Goal: Task Accomplishment & Management: Use online tool/utility

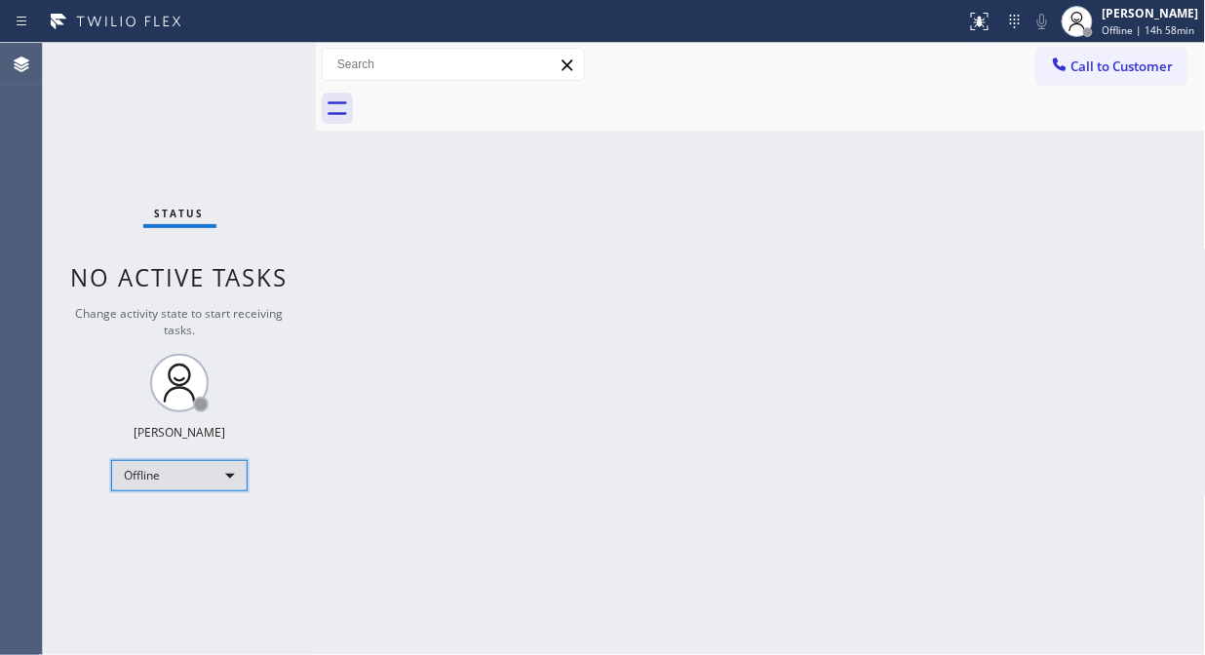
click at [160, 480] on div "Offline" at bounding box center [179, 475] width 136 height 31
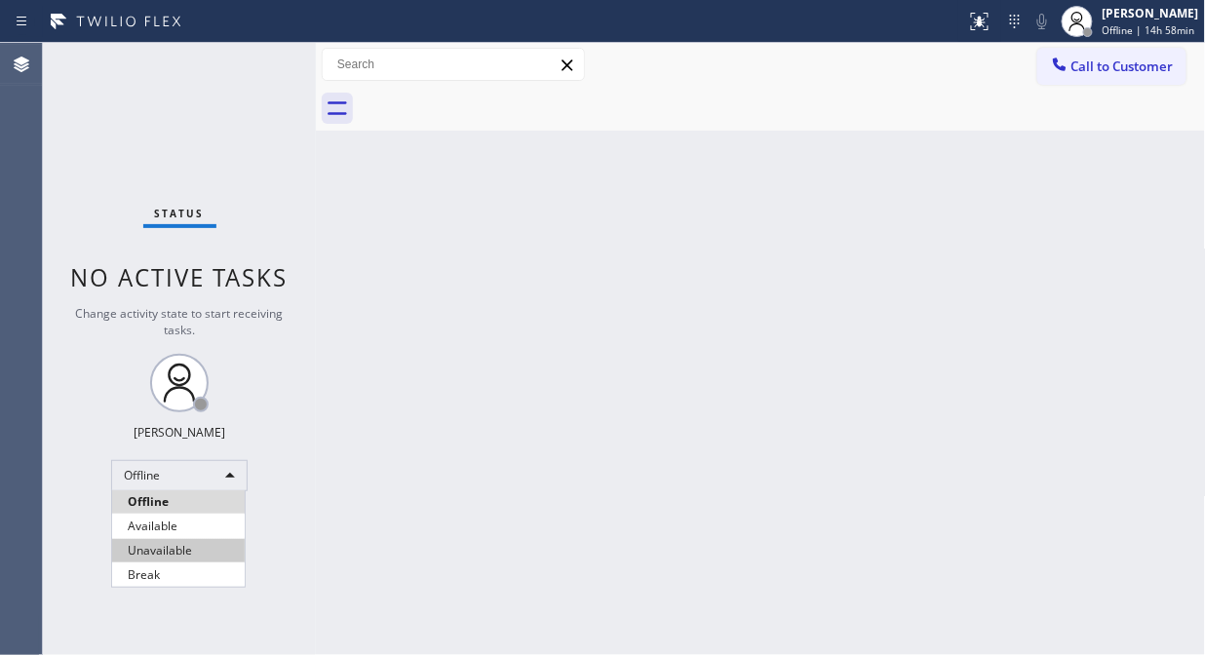
click at [162, 549] on li "Unavailable" at bounding box center [178, 550] width 133 height 23
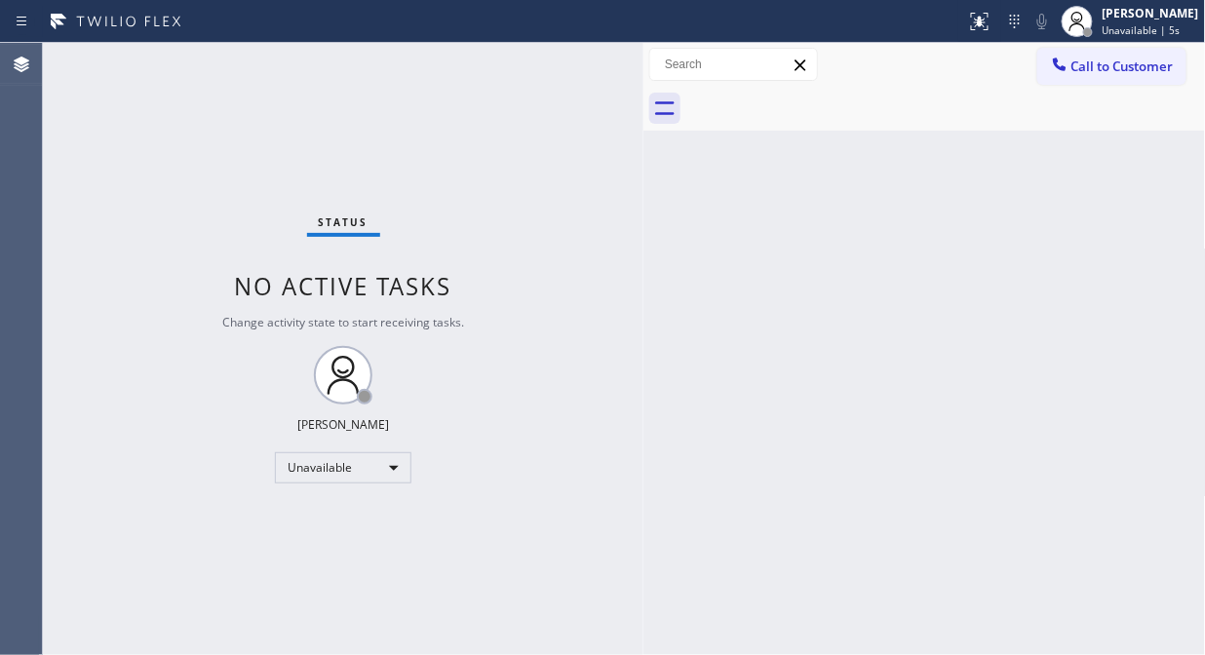
drag, startPoint x: 314, startPoint y: 199, endPoint x: 639, endPoint y: 312, distance: 343.8
click at [643, 312] on div at bounding box center [643, 349] width 0 height 612
click at [635, 129] on div at bounding box center [635, 349] width 0 height 612
click at [94, 200] on div "Status No active tasks Change activity state to start receiving tasks. [PERSON_…" at bounding box center [339, 349] width 592 height 612
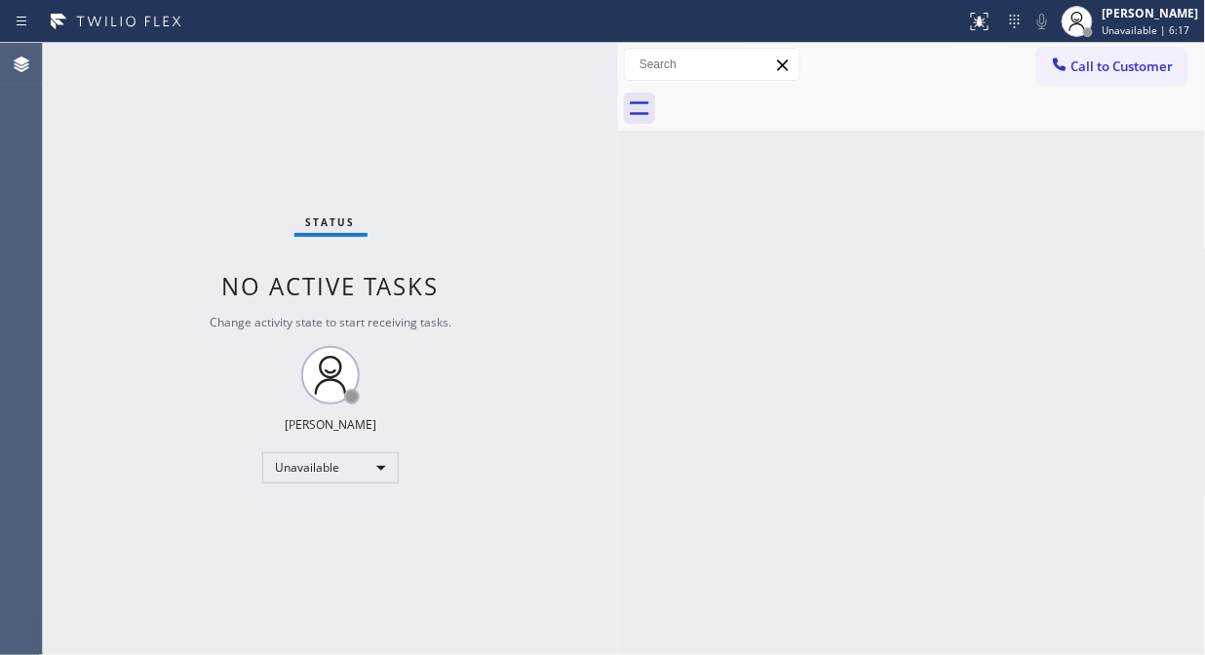
drag, startPoint x: 632, startPoint y: 134, endPoint x: 615, endPoint y: 136, distance: 16.8
click at [618, 136] on div at bounding box center [618, 349] width 0 height 612
click at [1055, 69] on icon at bounding box center [1059, 64] width 19 height 19
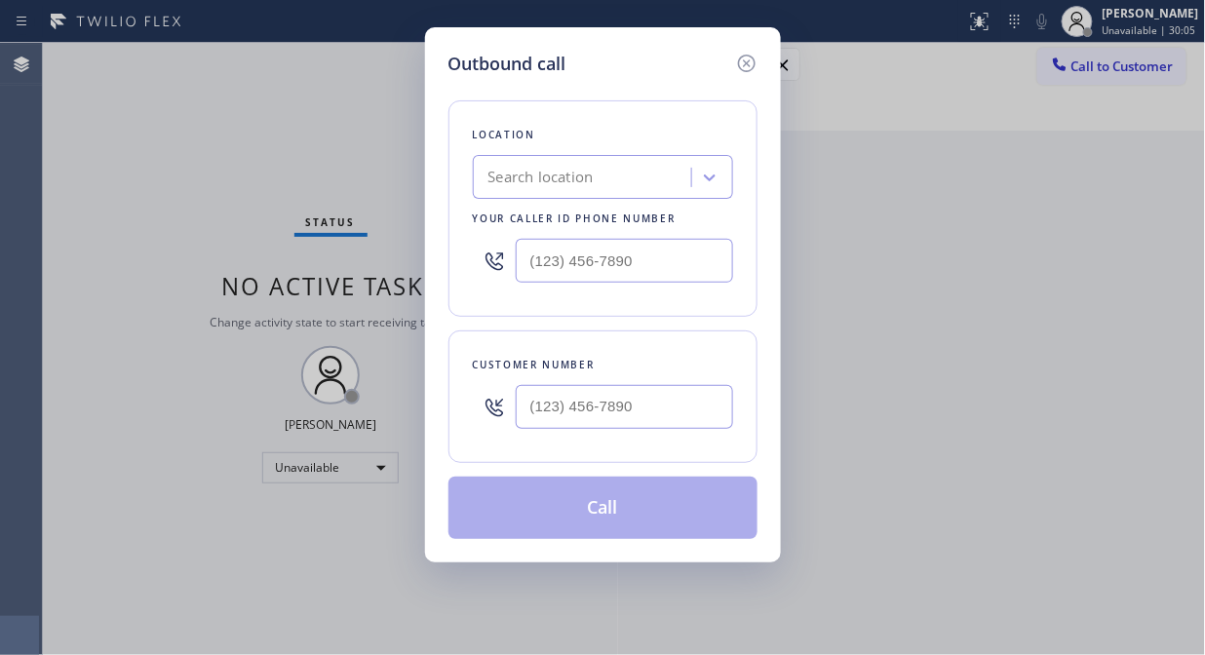
click at [512, 179] on div "Search location" at bounding box center [540, 178] width 105 height 22
paste input "GE Monogram Repair Expert Silver Spring"
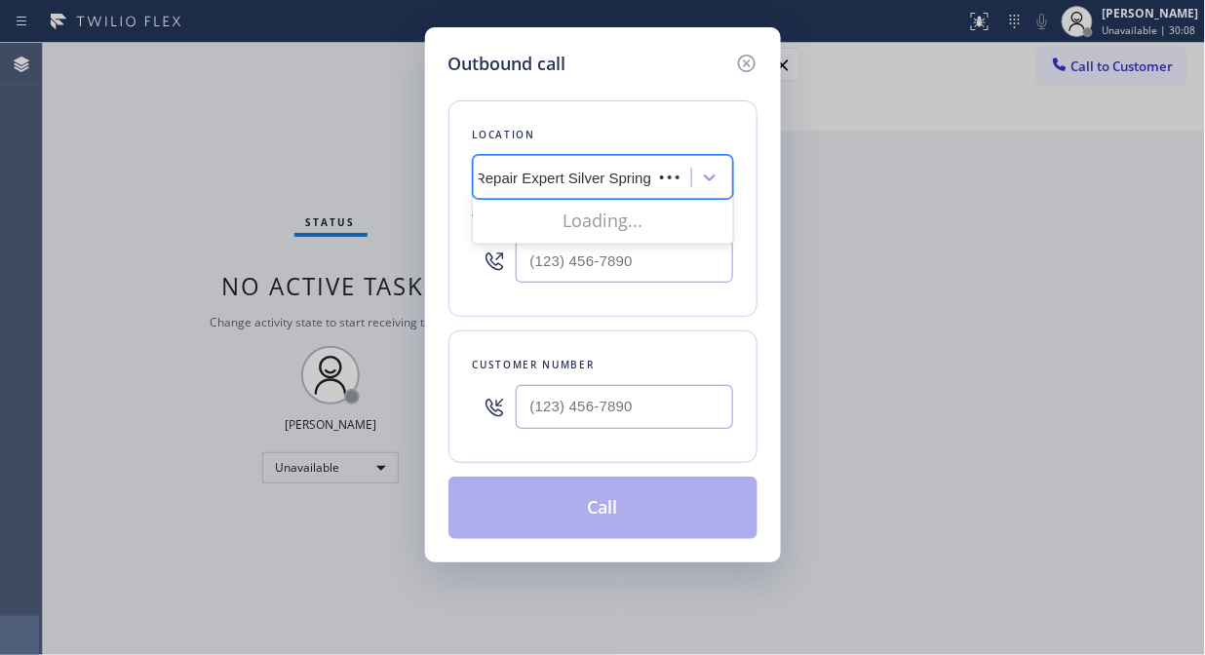
scroll to position [0, 84]
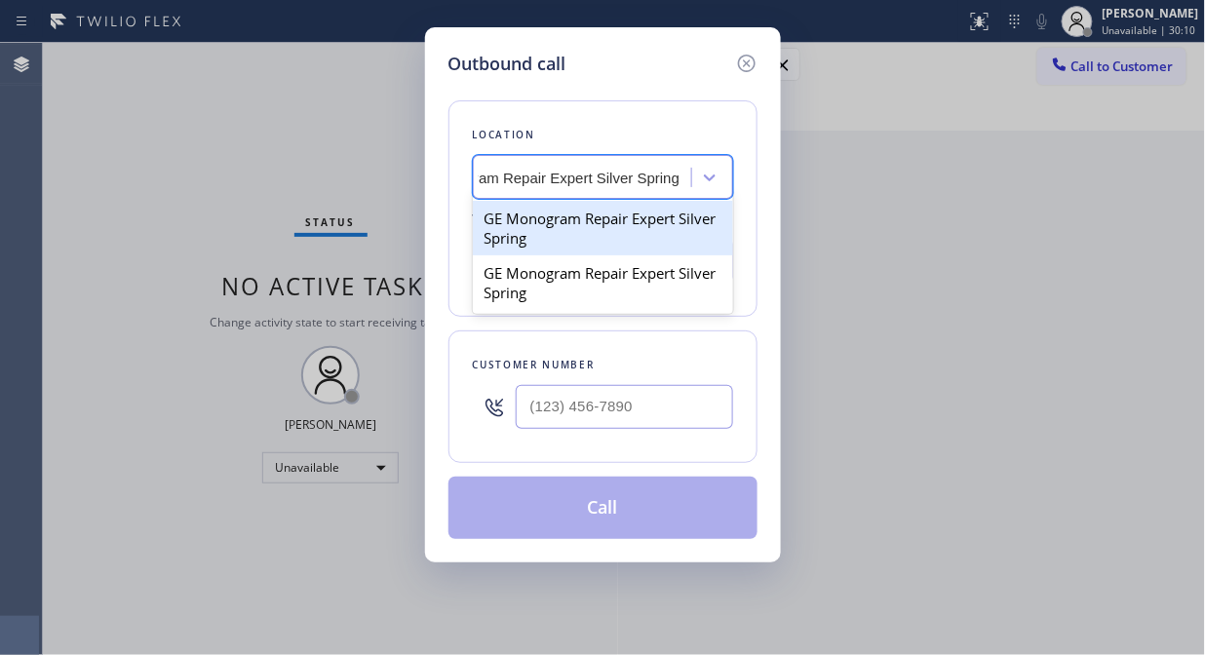
type input "GE Monogram Repair Expert Silver Spring"
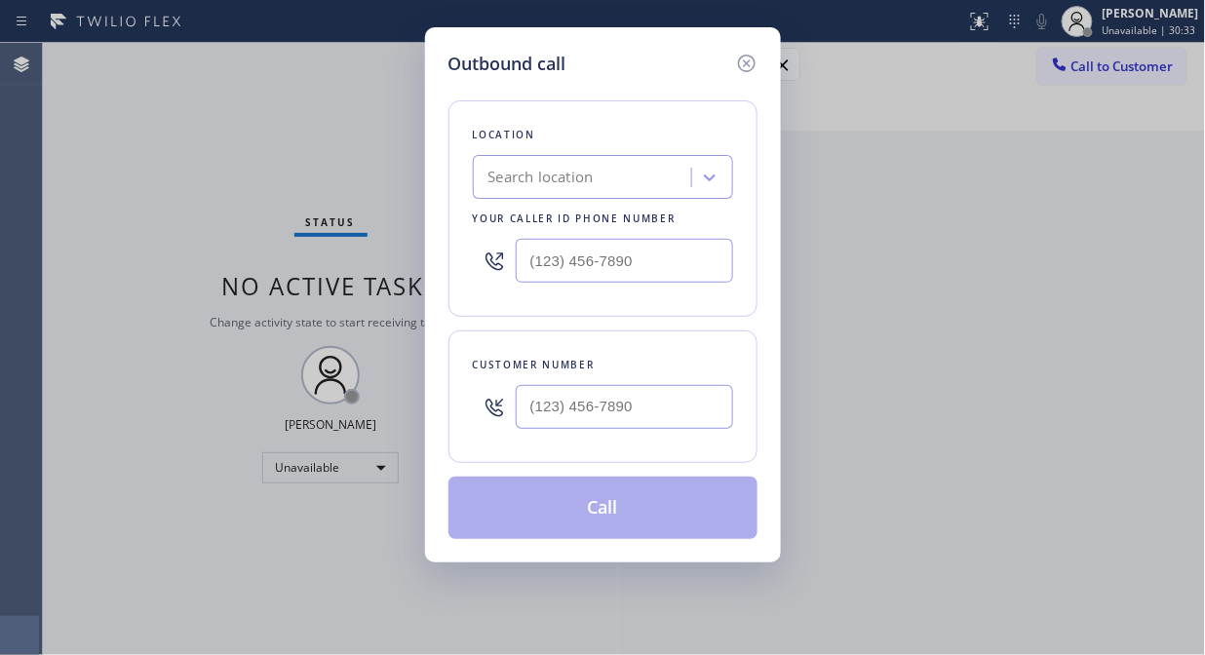
scroll to position [0, 0]
click at [518, 253] on input "(___) ___-____" at bounding box center [624, 261] width 217 height 44
paste input "410) 291-1407"
type input "(410) 291-1407"
click at [533, 419] on input "(___) ___-____" at bounding box center [624, 407] width 217 height 44
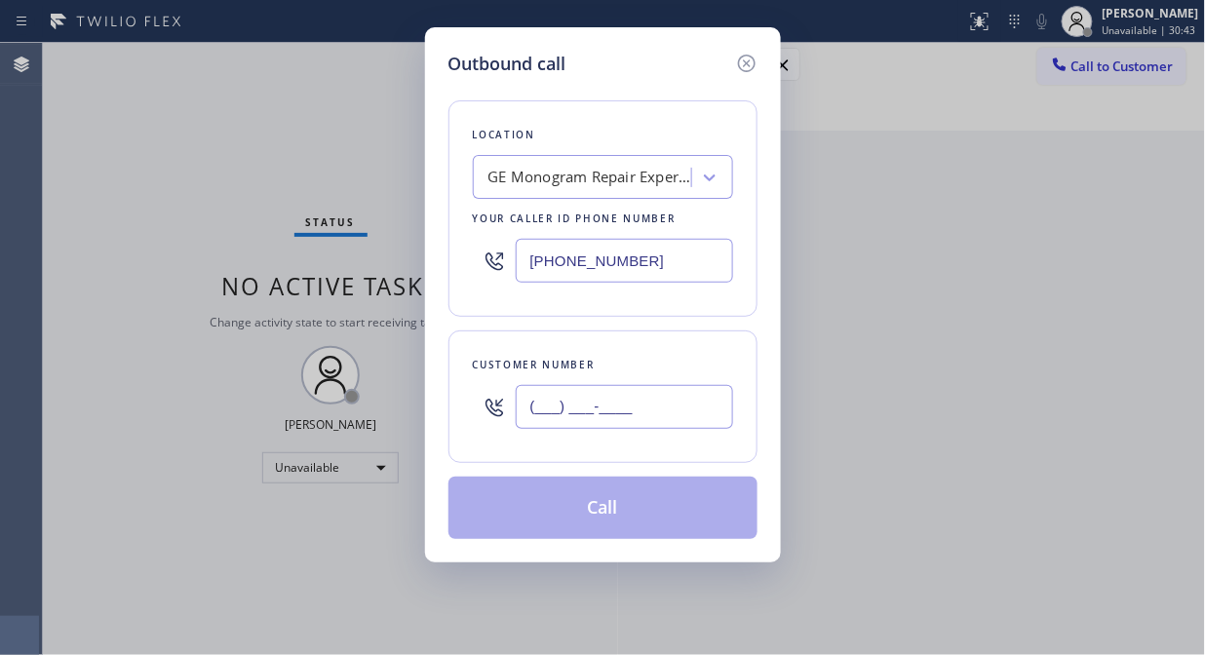
paste input "703) 338-2496"
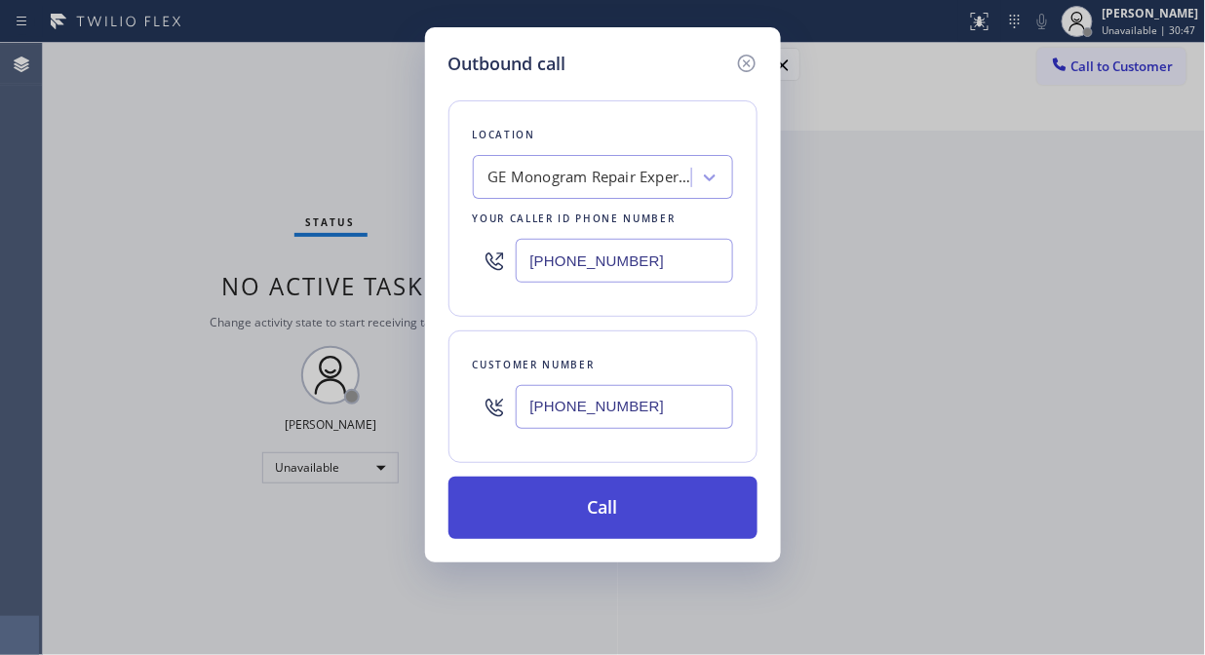
type input "(703) 338-2496"
click at [666, 513] on button "Call" at bounding box center [602, 508] width 309 height 62
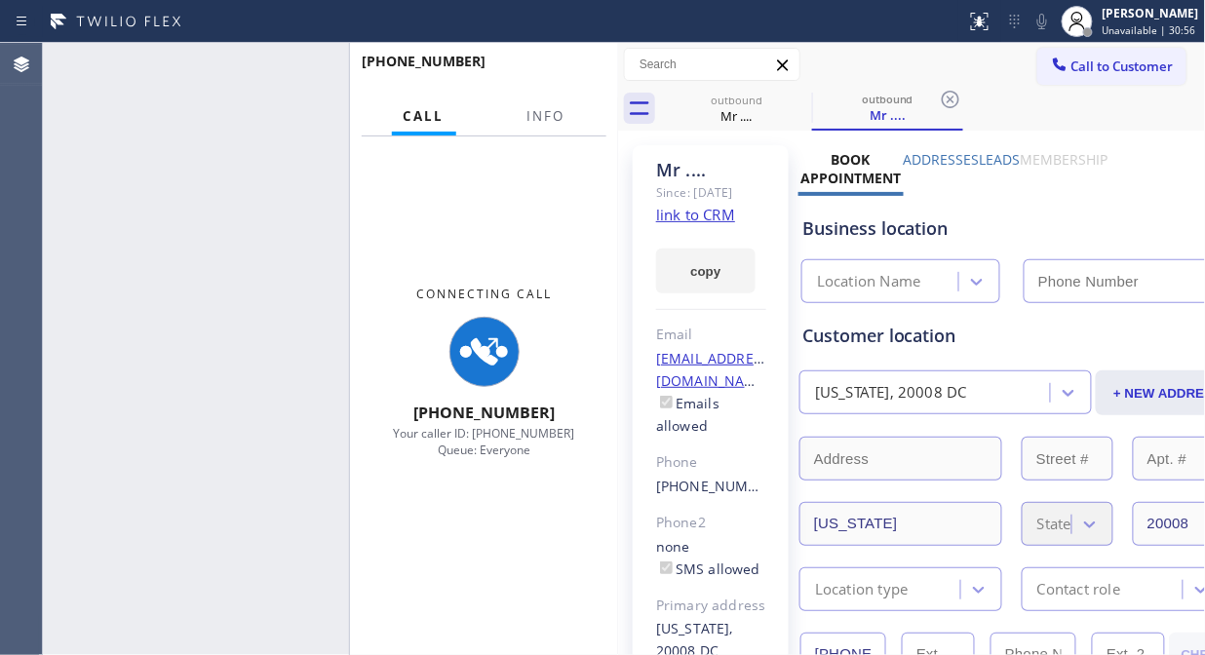
type input "(410) 291-1407"
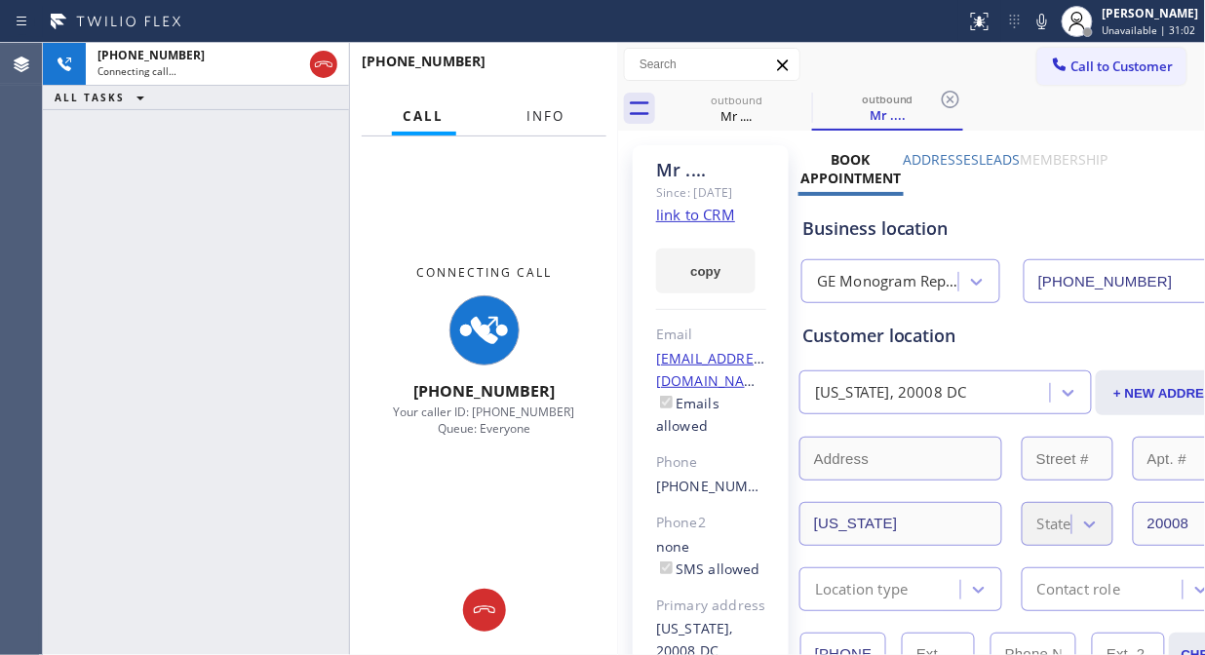
click at [550, 120] on span "Info" at bounding box center [546, 116] width 38 height 18
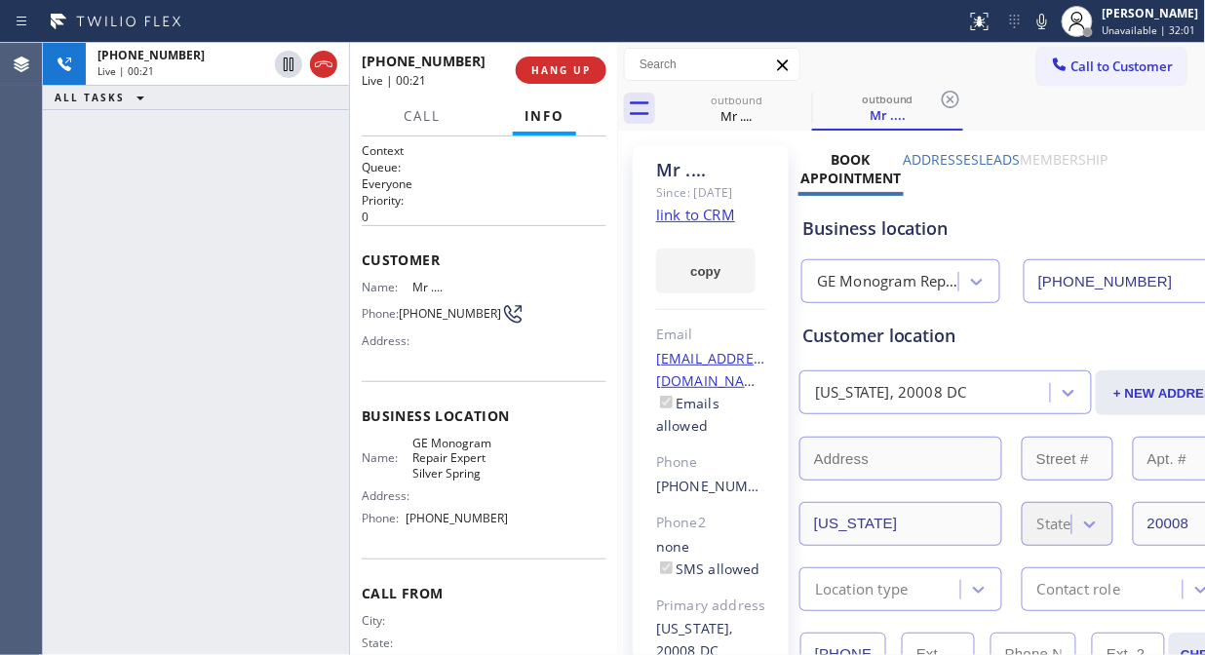
click at [514, 397] on div "Business location Name: GE Monogram Repair Expert Silver Spring Address: Phone:…" at bounding box center [484, 469] width 245 height 177
click at [560, 78] on button "HANG UP" at bounding box center [561, 70] width 91 height 27
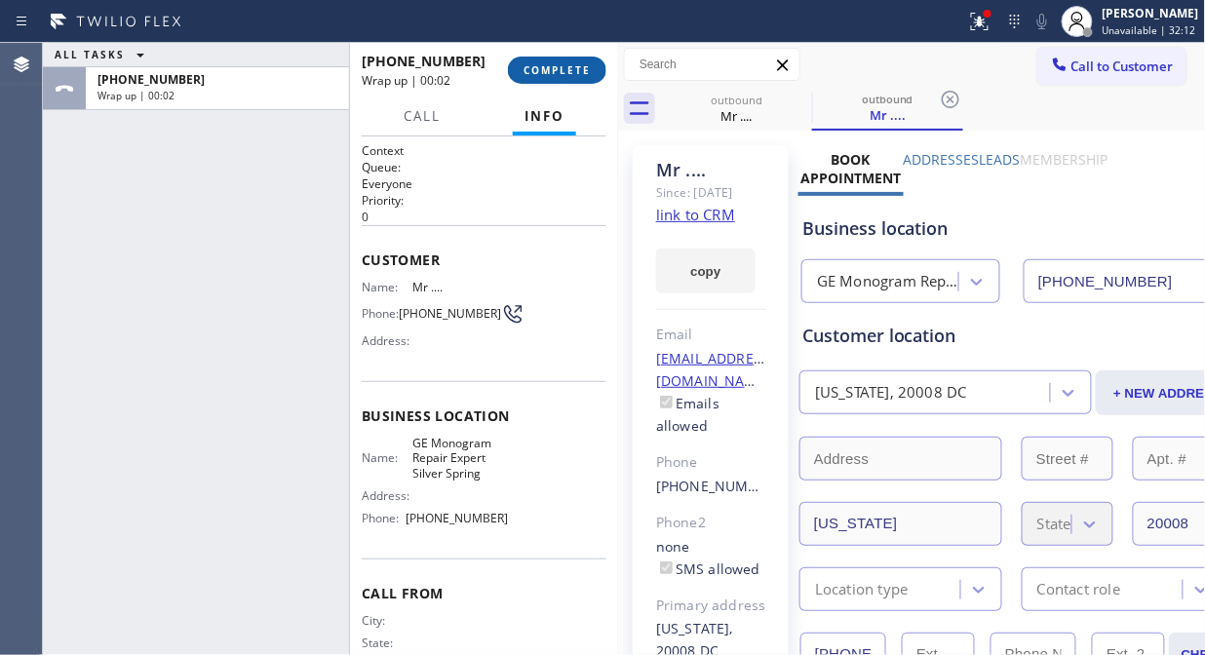
click at [559, 79] on button "COMPLETE" at bounding box center [557, 70] width 98 height 27
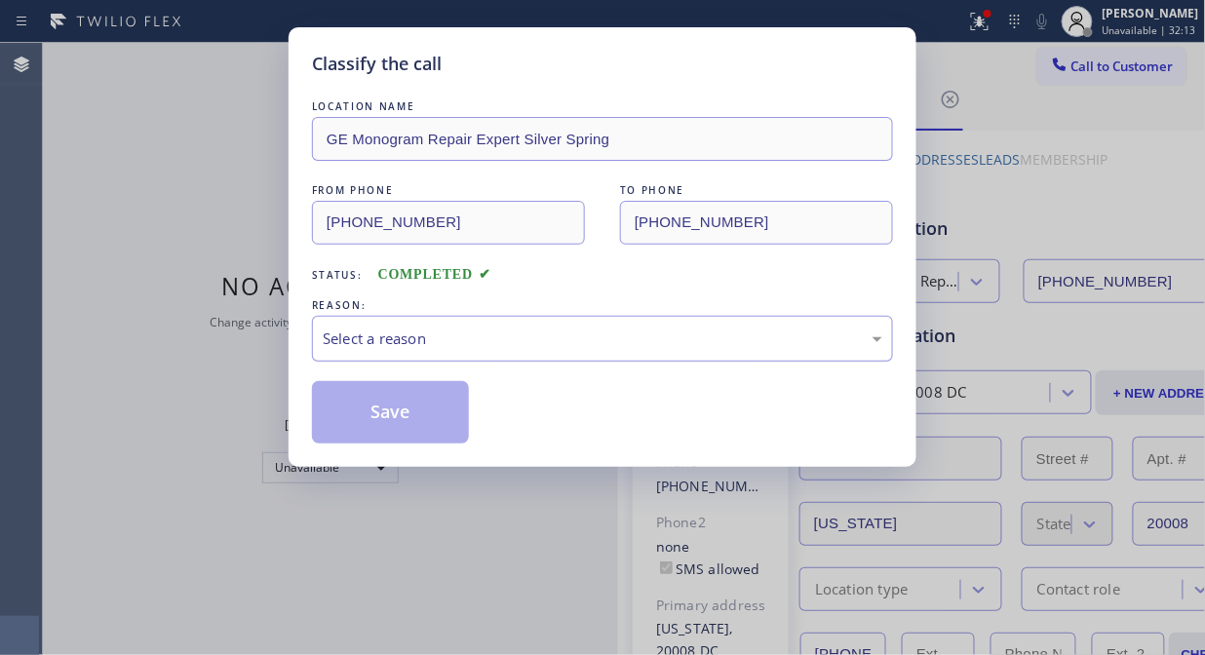
click at [549, 322] on div "Select a reason" at bounding box center [602, 339] width 581 height 46
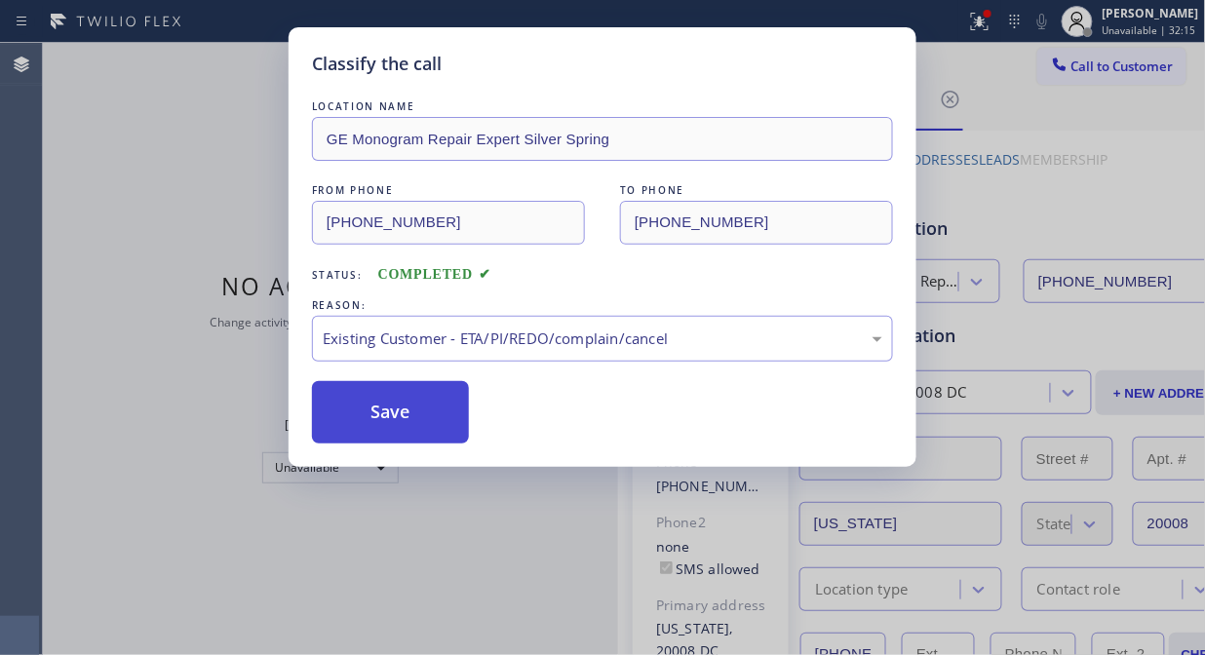
click at [361, 429] on button "Save" at bounding box center [390, 412] width 157 height 62
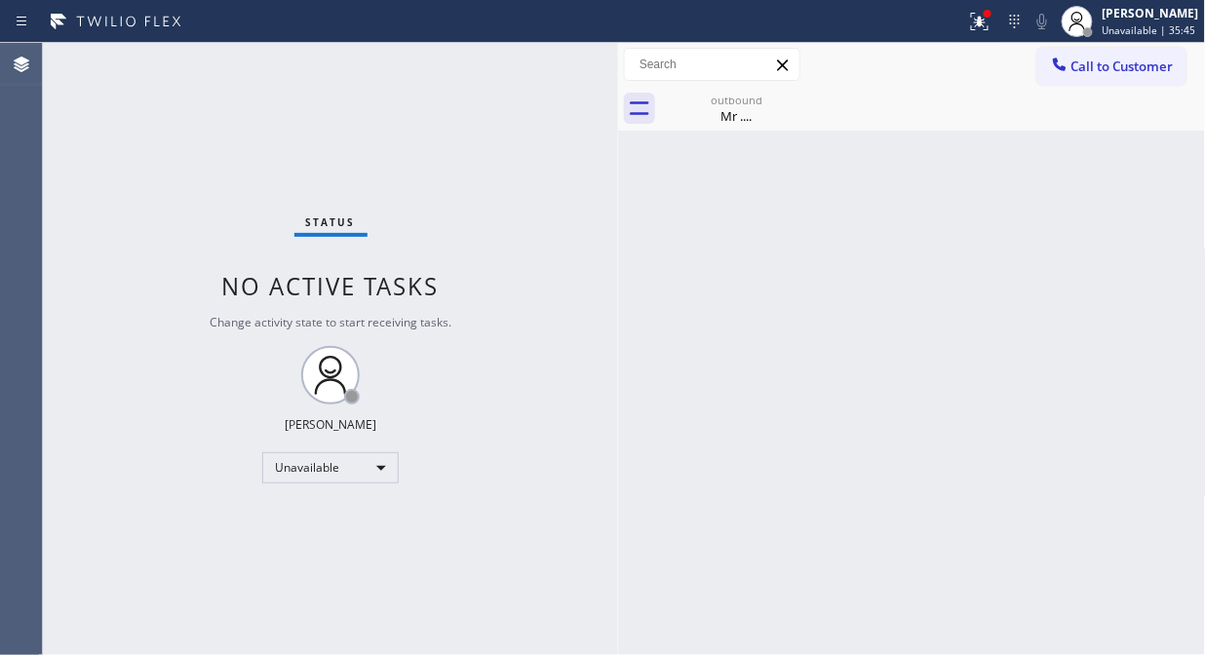
click at [1051, 66] on icon at bounding box center [1059, 64] width 19 height 19
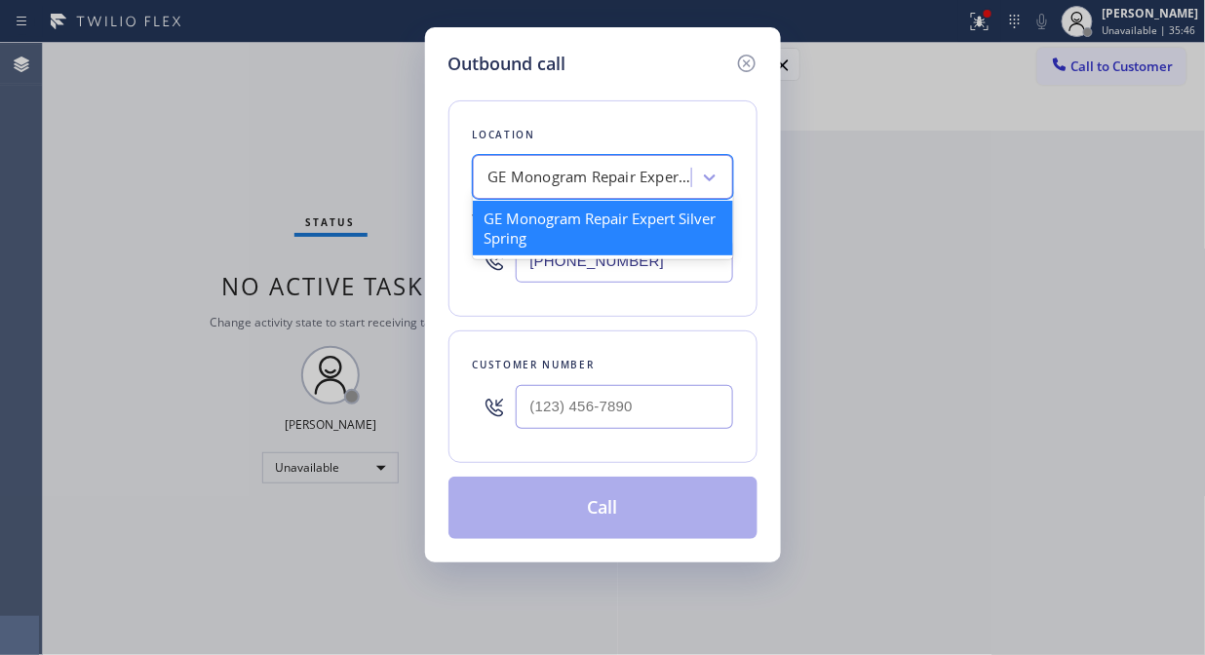
click at [481, 171] on div "GE Monogram Repair Expert Silver Spring" at bounding box center [585, 178] width 213 height 34
paste input "Blue Moon Electrical San Clemente"
type input "Blue Moon Electrical San Clemente"
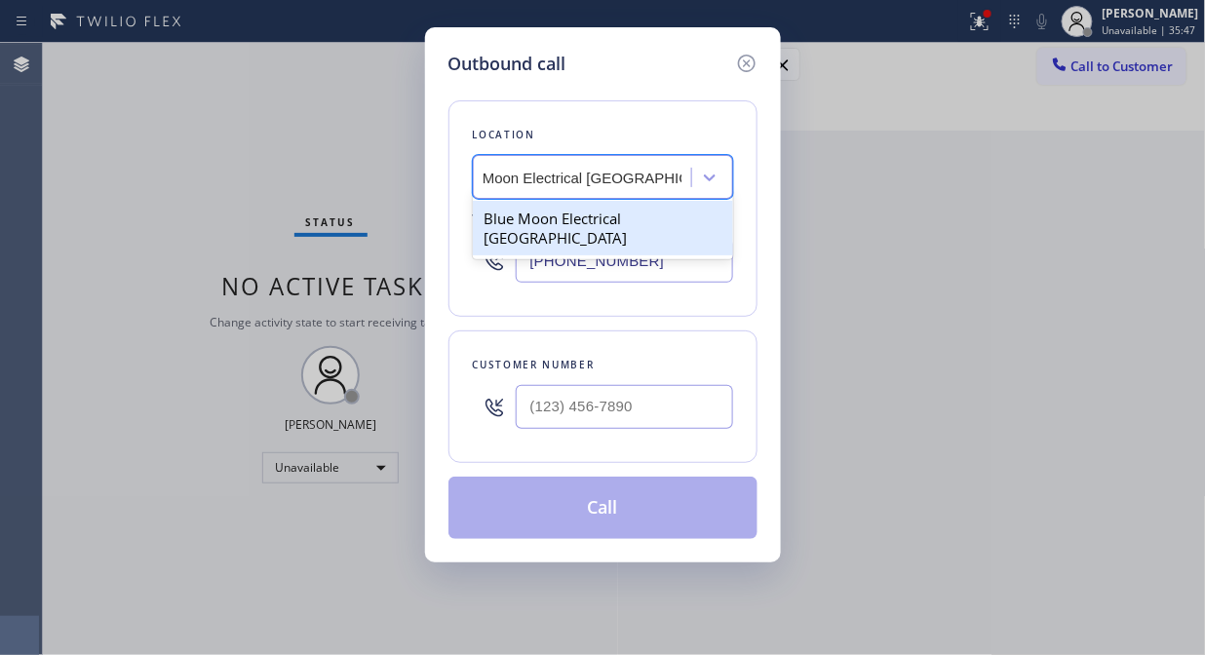
click at [558, 225] on div "Blue Moon Electrical San Clemente" at bounding box center [603, 228] width 260 height 55
type input "(949) 334-2488"
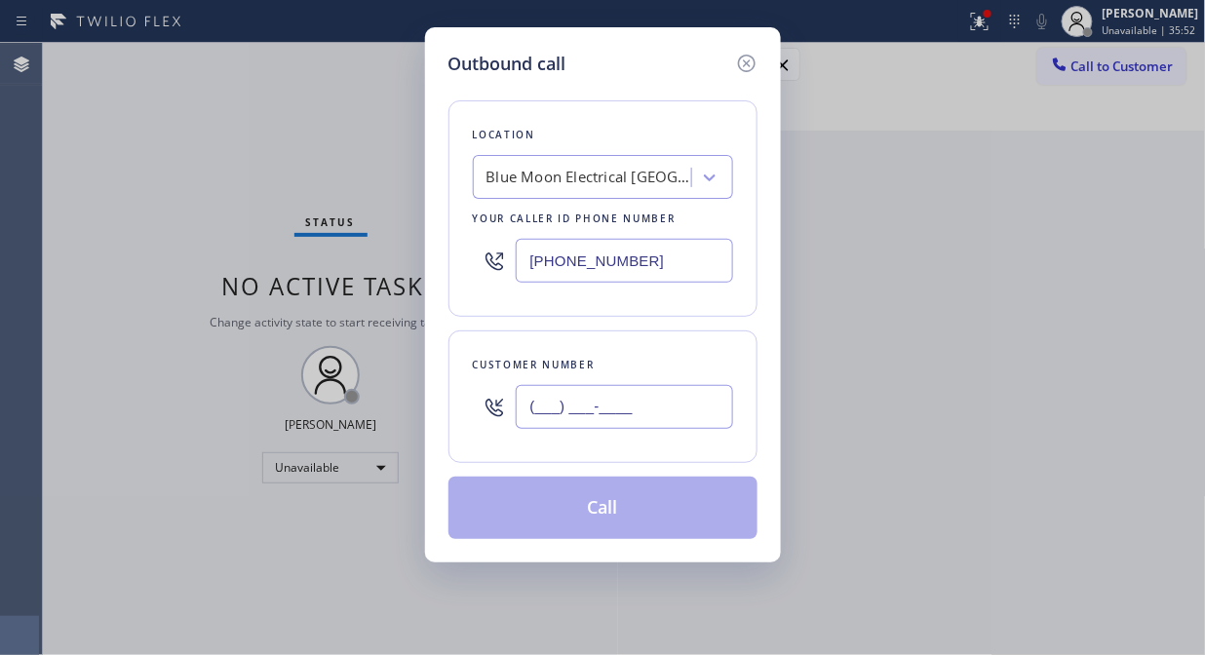
click at [533, 423] on input "(___) ___-____" at bounding box center [624, 407] width 217 height 44
paste input "949) 300-0233"
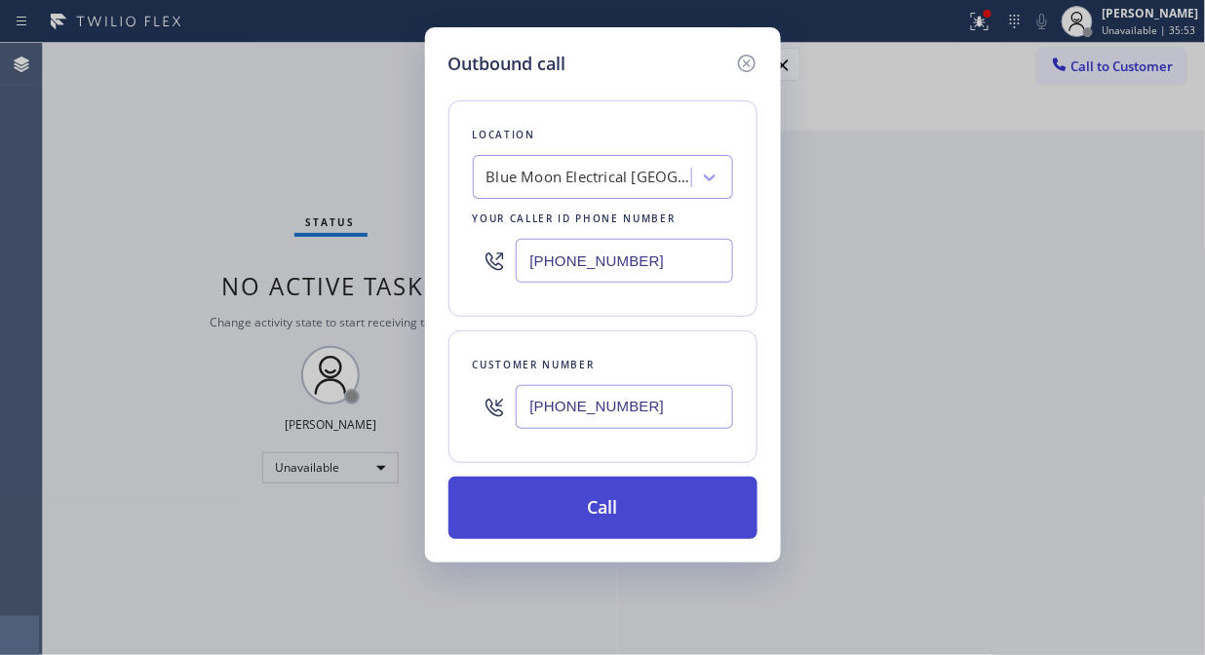
type input "(949) 300-0233"
click at [590, 510] on button "Call" at bounding box center [602, 508] width 309 height 62
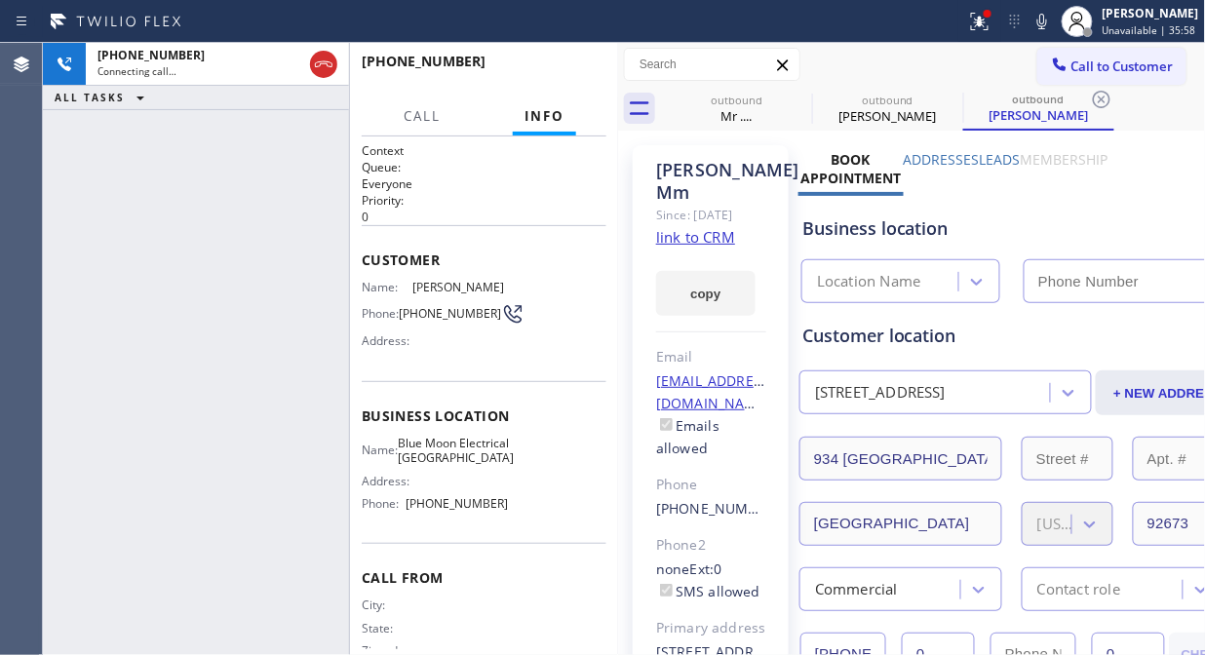
type input "(949) 334-2488"
click at [248, 253] on div "+19493000233 Live | 00:18 ALL TASKS ALL TASKS ACTIVE TASKS TASKS IN WRAP UP" at bounding box center [196, 349] width 306 height 612
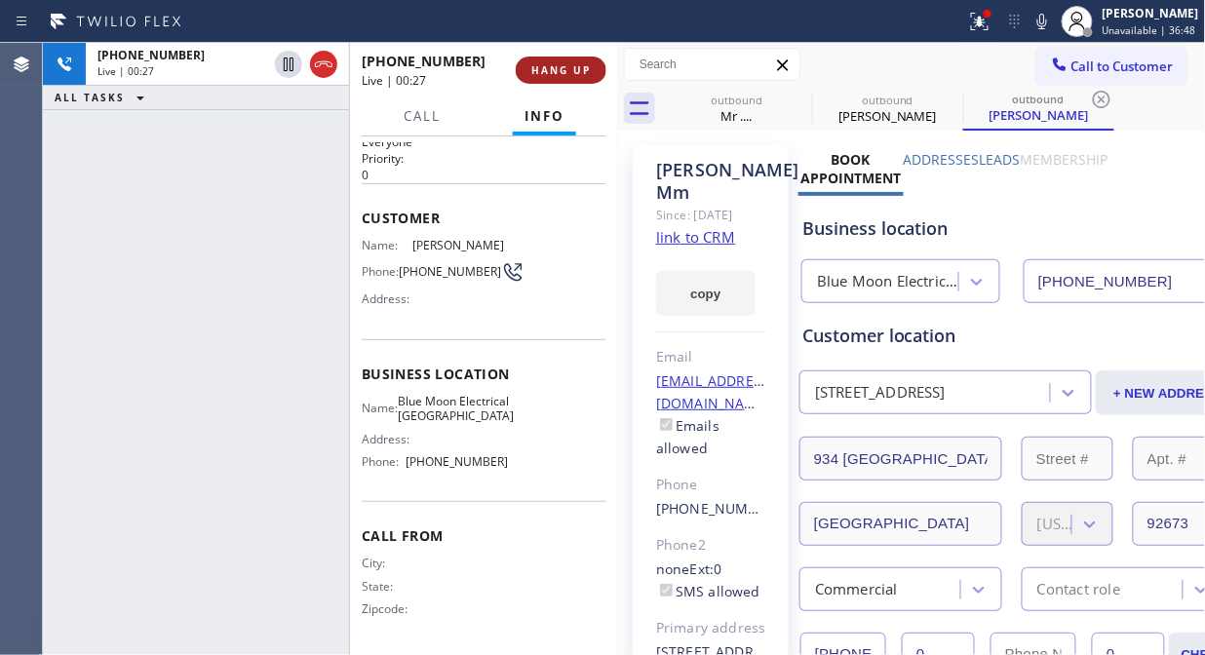
click at [561, 71] on span "HANG UP" at bounding box center [560, 70] width 59 height 14
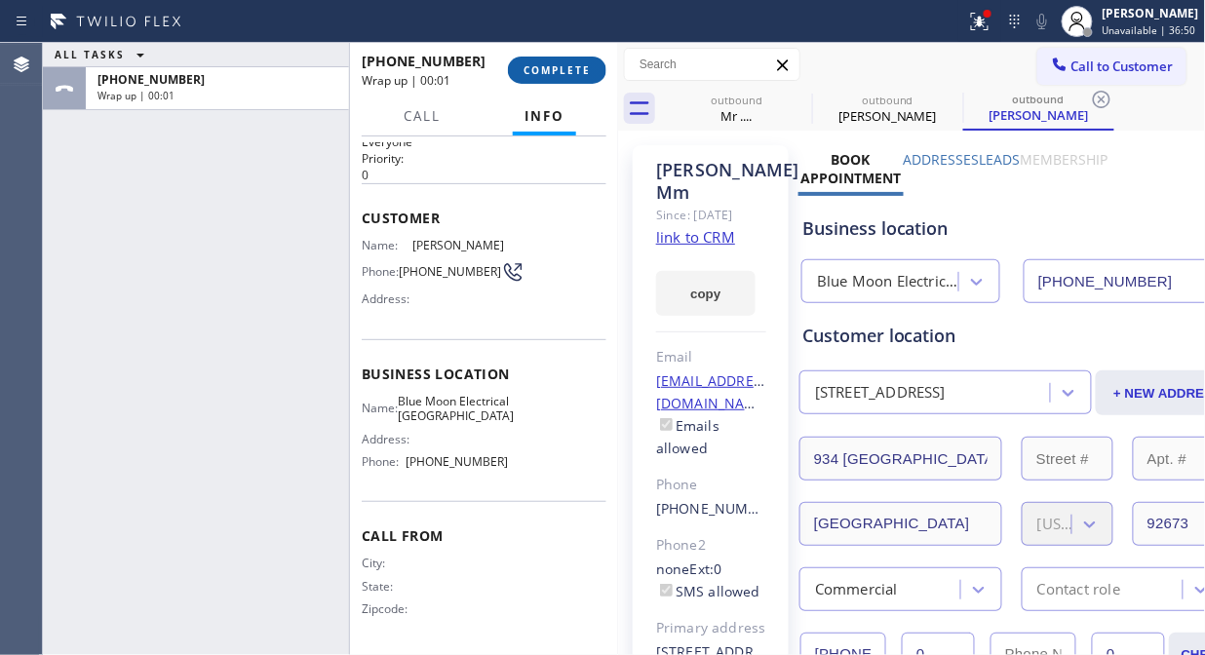
click at [561, 71] on span "COMPLETE" at bounding box center [557, 70] width 67 height 14
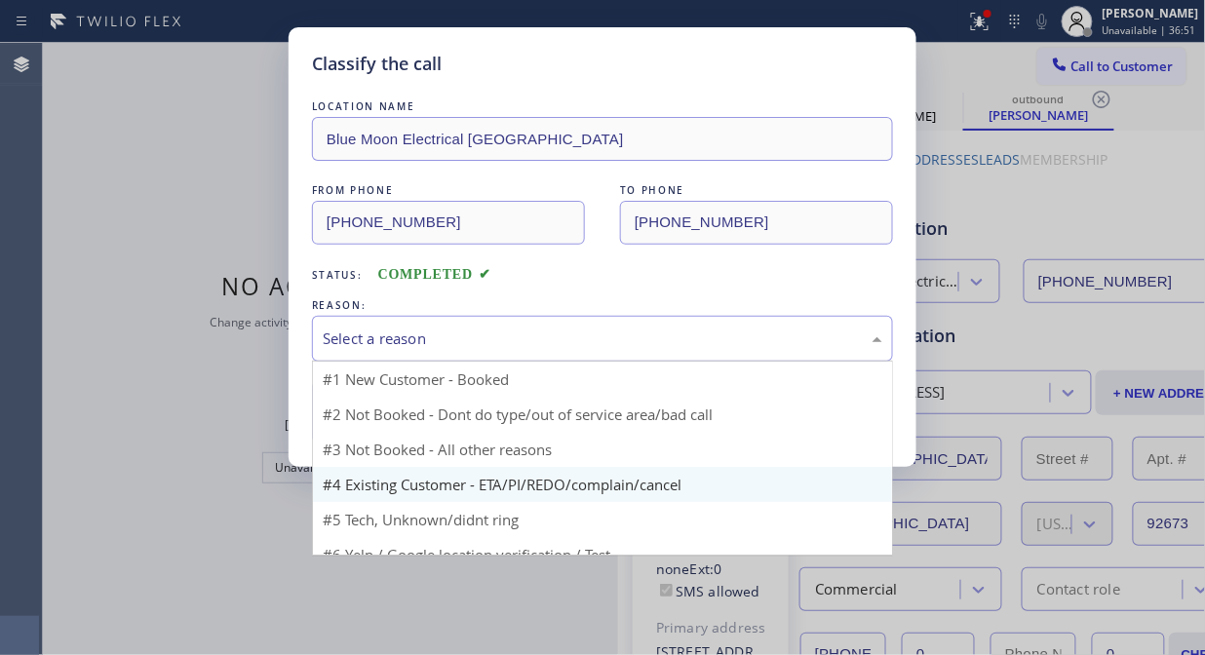
drag, startPoint x: 576, startPoint y: 339, endPoint x: 560, endPoint y: 450, distance: 112.4
click at [576, 339] on div "Select a reason" at bounding box center [603, 339] width 560 height 22
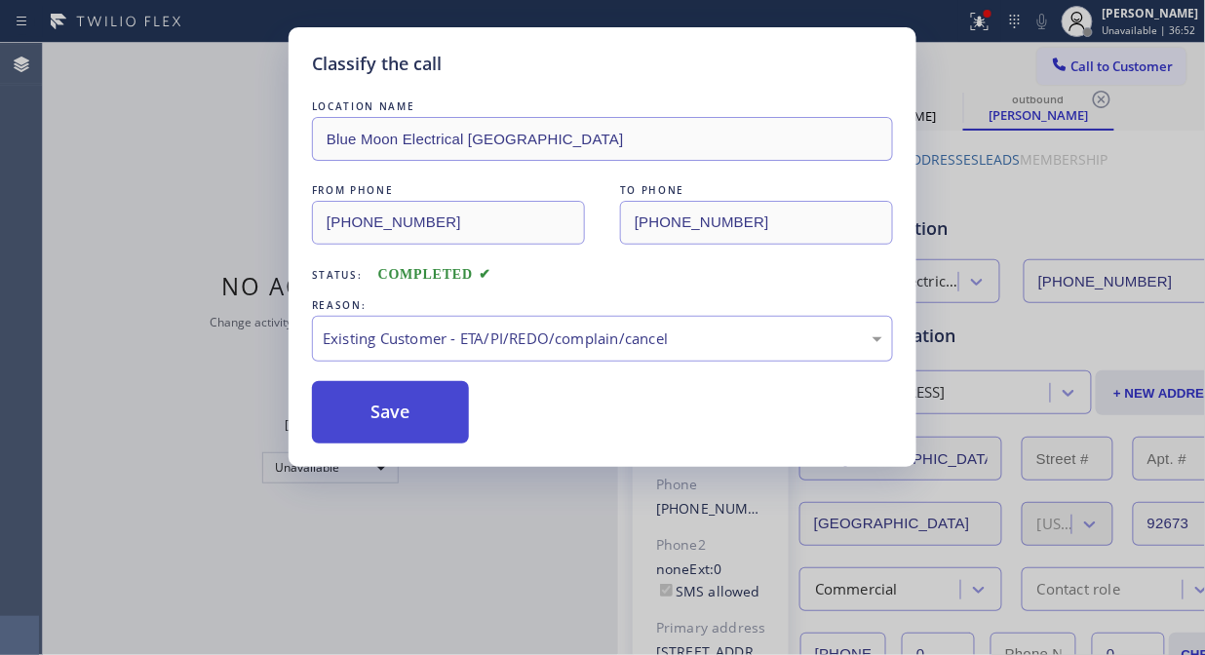
click at [409, 403] on button "Save" at bounding box center [390, 412] width 157 height 62
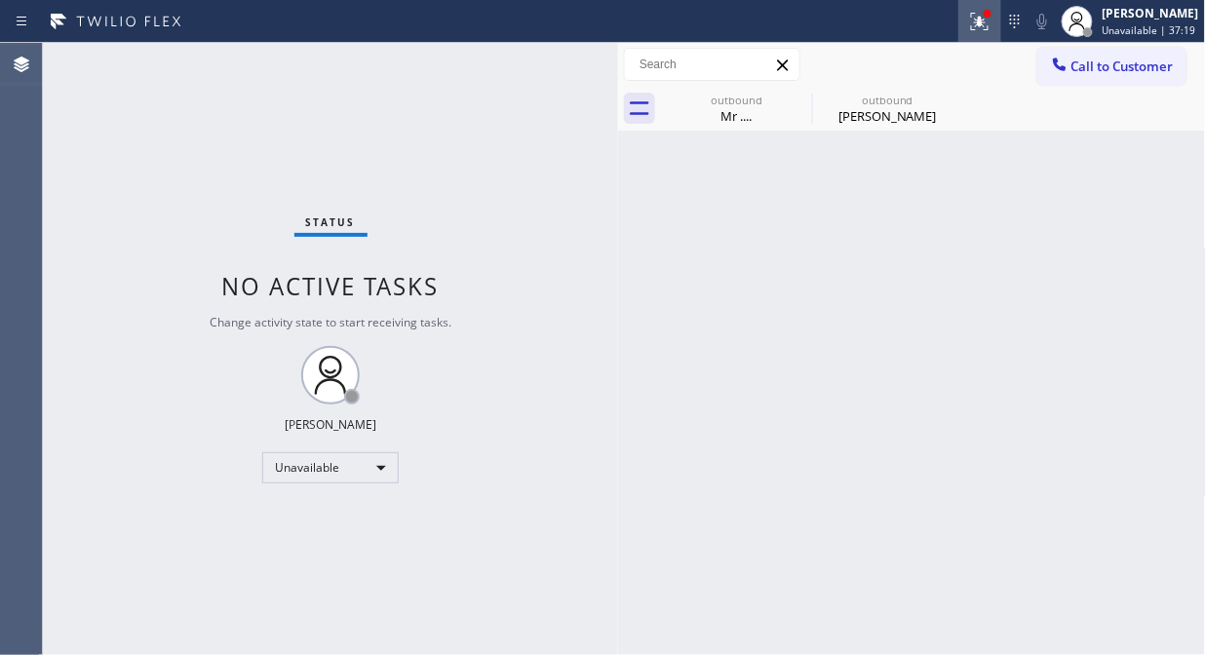
click at [983, 21] on icon at bounding box center [977, 20] width 12 height 14
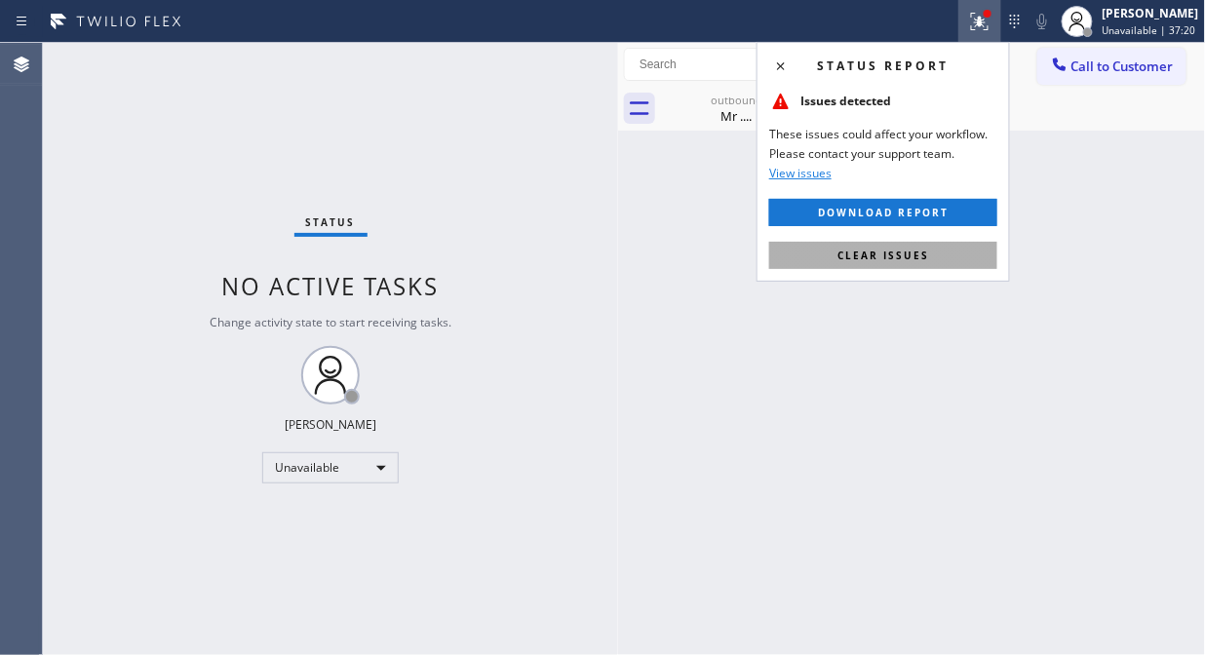
click at [902, 253] on span "Clear issues" at bounding box center [883, 256] width 92 height 14
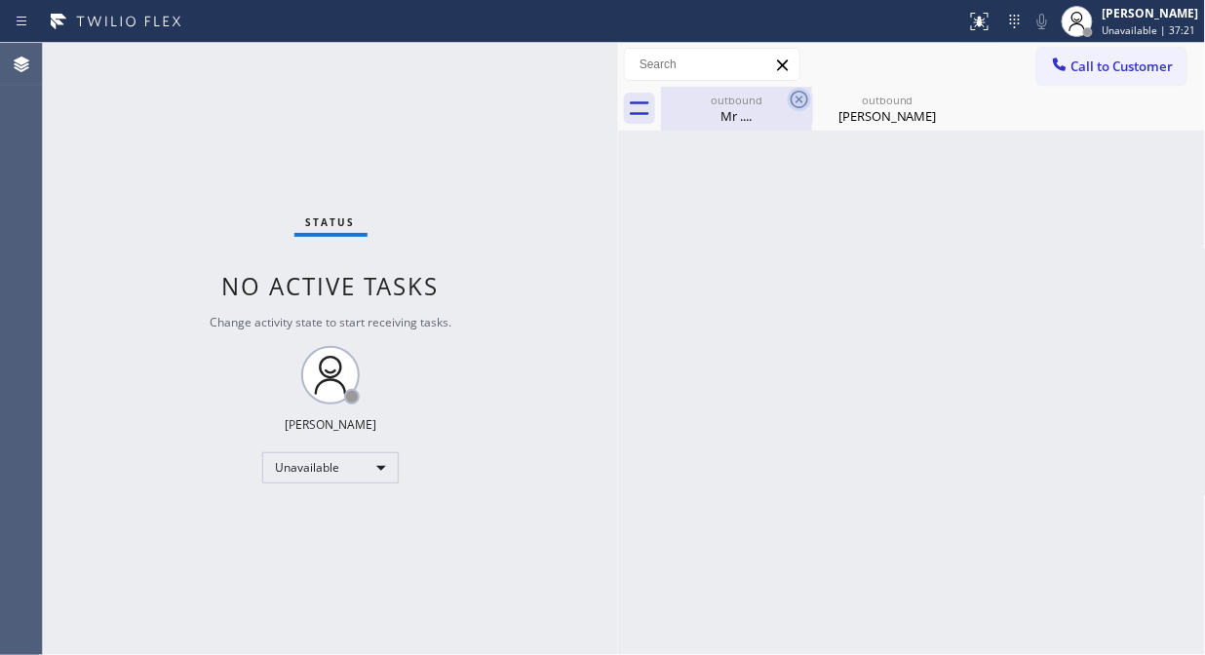
click at [795, 96] on icon at bounding box center [799, 99] width 23 height 23
click at [0, 0] on icon at bounding box center [0, 0] width 0 height 0
click at [1063, 70] on icon at bounding box center [1059, 64] width 13 height 13
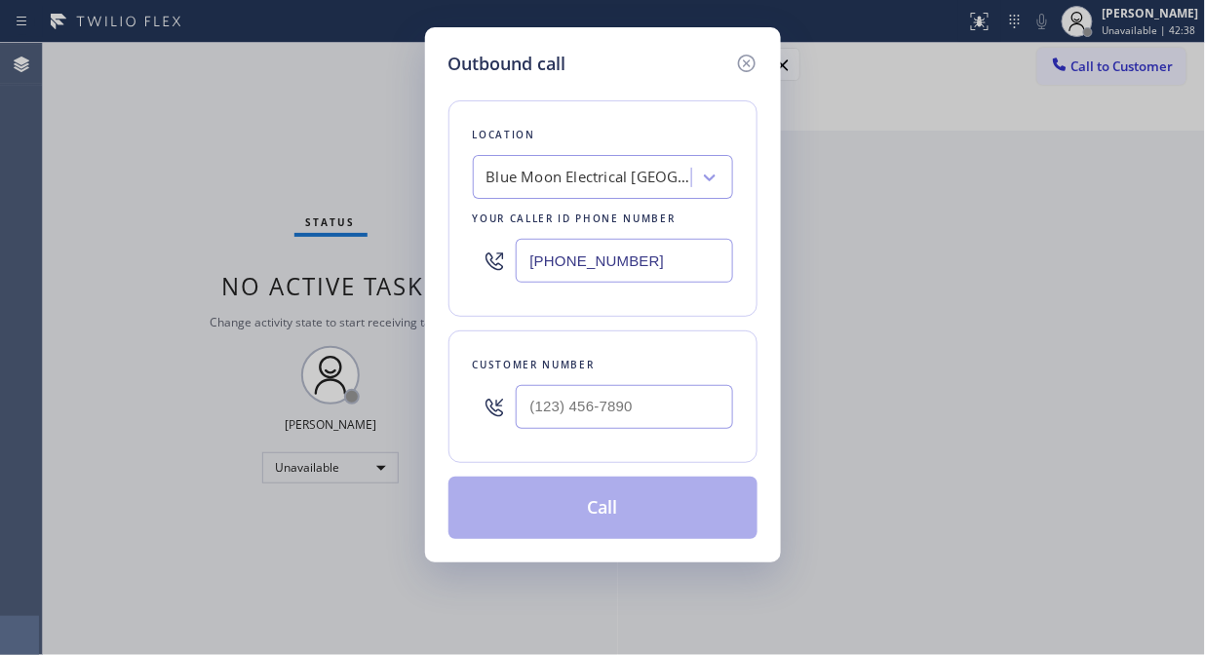
click at [523, 260] on input "(949) 334-2488" at bounding box center [624, 261] width 217 height 44
paste input "310) 307-3623"
type input "[PHONE_NUMBER]"
drag, startPoint x: 171, startPoint y: 232, endPoint x: 505, endPoint y: 273, distance: 336.9
click at [172, 232] on div "Outbound call Location Smart Electrical Service Your caller id phone number (31…" at bounding box center [602, 327] width 1205 height 655
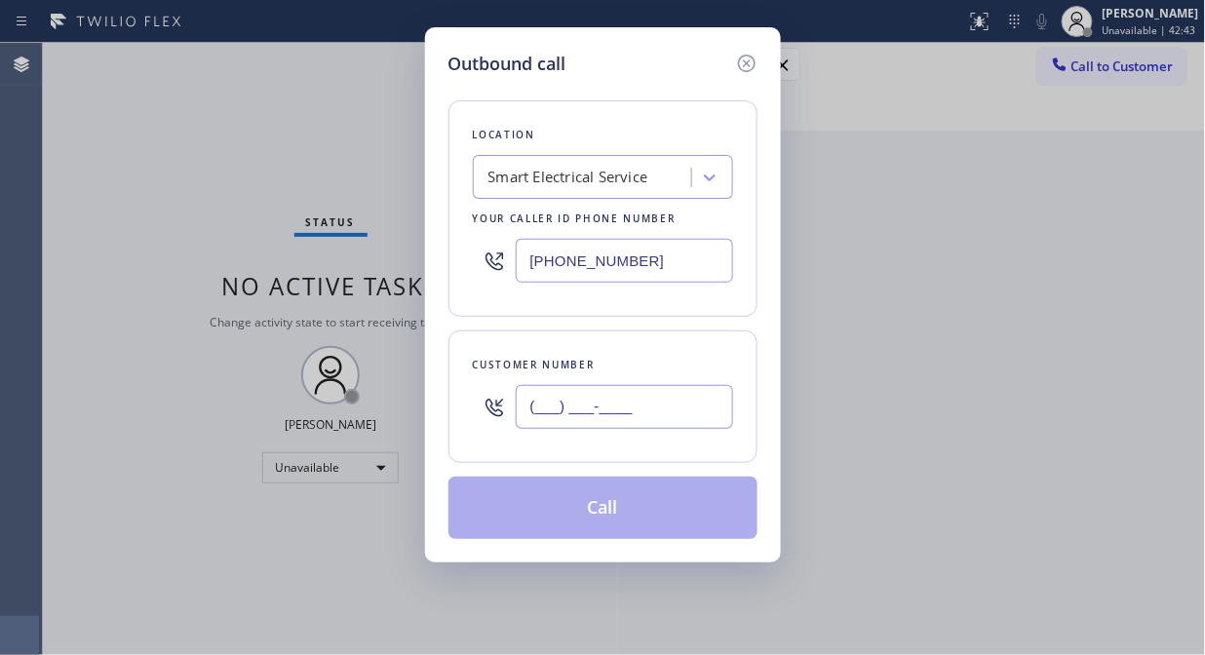
click at [528, 424] on input "(___) ___-____" at bounding box center [624, 407] width 217 height 44
paste input "917) 403-1831"
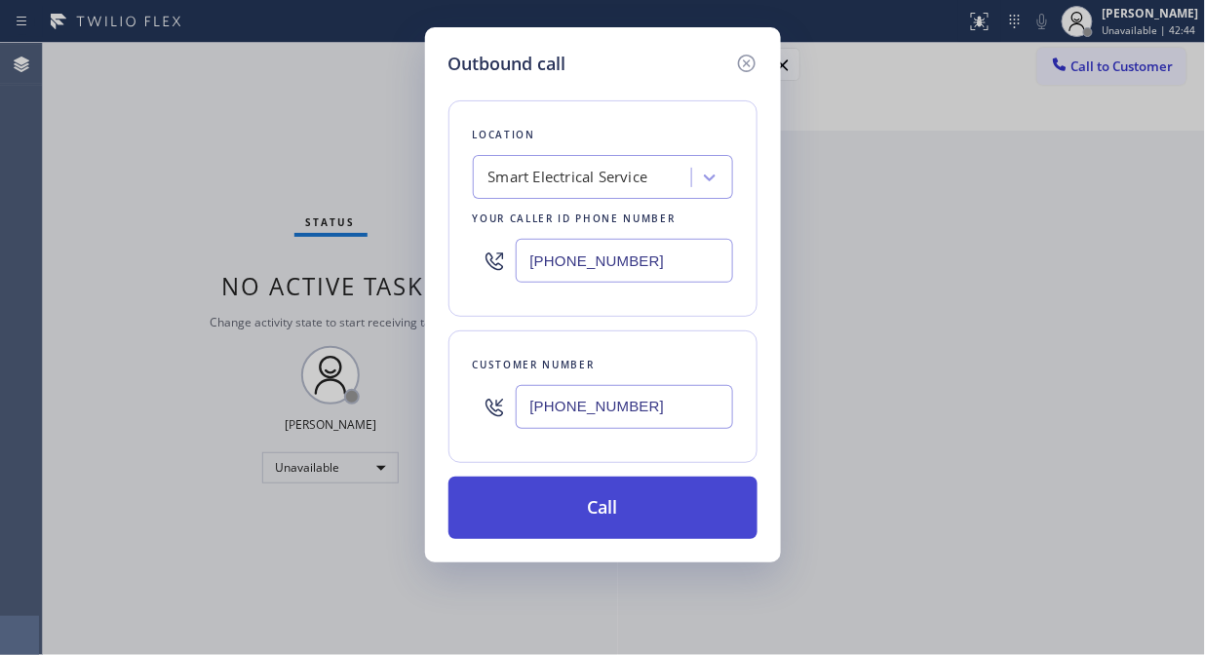
type input "[PHONE_NUMBER]"
click at [698, 519] on button "Call" at bounding box center [602, 508] width 309 height 62
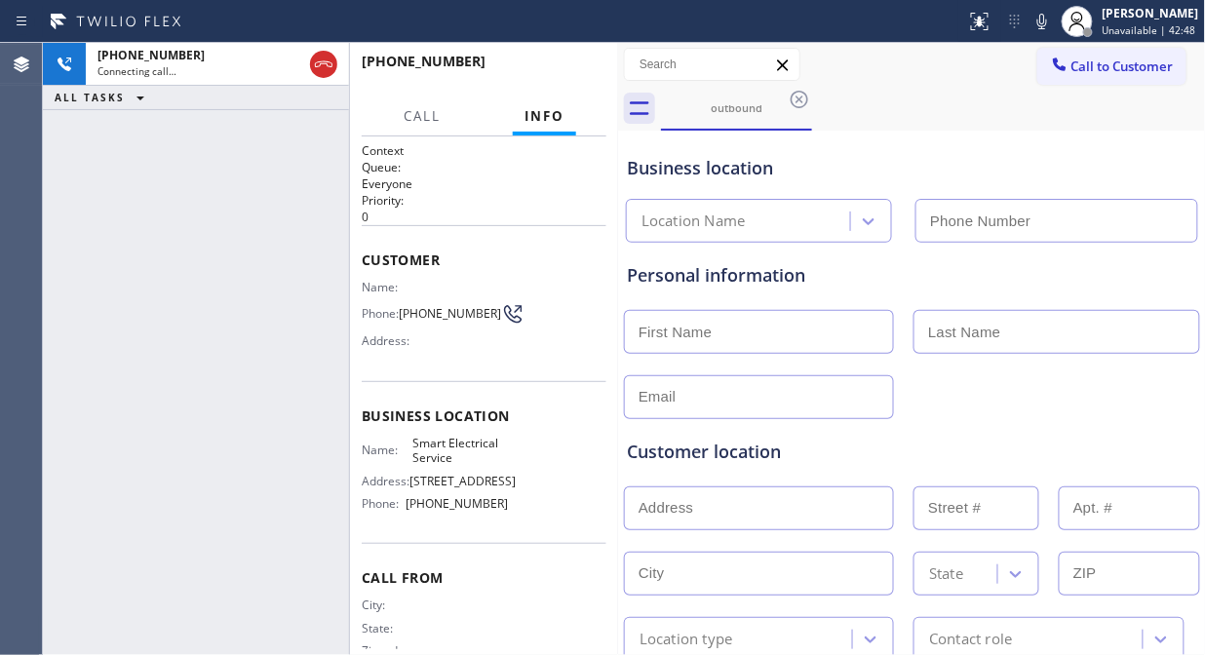
type input "[PHONE_NUMBER]"
click at [134, 307] on div "+19174031831 Live | 00:03 ALL TASKS ALL TASKS ACTIVE TASKS TASKS IN WRAP UP" at bounding box center [196, 349] width 306 height 612
click at [161, 309] on div "+19174031831 Live | 01:15 ALL TASKS ALL TASKS ACTIVE TASKS TASKS IN WRAP UP" at bounding box center [196, 349] width 306 height 612
click at [1054, 21] on icon at bounding box center [1041, 21] width 23 height 23
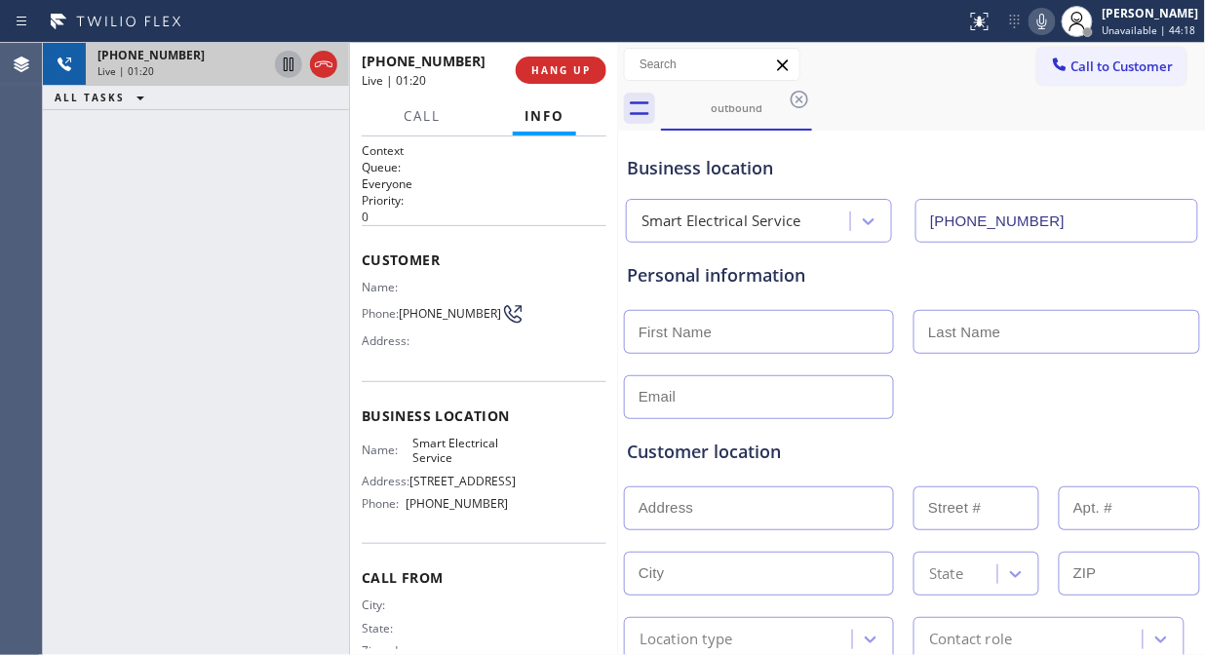
click at [283, 66] on icon at bounding box center [288, 64] width 23 height 23
click at [277, 65] on icon at bounding box center [288, 64] width 23 height 23
click at [956, 433] on div "Customer location >> ADD NEW ADDRESS << + NEW ADDRESS State Location type Conta…" at bounding box center [912, 540] width 578 height 242
click at [173, 259] on div "+19174031831 Live | 04:41 ALL TASKS ALL TASKS ACTIVE TASKS TASKS IN WRAP UP" at bounding box center [196, 349] width 306 height 612
drag, startPoint x: 158, startPoint y: 222, endPoint x: 887, endPoint y: 66, distance: 745.7
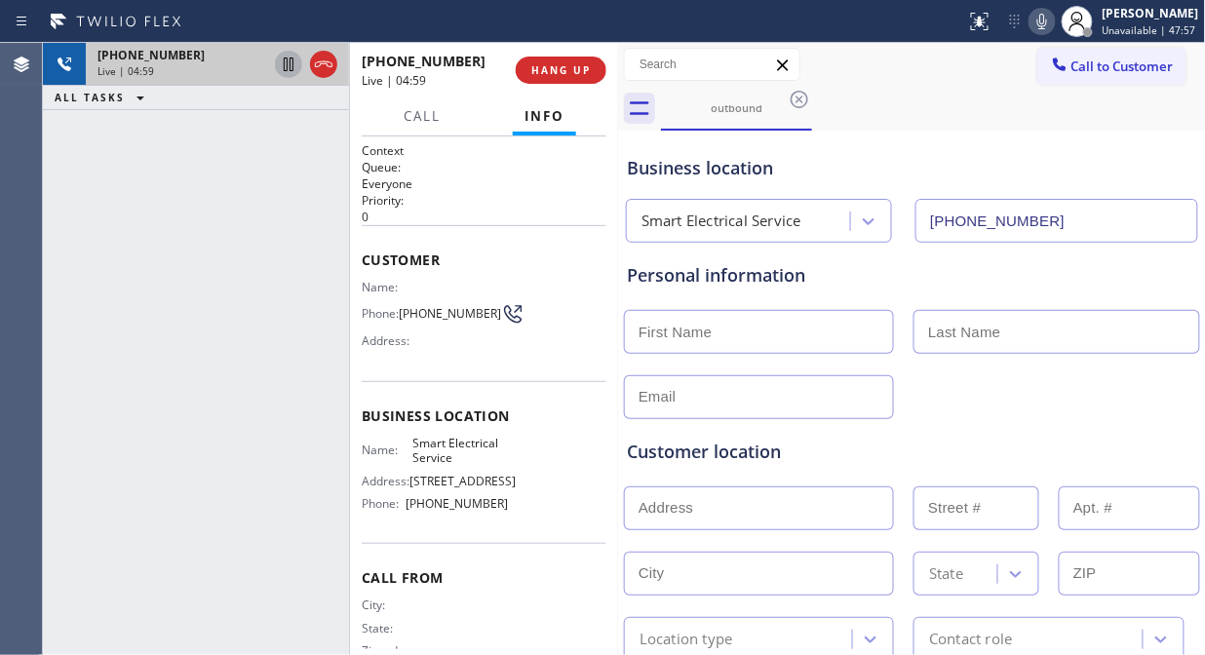
click at [160, 222] on div "+19174031831 Live | 04:59 ALL TASKS ALL TASKS ACTIVE TASKS TASKS IN WRAP UP" at bounding box center [196, 349] width 306 height 612
click at [1054, 20] on icon at bounding box center [1041, 21] width 23 height 23
click at [1047, 27] on icon at bounding box center [1041, 21] width 23 height 23
click at [1043, 22] on icon at bounding box center [1041, 21] width 23 height 23
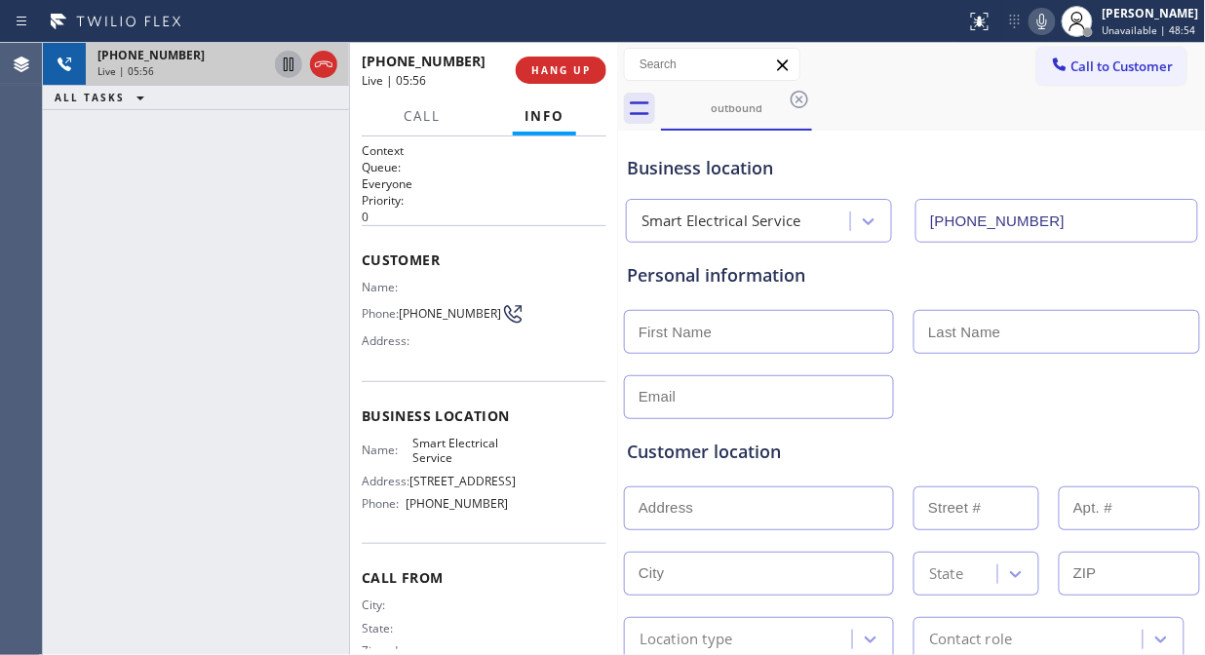
click at [187, 251] on div "+19174031831 Live | 05:56 ALL TASKS ALL TASKS ACTIVE TASKS TASKS IN WRAP UP" at bounding box center [196, 349] width 306 height 612
click at [154, 273] on div "+19174031831 Live | 06:49 ALL TASKS ALL TASKS ACTIVE TASKS TASKS IN WRAP UP" at bounding box center [196, 349] width 306 height 612
click at [1047, 21] on icon at bounding box center [1041, 21] width 23 height 23
click at [192, 212] on div "+19174031831 Live | 07:01 ALL TASKS ALL TASKS ACTIVE TASKS TASKS IN WRAP UP" at bounding box center [196, 349] width 306 height 612
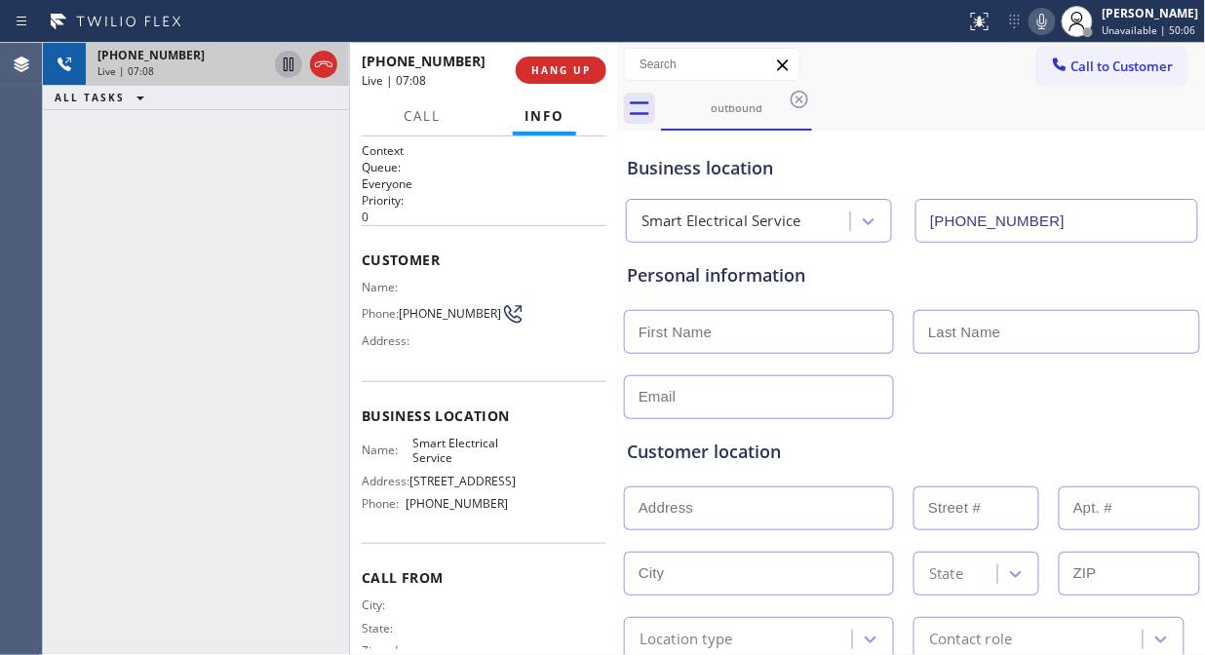
click at [158, 307] on div "+19174031831 Live | 07:08 ALL TASKS ALL TASKS ACTIVE TASKS TASKS IN WRAP UP" at bounding box center [196, 349] width 306 height 612
drag, startPoint x: 103, startPoint y: 210, endPoint x: 704, endPoint y: 51, distance: 621.2
click at [104, 210] on div "+19174031831 Live | 07:26 ALL TASKS ALL TASKS ACTIVE TASKS TASKS IN WRAP UP" at bounding box center [196, 349] width 306 height 612
click at [1041, 17] on icon at bounding box center [1041, 21] width 23 height 23
click at [196, 307] on div "+19174031831 Live | 07:59 ALL TASKS ALL TASKS ACTIVE TASKS TASKS IN WRAP UP" at bounding box center [196, 349] width 306 height 612
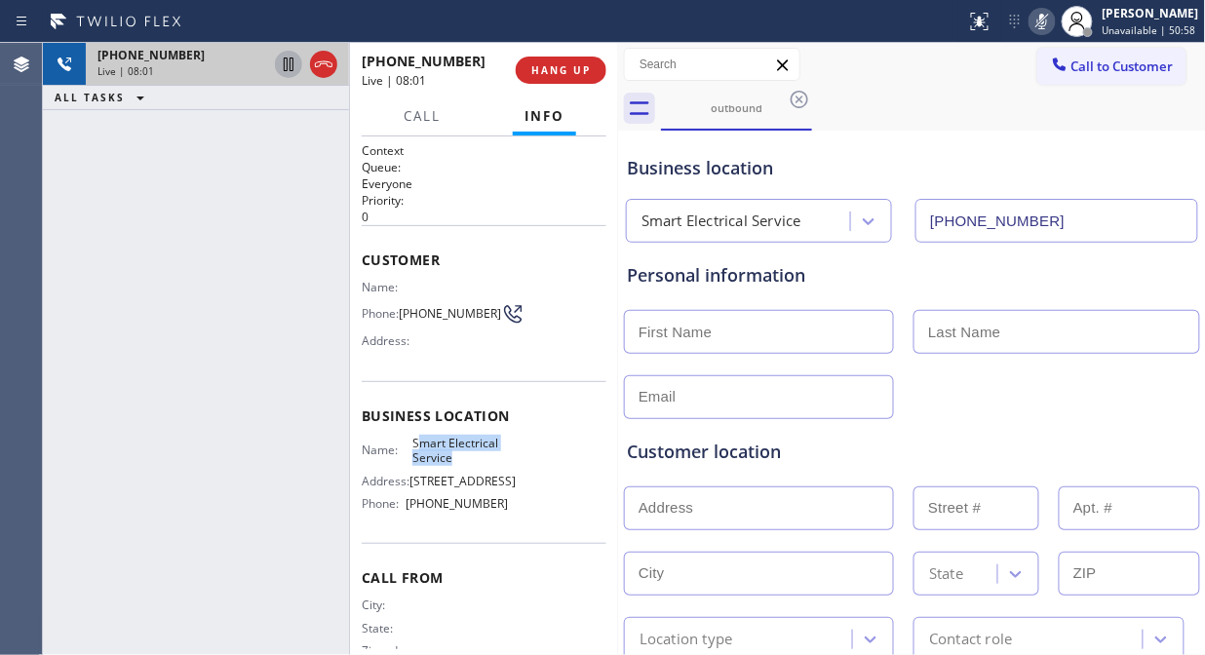
drag, startPoint x: 458, startPoint y: 463, endPoint x: 414, endPoint y: 450, distance: 45.7
click at [414, 450] on span "Smart Electrical Service" at bounding box center [460, 451] width 96 height 30
drag, startPoint x: 483, startPoint y: 498, endPoint x: 407, endPoint y: 482, distance: 77.8
click at [407, 482] on div "Address: 4170 Admiralty Way # 205" at bounding box center [435, 481] width 147 height 15
copy span "[STREET_ADDRESS]"
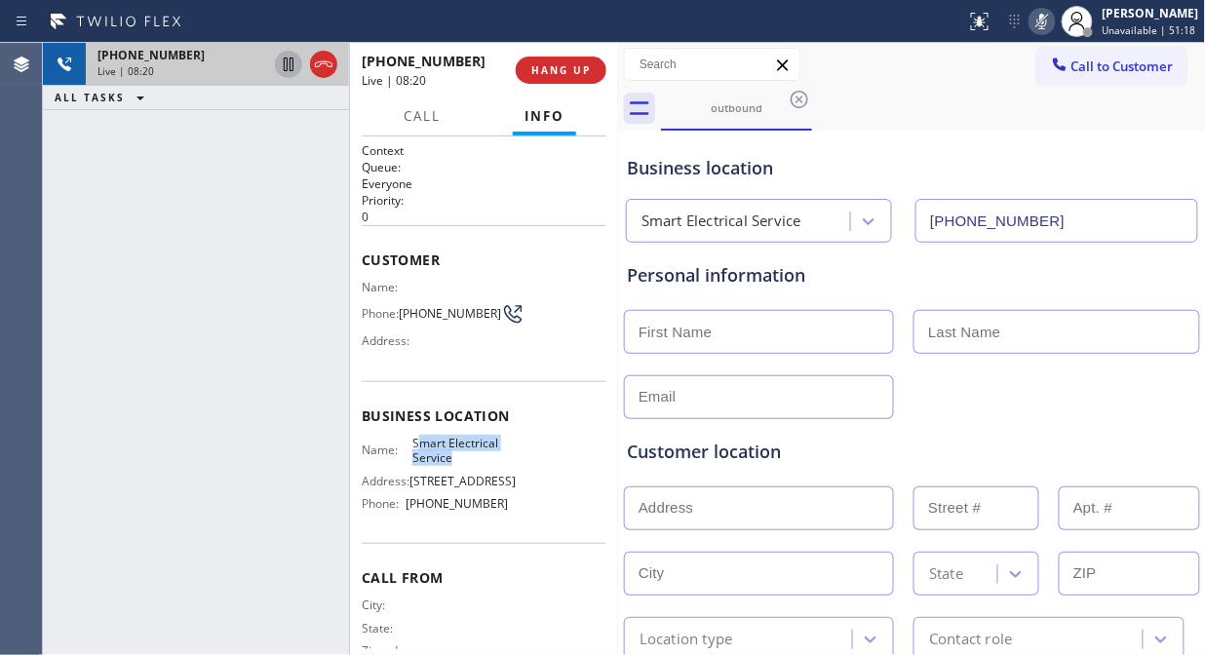
click at [1054, 20] on icon at bounding box center [1041, 21] width 23 height 23
click at [170, 297] on div "+19174031831 Live | 08:33 ALL TASKS ALL TASKS ACTIVE TASKS TASKS IN WRAP UP" at bounding box center [196, 349] width 306 height 612
click at [1054, 17] on icon at bounding box center [1041, 21] width 23 height 23
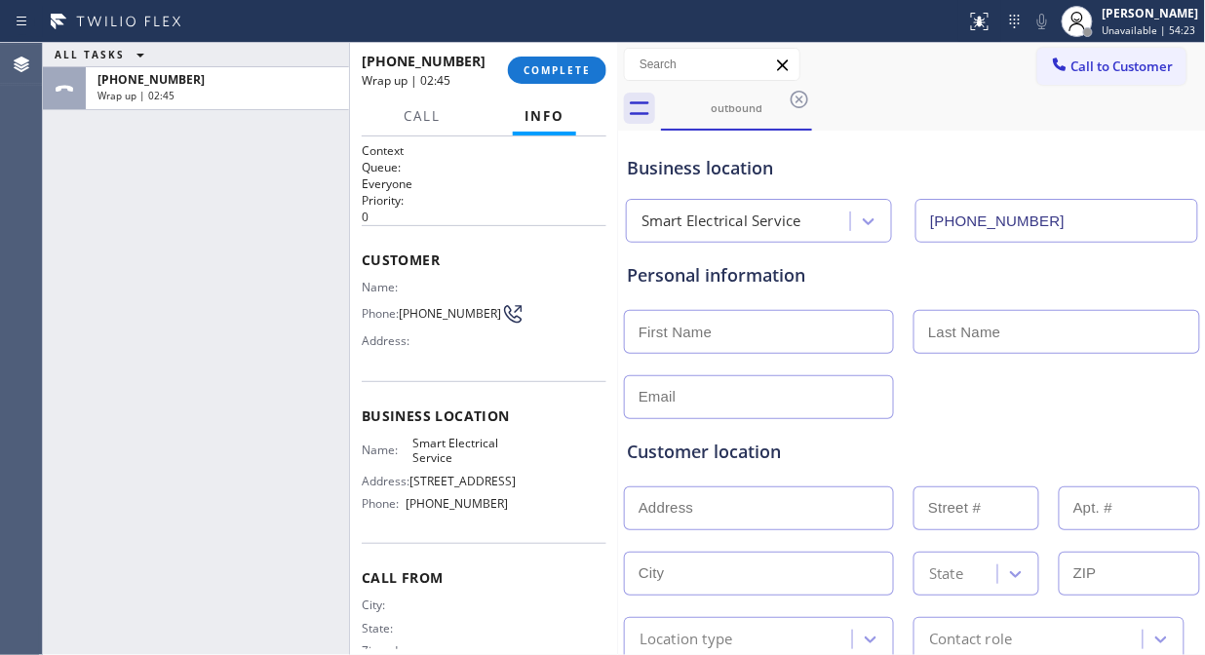
click at [150, 242] on div "ALL TASKS ALL TASKS ACTIVE TASKS TASKS IN WRAP UP +19174031831 Wrap up | 02:45" at bounding box center [196, 349] width 306 height 612
click at [674, 313] on input "text" at bounding box center [759, 332] width 270 height 44
paste input "[PERSON_NAME]"
click at [641, 332] on input "[PERSON_NAME]" at bounding box center [759, 332] width 270 height 44
drag, startPoint x: 751, startPoint y: 330, endPoint x: 689, endPoint y: 331, distance: 61.4
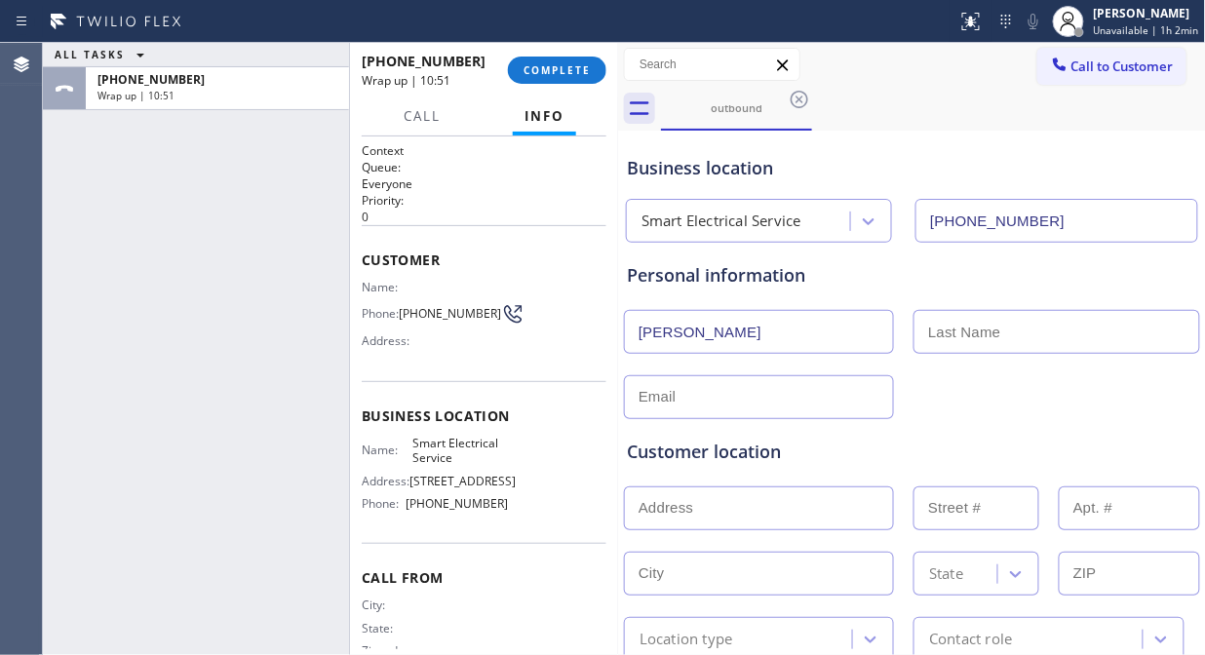
click at [689, 331] on input "[PERSON_NAME]" at bounding box center [759, 332] width 270 height 44
type input "[PERSON_NAME]"
click at [941, 334] on input "text" at bounding box center [1056, 332] width 286 height 44
paste input "[PERSON_NAME]"
type input "[PERSON_NAME]"
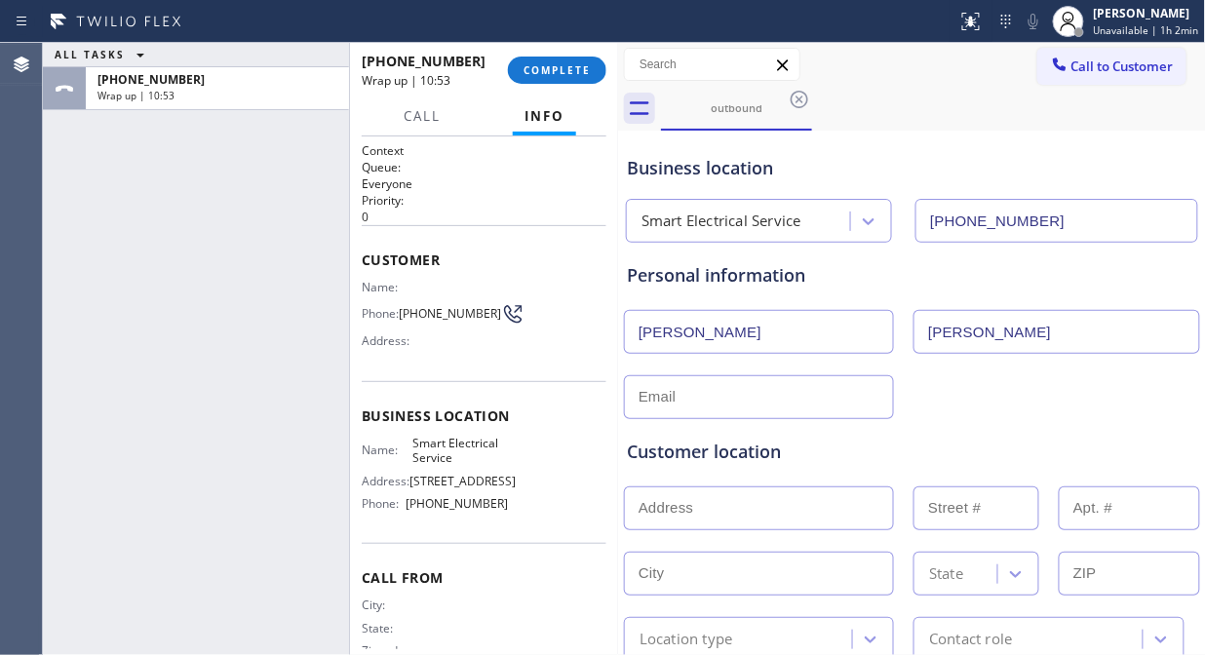
click at [813, 342] on input "[PERSON_NAME]" at bounding box center [759, 332] width 270 height 44
type input "[PERSON_NAME]"
click at [933, 416] on div "Customer location >> ADD NEW ADDRESS << + NEW ADDRESS State Location type Conta…" at bounding box center [912, 536] width 578 height 250
click at [93, 298] on div "ALL TASKS ALL TASKS ACTIVE TASKS TASKS IN WRAP UP +19174031831 Wrap up | 10:59" at bounding box center [196, 349] width 306 height 612
click at [697, 402] on input "text" at bounding box center [759, 397] width 270 height 44
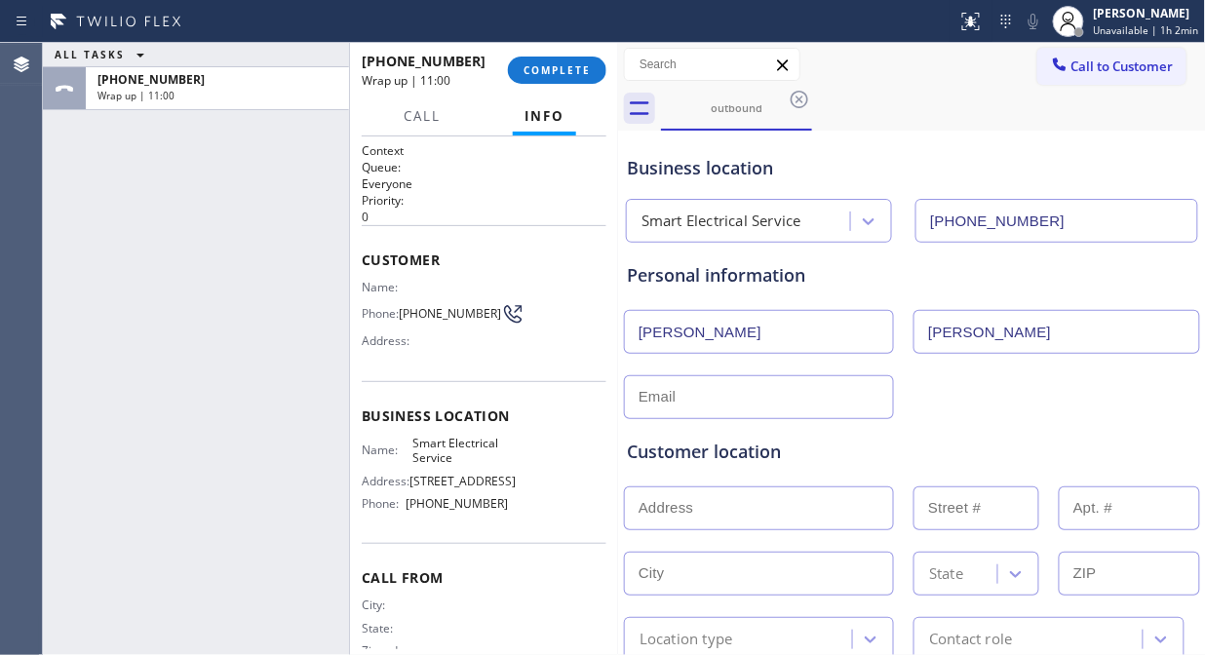
paste input "[EMAIL_ADDRESS][DOMAIN_NAME]"
type input "[EMAIL_ADDRESS][DOMAIN_NAME]"
click at [975, 417] on div "Customer location >> ADD NEW ADDRESS << + NEW ADDRESS State Location type Conta…" at bounding box center [912, 536] width 578 height 250
click at [722, 509] on input "text" at bounding box center [759, 508] width 270 height 44
paste input "23 Bloomfield AveSomerset, NJ 08873"
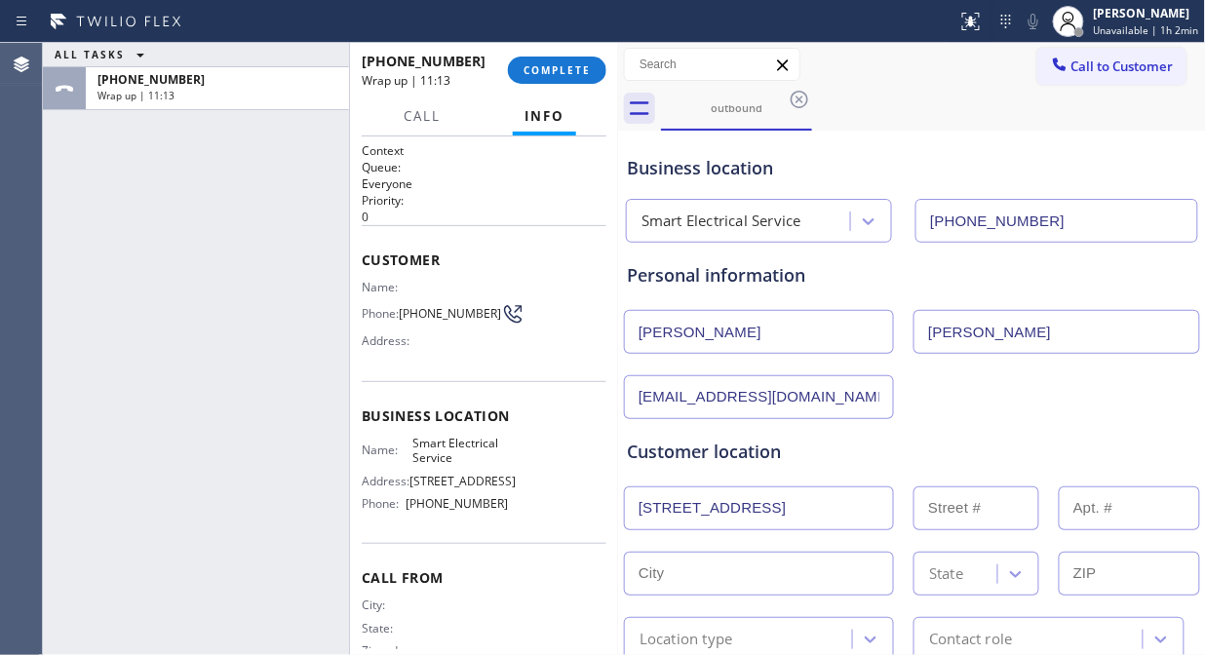
type input "[STREET_ADDRESS]"
type input "23"
type input "[GEOGRAPHIC_DATA]"
type input "08873"
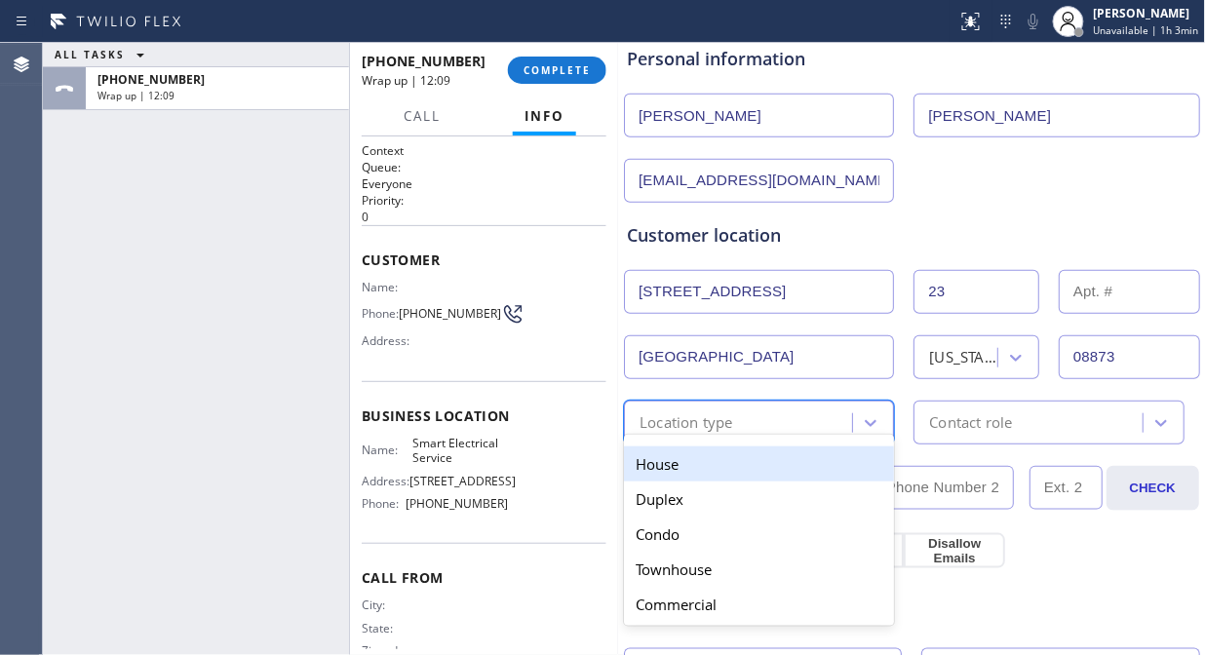
click at [792, 424] on div "Location type" at bounding box center [741, 423] width 222 height 34
click at [770, 452] on div "House" at bounding box center [759, 463] width 270 height 35
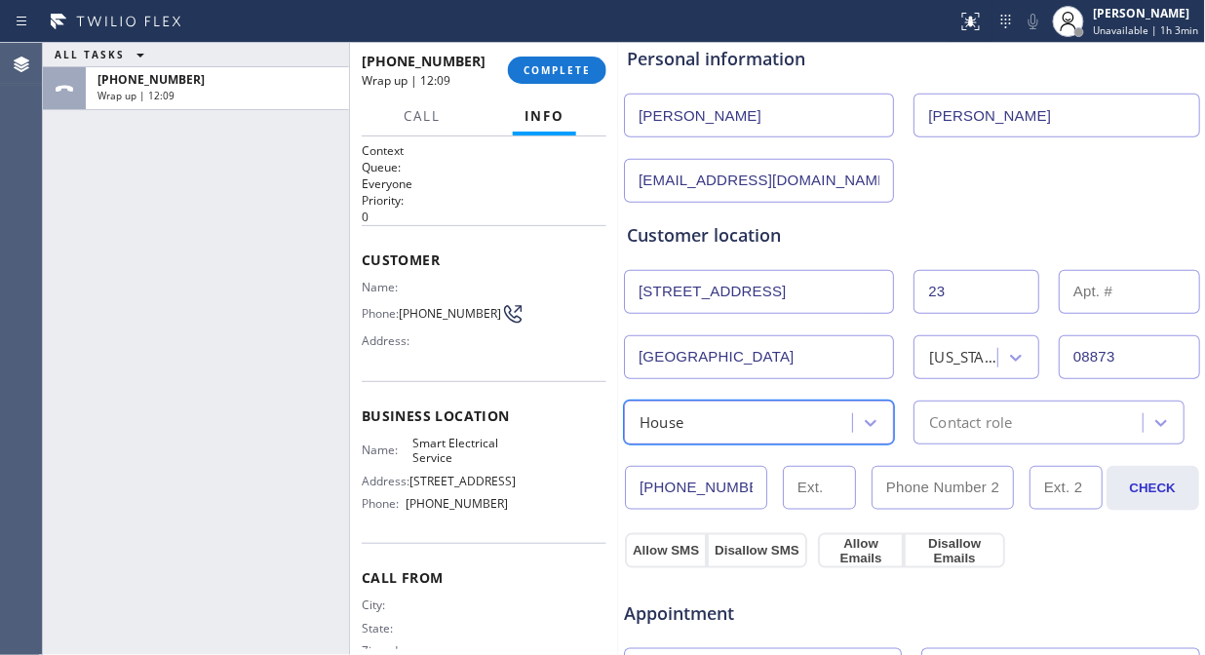
click at [1002, 407] on div "Contact role" at bounding box center [1030, 423] width 222 height 34
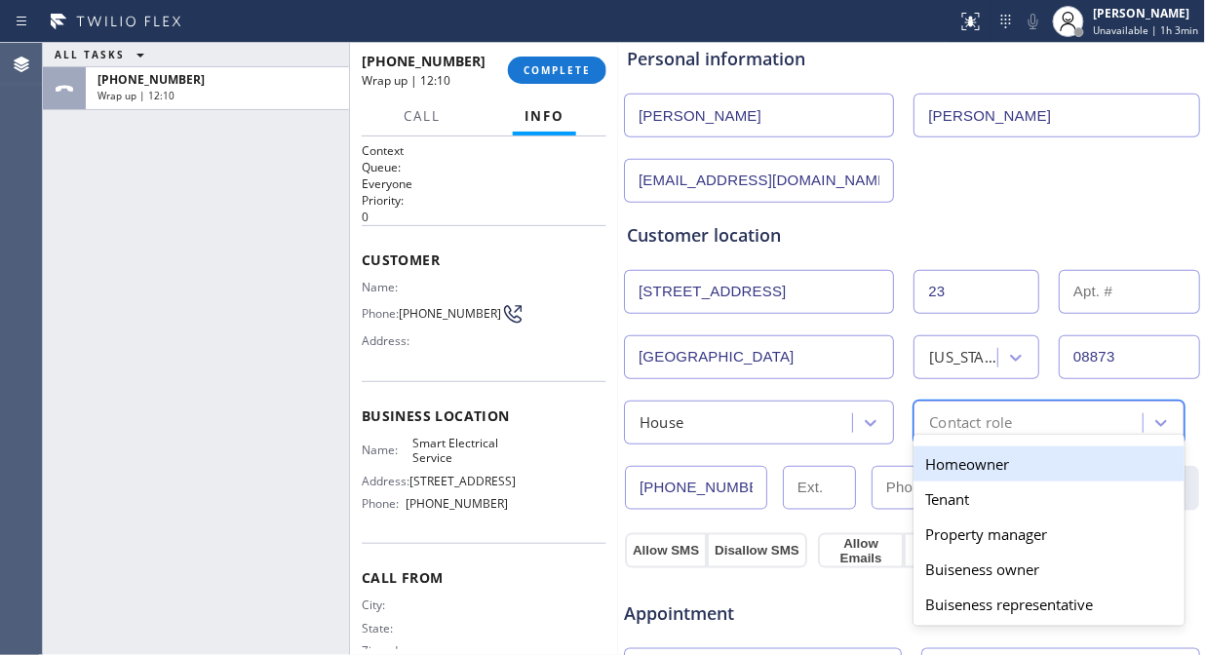
click at [960, 458] on div "Homeowner" at bounding box center [1048, 463] width 270 height 35
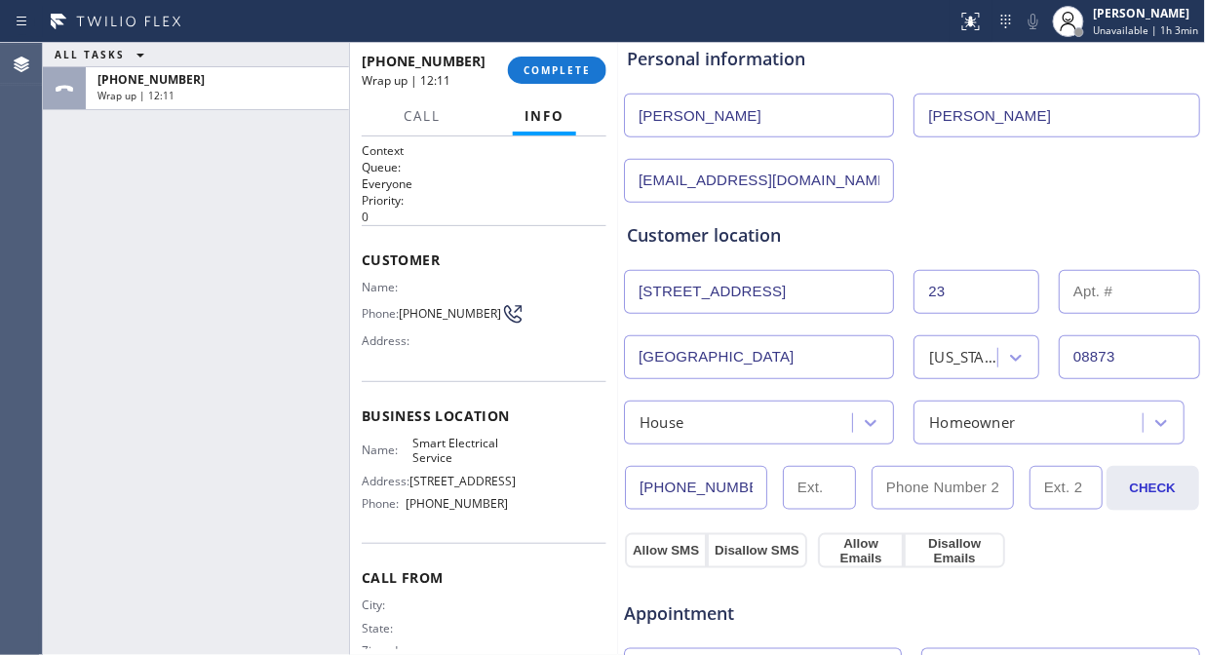
drag, startPoint x: 665, startPoint y: 550, endPoint x: 803, endPoint y: 552, distance: 138.4
click at [664, 551] on button "Allow SMS" at bounding box center [666, 550] width 82 height 35
drag, startPoint x: 846, startPoint y: 548, endPoint x: 939, endPoint y: 337, distance: 230.0
click at [849, 548] on button "Allow Emails" at bounding box center [861, 550] width 86 height 35
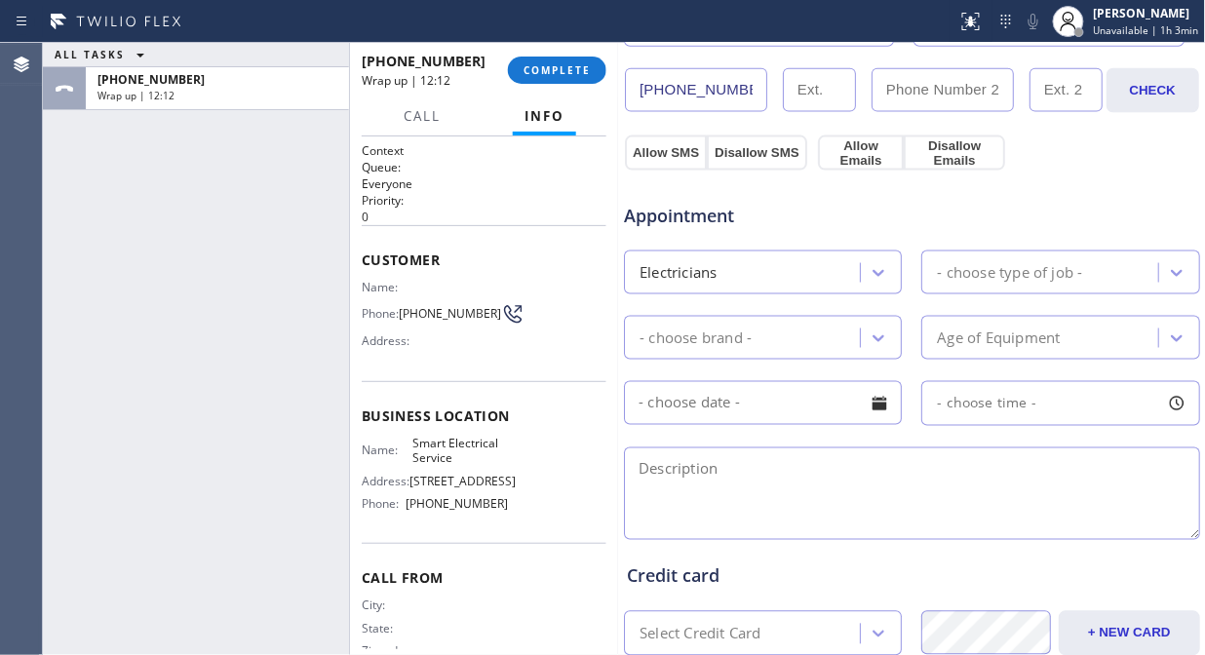
scroll to position [649, 0]
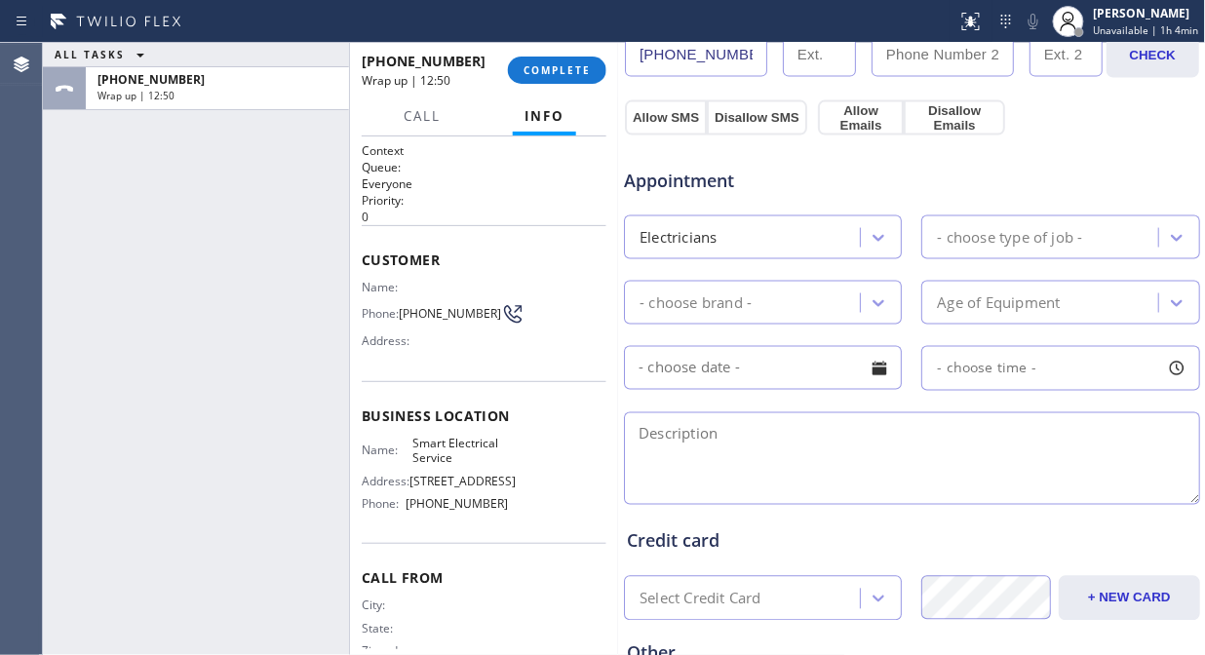
drag, startPoint x: 130, startPoint y: 168, endPoint x: 302, endPoint y: 140, distance: 174.7
click at [130, 168] on div "ALL TASKS ALL TASKS ACTIVE TASKS TASKS IN WRAP UP +19174031831 Wrap up | 12:50" at bounding box center [196, 349] width 306 height 612
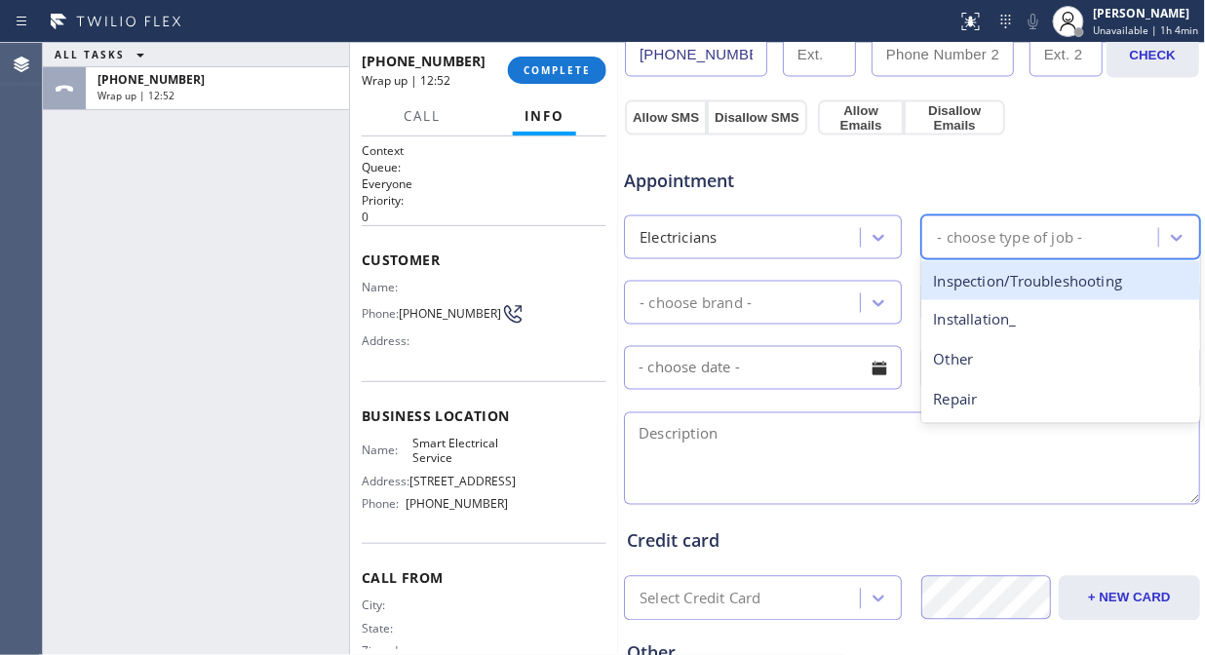
click at [989, 241] on div "- choose type of job -" at bounding box center [1009, 237] width 145 height 22
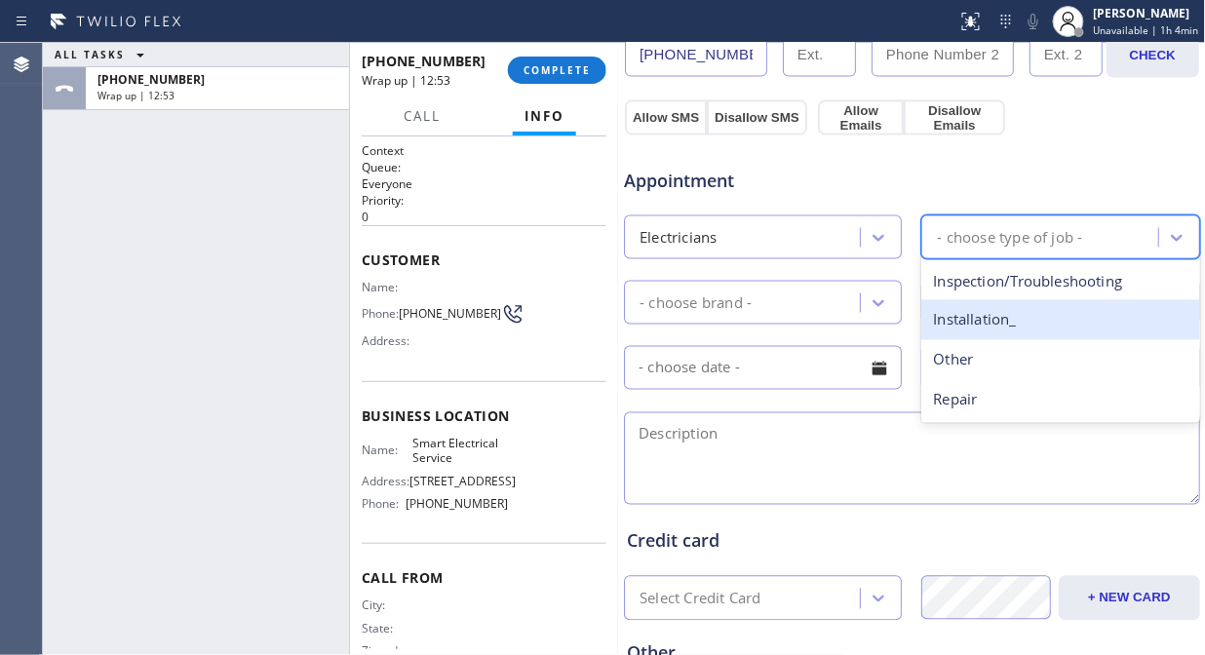
click at [979, 329] on div "Installation_" at bounding box center [1060, 320] width 278 height 40
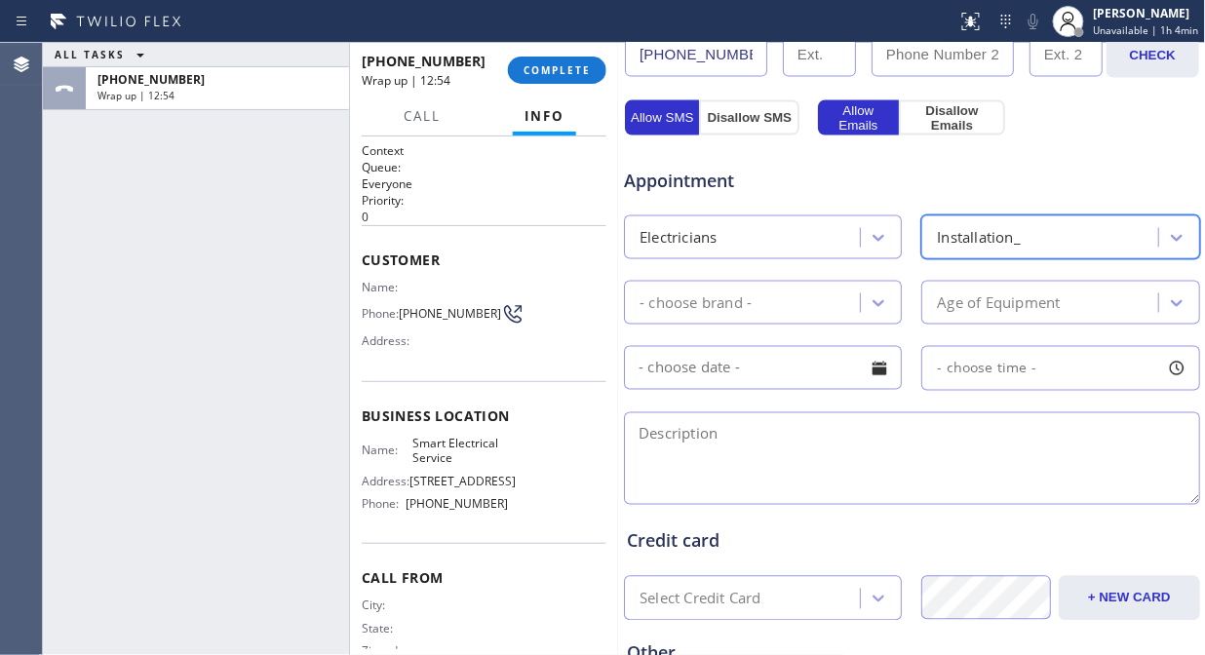
click at [717, 306] on div "- choose brand -" at bounding box center [696, 302] width 112 height 22
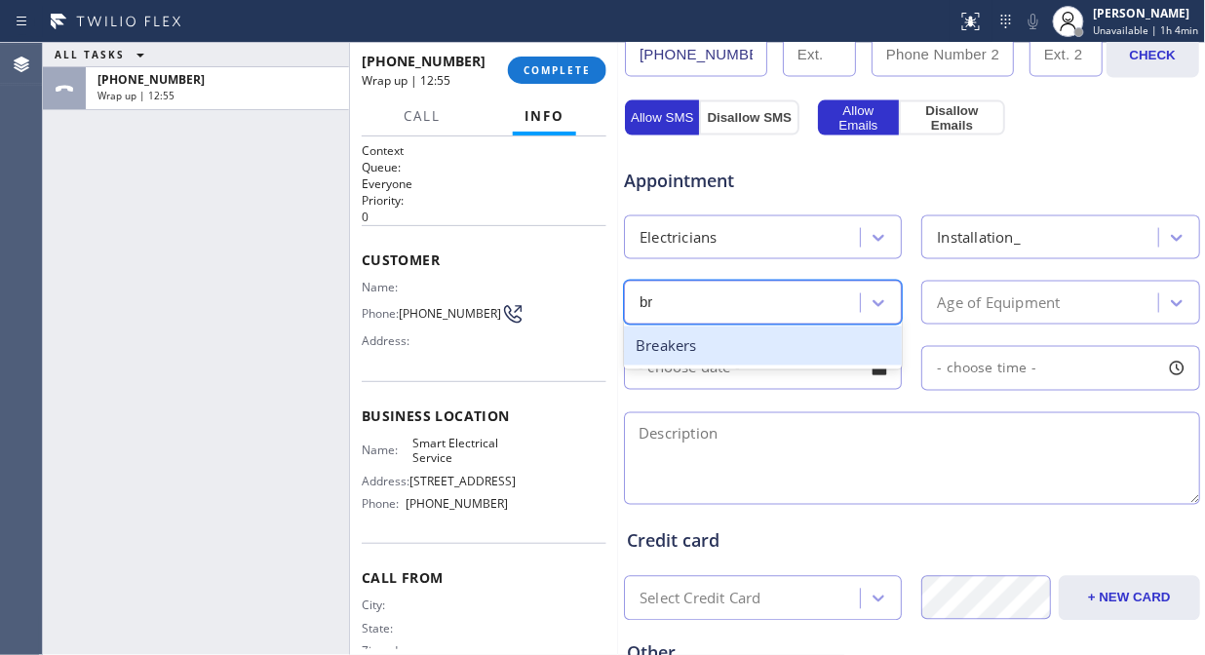
type input "bre"
drag, startPoint x: 704, startPoint y: 344, endPoint x: 894, endPoint y: 292, distance: 197.0
click at [704, 345] on div "Breakers" at bounding box center [763, 347] width 278 height 40
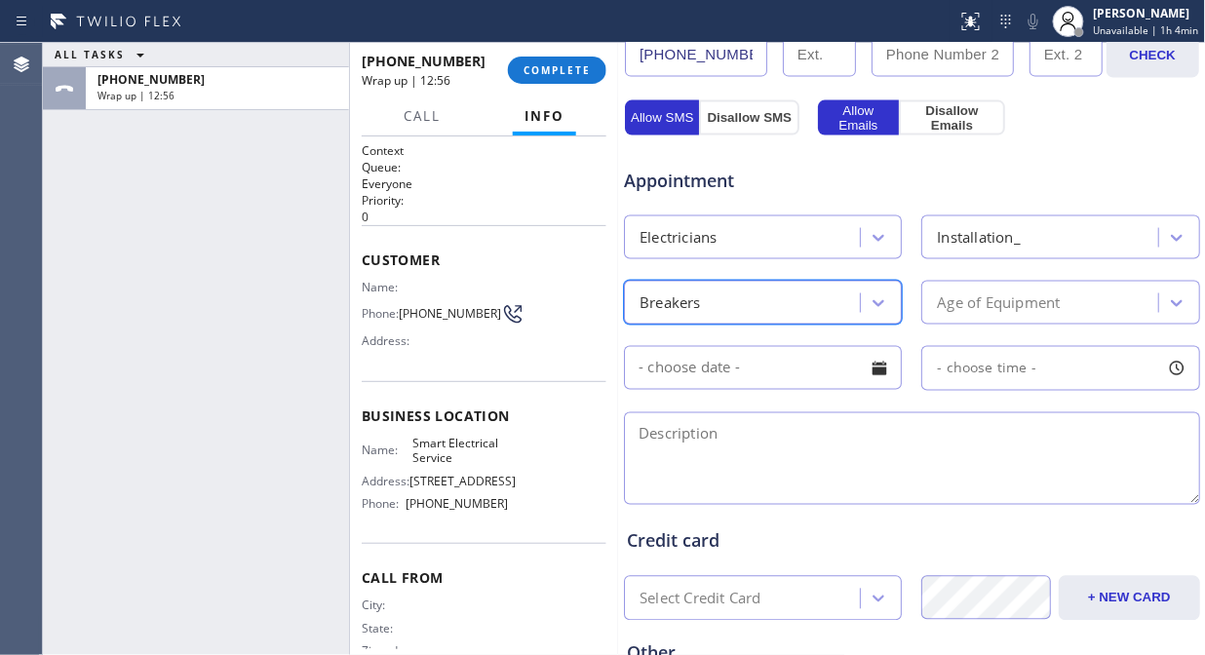
click at [963, 231] on div "Installation_" at bounding box center [979, 237] width 84 height 22
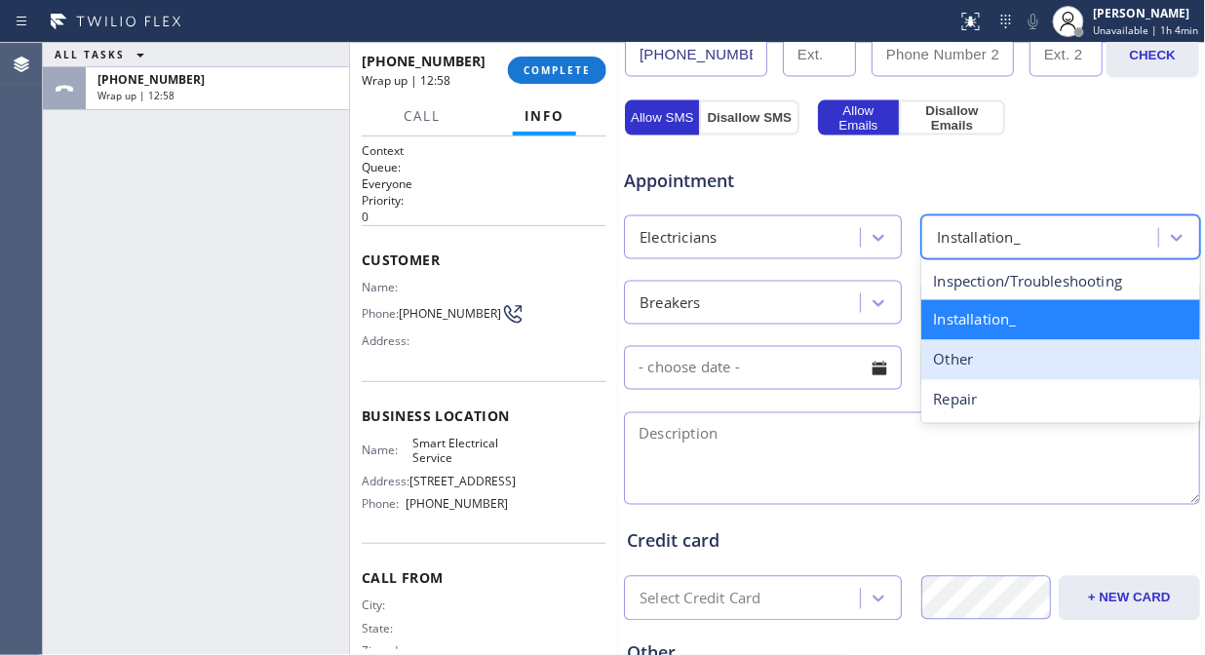
click at [799, 357] on input "text" at bounding box center [763, 368] width 278 height 44
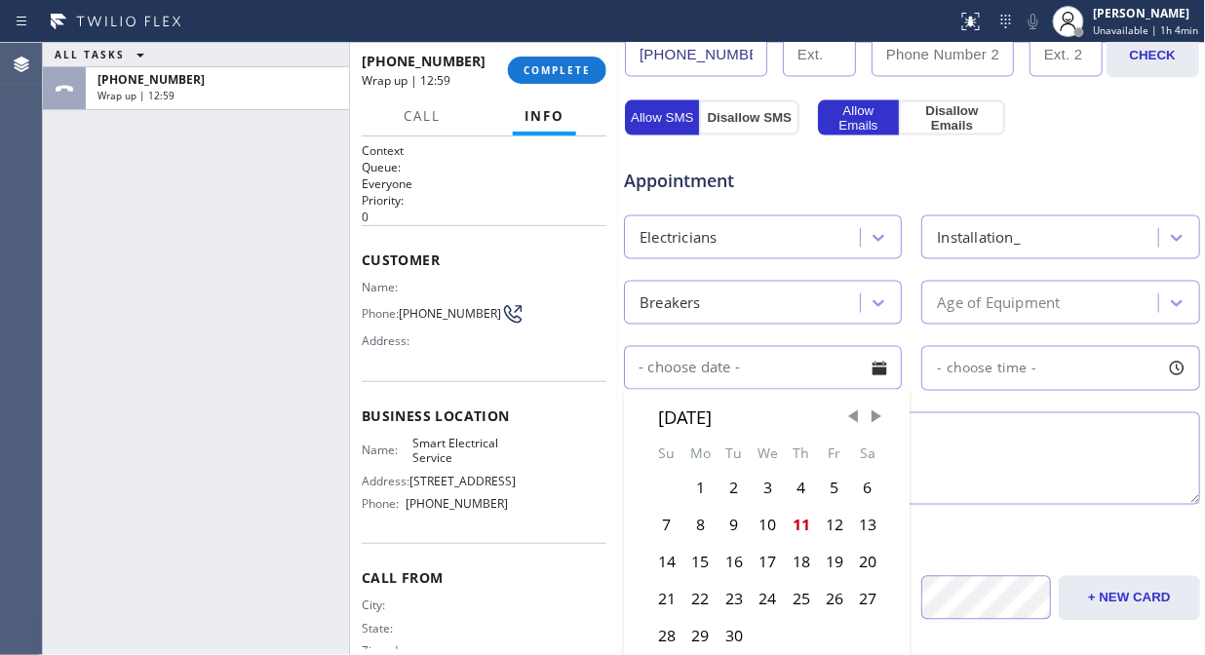
click at [983, 306] on div "Age of Equipment" at bounding box center [998, 302] width 123 height 22
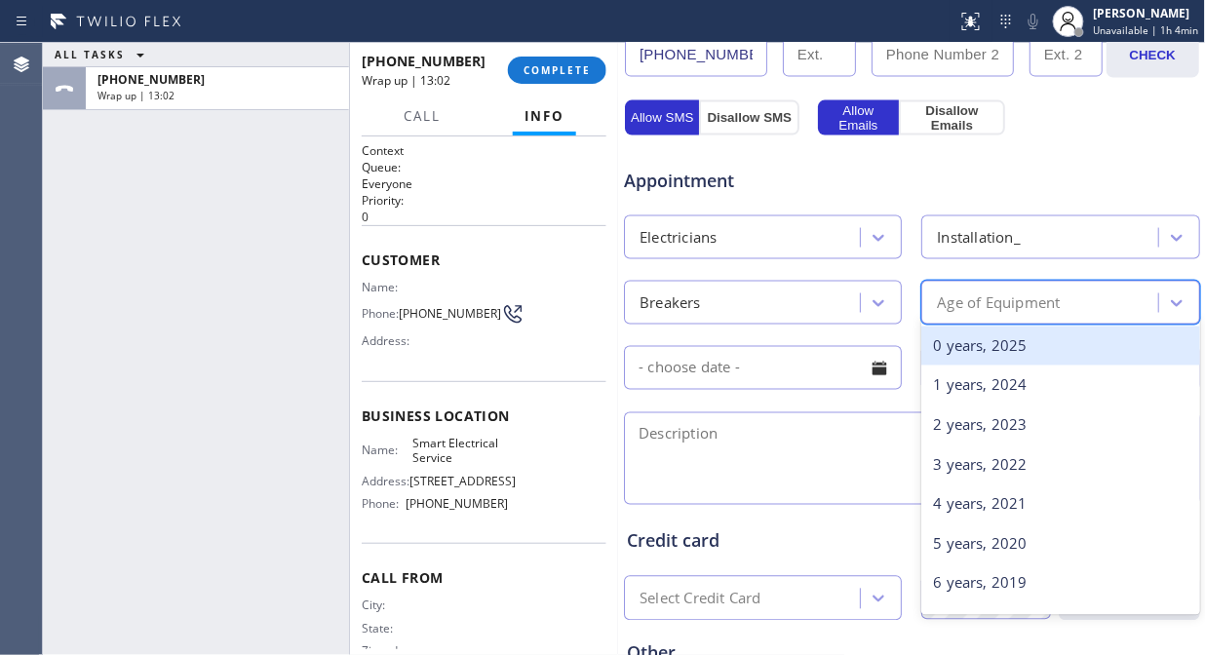
click at [959, 344] on div "0 years, 2025" at bounding box center [1060, 347] width 278 height 40
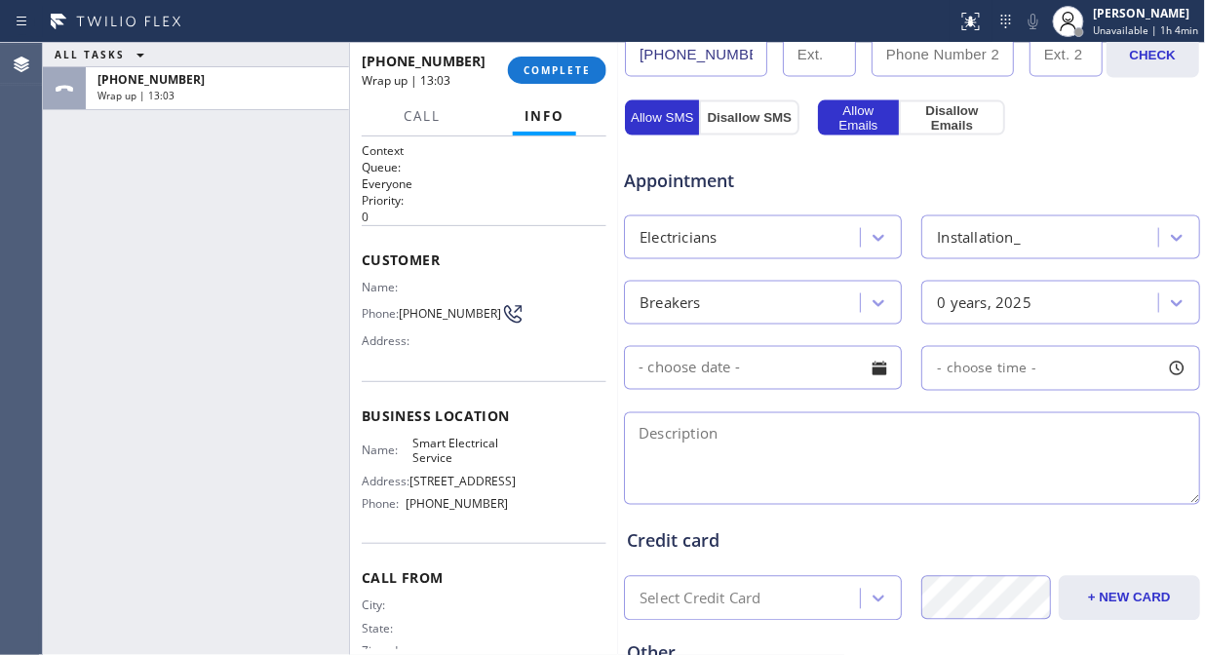
click at [825, 348] on input "text" at bounding box center [763, 368] width 278 height 44
click at [958, 459] on textarea at bounding box center [912, 458] width 576 height 93
click at [181, 234] on div "ALL TASKS ALL TASKS ACTIVE TASKS TASKS IN WRAP UP +19174031831 Wrap up | 13:16" at bounding box center [196, 349] width 306 height 612
click at [858, 456] on textarea "To enrich screen reader interactions, please activate Accessibility in Grammarl…" at bounding box center [912, 458] width 576 height 93
paste textarea "upgrade my circuit breaker panel from 100 to 200amp/ House/ HO/ Somerset, NJ 08…"
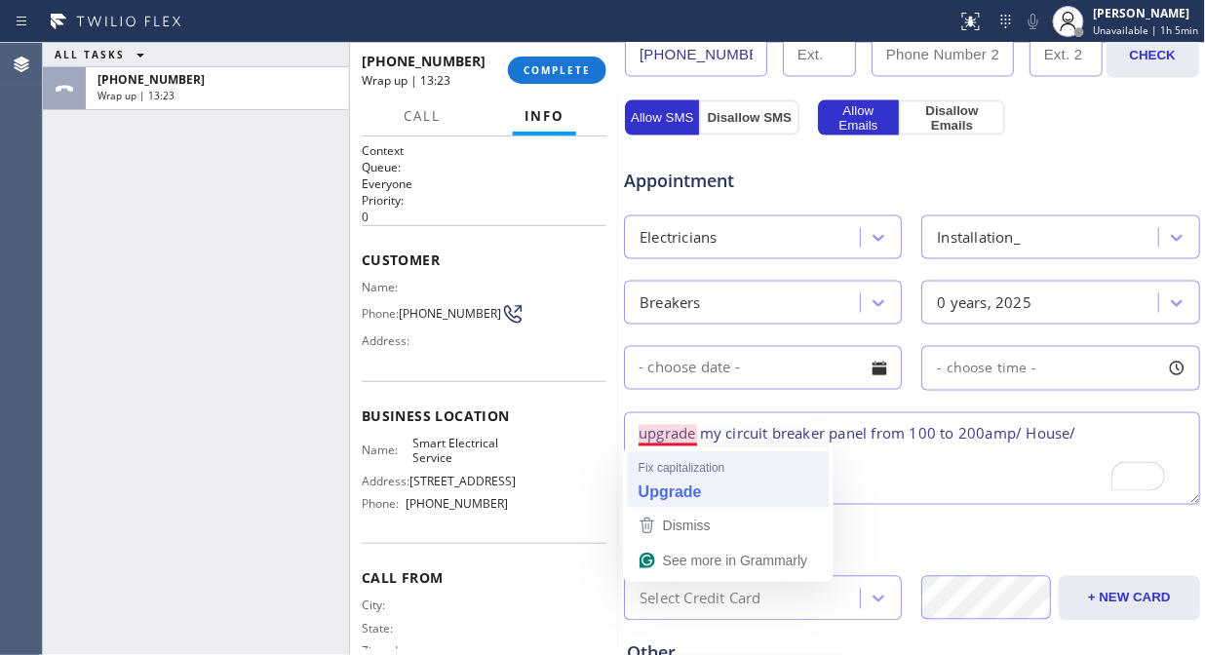
type textarea "Upgrade my circuit breaker panel from 100 to 200amp/ House/ HO/ Somerset, NJ 08…"
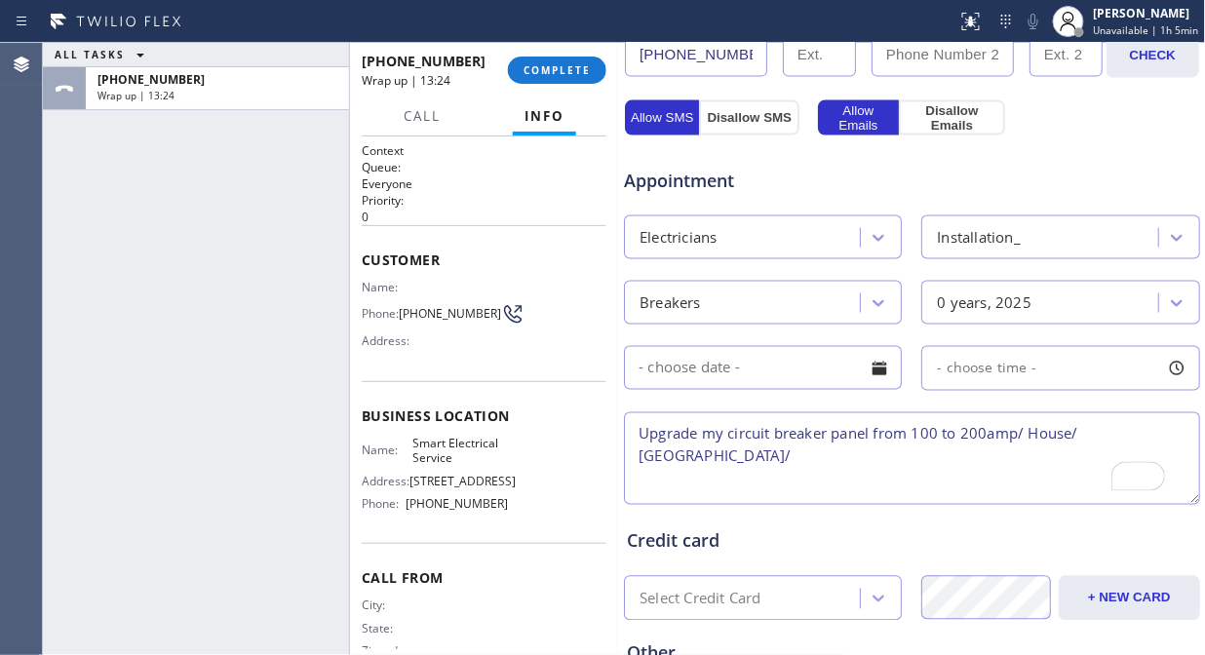
click at [879, 456] on textarea "Upgrade my circuit breaker panel from 100 to 200amp/ House/ HO/ Somerset, NJ 08…" at bounding box center [912, 458] width 576 height 93
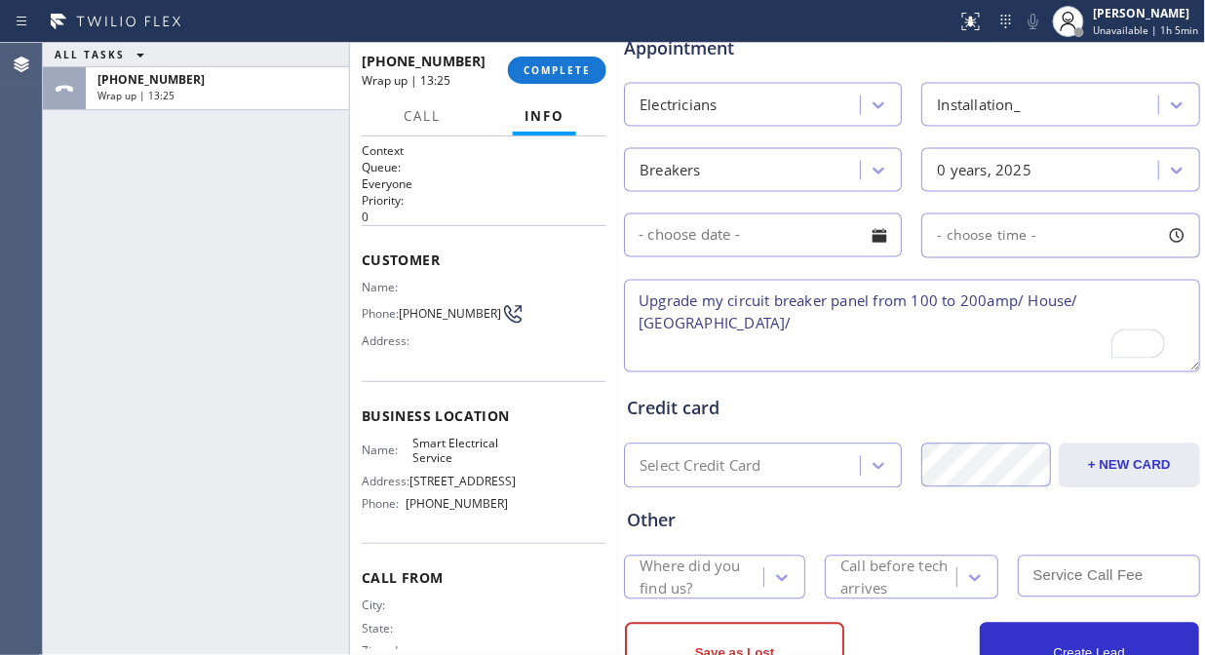
scroll to position [855, 0]
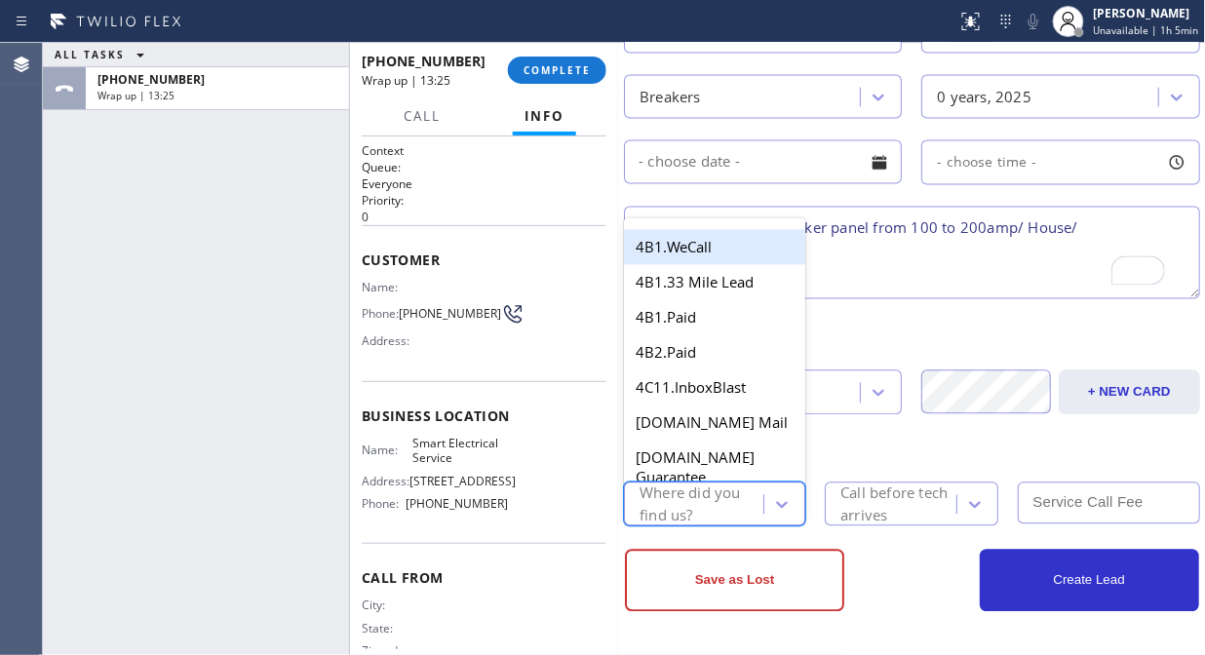
click at [685, 502] on div "Where did you find us?" at bounding box center [701, 505] width 122 height 45
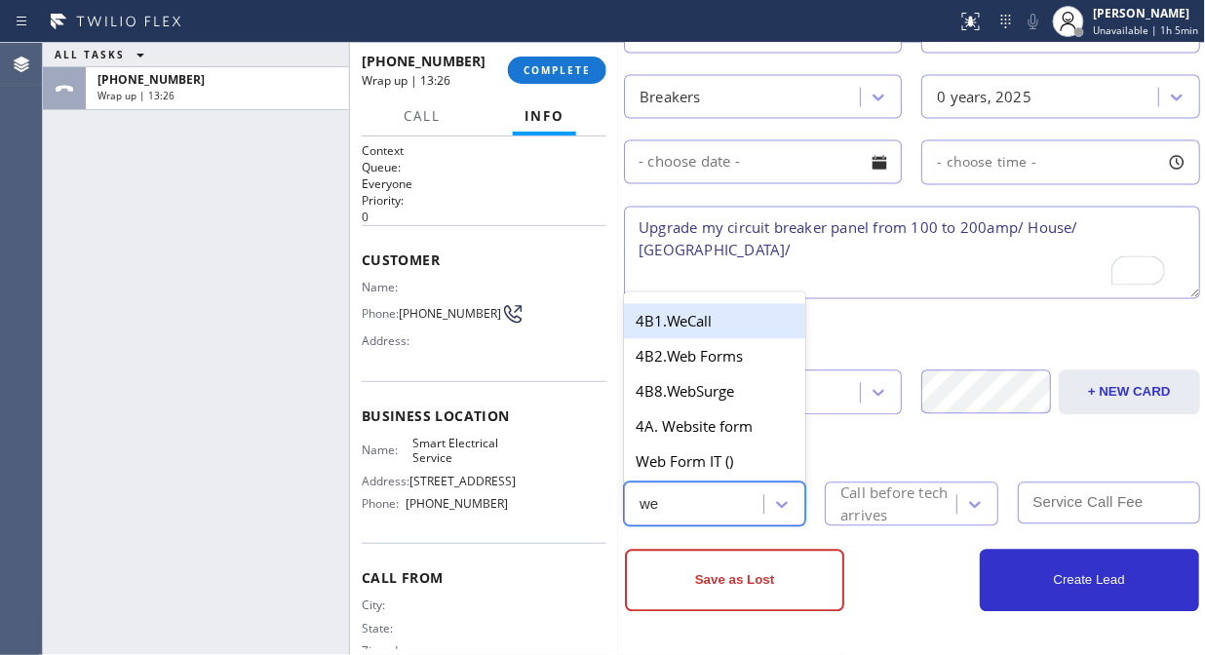
type input "web"
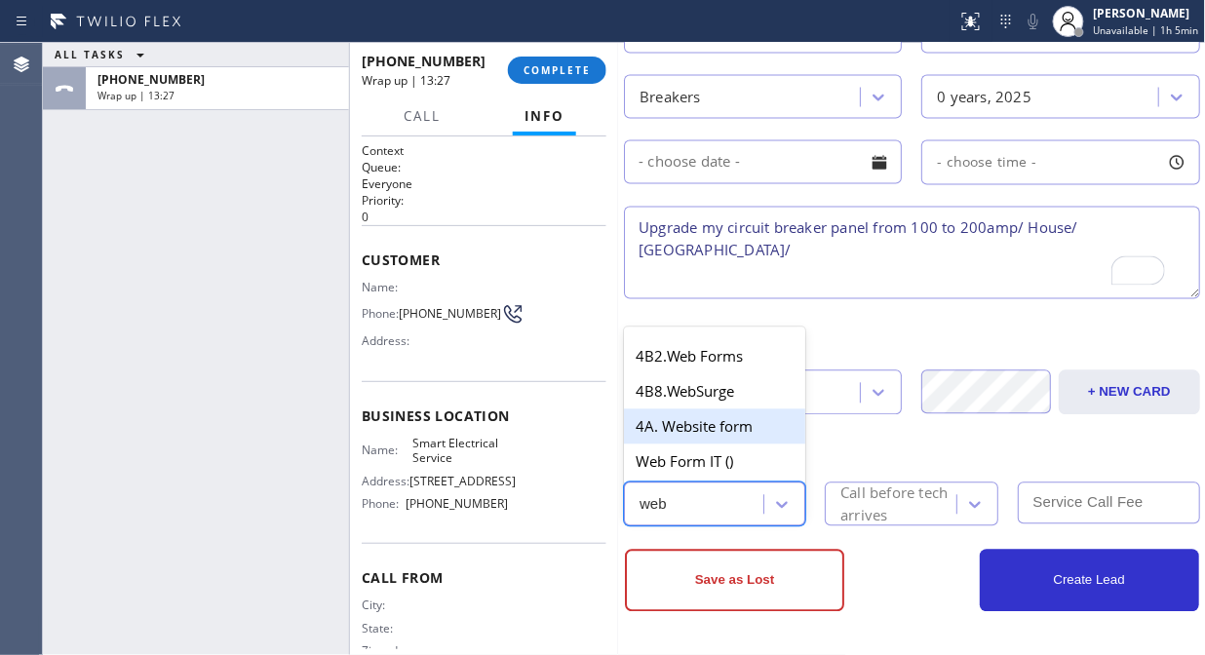
click at [709, 420] on div "4A. Website form" at bounding box center [714, 426] width 181 height 35
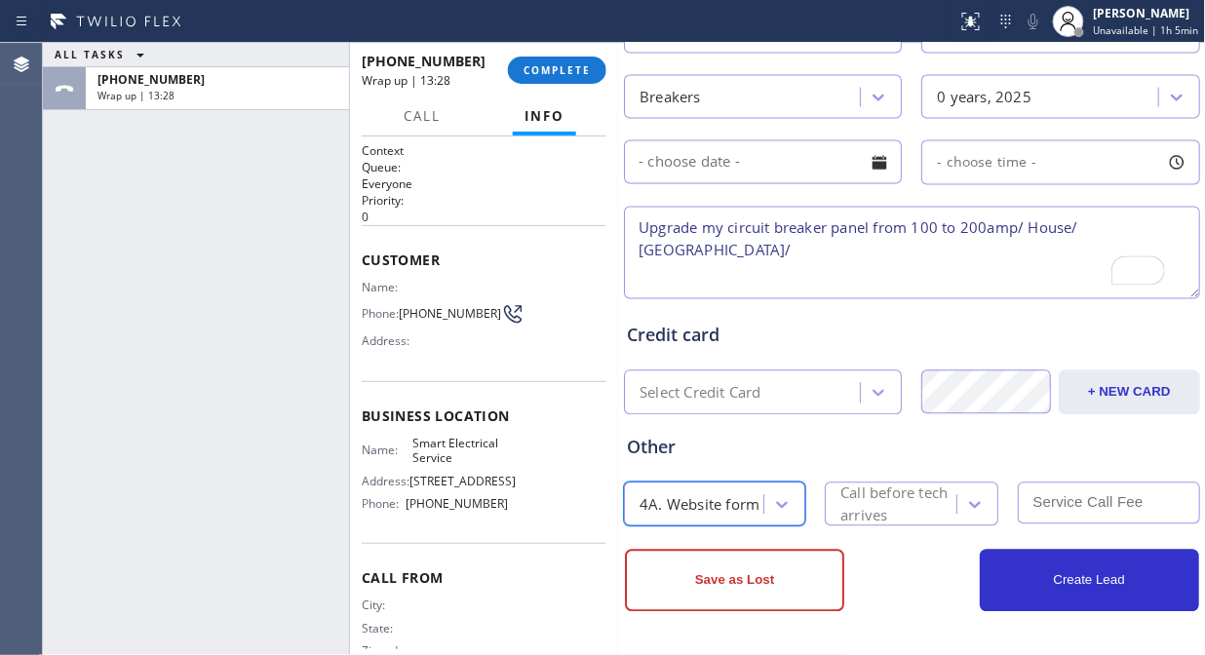
click at [869, 489] on div "Call before tech arrives" at bounding box center [897, 505] width 114 height 45
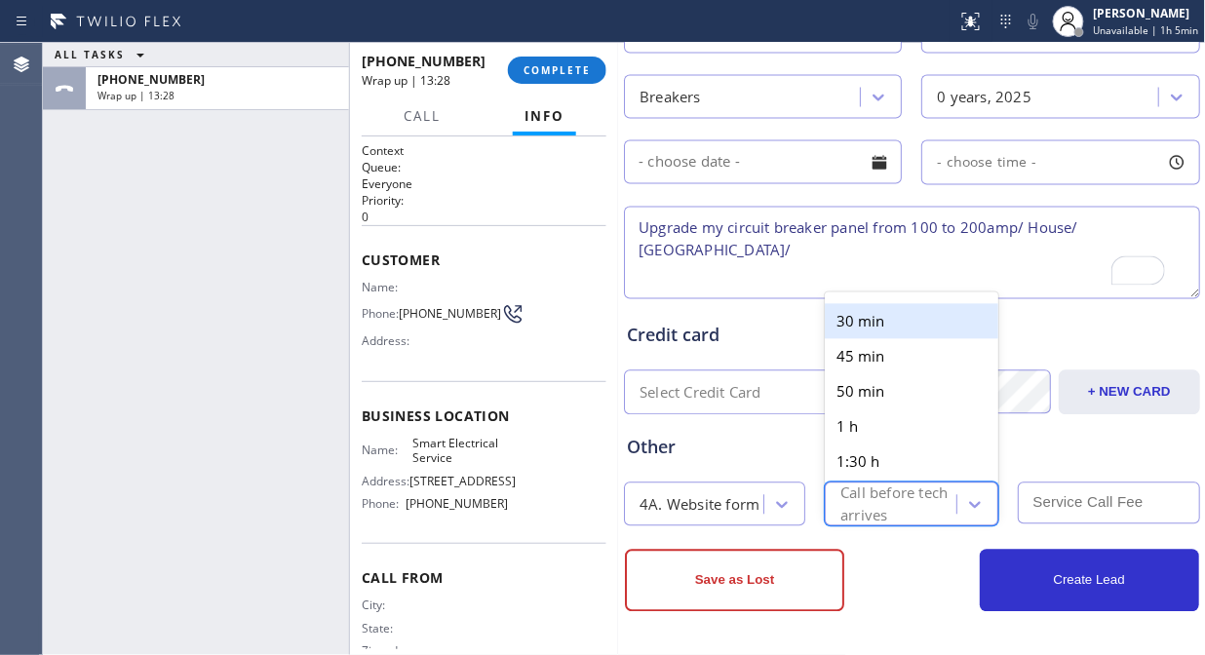
click at [863, 320] on div "30 min" at bounding box center [912, 321] width 174 height 35
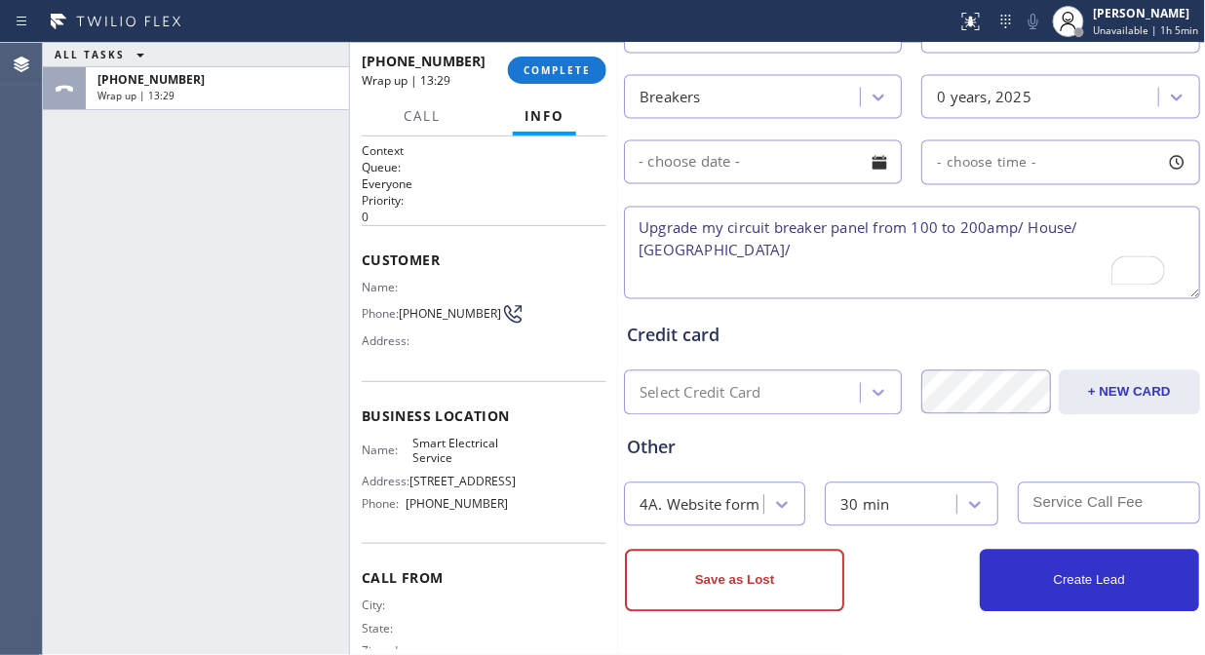
click at [1035, 493] on input "text" at bounding box center [1108, 504] width 181 height 42
type input "0"
click at [863, 265] on textarea "Upgrade my circuit breaker panel from 100 to 200amp/ House/ HO/ Somerset, NJ 08…" at bounding box center [912, 253] width 576 height 93
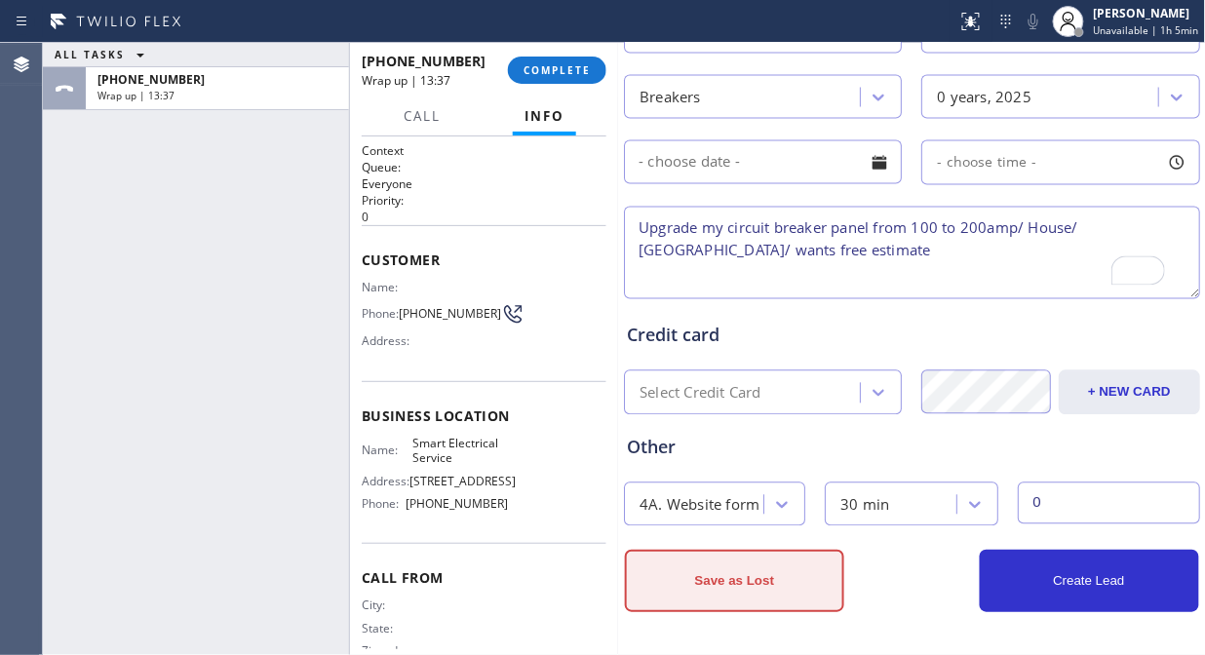
type textarea "Upgrade my circuit breaker panel from 100 to 200amp/ House/ HO/ Somerset, NJ 08…"
click at [792, 586] on button "Save as Lost" at bounding box center [734, 581] width 219 height 62
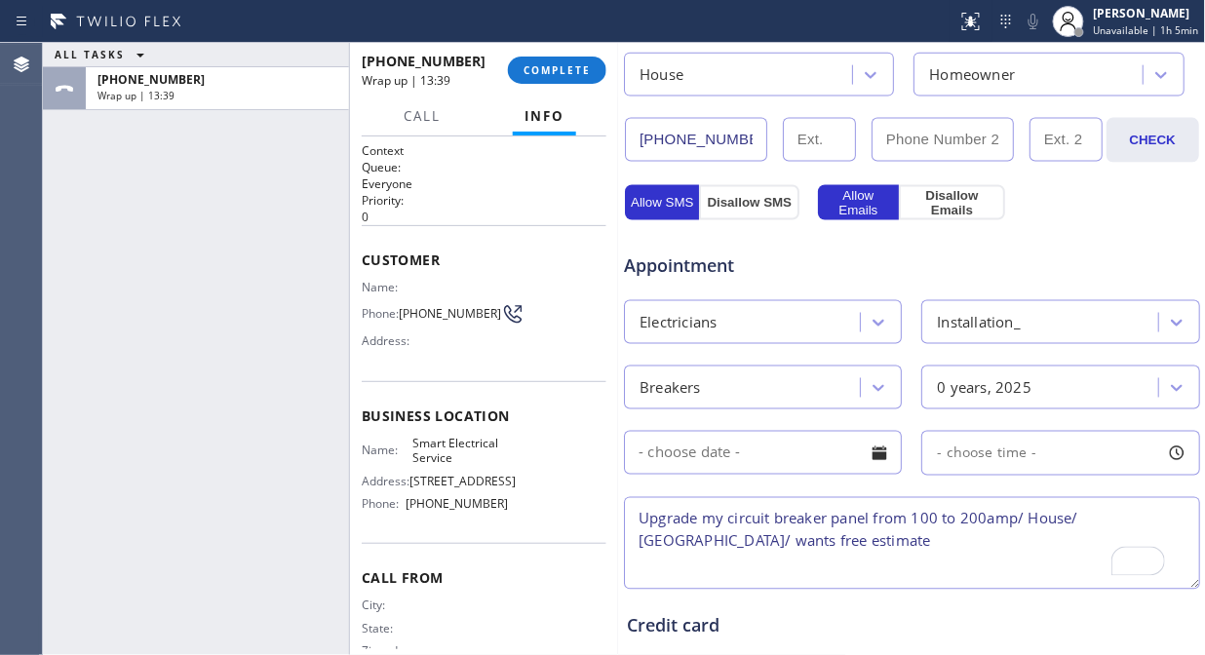
scroll to position [597, 0]
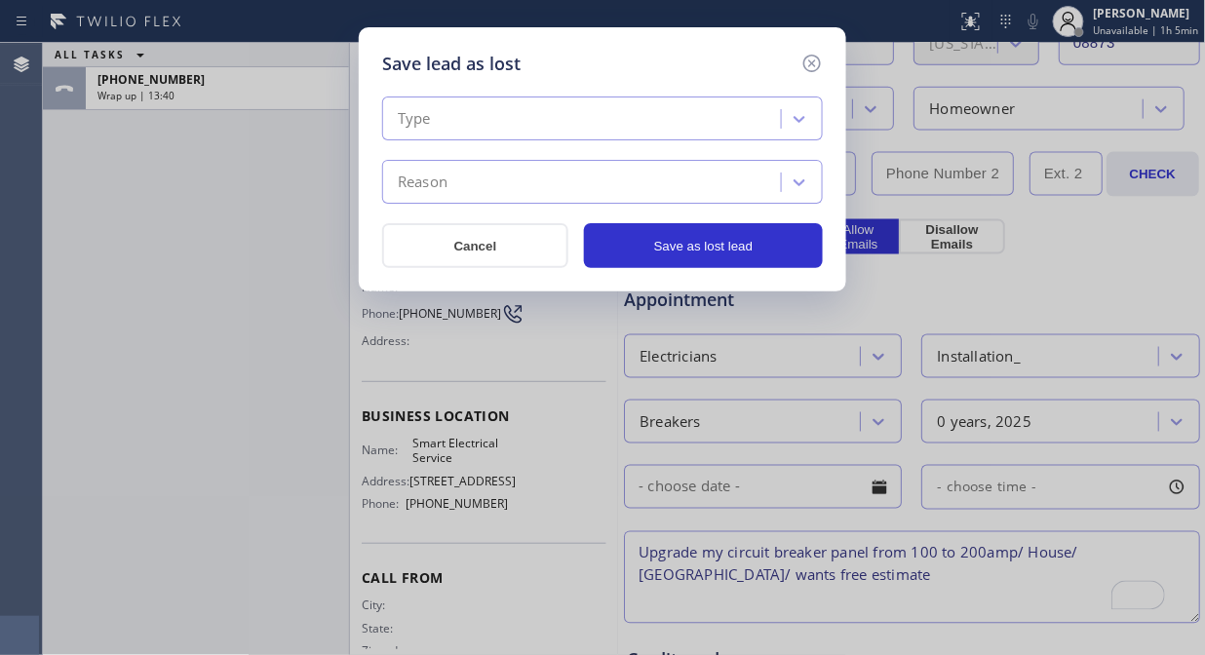
click at [559, 113] on div "Type" at bounding box center [584, 119] width 393 height 34
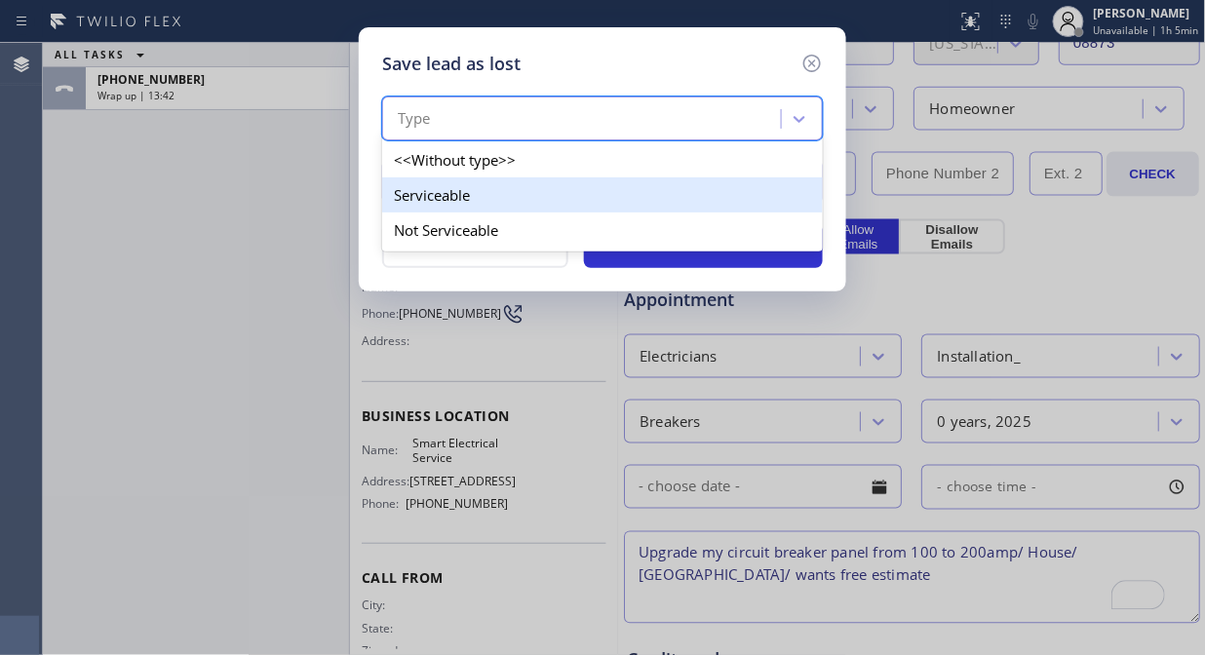
click at [448, 195] on div "Serviceable" at bounding box center [602, 194] width 441 height 35
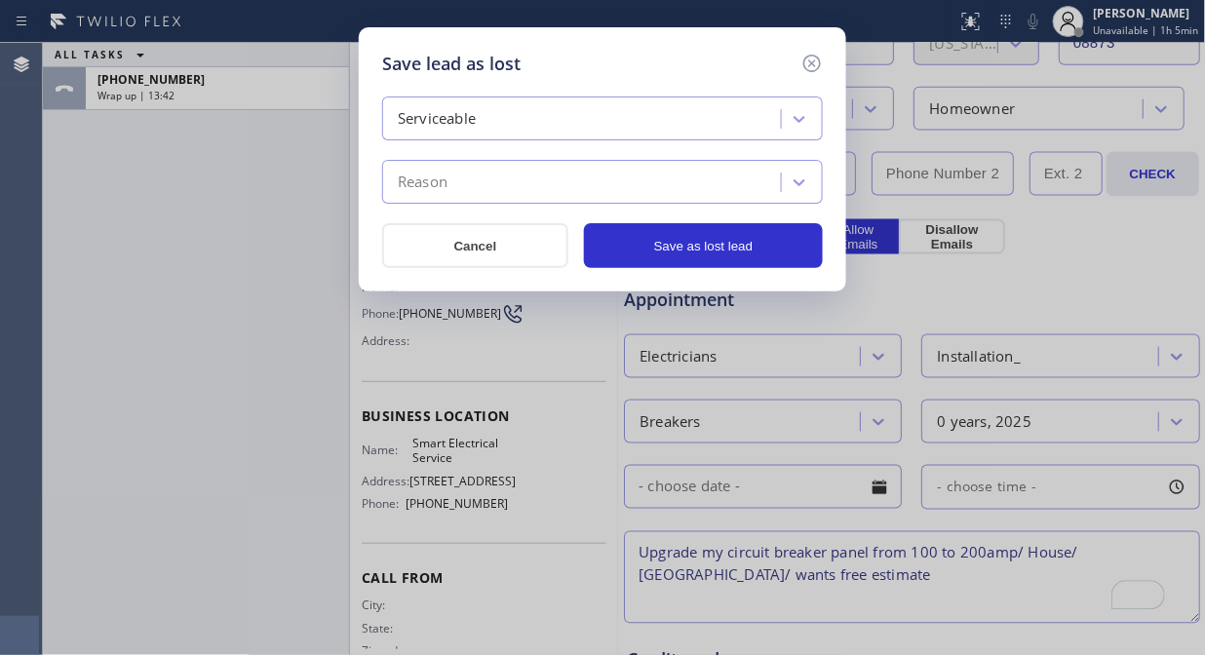
click at [544, 185] on div "Reason" at bounding box center [584, 183] width 393 height 34
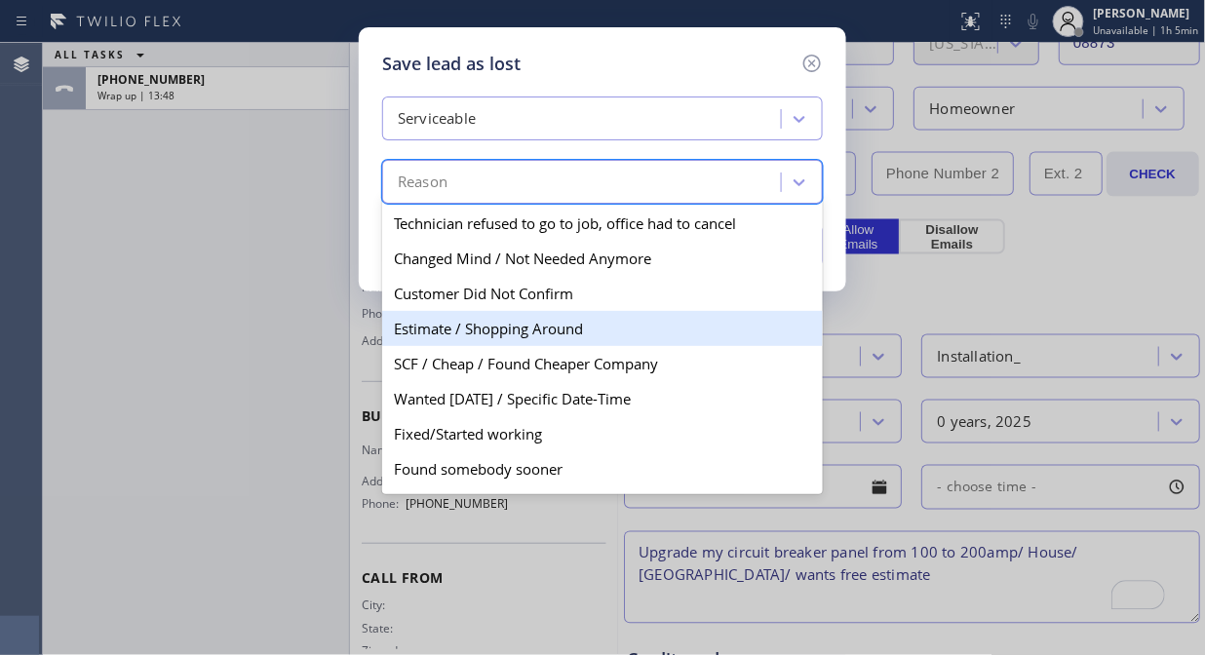
click at [521, 333] on div "Estimate / Shopping Around" at bounding box center [602, 328] width 441 height 35
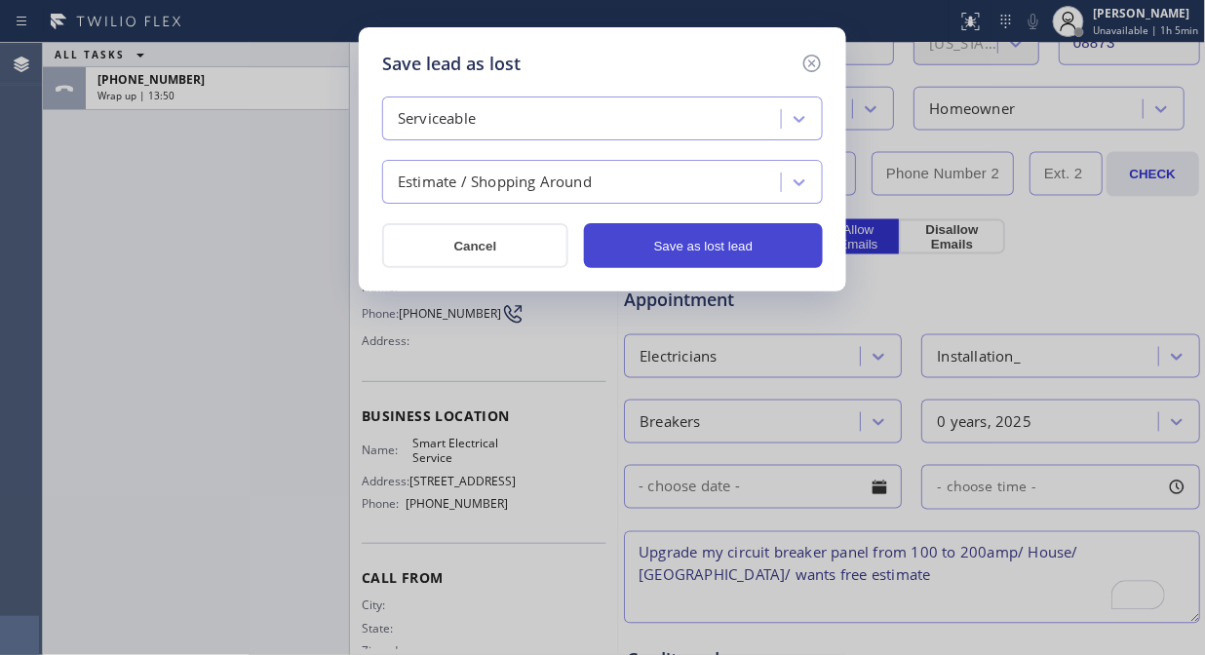
click at [650, 242] on button "Save as lost lead" at bounding box center [703, 245] width 239 height 45
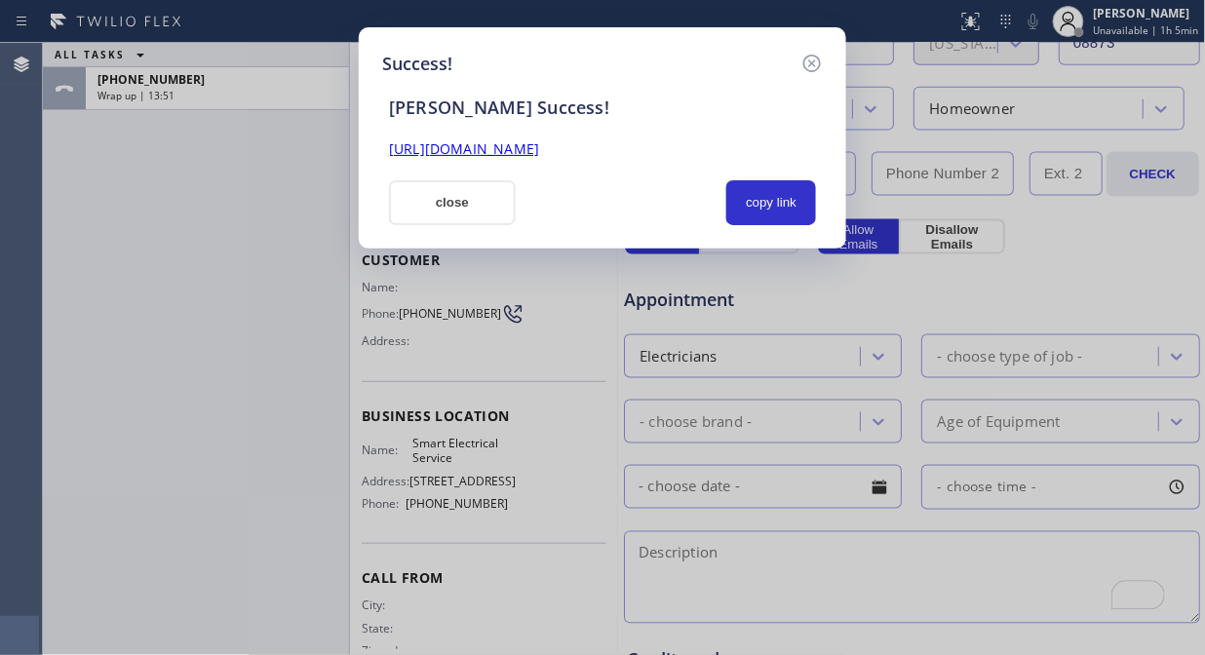
click at [539, 153] on link "[URL][DOMAIN_NAME]" at bounding box center [464, 148] width 150 height 19
drag, startPoint x: 468, startPoint y: 203, endPoint x: 471, endPoint y: 137, distance: 65.4
click at [464, 203] on button "close" at bounding box center [452, 202] width 127 height 45
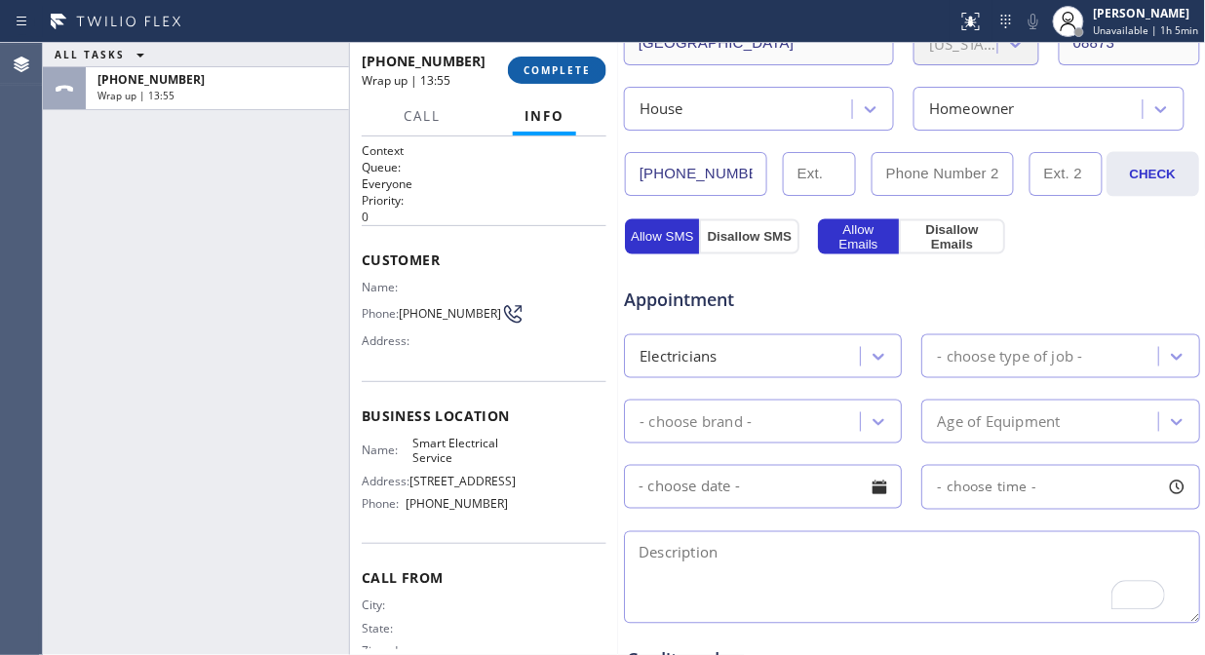
click at [552, 71] on span "COMPLETE" at bounding box center [557, 70] width 67 height 14
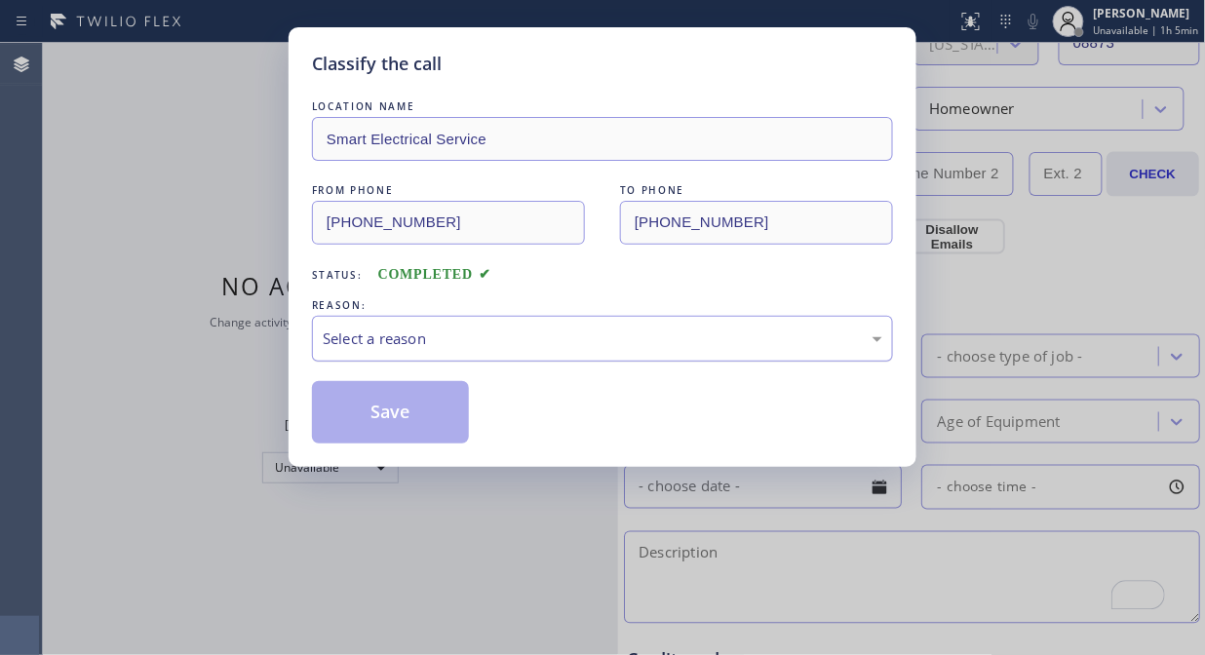
click at [472, 342] on div "Select a reason" at bounding box center [603, 339] width 560 height 22
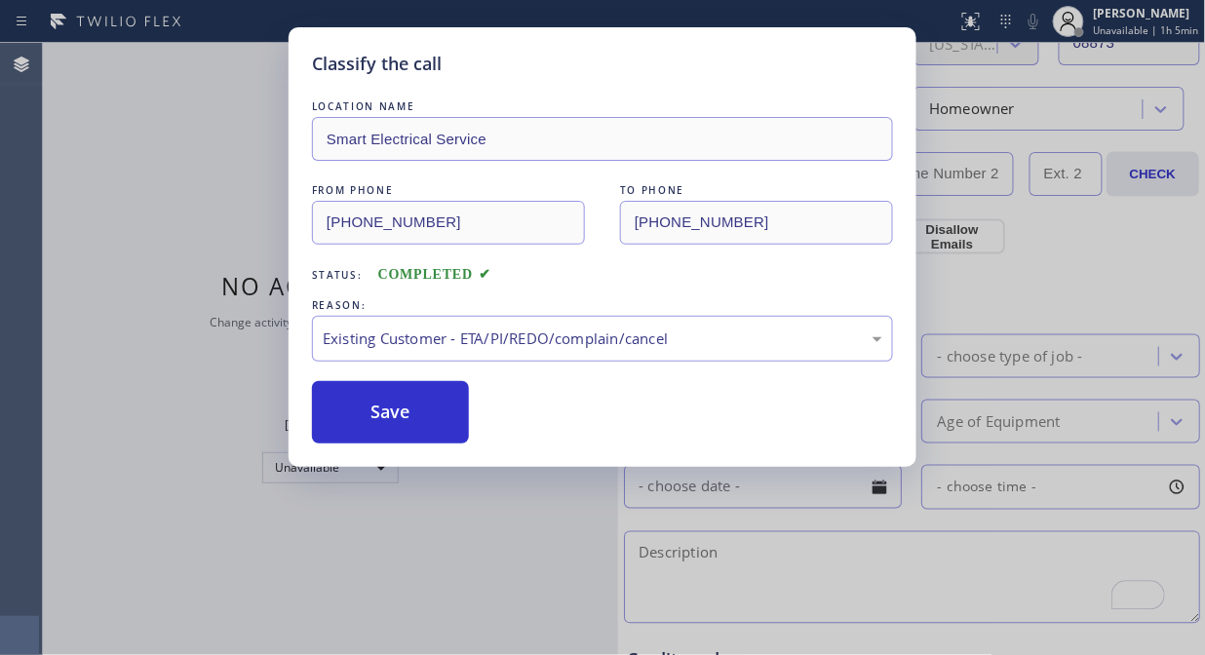
click at [99, 314] on div "Classify the call LOCATION NAME Smart Electrical Service FROM PHONE (310) 307-3…" at bounding box center [602, 327] width 1205 height 655
click at [411, 331] on div "Existing Customer - ETA/PI/REDO/complain/cancel" at bounding box center [603, 339] width 560 height 22
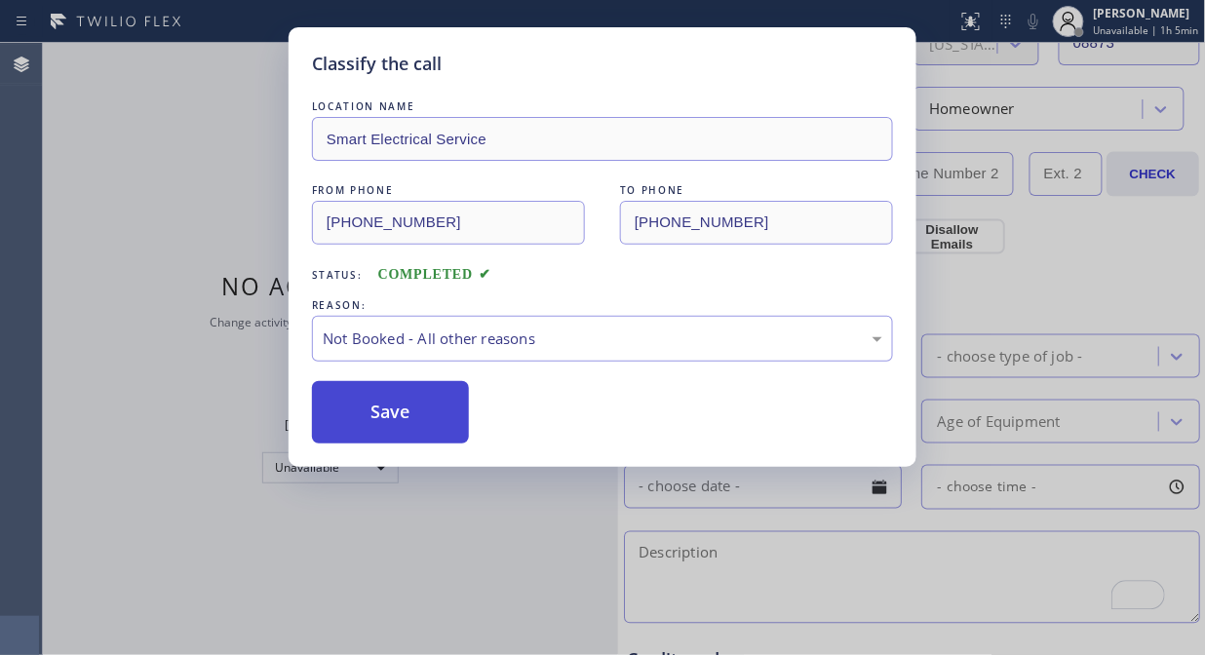
click at [388, 414] on button "Save" at bounding box center [390, 412] width 157 height 62
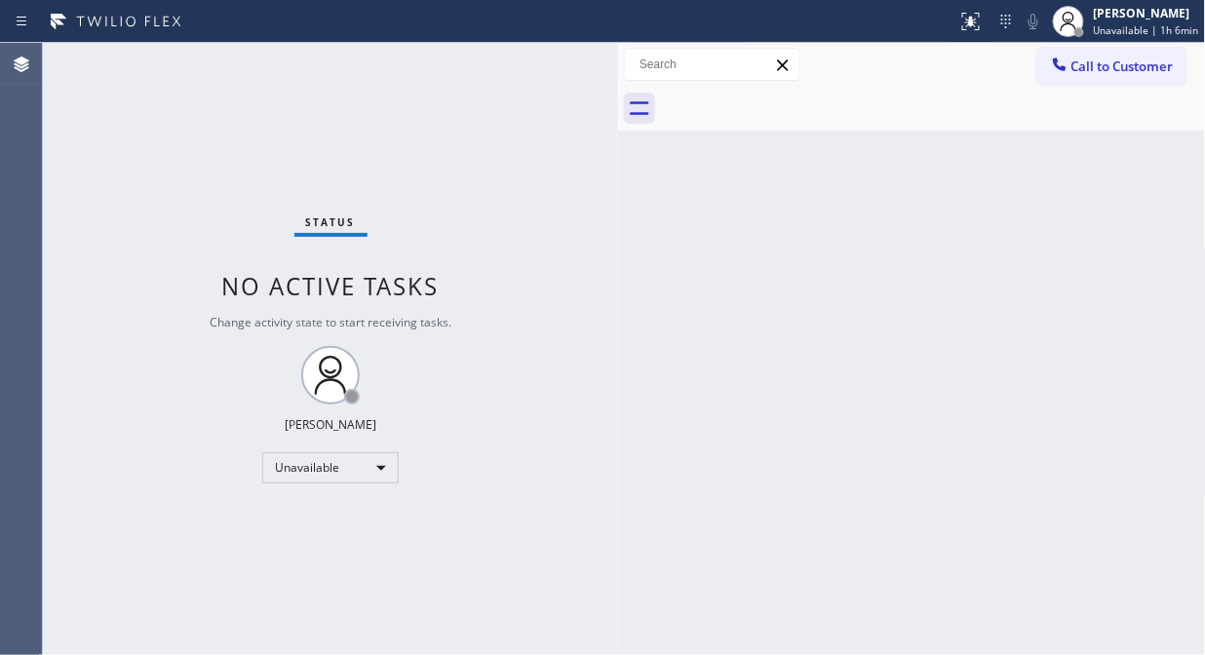
drag, startPoint x: 1146, startPoint y: 54, endPoint x: 1077, endPoint y: 90, distance: 78.1
click at [1084, 57] on button "Call to Customer" at bounding box center [1111, 66] width 149 height 37
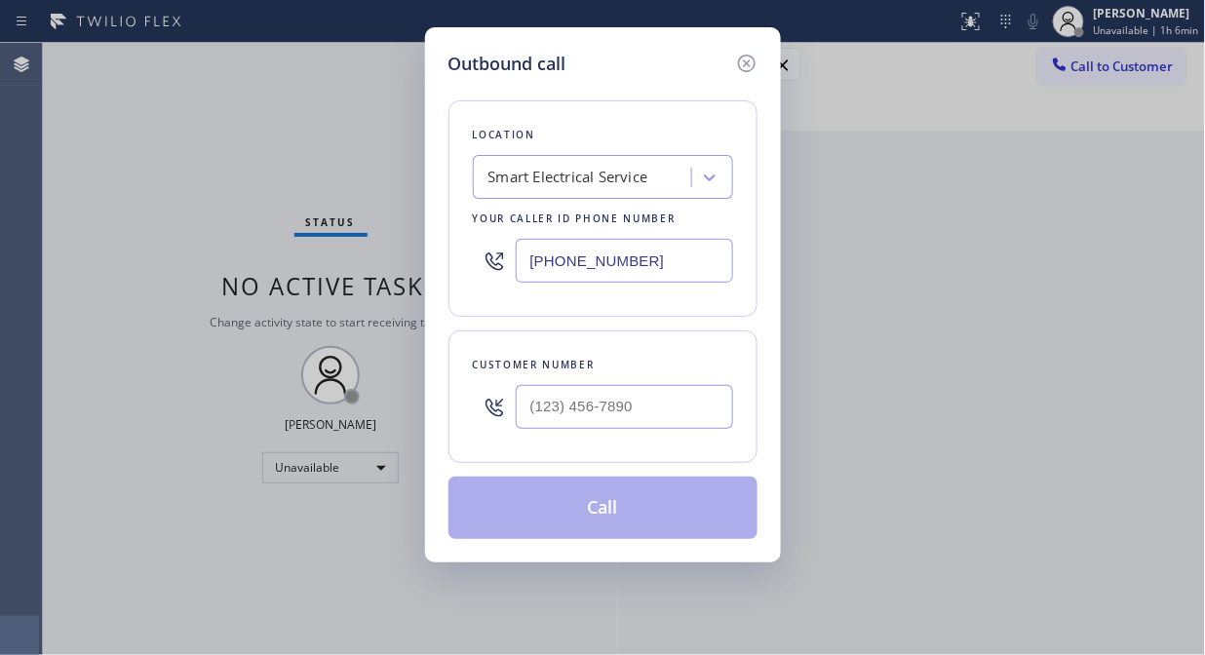
click at [530, 261] on input "[PHONE_NUMBER]" at bounding box center [624, 261] width 217 height 44
paste input "805) 256-7908"
type input "(805) 256-7908"
click at [186, 240] on div "Outbound call Location Blue Moon Electrical Thousand Oaks Your caller id phone …" at bounding box center [602, 327] width 1205 height 655
click at [536, 420] on input "(___) ___-____" at bounding box center [624, 407] width 217 height 44
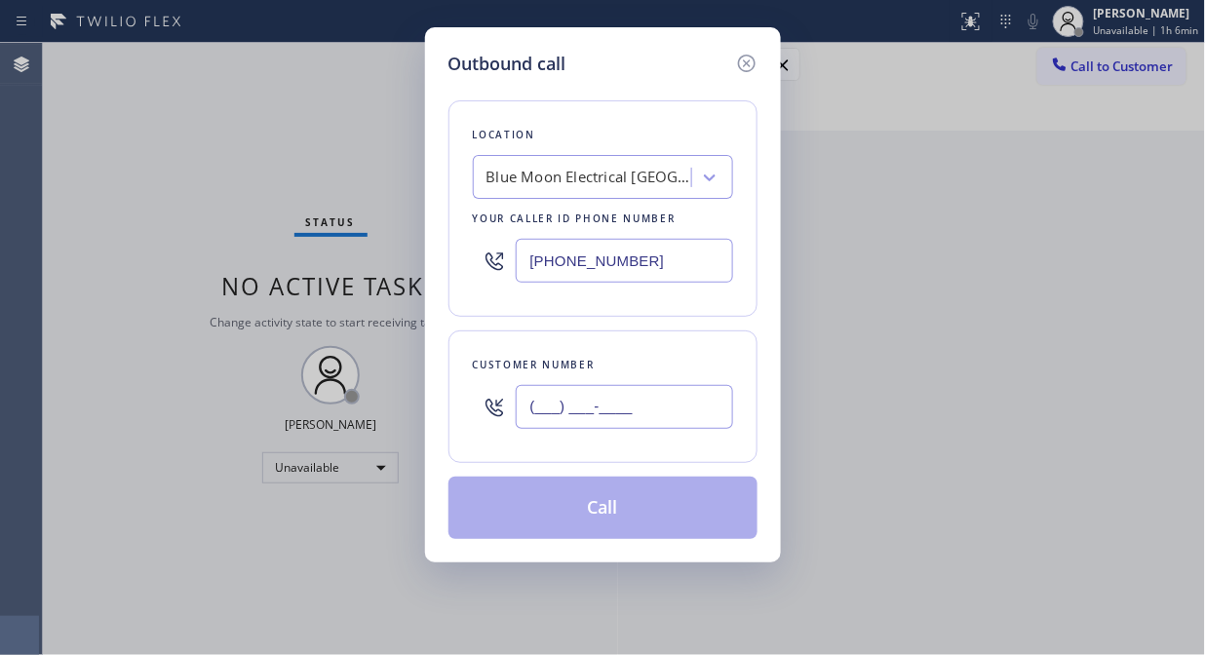
paste input "818) 917-3423"
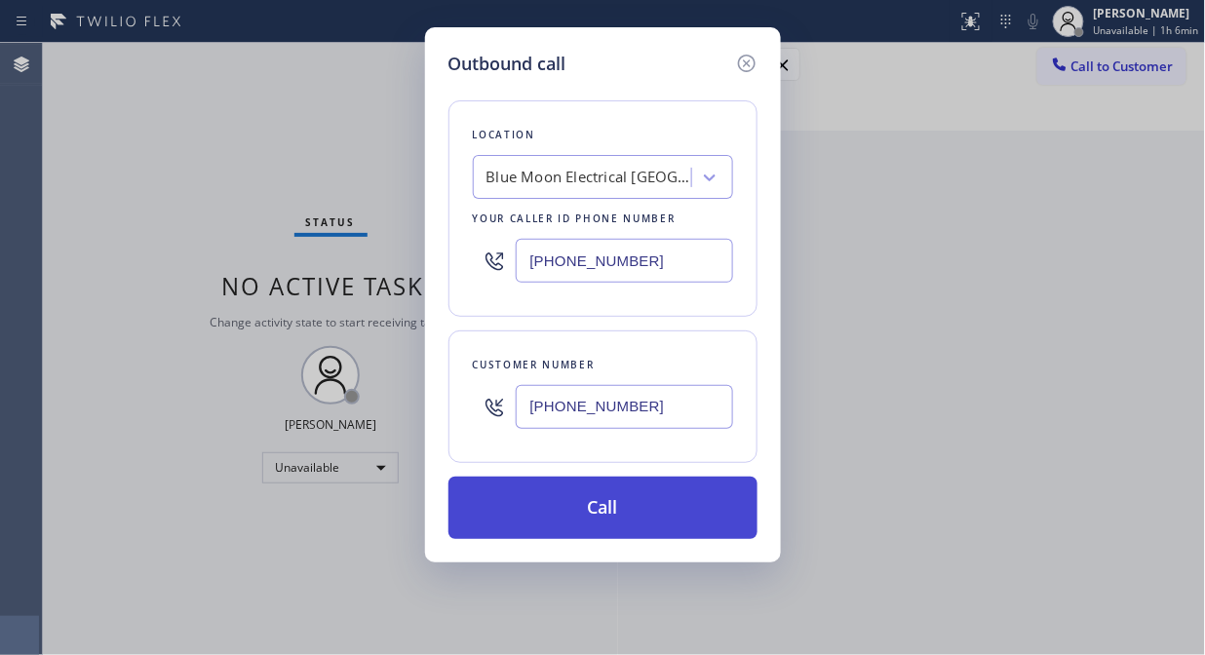
type input "(818) 917-3423"
click at [625, 523] on button "Call" at bounding box center [602, 508] width 309 height 62
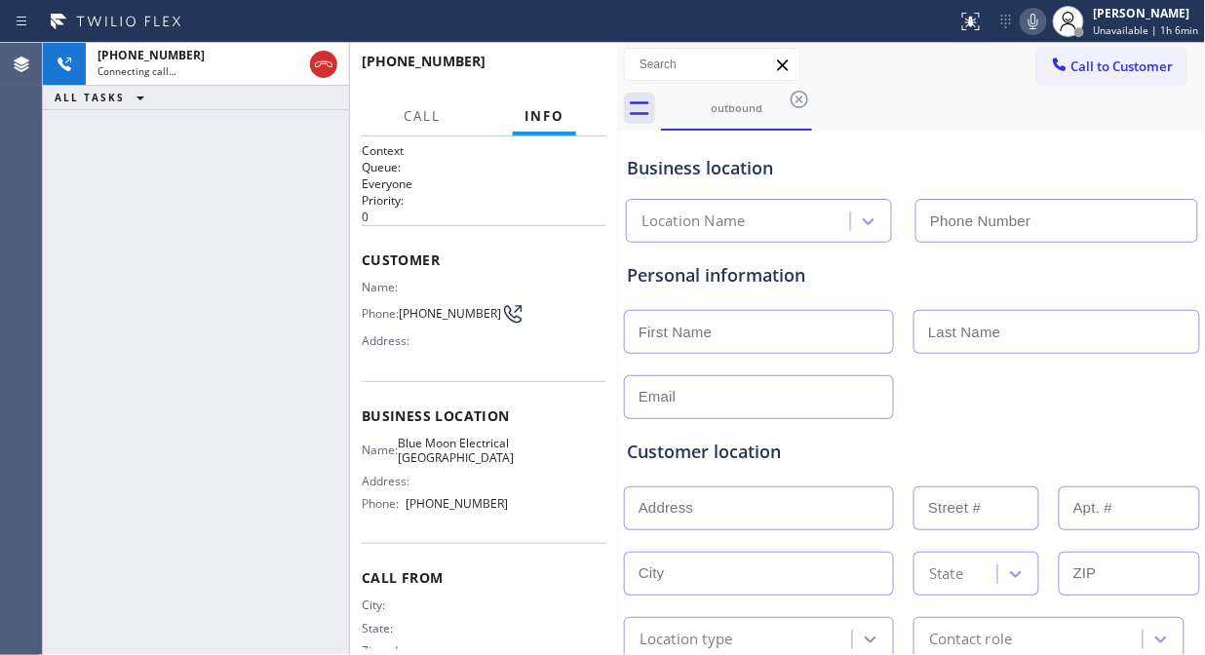
type input "(805) 256-7908"
click at [173, 330] on div "+18189173423 Live | 00:02 ALL TASKS ALL TASKS ACTIVE TASKS TASKS IN WRAP UP" at bounding box center [196, 349] width 306 height 612
click at [186, 337] on div "+18189173423 Live | 00:16 ALL TASKS ALL TASKS ACTIVE TASKS TASKS IN WRAP UP" at bounding box center [196, 349] width 306 height 612
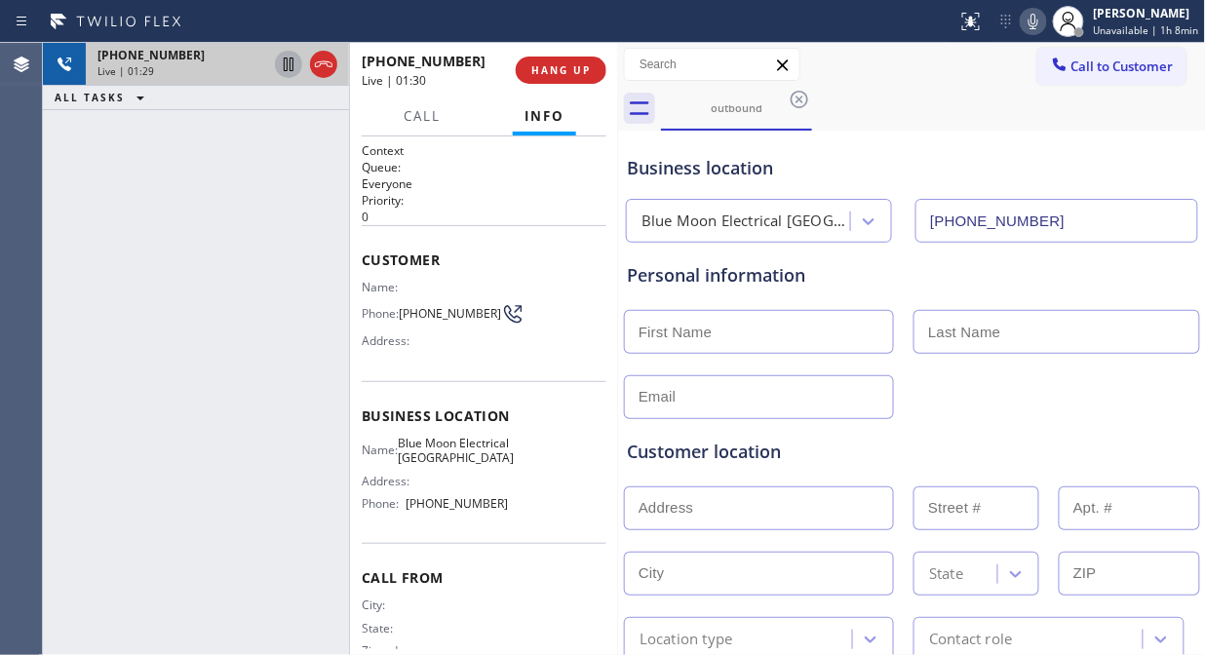
click at [280, 65] on icon at bounding box center [288, 64] width 23 height 23
click at [283, 65] on icon at bounding box center [288, 64] width 23 height 23
click at [164, 227] on div "+18189173423 Live | 04:19 ALL TASKS ALL TASKS ACTIVE TASKS TASKS IN WRAP UP" at bounding box center [196, 349] width 306 height 612
drag, startPoint x: 174, startPoint y: 245, endPoint x: 589, endPoint y: 171, distance: 421.9
click at [174, 245] on div "+18189173423 Live | 05:27 ALL TASKS ALL TASKS ACTIVE TASKS TASKS IN WRAP UP" at bounding box center [196, 349] width 306 height 612
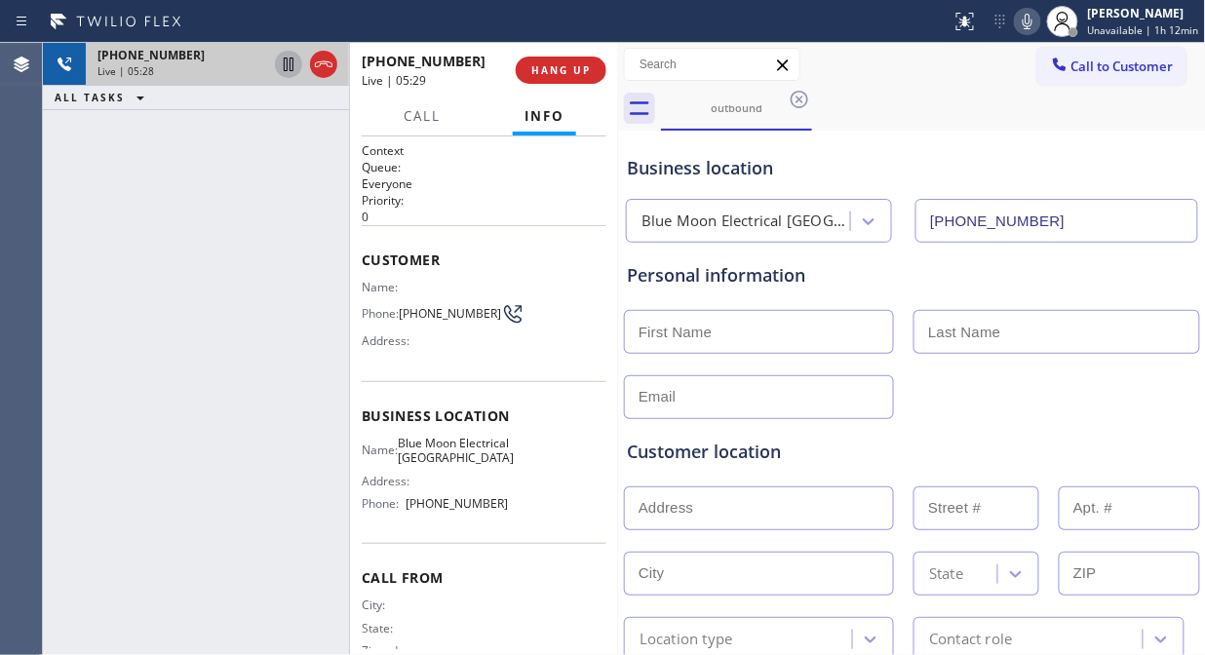
click at [1031, 24] on icon at bounding box center [1027, 21] width 23 height 23
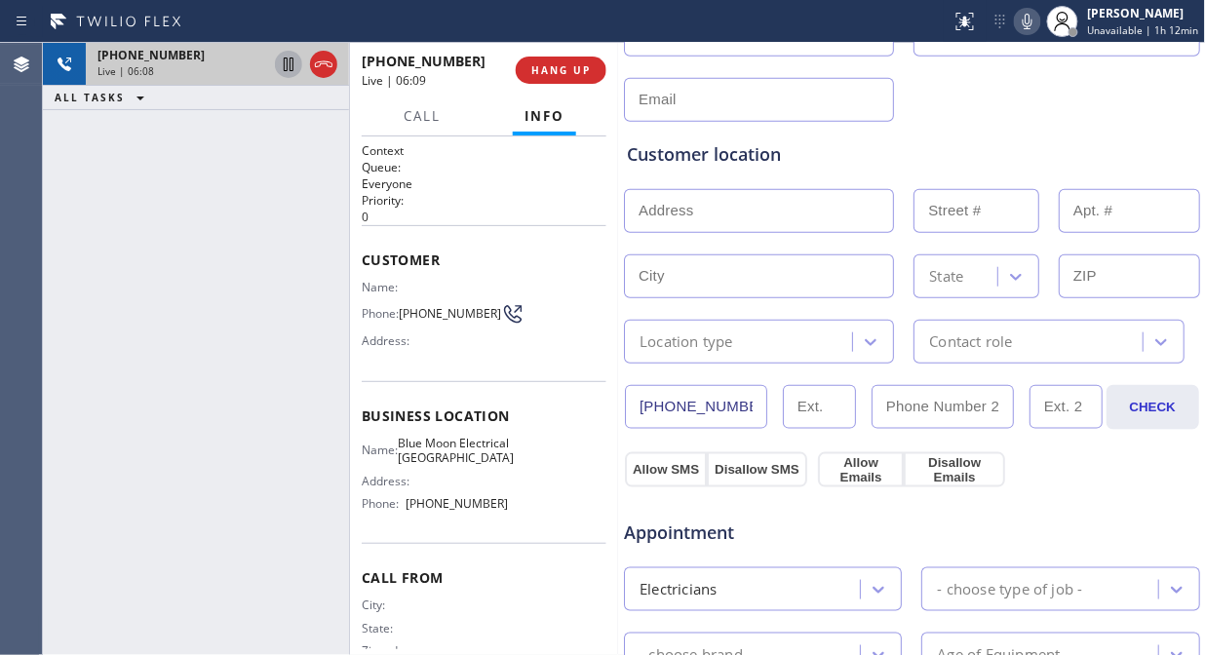
scroll to position [433, 0]
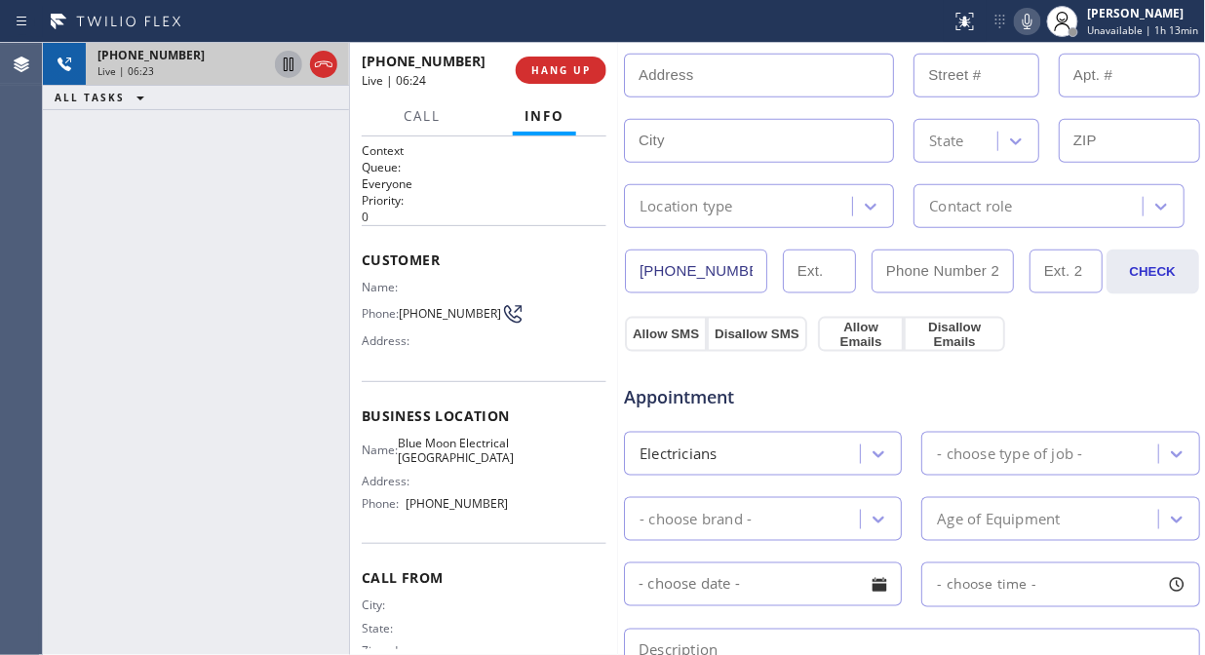
click at [1029, 19] on icon at bounding box center [1027, 21] width 23 height 23
click at [1032, 22] on icon at bounding box center [1028, 22] width 10 height 16
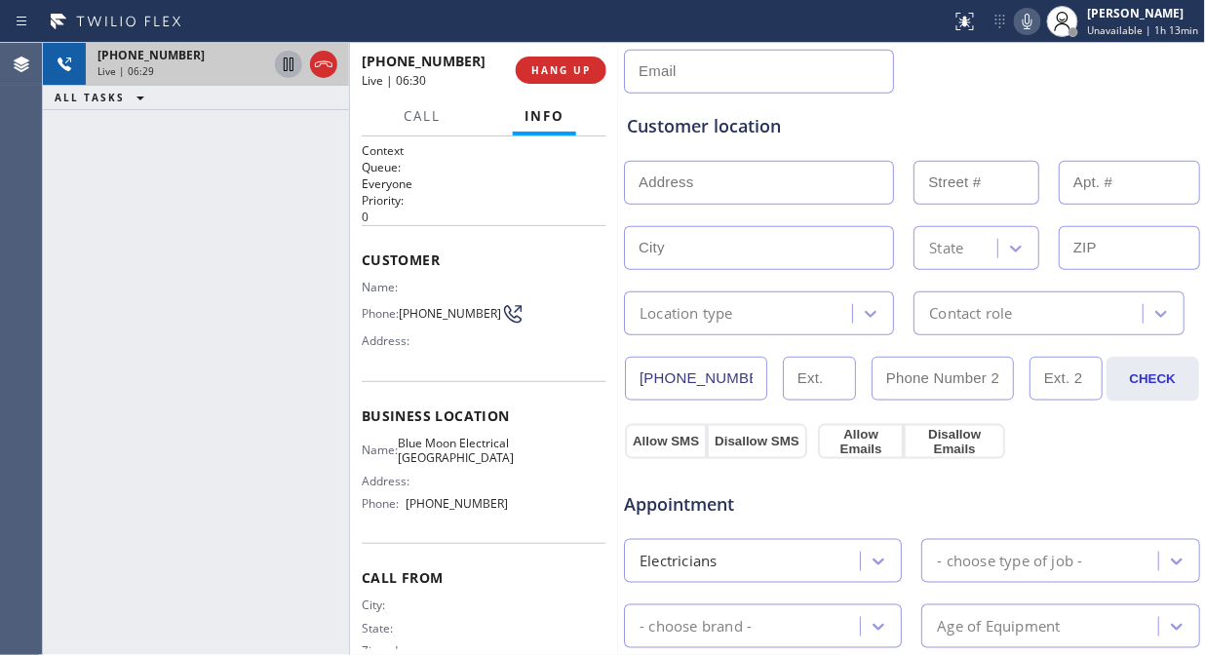
scroll to position [216, 0]
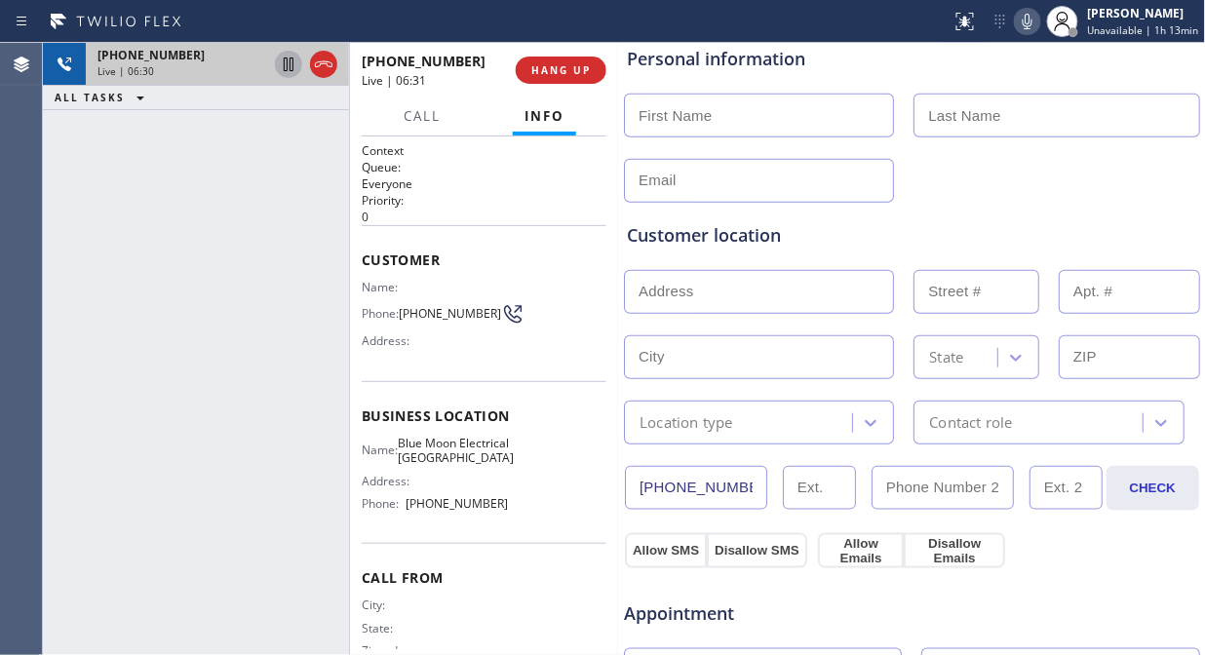
click at [1022, 17] on icon at bounding box center [1027, 21] width 23 height 23
click at [1025, 17] on icon at bounding box center [1027, 21] width 23 height 23
click at [1033, 19] on icon at bounding box center [1027, 21] width 23 height 23
click at [1033, 19] on rect at bounding box center [1028, 20] width 14 height 14
click at [562, 72] on span "HANG UP" at bounding box center [560, 70] width 59 height 14
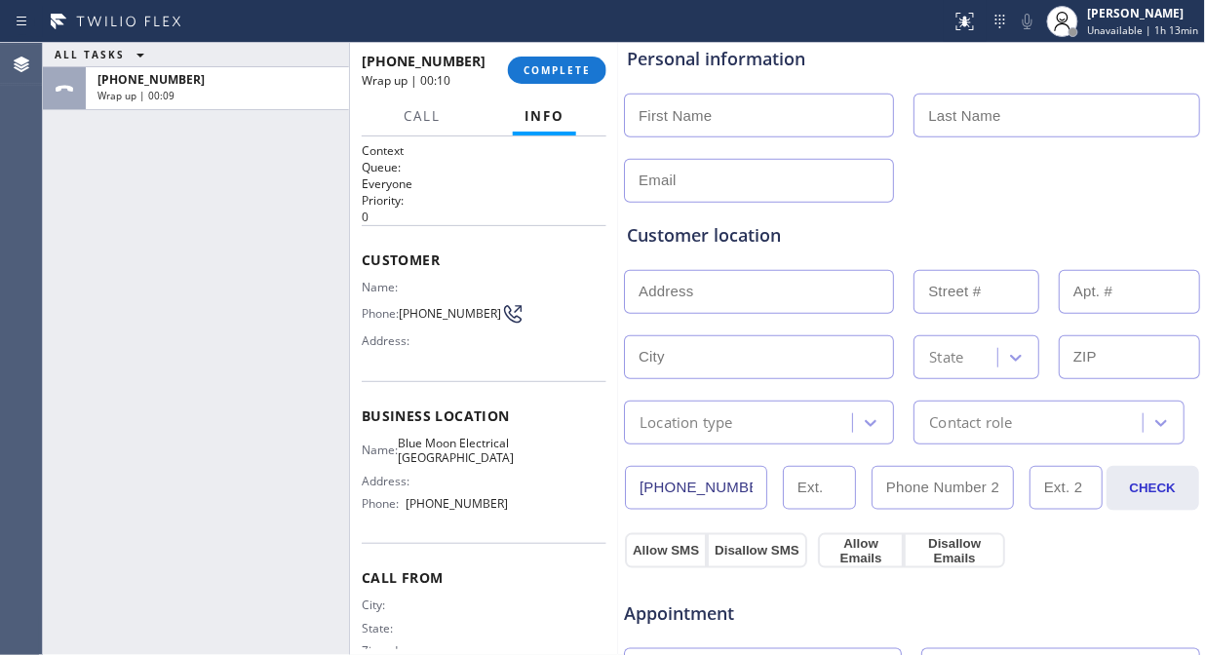
click at [653, 183] on input "text" at bounding box center [759, 181] width 270 height 44
paste input "jamesdt@gmail.com"
click at [634, 183] on input "jamesdt@gmail.com" at bounding box center [759, 181] width 270 height 44
type input "jamesdt@gmail.com"
click at [1006, 185] on div "jamesdt@gmail.com" at bounding box center [912, 179] width 580 height 48
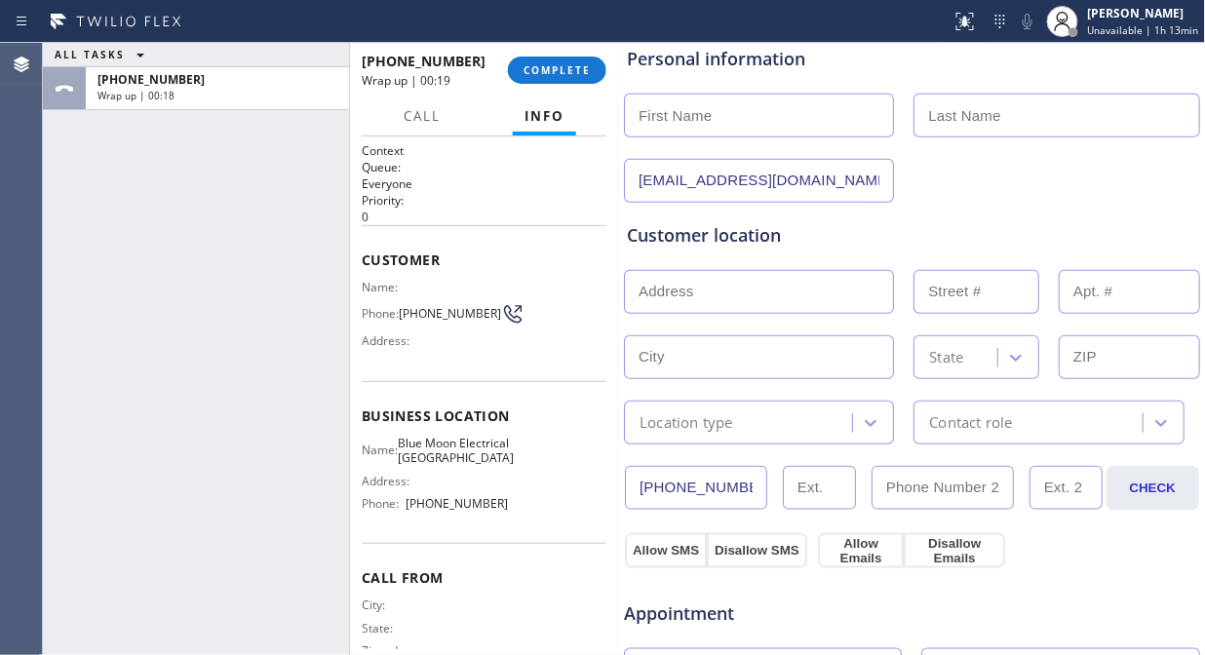
drag, startPoint x: 163, startPoint y: 186, endPoint x: 183, endPoint y: 182, distance: 20.8
click at [163, 186] on div "ALL TASKS ALL TASKS ACTIVE TASKS TASKS IN WRAP UP +18189173423 Wrap up | 00:18" at bounding box center [196, 349] width 306 height 612
click at [689, 122] on input "text" at bounding box center [759, 116] width 270 height 44
paste input "James Robinsons"
drag, startPoint x: 768, startPoint y: 117, endPoint x: 685, endPoint y: 120, distance: 82.9
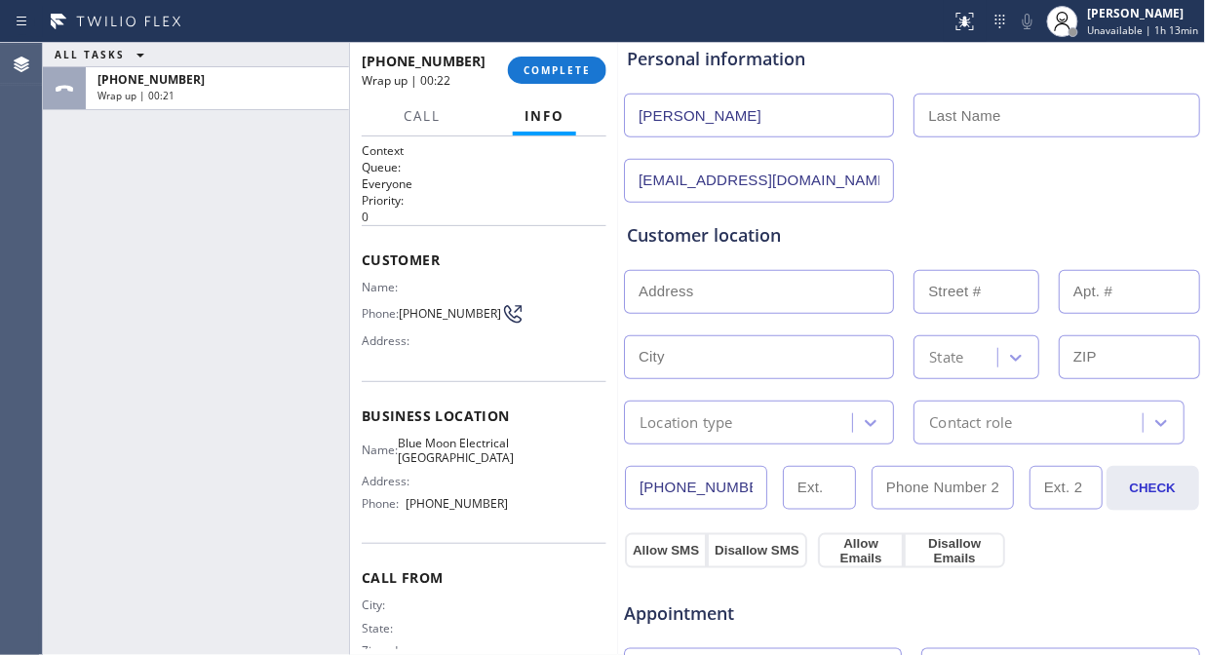
click at [685, 120] on input "James Robinsons" at bounding box center [759, 116] width 270 height 44
type input "[PERSON_NAME]"
click at [941, 105] on input "text" at bounding box center [1056, 116] width 286 height 44
paste input "Robinsons"
click at [924, 120] on input "Robinsons" at bounding box center [1056, 116] width 286 height 44
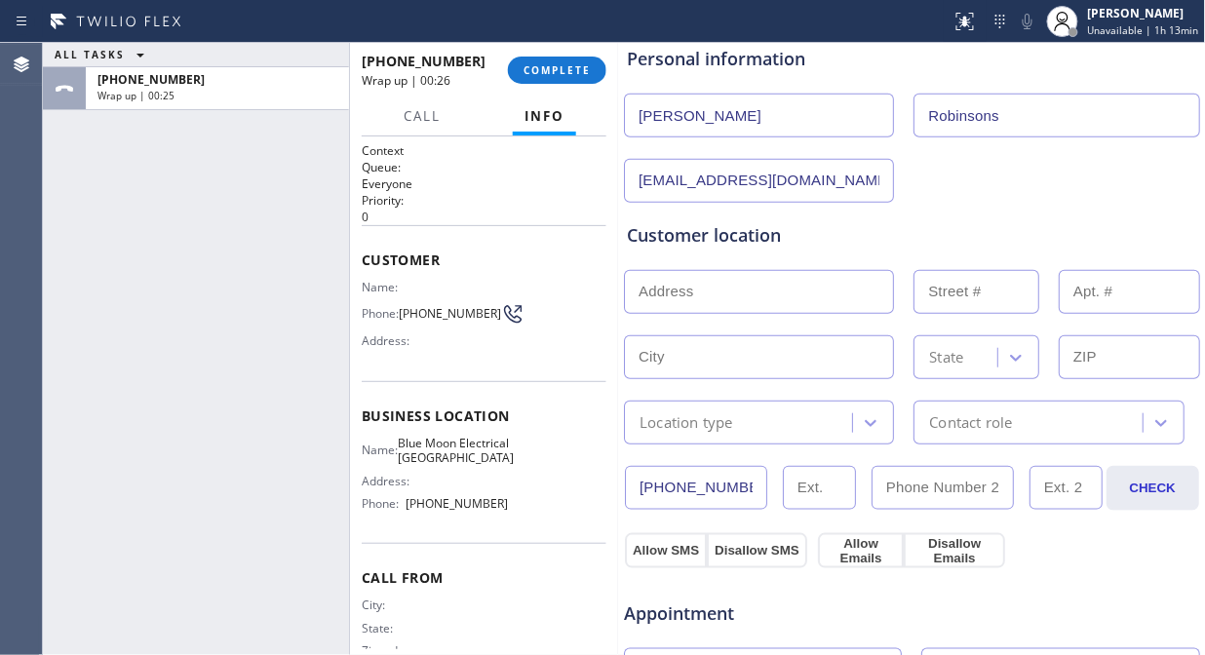
type input "Robinsons"
click at [777, 122] on input "[PERSON_NAME]" at bounding box center [759, 116] width 270 height 44
drag, startPoint x: 636, startPoint y: 122, endPoint x: 647, endPoint y: 153, distance: 33.3
click at [637, 122] on input "[PERSON_NAME]" at bounding box center [759, 116] width 270 height 44
type input "[PERSON_NAME]"
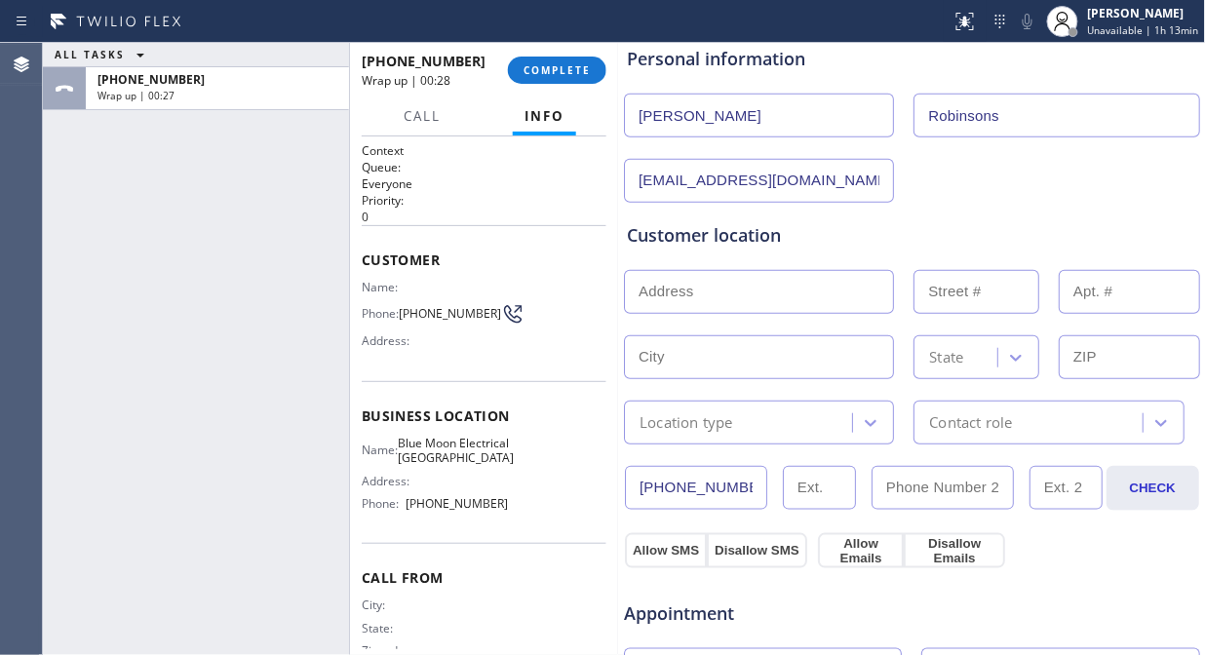
click at [928, 179] on div "jamesdt@gmail.com" at bounding box center [912, 179] width 580 height 48
click at [732, 284] on input "text" at bounding box center [759, 292] width 270 height 44
paste input "665 Via ColinasWestlake Village, CA 91362,"
type input "665 Via Colinas"
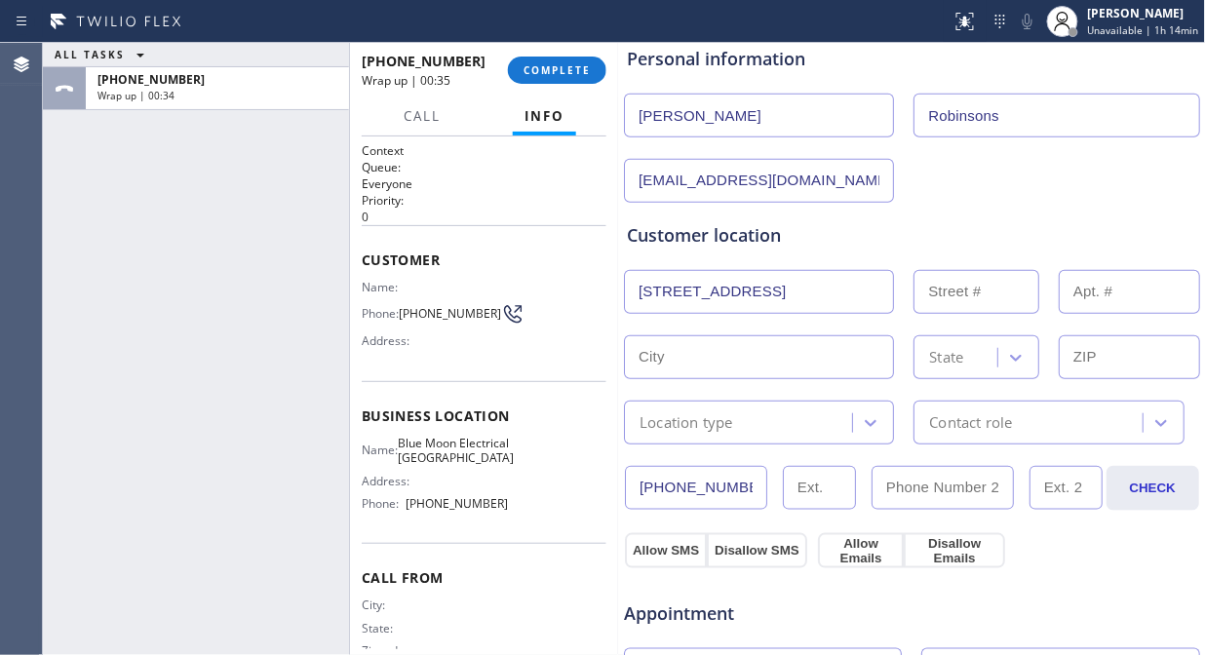
type input "665"
type input "Westlake Village"
type input "91362"
click at [713, 411] on div "Location type" at bounding box center [687, 422] width 94 height 22
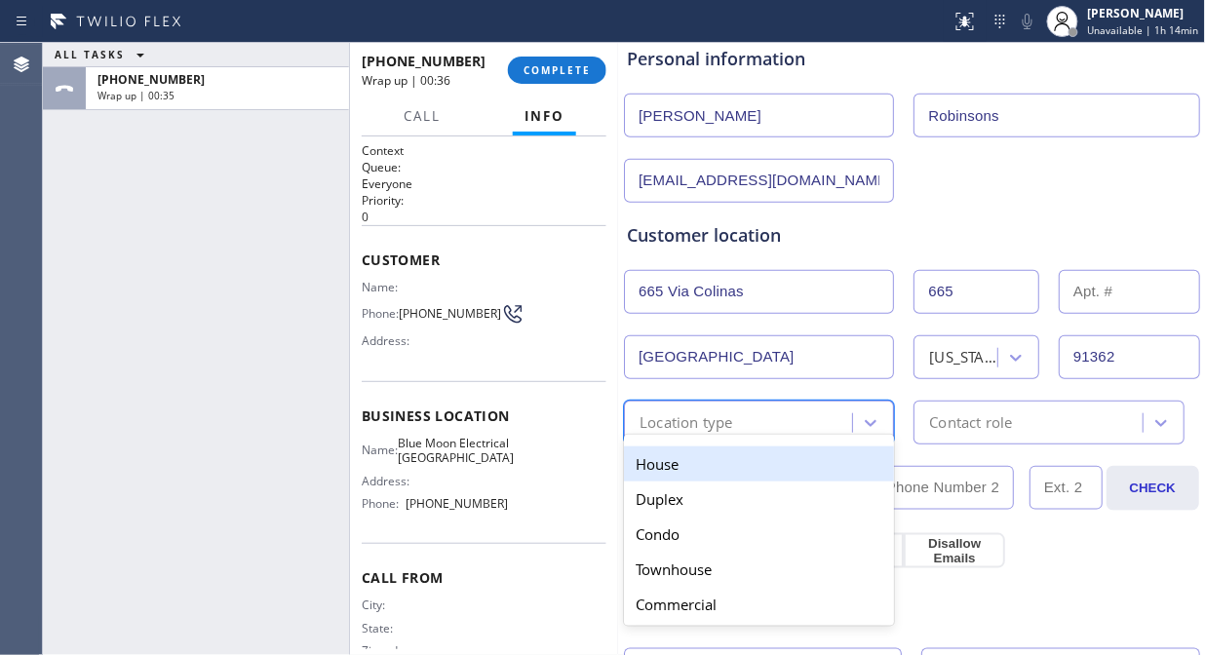
click at [722, 461] on div "House" at bounding box center [759, 463] width 270 height 35
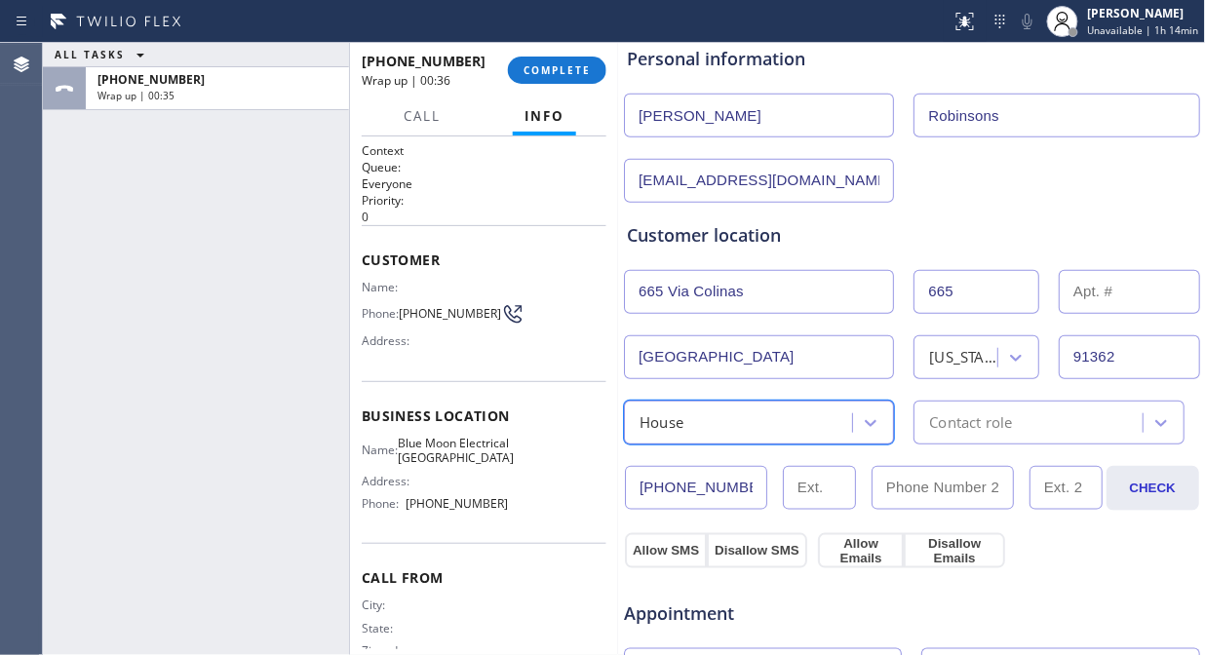
click at [747, 425] on div "House" at bounding box center [741, 423] width 222 height 34
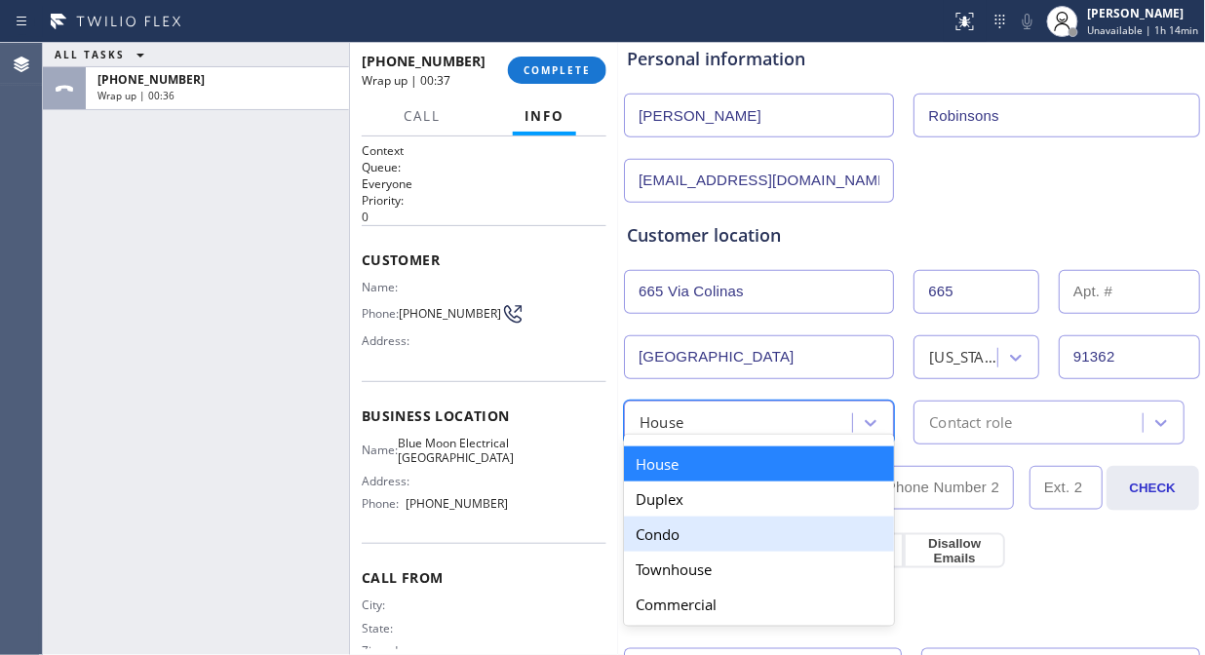
click at [696, 537] on div "Condo" at bounding box center [759, 534] width 270 height 35
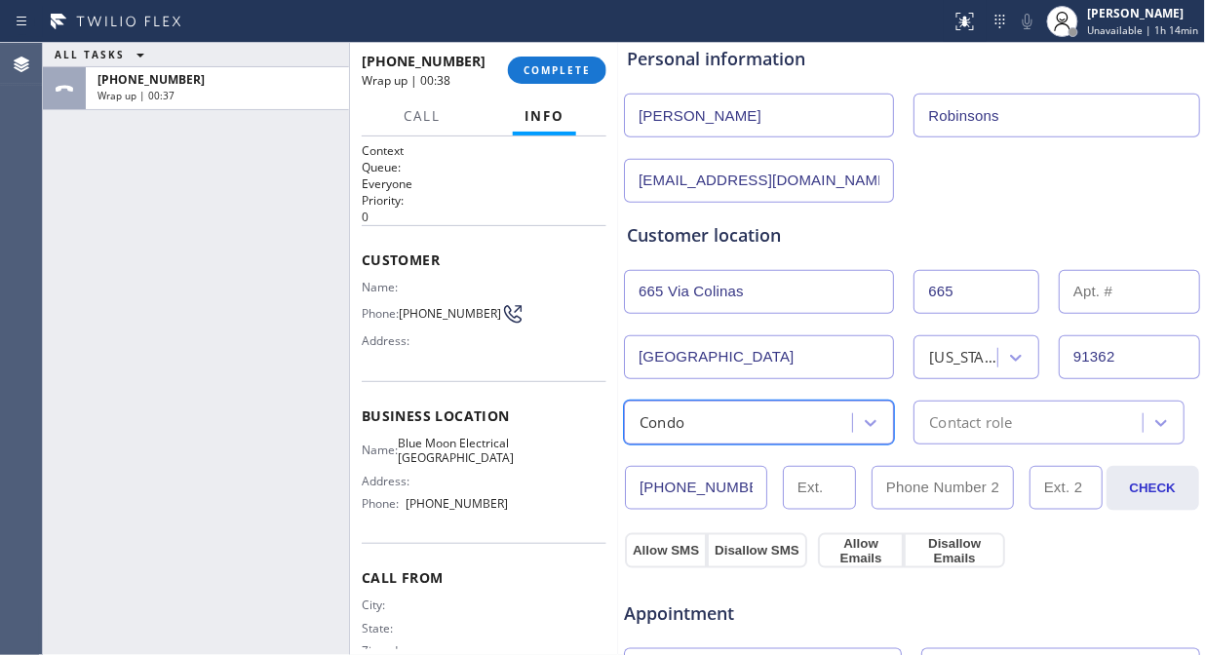
click at [965, 446] on div "(818) 917-3423 CHECK" at bounding box center [912, 478] width 578 height 66
click at [973, 430] on div "Contact role" at bounding box center [970, 422] width 83 height 22
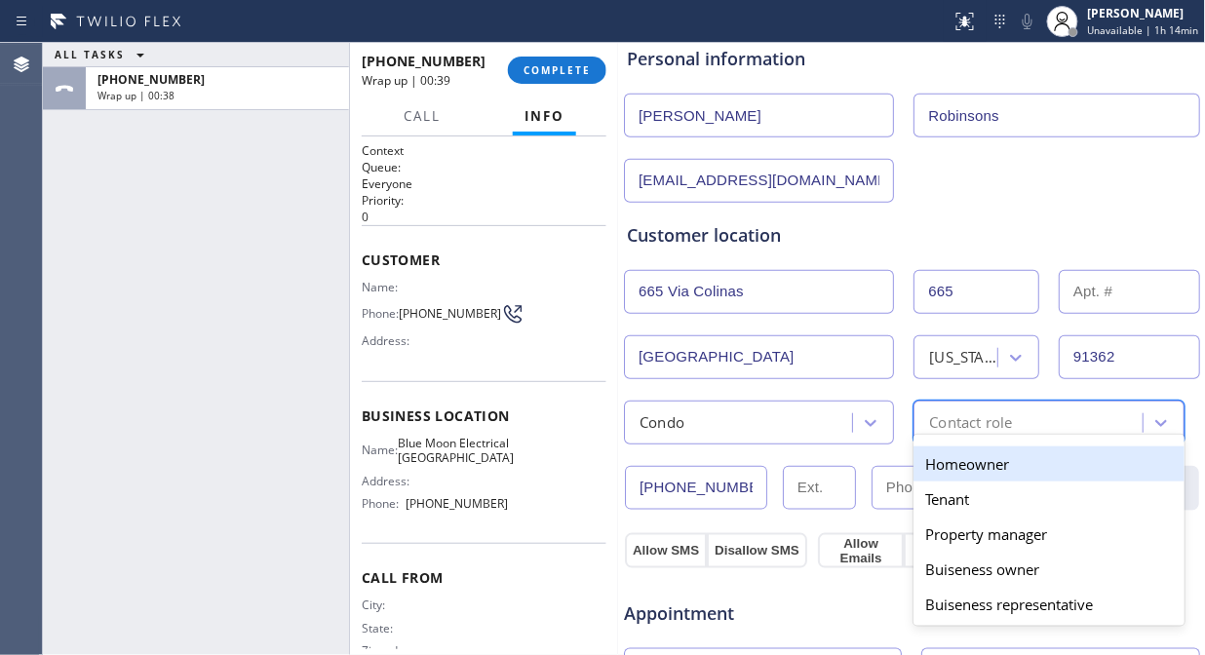
click at [940, 474] on div "Homeowner" at bounding box center [1048, 463] width 270 height 35
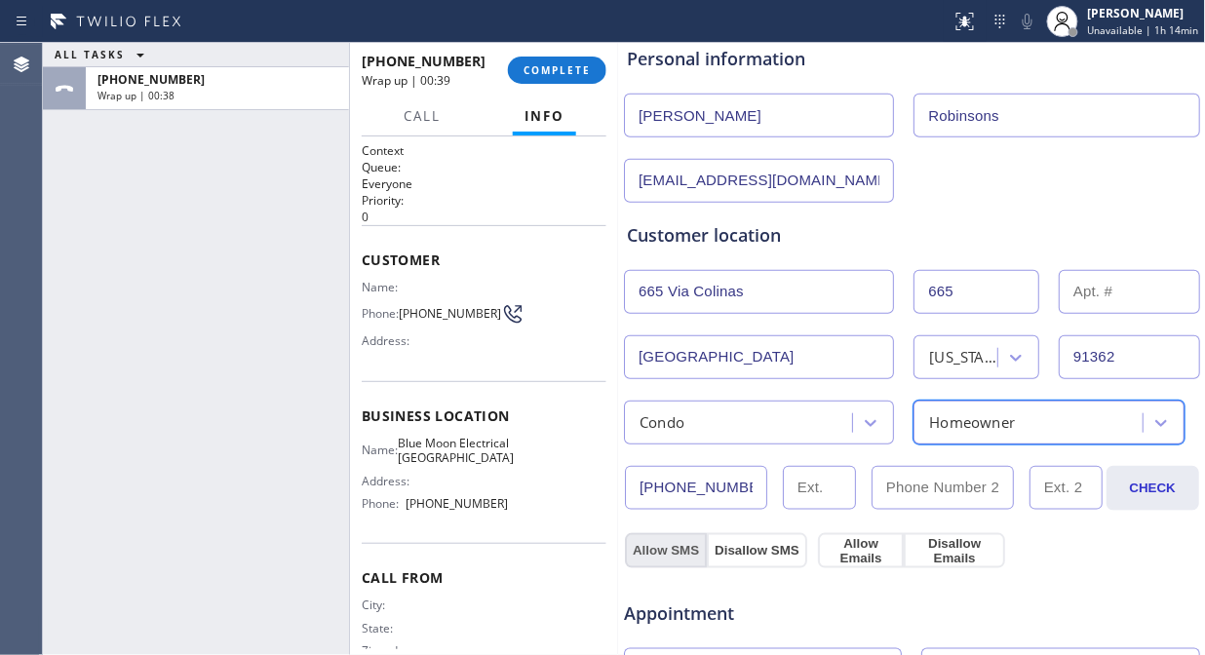
click at [657, 554] on button "Allow SMS" at bounding box center [666, 550] width 82 height 35
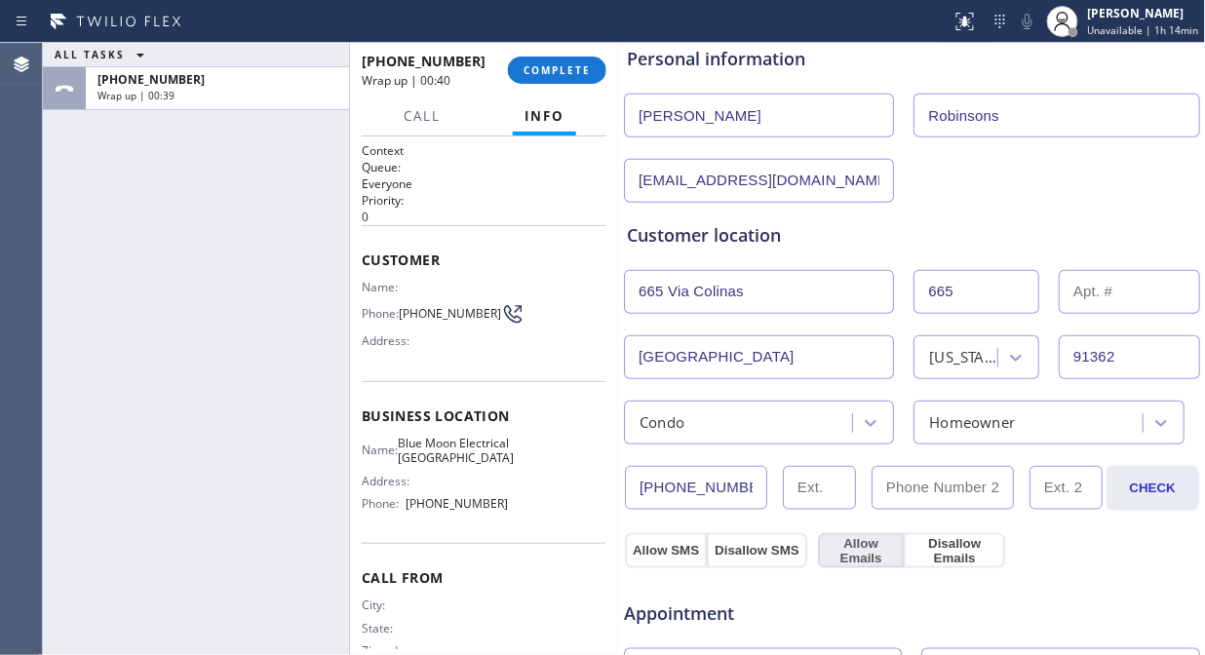
click at [840, 552] on button "Allow Emails" at bounding box center [861, 550] width 86 height 35
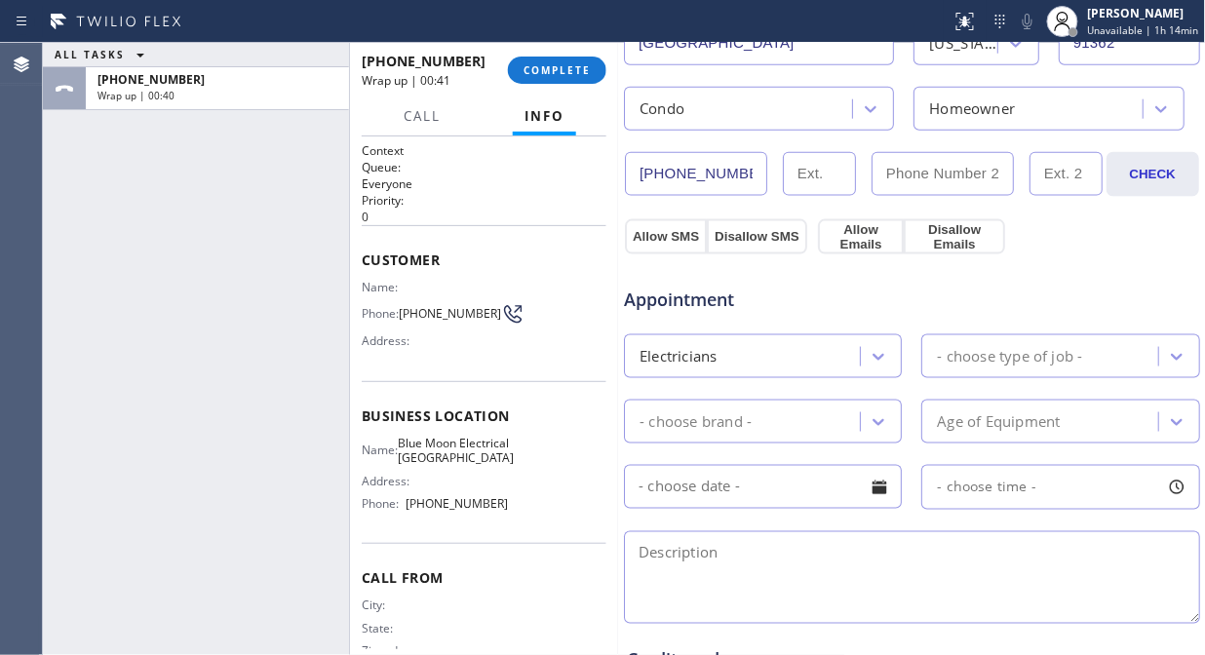
scroll to position [541, 0]
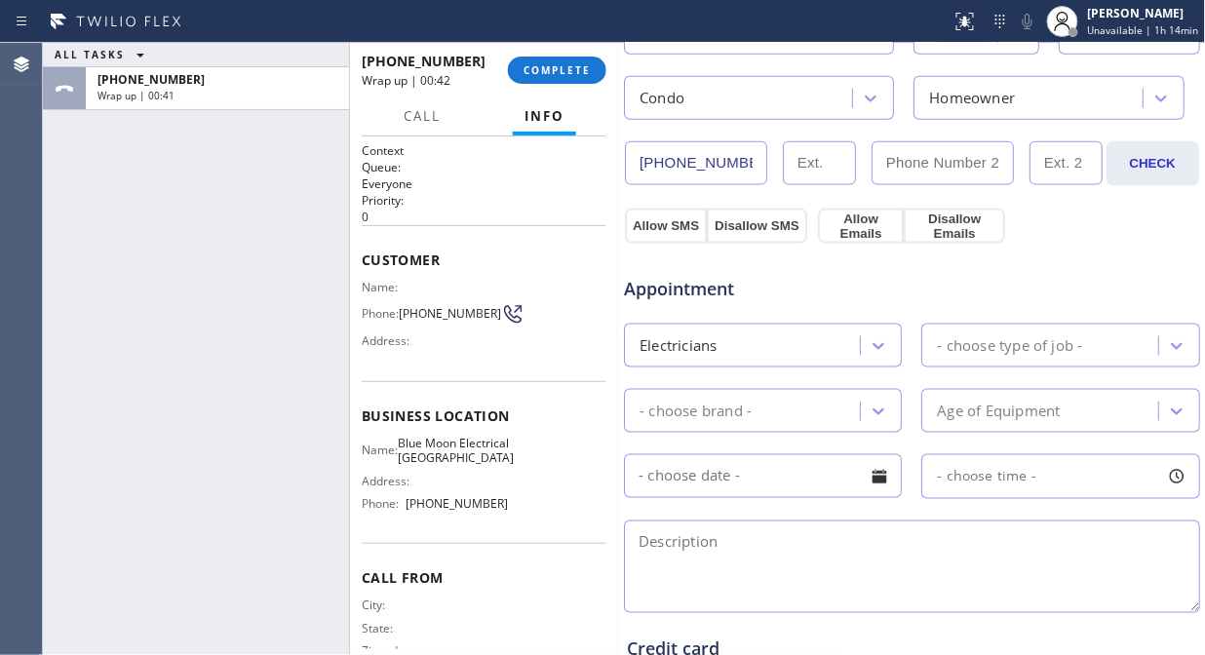
click at [969, 327] on div "- choose type of job -" at bounding box center [1060, 346] width 278 height 44
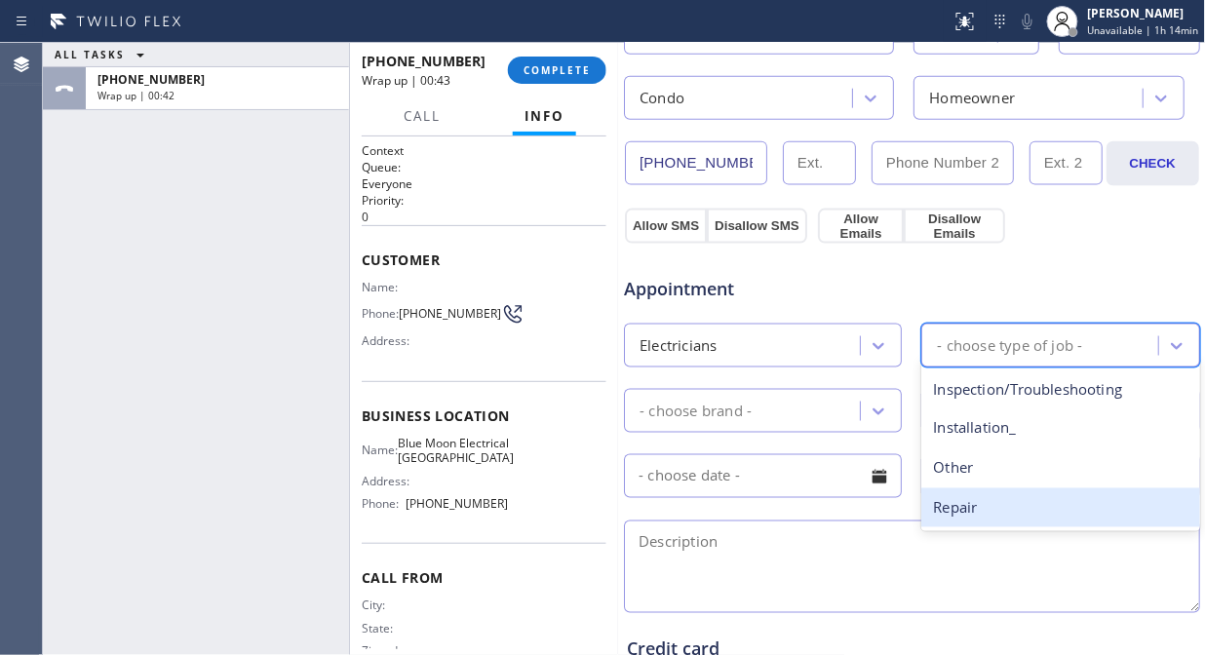
click at [972, 515] on div "Repair" at bounding box center [1060, 508] width 278 height 40
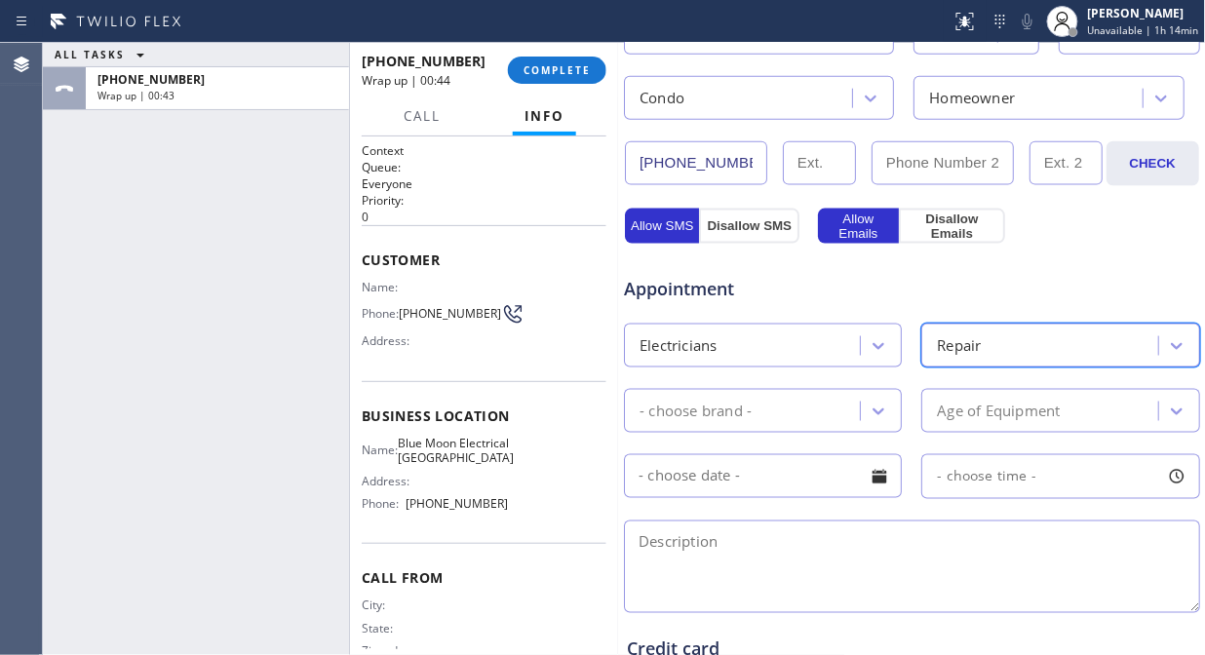
click at [747, 409] on div "- choose brand -" at bounding box center [696, 411] width 112 height 22
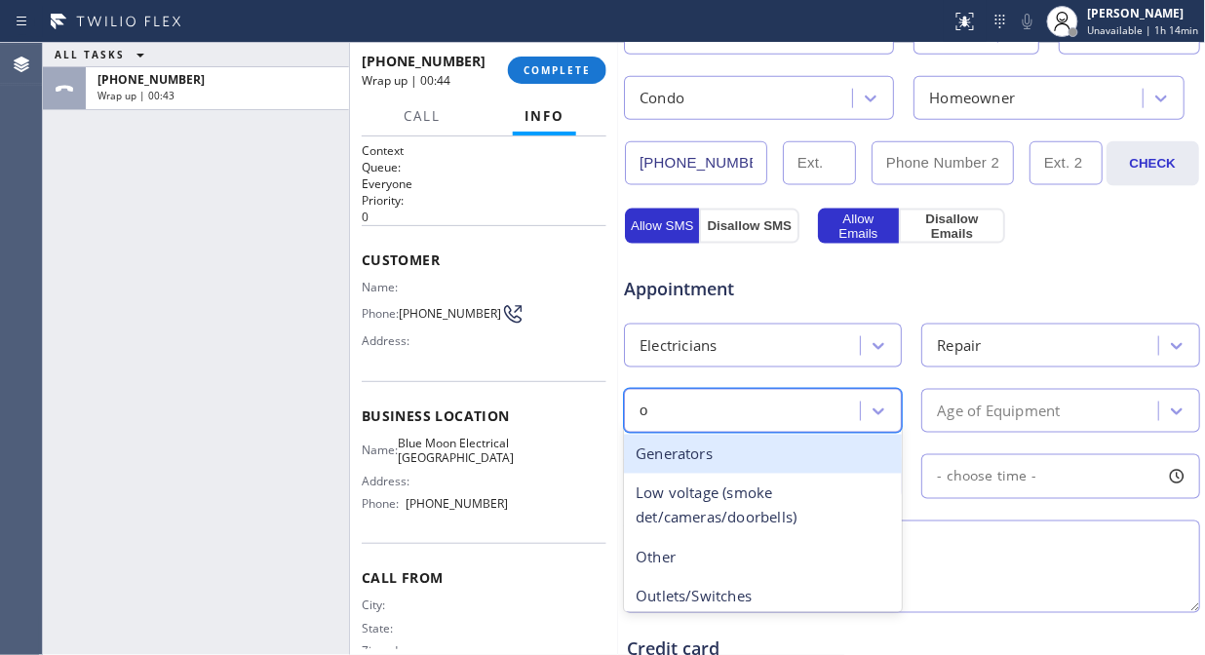
type input "ou"
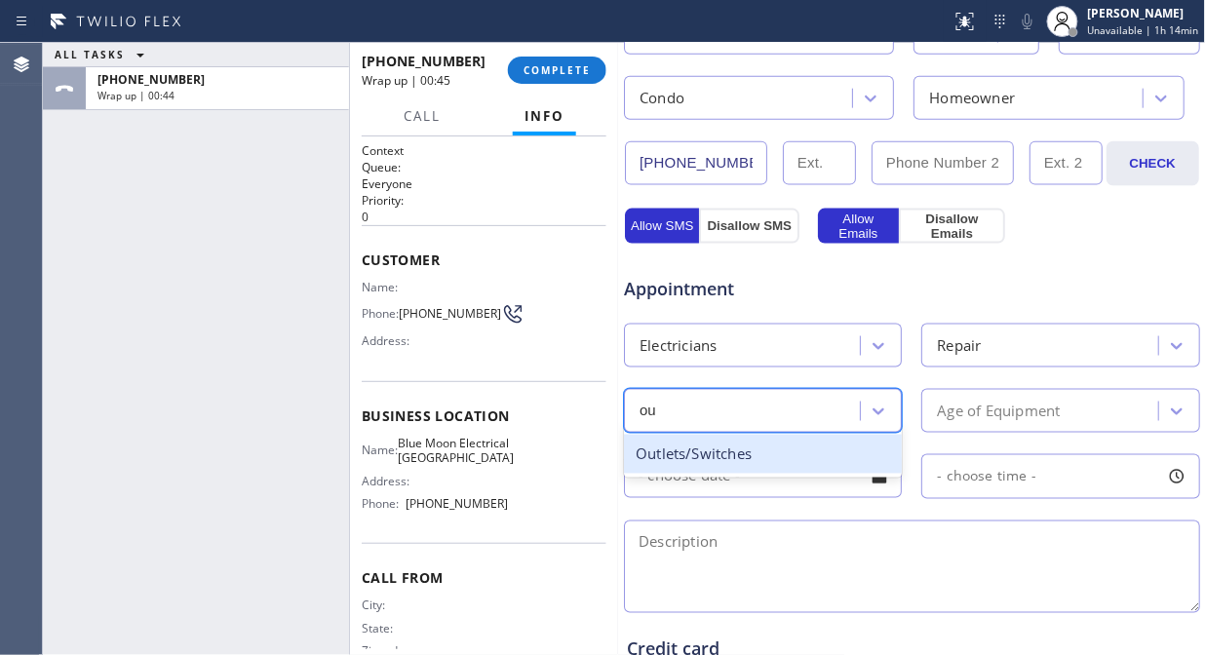
drag, startPoint x: 737, startPoint y: 452, endPoint x: 987, endPoint y: 429, distance: 250.7
click at [738, 452] on div "Outlets/Switches" at bounding box center [763, 455] width 278 height 40
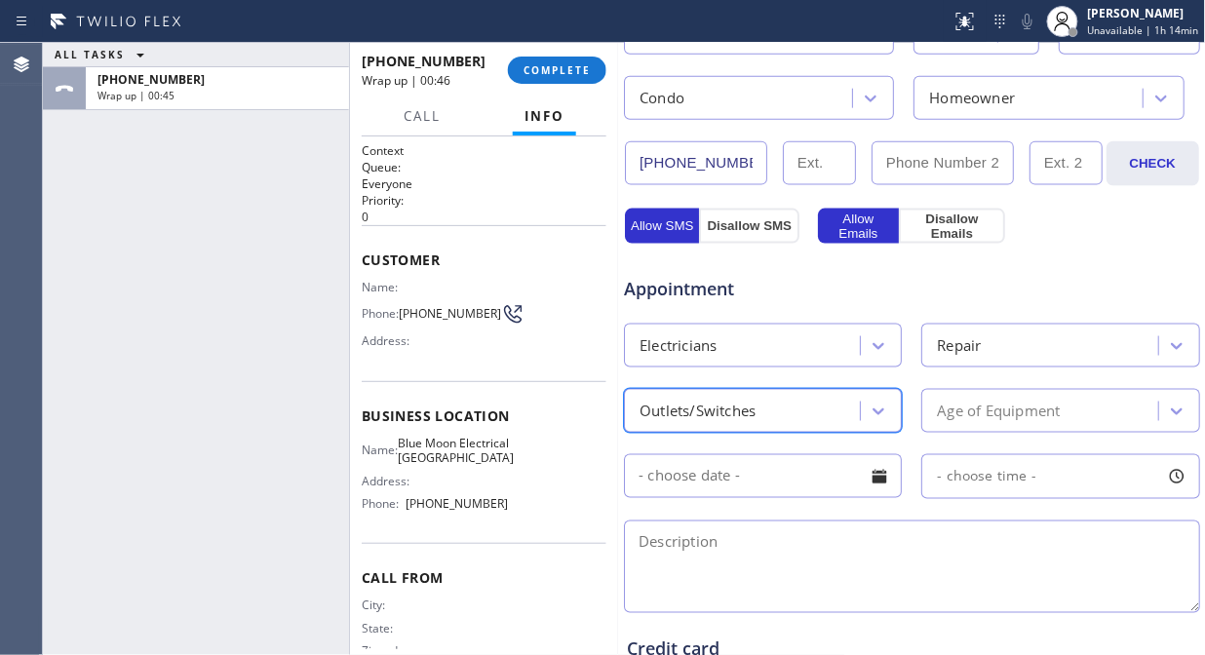
click at [1036, 401] on div "Age of Equipment" at bounding box center [998, 411] width 123 height 22
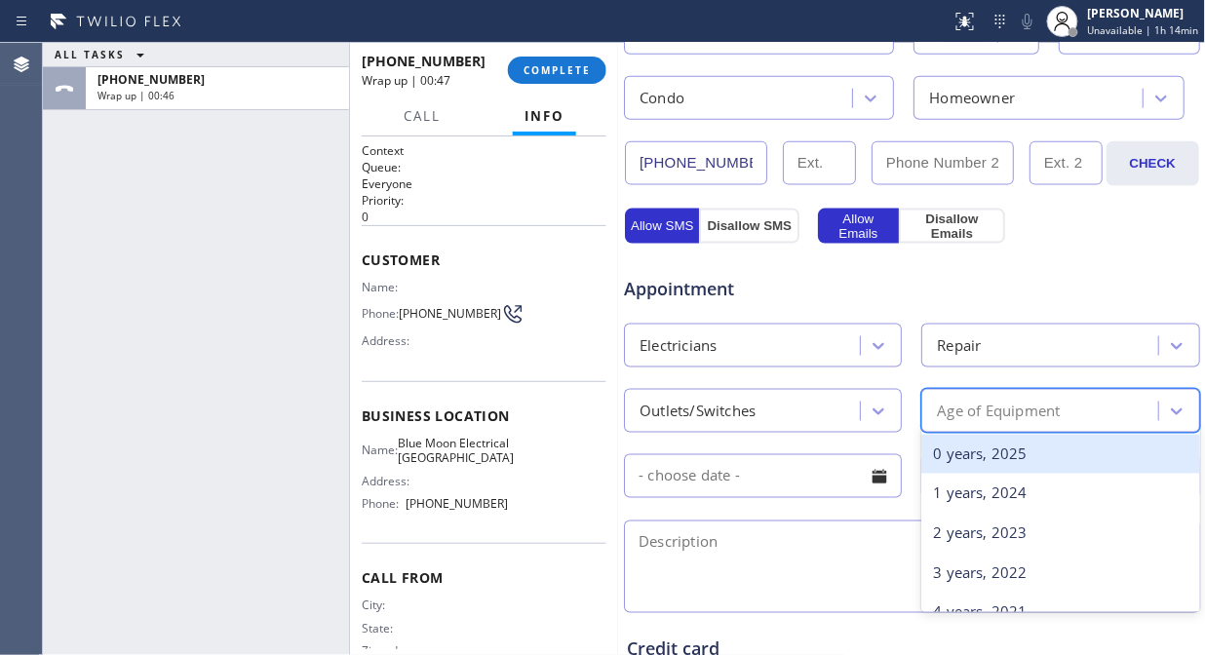
click at [1019, 458] on div "0 years, 2025" at bounding box center [1060, 455] width 278 height 40
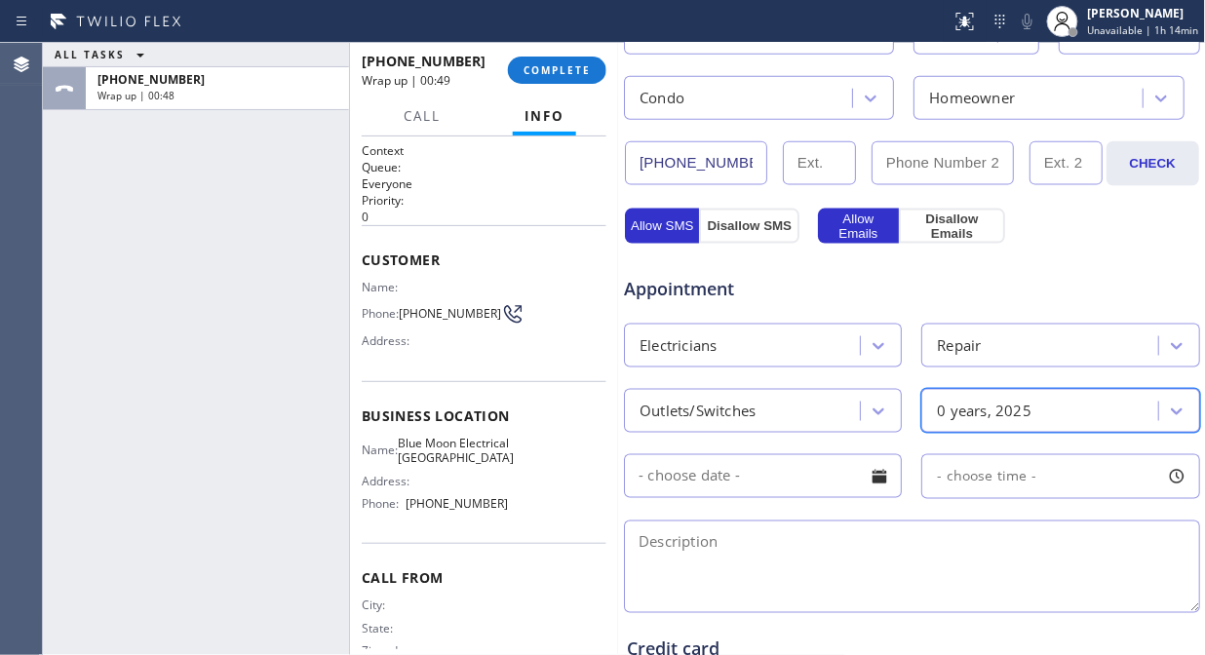
click at [873, 491] on div at bounding box center [879, 476] width 33 height 33
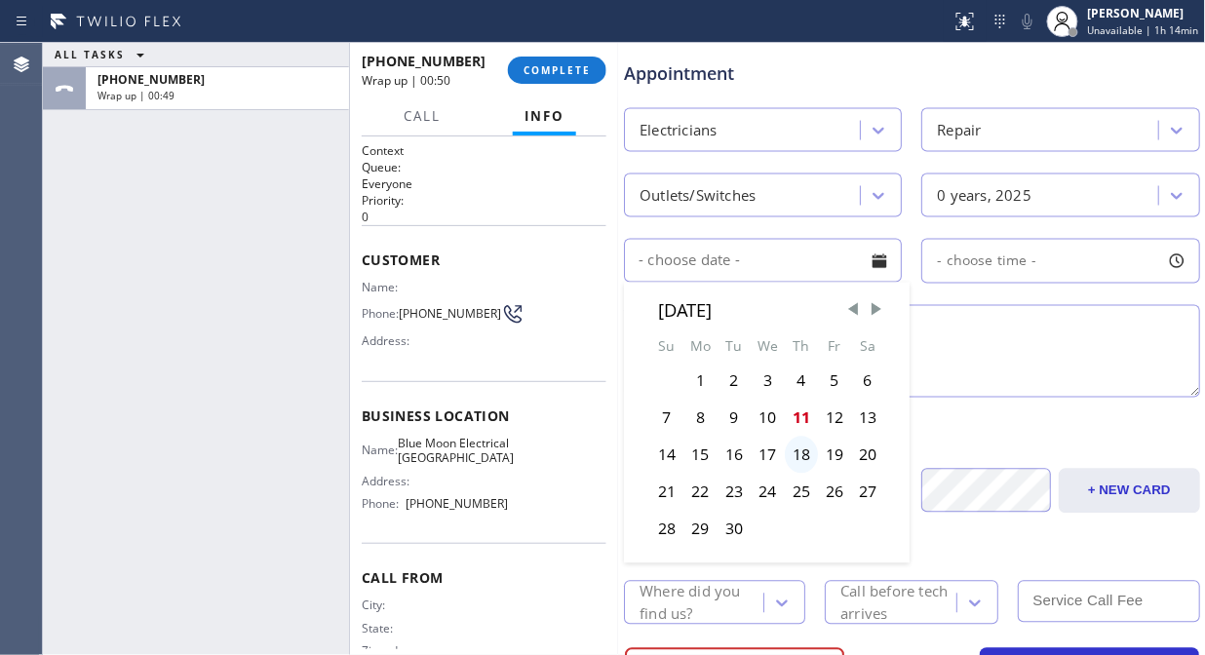
scroll to position [757, 0]
click at [797, 420] on div "11" at bounding box center [801, 417] width 33 height 37
type input "09/11/2025"
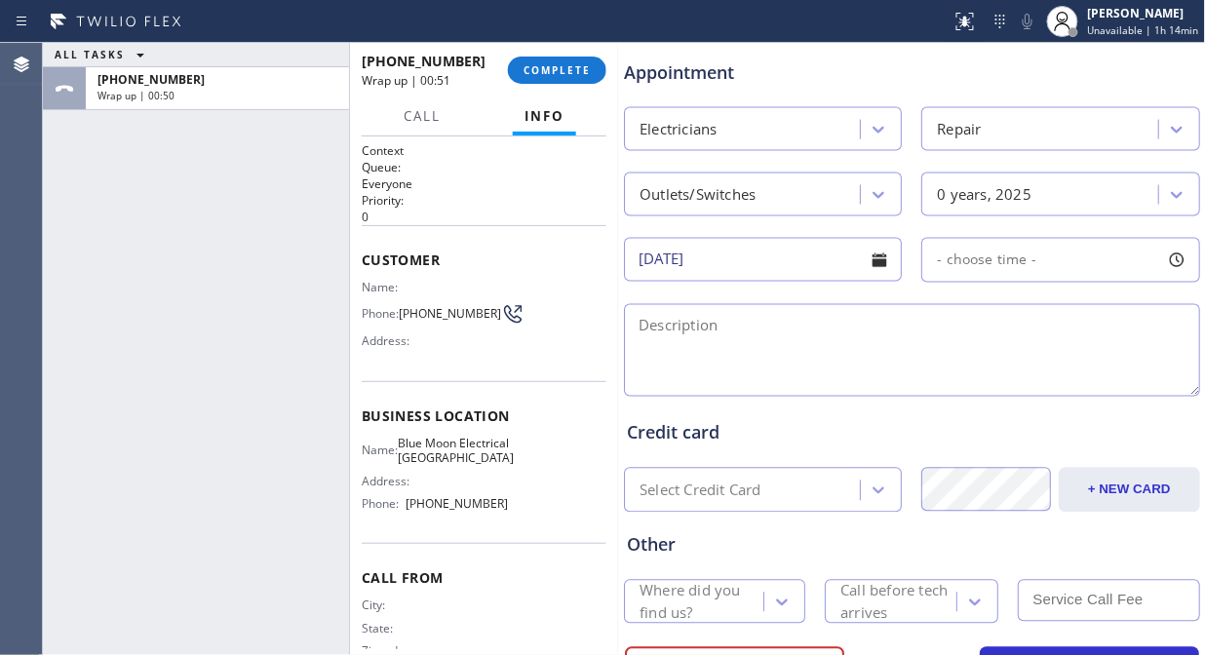
click at [1000, 263] on span "- choose time -" at bounding box center [986, 260] width 99 height 19
click at [1050, 373] on div at bounding box center [1060, 379] width 23 height 41
drag, startPoint x: 940, startPoint y: 380, endPoint x: 997, endPoint y: 377, distance: 57.6
click at [997, 377] on div at bounding box center [1008, 379] width 23 height 41
click at [786, 365] on textarea at bounding box center [912, 350] width 576 height 93
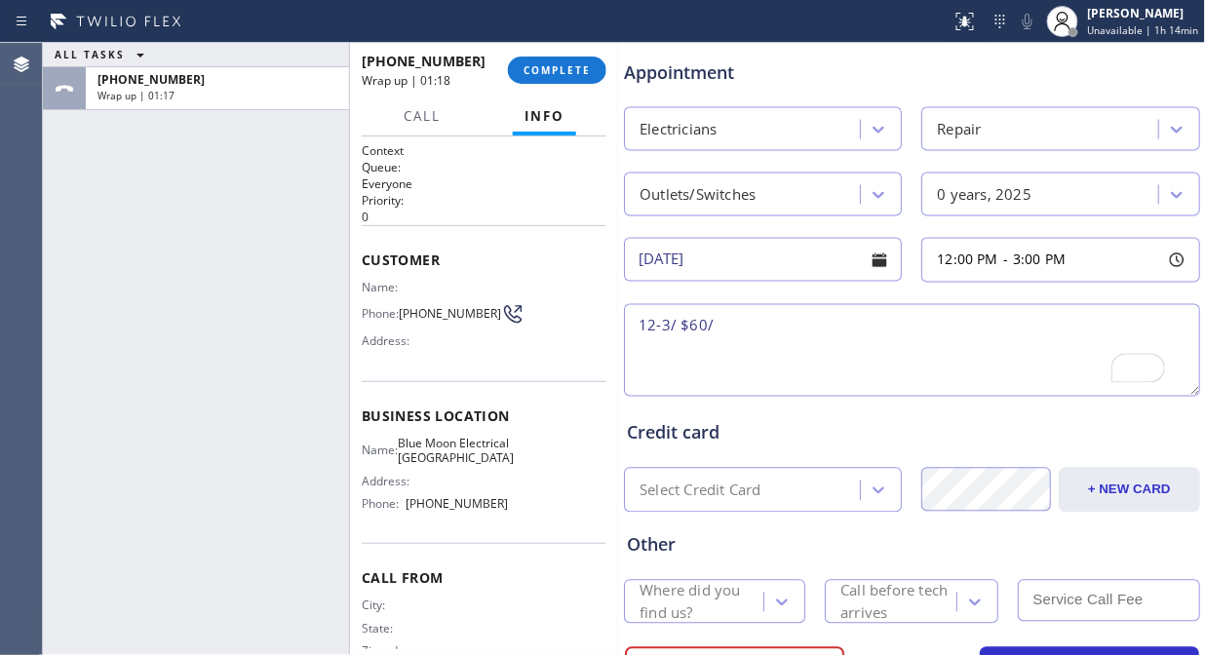
click at [144, 226] on div "ALL TASKS ALL TASKS ACTIVE TASKS TASKS IN WRAP UP +18189173423 Wrap up | 01:17" at bounding box center [196, 349] width 306 height 612
click at [768, 310] on textarea "12-3/ $60/" at bounding box center [912, 350] width 576 height 93
paste textarea "4 outlets not working/ Condo/ HO/"
paste textarea "665 Via ColinasWestlake Village, CA 91362,"
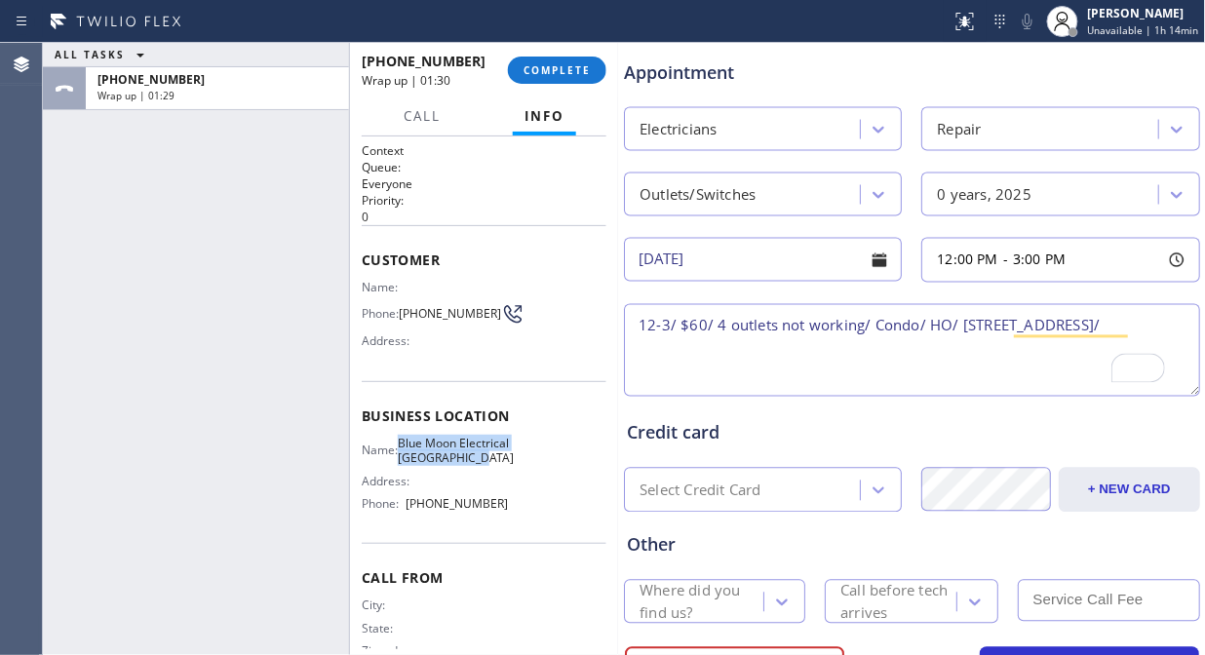
drag, startPoint x: 498, startPoint y: 483, endPoint x: 407, endPoint y: 450, distance: 97.1
click at [407, 450] on div "Name: Blue Moon Electrical Thousand Oaks" at bounding box center [435, 451] width 147 height 30
copy span "Blue Moon Electrical Thousand Oaks"
click at [861, 351] on textarea "12-3/ $60/ 4 outlets not working/ Condo/ HO/ 665 Via ColinasWestlake Village, C…" at bounding box center [912, 350] width 576 height 93
paste textarea "Blue Moon Electrical Thousand Oaks"
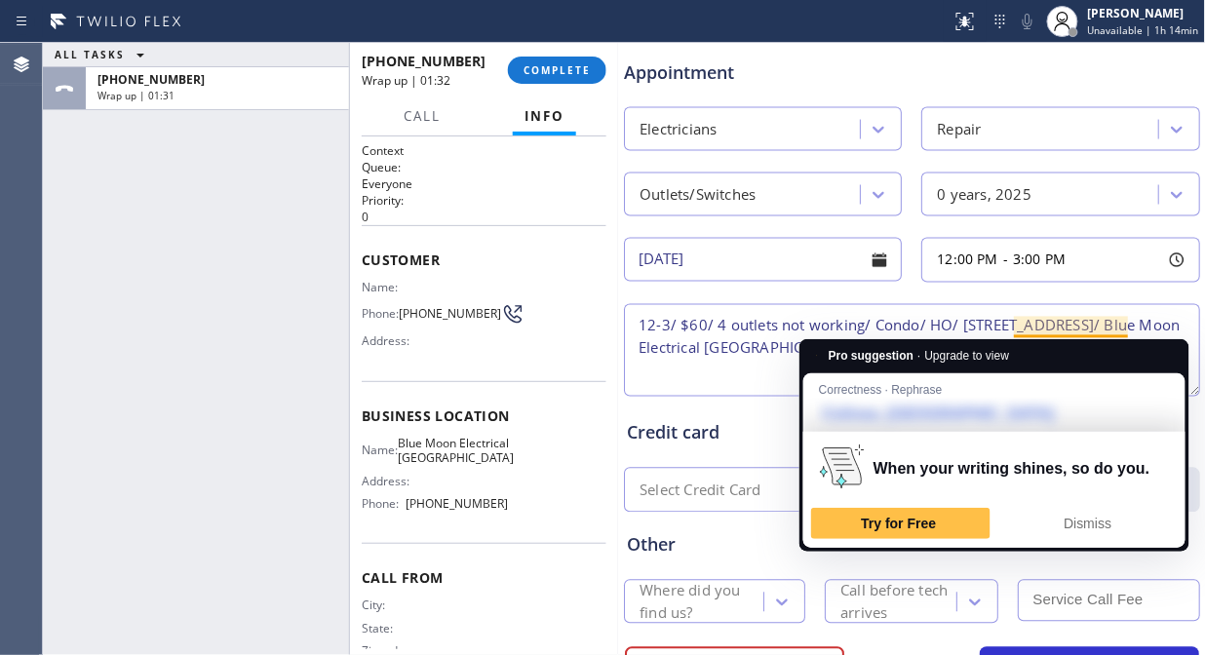
click at [1063, 331] on textarea "12-3/ $60/ 4 outlets not working/ Condo/ HO/ 665 Via ColinasWestlake Village, C…" at bounding box center [912, 350] width 576 height 93
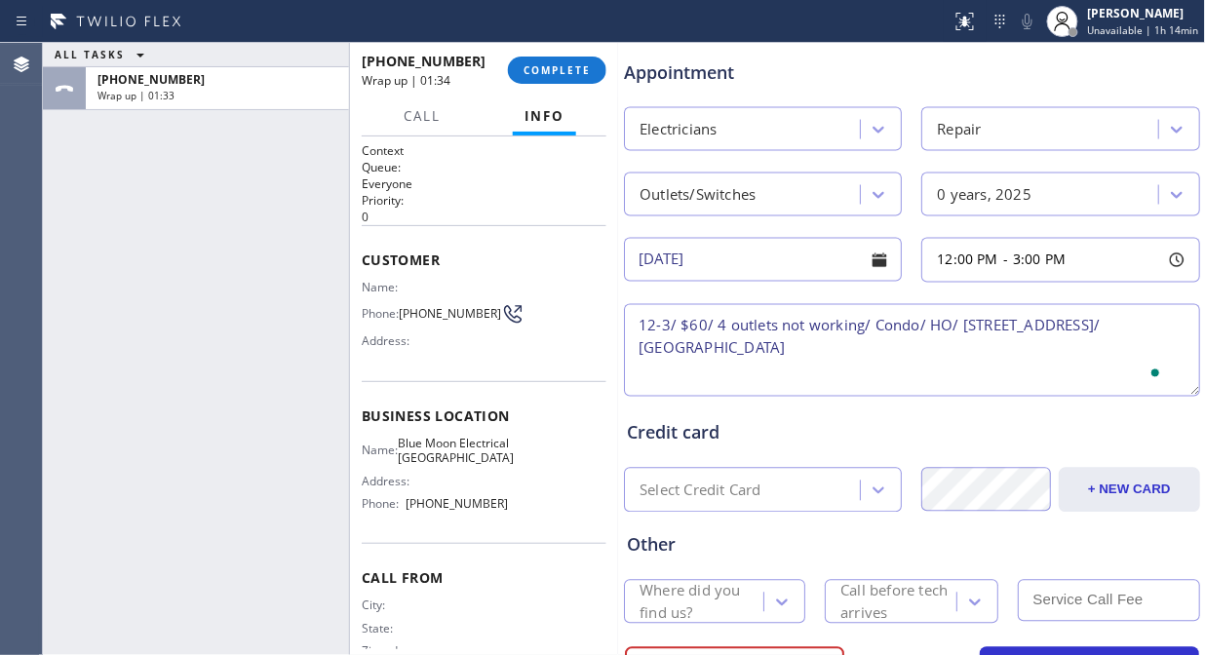
click at [1037, 349] on textarea "12-3/ $60/ 4 outlets not working/ Condo/ HO/ 665 Via Colinas, Westlake Village,…" at bounding box center [912, 350] width 576 height 93
click at [1046, 356] on textarea "12-3/ $60/ 4 outlets not working/ Condo/ HO/ 665 Via Colinas, Westlake Village,…" at bounding box center [912, 350] width 576 height 93
paste textarea "Please call 30 minutes prior to arrival."
click at [852, 370] on textarea "12-3/ $60/ 4 outlets not working/ Condo/ HO/ 665 Via Colinas, Westlake Village,…" at bounding box center [912, 350] width 576 height 93
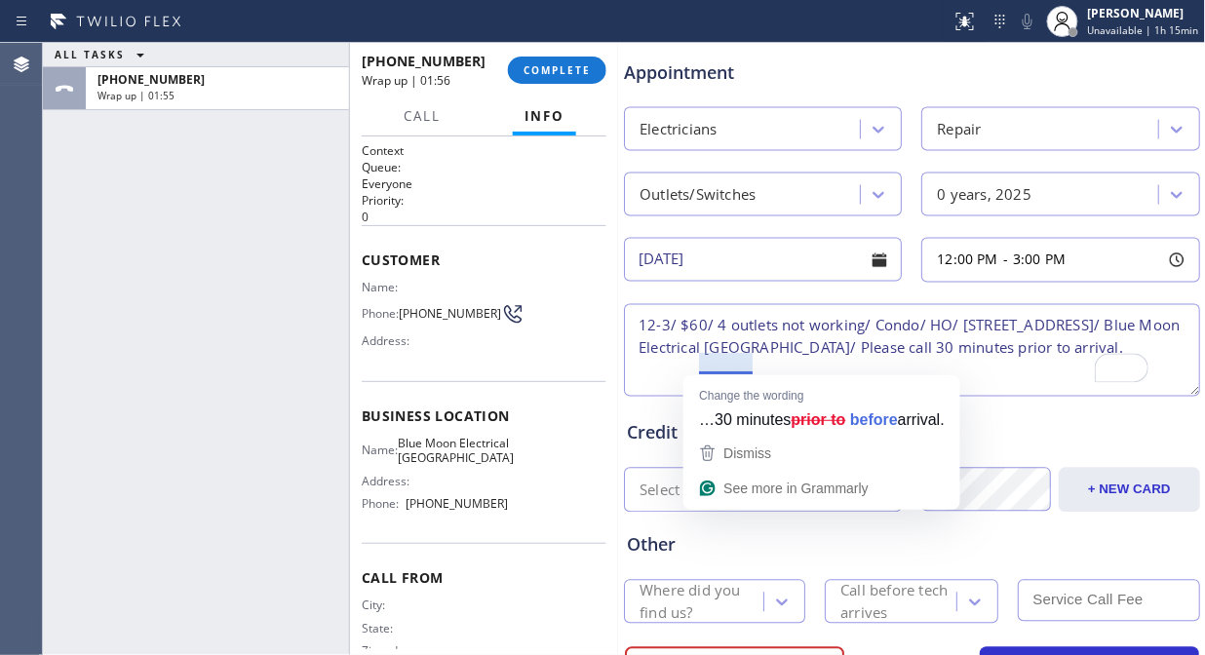
click at [835, 365] on textarea "12-3/ $60/ 4 outlets not working/ Condo/ HO/ 665 Via Colinas, Westlake Village,…" at bounding box center [912, 350] width 576 height 93
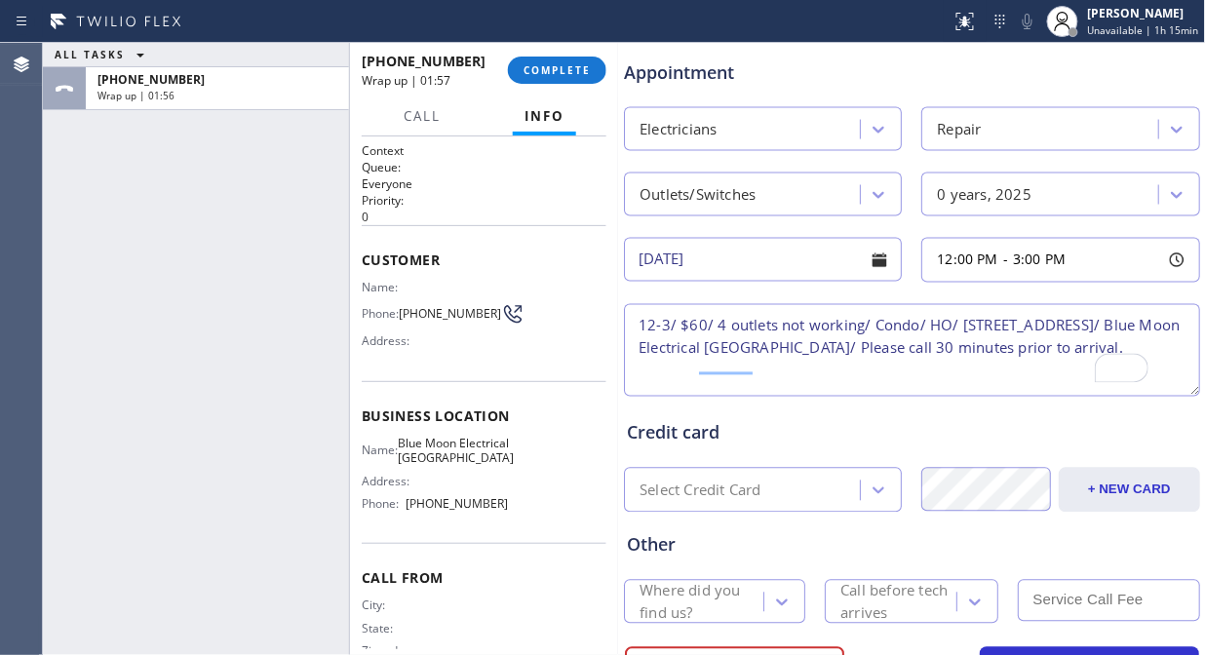
type textarea "12-3/ $60/ 4 outlets not working/ Condo/ HO/ 665 Via Colinas, Westlake Village,…"
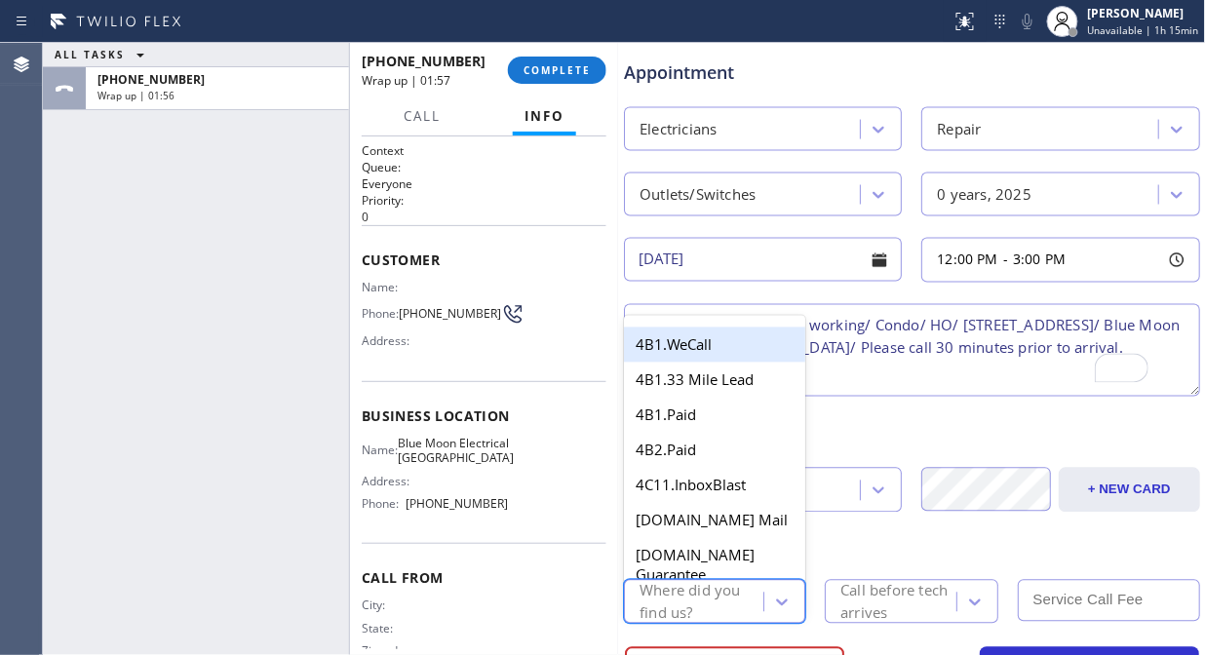
click at [688, 589] on div "Where did you find us?" at bounding box center [701, 602] width 122 height 45
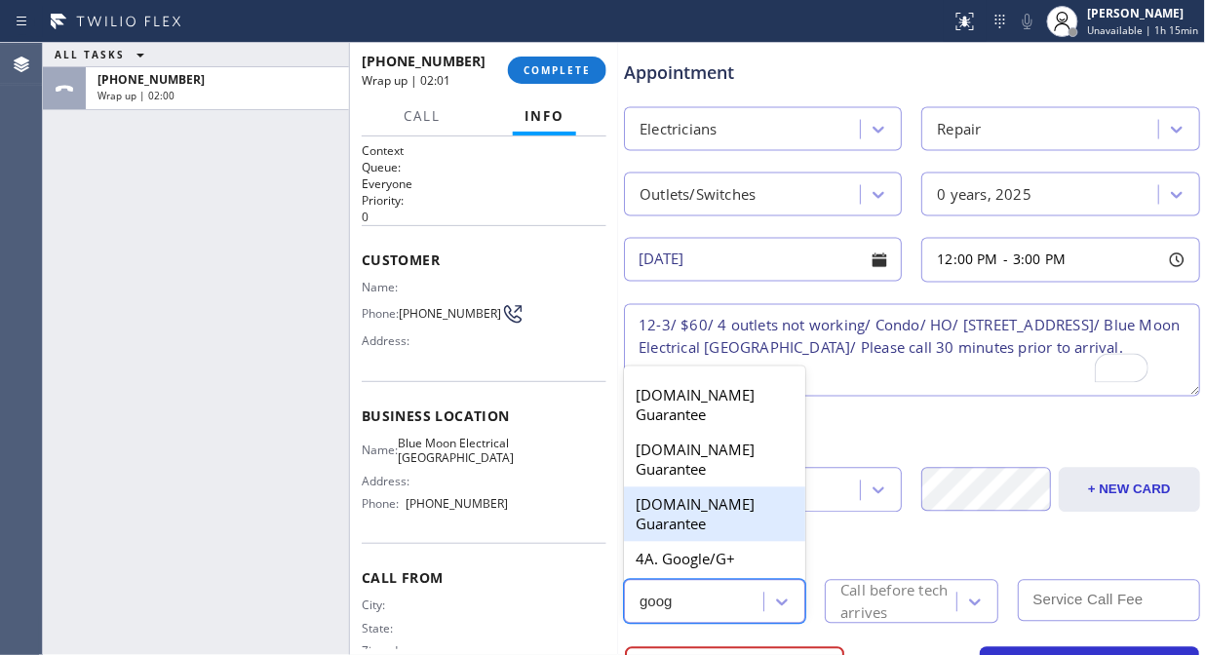
type input "googl"
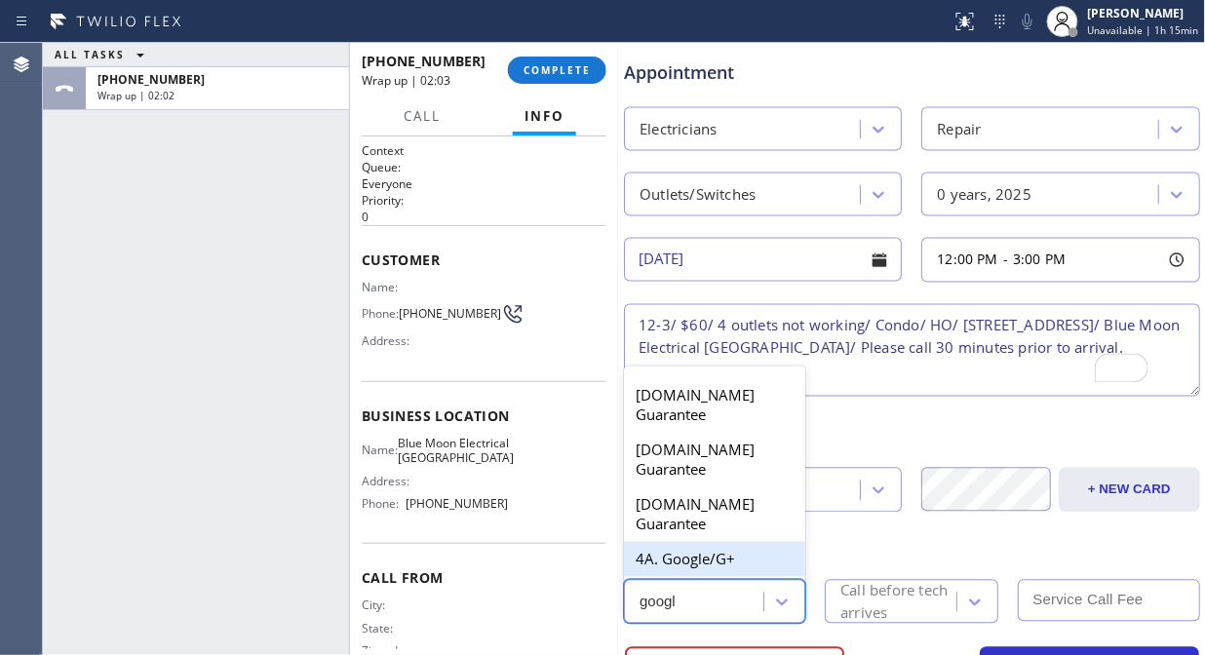
click at [712, 562] on div "4A. Google/G+" at bounding box center [714, 559] width 181 height 35
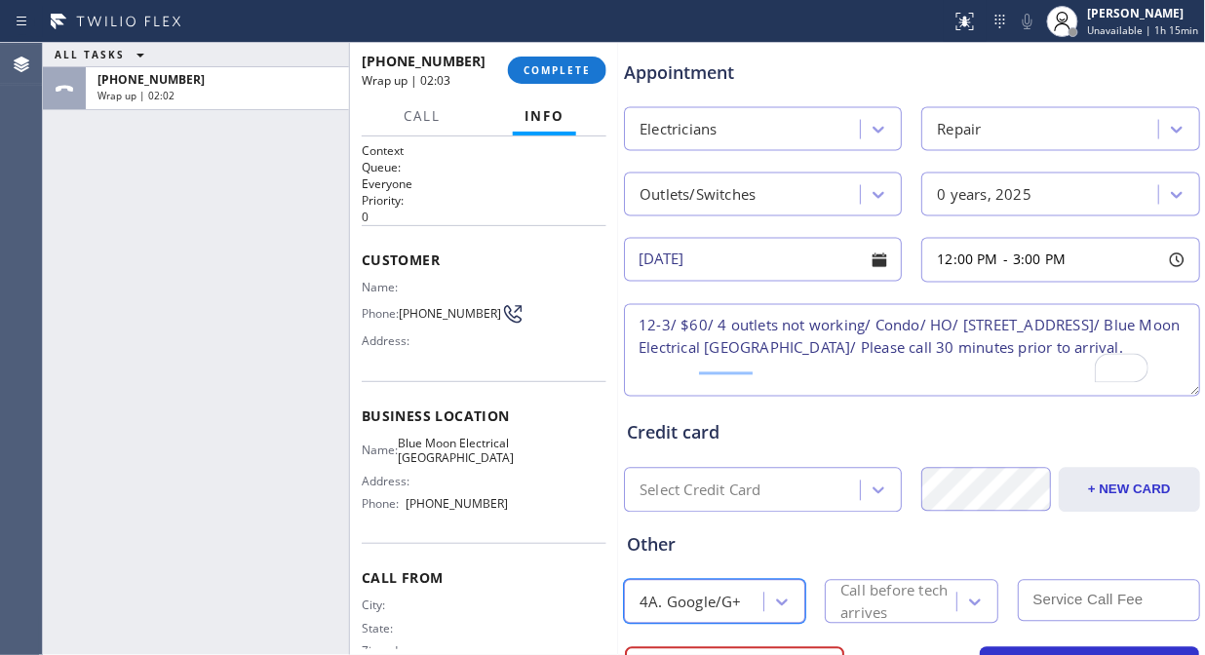
click at [898, 589] on div "Call before tech arrives" at bounding box center [897, 602] width 114 height 45
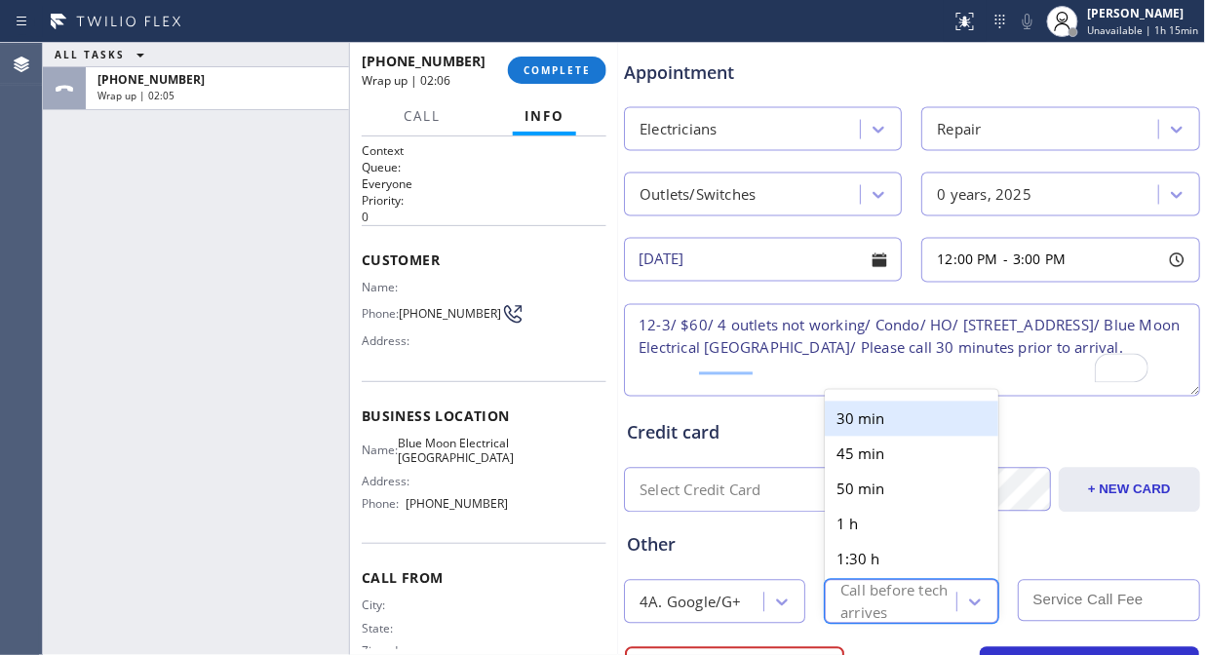
click at [865, 415] on div "30 min" at bounding box center [912, 419] width 174 height 35
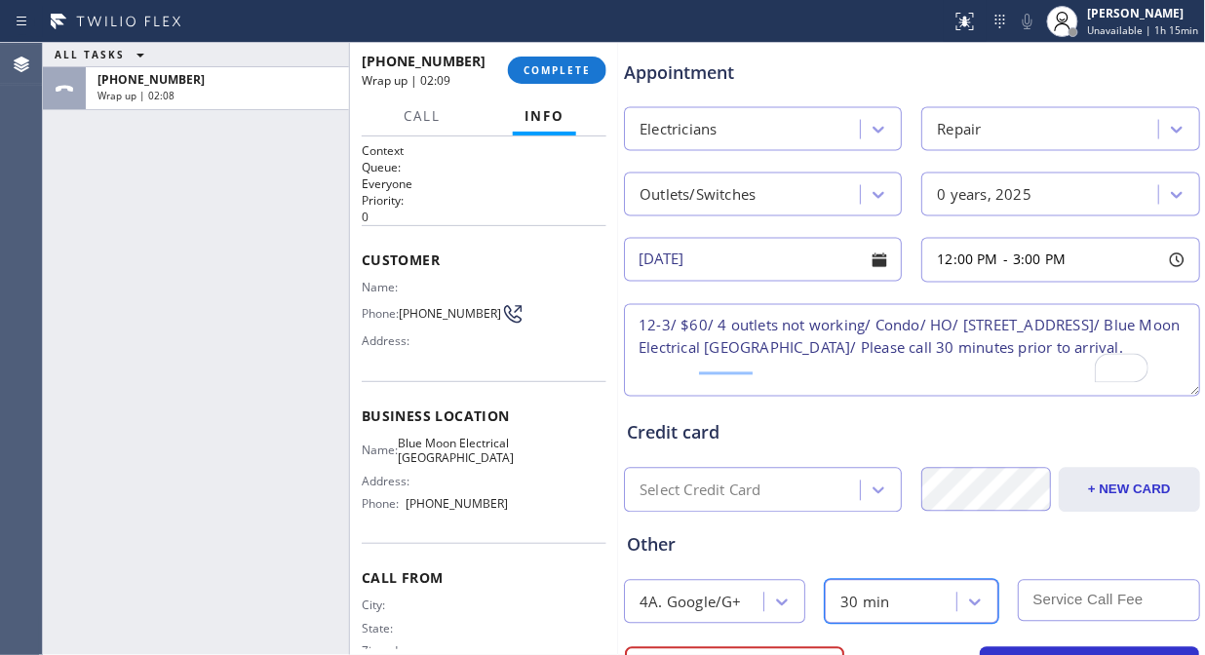
click at [1084, 589] on input "text" at bounding box center [1108, 601] width 181 height 42
type input "60"
click at [848, 369] on textarea "12-3/ $60/ 4 outlets not working/ Condo/ HO/ 665 Via Colinas, Westlake Village,…" at bounding box center [912, 350] width 576 height 93
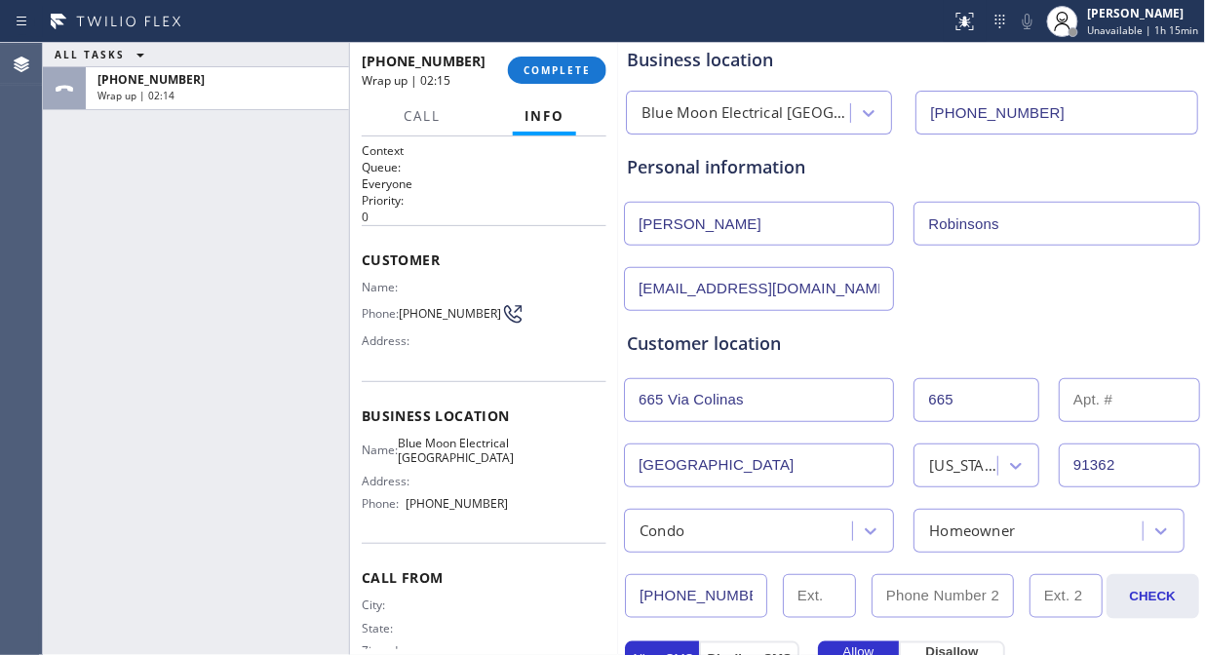
scroll to position [0, 0]
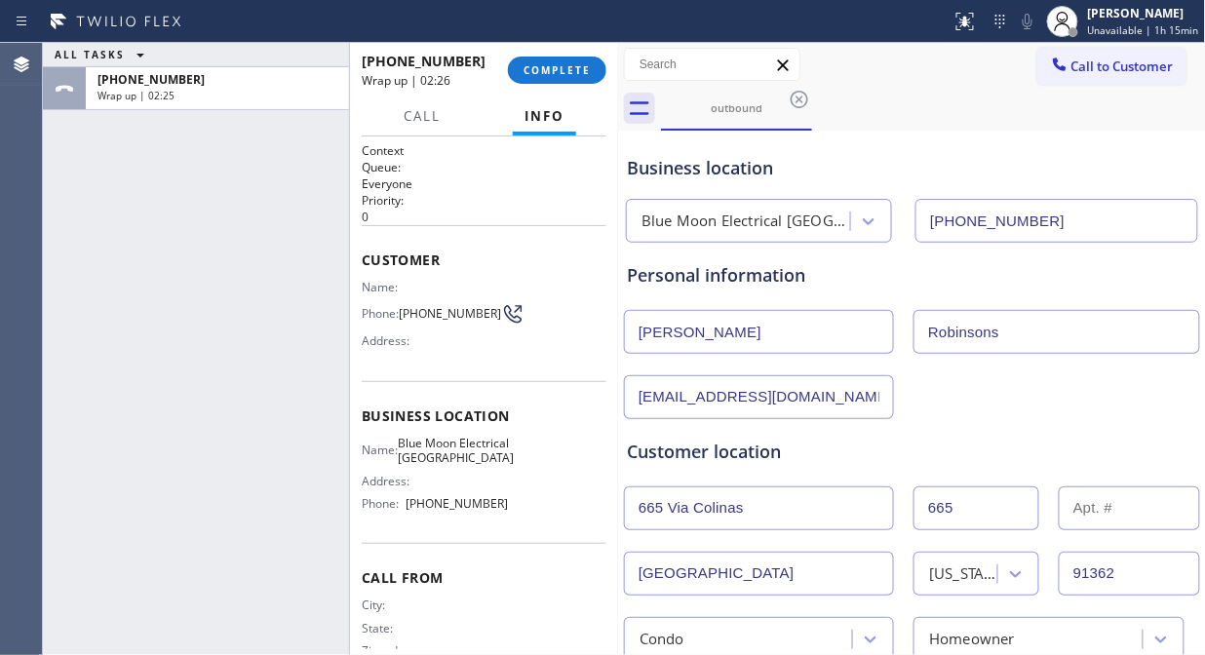
click at [1082, 409] on div "jamesdt@gmail.com" at bounding box center [912, 395] width 580 height 48
click at [635, 403] on input "jamesdt@gmail.com" at bounding box center [759, 397] width 270 height 44
click at [951, 430] on div "Customer location >> ADD NEW ADDRESS << + NEW ADDRESS 665 Via Colinas 665 Westl…" at bounding box center [912, 540] width 578 height 242
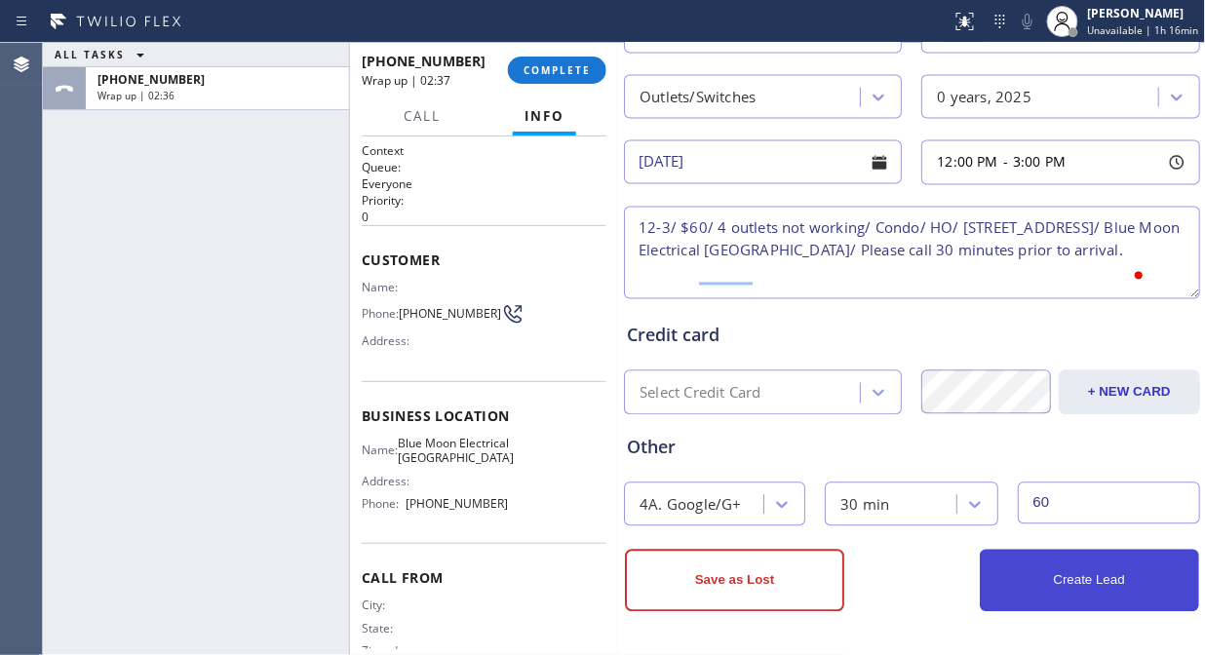
click at [1084, 578] on button "Create Lead" at bounding box center [1089, 581] width 219 height 62
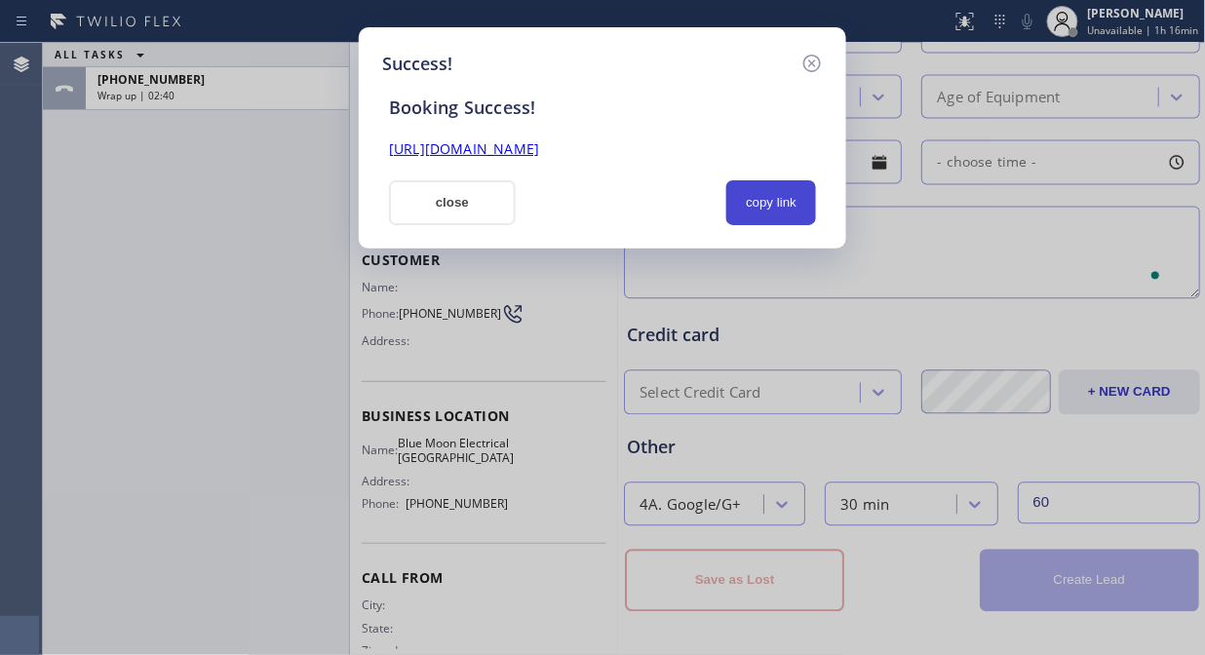
click at [764, 193] on button "copy link" at bounding box center [771, 202] width 90 height 45
click at [539, 151] on link "https://erp.apollosoft.co/customer/762121#portlet_lead" at bounding box center [464, 148] width 150 height 19
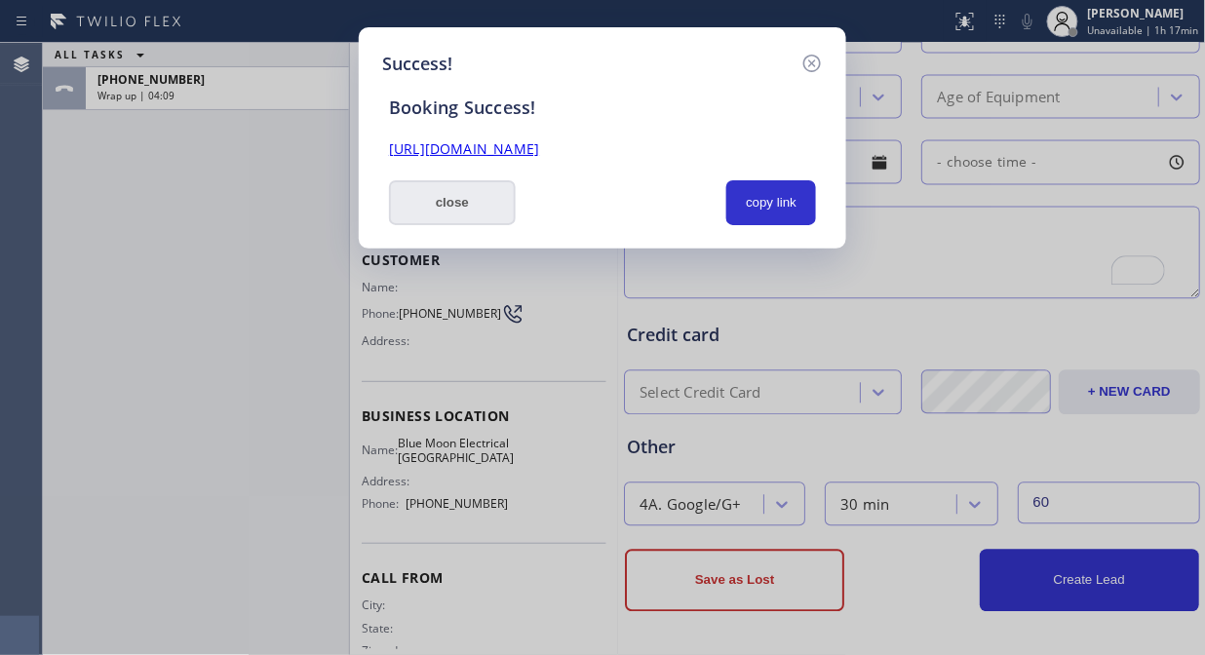
click at [456, 199] on button "close" at bounding box center [452, 202] width 127 height 45
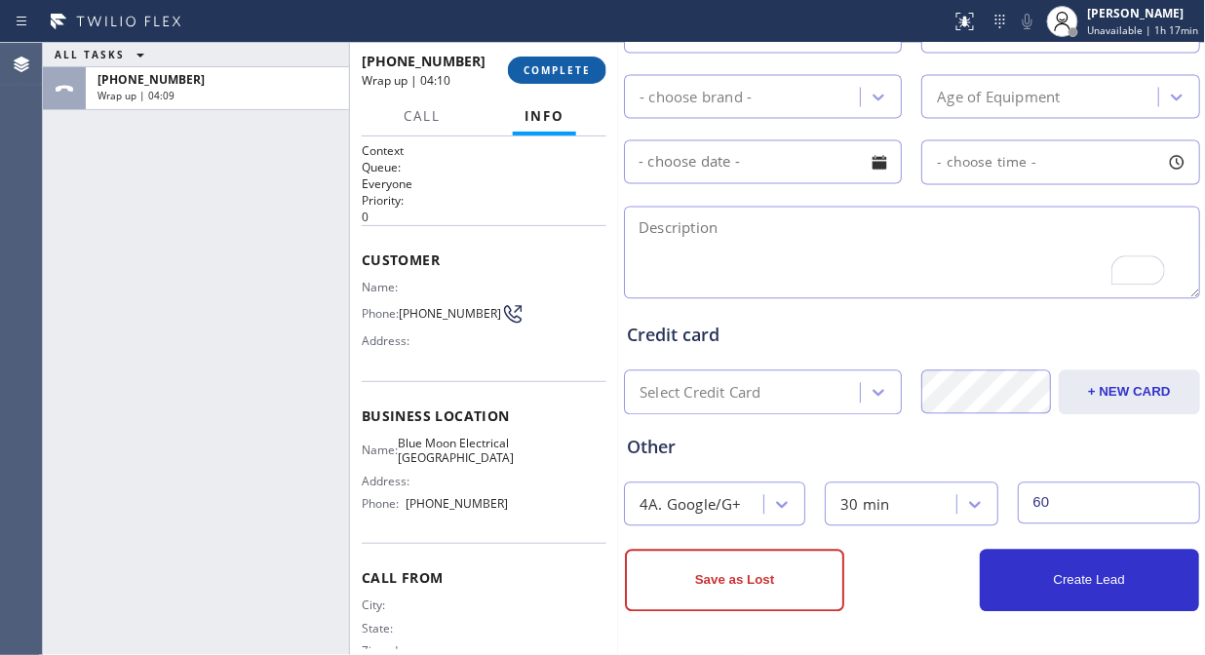
click at [570, 74] on span "COMPLETE" at bounding box center [557, 70] width 67 height 14
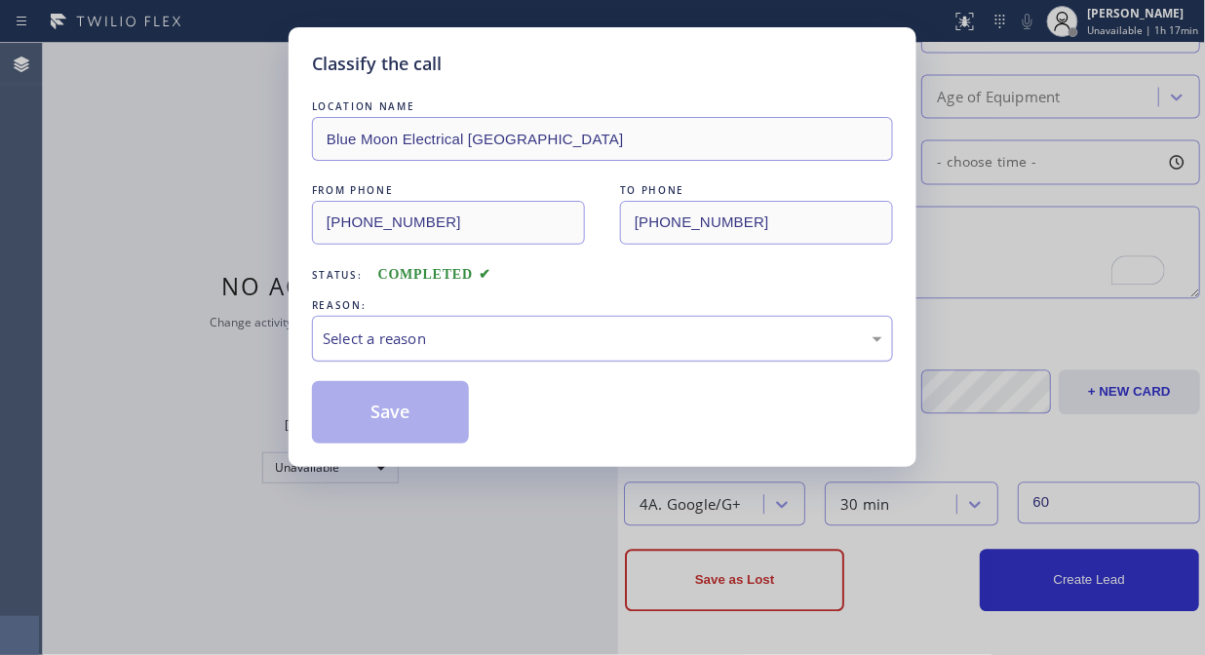
click at [519, 343] on div "Select a reason" at bounding box center [603, 339] width 560 height 22
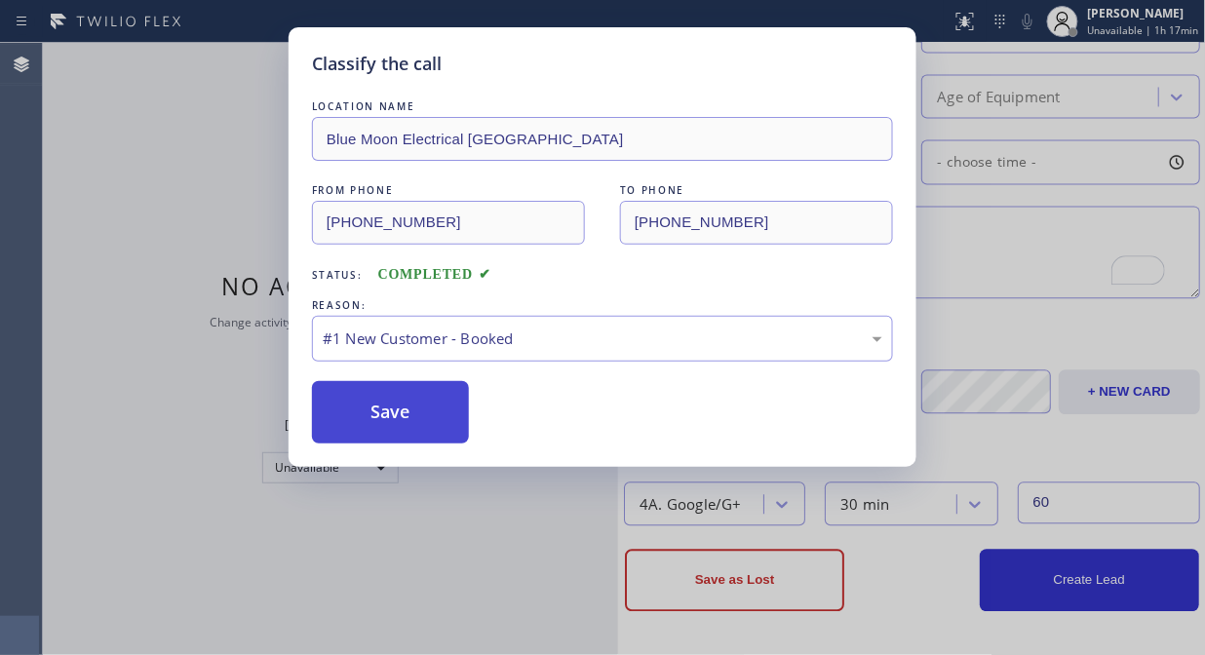
click at [403, 400] on button "Save" at bounding box center [390, 412] width 157 height 62
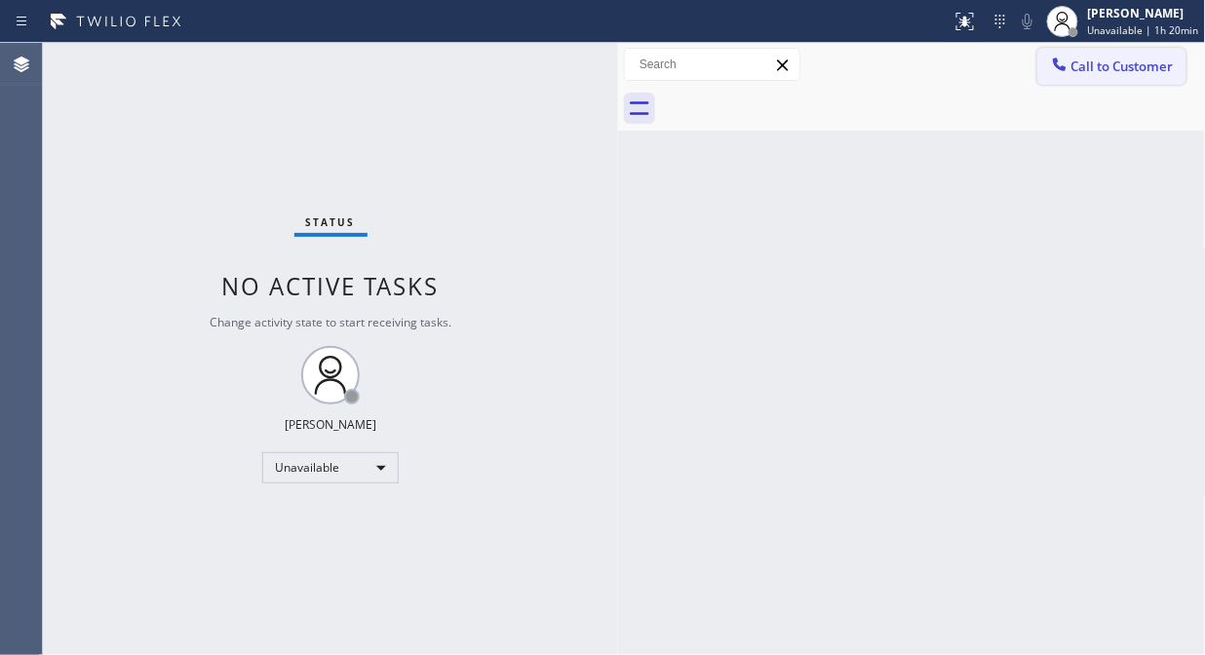
click at [1084, 52] on button "Call to Customer" at bounding box center [1111, 66] width 149 height 37
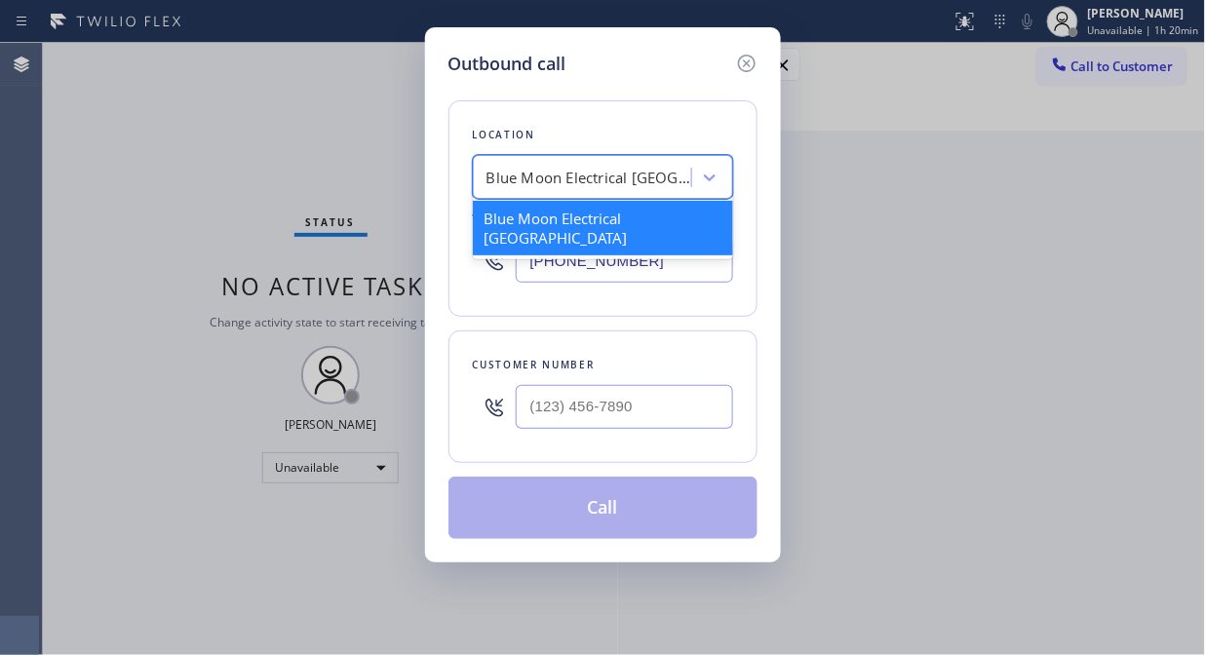
click at [607, 170] on div "Blue Moon Electrical Thousand Oaks" at bounding box center [588, 178] width 205 height 22
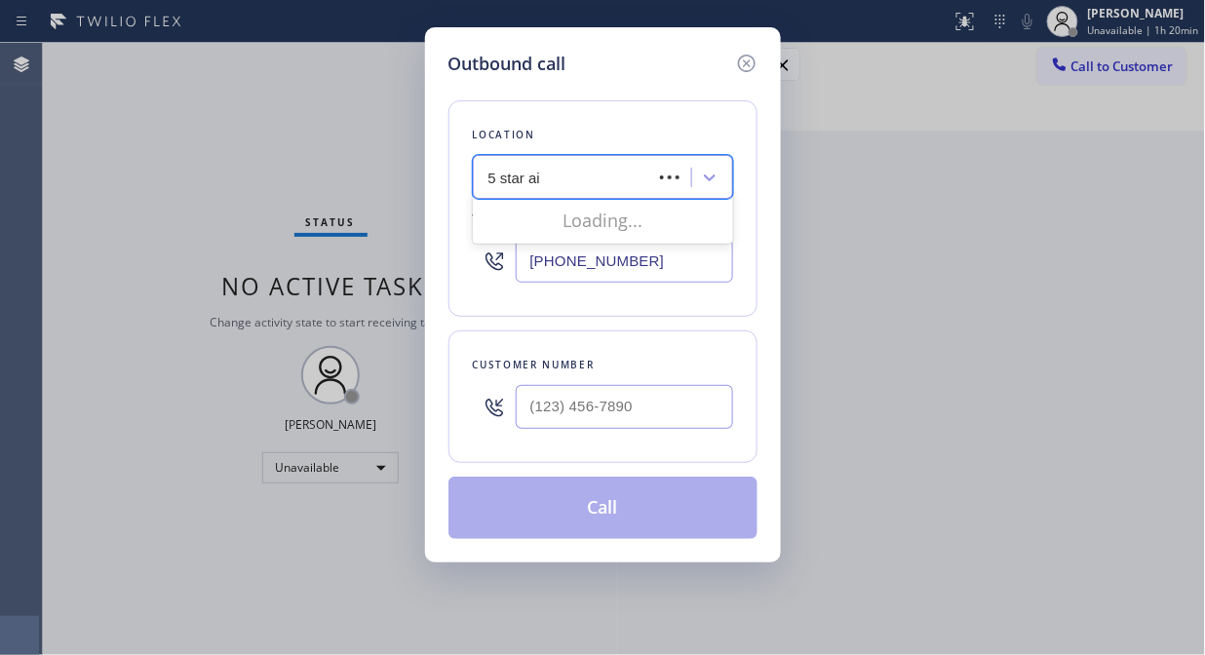
type input "5 star air"
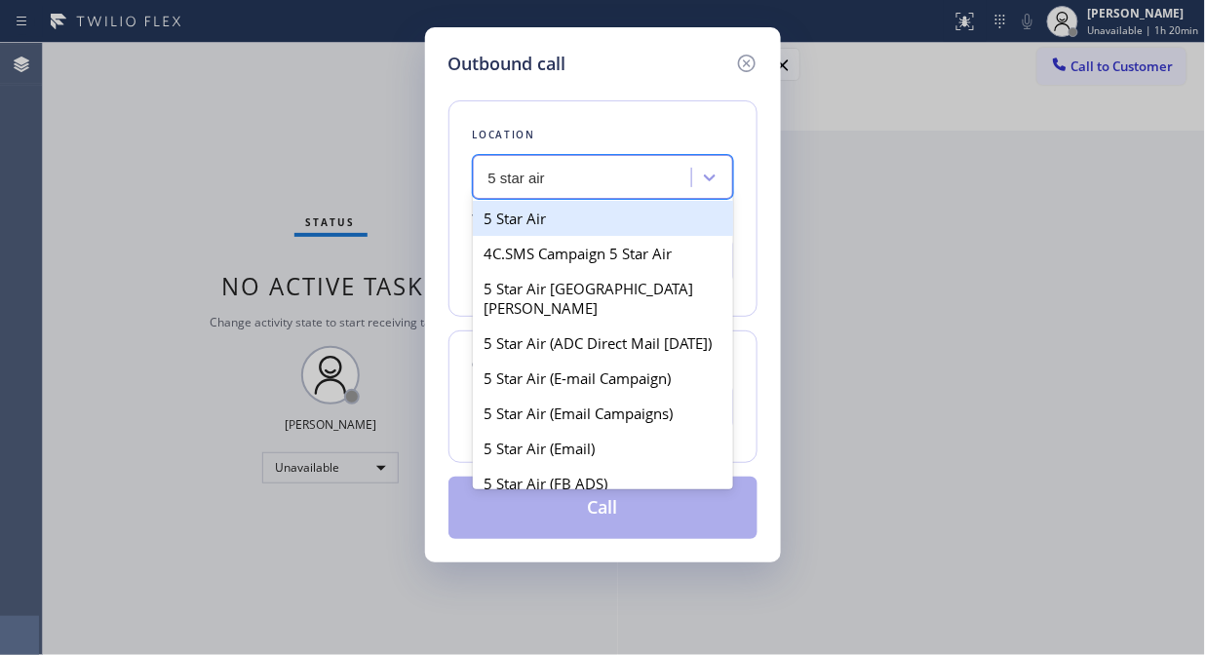
click at [578, 212] on div "5 Star Air" at bounding box center [603, 218] width 260 height 35
type input "(800) 686-5038"
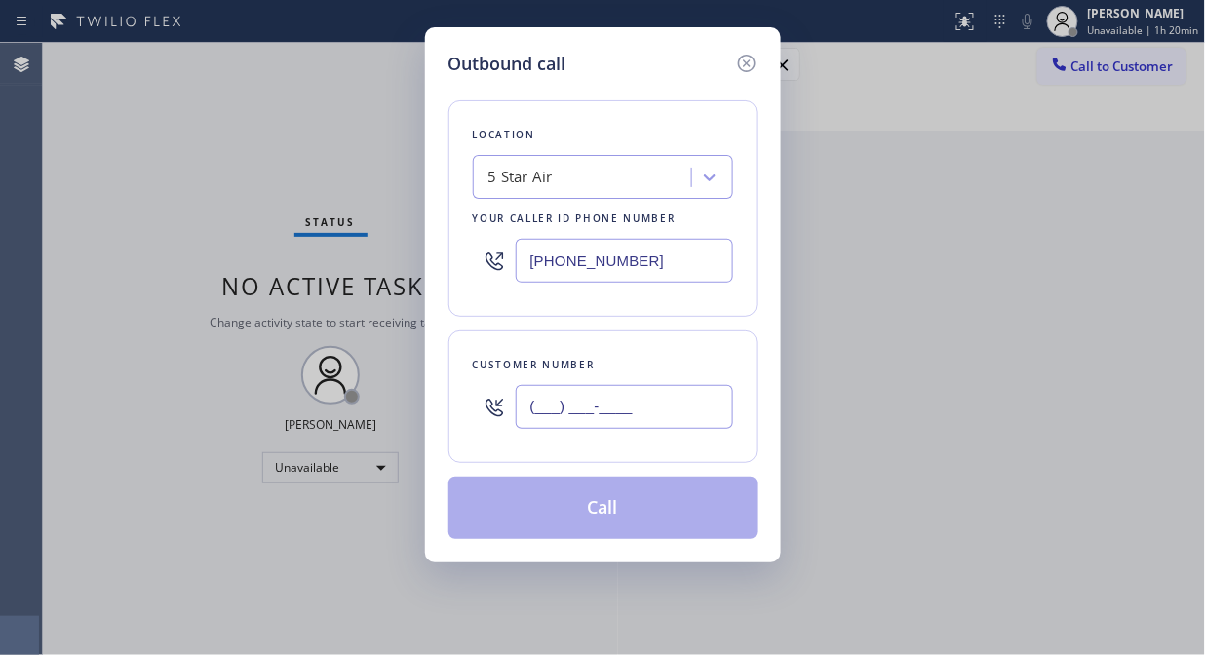
click at [572, 422] on input "(___) ___-____" at bounding box center [624, 407] width 217 height 44
paste input "562) 307-1030"
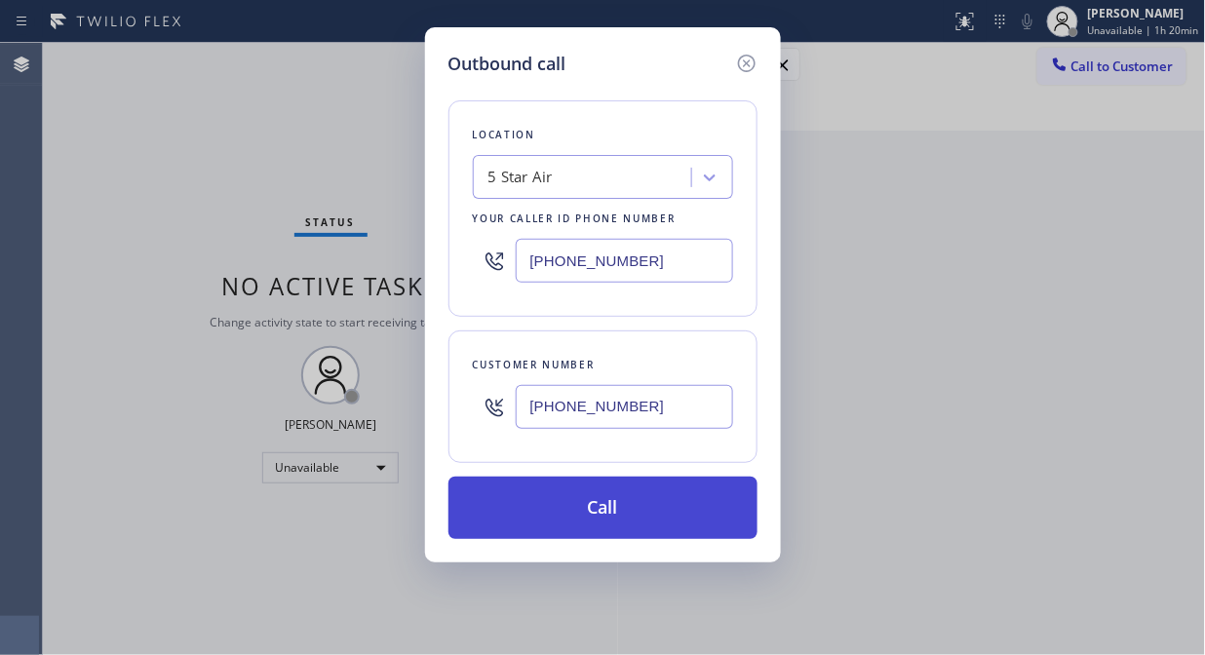
type input "(562) 307-1030"
click at [604, 511] on button "Call" at bounding box center [602, 508] width 309 height 62
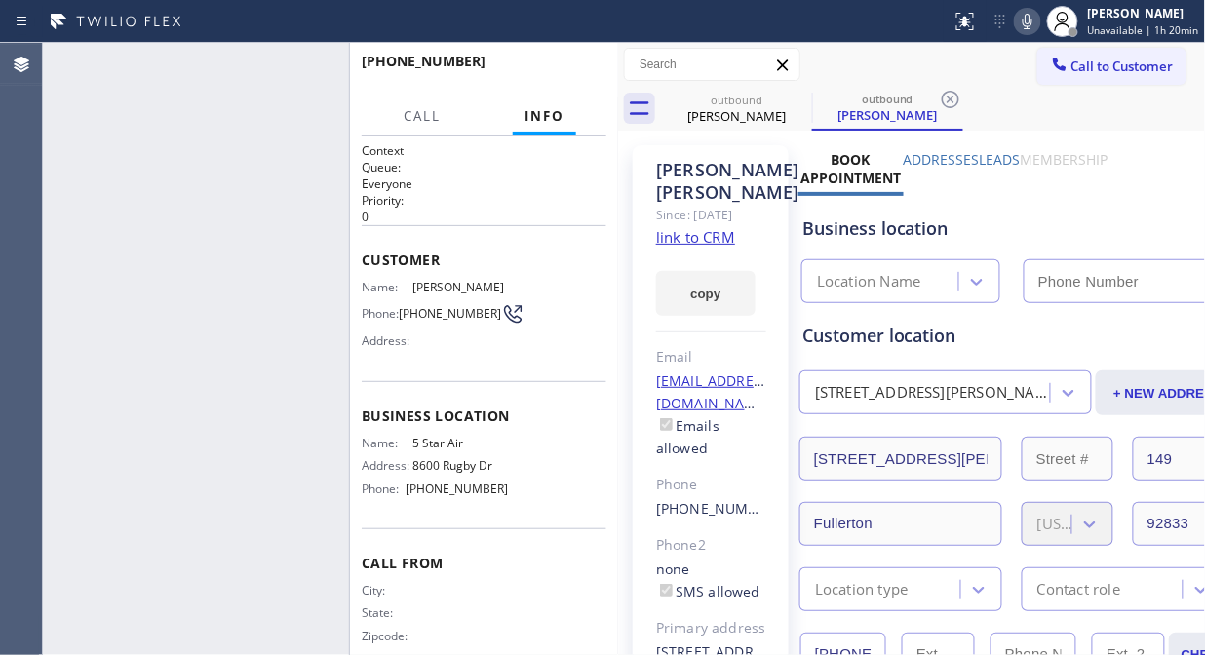
type input "(800) 686-5038"
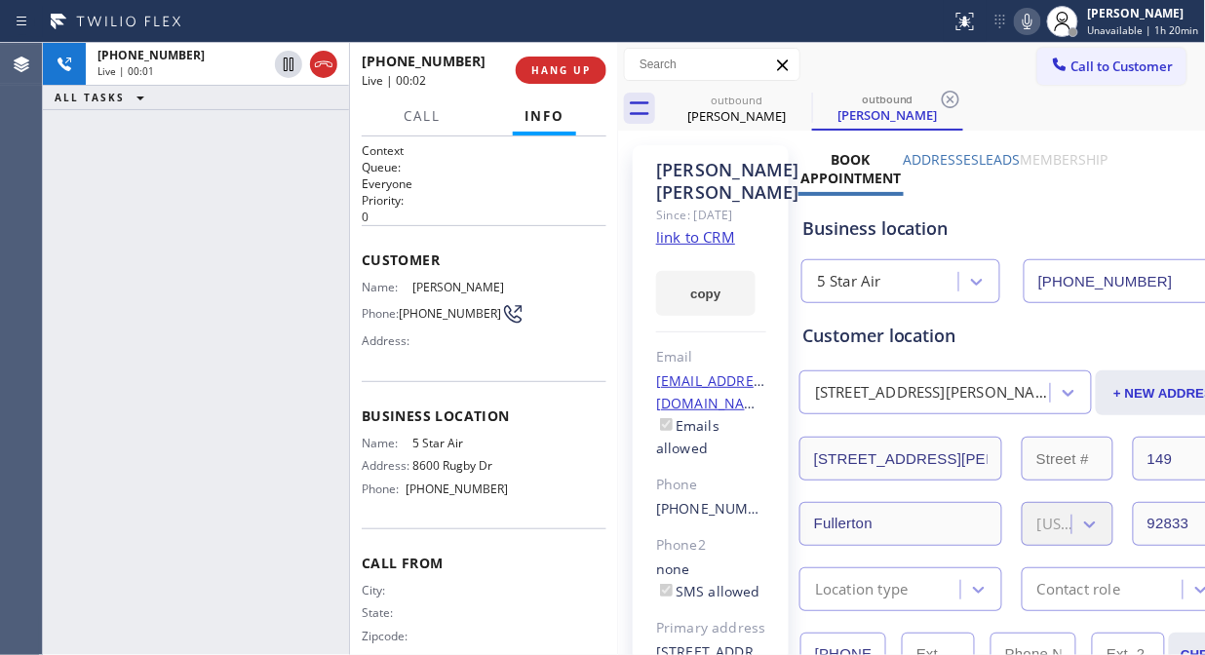
drag, startPoint x: 192, startPoint y: 127, endPoint x: 327, endPoint y: 85, distance: 140.9
click at [192, 127] on div "+15623071030 Live | 00:01 ALL TASKS ALL TASKS ACTIVE TASKS TASKS IN WRAP UP" at bounding box center [196, 349] width 306 height 612
click at [560, 76] on span "HANG UP" at bounding box center [560, 70] width 59 height 14
click at [561, 76] on span "HANG UP" at bounding box center [560, 70] width 59 height 14
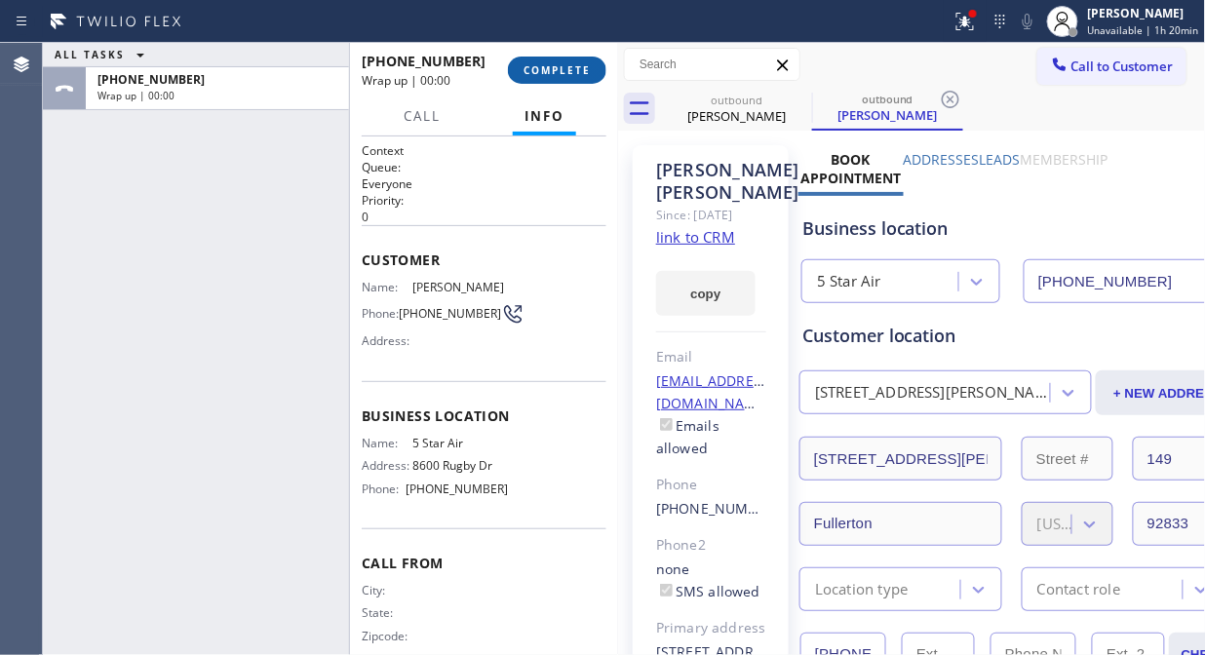
click at [561, 74] on span "COMPLETE" at bounding box center [557, 70] width 67 height 14
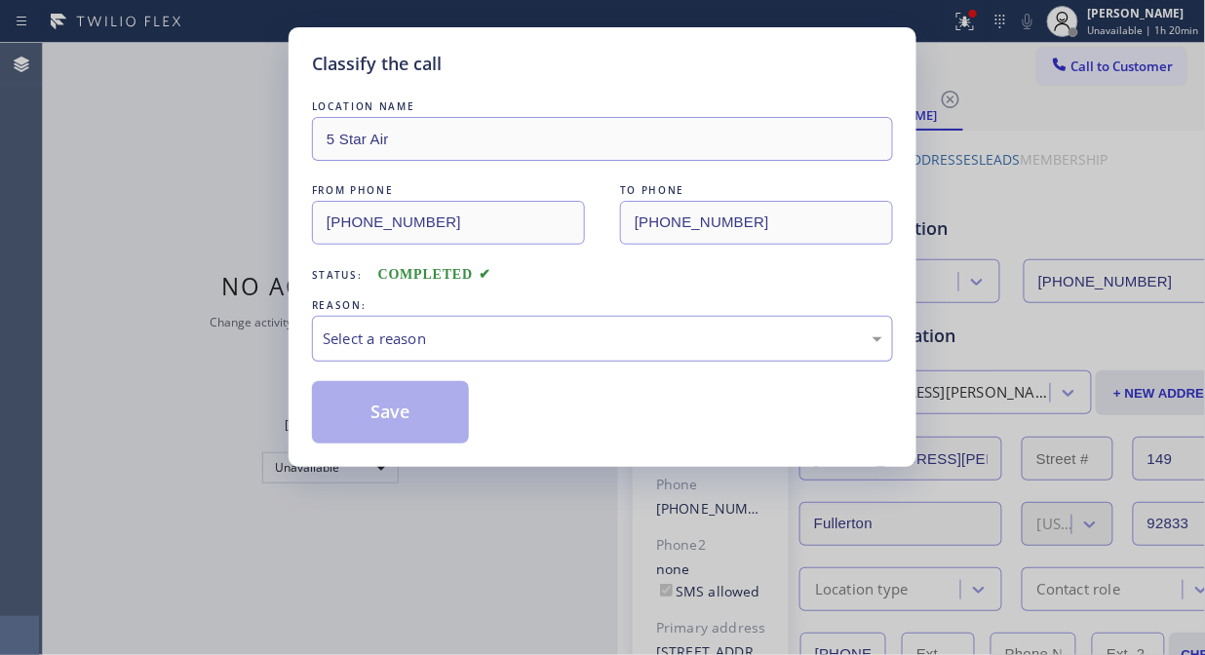
click at [587, 342] on div "Select a reason" at bounding box center [603, 339] width 560 height 22
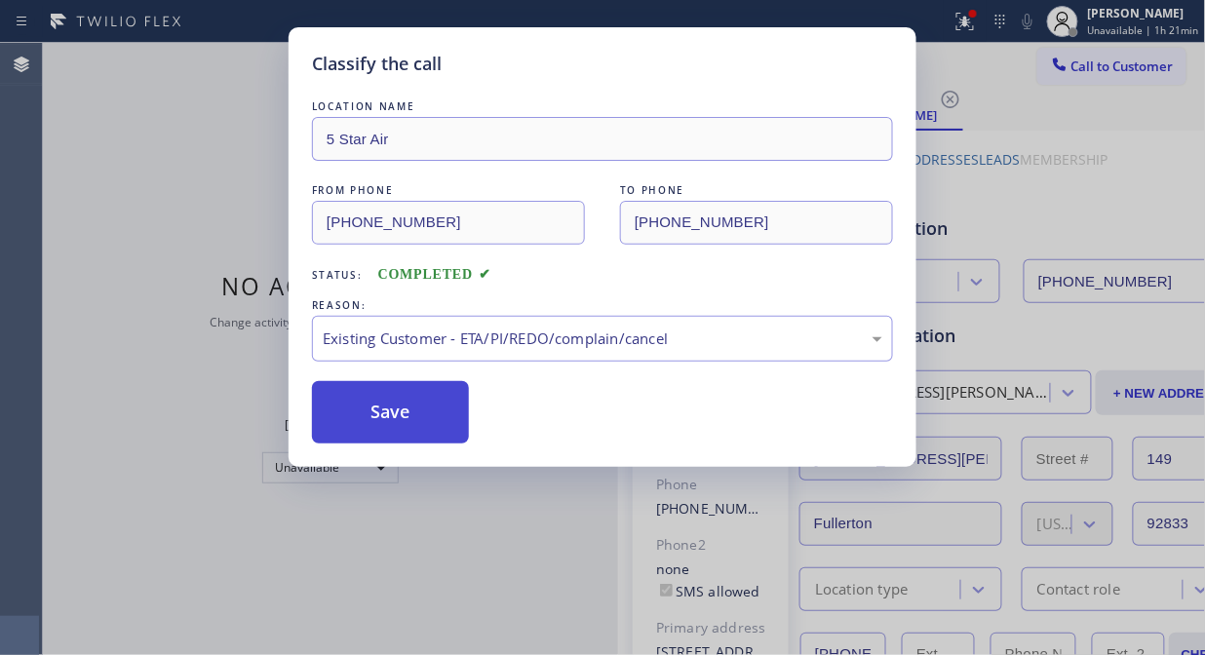
click at [429, 401] on button "Save" at bounding box center [390, 412] width 157 height 62
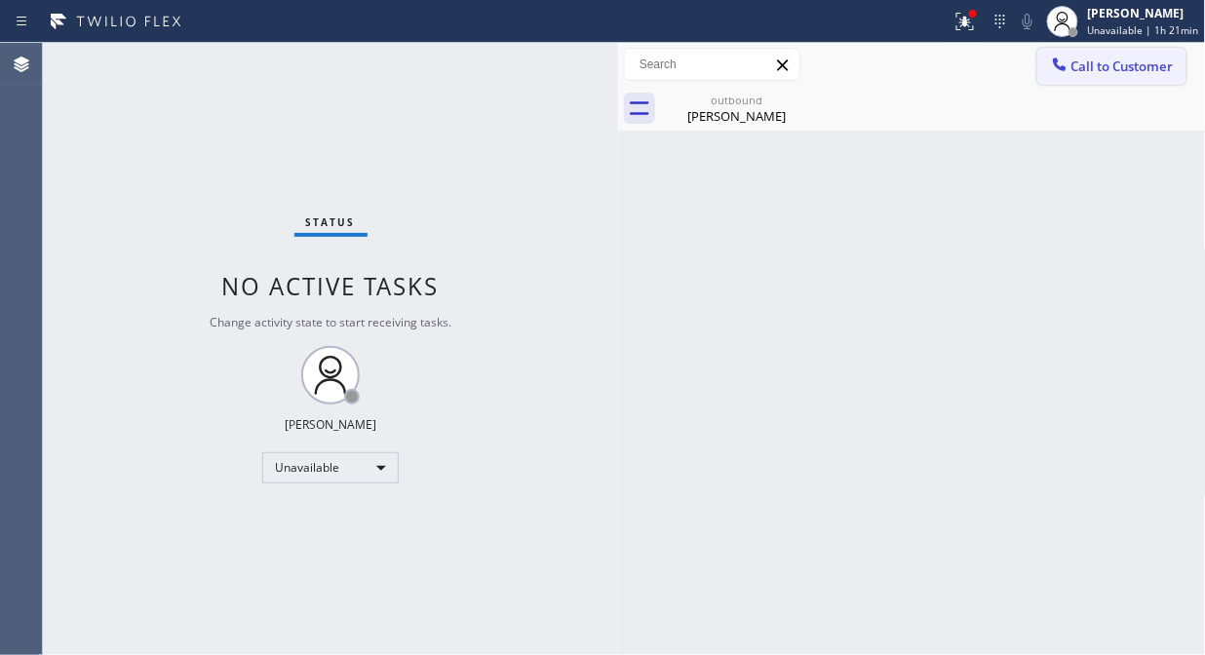
click at [1067, 71] on icon at bounding box center [1059, 64] width 19 height 19
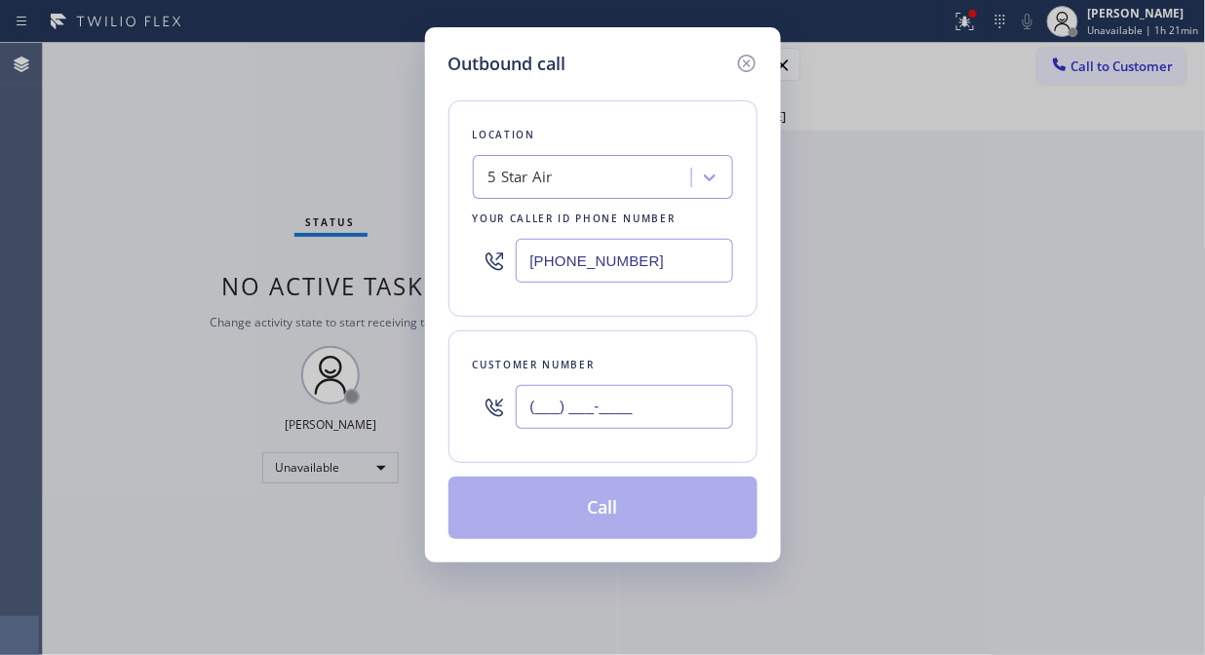
click at [654, 405] on input "(___) ___-____" at bounding box center [624, 407] width 217 height 44
paste input "562) 440-3622"
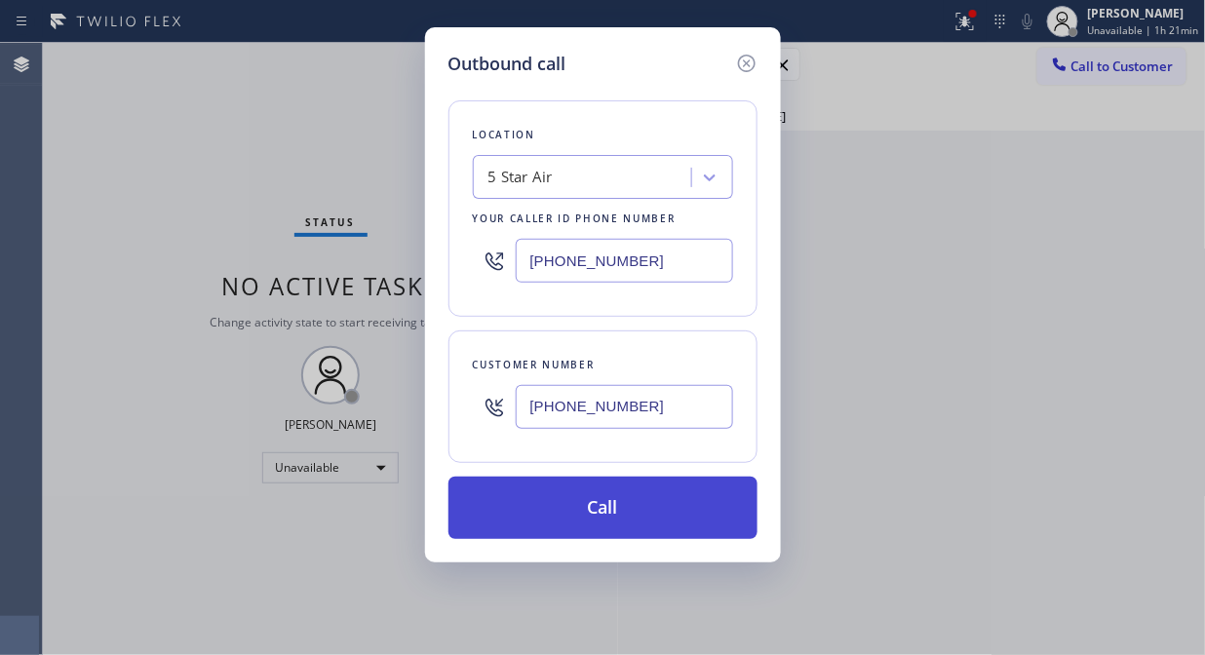
type input "(562) 440-3622"
click at [668, 514] on button "Call" at bounding box center [602, 508] width 309 height 62
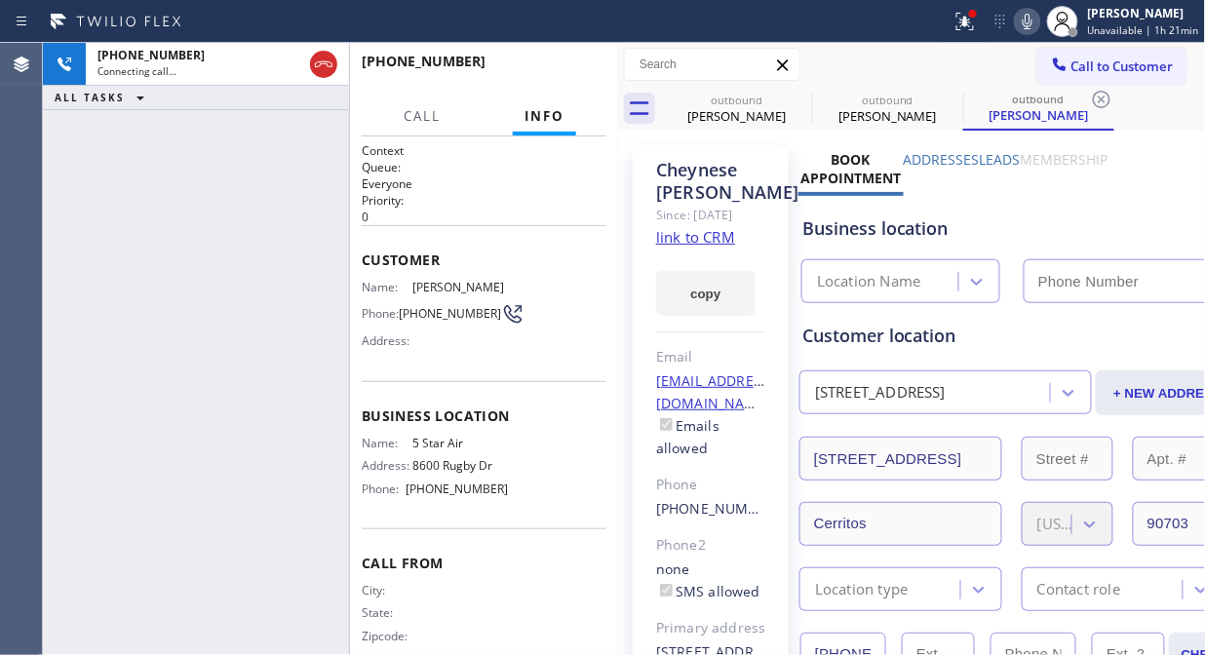
type input "(800) 686-5038"
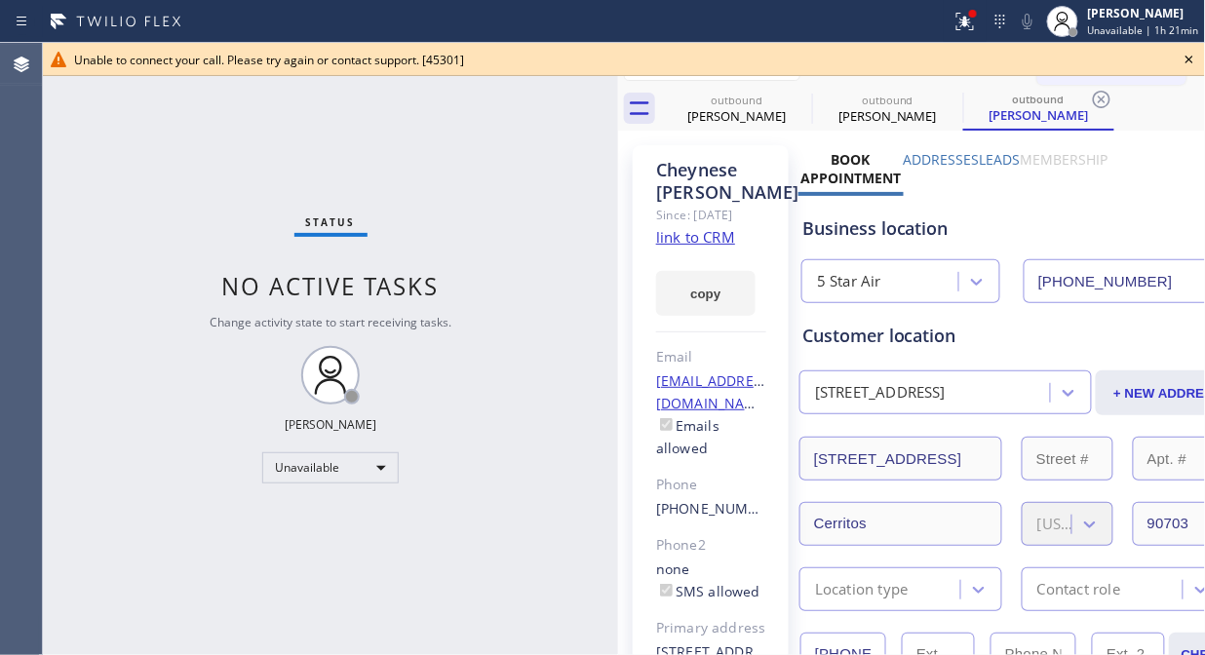
drag, startPoint x: 156, startPoint y: 142, endPoint x: 654, endPoint y: 82, distance: 501.8
click at [160, 142] on div "Status No active tasks Change activity state to start receiving tasks. [PERSON_…" at bounding box center [330, 349] width 575 height 612
click at [1084, 59] on div "Unable to connect your call. Please try again or contact support. [45301]" at bounding box center [624, 60] width 1100 height 17
click at [1084, 60] on icon at bounding box center [1189, 59] width 23 height 23
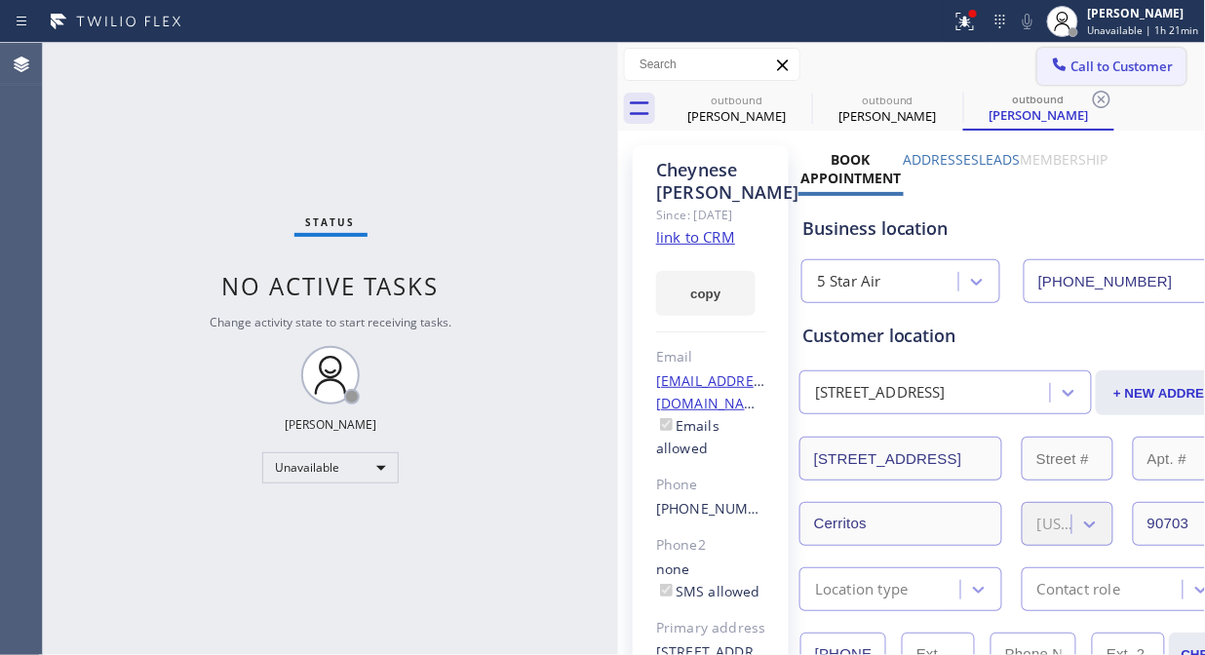
drag, startPoint x: 1102, startPoint y: 64, endPoint x: 782, endPoint y: 278, distance: 384.5
click at [1084, 65] on span "Call to Customer" at bounding box center [1122, 67] width 102 height 18
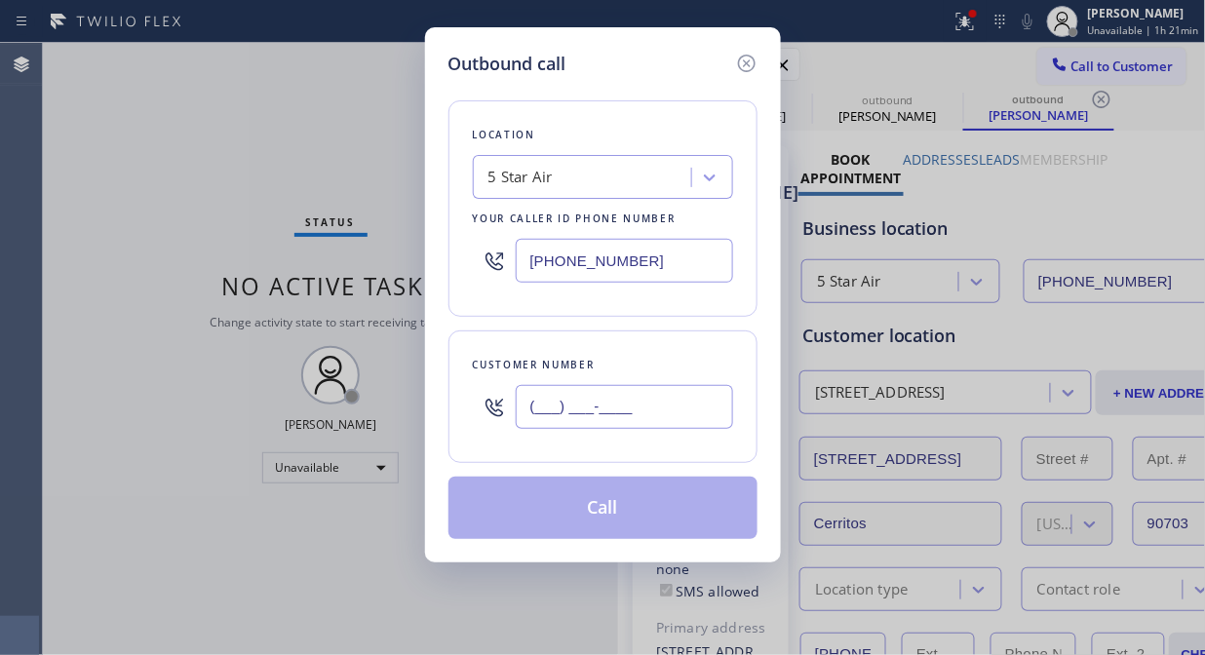
click at [631, 400] on input "(___) ___-____" at bounding box center [624, 407] width 217 height 44
paste input "612) 708-0309"
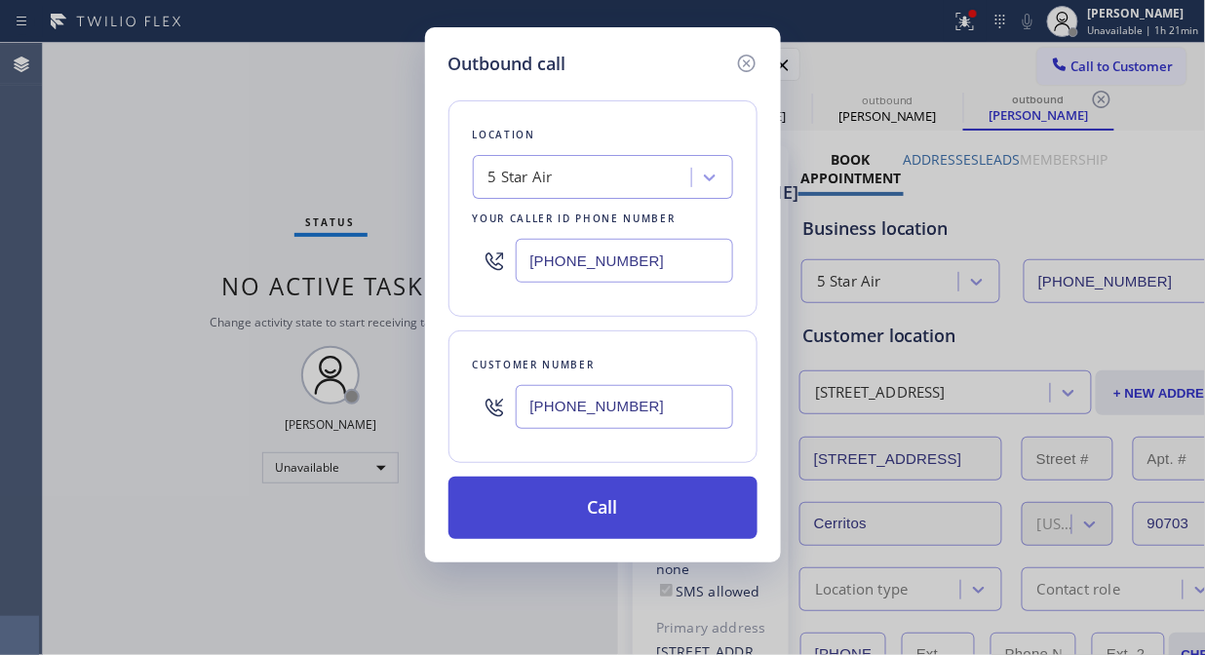
type input "(612) 708-0309"
drag, startPoint x: 647, startPoint y: 508, endPoint x: 674, endPoint y: 501, distance: 27.2
click at [651, 508] on button "Call" at bounding box center [602, 508] width 309 height 62
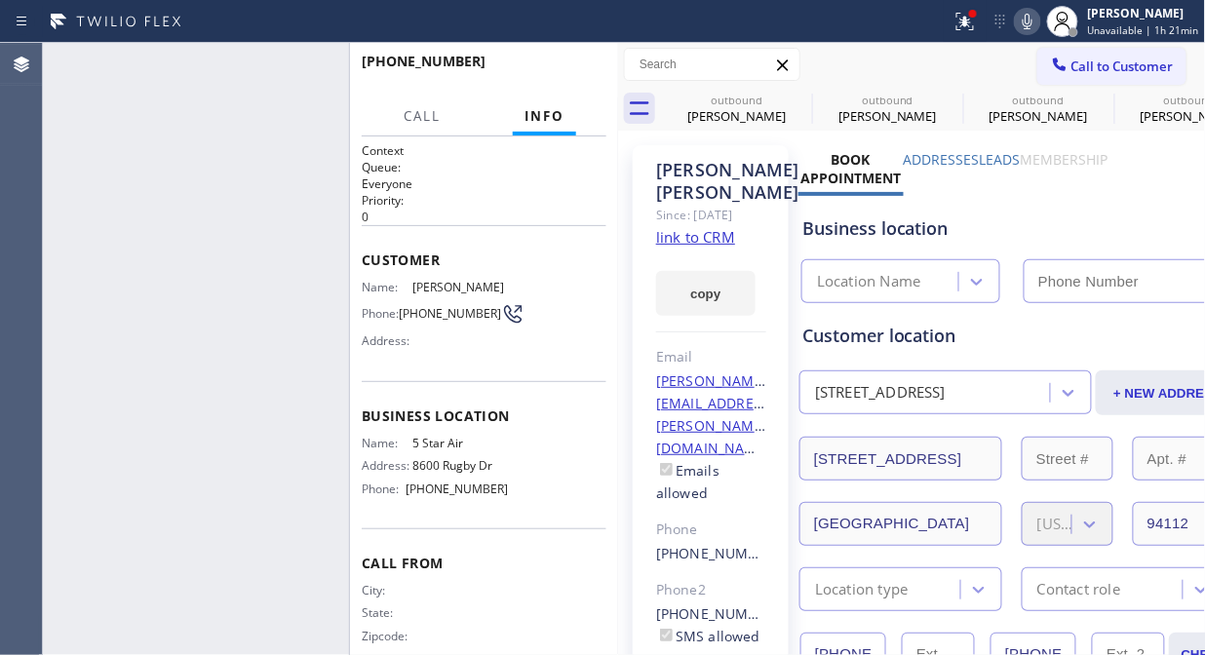
type input "(800) 686-5038"
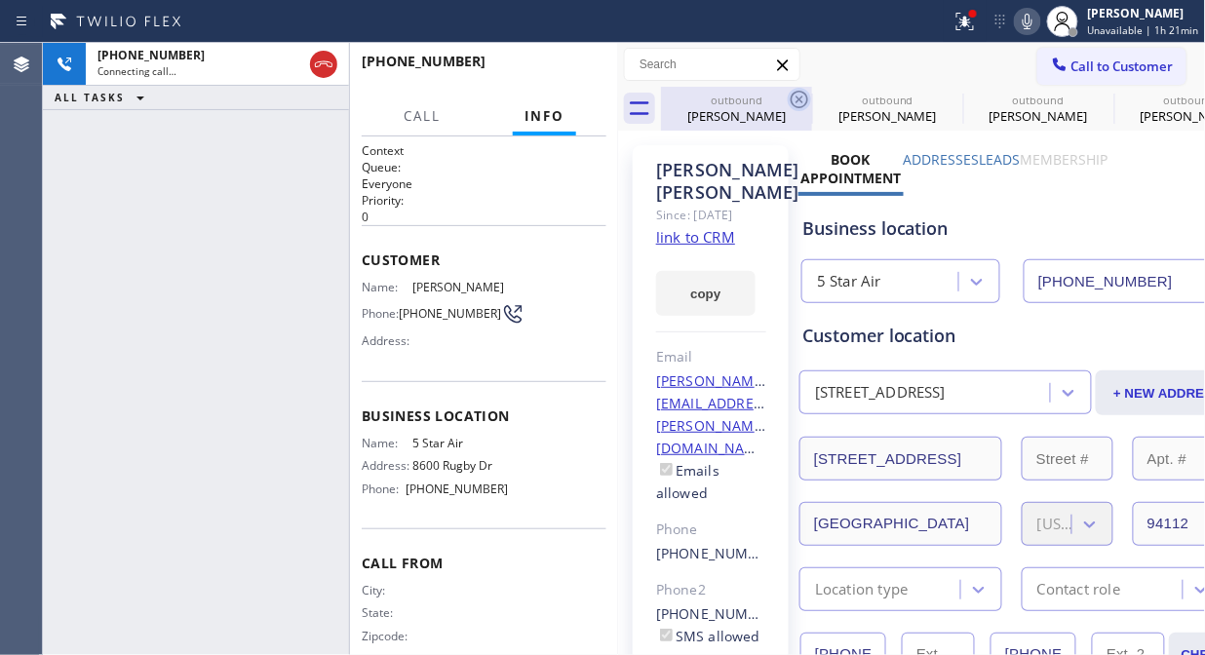
click at [795, 99] on icon at bounding box center [799, 99] width 23 height 23
click at [939, 99] on icon at bounding box center [950, 99] width 23 height 23
click at [0, 0] on icon at bounding box center [0, 0] width 0 height 0
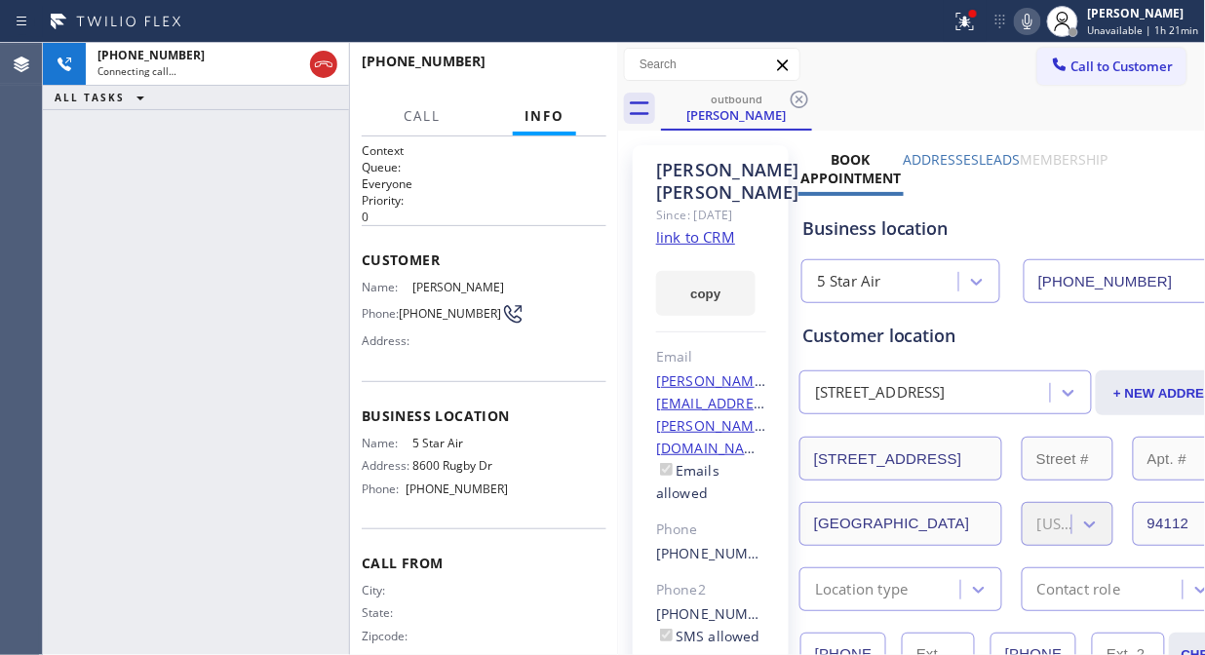
click at [795, 99] on icon at bounding box center [799, 99] width 23 height 23
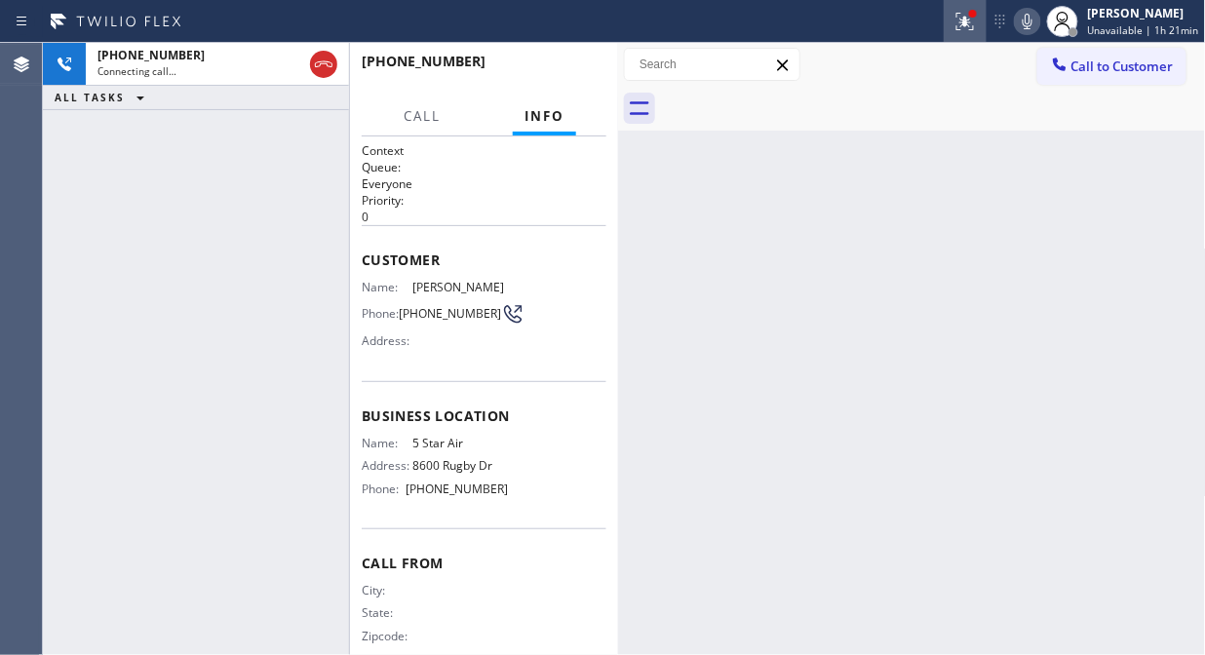
click at [968, 26] on icon at bounding box center [964, 21] width 23 height 23
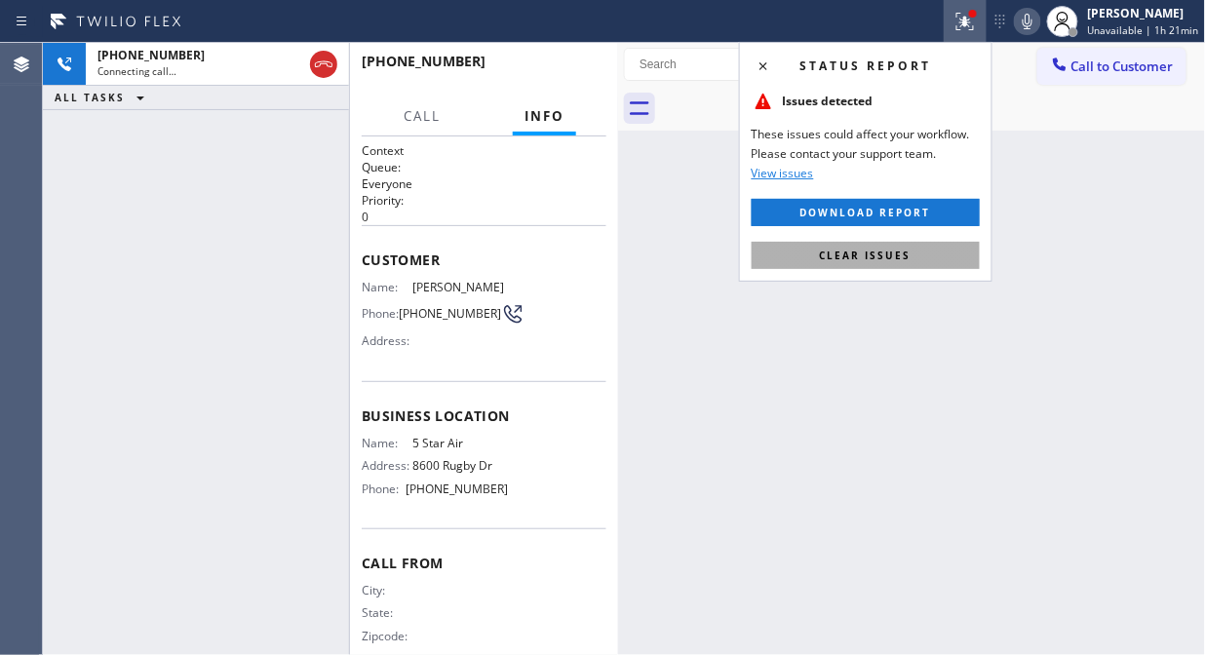
click at [932, 261] on button "Clear issues" at bounding box center [866, 255] width 228 height 27
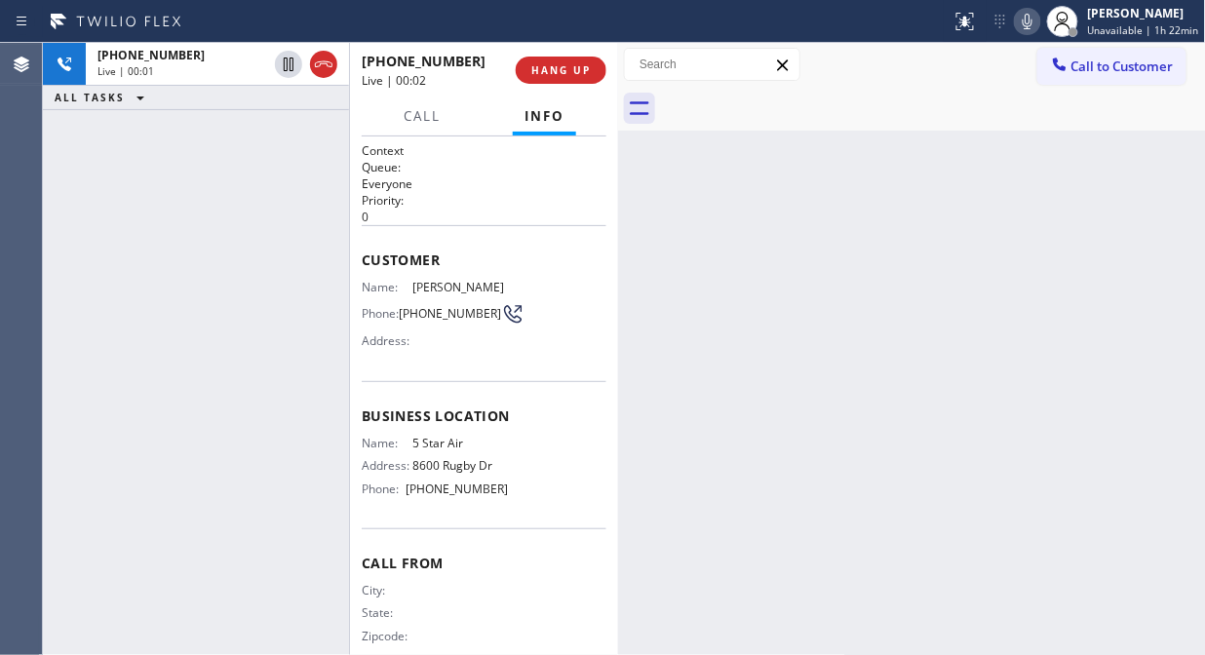
click at [160, 230] on div "+16127080309 Live | 00:01 ALL TASKS ALL TASKS ACTIVE TASKS TASKS IN WRAP UP" at bounding box center [196, 349] width 306 height 612
click at [524, 69] on button "HANG UP" at bounding box center [561, 70] width 91 height 27
click at [569, 78] on button "HANG UP" at bounding box center [561, 70] width 91 height 27
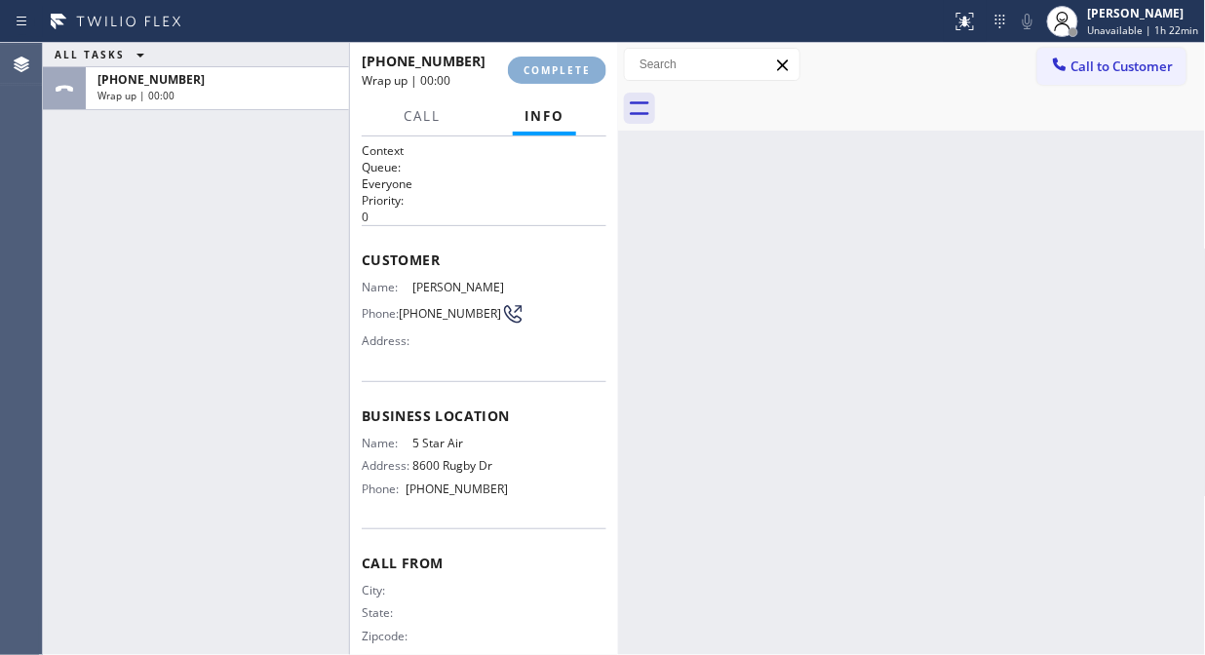
click at [569, 78] on button "COMPLETE" at bounding box center [557, 70] width 98 height 27
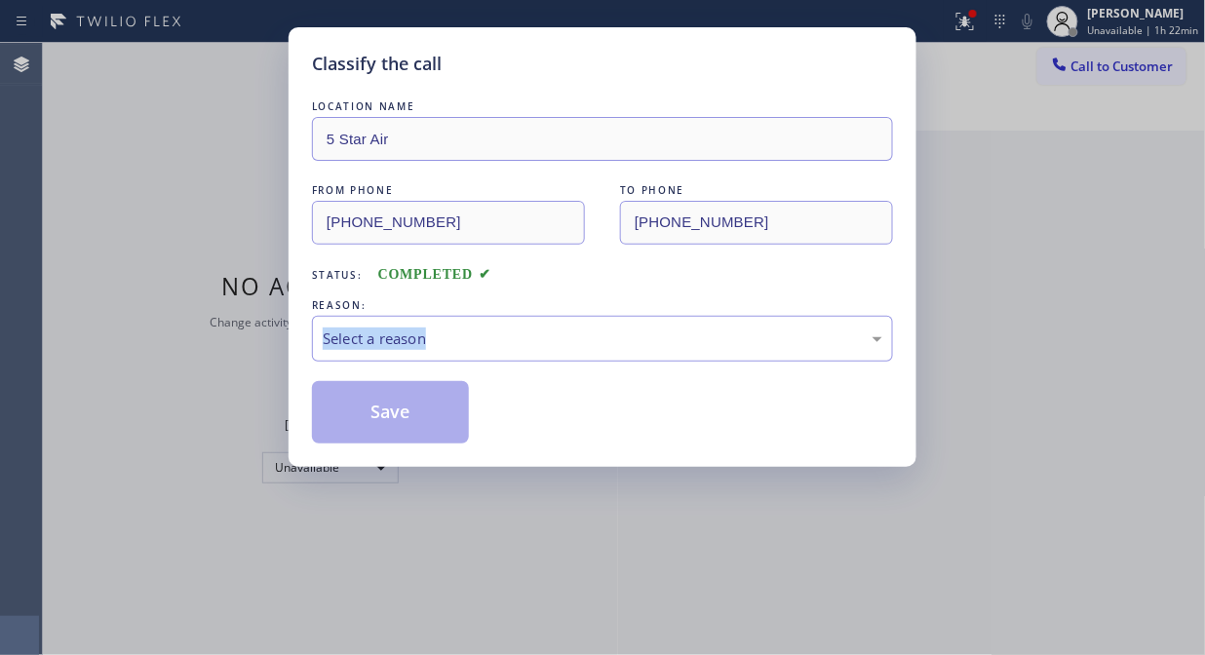
drag, startPoint x: 536, startPoint y: 314, endPoint x: 552, endPoint y: 364, distance: 52.1
click at [538, 316] on div "REASON: Select a reason" at bounding box center [602, 328] width 581 height 66
click at [563, 344] on div "Select a reason" at bounding box center [603, 339] width 560 height 22
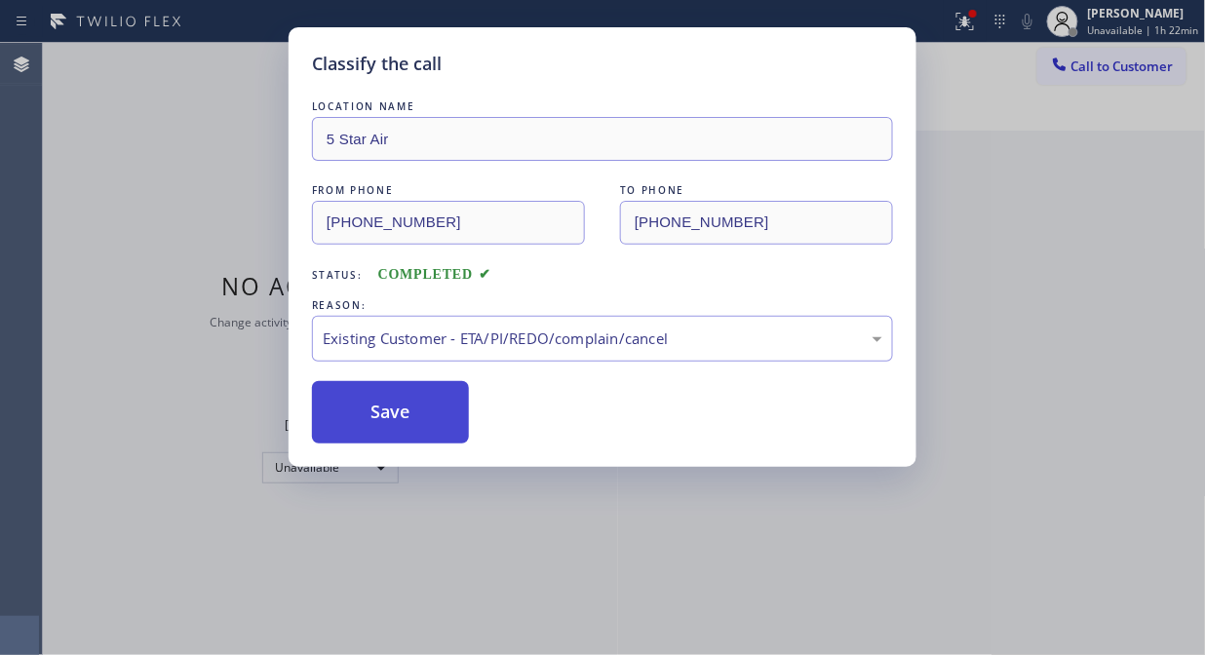
click at [326, 388] on button "Save" at bounding box center [390, 412] width 157 height 62
click at [396, 398] on button "Save" at bounding box center [390, 412] width 157 height 62
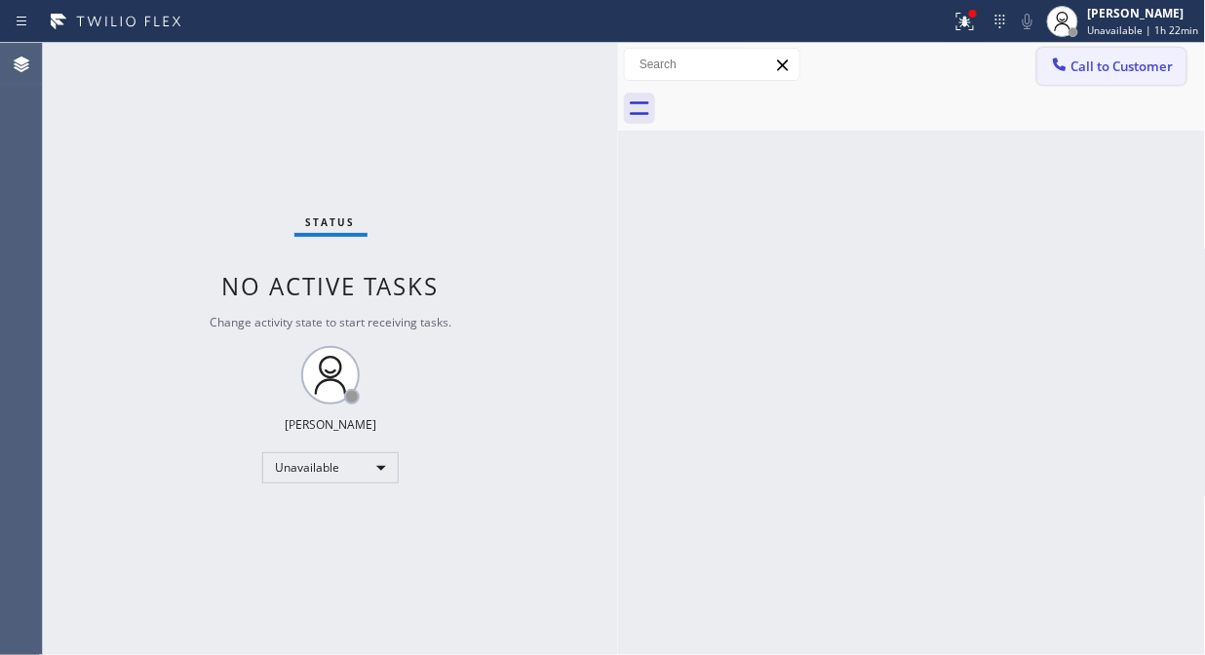
click at [1084, 73] on span "Call to Customer" at bounding box center [1122, 67] width 102 height 18
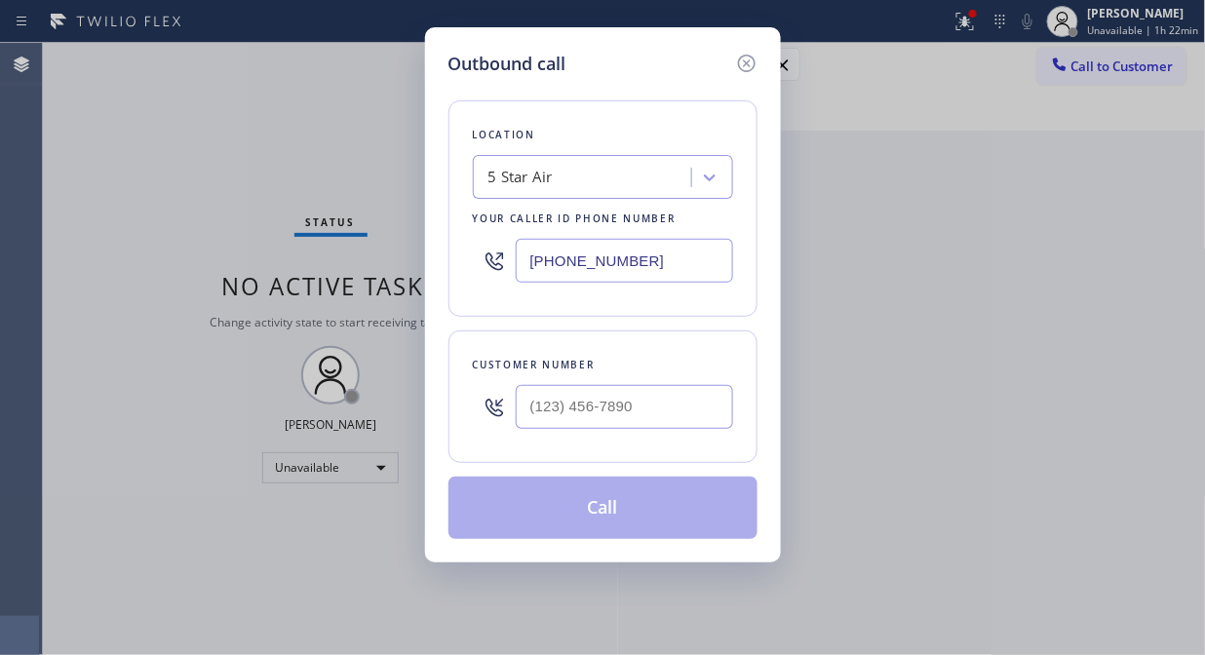
click at [634, 384] on div at bounding box center [624, 406] width 217 height 63
click at [634, 416] on input "(___) ___-____" at bounding box center [624, 407] width 217 height 44
paste input "626) 253-6698"
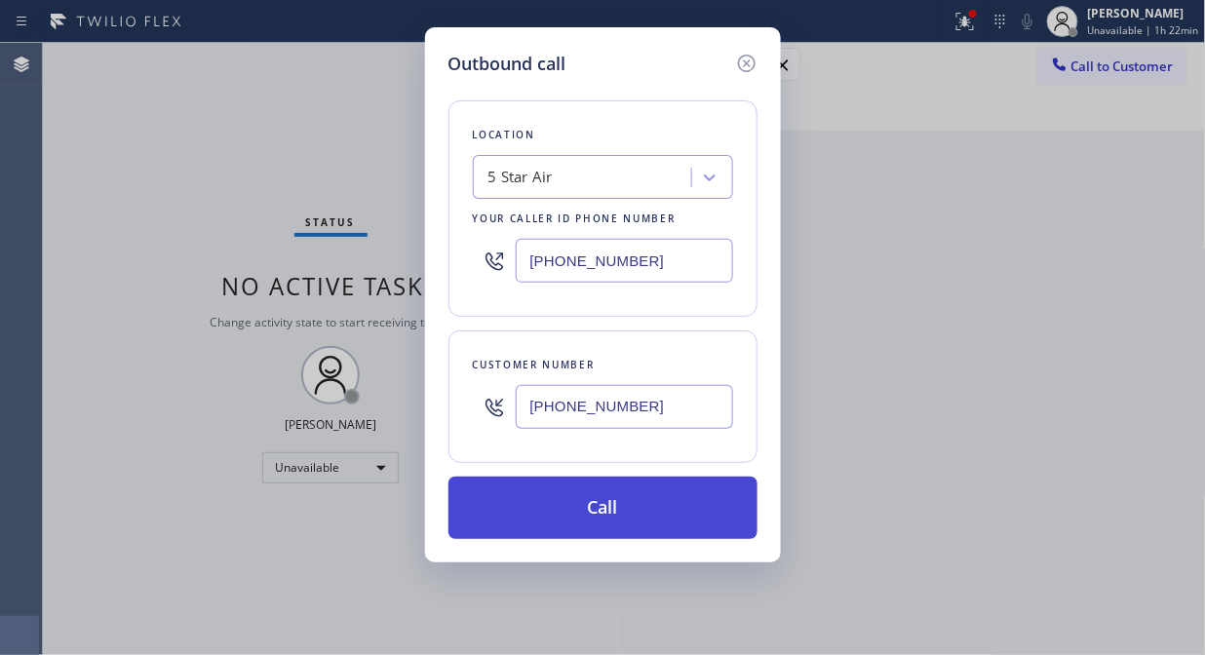
type input "(626) 253-6698"
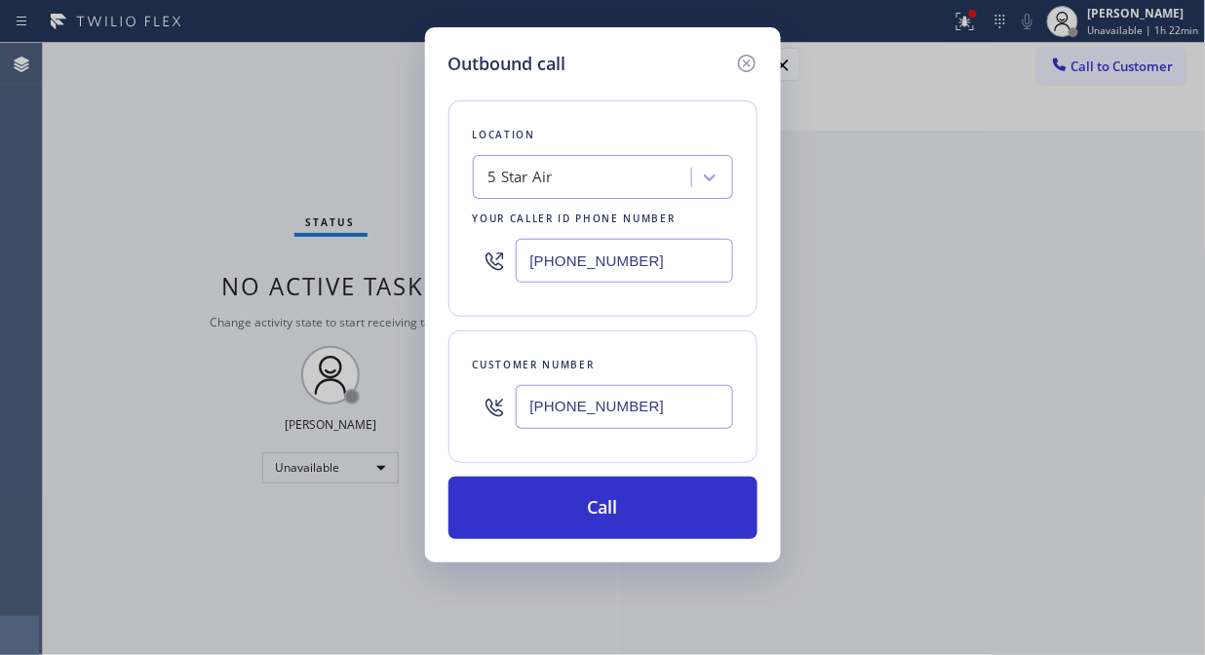
drag, startPoint x: 674, startPoint y: 523, endPoint x: 874, endPoint y: 73, distance: 492.2
click at [675, 524] on button "Call" at bounding box center [602, 508] width 309 height 62
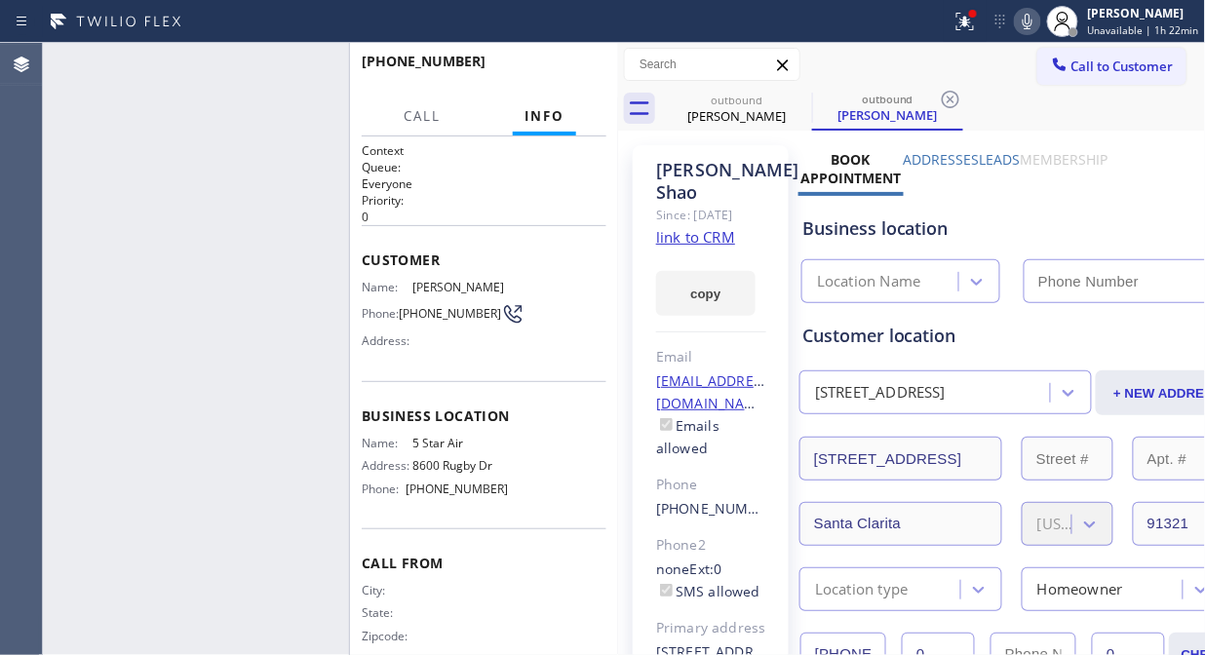
type input "(800) 686-5038"
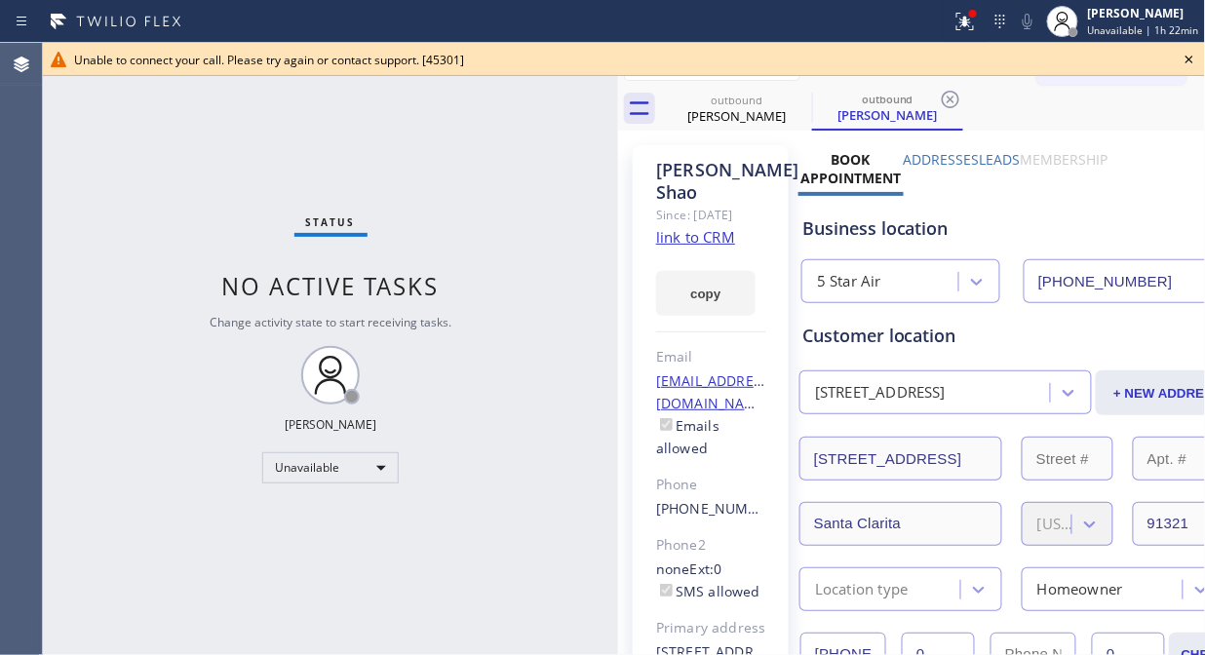
click at [109, 108] on div "Status No active tasks Change activity state to start receiving tasks. [PERSON_…" at bounding box center [330, 349] width 575 height 612
click at [1084, 58] on icon at bounding box center [1189, 59] width 23 height 23
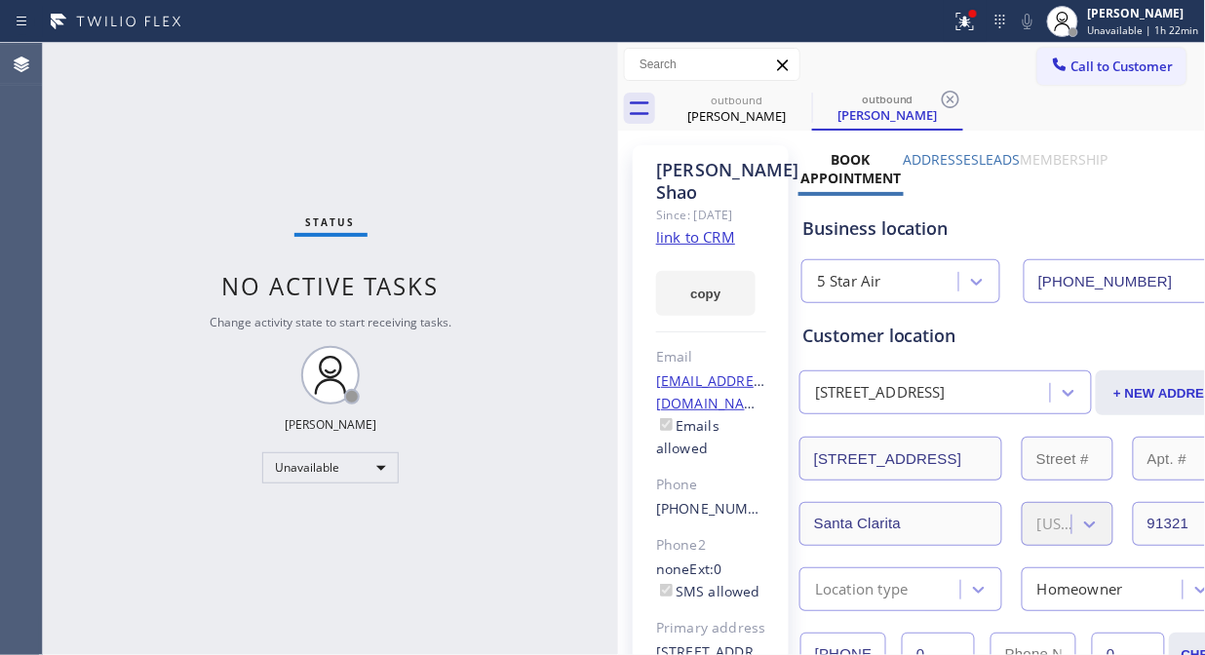
click at [1084, 68] on span "Call to Customer" at bounding box center [1122, 67] width 102 height 18
click at [0, 0] on div "Outbound call Location 5 Star Air Your caller id phone number (800) 686-5038 Cu…" at bounding box center [0, 0] width 0 height 0
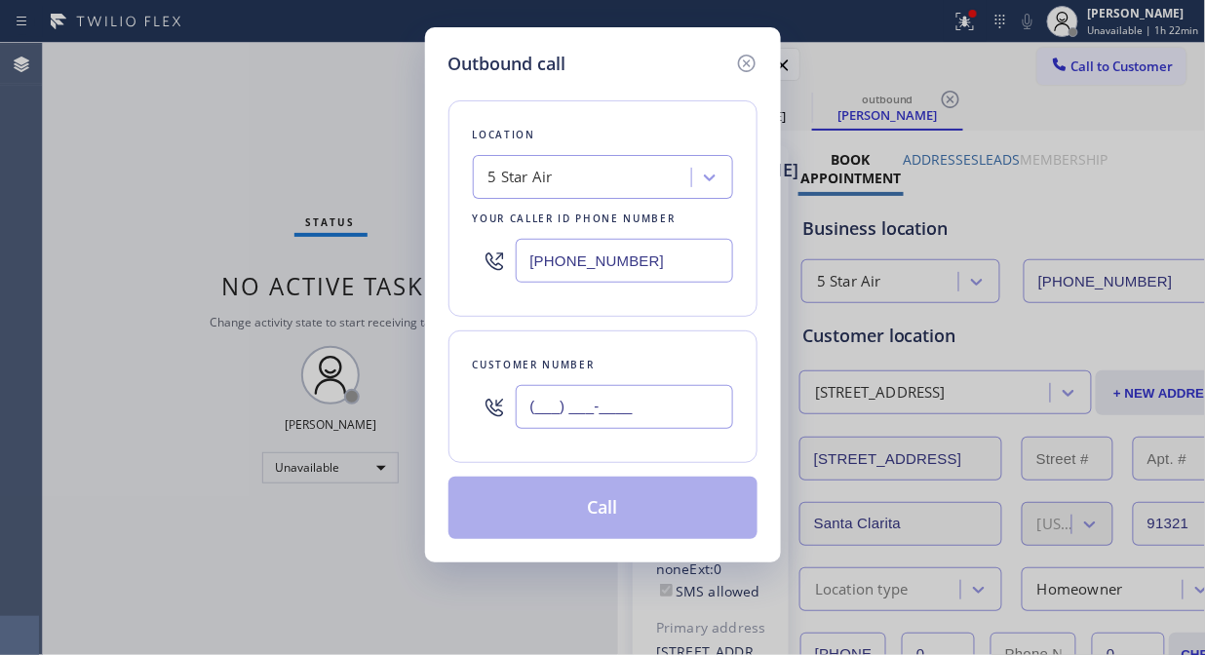
click at [641, 425] on input "(___) ___-____" at bounding box center [624, 407] width 217 height 44
paste input "323) 335-4632"
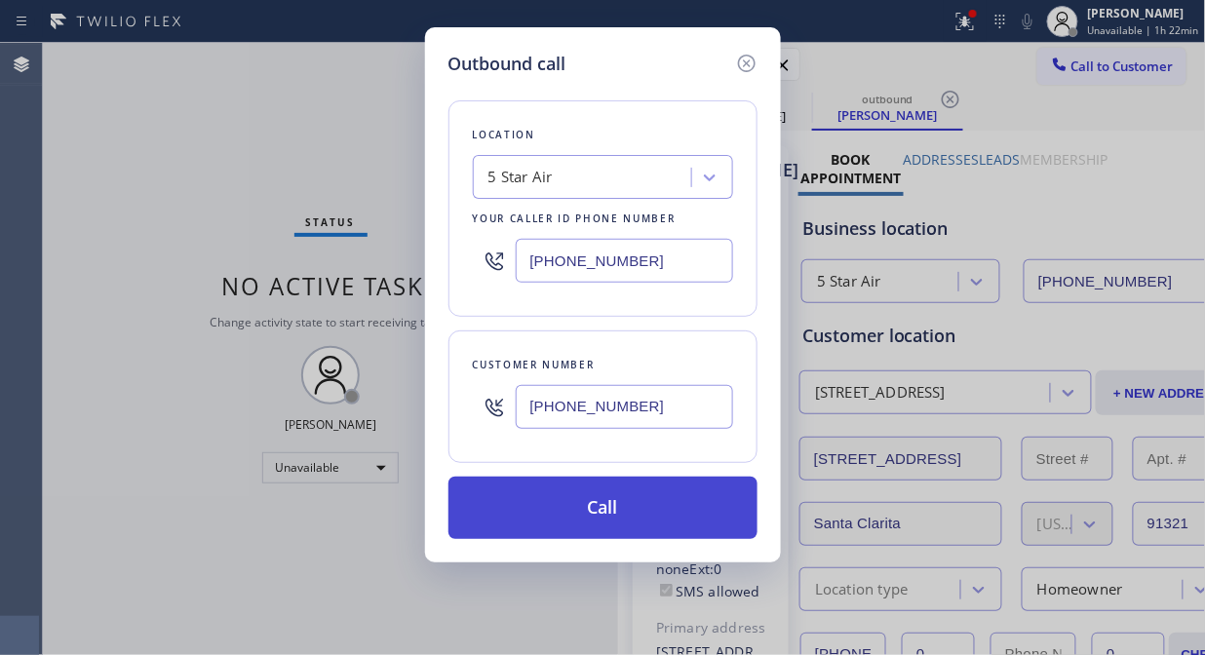
type input "(323) 335-4632"
click at [641, 500] on button "Call" at bounding box center [602, 508] width 309 height 62
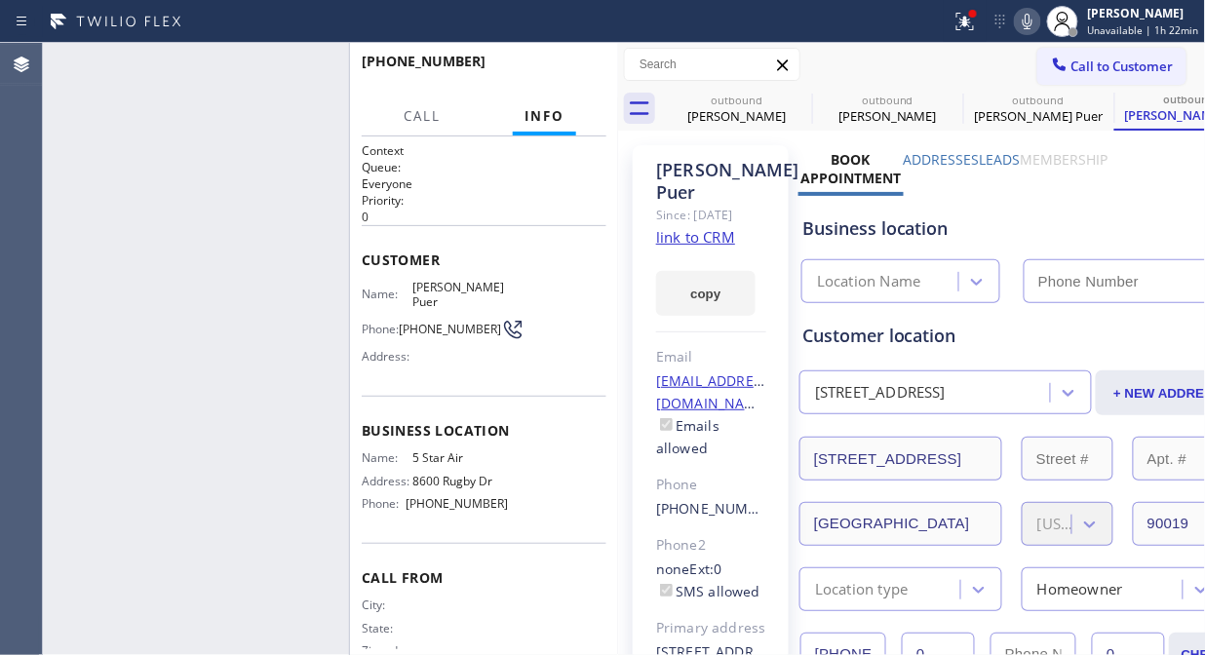
type input "(800) 686-5038"
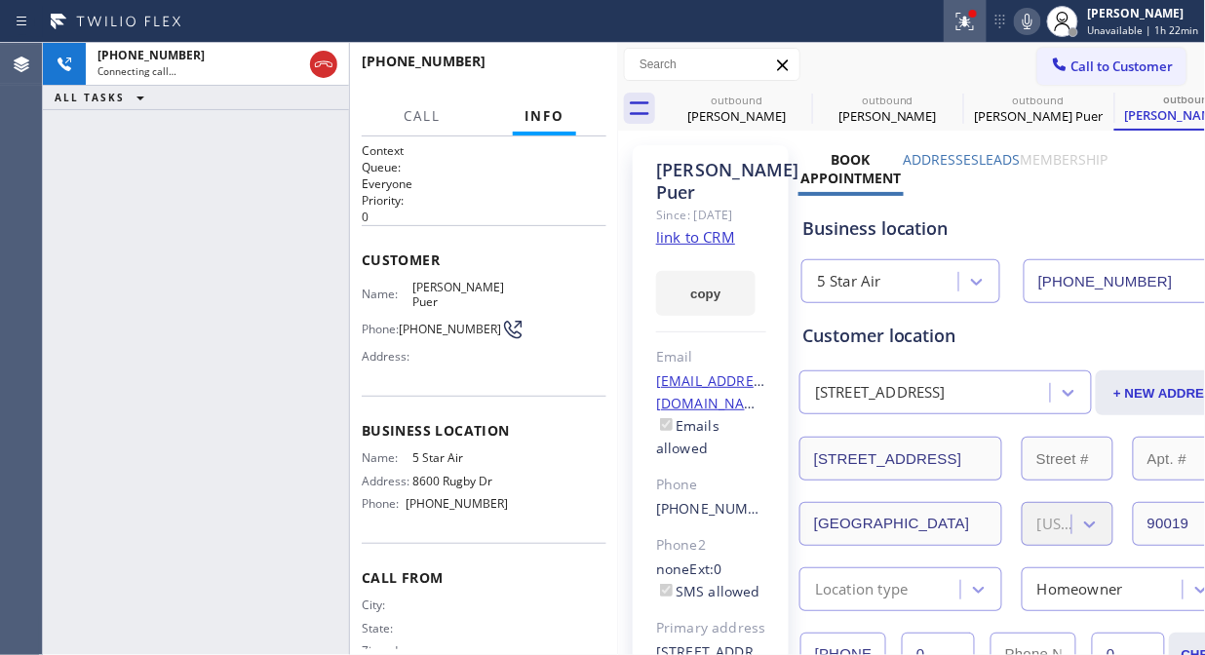
click at [969, 10] on icon at bounding box center [964, 21] width 23 height 23
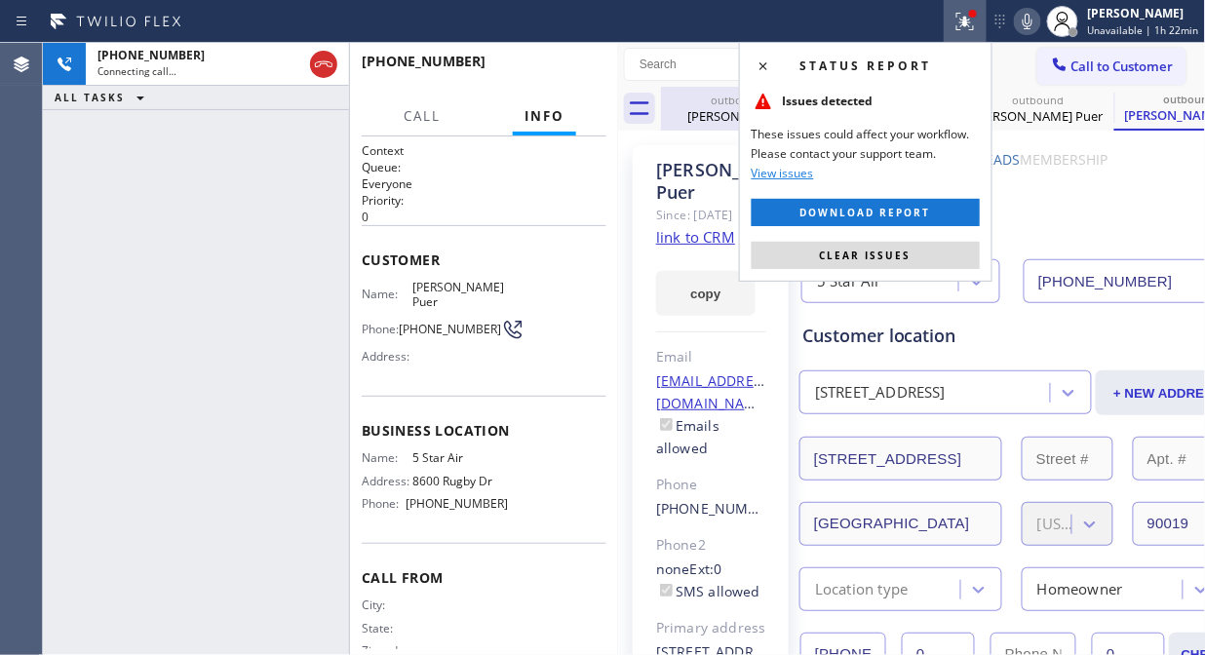
drag, startPoint x: 893, startPoint y: 251, endPoint x: 791, endPoint y: 86, distance: 194.0
click at [892, 251] on span "Clear issues" at bounding box center [866, 256] width 92 height 14
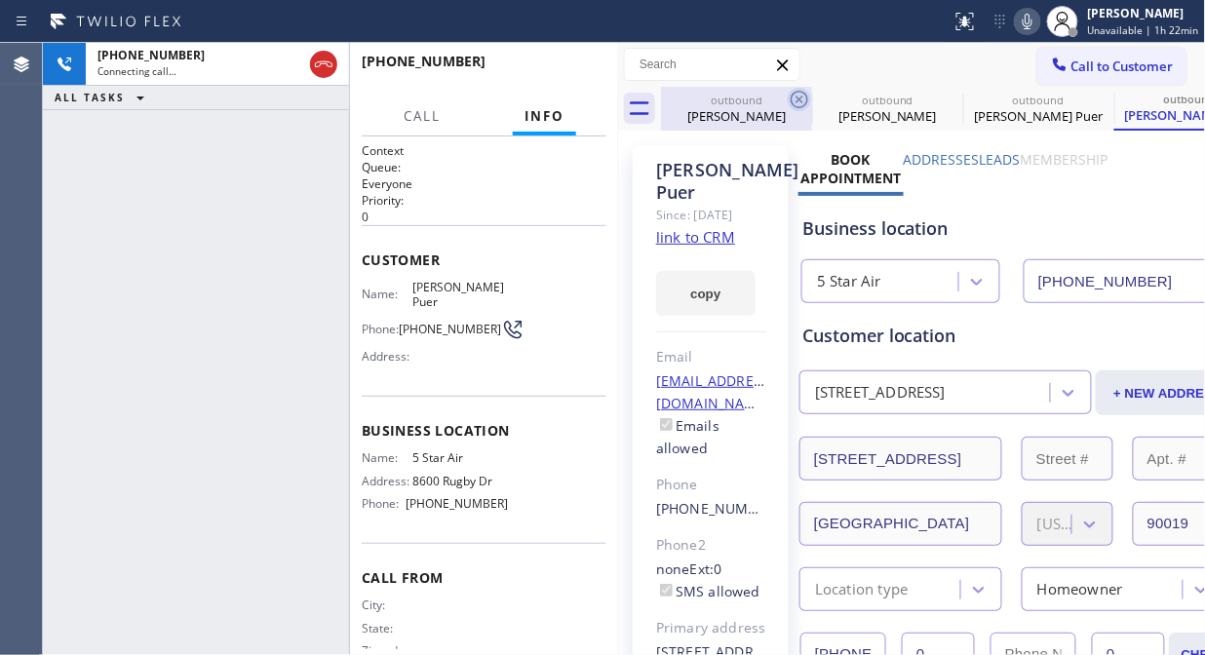
click at [795, 95] on icon at bounding box center [799, 99] width 23 height 23
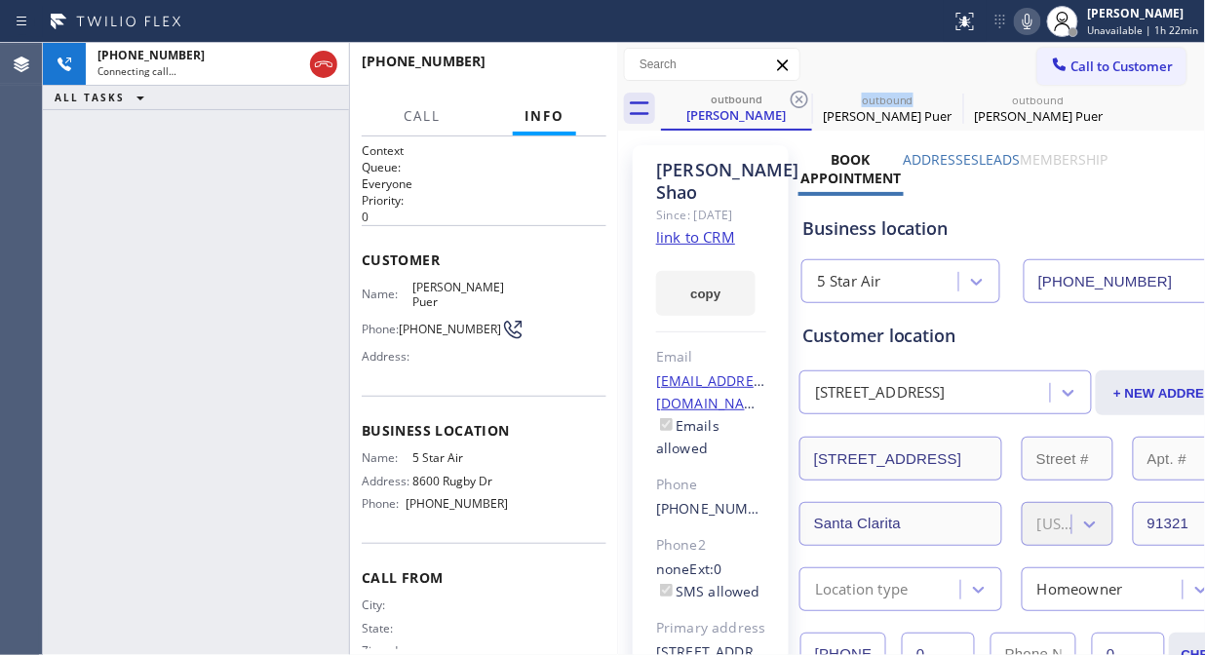
click at [795, 95] on icon at bounding box center [799, 99] width 23 height 23
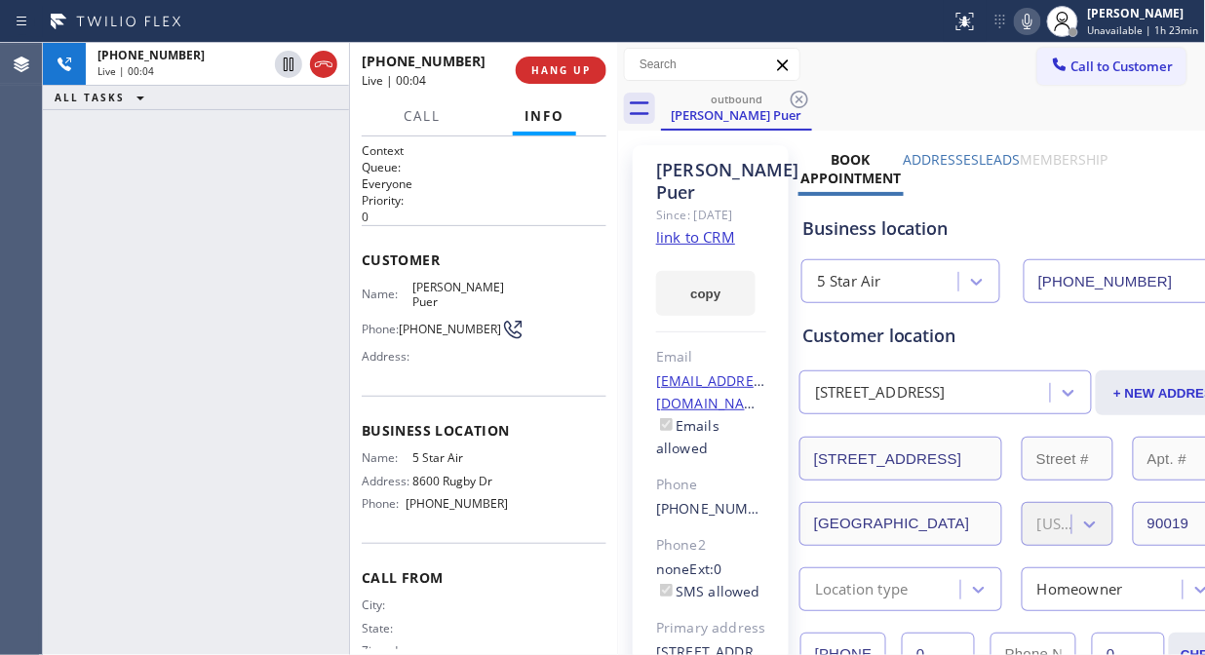
drag, startPoint x: 172, startPoint y: 175, endPoint x: 405, endPoint y: 84, distance: 250.4
click at [172, 175] on div "+13233354632 Live | 00:04 ALL TASKS ALL TASKS ACTIVE TASKS TASKS IN WRAP UP" at bounding box center [196, 349] width 306 height 612
click at [541, 68] on span "HANG UP" at bounding box center [560, 70] width 59 height 14
click at [542, 68] on span "HANG UP" at bounding box center [560, 70] width 59 height 14
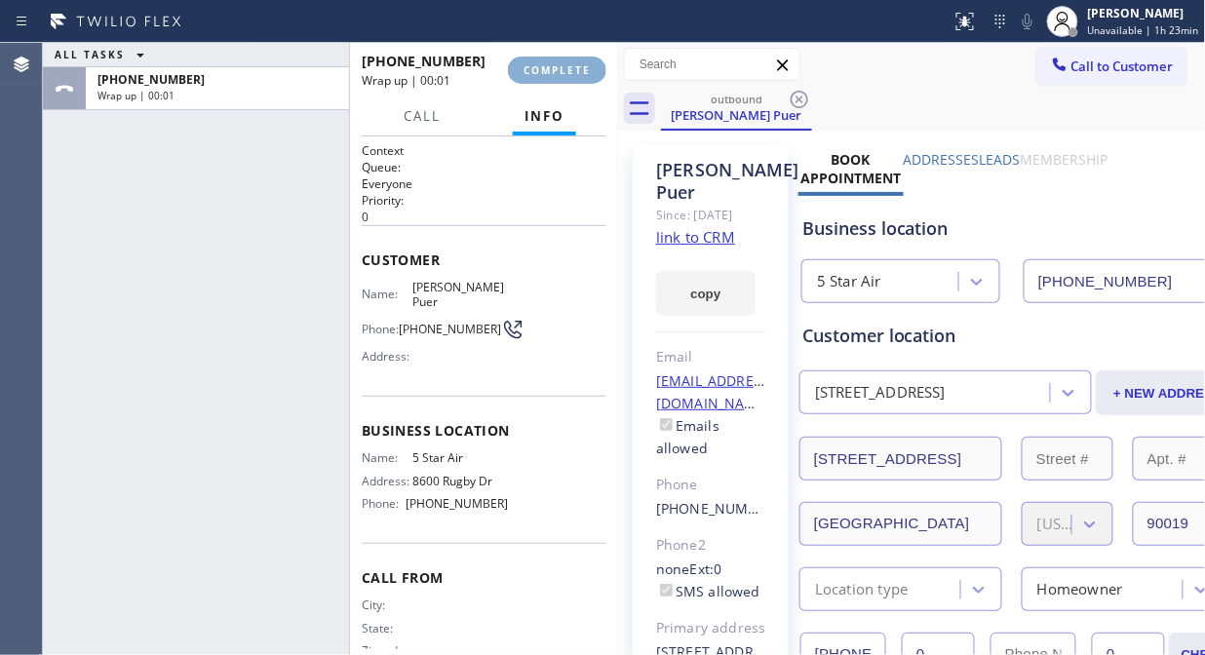
click at [544, 69] on span "COMPLETE" at bounding box center [557, 70] width 67 height 14
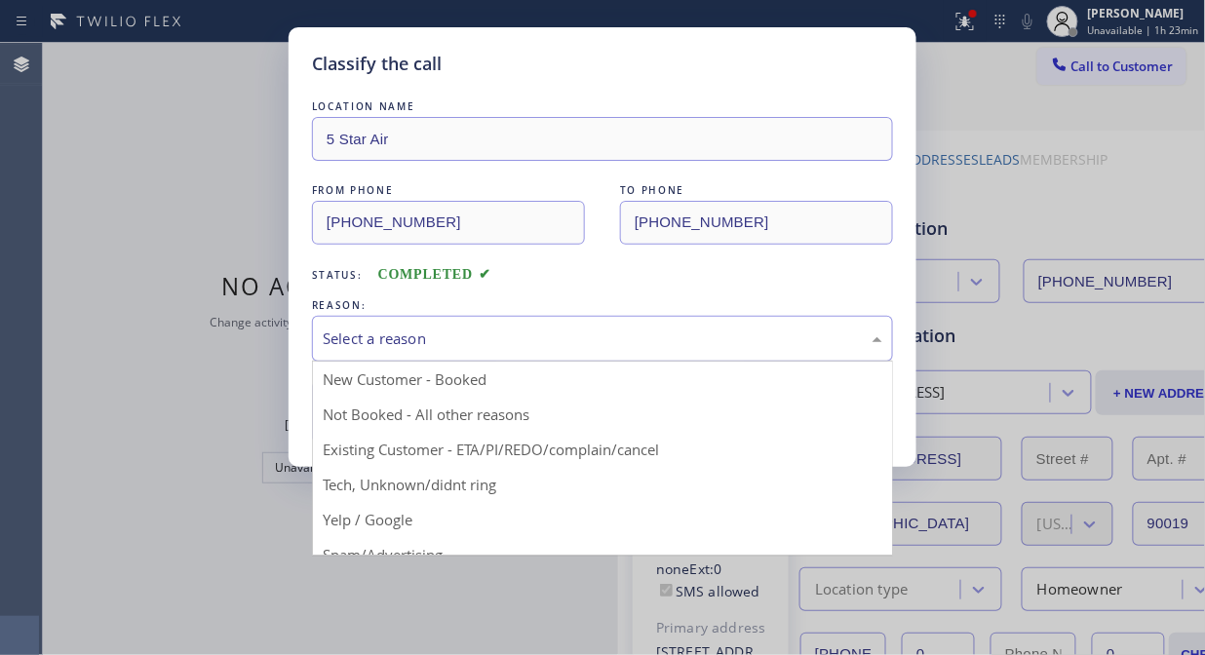
click at [599, 343] on div "Select a reason" at bounding box center [603, 339] width 560 height 22
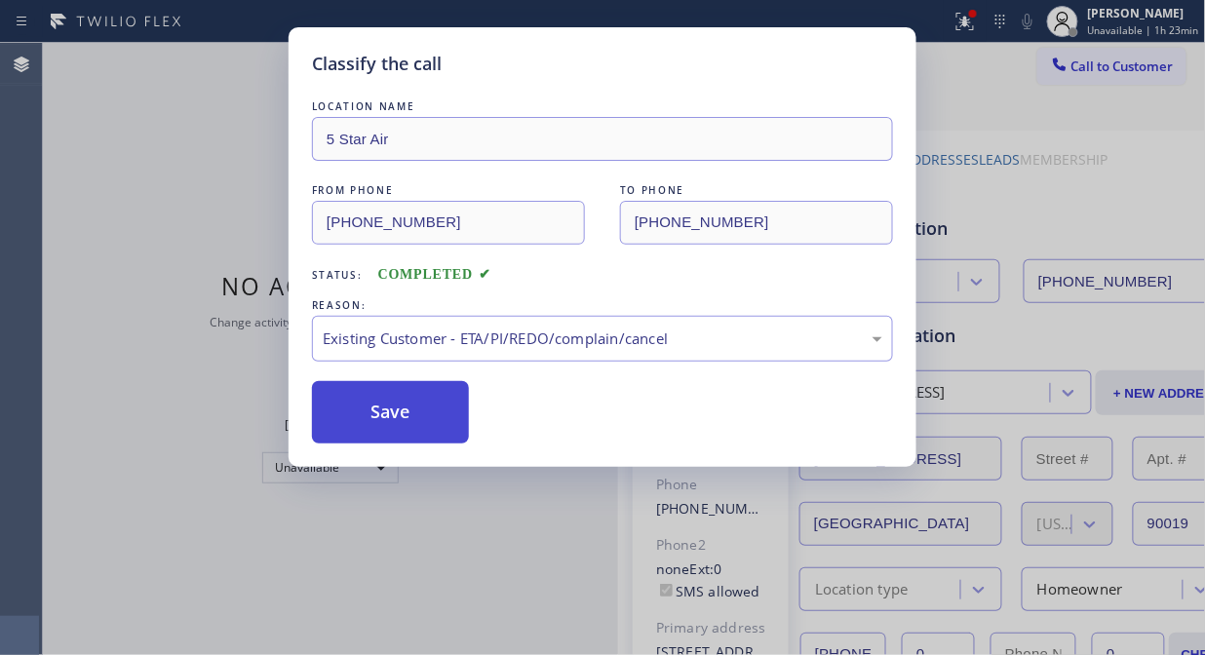
drag, startPoint x: 378, startPoint y: 406, endPoint x: 390, endPoint y: 405, distance: 11.7
click at [381, 406] on button "Save" at bounding box center [390, 412] width 157 height 62
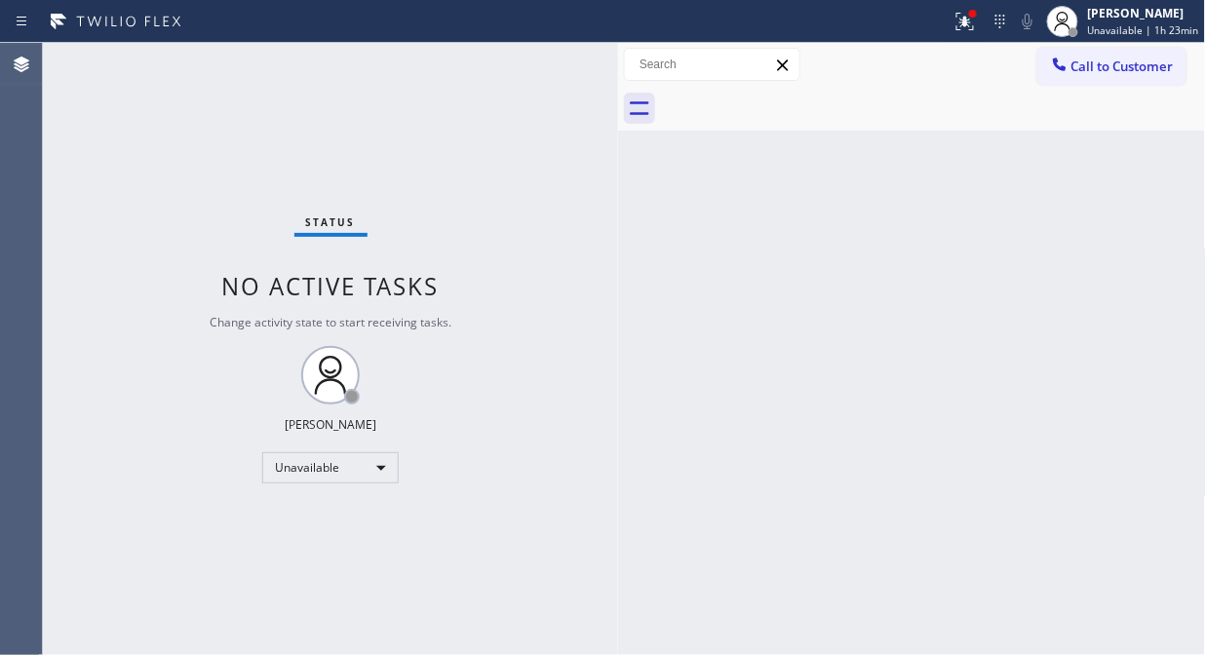
click at [1084, 70] on span "Call to Customer" at bounding box center [1122, 67] width 102 height 18
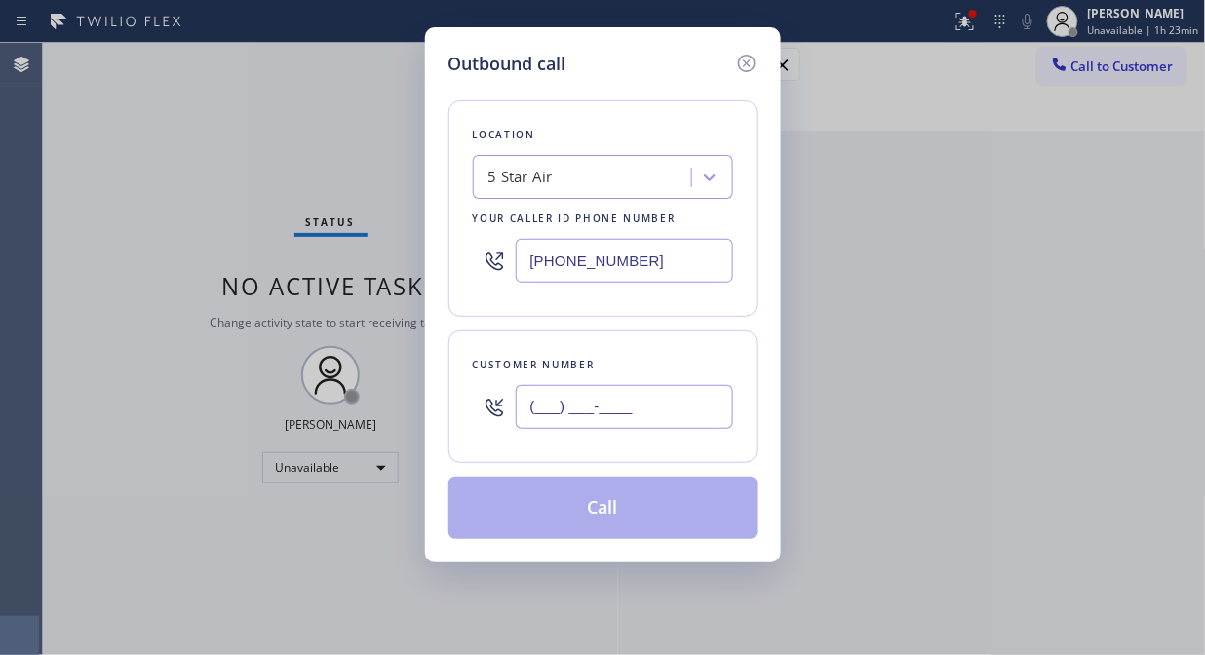
click at [629, 400] on input "(___) ___-____" at bounding box center [624, 407] width 217 height 44
paste input "661) 857-5921"
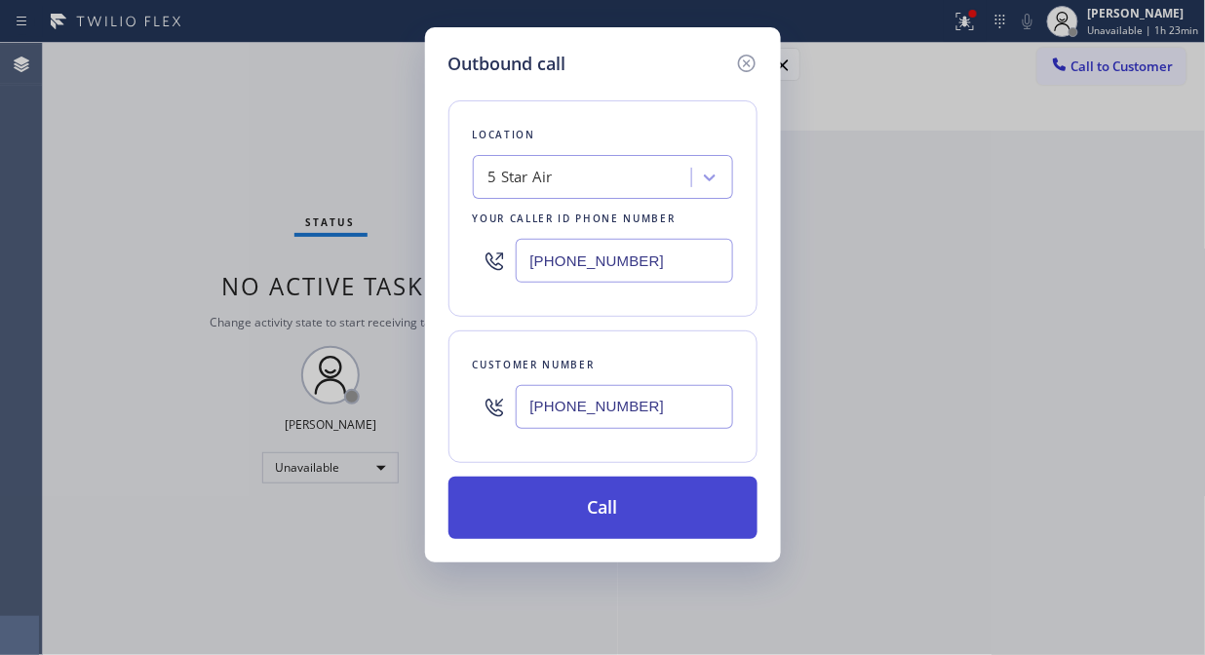
type input "(661) 857-5921"
click at [665, 504] on button "Call" at bounding box center [602, 508] width 309 height 62
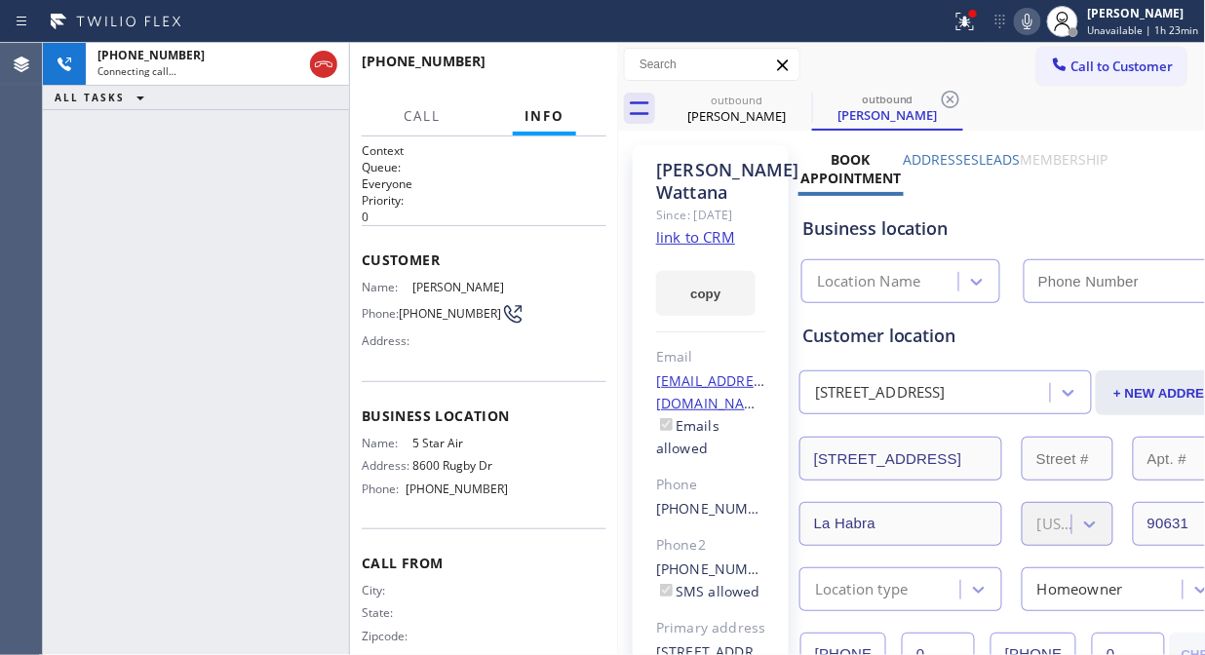
type input "(800) 686-5038"
click at [704, 237] on link "link to CRM" at bounding box center [695, 236] width 79 height 19
click at [1031, 27] on icon at bounding box center [1028, 22] width 10 height 16
click at [1031, 24] on icon at bounding box center [1027, 21] width 23 height 23
click at [1028, 21] on icon at bounding box center [1027, 21] width 23 height 23
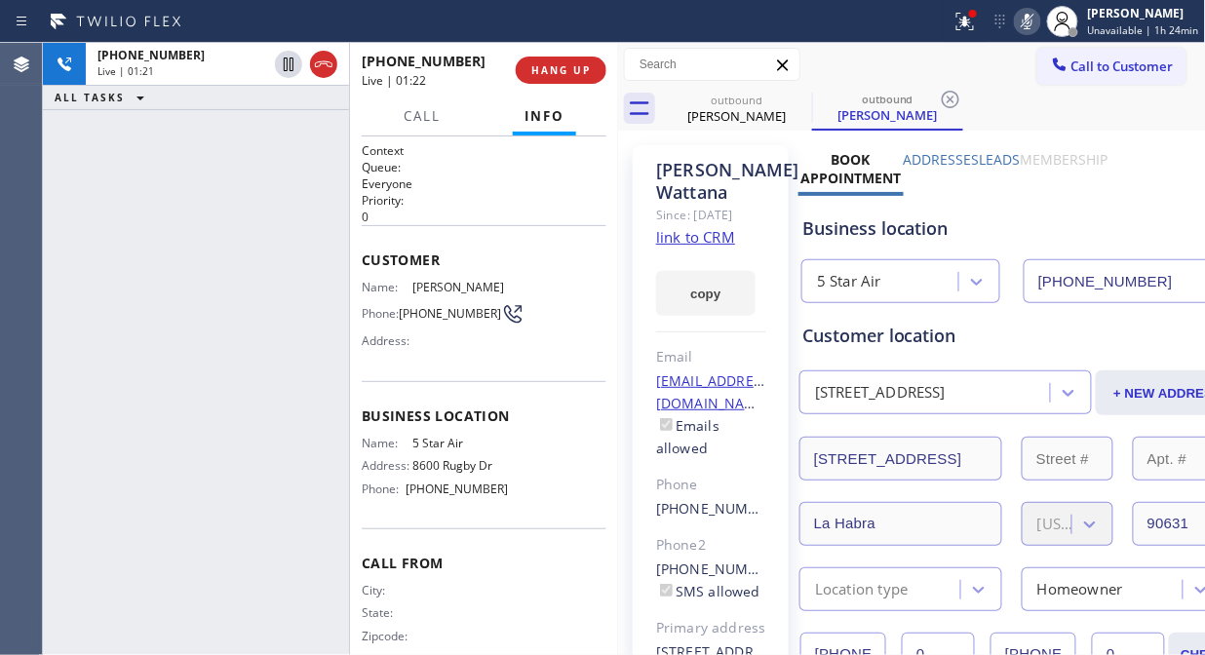
click at [1028, 21] on icon at bounding box center [1027, 21] width 23 height 23
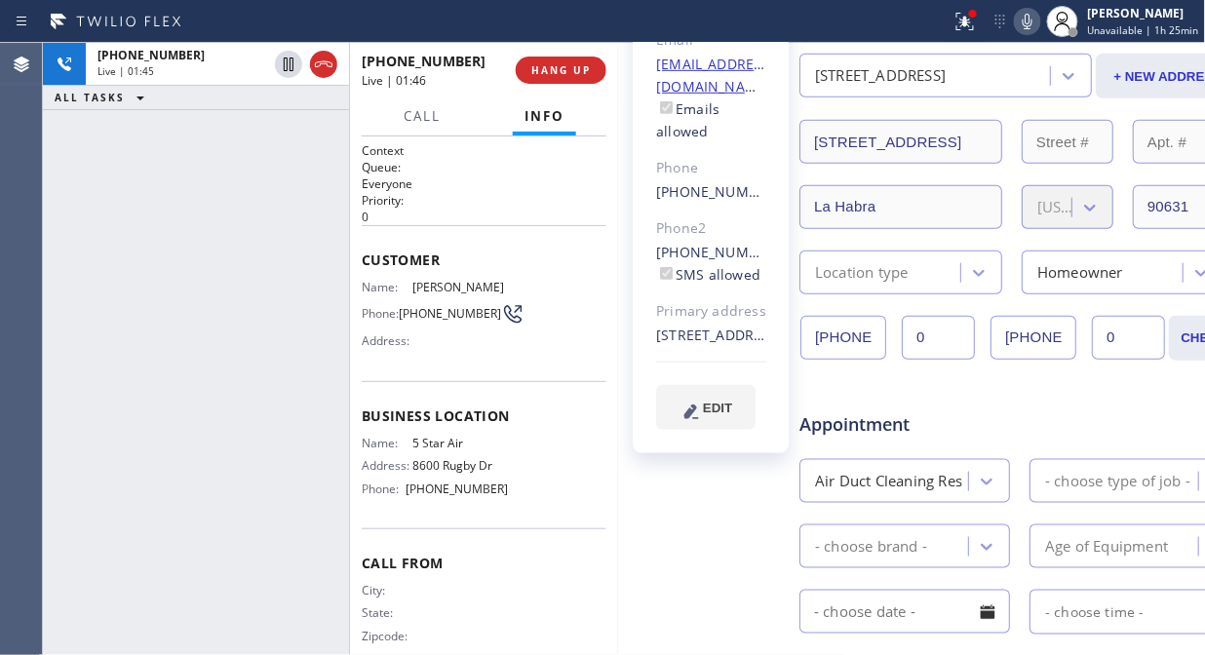
scroll to position [325, 0]
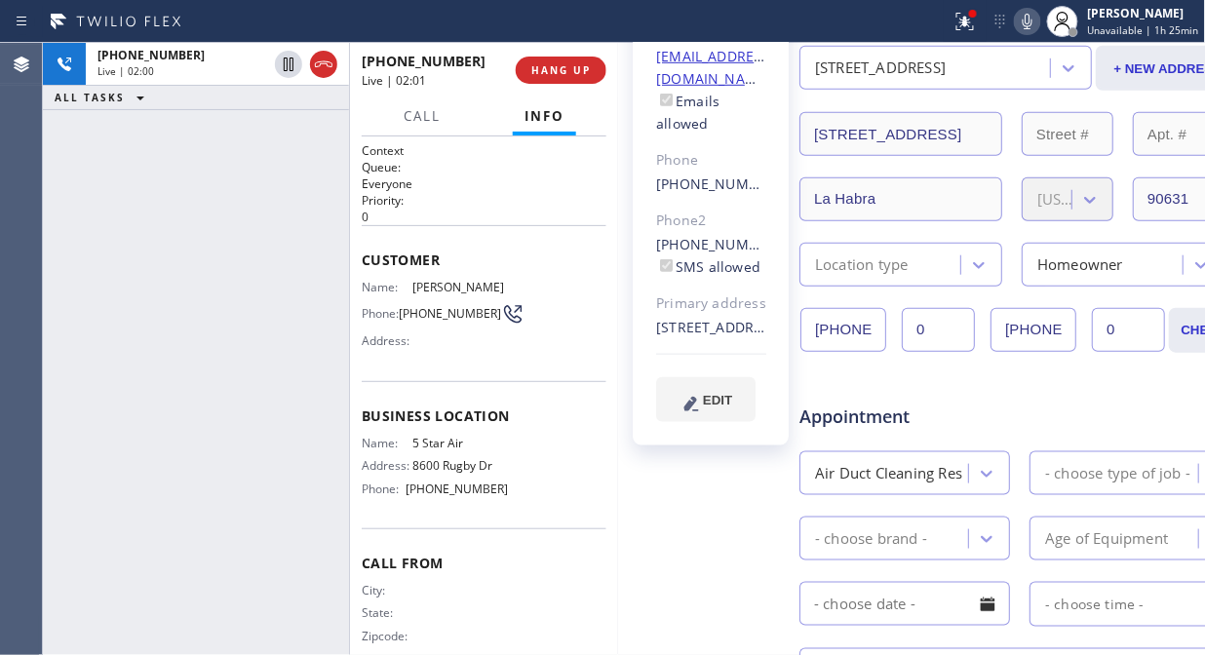
click at [1029, 22] on icon at bounding box center [1027, 21] width 23 height 23
click at [1030, 21] on rect at bounding box center [1028, 20] width 14 height 14
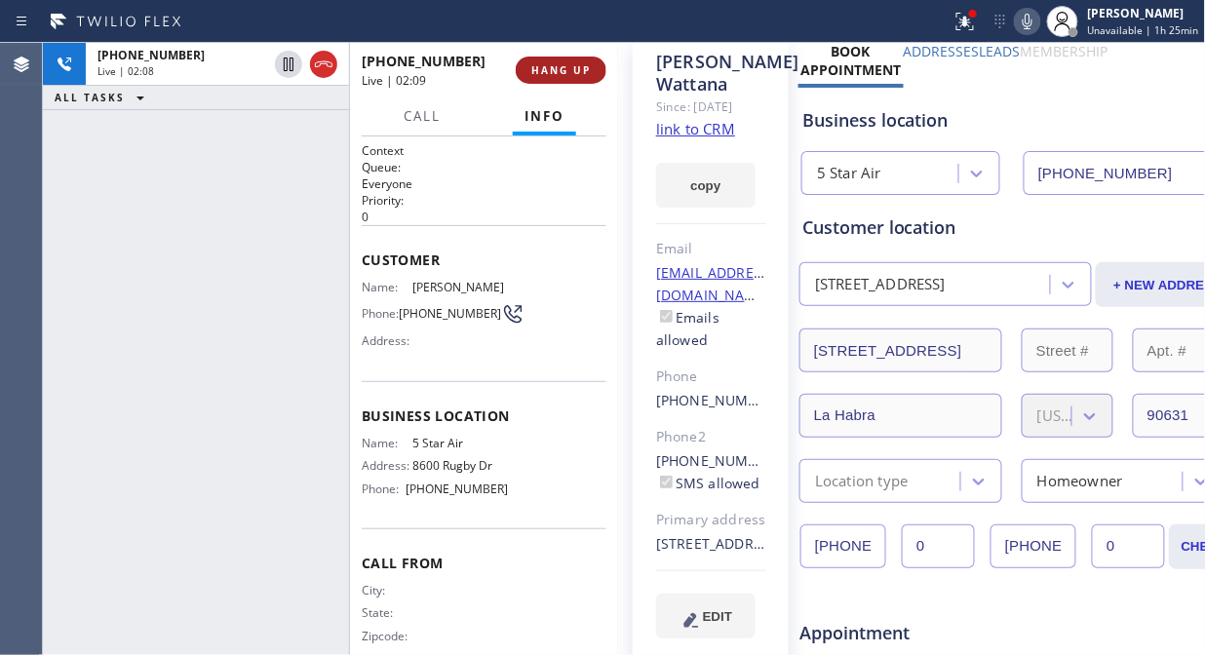
click at [557, 73] on span "HANG UP" at bounding box center [560, 70] width 59 height 14
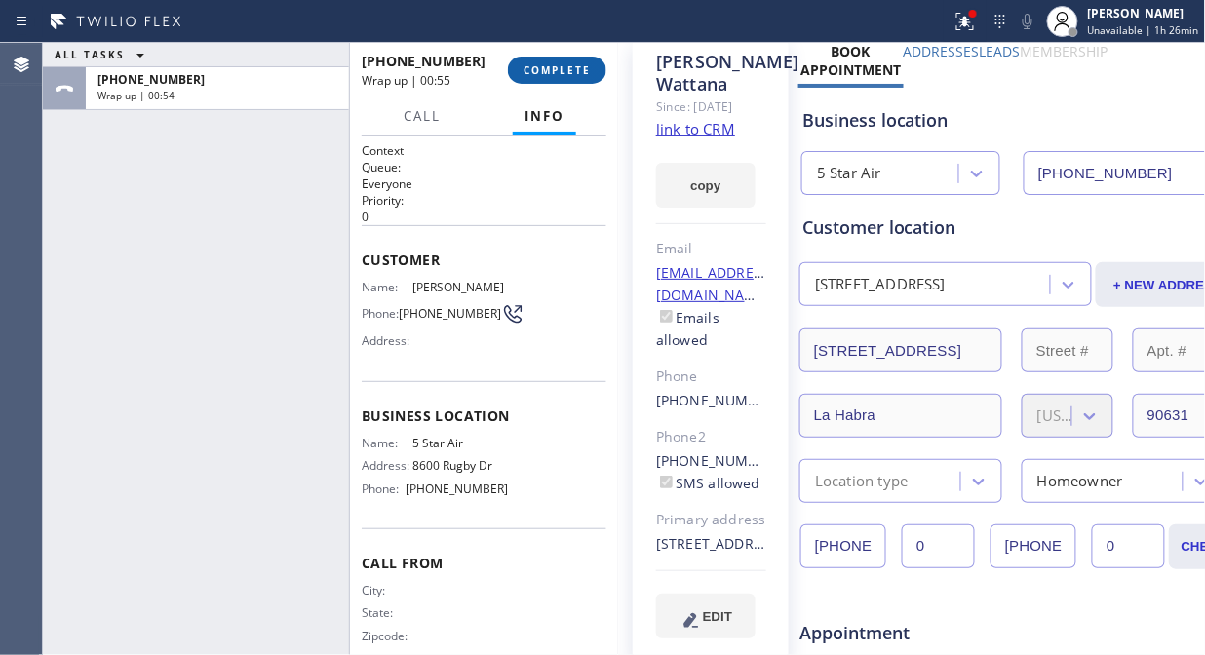
click at [536, 60] on button "COMPLETE" at bounding box center [557, 70] width 98 height 27
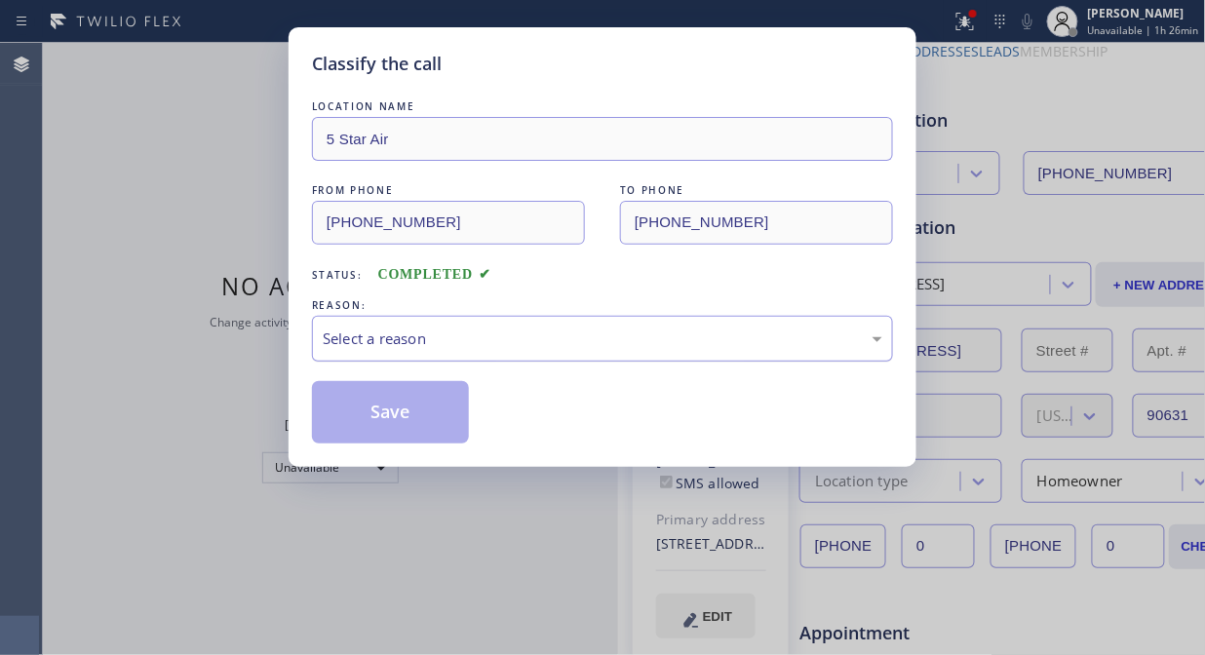
click at [576, 357] on div "Select a reason" at bounding box center [602, 339] width 581 height 46
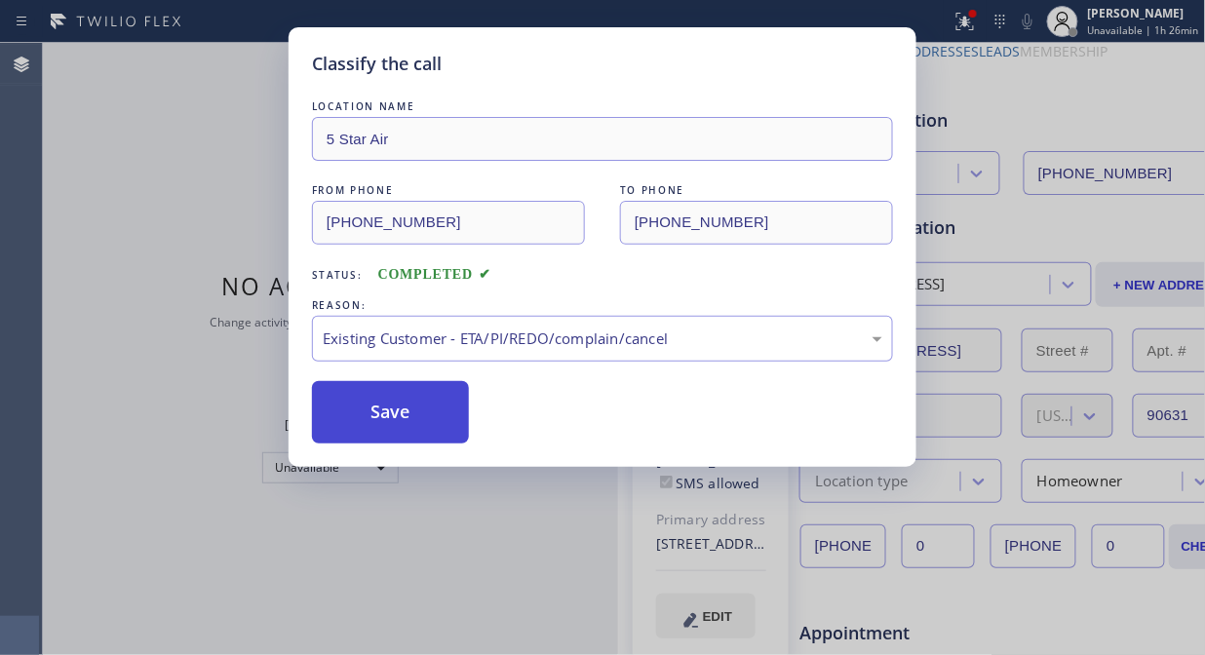
click at [405, 413] on button "Save" at bounding box center [390, 412] width 157 height 62
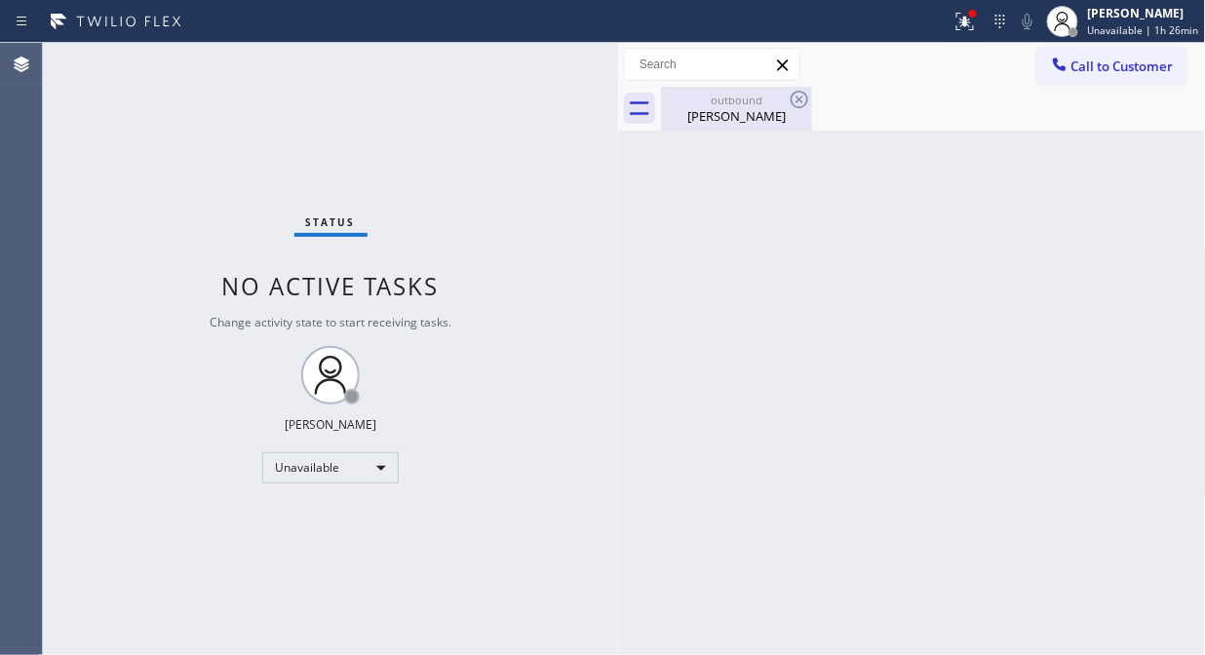
click at [786, 99] on div "outbound" at bounding box center [736, 100] width 147 height 15
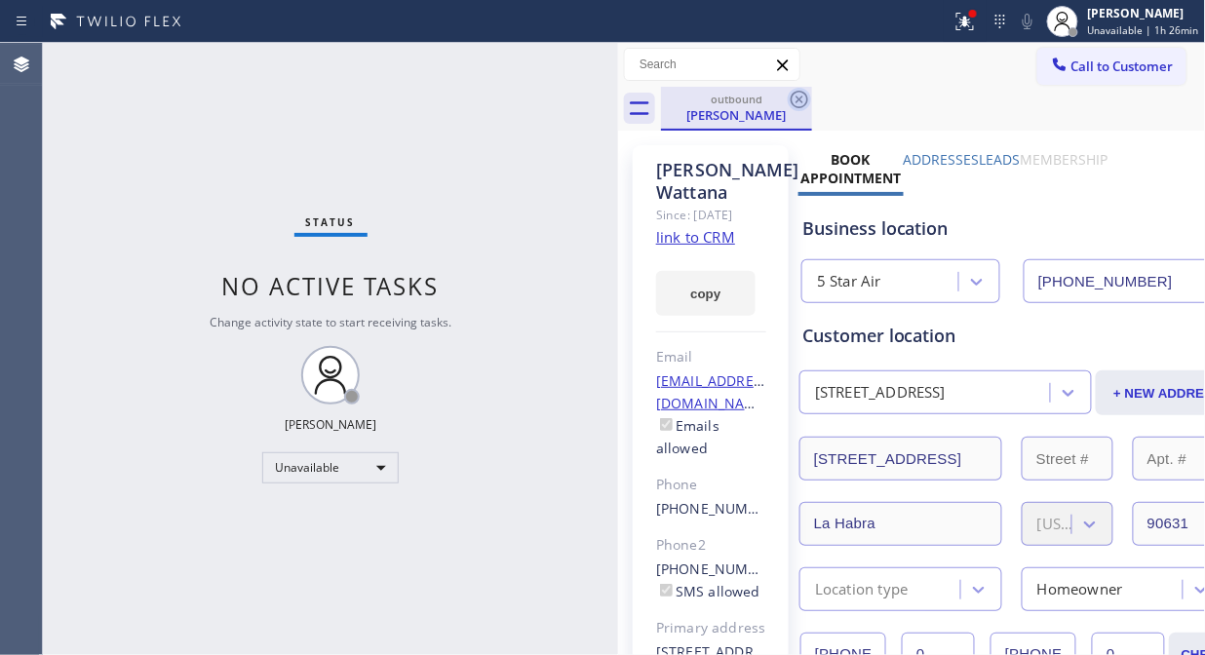
click at [800, 99] on icon at bounding box center [800, 100] width 18 height 18
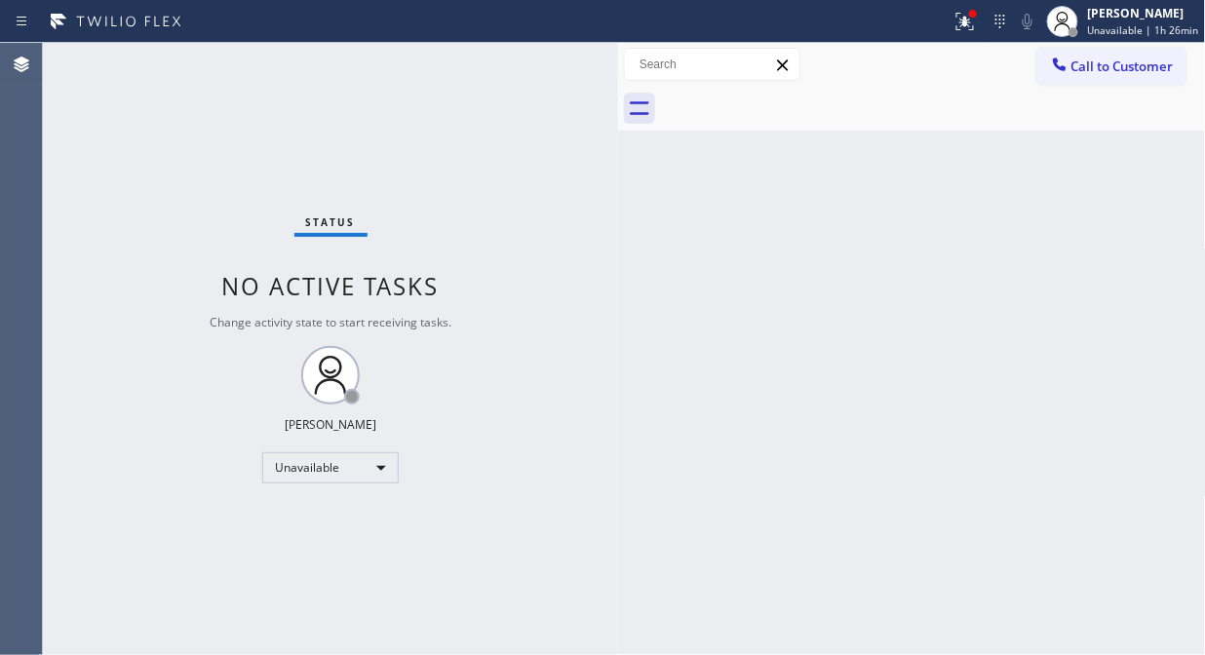
click at [763, 105] on div at bounding box center [933, 109] width 545 height 44
drag, startPoint x: 967, startPoint y: 17, endPoint x: 969, endPoint y: 26, distance: 9.9
click at [968, 17] on icon at bounding box center [964, 21] width 23 height 23
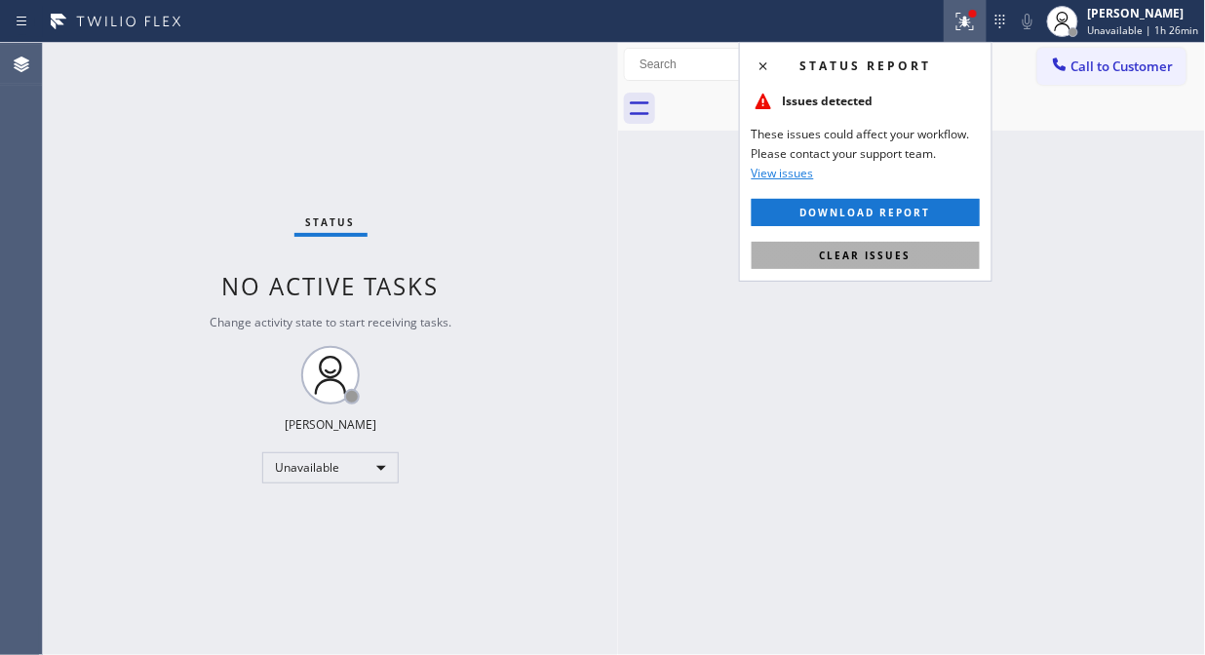
click at [864, 266] on button "Clear issues" at bounding box center [866, 255] width 228 height 27
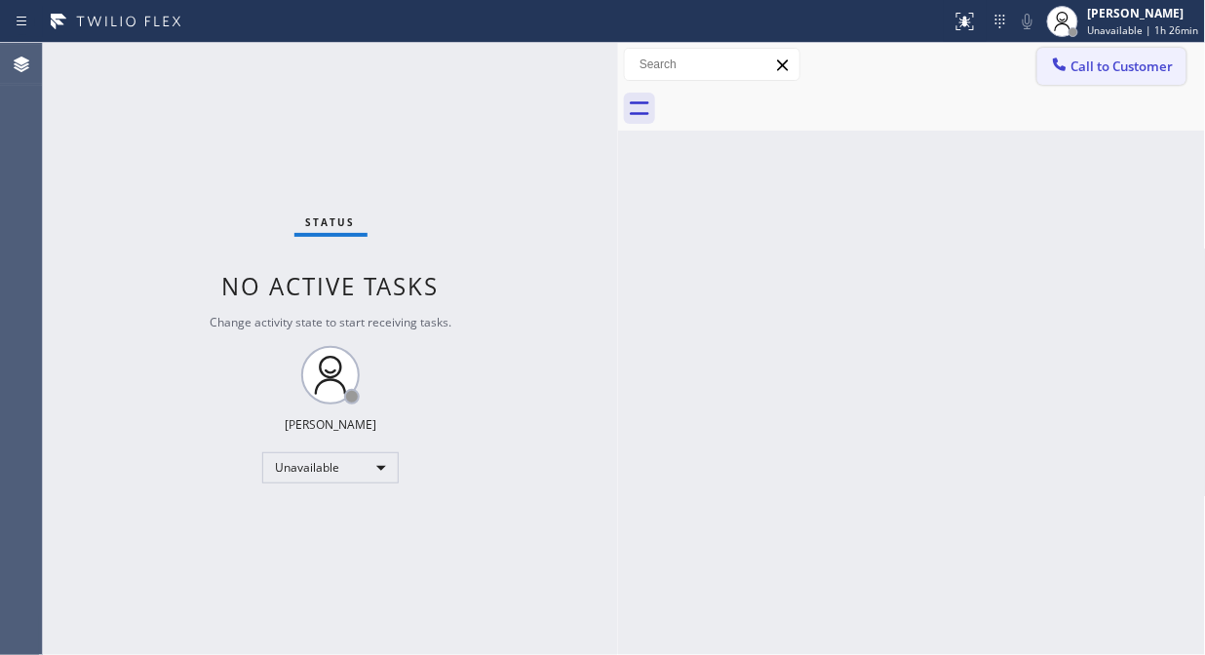
click at [1084, 70] on span "Call to Customer" at bounding box center [1122, 67] width 102 height 18
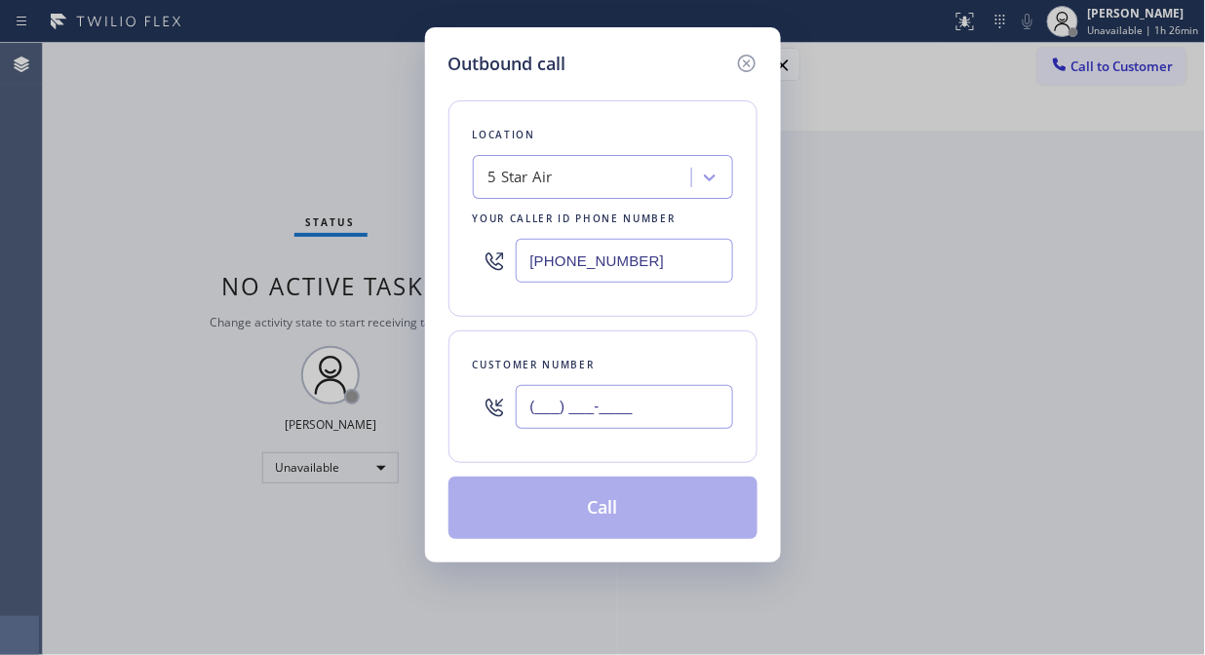
click at [585, 420] on input "(___) ___-____" at bounding box center [624, 407] width 217 height 44
paste input "415) 990-5870"
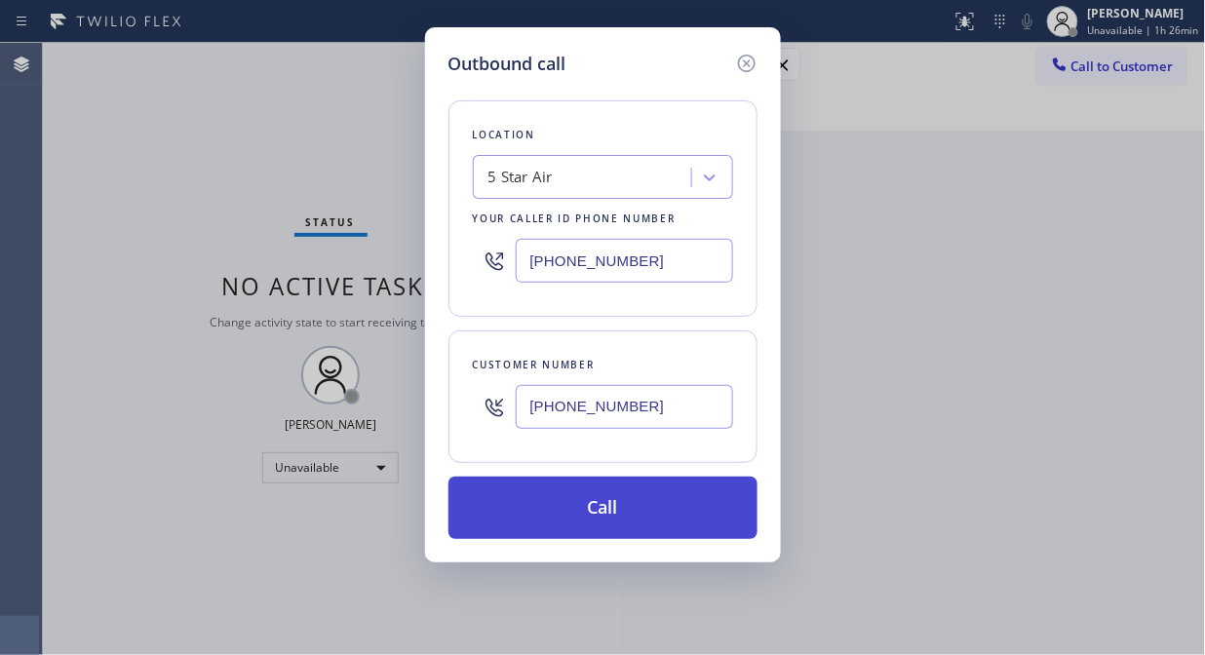
type input "(415) 990-5870"
click at [624, 514] on button "Call" at bounding box center [602, 508] width 309 height 62
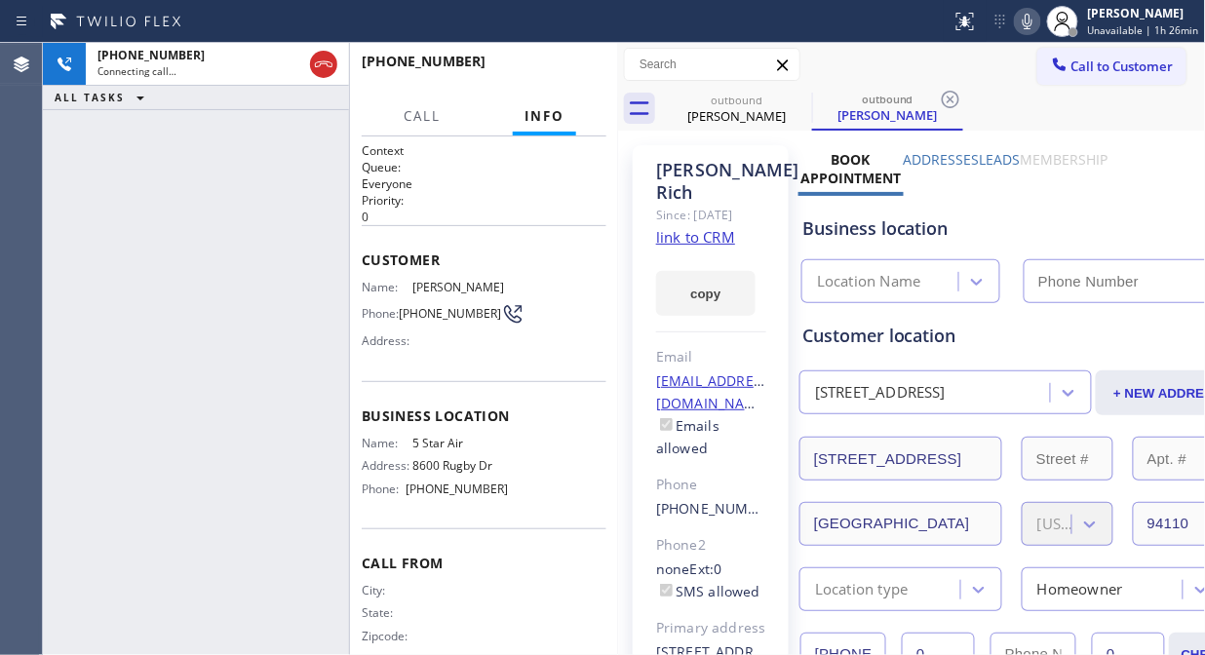
type input "(800) 686-5038"
click at [1039, 20] on icon at bounding box center [1027, 21] width 23 height 23
click at [1030, 20] on icon at bounding box center [1028, 22] width 10 height 16
click at [542, 70] on span "HANG UP" at bounding box center [560, 70] width 59 height 14
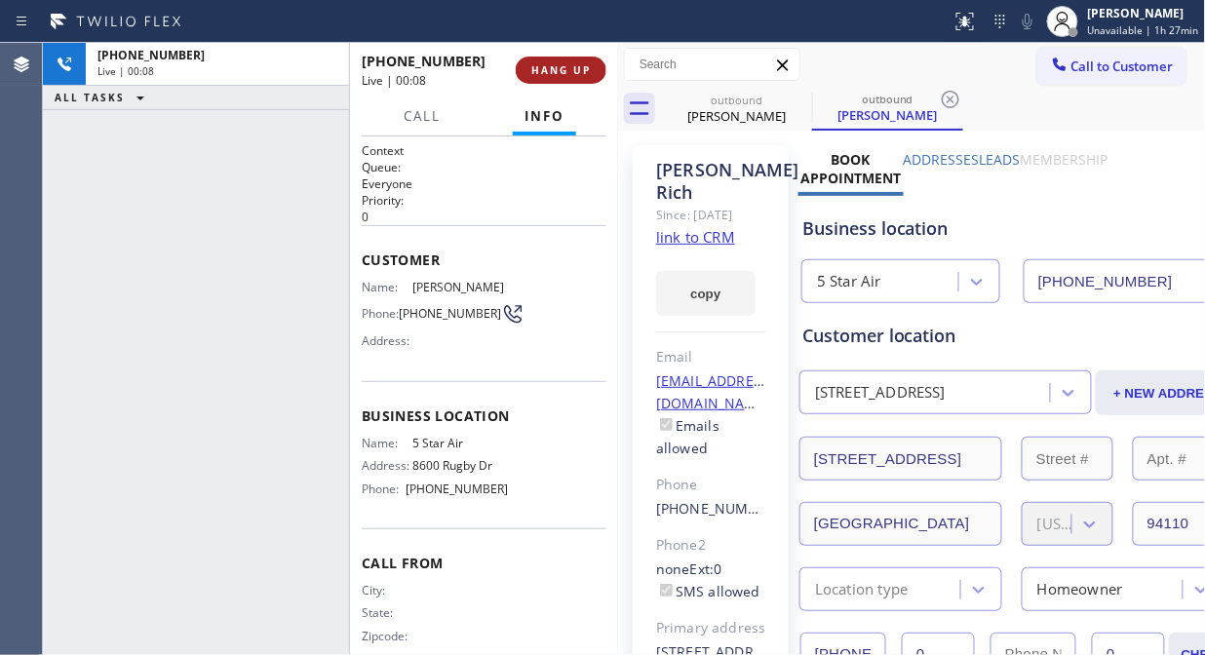
click at [542, 70] on span "HANG UP" at bounding box center [560, 70] width 59 height 14
click at [542, 70] on span "COMPLETE" at bounding box center [557, 70] width 67 height 14
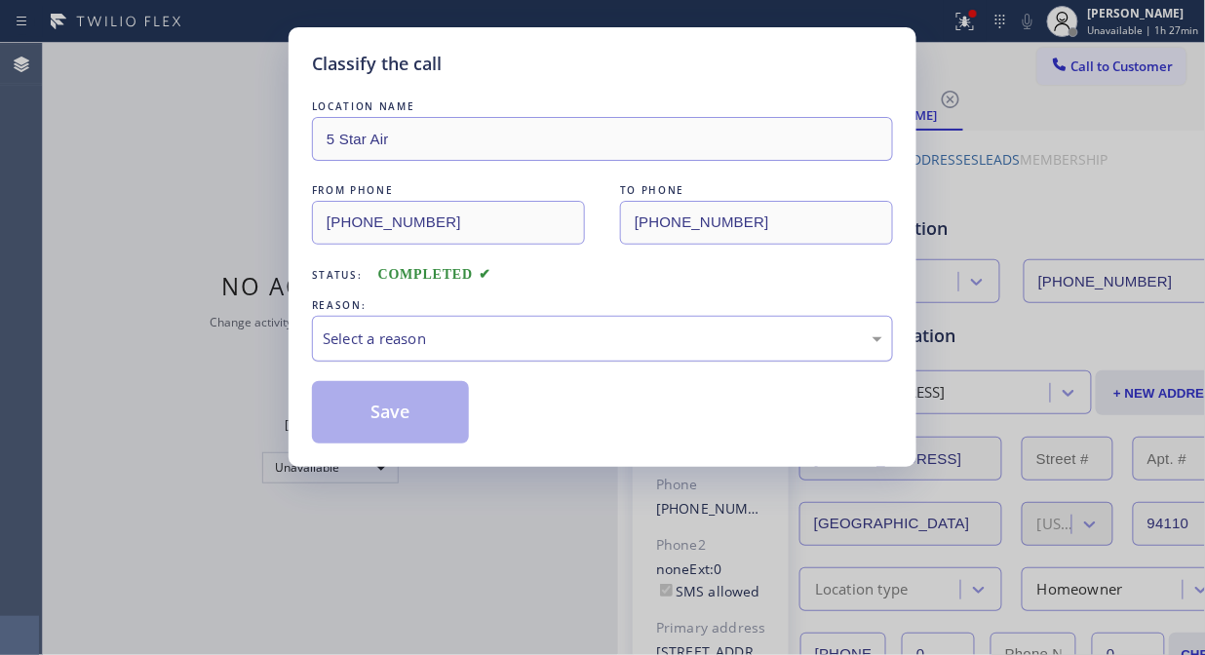
click at [558, 338] on div "Select a reason" at bounding box center [603, 339] width 560 height 22
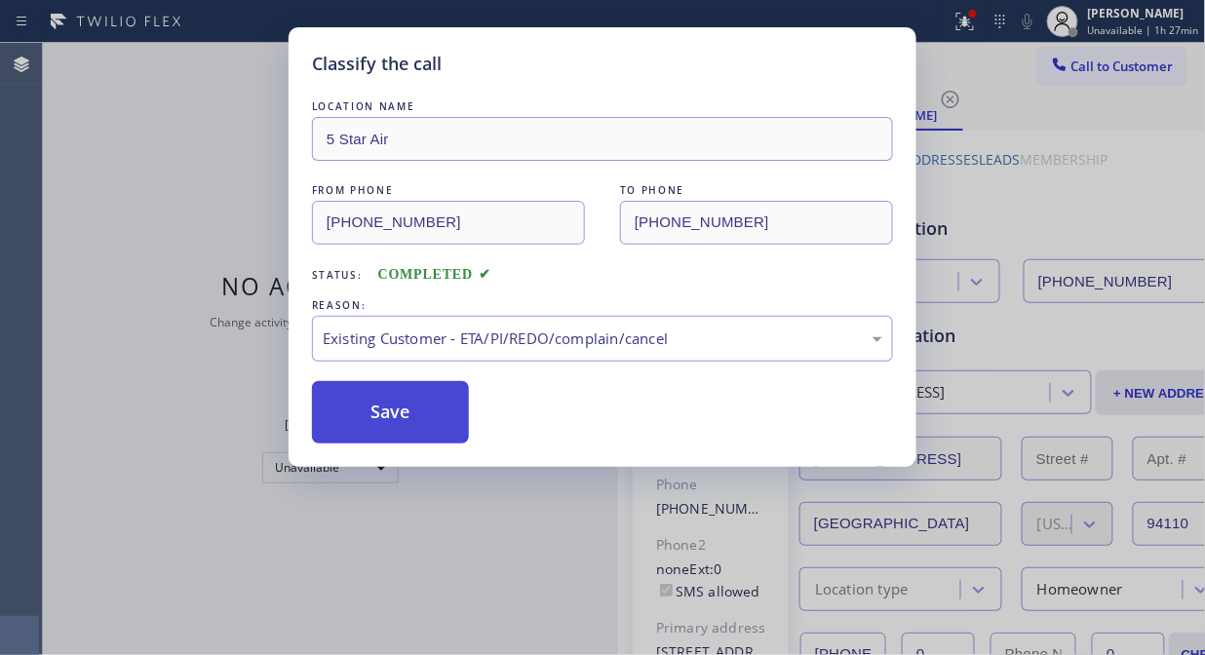
click at [434, 423] on button "Save" at bounding box center [390, 412] width 157 height 62
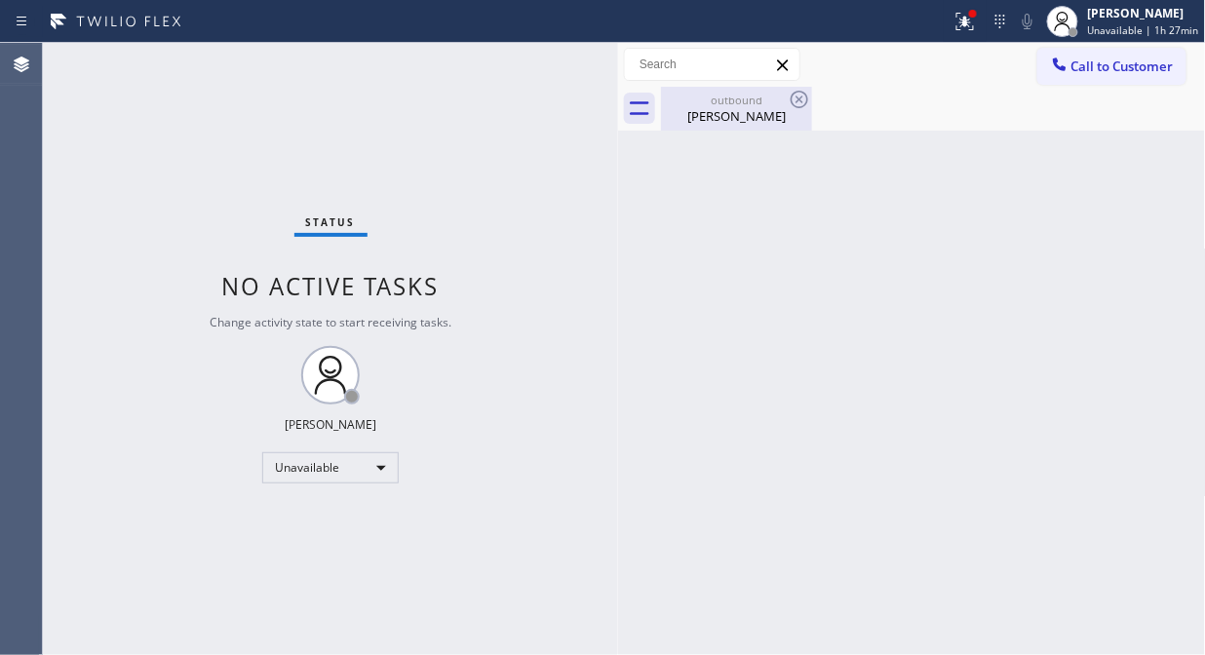
click at [762, 128] on div "outbound Andrew Rich" at bounding box center [736, 109] width 147 height 44
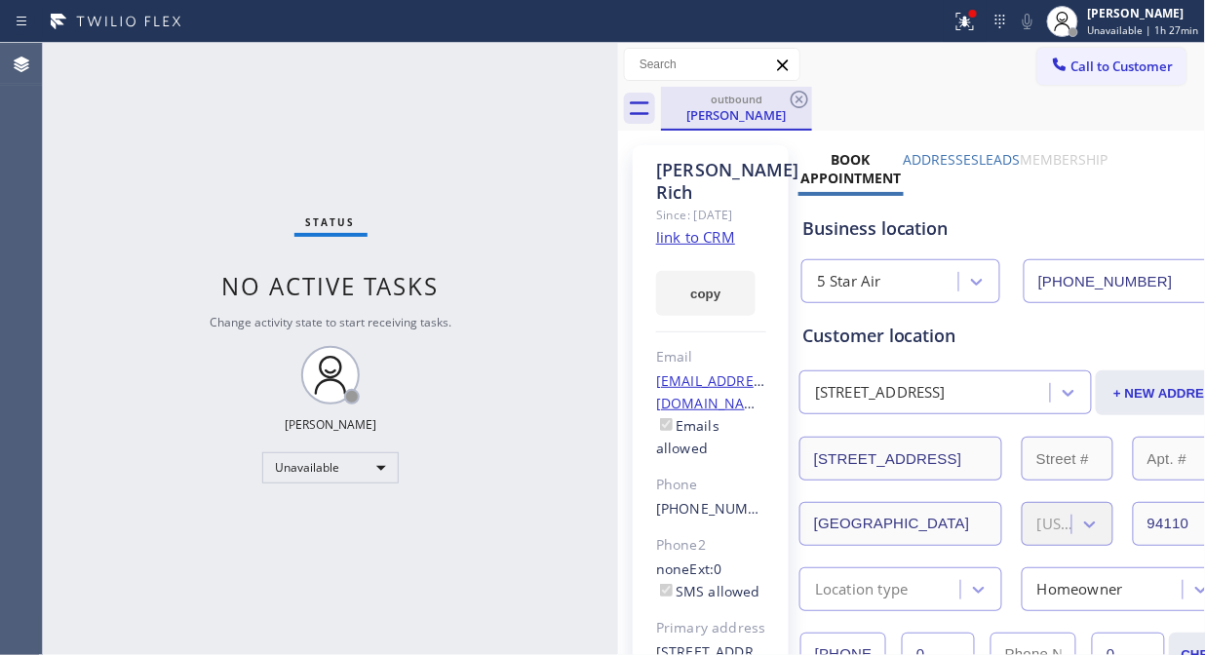
click at [783, 104] on div "outbound" at bounding box center [736, 99] width 147 height 15
click at [805, 94] on icon at bounding box center [799, 99] width 23 height 23
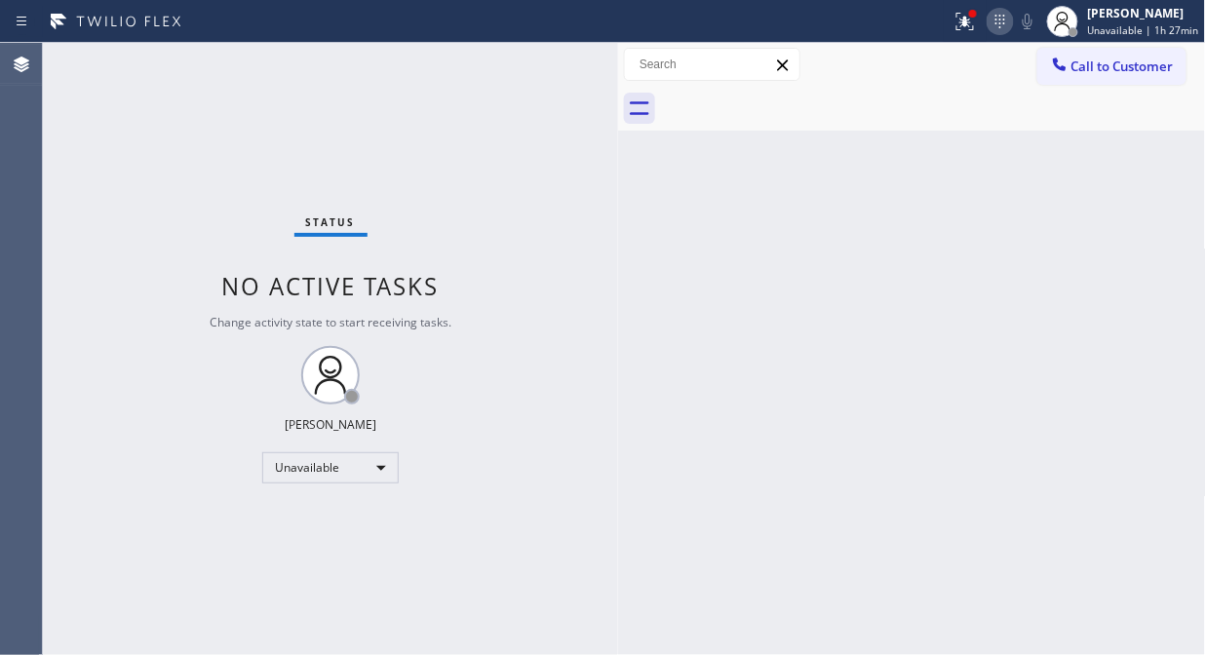
click at [991, 14] on div at bounding box center [1000, 21] width 27 height 23
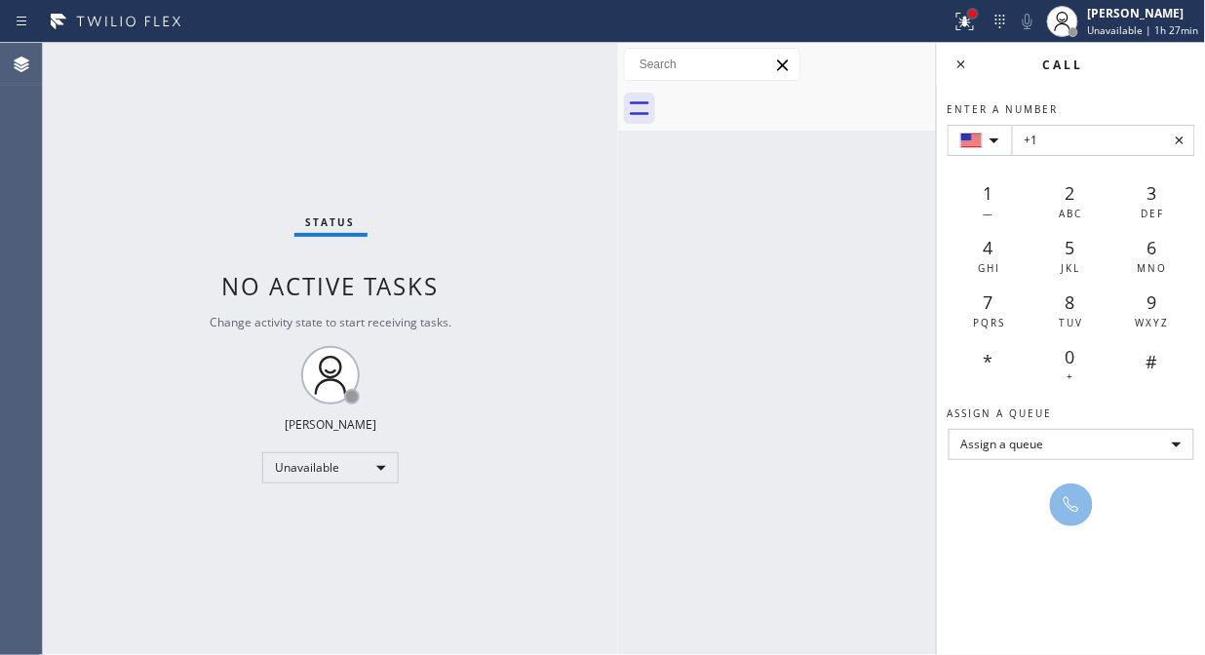
click at [977, 10] on div at bounding box center [973, 14] width 8 height 8
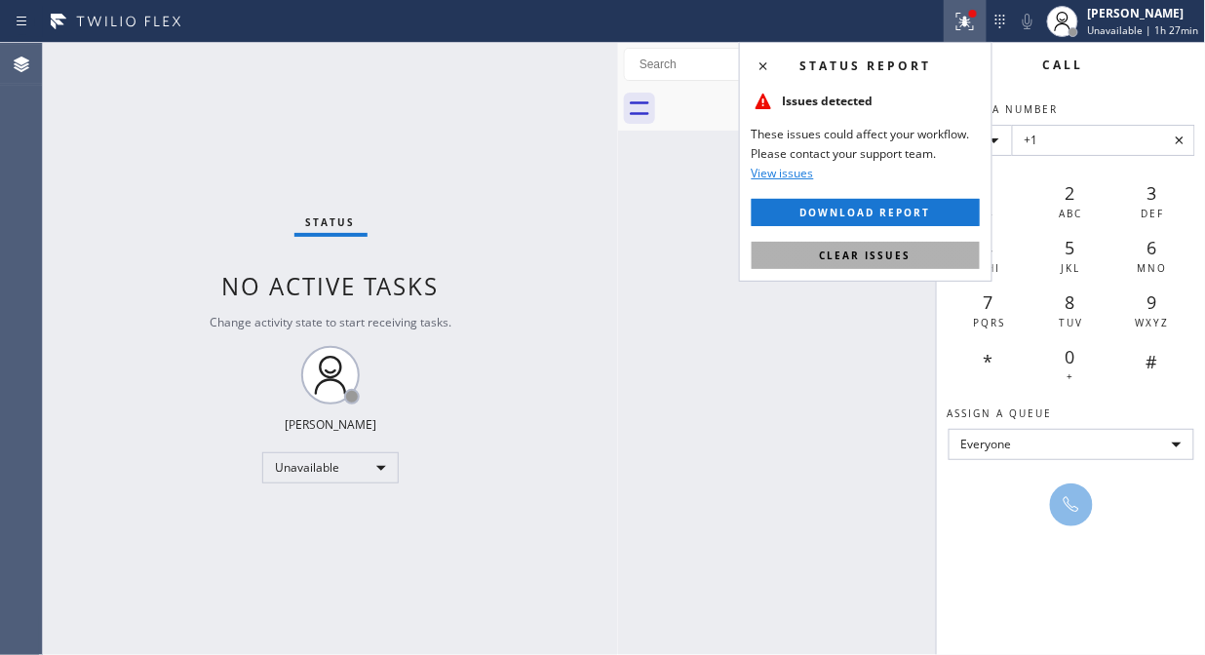
click at [890, 242] on button "Clear issues" at bounding box center [866, 255] width 228 height 27
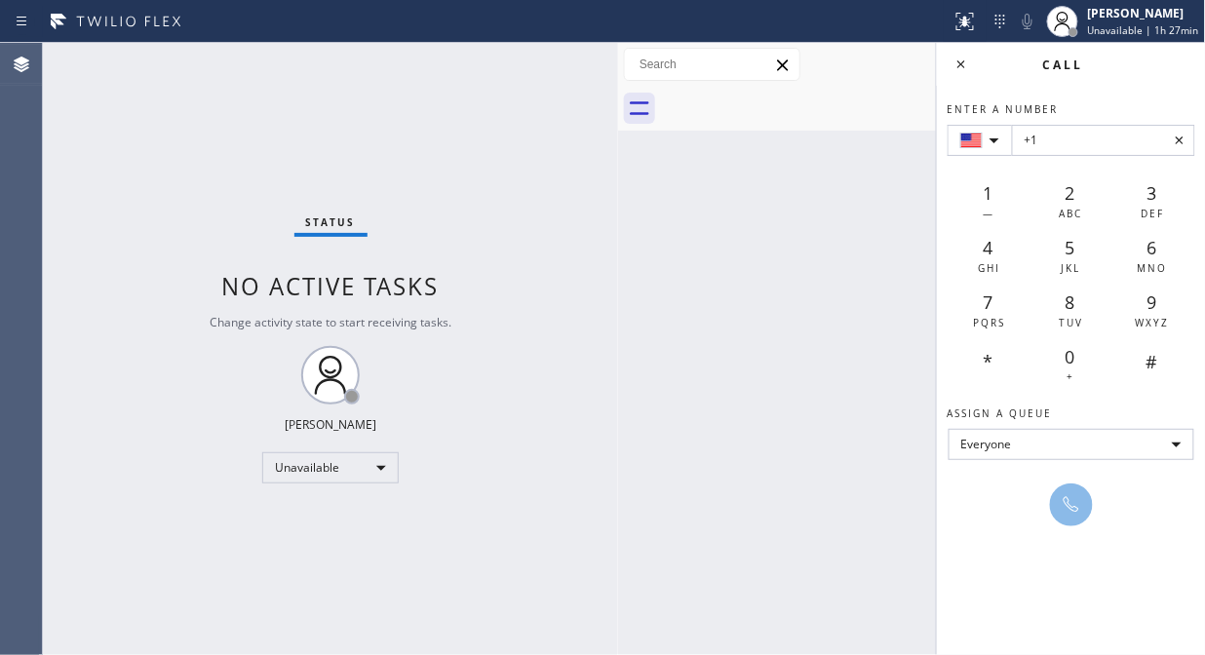
click at [855, 315] on div "Back to Dashboard Change Sender ID Customers Technicians Select a contact Outbo…" at bounding box center [912, 349] width 588 height 612
click at [955, 69] on icon at bounding box center [961, 64] width 23 height 23
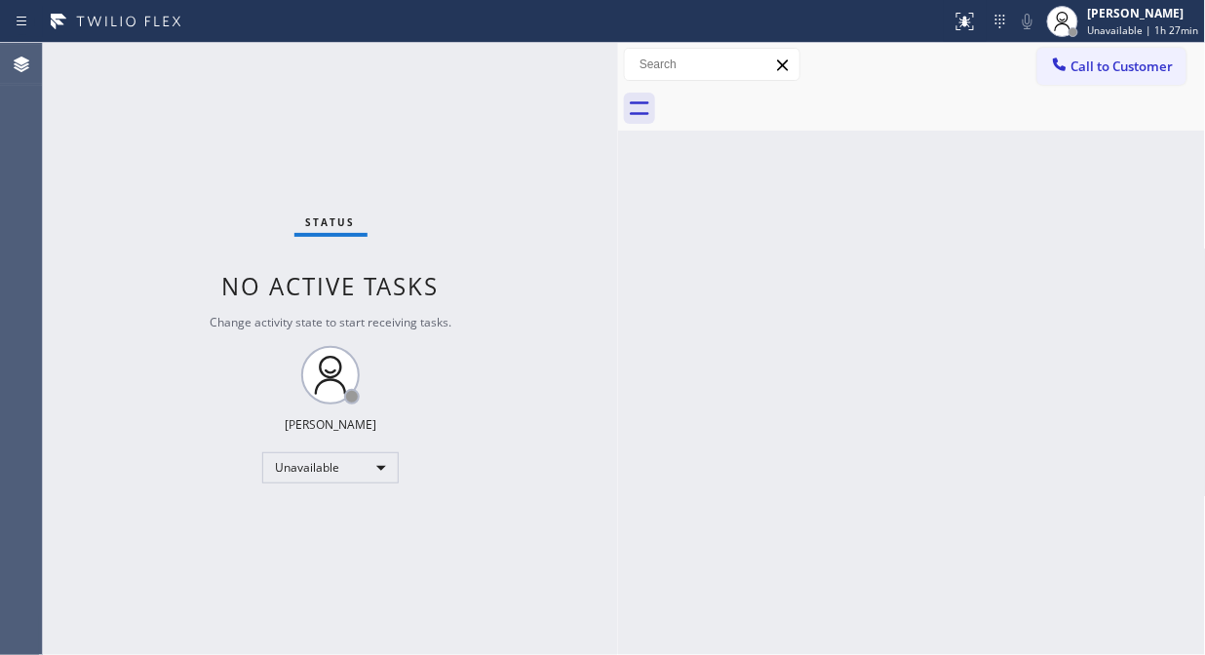
click at [822, 214] on div "Back to Dashboard Change Sender ID Customers Technicians Select a contact Outbo…" at bounding box center [912, 349] width 588 height 612
click at [140, 269] on div "Status No active tasks Change activity state to start receiving tasks. [PERSON_…" at bounding box center [330, 349] width 575 height 612
click at [854, 134] on div "Back to Dashboard Change Sender ID Customers Technicians Select a contact Outbo…" at bounding box center [912, 349] width 588 height 612
click at [889, 93] on div at bounding box center [933, 109] width 545 height 44
click at [1055, 65] on icon at bounding box center [1059, 64] width 19 height 19
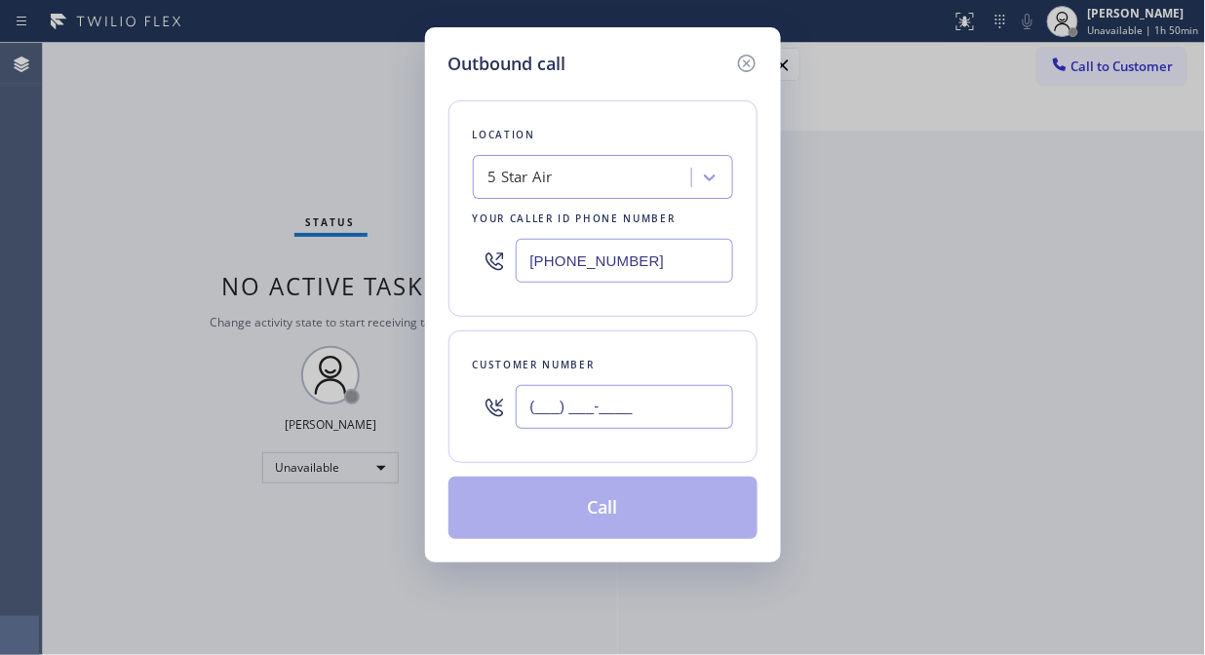
click at [551, 420] on input "(___) ___-____" at bounding box center [624, 407] width 217 height 44
paste input "714) 933-0246"
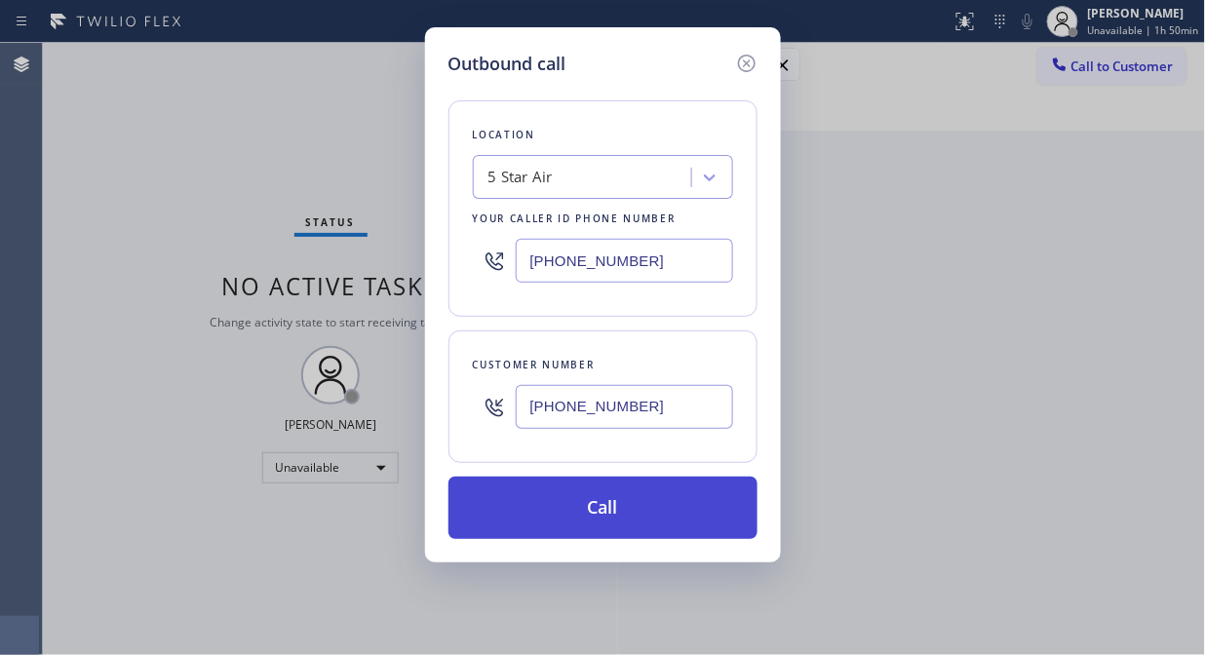
type input "(714) 933-0246"
click at [644, 513] on button "Call" at bounding box center [602, 508] width 309 height 62
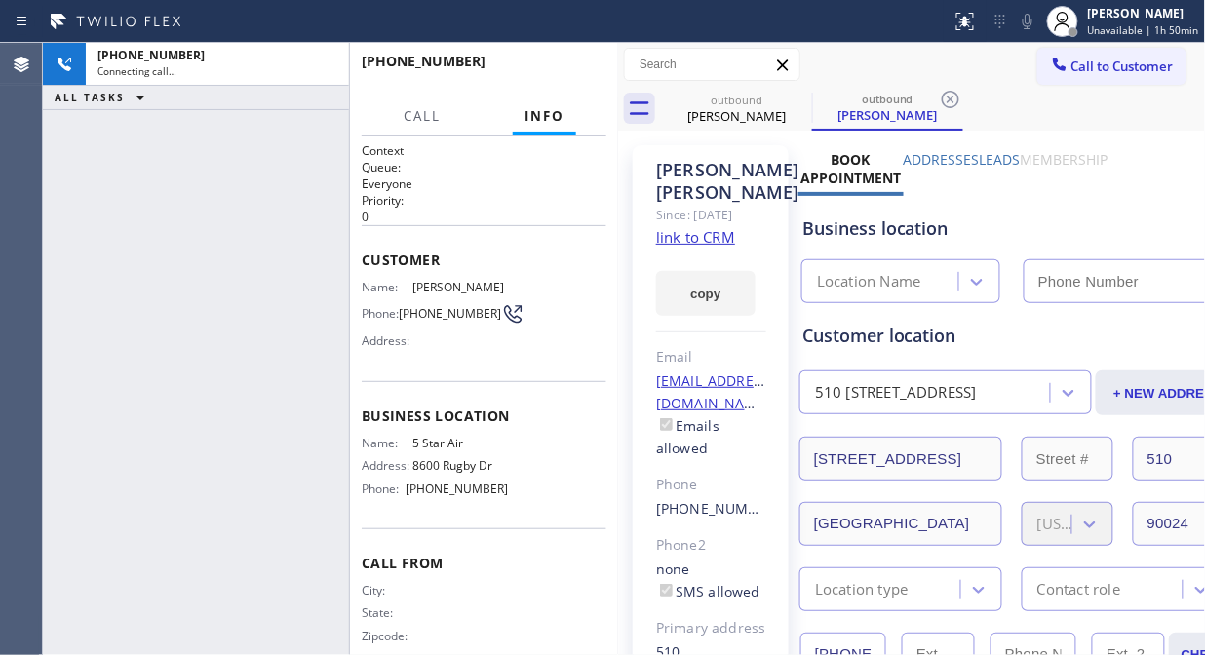
type input "(800) 686-5038"
click at [1028, 24] on icon at bounding box center [1027, 21] width 23 height 23
click at [560, 63] on span "HANG UP" at bounding box center [560, 70] width 59 height 14
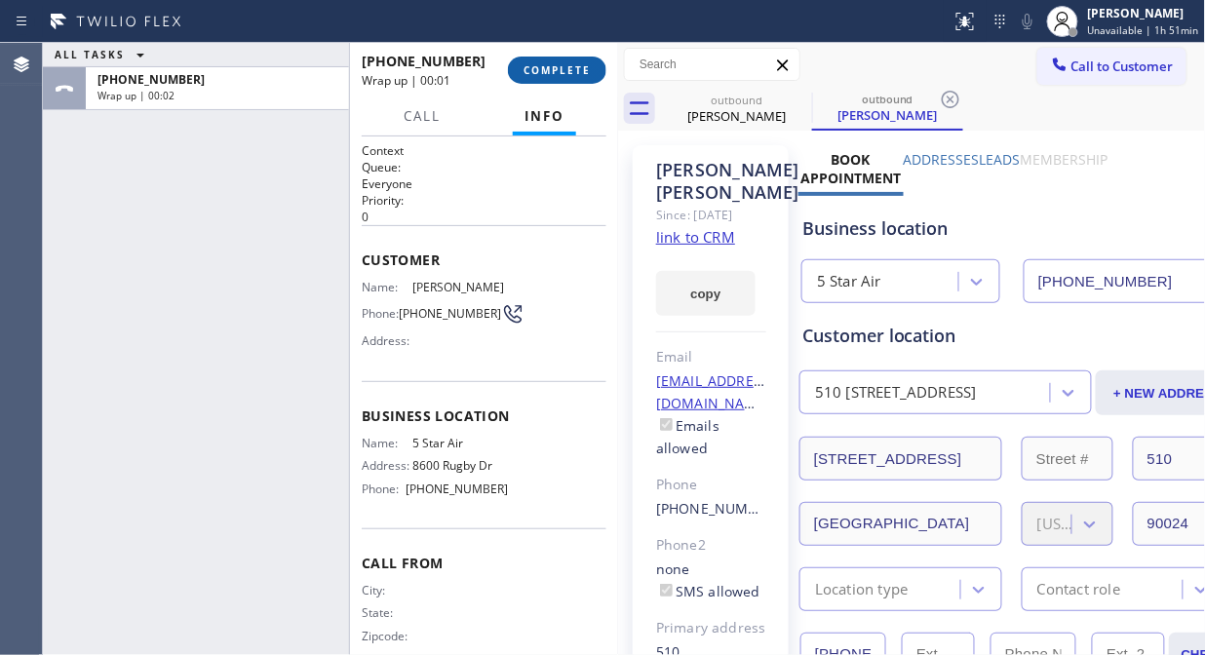
click at [582, 69] on span "COMPLETE" at bounding box center [557, 70] width 67 height 14
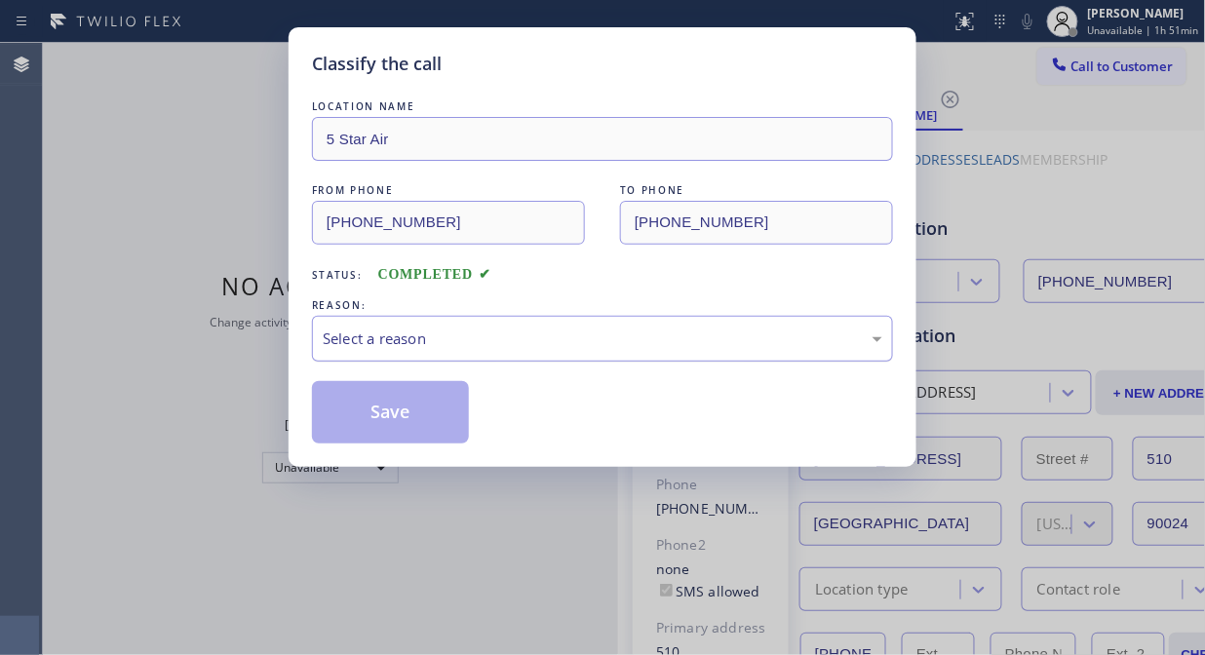
click at [572, 354] on div "Select a reason" at bounding box center [602, 339] width 581 height 46
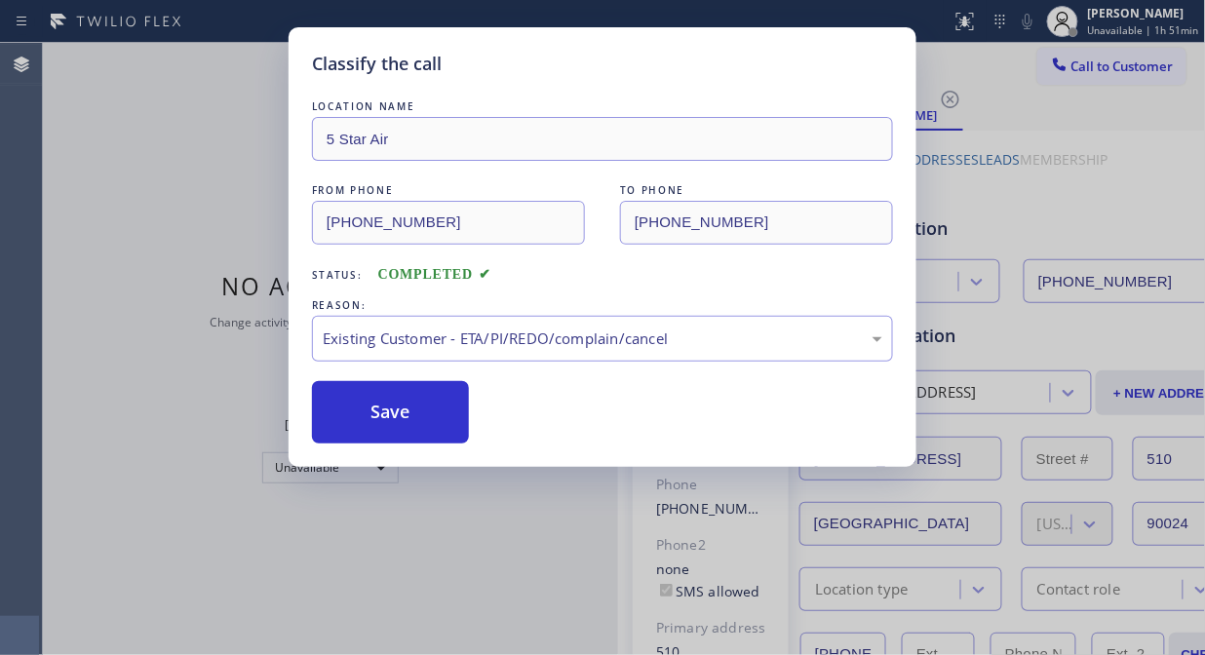
click at [296, 404] on div "Classify the call LOCATION NAME 5 Star Air FROM PHONE (800) 686-5038 TO PHONE (…" at bounding box center [603, 247] width 628 height 440
click at [381, 411] on button "Save" at bounding box center [390, 412] width 157 height 62
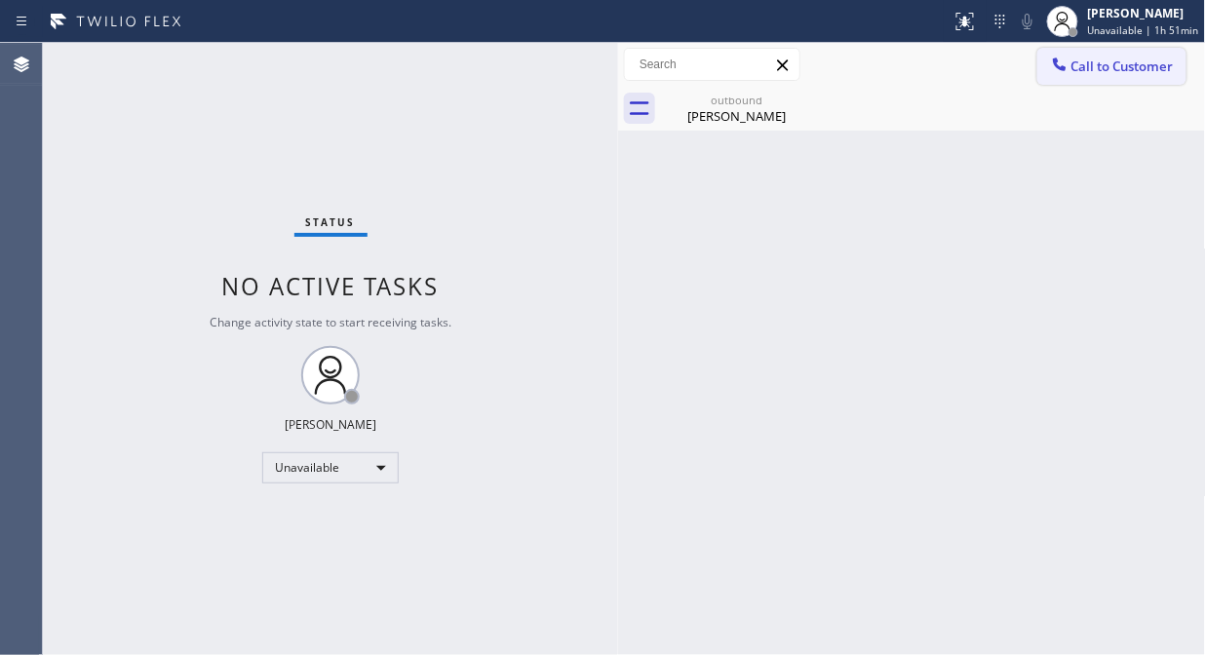
click at [1084, 75] on button "Call to Customer" at bounding box center [1111, 66] width 149 height 37
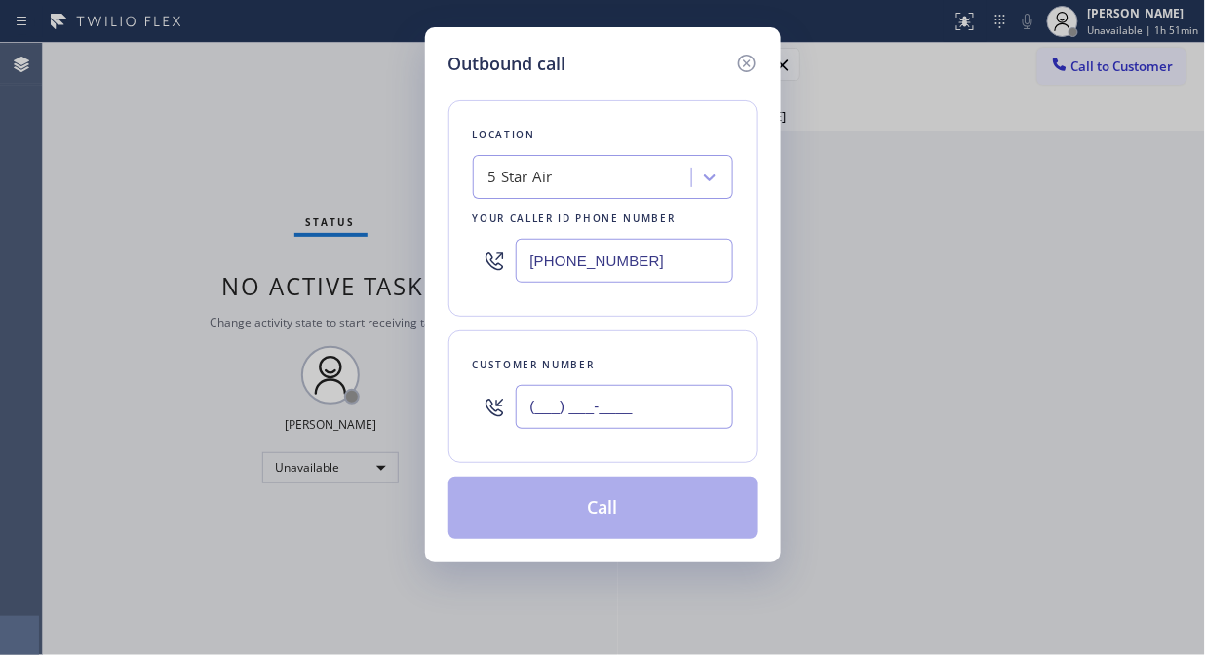
click at [649, 423] on input "(___) ___-____" at bounding box center [624, 407] width 217 height 44
paste input "949) 426-8149"
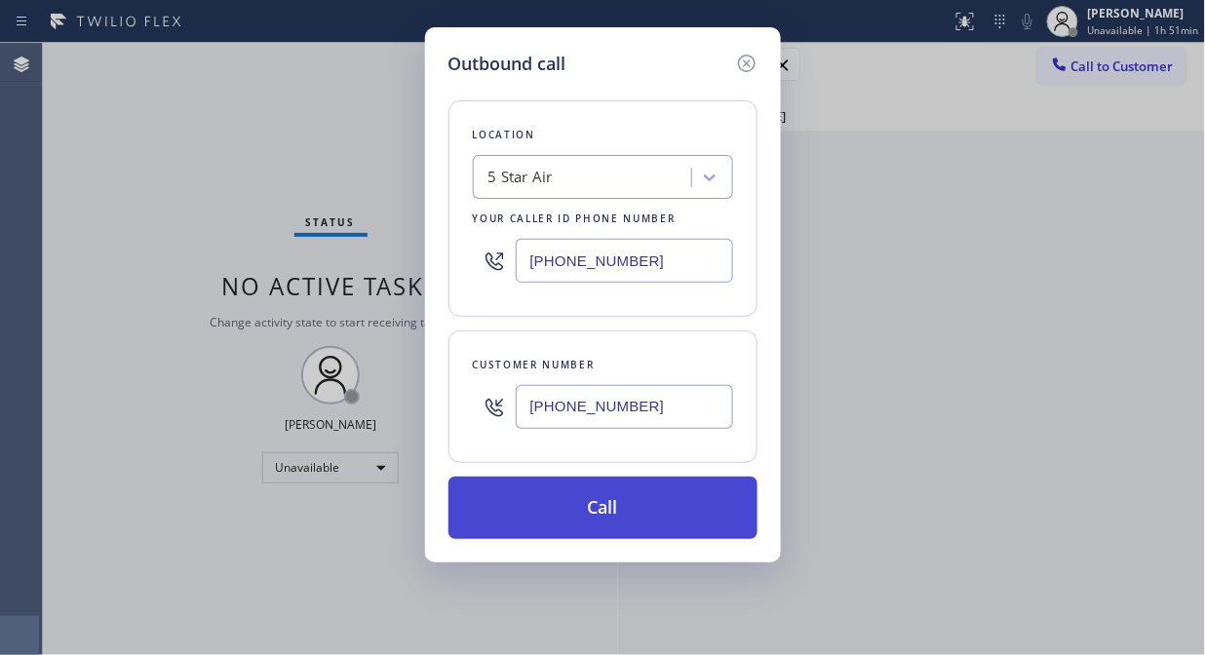
type input "(949) 426-8149"
click at [693, 519] on button "Call" at bounding box center [602, 508] width 309 height 62
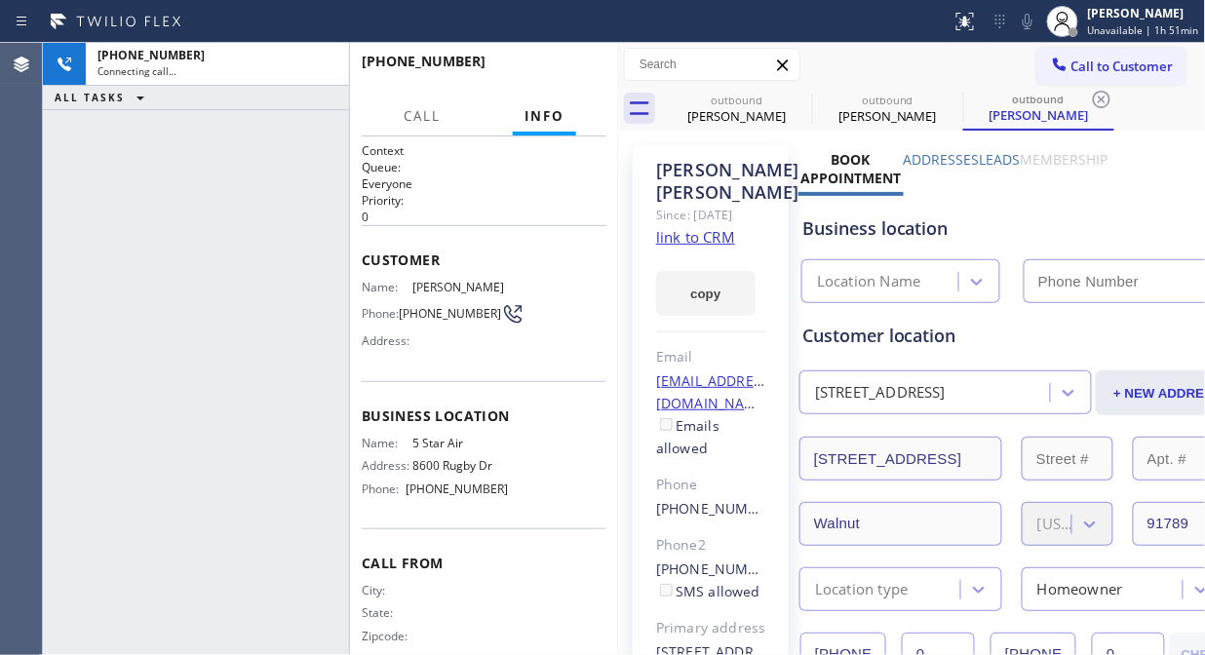
type input "(800) 686-5038"
click at [1027, 24] on icon at bounding box center [1027, 21] width 23 height 23
click at [198, 265] on div "+19494268149 Connecting call… ALL TASKS ALL TASKS ACTIVE TASKS TASKS IN WRAP UP" at bounding box center [196, 349] width 306 height 612
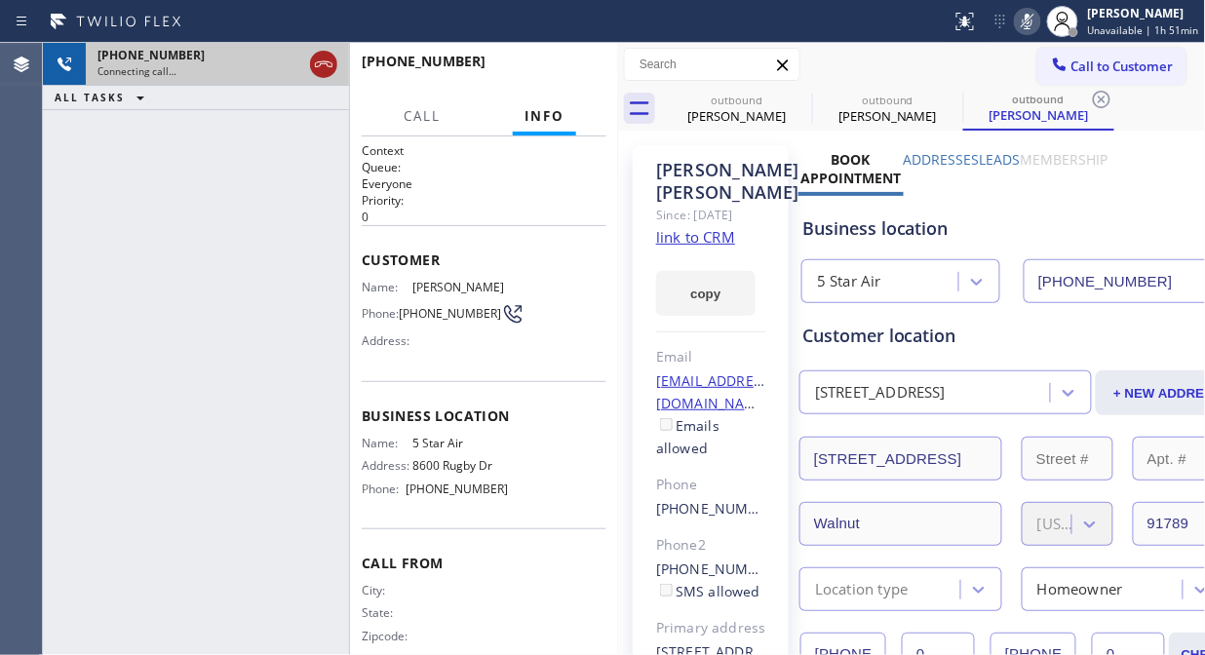
click at [326, 65] on icon at bounding box center [323, 64] width 23 height 23
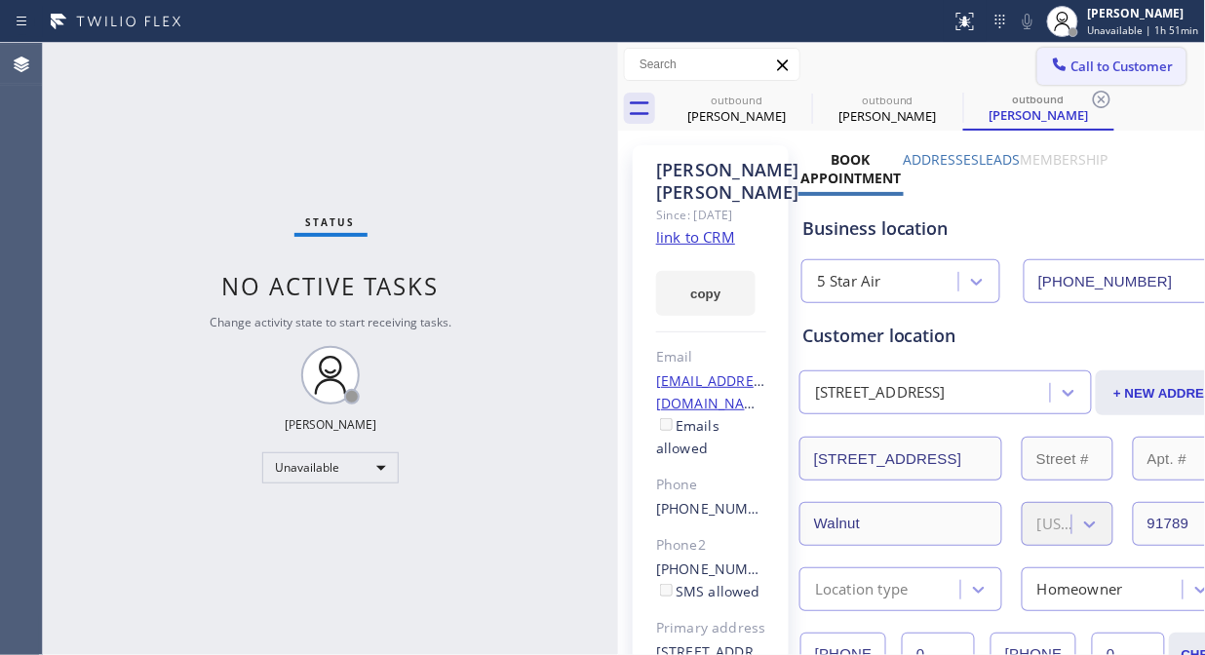
click at [1077, 71] on span "Call to Customer" at bounding box center [1122, 67] width 102 height 18
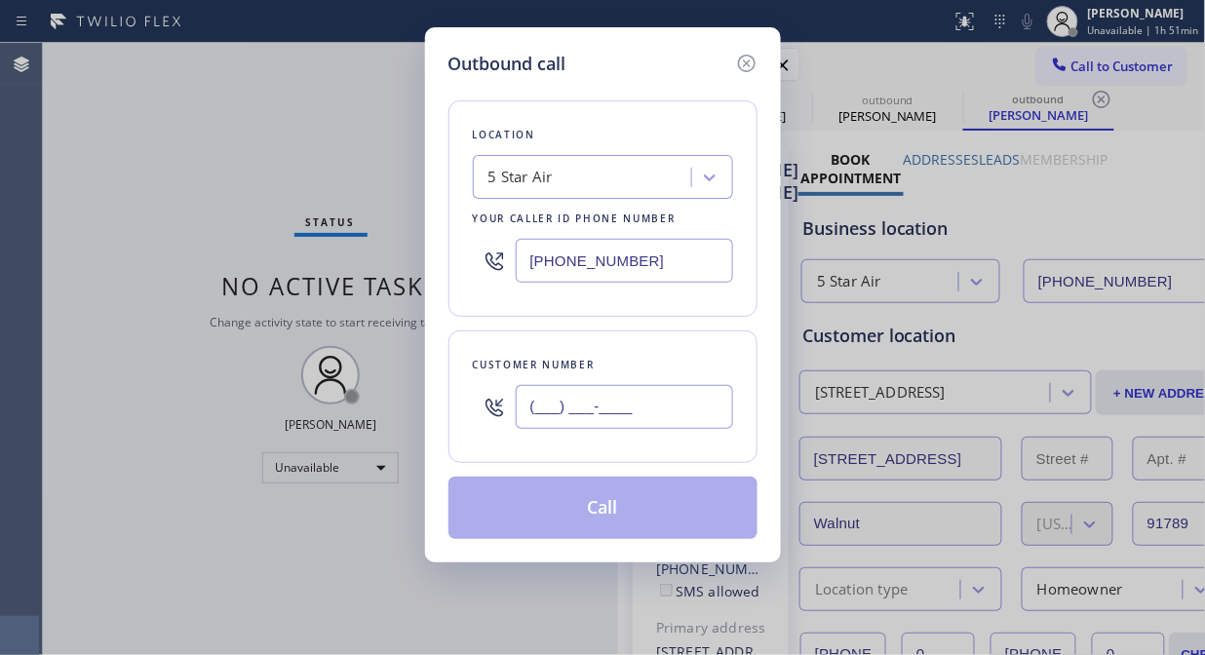
click at [573, 420] on input "(___) ___-____" at bounding box center [624, 407] width 217 height 44
paste input "562) 355-9114"
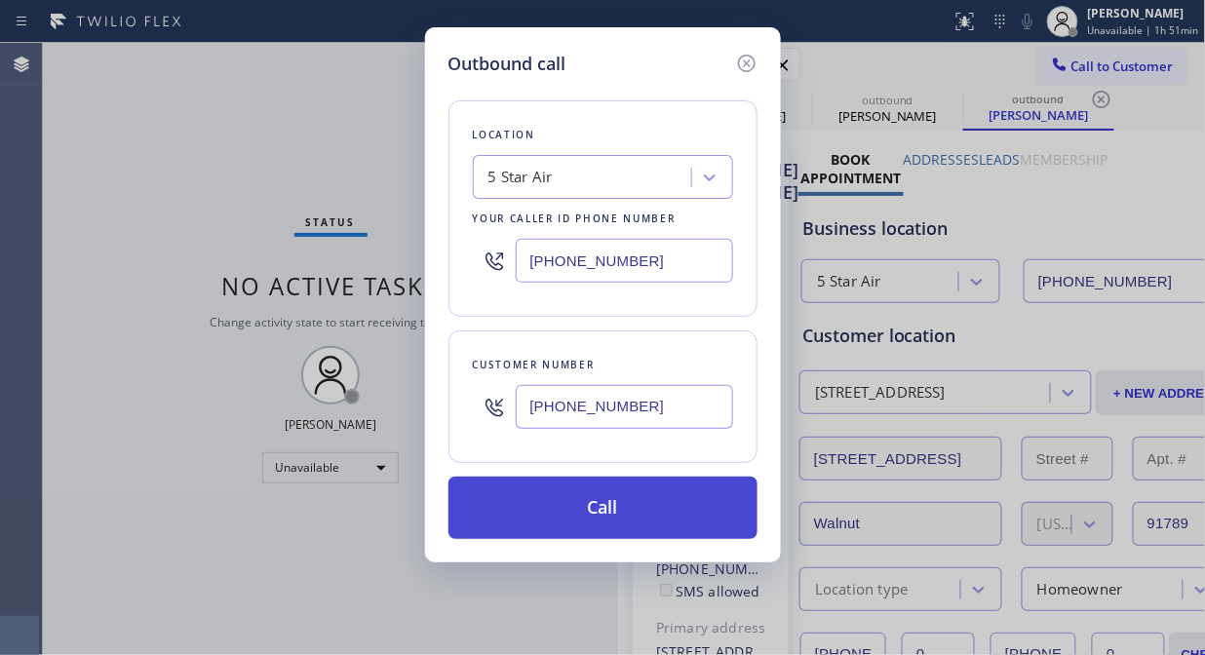
type input "(562) 355-9114"
click at [640, 511] on button "Call" at bounding box center [602, 508] width 309 height 62
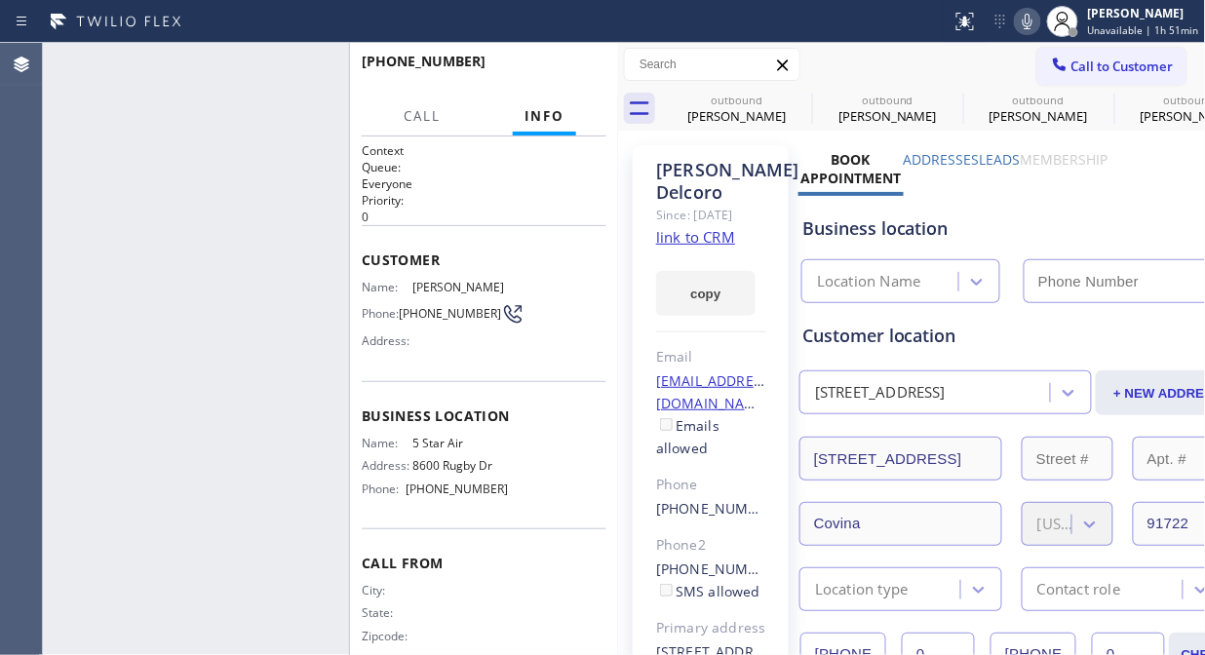
type input "(800) 686-5038"
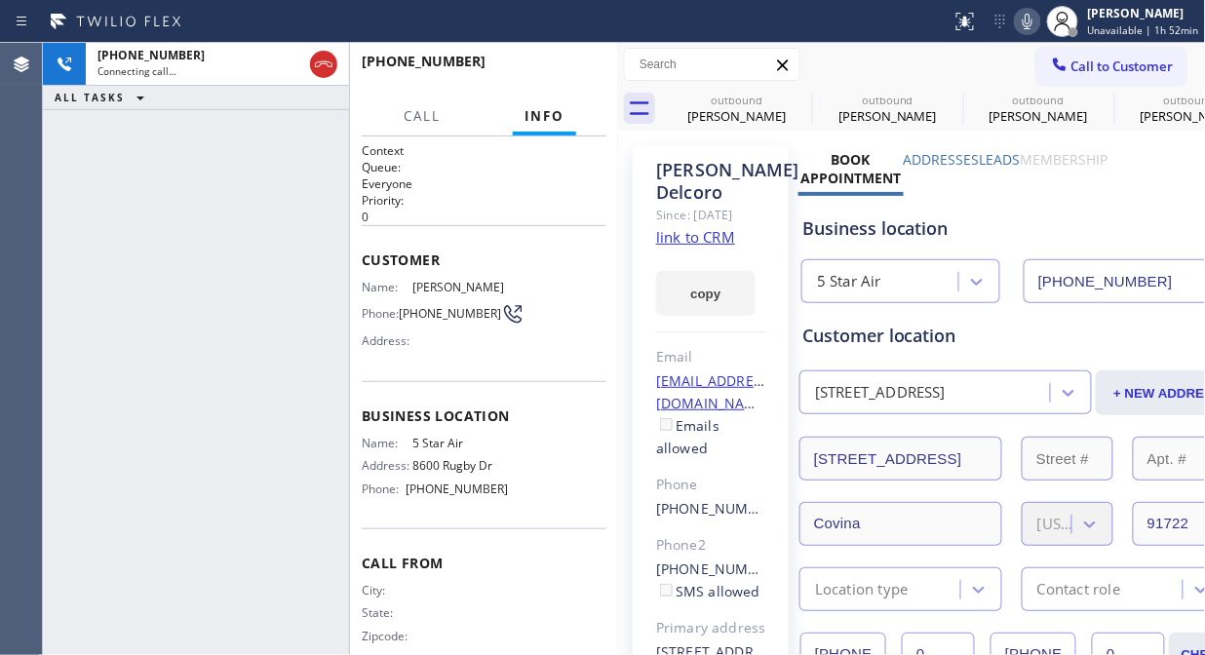
click at [1032, 22] on icon at bounding box center [1028, 22] width 10 height 16
click at [797, 103] on icon at bounding box center [799, 99] width 23 height 23
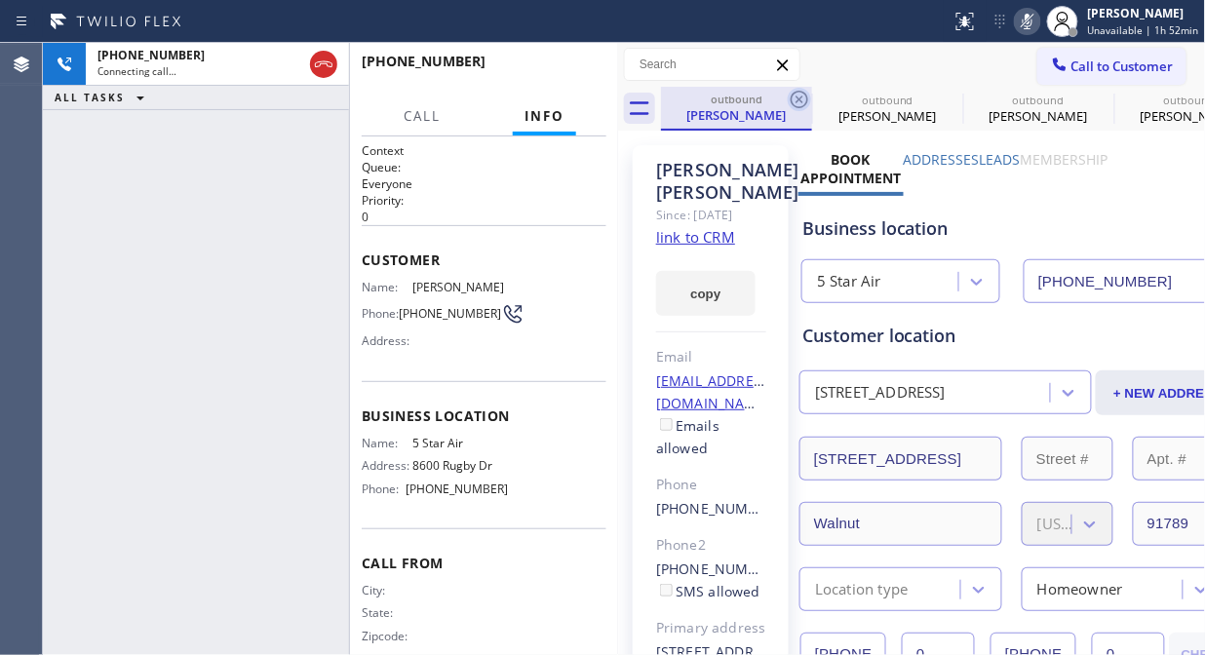
click at [795, 99] on icon at bounding box center [799, 99] width 23 height 23
click at [0, 0] on icon at bounding box center [0, 0] width 0 height 0
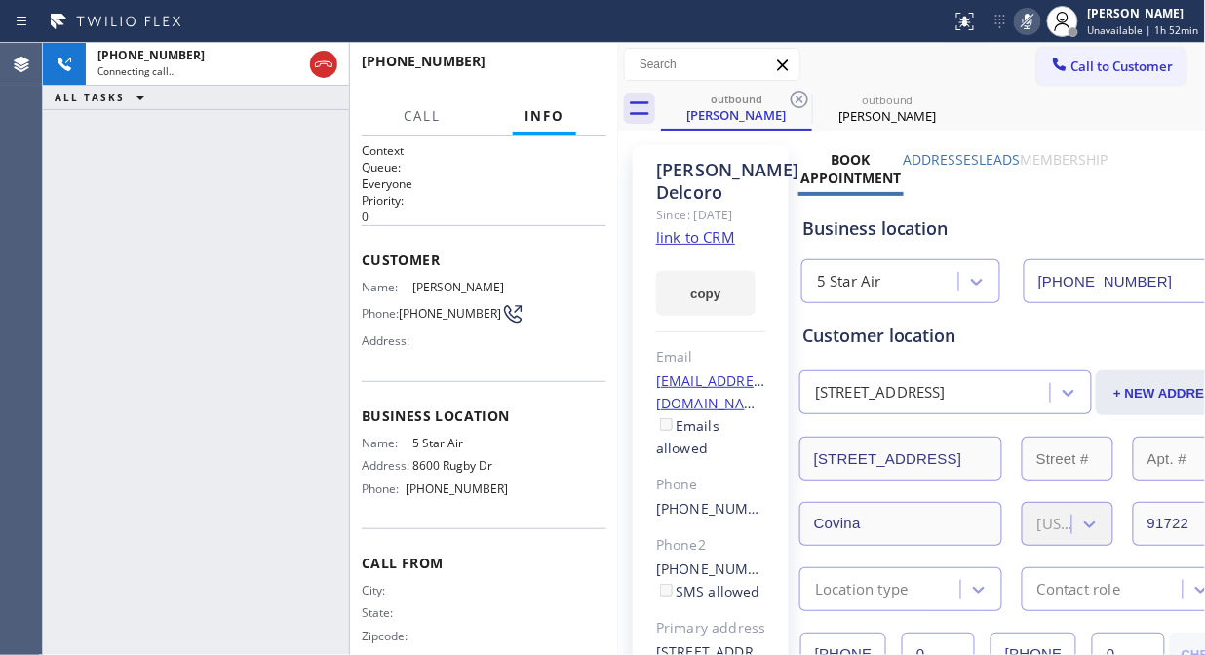
click at [795, 99] on icon at bounding box center [799, 99] width 23 height 23
click at [543, 70] on span "HANG UP" at bounding box center [560, 70] width 59 height 14
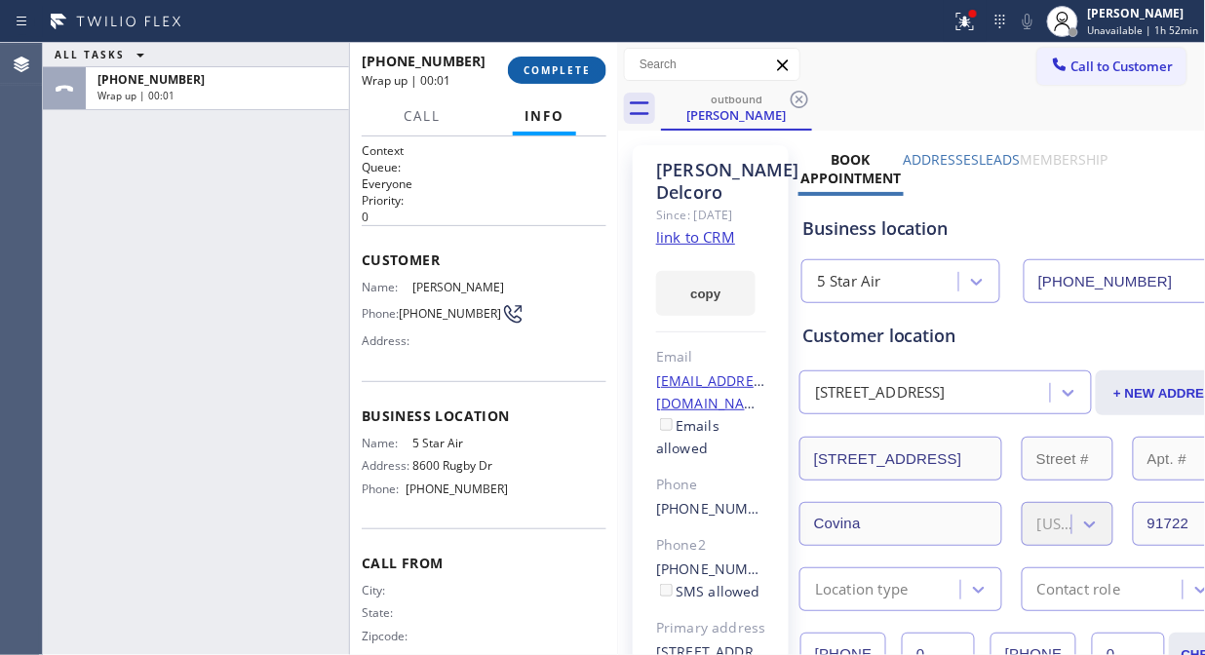
drag, startPoint x: 544, startPoint y: 71, endPoint x: 533, endPoint y: 71, distance: 10.7
click at [543, 71] on span "COMPLETE" at bounding box center [557, 70] width 67 height 14
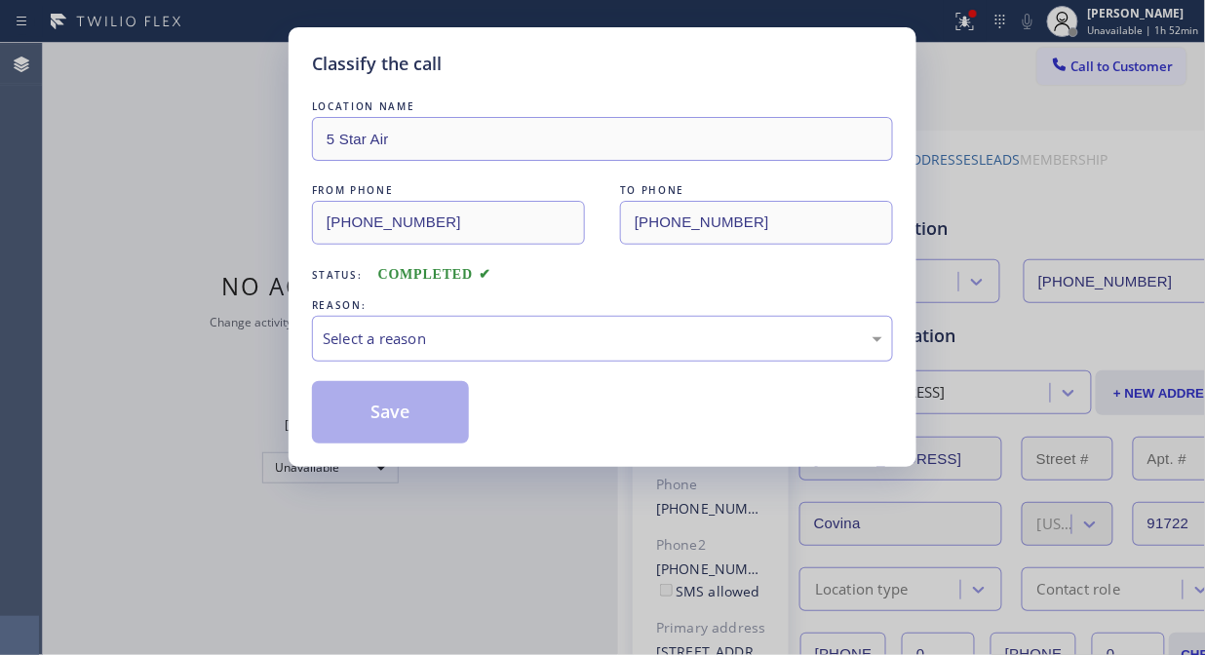
click at [529, 72] on div "Classify the call" at bounding box center [602, 64] width 581 height 26
click at [481, 351] on div "Select a reason" at bounding box center [602, 339] width 581 height 46
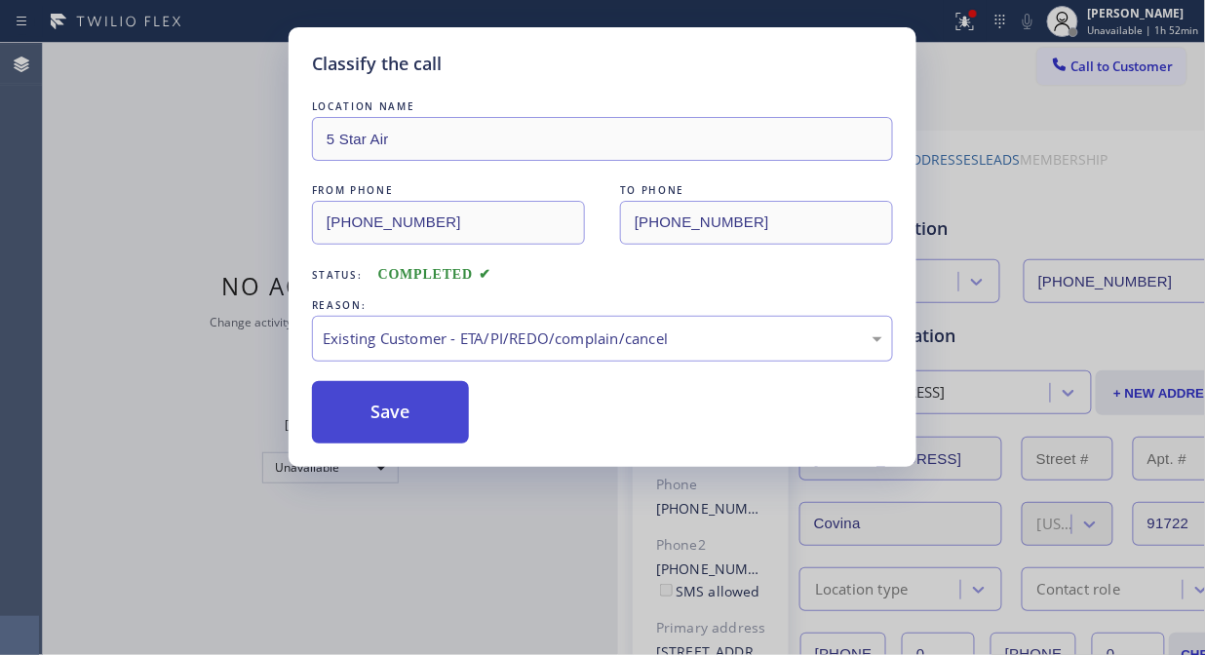
click at [416, 420] on button "Save" at bounding box center [390, 412] width 157 height 62
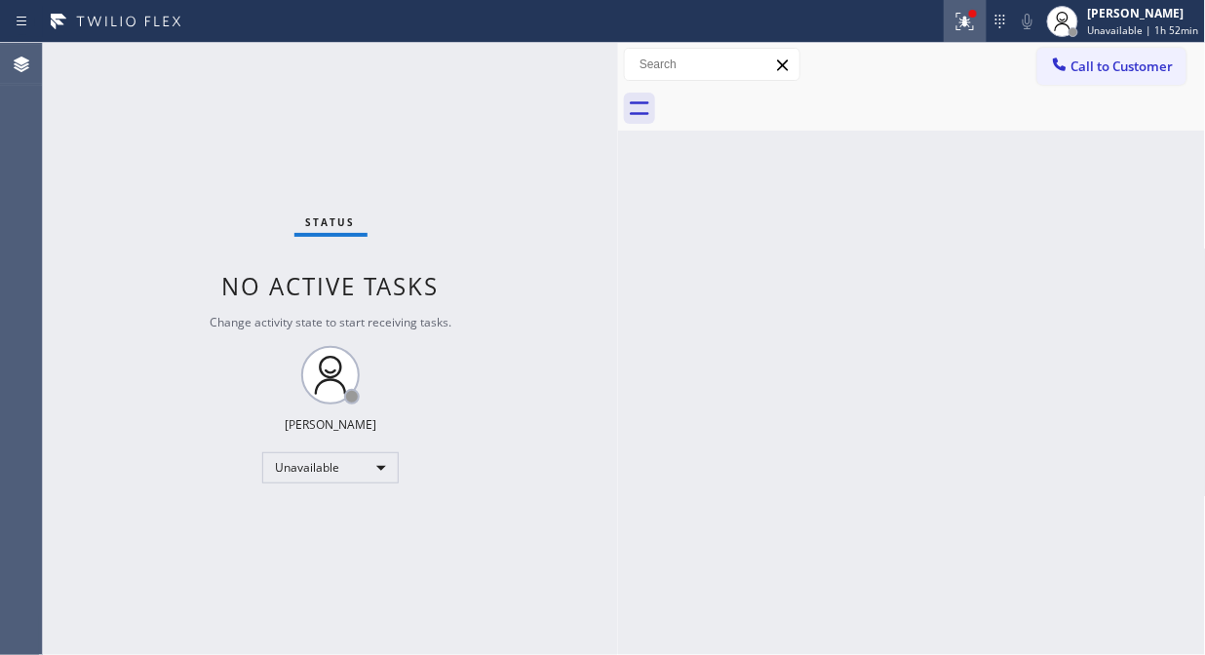
click at [962, 23] on icon at bounding box center [964, 21] width 23 height 23
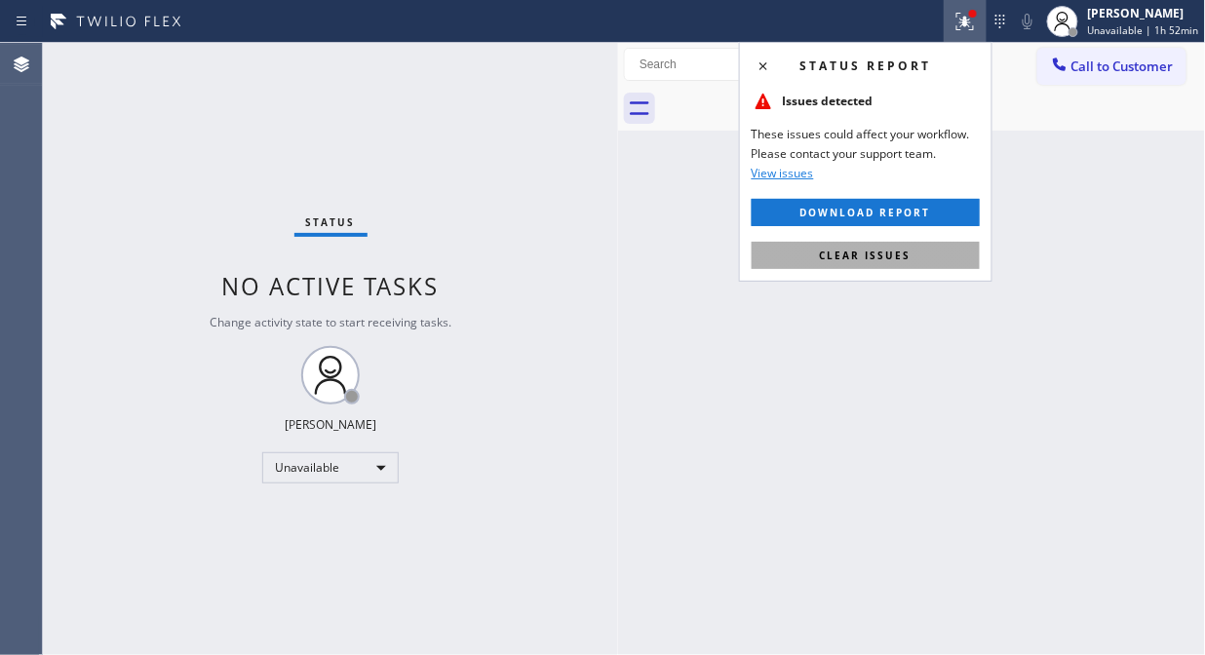
click at [902, 258] on span "Clear issues" at bounding box center [866, 256] width 92 height 14
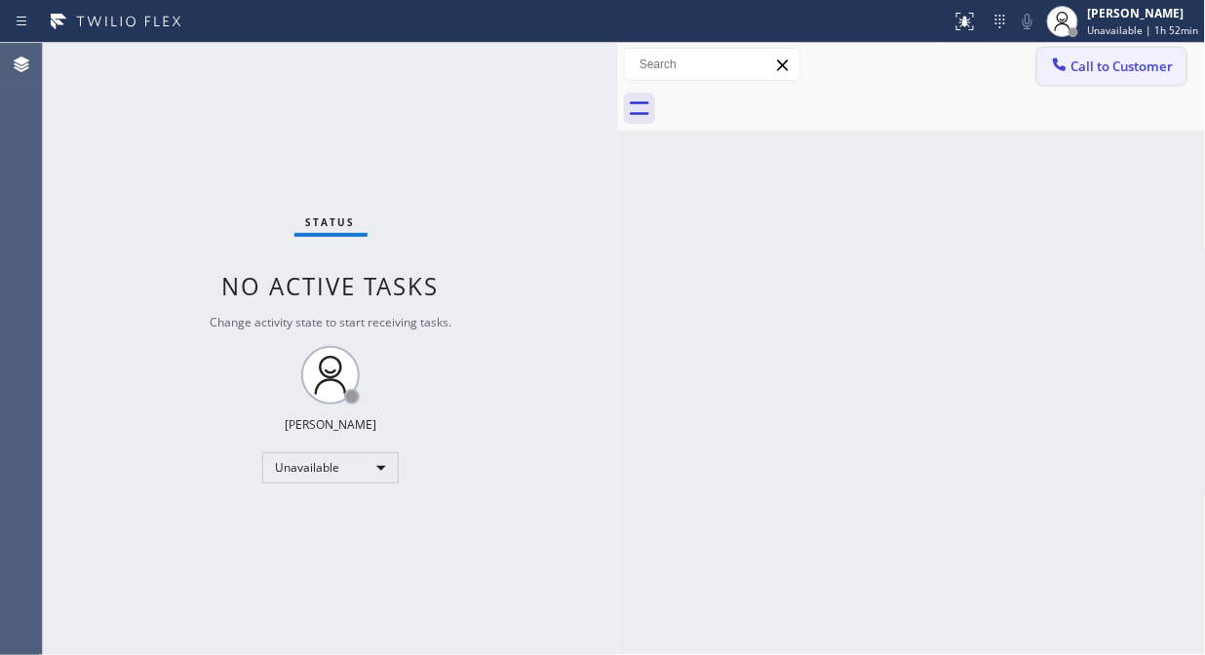
click at [1076, 58] on span "Call to Customer" at bounding box center [1122, 67] width 102 height 18
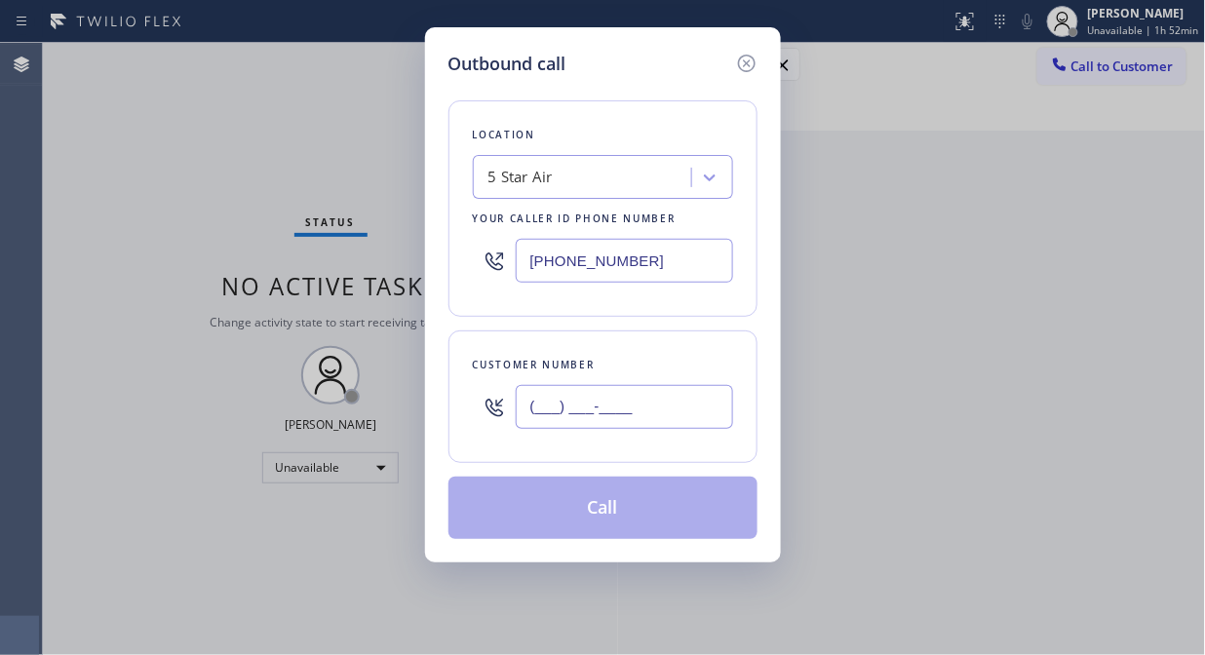
click at [534, 405] on input "(___) ___-____" at bounding box center [624, 407] width 217 height 44
paste input "559) 646-5106"
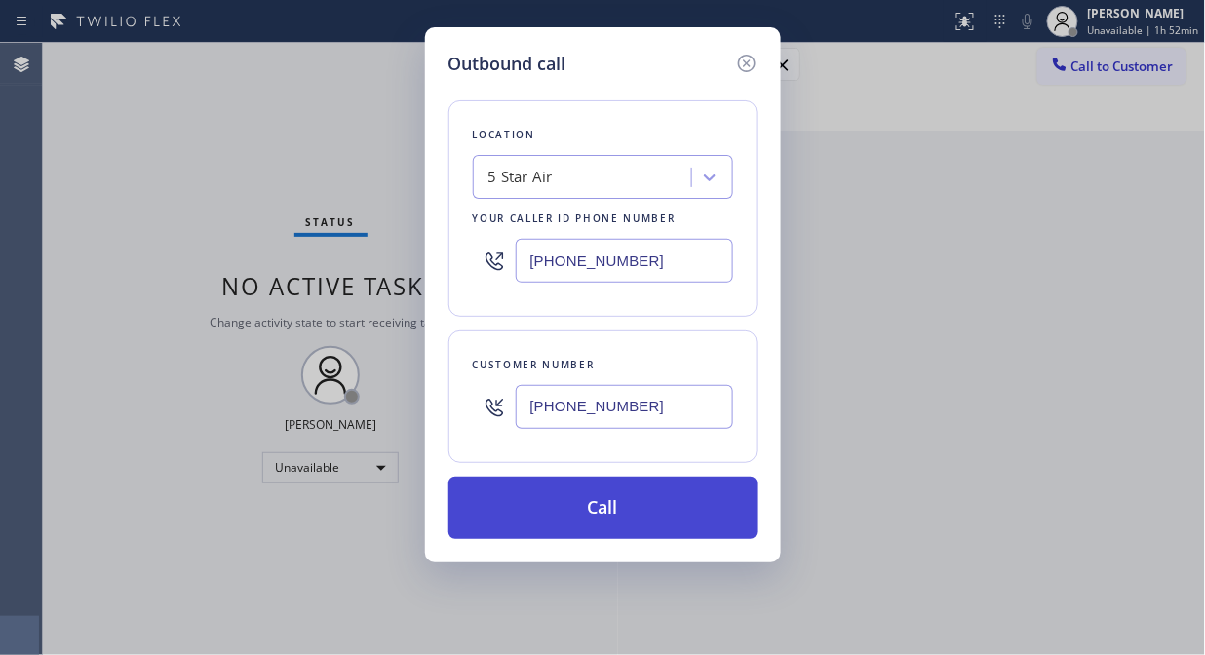
type input "(559) 646-5106"
click at [631, 503] on button "Call" at bounding box center [602, 508] width 309 height 62
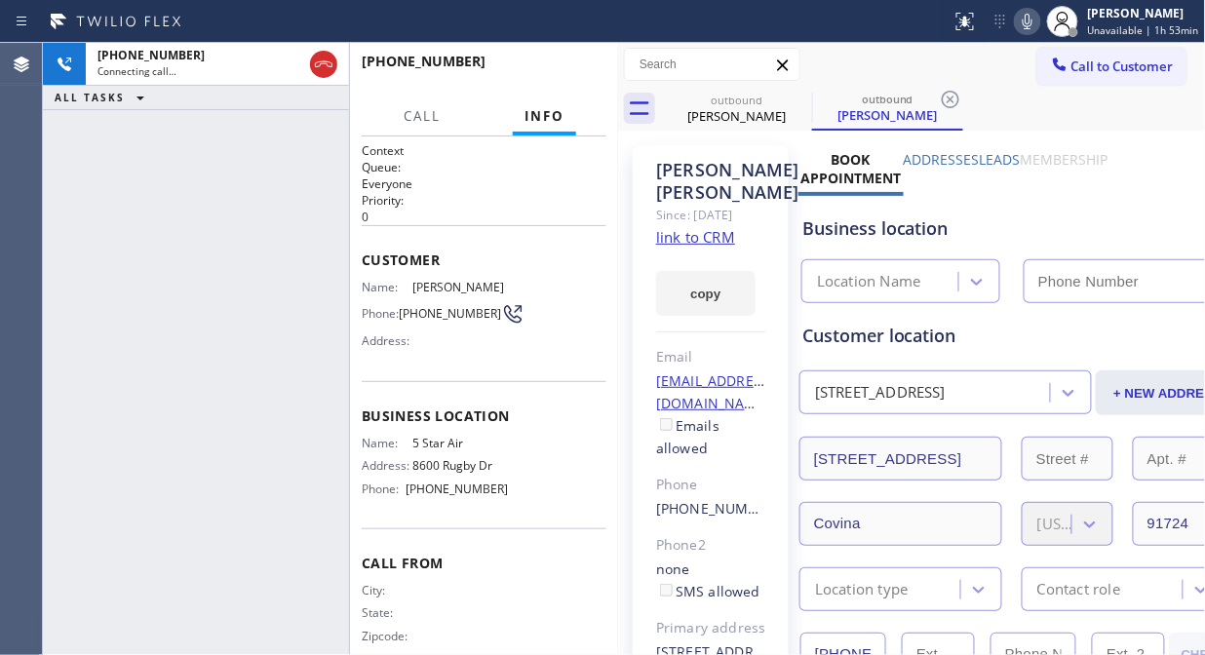
type input "(800) 686-5038"
click at [324, 69] on icon at bounding box center [323, 64] width 23 height 23
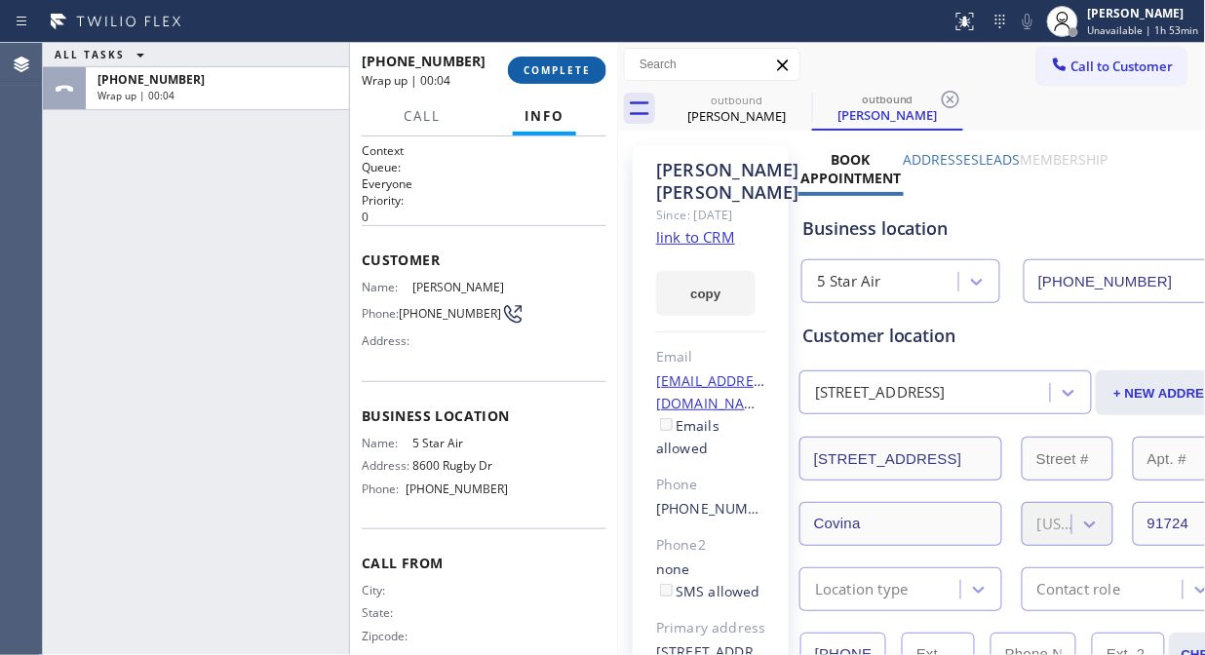
click at [567, 71] on span "COMPLETE" at bounding box center [557, 70] width 67 height 14
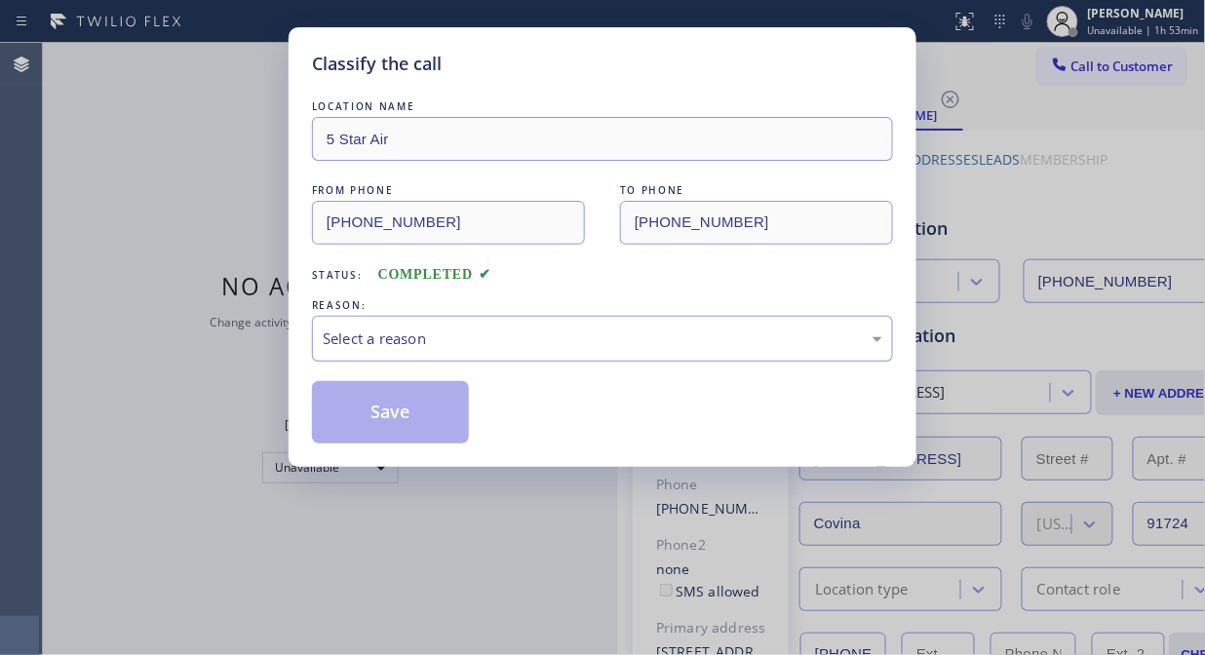
click at [550, 336] on div "Select a reason" at bounding box center [603, 339] width 560 height 22
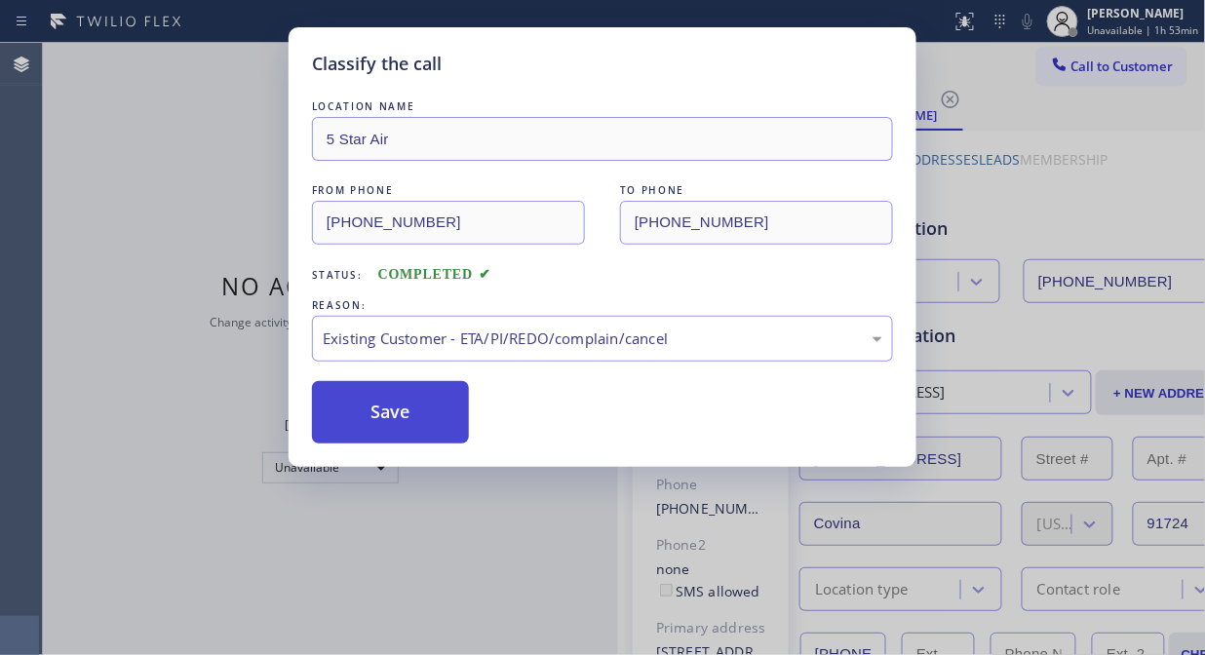
click at [425, 400] on button "Save" at bounding box center [390, 412] width 157 height 62
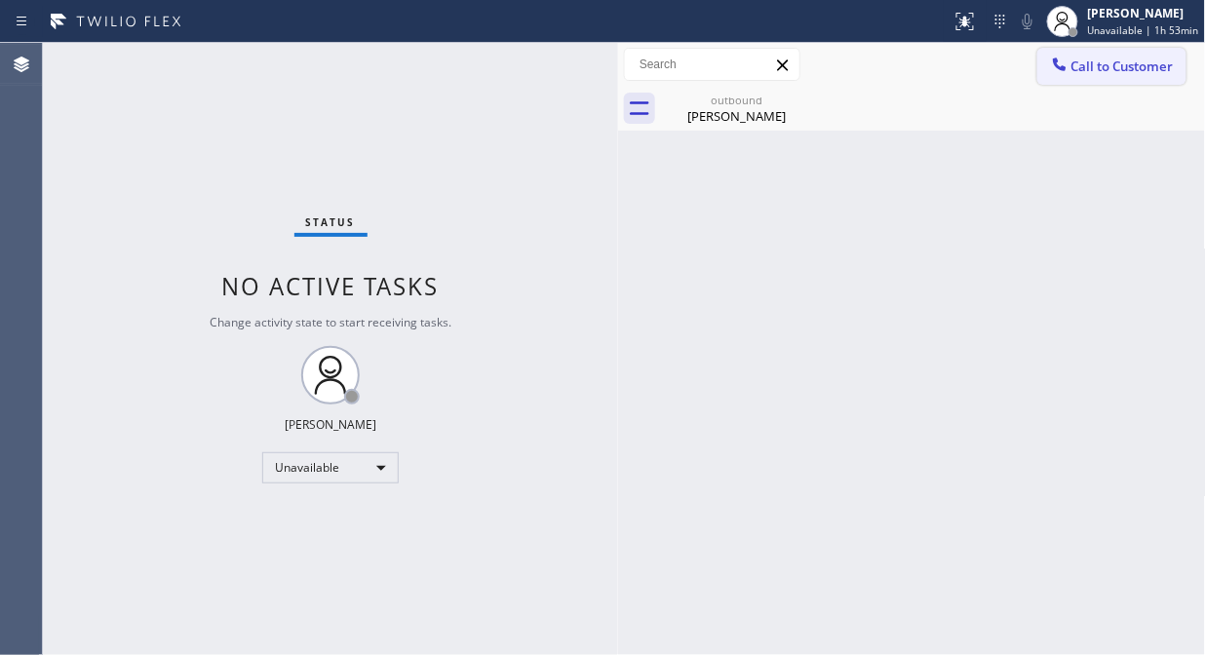
click at [1084, 71] on span "Call to Customer" at bounding box center [1122, 67] width 102 height 18
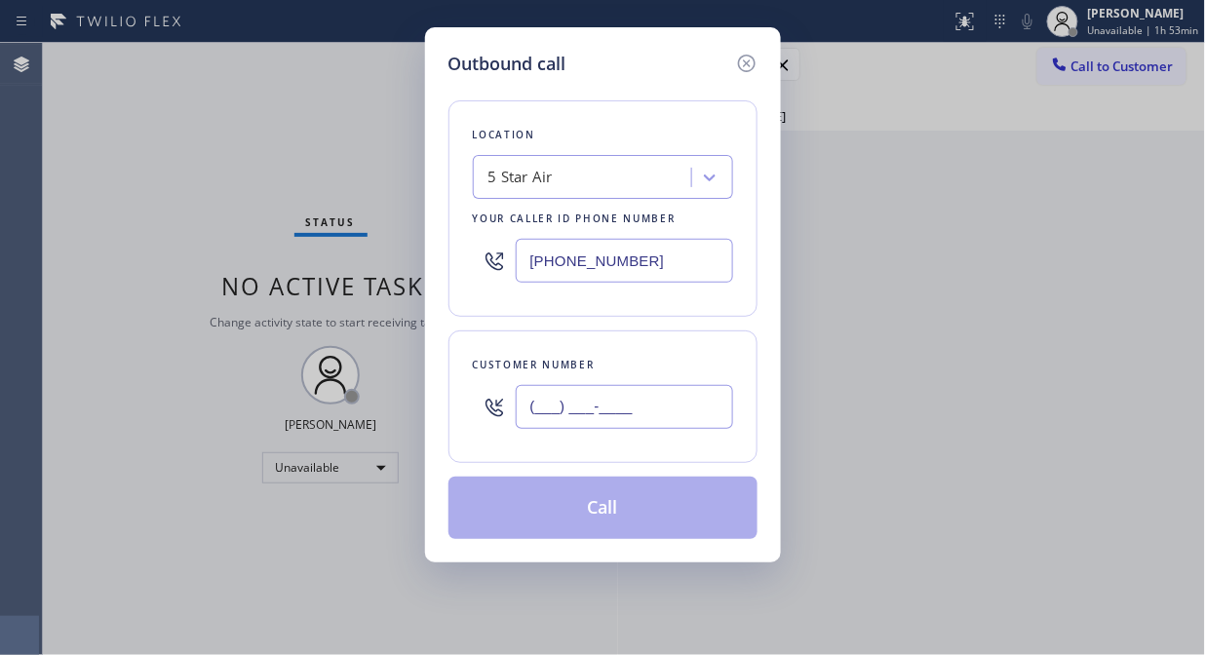
click at [661, 420] on input "(___) ___-____" at bounding box center [624, 407] width 217 height 44
paste input "818) 271-9727"
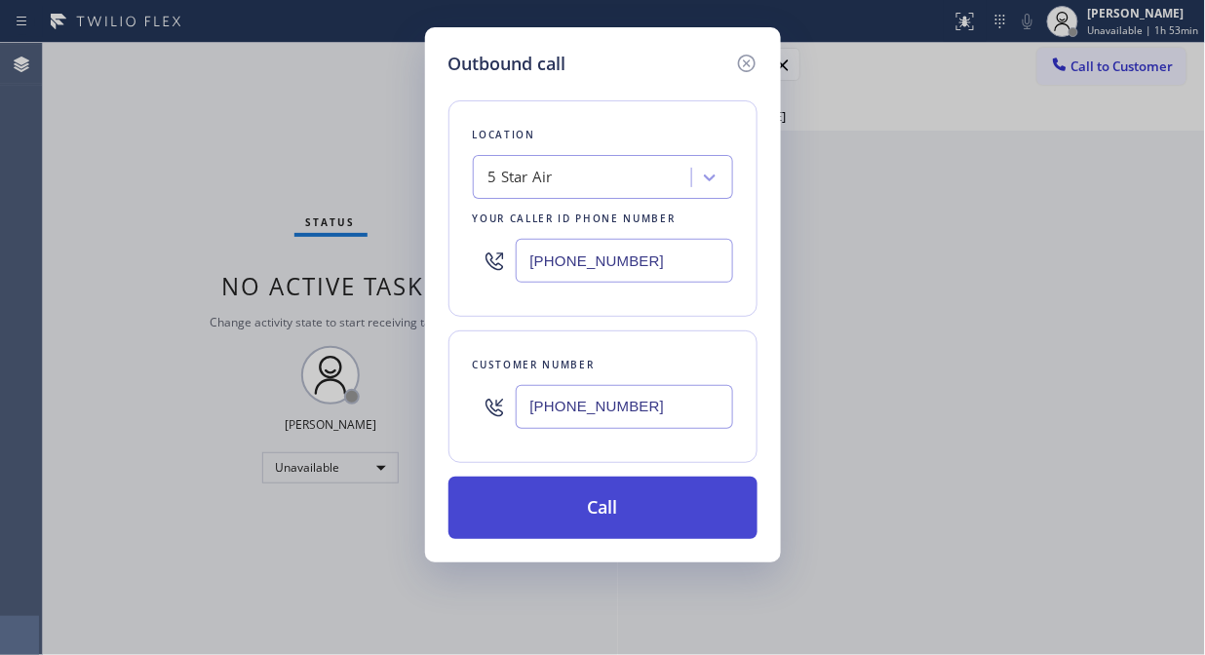
type input "(818) 271-9727"
click at [666, 500] on button "Call" at bounding box center [602, 508] width 309 height 62
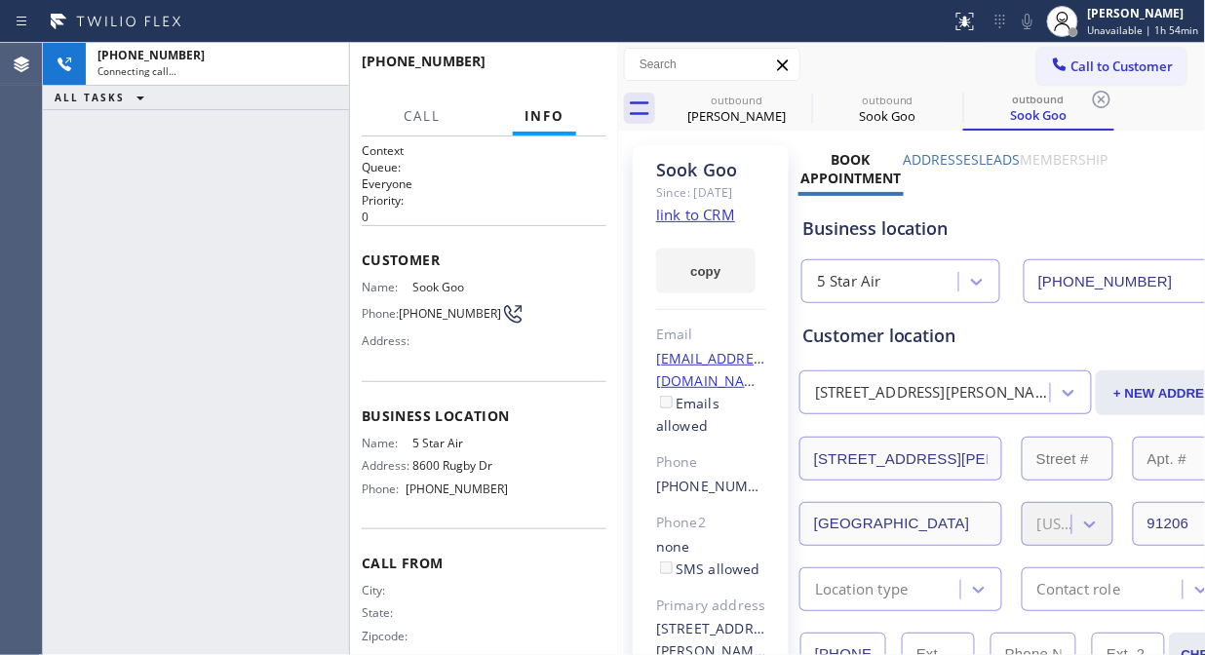
type input "(800) 686-5038"
click at [1038, 13] on icon at bounding box center [1027, 21] width 23 height 23
click at [585, 70] on span "HANG UP" at bounding box center [560, 70] width 59 height 14
click at [581, 71] on span "HANG UP" at bounding box center [560, 70] width 59 height 14
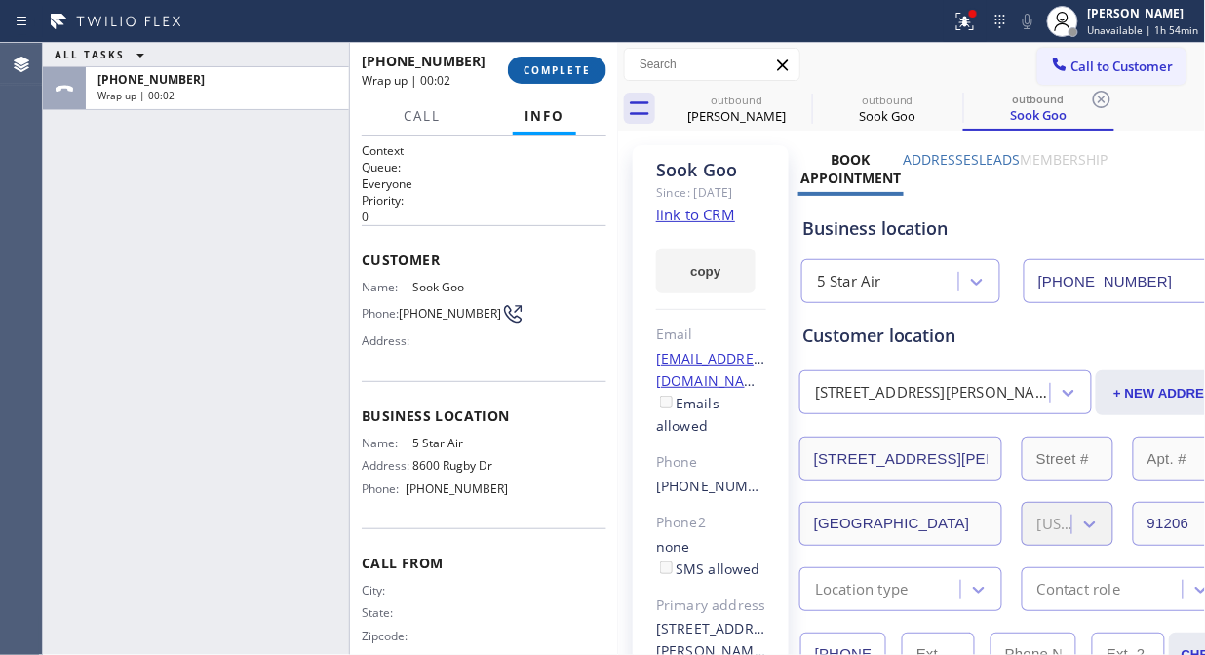
click at [588, 71] on span "COMPLETE" at bounding box center [557, 70] width 67 height 14
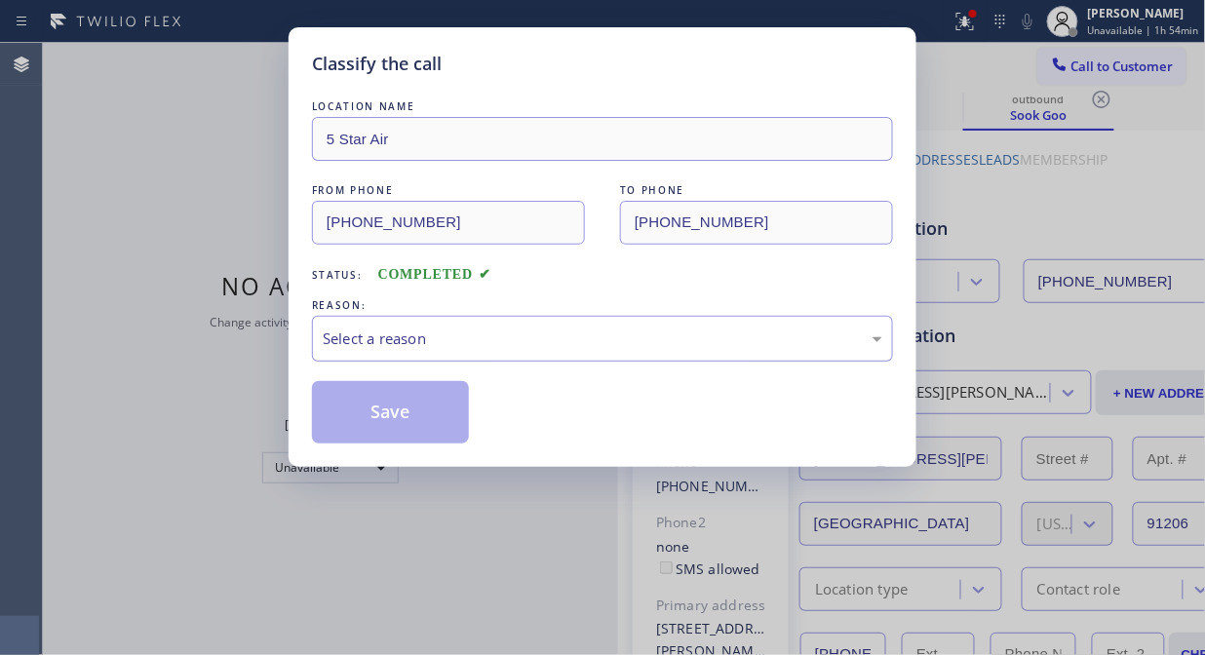
click at [552, 342] on div "Select a reason" at bounding box center [603, 339] width 560 height 22
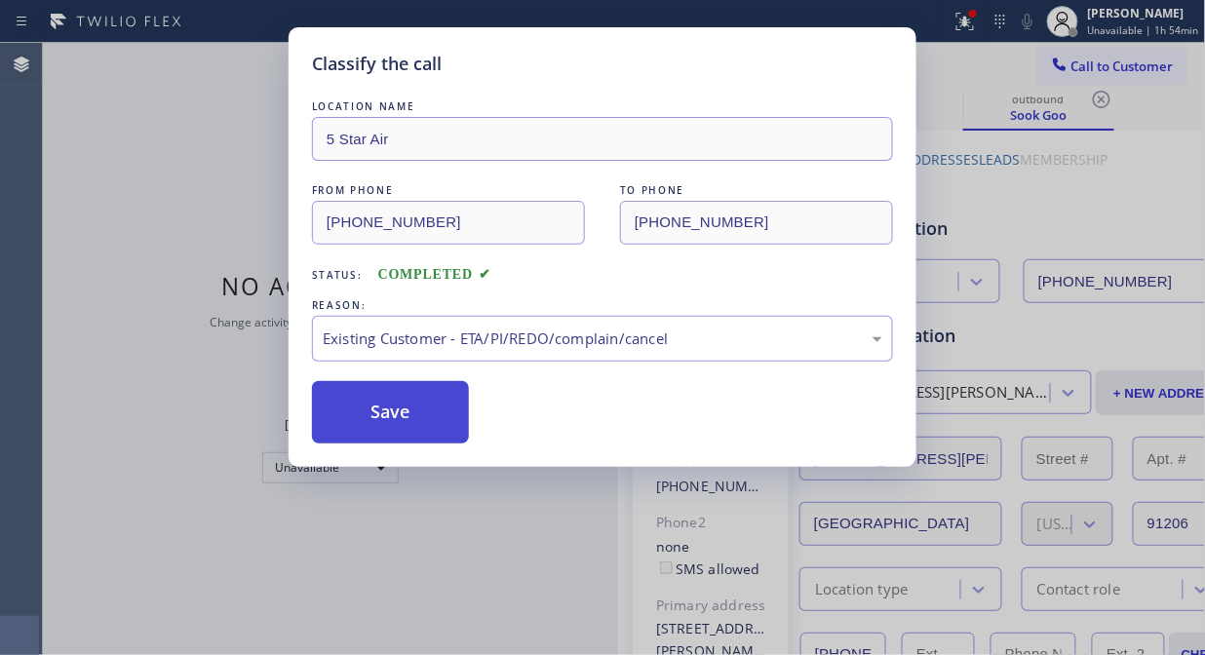
click at [431, 421] on button "Save" at bounding box center [390, 412] width 157 height 62
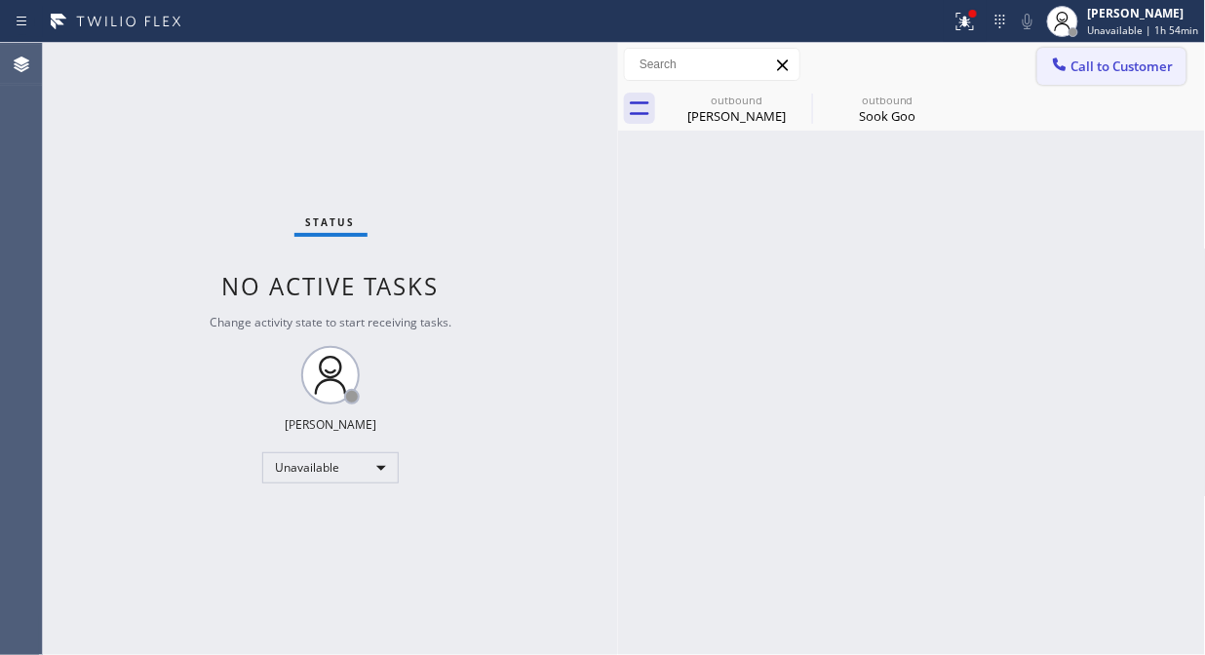
click at [1084, 64] on span "Call to Customer" at bounding box center [1122, 67] width 102 height 18
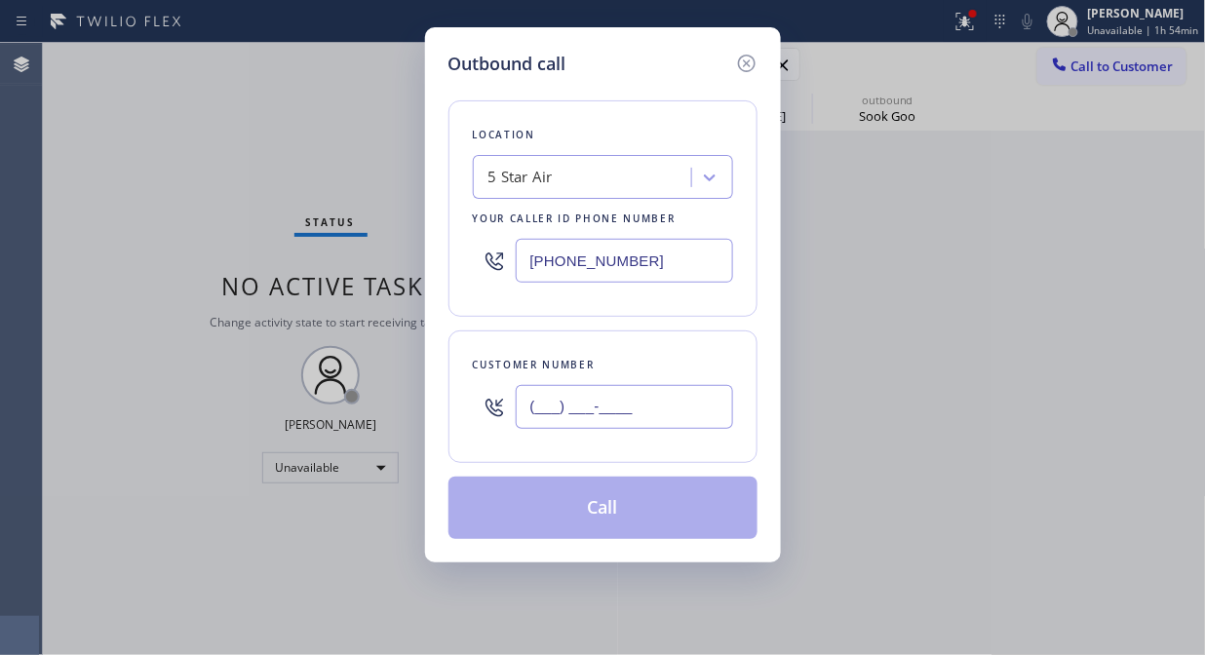
click at [671, 397] on input "(___) ___-____" at bounding box center [624, 407] width 217 height 44
paste input "415) 283-5341"
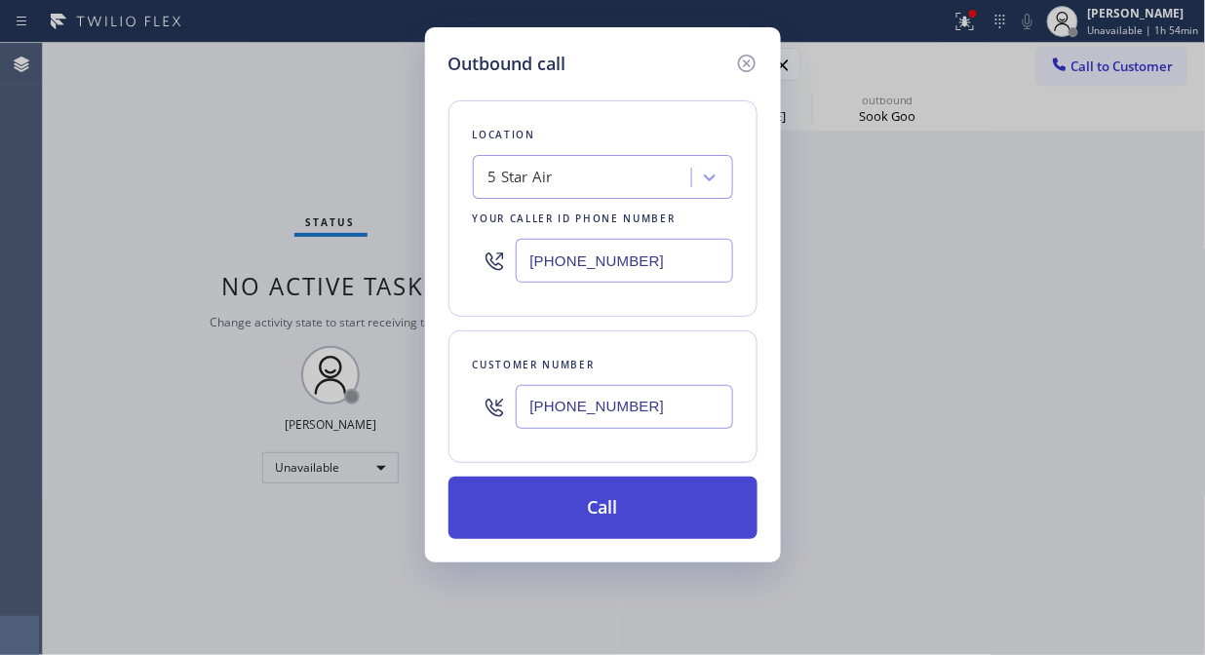
type input "(415) 283-5341"
click at [695, 503] on button "Call" at bounding box center [602, 508] width 309 height 62
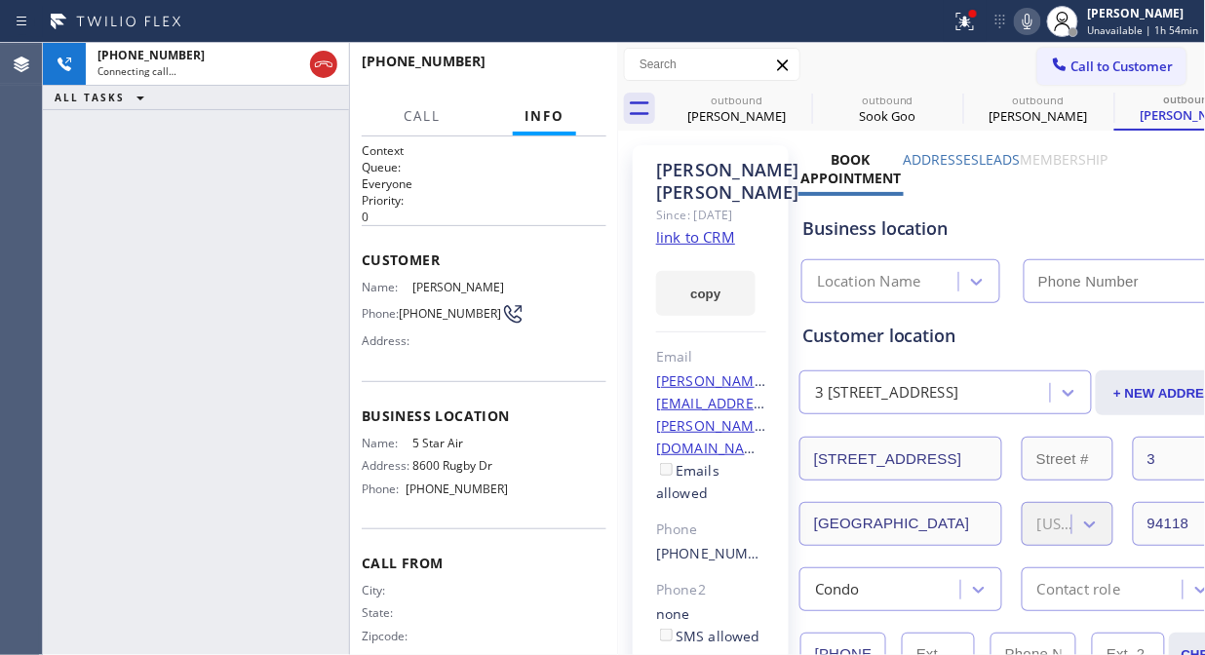
type input "(800) 686-5038"
click at [805, 100] on icon at bounding box center [799, 99] width 23 height 23
click at [0, 0] on icon at bounding box center [0, 0] width 0 height 0
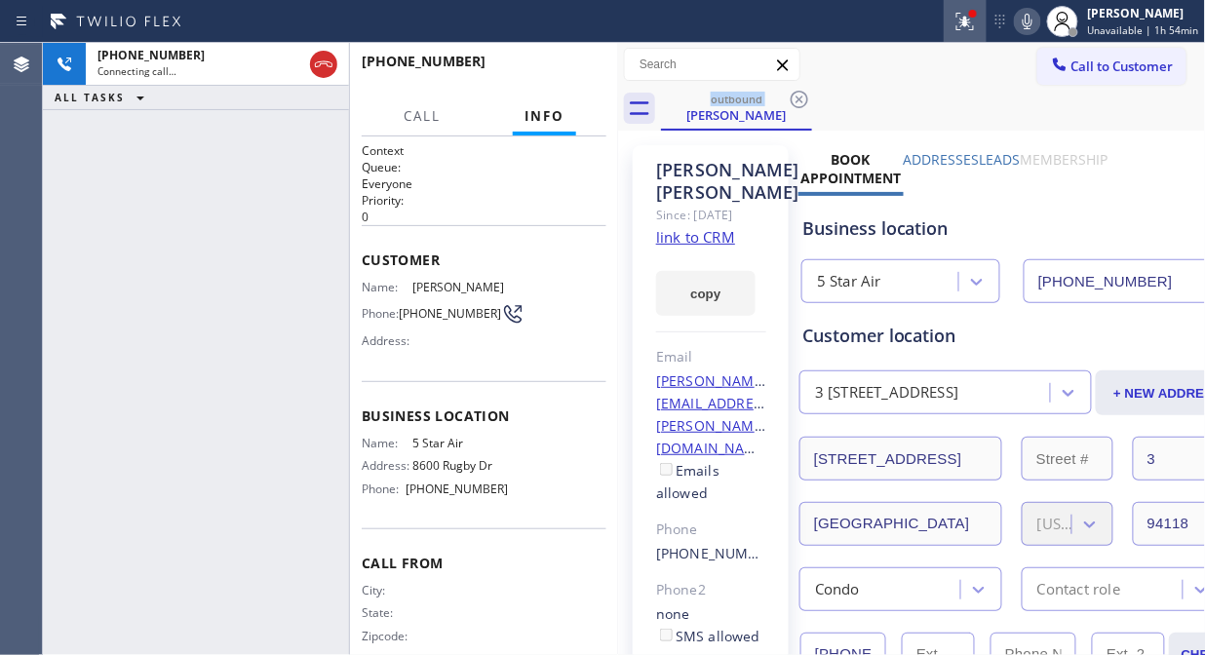
click at [966, 23] on icon at bounding box center [964, 21] width 23 height 23
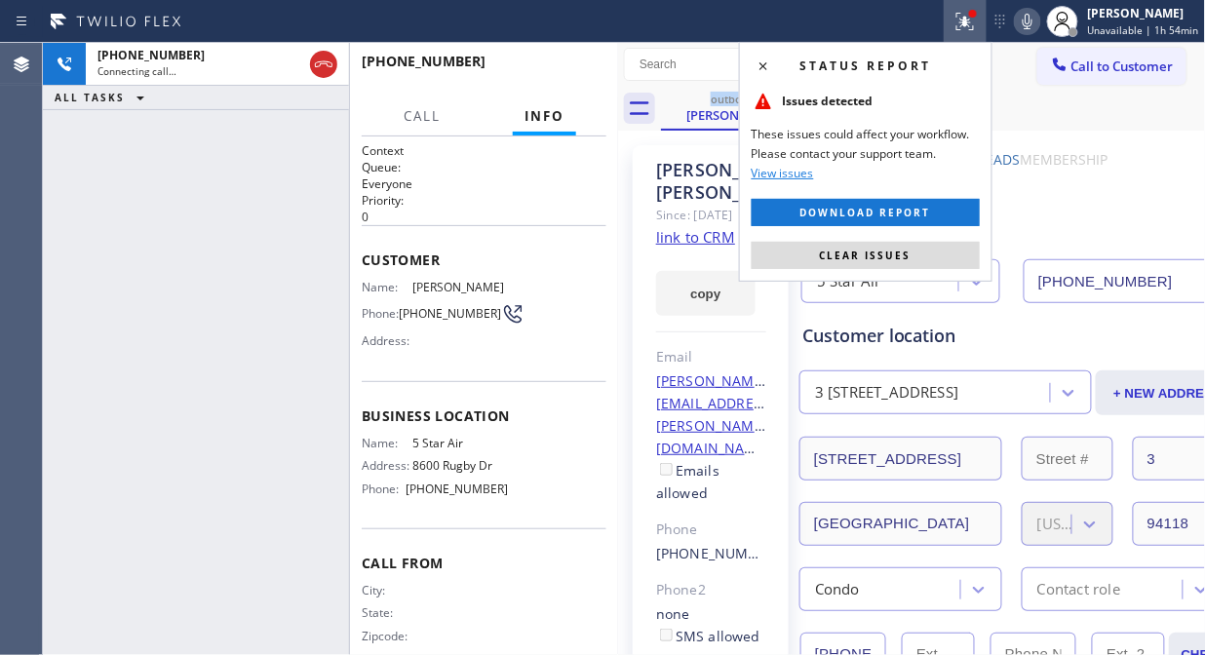
drag, startPoint x: 874, startPoint y: 254, endPoint x: 947, endPoint y: 142, distance: 133.3
click at [880, 252] on span "Clear issues" at bounding box center [866, 256] width 92 height 14
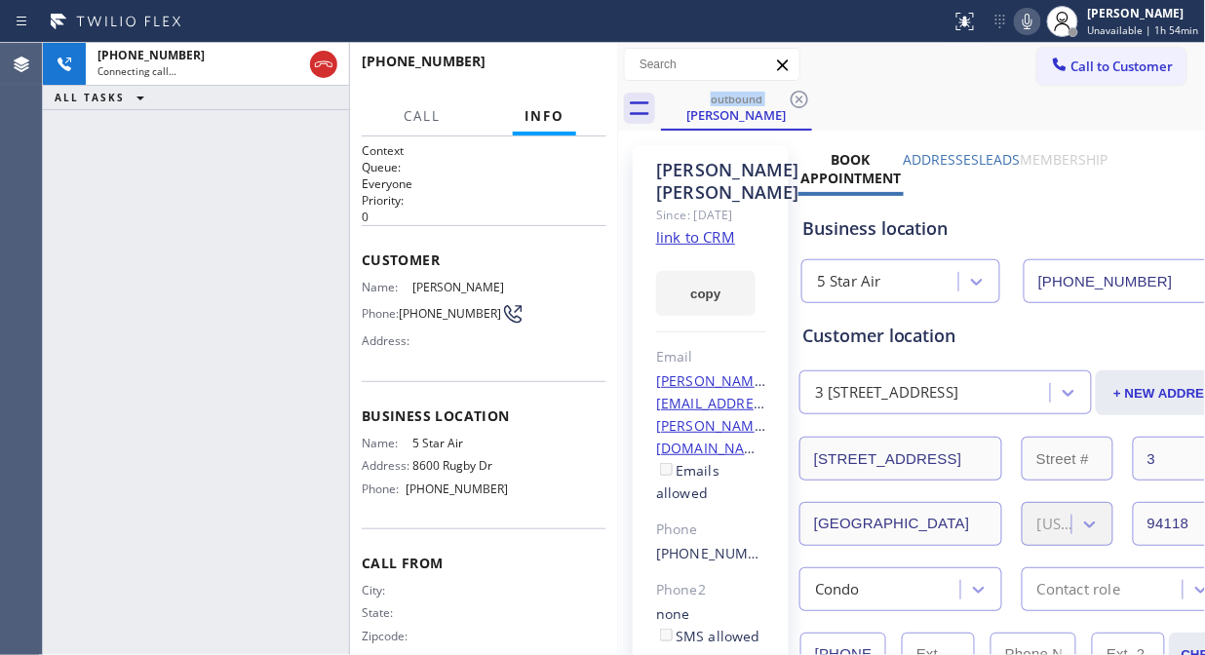
click at [1036, 21] on icon at bounding box center [1027, 21] width 23 height 23
click at [1031, 25] on icon at bounding box center [1028, 22] width 10 height 16
click at [569, 69] on span "HANG UP" at bounding box center [560, 70] width 59 height 14
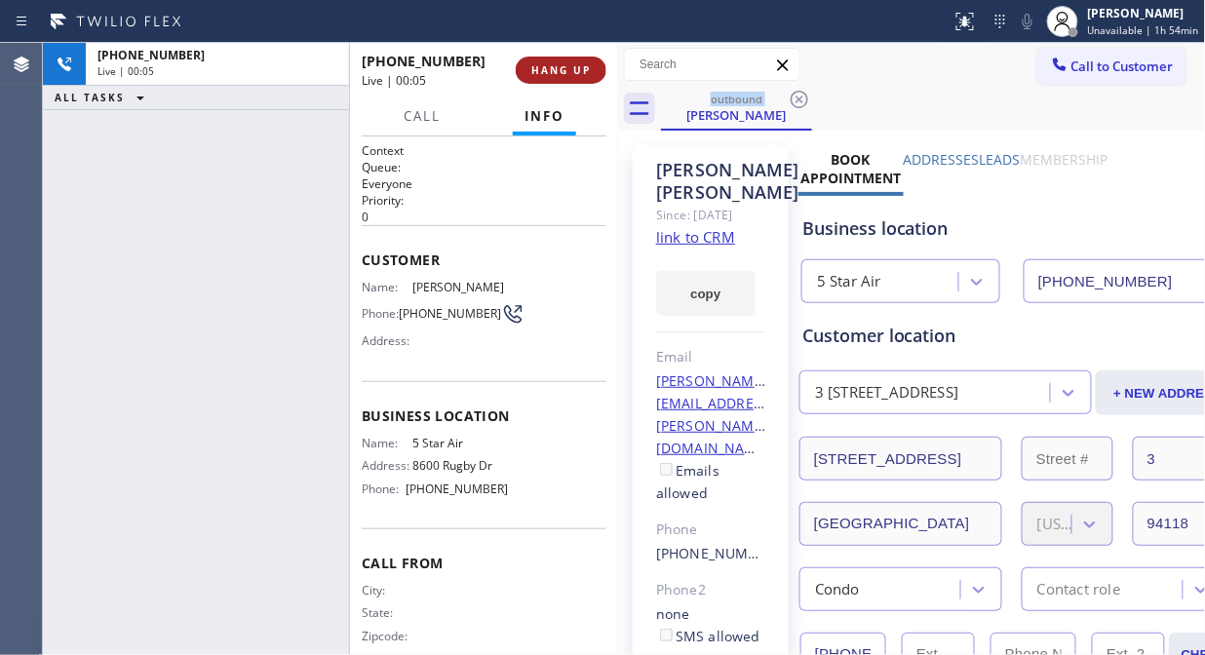
click at [569, 69] on span "HANG UP" at bounding box center [560, 70] width 59 height 14
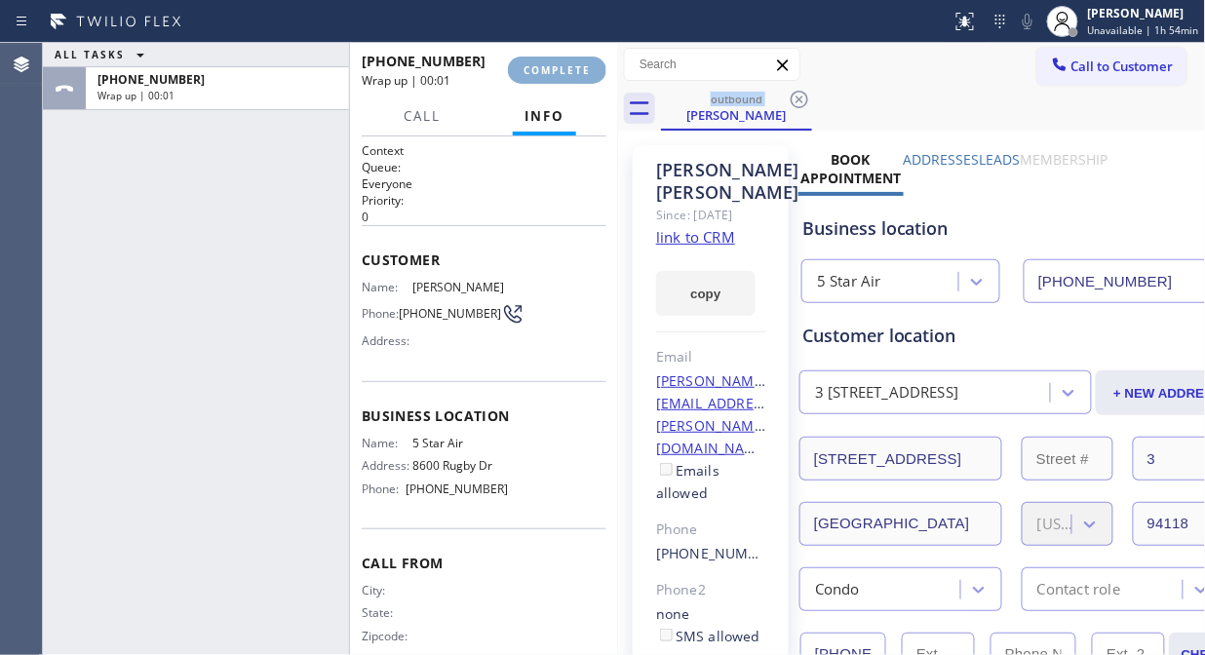
click at [568, 71] on span "COMPLETE" at bounding box center [557, 70] width 67 height 14
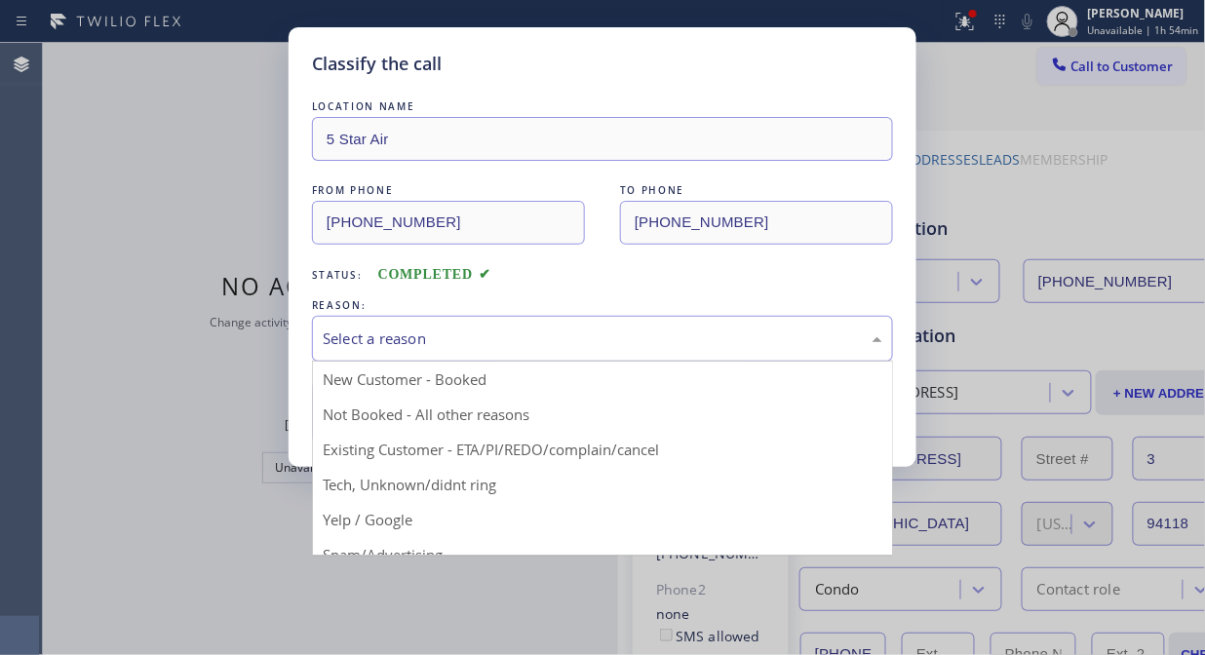
click at [577, 332] on div "Select a reason" at bounding box center [603, 339] width 560 height 22
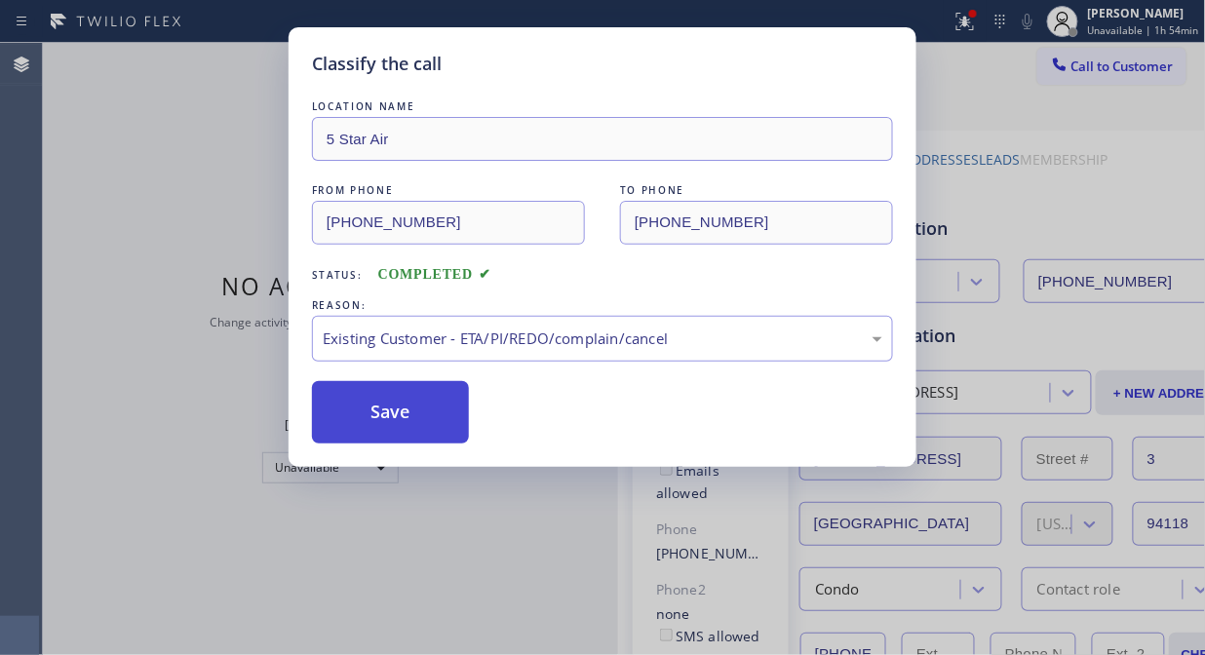
click at [444, 433] on button "Save" at bounding box center [390, 412] width 157 height 62
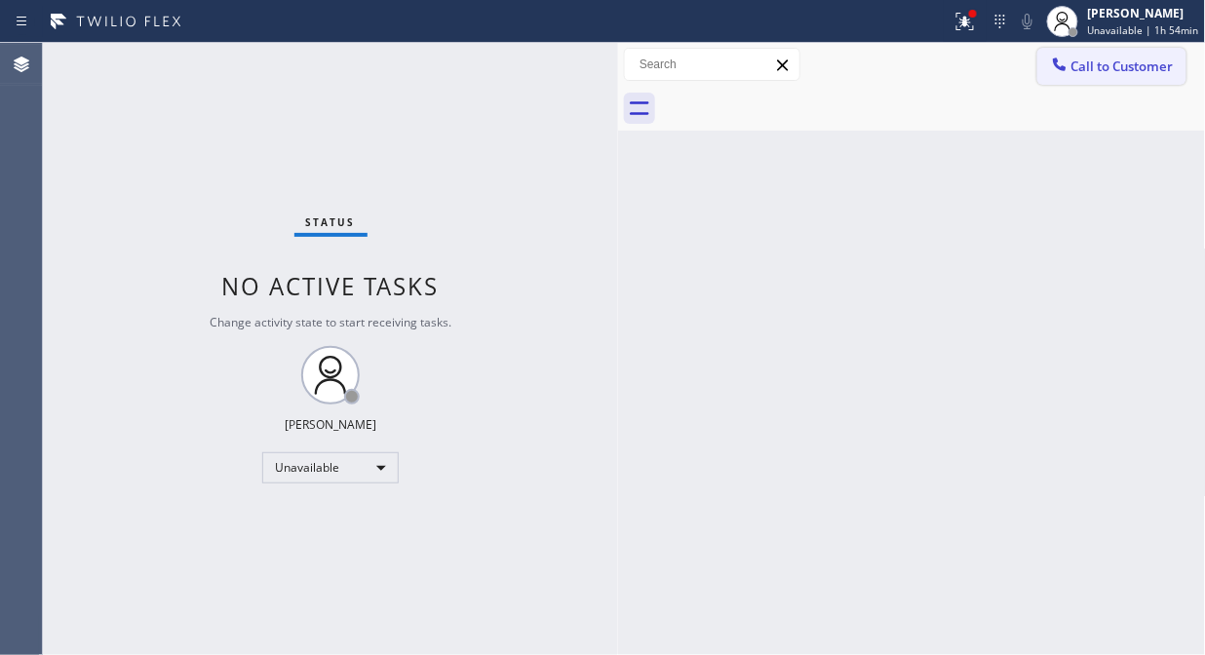
click at [1083, 66] on span "Call to Customer" at bounding box center [1122, 67] width 102 height 18
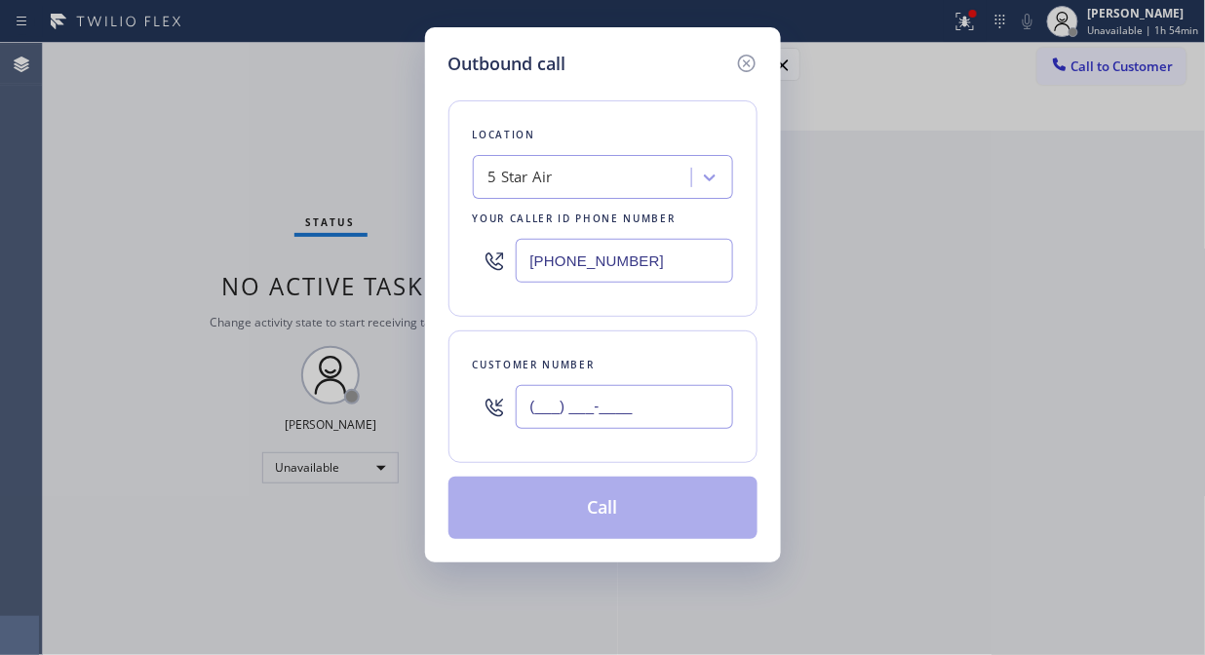
click at [606, 404] on input "(___) ___-____" at bounding box center [624, 407] width 217 height 44
paste input "714) 337-0333"
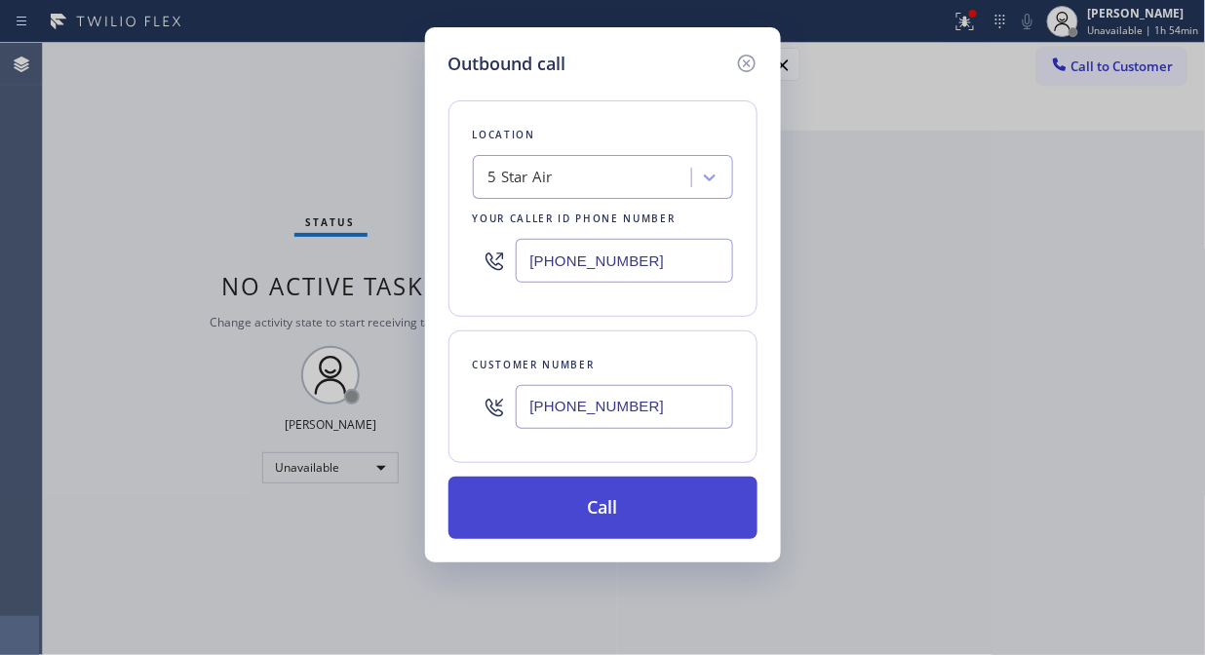
type input "(714) 337-0333"
click at [612, 505] on button "Call" at bounding box center [602, 508] width 309 height 62
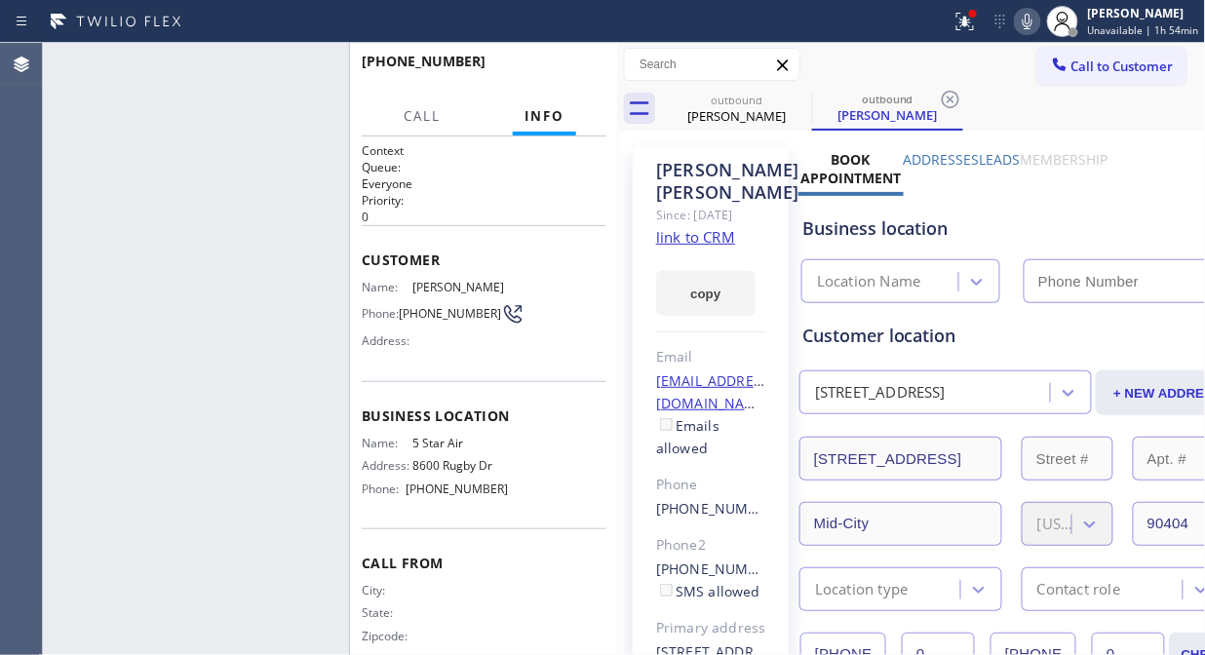
type input "(800) 686-5038"
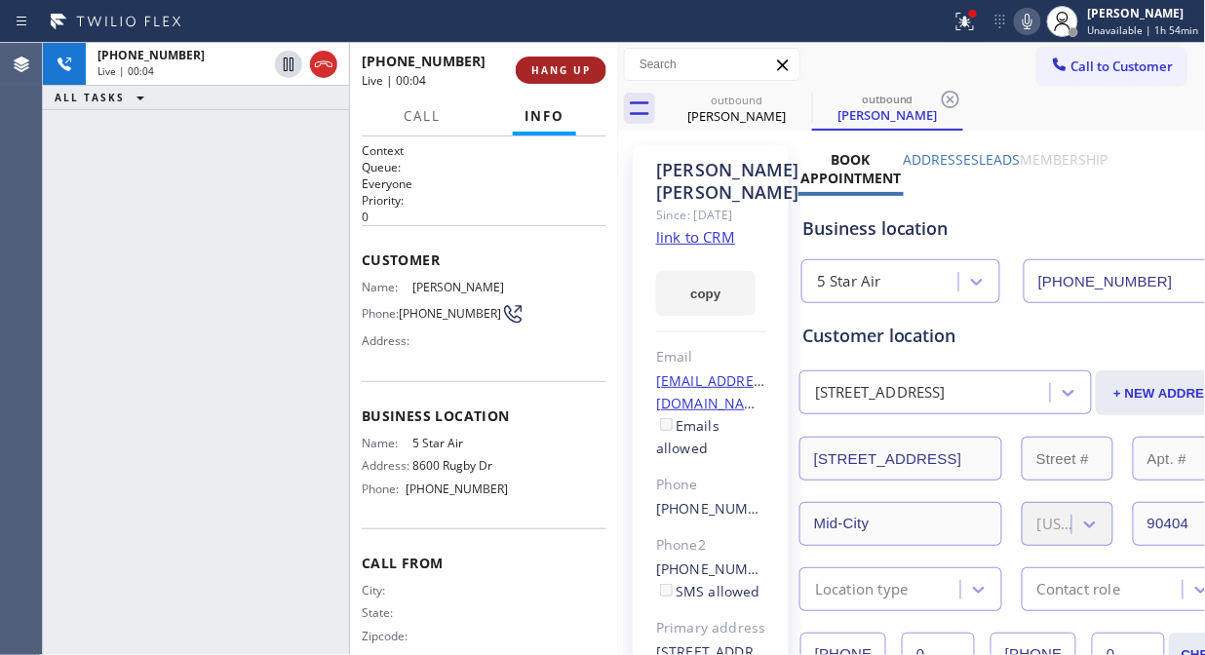
click at [557, 73] on span "HANG UP" at bounding box center [560, 70] width 59 height 14
click at [558, 73] on span "HANG UP" at bounding box center [560, 70] width 59 height 14
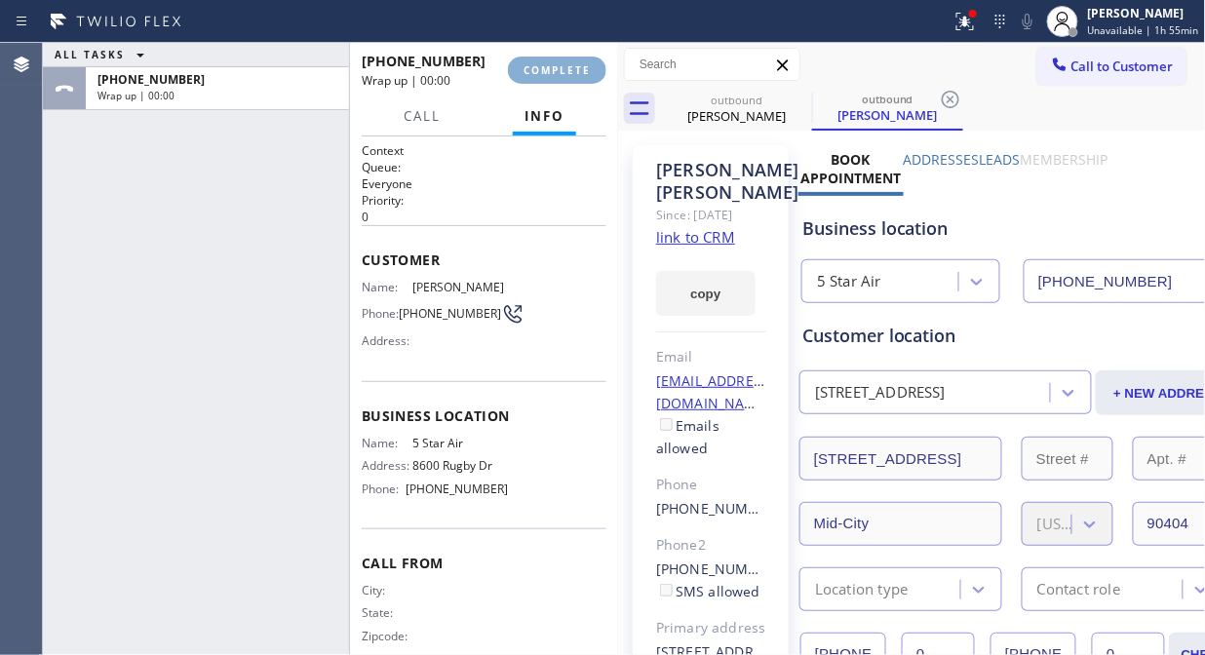
click at [558, 74] on span "COMPLETE" at bounding box center [557, 70] width 67 height 14
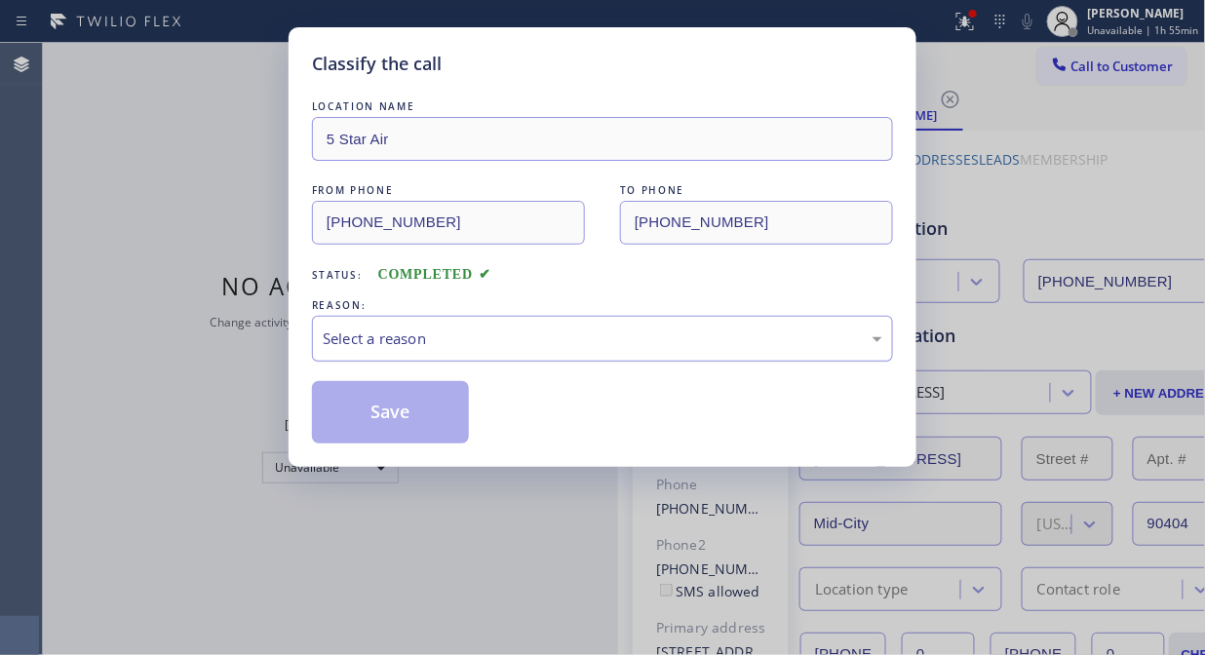
click at [636, 342] on div "Select a reason" at bounding box center [603, 339] width 560 height 22
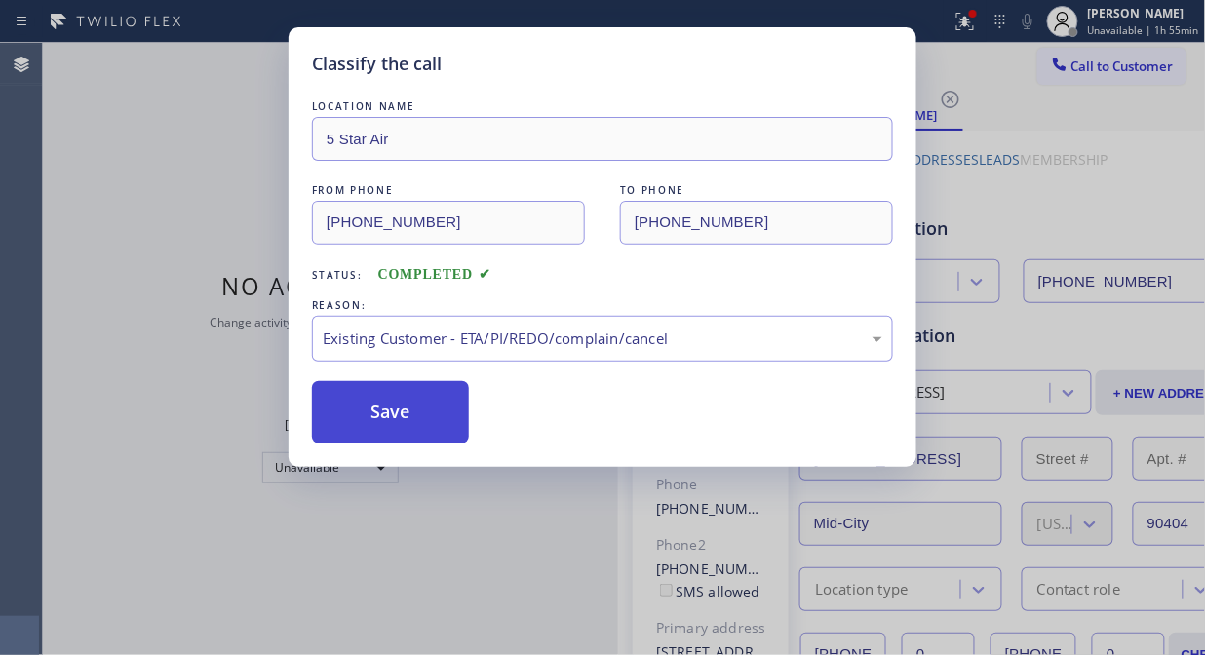
drag, startPoint x: 470, startPoint y: 421, endPoint x: 448, endPoint y: 422, distance: 21.5
click at [466, 421] on div "Save" at bounding box center [602, 412] width 581 height 62
click at [401, 423] on button "Save" at bounding box center [390, 412] width 157 height 62
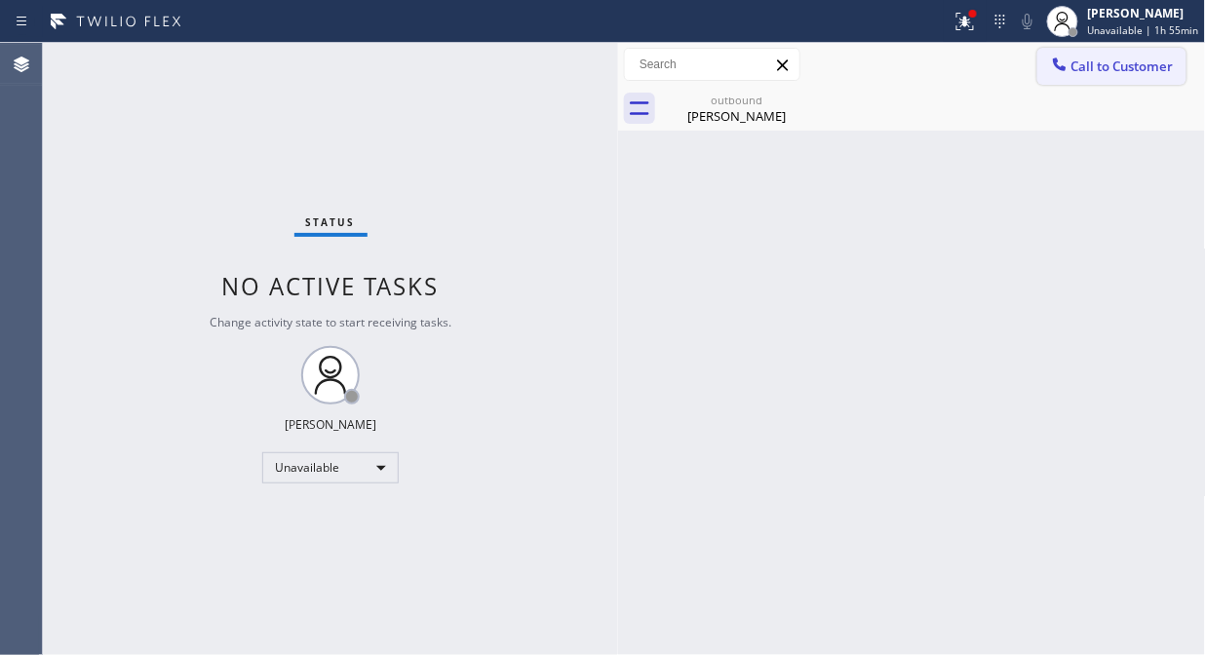
click at [1069, 60] on div at bounding box center [1059, 66] width 23 height 23
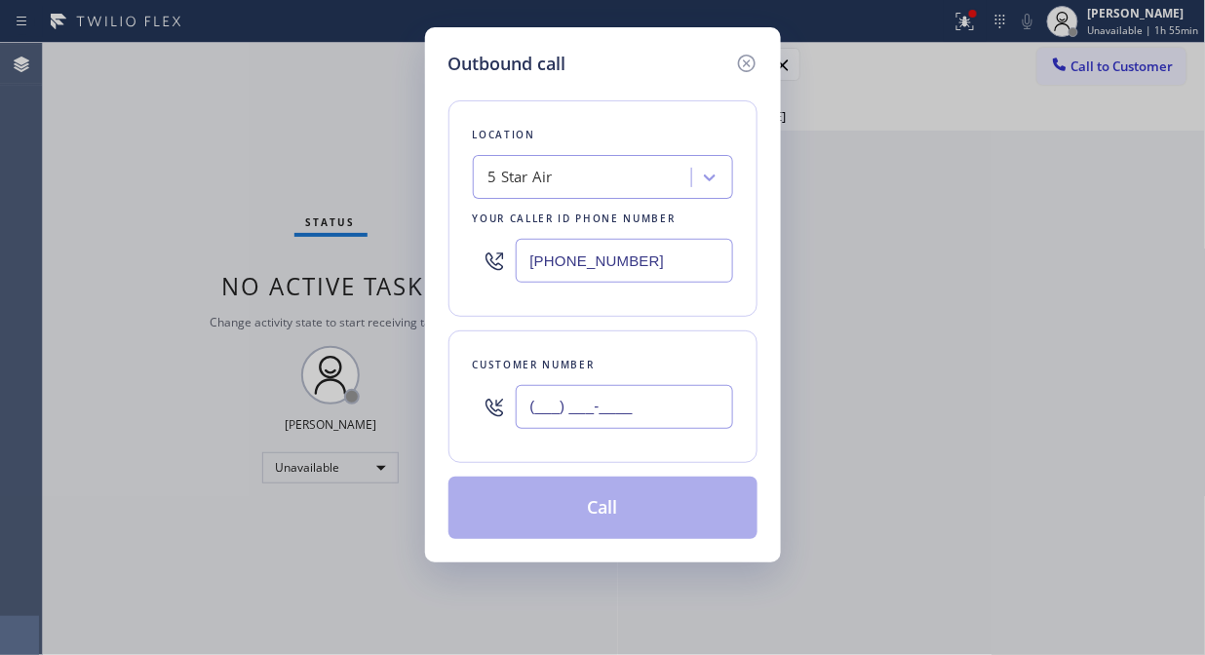
click at [679, 400] on input "(___) ___-____" at bounding box center [624, 407] width 217 height 44
paste input "310) 977-6179"
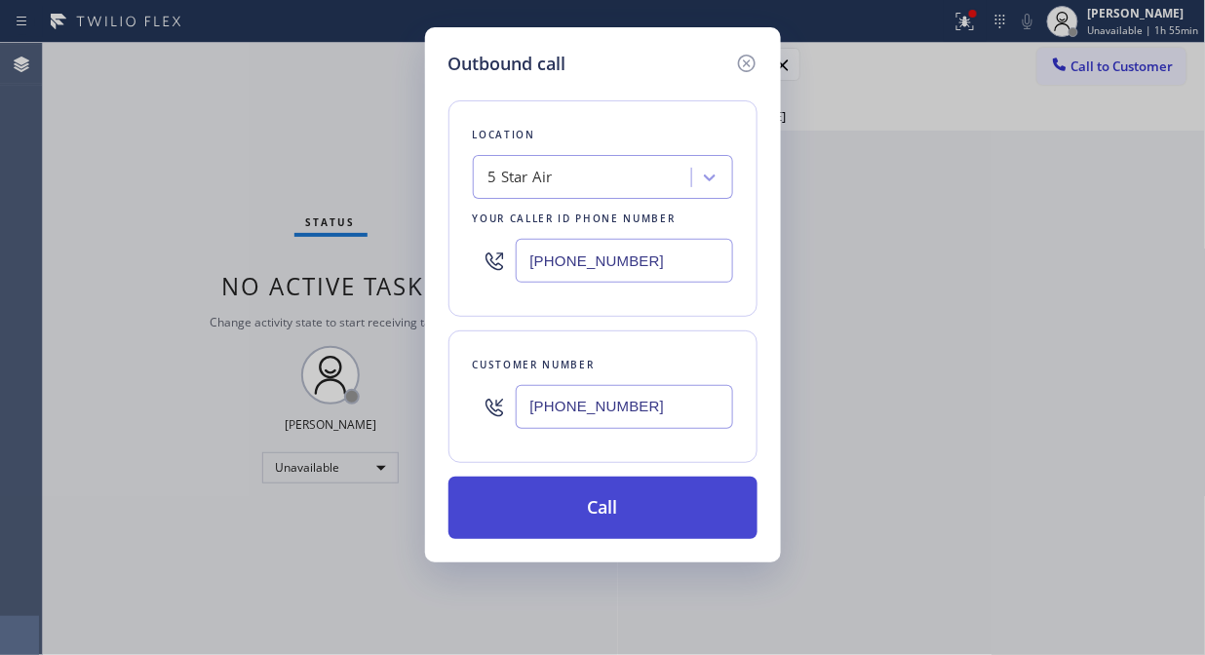
type input "(310) 977-6179"
click at [659, 517] on button "Call" at bounding box center [602, 508] width 309 height 62
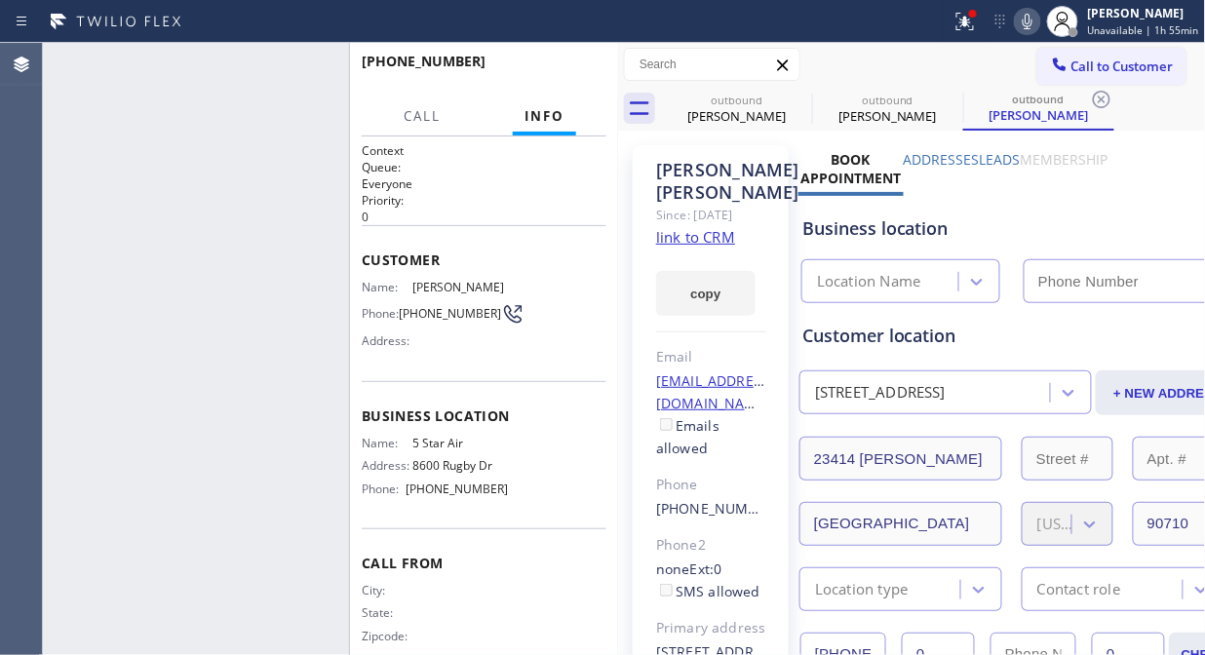
type input "(800) 686-5038"
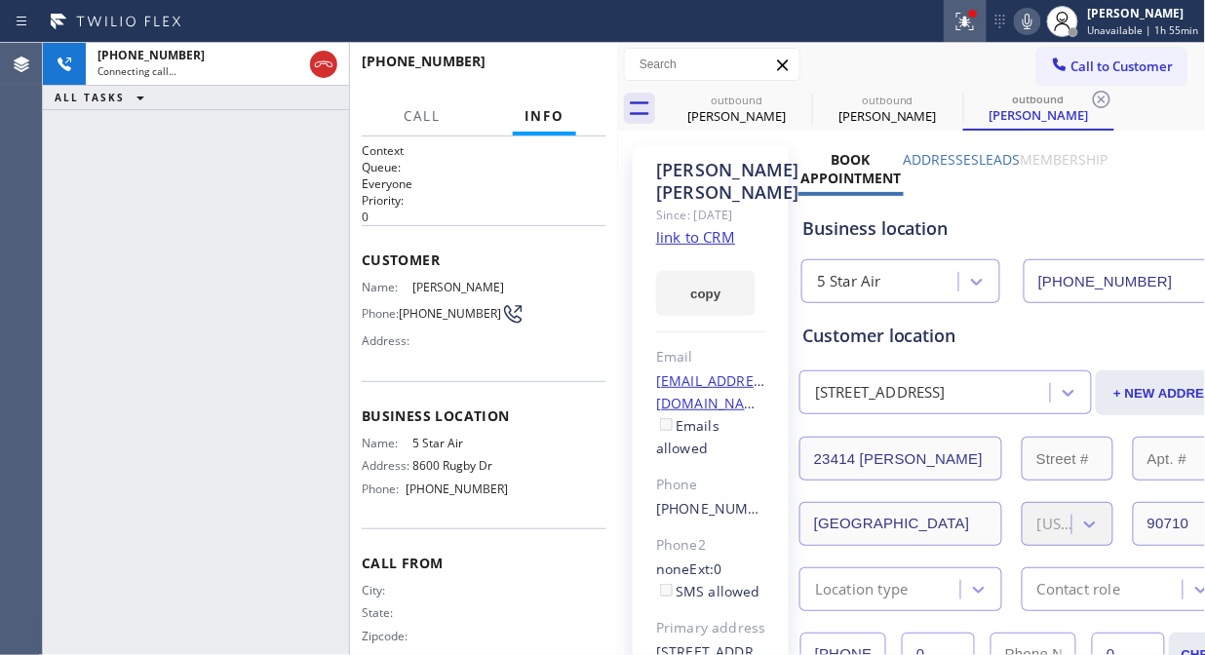
click at [966, 29] on icon at bounding box center [965, 22] width 18 height 18
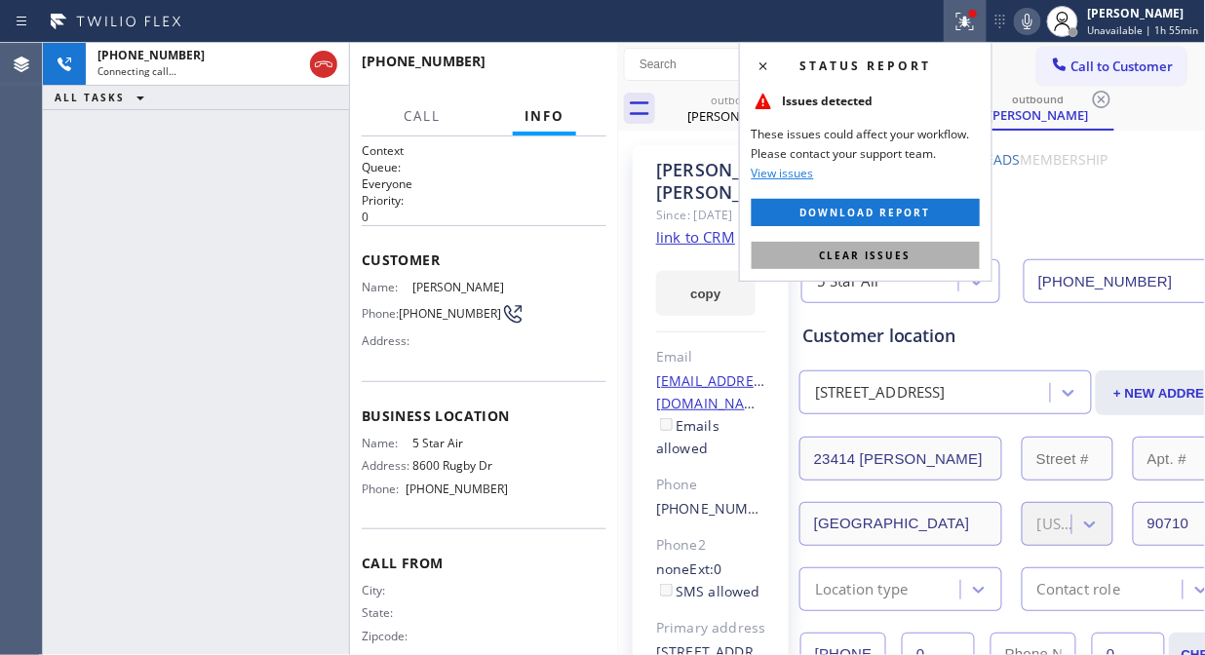
click at [932, 265] on button "Clear issues" at bounding box center [866, 255] width 228 height 27
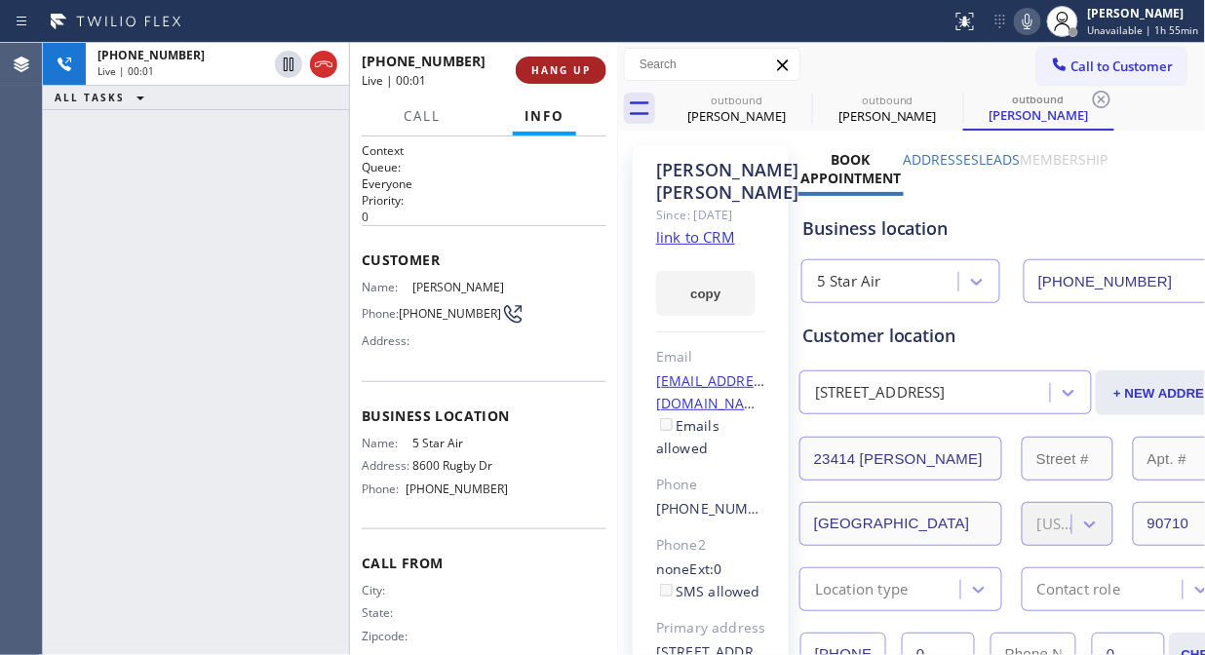
click at [551, 71] on span "HANG UP" at bounding box center [560, 70] width 59 height 14
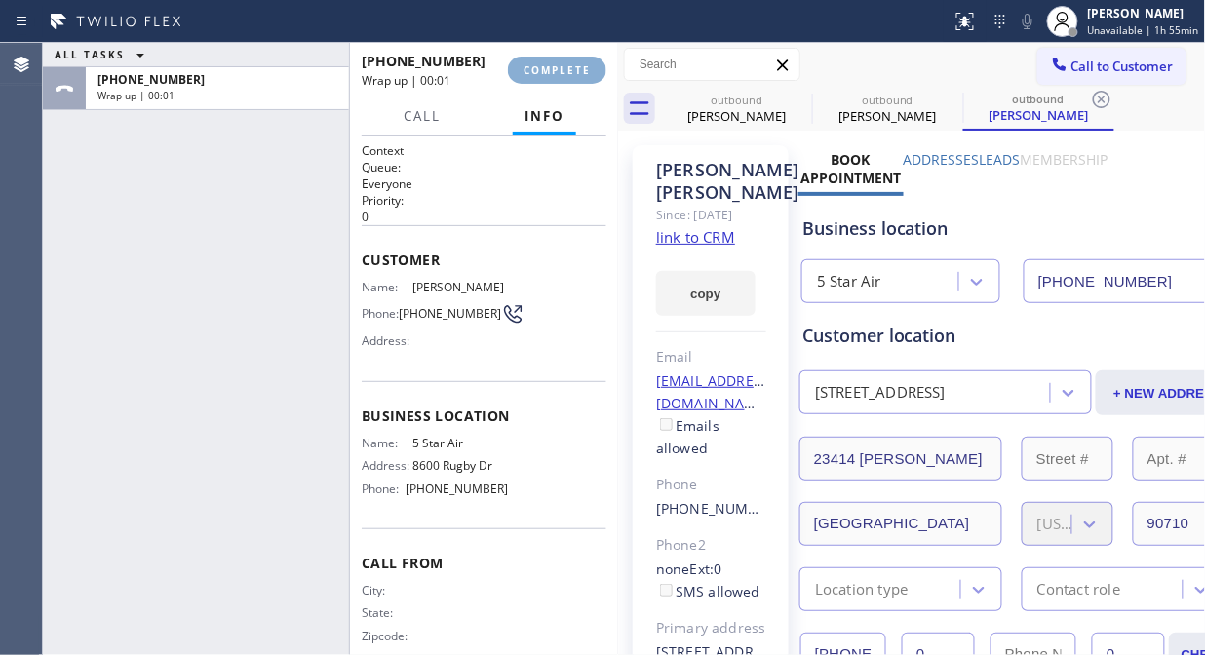
click at [550, 70] on span "COMPLETE" at bounding box center [557, 70] width 67 height 14
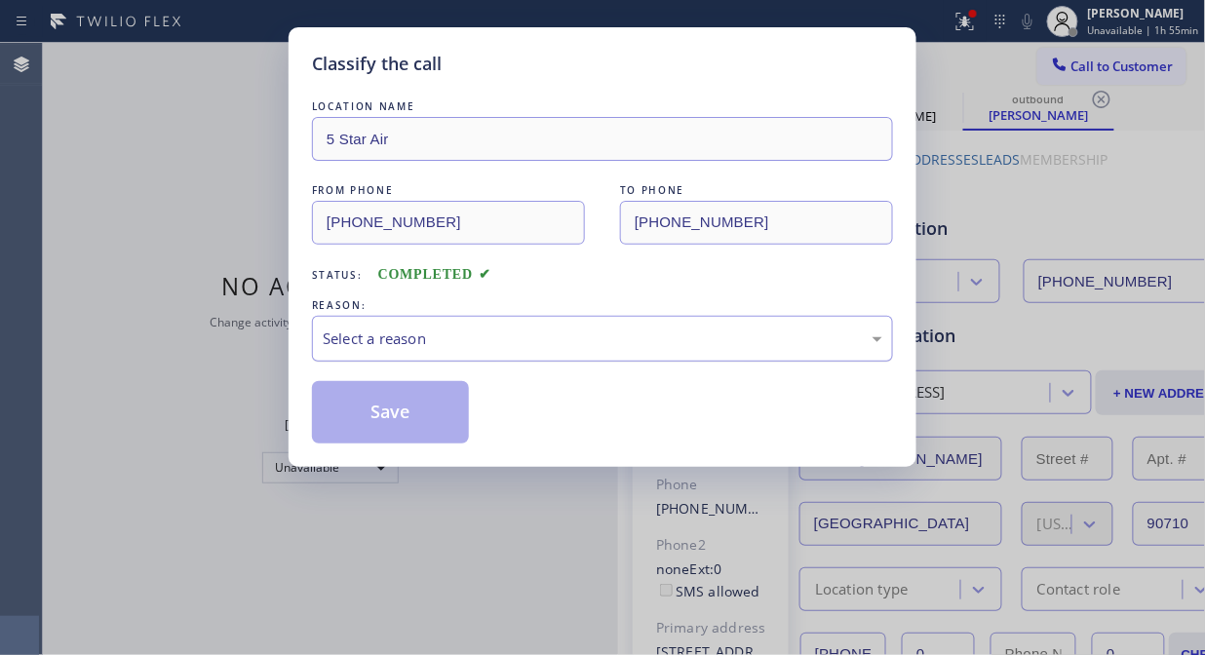
click at [560, 337] on div "Select a reason" at bounding box center [603, 339] width 560 height 22
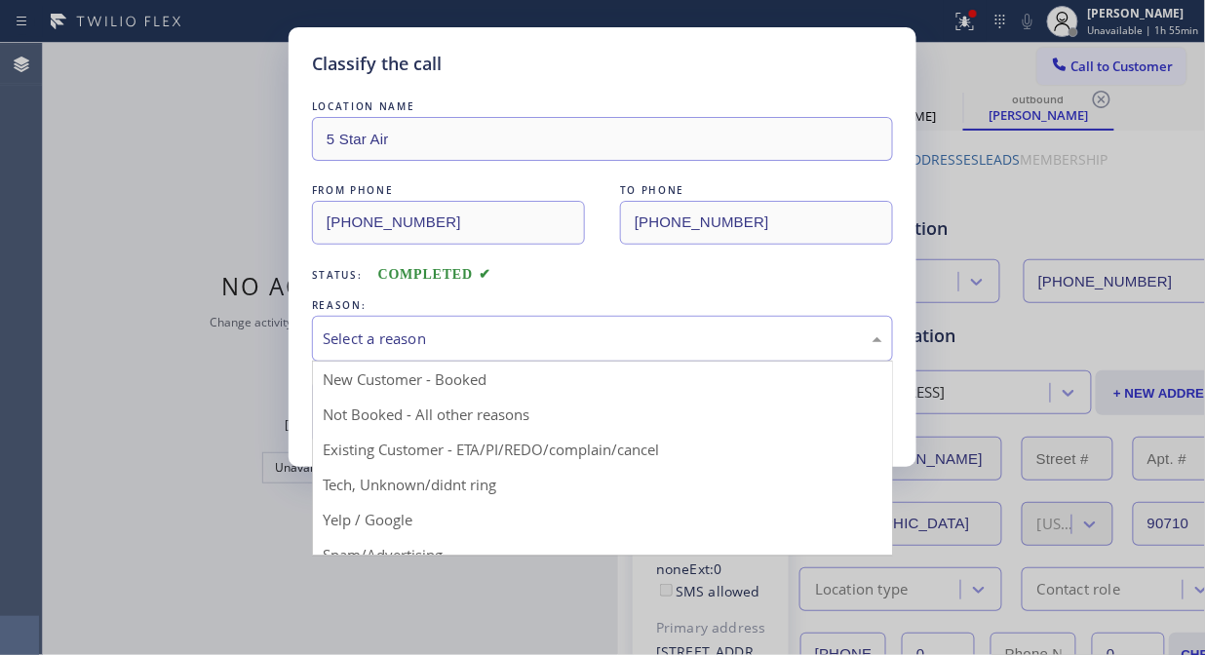
drag, startPoint x: 562, startPoint y: 436, endPoint x: 475, endPoint y: 439, distance: 86.8
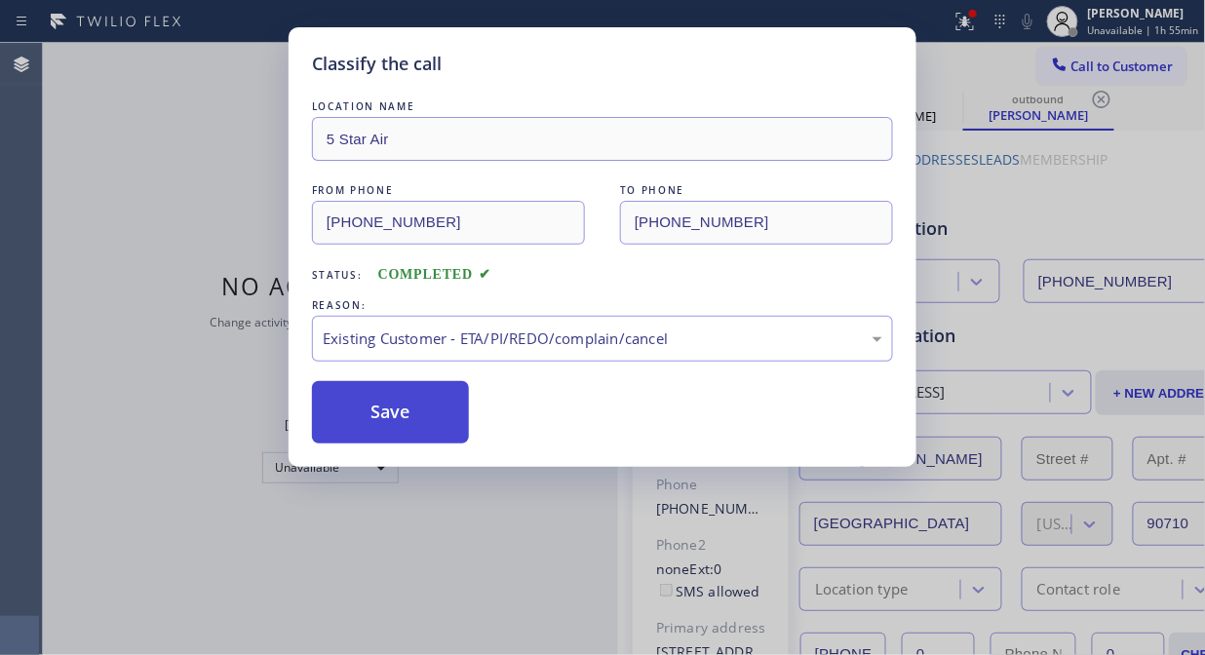
click at [374, 429] on button "Save" at bounding box center [390, 412] width 157 height 62
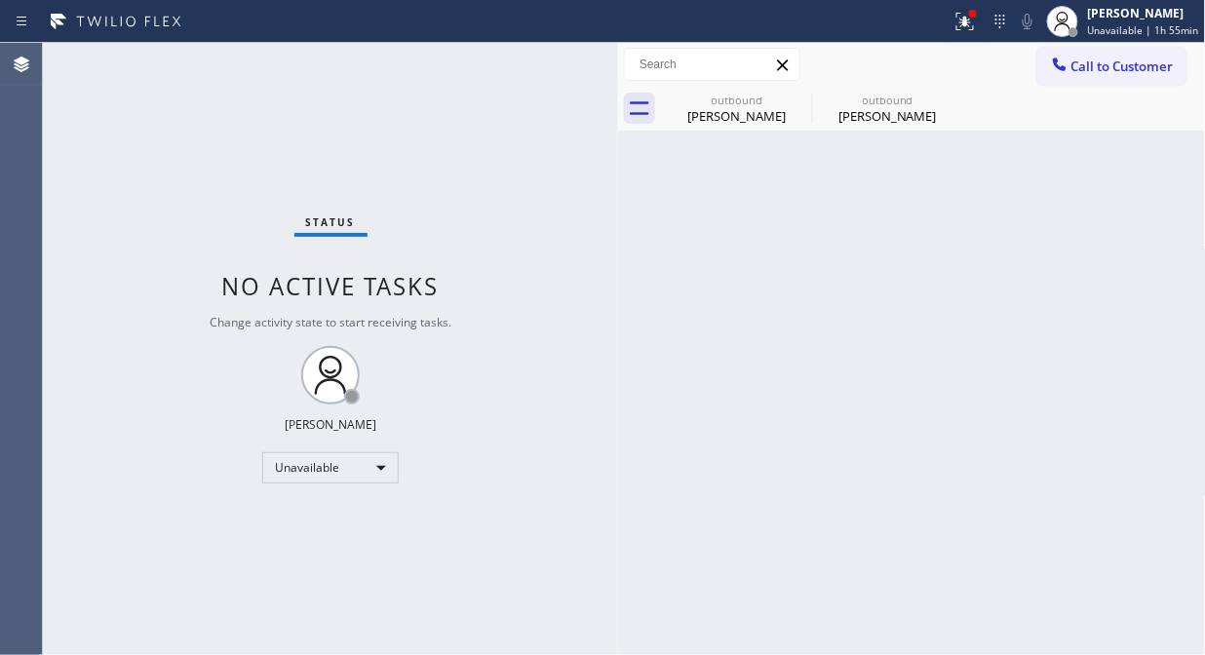
click at [1084, 71] on span "Call to Customer" at bounding box center [1122, 67] width 102 height 18
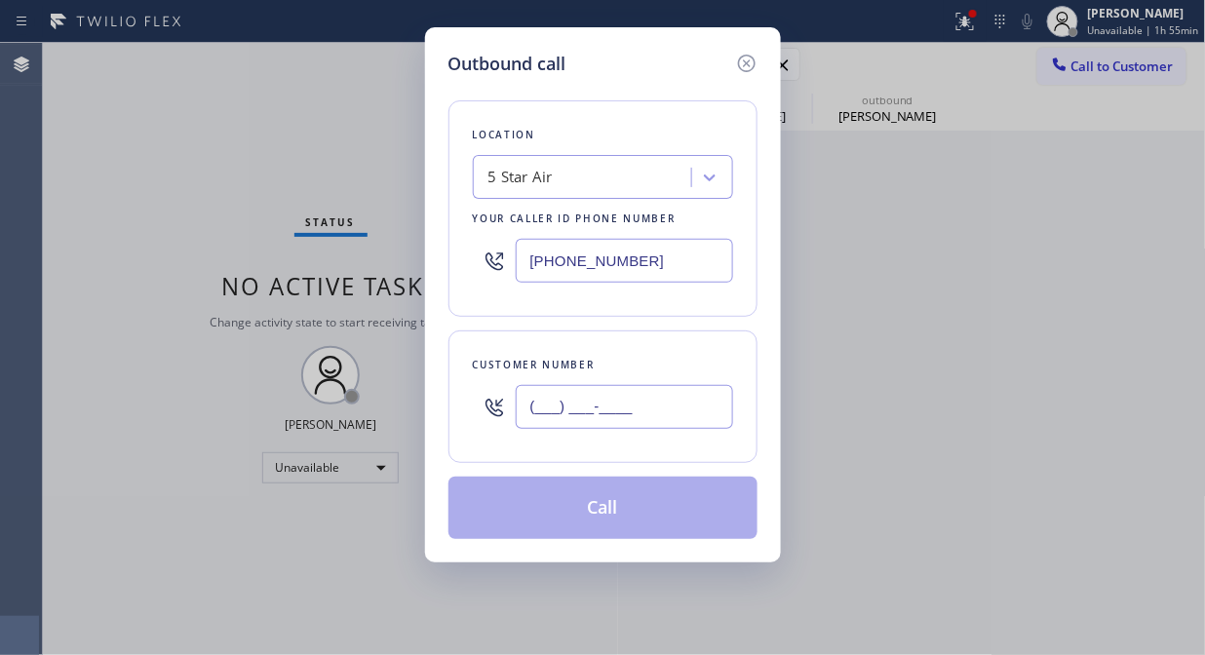
click at [679, 390] on input "(___) ___-____" at bounding box center [624, 407] width 217 height 44
paste input "714) 313-8966"
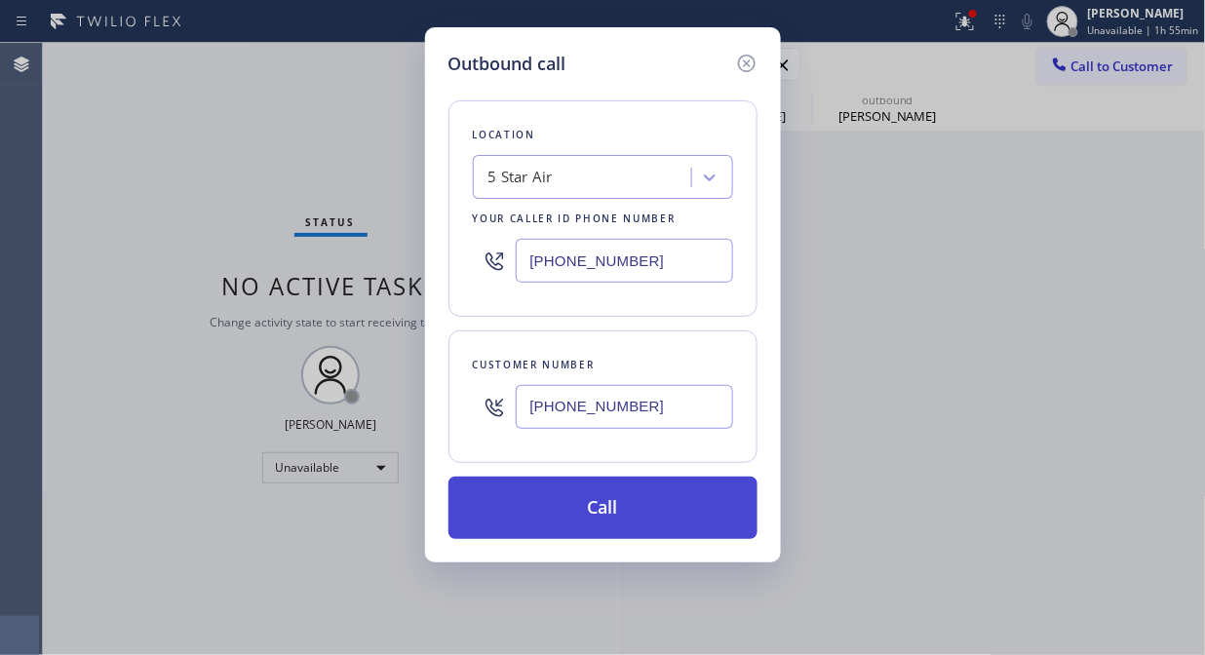
type input "(714) 313-8966"
click at [641, 503] on button "Call" at bounding box center [602, 508] width 309 height 62
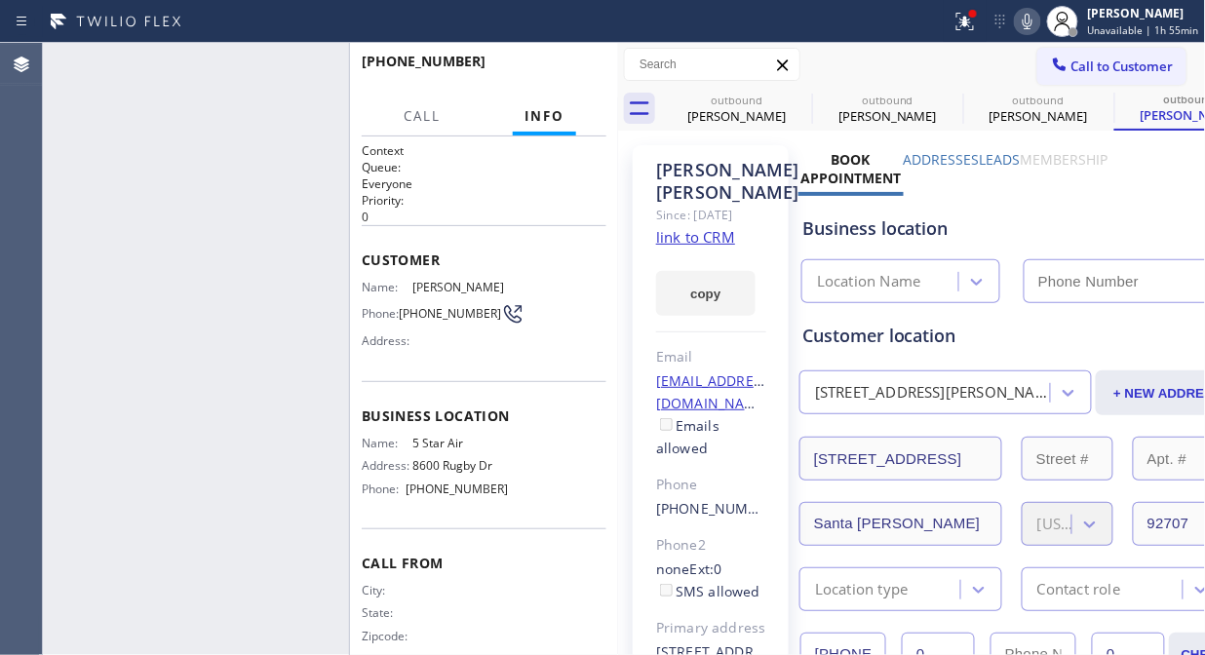
type input "(800) 686-5038"
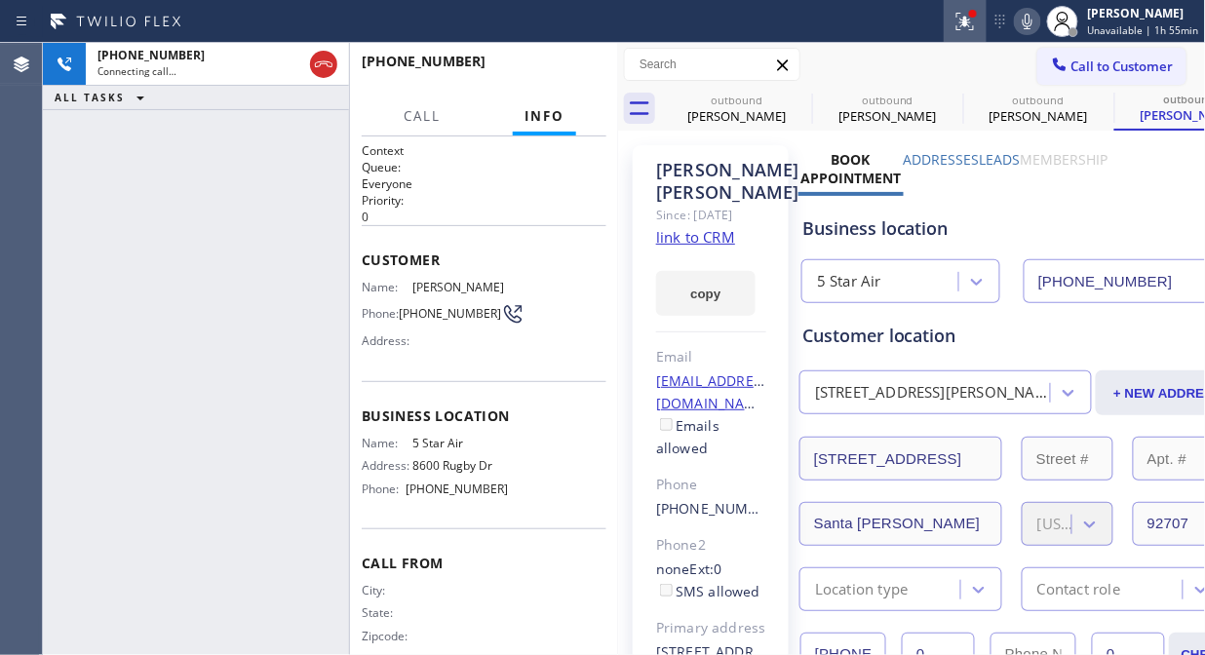
click at [975, 23] on icon at bounding box center [964, 21] width 23 height 23
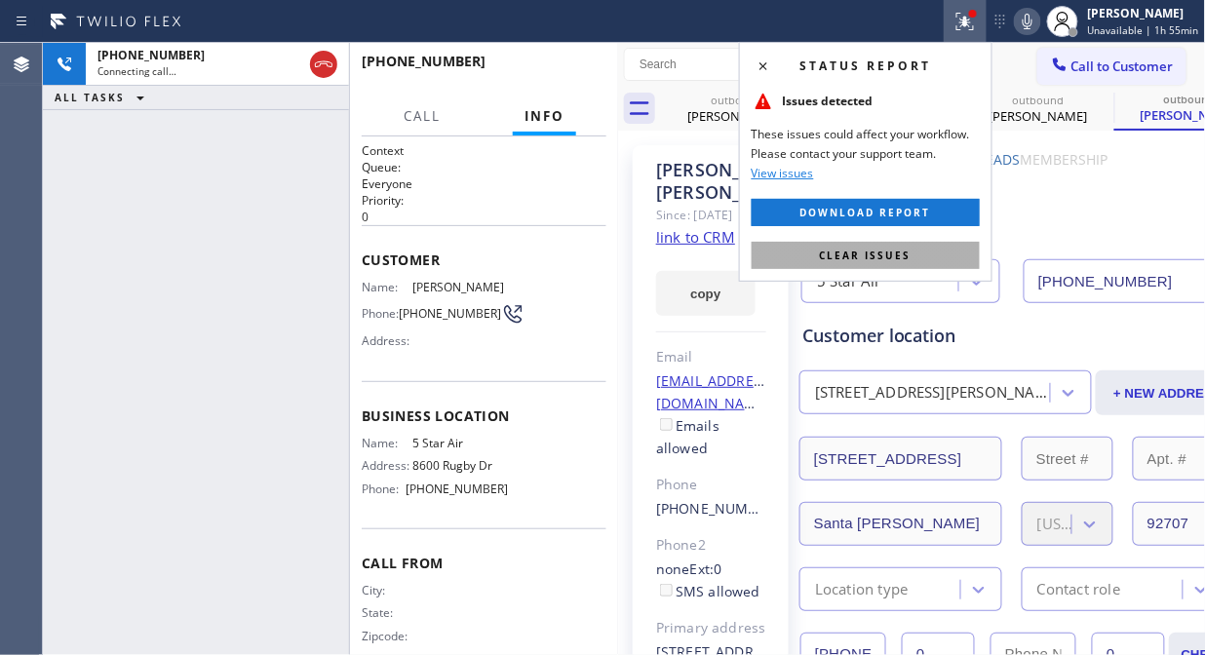
click at [947, 260] on button "Clear issues" at bounding box center [866, 255] width 228 height 27
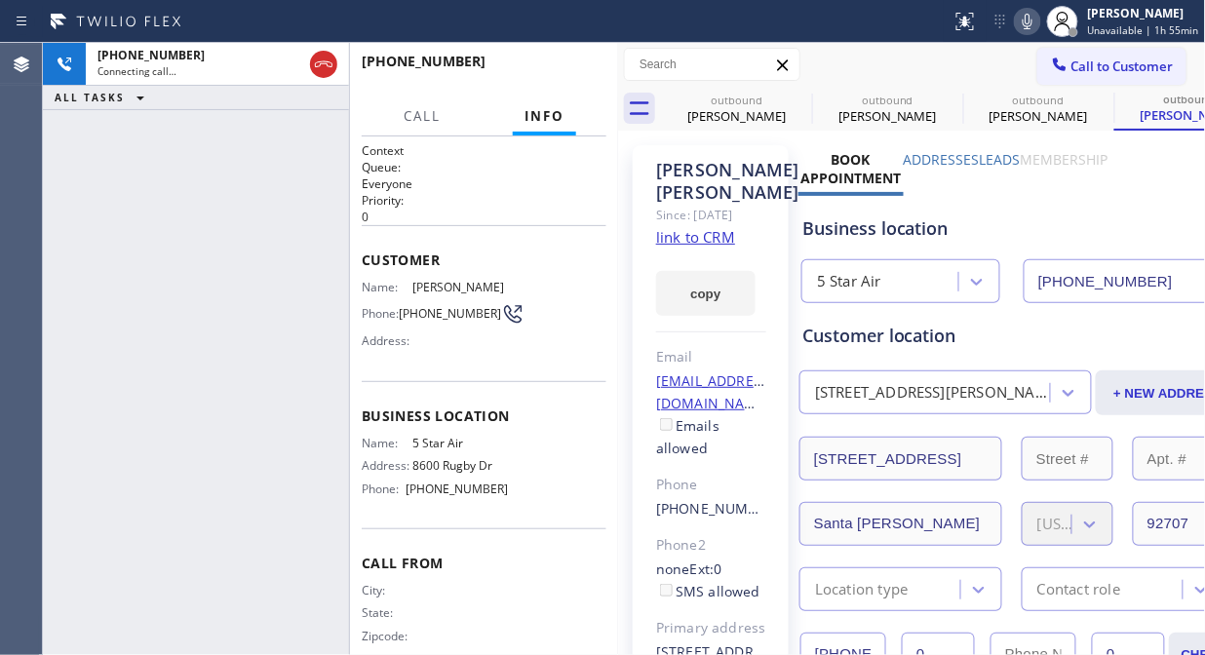
click at [1039, 26] on icon at bounding box center [1027, 21] width 23 height 23
click at [558, 66] on span "HANG UP" at bounding box center [560, 70] width 59 height 14
click at [561, 68] on span "HANG UP" at bounding box center [560, 70] width 59 height 14
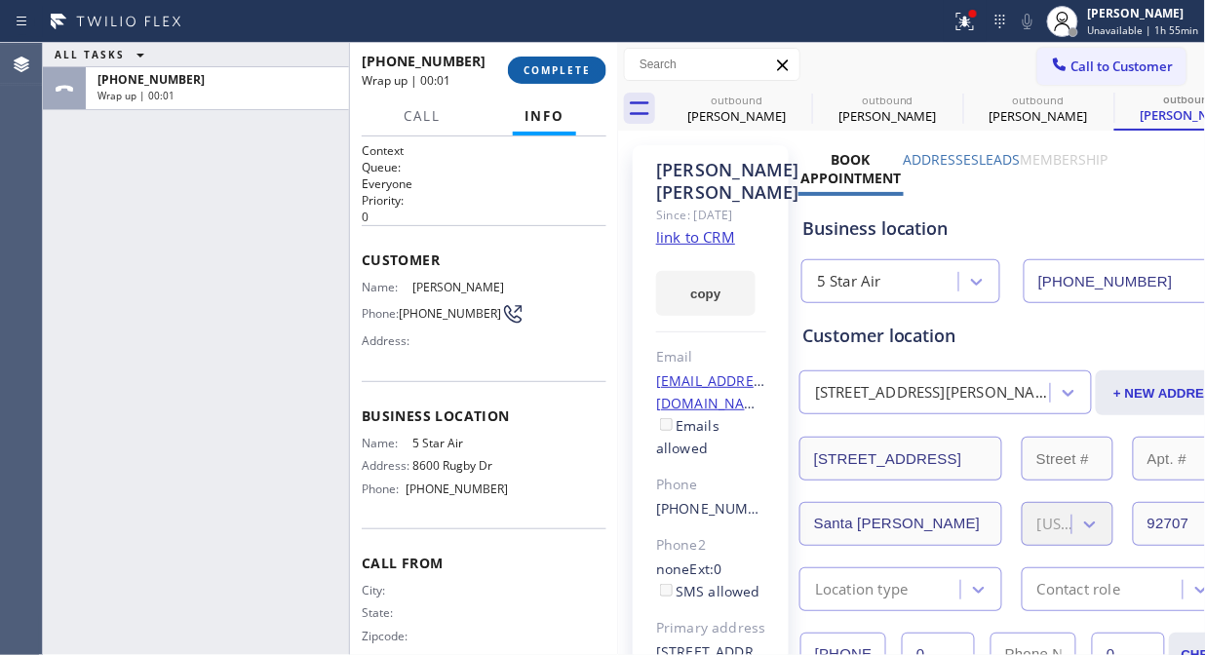
click at [562, 69] on span "COMPLETE" at bounding box center [557, 70] width 67 height 14
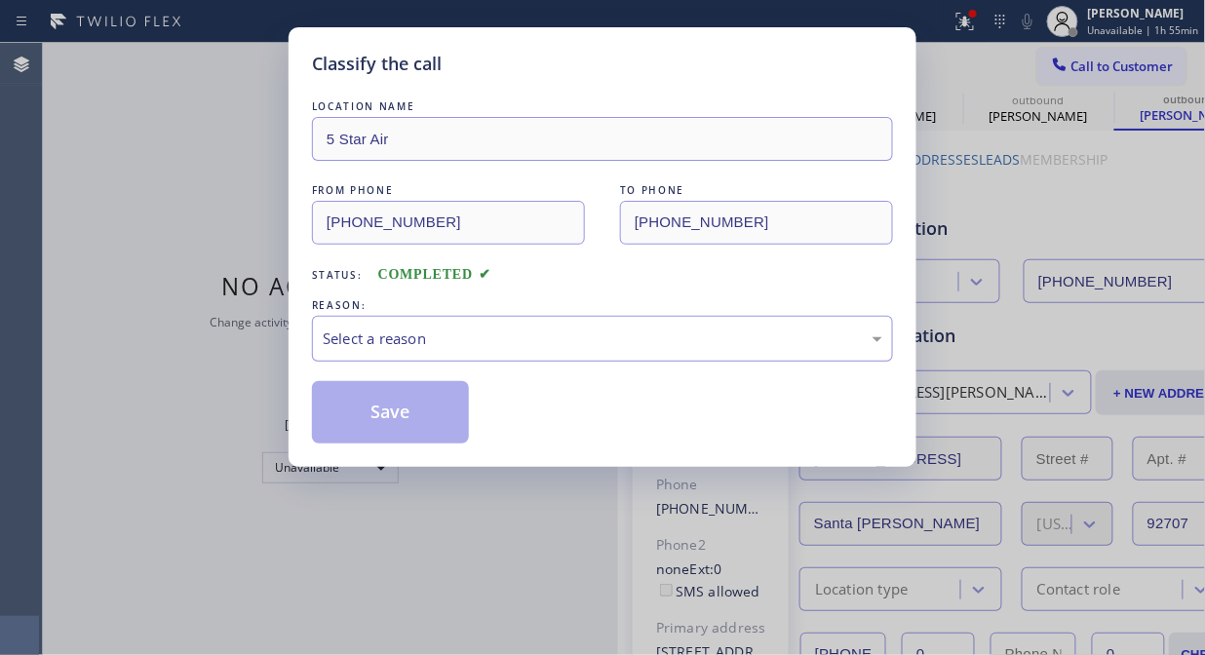
click at [615, 343] on div "Select a reason" at bounding box center [603, 339] width 560 height 22
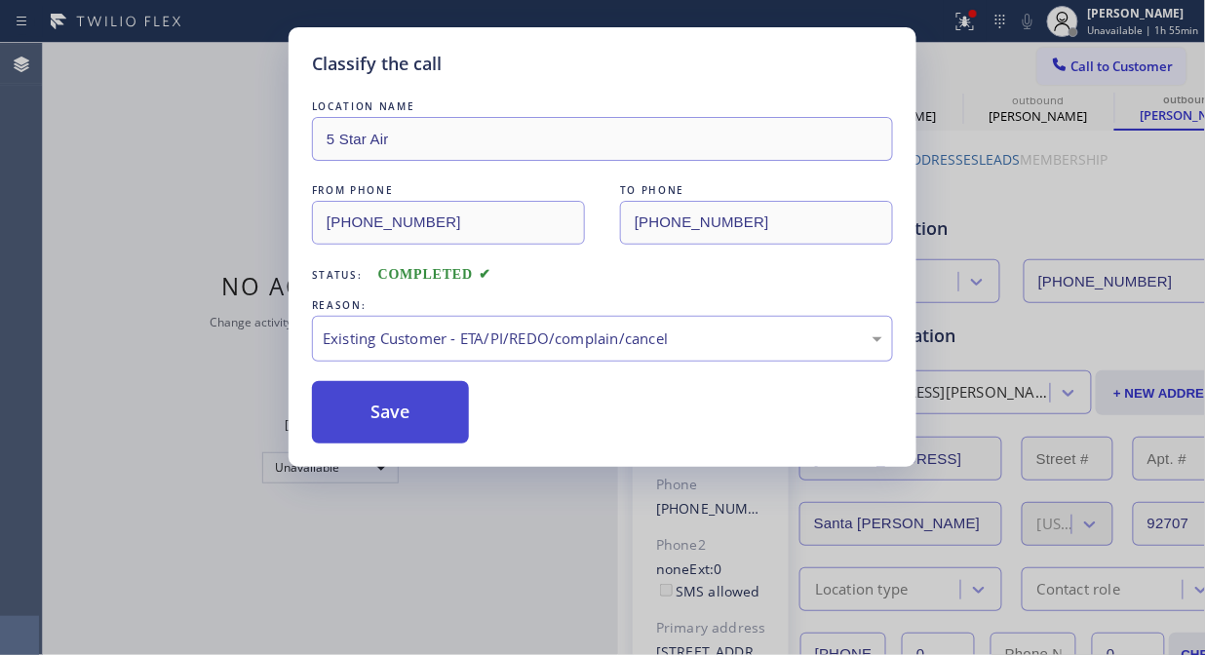
click at [413, 424] on button "Save" at bounding box center [390, 412] width 157 height 62
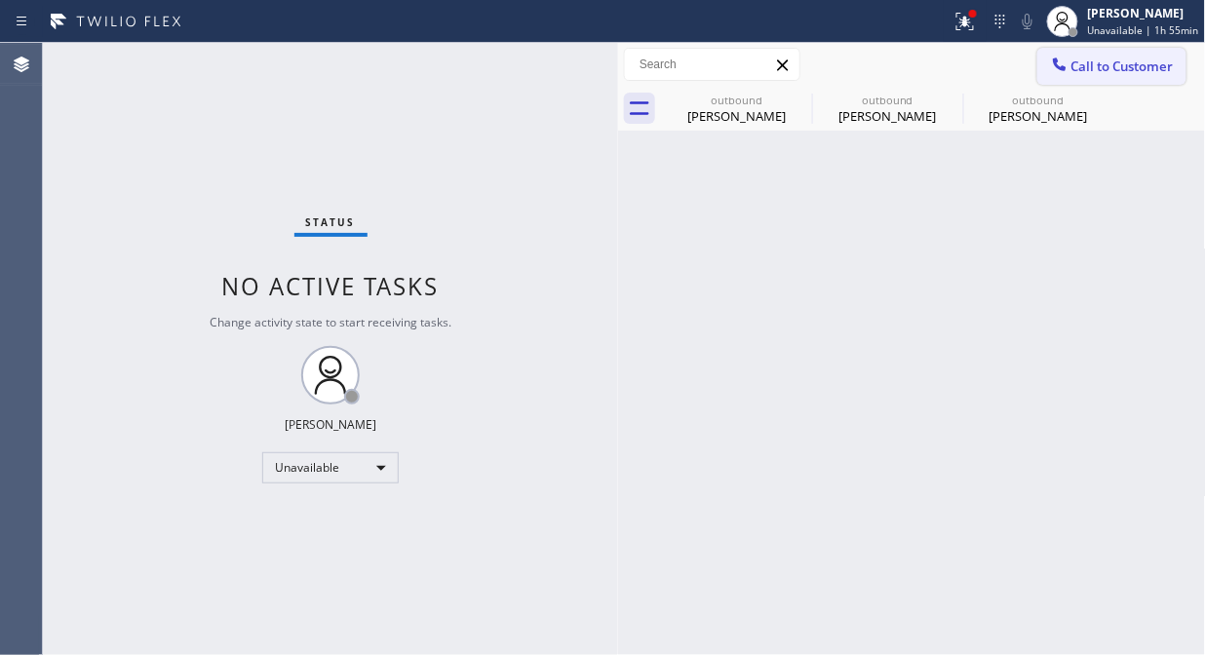
click at [1084, 82] on button "Call to Customer" at bounding box center [1111, 66] width 149 height 37
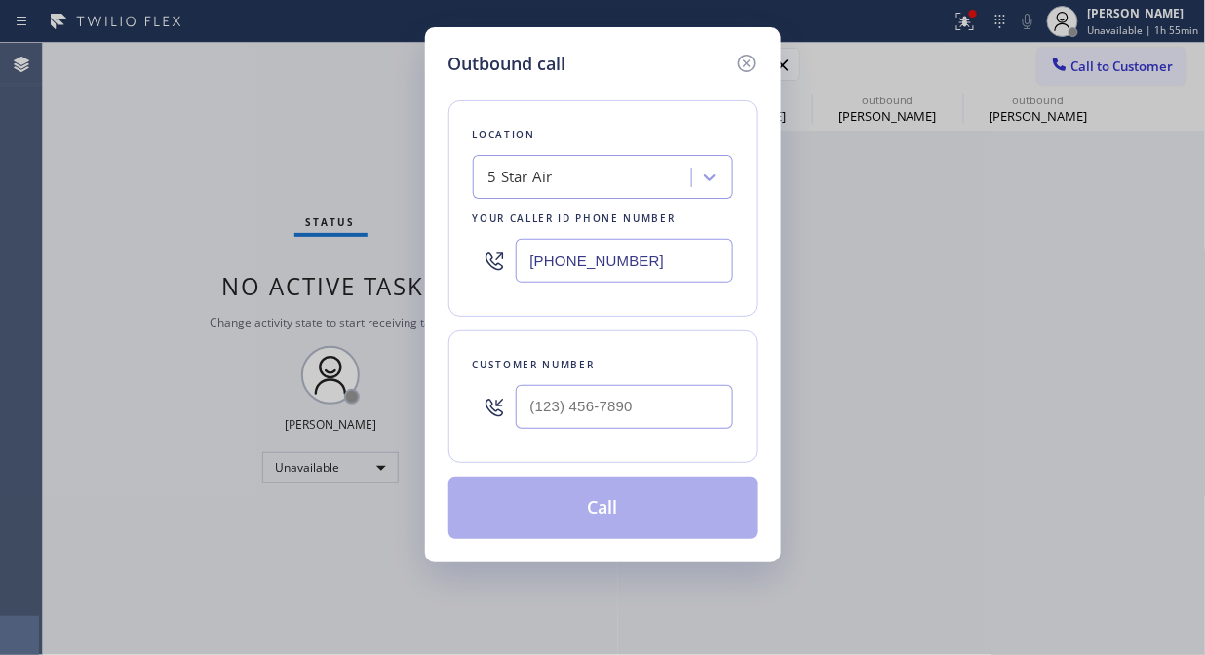
drag, startPoint x: 726, startPoint y: 381, endPoint x: 670, endPoint y: 391, distance: 57.4
click at [717, 382] on div at bounding box center [624, 406] width 217 height 63
click at [669, 392] on input "(___) ___-____" at bounding box center [624, 407] width 217 height 44
paste input "213) 220-5492"
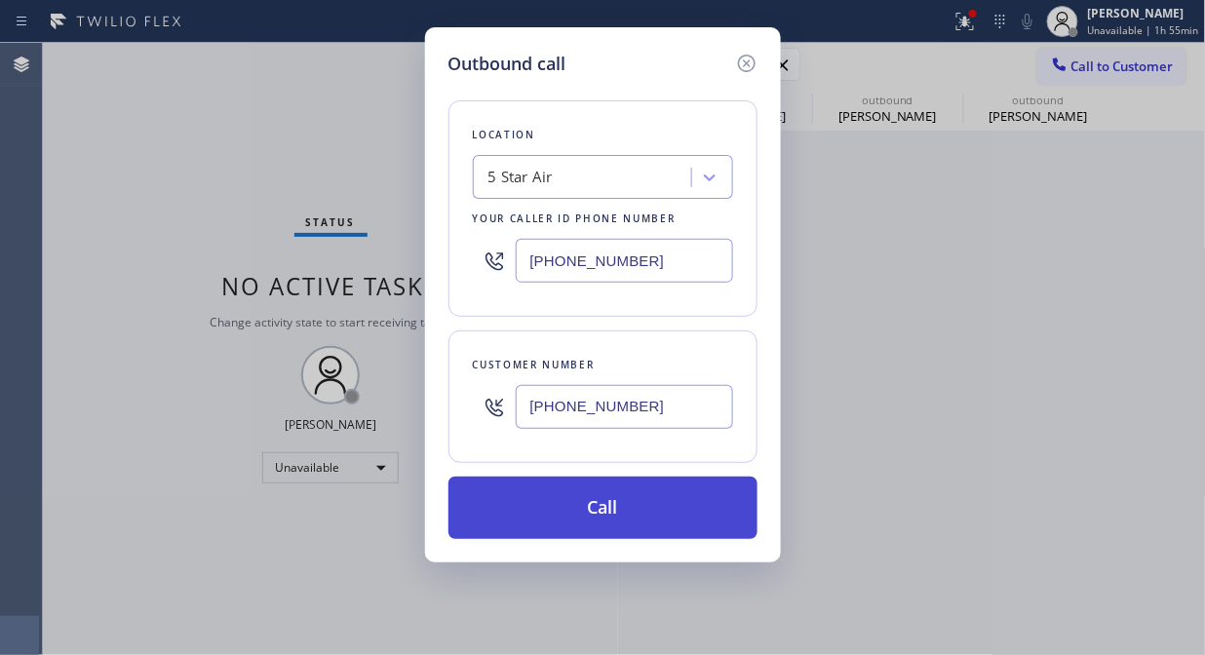
type input "(213) 220-5492"
click at [659, 524] on button "Call" at bounding box center [602, 508] width 309 height 62
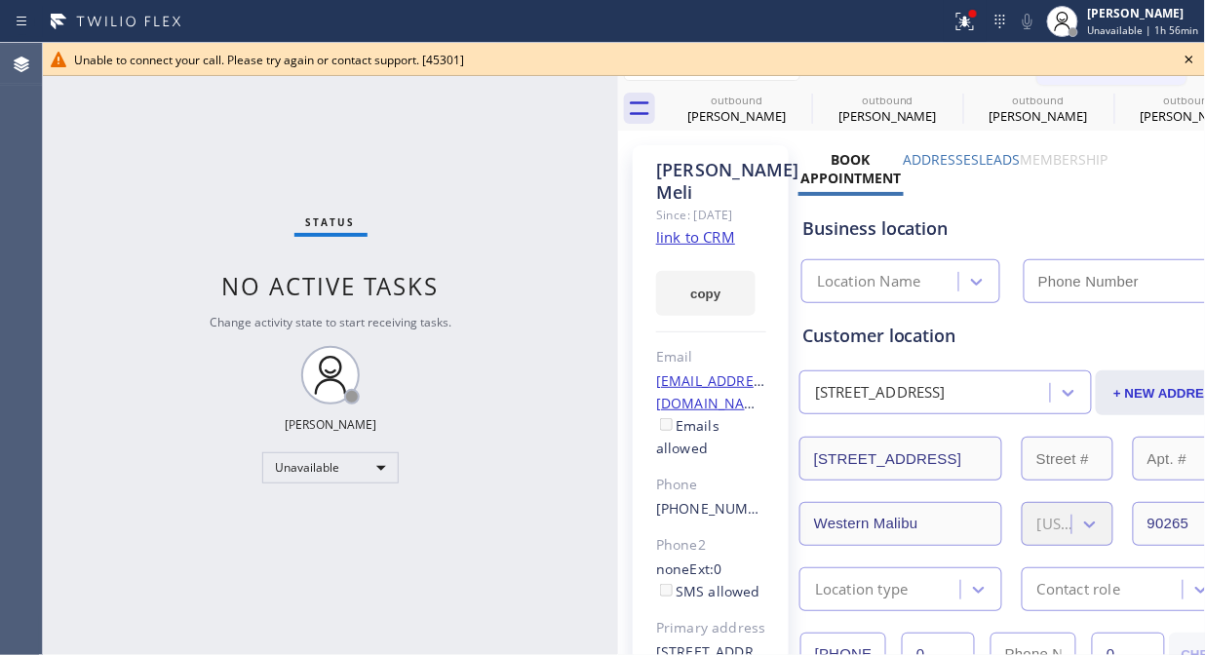
type input "(800) 686-5038"
click at [1084, 56] on icon at bounding box center [1189, 59] width 23 height 23
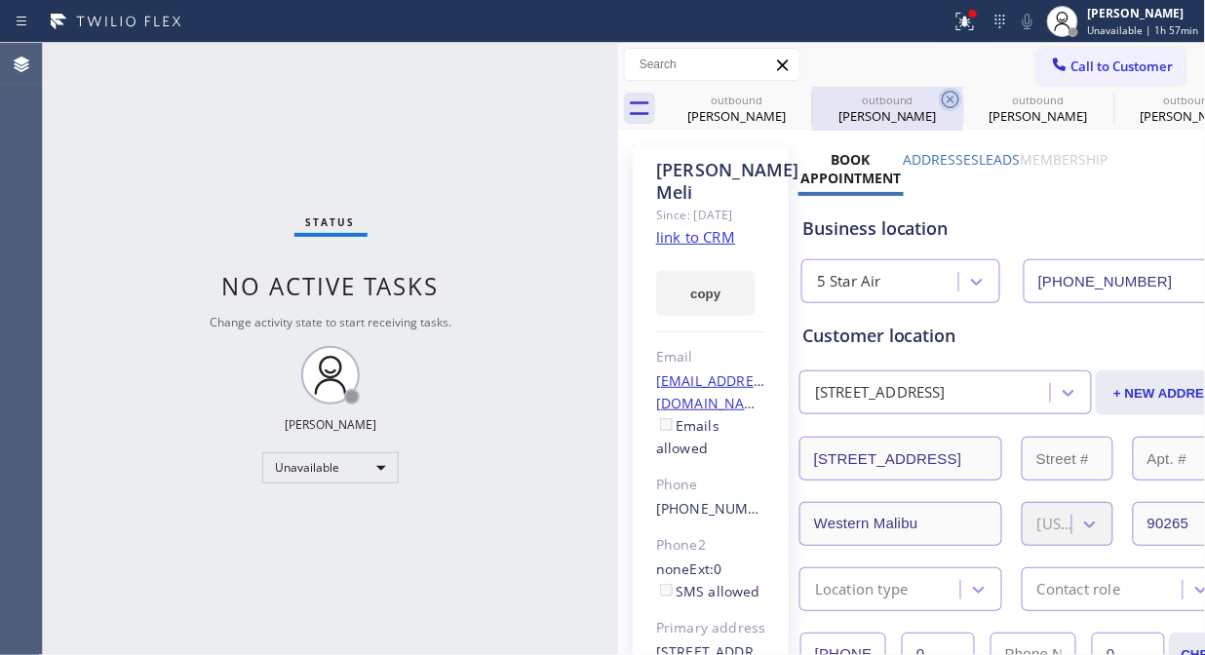
click at [0, 0] on icon at bounding box center [0, 0] width 0 height 0
click at [939, 104] on icon at bounding box center [950, 99] width 23 height 23
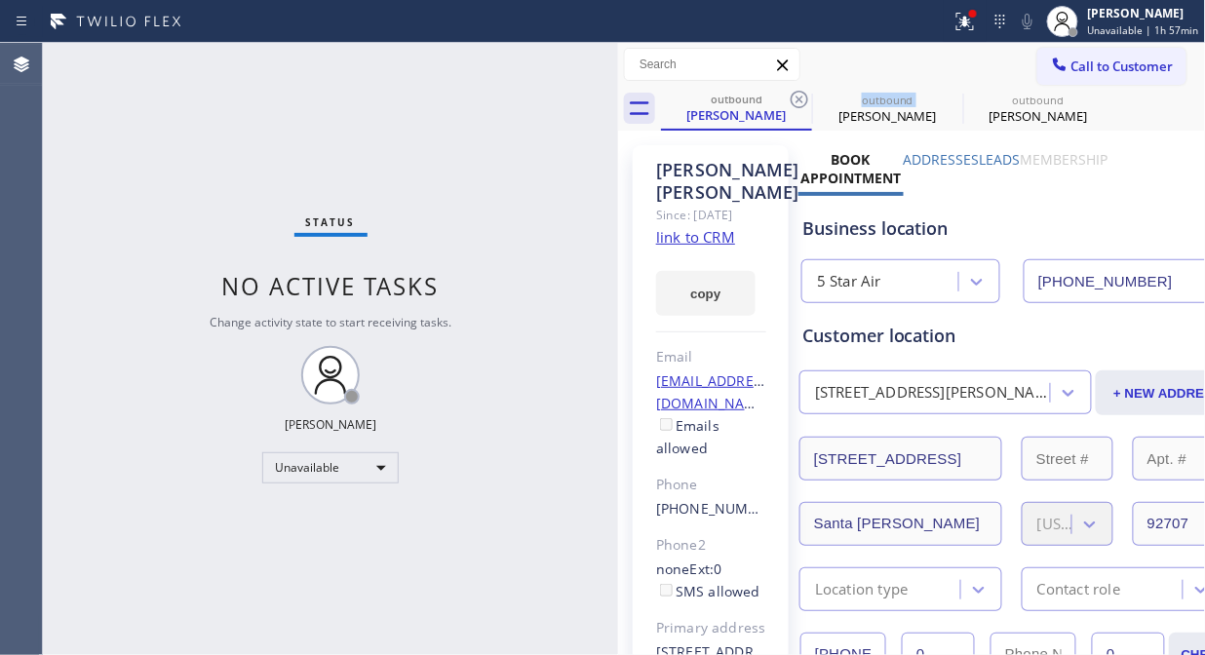
click at [796, 104] on icon at bounding box center [799, 99] width 23 height 23
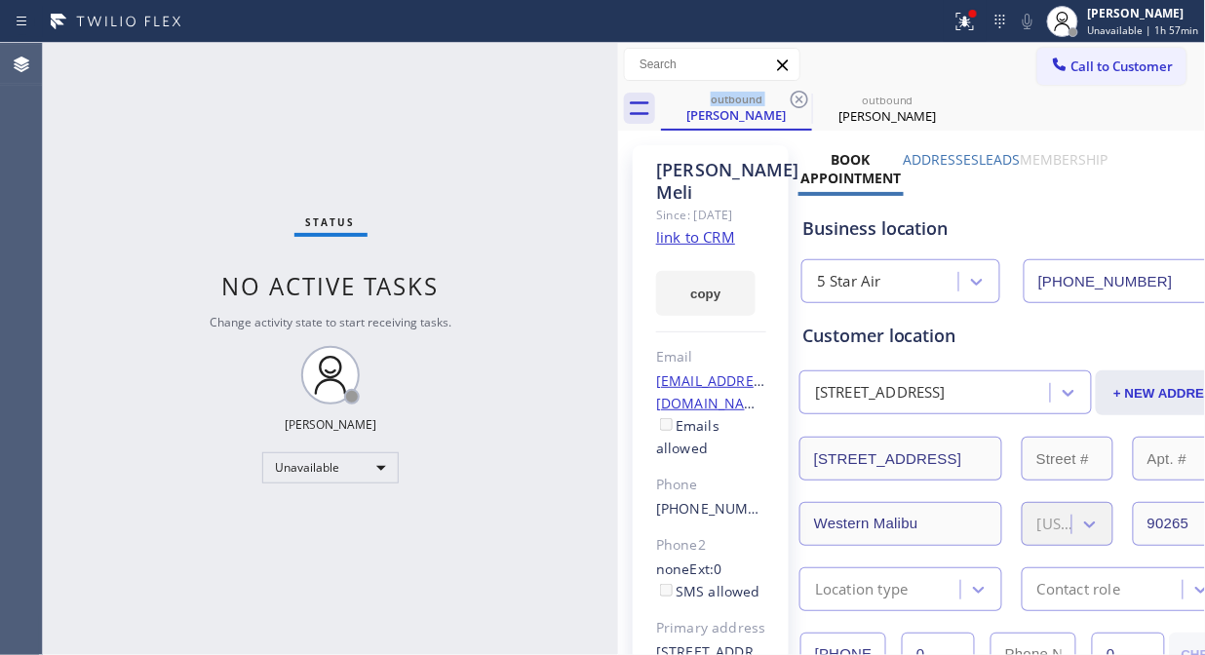
click at [796, 104] on icon at bounding box center [799, 99] width 23 height 23
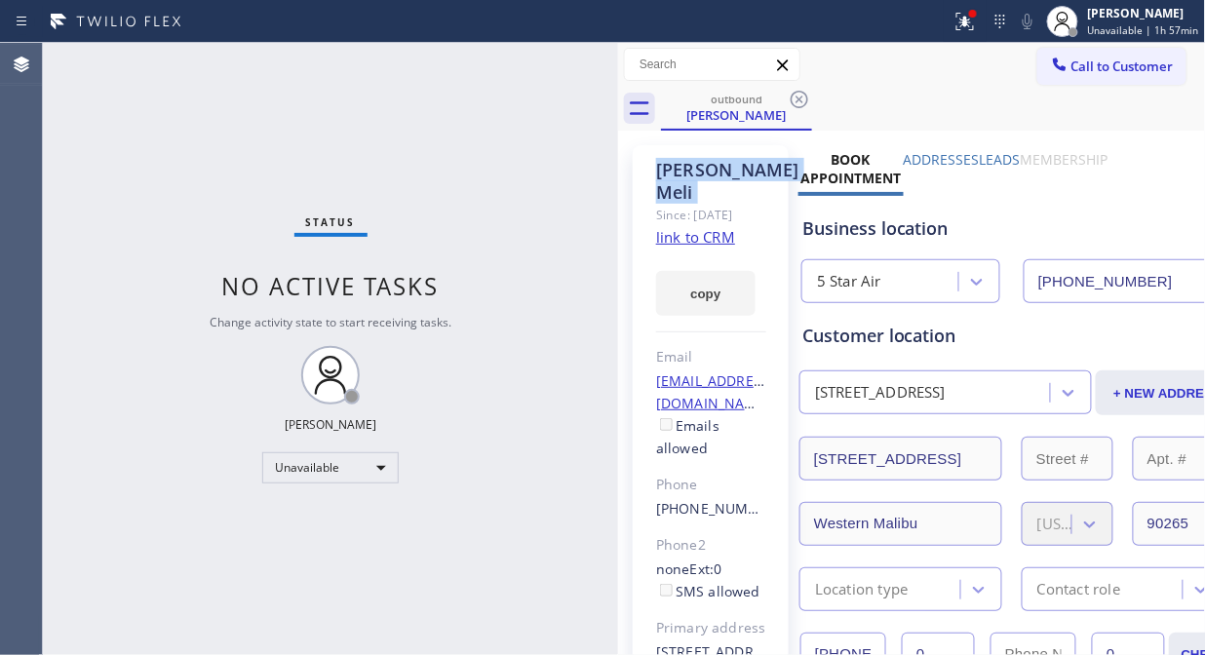
click at [796, 104] on icon at bounding box center [799, 99] width 23 height 23
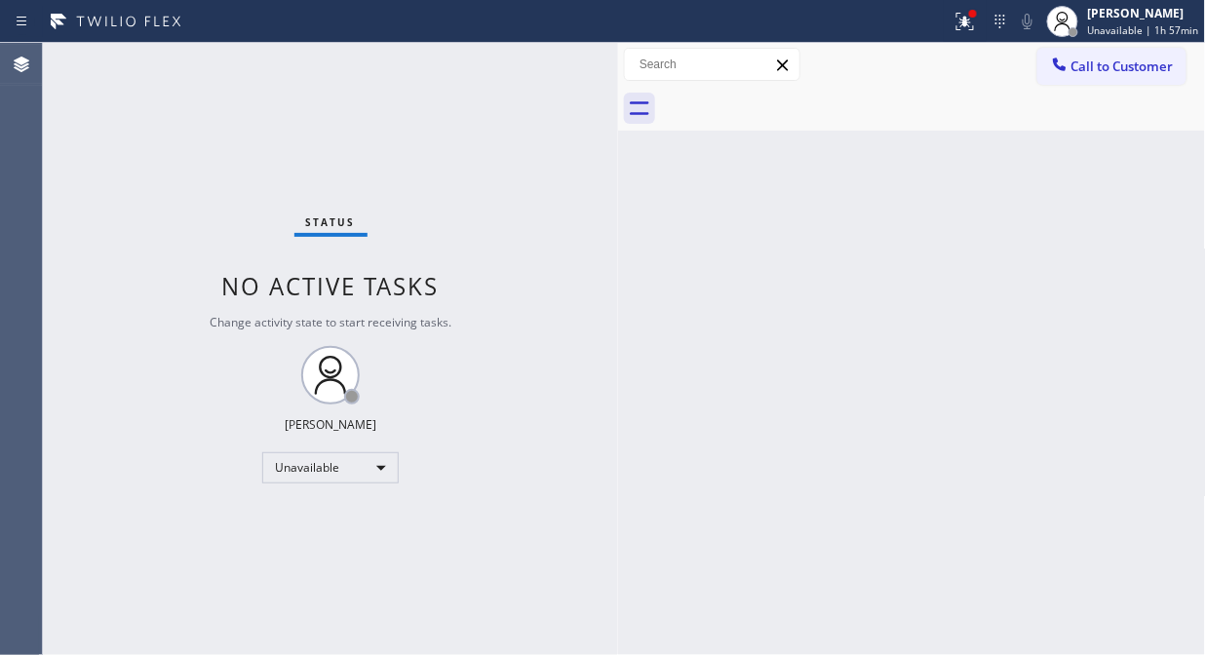
click at [796, 104] on div at bounding box center [933, 109] width 545 height 44
click at [977, 13] on div at bounding box center [973, 14] width 8 height 8
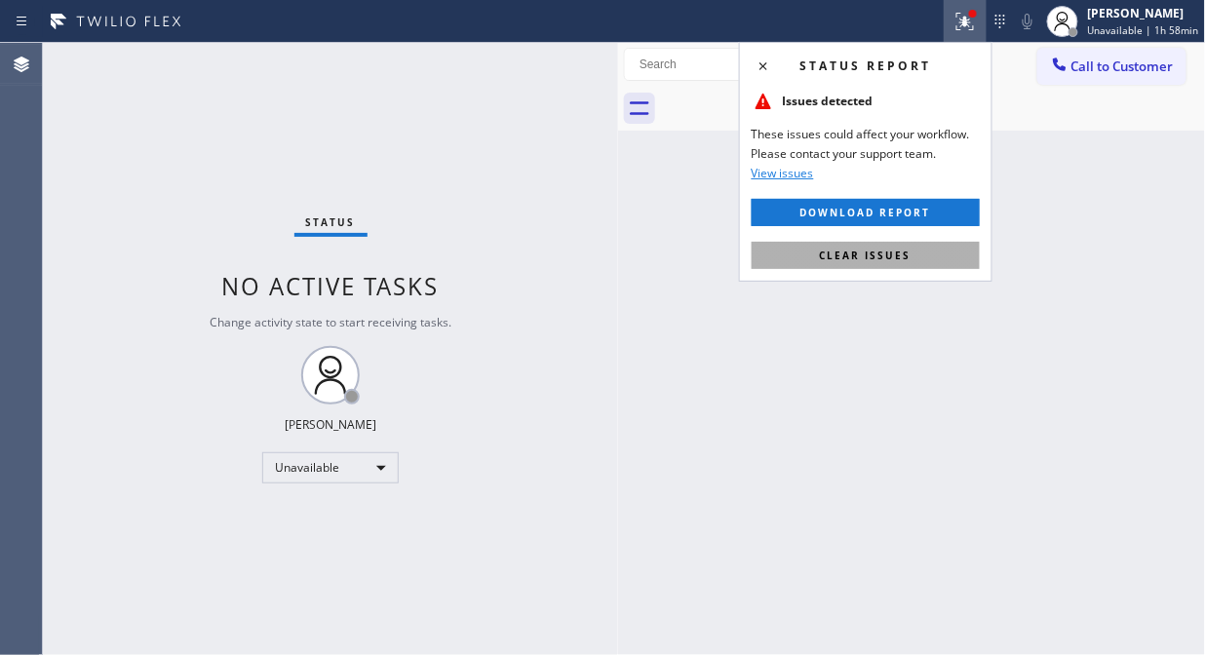
click at [884, 264] on button "Clear issues" at bounding box center [866, 255] width 228 height 27
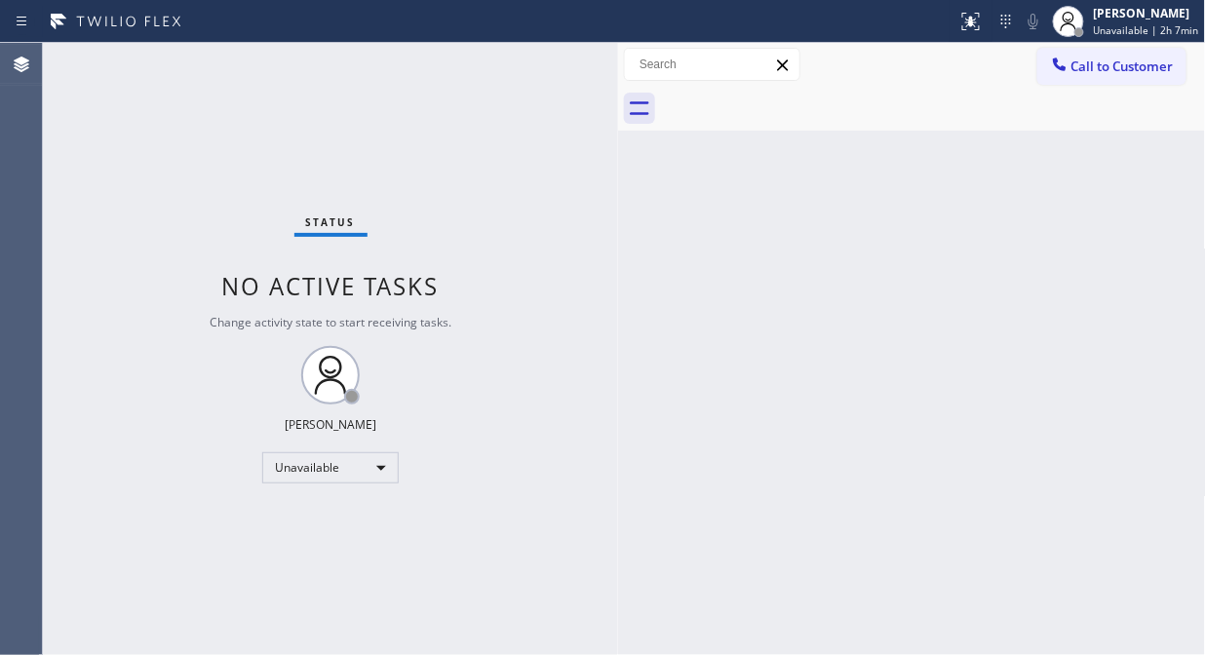
click at [1084, 64] on span "Call to Customer" at bounding box center [1122, 67] width 102 height 18
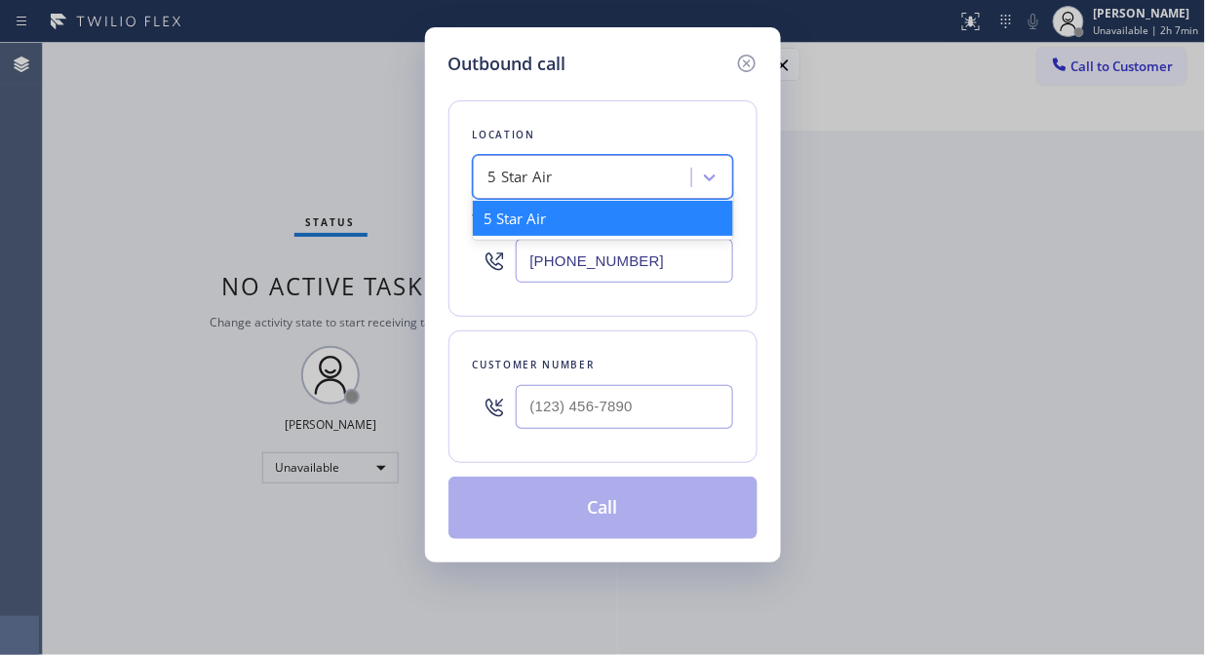
click at [639, 170] on div "5 Star Air" at bounding box center [585, 178] width 213 height 34
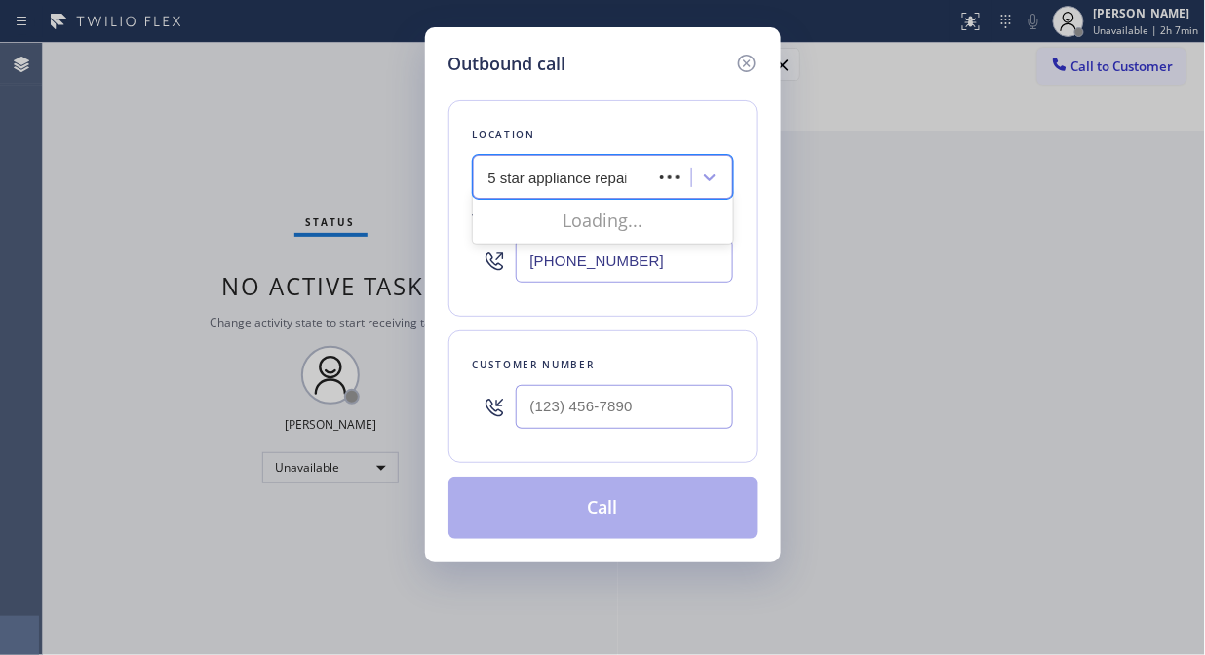
type input "5 star appliance repair"
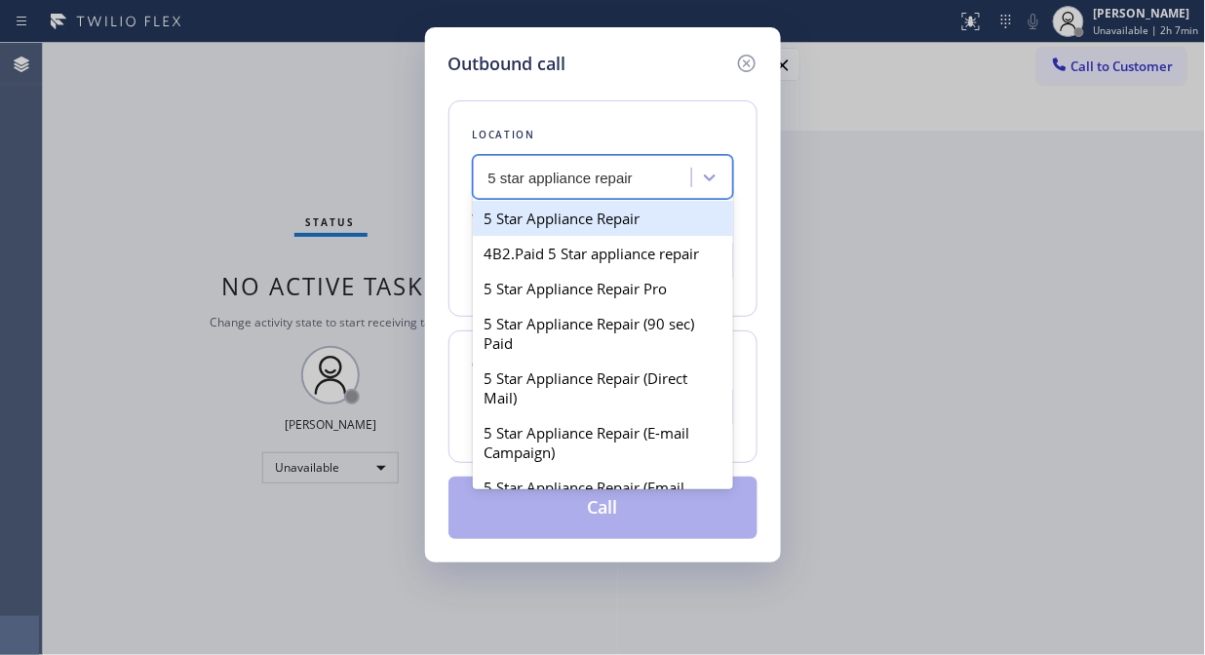
click at [632, 224] on div "5 Star Appliance Repair" at bounding box center [603, 218] width 260 height 35
type input "[PHONE_NUMBER]"
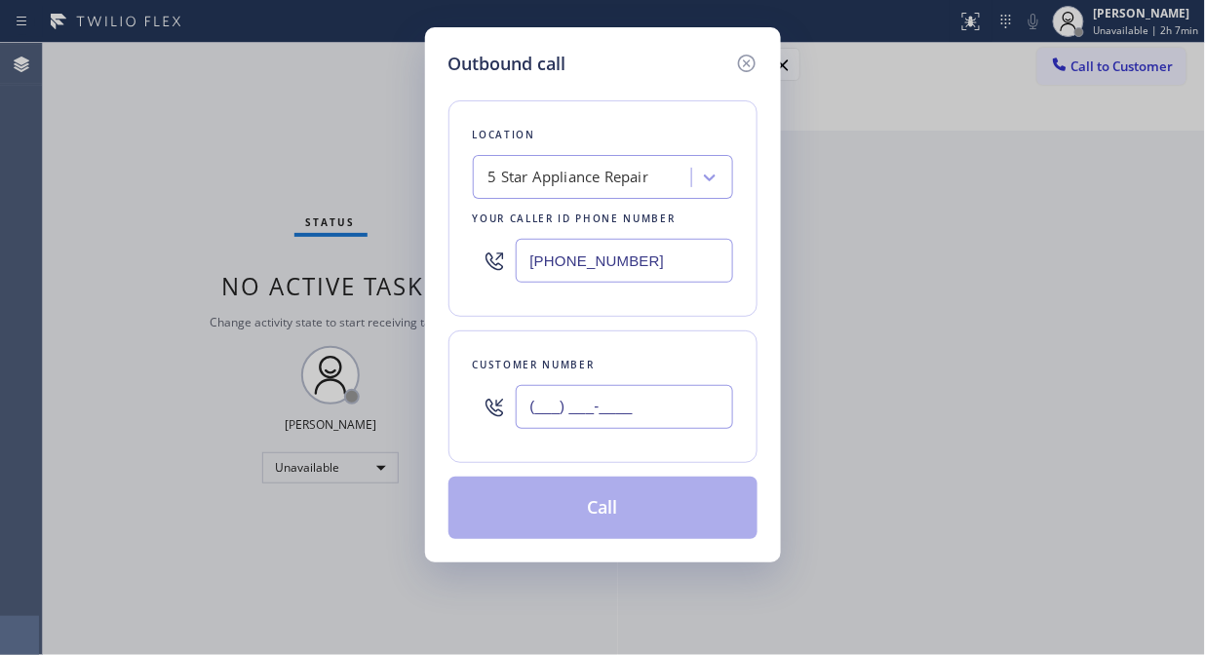
click at [588, 409] on input "(___) ___-____" at bounding box center [624, 407] width 217 height 44
paste input "562) 355-7551"
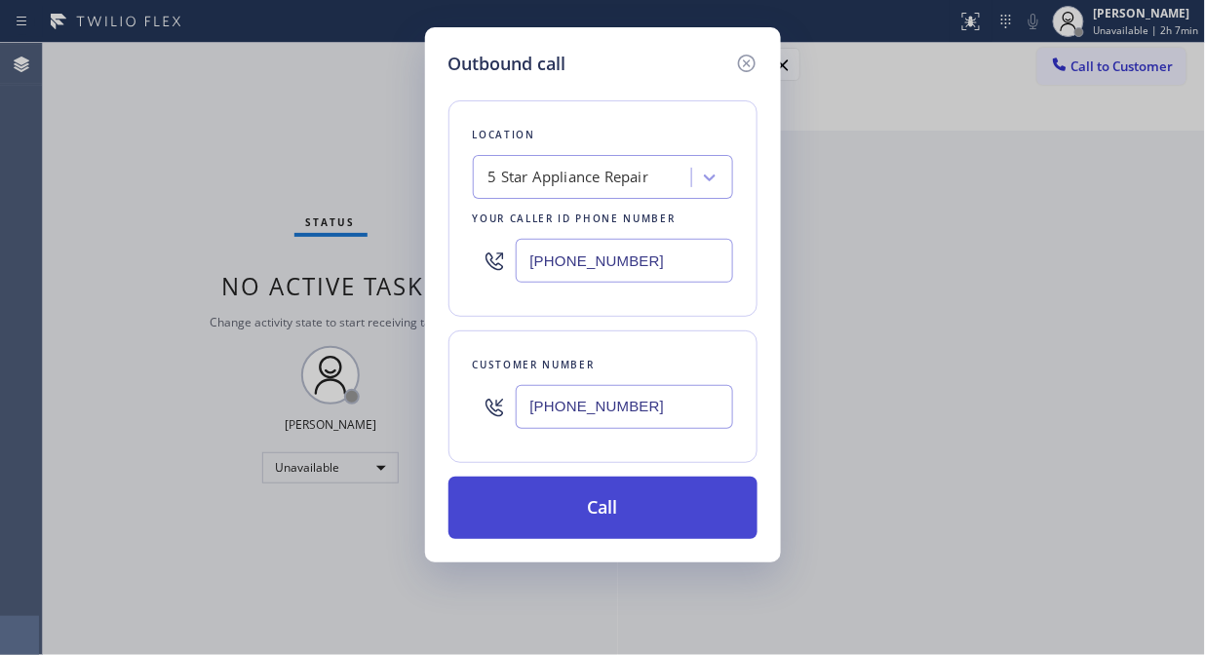
type input "(562) 355-7551"
click at [675, 504] on button "Call" at bounding box center [602, 508] width 309 height 62
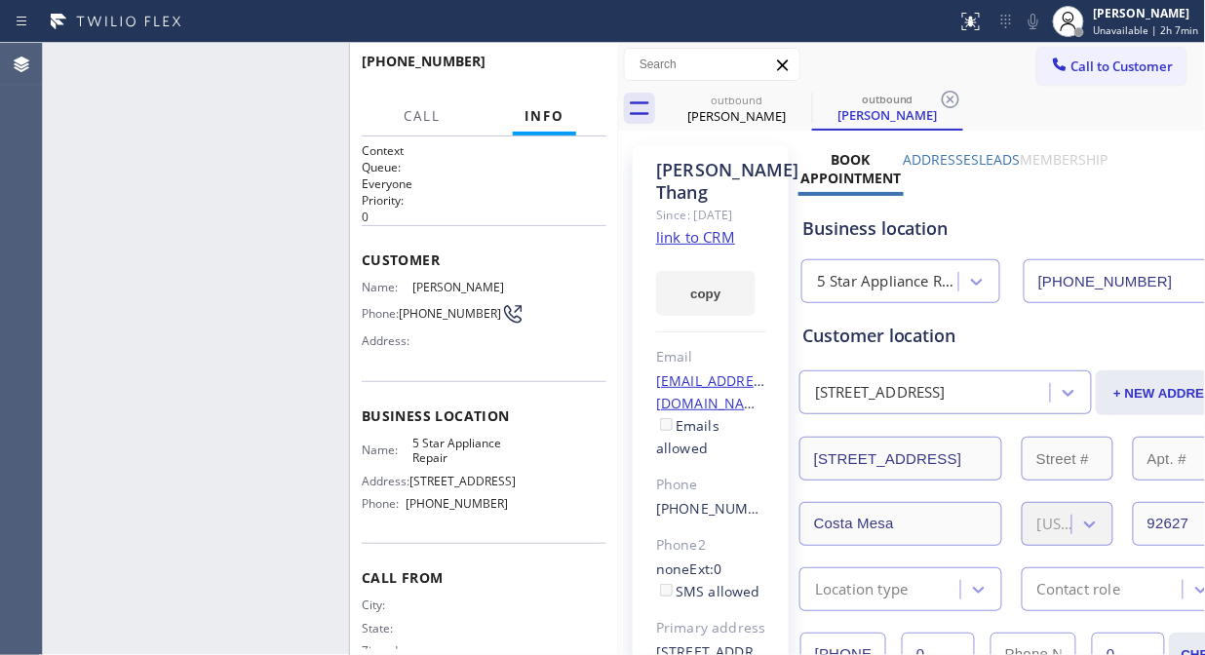
type input "[PHONE_NUMBER]"
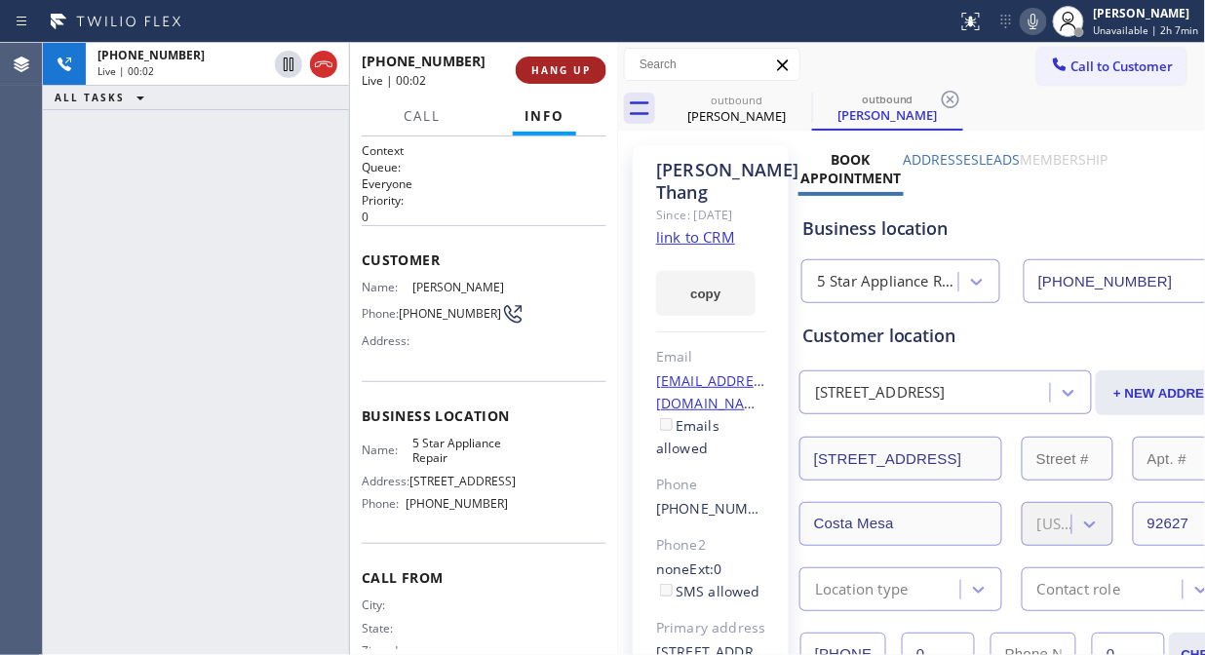
click at [547, 63] on span "HANG UP" at bounding box center [560, 70] width 59 height 14
click at [549, 72] on span "HANG UP" at bounding box center [560, 70] width 59 height 14
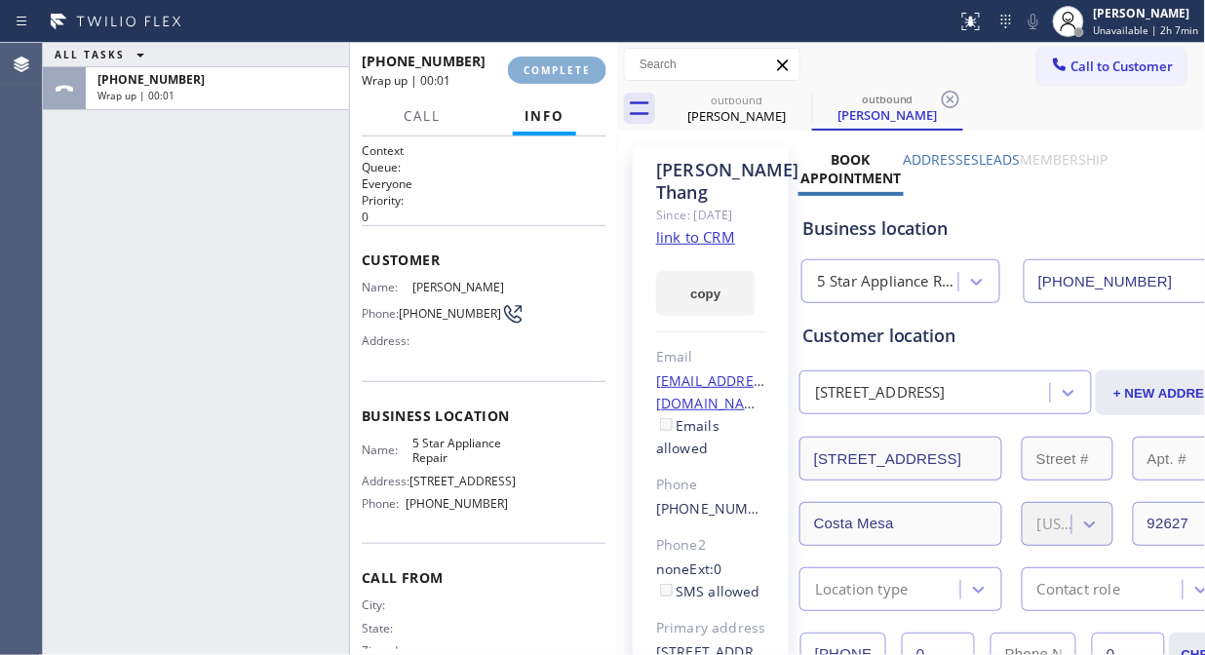
click at [552, 72] on span "COMPLETE" at bounding box center [557, 70] width 67 height 14
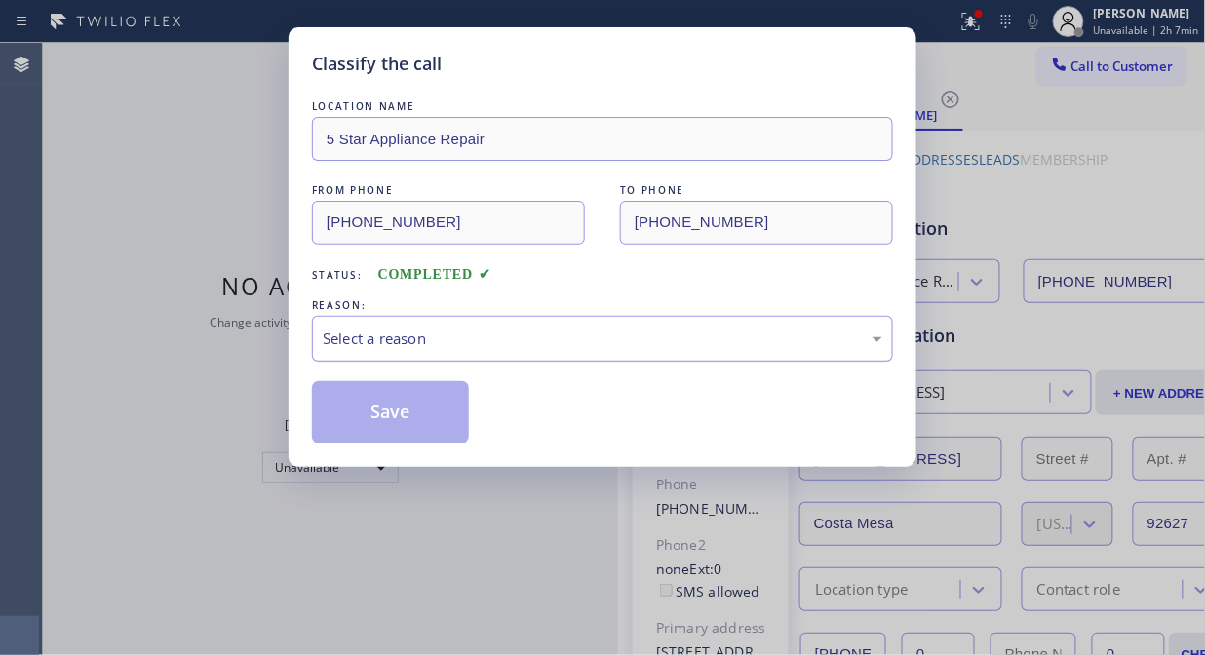
click at [563, 335] on div "Select a reason" at bounding box center [603, 339] width 560 height 22
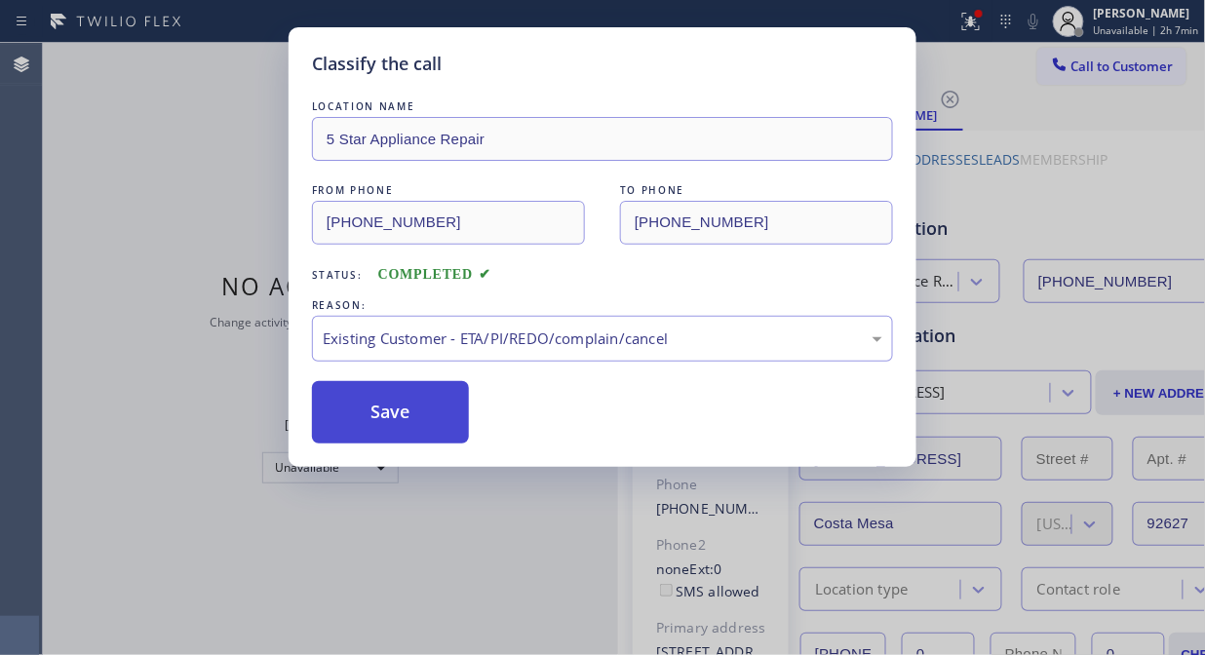
click at [423, 402] on button "Save" at bounding box center [390, 412] width 157 height 62
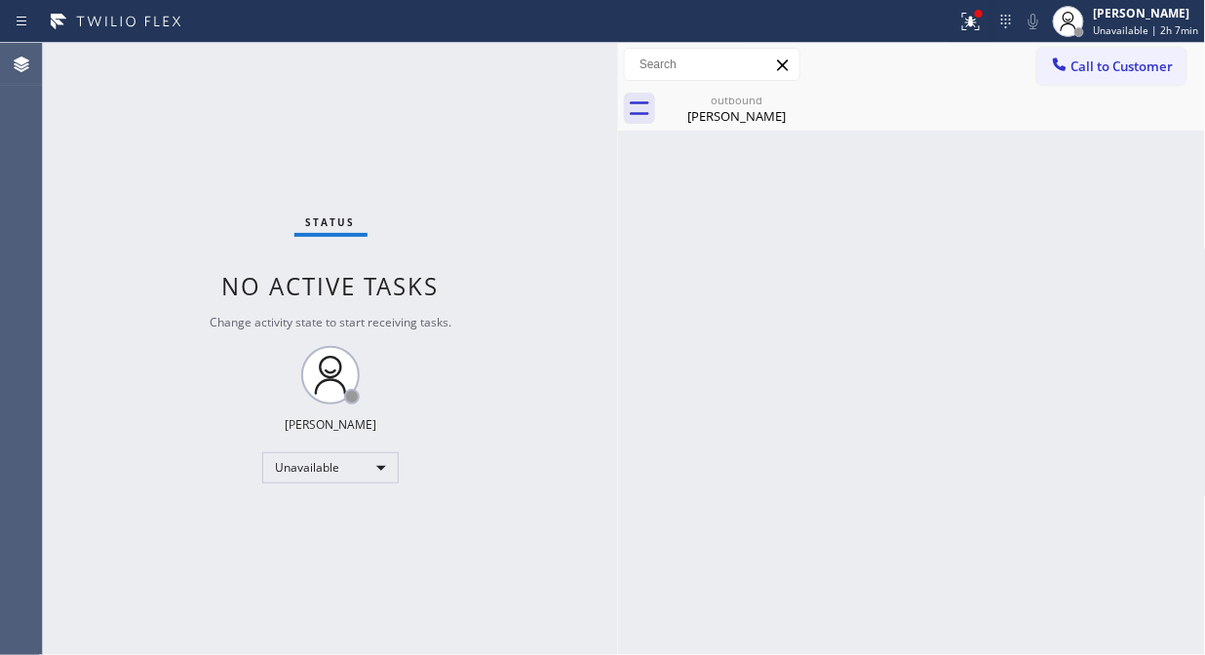
drag, startPoint x: 1107, startPoint y: 53, endPoint x: 951, endPoint y: 158, distance: 188.2
click at [1084, 54] on button "Call to Customer" at bounding box center [1111, 66] width 149 height 37
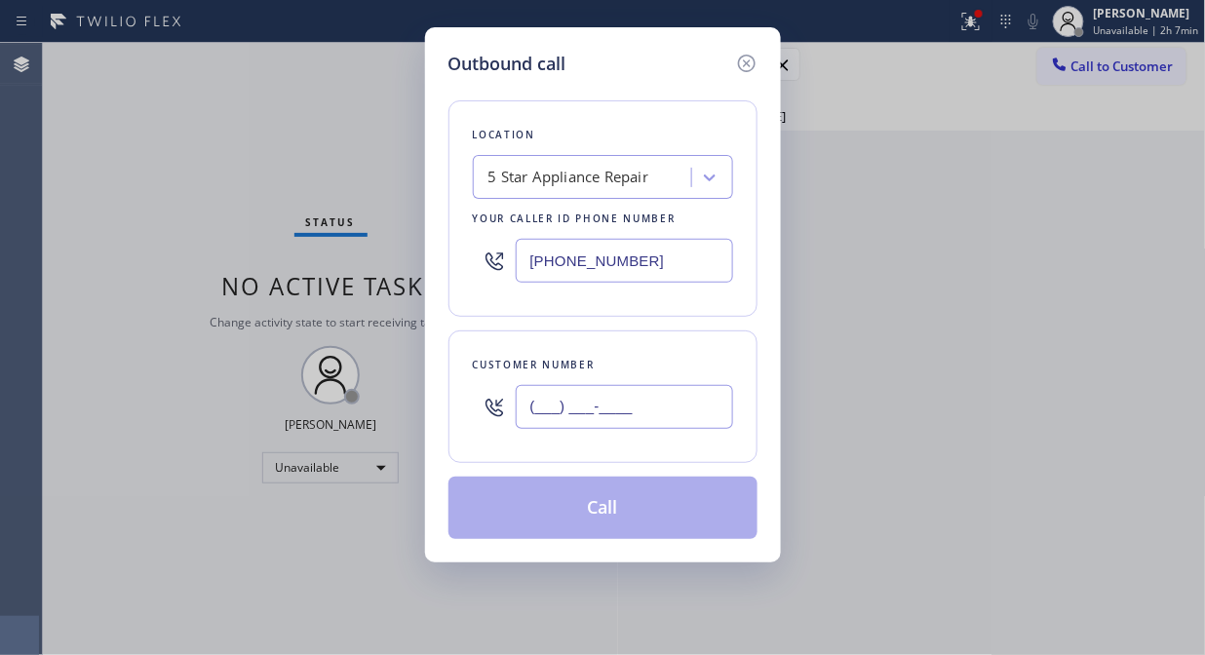
click at [721, 406] on input "(___) ___-____" at bounding box center [624, 407] width 217 height 44
paste input "818) 888-4039"
type input "(818) 888-4039"
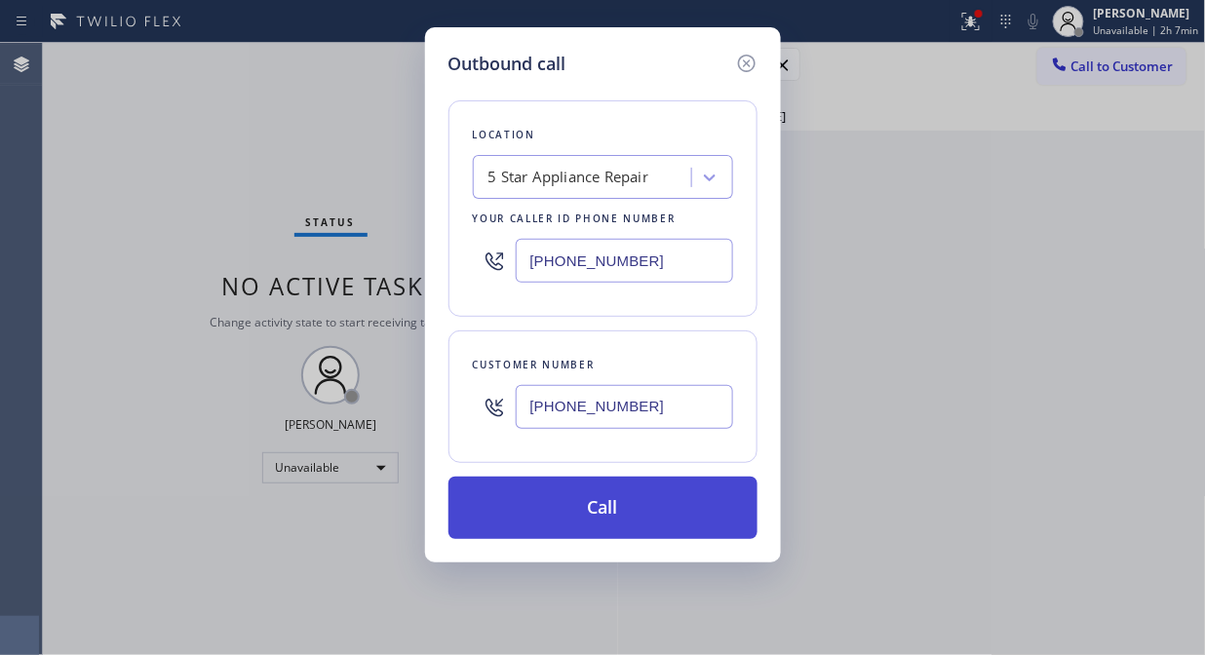
click at [671, 531] on button "Call" at bounding box center [602, 508] width 309 height 62
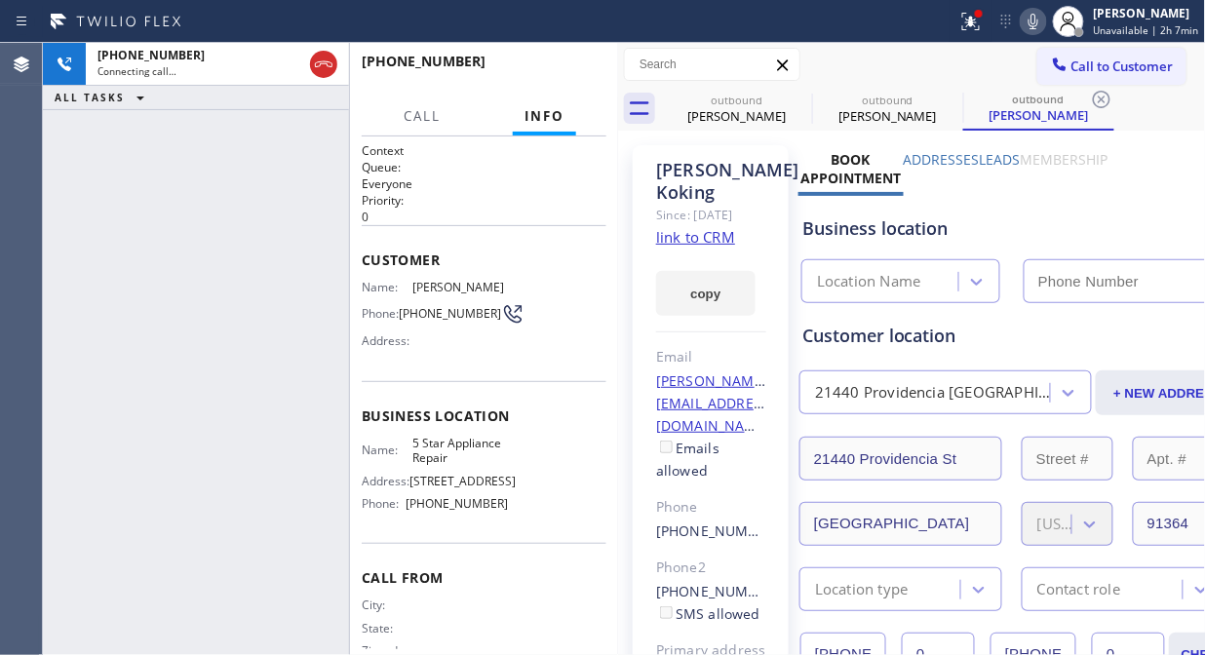
type input "[PHONE_NUMBER]"
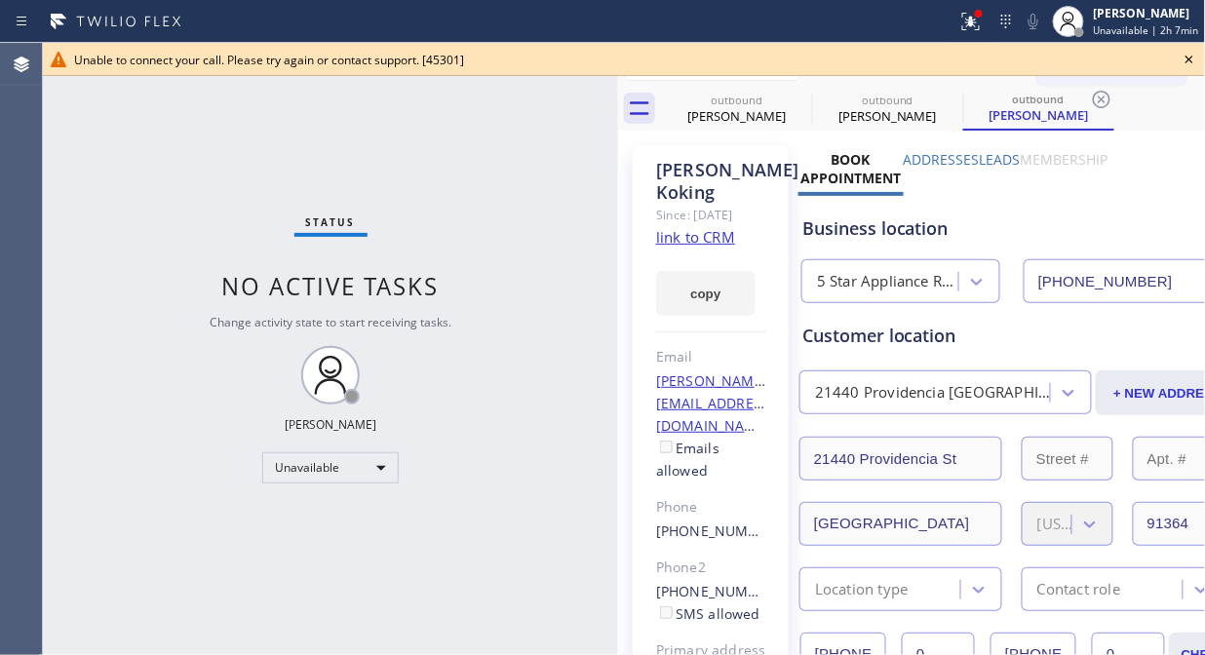
click at [1084, 60] on icon at bounding box center [1189, 60] width 8 height 8
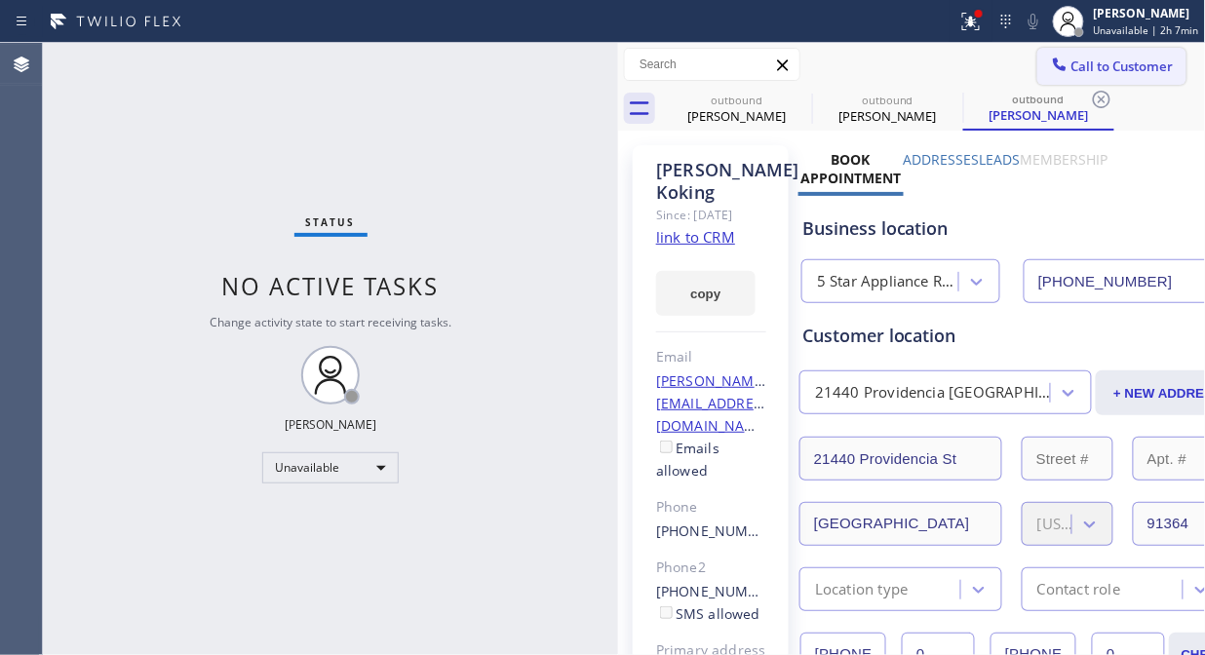
click at [1084, 62] on span "Call to Customer" at bounding box center [1122, 67] width 102 height 18
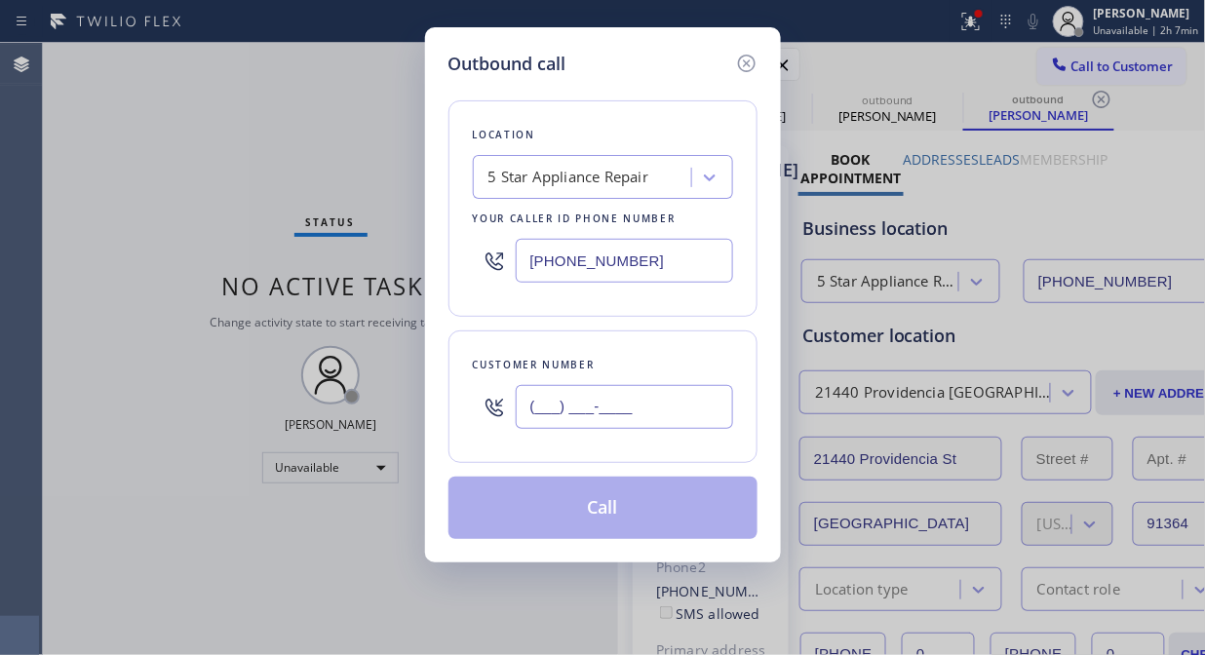
click at [631, 397] on input "(___) ___-____" at bounding box center [624, 407] width 217 height 44
paste input "323) 788-9422"
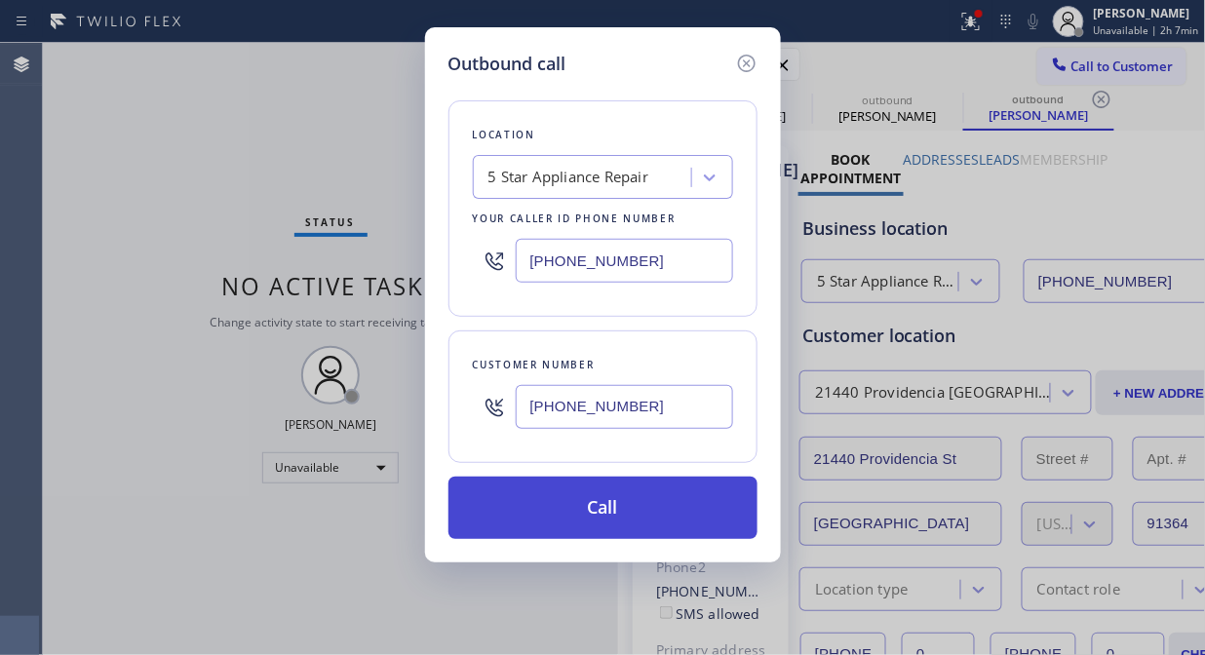
type input "(323) 788-9422"
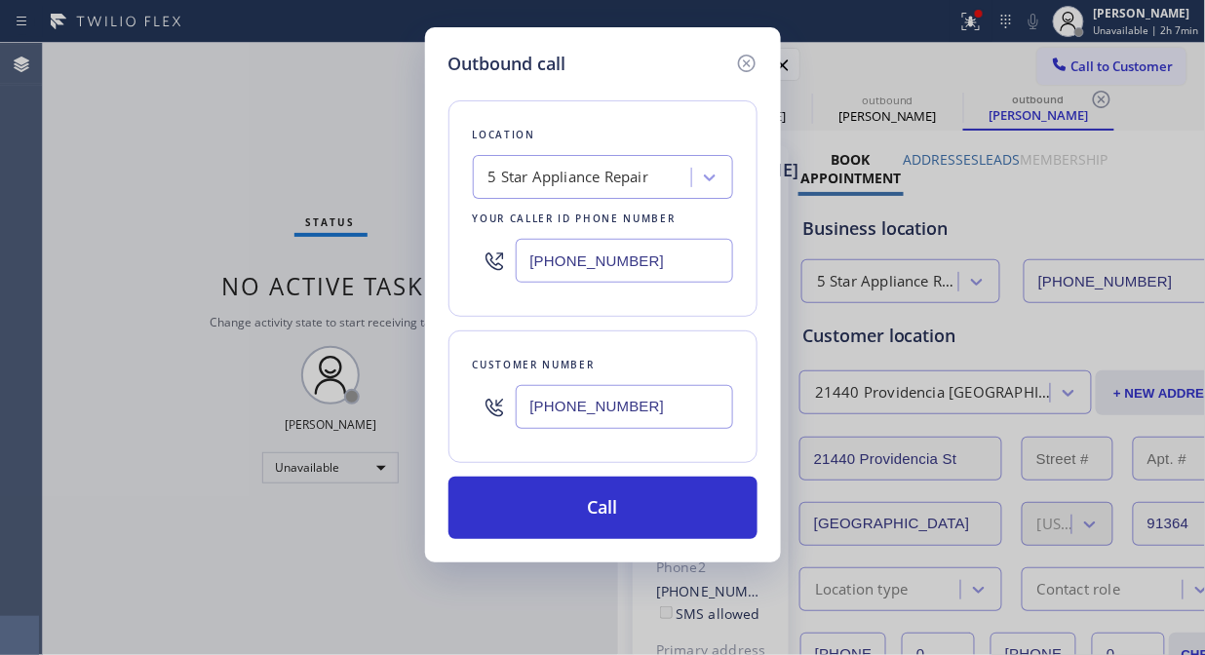
drag, startPoint x: 636, startPoint y: 501, endPoint x: 768, endPoint y: 297, distance: 243.1
click at [636, 502] on button "Call" at bounding box center [602, 508] width 309 height 62
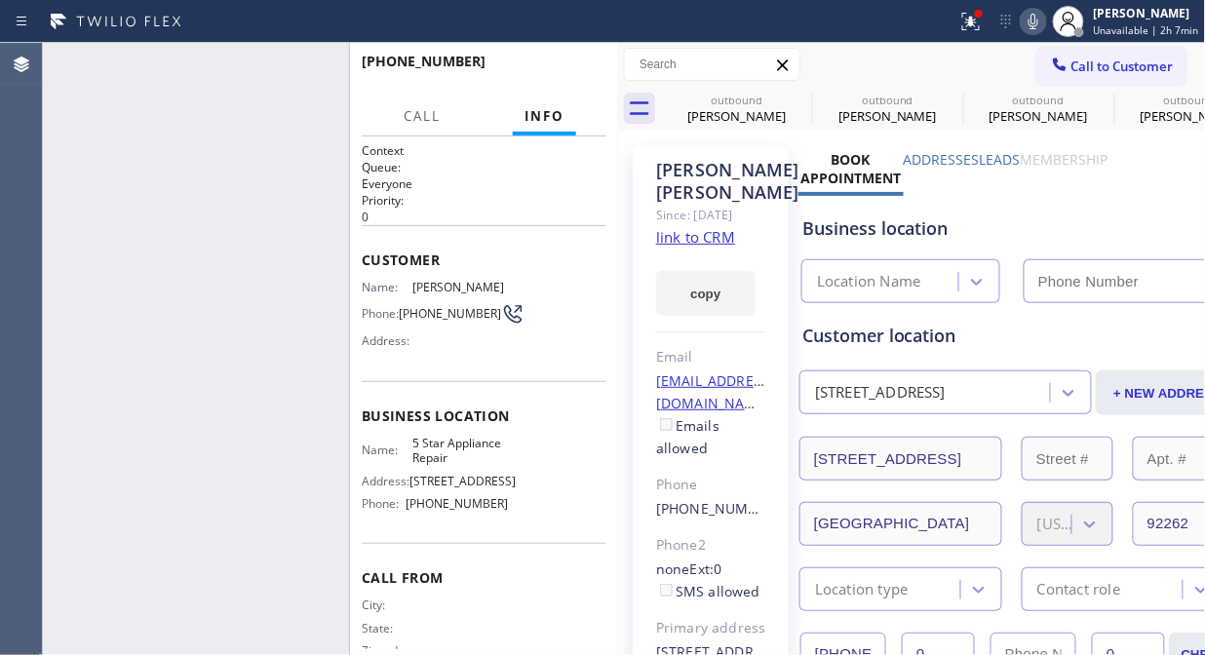
type input "[PHONE_NUMBER]"
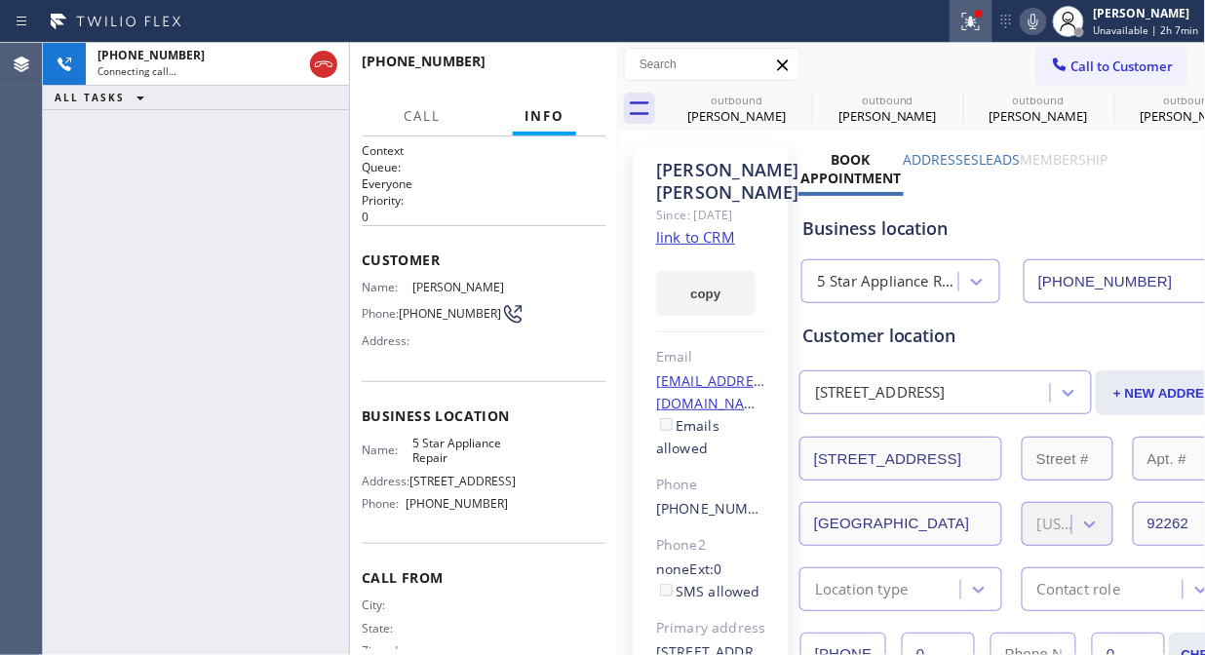
click at [980, 22] on icon at bounding box center [970, 21] width 23 height 23
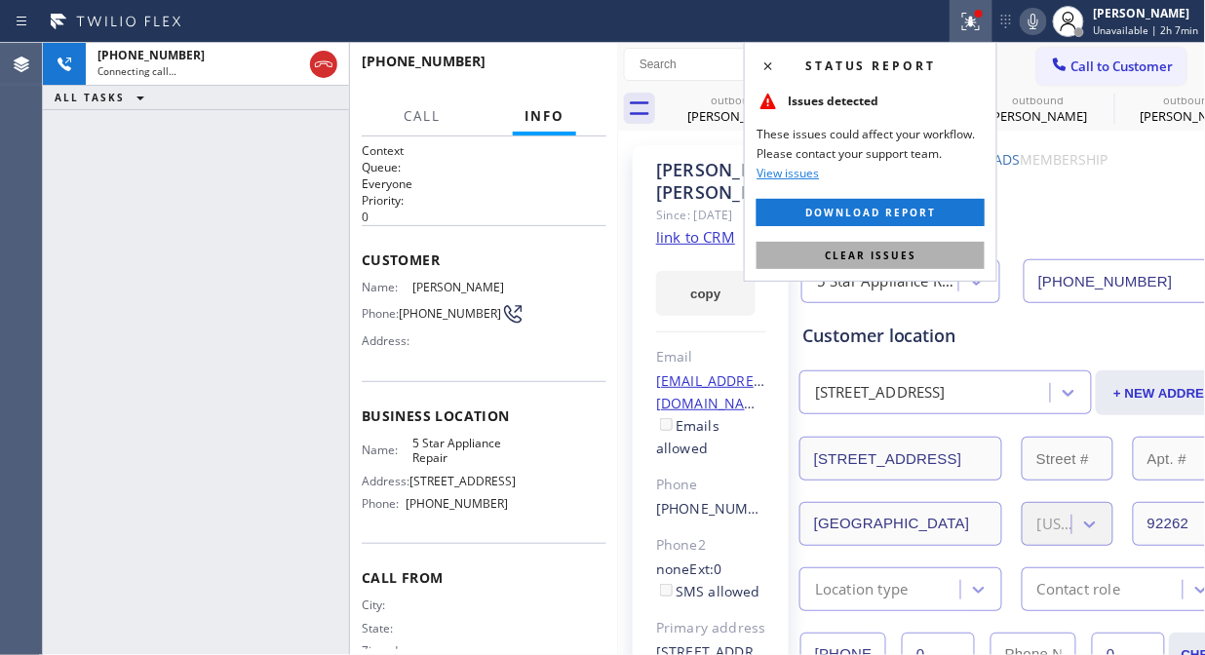
click at [938, 252] on button "Clear issues" at bounding box center [870, 255] width 228 height 27
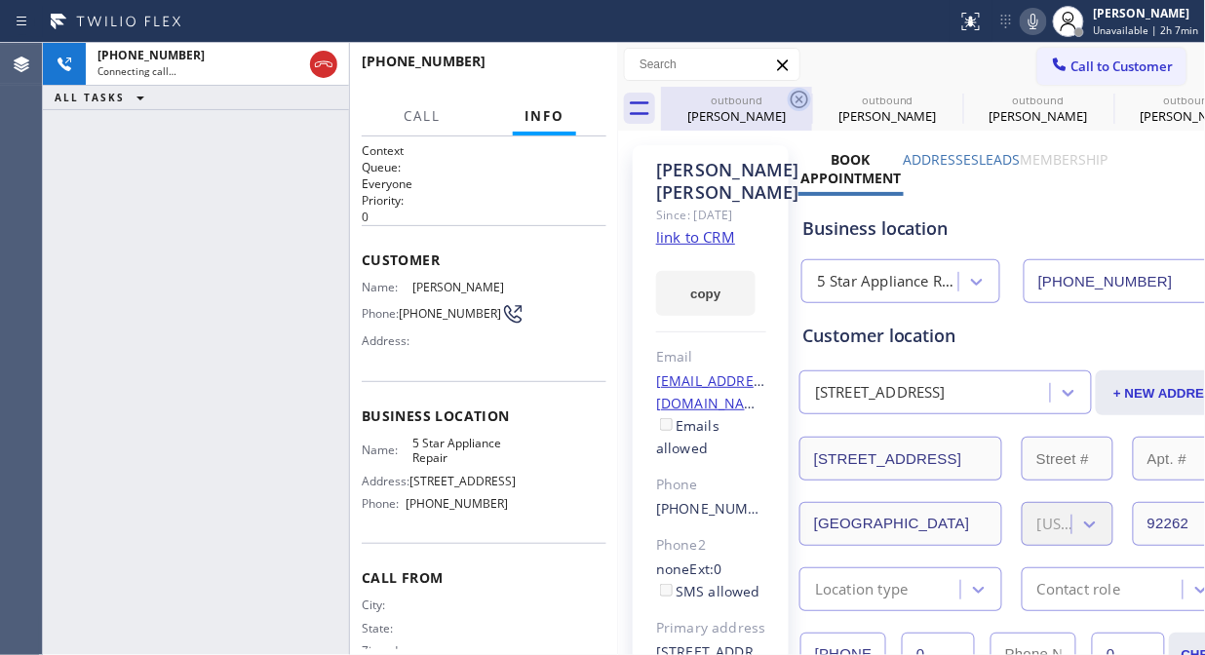
click at [801, 96] on icon at bounding box center [800, 100] width 18 height 18
click at [0, 0] on icon at bounding box center [0, 0] width 0 height 0
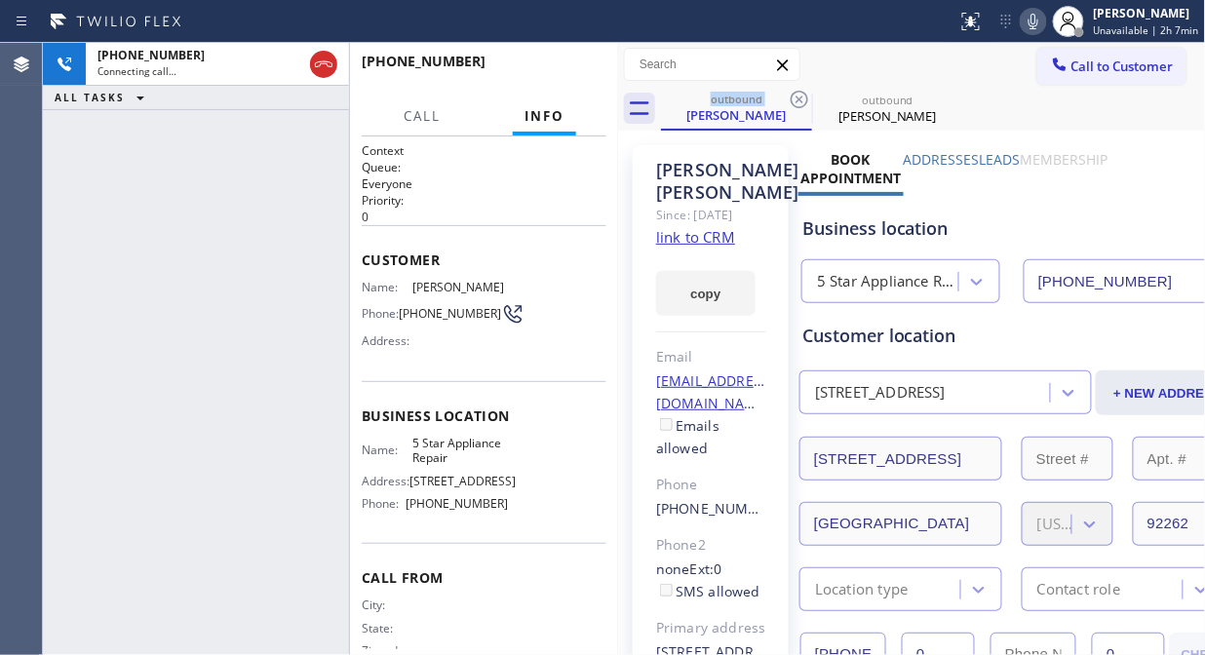
click at [801, 96] on icon at bounding box center [800, 100] width 18 height 18
click at [0, 0] on icon at bounding box center [0, 0] width 0 height 0
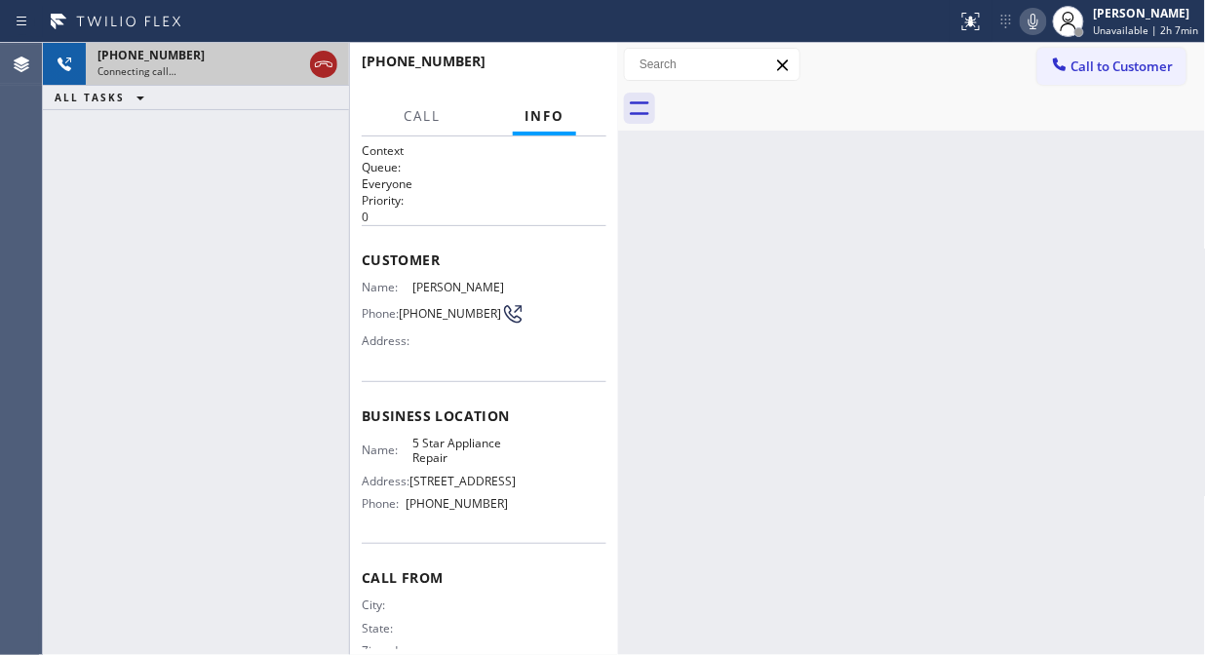
click at [324, 61] on icon at bounding box center [324, 64] width 18 height 6
click at [1071, 68] on span "Call to Customer" at bounding box center [1122, 67] width 102 height 18
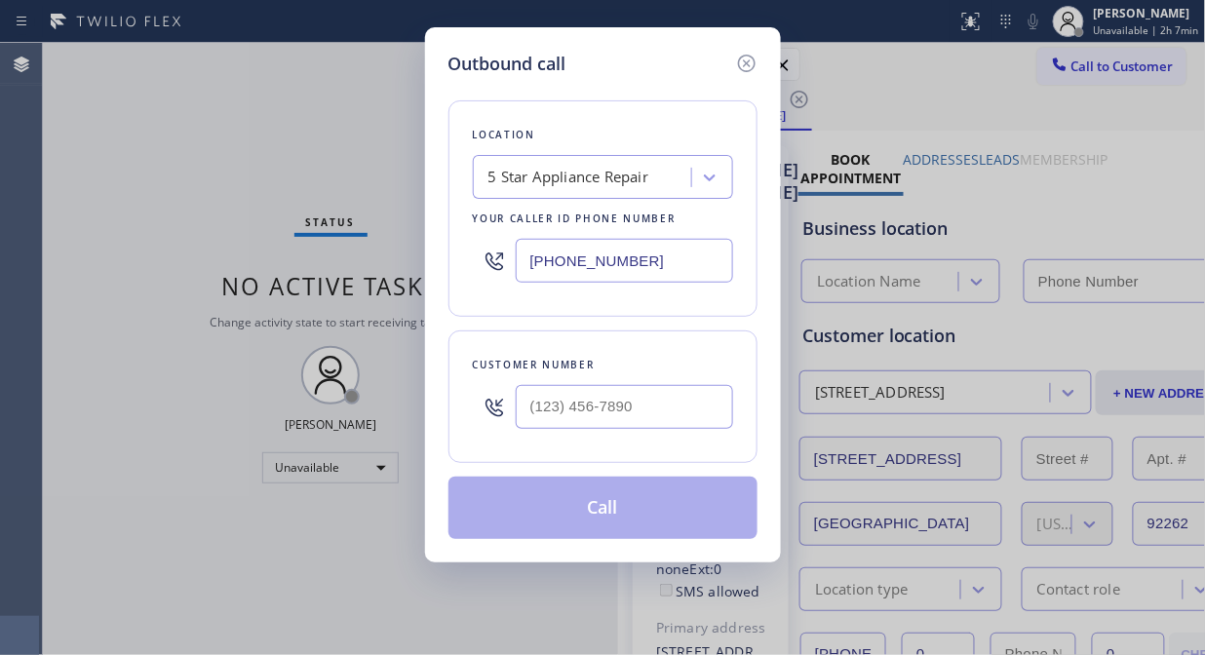
type input "(___) ___-____"
type input "[PHONE_NUMBER]"
click at [523, 412] on input "(___) ___-____" at bounding box center [624, 407] width 217 height 44
paste input "818) 368-0916"
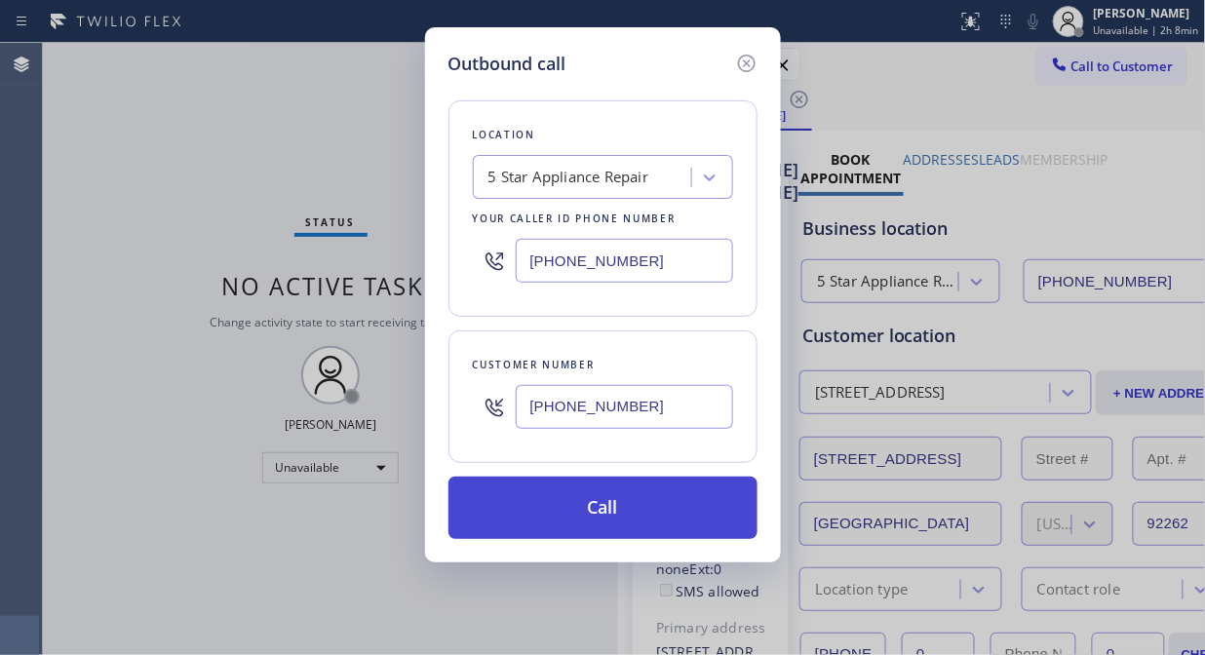
type input "(818) 368-0916"
click at [639, 495] on button "Call" at bounding box center [602, 508] width 309 height 62
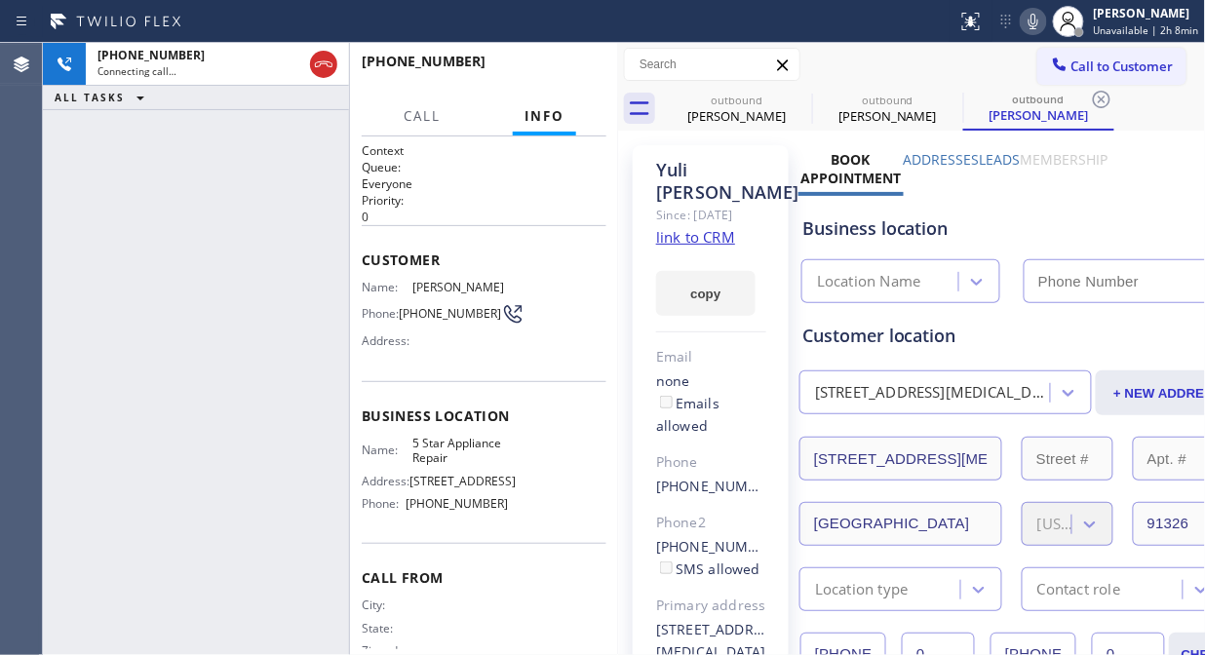
type input "[PHONE_NUMBER]"
click at [794, 98] on icon at bounding box center [799, 99] width 23 height 23
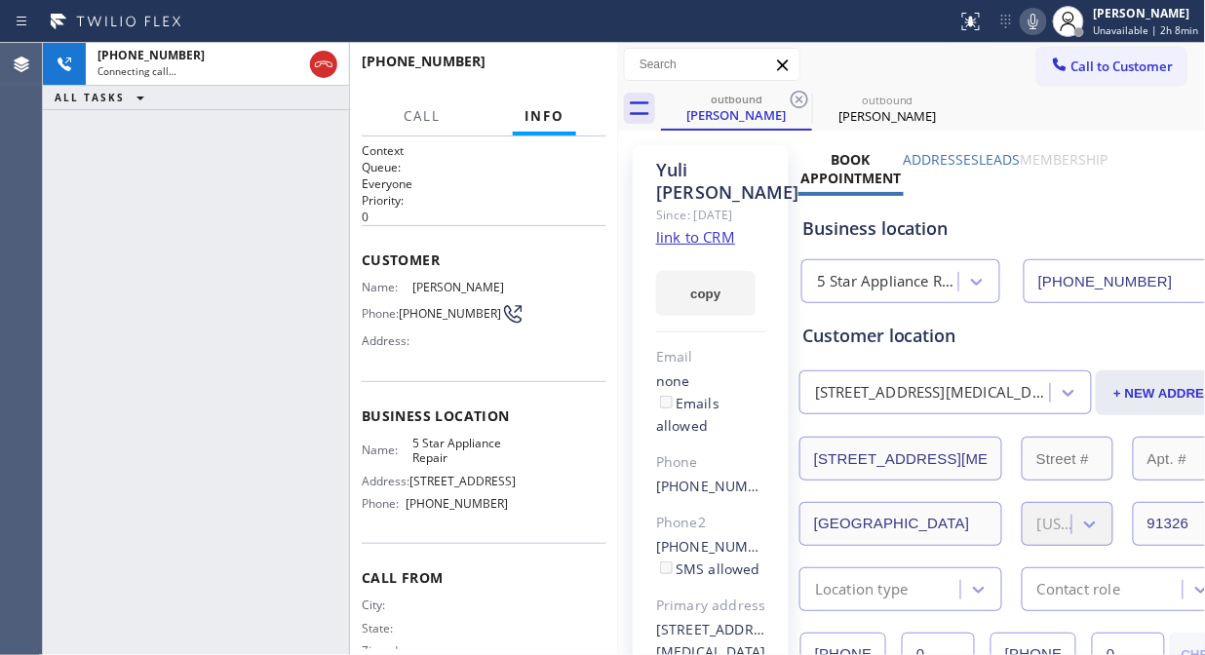
click at [794, 98] on icon at bounding box center [799, 99] width 23 height 23
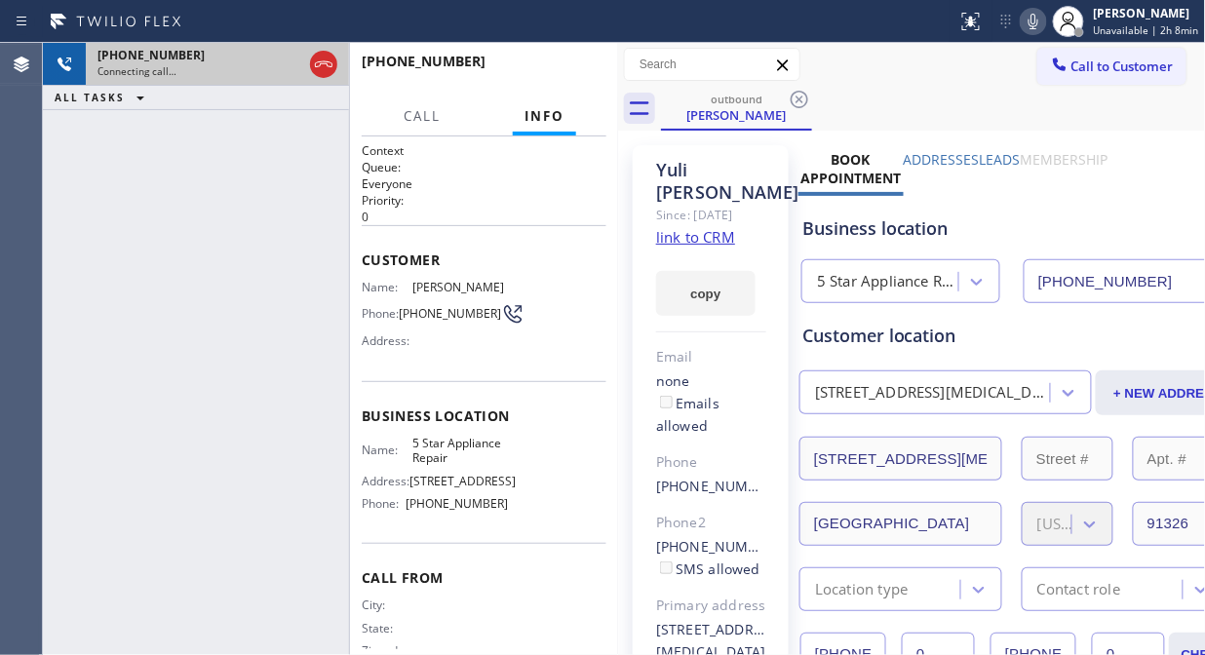
click at [252, 69] on div "Connecting call…" at bounding box center [199, 71] width 205 height 14
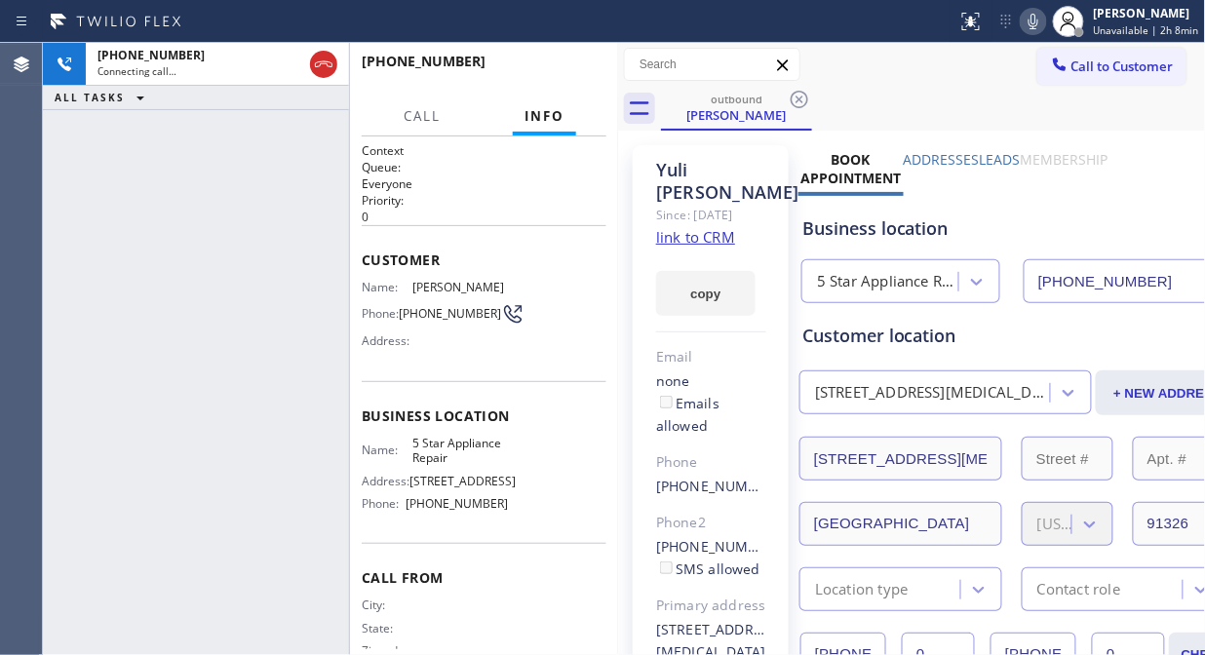
click at [1038, 23] on icon at bounding box center [1033, 21] width 23 height 23
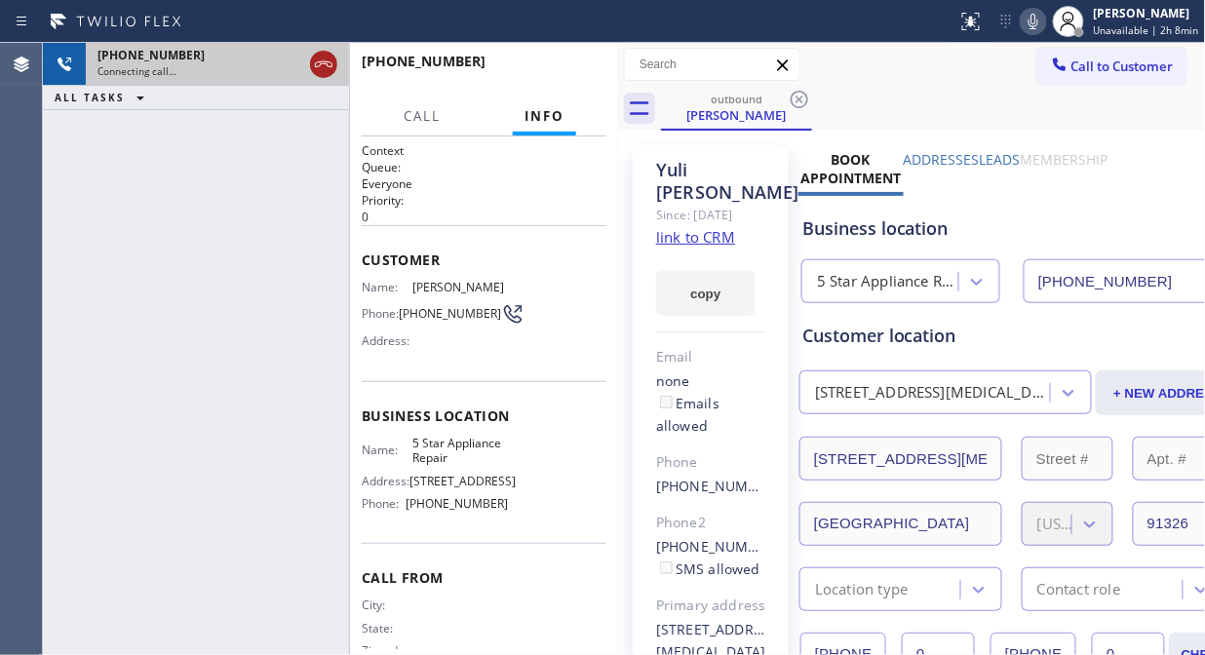
click at [319, 69] on icon at bounding box center [323, 64] width 23 height 23
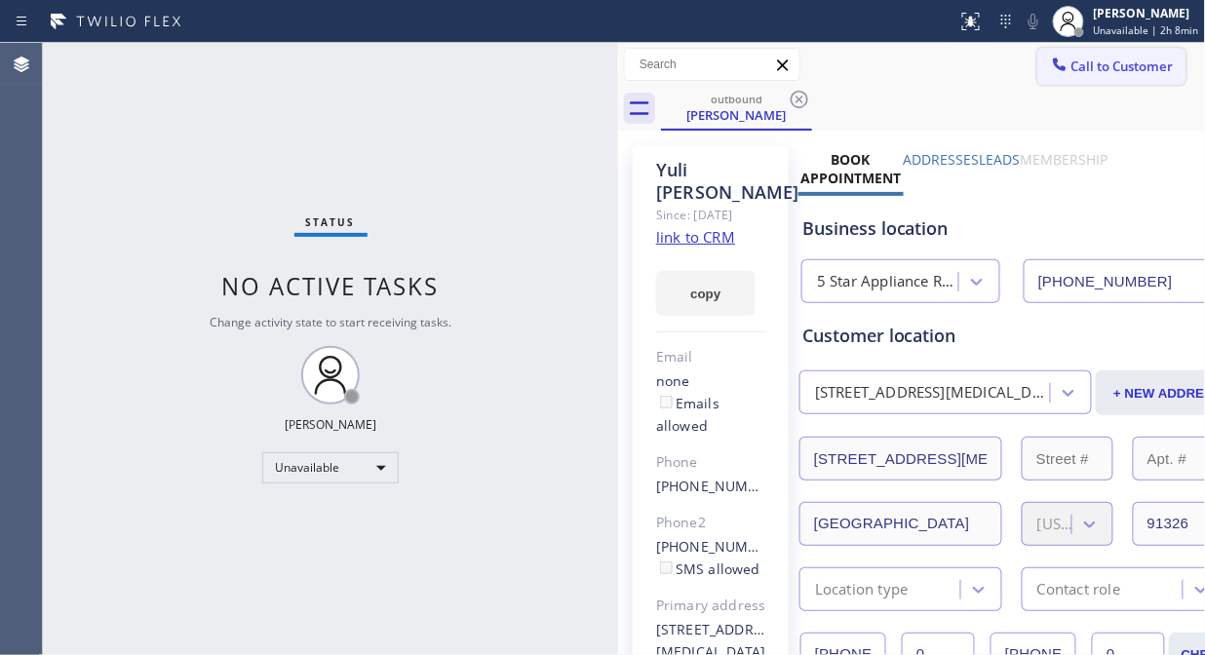
click at [1084, 70] on span "Call to Customer" at bounding box center [1122, 67] width 102 height 18
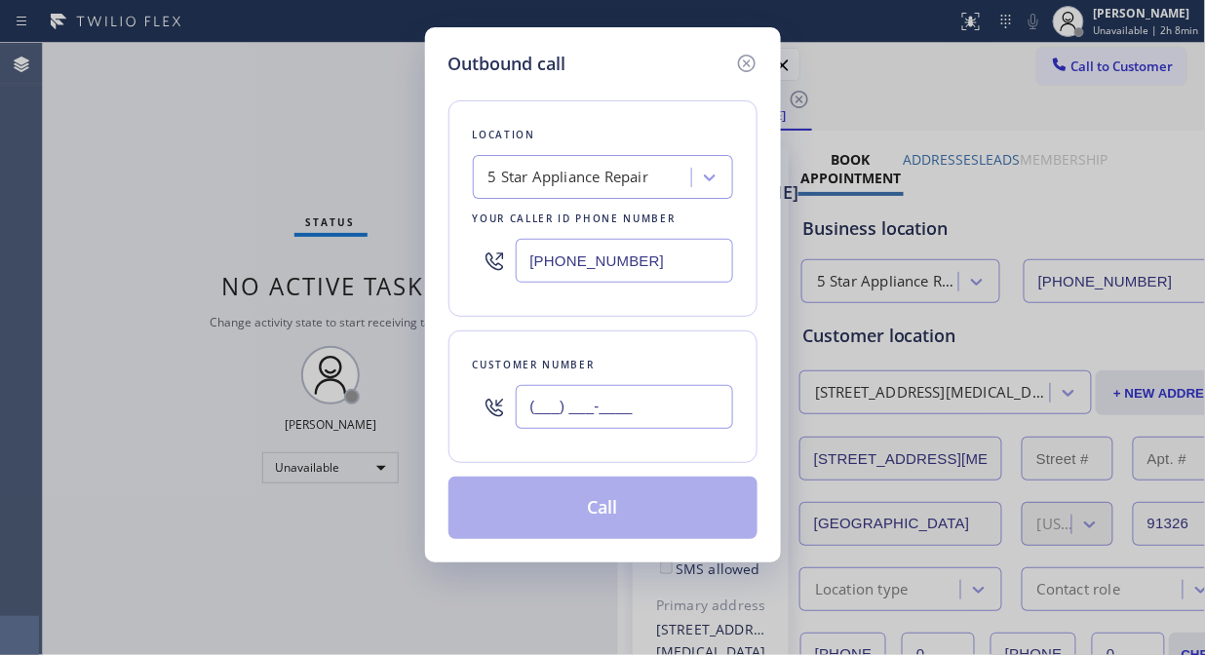
click at [597, 414] on input "(___) ___-____" at bounding box center [624, 407] width 217 height 44
paste input "716) 912-3636"
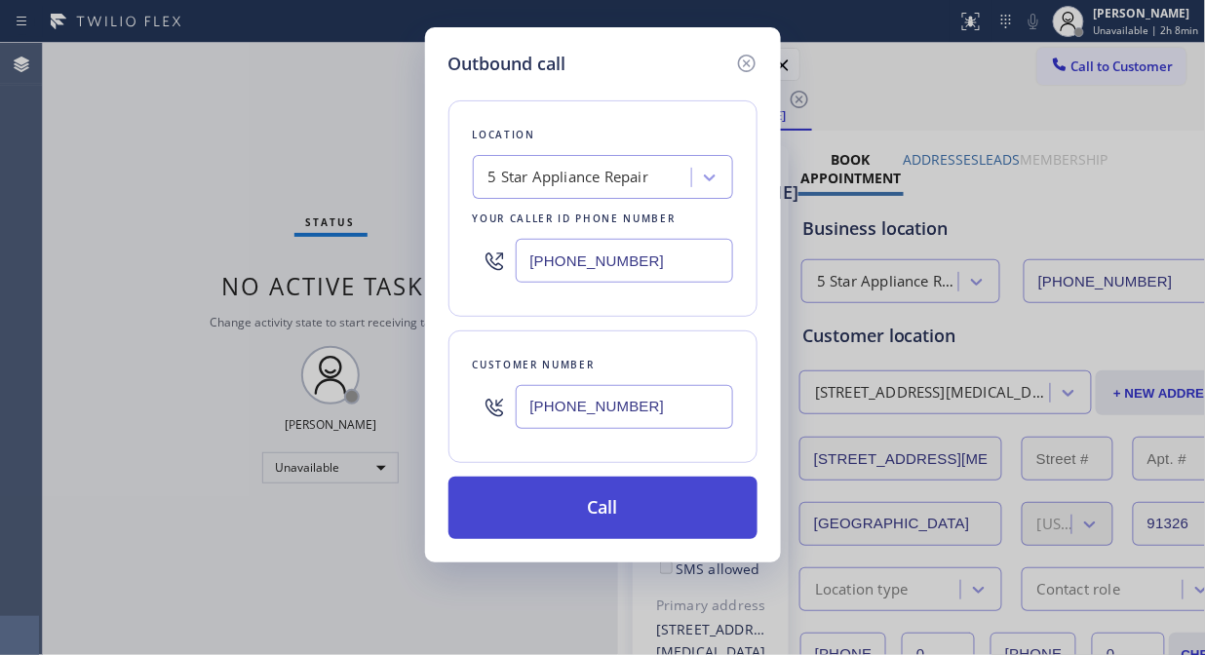
type input "(716) 912-3636"
click at [664, 513] on button "Call" at bounding box center [602, 508] width 309 height 62
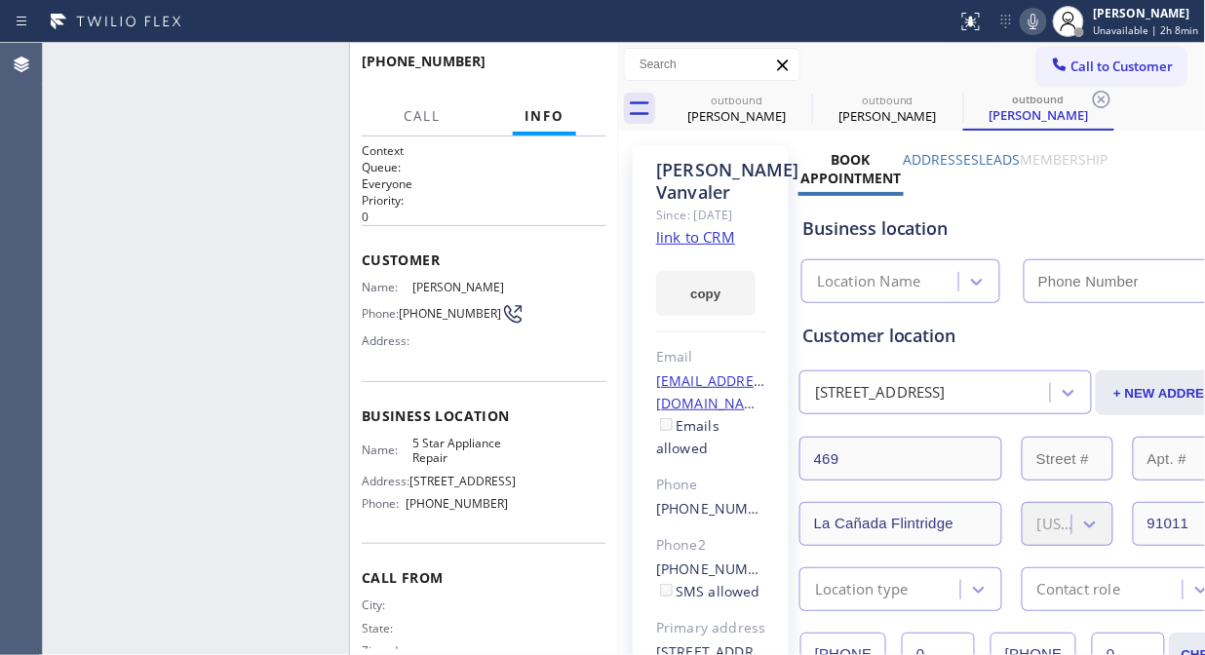
type input "[PHONE_NUMBER]"
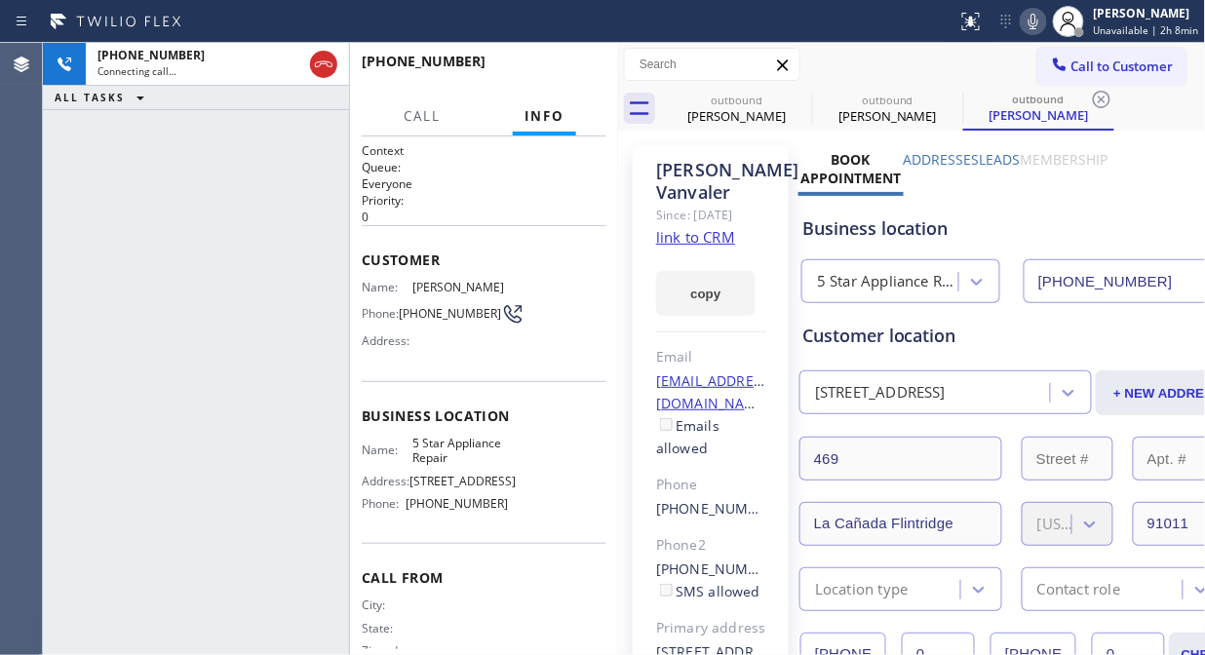
click at [1037, 24] on icon at bounding box center [1033, 21] width 23 height 23
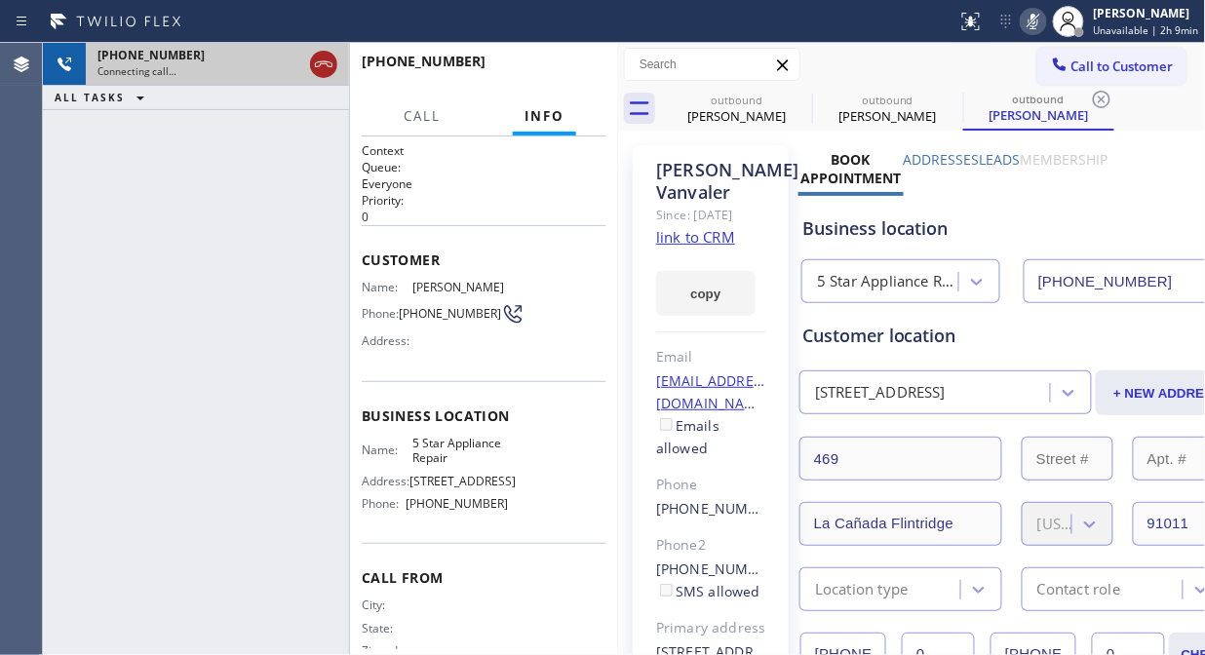
click at [317, 53] on icon at bounding box center [323, 64] width 23 height 23
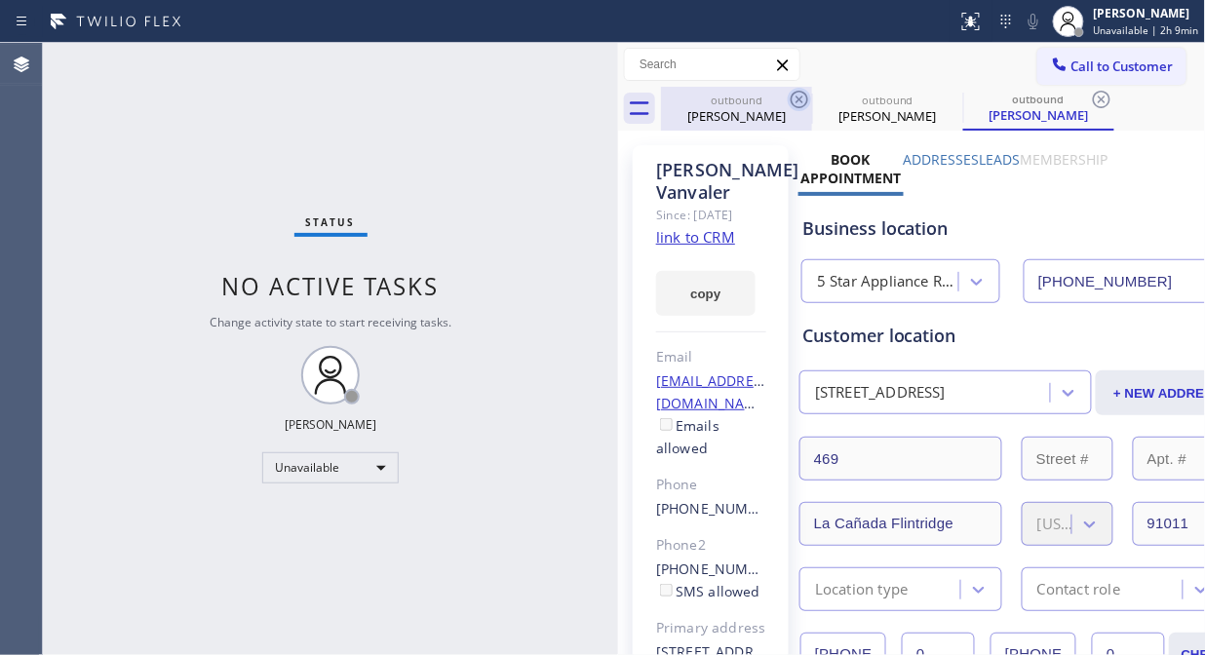
click at [795, 97] on icon at bounding box center [799, 99] width 23 height 23
click at [0, 0] on icon at bounding box center [0, 0] width 0 height 0
click at [1084, 97] on icon at bounding box center [1101, 99] width 23 height 23
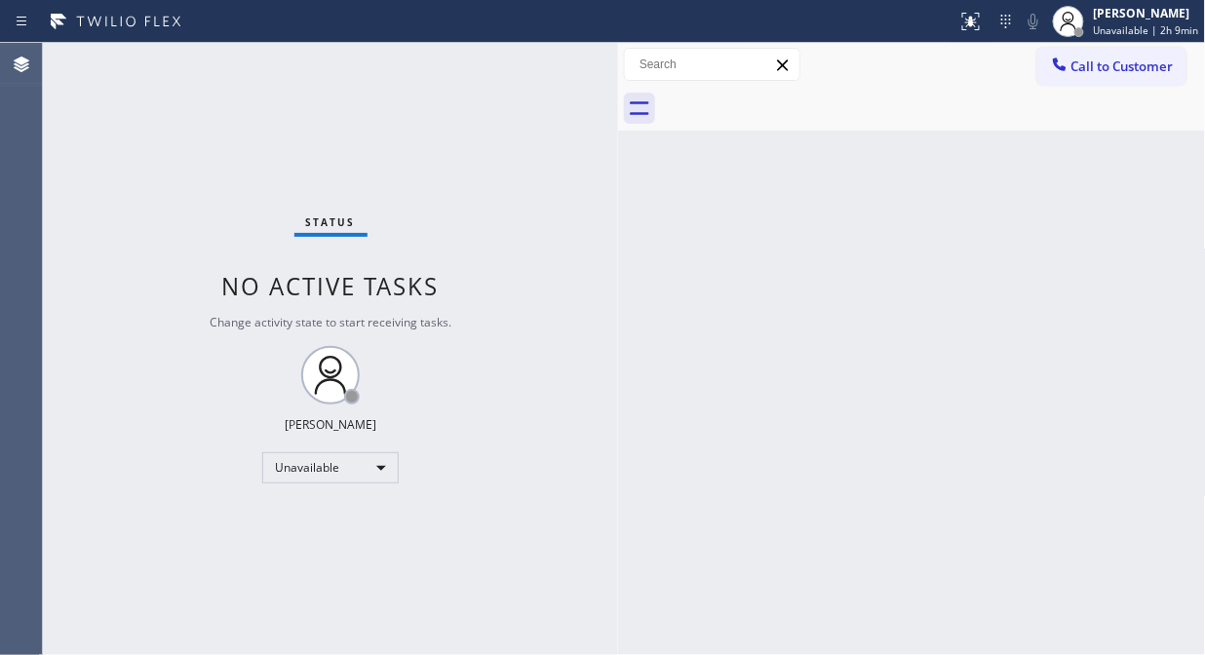
click at [795, 97] on div at bounding box center [933, 109] width 545 height 44
click at [1084, 78] on button "Call to Customer" at bounding box center [1111, 66] width 149 height 37
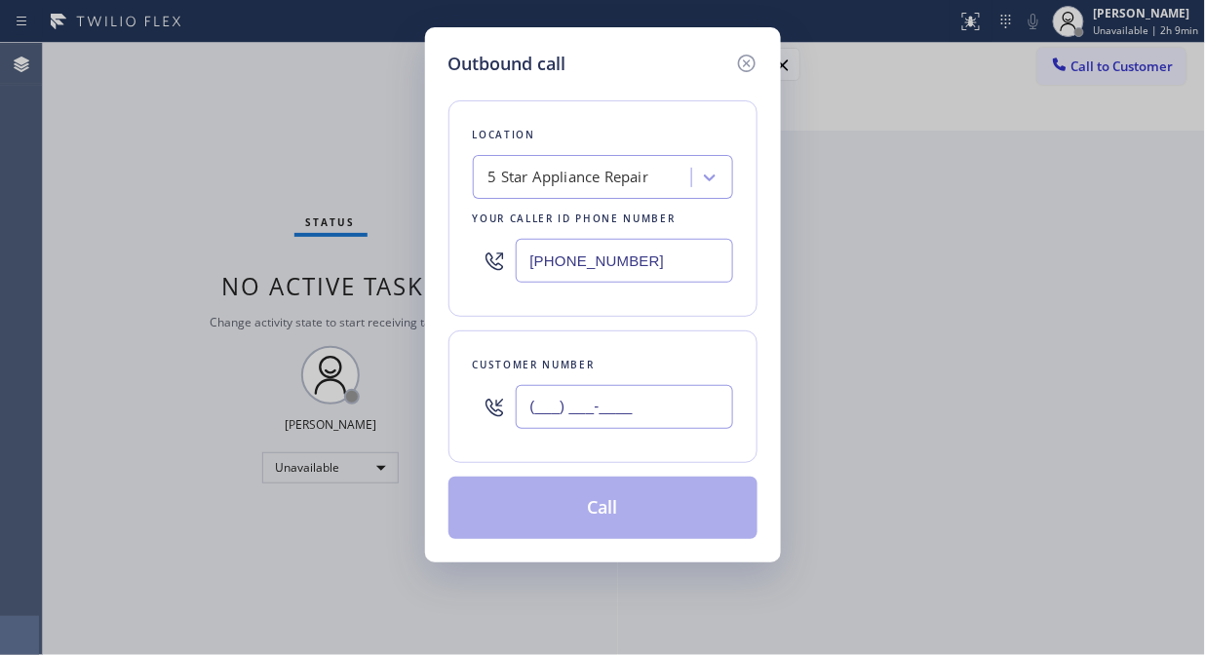
click at [659, 416] on input "(___) ___-____" at bounding box center [624, 407] width 217 height 44
paste input "602) 369-7086"
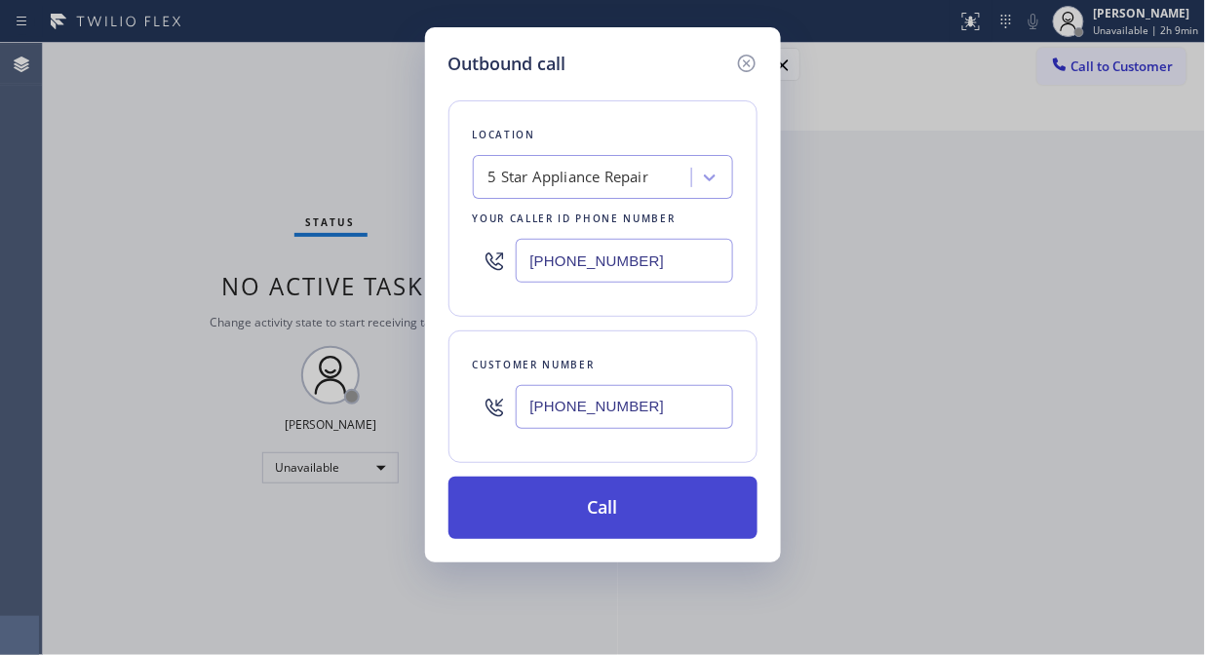
type input "(602) 369-7086"
click at [698, 517] on button "Call" at bounding box center [602, 508] width 309 height 62
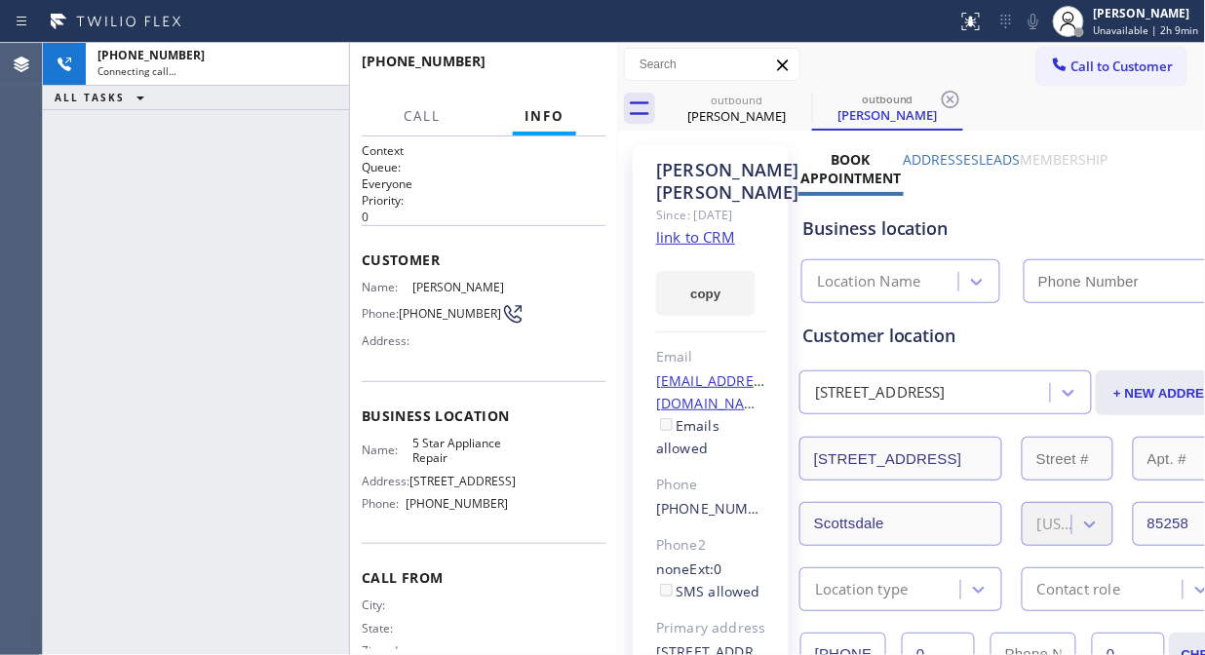
type input "[PHONE_NUMBER]"
click at [1043, 26] on icon at bounding box center [1033, 21] width 23 height 23
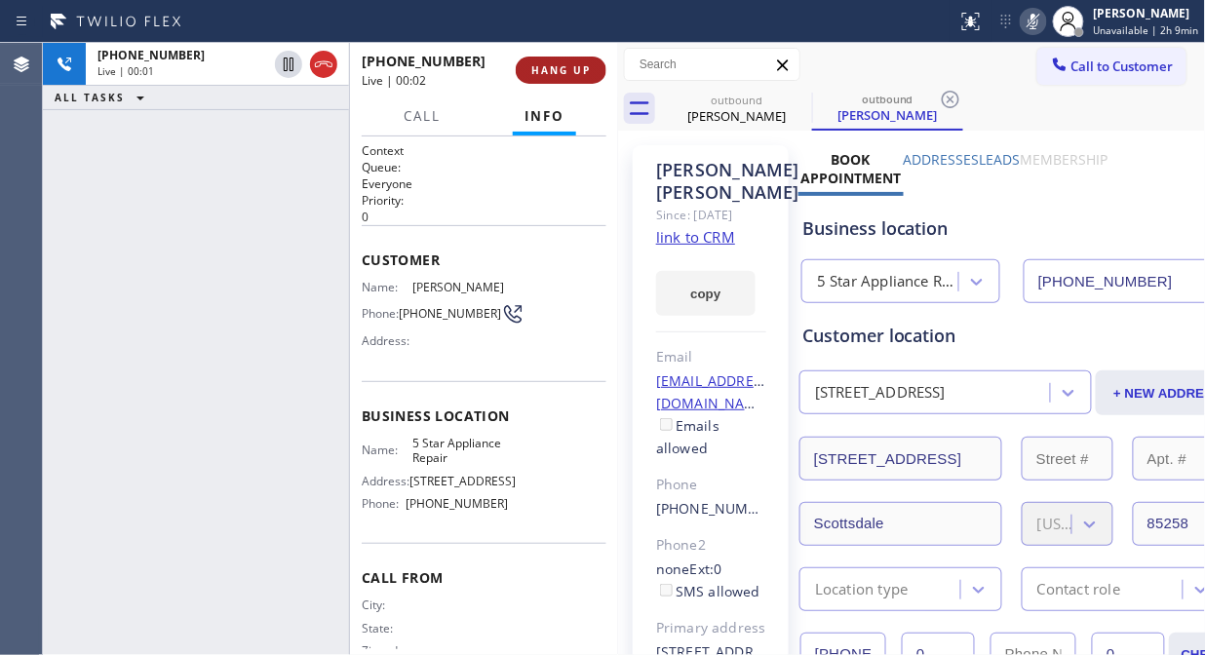
click at [558, 74] on span "HANG UP" at bounding box center [560, 70] width 59 height 14
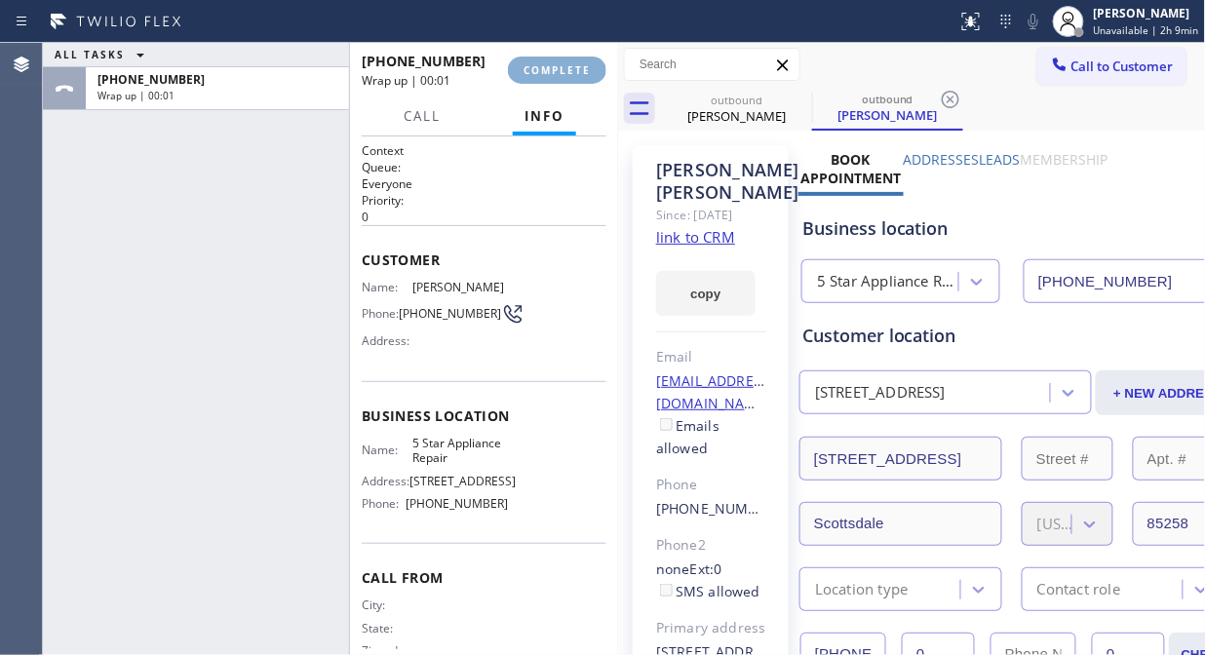
click at [558, 74] on span "COMPLETE" at bounding box center [557, 70] width 67 height 14
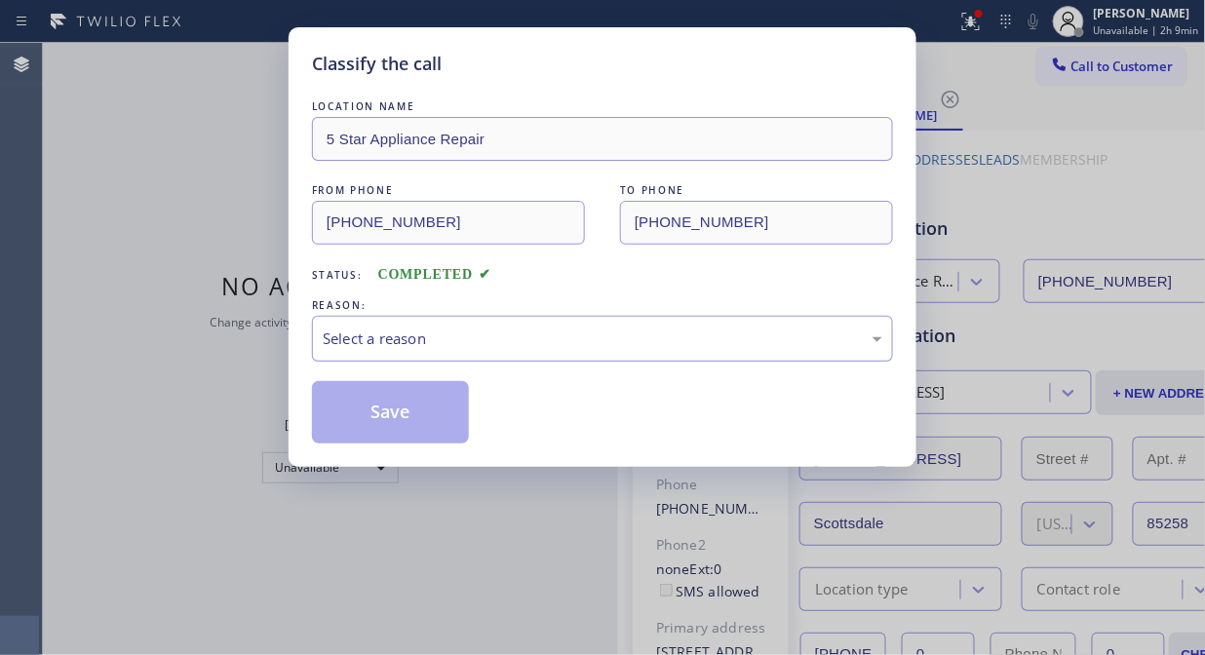
click at [590, 327] on div "Select a reason" at bounding box center [602, 339] width 581 height 46
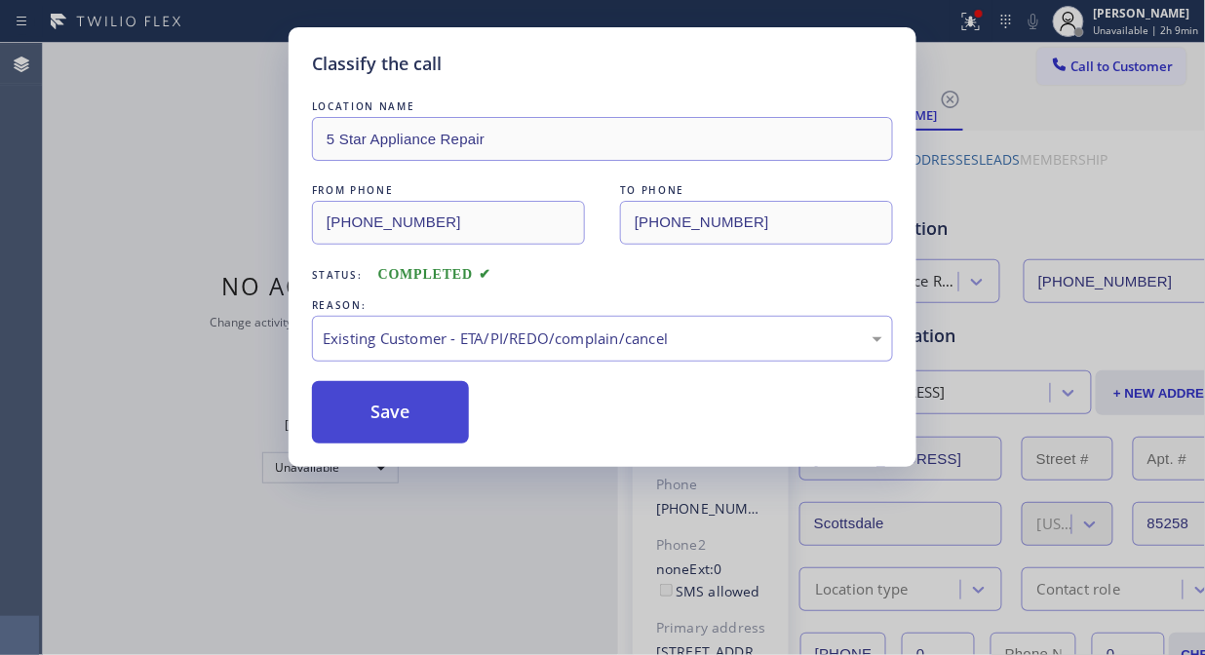
drag, startPoint x: 396, startPoint y: 414, endPoint x: 406, endPoint y: 412, distance: 9.9
click at [400, 412] on button "Save" at bounding box center [390, 412] width 157 height 62
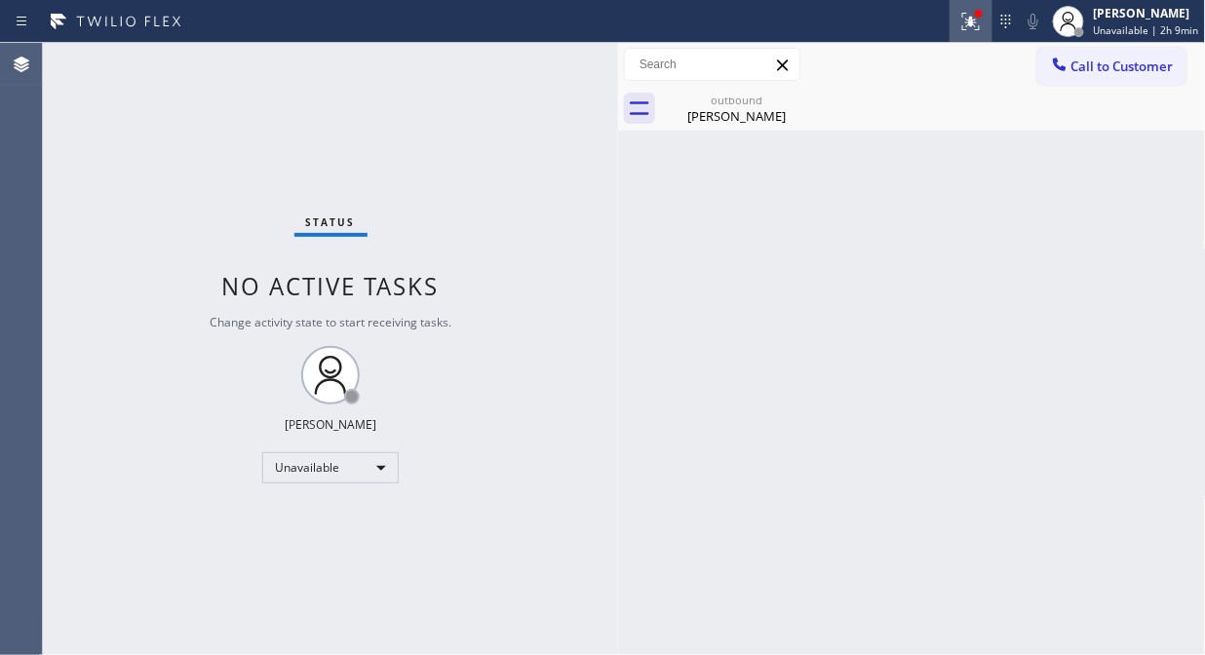
click at [976, 30] on icon at bounding box center [970, 21] width 23 height 23
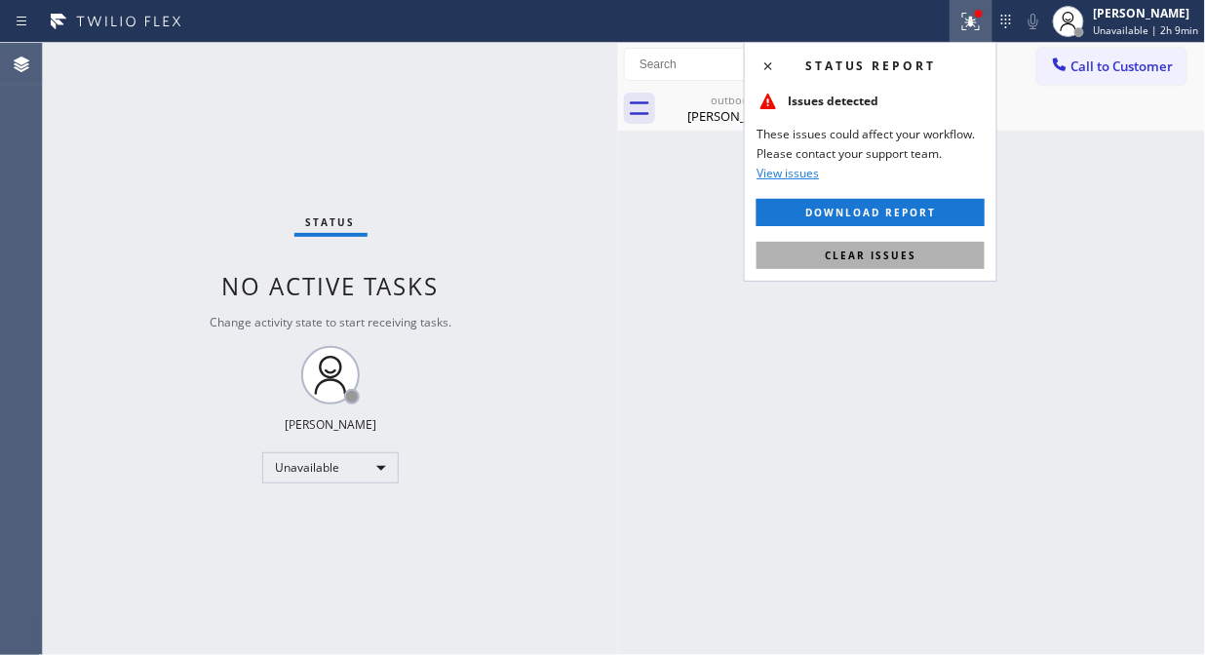
click at [894, 266] on button "Clear issues" at bounding box center [870, 255] width 228 height 27
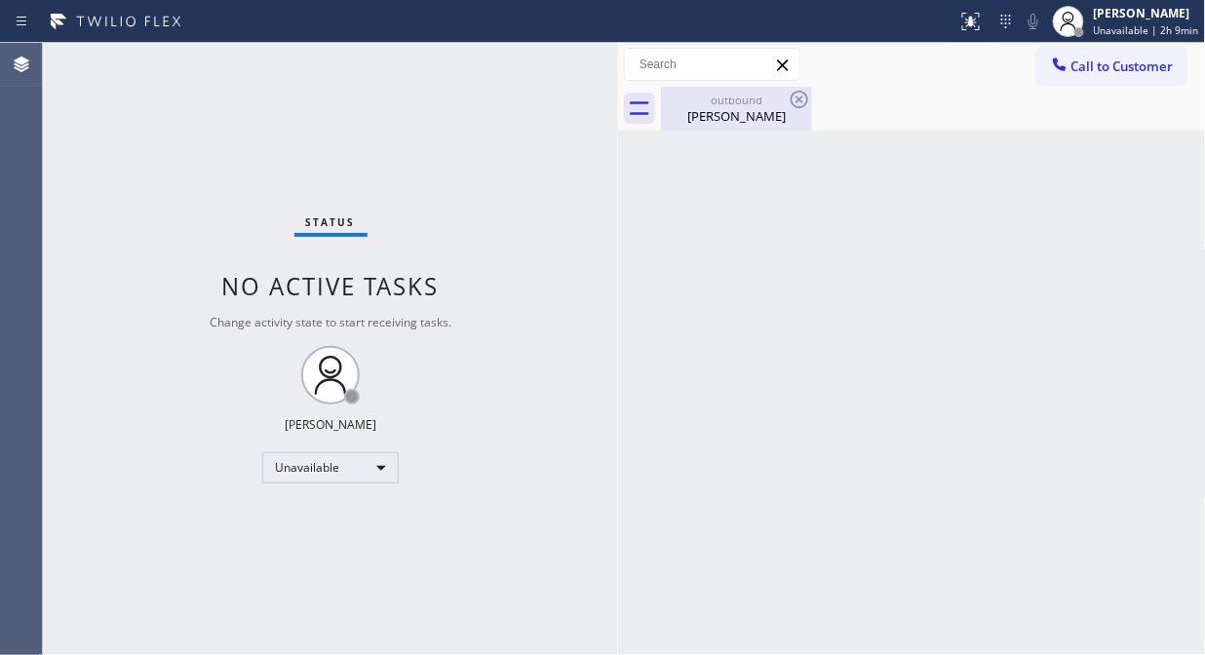
drag, startPoint x: 736, startPoint y: 96, endPoint x: 756, endPoint y: 94, distance: 20.6
click at [737, 96] on div "outbound" at bounding box center [736, 100] width 147 height 15
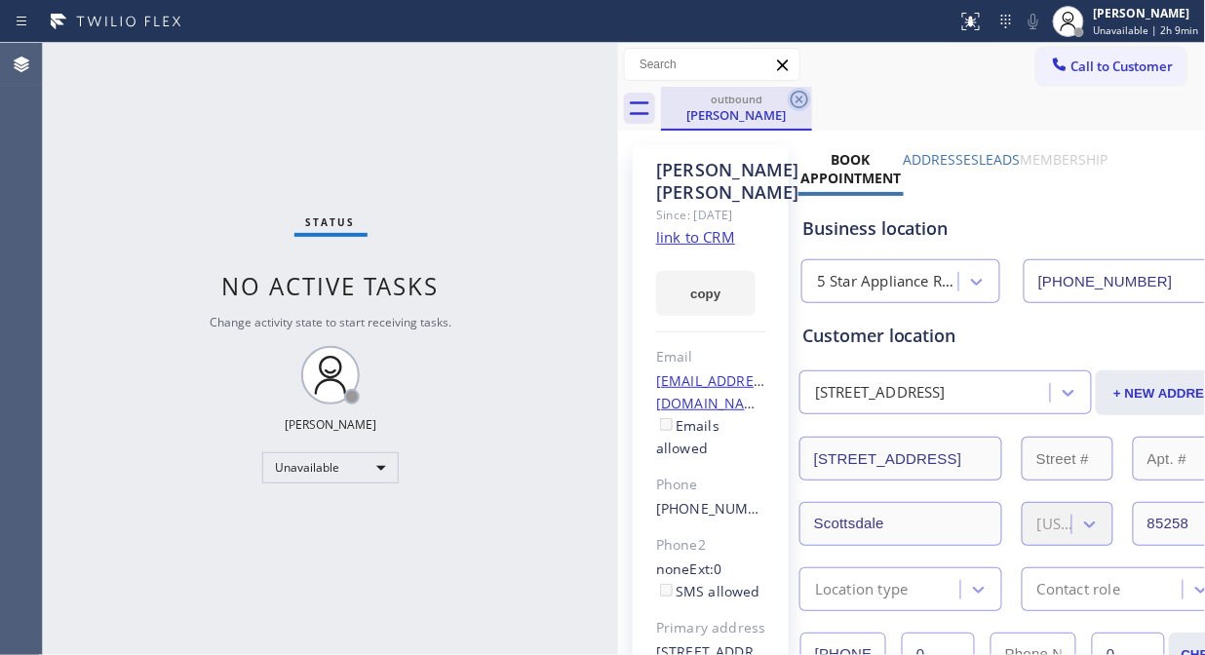
click at [807, 98] on icon at bounding box center [800, 100] width 18 height 18
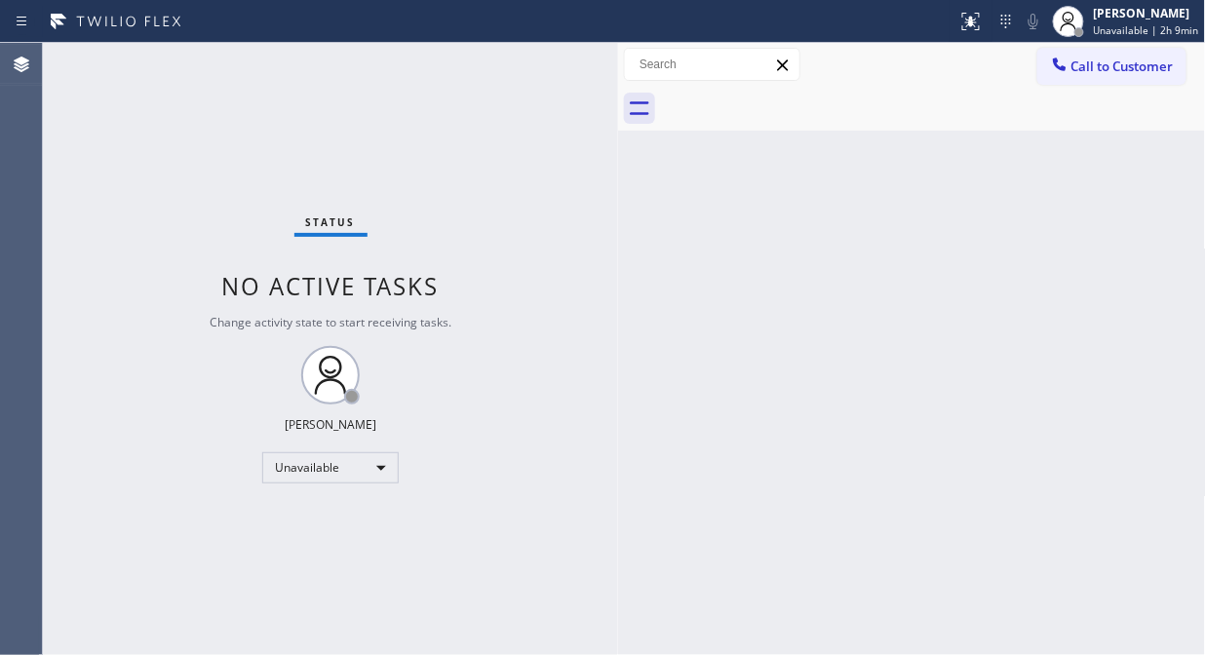
click at [1084, 76] on button "Call to Customer" at bounding box center [1111, 66] width 149 height 37
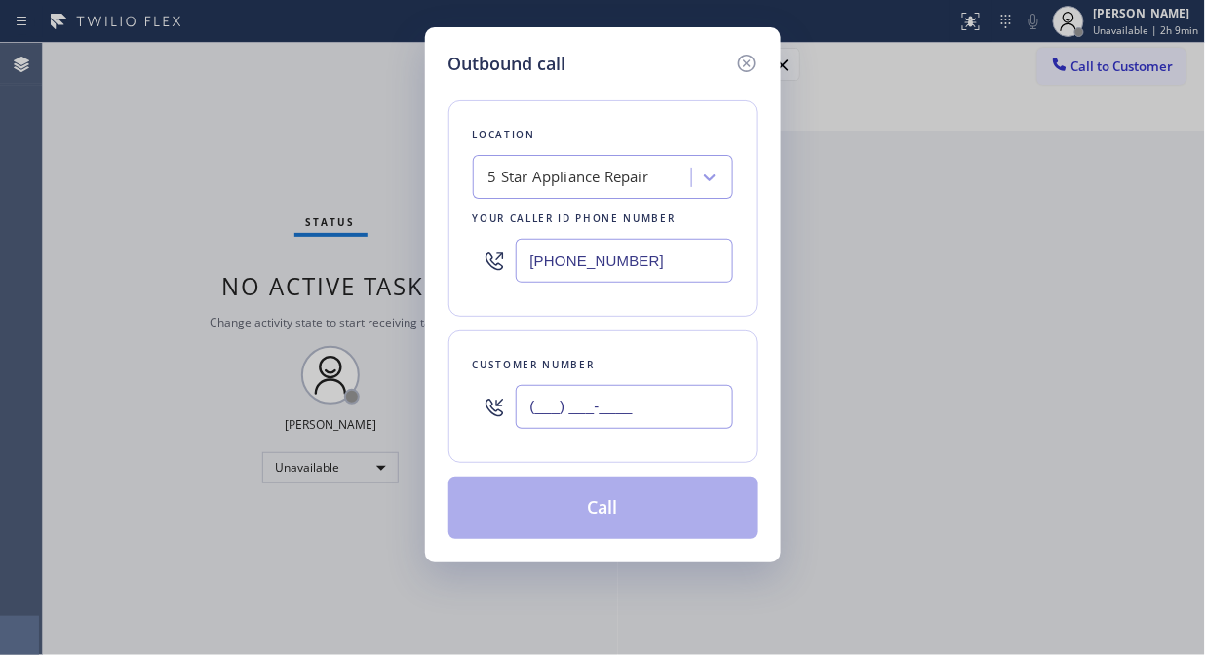
click at [682, 417] on input "(___) ___-____" at bounding box center [624, 407] width 217 height 44
paste input "626) 679-3936"
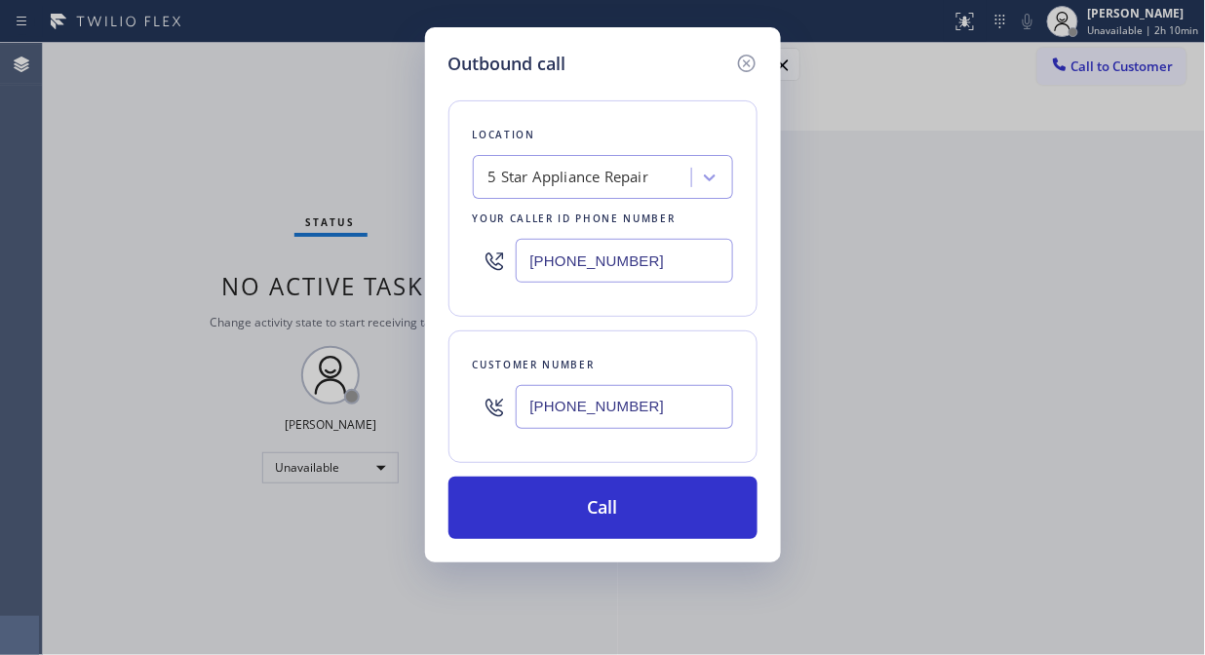
type input "[PHONE_NUMBER]"
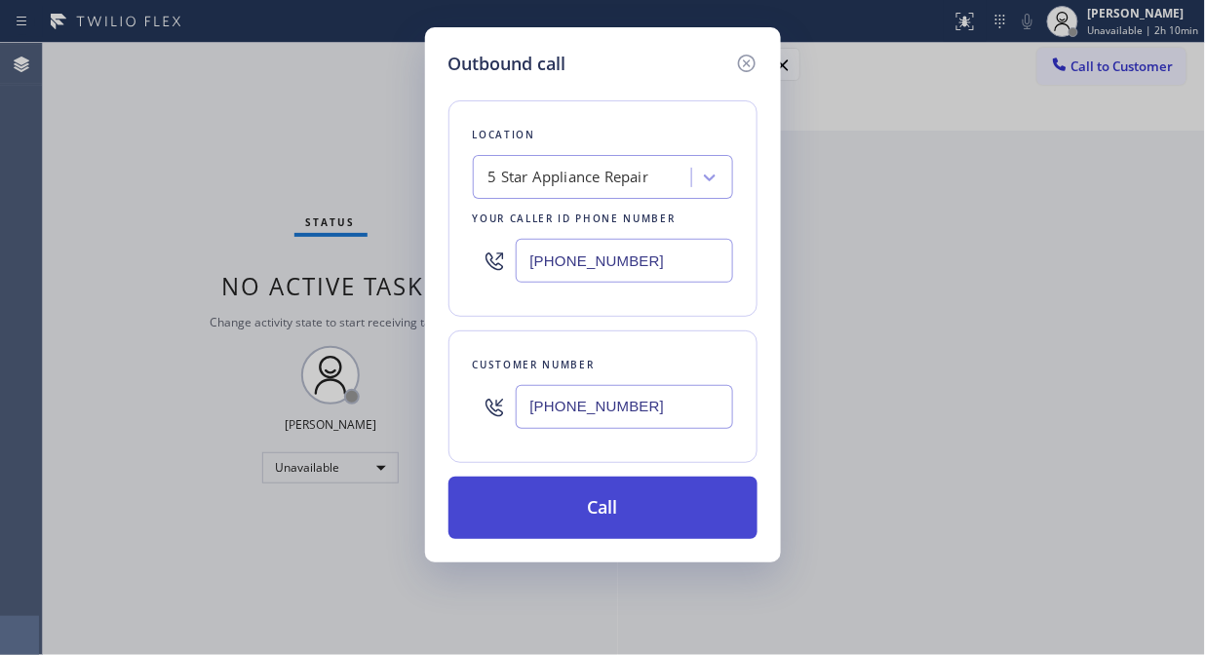
click at [640, 508] on button "Call" at bounding box center [602, 508] width 309 height 62
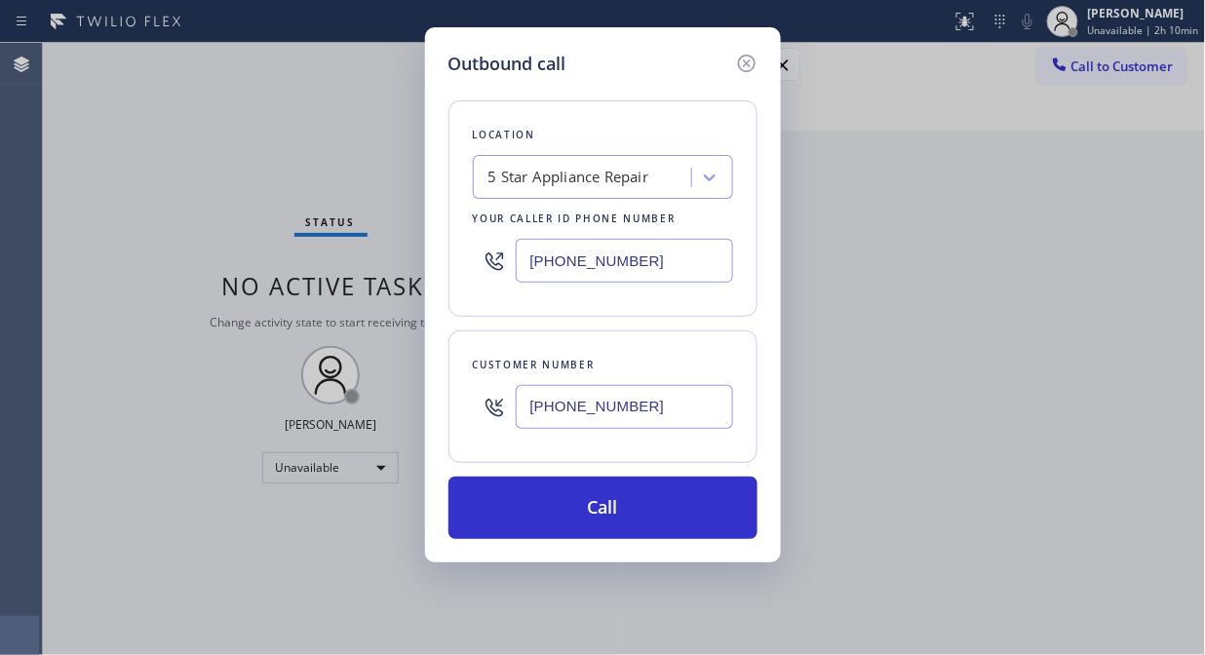
click at [686, 499] on button "Call" at bounding box center [602, 508] width 309 height 62
drag, startPoint x: 703, startPoint y: 518, endPoint x: 773, endPoint y: 79, distance: 444.3
click at [708, 517] on button "Call" at bounding box center [602, 508] width 309 height 62
click at [748, 62] on icon at bounding box center [746, 63] width 23 height 23
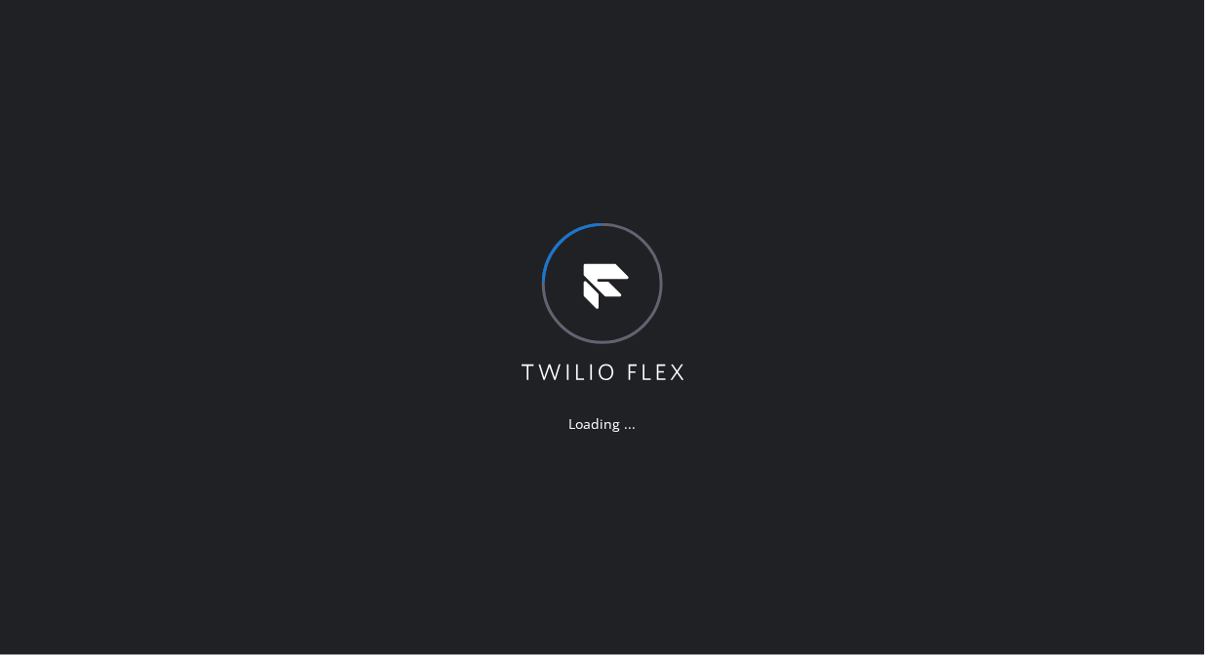
click at [193, 219] on div "Loading ..." at bounding box center [602, 327] width 1205 height 655
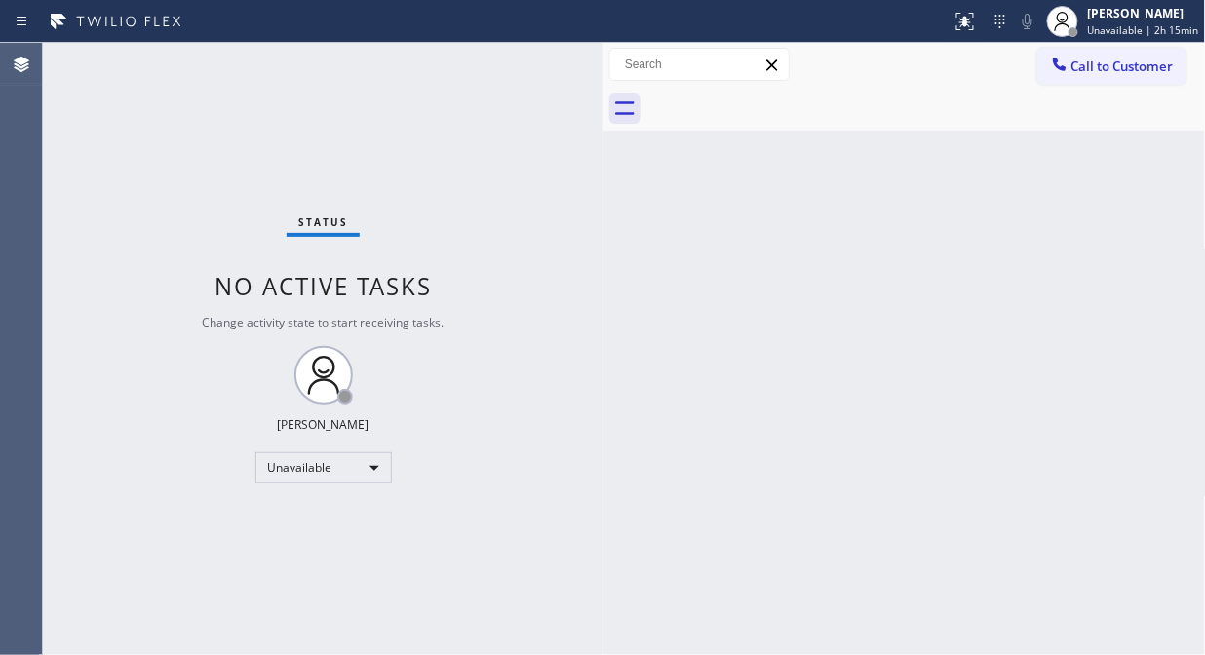
drag, startPoint x: 317, startPoint y: 175, endPoint x: 604, endPoint y: 247, distance: 296.3
click at [603, 247] on div at bounding box center [603, 349] width 0 height 612
click at [1075, 79] on button "Call to Customer" at bounding box center [1111, 66] width 149 height 37
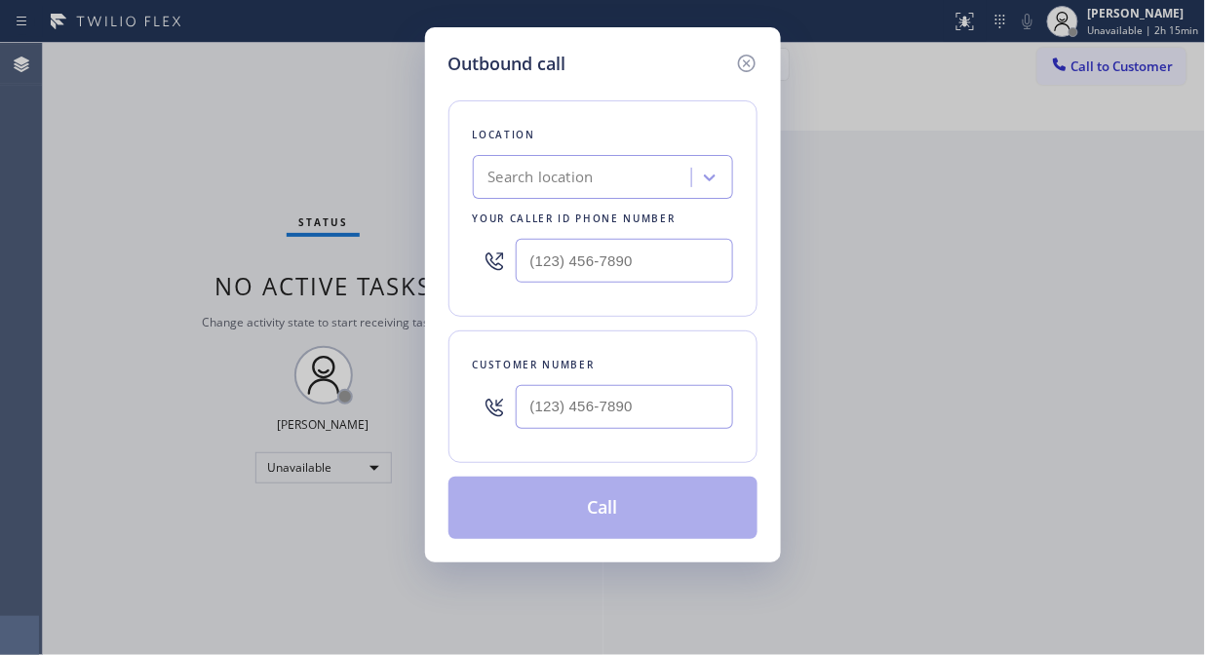
click at [660, 182] on div "Search location" at bounding box center [585, 178] width 213 height 34
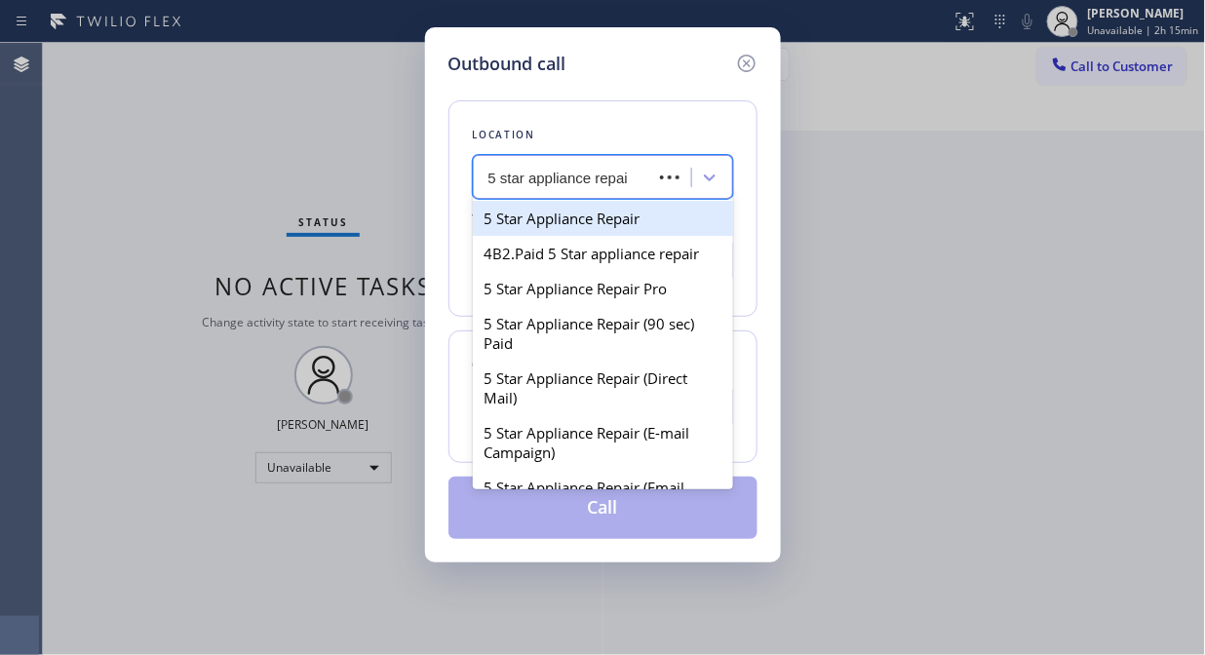
type input "5 star appliance repair"
click at [625, 213] on div "5 Star Appliance Repair" at bounding box center [603, 218] width 260 height 35
type input "[PHONE_NUMBER]"
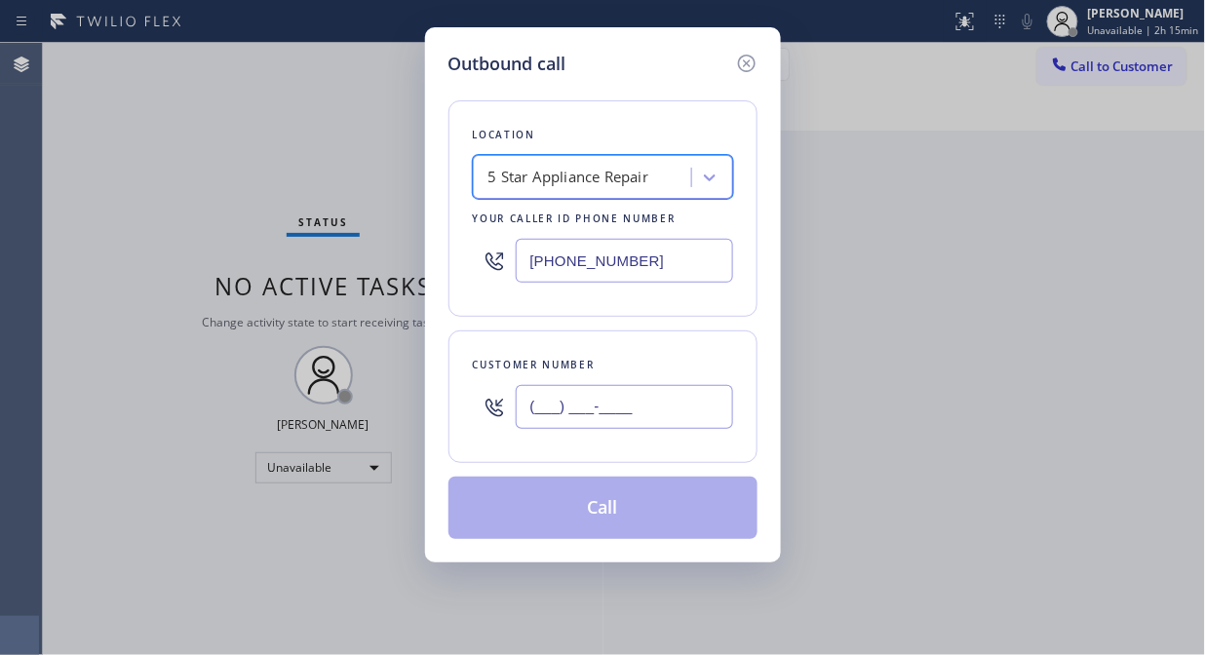
click at [562, 402] on input "(___) ___-____" at bounding box center [624, 407] width 217 height 44
paste input "626) 679-3936"
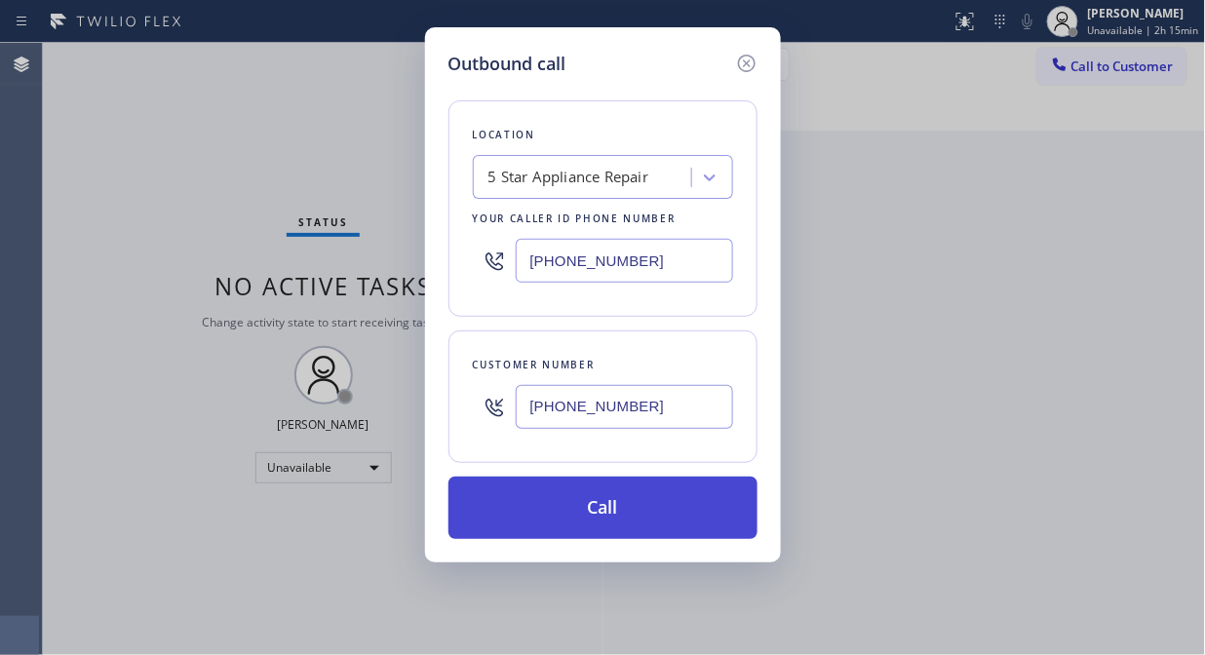
type input "[PHONE_NUMBER]"
click at [657, 514] on button "Call" at bounding box center [602, 508] width 309 height 62
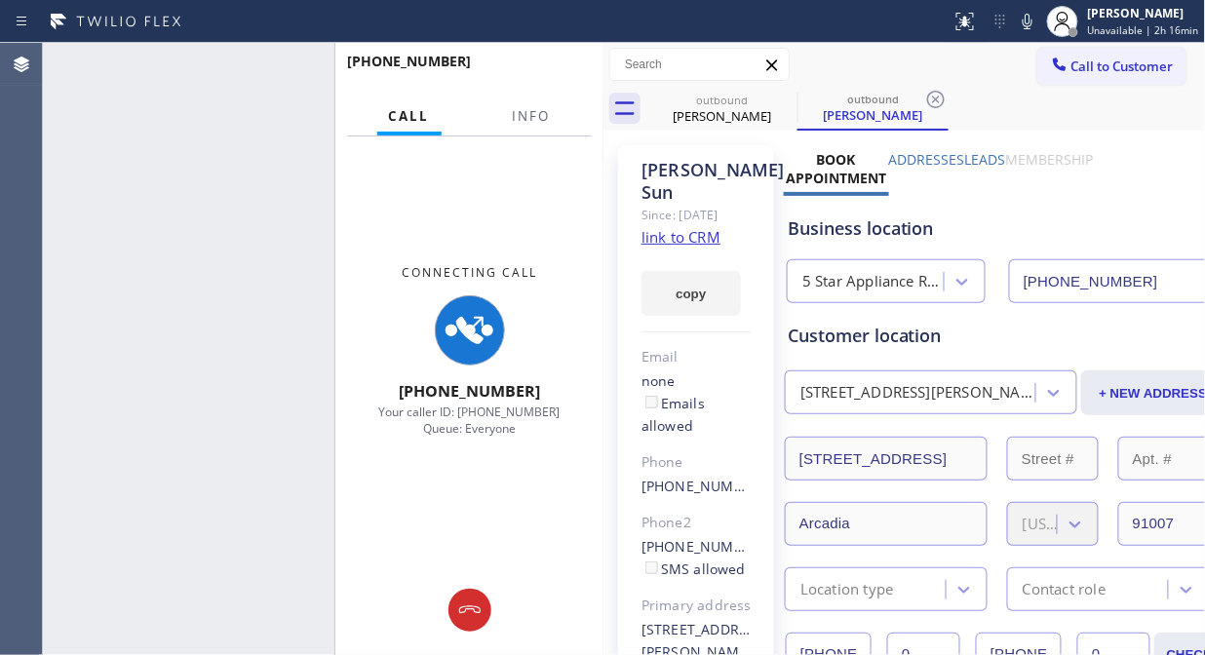
type input "[PHONE_NUMBER]"
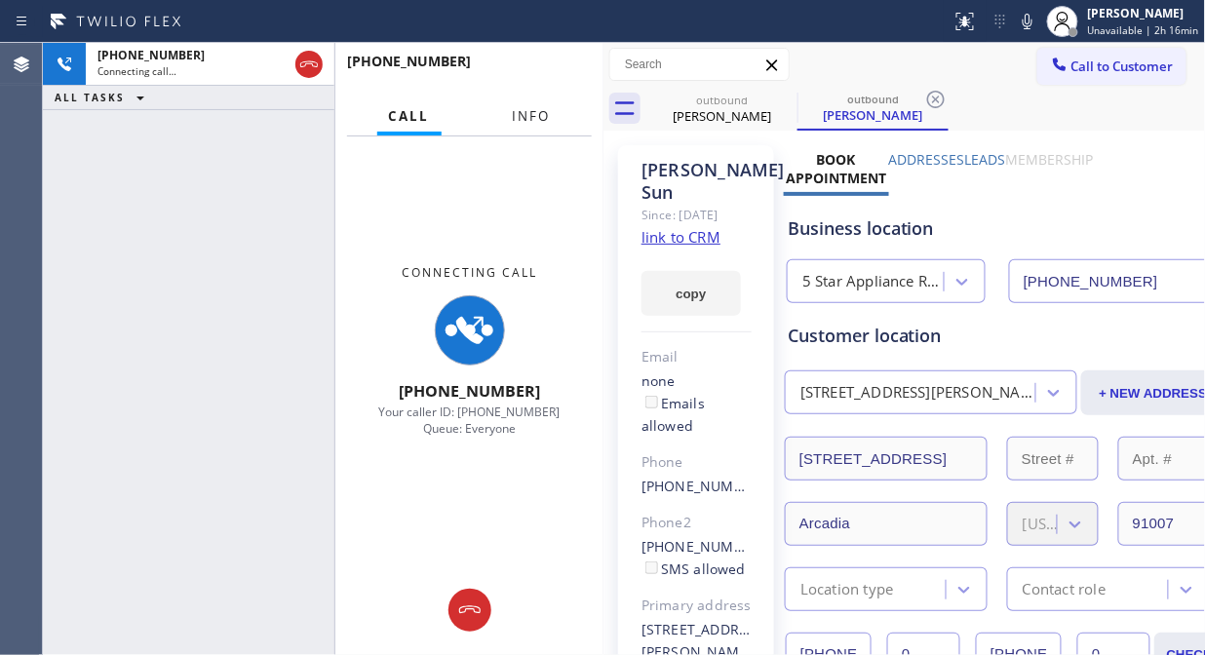
drag, startPoint x: 509, startPoint y: 113, endPoint x: 524, endPoint y: 111, distance: 15.7
click at [510, 114] on button "Info" at bounding box center [531, 116] width 61 height 38
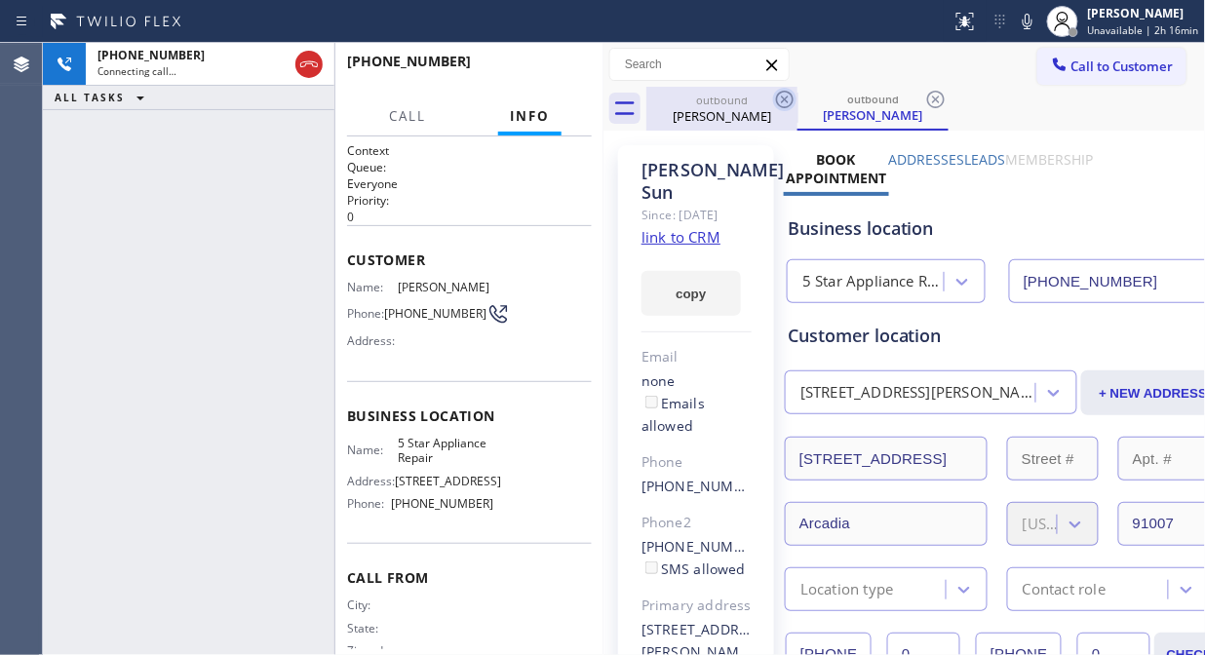
click at [782, 102] on icon at bounding box center [785, 100] width 18 height 18
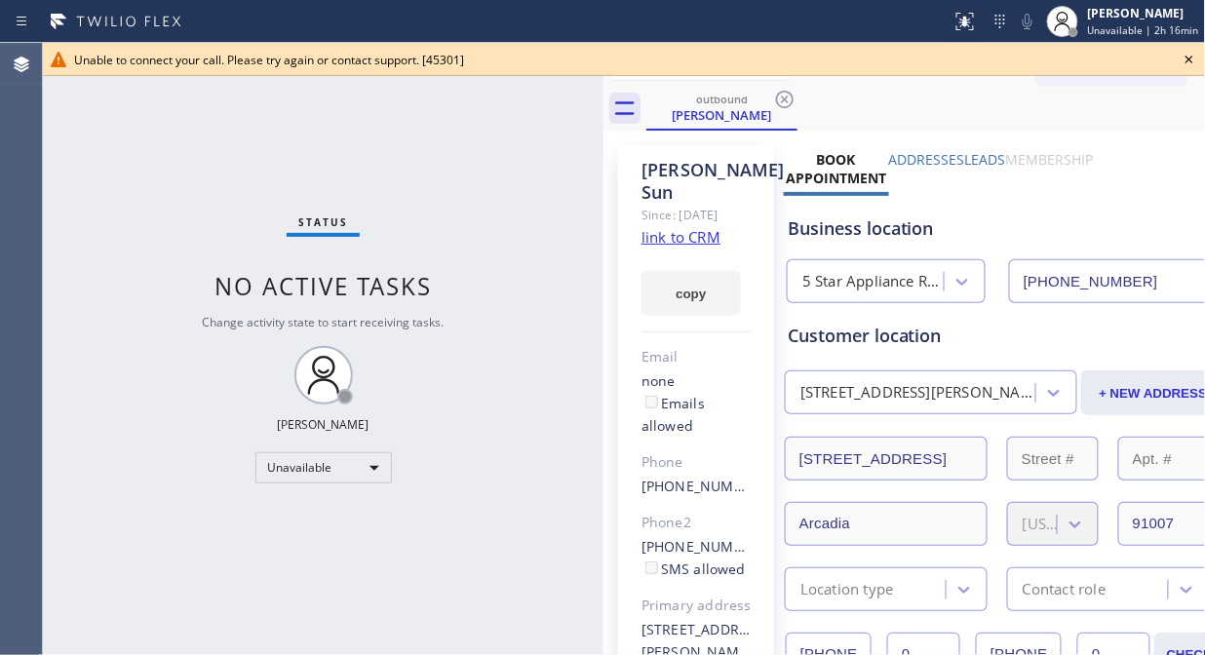
click at [1190, 60] on icon at bounding box center [1189, 60] width 8 height 8
click at [1122, 76] on button "Call to Customer" at bounding box center [1111, 66] width 149 height 37
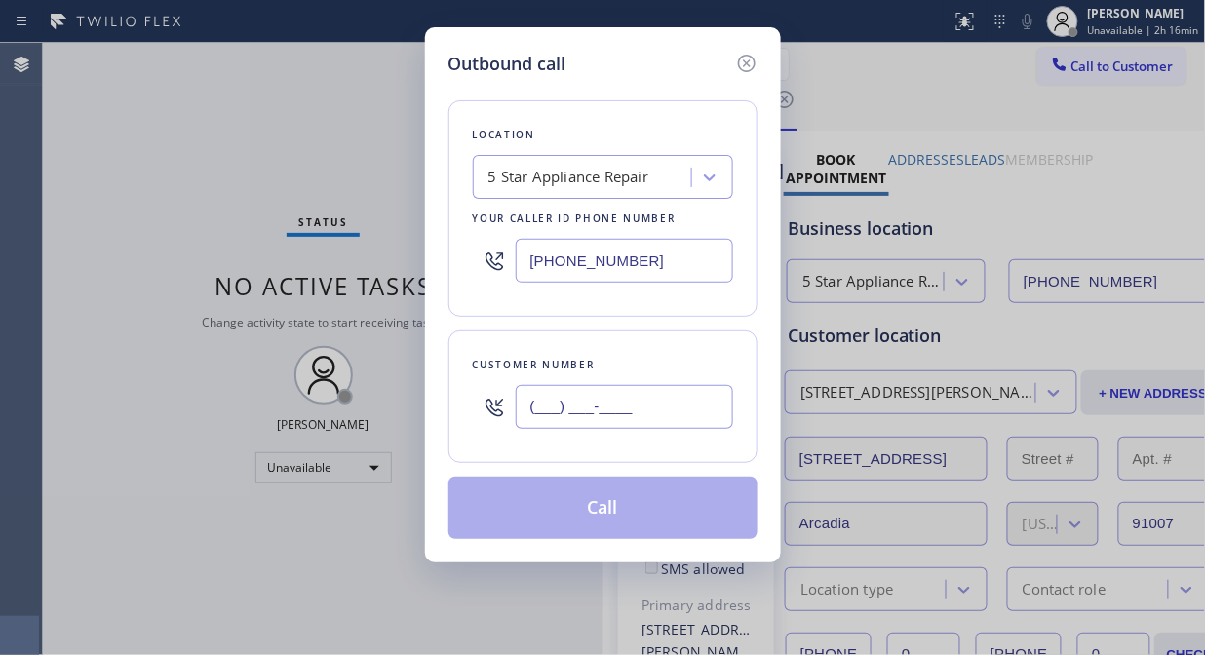
click at [682, 411] on input "(___) ___-____" at bounding box center [624, 407] width 217 height 44
paste input "917) 698-8891"
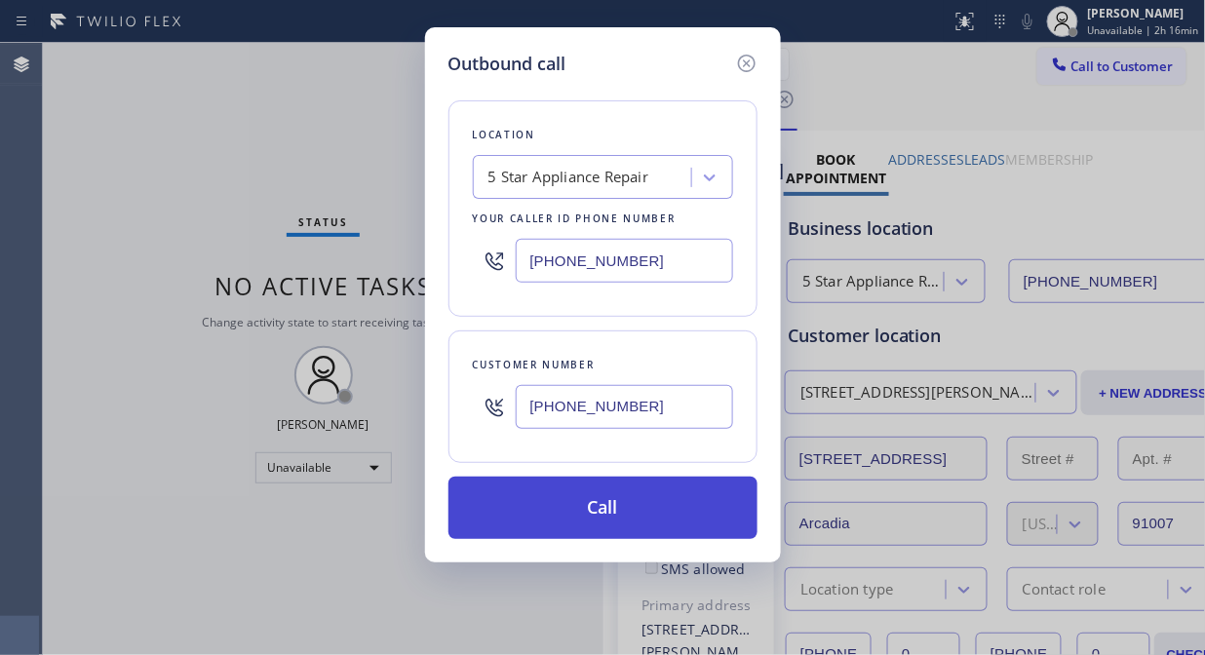
type input "[PHONE_NUMBER]"
click at [686, 527] on button "Call" at bounding box center [602, 508] width 309 height 62
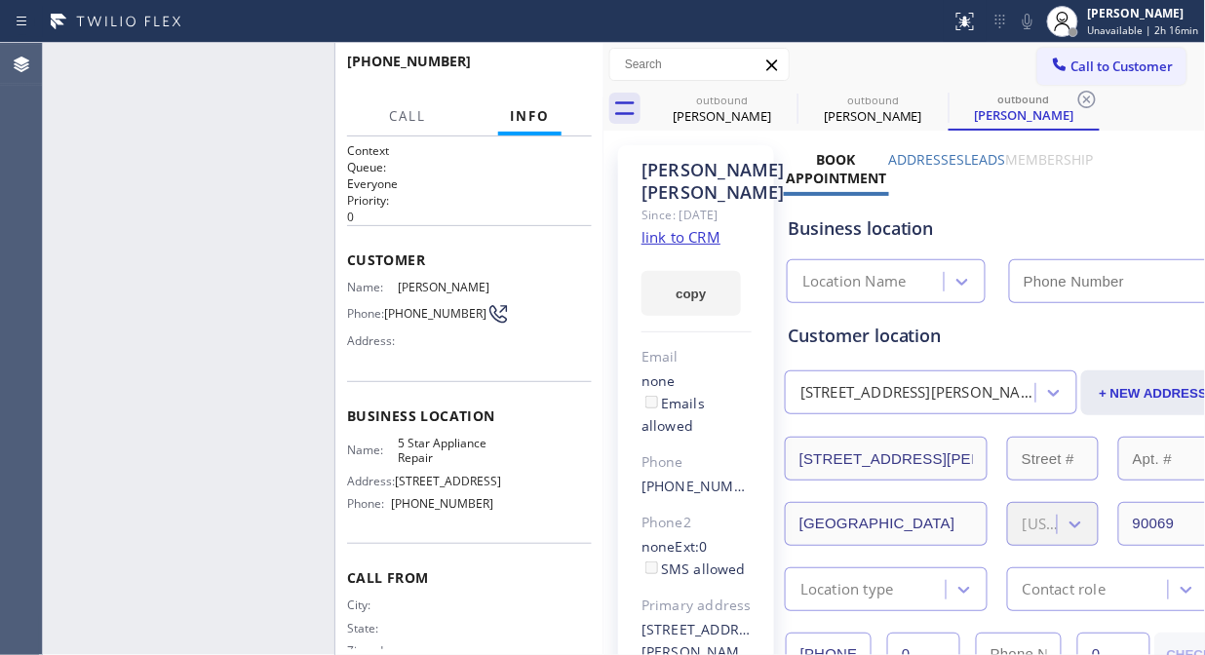
type input "[PHONE_NUMBER]"
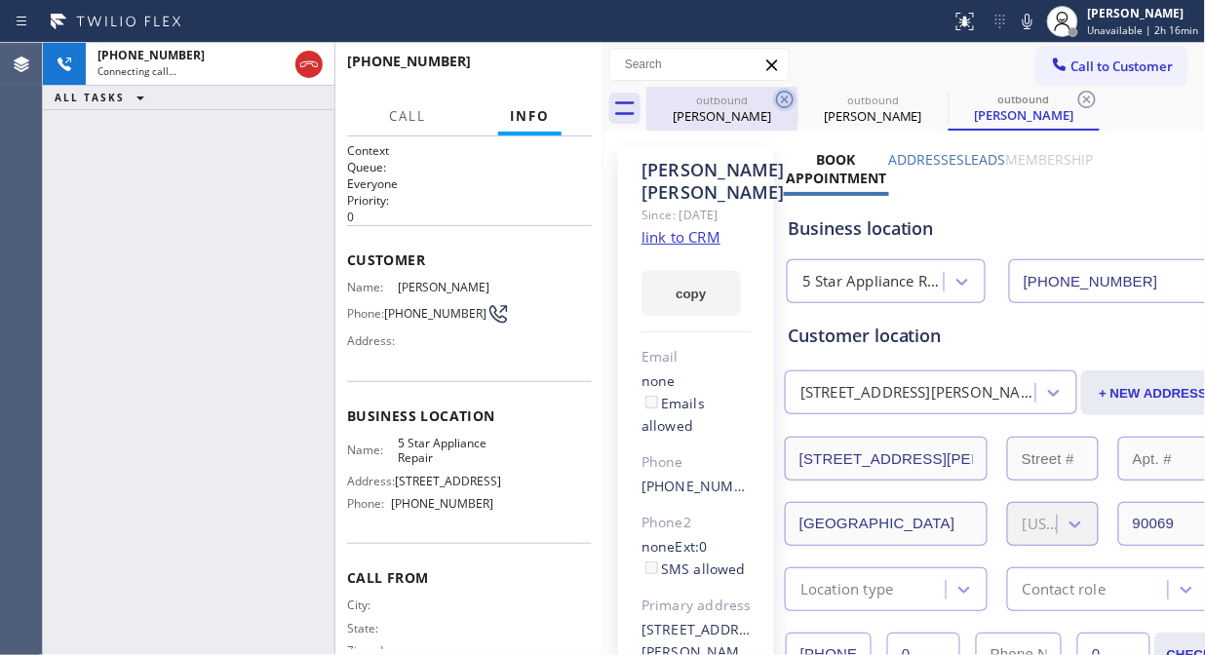
click at [786, 100] on icon at bounding box center [785, 100] width 18 height 18
click at [0, 0] on icon at bounding box center [0, 0] width 0 height 0
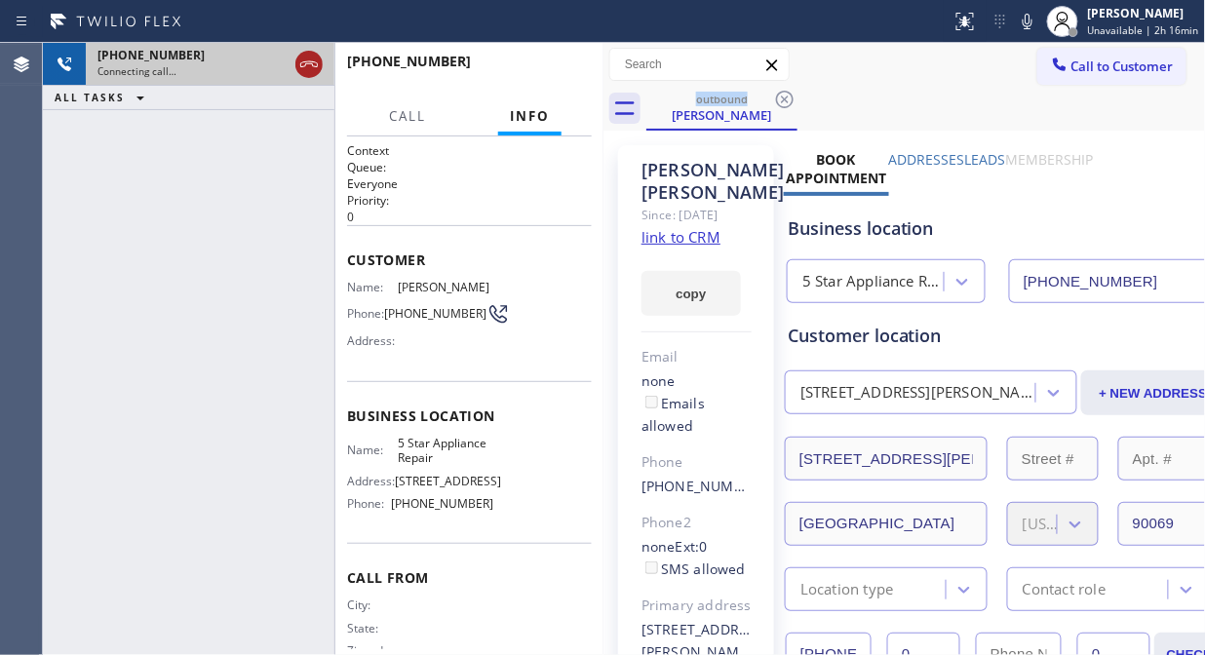
click at [310, 64] on icon at bounding box center [308, 64] width 23 height 23
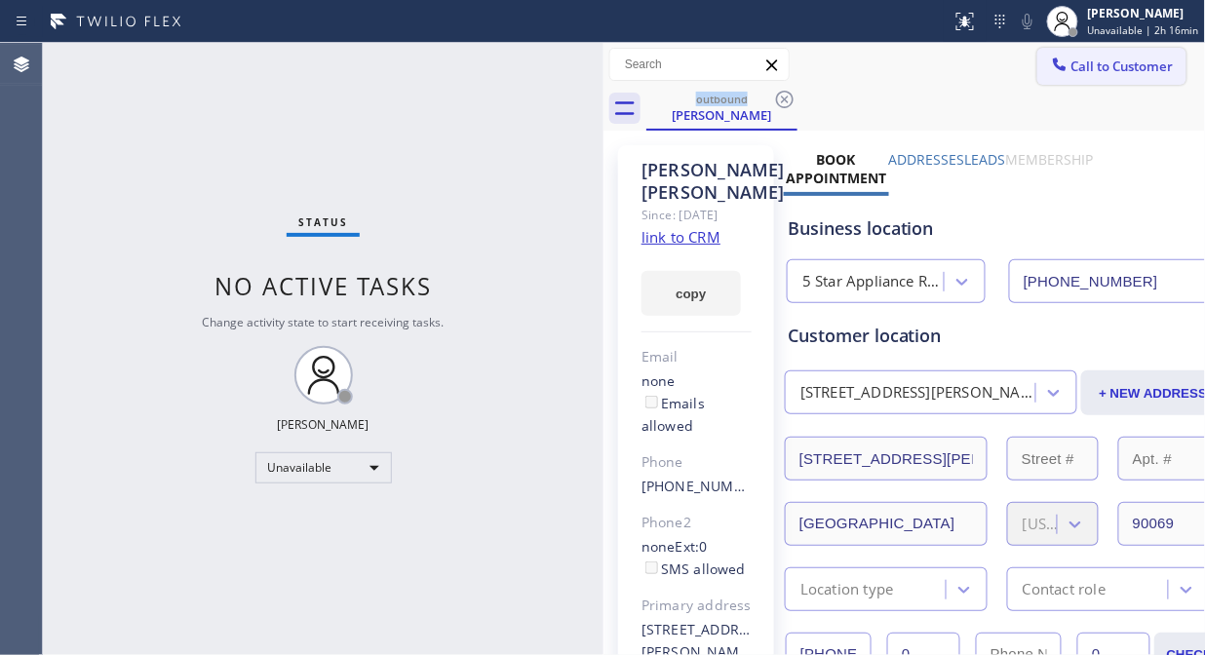
click at [1123, 79] on button "Call to Customer" at bounding box center [1111, 66] width 149 height 37
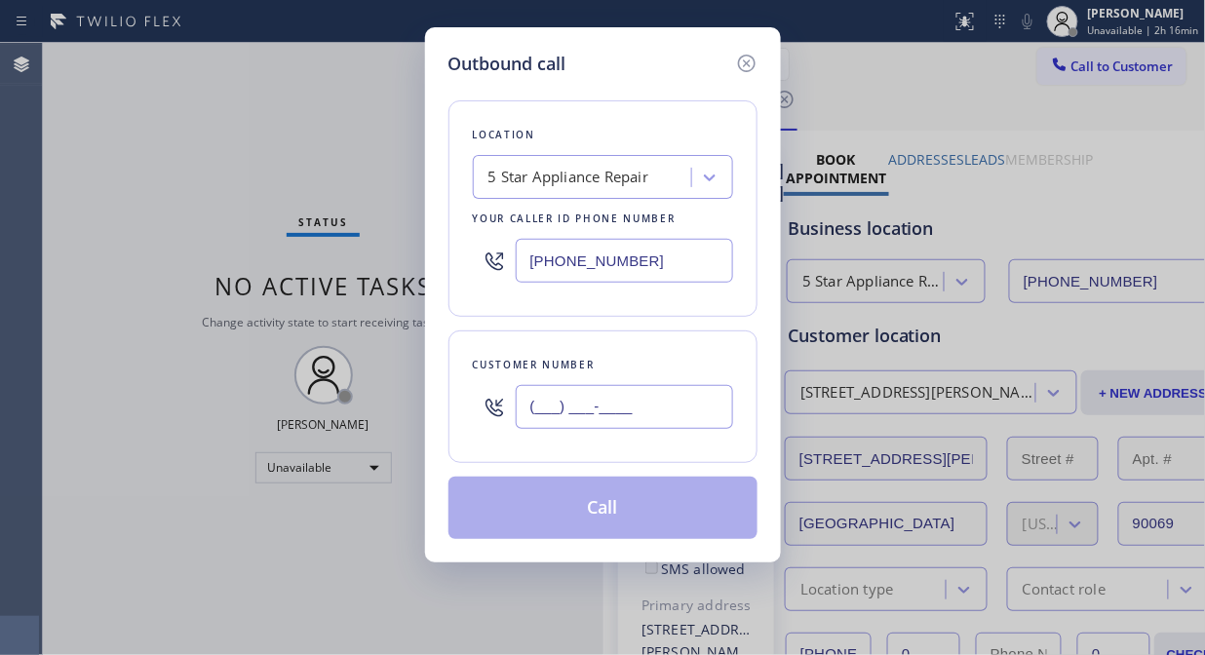
click at [610, 403] on input "(___) ___-____" at bounding box center [624, 407] width 217 height 44
paste input "310) 741-3999"
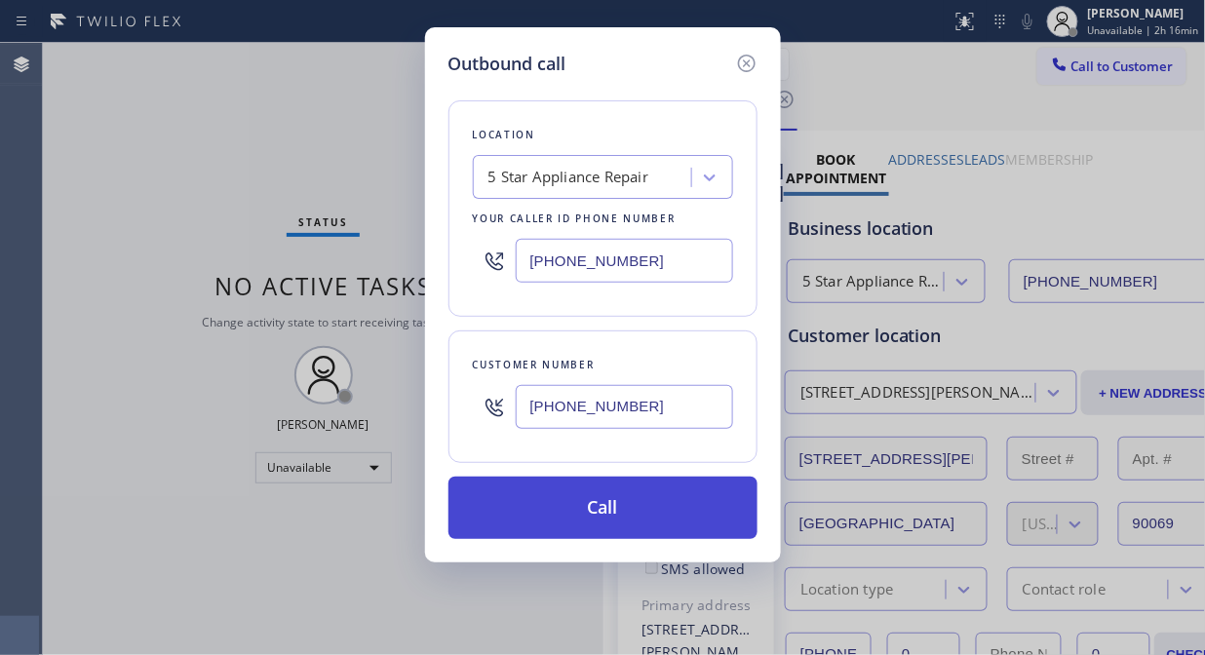
type input "[PHONE_NUMBER]"
click at [639, 511] on button "Call" at bounding box center [602, 508] width 309 height 62
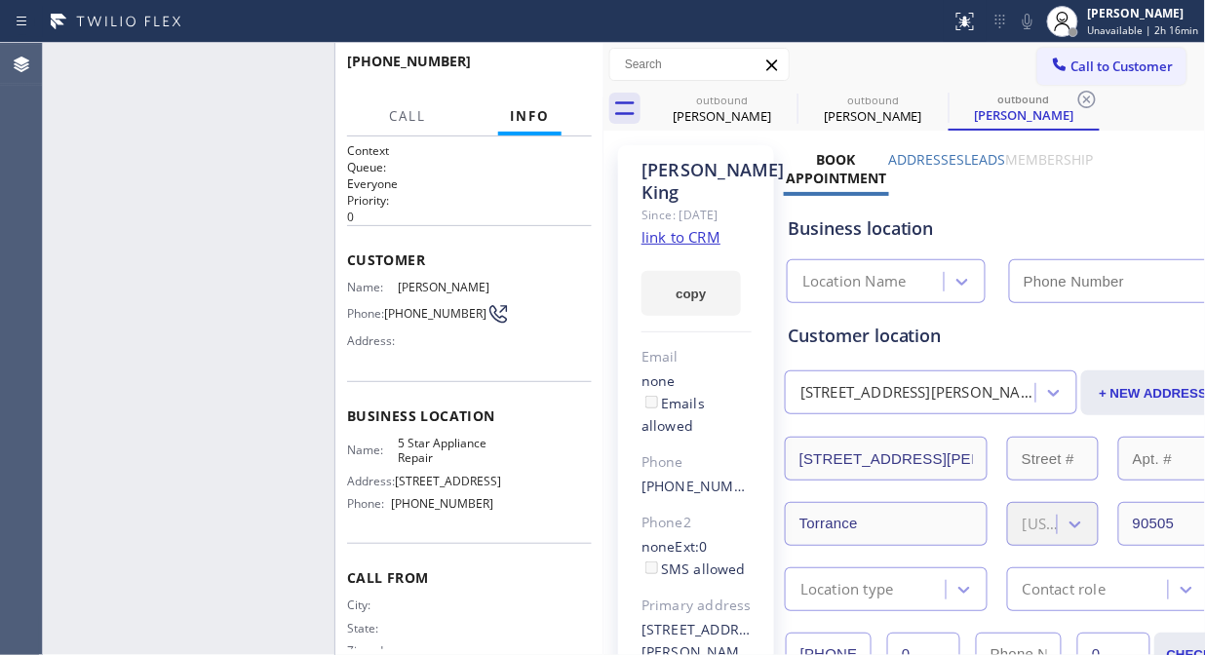
type input "[PHONE_NUMBER]"
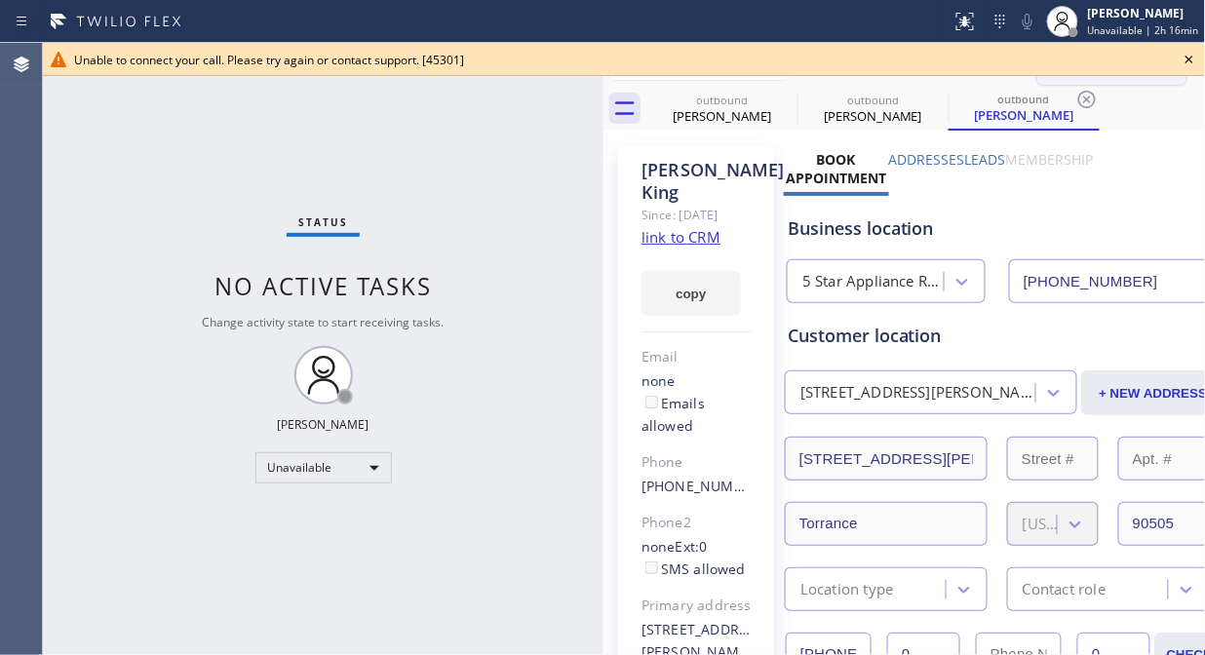
drag, startPoint x: 1192, startPoint y: 56, endPoint x: 1107, endPoint y: 64, distance: 85.3
click at [1191, 56] on icon at bounding box center [1189, 59] width 23 height 23
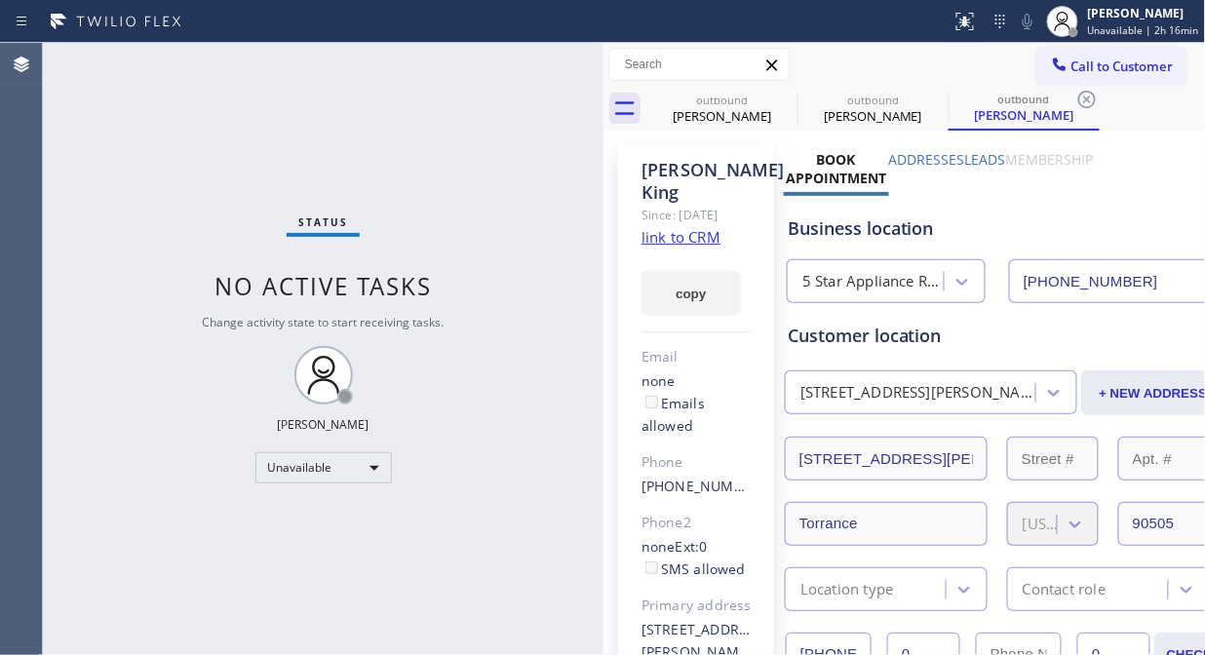
click at [1089, 66] on span "Call to Customer" at bounding box center [1122, 67] width 102 height 18
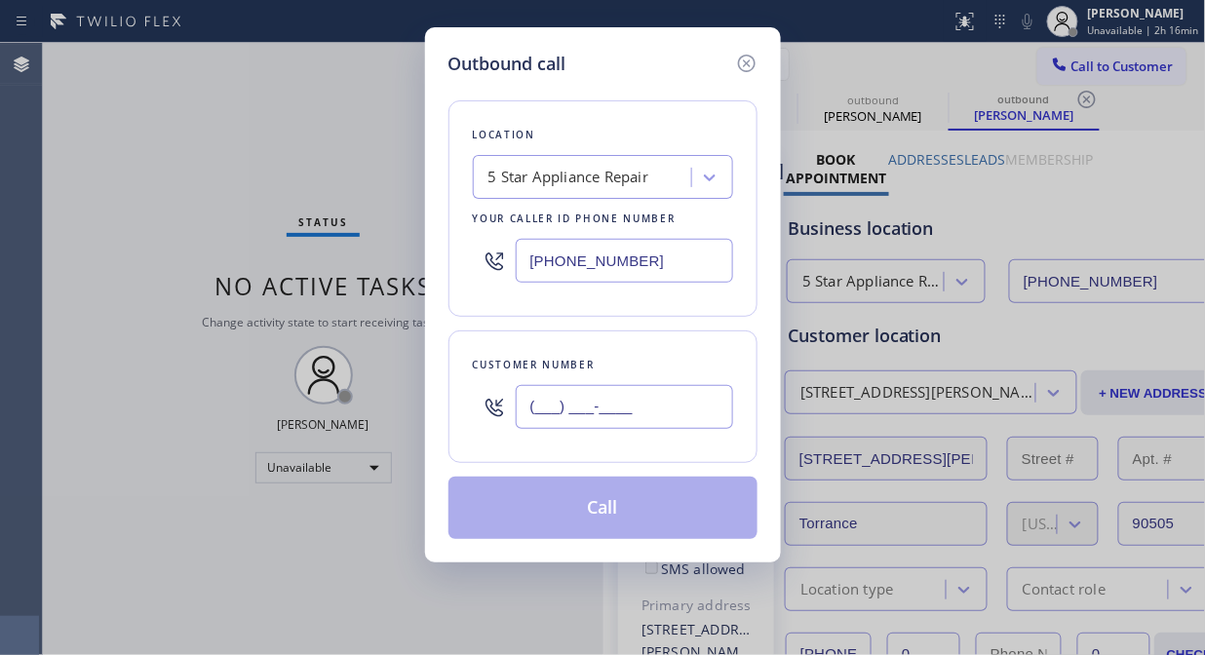
click at [528, 424] on input "(___) ___-____" at bounding box center [624, 407] width 217 height 44
paste input "949) 923-9238"
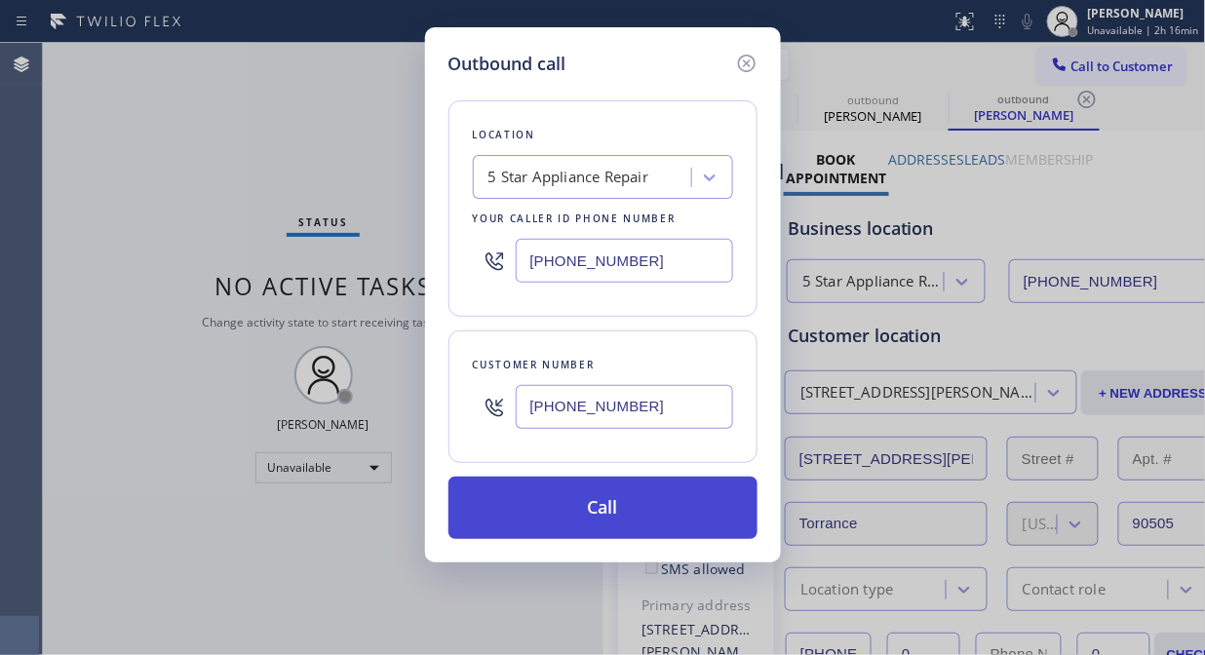
type input "[PHONE_NUMBER]"
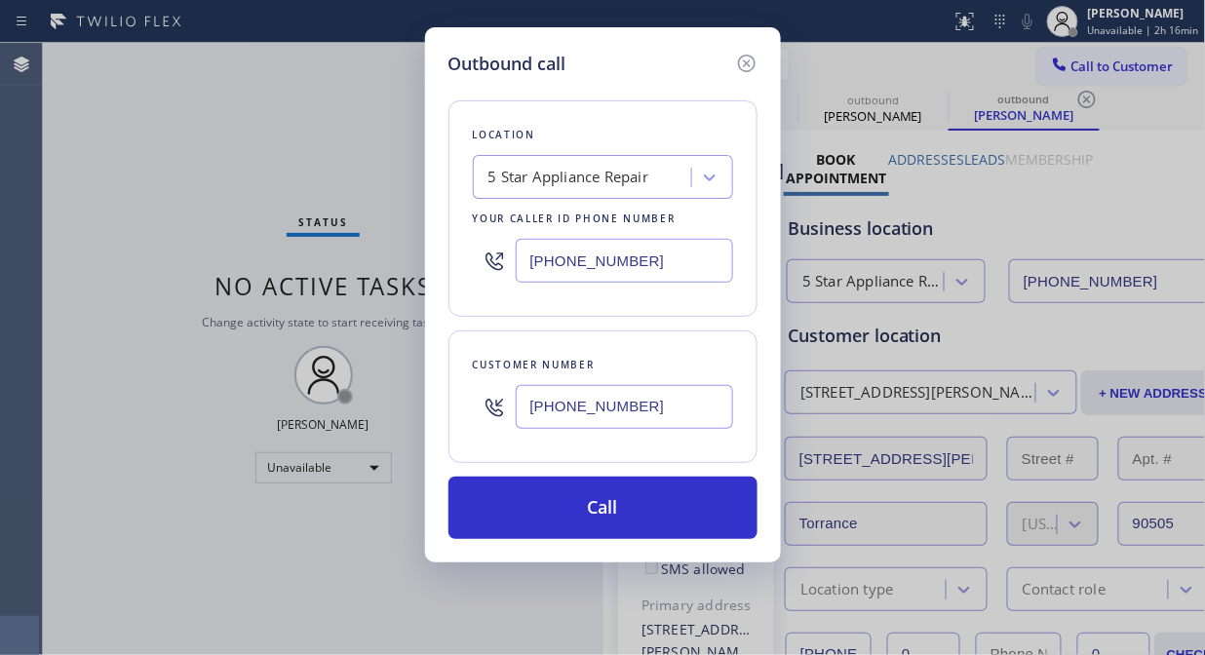
drag, startPoint x: 568, startPoint y: 508, endPoint x: 639, endPoint y: 391, distance: 136.4
click at [569, 508] on button "Call" at bounding box center [602, 508] width 309 height 62
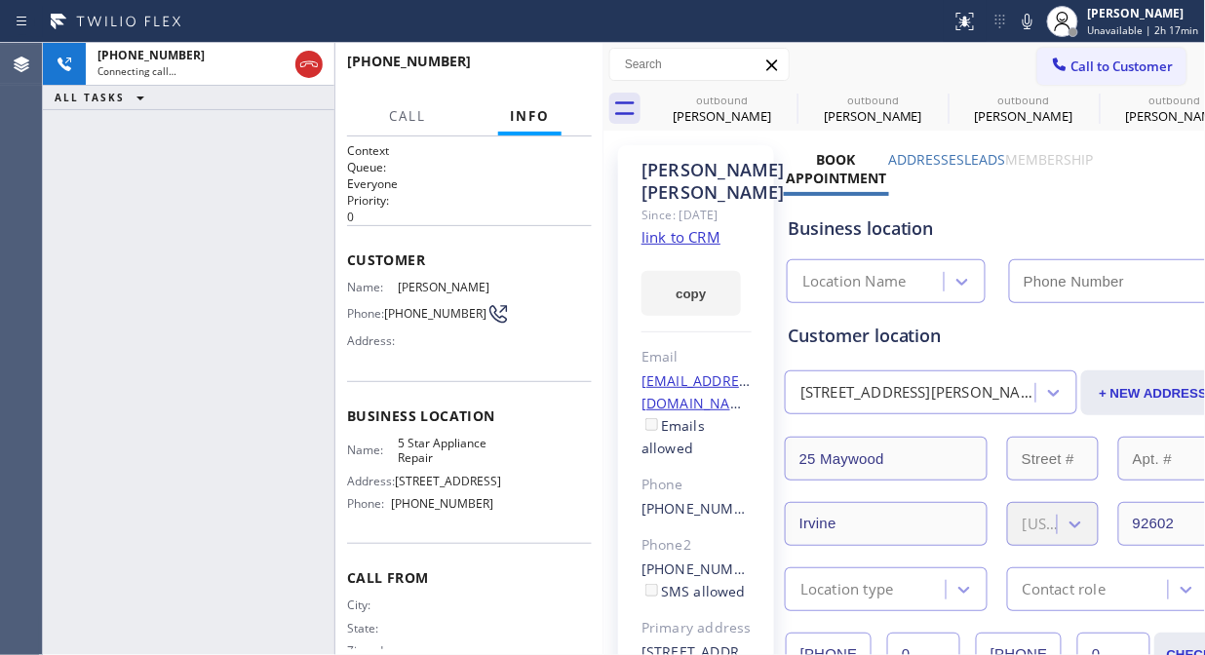
type input "[PHONE_NUMBER]"
click at [540, 60] on button "HANG UP" at bounding box center [546, 70] width 91 height 27
click at [541, 60] on button "HANG UP" at bounding box center [546, 70] width 91 height 27
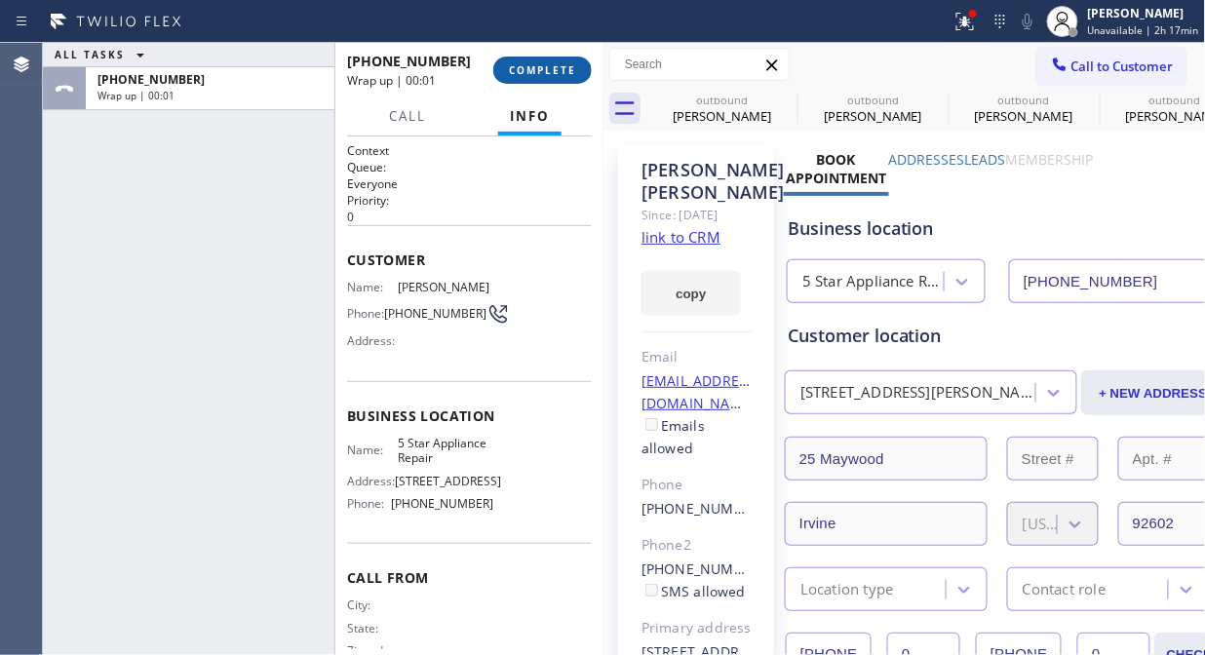
click at [547, 71] on span "COMPLETE" at bounding box center [542, 70] width 67 height 14
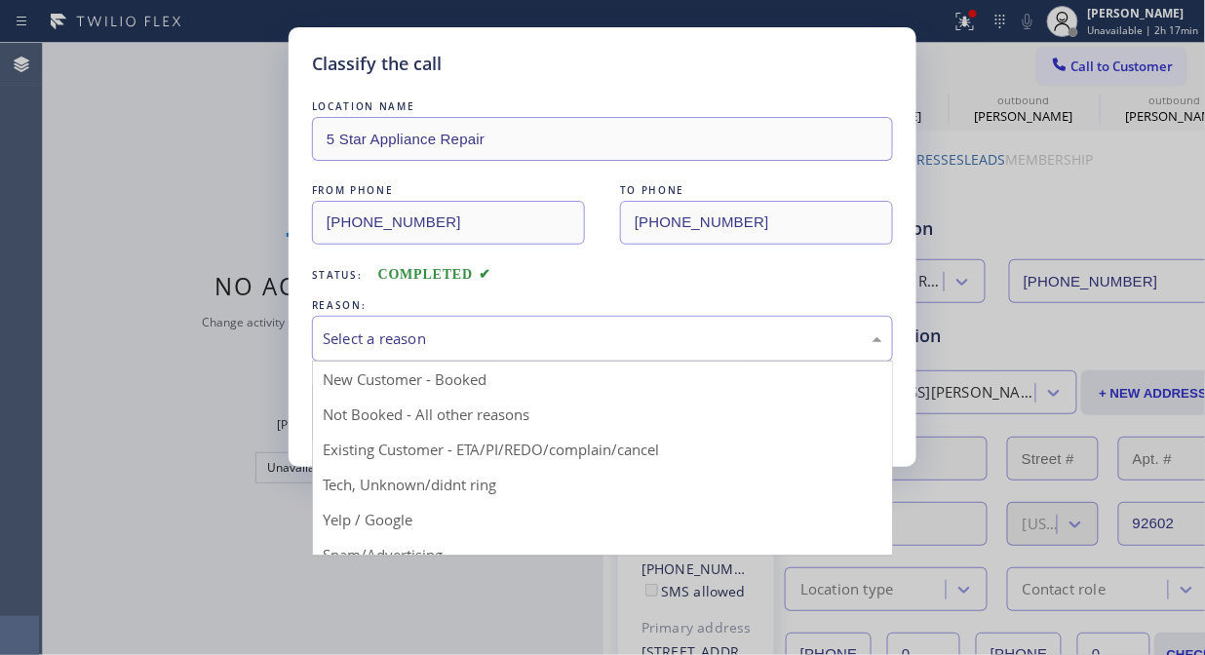
click at [562, 328] on div "Select a reason" at bounding box center [603, 339] width 560 height 22
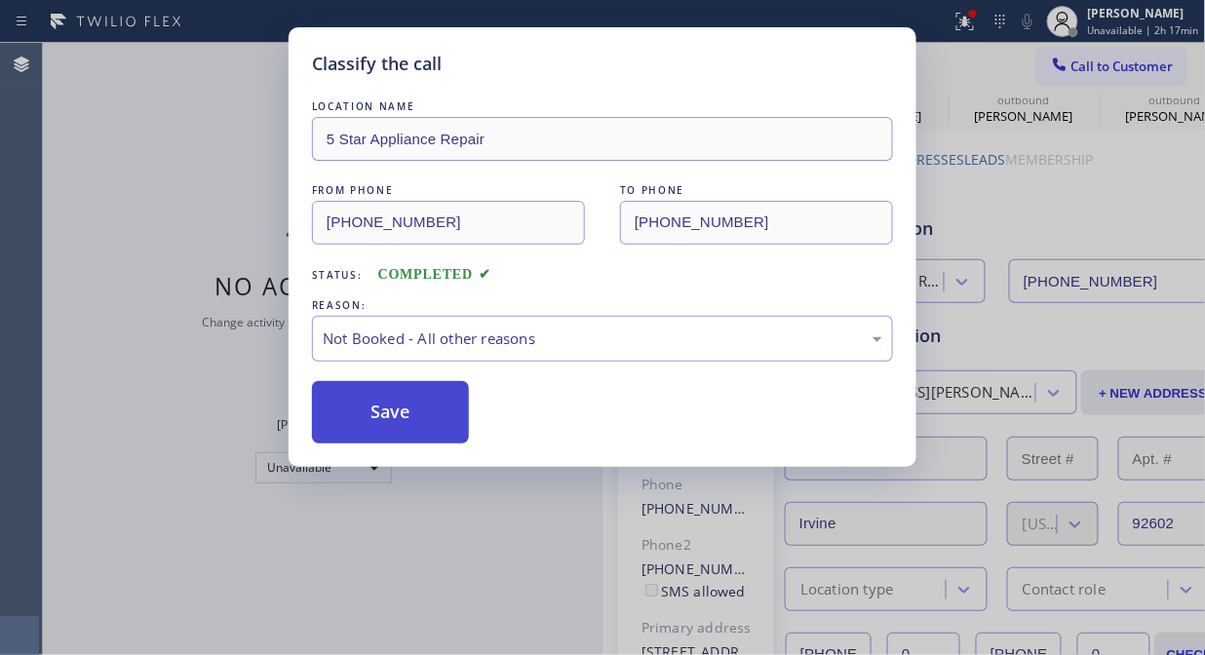
click at [413, 429] on button "Save" at bounding box center [390, 412] width 157 height 62
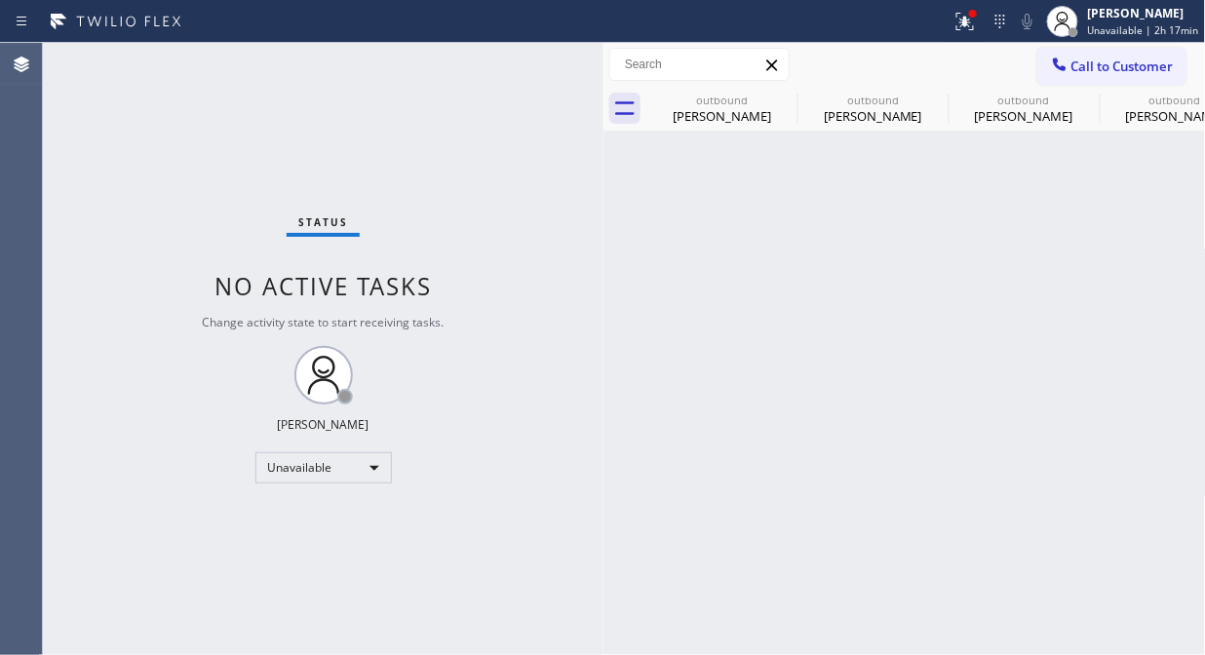
click at [1103, 62] on span "Call to Customer" at bounding box center [1122, 67] width 102 height 18
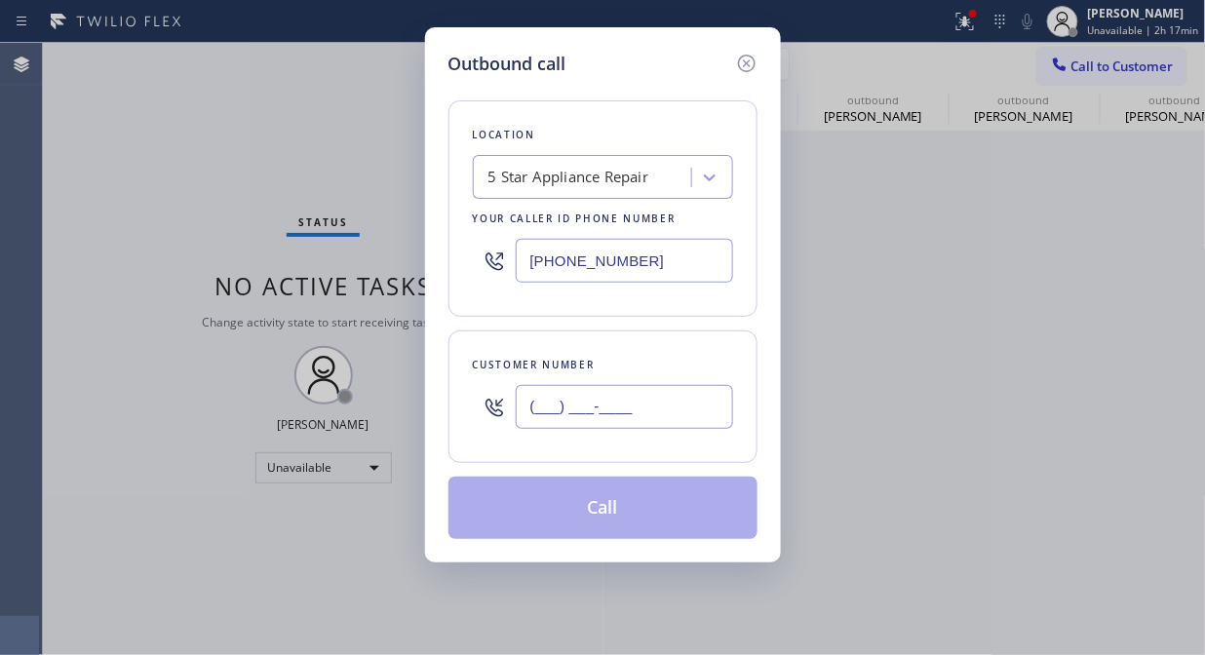
click at [656, 414] on input "(___) ___-____" at bounding box center [624, 407] width 217 height 44
paste input "714) 404-8038"
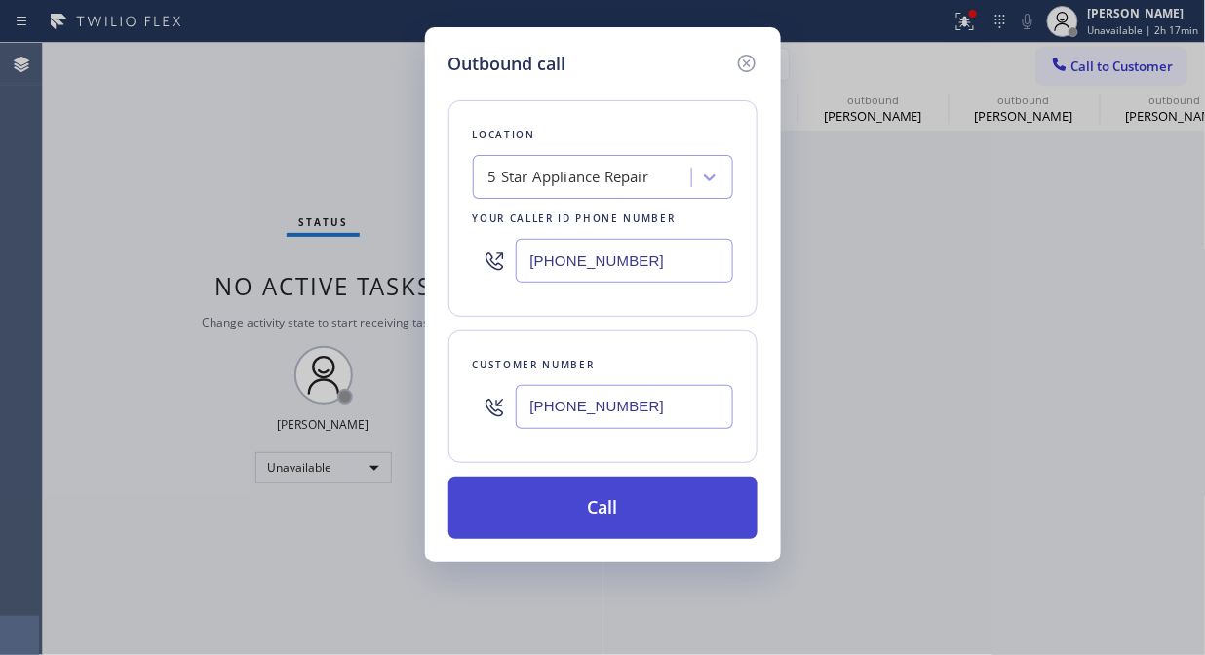
type input "[PHONE_NUMBER]"
click at [646, 518] on button "Call" at bounding box center [602, 508] width 309 height 62
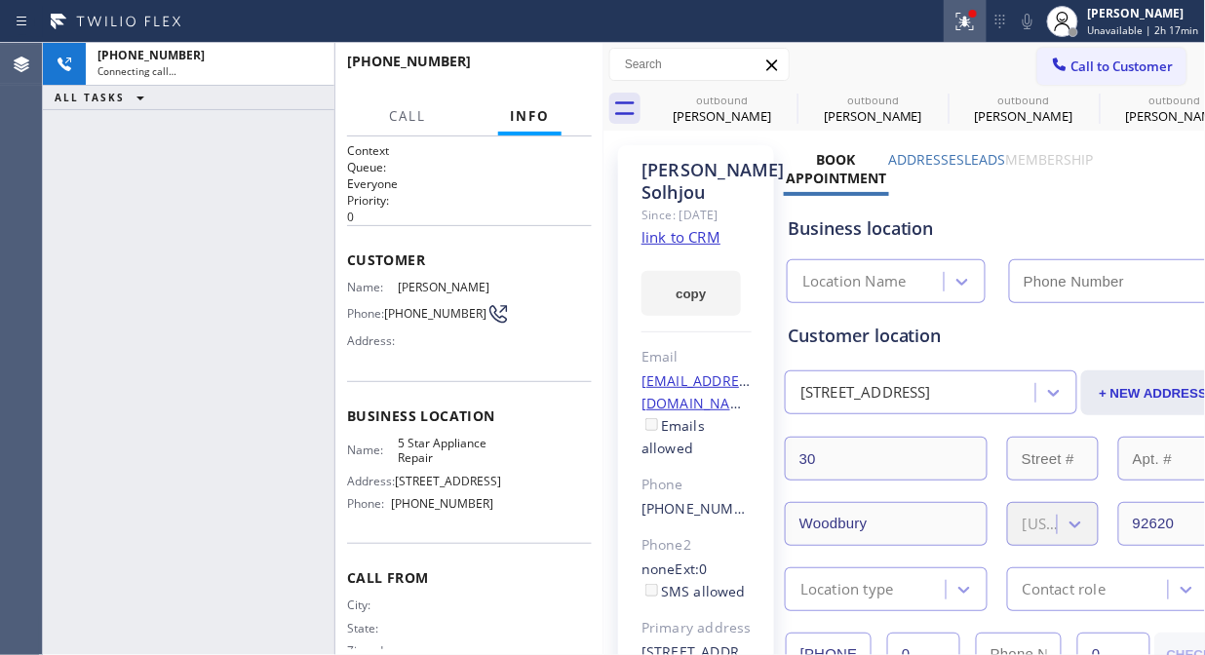
click at [977, 21] on icon at bounding box center [964, 21] width 23 height 23
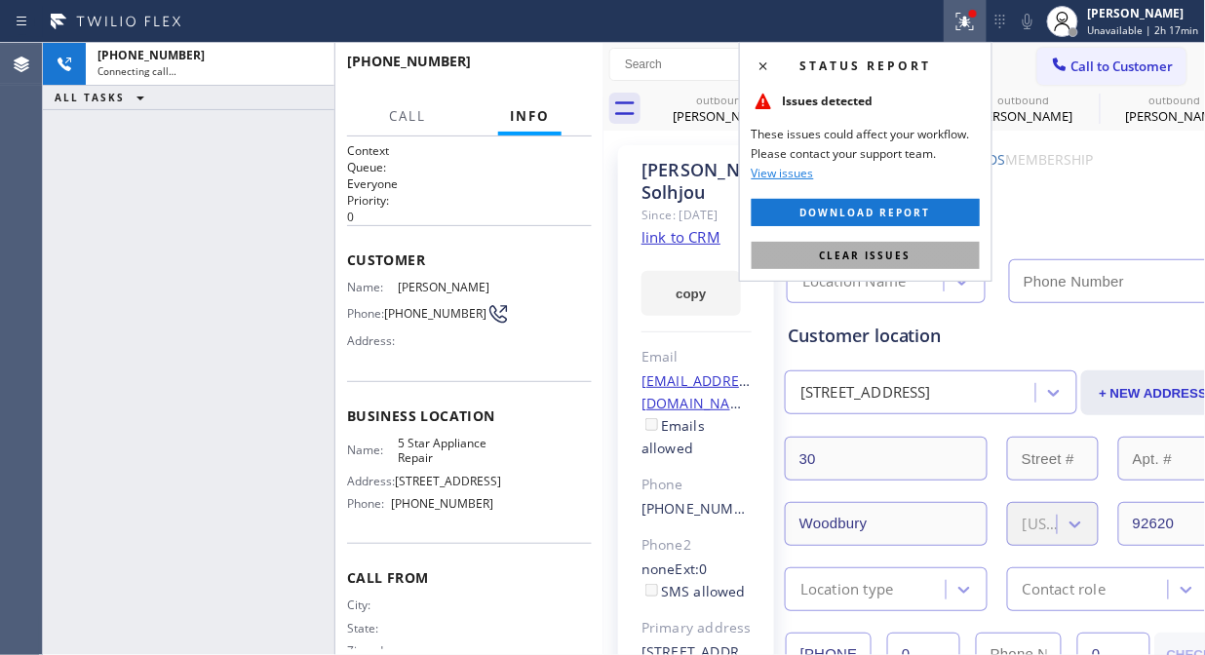
click at [897, 250] on span "Clear issues" at bounding box center [866, 256] width 92 height 14
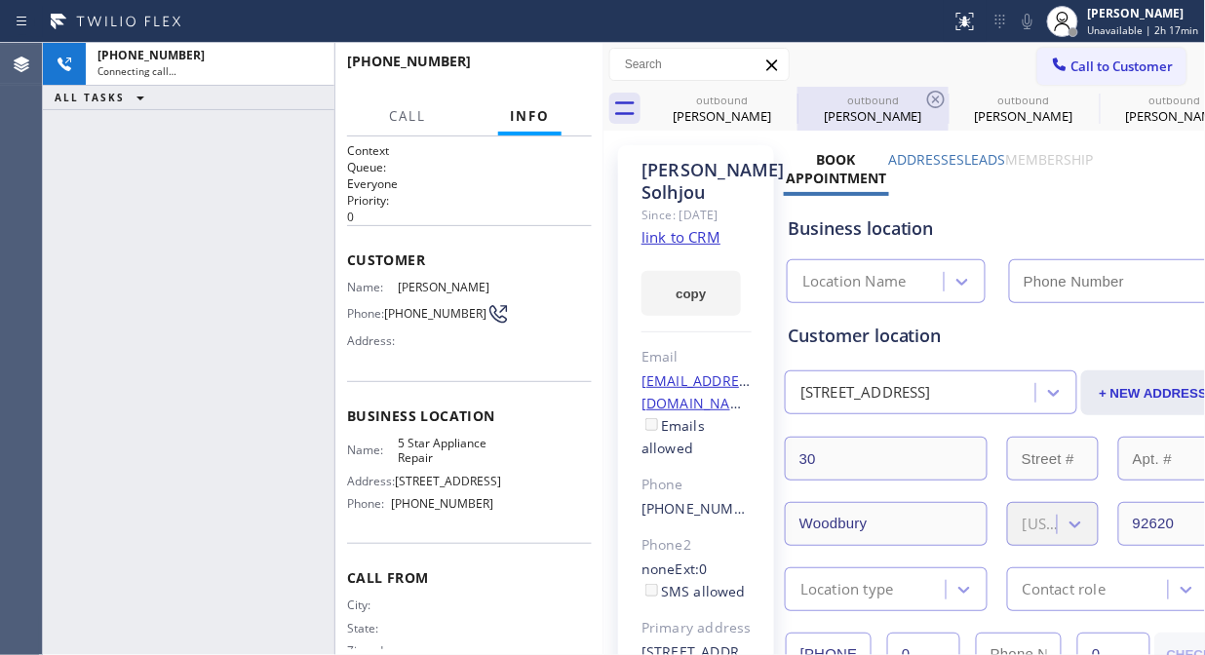
type input "[PHONE_NUMBER]"
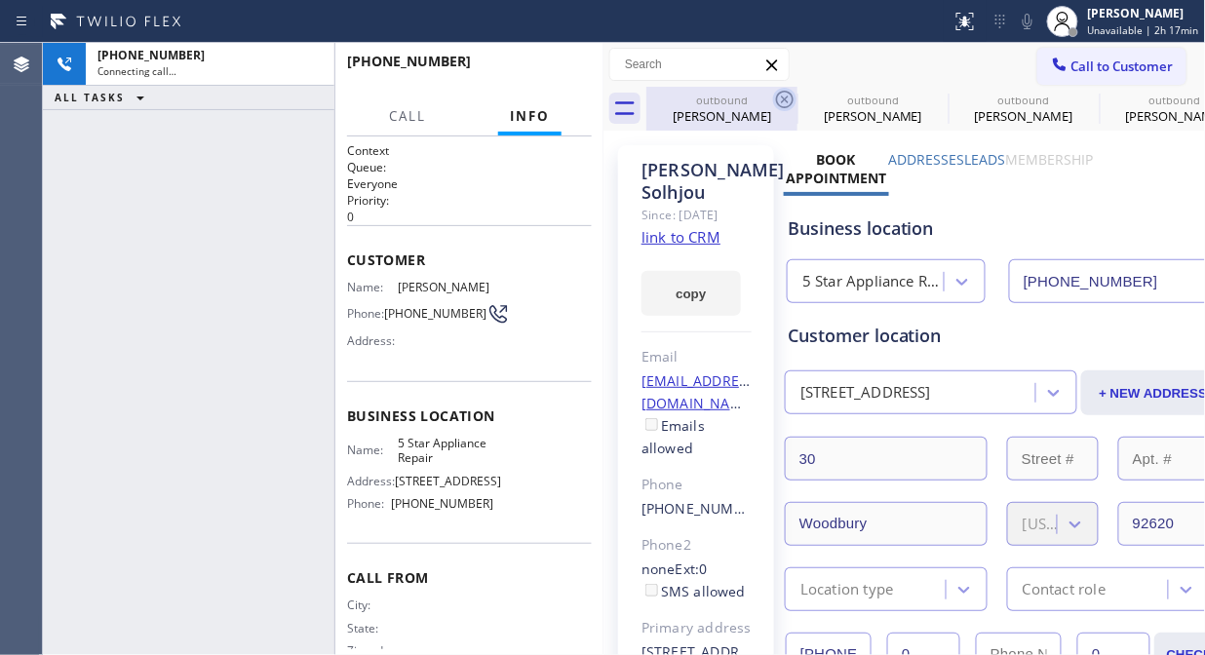
click at [792, 98] on icon at bounding box center [784, 99] width 23 height 23
click at [0, 0] on icon at bounding box center [0, 0] width 0 height 0
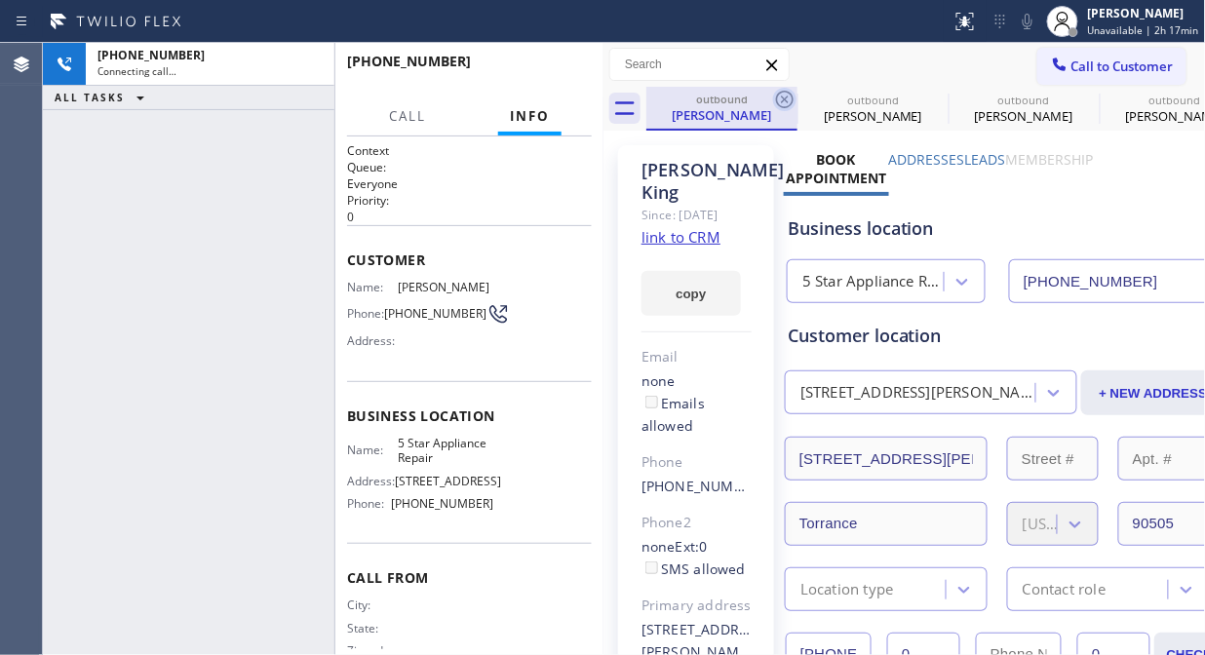
click at [788, 98] on icon at bounding box center [784, 99] width 23 height 23
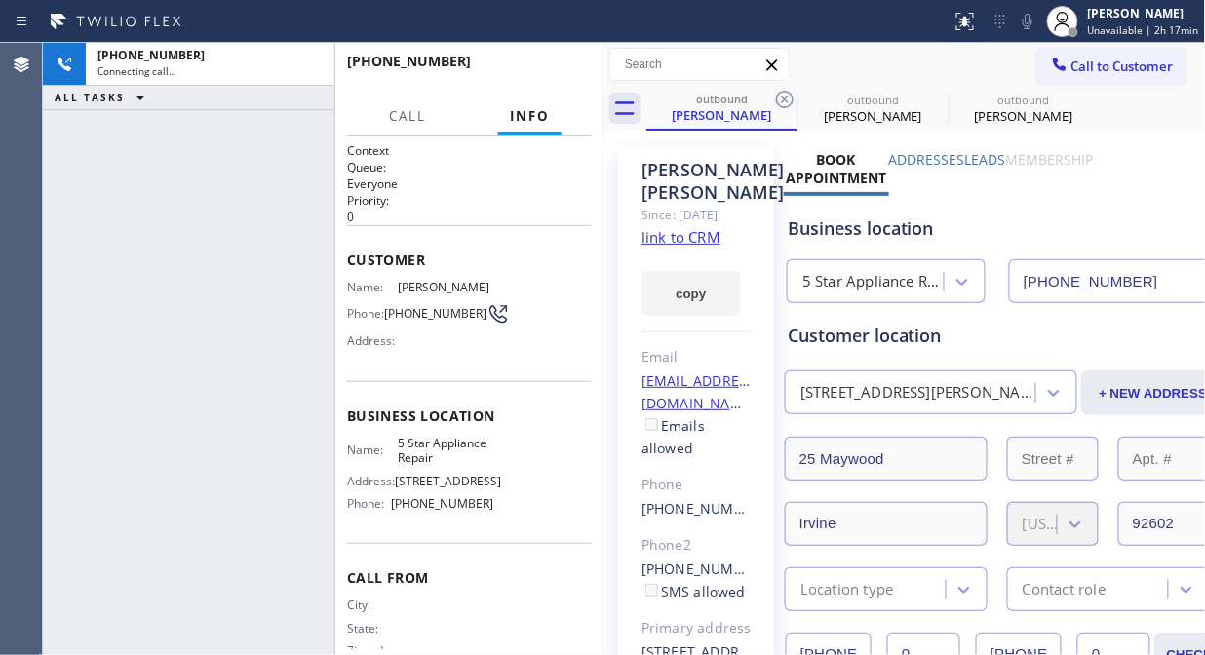
click at [788, 98] on icon at bounding box center [784, 99] width 23 height 23
click at [0, 0] on icon at bounding box center [0, 0] width 0 height 0
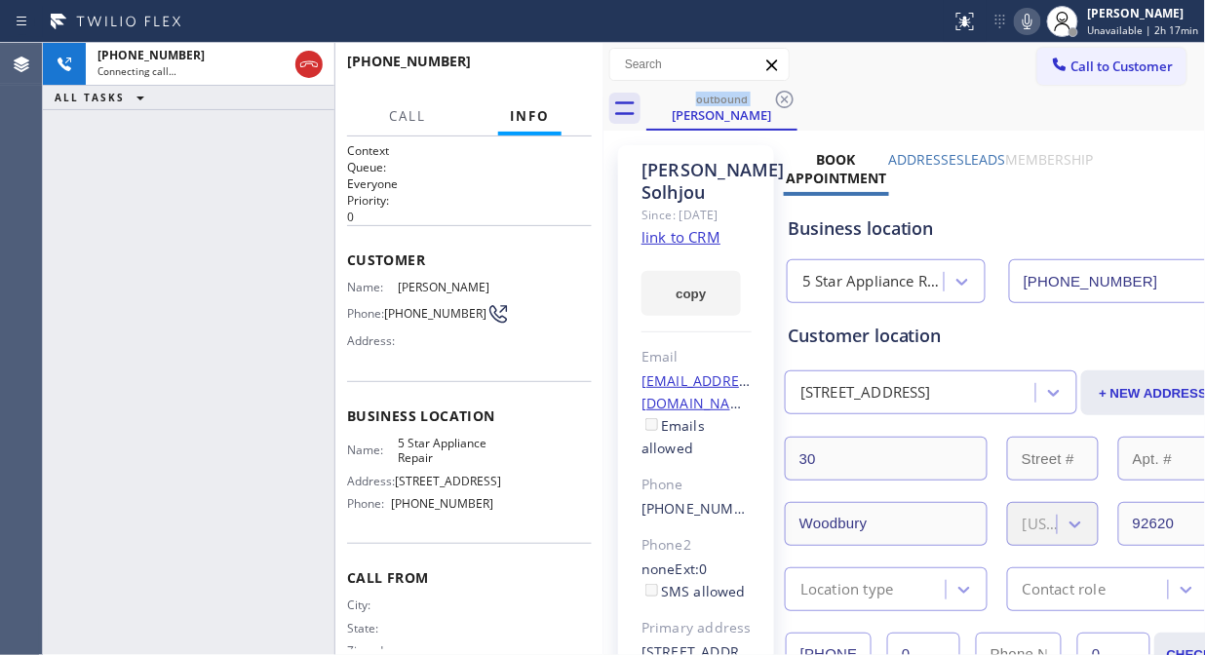
click at [1039, 22] on icon at bounding box center [1027, 21] width 23 height 23
click at [1022, 23] on icon at bounding box center [1027, 21] width 23 height 23
click at [552, 69] on span "HANG UP" at bounding box center [546, 70] width 59 height 14
click at [552, 71] on span "HANG UP" at bounding box center [546, 70] width 59 height 14
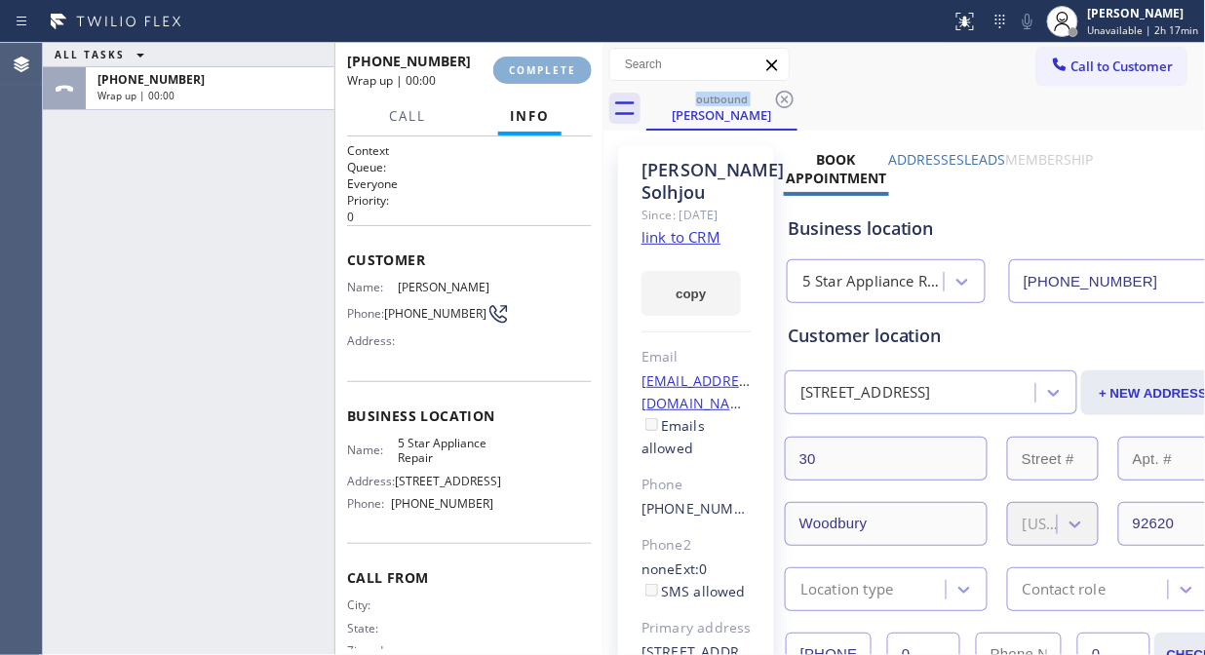
click at [551, 71] on span "COMPLETE" at bounding box center [542, 70] width 67 height 14
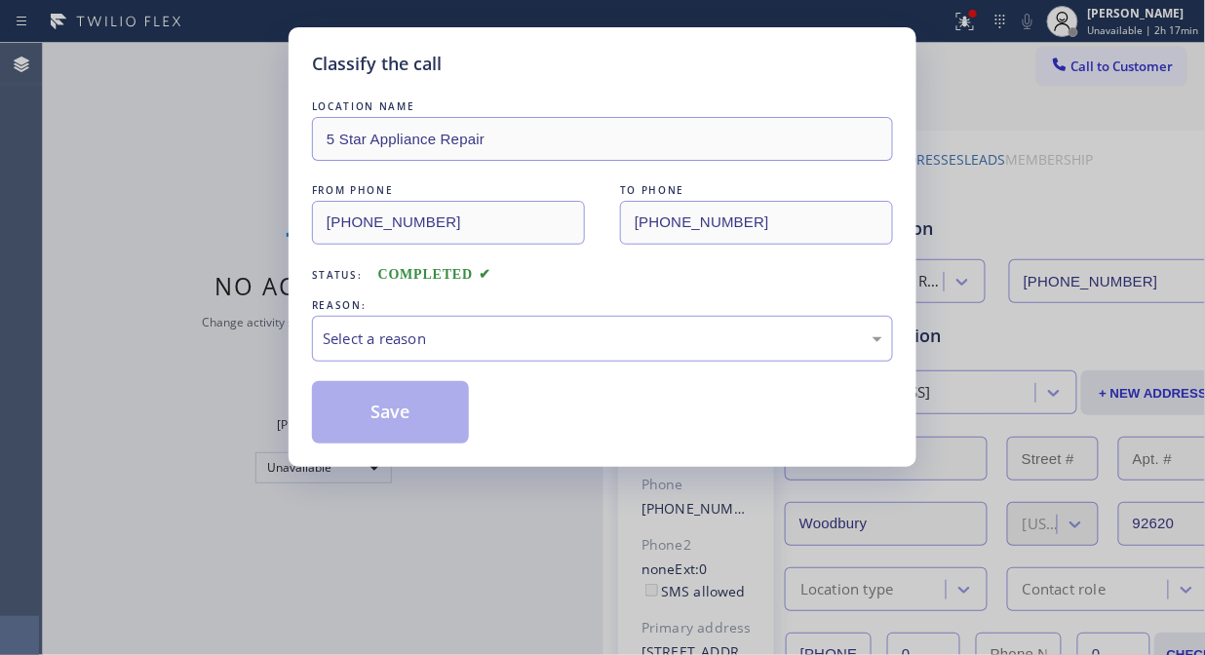
click at [540, 77] on div "LOCATION NAME 5 Star Appliance Repair FROM PHONE [PHONE_NUMBER] TO PHONE [PHONE…" at bounding box center [602, 260] width 581 height 367
click at [575, 335] on div "Select a reason" at bounding box center [603, 339] width 560 height 22
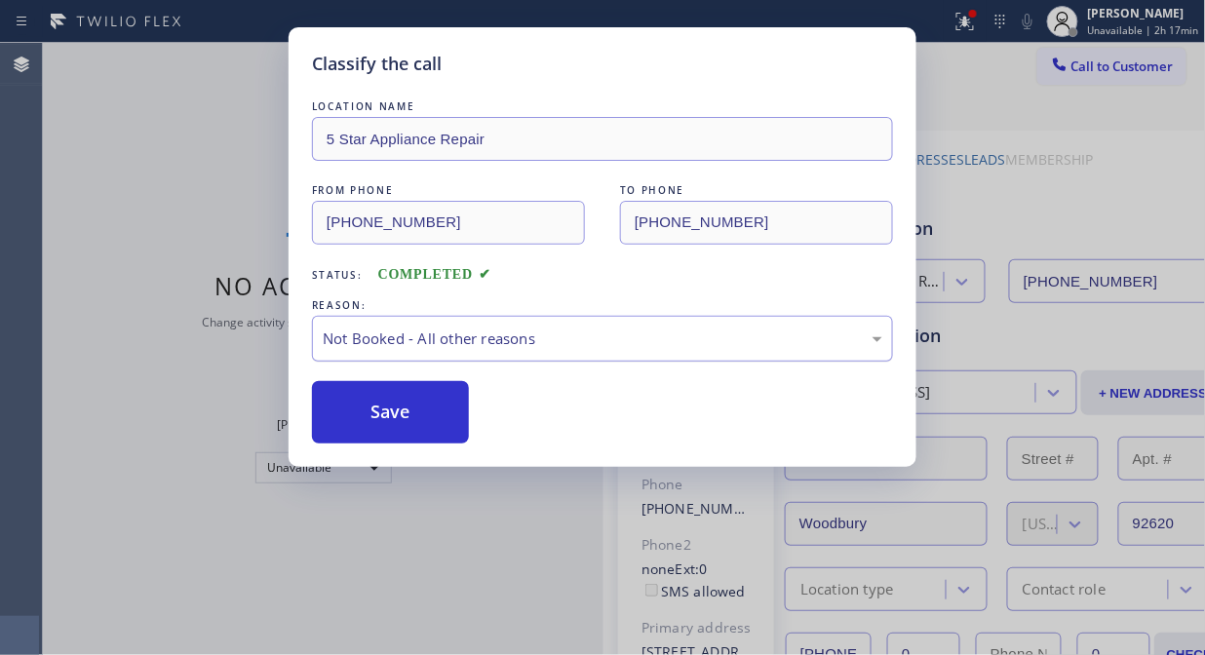
click at [503, 343] on div "Not Booked - All other reasons" at bounding box center [603, 339] width 560 height 22
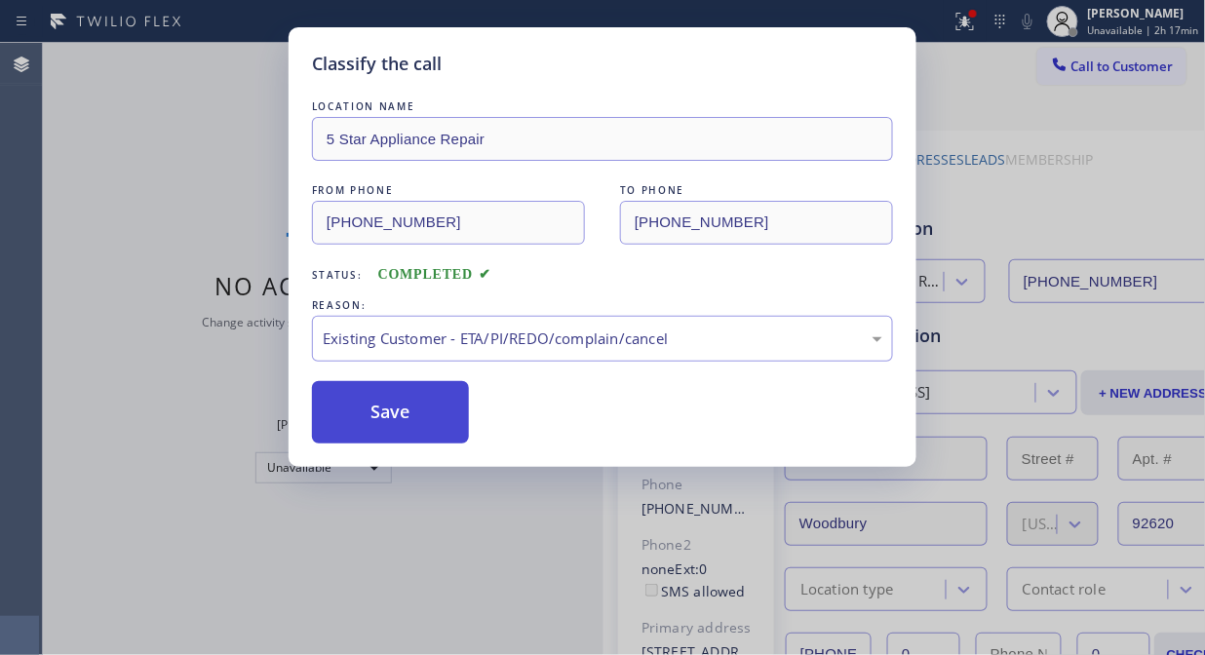
click at [434, 424] on button "Save" at bounding box center [390, 412] width 157 height 62
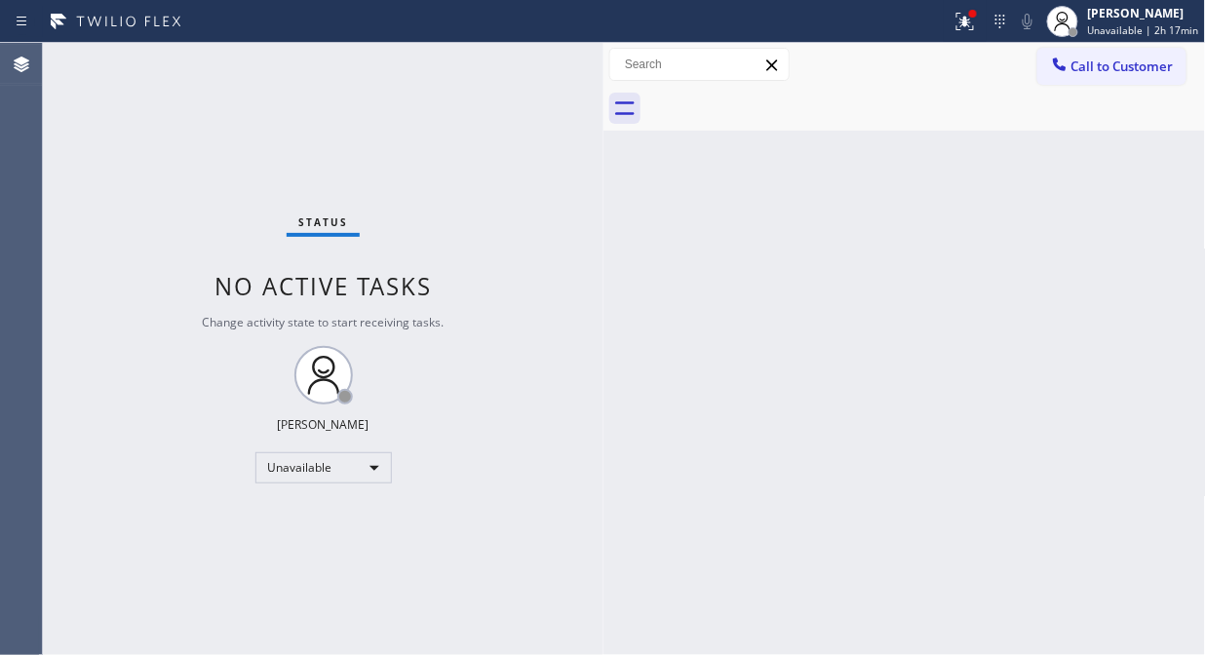
click at [1069, 63] on div at bounding box center [1059, 66] width 23 height 23
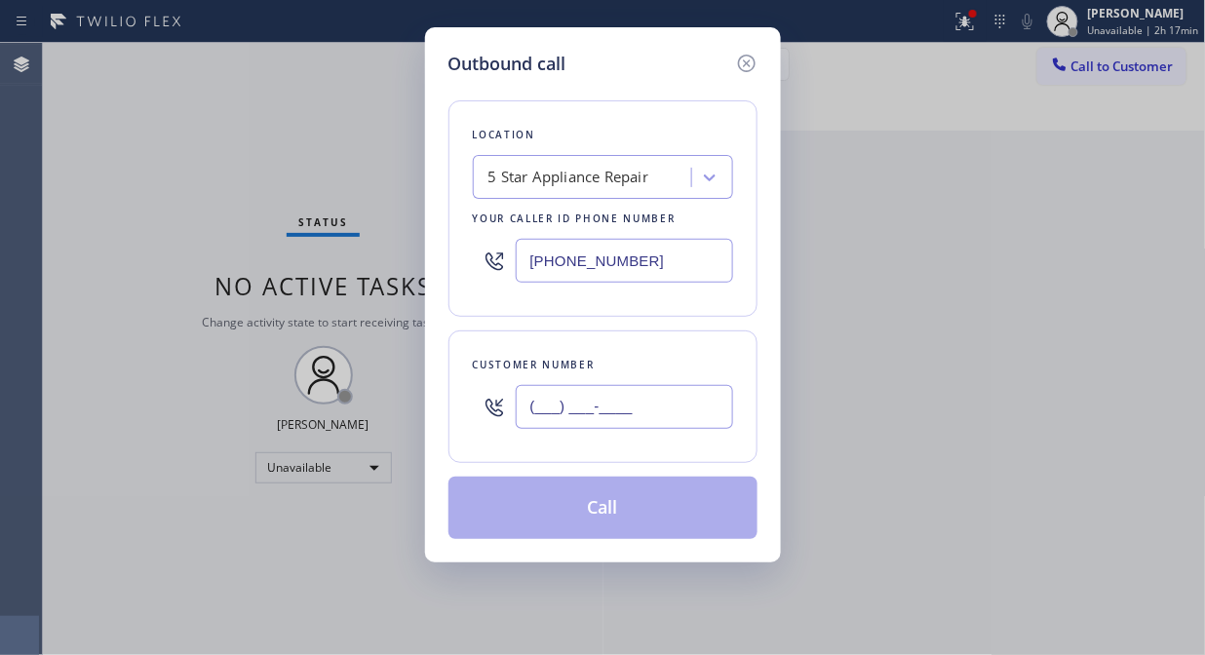
click at [616, 405] on input "(___) ___-____" at bounding box center [624, 407] width 217 height 44
paste input "714) 404-8038"
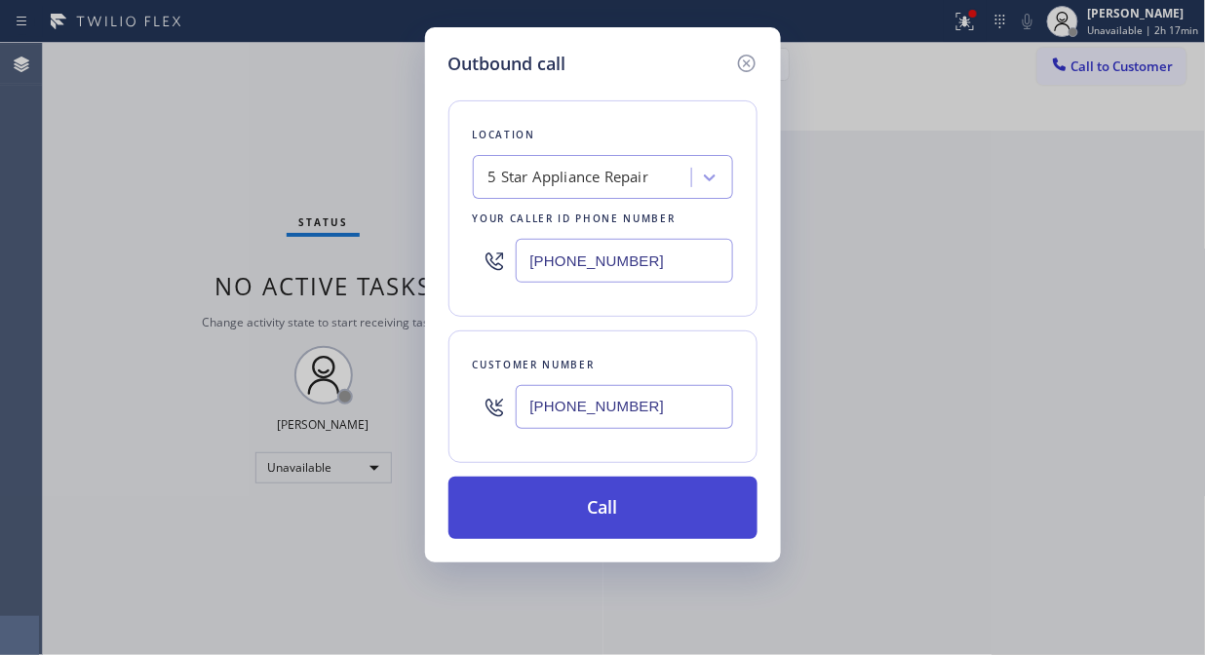
type input "[PHONE_NUMBER]"
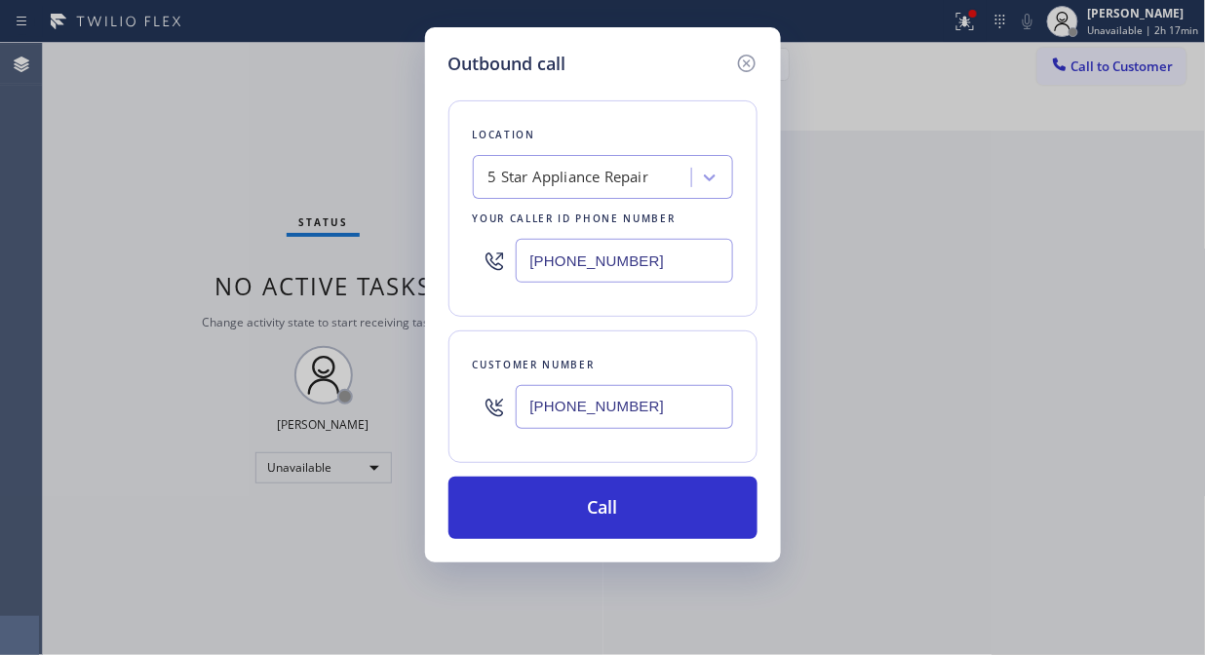
drag, startPoint x: 634, startPoint y: 508, endPoint x: 854, endPoint y: 50, distance: 508.4
click at [637, 505] on button "Call" at bounding box center [602, 508] width 309 height 62
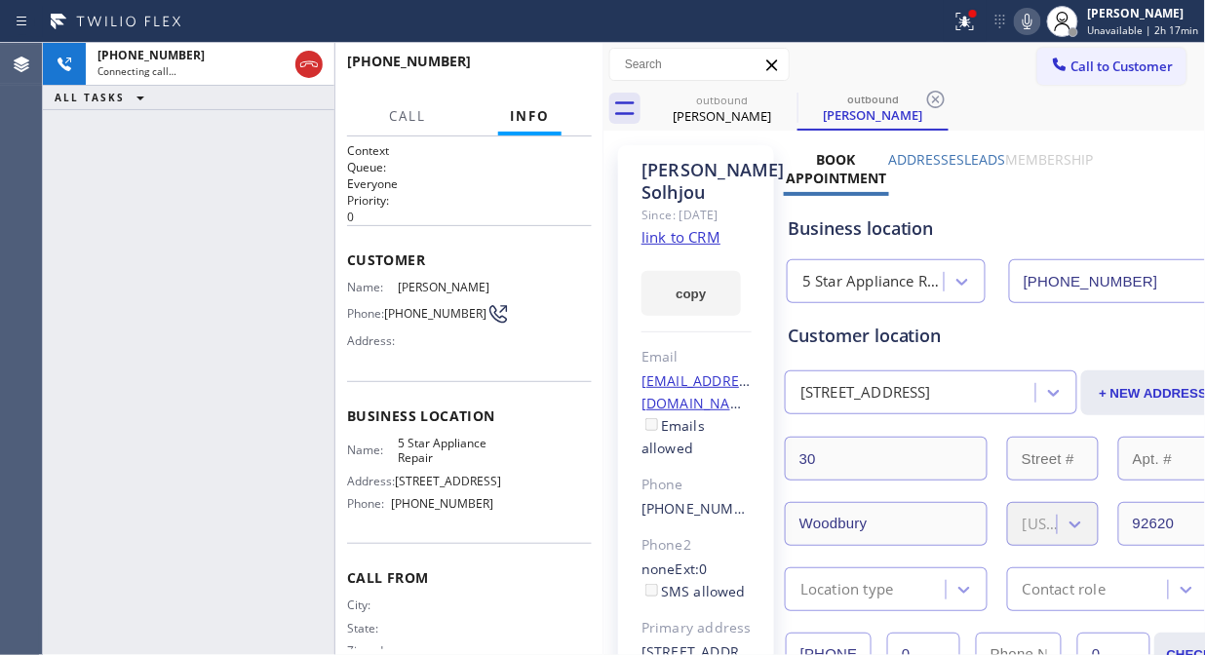
type input "[PHONE_NUMBER]"
click at [961, 26] on icon at bounding box center [964, 21] width 23 height 23
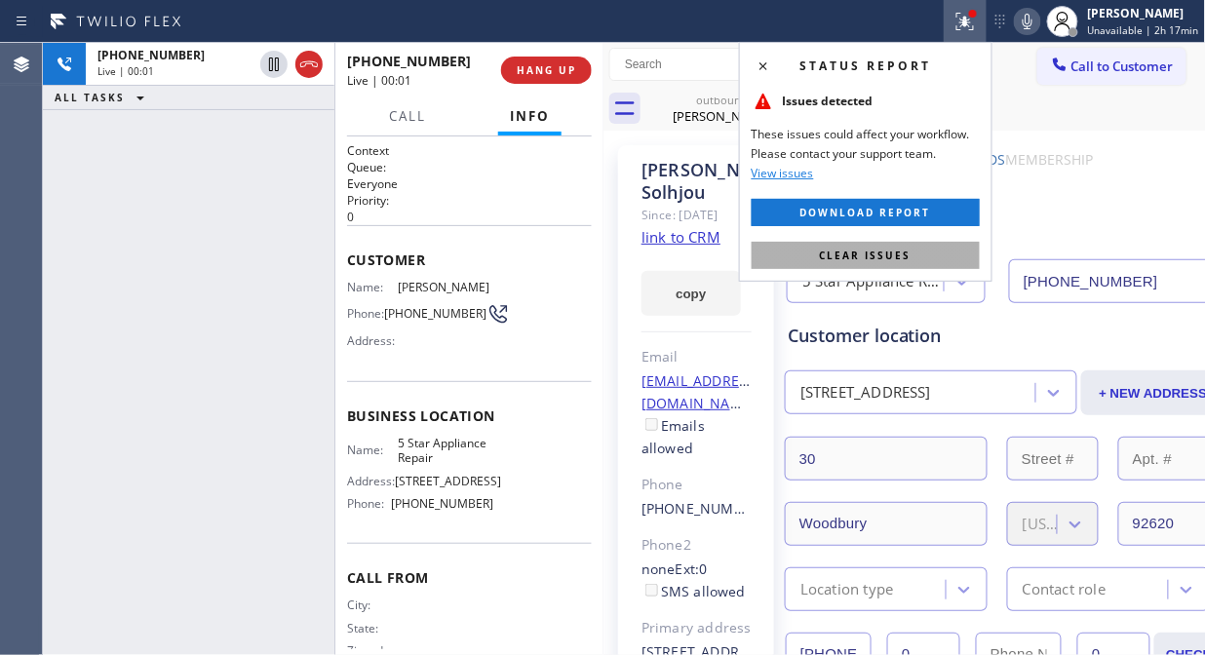
click at [892, 261] on span "Clear issues" at bounding box center [866, 256] width 92 height 14
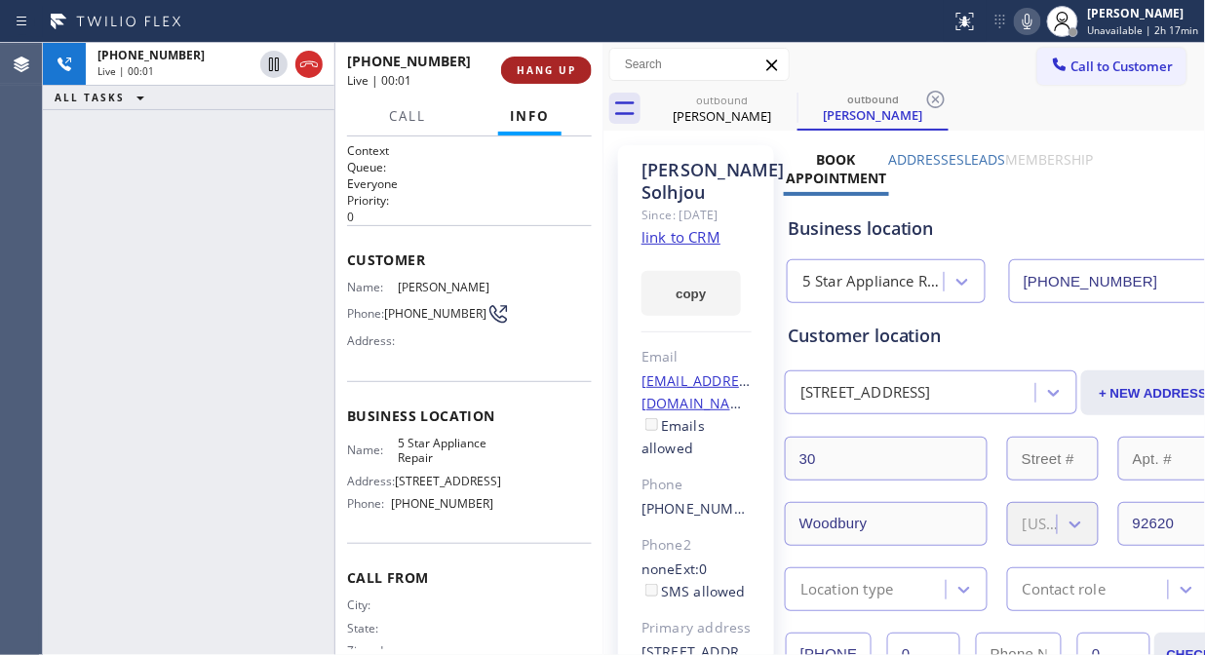
click at [517, 72] on span "HANG UP" at bounding box center [546, 70] width 59 height 14
click at [517, 71] on span "HANG UP" at bounding box center [546, 70] width 59 height 14
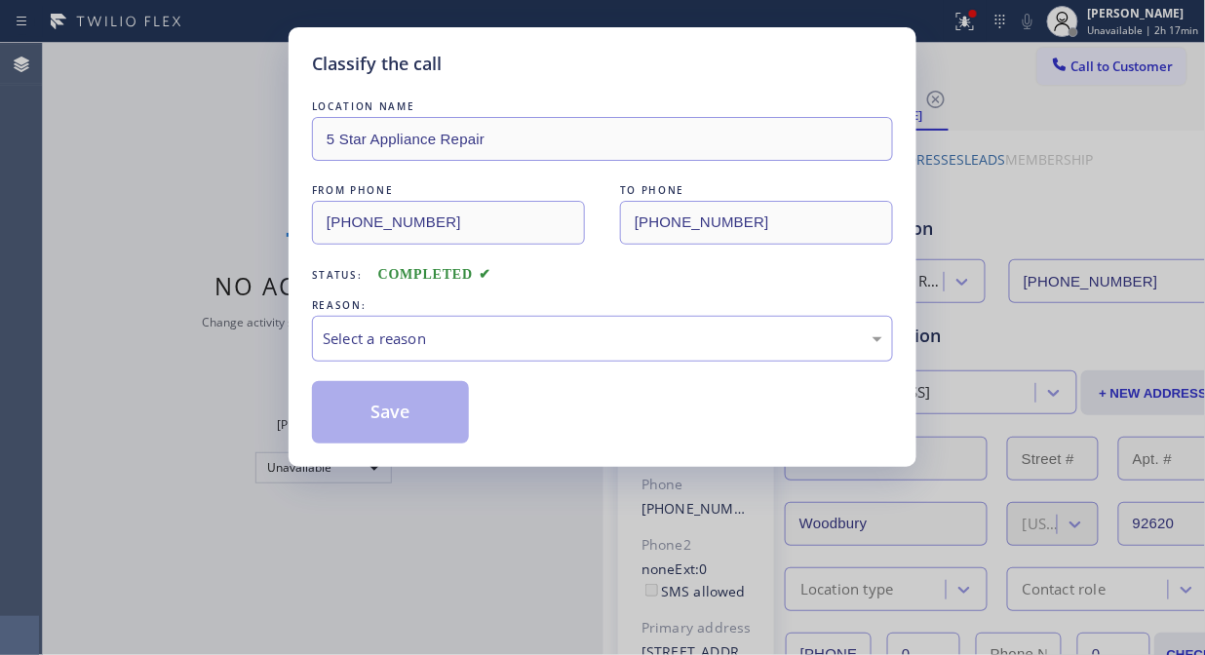
click at [517, 71] on div "Classify the call" at bounding box center [602, 64] width 581 height 26
click at [547, 326] on div "Select a reason" at bounding box center [602, 339] width 581 height 46
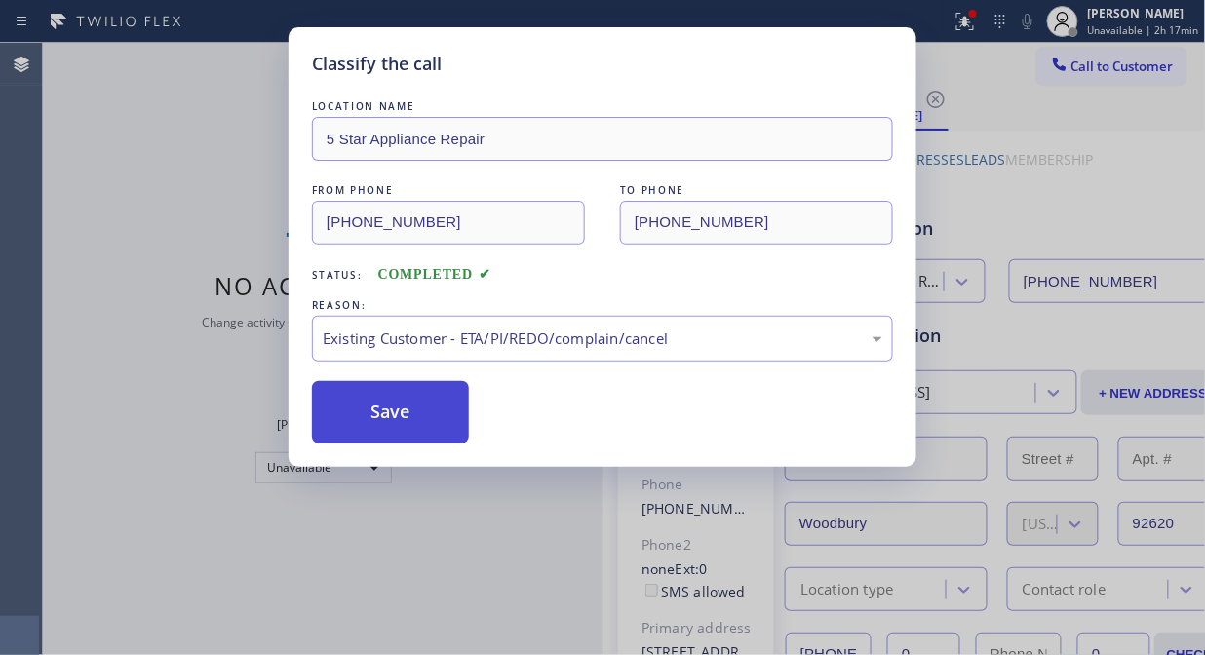
drag, startPoint x: 384, startPoint y: 421, endPoint x: 864, endPoint y: 320, distance: 490.2
click at [386, 421] on button "Save" at bounding box center [390, 412] width 157 height 62
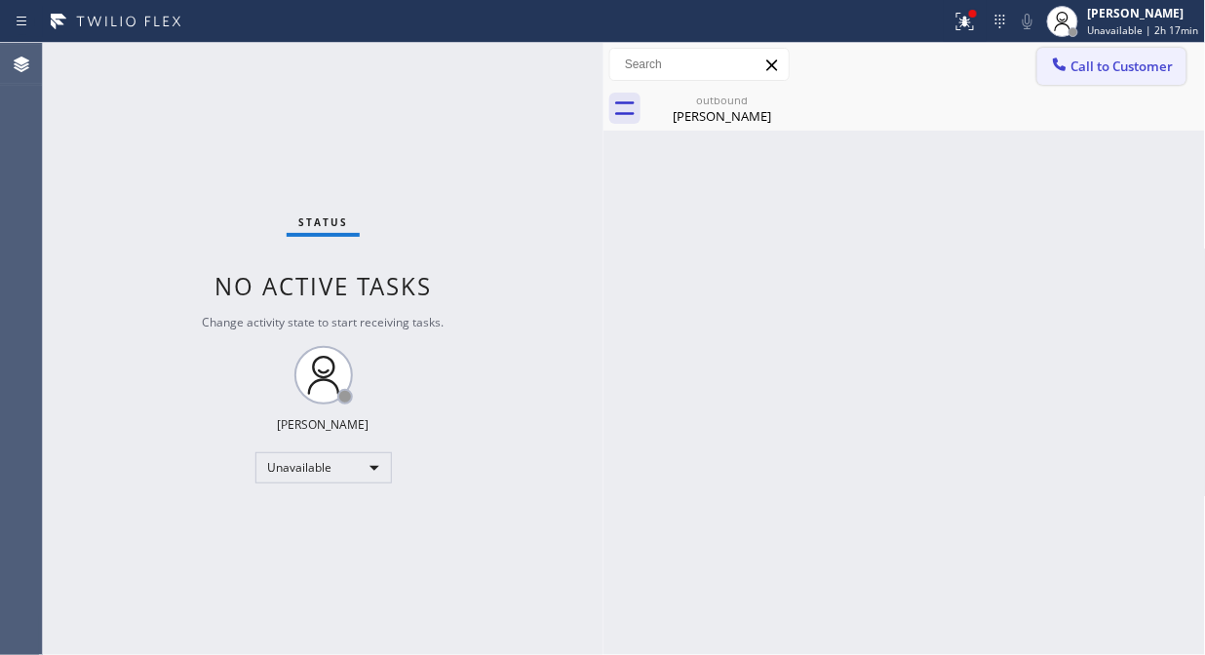
click at [1097, 58] on span "Call to Customer" at bounding box center [1122, 67] width 102 height 18
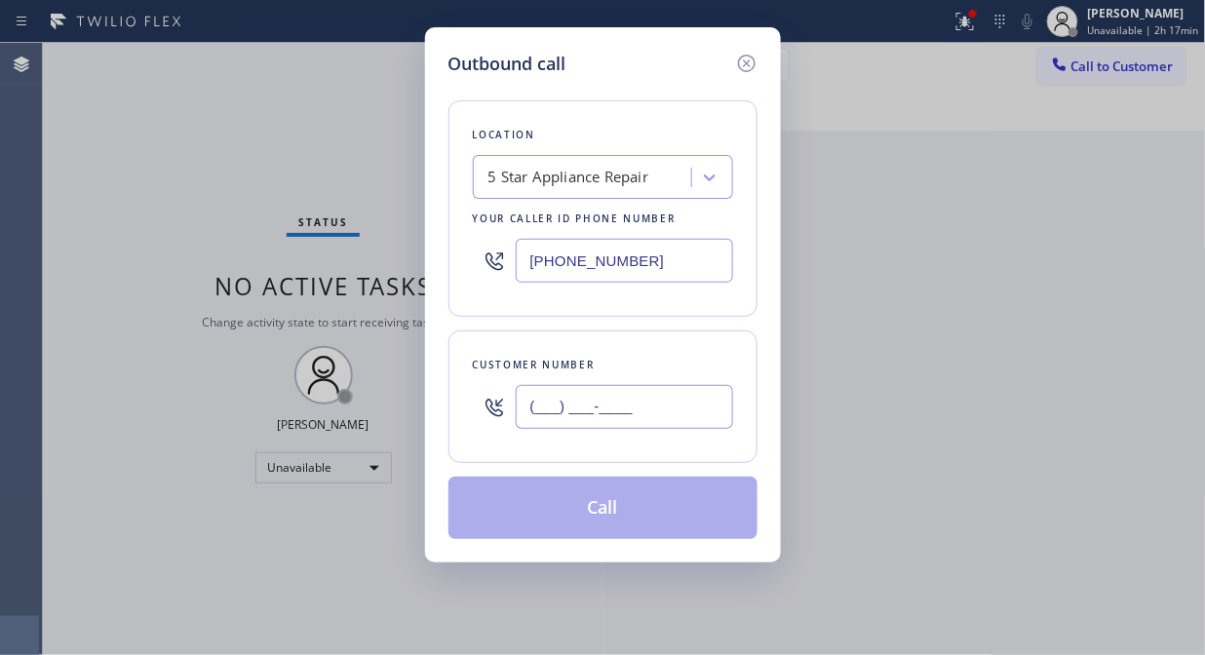
click at [644, 402] on input "(___) ___-____" at bounding box center [624, 407] width 217 height 44
paste input "310) 918-9435"
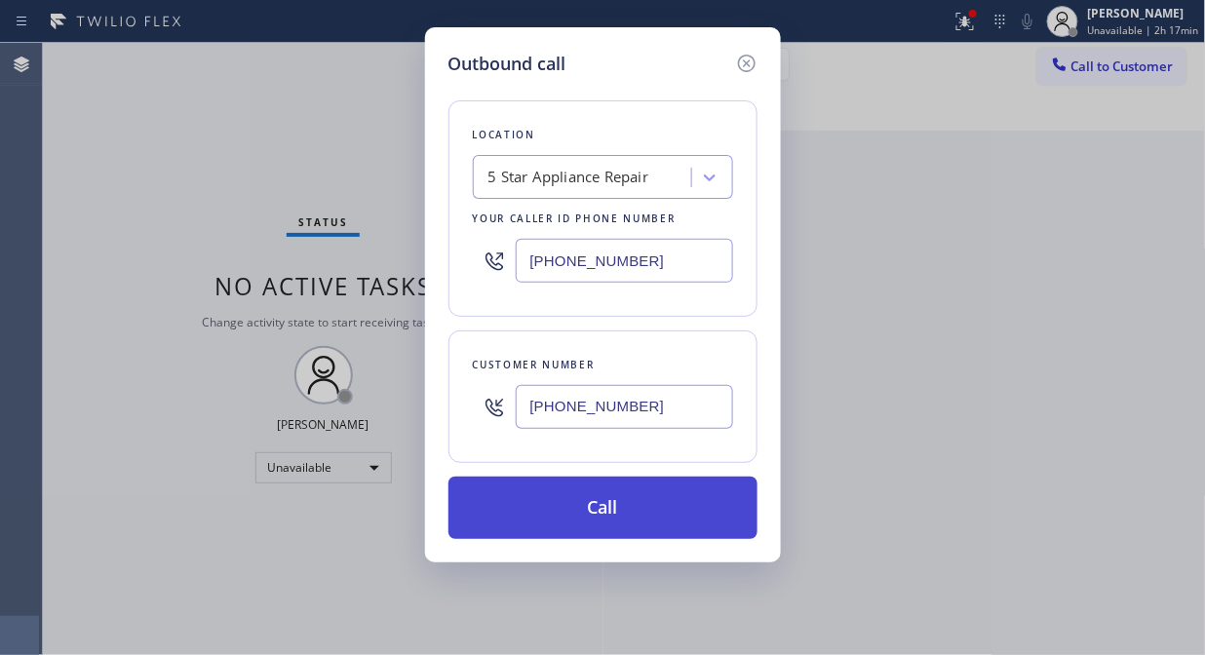
type input "[PHONE_NUMBER]"
click at [647, 515] on button "Call" at bounding box center [602, 508] width 309 height 62
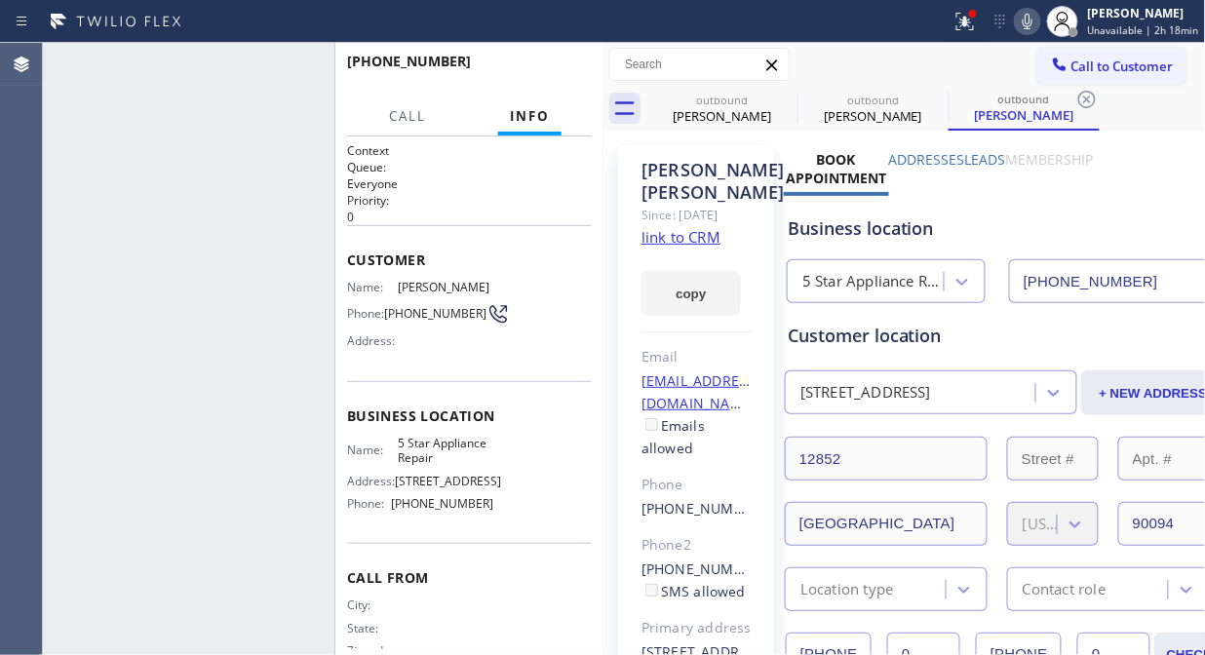
type input "[PHONE_NUMBER]"
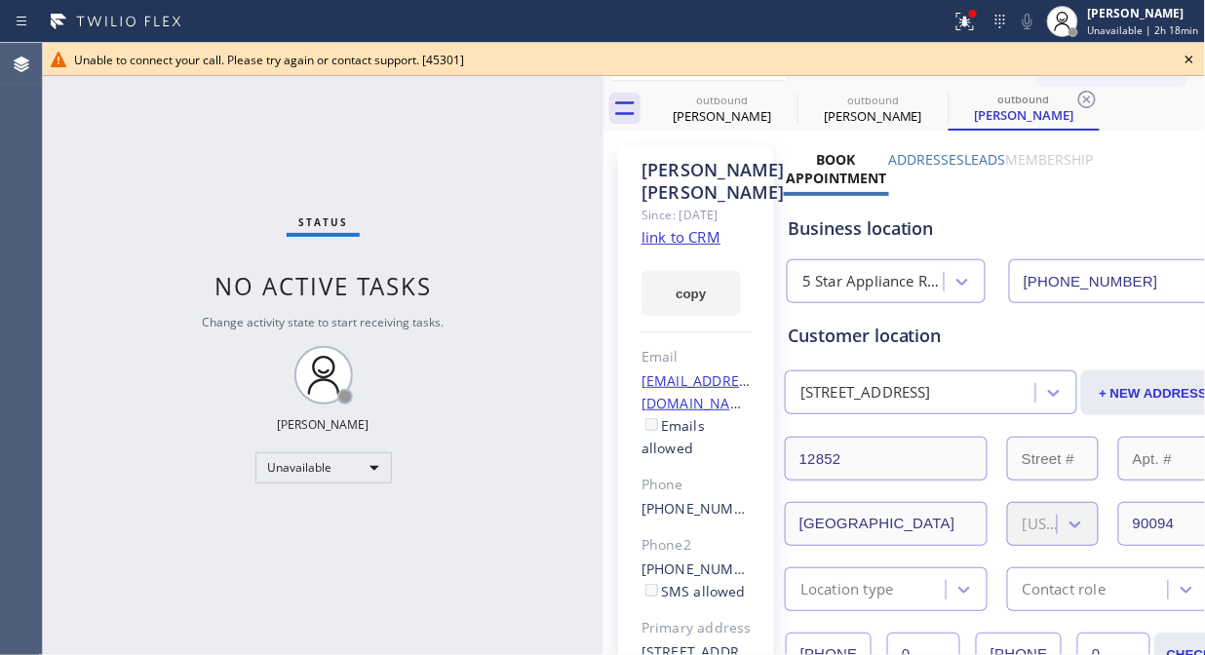
click at [1189, 60] on icon at bounding box center [1189, 60] width 8 height 8
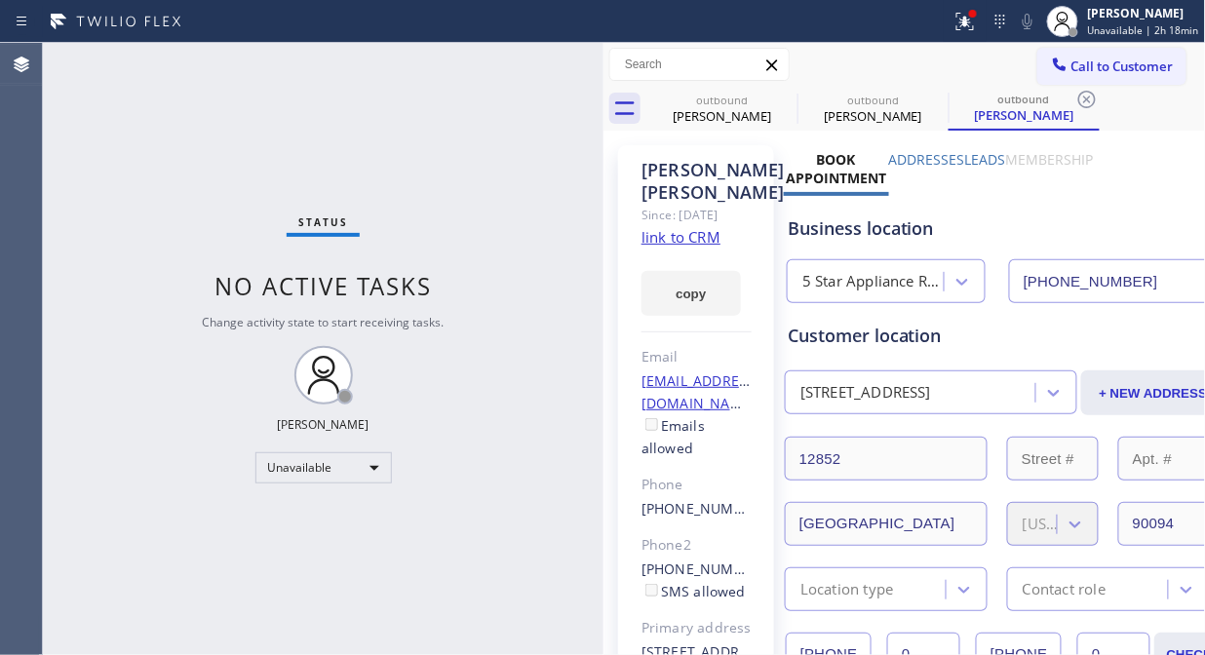
drag, startPoint x: 1131, startPoint y: 61, endPoint x: 806, endPoint y: 149, distance: 336.3
click at [1129, 61] on span "Call to Customer" at bounding box center [1122, 67] width 102 height 18
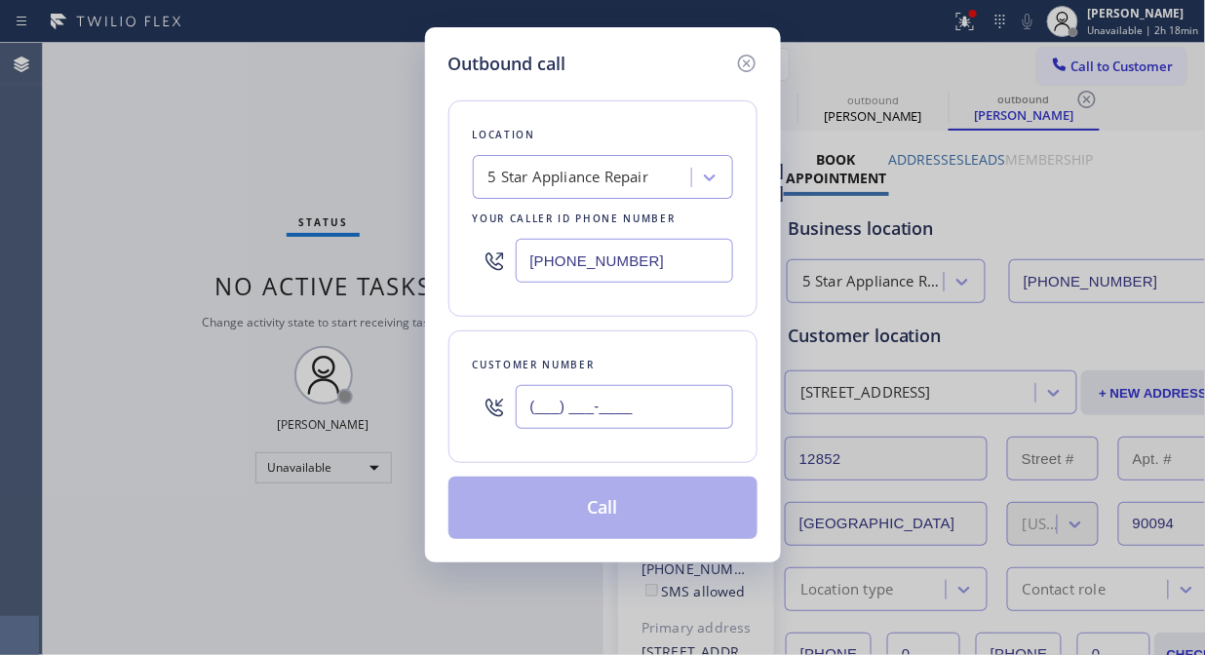
click at [601, 414] on input "(___) ___-____" at bounding box center [624, 407] width 217 height 44
paste input "415) 250-1525"
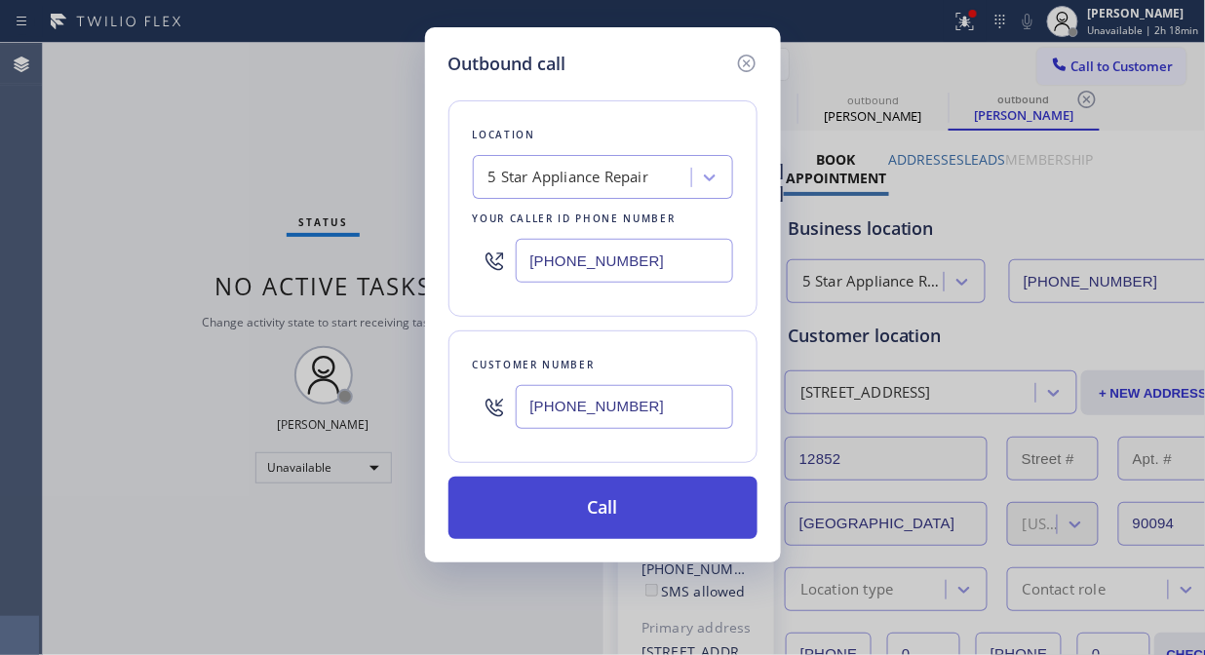
type input "[PHONE_NUMBER]"
click at [654, 505] on button "Call" at bounding box center [602, 508] width 309 height 62
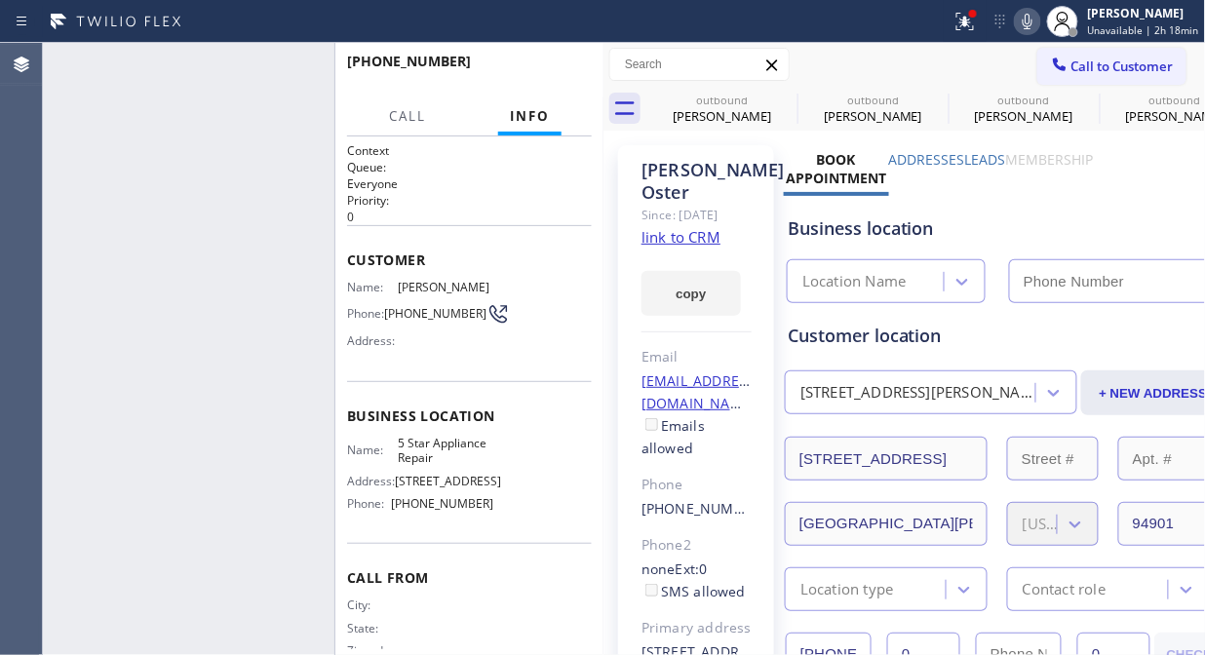
type input "[PHONE_NUMBER]"
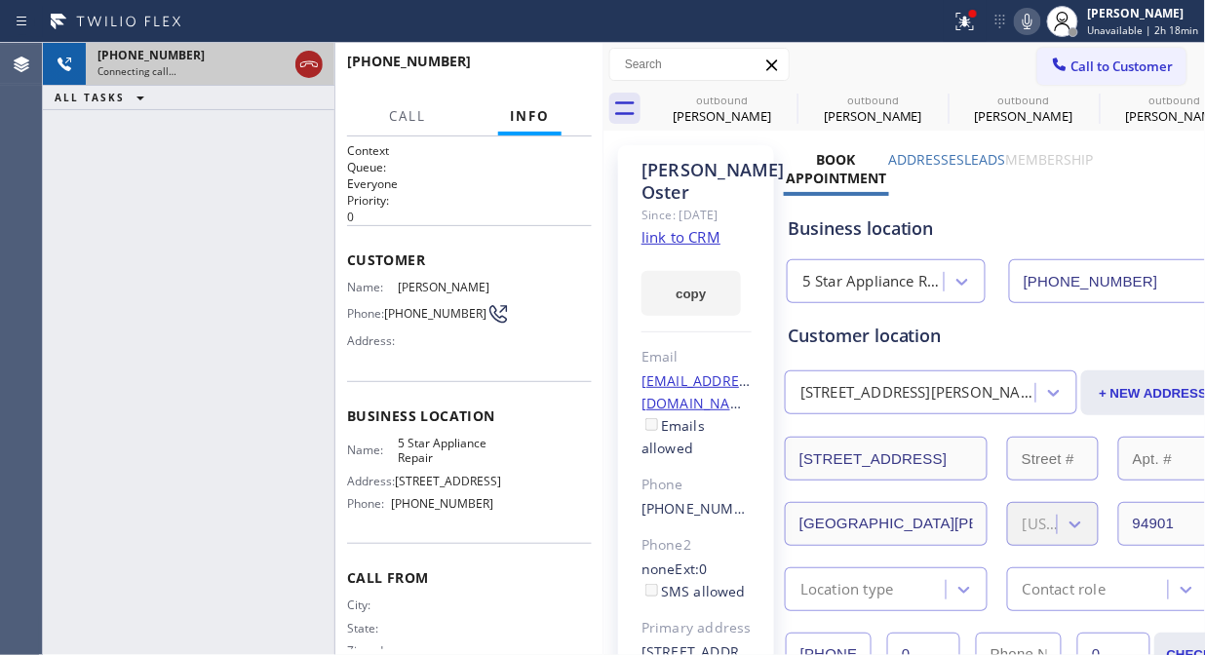
click at [306, 61] on icon at bounding box center [308, 64] width 23 height 23
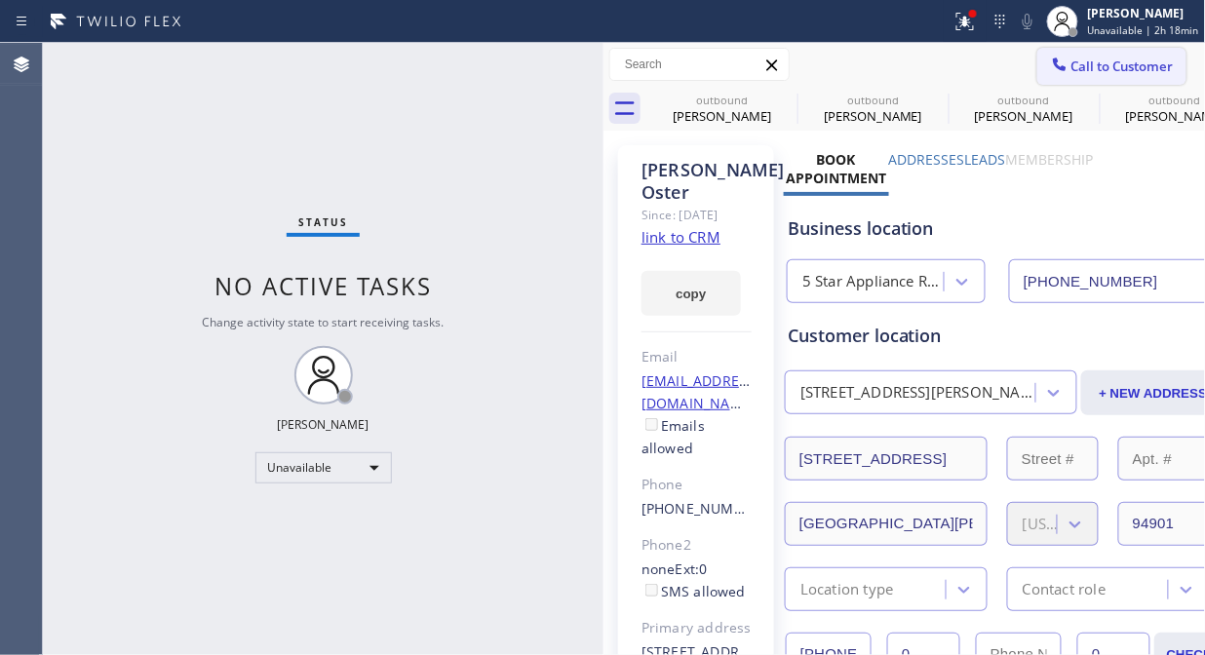
click at [1074, 62] on span "Call to Customer" at bounding box center [1122, 67] width 102 height 18
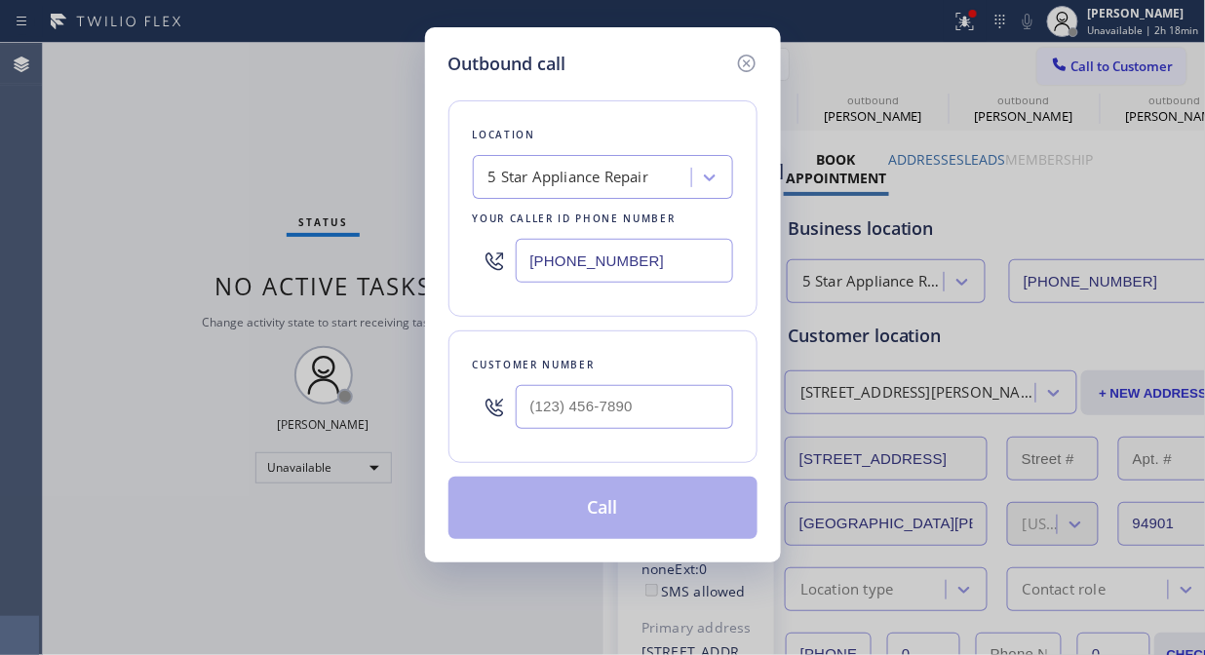
click at [527, 424] on input "text" at bounding box center [624, 407] width 217 height 44
paste input "310) 260-9793"
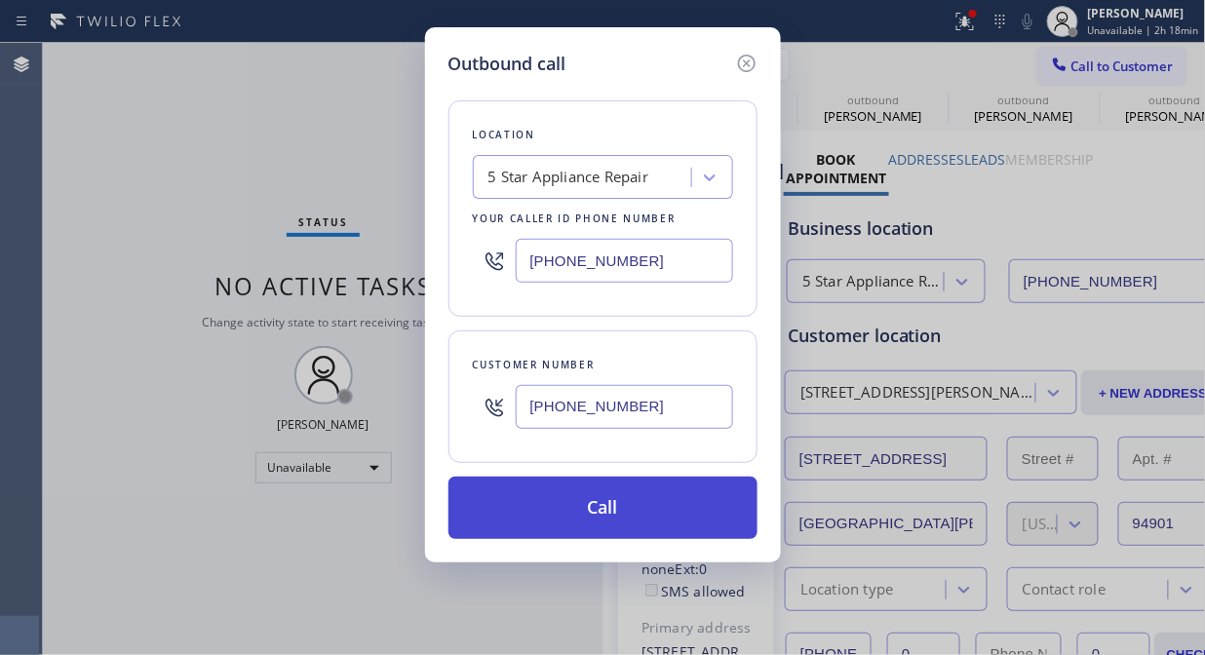
type input "[PHONE_NUMBER]"
click at [601, 512] on button "Call" at bounding box center [602, 508] width 309 height 62
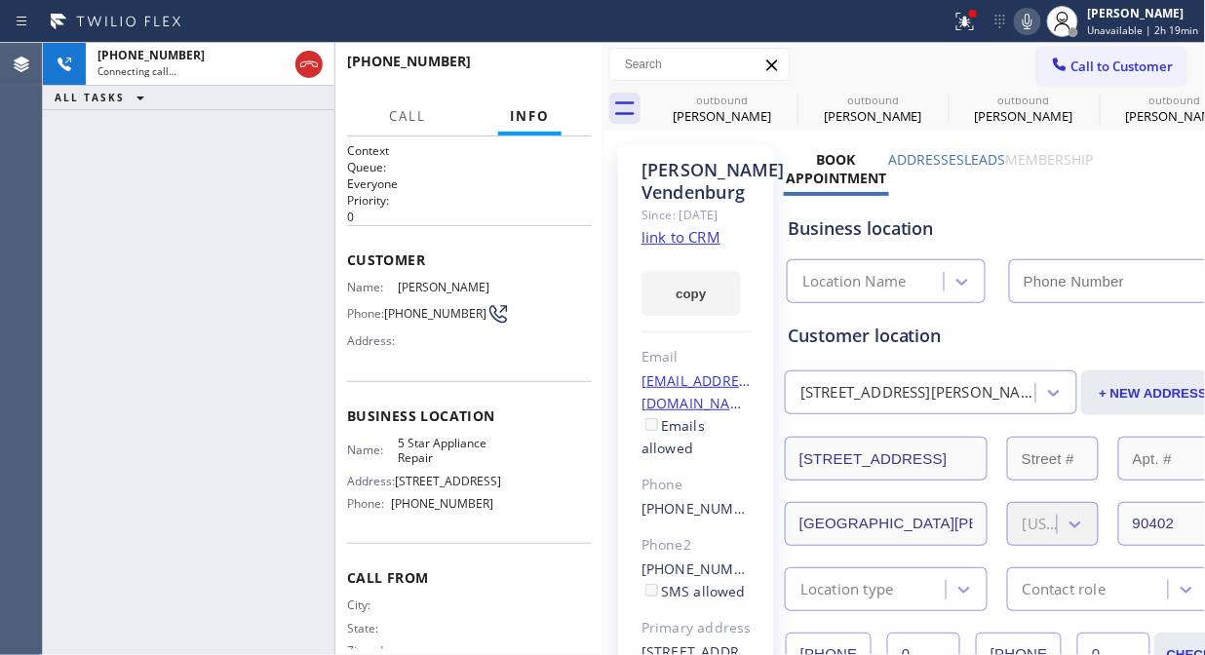
type input "[PHONE_NUMBER]"
click at [579, 73] on button "HANG UP" at bounding box center [546, 70] width 91 height 27
click at [578, 73] on button "HANG UP" at bounding box center [546, 70] width 91 height 27
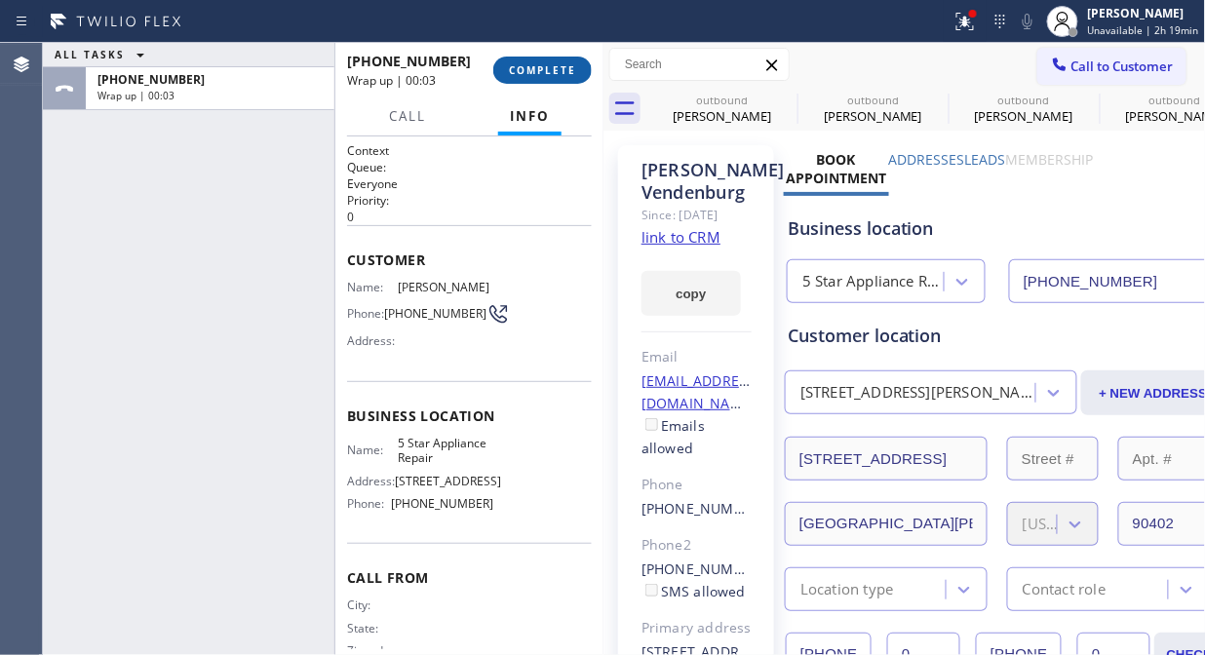
click at [567, 74] on span "COMPLETE" at bounding box center [542, 70] width 67 height 14
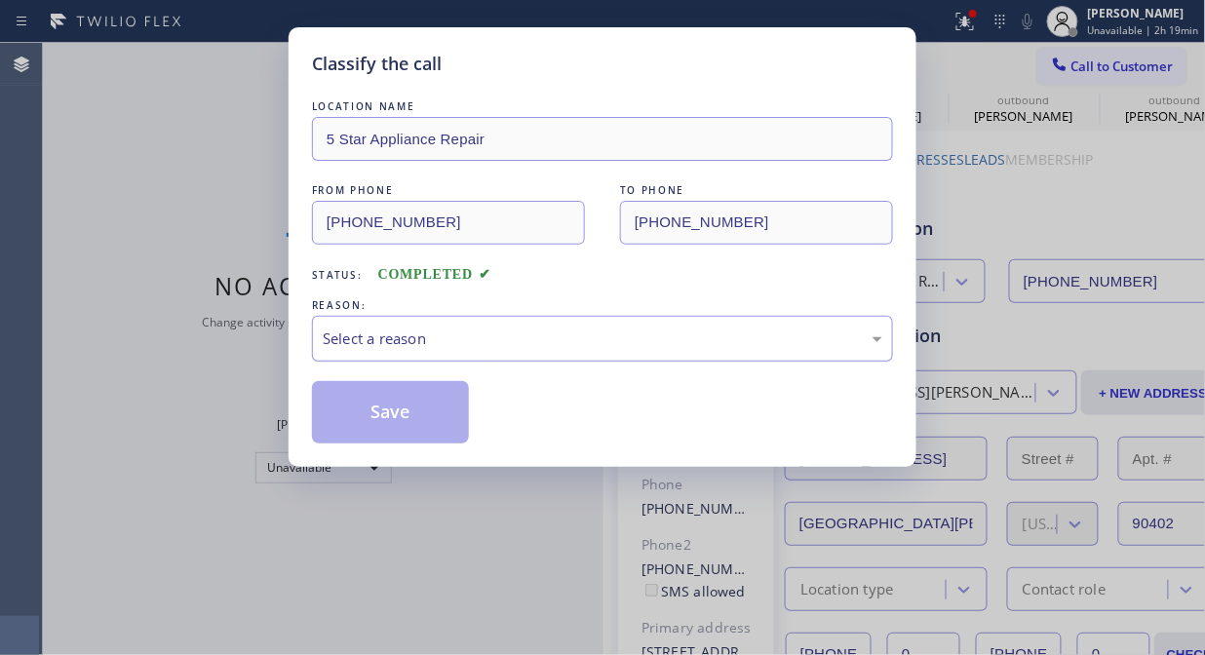
click at [495, 338] on div "Select a reason" at bounding box center [603, 339] width 560 height 22
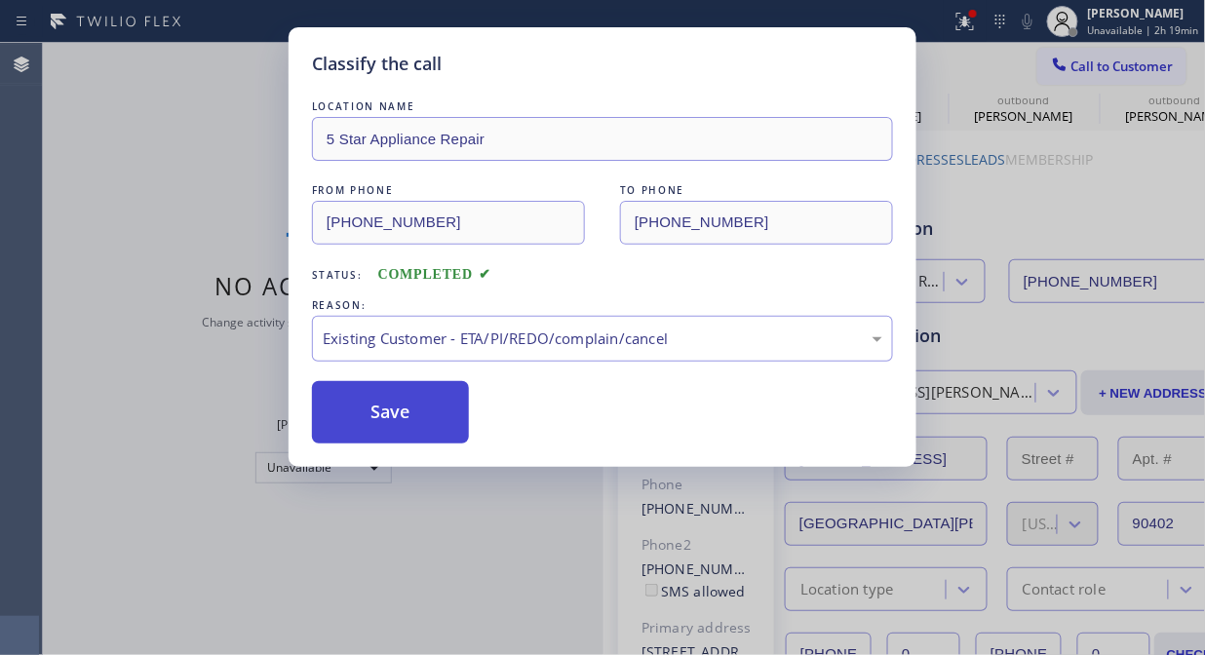
click at [401, 431] on button "Save" at bounding box center [390, 412] width 157 height 62
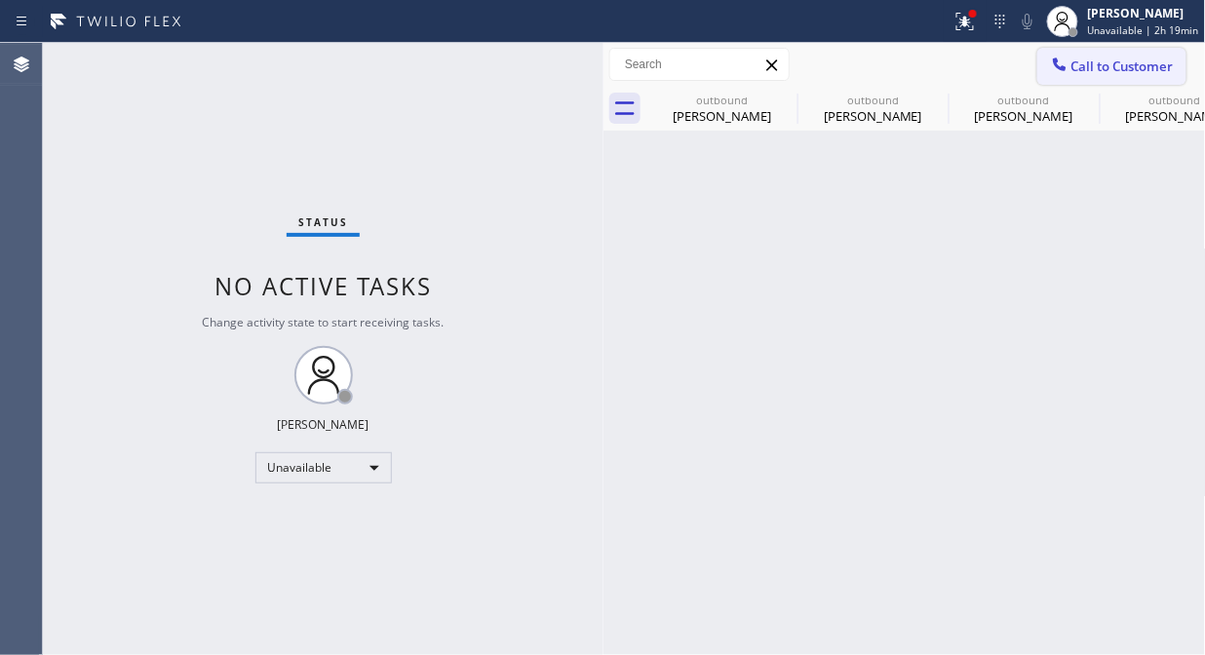
click at [1113, 63] on span "Call to Customer" at bounding box center [1122, 67] width 102 height 18
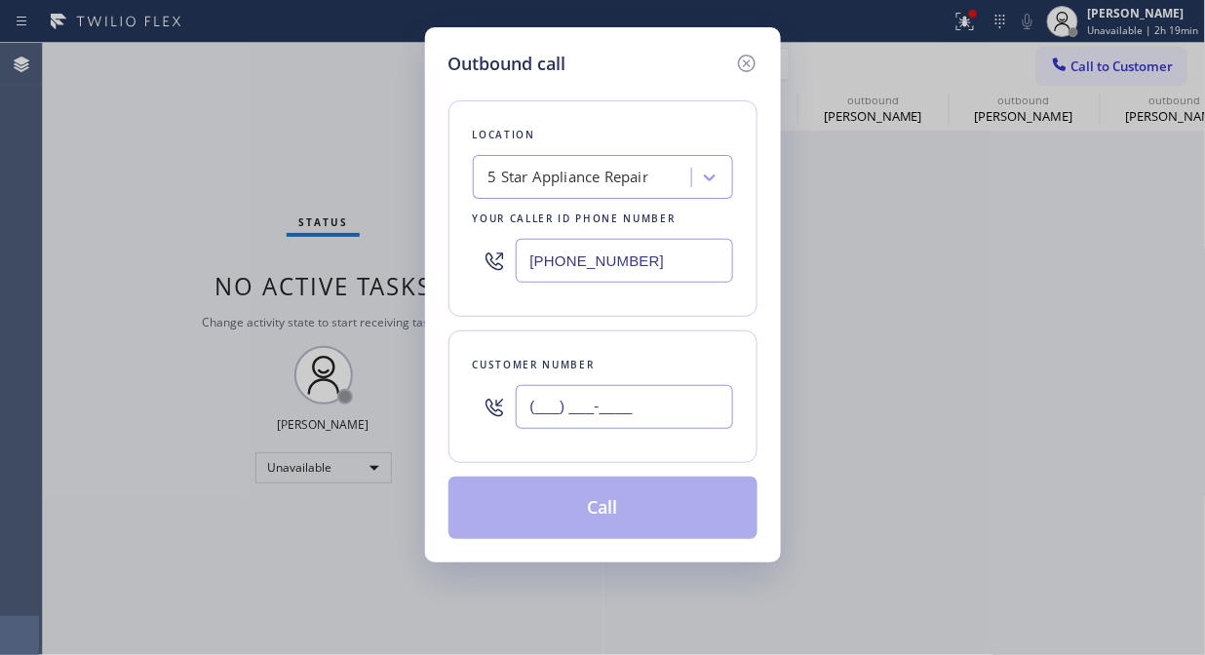
click at [583, 406] on input "(___) ___-____" at bounding box center [624, 407] width 217 height 44
paste input "909) 395-6037"
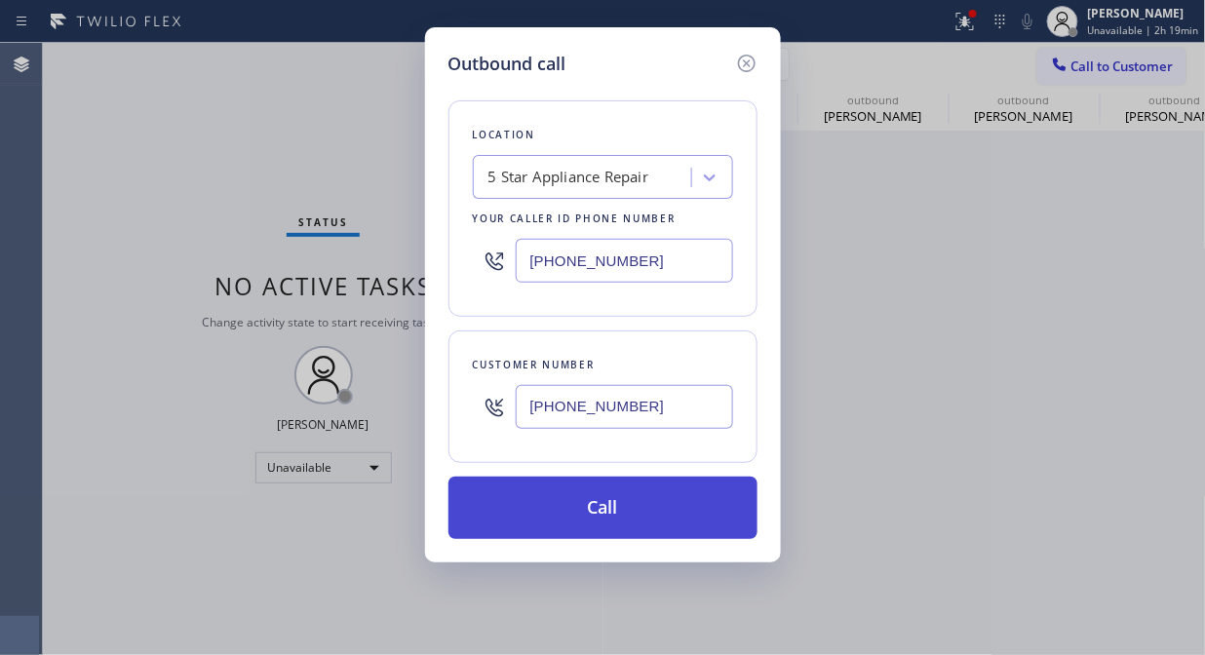
type input "[PHONE_NUMBER]"
click at [607, 514] on button "Call" at bounding box center [602, 508] width 309 height 62
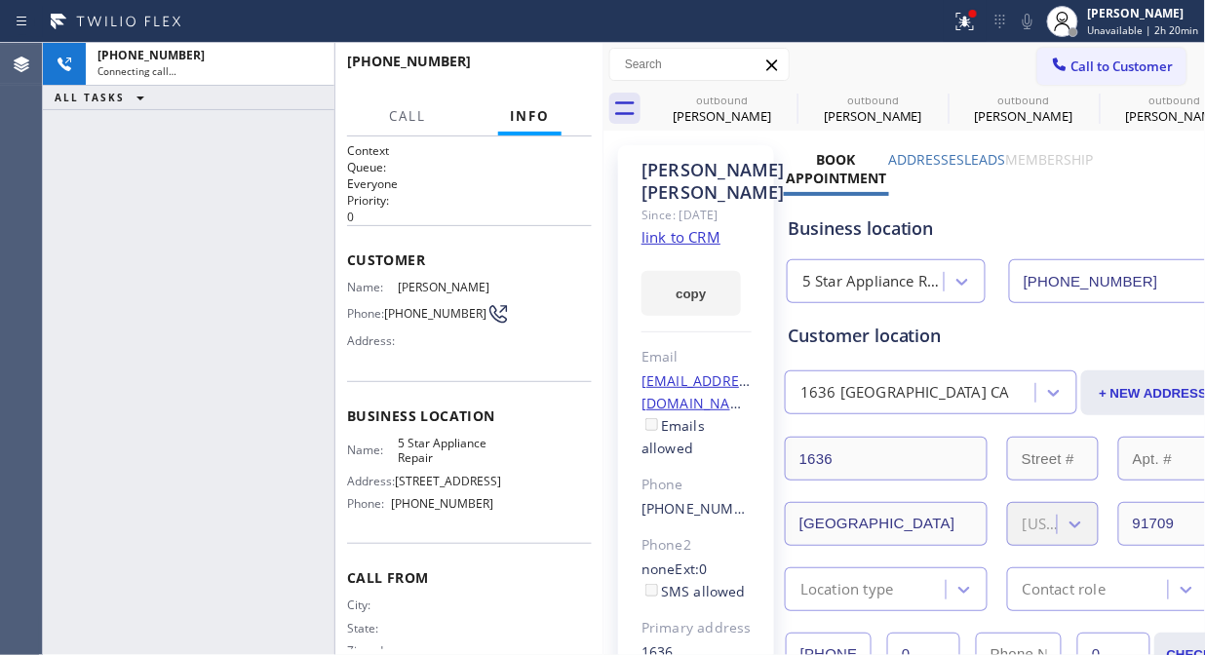
type input "[PHONE_NUMBER]"
click at [536, 71] on span "HANG UP" at bounding box center [546, 70] width 59 height 14
click at [537, 71] on span "HANG UP" at bounding box center [546, 70] width 59 height 14
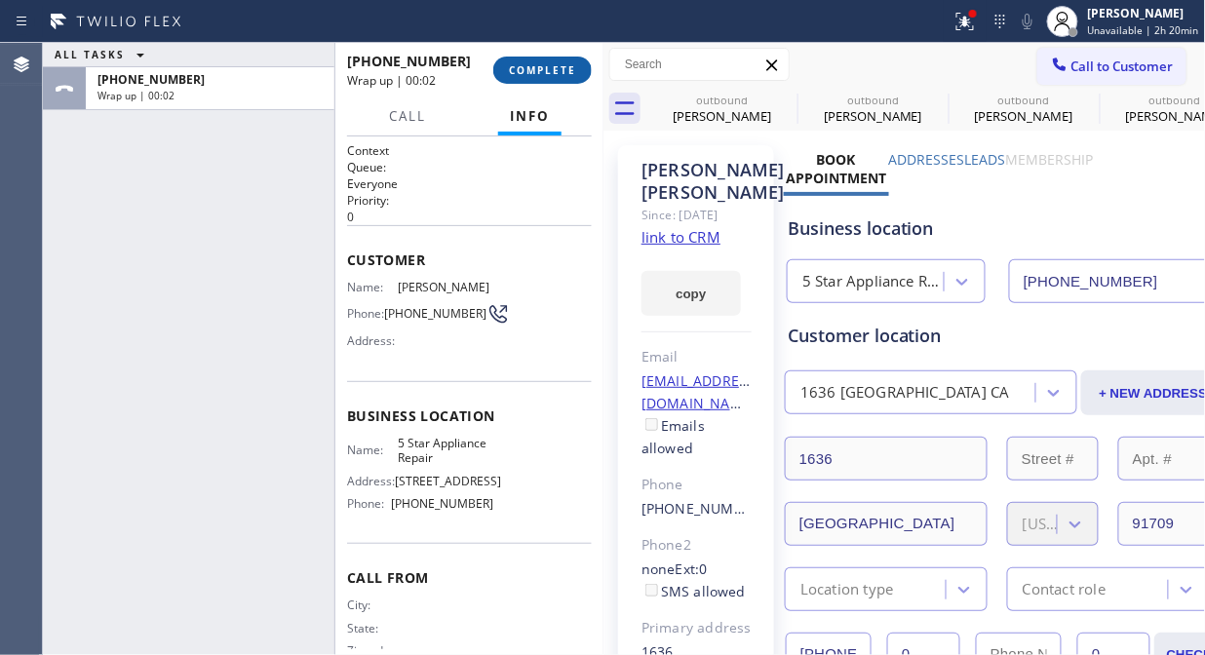
click at [538, 71] on span "COMPLETE" at bounding box center [542, 70] width 67 height 14
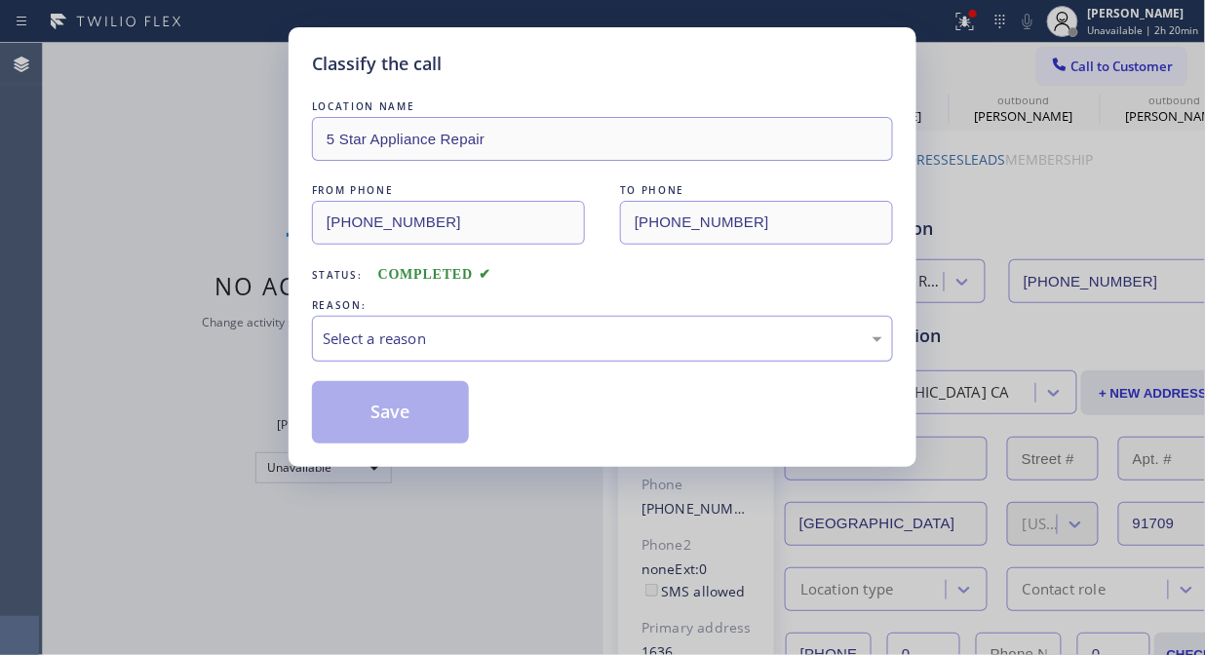
click at [522, 342] on div "Select a reason" at bounding box center [603, 339] width 560 height 22
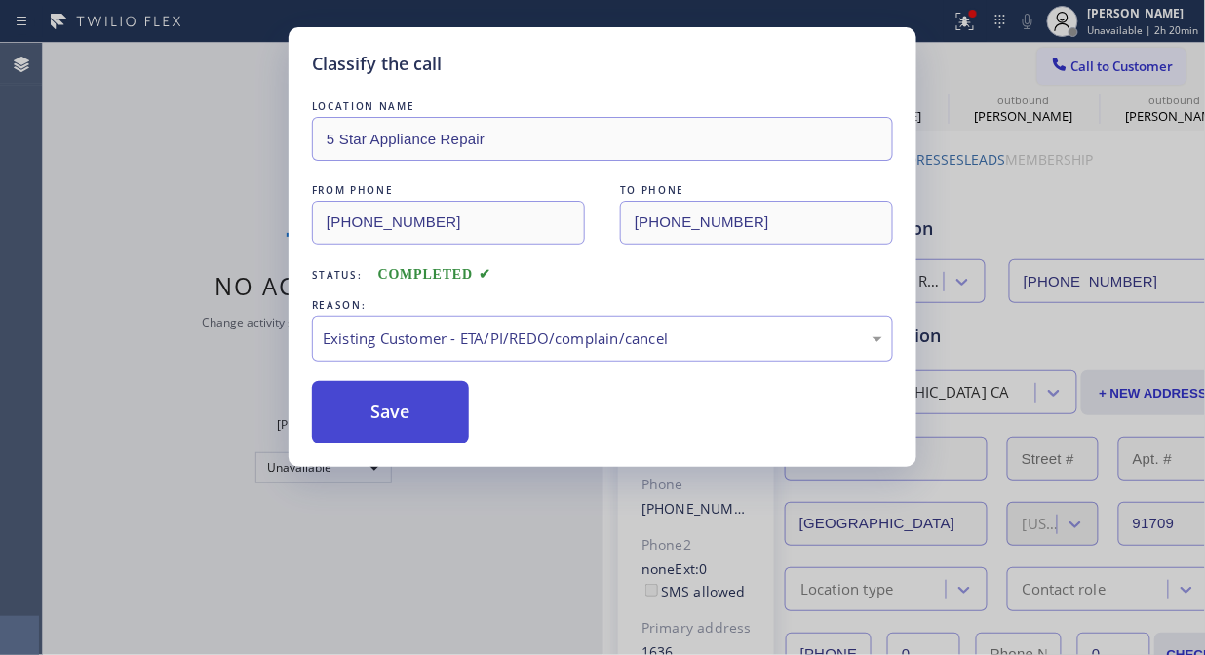
click at [409, 429] on button "Save" at bounding box center [390, 412] width 157 height 62
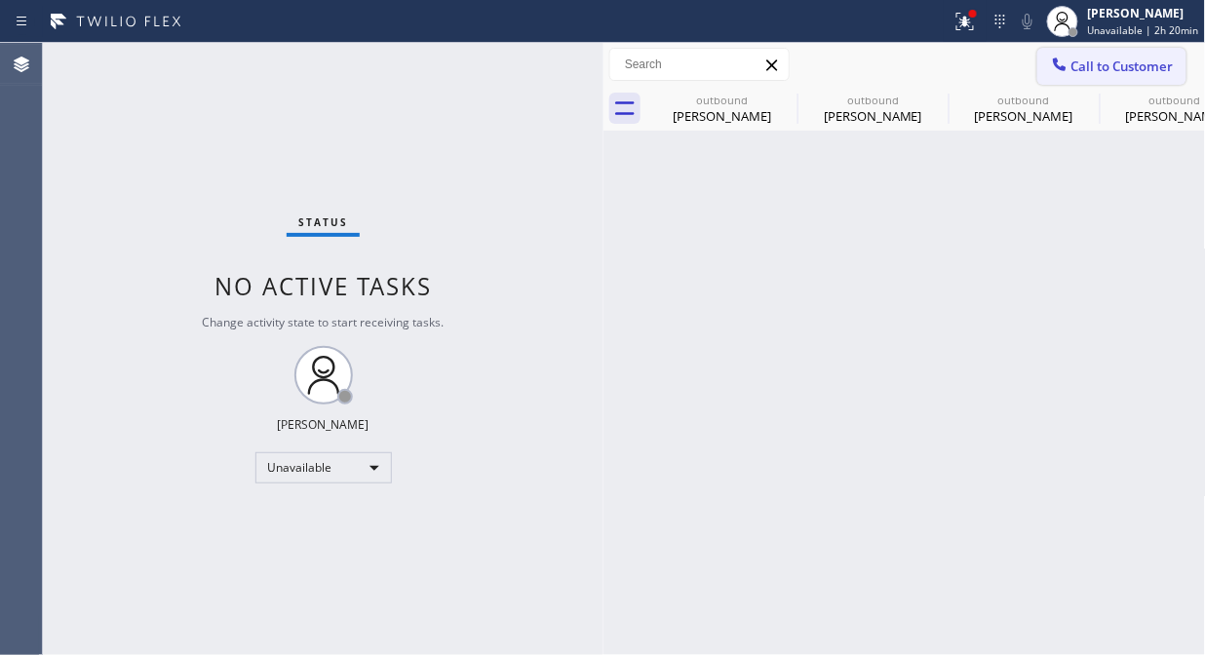
click at [1086, 64] on span "Call to Customer" at bounding box center [1122, 67] width 102 height 18
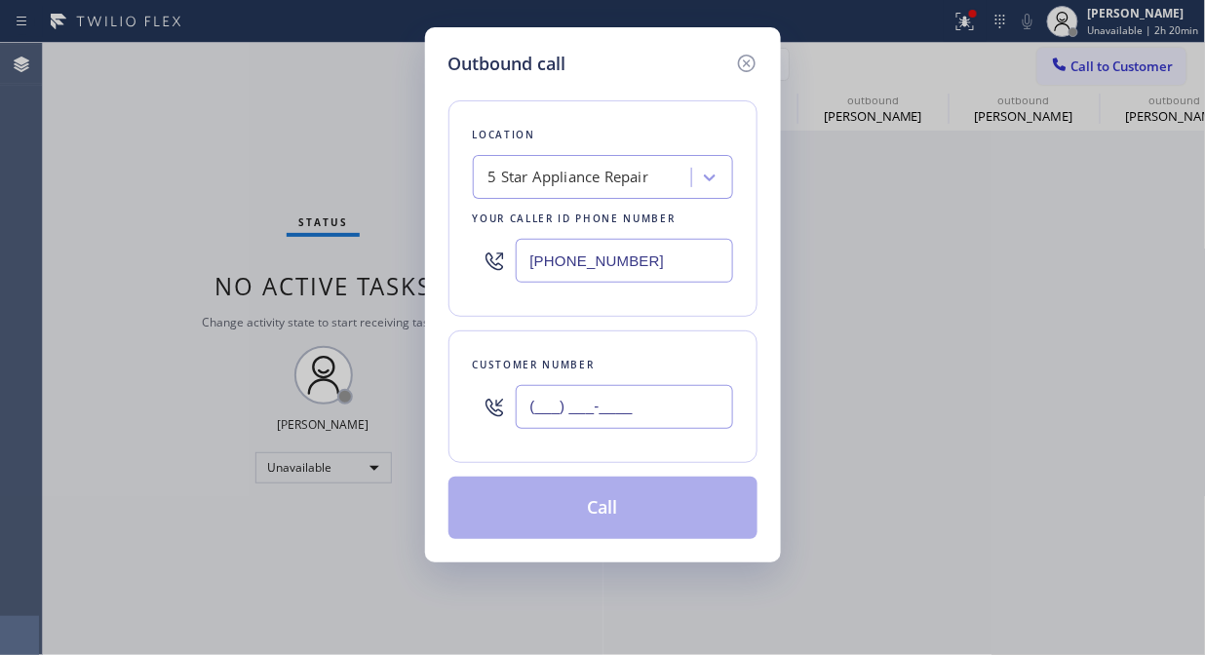
click at [705, 412] on input "(___) ___-____" at bounding box center [624, 407] width 217 height 44
paste input "707) 331-4451"
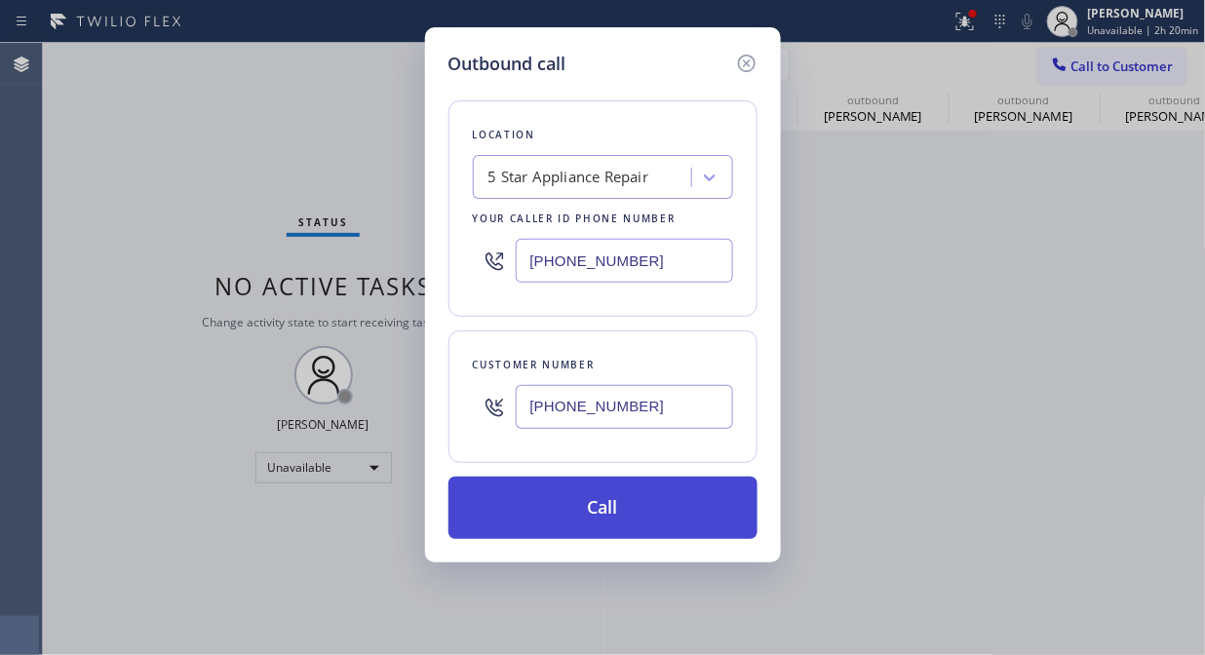
type input "[PHONE_NUMBER]"
click at [667, 511] on button "Call" at bounding box center [602, 508] width 309 height 62
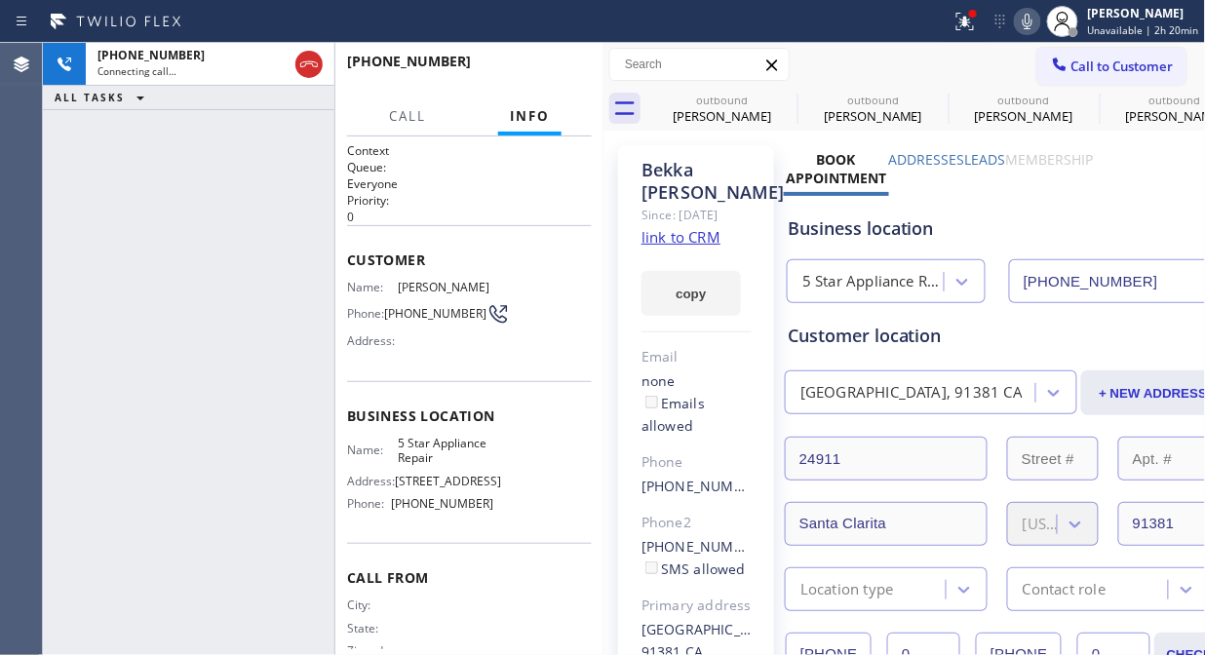
type input "[PHONE_NUMBER]"
click at [556, 73] on span "HANG UP" at bounding box center [546, 70] width 59 height 14
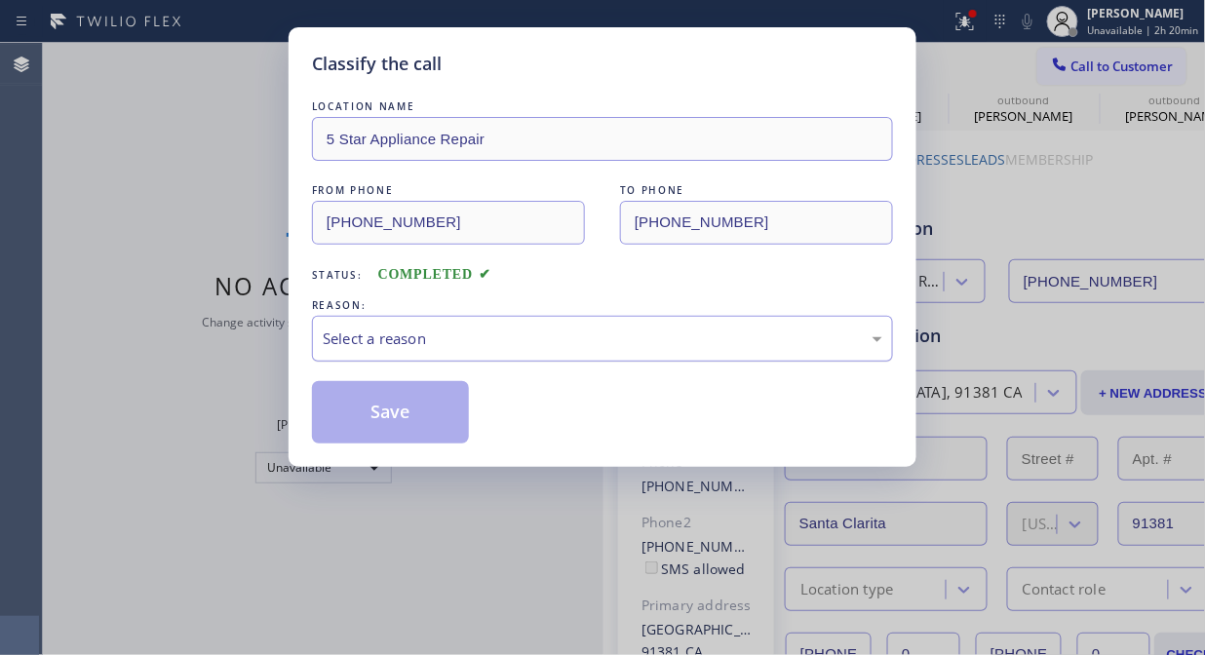
click at [601, 336] on div "Select a reason" at bounding box center [603, 339] width 560 height 22
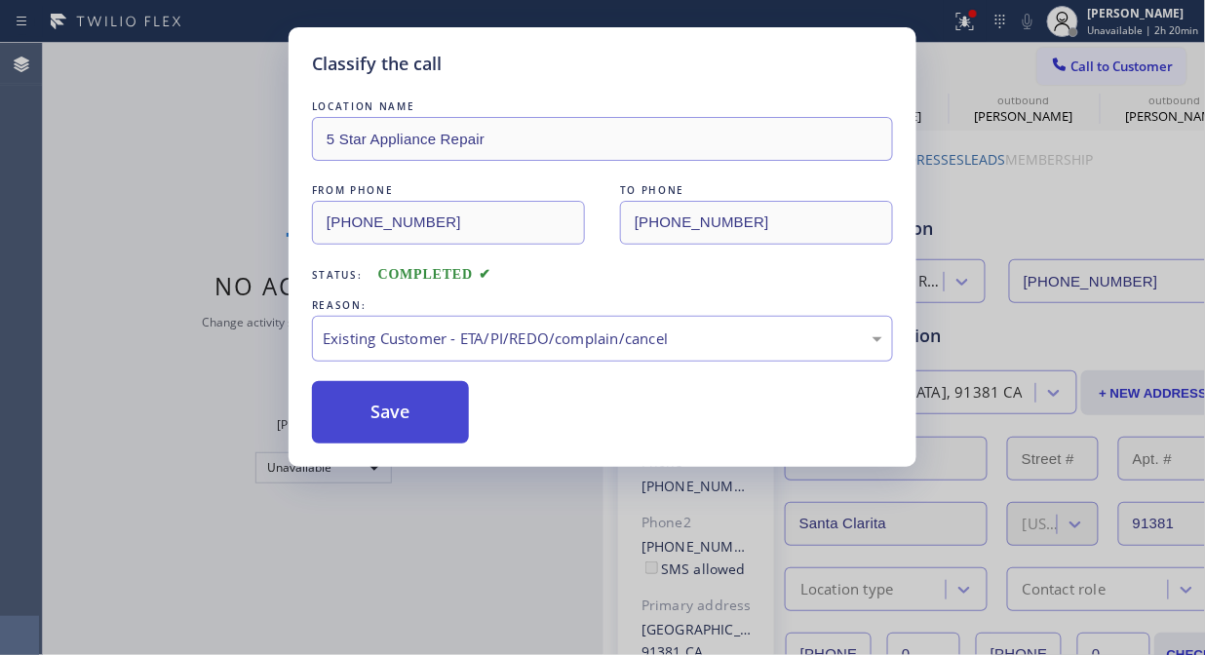
click at [415, 425] on button "Save" at bounding box center [390, 412] width 157 height 62
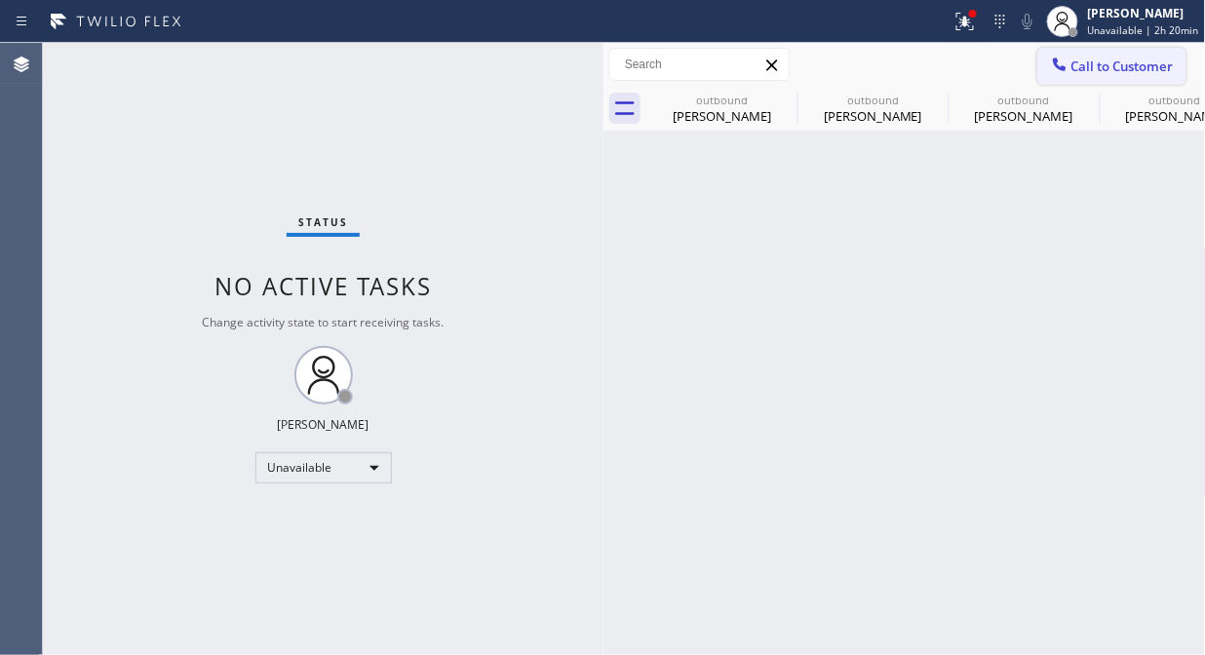
click at [1083, 63] on span "Call to Customer" at bounding box center [1122, 67] width 102 height 18
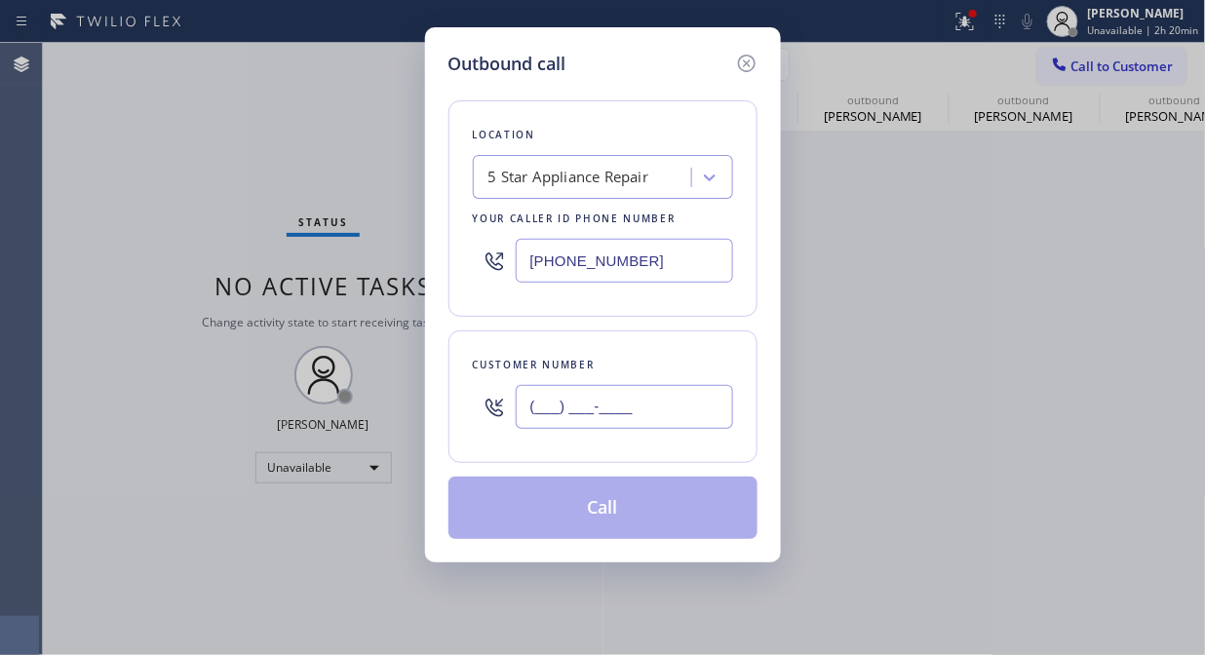
click at [656, 426] on input "(___) ___-____" at bounding box center [624, 407] width 217 height 44
paste input "626) 676-6329"
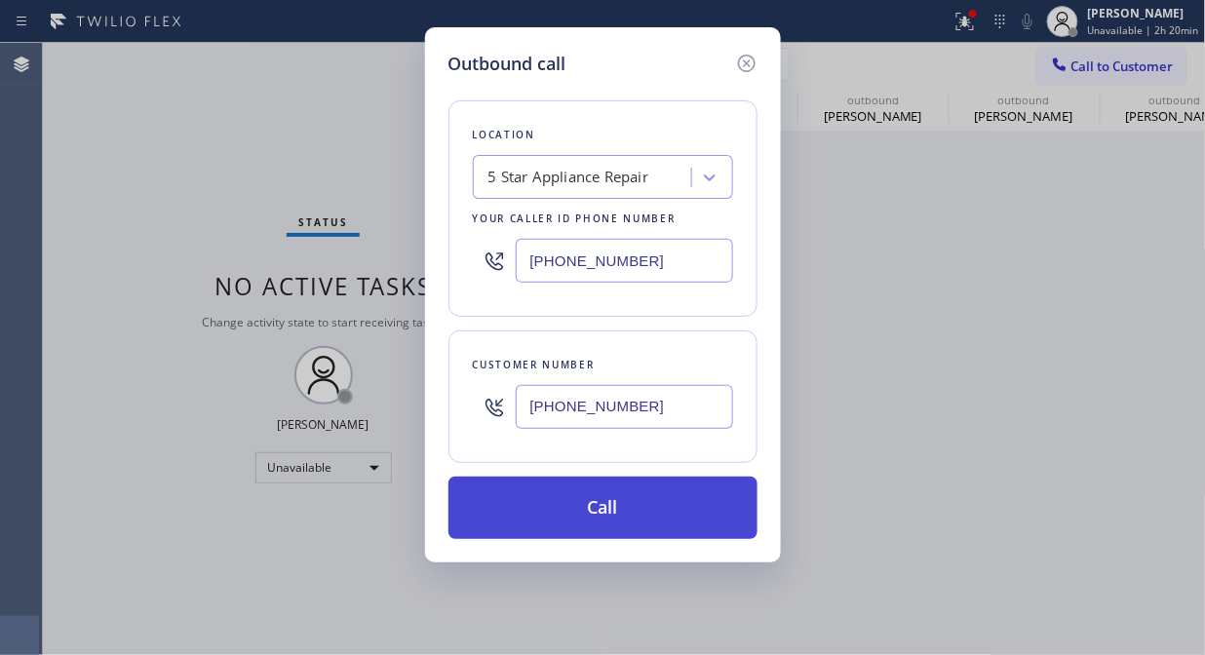
type input "[PHONE_NUMBER]"
click at [651, 509] on button "Call" at bounding box center [602, 508] width 309 height 62
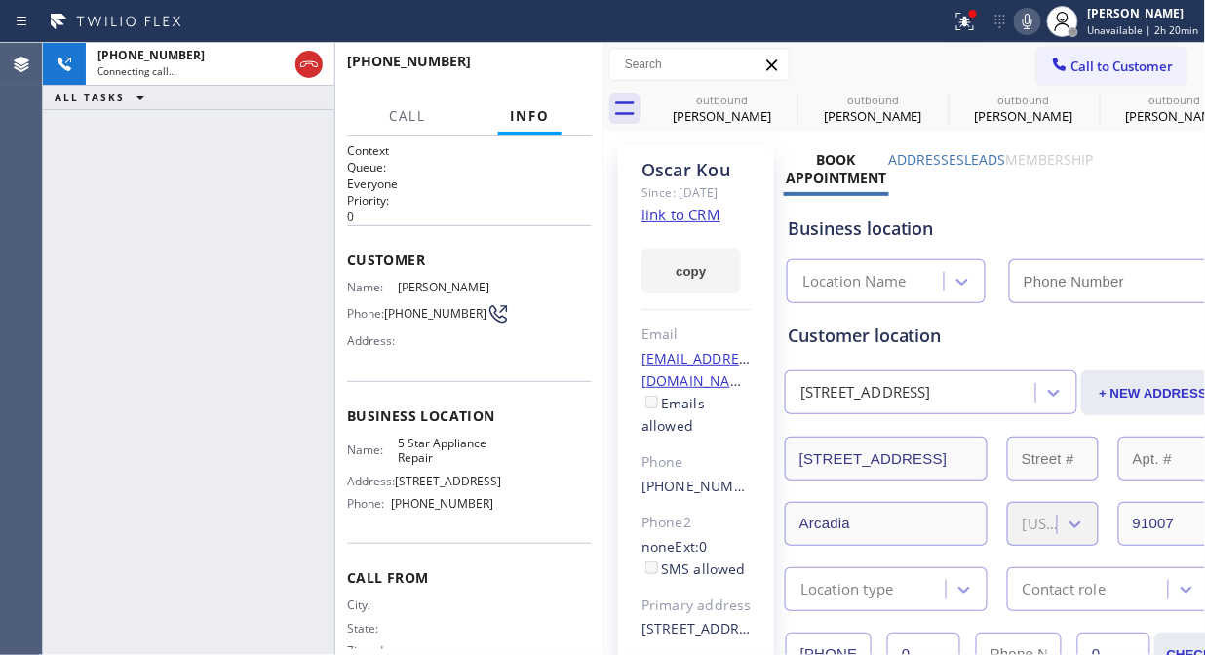
type input "[PHONE_NUMBER]"
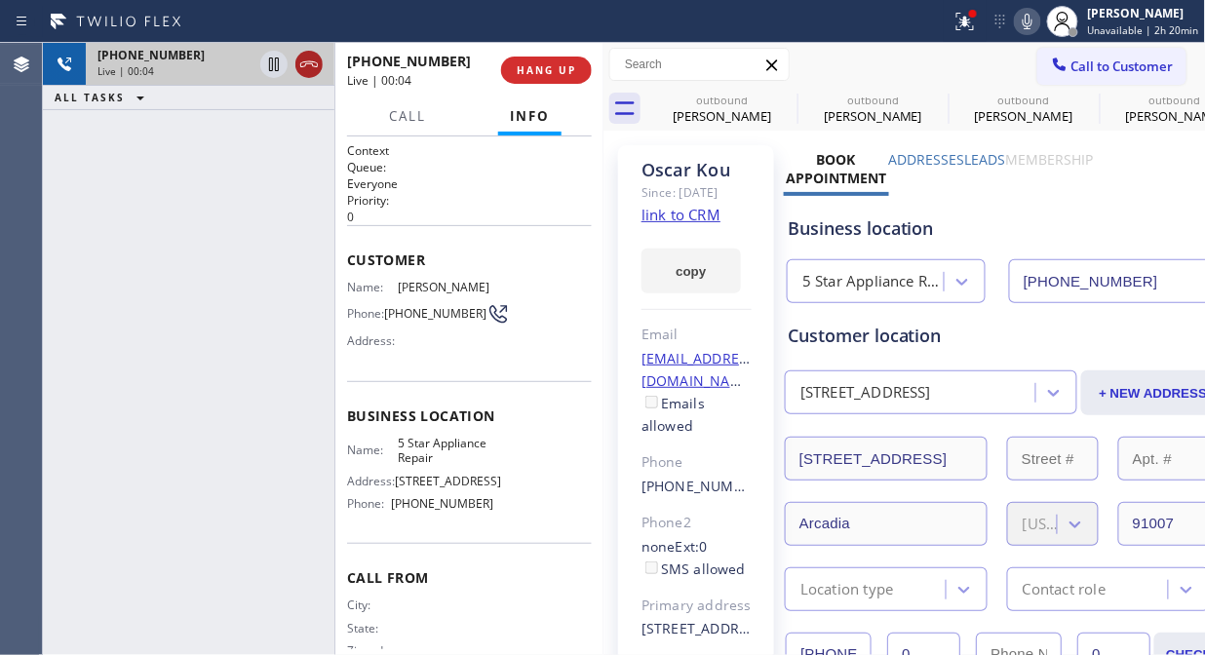
click at [310, 53] on icon at bounding box center [308, 64] width 23 height 23
click at [569, 63] on span "HANG UP" at bounding box center [546, 70] width 59 height 14
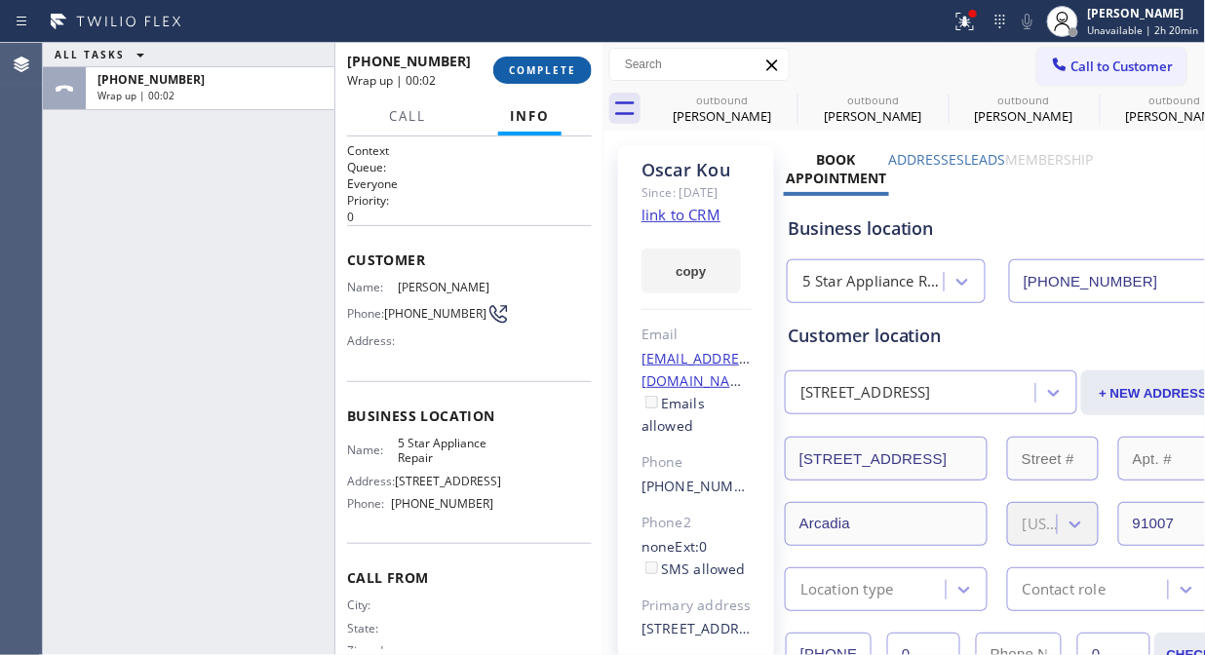
click at [562, 69] on span "COMPLETE" at bounding box center [542, 70] width 67 height 14
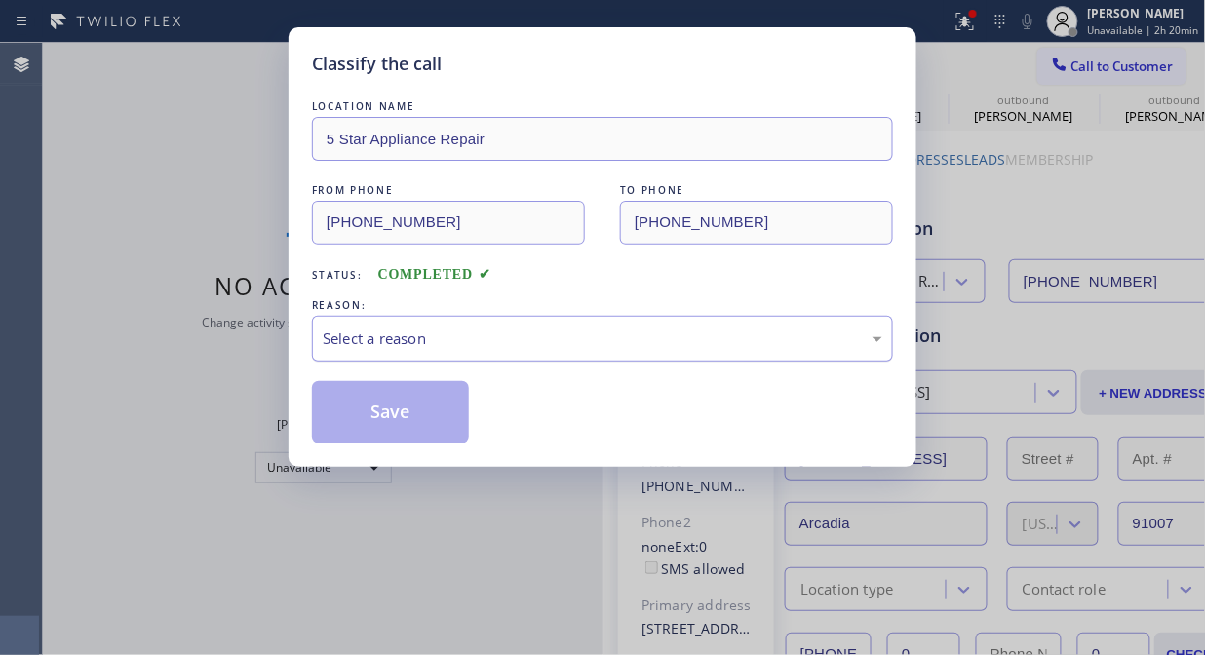
click at [558, 358] on div "Select a reason" at bounding box center [602, 339] width 581 height 46
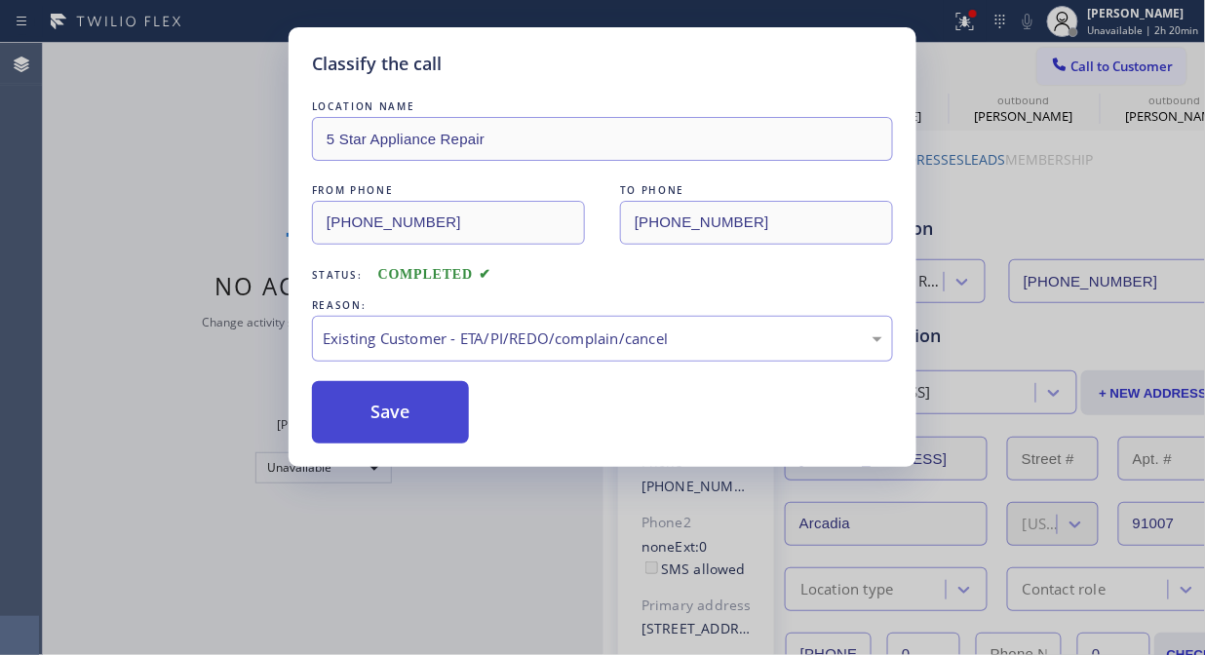
click at [431, 425] on button "Save" at bounding box center [390, 412] width 157 height 62
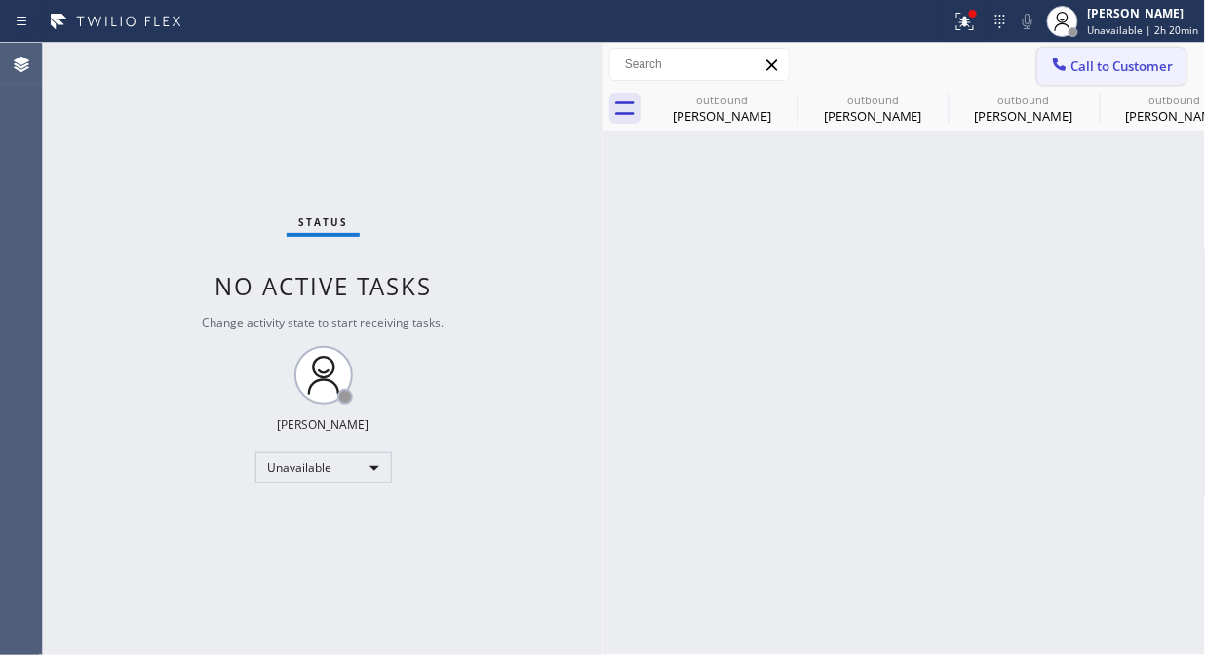
click at [1057, 63] on icon at bounding box center [1059, 64] width 19 height 19
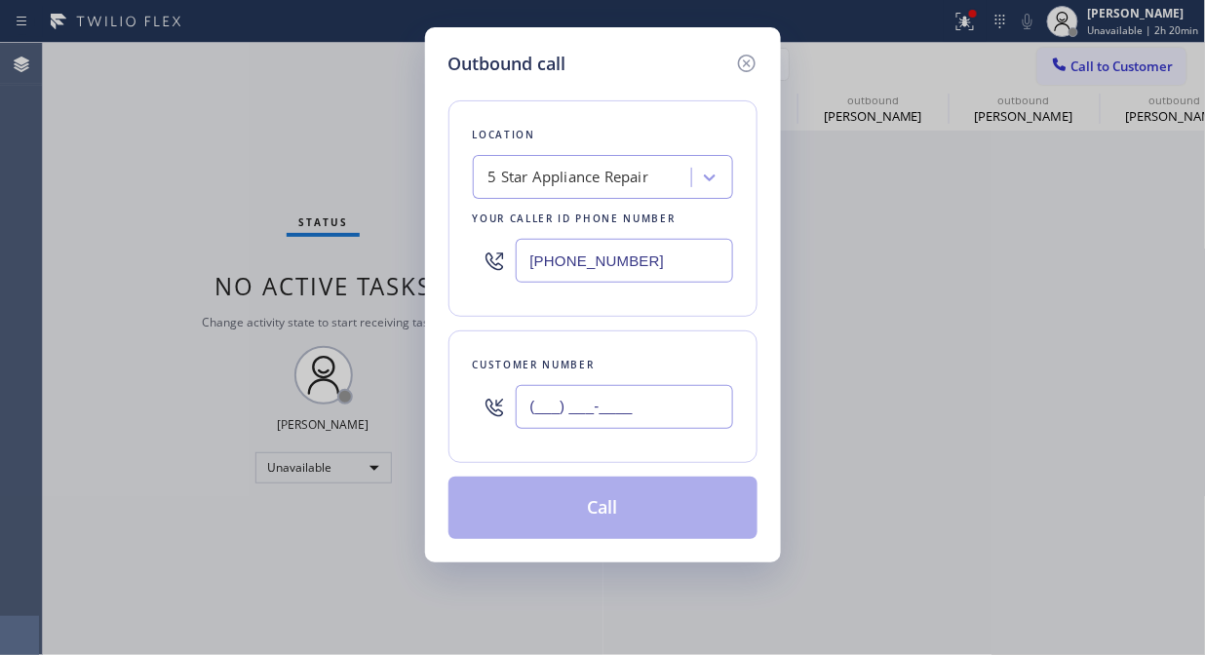
click at [706, 406] on input "(___) ___-____" at bounding box center [624, 407] width 217 height 44
paste input "714) 240-4900"
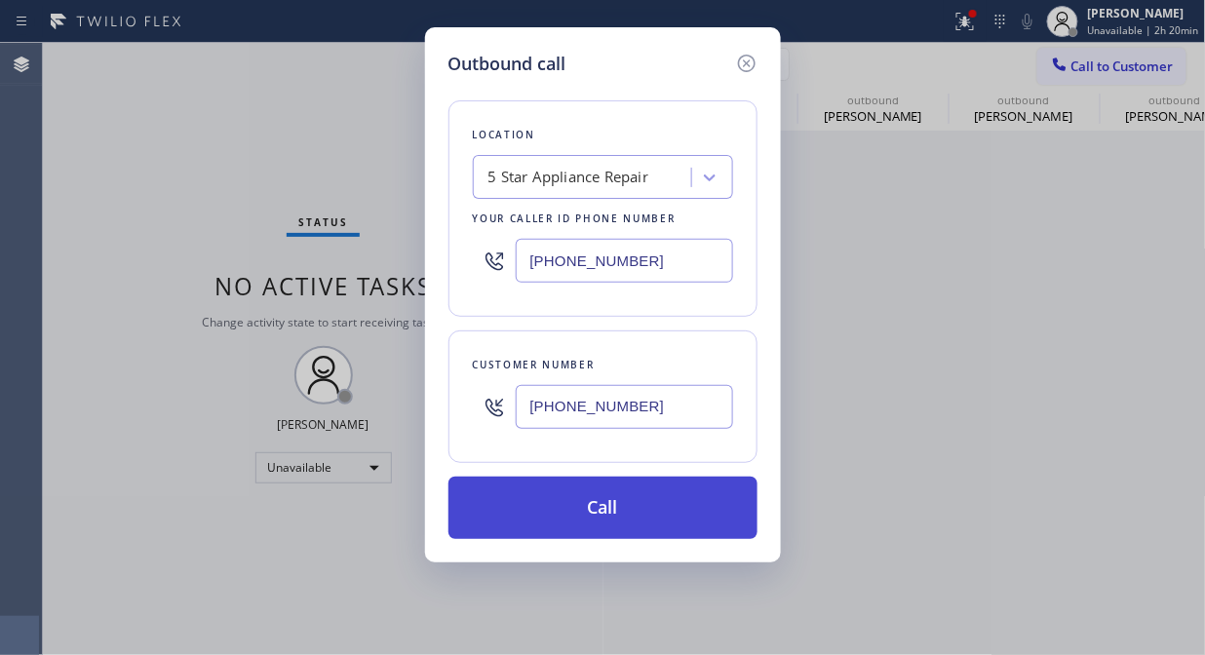
type input "[PHONE_NUMBER]"
click at [690, 510] on button "Call" at bounding box center [602, 508] width 309 height 62
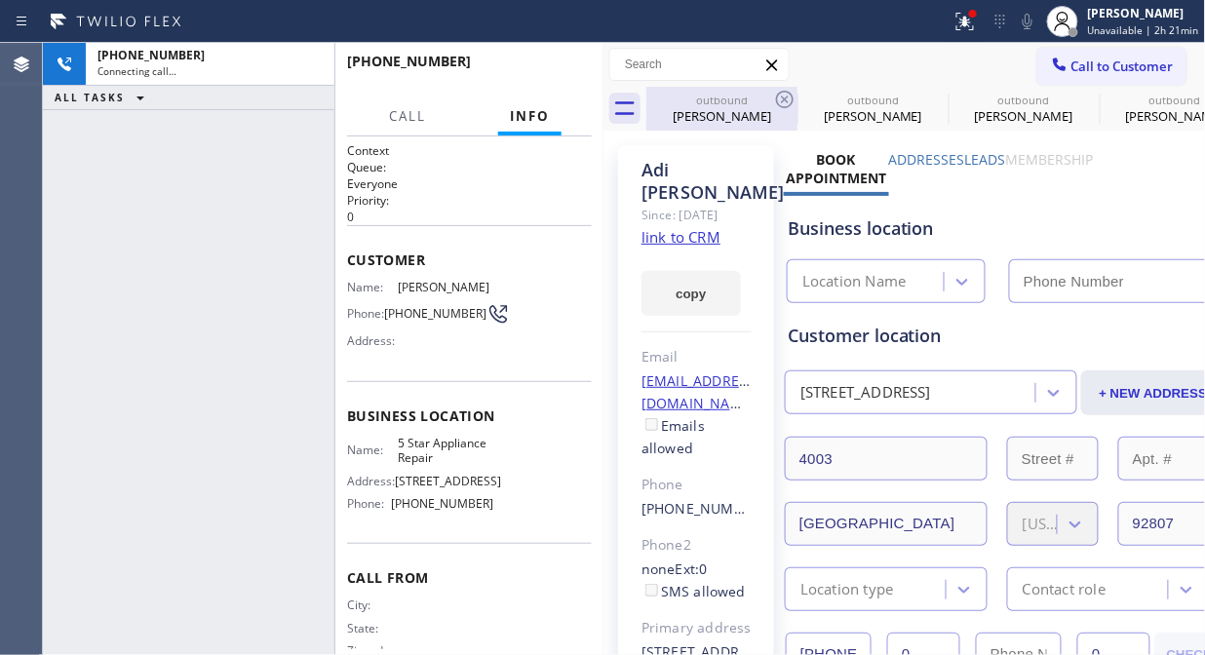
type input "[PHONE_NUMBER]"
click at [790, 93] on icon at bounding box center [785, 100] width 18 height 18
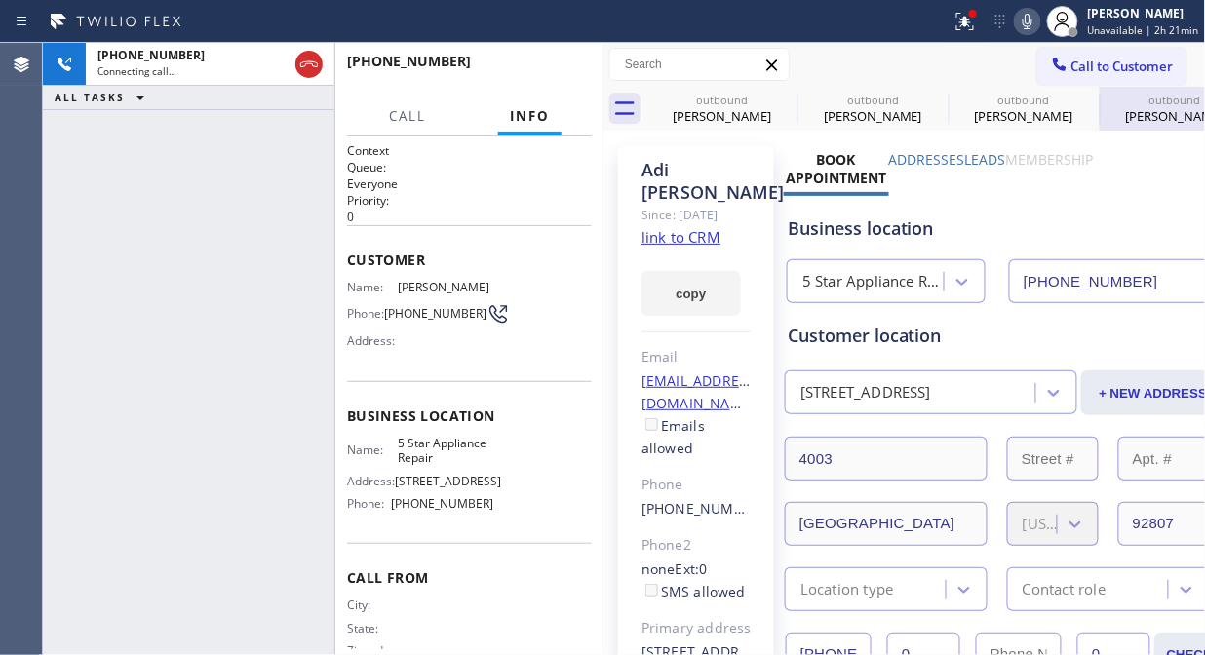
click at [0, 0] on icon at bounding box center [0, 0] width 0 height 0
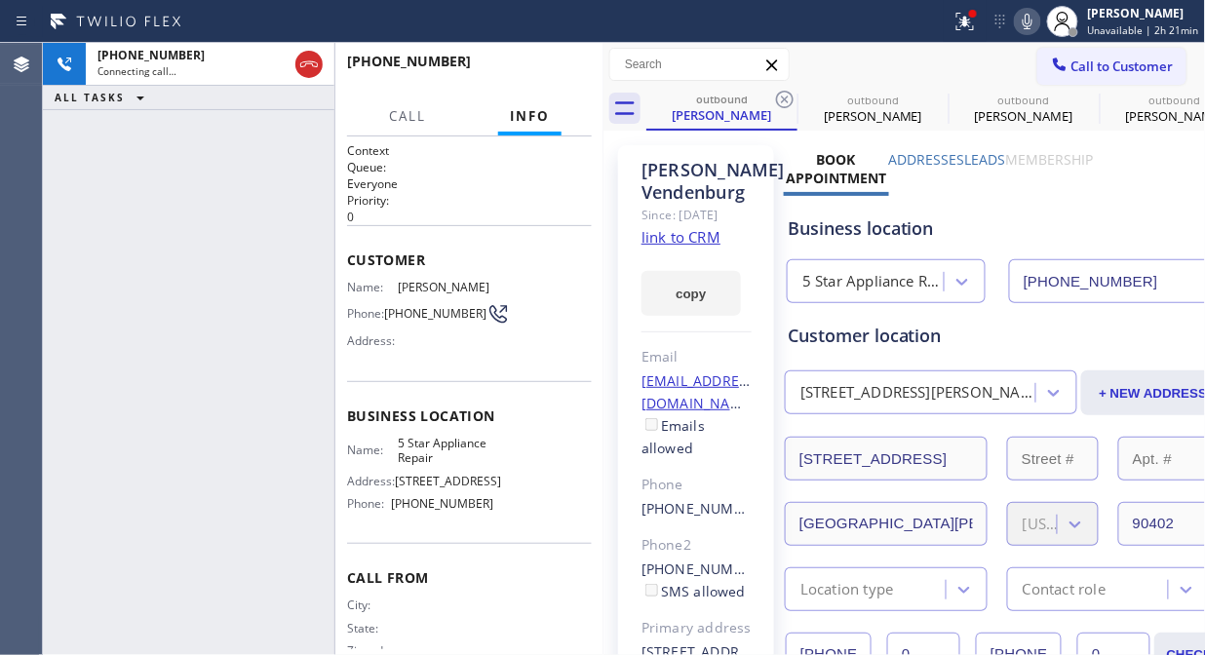
click at [788, 91] on icon at bounding box center [784, 99] width 23 height 23
click at [0, 0] on icon at bounding box center [0, 0] width 0 height 0
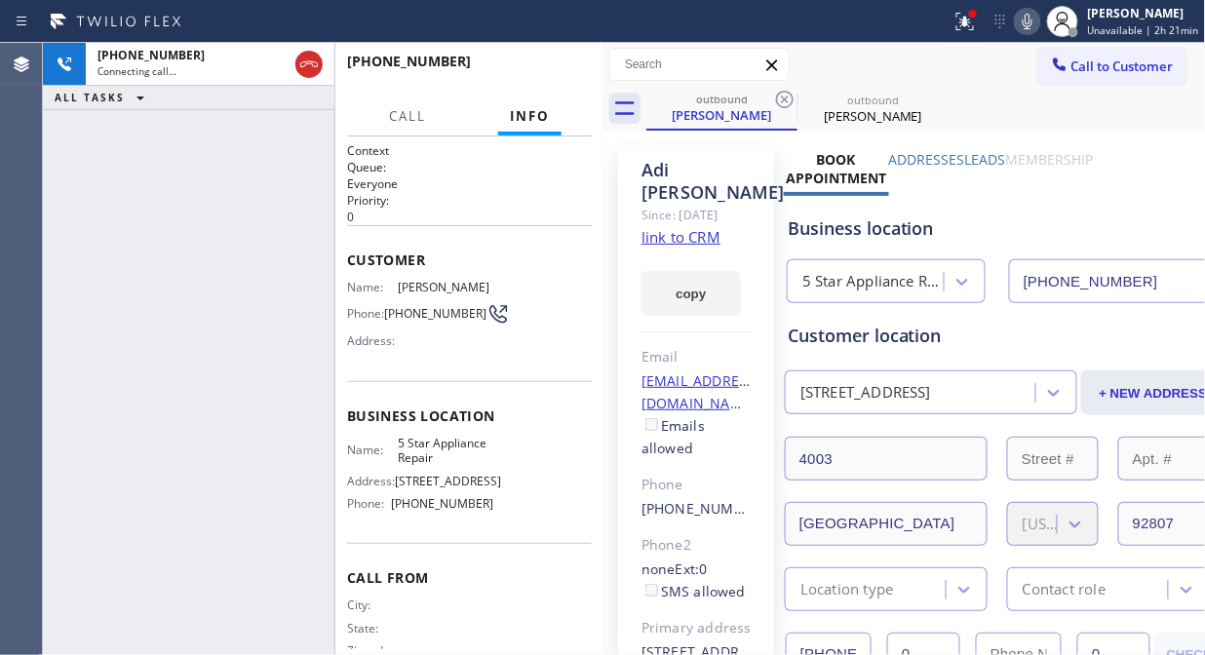
click at [788, 91] on icon at bounding box center [784, 99] width 23 height 23
click at [970, 29] on icon at bounding box center [964, 21] width 23 height 23
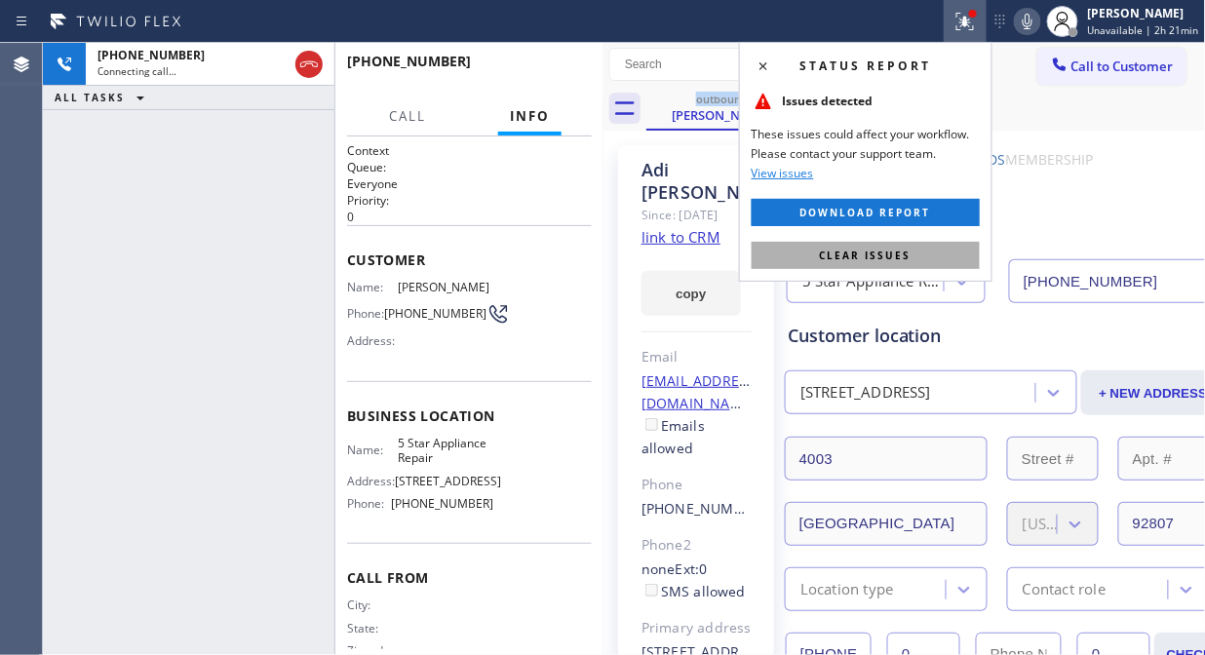
click at [907, 254] on span "Clear issues" at bounding box center [866, 256] width 92 height 14
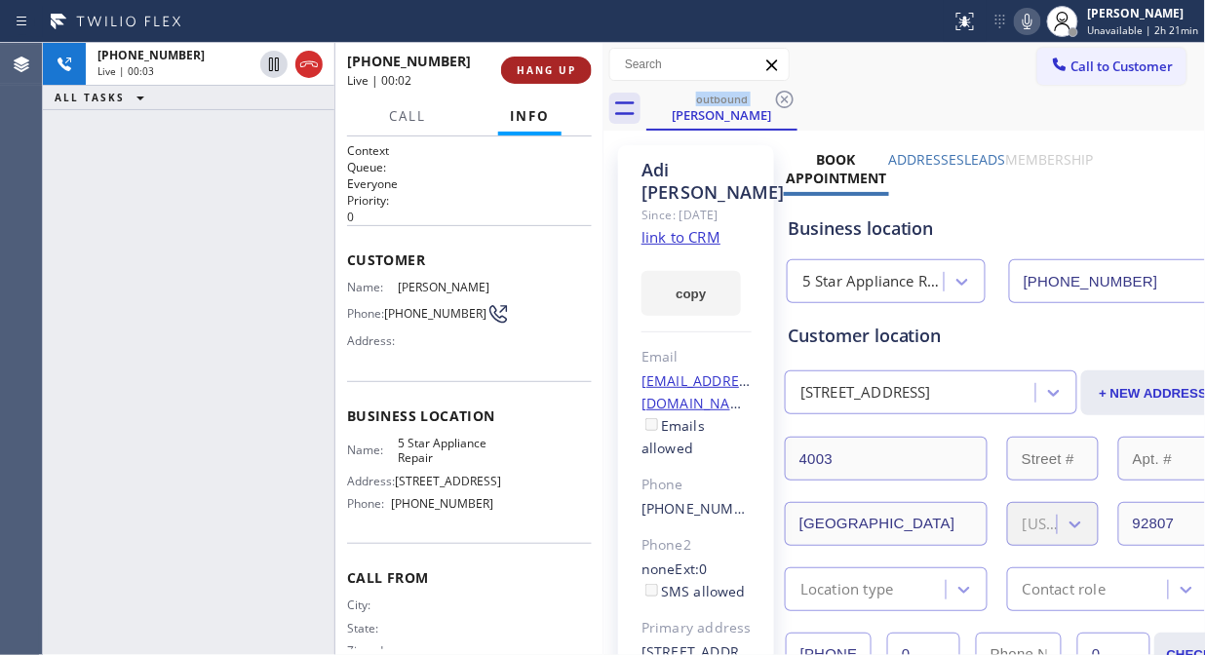
click at [532, 61] on button "HANG UP" at bounding box center [546, 70] width 91 height 27
click at [533, 61] on button "HANG UP" at bounding box center [546, 70] width 91 height 27
click at [542, 68] on span "HANG UP" at bounding box center [546, 70] width 59 height 14
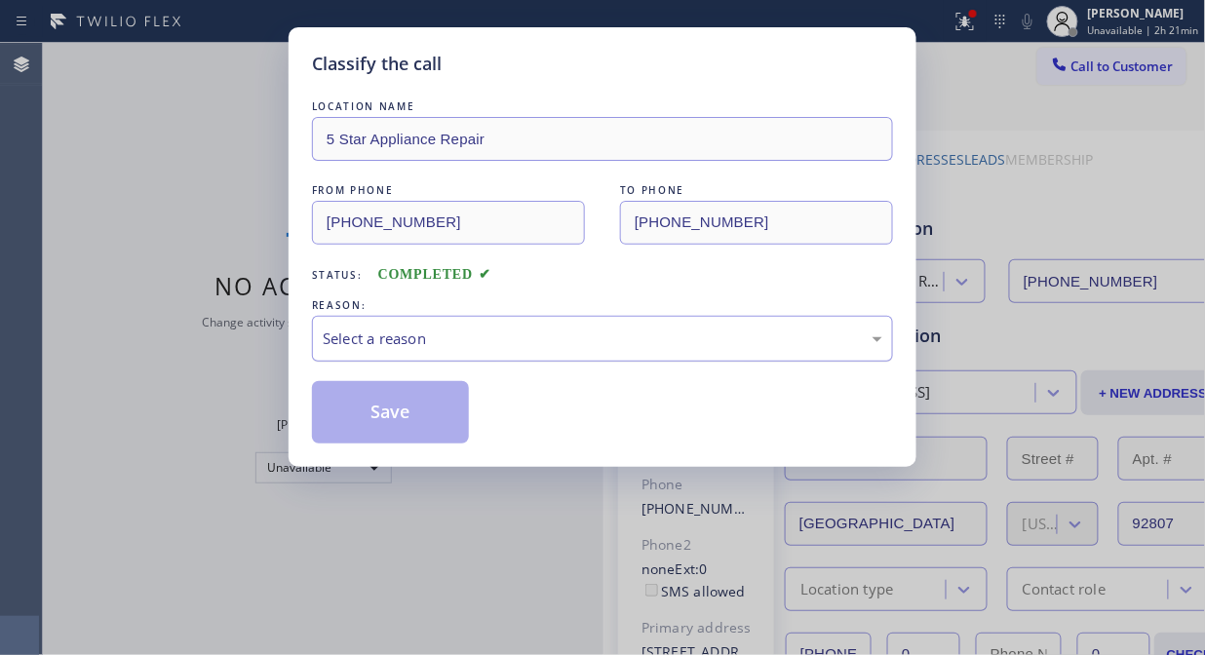
click at [562, 341] on div "Select a reason" at bounding box center [603, 339] width 560 height 22
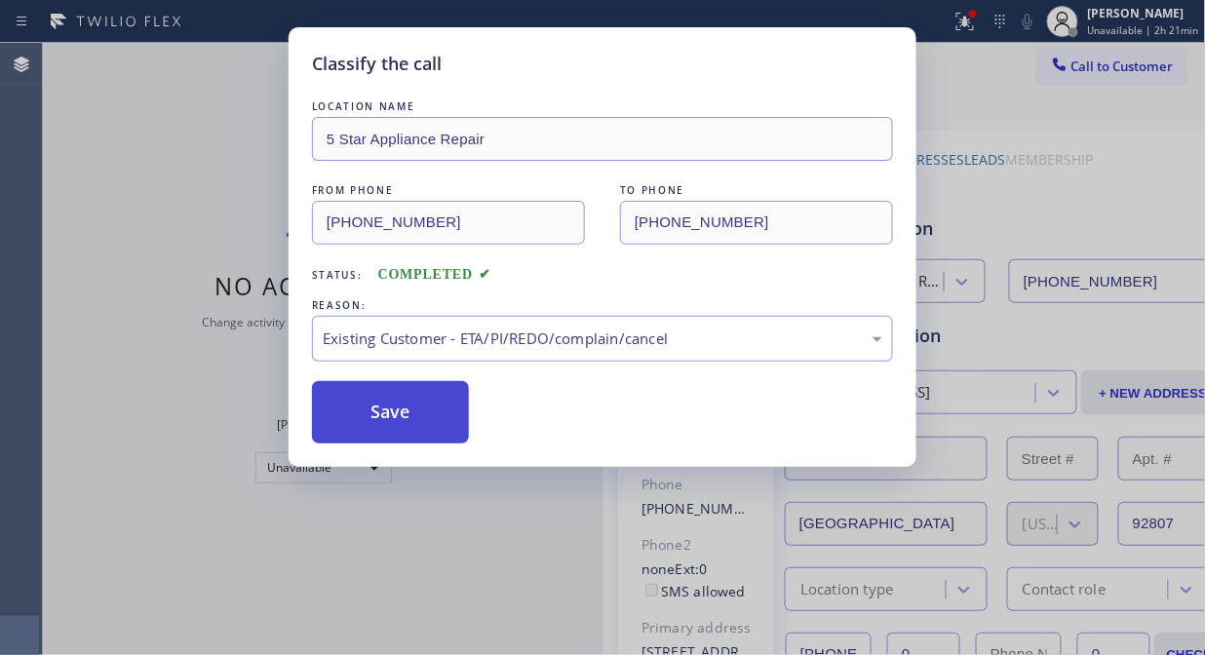
click at [427, 410] on button "Save" at bounding box center [390, 412] width 157 height 62
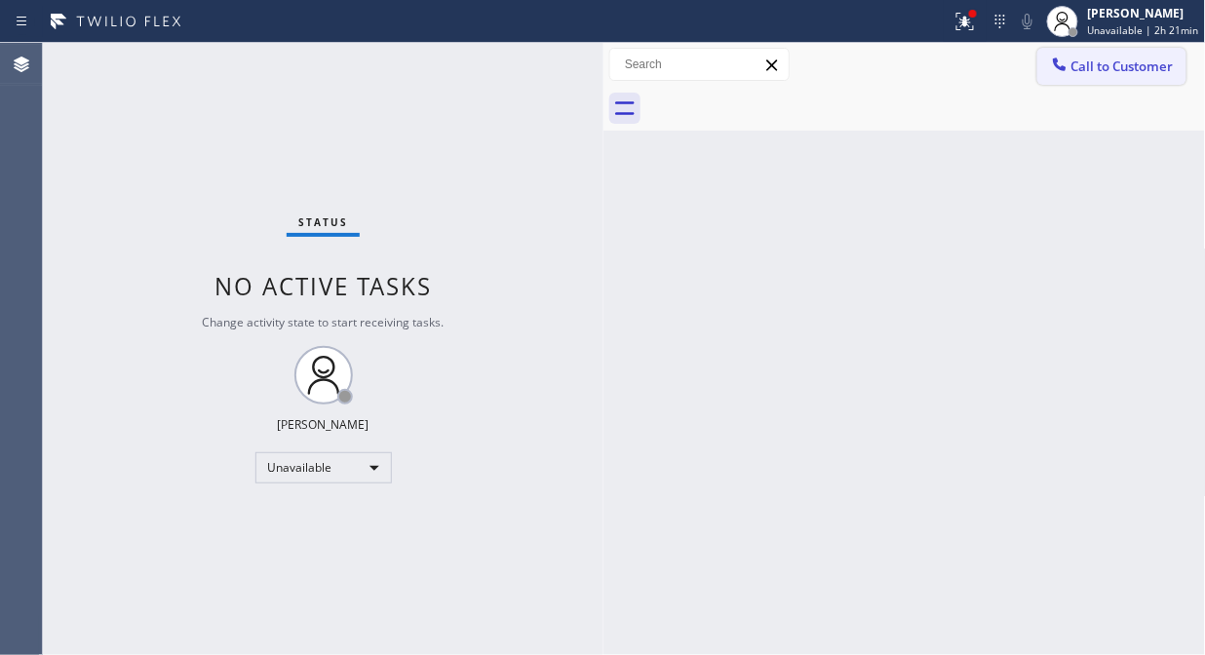
click at [1068, 62] on div at bounding box center [1059, 66] width 23 height 23
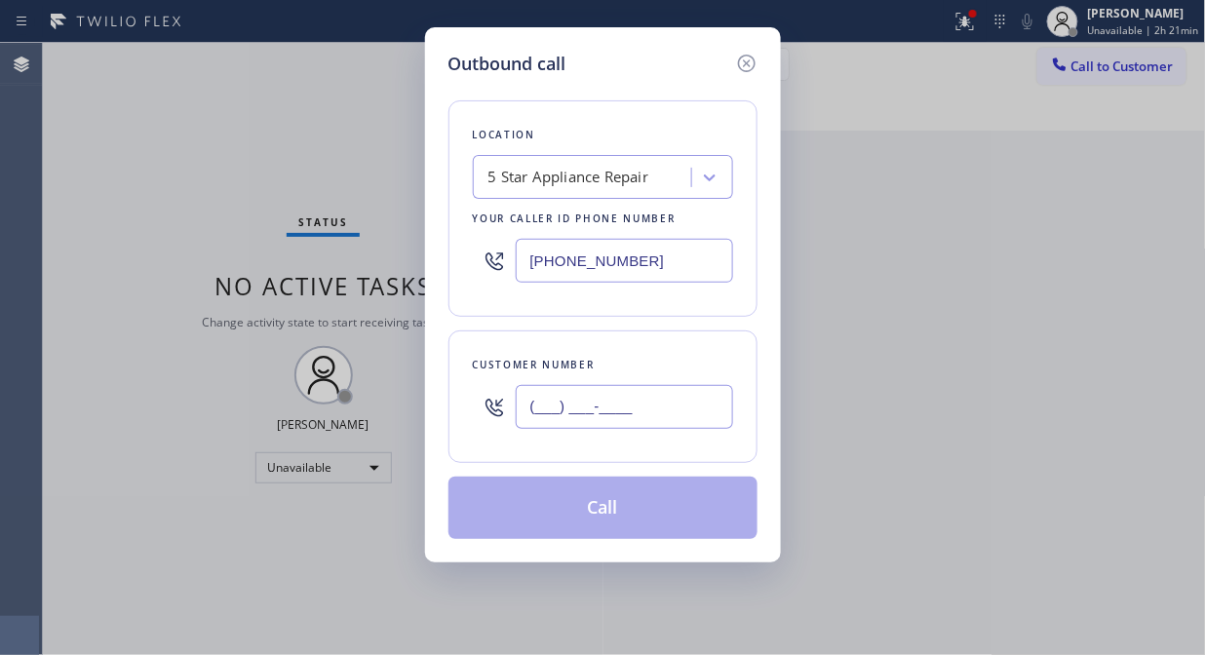
click at [645, 401] on input "(___) ___-____" at bounding box center [624, 407] width 217 height 44
paste input "858) 472-2500"
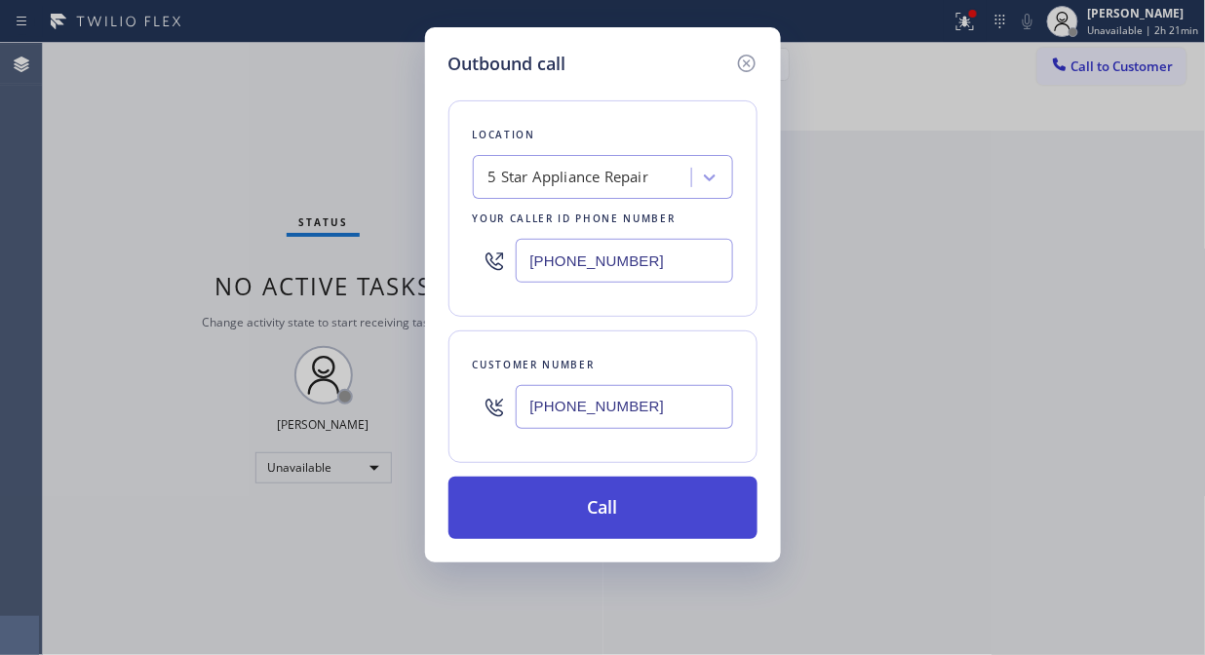
type input "[PHONE_NUMBER]"
click at [667, 527] on button "Call" at bounding box center [602, 508] width 309 height 62
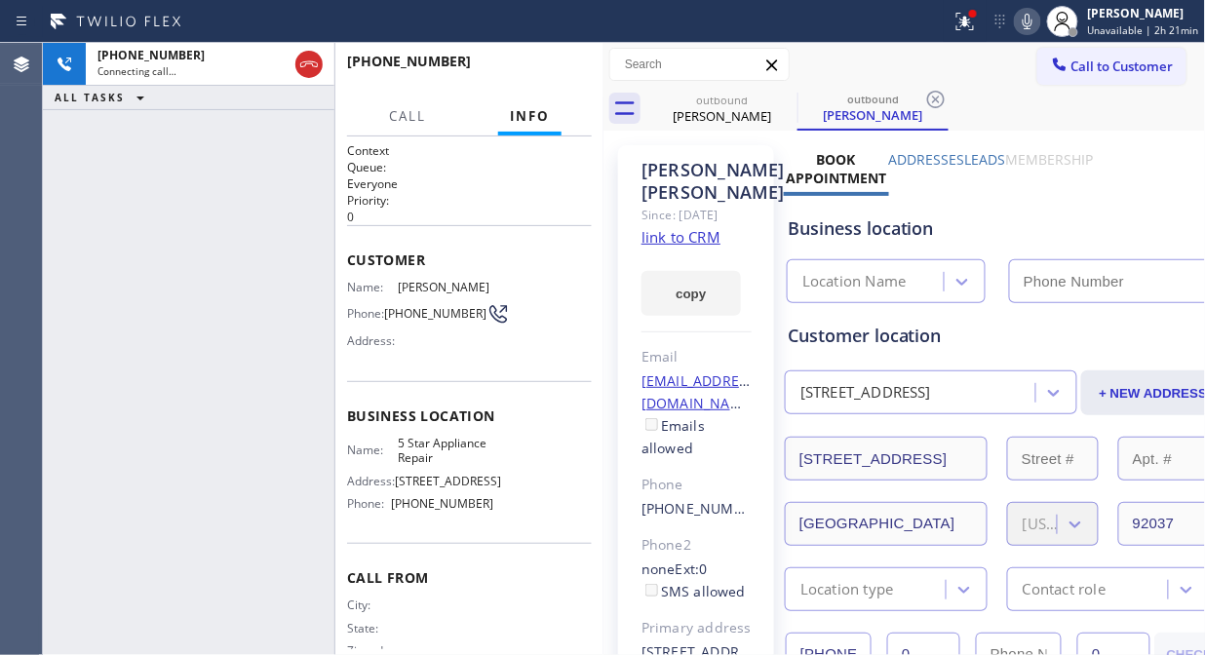
type input "[PHONE_NUMBER]"
click at [514, 64] on button "HANG UP" at bounding box center [546, 70] width 91 height 27
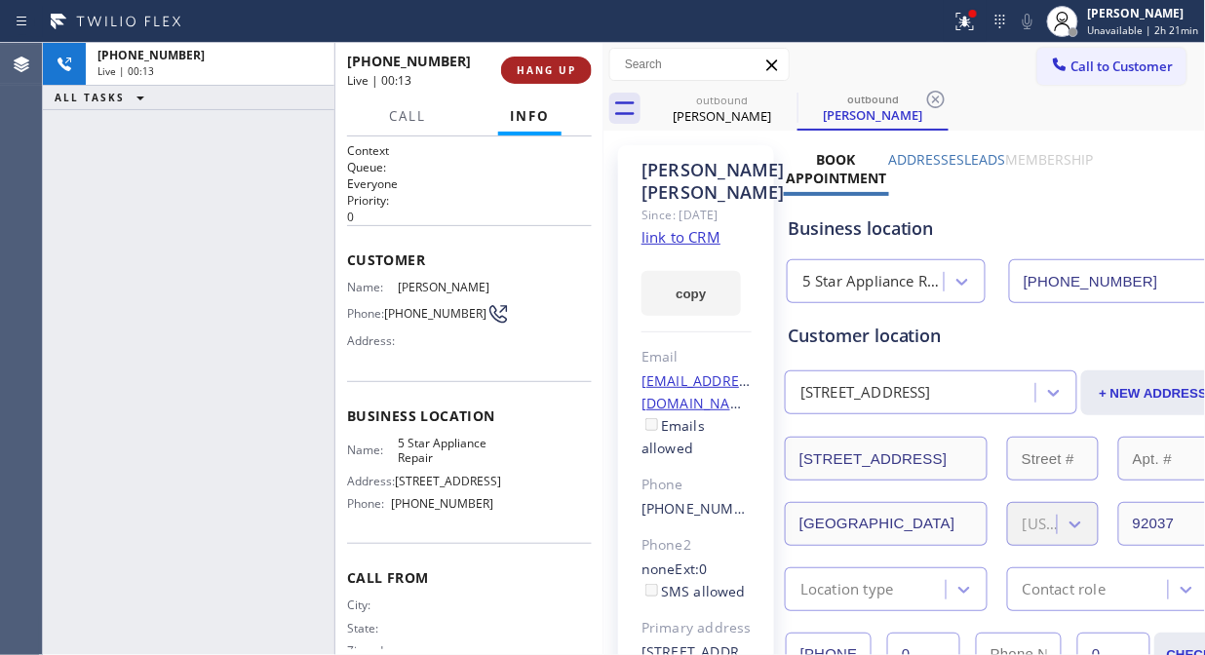
click at [514, 64] on button "HANG UP" at bounding box center [546, 70] width 91 height 27
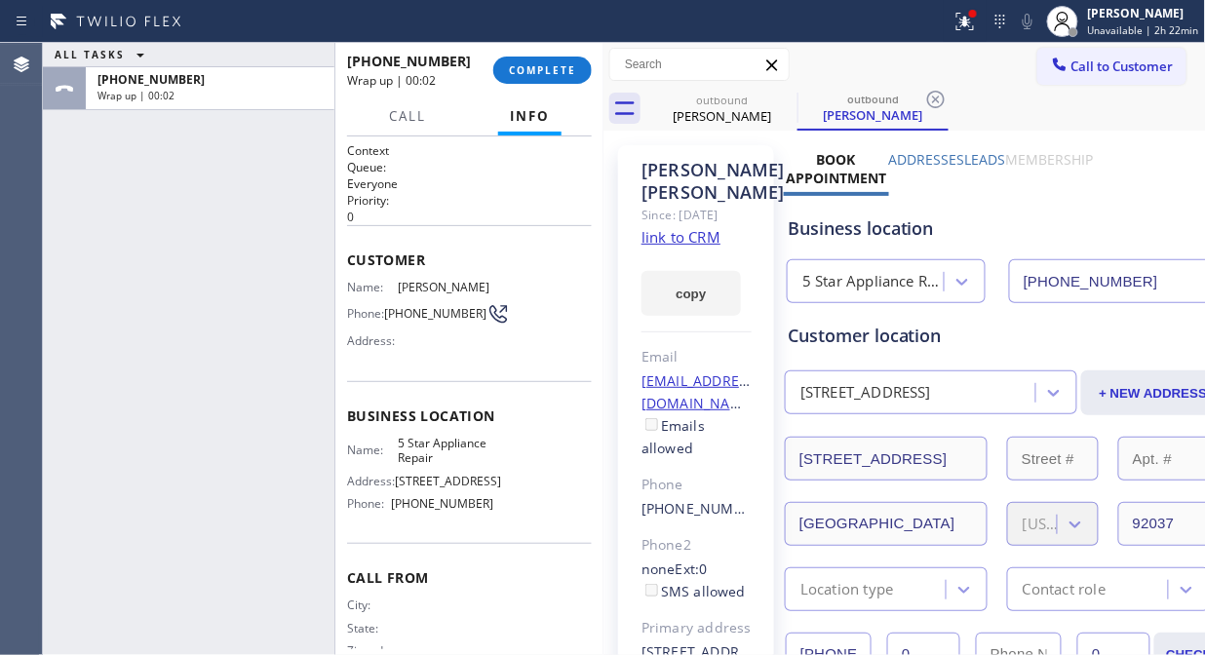
click at [530, 86] on div "[PHONE_NUMBER] Wrap up | 00:02 COMPLETE" at bounding box center [469, 70] width 245 height 51
click at [541, 57] on button "COMPLETE" at bounding box center [542, 70] width 98 height 27
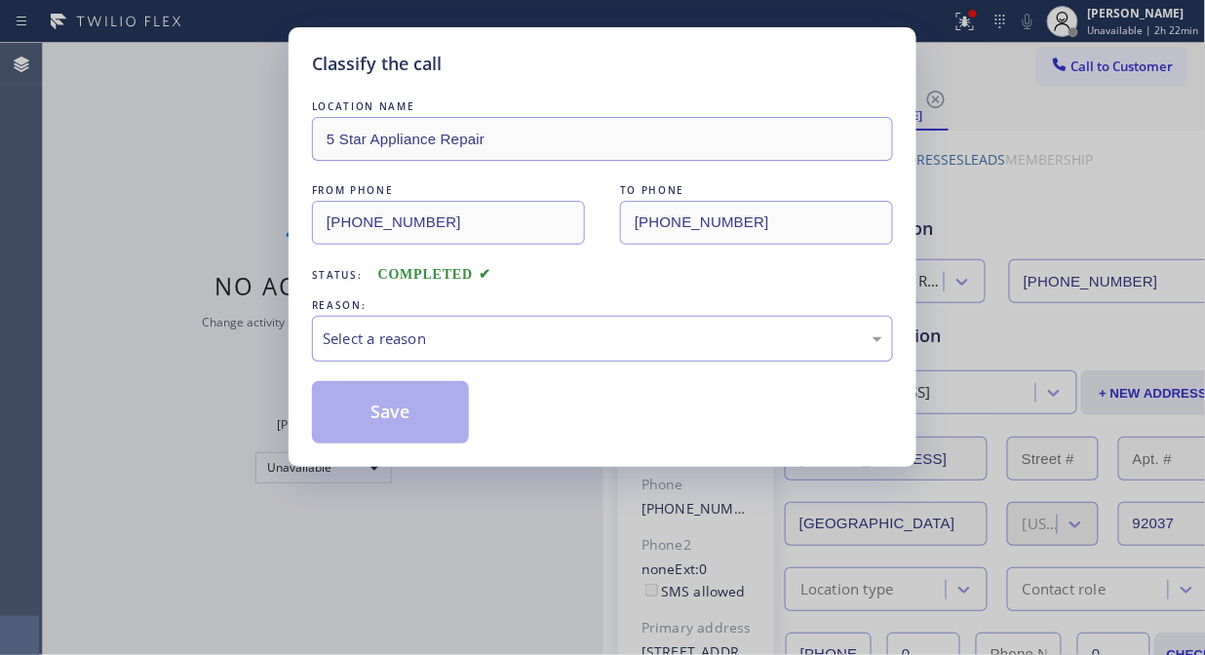
click at [572, 331] on div "Select a reason" at bounding box center [603, 339] width 560 height 22
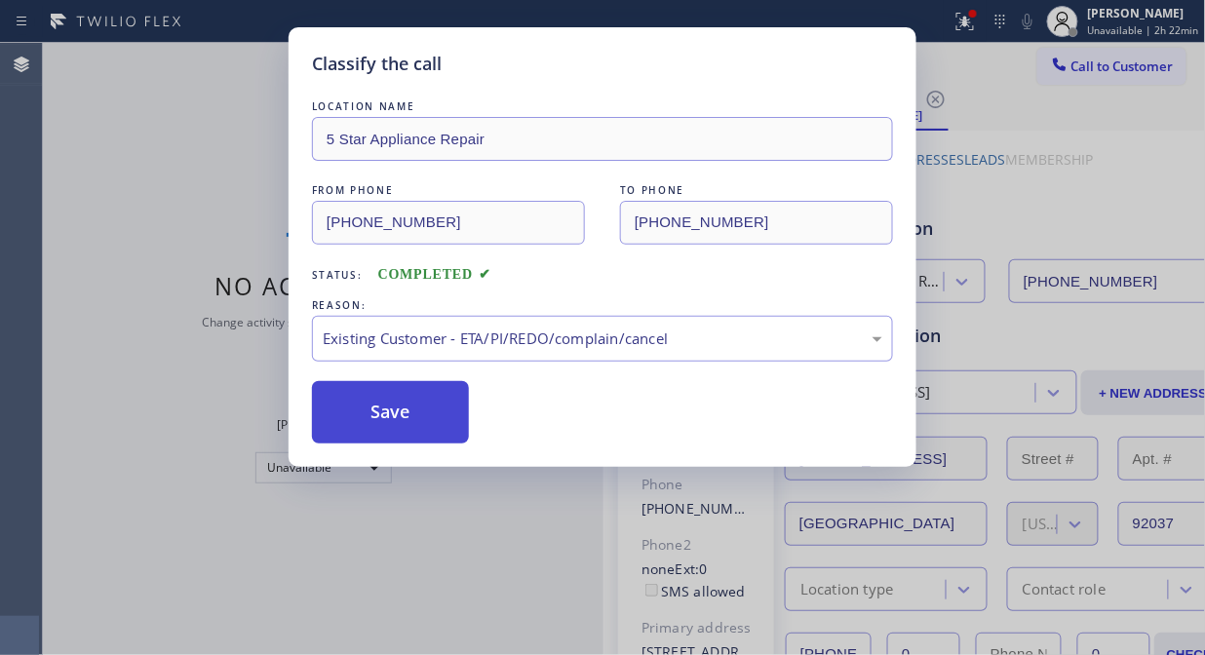
click at [414, 422] on button "Save" at bounding box center [390, 412] width 157 height 62
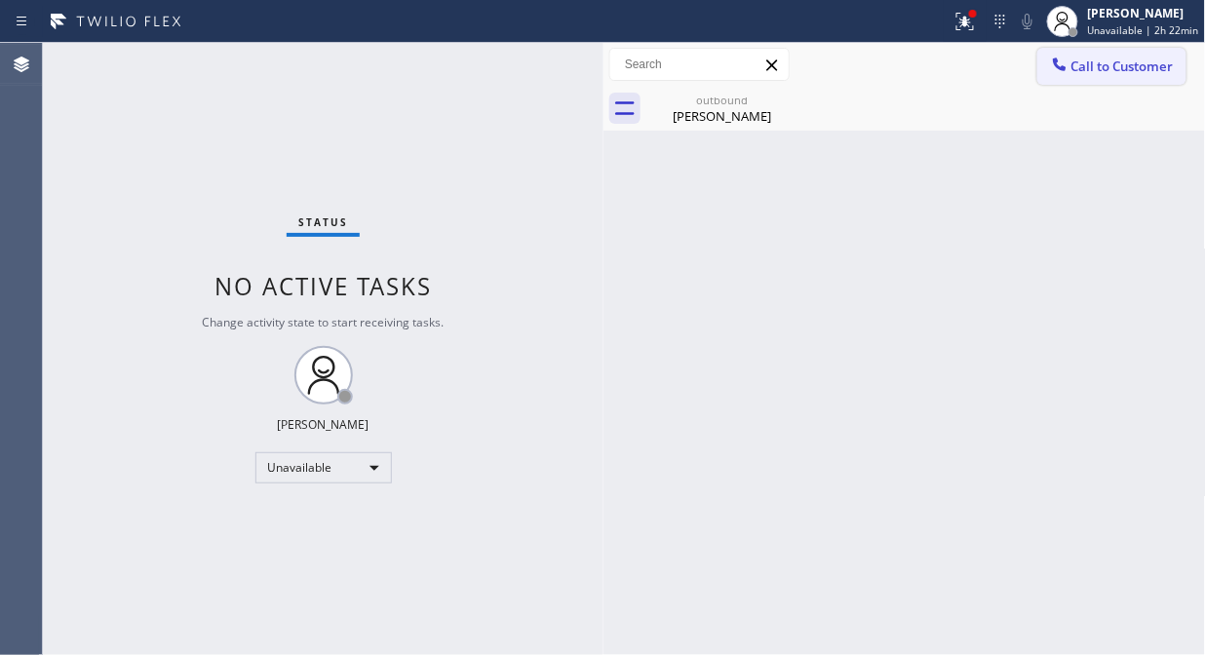
click at [1079, 63] on span "Call to Customer" at bounding box center [1122, 67] width 102 height 18
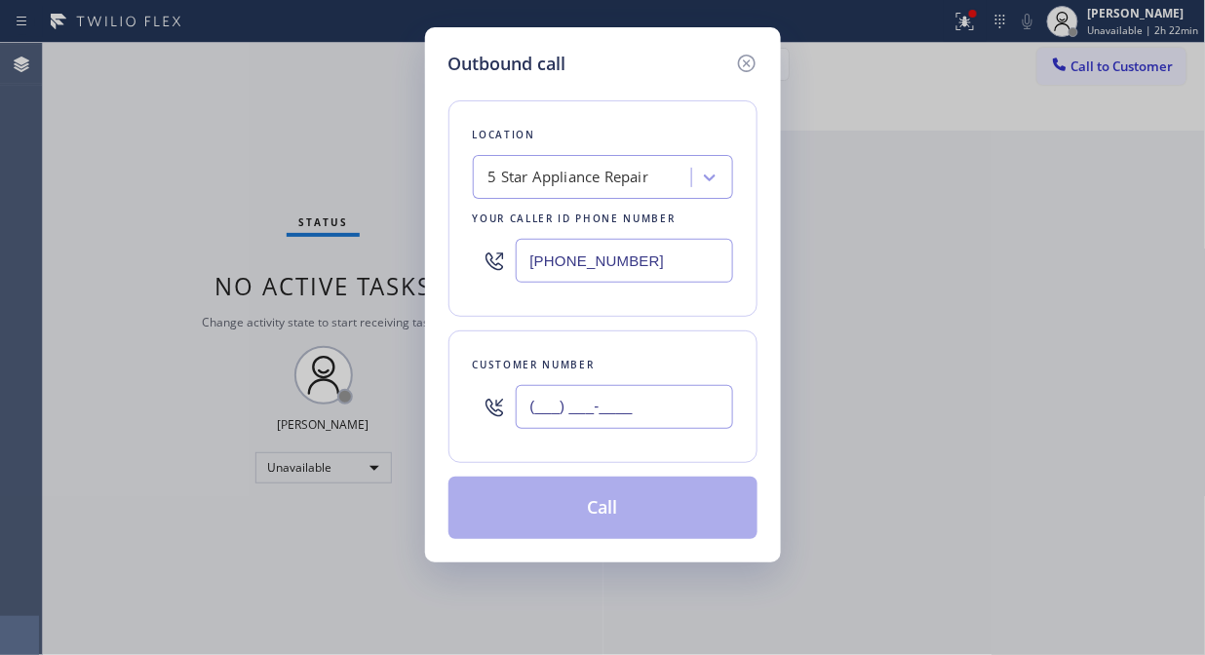
click at [665, 407] on input "(___) ___-____" at bounding box center [624, 407] width 217 height 44
paste input "858) 472-2500"
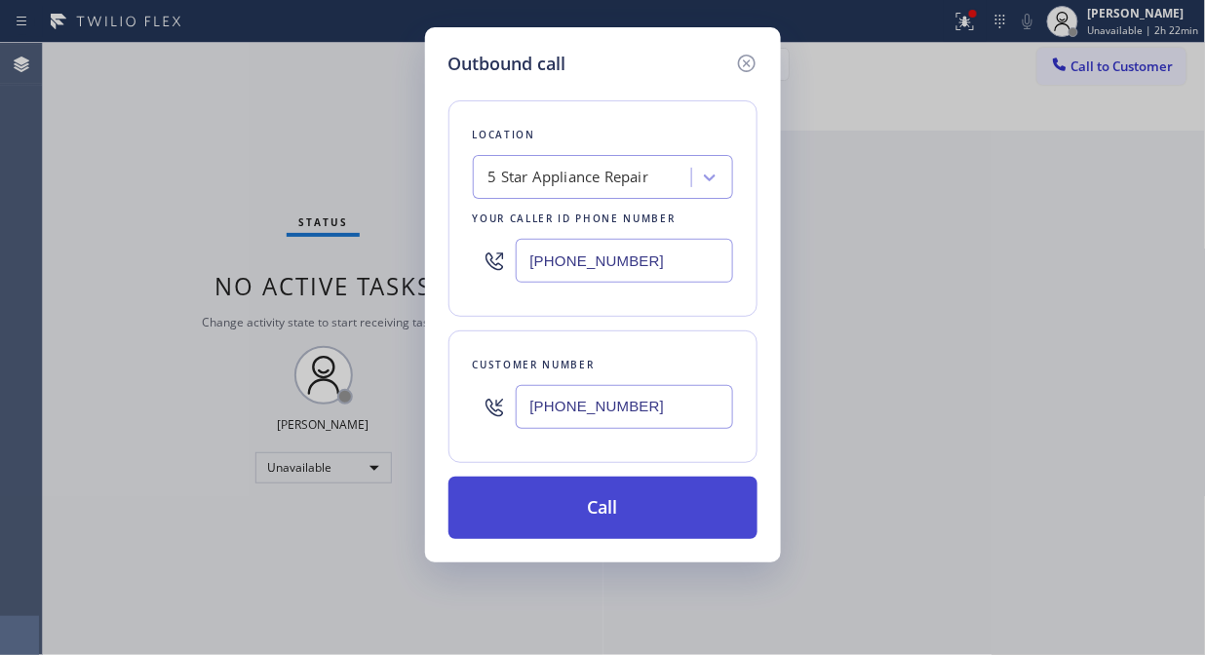
type input "[PHONE_NUMBER]"
click at [634, 514] on button "Call" at bounding box center [602, 508] width 309 height 62
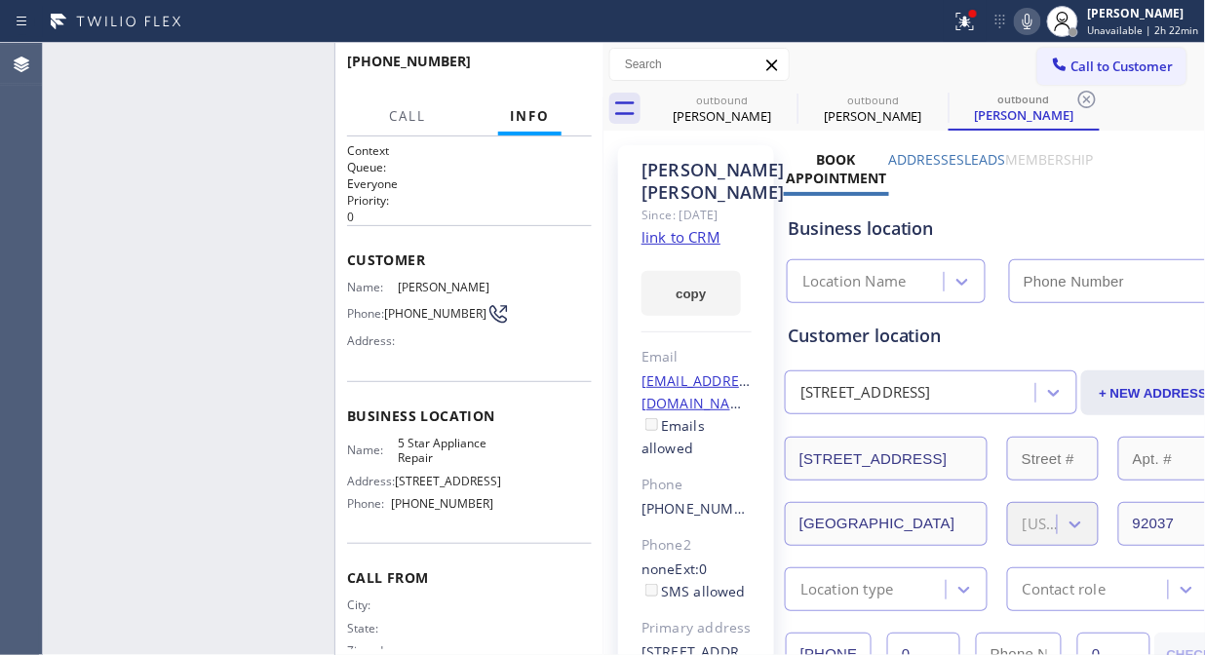
type input "[PHONE_NUMBER]"
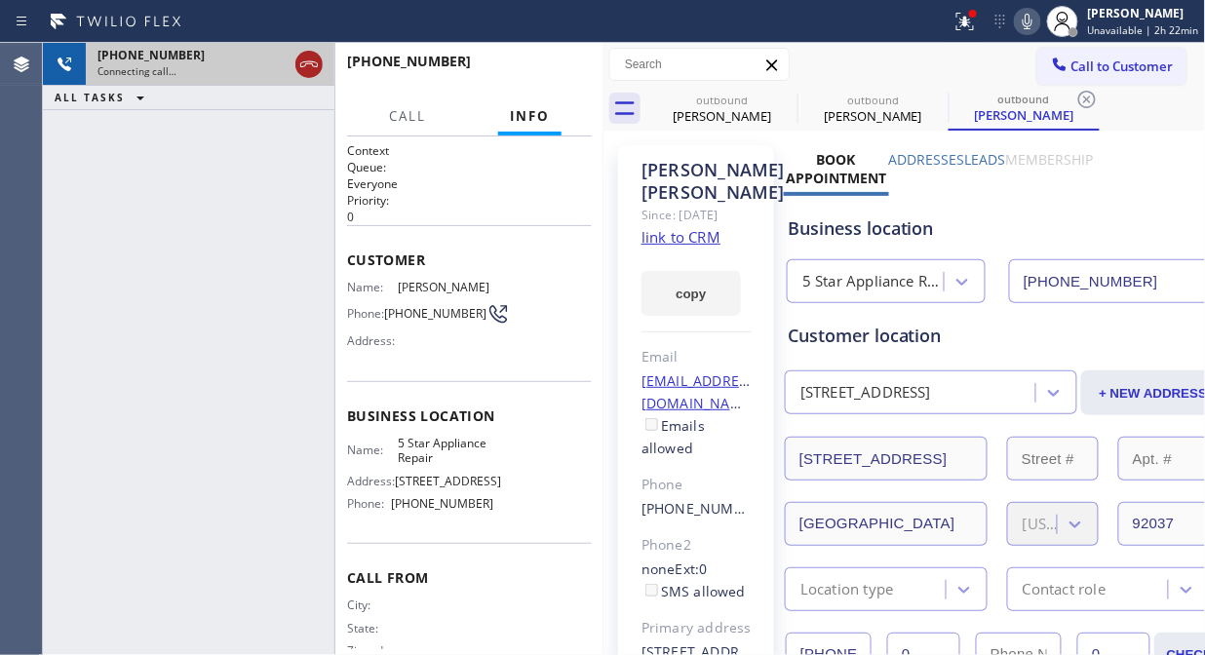
click at [304, 71] on icon at bounding box center [308, 64] width 23 height 23
click at [1054, 66] on div at bounding box center [1059, 66] width 23 height 23
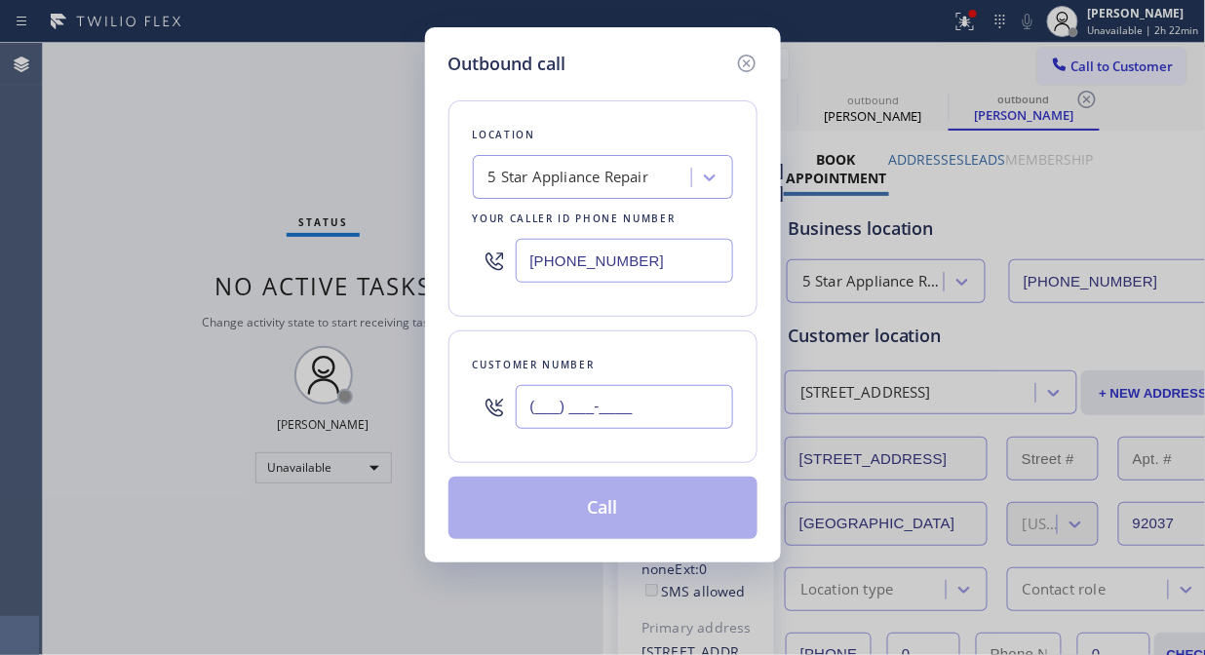
click at [533, 403] on input "(___) ___-____" at bounding box center [624, 407] width 217 height 44
paste input "818) 207-4758"
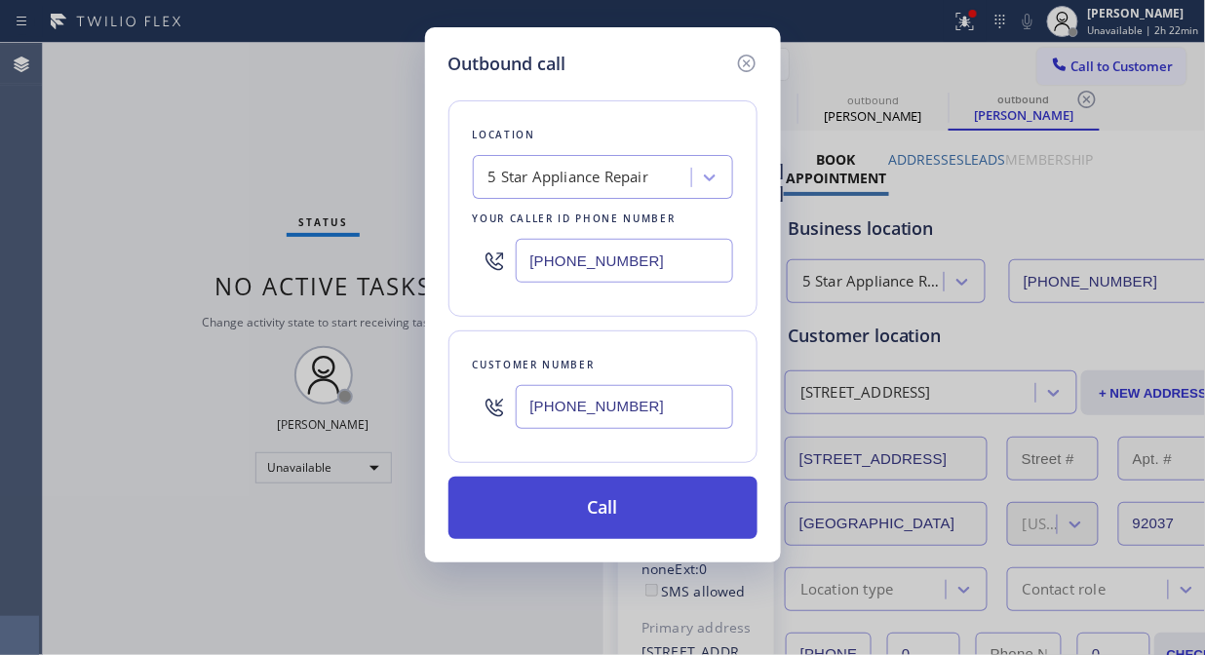
type input "[PHONE_NUMBER]"
drag, startPoint x: 607, startPoint y: 510, endPoint x: 619, endPoint y: 509, distance: 11.7
click at [610, 509] on button "Call" at bounding box center [602, 508] width 309 height 62
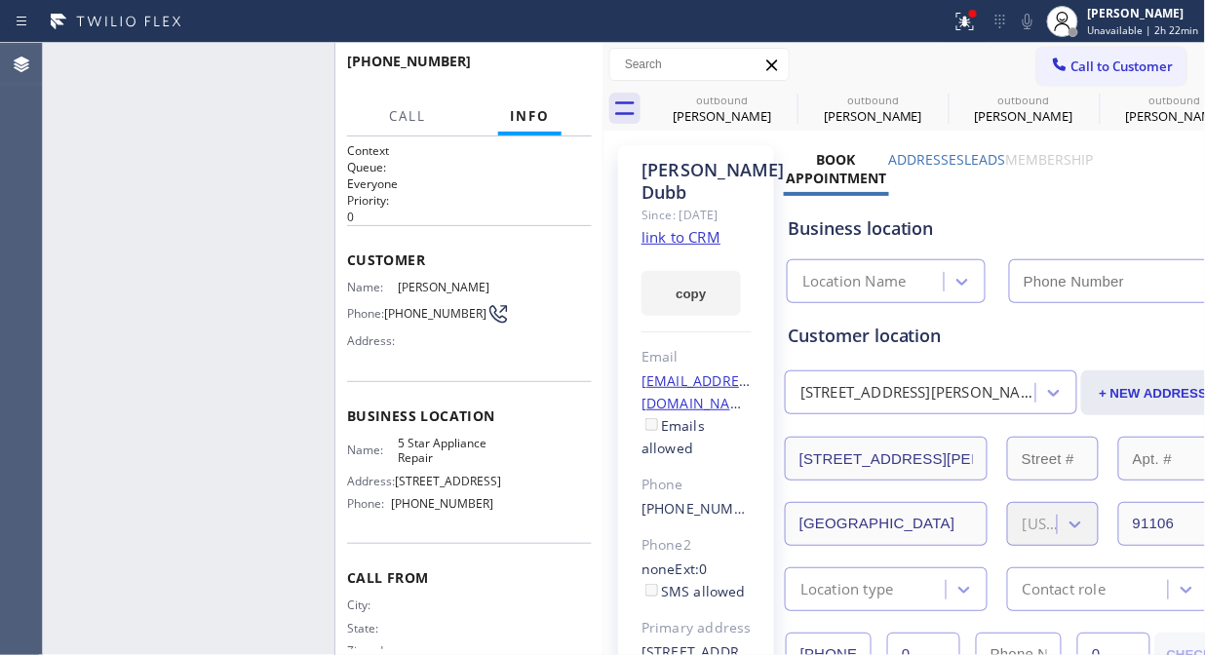
type input "[PHONE_NUMBER]"
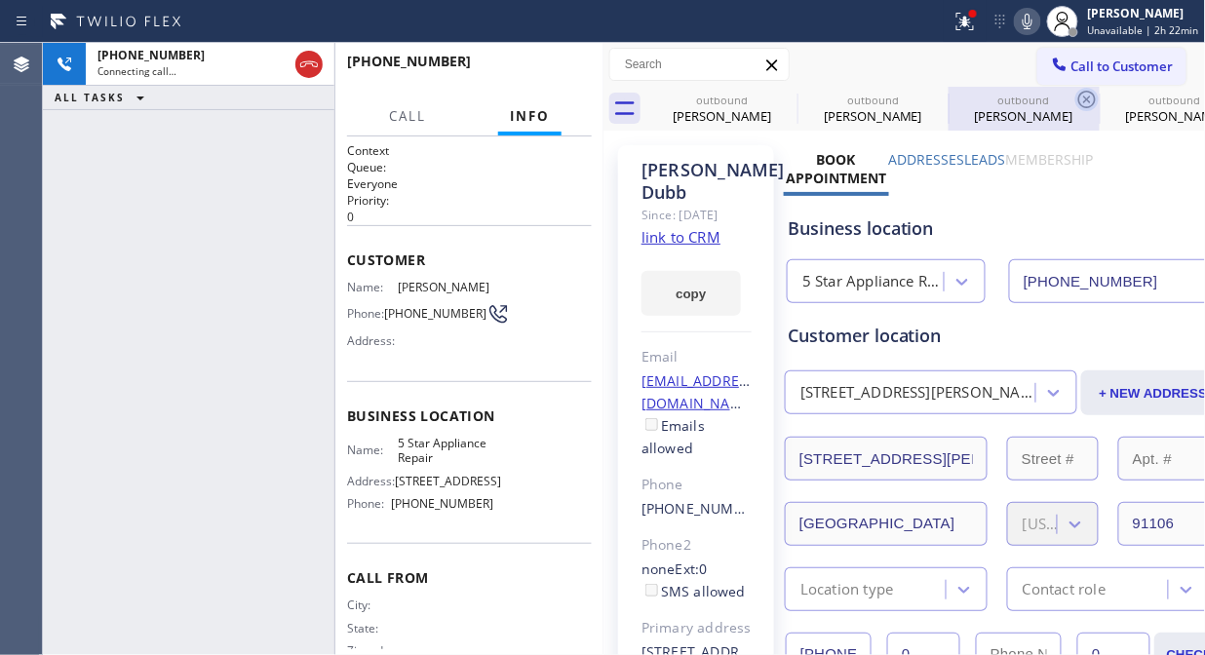
click at [0, 0] on icon at bounding box center [0, 0] width 0 height 0
click at [1075, 95] on icon at bounding box center [1086, 99] width 23 height 23
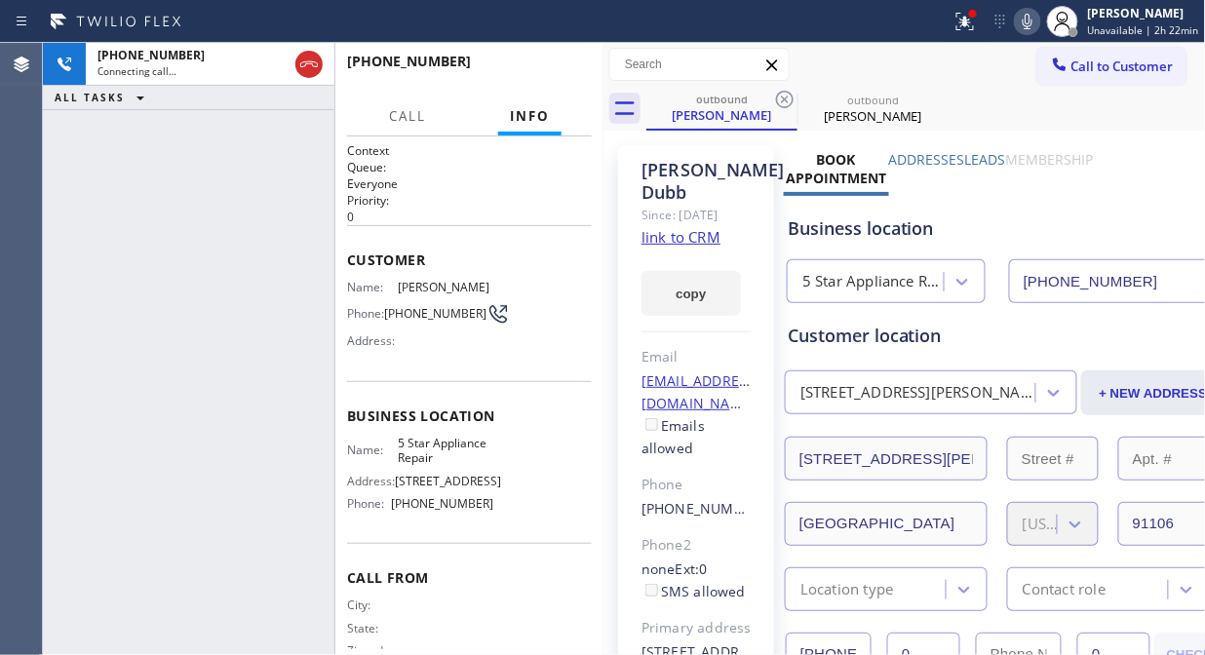
click at [784, 95] on icon at bounding box center [784, 99] width 23 height 23
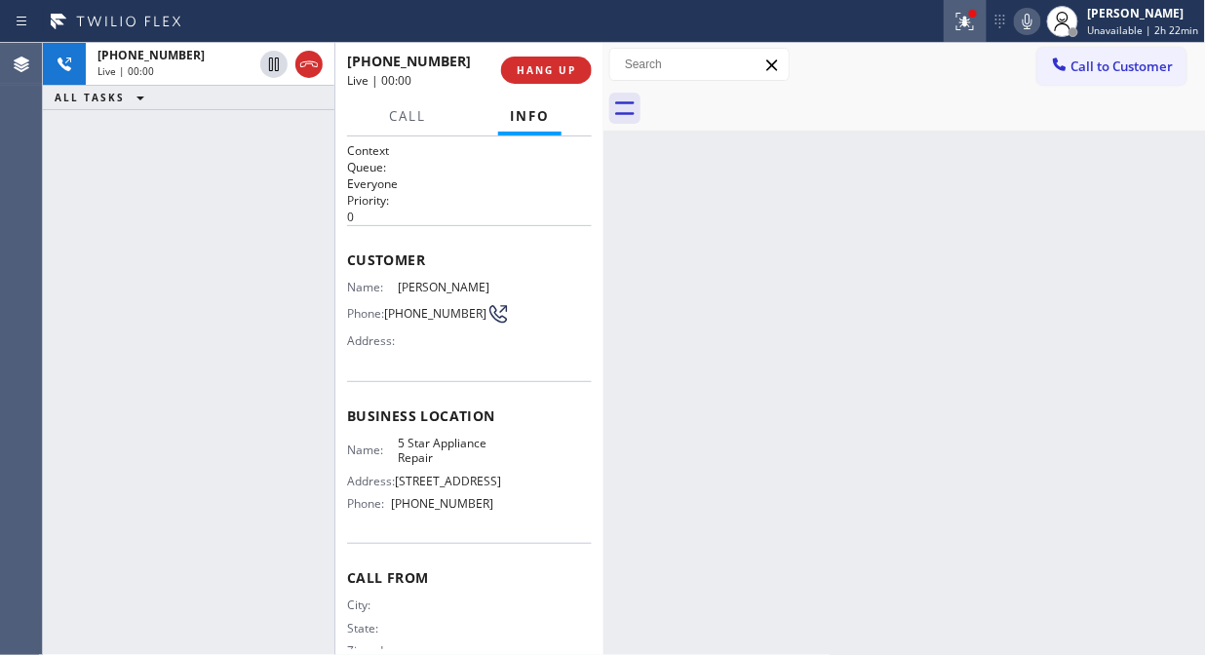
click at [971, 30] on icon at bounding box center [964, 21] width 23 height 23
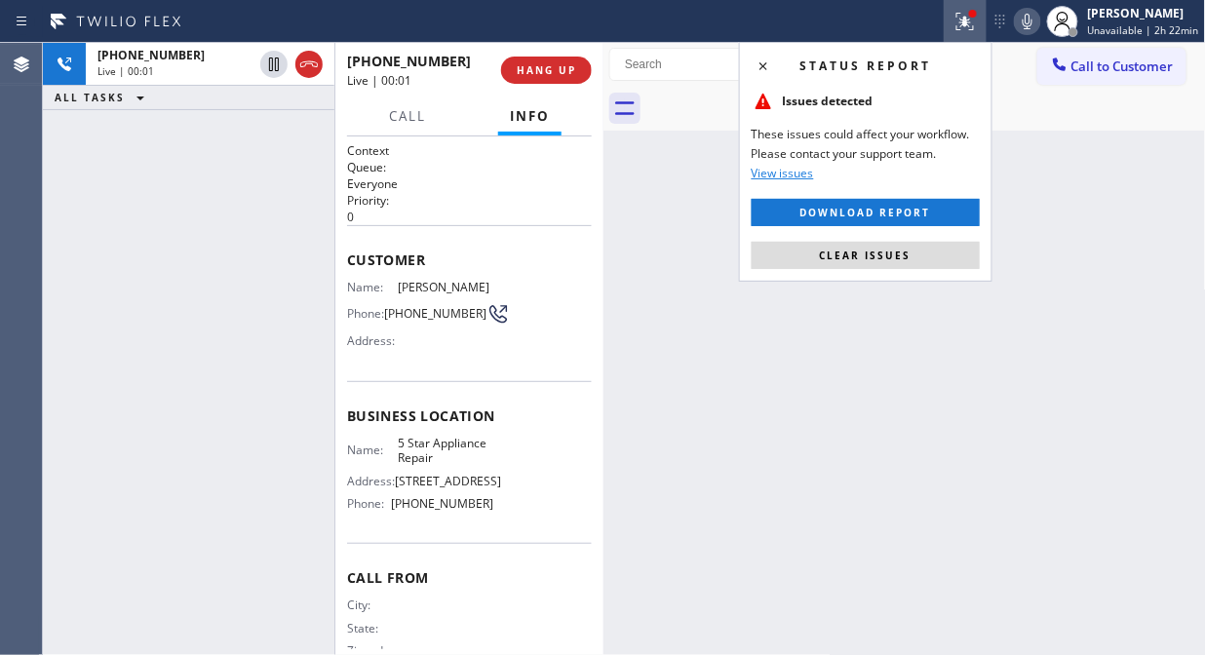
drag, startPoint x: 936, startPoint y: 257, endPoint x: 812, endPoint y: 217, distance: 130.1
click at [932, 257] on button "Clear issues" at bounding box center [866, 255] width 228 height 27
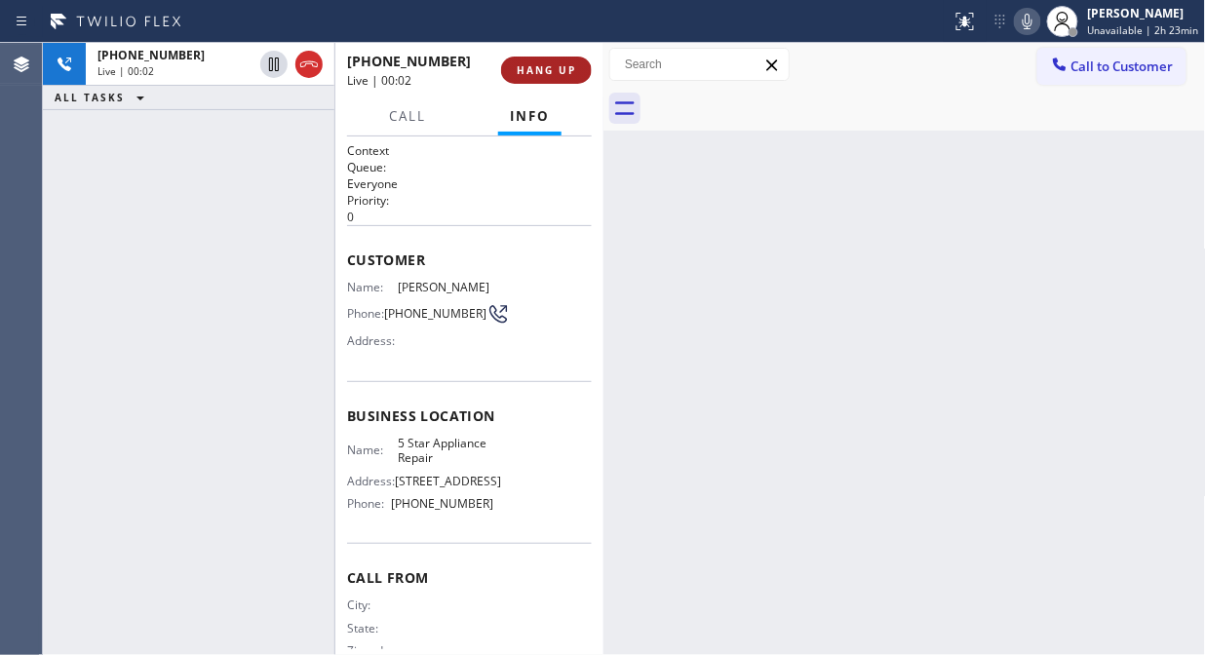
click at [552, 72] on span "HANG UP" at bounding box center [546, 70] width 59 height 14
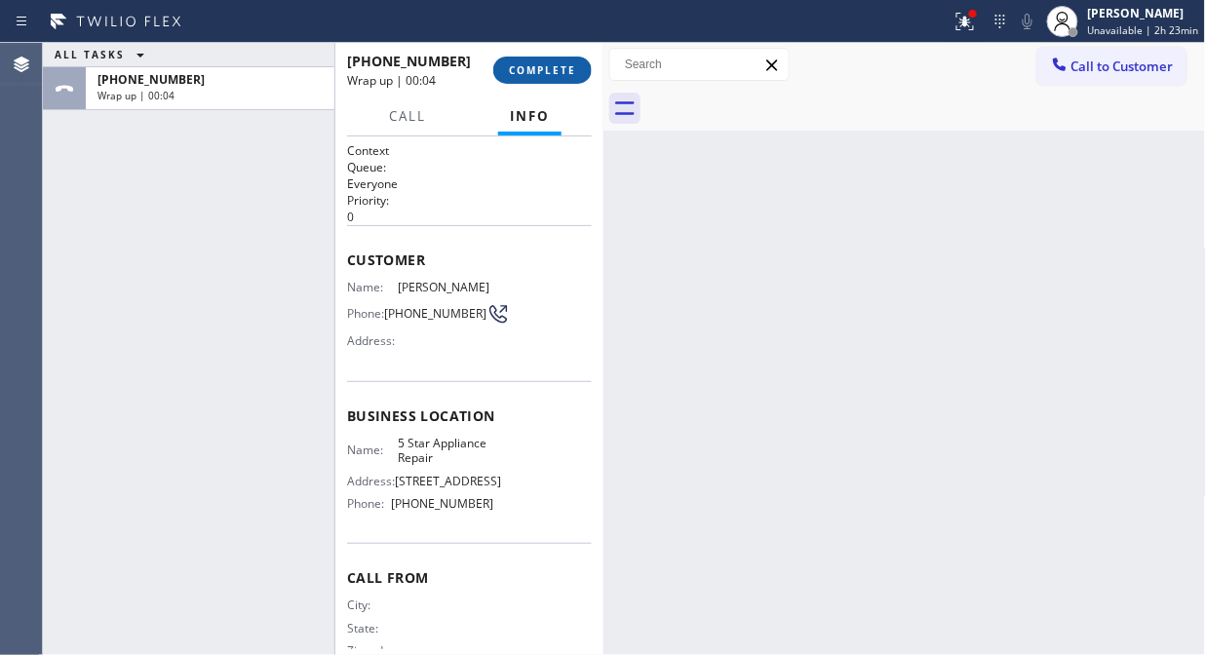
click at [552, 75] on span "COMPLETE" at bounding box center [542, 70] width 67 height 14
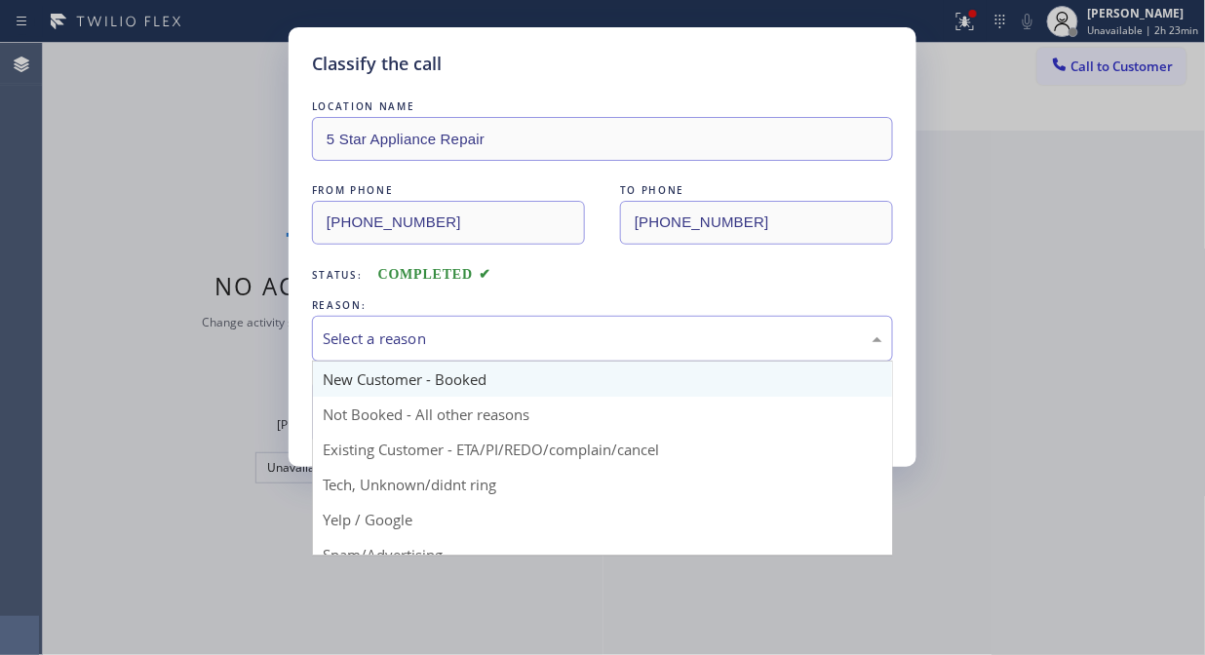
drag, startPoint x: 560, startPoint y: 351, endPoint x: 563, endPoint y: 366, distance: 15.1
click at [561, 351] on div "Select a reason" at bounding box center [602, 339] width 581 height 46
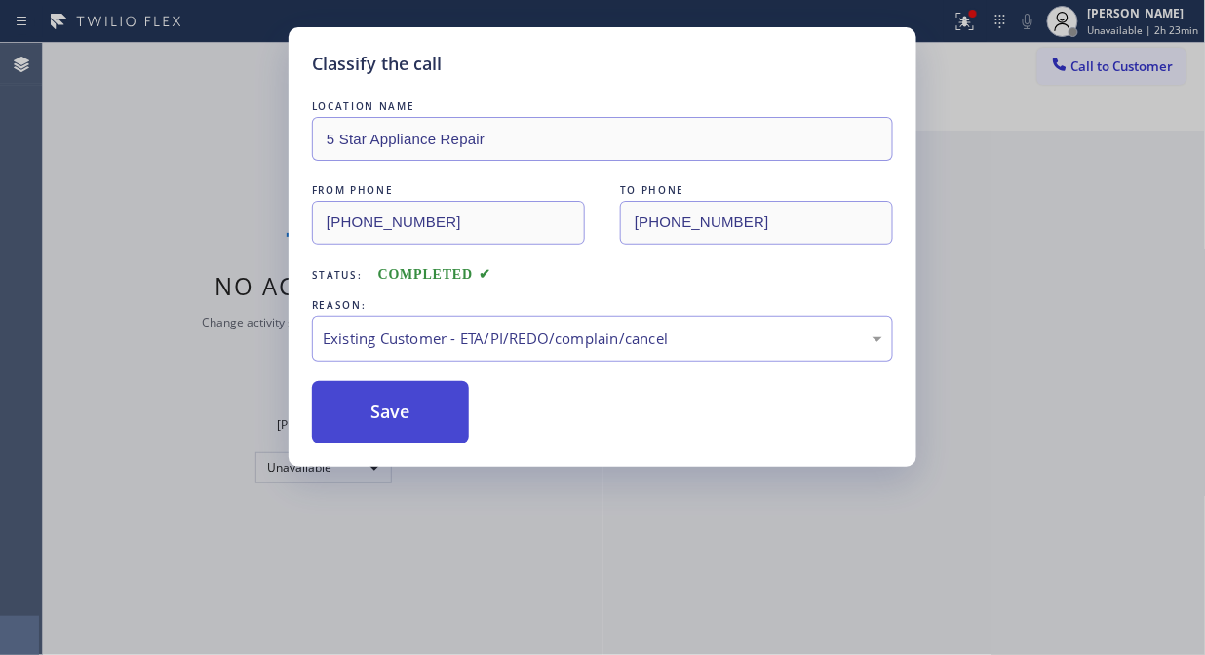
click at [420, 434] on button "Save" at bounding box center [390, 412] width 157 height 62
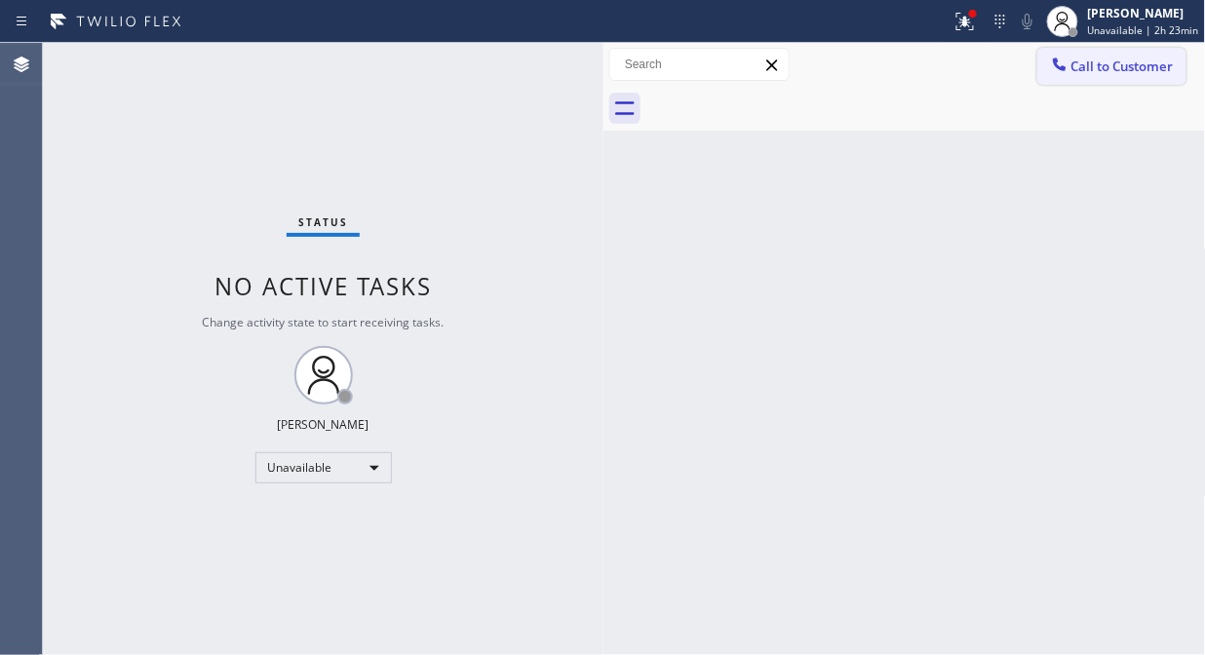
click at [1160, 78] on button "Call to Customer" at bounding box center [1111, 66] width 149 height 37
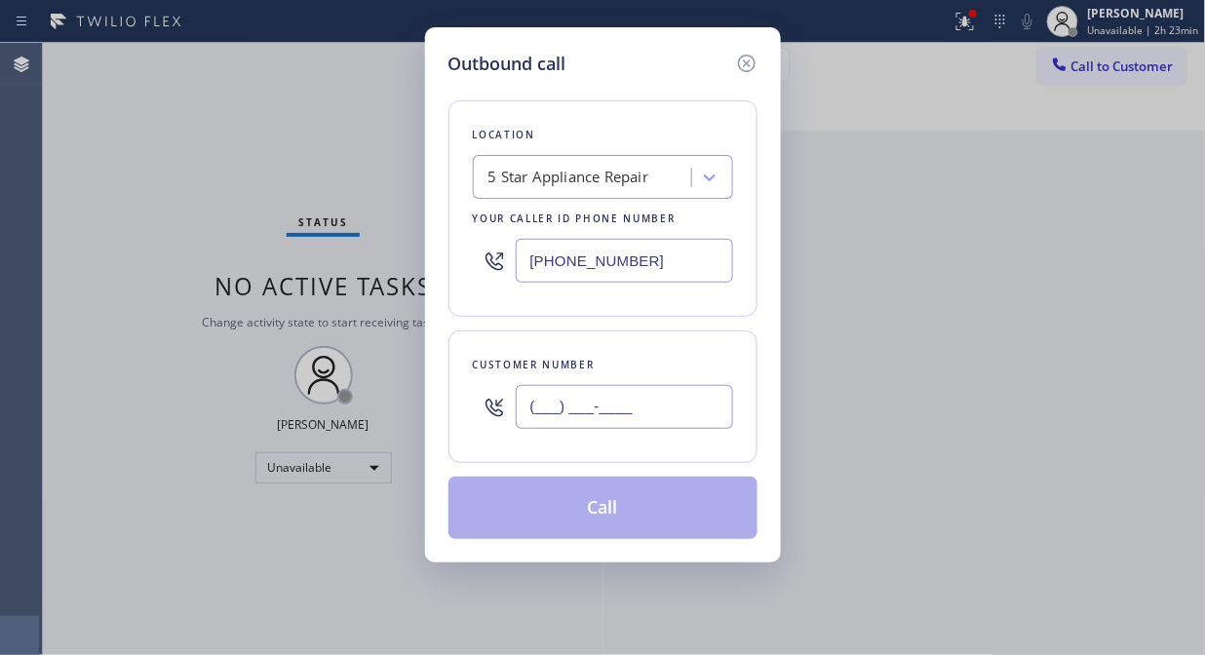
click at [698, 405] on input "(___) ___-____" at bounding box center [624, 407] width 217 height 44
paste input "917) 731-0304"
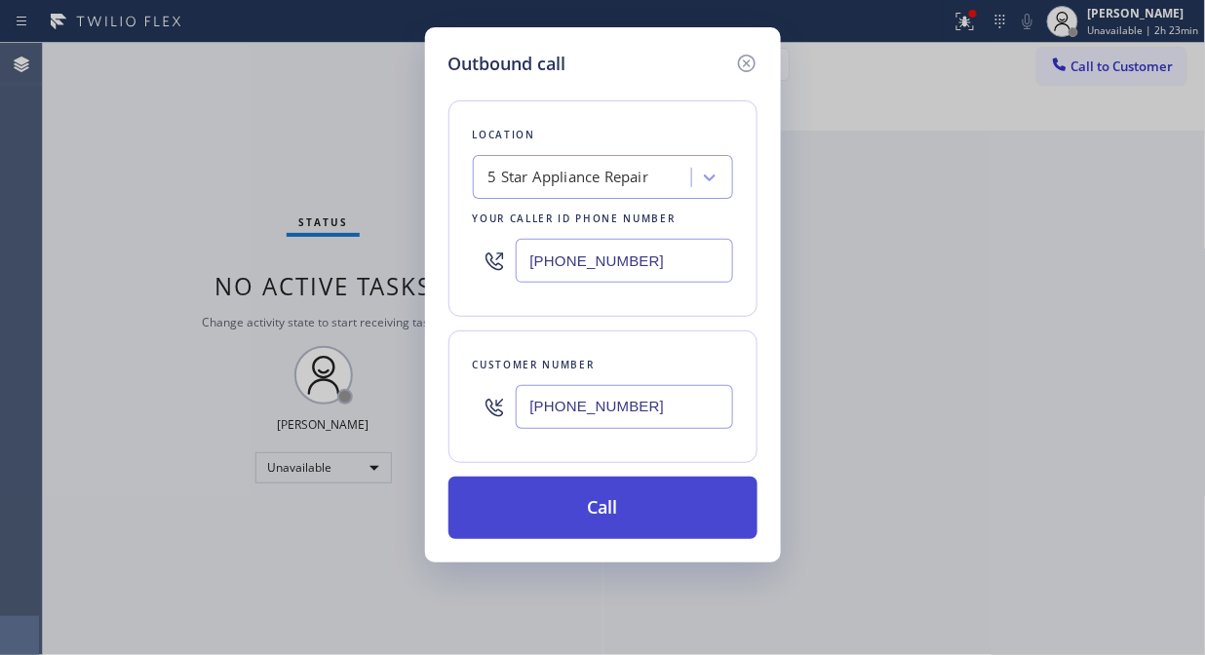
type input "[PHONE_NUMBER]"
click at [690, 509] on button "Call" at bounding box center [602, 508] width 309 height 62
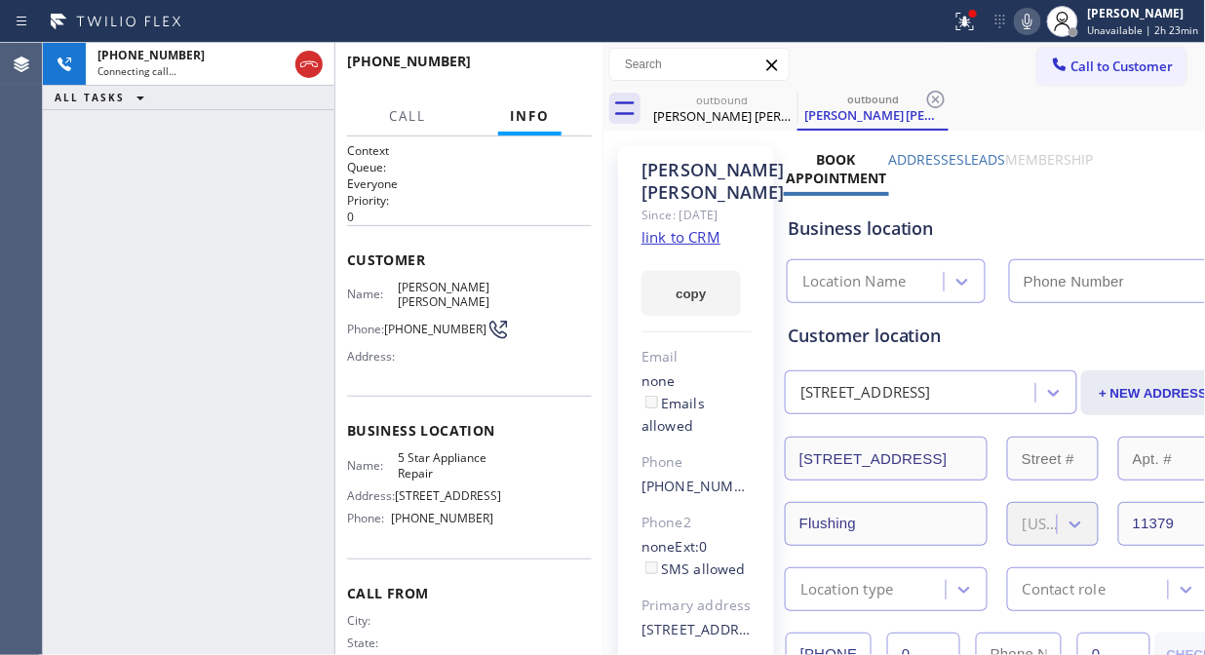
type input "[PHONE_NUMBER]"
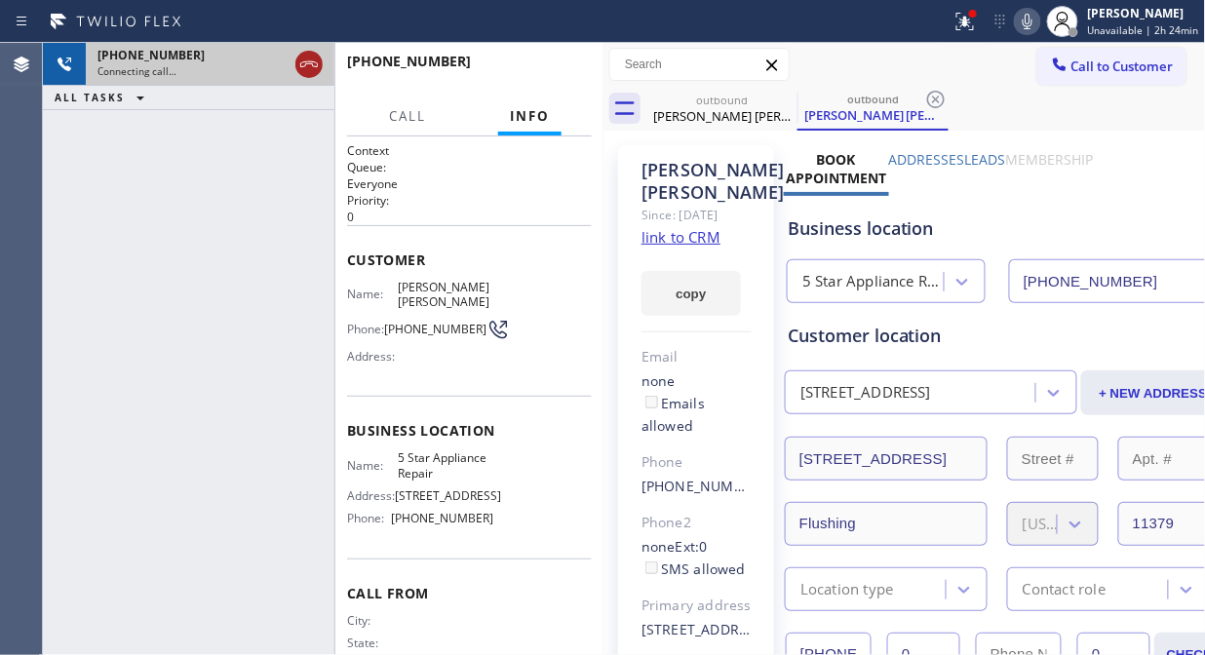
click at [309, 62] on icon at bounding box center [308, 64] width 23 height 23
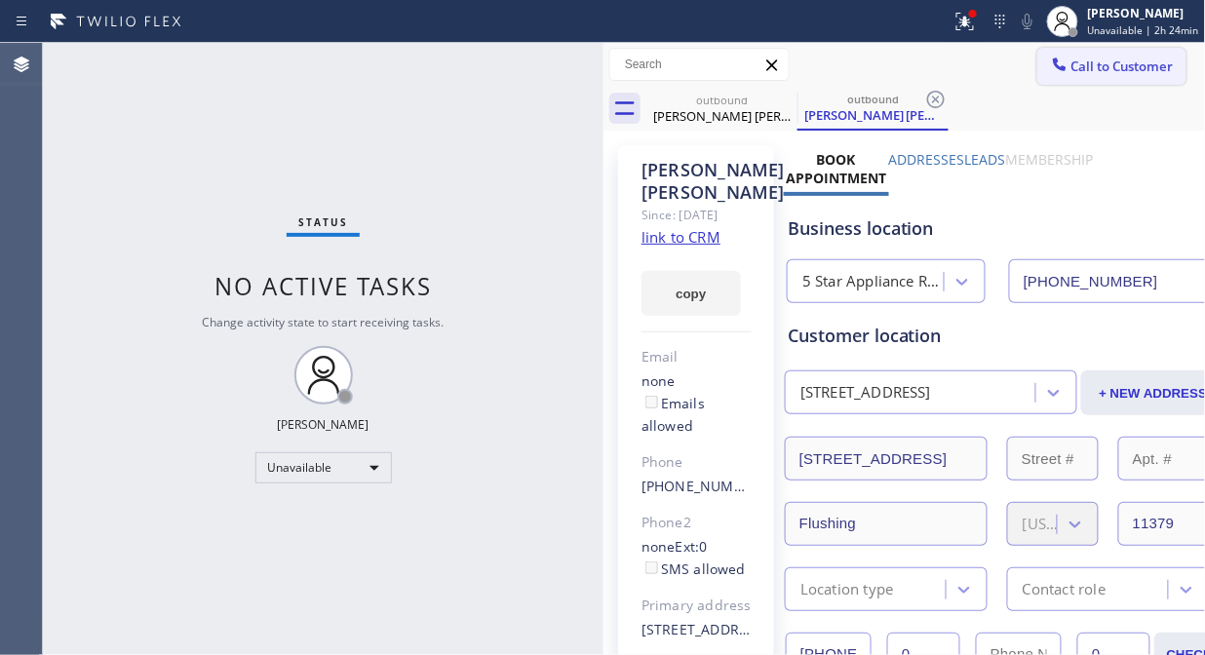
click at [1107, 73] on span "Call to Customer" at bounding box center [1122, 67] width 102 height 18
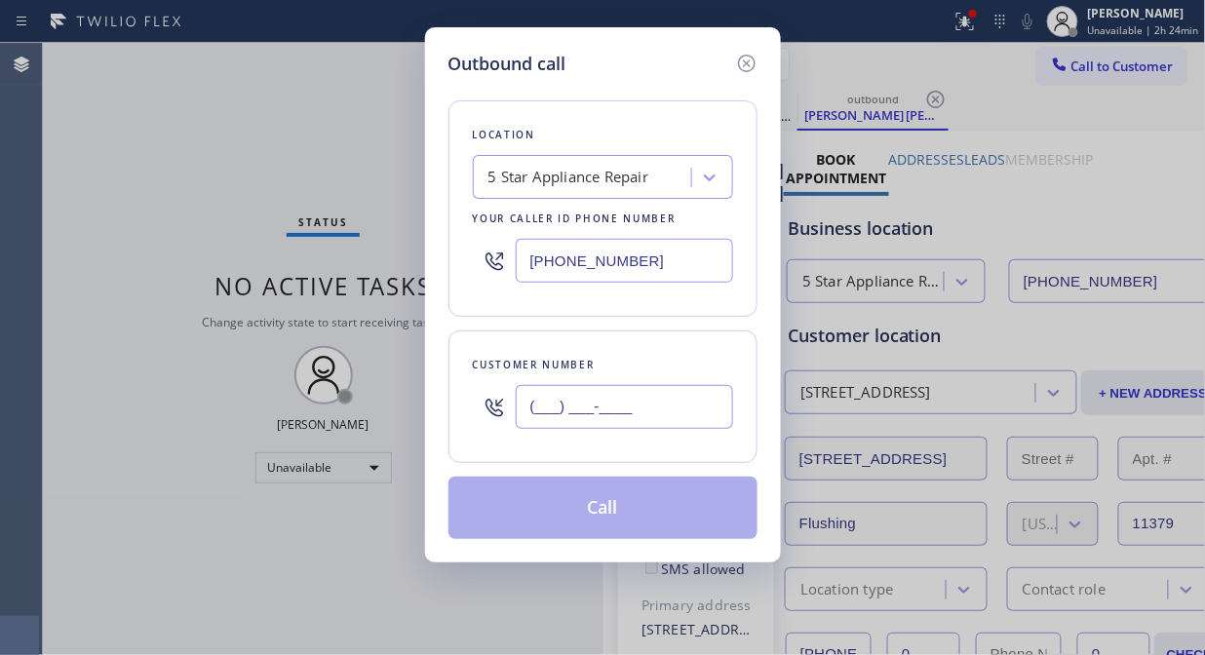
click at [544, 416] on input "(___) ___-____" at bounding box center [624, 407] width 217 height 44
paste input "917) 731-0304"
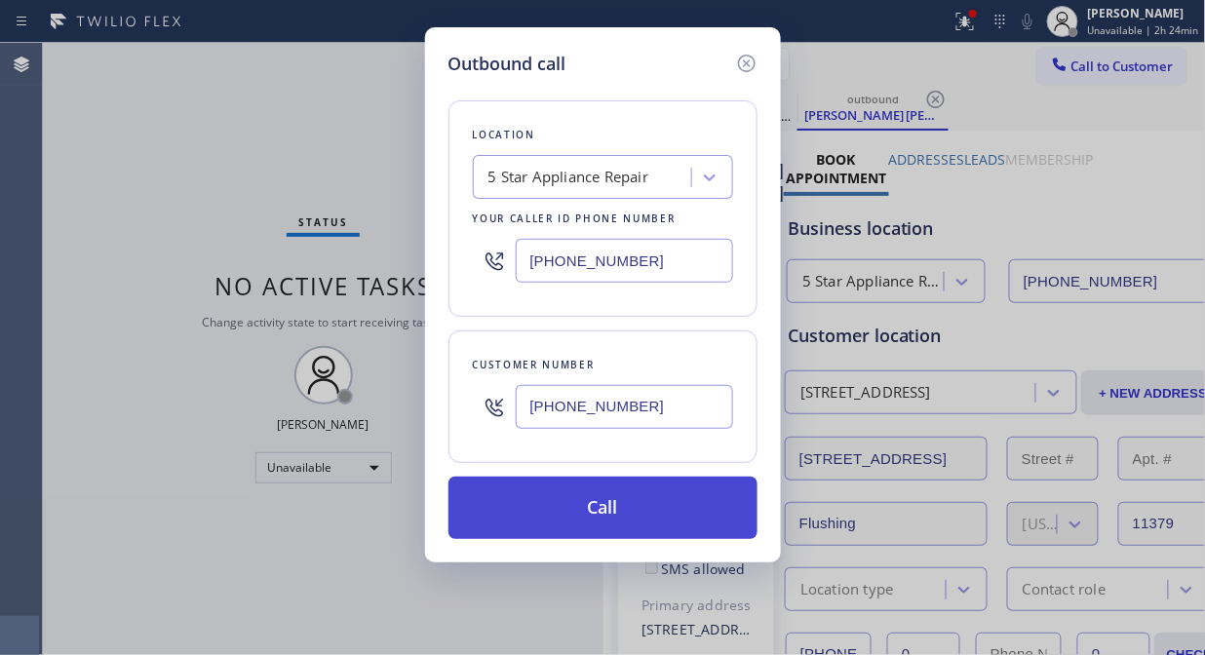
type input "[PHONE_NUMBER]"
drag, startPoint x: 579, startPoint y: 520, endPoint x: 589, endPoint y: 517, distance: 10.2
click at [580, 519] on button "Call" at bounding box center [602, 508] width 309 height 62
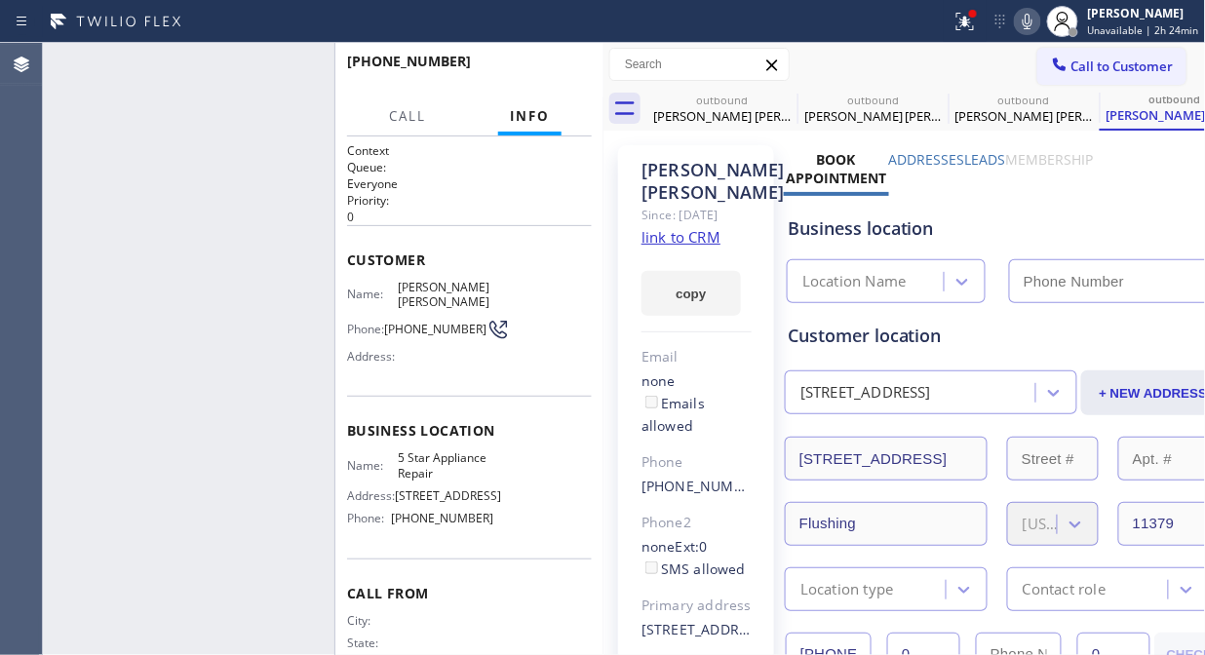
type input "[PHONE_NUMBER]"
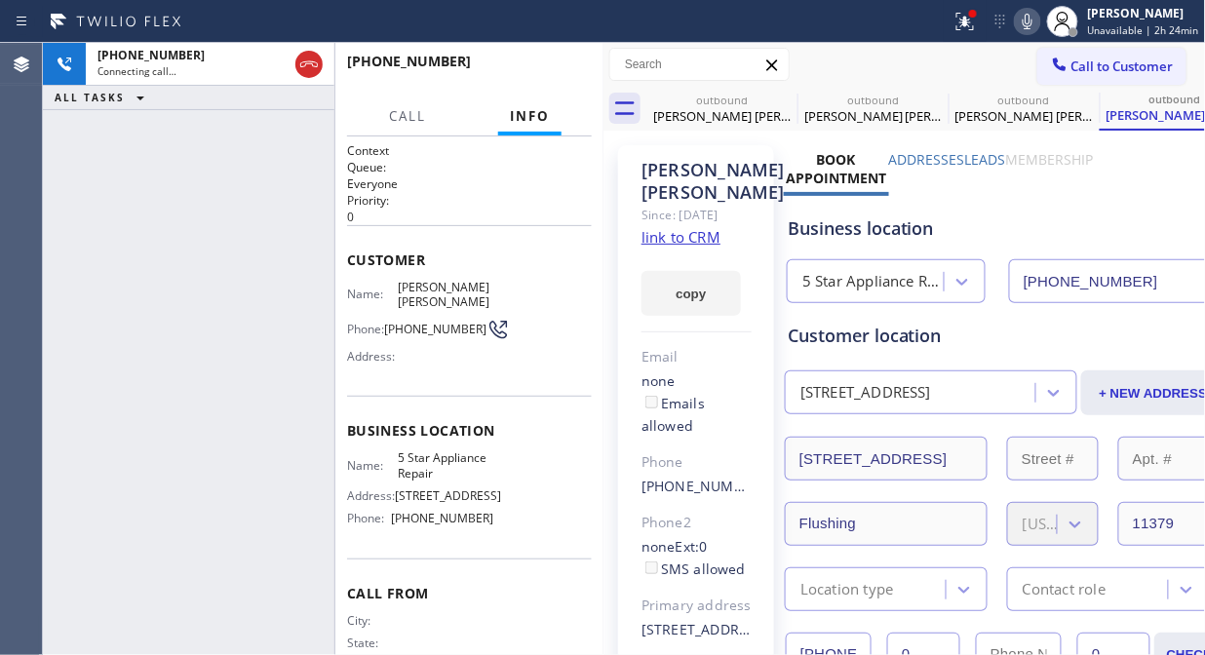
drag, startPoint x: 975, startPoint y: 31, endPoint x: 930, endPoint y: 174, distance: 149.2
click at [975, 30] on icon at bounding box center [964, 21] width 23 height 23
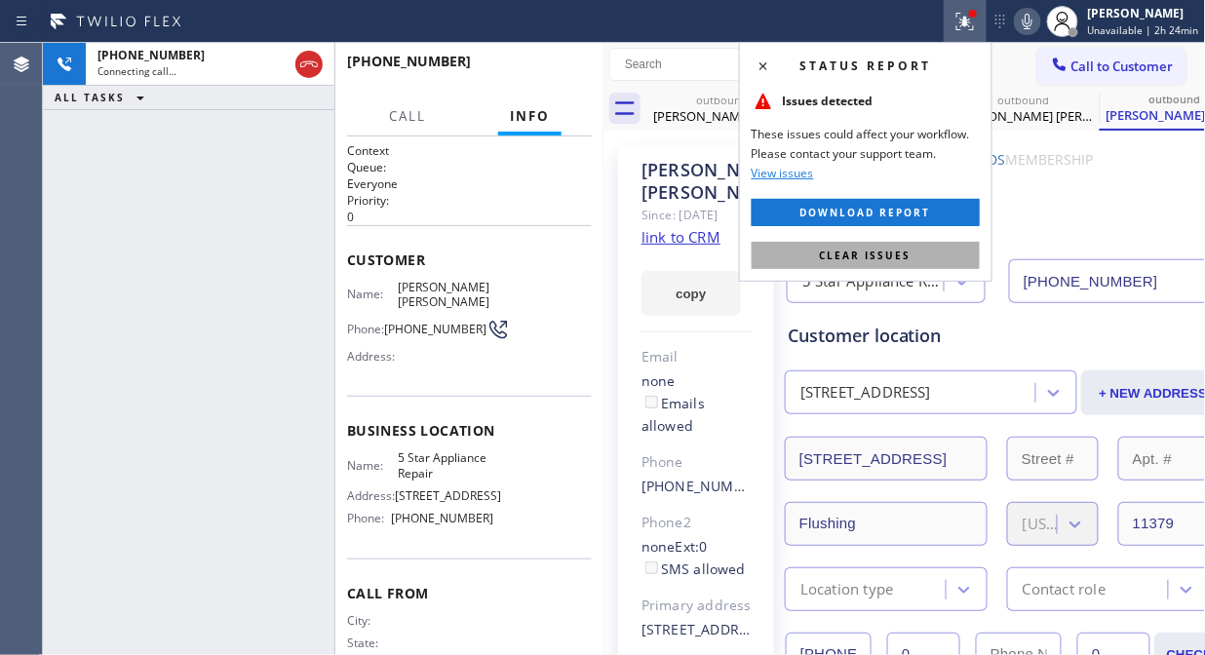
click at [919, 265] on button "Clear issues" at bounding box center [866, 255] width 228 height 27
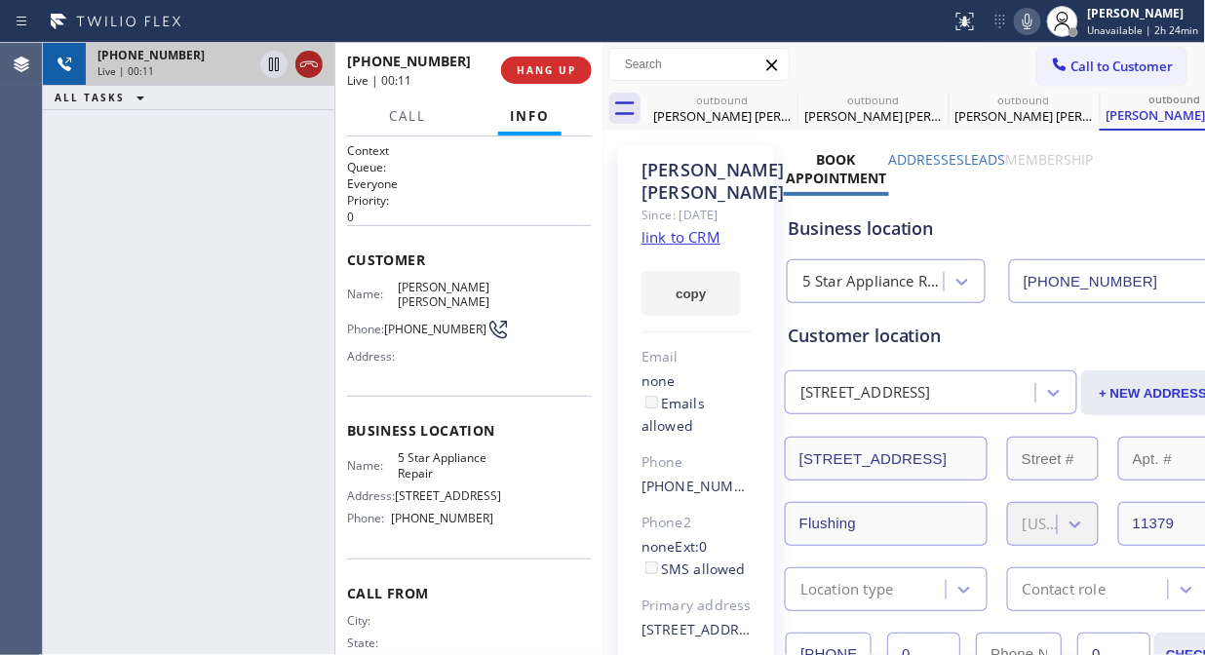
click at [307, 70] on icon at bounding box center [308, 64] width 23 height 23
drag, startPoint x: 541, startPoint y: 60, endPoint x: 538, endPoint y: 76, distance: 15.9
click at [540, 68] on button "HANG UP" at bounding box center [546, 70] width 91 height 27
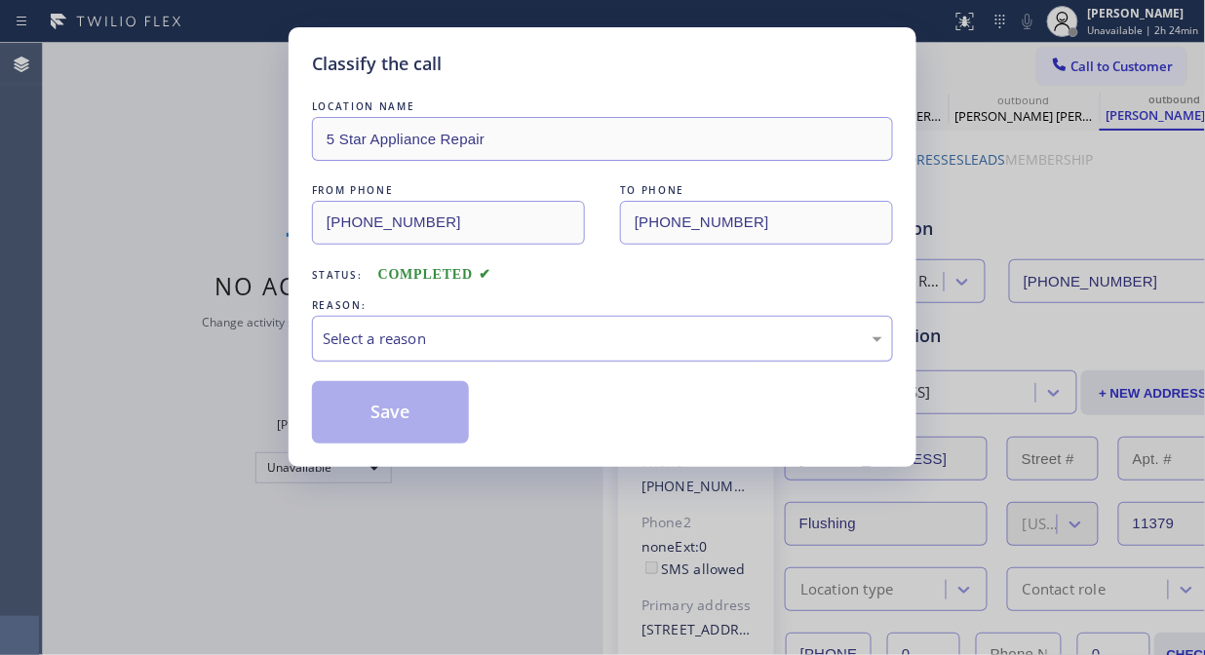
click at [498, 339] on div "Select a reason" at bounding box center [603, 339] width 560 height 22
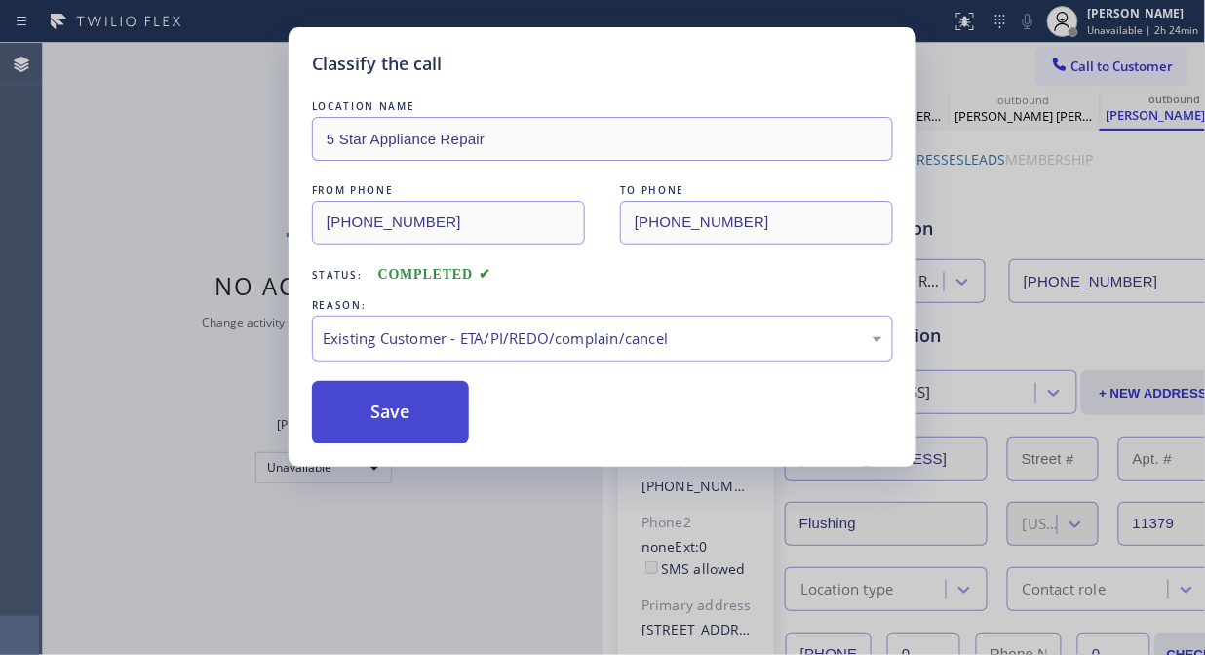
click at [390, 417] on button "Save" at bounding box center [390, 412] width 157 height 62
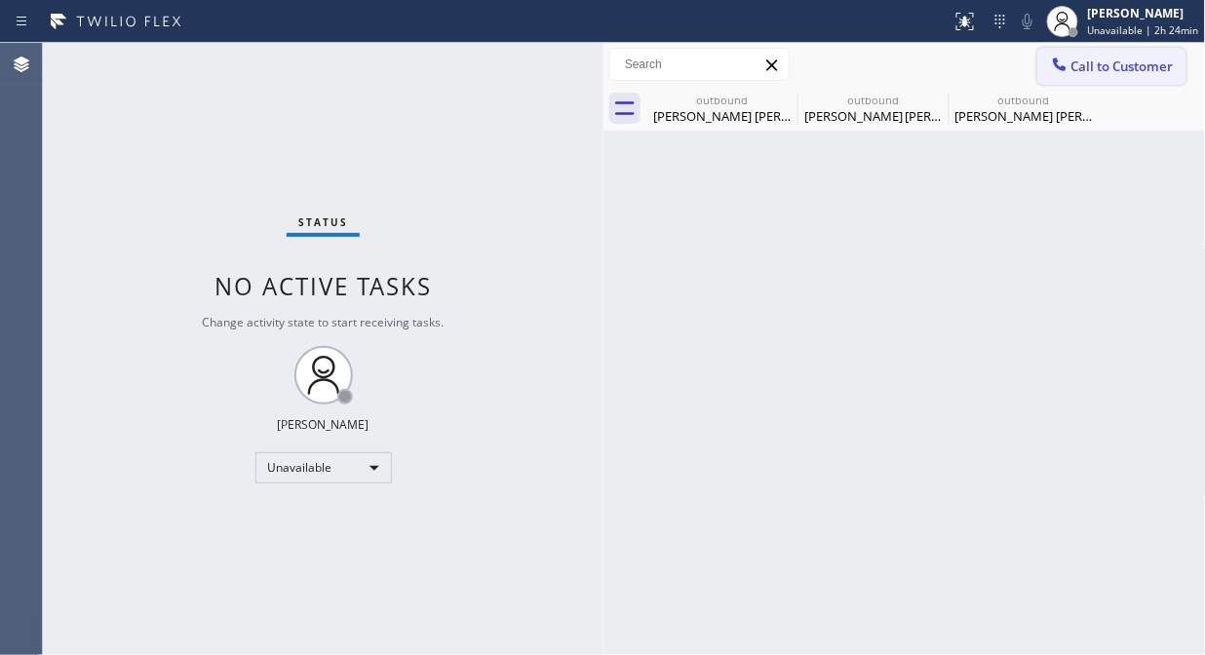
click at [1104, 63] on span "Call to Customer" at bounding box center [1122, 67] width 102 height 18
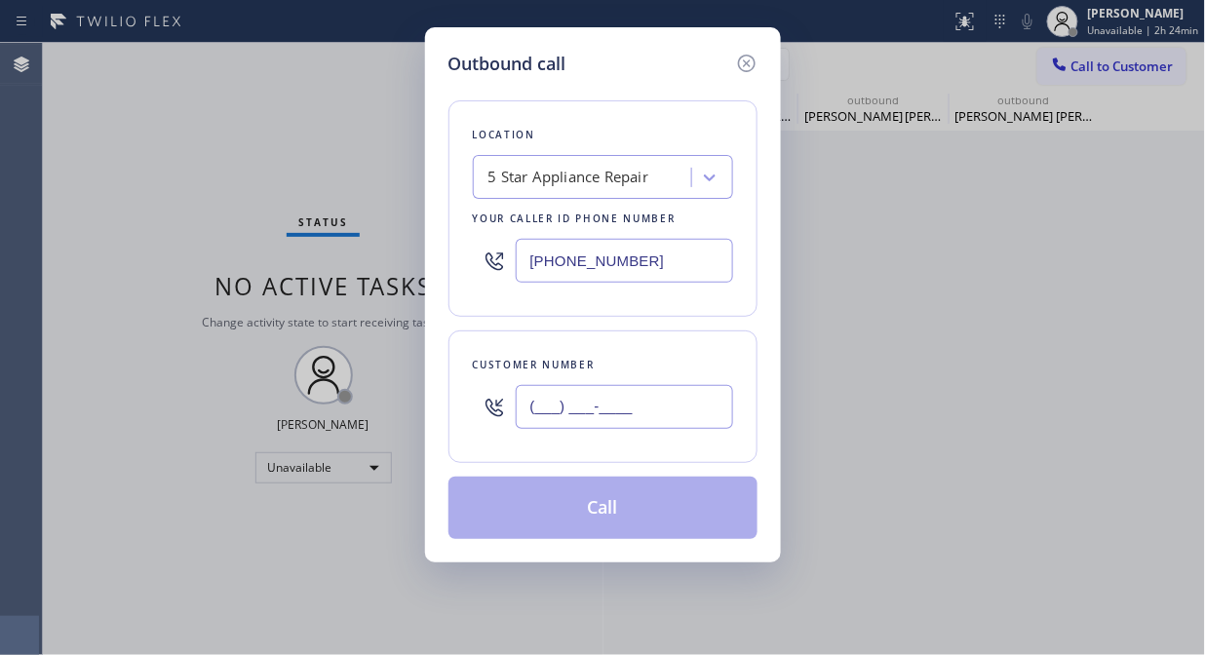
click at [640, 402] on input "(___) ___-____" at bounding box center [624, 407] width 217 height 44
paste input "760) 327-8641"
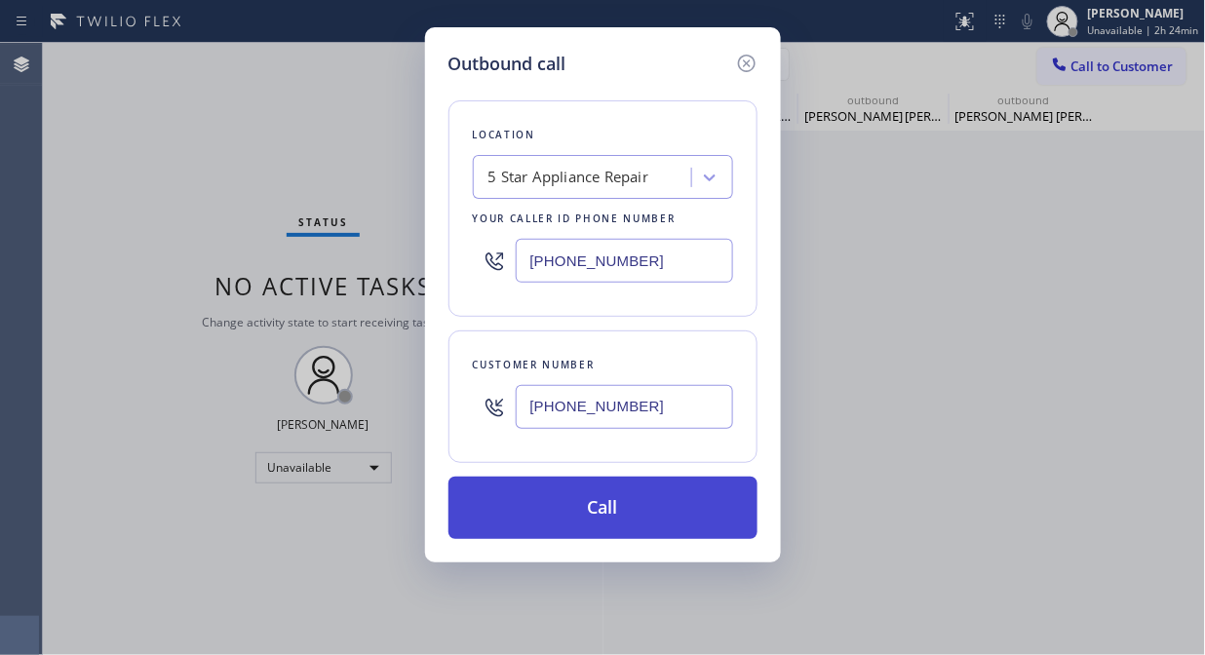
type input "[PHONE_NUMBER]"
click at [655, 501] on button "Call" at bounding box center [602, 508] width 309 height 62
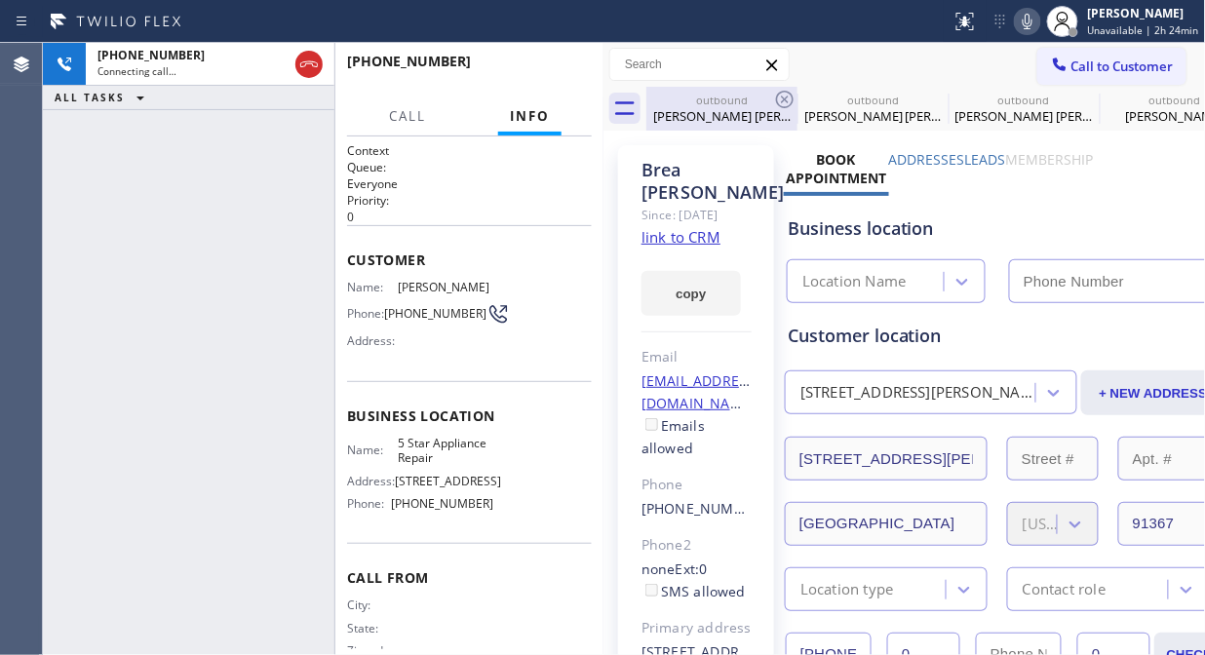
type input "[PHONE_NUMBER]"
click at [773, 101] on icon at bounding box center [784, 99] width 23 height 23
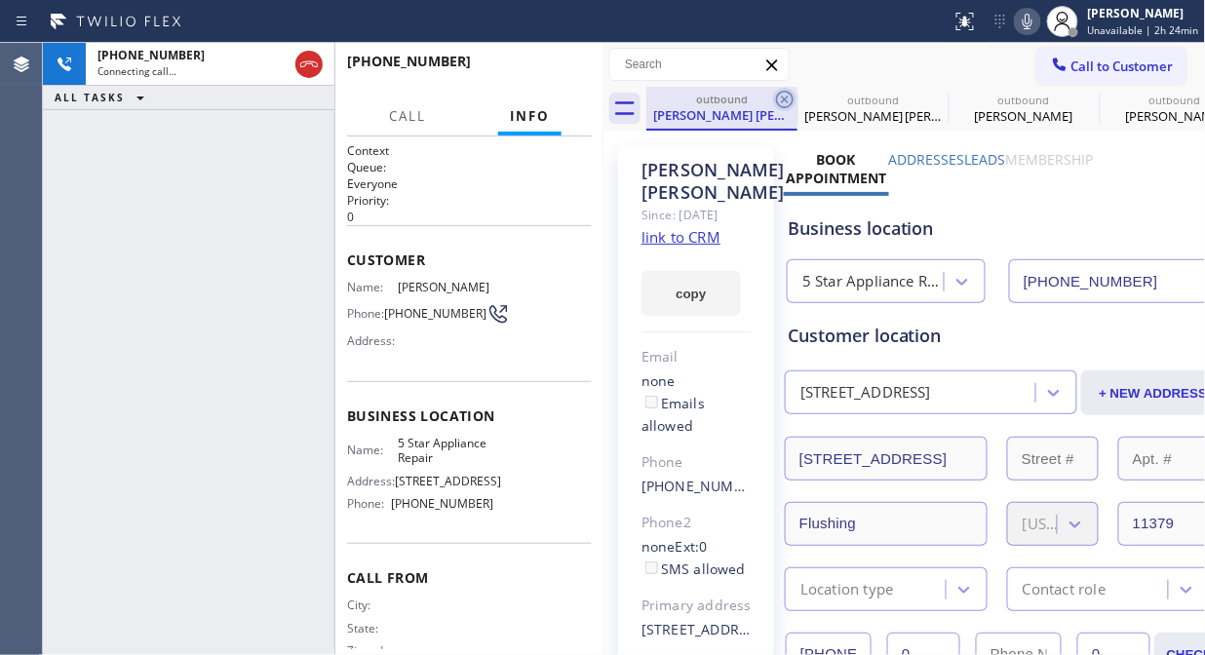
click at [786, 98] on icon at bounding box center [785, 100] width 18 height 18
click at [0, 0] on icon at bounding box center [0, 0] width 0 height 0
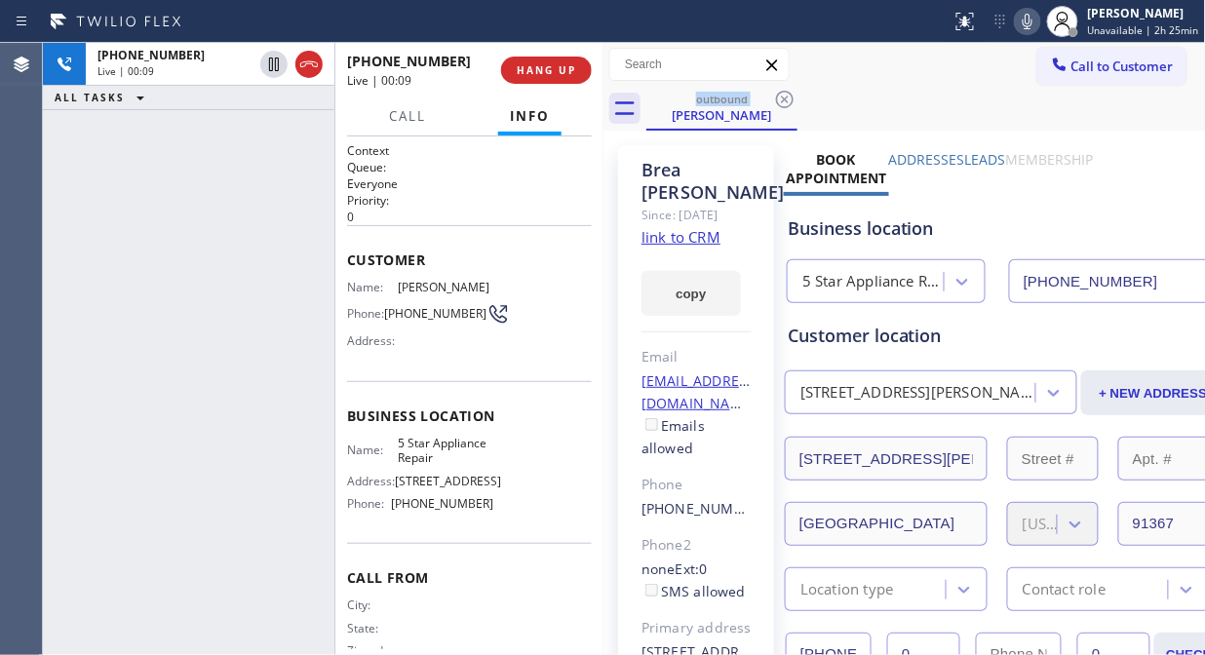
drag, startPoint x: 551, startPoint y: 72, endPoint x: 593, endPoint y: 195, distance: 129.8
click at [593, 195] on div "[PHONE_NUMBER] Live | 00:09 HANG UP Call Info [PHONE_NUMBER] Live Context Queue…" at bounding box center [469, 349] width 268 height 612
click at [542, 61] on button "HANG UP" at bounding box center [546, 70] width 91 height 27
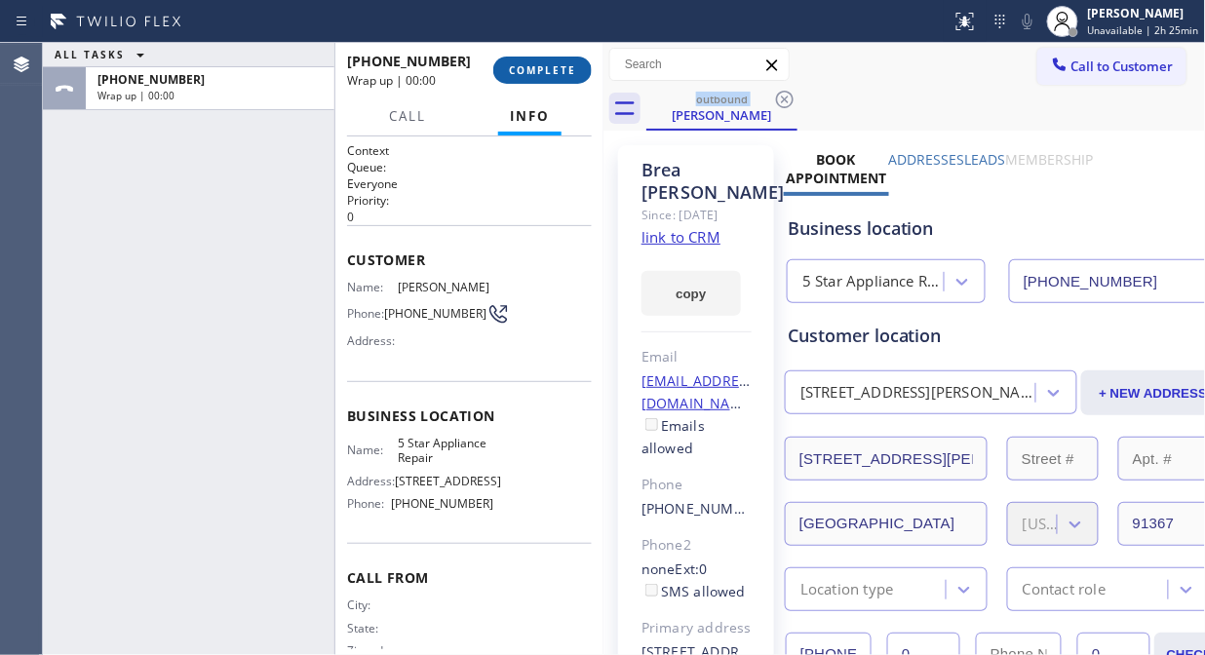
click at [542, 61] on button "COMPLETE" at bounding box center [542, 70] width 98 height 27
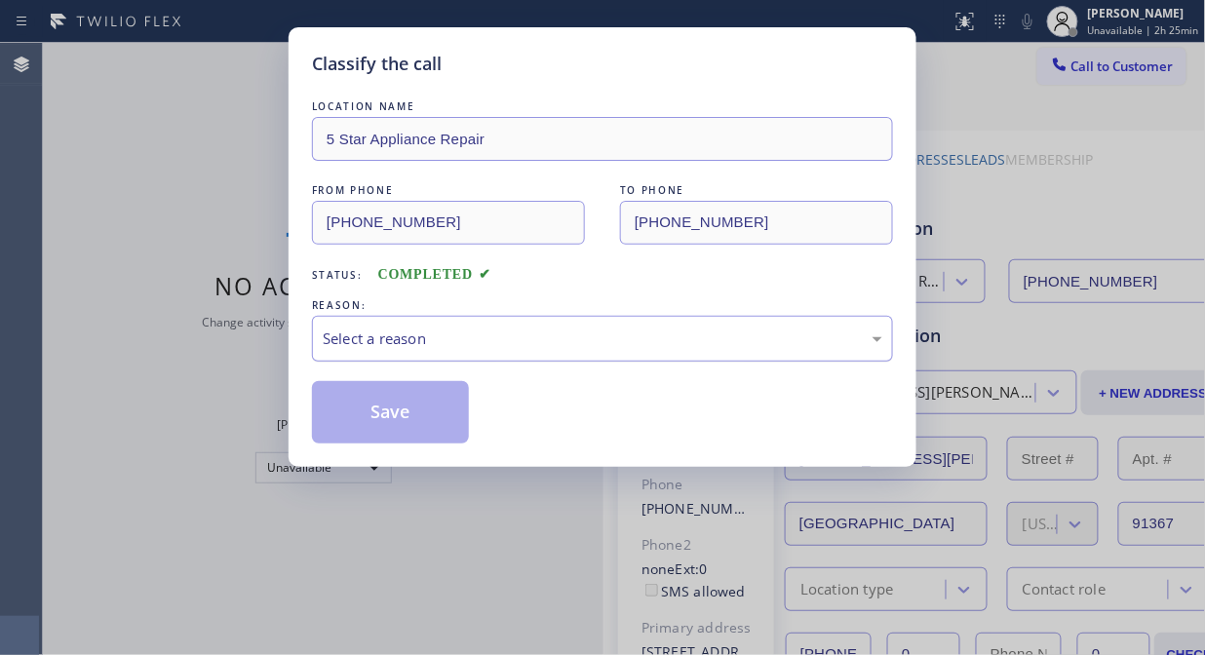
click at [530, 342] on div "Select a reason" at bounding box center [603, 339] width 560 height 22
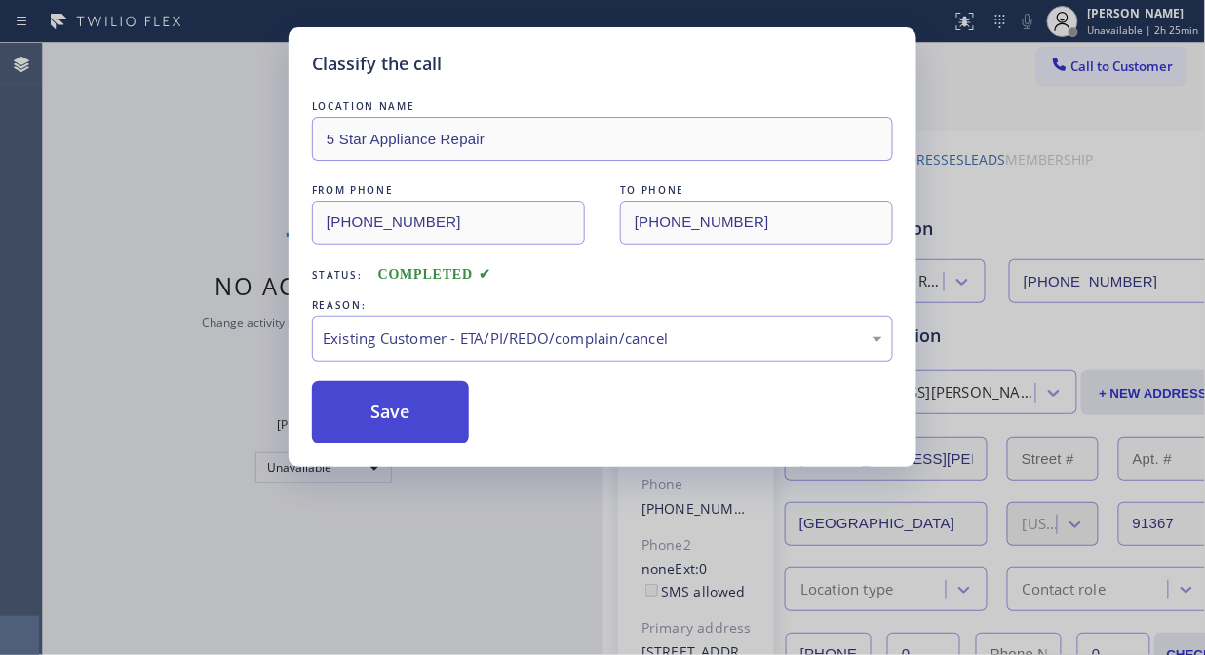
click at [410, 423] on button "Save" at bounding box center [390, 412] width 157 height 62
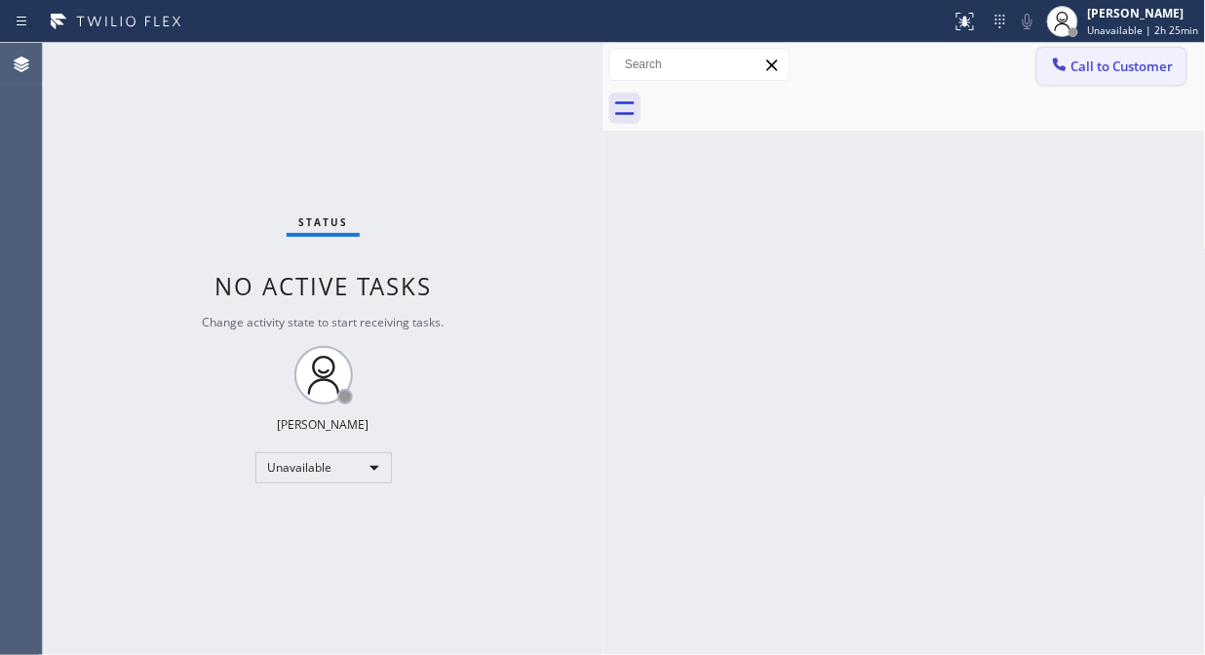
click at [1136, 74] on span "Call to Customer" at bounding box center [1122, 67] width 102 height 18
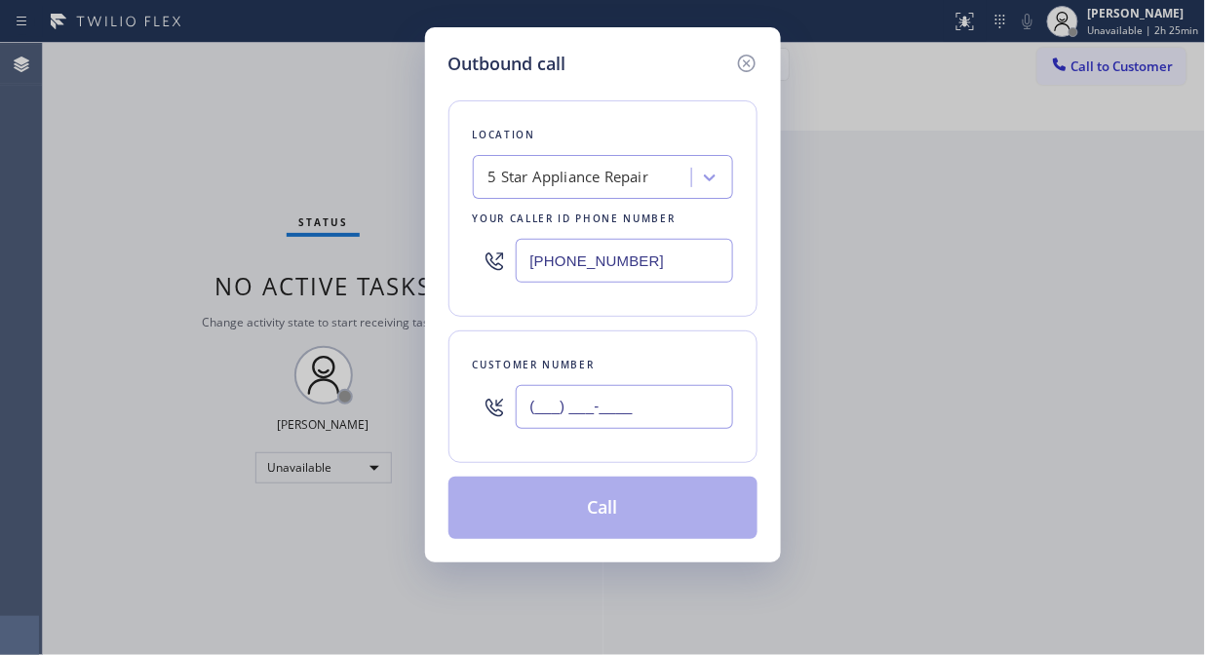
click at [690, 401] on input "(___) ___-____" at bounding box center [624, 407] width 217 height 44
paste input "714) 267-5444"
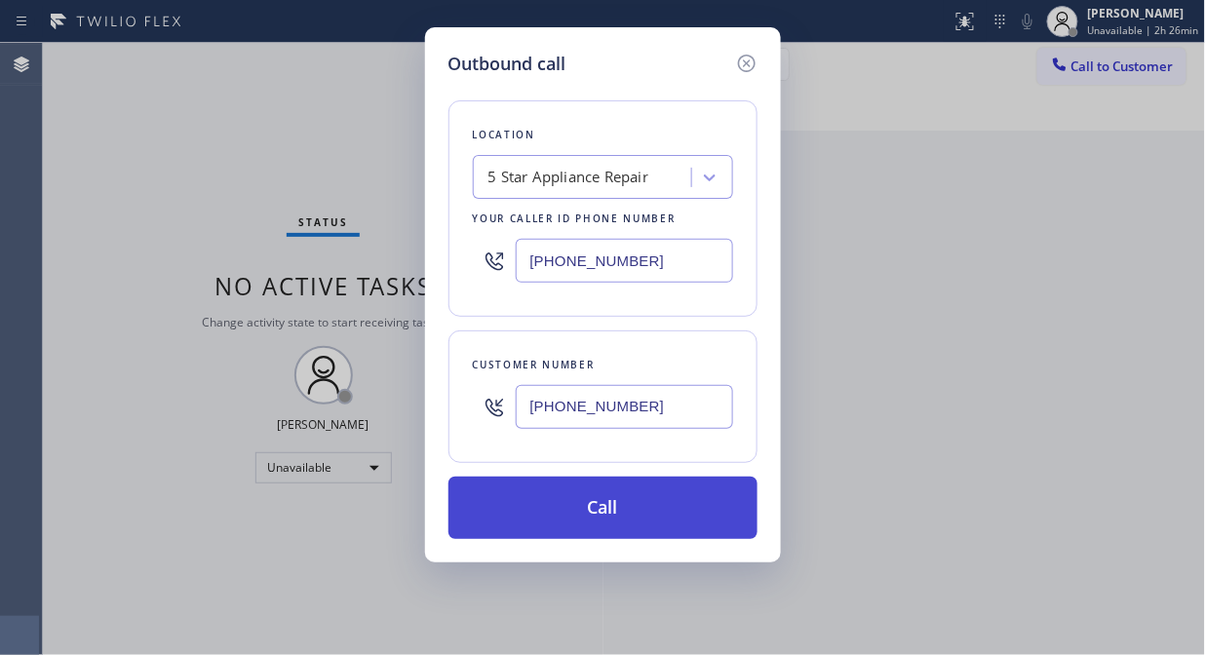
type input "[PHONE_NUMBER]"
click at [606, 510] on button "Call" at bounding box center [602, 508] width 309 height 62
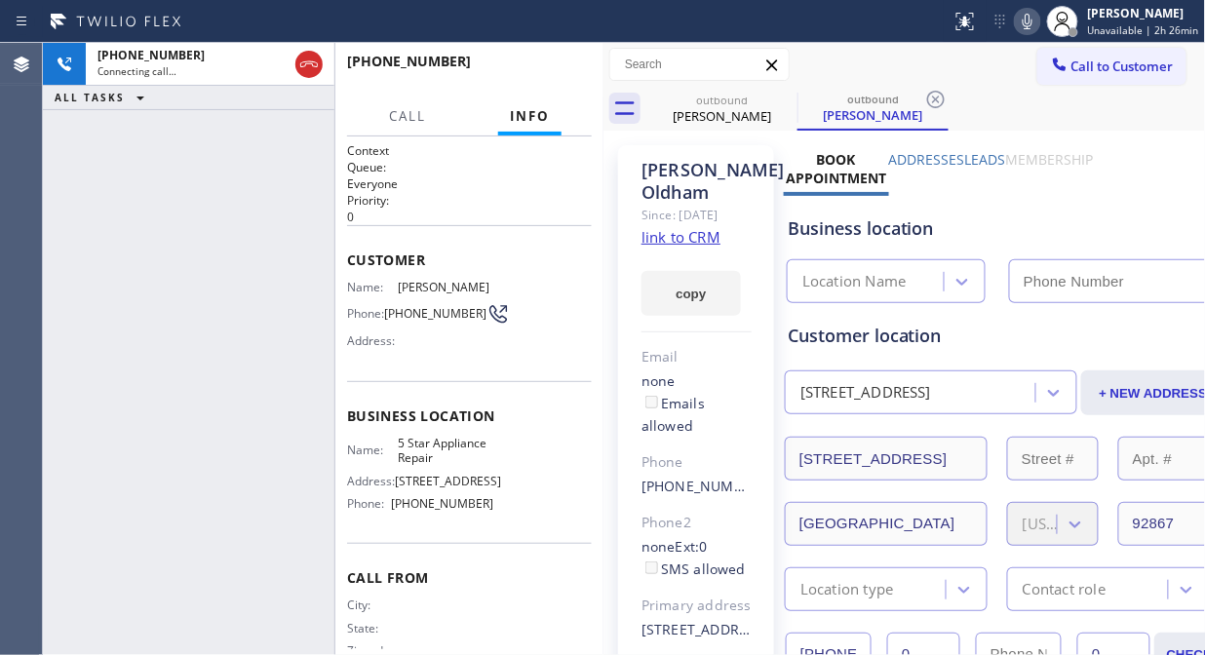
type input "[PHONE_NUMBER]"
click at [562, 71] on span "HANG UP" at bounding box center [546, 70] width 59 height 14
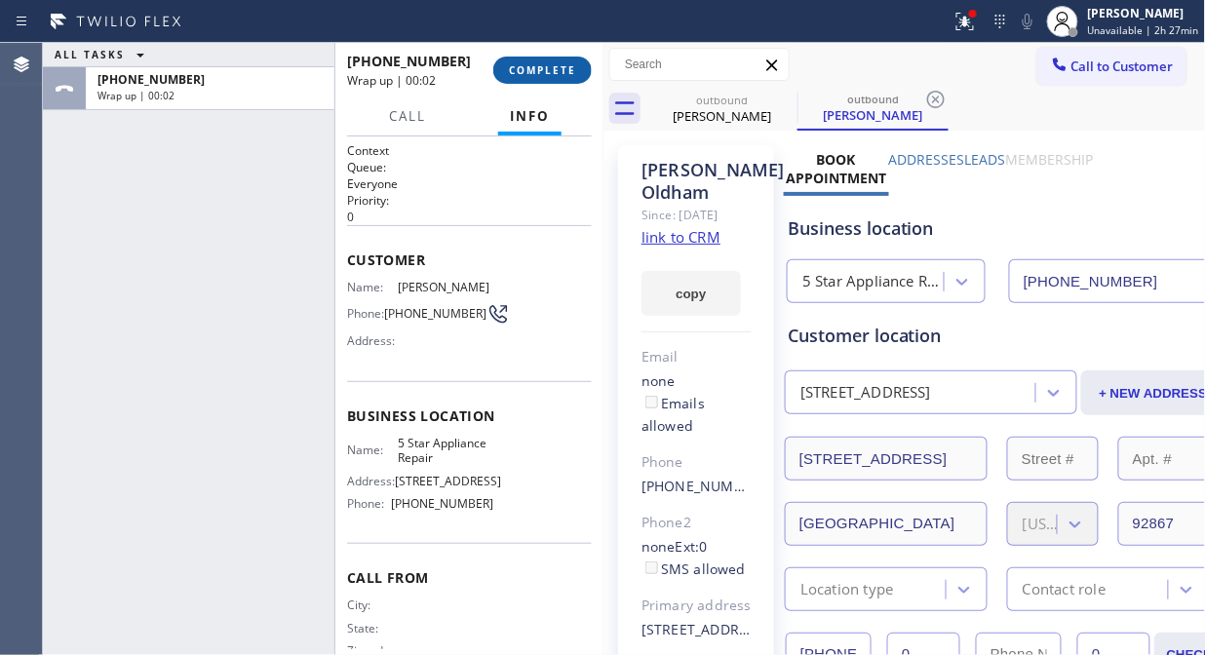
click at [562, 71] on span "COMPLETE" at bounding box center [542, 70] width 67 height 14
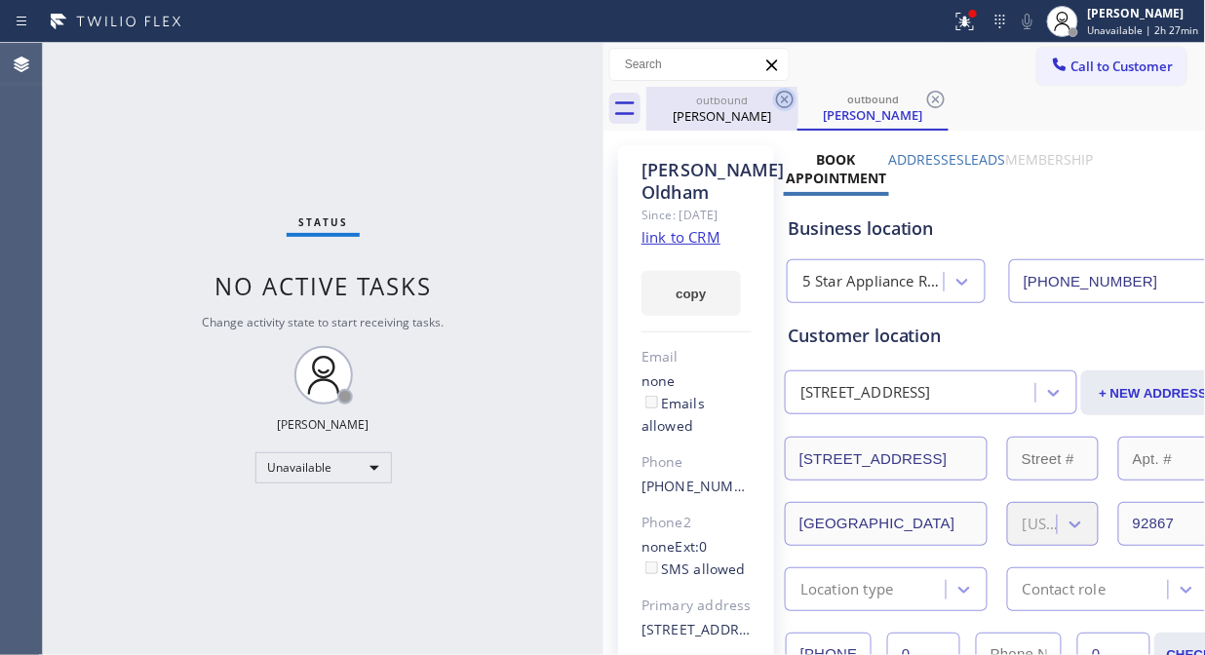
click at [783, 97] on icon at bounding box center [784, 99] width 23 height 23
click at [783, 97] on icon at bounding box center [785, 100] width 18 height 18
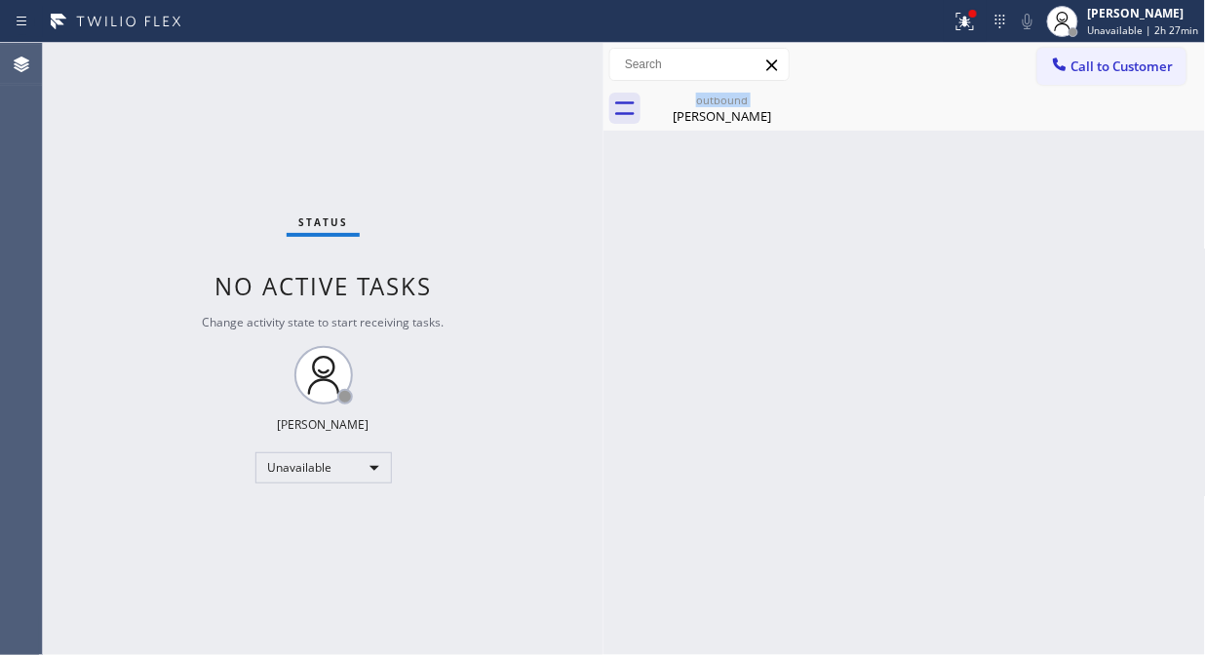
click at [783, 97] on div "outbound [PERSON_NAME]" at bounding box center [721, 109] width 151 height 44
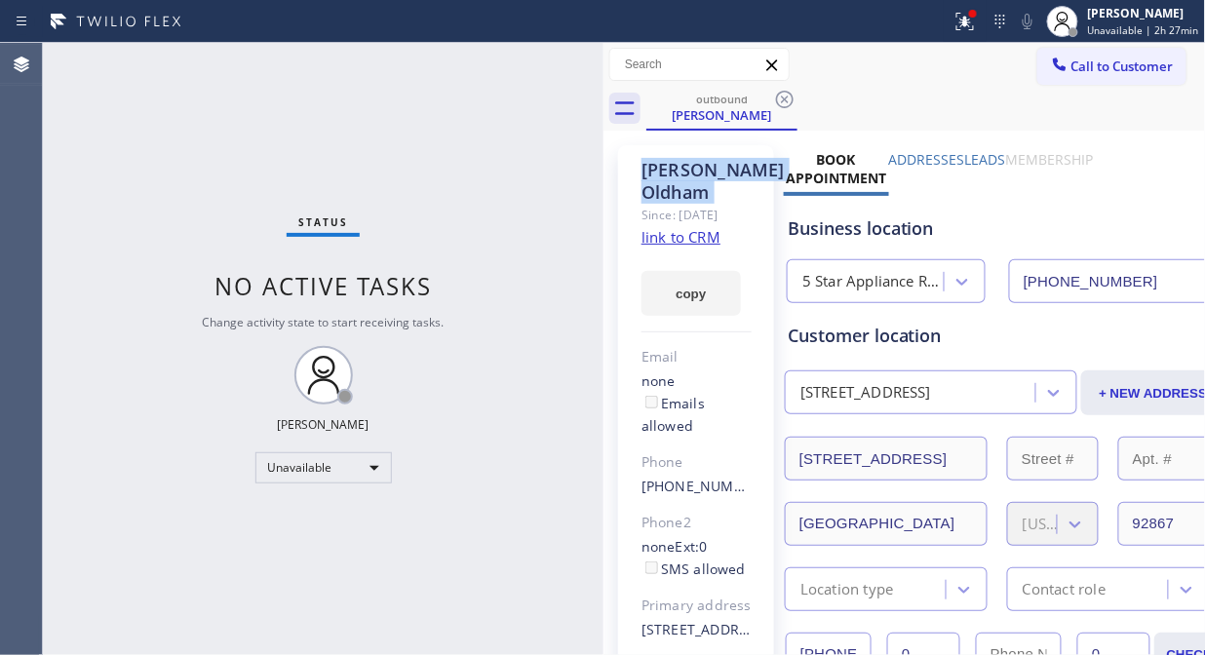
click at [783, 97] on icon at bounding box center [785, 100] width 18 height 18
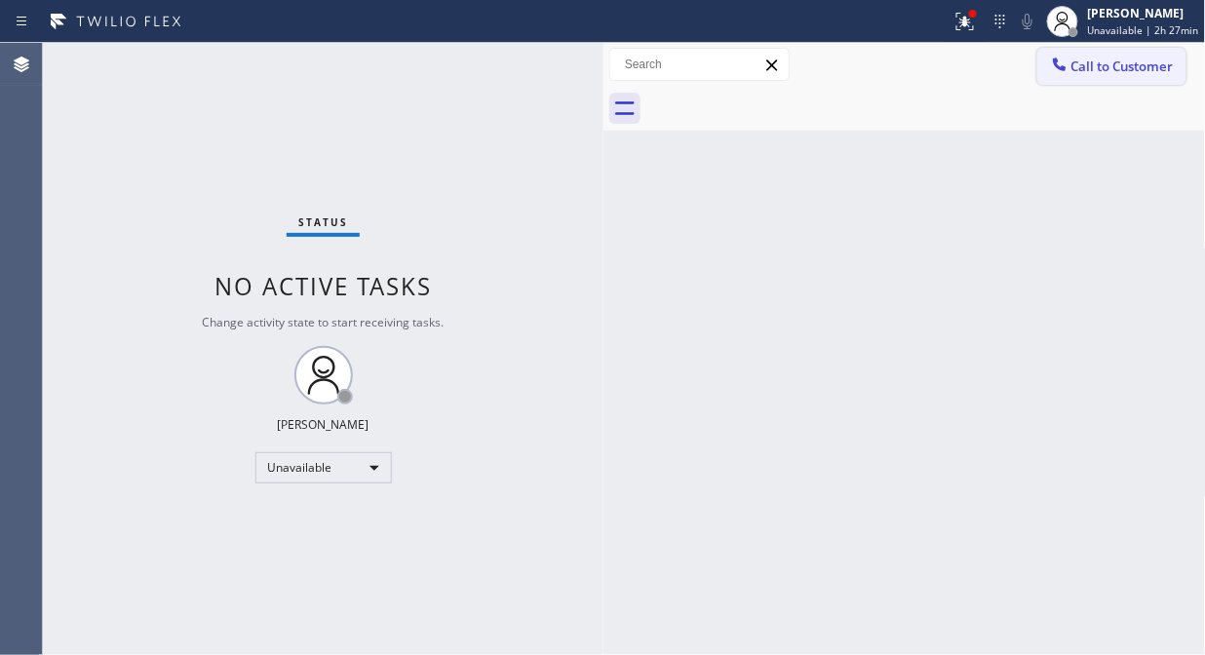
click at [1046, 68] on button "Call to Customer" at bounding box center [1111, 66] width 149 height 37
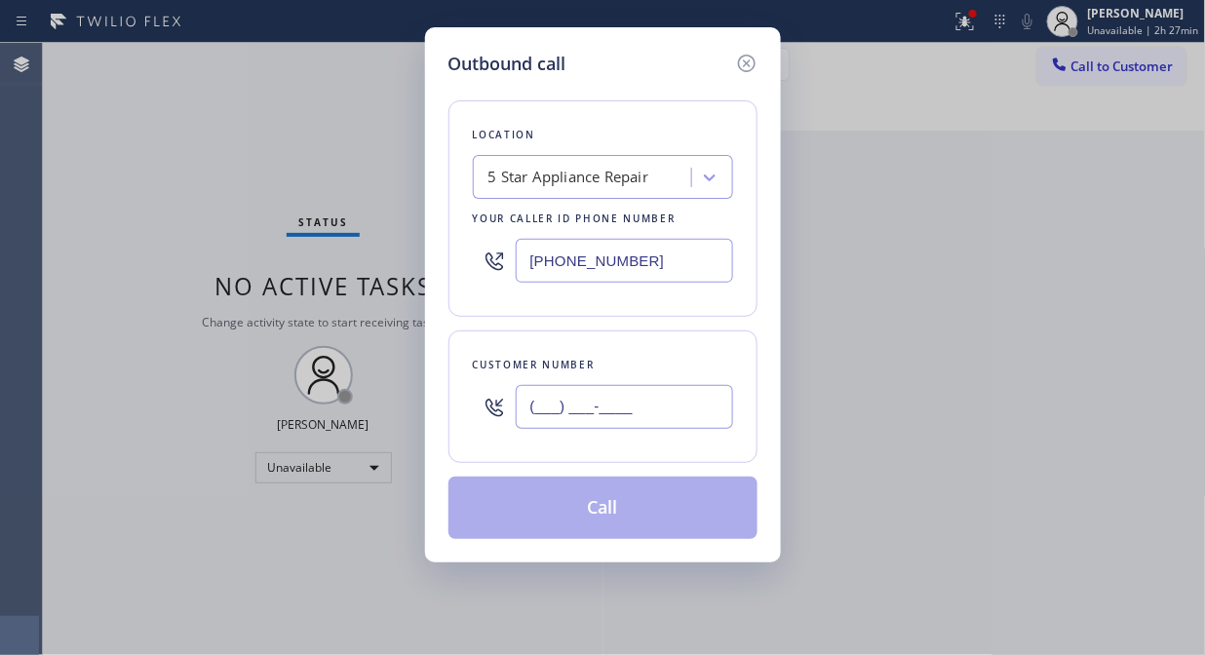
click at [573, 429] on input "(___) ___-____" at bounding box center [624, 407] width 217 height 44
paste input "661) 310-4108"
type input "[PHONE_NUMBER]"
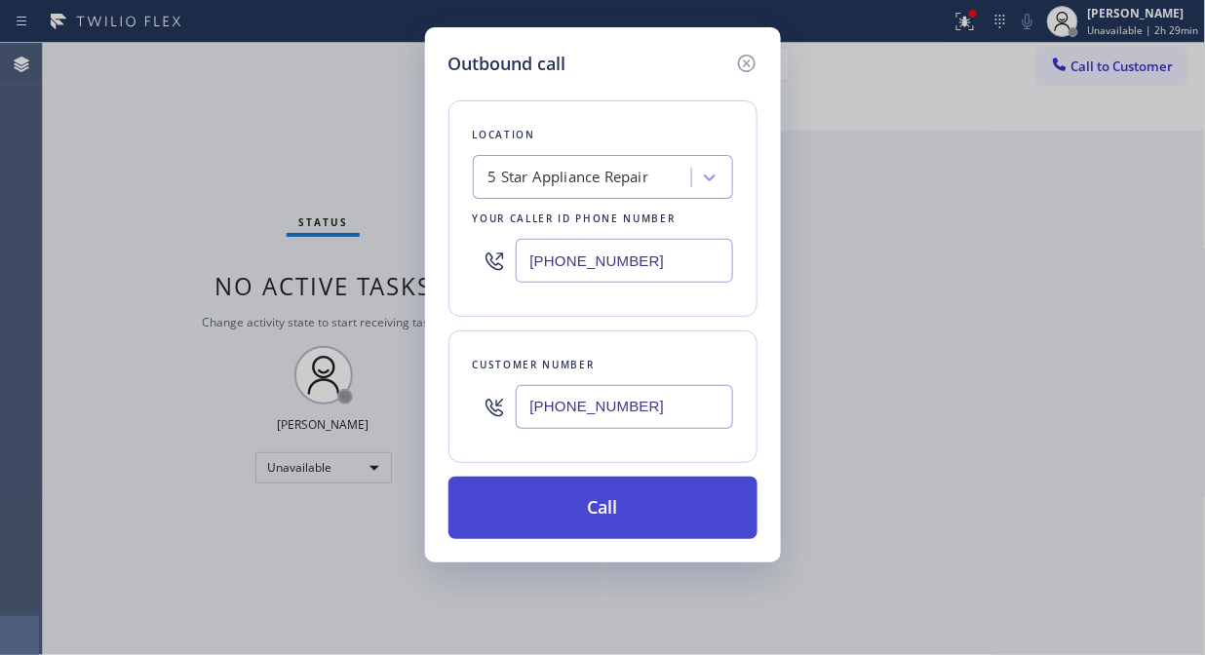
click at [632, 515] on button "Call" at bounding box center [602, 508] width 309 height 62
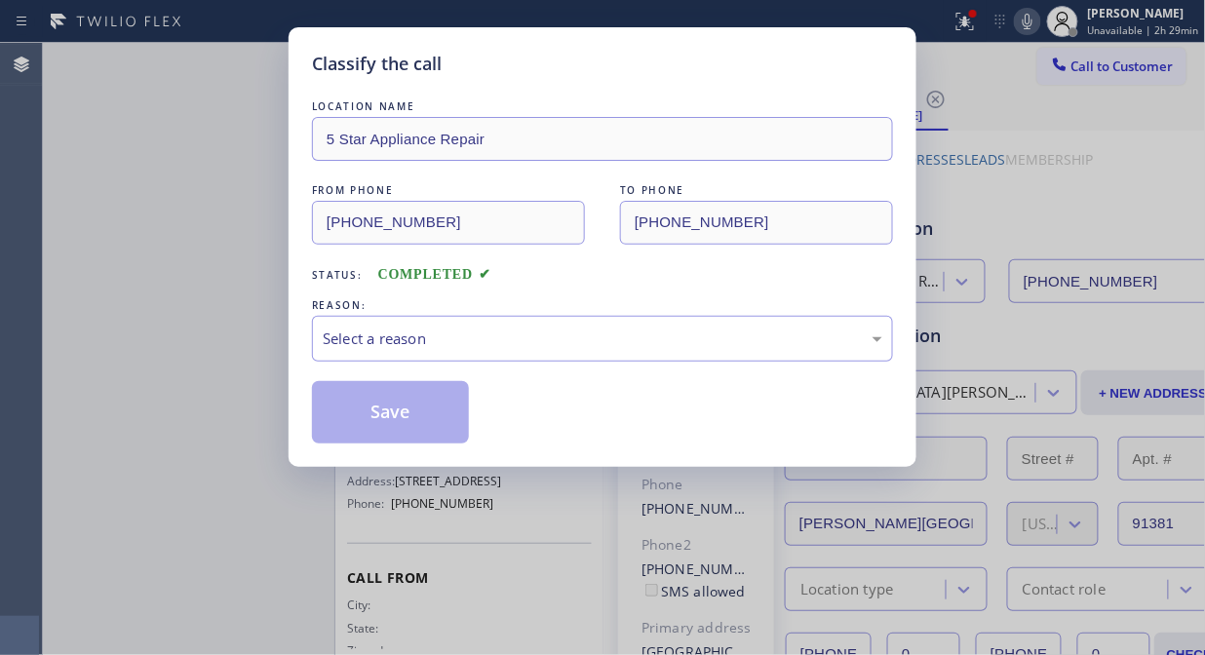
type input "[PHONE_NUMBER]"
click at [471, 356] on div "Select a reason" at bounding box center [602, 339] width 581 height 46
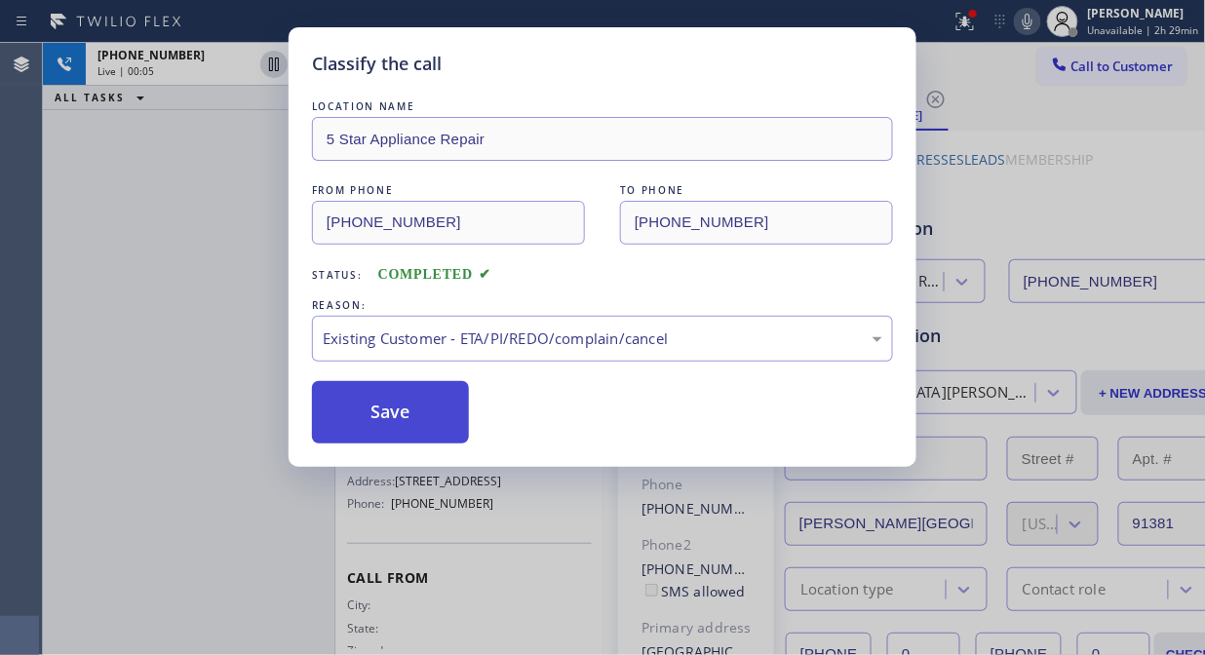
click at [403, 413] on button "Save" at bounding box center [390, 412] width 157 height 62
click at [192, 256] on div "Classify the call LOCATION NAME 5 Star Appliance Repair FROM PHONE [PHONE_NUMBE…" at bounding box center [602, 327] width 1205 height 655
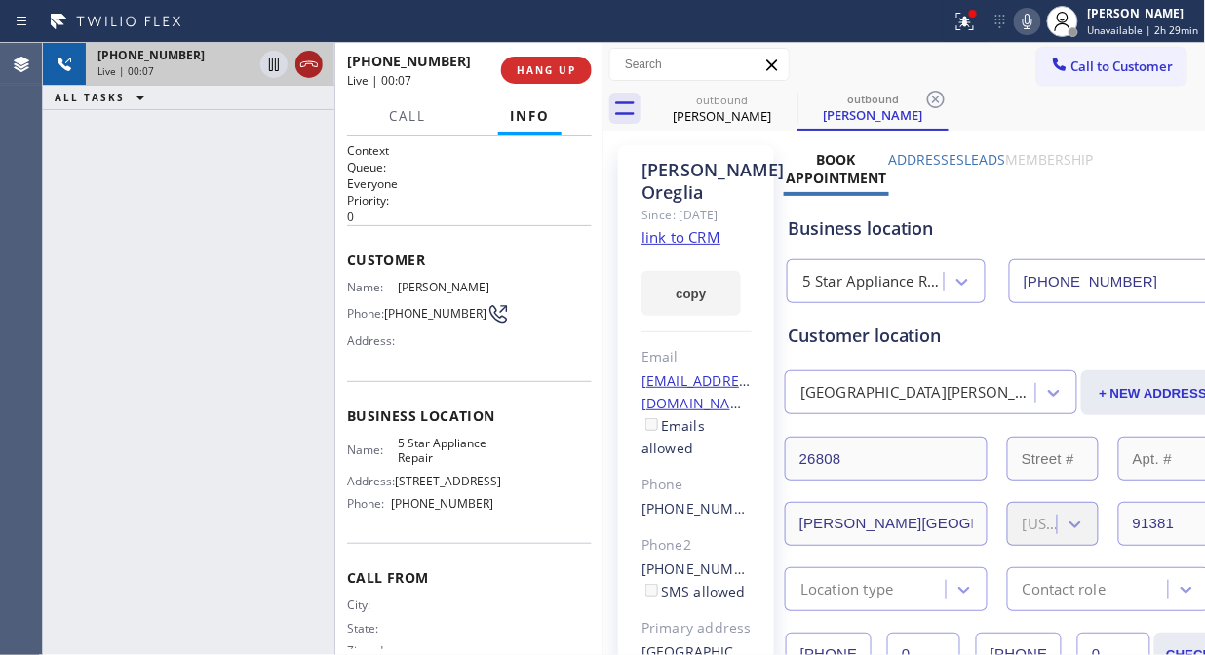
click at [300, 61] on icon at bounding box center [308, 64] width 23 height 23
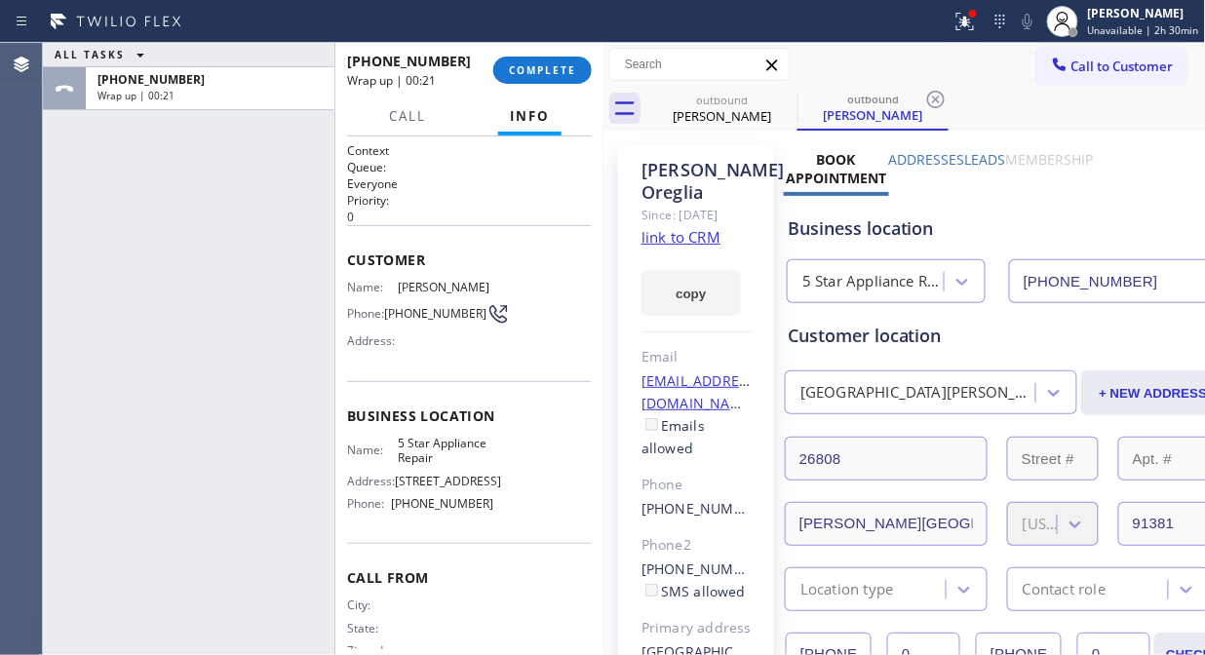
click at [177, 123] on div "ALL TASKS ALL TASKS ACTIVE TASKS TASKS IN WRAP UP [PHONE_NUMBER] Wrap up | 00:21" at bounding box center [188, 349] width 291 height 612
click at [544, 71] on span "COMPLETE" at bounding box center [542, 70] width 67 height 14
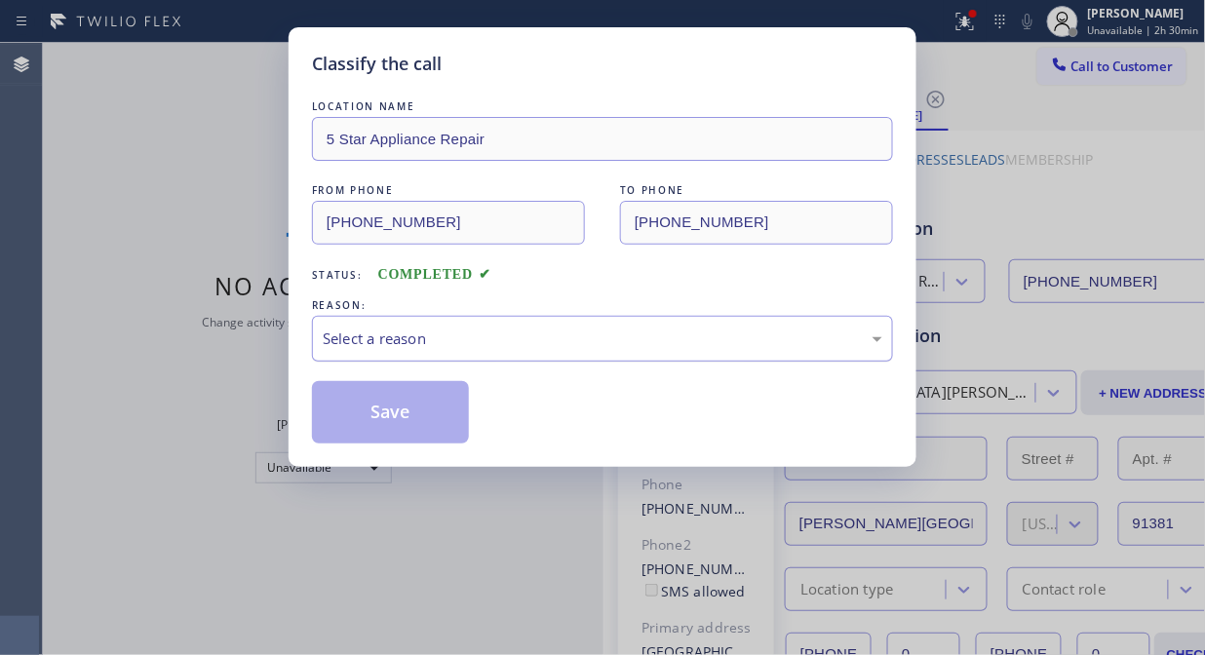
click at [546, 347] on div "Select a reason" at bounding box center [603, 339] width 560 height 22
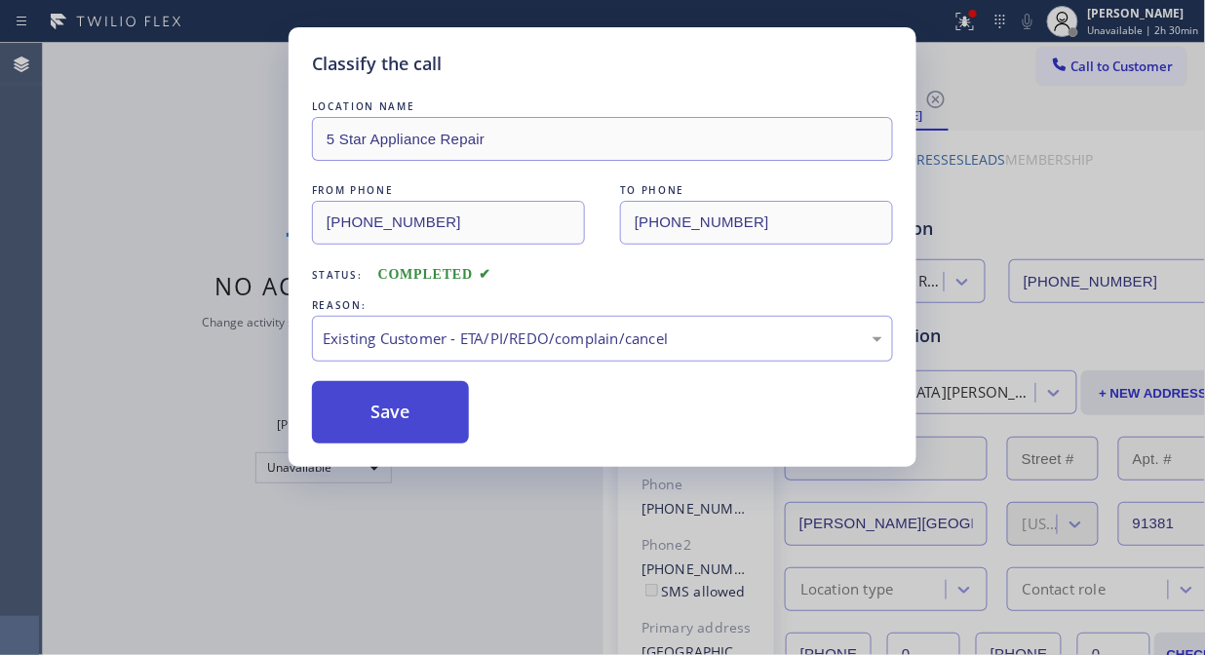
click at [383, 411] on button "Save" at bounding box center [390, 412] width 157 height 62
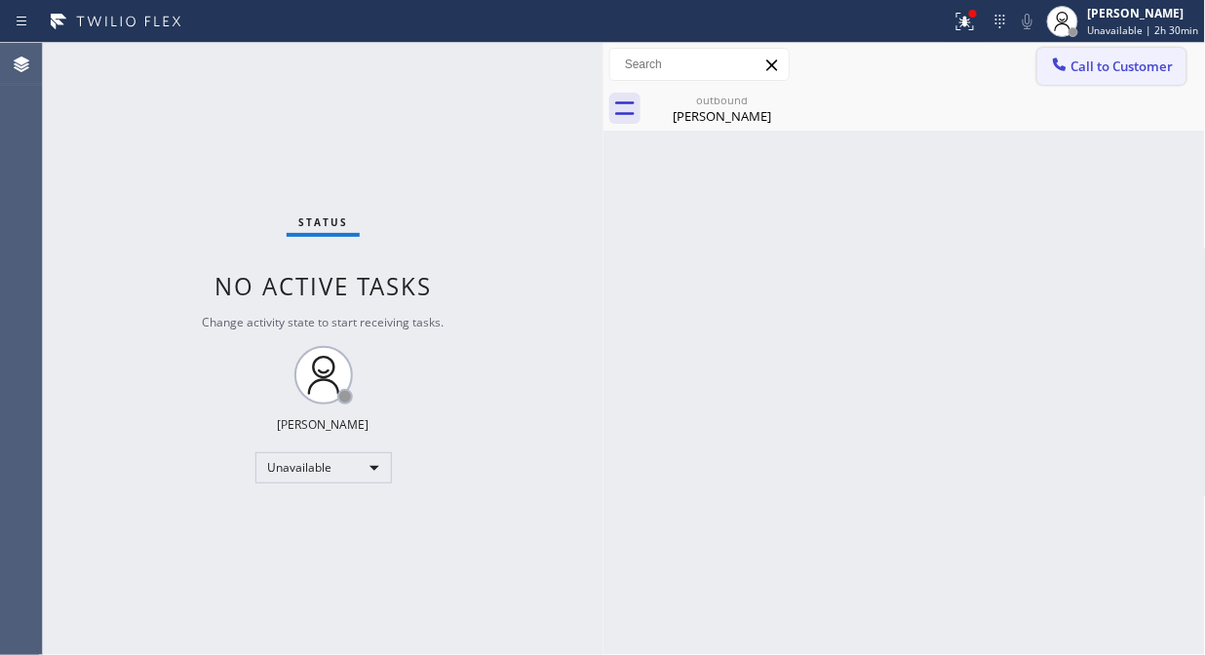
click at [1107, 64] on span "Call to Customer" at bounding box center [1122, 67] width 102 height 18
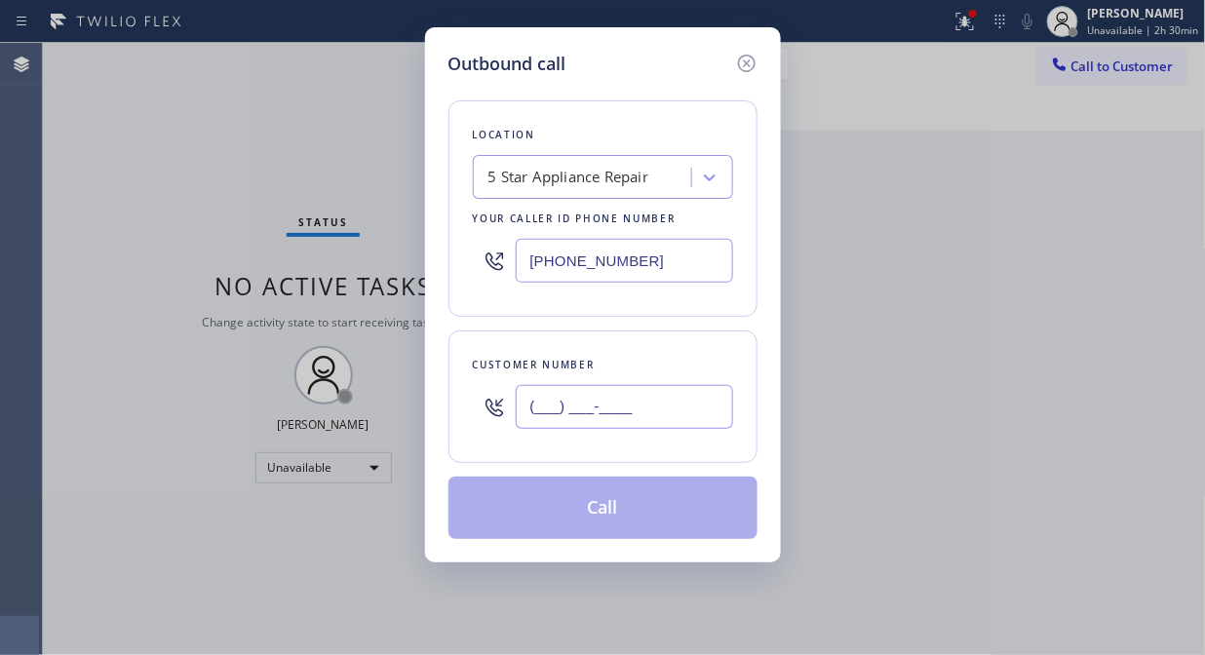
click at [727, 392] on input "(___) ___-____" at bounding box center [624, 407] width 217 height 44
paste input "774) 292-9087"
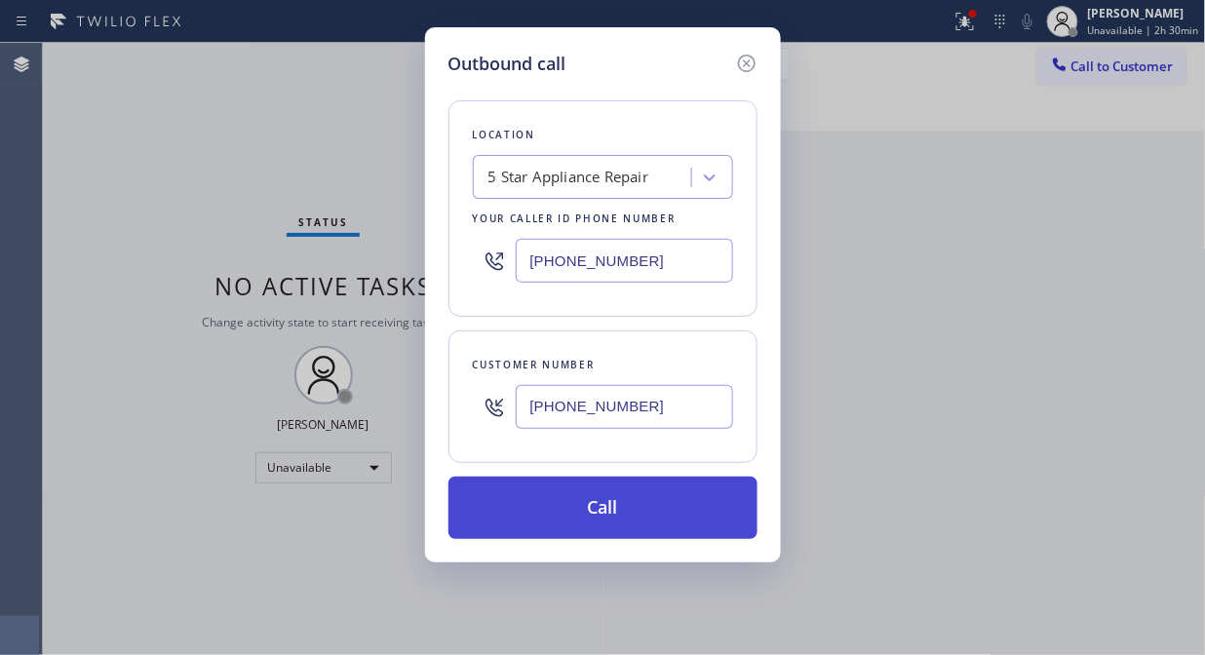
type input "[PHONE_NUMBER]"
click at [660, 503] on button "Call" at bounding box center [602, 508] width 309 height 62
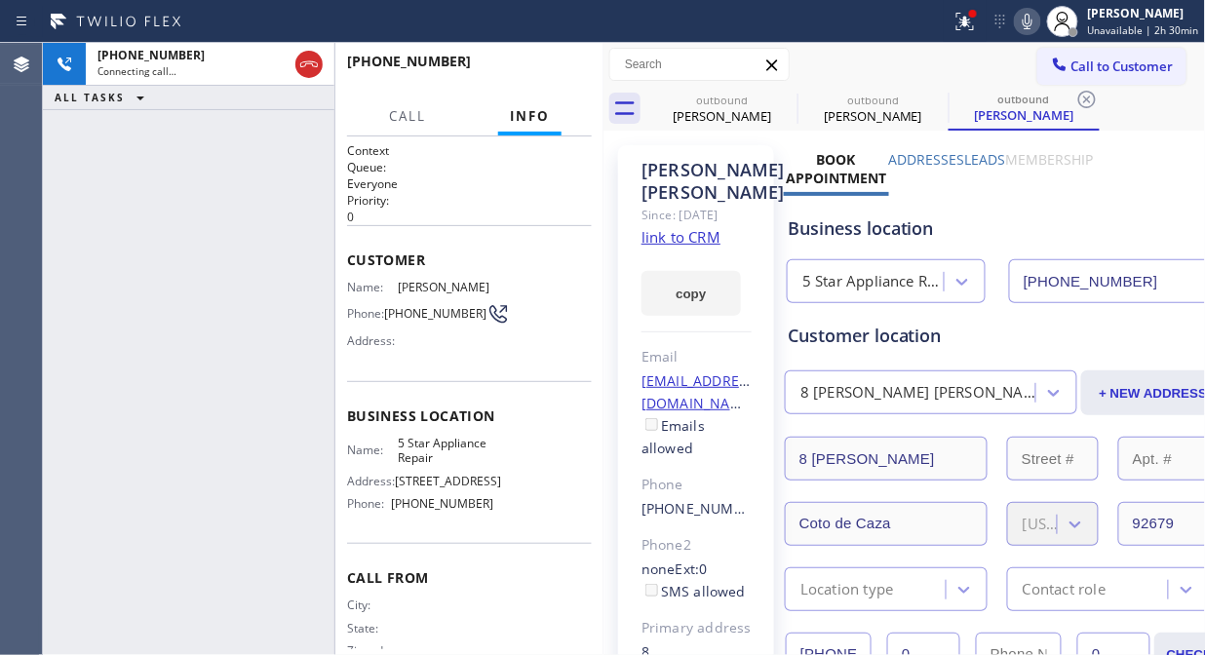
type input "[PHONE_NUMBER]"
click at [777, 99] on icon at bounding box center [784, 99] width 23 height 23
click at [0, 0] on icon at bounding box center [0, 0] width 0 height 0
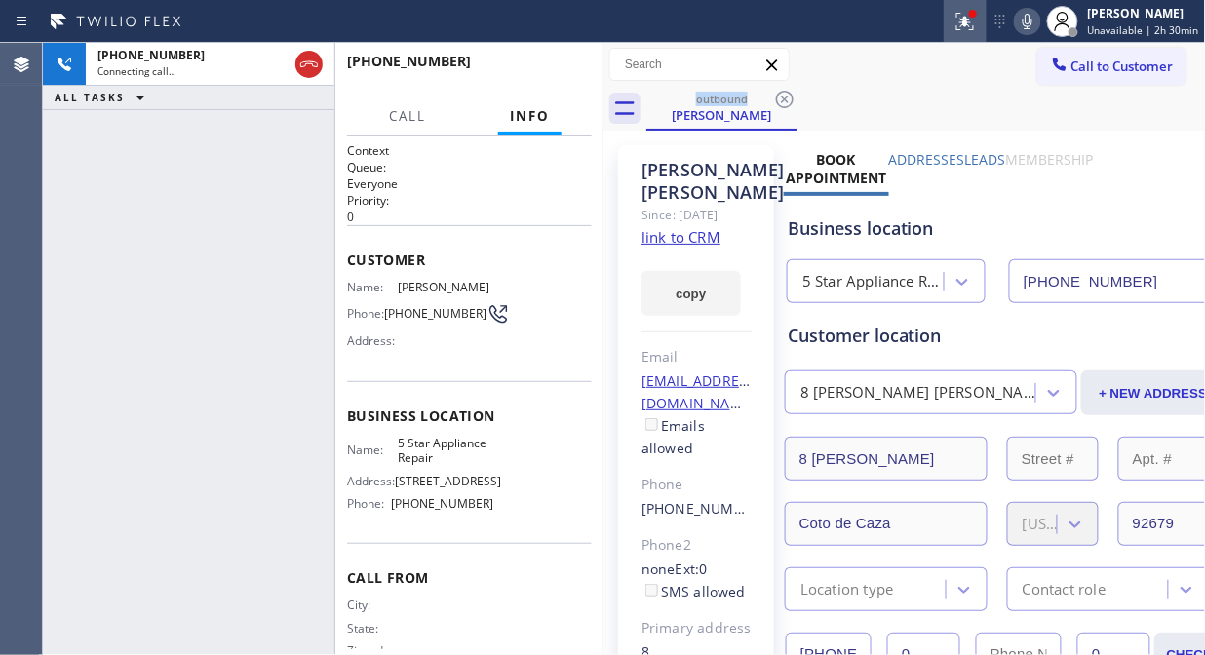
click at [973, 29] on icon at bounding box center [964, 21] width 23 height 23
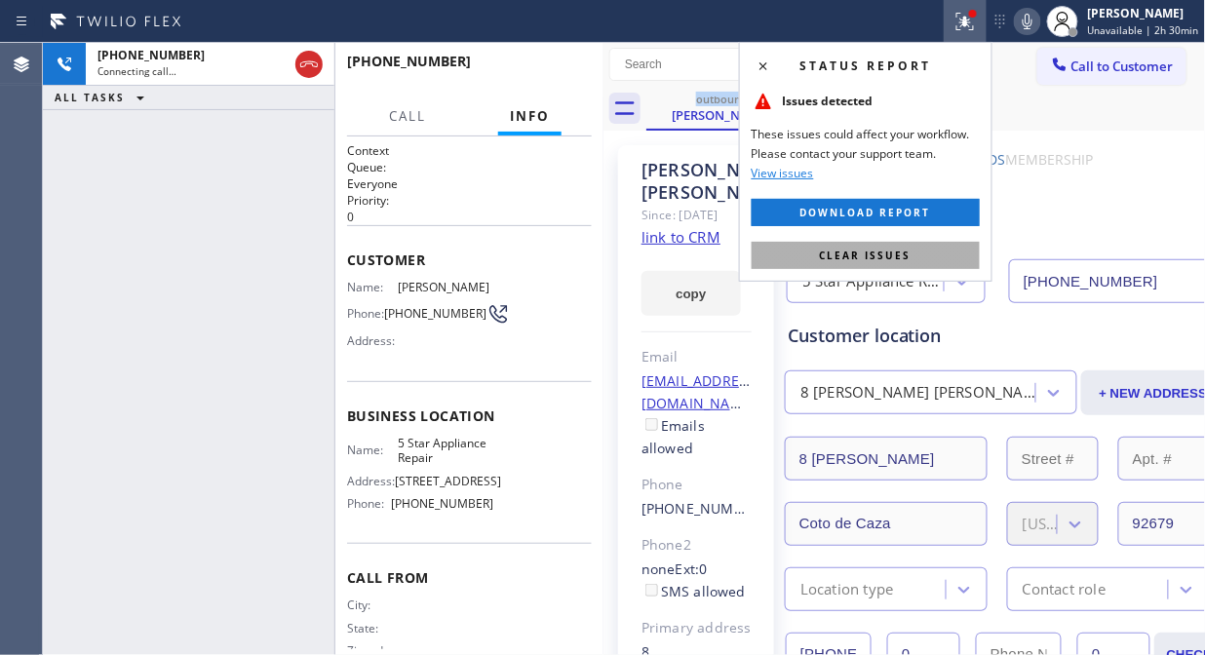
click at [900, 267] on button "Clear issues" at bounding box center [866, 255] width 228 height 27
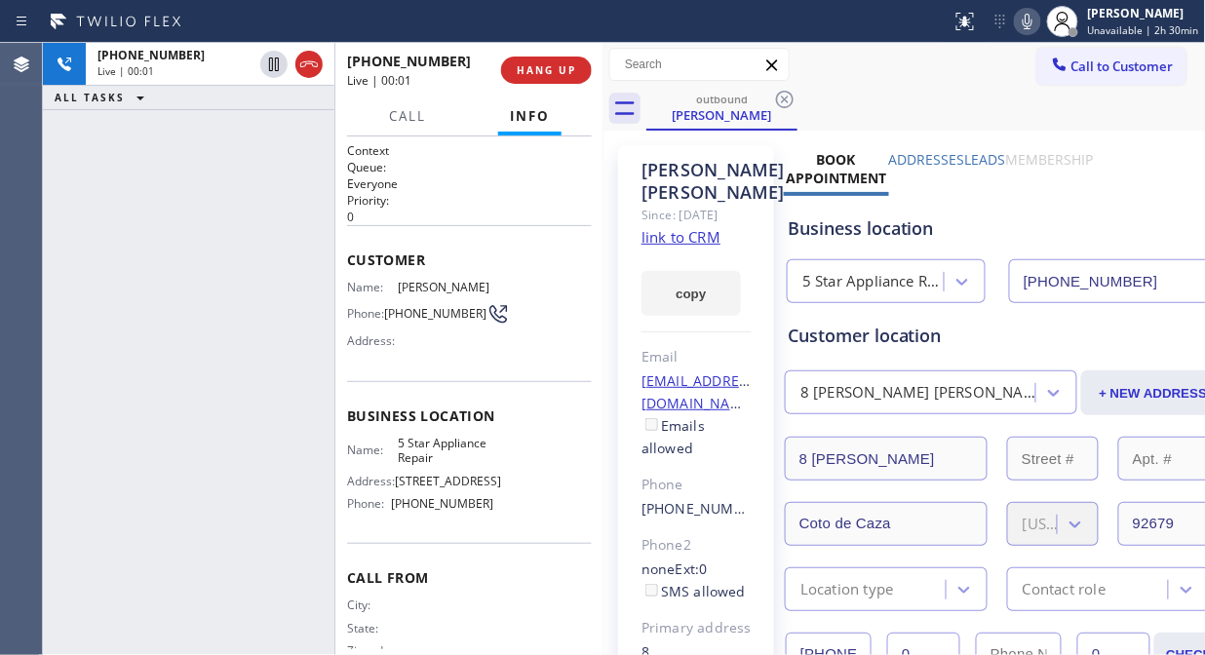
click at [205, 179] on div "[PHONE_NUMBER] Live | 00:01 ALL TASKS ALL TASKS ACTIVE TASKS TASKS IN WRAP UP" at bounding box center [188, 349] width 291 height 612
click at [522, 62] on button "HANG UP" at bounding box center [546, 70] width 91 height 27
click at [524, 65] on span "HANG UP" at bounding box center [546, 70] width 59 height 14
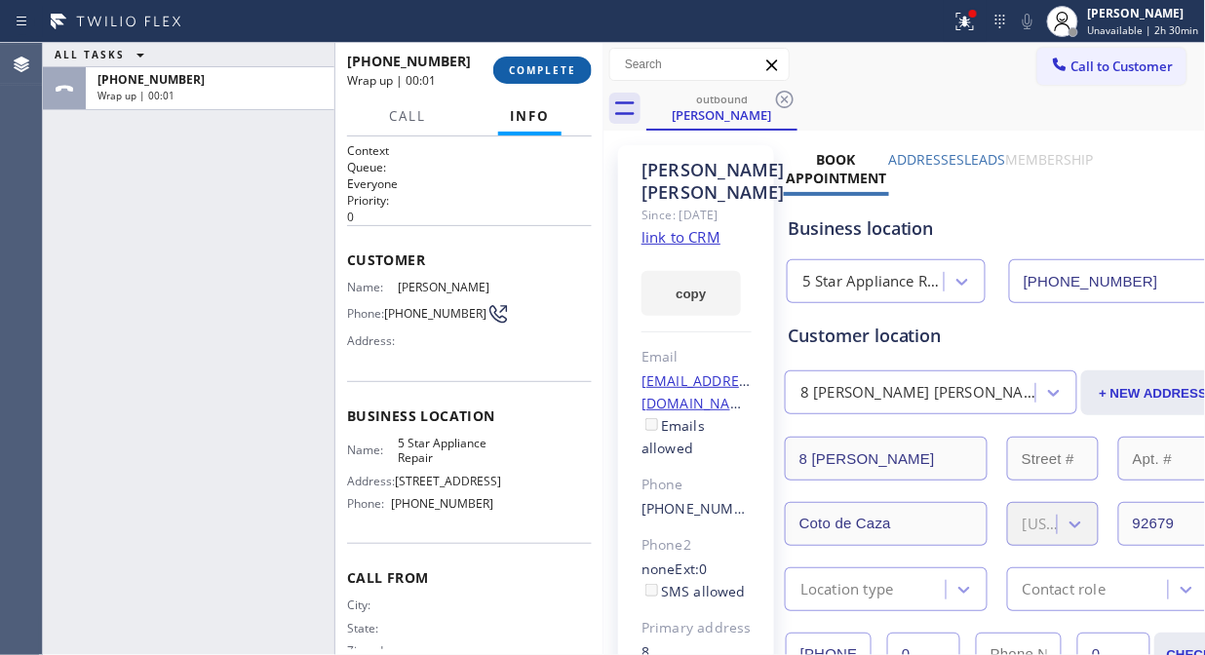
click at [530, 71] on span "COMPLETE" at bounding box center [542, 70] width 67 height 14
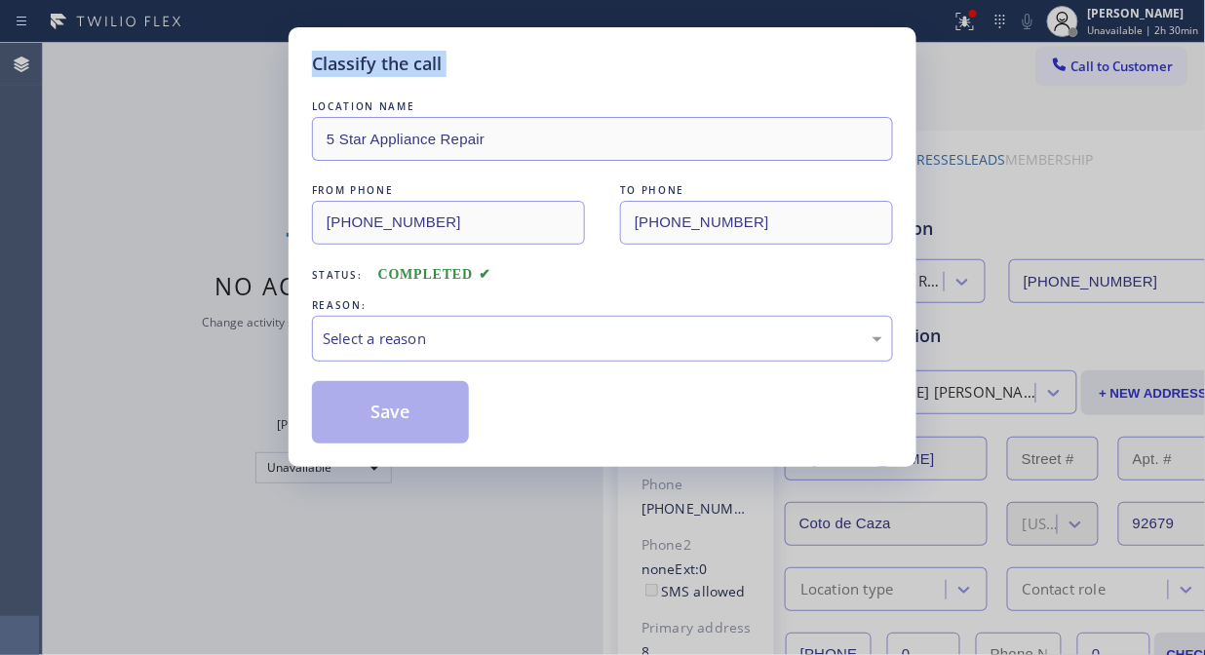
click at [531, 71] on div "Classify the call" at bounding box center [602, 64] width 581 height 26
drag, startPoint x: 590, startPoint y: 339, endPoint x: 586, endPoint y: 357, distance: 18.0
click at [588, 341] on div "Select a reason" at bounding box center [603, 339] width 560 height 22
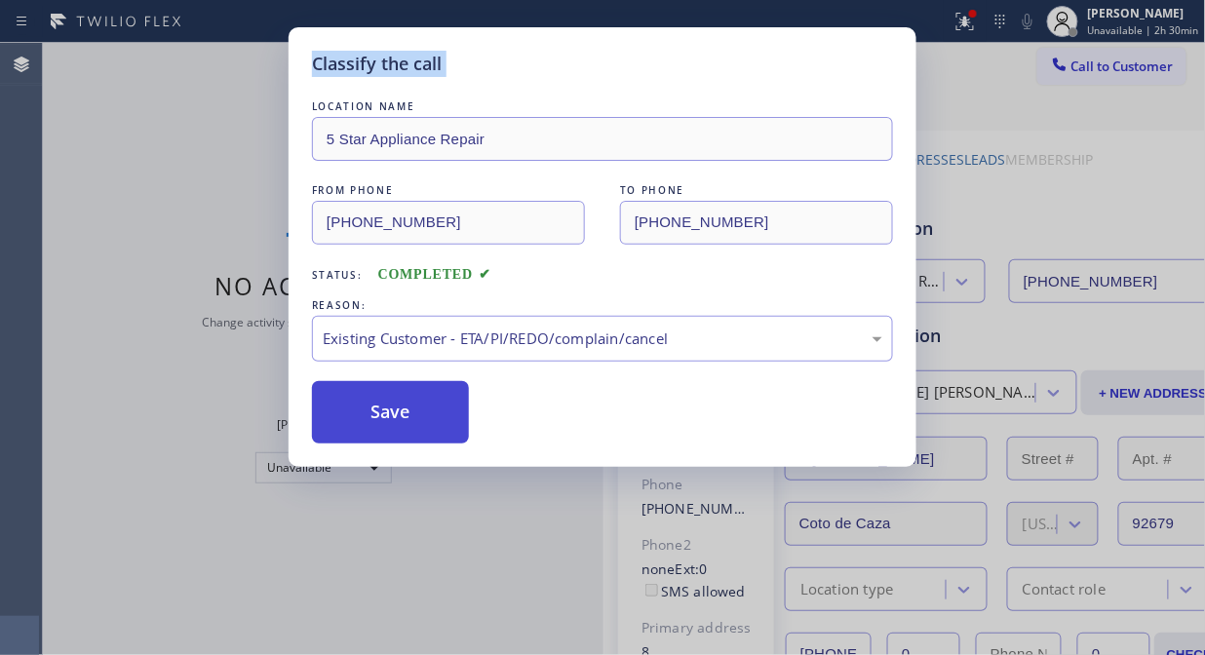
click at [377, 407] on button "Save" at bounding box center [390, 412] width 157 height 62
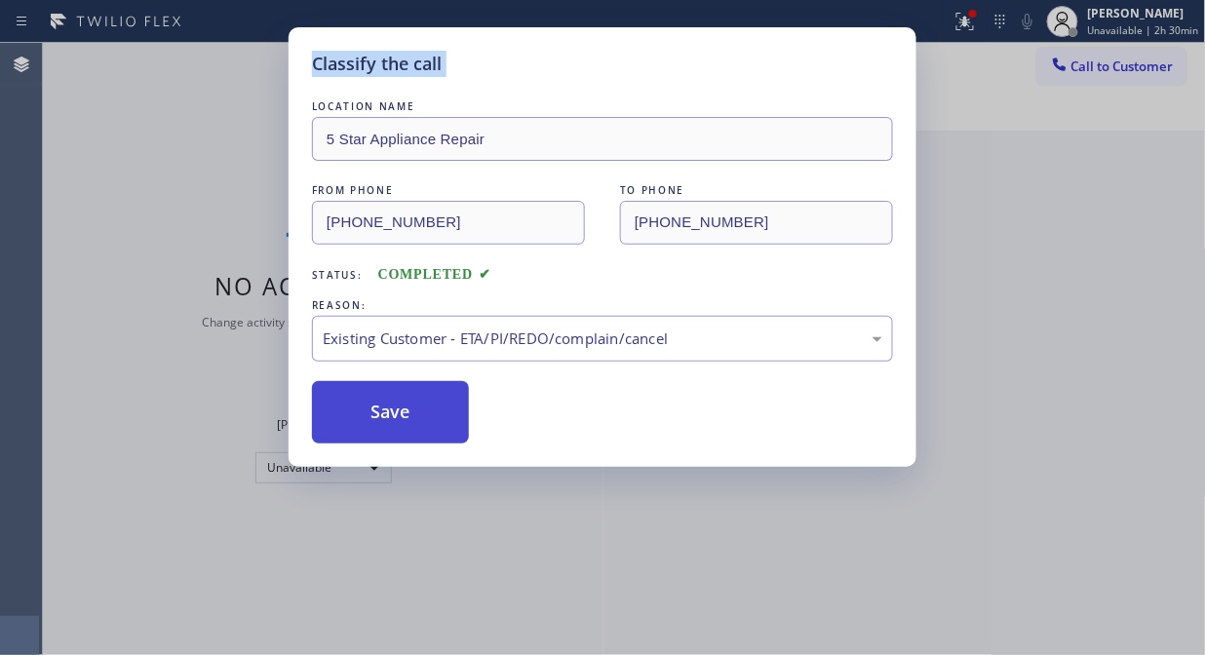
click at [377, 407] on button "Save" at bounding box center [390, 412] width 157 height 62
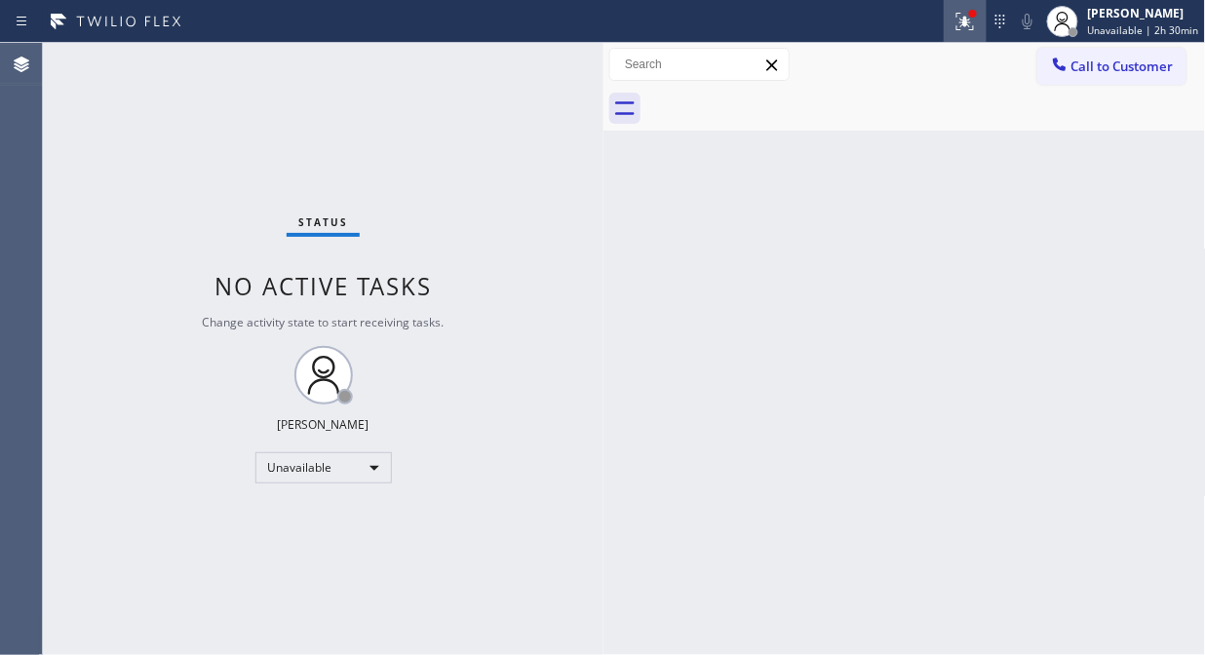
click at [962, 24] on icon at bounding box center [964, 21] width 23 height 23
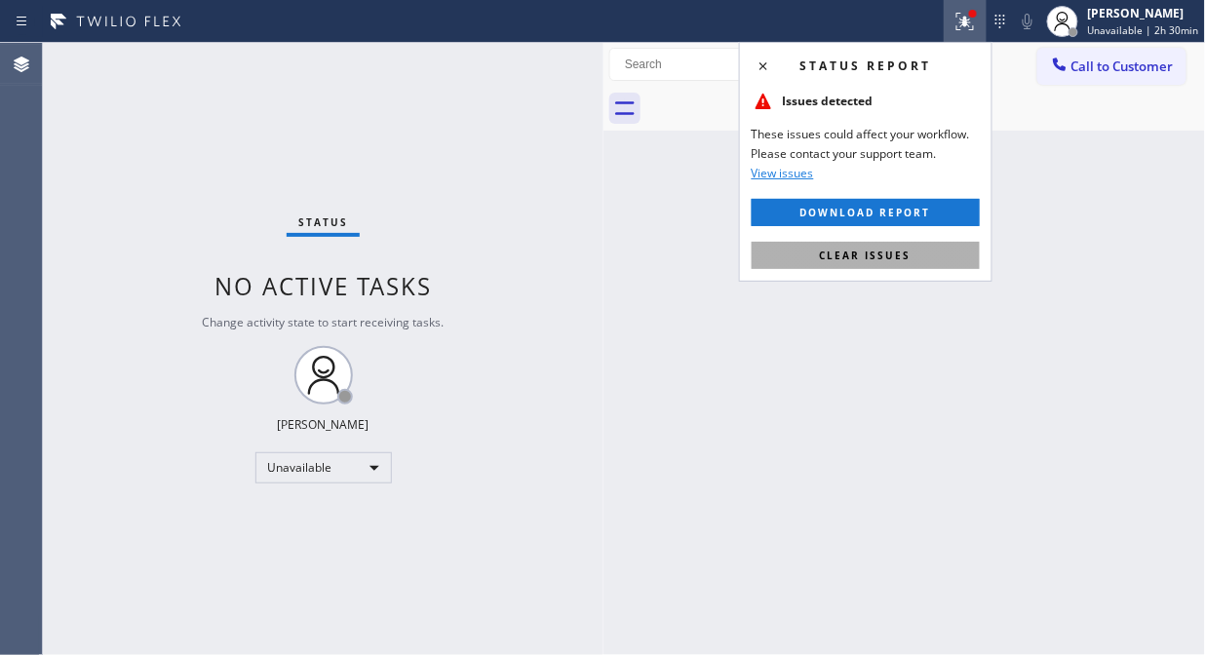
click at [855, 254] on span "Clear issues" at bounding box center [866, 256] width 92 height 14
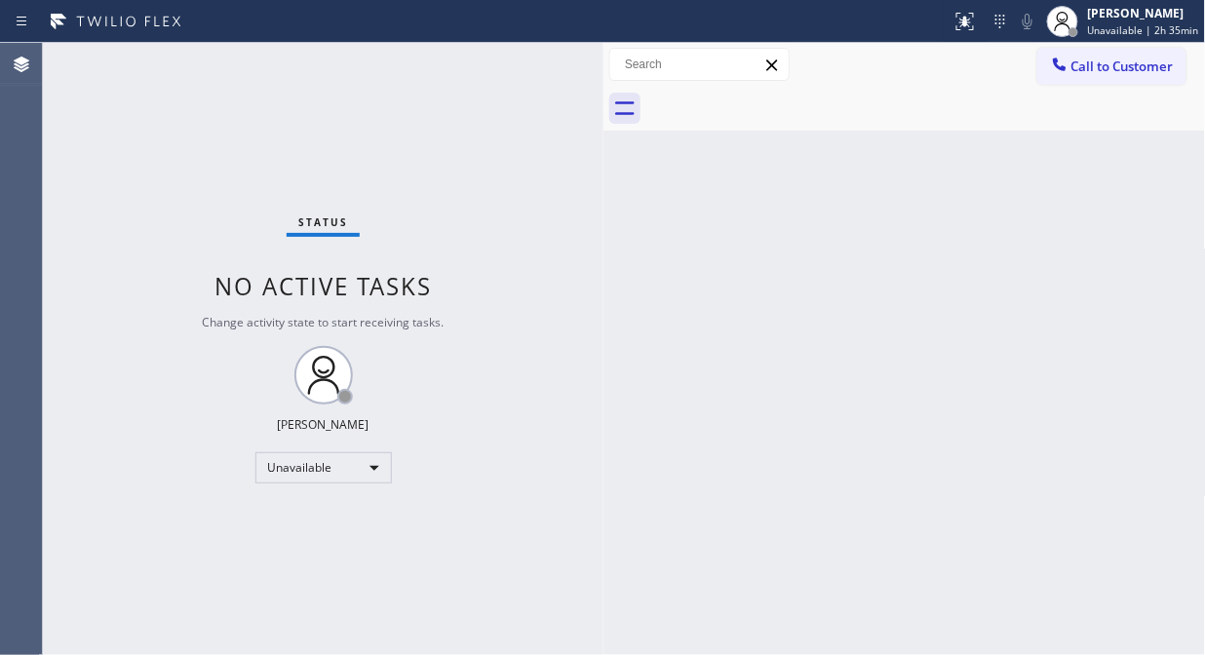
drag, startPoint x: 217, startPoint y: 90, endPoint x: 757, endPoint y: 105, distance: 540.3
click at [219, 92] on div "Status No active tasks Change activity state to start receiving tasks. [PERSON_…" at bounding box center [323, 349] width 561 height 612
click at [1044, 57] on button "Call to Customer" at bounding box center [1111, 66] width 149 height 37
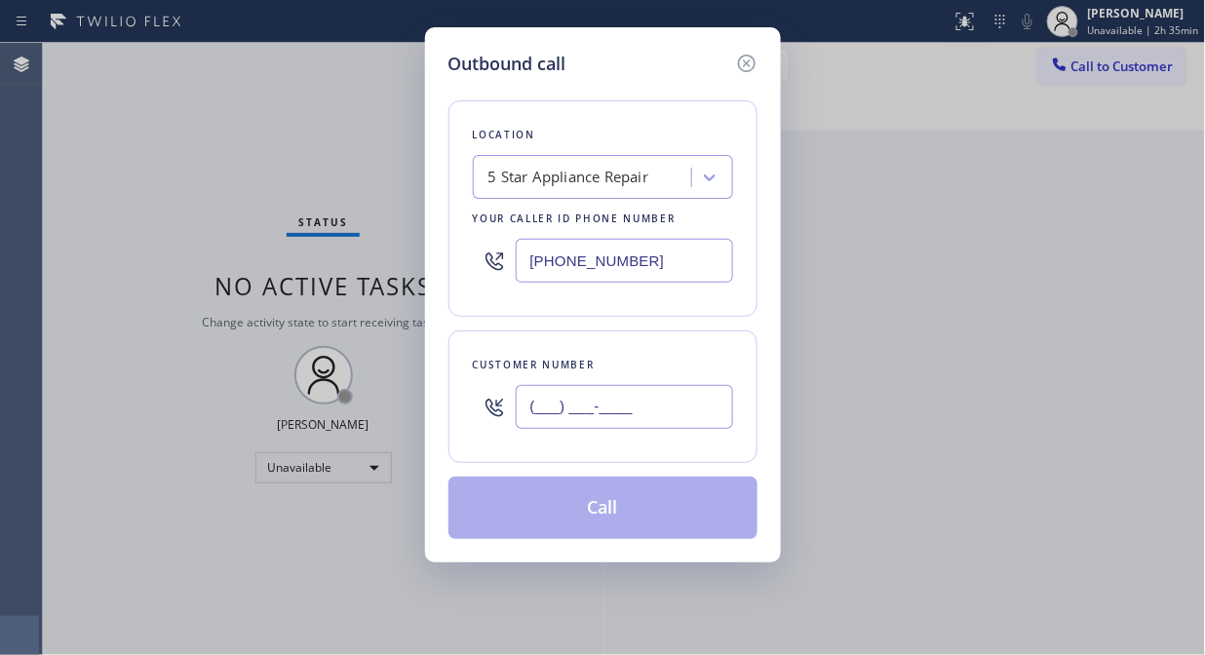
click at [595, 392] on input "(___) ___-____" at bounding box center [624, 407] width 217 height 44
paste input "714) 340-0055"
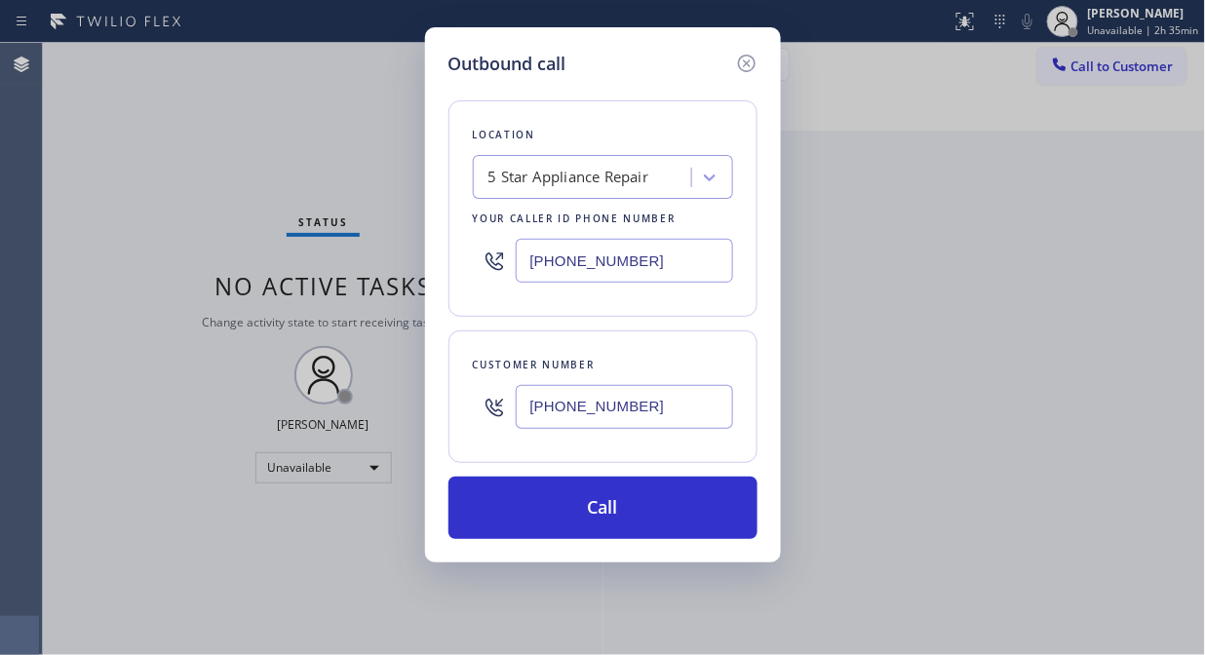
type input "[PHONE_NUMBER]"
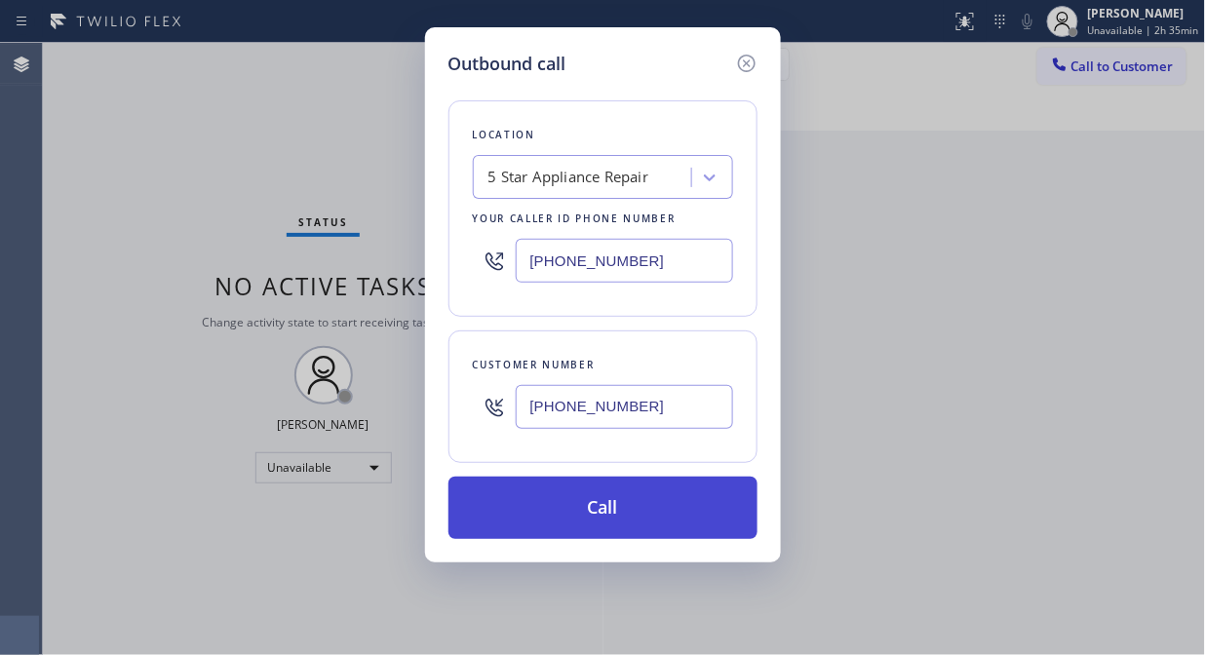
click at [645, 491] on button "Call" at bounding box center [602, 508] width 309 height 62
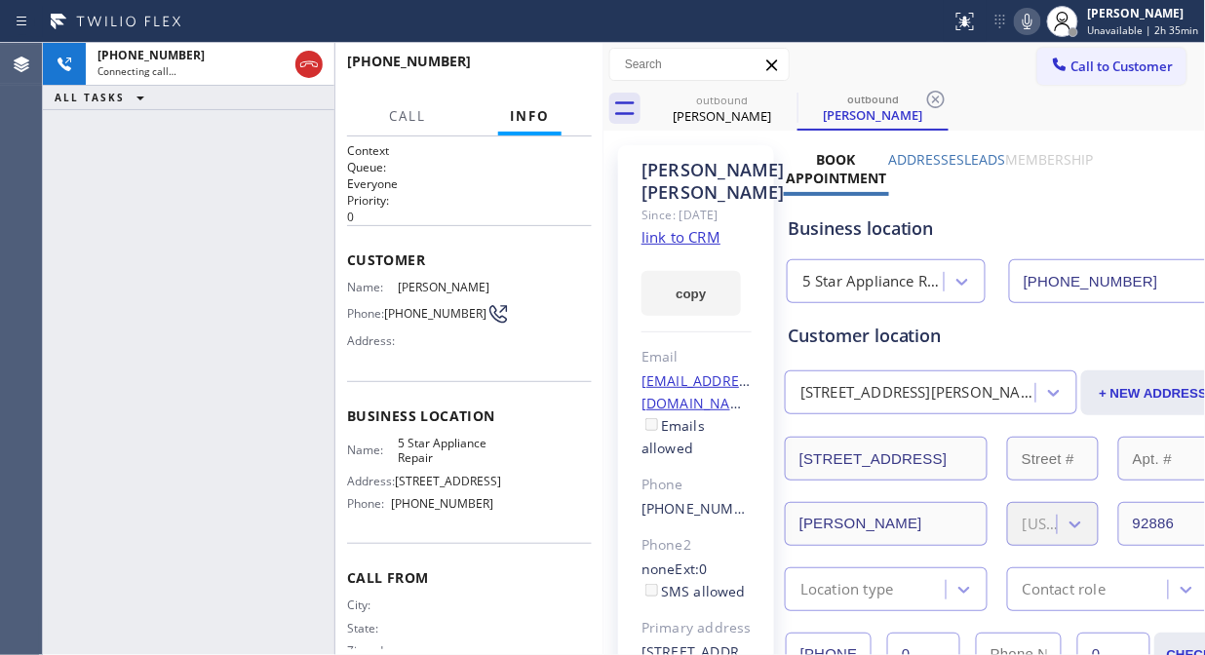
type input "[PHONE_NUMBER]"
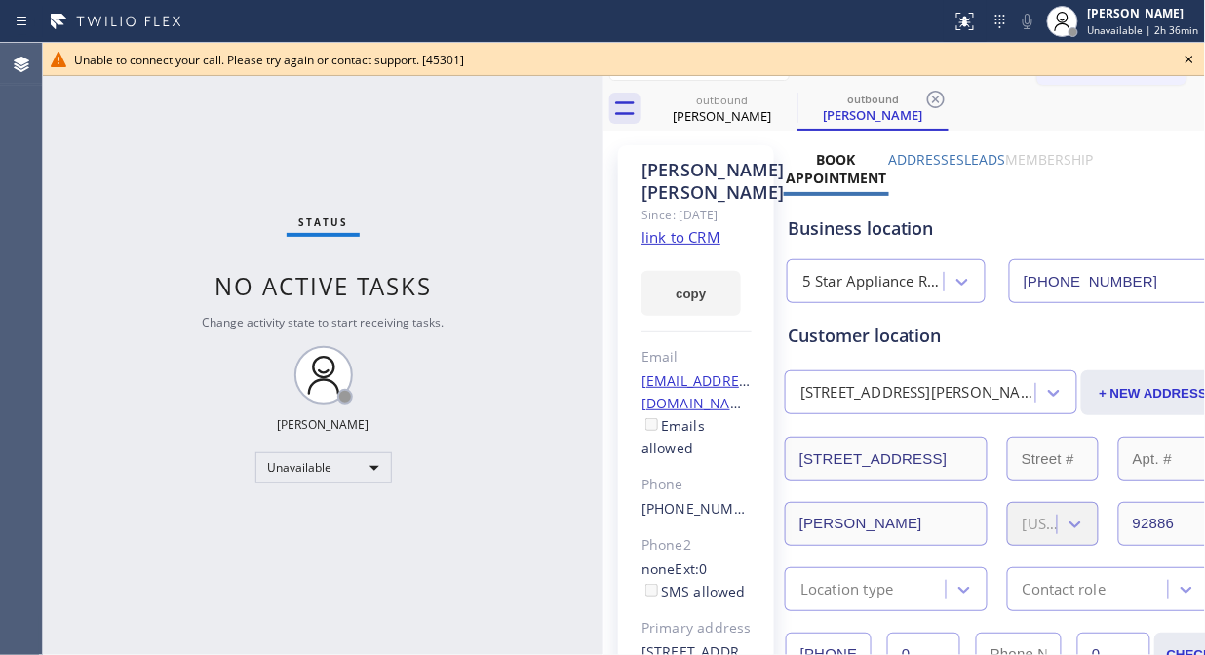
drag, startPoint x: 206, startPoint y: 169, endPoint x: 833, endPoint y: 75, distance: 633.8
click at [214, 167] on div "Status No active tasks Change activity state to start receiving tasks. [PERSON_…" at bounding box center [323, 349] width 561 height 612
click at [1193, 62] on icon at bounding box center [1189, 59] width 23 height 23
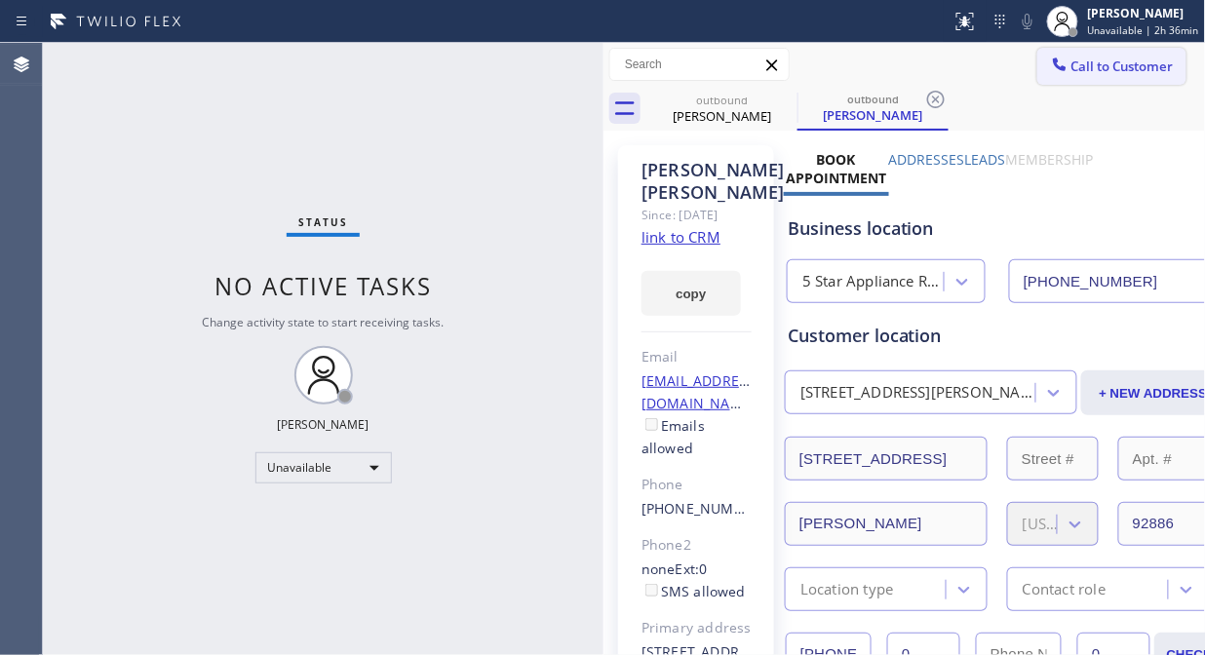
click at [1108, 74] on span "Call to Customer" at bounding box center [1122, 67] width 102 height 18
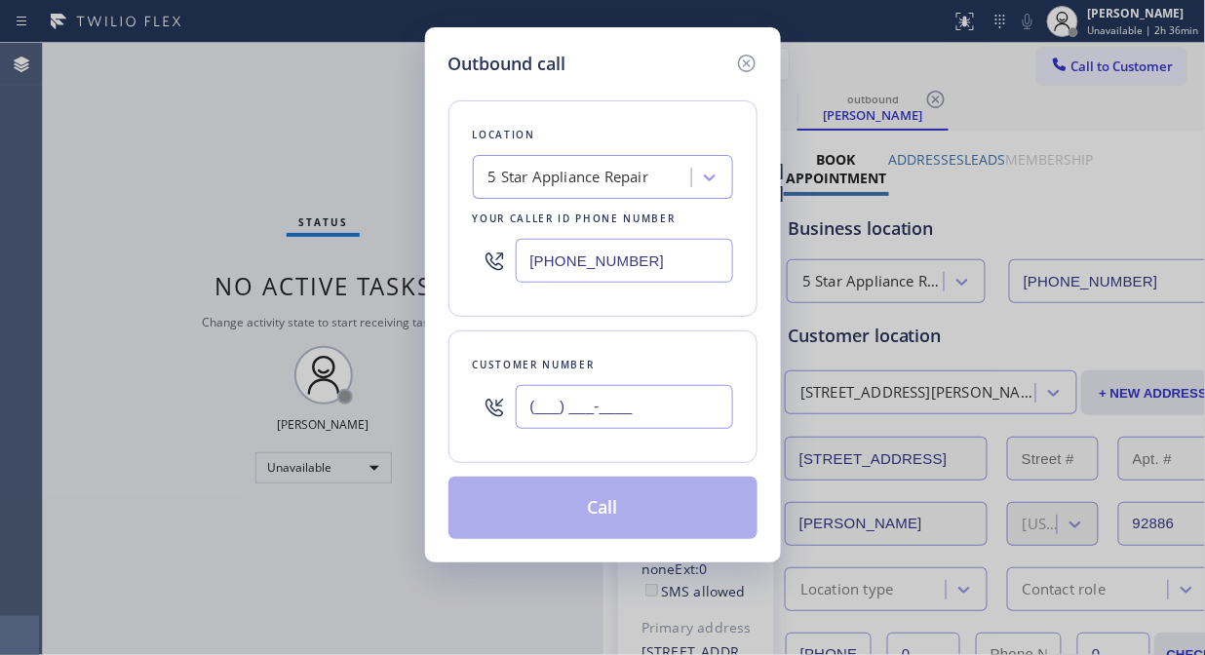
drag, startPoint x: 708, startPoint y: 404, endPoint x: 695, endPoint y: 404, distance: 12.7
click at [705, 404] on input "(___) ___-____" at bounding box center [624, 407] width 217 height 44
paste input "310) 691-0248"
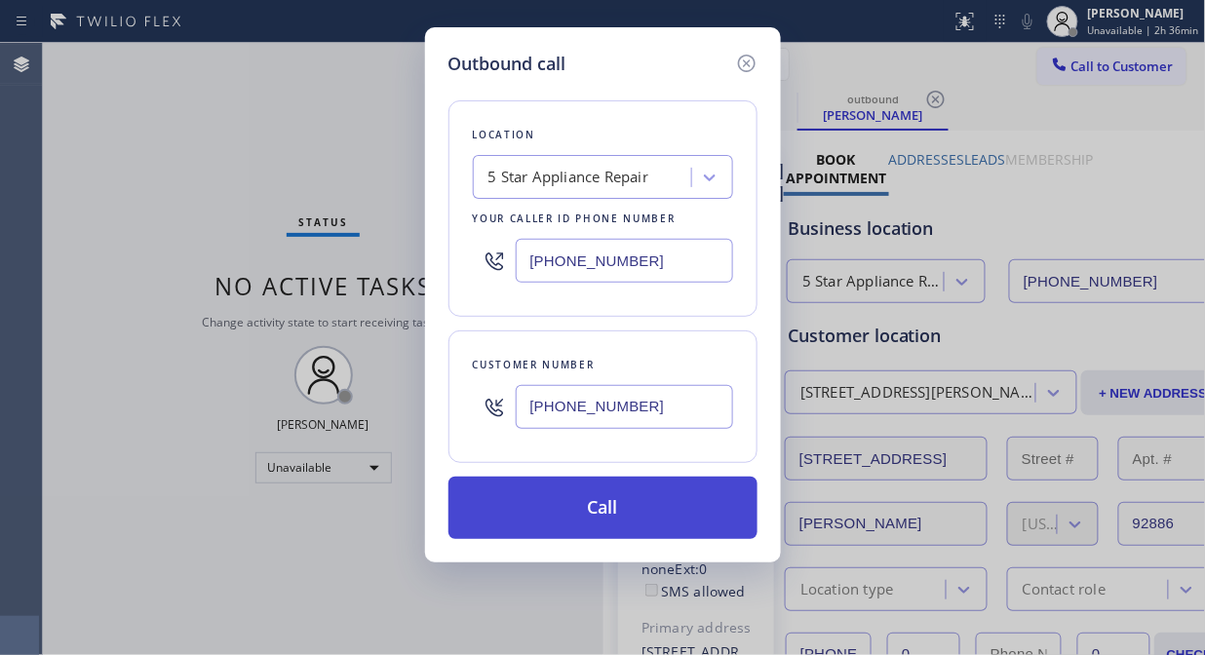
type input "[PHONE_NUMBER]"
click at [648, 518] on button "Call" at bounding box center [602, 508] width 309 height 62
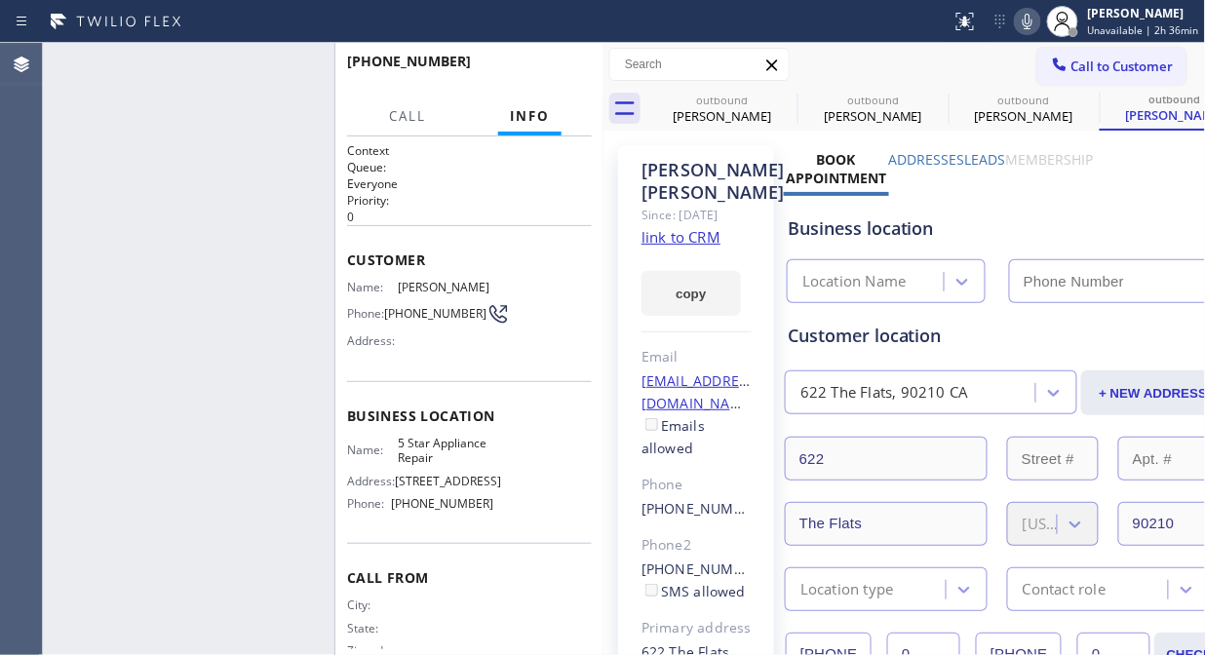
type input "[PHONE_NUMBER]"
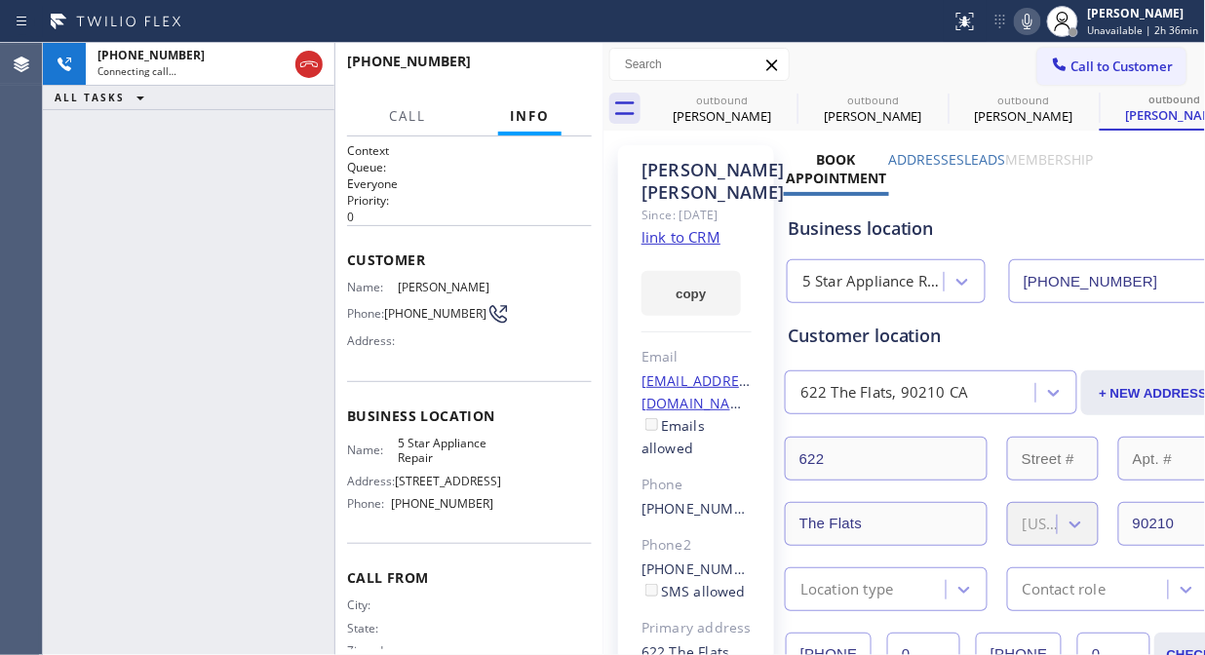
click at [1036, 26] on icon at bounding box center [1027, 21] width 23 height 23
click at [530, 69] on span "HANG UP" at bounding box center [546, 70] width 59 height 14
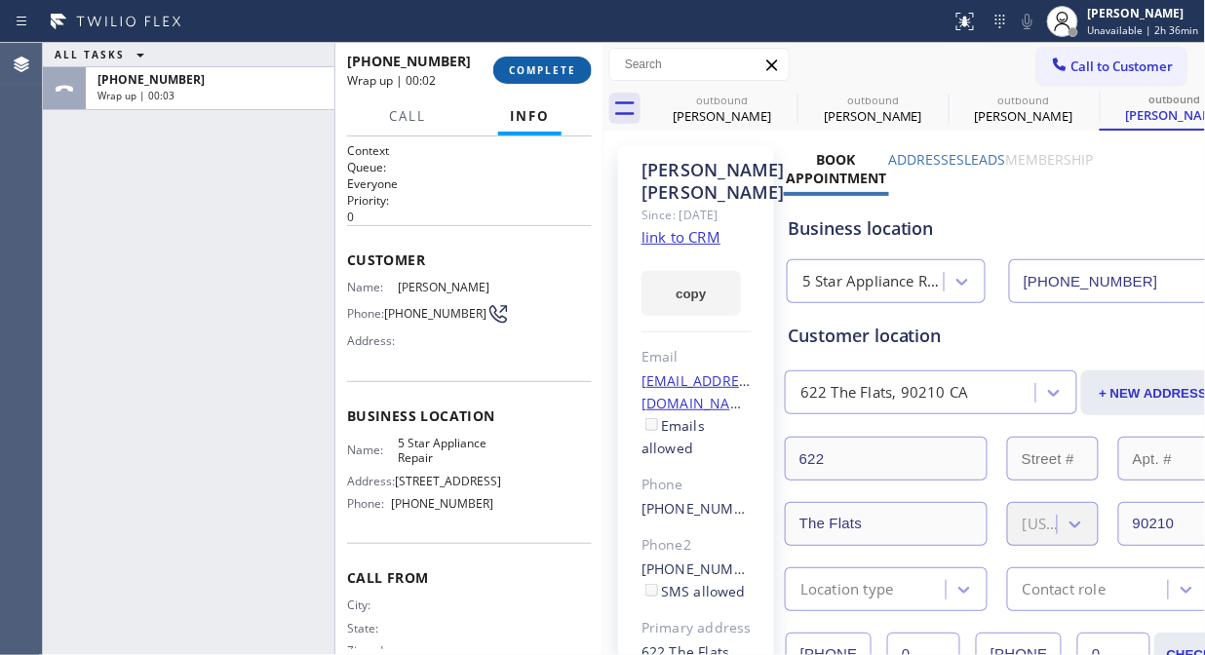
click at [529, 69] on span "COMPLETE" at bounding box center [542, 70] width 67 height 14
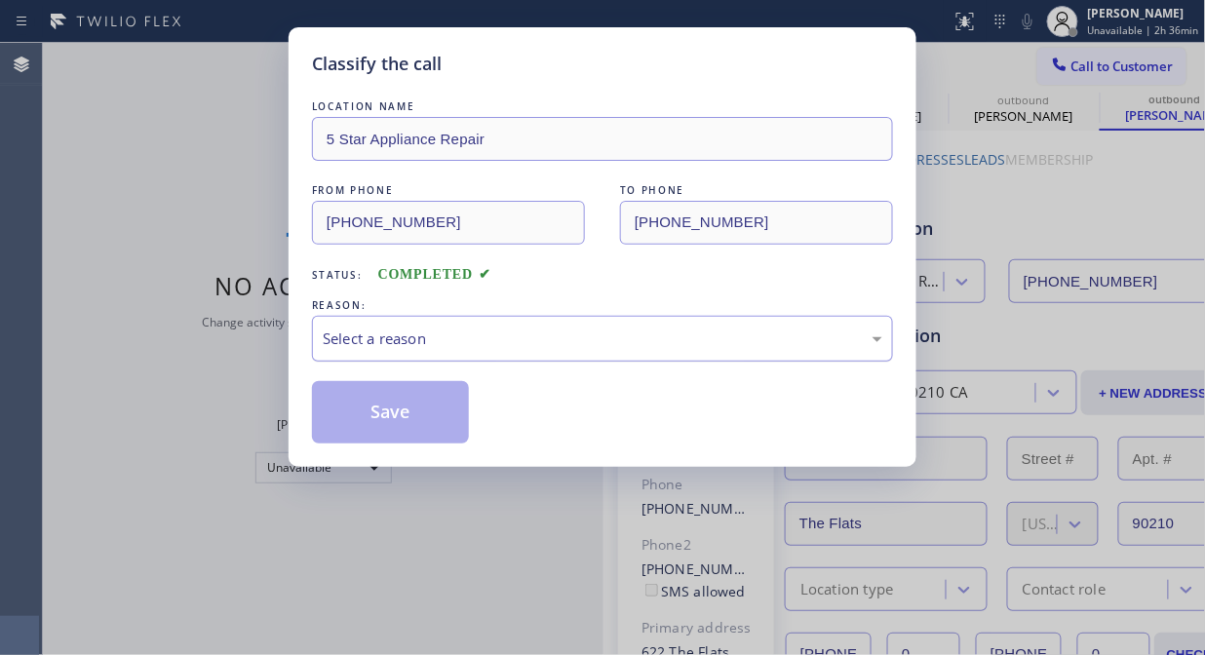
click at [542, 353] on div "Select a reason" at bounding box center [602, 339] width 581 height 46
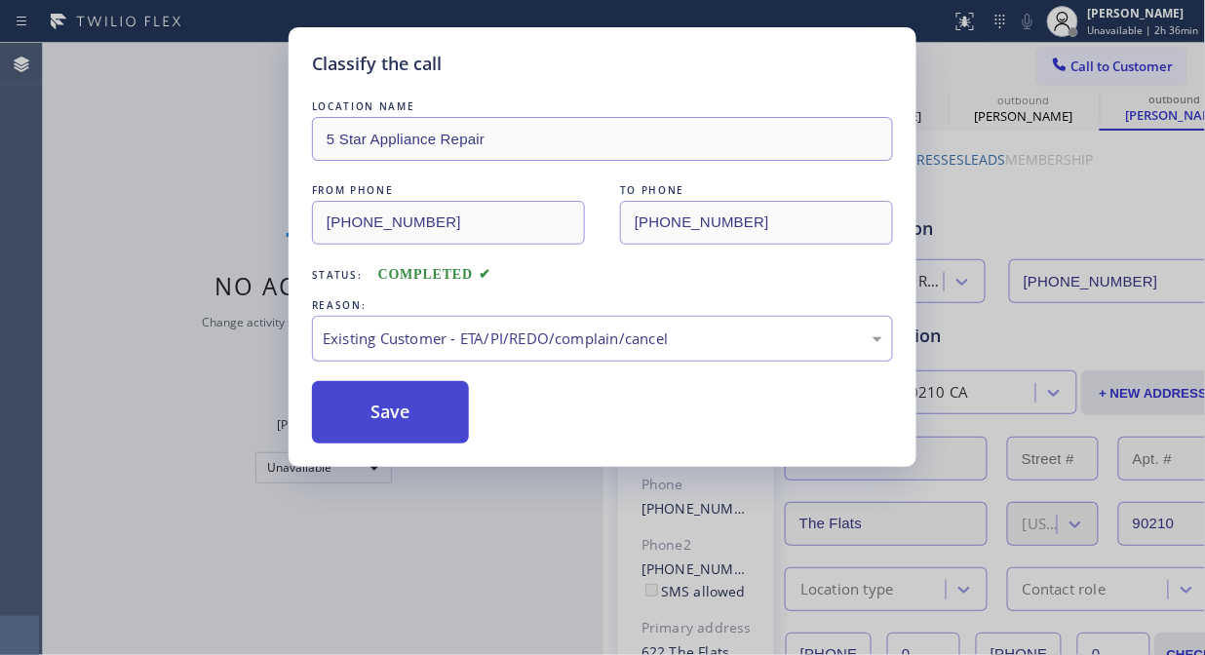
click at [425, 419] on button "Save" at bounding box center [390, 412] width 157 height 62
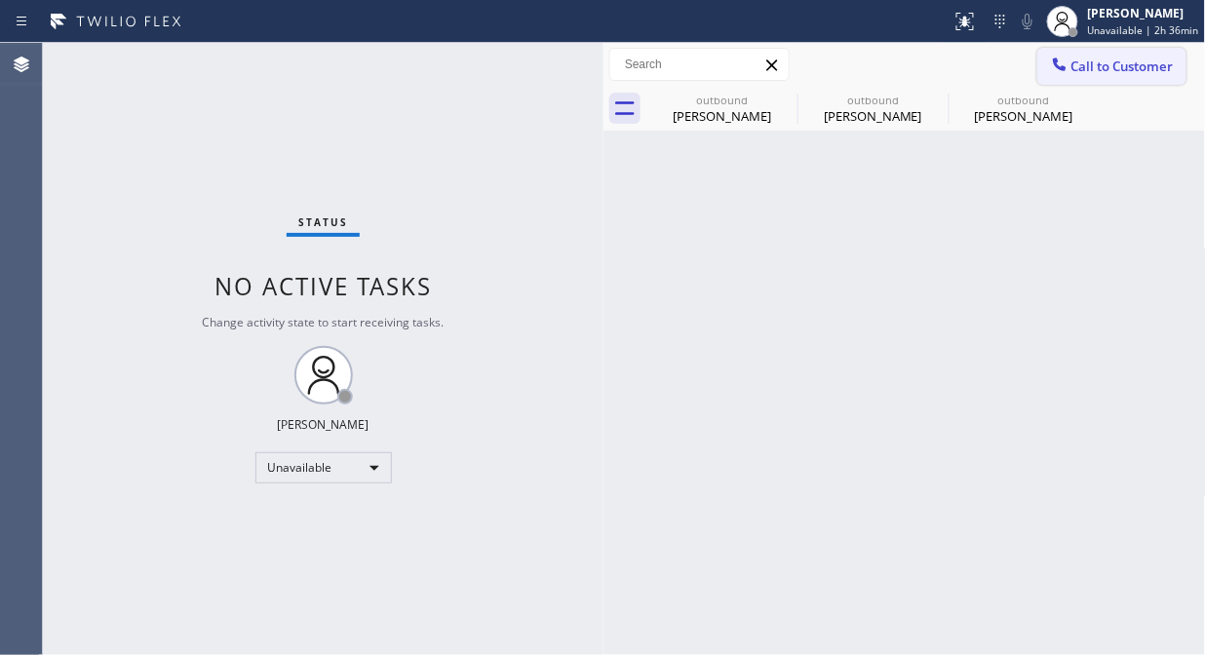
click at [1115, 78] on button "Call to Customer" at bounding box center [1111, 66] width 149 height 37
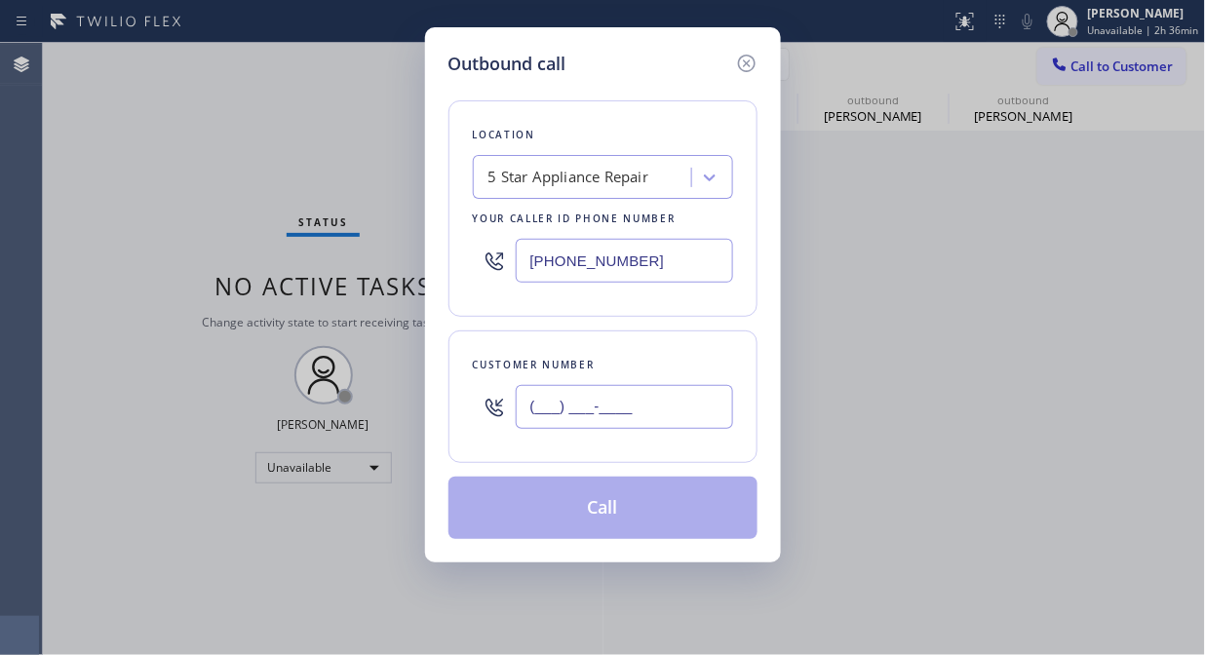
click at [700, 425] on input "(___) ___-____" at bounding box center [624, 407] width 217 height 44
paste input "310) 829-1176"
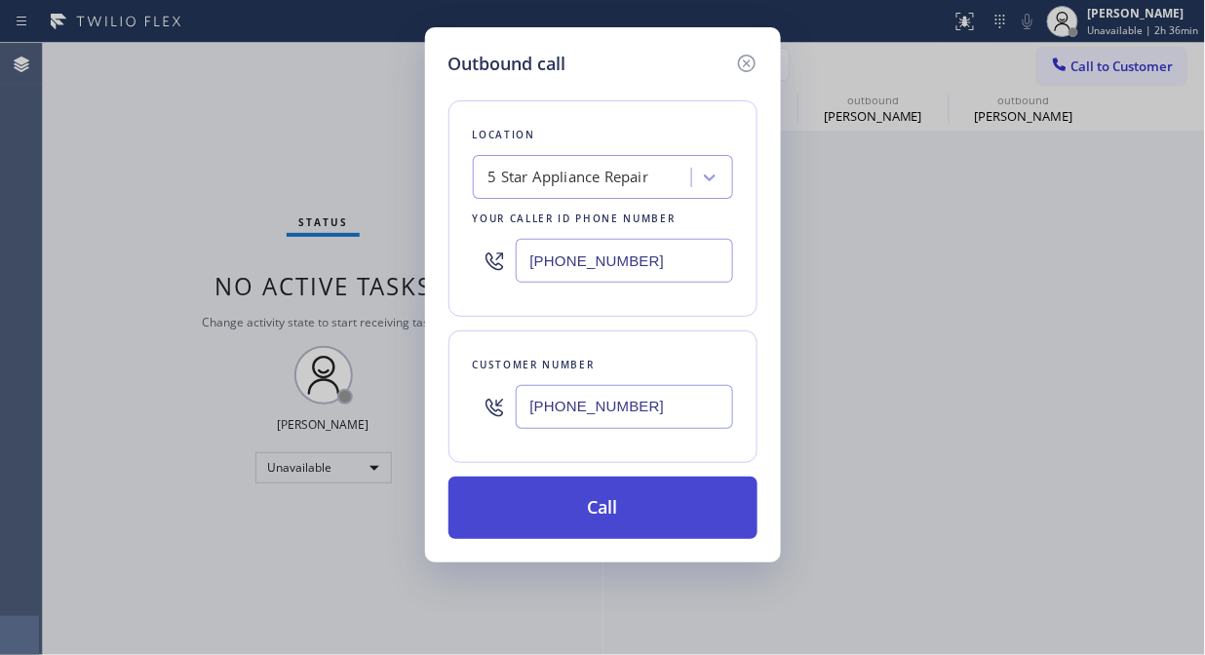
type input "[PHONE_NUMBER]"
click at [690, 521] on button "Call" at bounding box center [602, 508] width 309 height 62
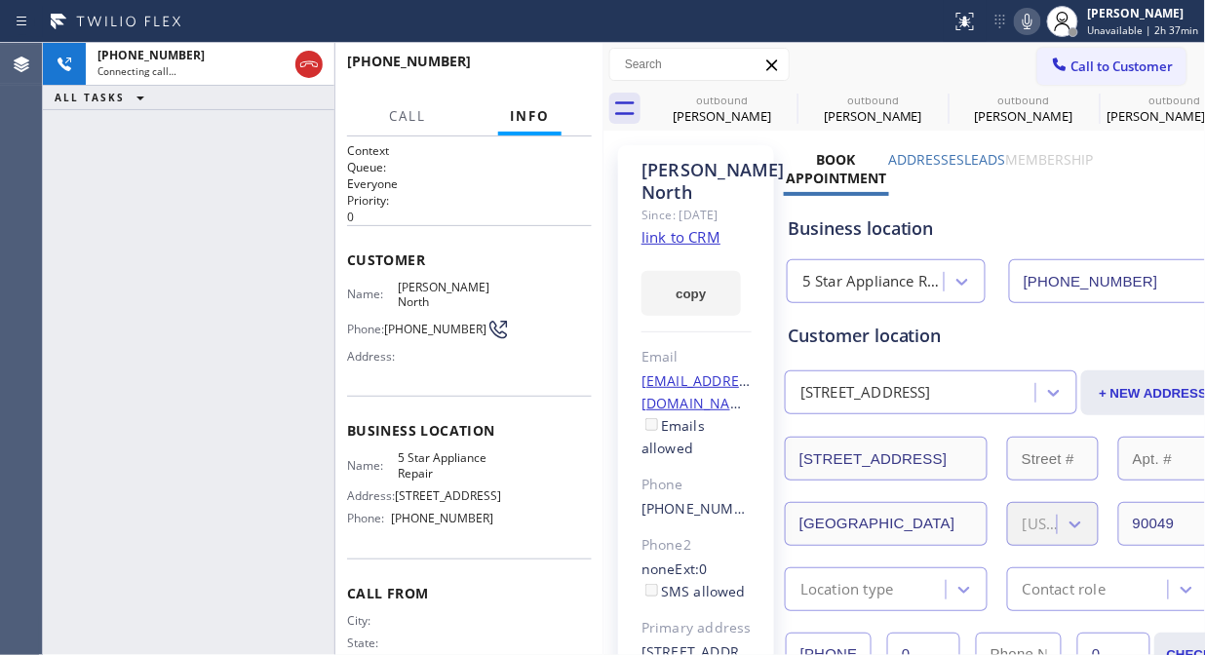
type input "[PHONE_NUMBER]"
click at [548, 78] on button "HANG UP" at bounding box center [546, 70] width 91 height 27
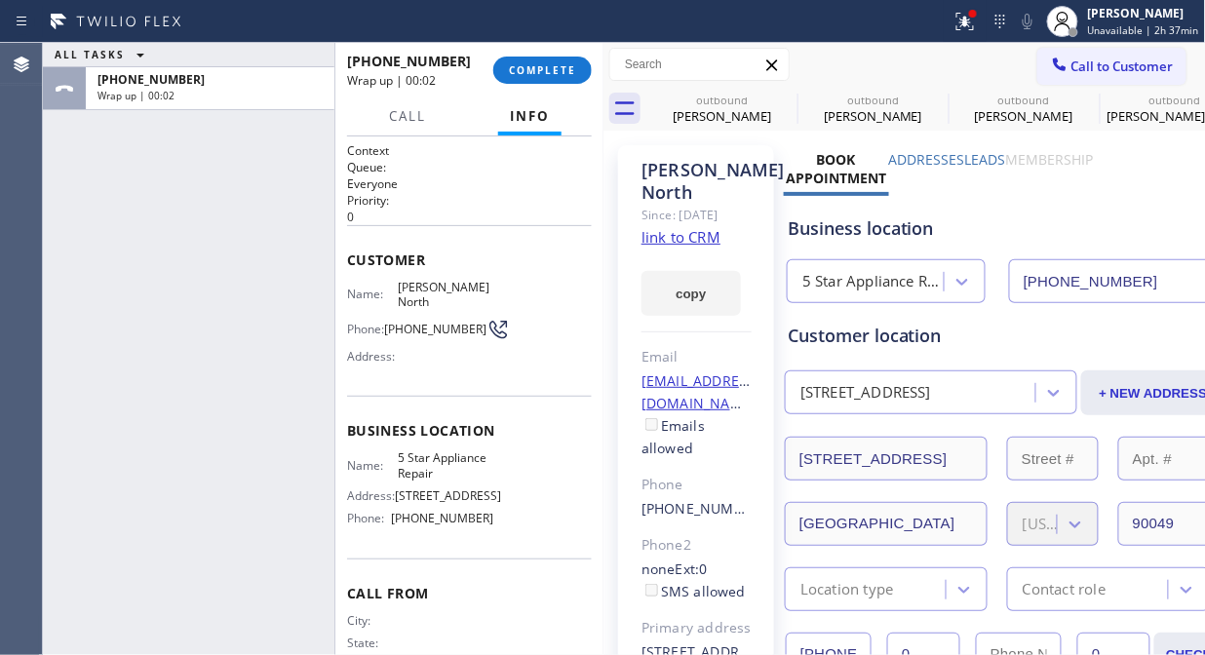
click at [561, 58] on button "COMPLETE" at bounding box center [542, 70] width 98 height 27
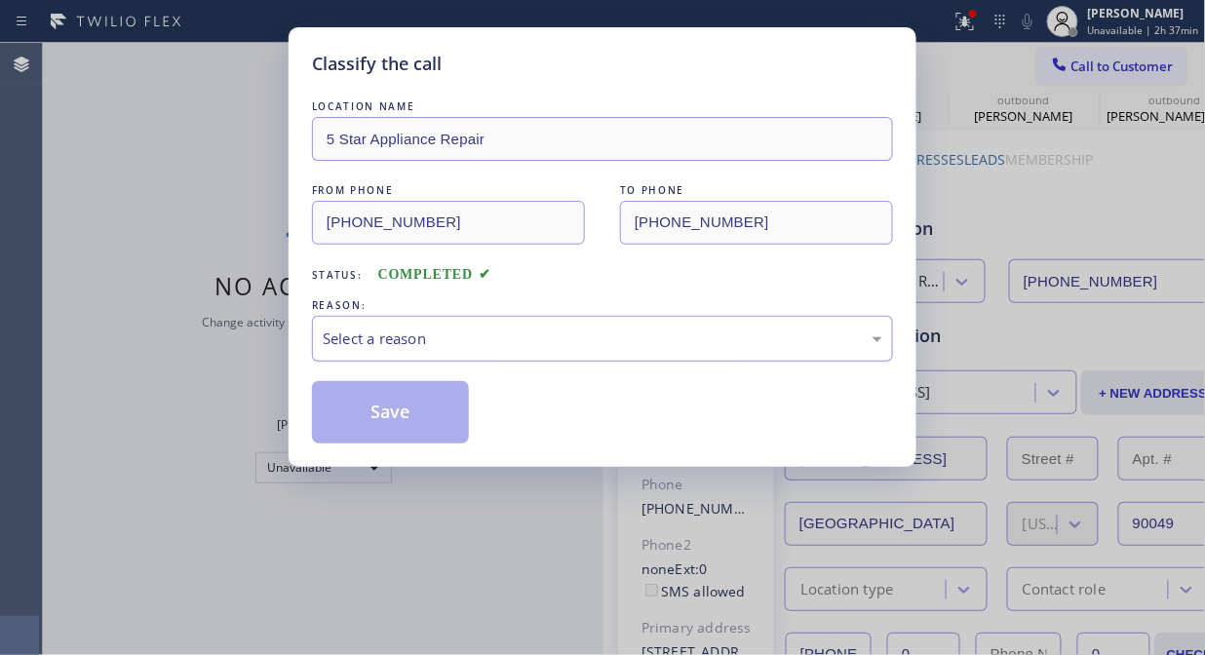
click at [531, 346] on div "Select a reason" at bounding box center [603, 339] width 560 height 22
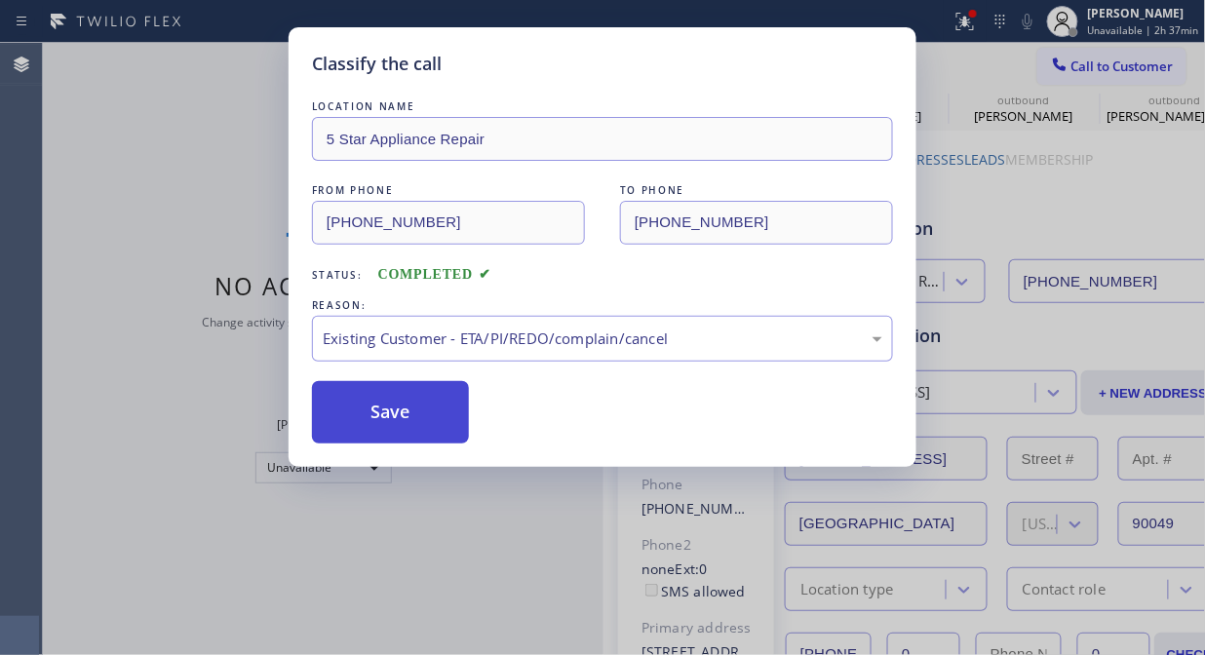
click at [442, 412] on button "Save" at bounding box center [390, 412] width 157 height 62
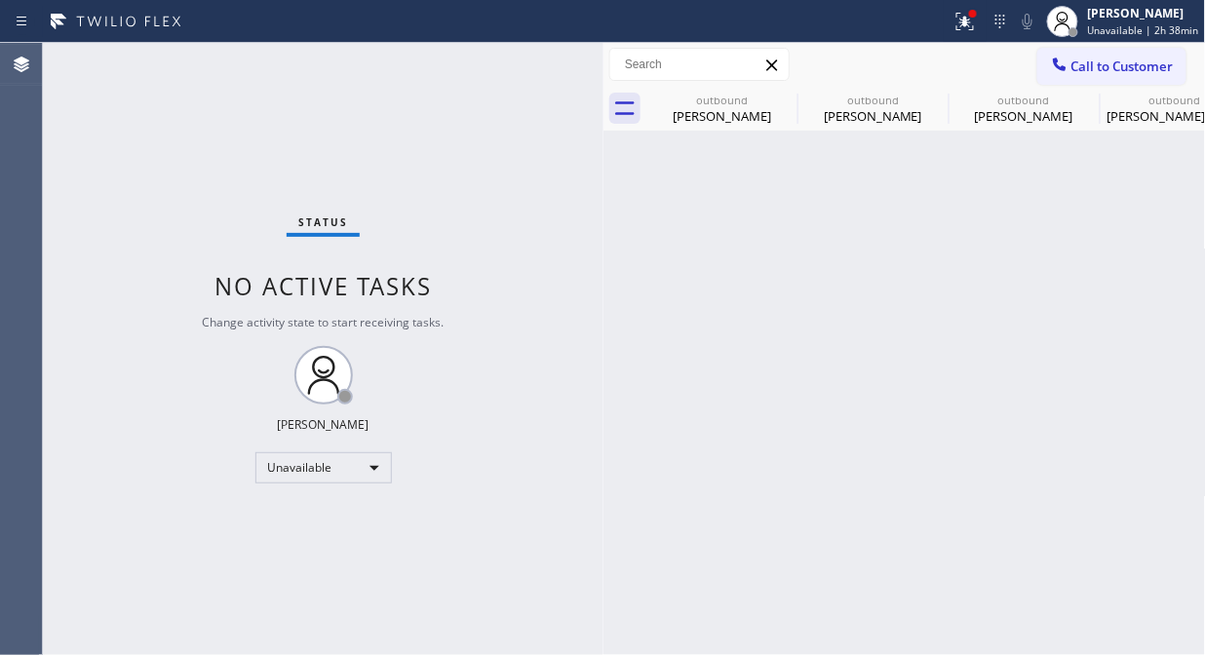
click at [215, 211] on div "Status No active tasks Change activity state to start receiving tasks. [PERSON_…" at bounding box center [323, 349] width 561 height 612
click at [1108, 58] on span "Call to Customer" at bounding box center [1122, 67] width 102 height 18
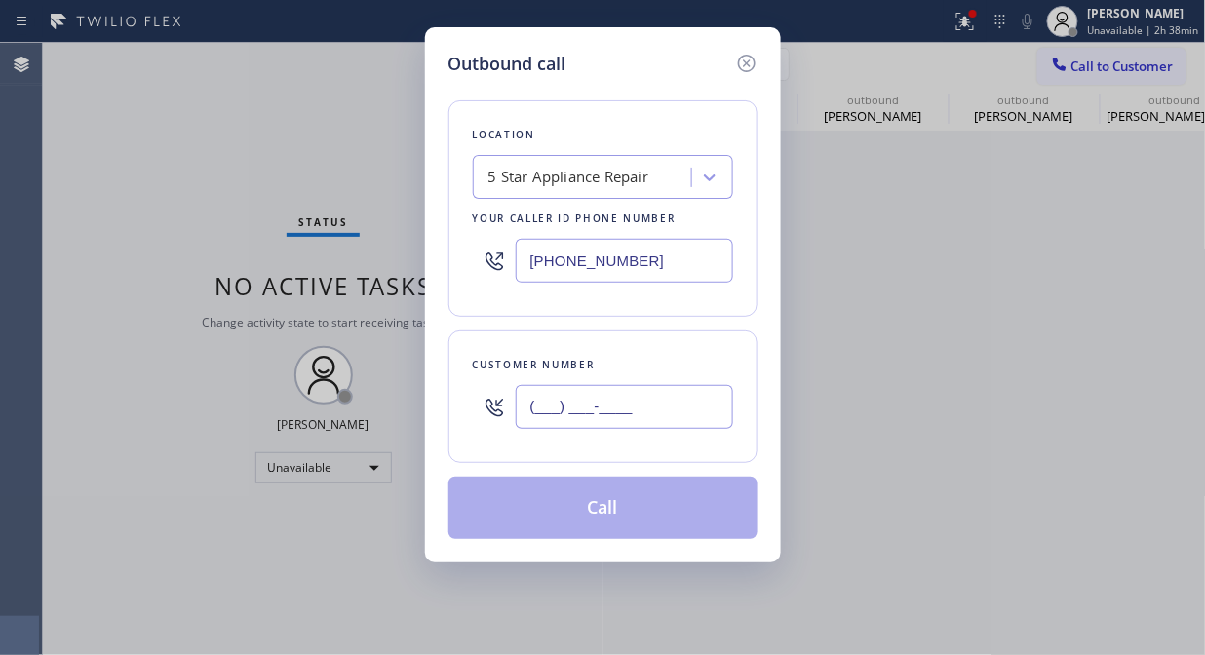
click at [590, 422] on input "(___) ___-____" at bounding box center [624, 407] width 217 height 44
paste input "267) 975-3580"
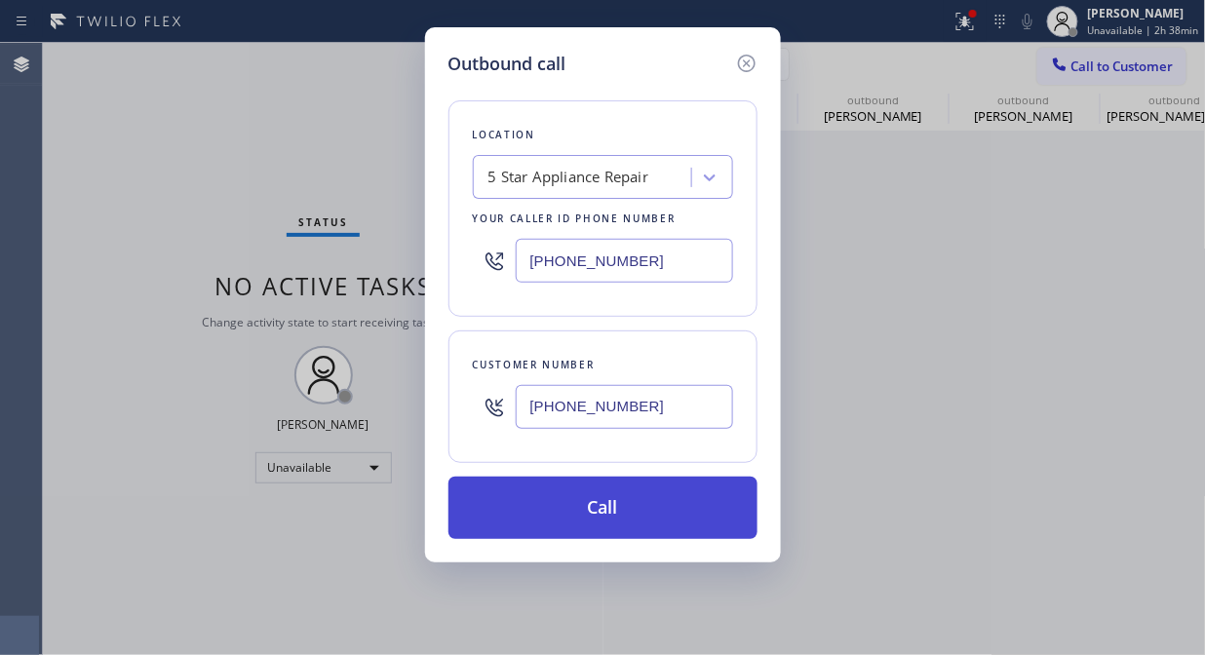
type input "[PHONE_NUMBER]"
click at [618, 507] on button "Call" at bounding box center [602, 508] width 309 height 62
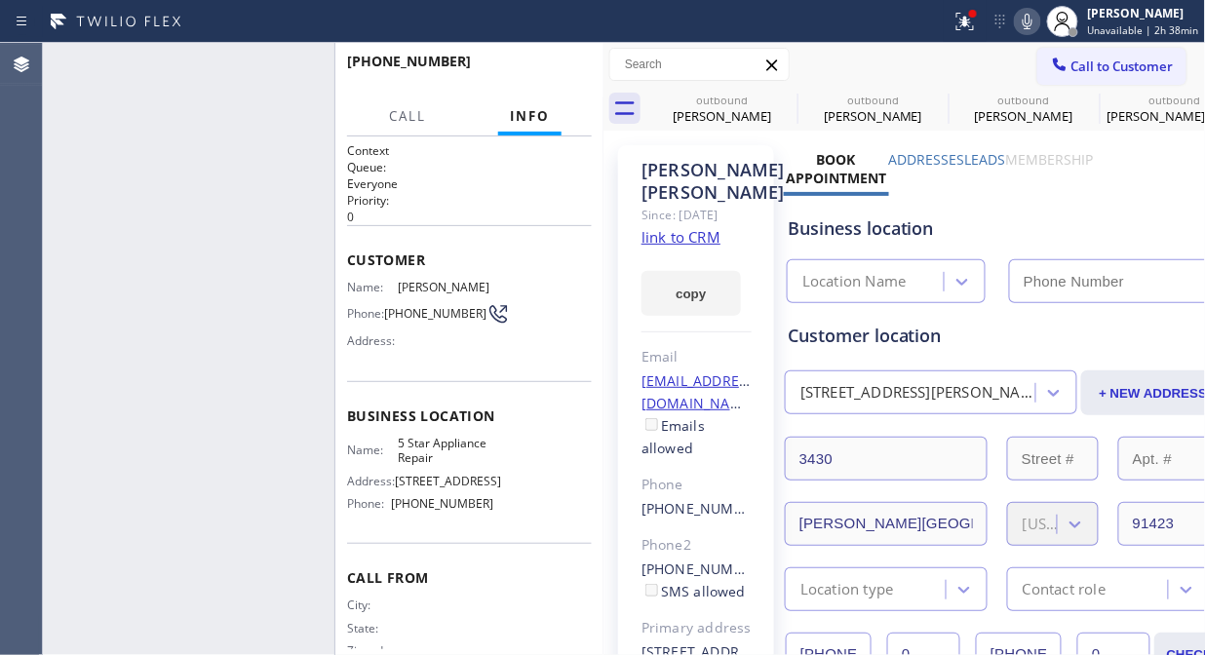
type input "[PHONE_NUMBER]"
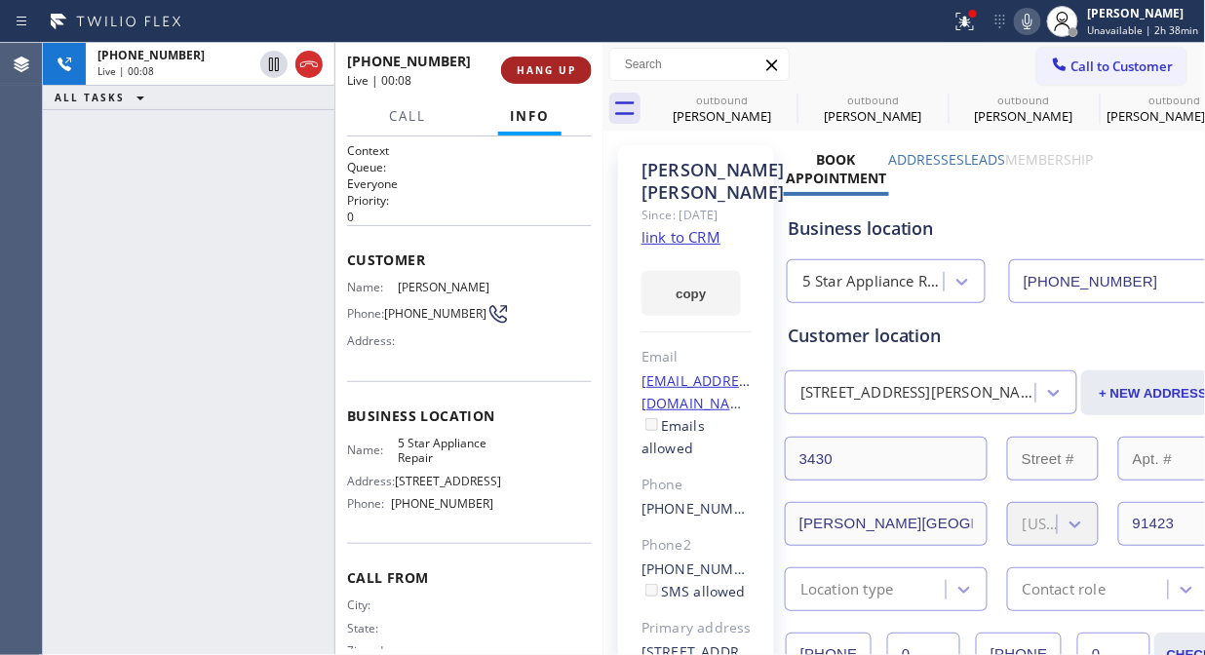
click at [537, 68] on span "HANG UP" at bounding box center [546, 70] width 59 height 14
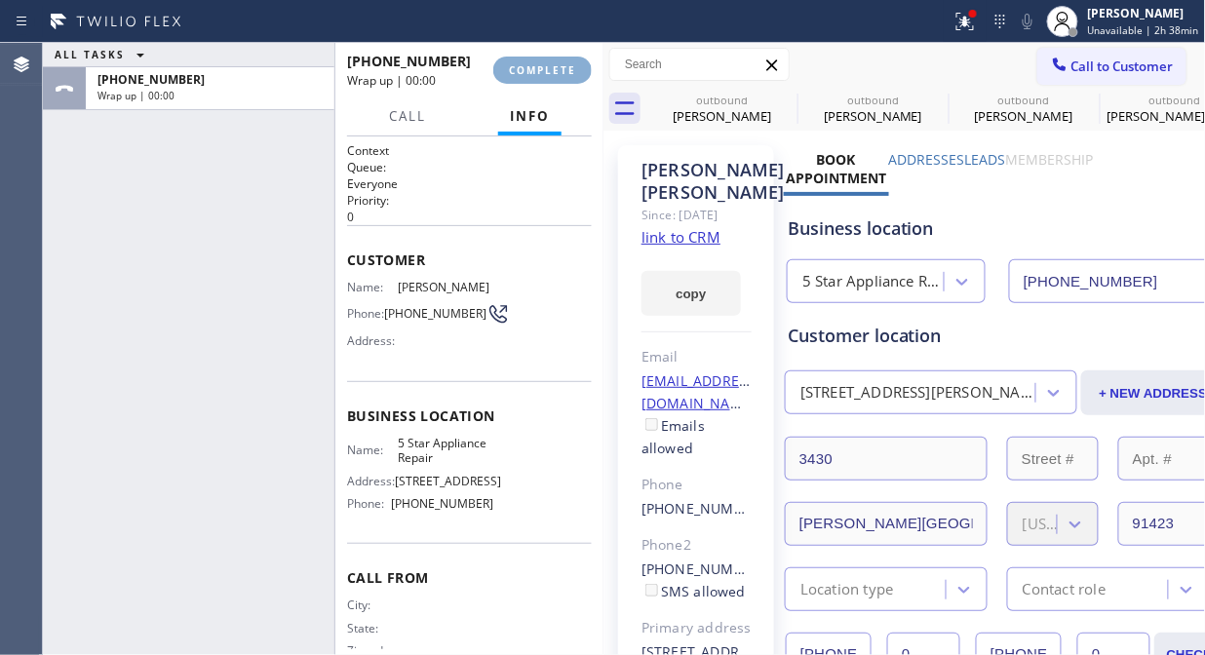
click at [537, 68] on span "COMPLETE" at bounding box center [542, 70] width 67 height 14
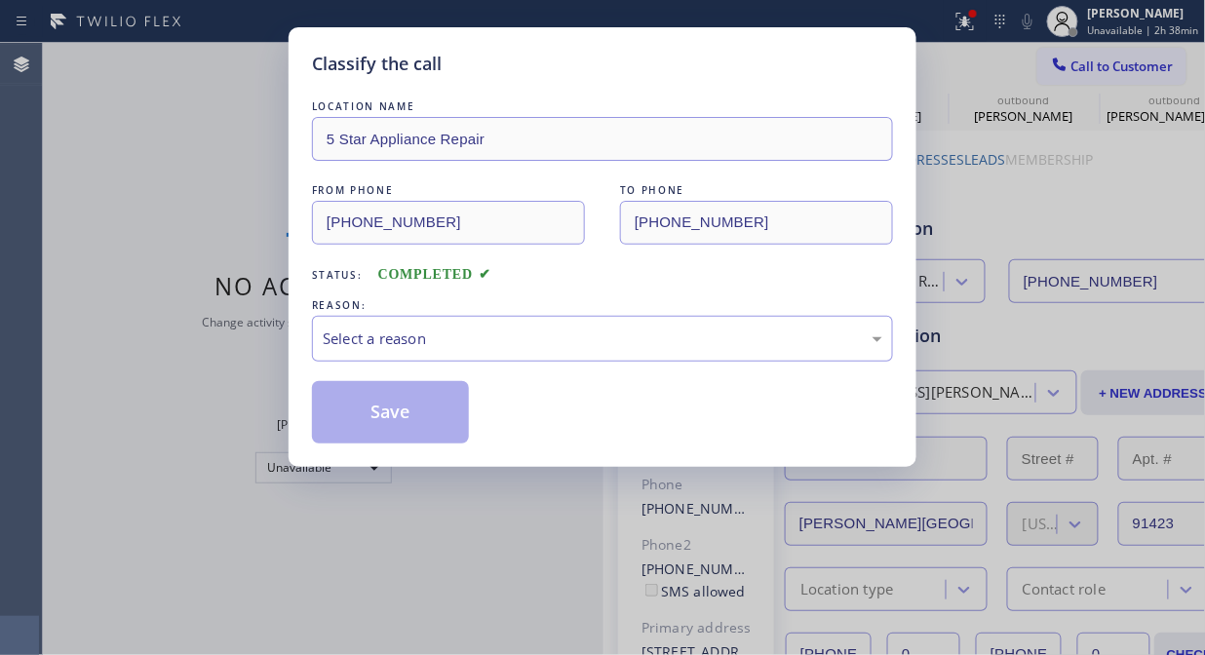
click at [537, 68] on div "Classify the call" at bounding box center [602, 64] width 581 height 26
click at [494, 342] on div "Select a reason" at bounding box center [603, 339] width 560 height 22
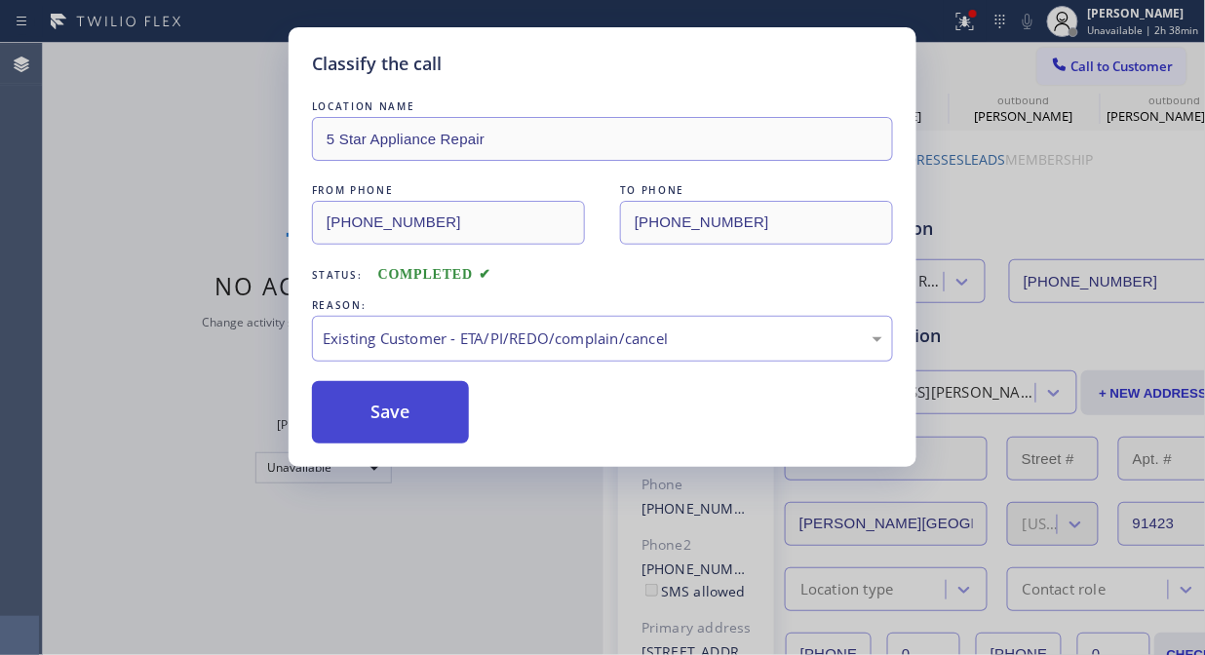
drag, startPoint x: 534, startPoint y: 445, endPoint x: 439, endPoint y: 429, distance: 96.8
click at [384, 415] on button "Save" at bounding box center [390, 412] width 157 height 62
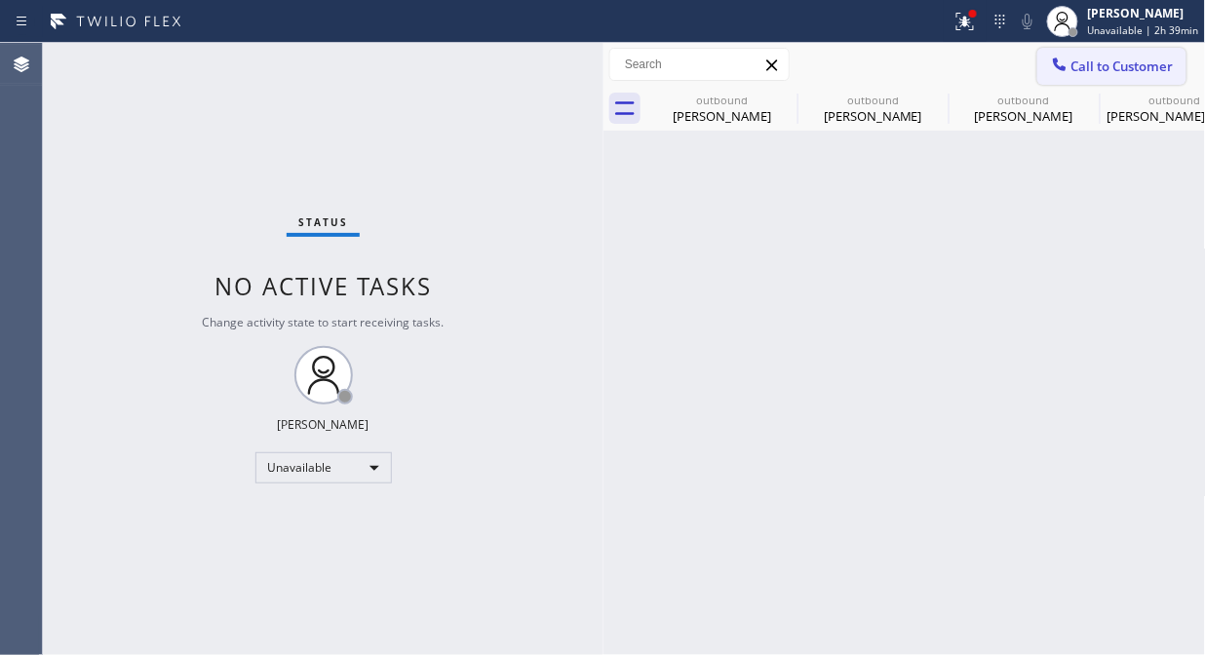
click at [1079, 61] on span "Call to Customer" at bounding box center [1122, 67] width 102 height 18
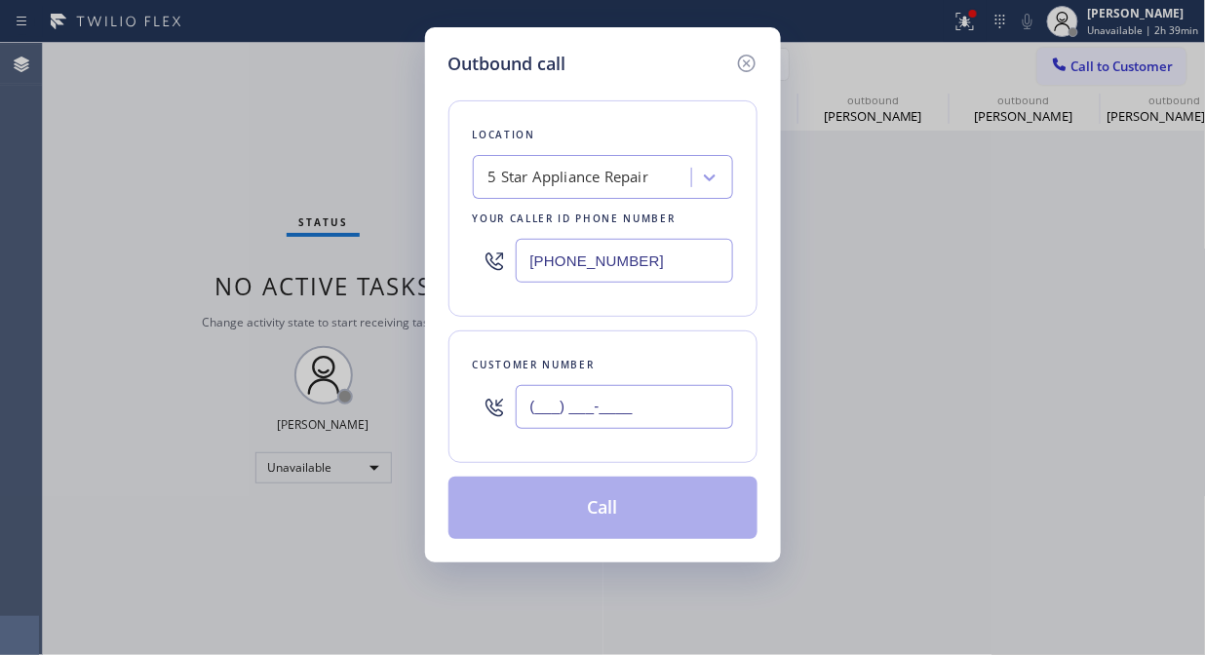
click at [588, 411] on input "(___) ___-____" at bounding box center [624, 407] width 217 height 44
paste input "818) 652-8712"
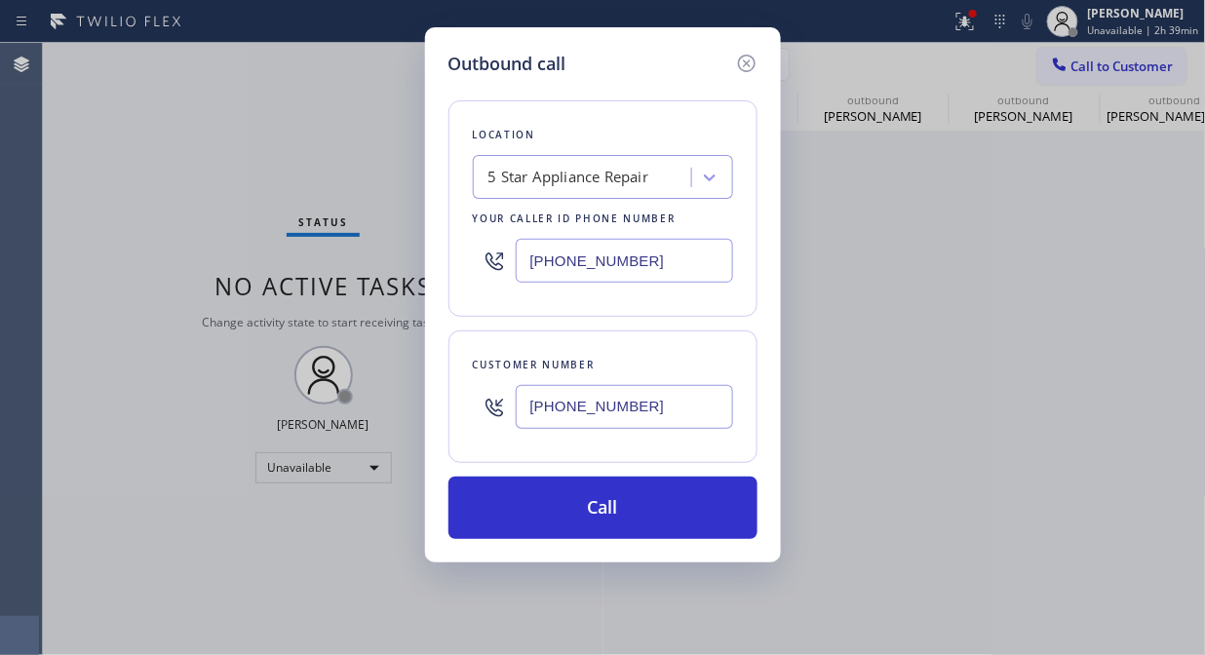
type input "[PHONE_NUMBER]"
click at [275, 219] on div "Outbound call Location 5 Star Appliance Repair Your caller id phone number [PHO…" at bounding box center [602, 327] width 1205 height 655
drag, startPoint x: 625, startPoint y: 498, endPoint x: 669, endPoint y: 327, distance: 177.1
click at [626, 498] on button "Call" at bounding box center [602, 508] width 309 height 62
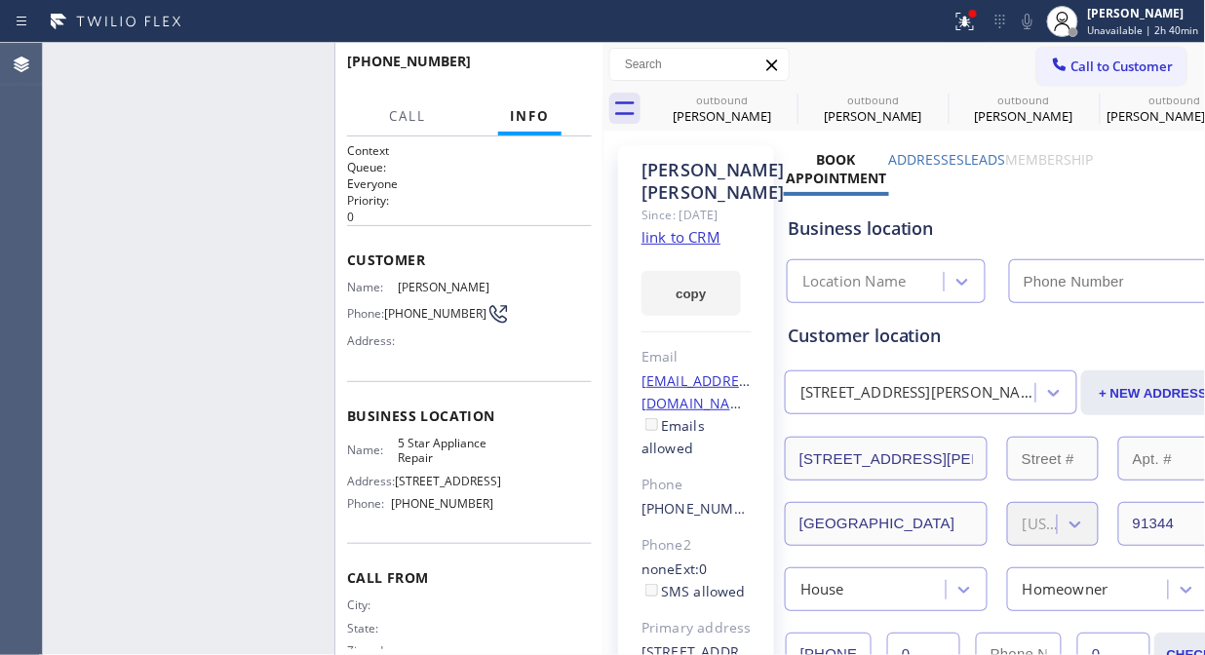
type input "[PHONE_NUMBER]"
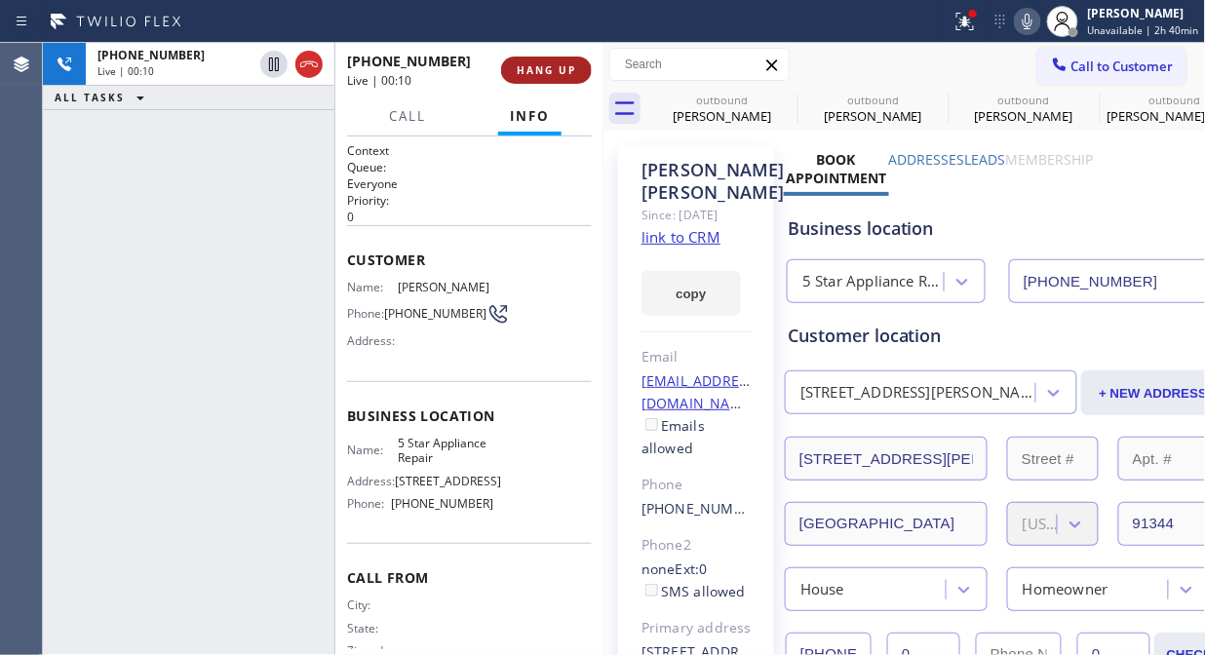
click at [529, 71] on span "HANG UP" at bounding box center [546, 70] width 59 height 14
click at [528, 71] on span "HANG UP" at bounding box center [546, 70] width 59 height 14
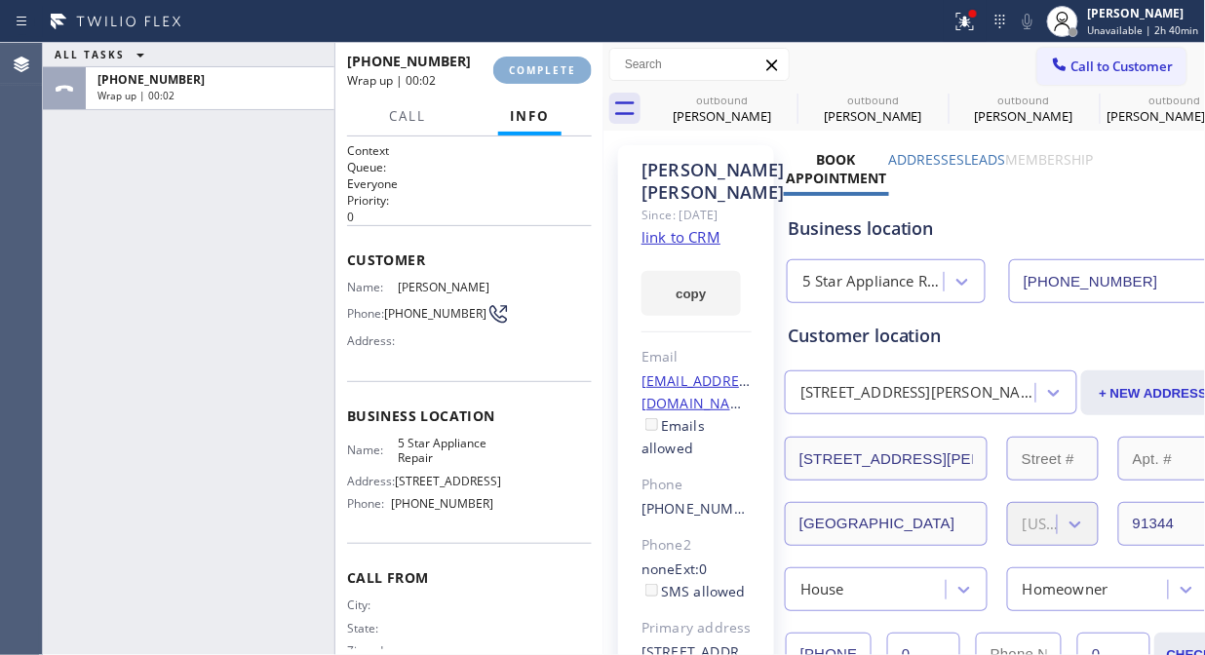
click at [528, 71] on span "COMPLETE" at bounding box center [542, 70] width 67 height 14
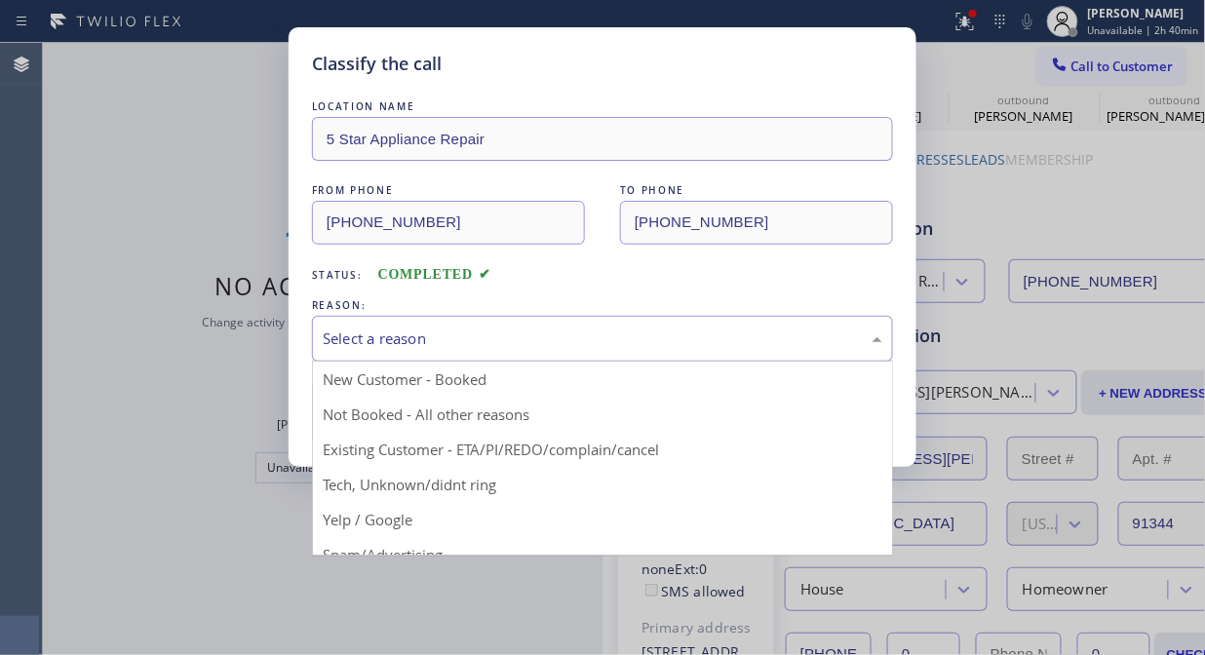
click at [512, 347] on div "Select a reason" at bounding box center [603, 339] width 560 height 22
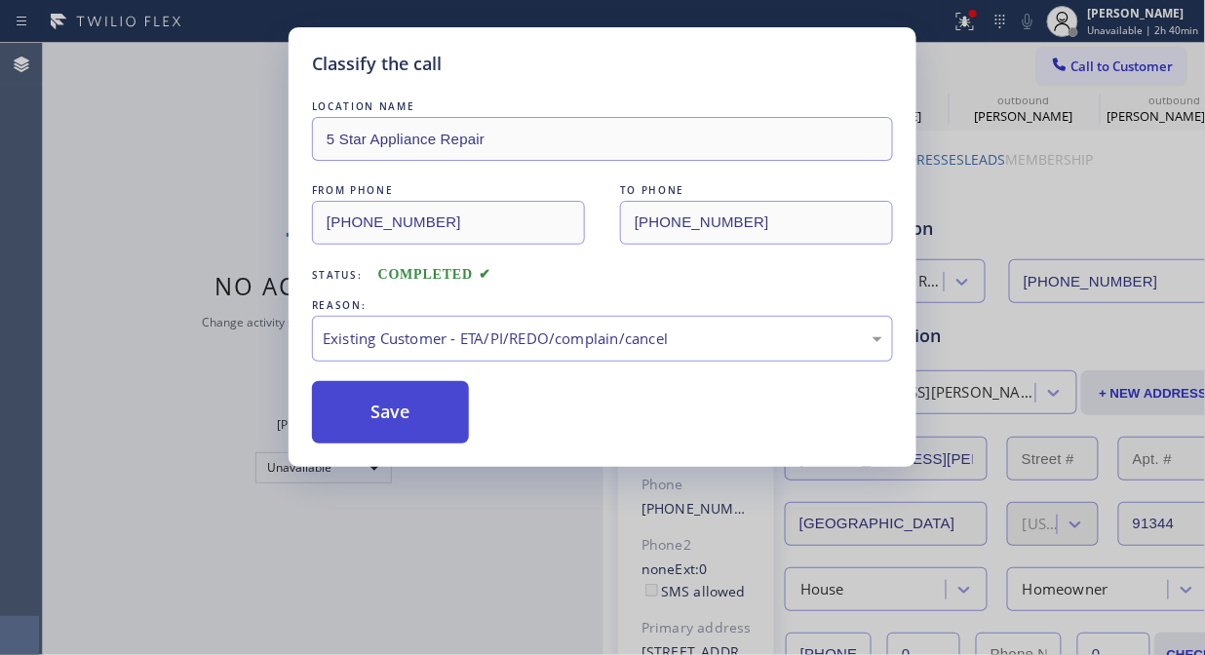
click at [390, 415] on button "Save" at bounding box center [390, 412] width 157 height 62
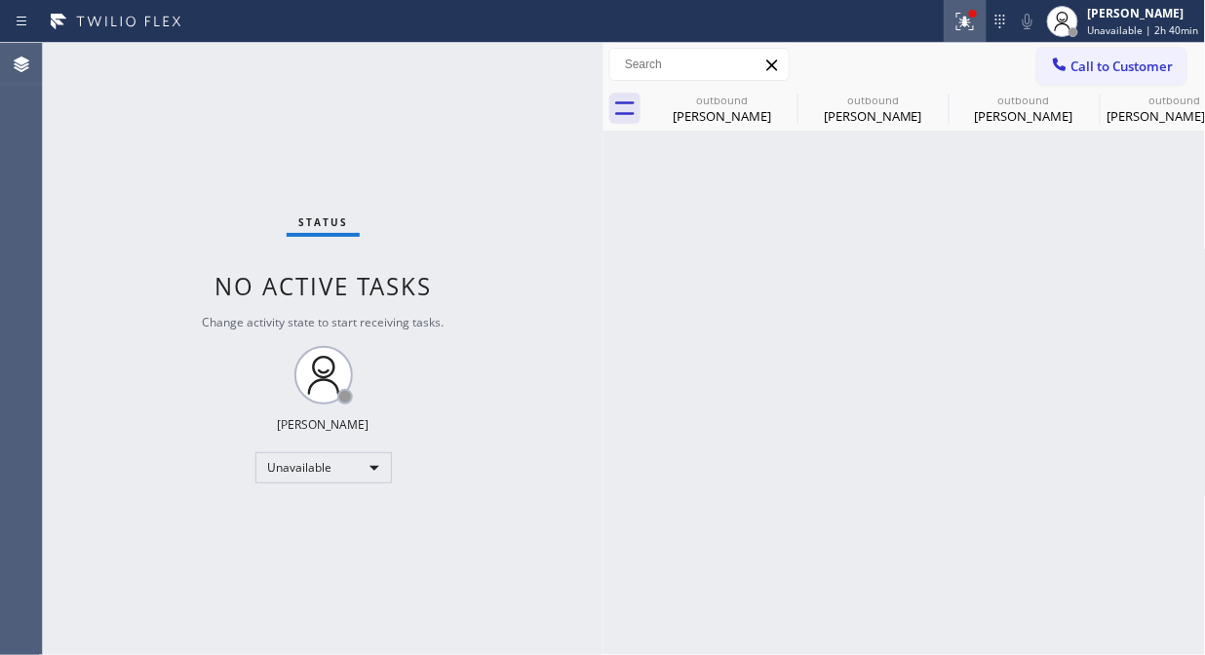
click at [973, 19] on icon at bounding box center [965, 22] width 18 height 18
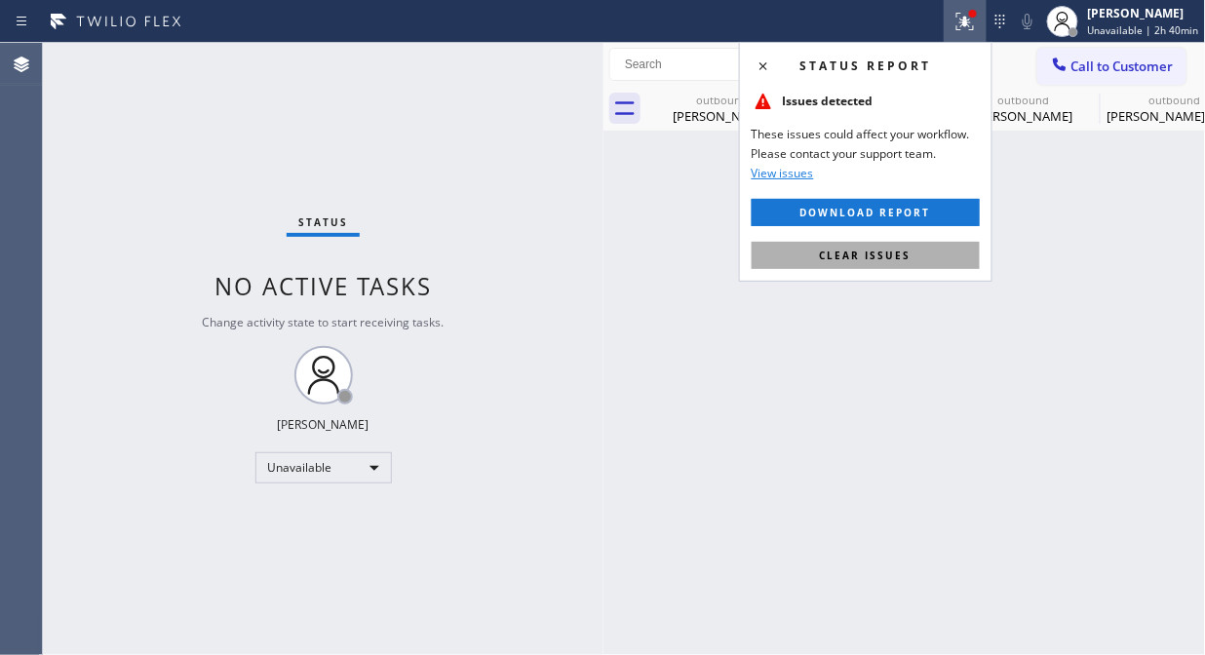
click at [936, 250] on button "Clear issues" at bounding box center [866, 255] width 228 height 27
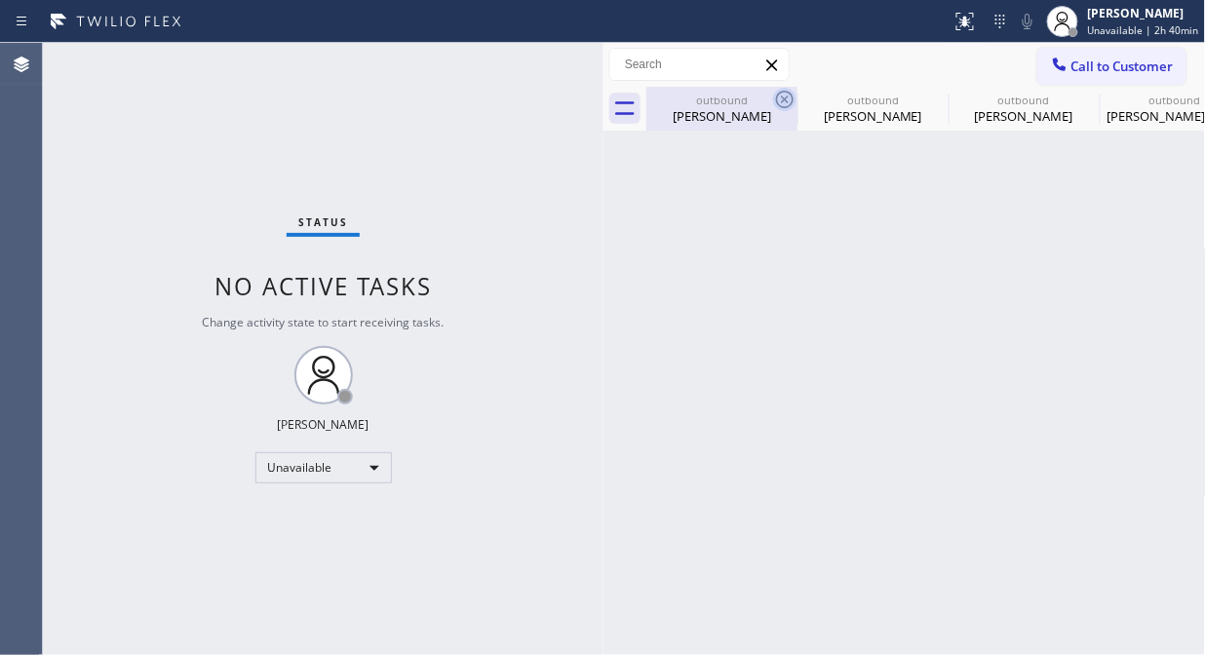
click at [783, 100] on icon at bounding box center [785, 100] width 18 height 18
click at [0, 0] on icon at bounding box center [0, 0] width 0 height 0
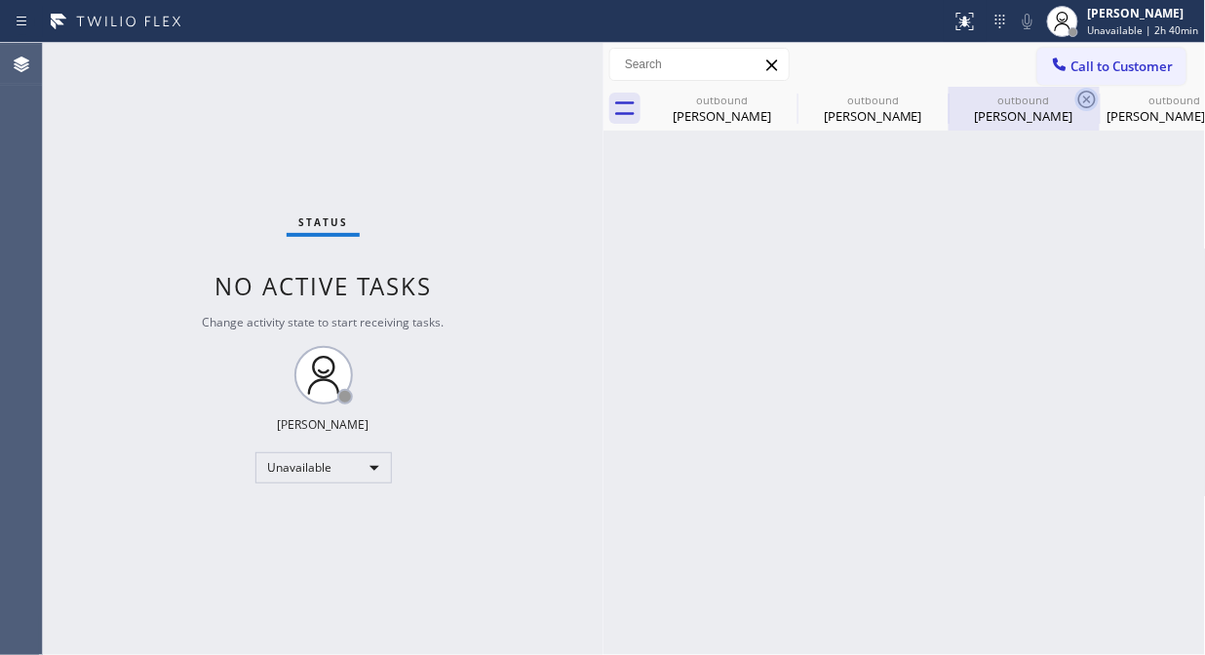
click at [1078, 100] on icon at bounding box center [1087, 100] width 18 height 18
click at [0, 0] on icon at bounding box center [0, 0] width 0 height 0
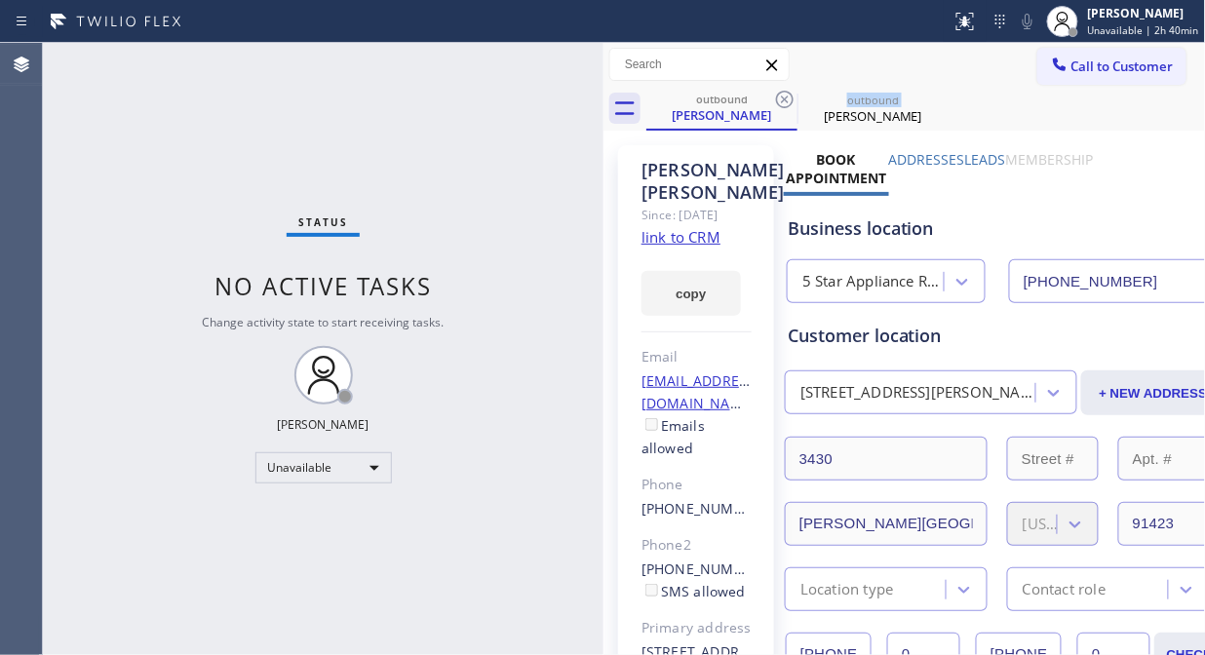
click at [784, 100] on icon at bounding box center [785, 100] width 18 height 18
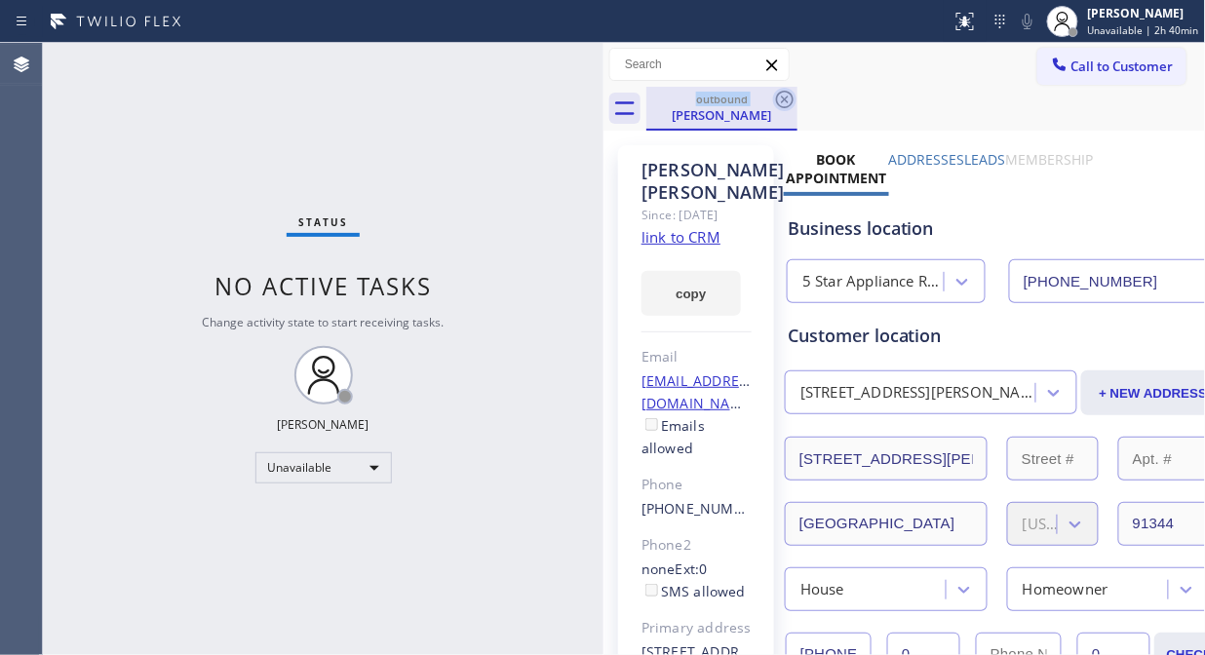
click at [785, 100] on icon at bounding box center [785, 100] width 18 height 18
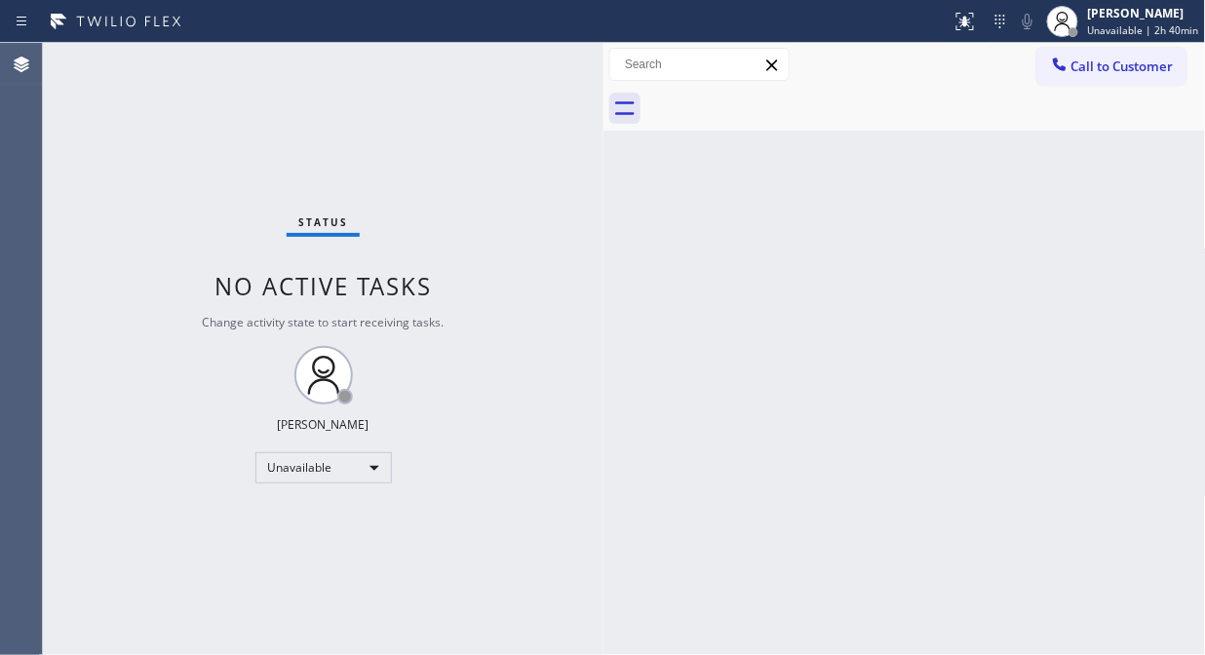
click at [786, 100] on div at bounding box center [926, 109] width 560 height 44
click at [683, 291] on div "Back to Dashboard Change Sender ID Customers Technicians Select a contact Outbo…" at bounding box center [904, 349] width 602 height 612
click at [207, 140] on div "Status No active tasks Change activity state to start receiving tasks. [PERSON_…" at bounding box center [323, 349] width 561 height 612
drag, startPoint x: 226, startPoint y: 149, endPoint x: 440, endPoint y: 97, distance: 219.7
click at [226, 149] on div "Status No active tasks Change activity state to start receiving tasks. [PERSON_…" at bounding box center [323, 349] width 561 height 612
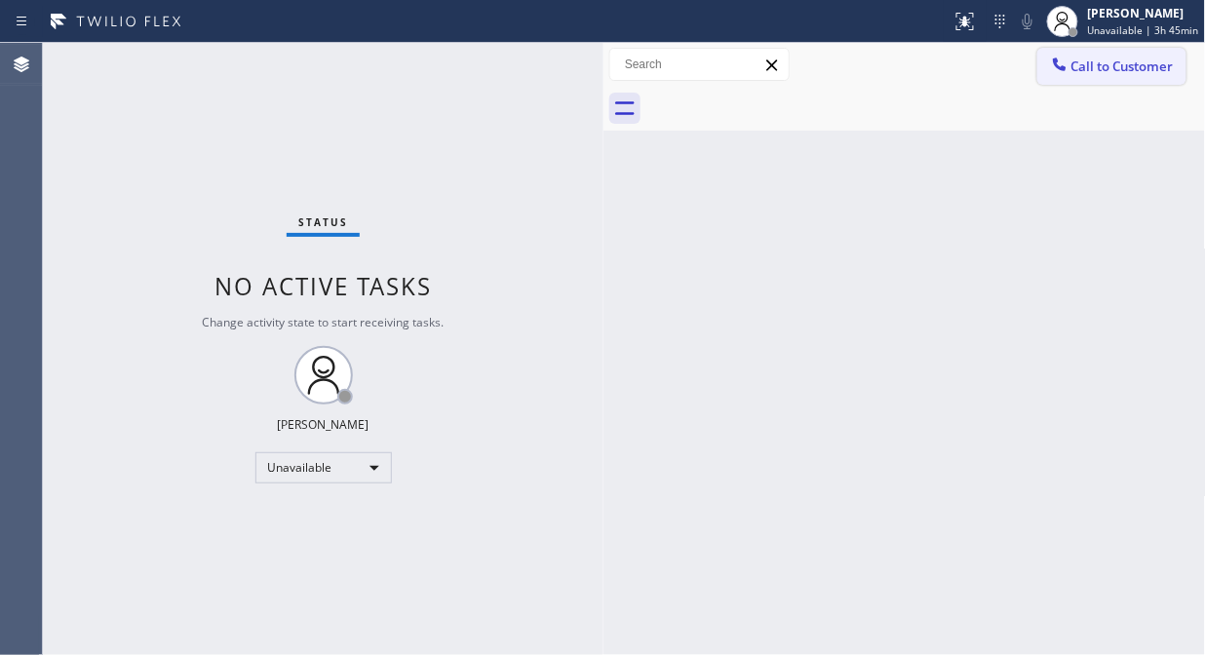
click at [1119, 83] on button "Call to Customer" at bounding box center [1111, 66] width 149 height 37
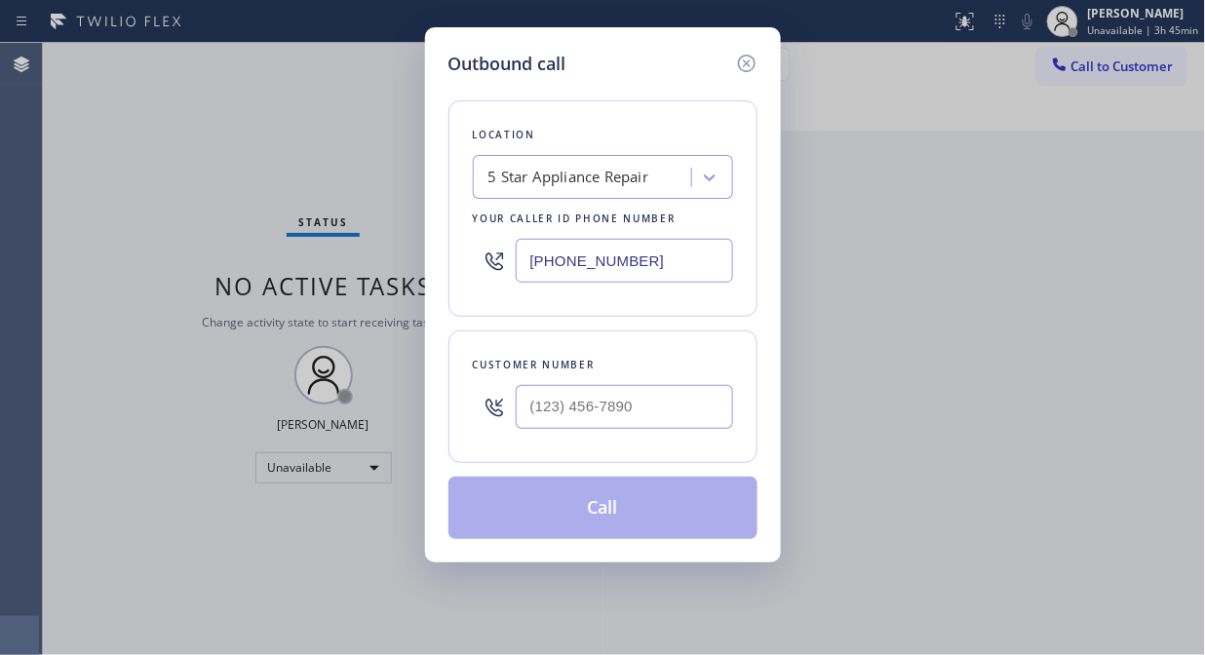
click at [598, 384] on div at bounding box center [624, 406] width 217 height 63
click at [591, 419] on input "(___) ___-____" at bounding box center [624, 407] width 217 height 44
paste input "212) 961-9611"
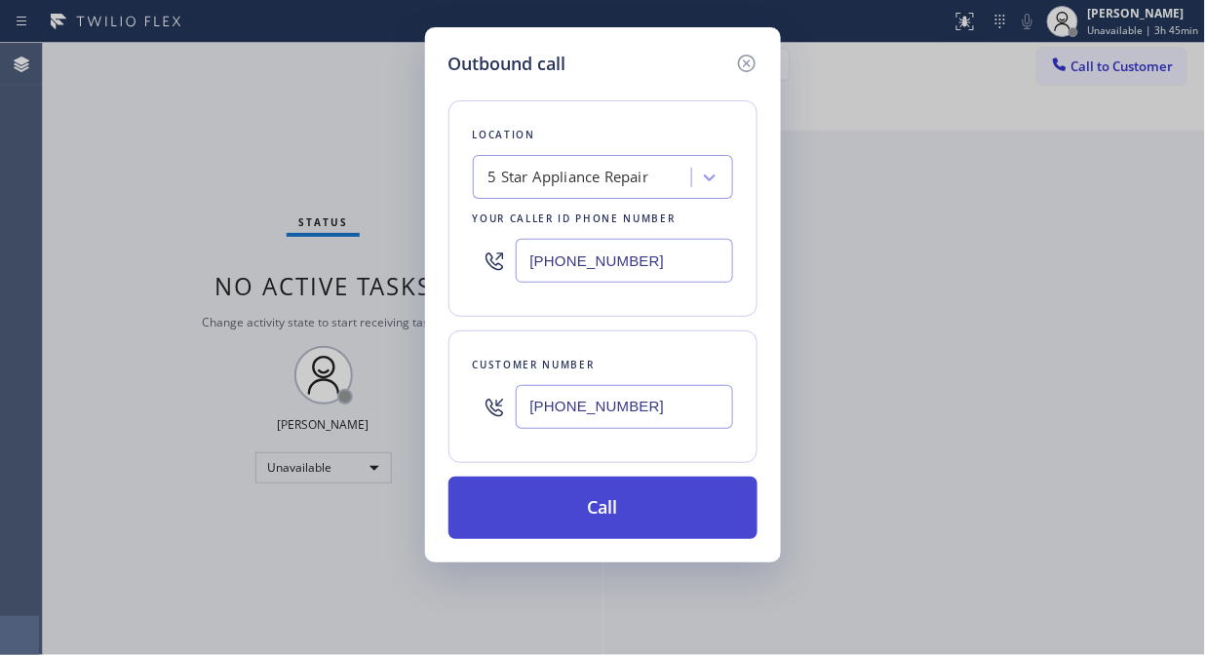
type input "[PHONE_NUMBER]"
click at [596, 521] on button "Call" at bounding box center [602, 508] width 309 height 62
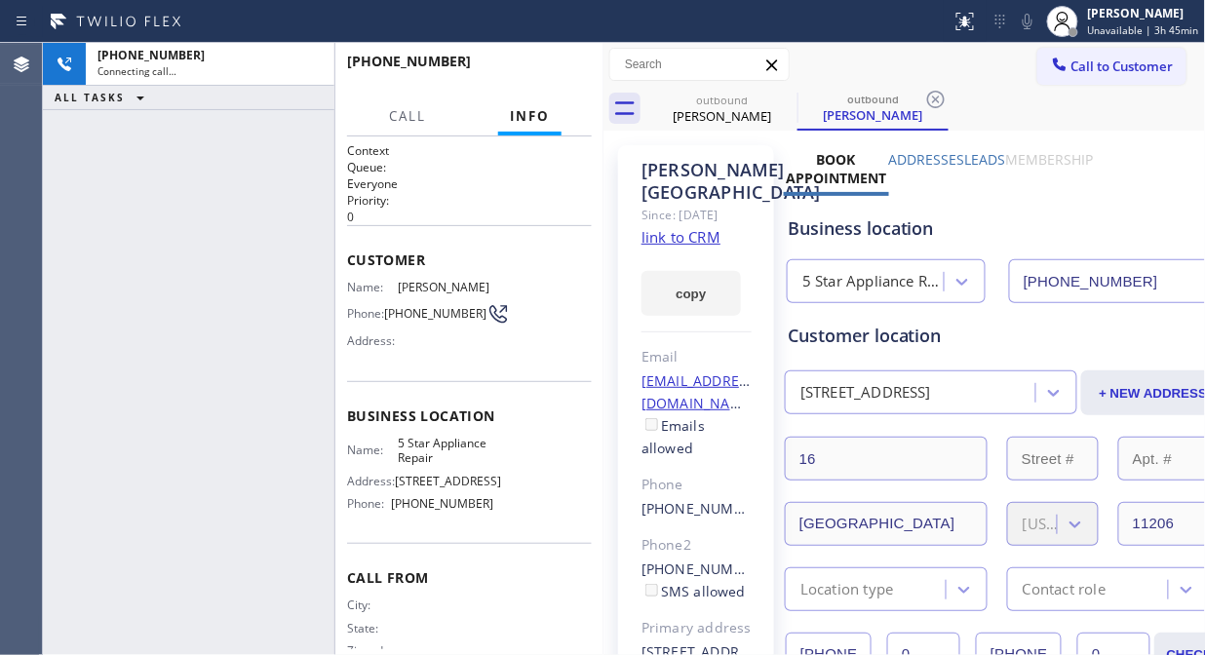
type input "[PHONE_NUMBER]"
click at [781, 97] on icon at bounding box center [784, 99] width 23 height 23
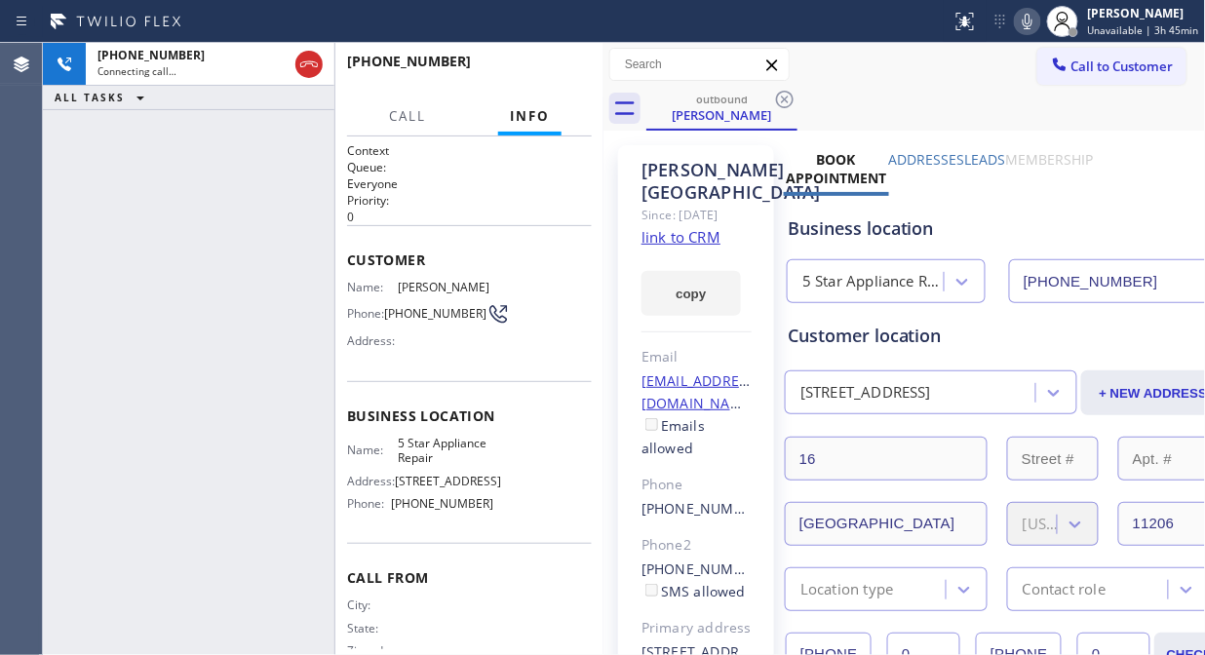
click at [1000, 96] on div "outbound [PERSON_NAME]" at bounding box center [926, 109] width 560 height 44
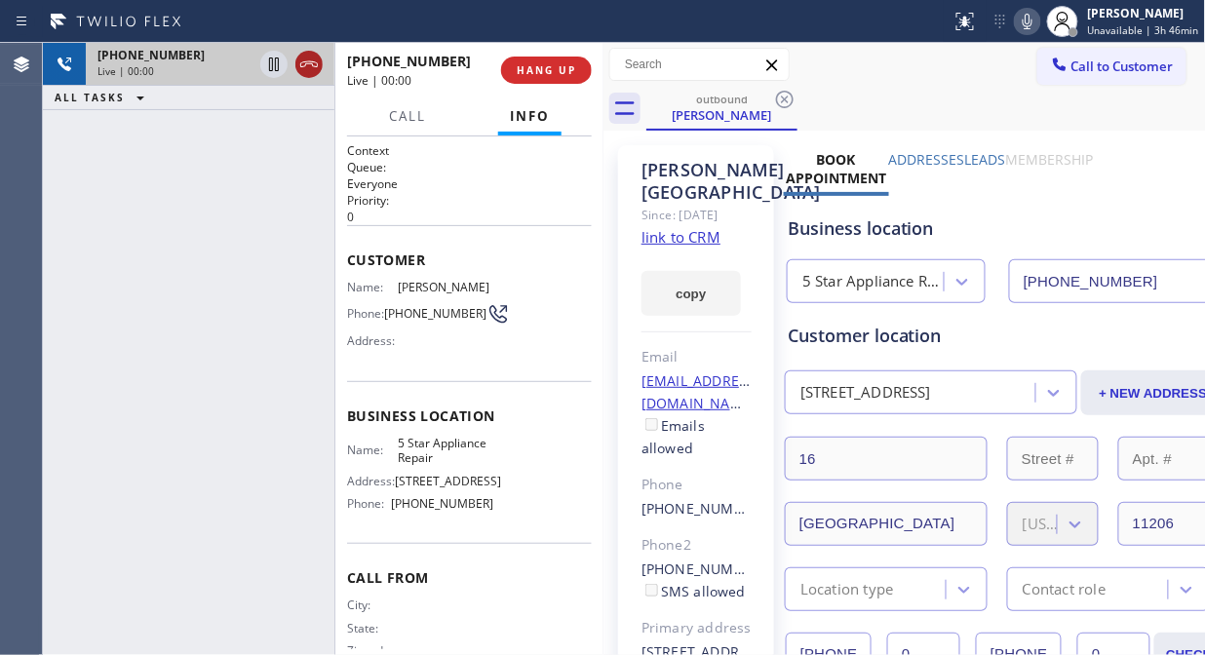
click at [305, 63] on icon at bounding box center [309, 64] width 18 height 6
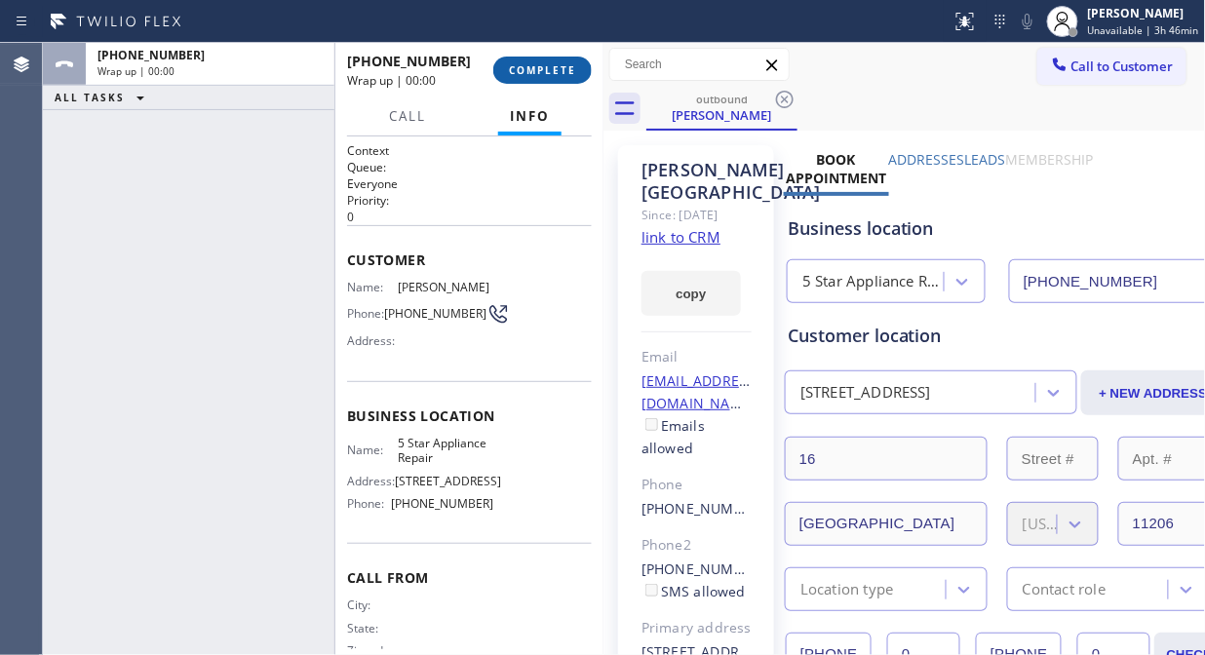
click at [553, 59] on button "COMPLETE" at bounding box center [542, 70] width 98 height 27
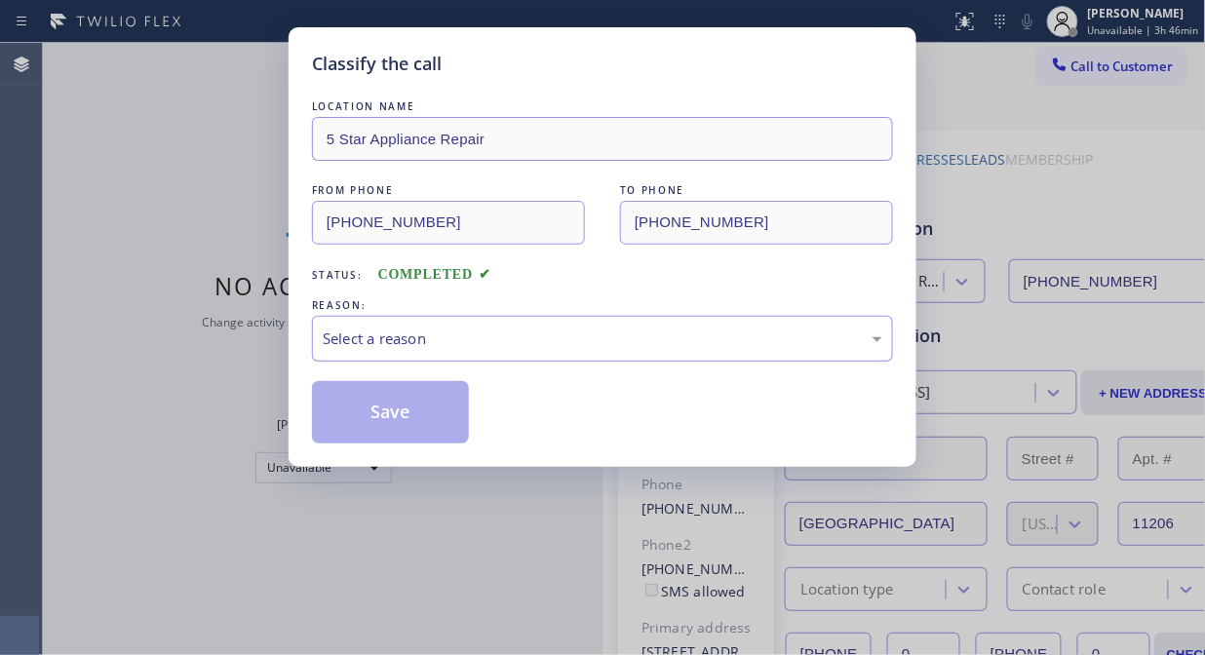
click at [557, 341] on div "Select a reason" at bounding box center [603, 339] width 560 height 22
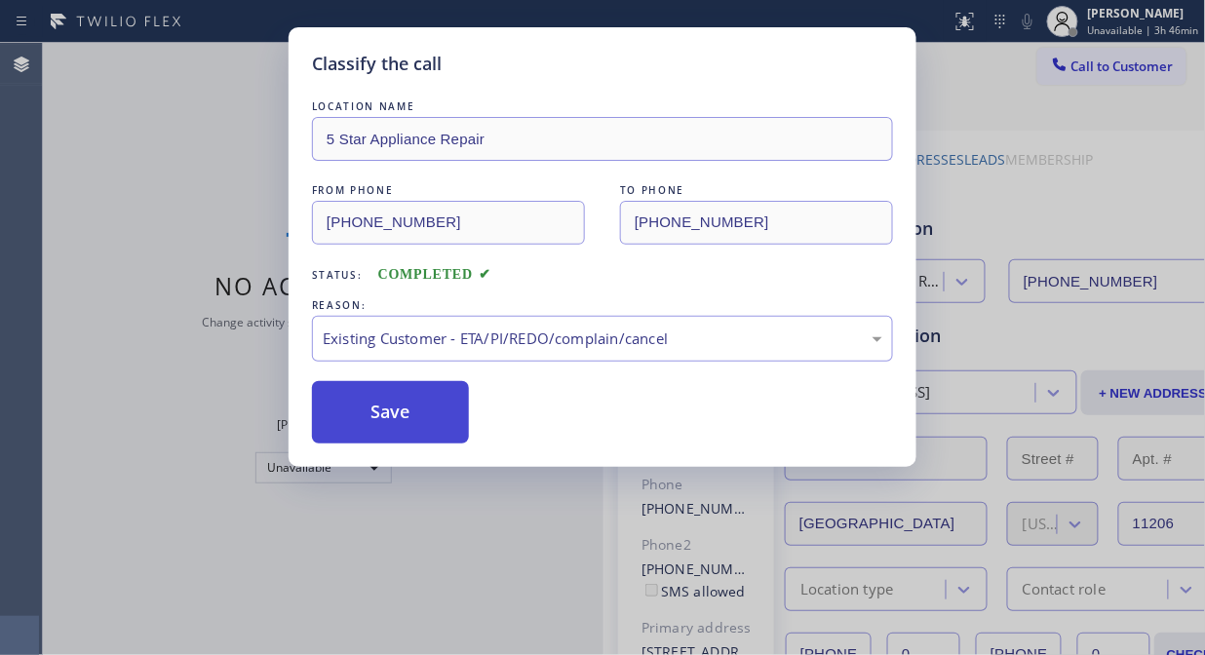
drag, startPoint x: 465, startPoint y: 423, endPoint x: 456, endPoint y: 410, distance: 15.4
click at [464, 423] on button "Save" at bounding box center [390, 412] width 157 height 62
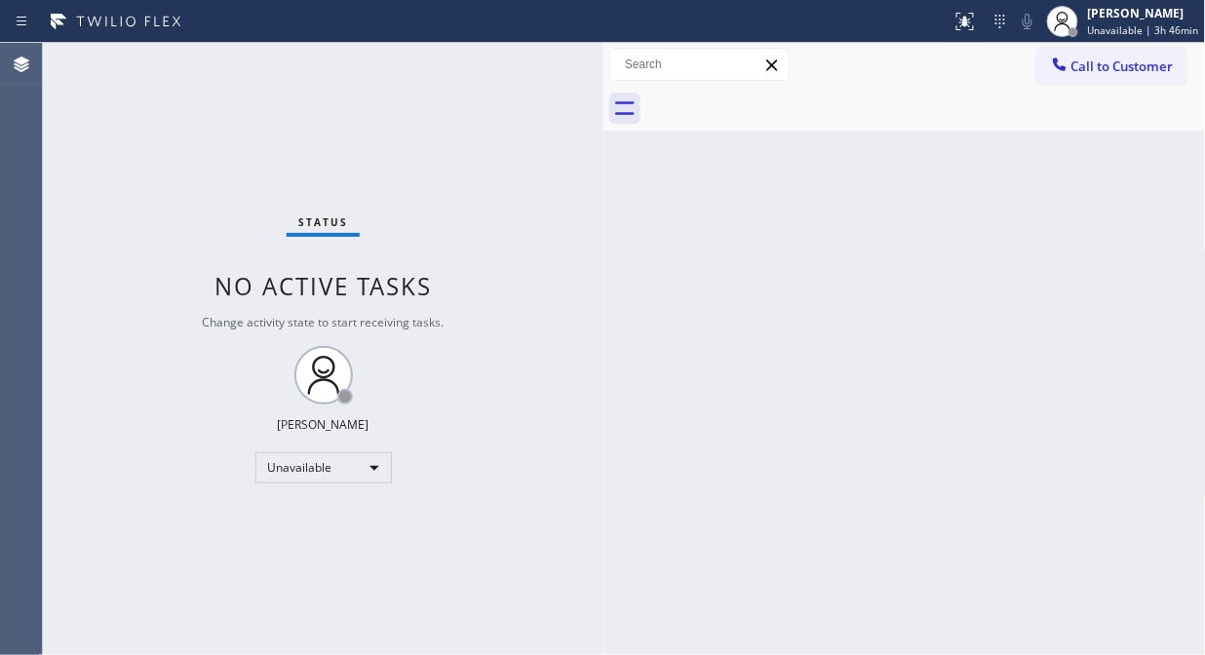
click at [1119, 60] on span "Call to Customer" at bounding box center [1122, 67] width 102 height 18
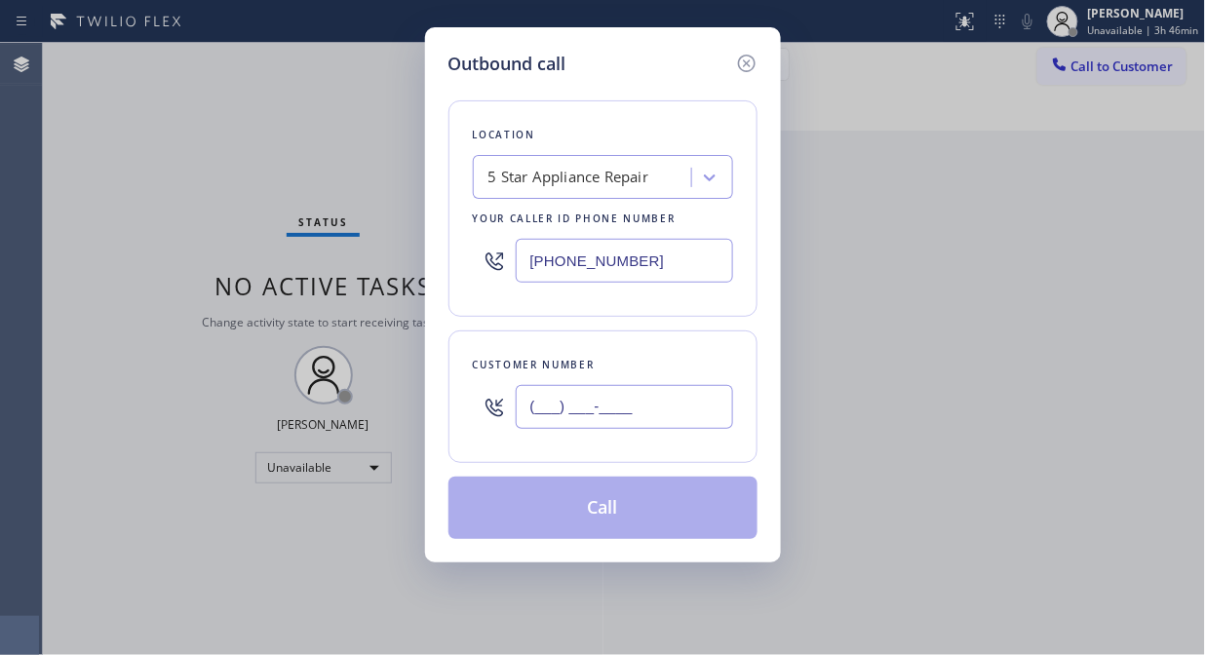
click at [650, 405] on input "(___) ___-____" at bounding box center [624, 407] width 217 height 44
paste input "917) 434-8353"
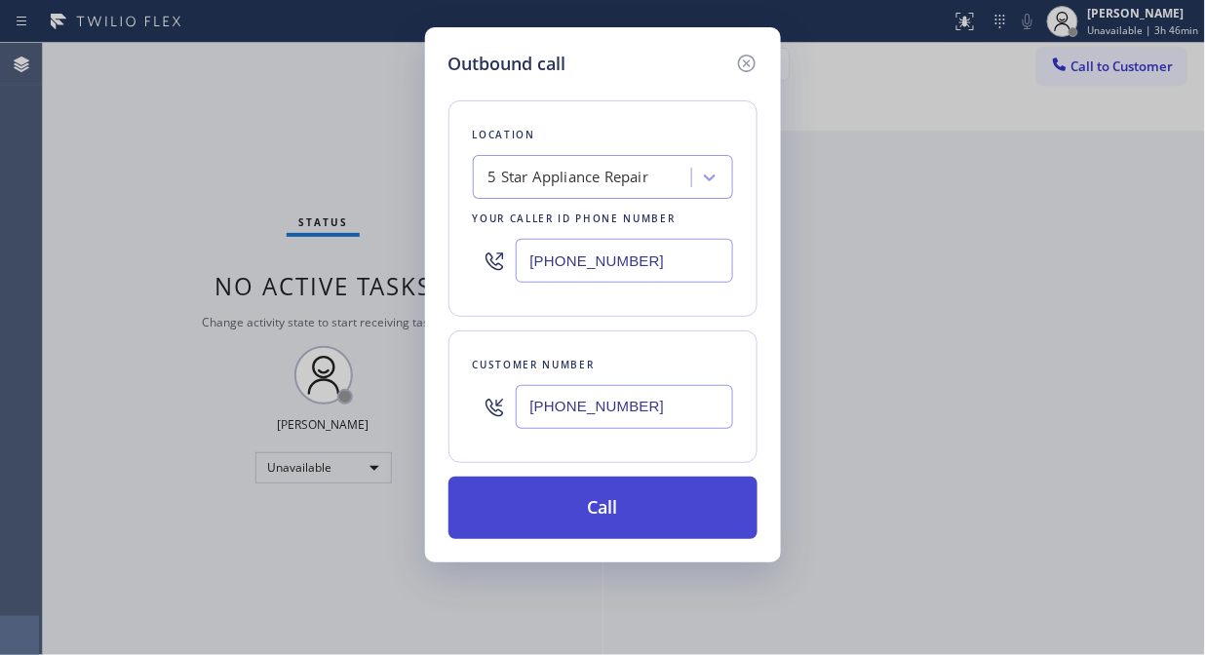
type input "[PHONE_NUMBER]"
click at [666, 519] on button "Call" at bounding box center [602, 508] width 309 height 62
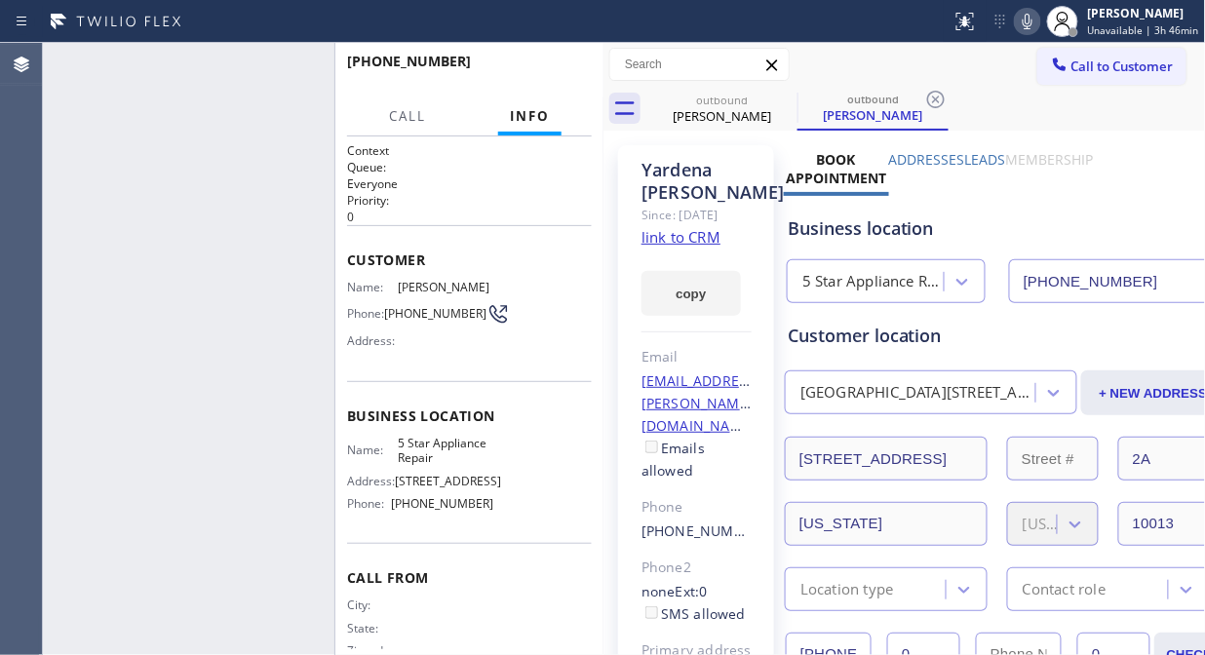
type input "[PHONE_NUMBER]"
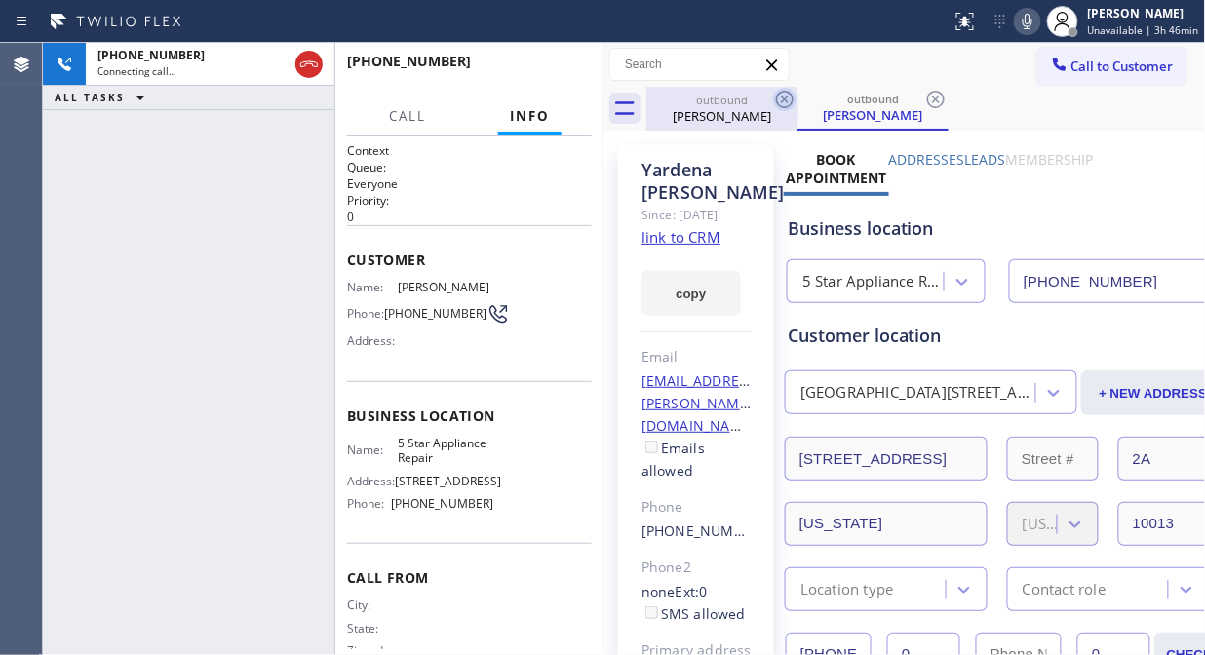
click at [780, 95] on icon at bounding box center [784, 99] width 23 height 23
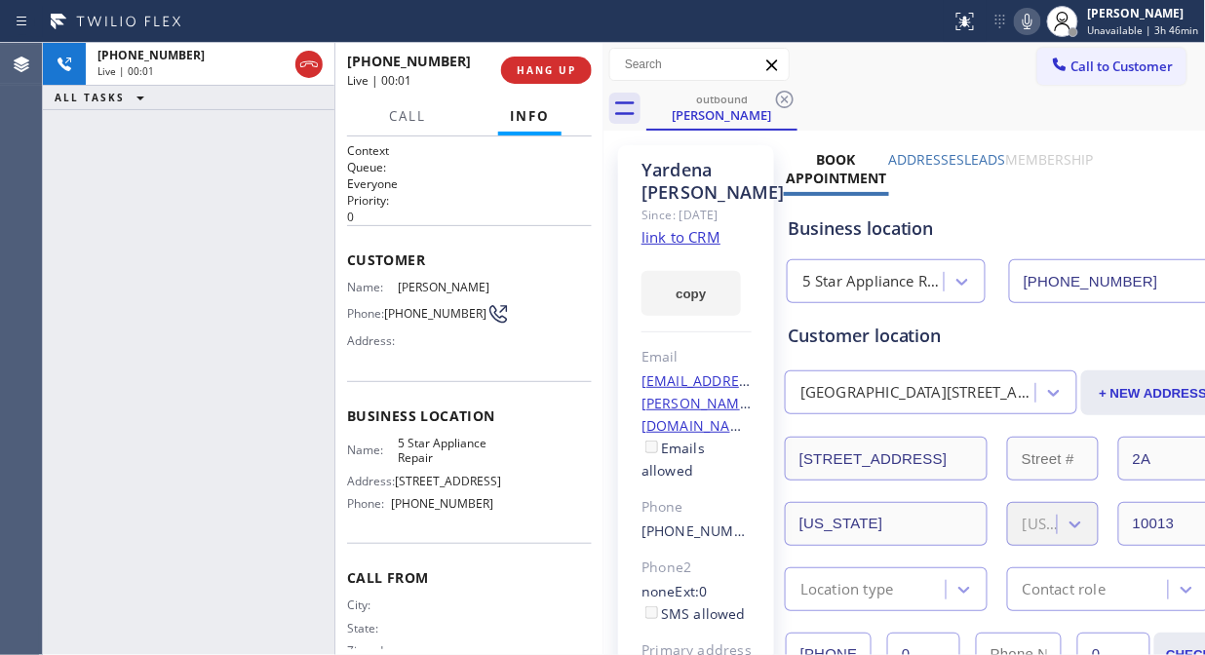
click at [236, 138] on div "[PHONE_NUMBER] Live | 00:01 ALL TASKS ALL TASKS ACTIVE TASKS TASKS IN WRAP UP" at bounding box center [188, 349] width 291 height 612
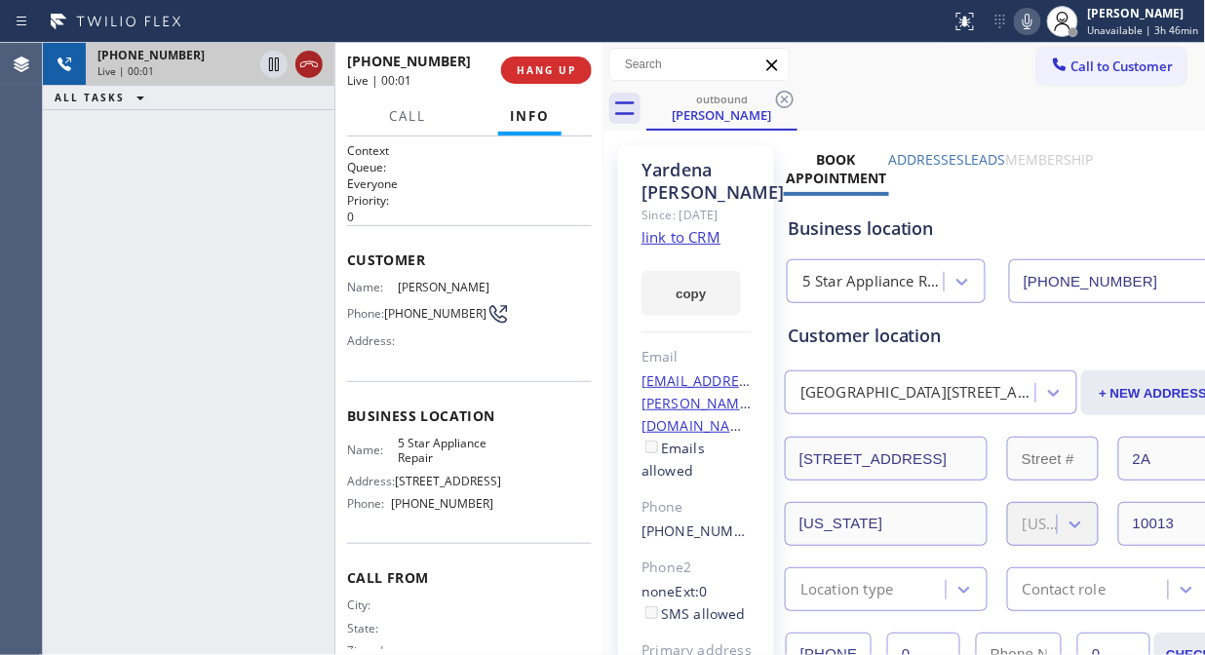
click at [308, 71] on icon at bounding box center [308, 64] width 23 height 23
click at [609, 96] on icon at bounding box center [624, 108] width 31 height 31
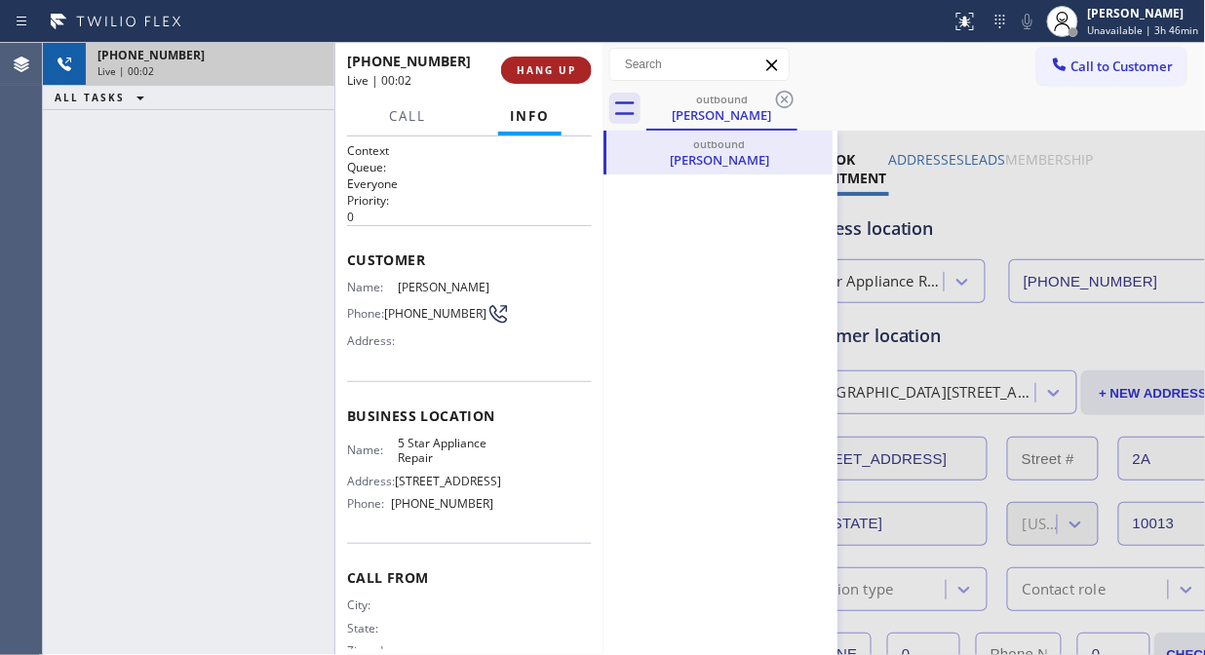
click at [568, 75] on span "HANG UP" at bounding box center [546, 70] width 59 height 14
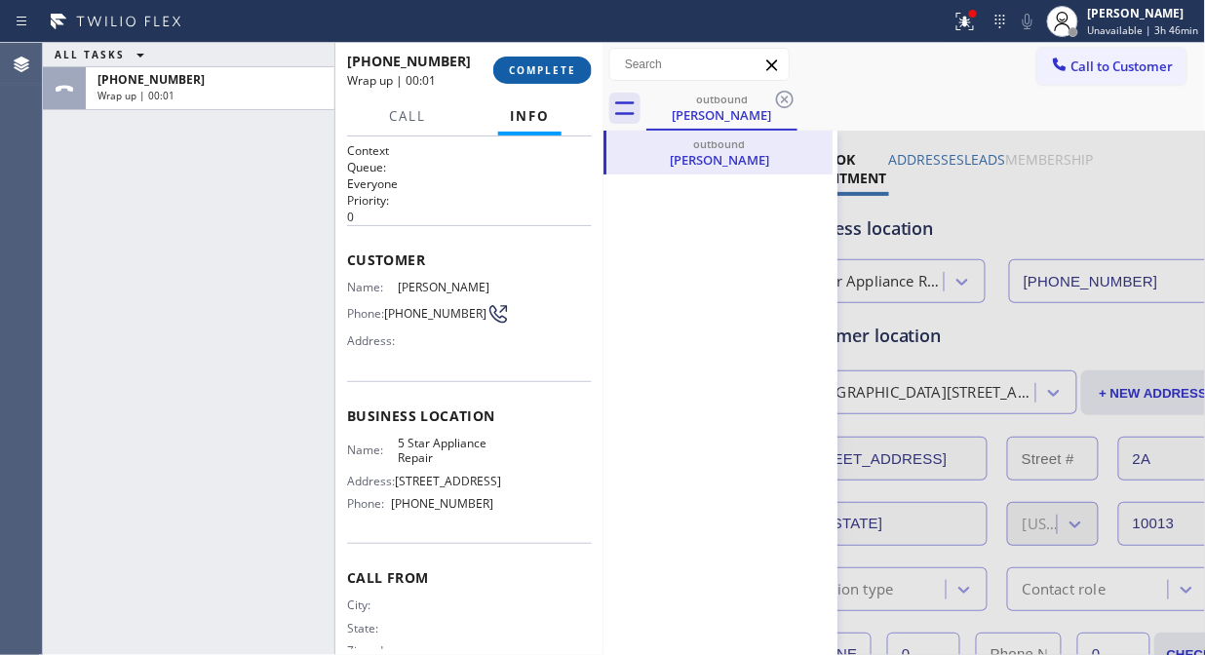
click at [568, 75] on span "COMPLETE" at bounding box center [542, 70] width 67 height 14
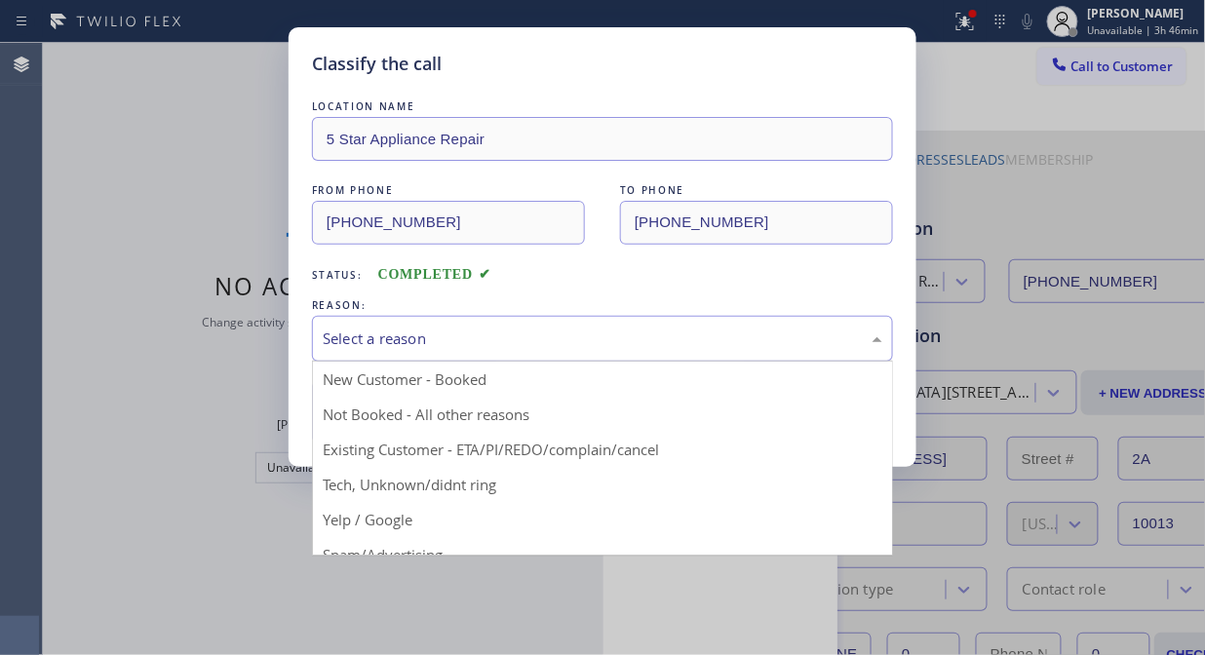
click at [591, 334] on div "Select a reason" at bounding box center [603, 339] width 560 height 22
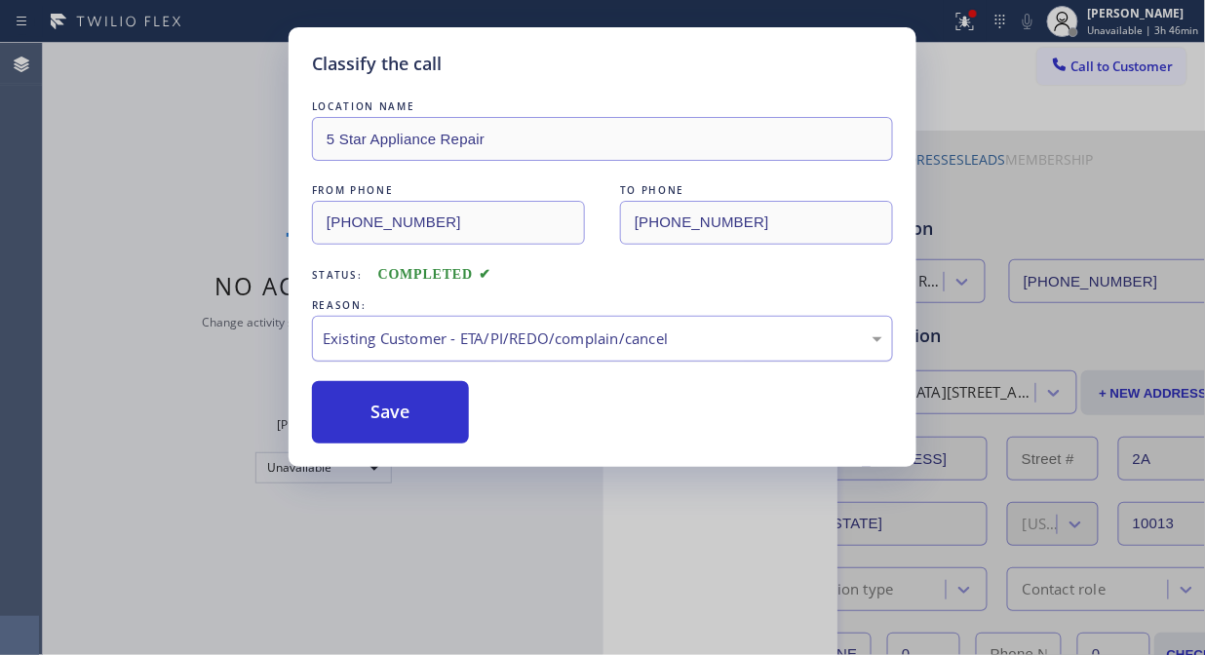
click at [425, 413] on button "Save" at bounding box center [390, 412] width 157 height 62
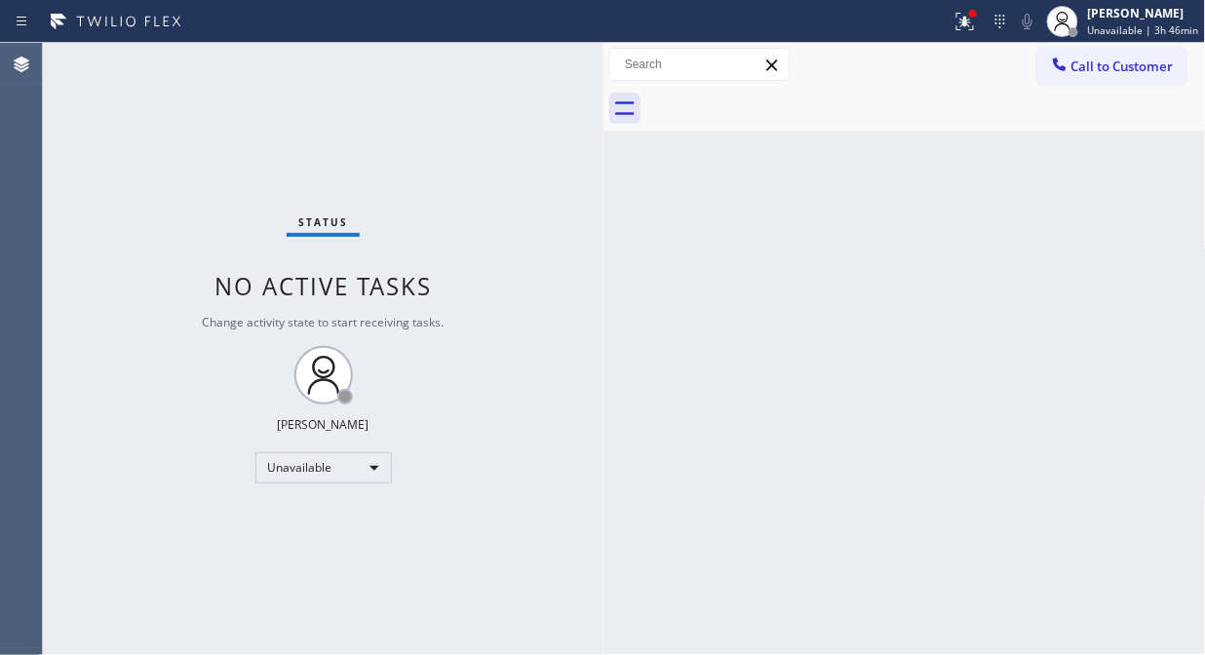
click at [1088, 66] on span "Call to Customer" at bounding box center [1122, 67] width 102 height 18
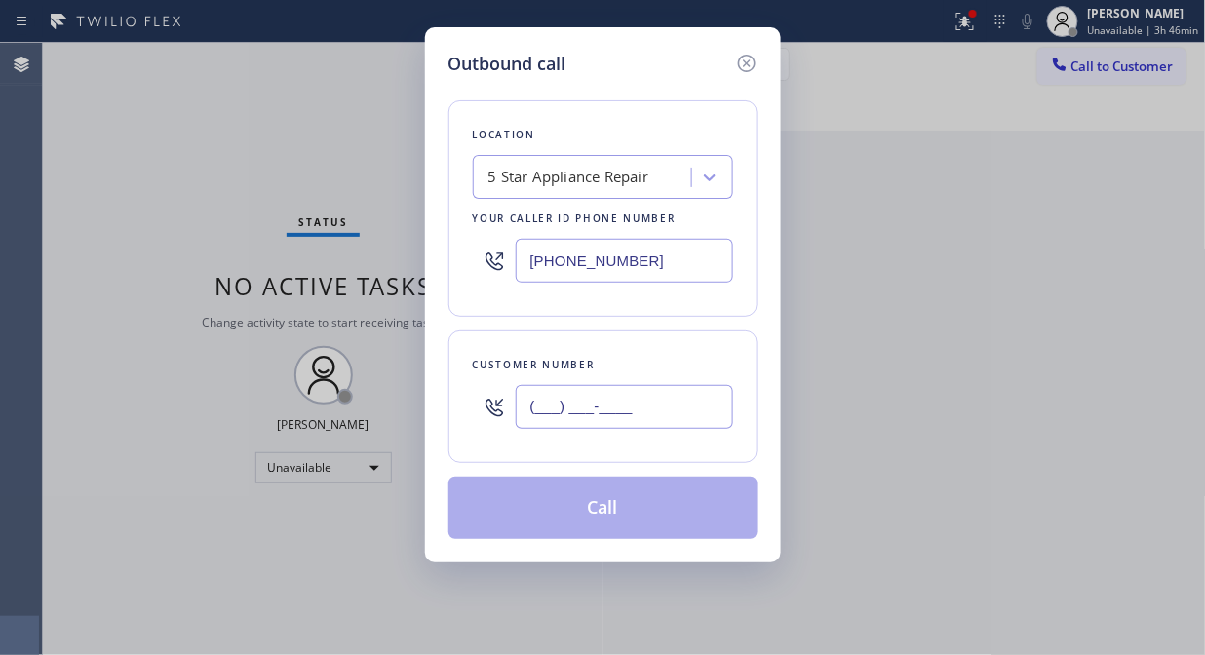
click at [704, 397] on input "(___) ___-____" at bounding box center [624, 407] width 217 height 44
paste input "206) 661-5133"
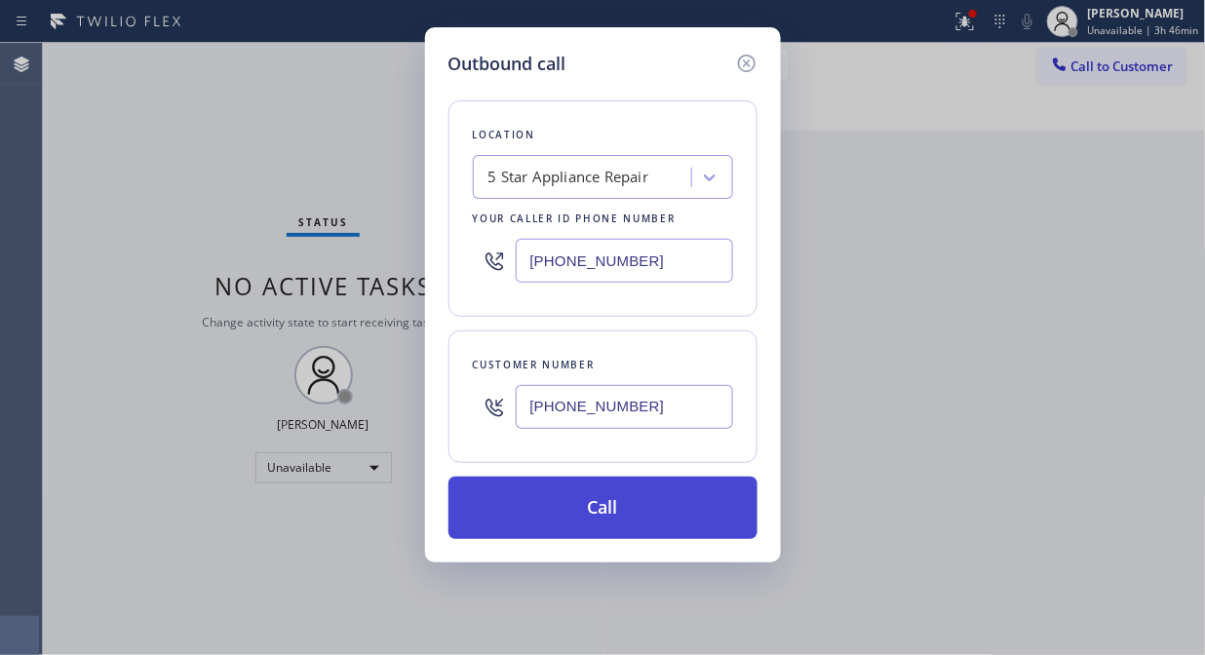
type input "[PHONE_NUMBER]"
click at [664, 518] on button "Call" at bounding box center [602, 508] width 309 height 62
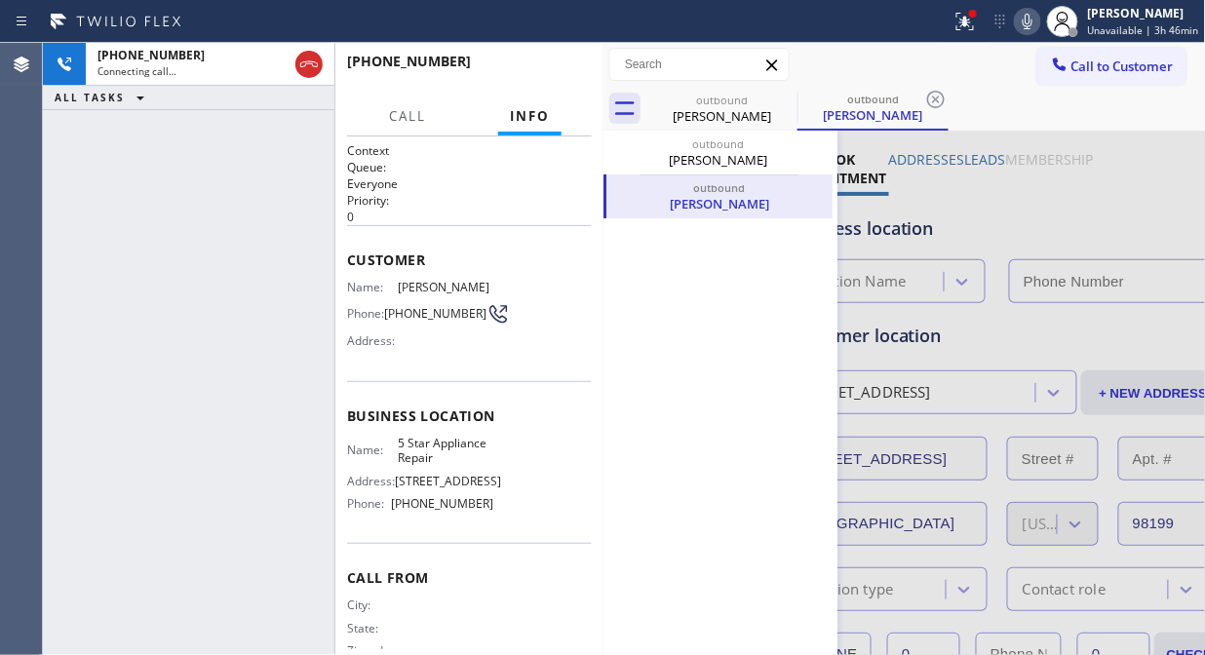
type input "[PHONE_NUMBER]"
click at [957, 19] on div at bounding box center [965, 21] width 43 height 23
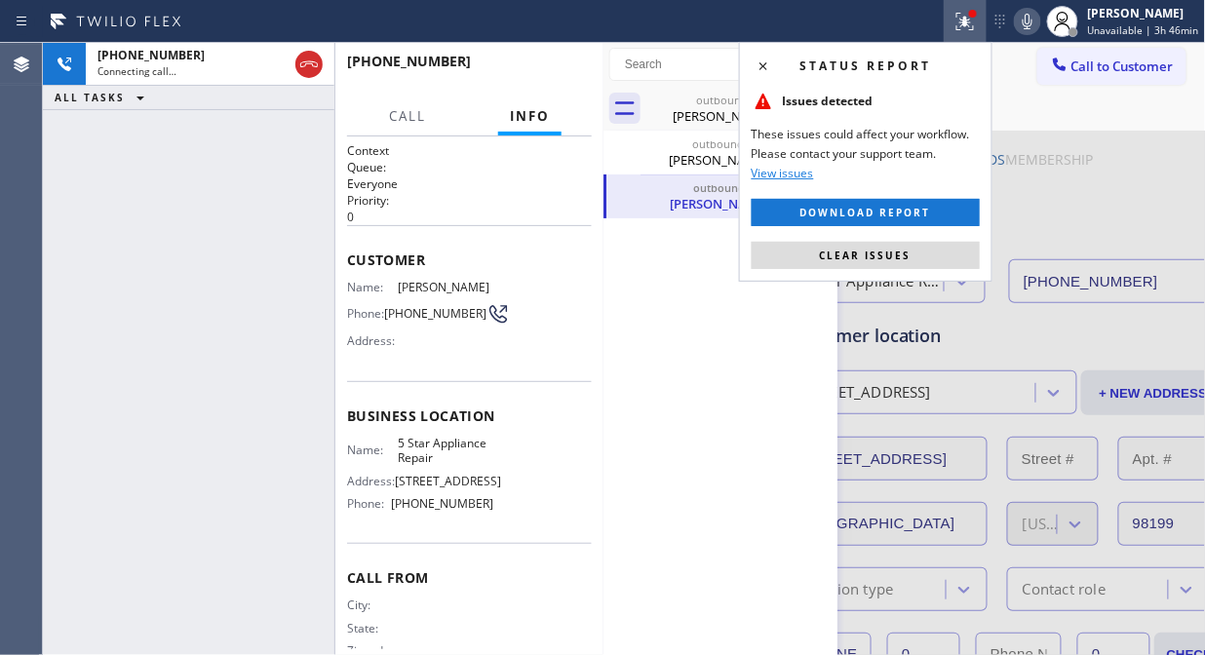
click at [905, 270] on div "Status report Issues detected These issues could affect your workflow. Please c…" at bounding box center [865, 162] width 253 height 240
click at [854, 250] on span "Clear issues" at bounding box center [866, 256] width 92 height 14
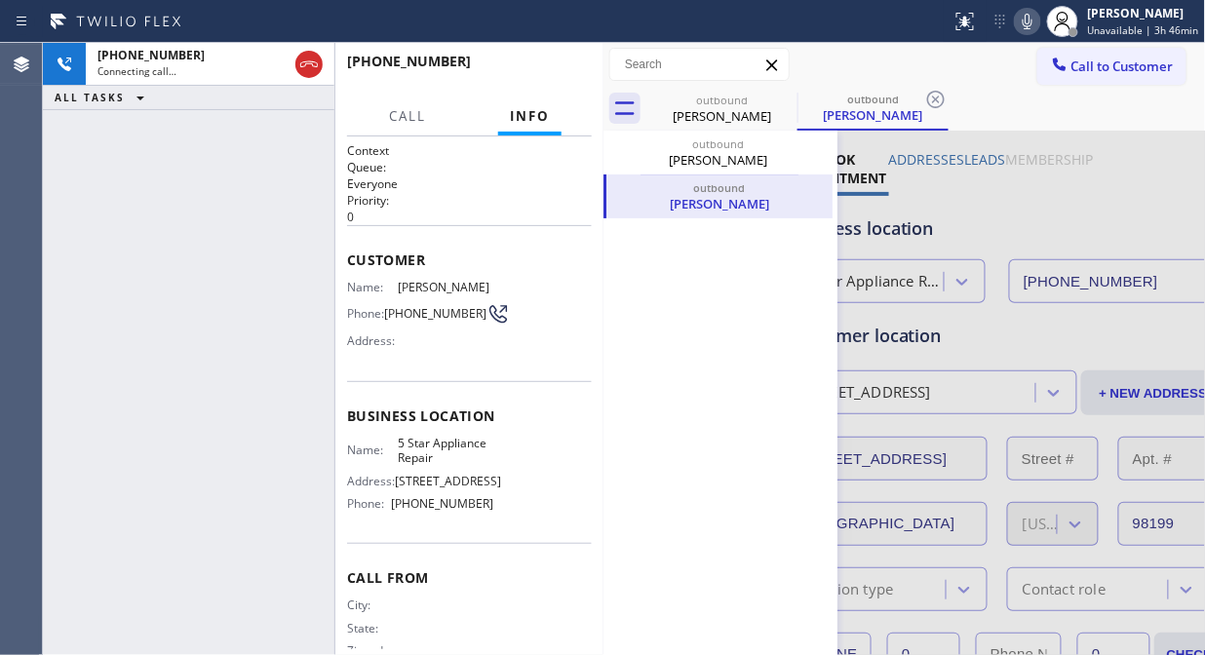
drag, startPoint x: 941, startPoint y: 191, endPoint x: 922, endPoint y: 191, distance: 18.5
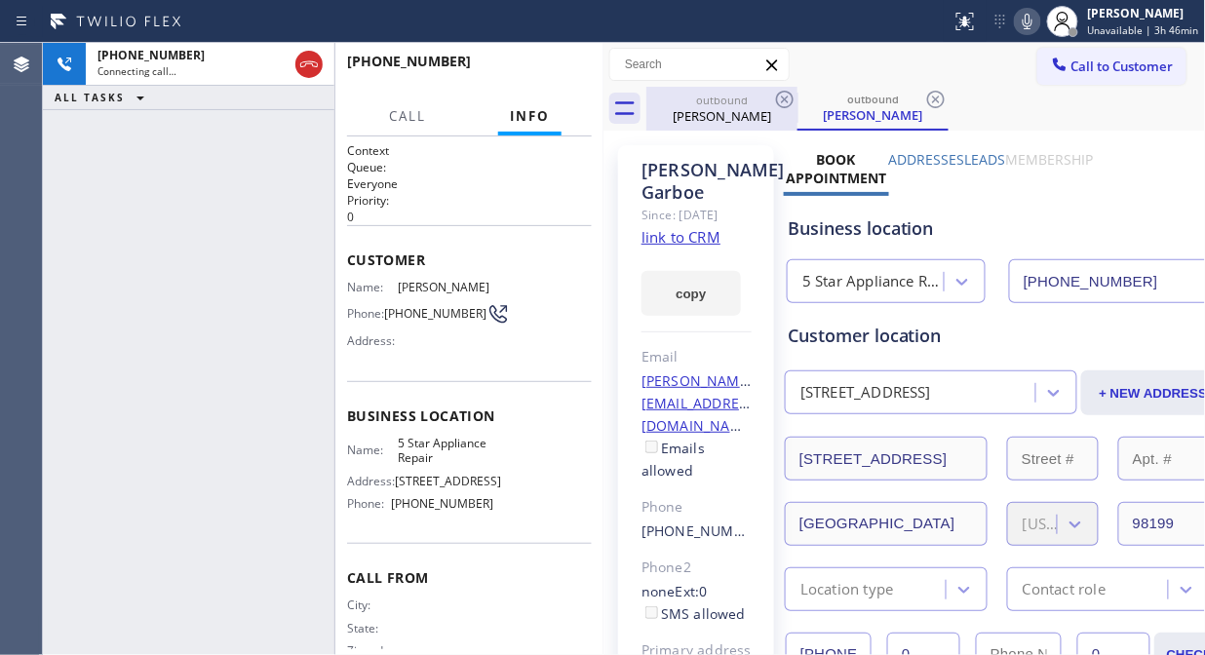
click at [726, 111] on div "[PERSON_NAME]" at bounding box center [721, 116] width 147 height 18
click at [726, 111] on div "[PERSON_NAME]" at bounding box center [721, 115] width 147 height 18
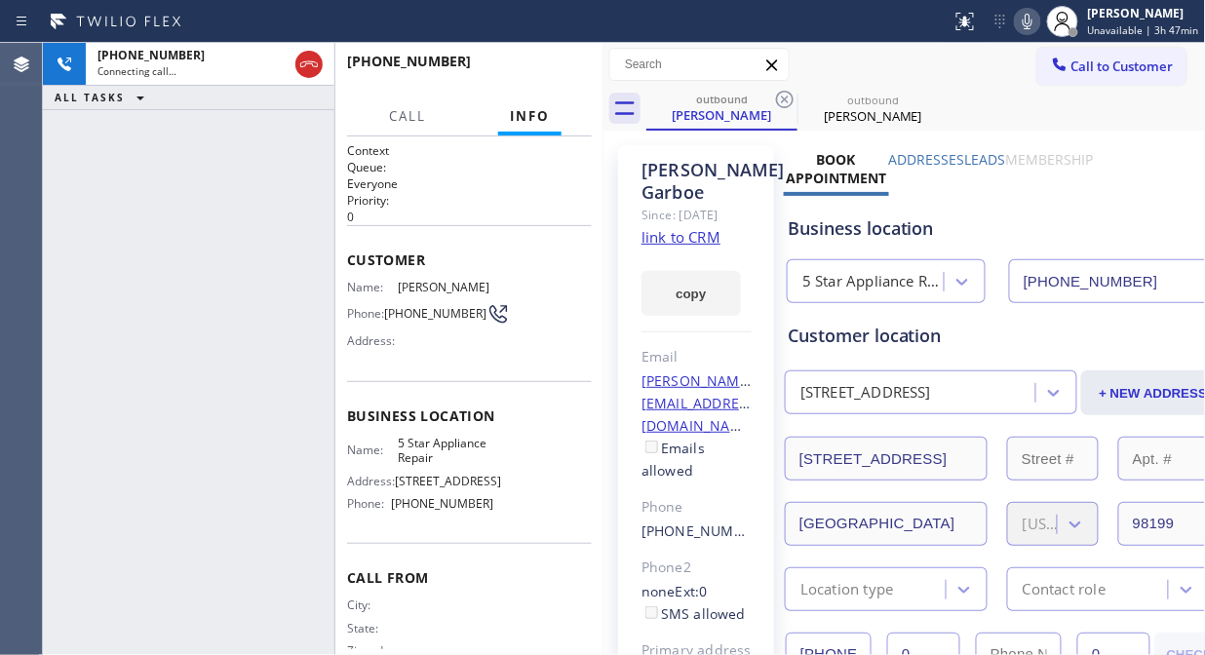
click at [254, 174] on div "[PHONE_NUMBER] Connecting call… ALL TASKS ALL TASKS ACTIVE TASKS TASKS IN WRAP …" at bounding box center [188, 349] width 291 height 612
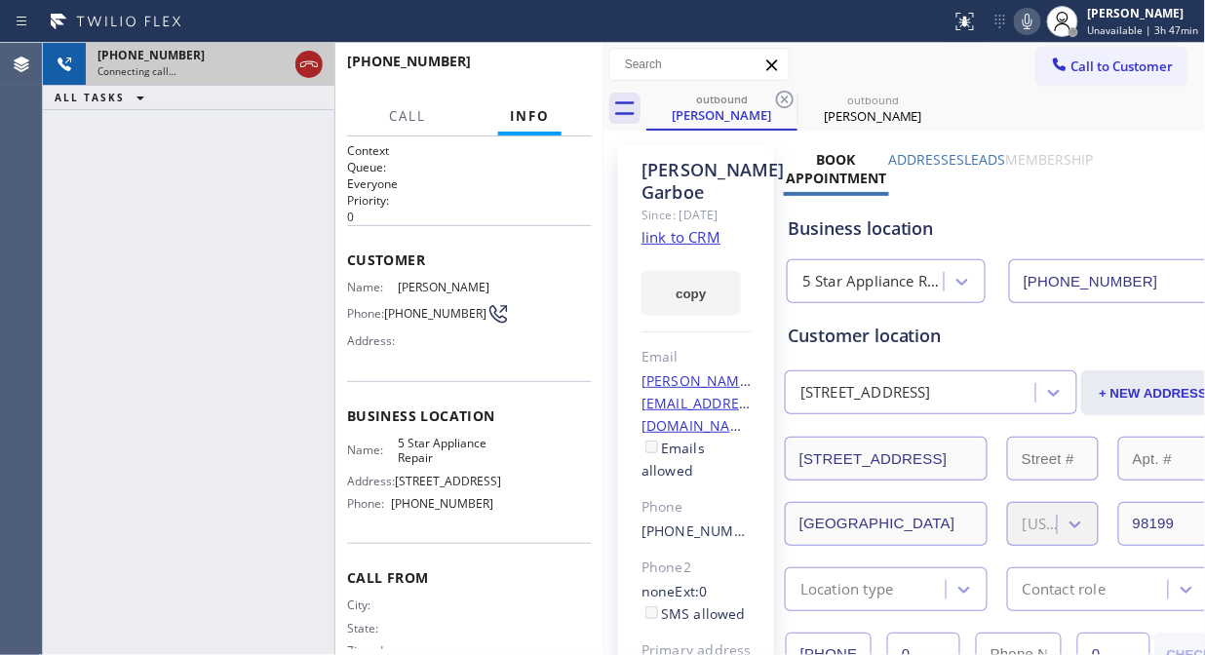
click at [314, 62] on icon at bounding box center [308, 64] width 23 height 23
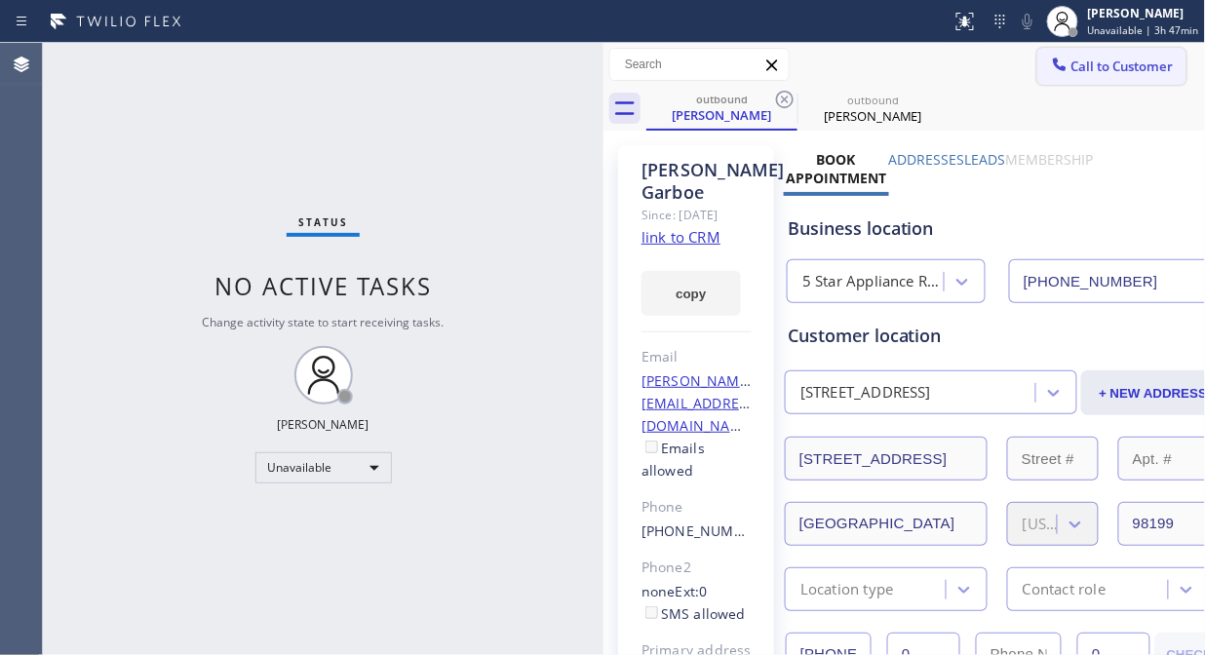
click at [1077, 61] on span "Call to Customer" at bounding box center [1122, 67] width 102 height 18
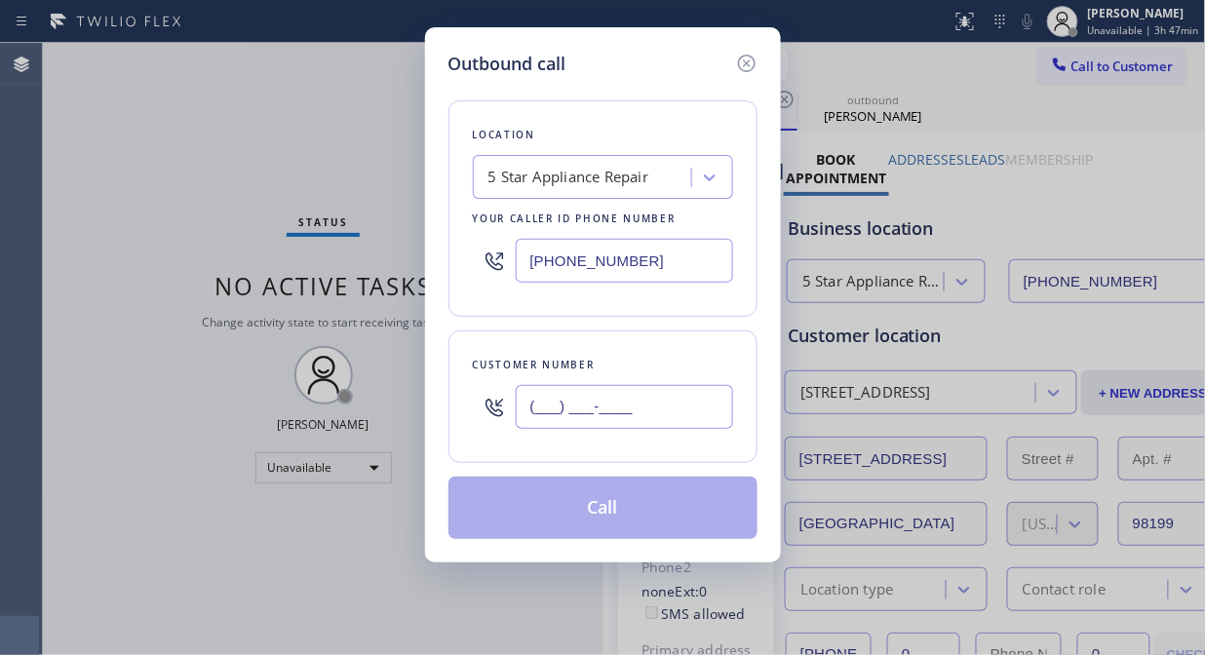
click at [690, 411] on input "(___) ___-____" at bounding box center [624, 407] width 217 height 44
paste input "714) 287-2035"
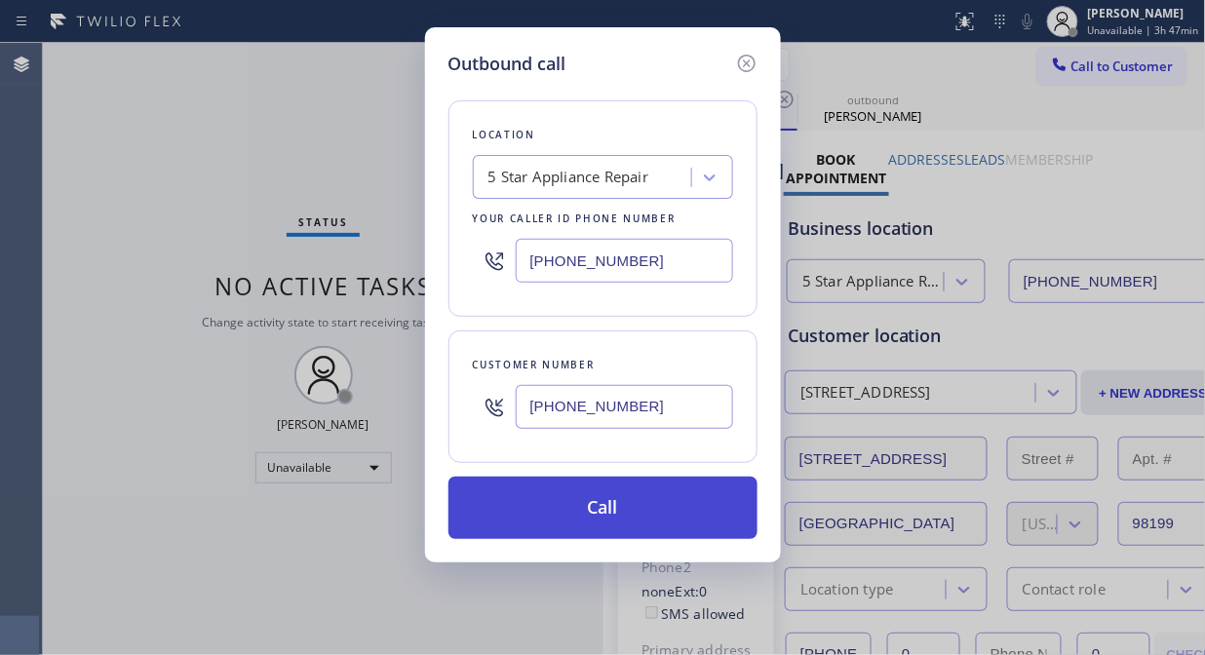
type input "[PHONE_NUMBER]"
click at [670, 527] on button "Call" at bounding box center [602, 508] width 309 height 62
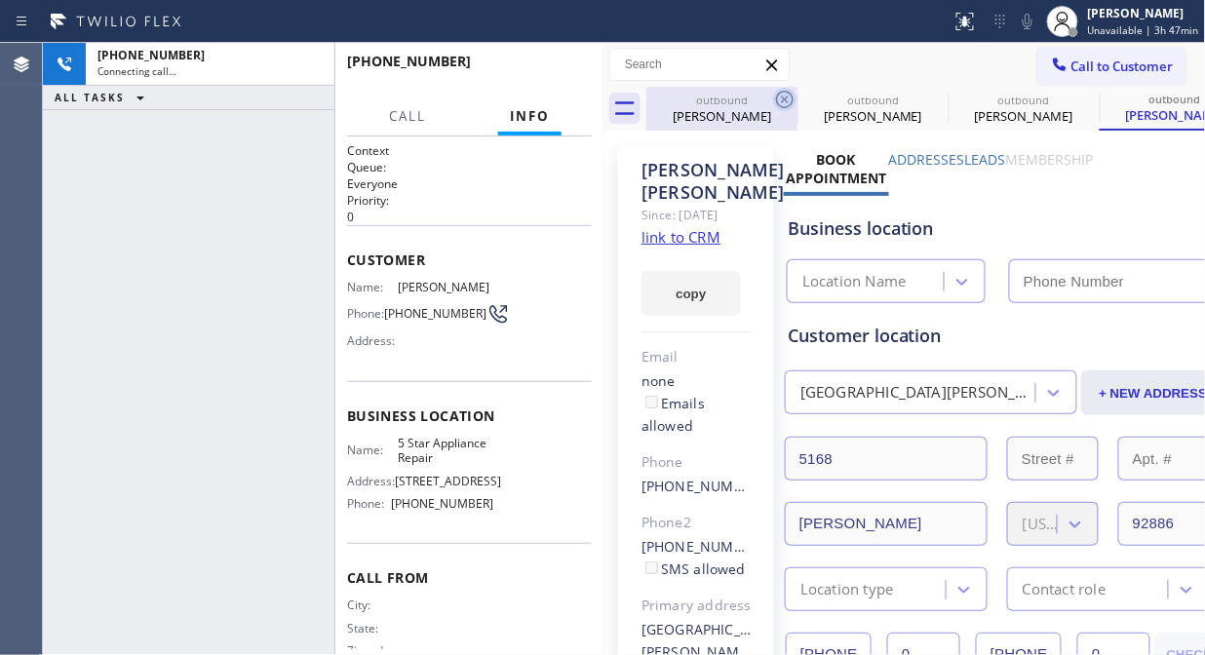
click at [785, 101] on icon at bounding box center [784, 99] width 23 height 23
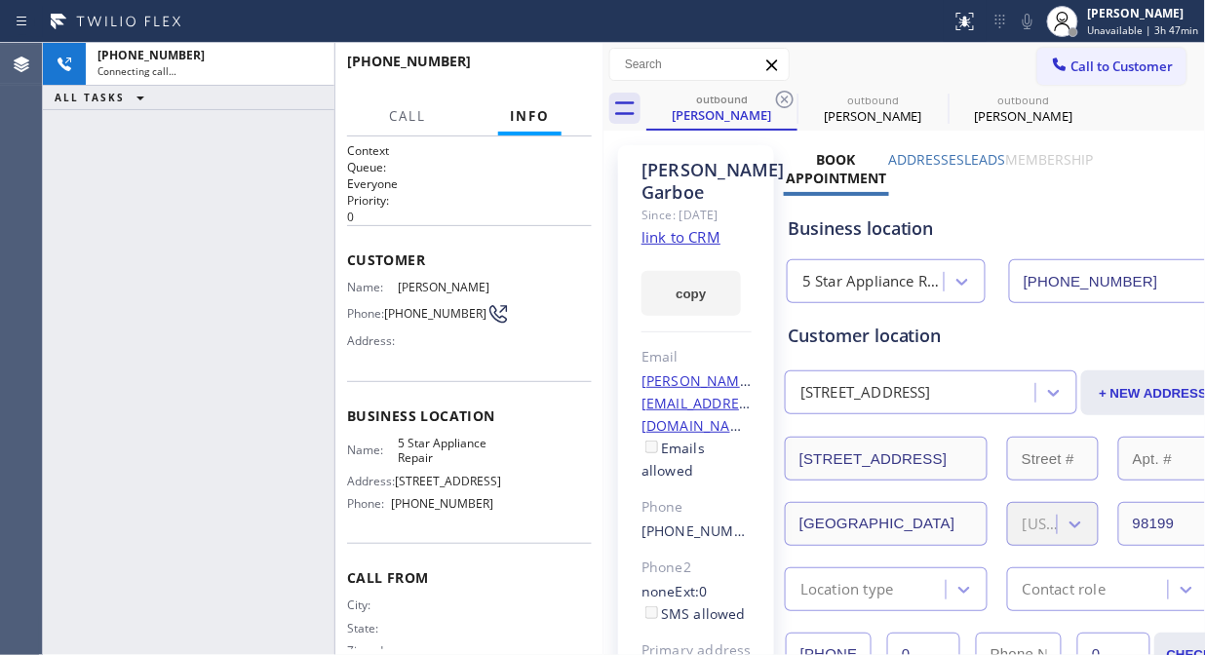
type input "[PHONE_NUMBER]"
click at [785, 101] on icon at bounding box center [784, 99] width 23 height 23
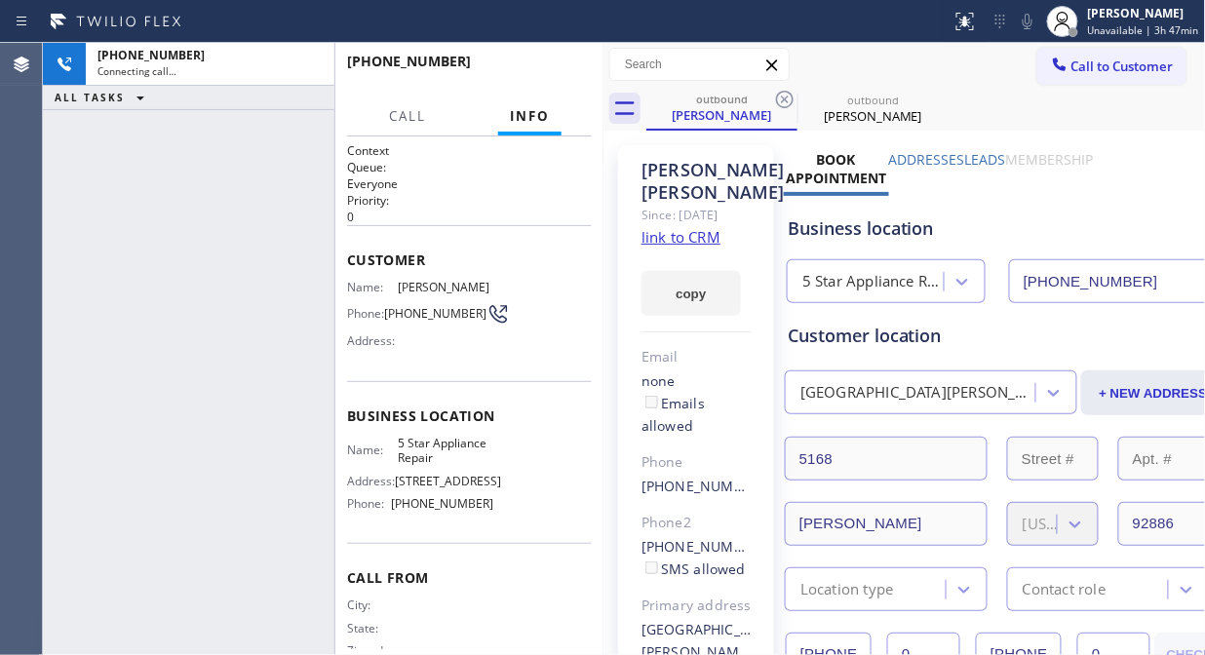
type input "[PHONE_NUMBER]"
click at [785, 101] on icon at bounding box center [784, 99] width 23 height 23
click at [222, 244] on div "[PHONE_NUMBER] Connecting call… ALL TASKS ALL TASKS ACTIVE TASKS TASKS IN WRAP …" at bounding box center [188, 349] width 291 height 612
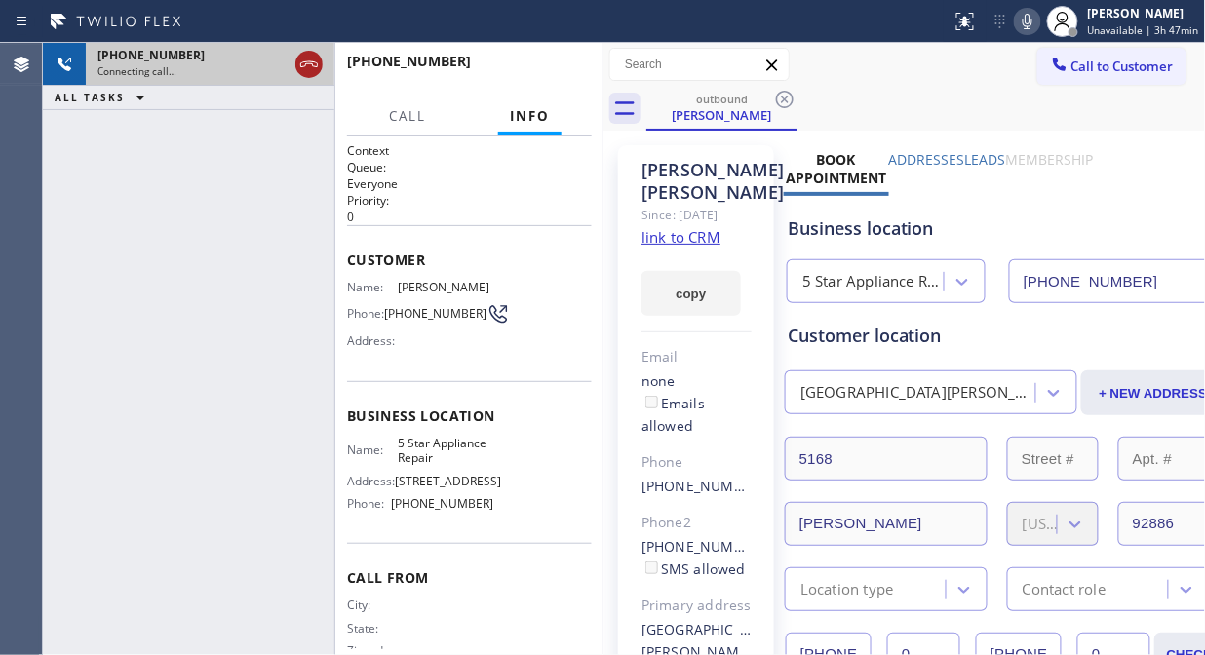
click at [305, 72] on icon at bounding box center [308, 64] width 23 height 23
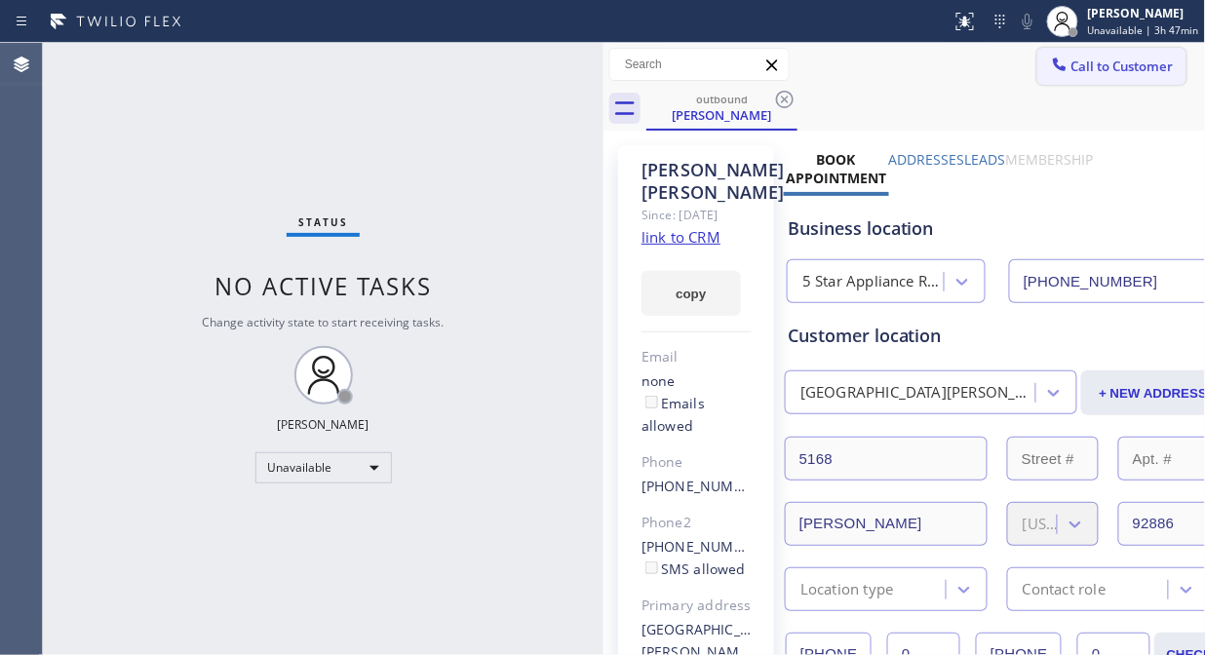
click at [1102, 73] on span "Call to Customer" at bounding box center [1122, 67] width 102 height 18
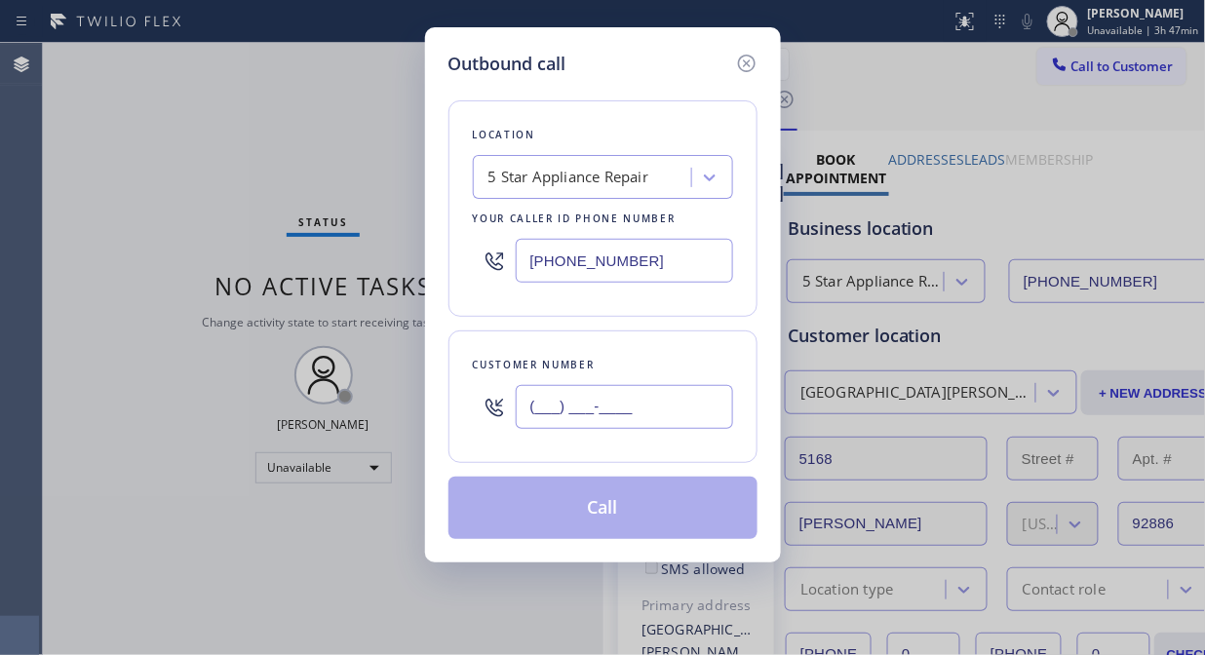
click at [612, 412] on input "(___) ___-____" at bounding box center [624, 407] width 217 height 44
paste input "305) 301-8848"
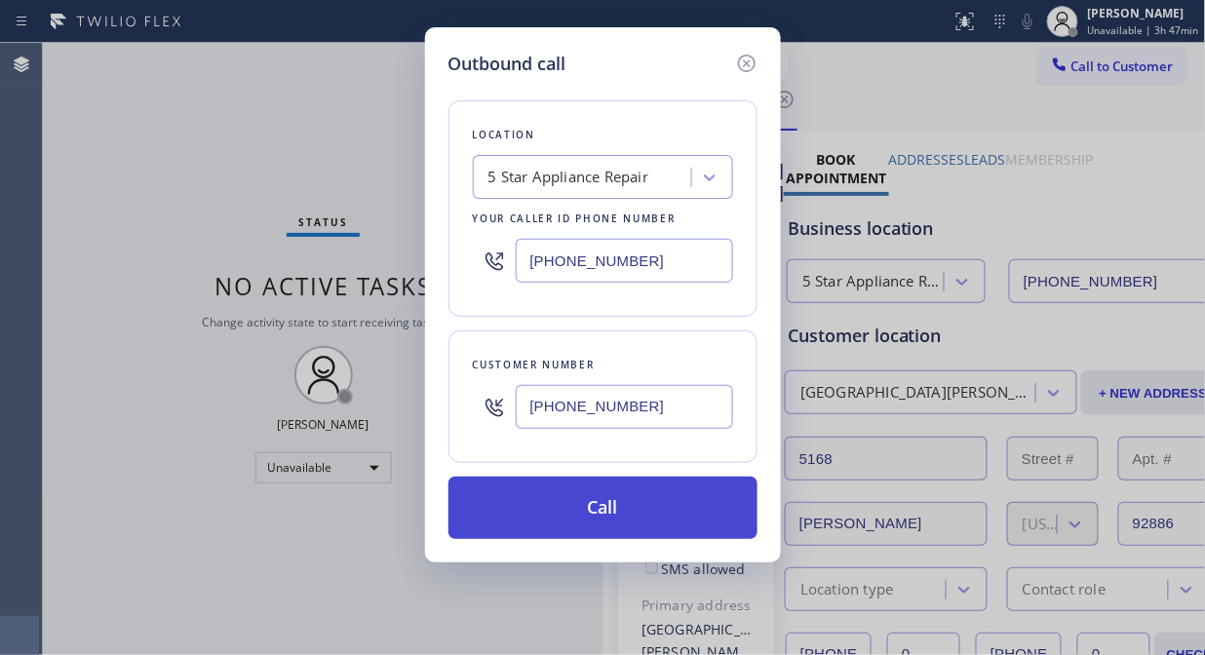
type input "[PHONE_NUMBER]"
click at [628, 511] on button "Call" at bounding box center [602, 508] width 309 height 62
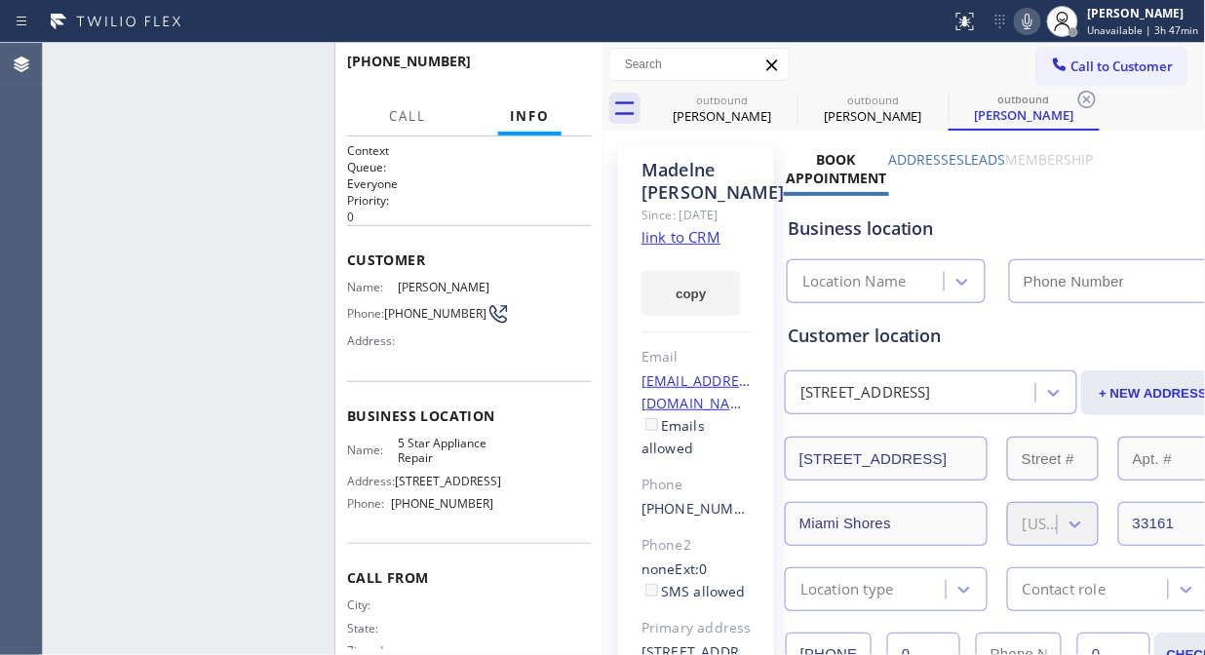
type input "[PHONE_NUMBER]"
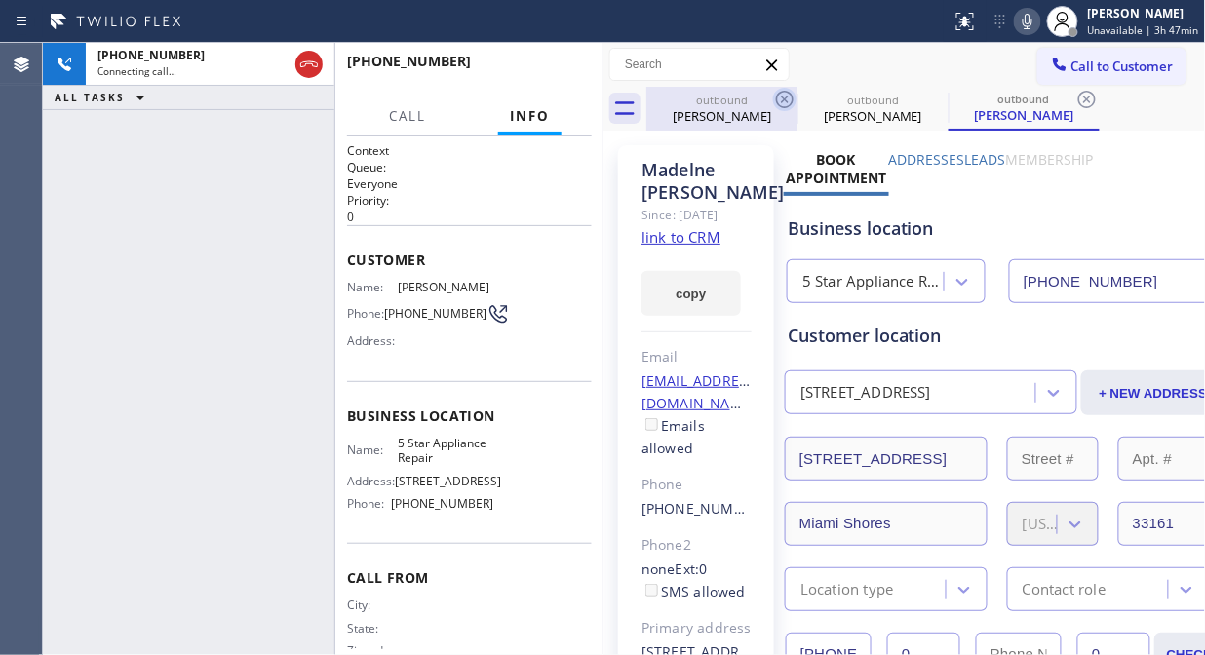
click at [776, 99] on icon at bounding box center [785, 100] width 18 height 18
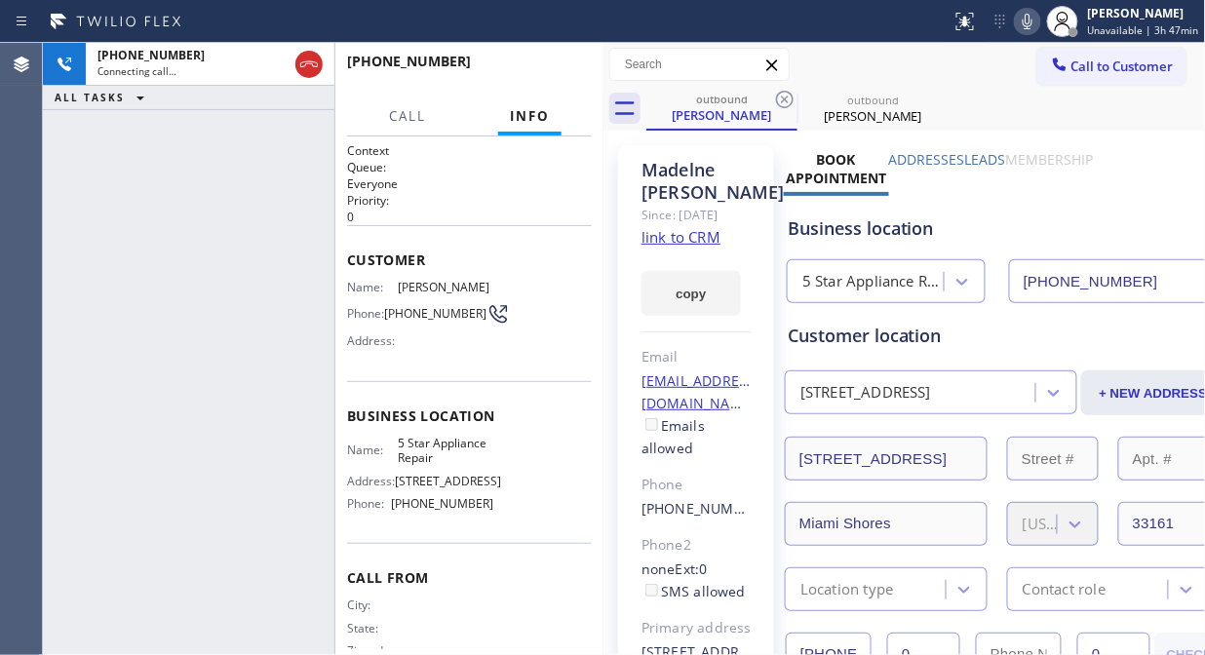
click at [776, 99] on icon at bounding box center [785, 100] width 18 height 18
click at [522, 69] on span "HANG UP" at bounding box center [546, 70] width 59 height 14
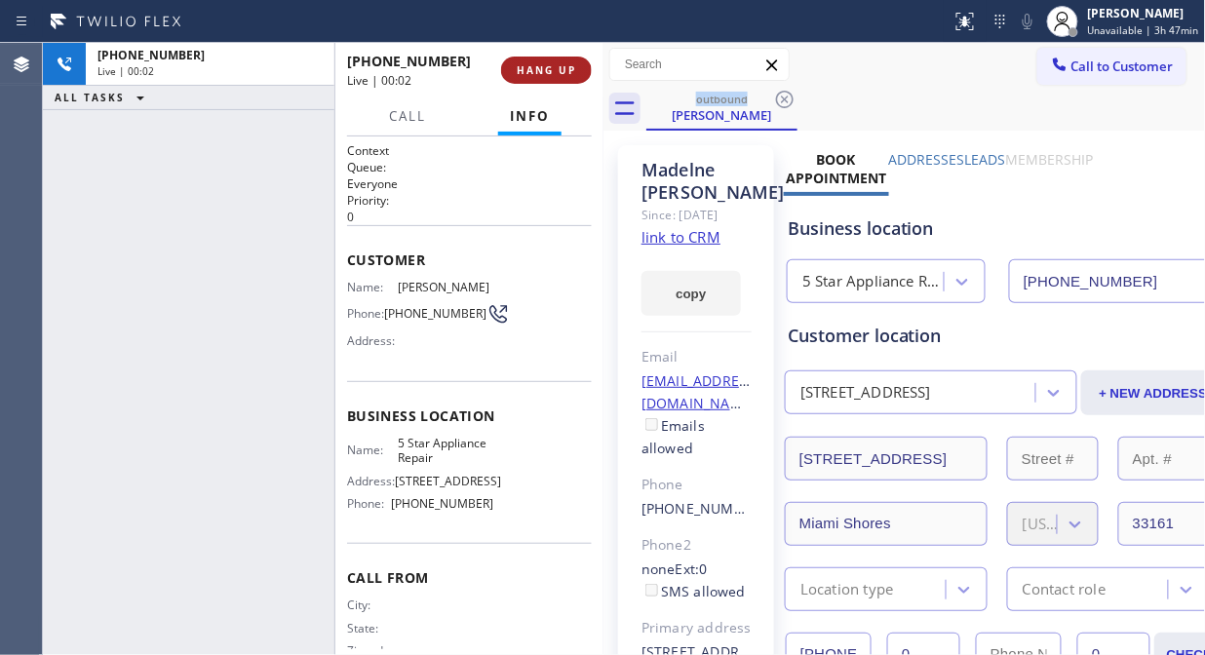
click at [524, 68] on span "HANG UP" at bounding box center [546, 70] width 59 height 14
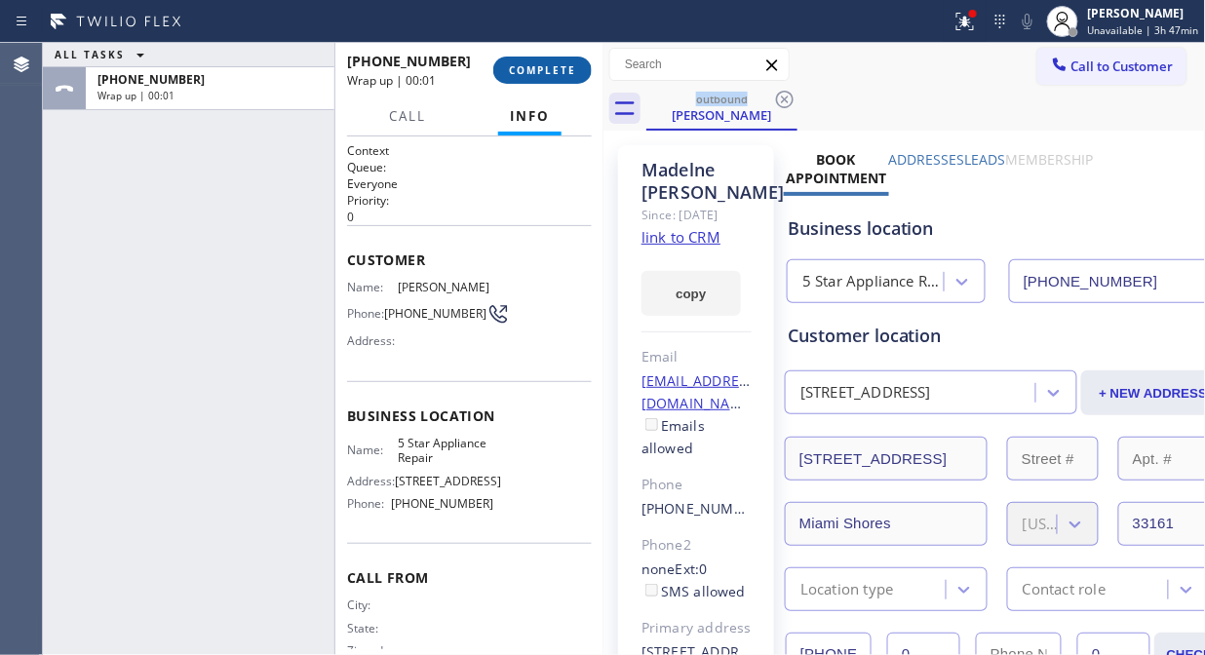
click at [526, 68] on span "COMPLETE" at bounding box center [542, 70] width 67 height 14
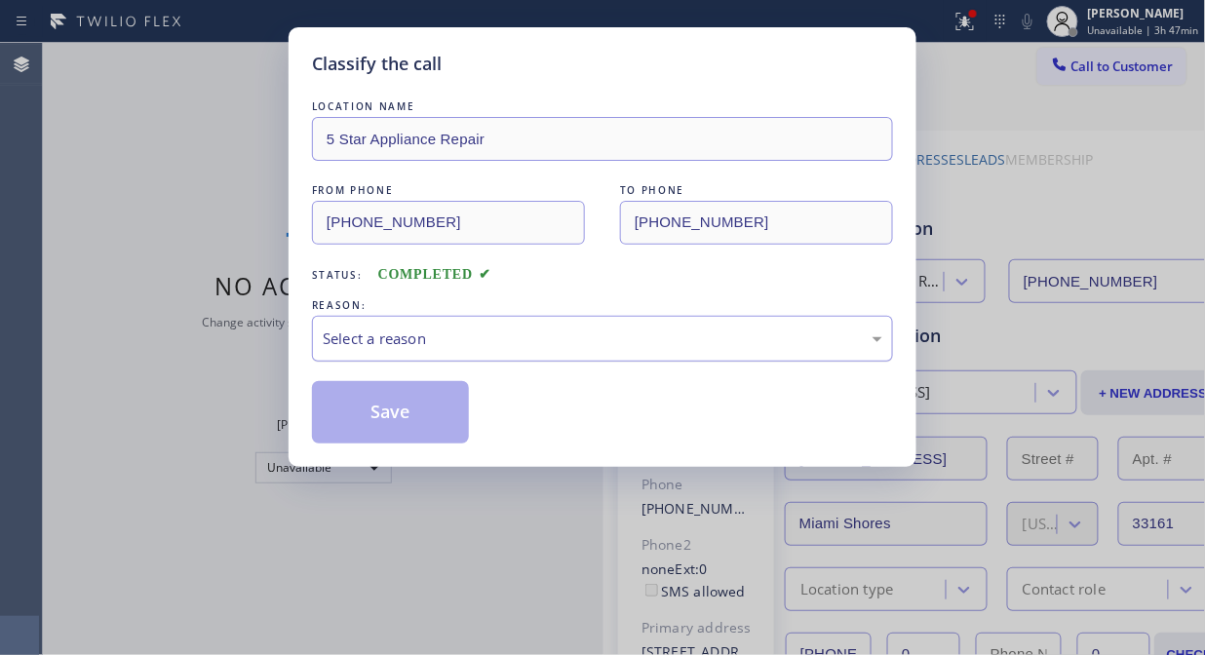
click at [540, 348] on div "Select a reason" at bounding box center [603, 339] width 560 height 22
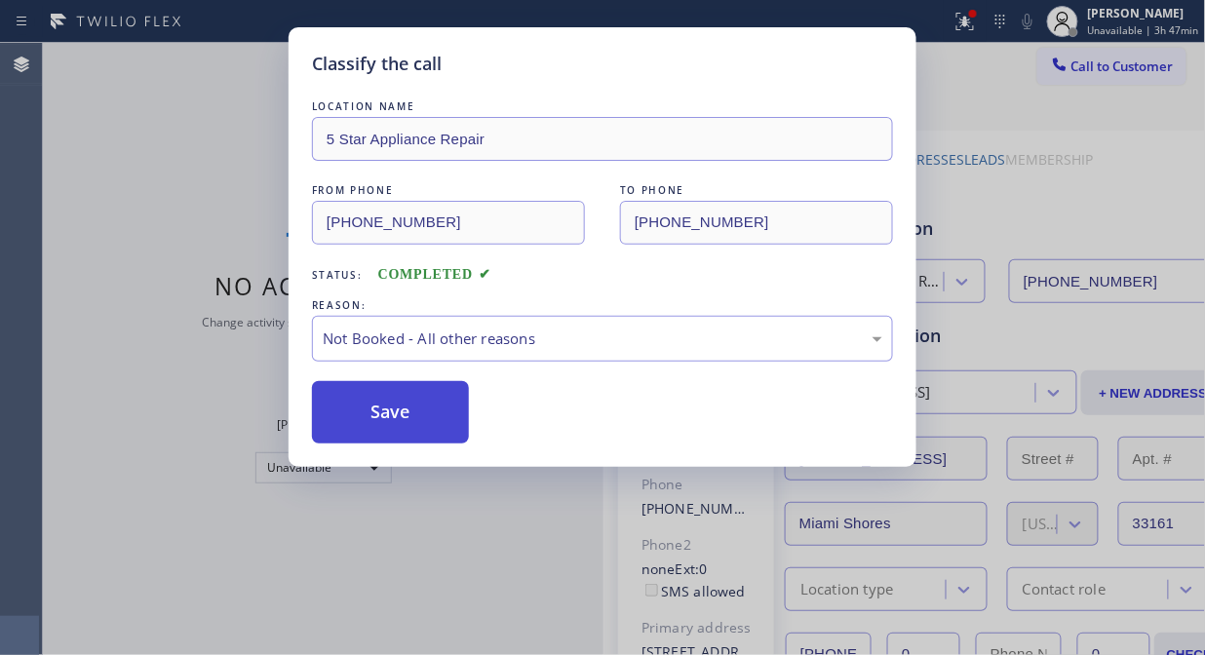
click at [453, 426] on button "Save" at bounding box center [390, 412] width 157 height 62
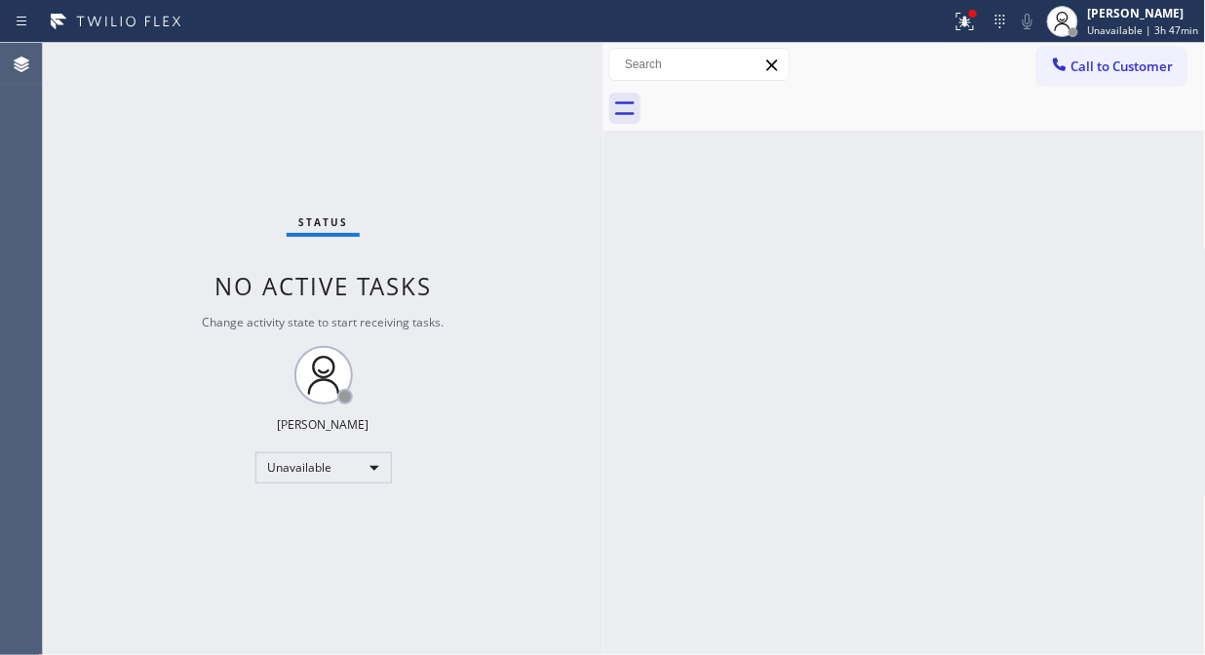
click at [1095, 74] on span "Call to Customer" at bounding box center [1122, 67] width 102 height 18
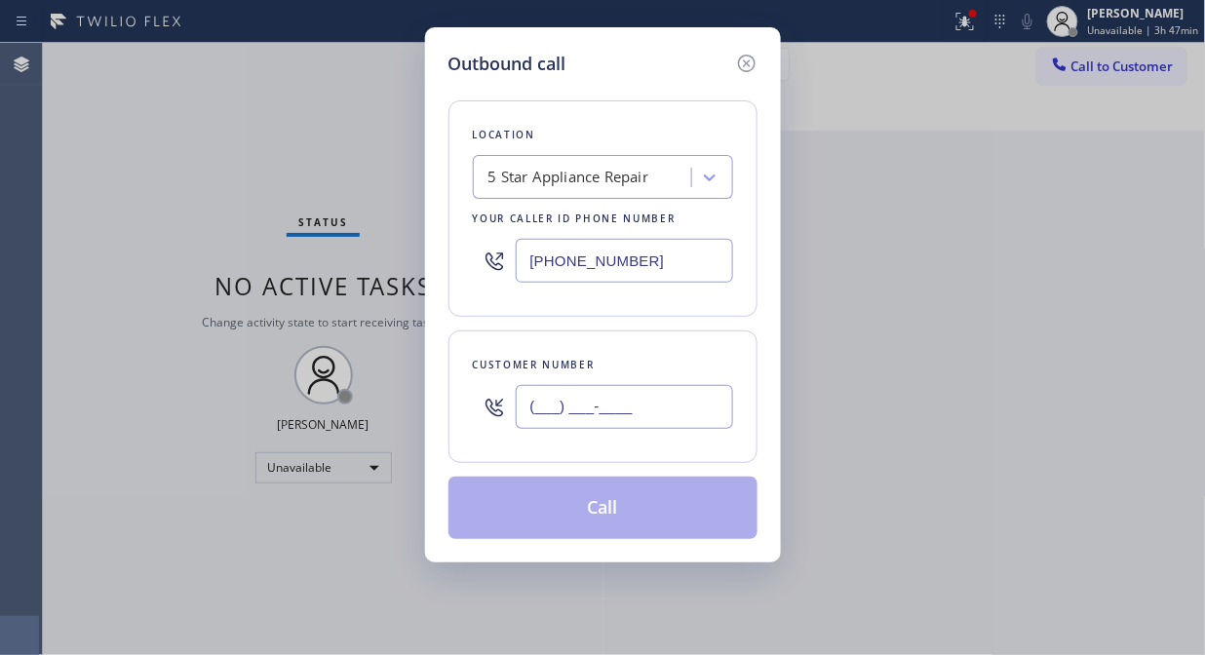
click at [682, 422] on input "(___) ___-____" at bounding box center [624, 407] width 217 height 44
paste input "425) 998-8893"
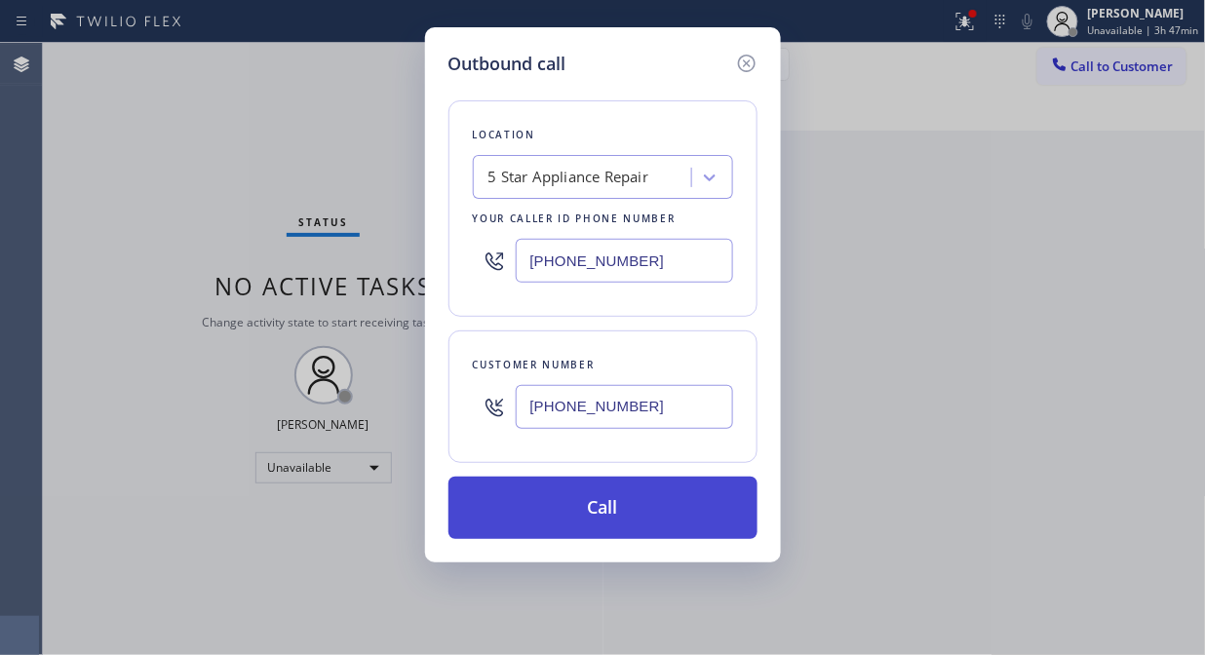
type input "[PHONE_NUMBER]"
click at [675, 514] on button "Call" at bounding box center [602, 508] width 309 height 62
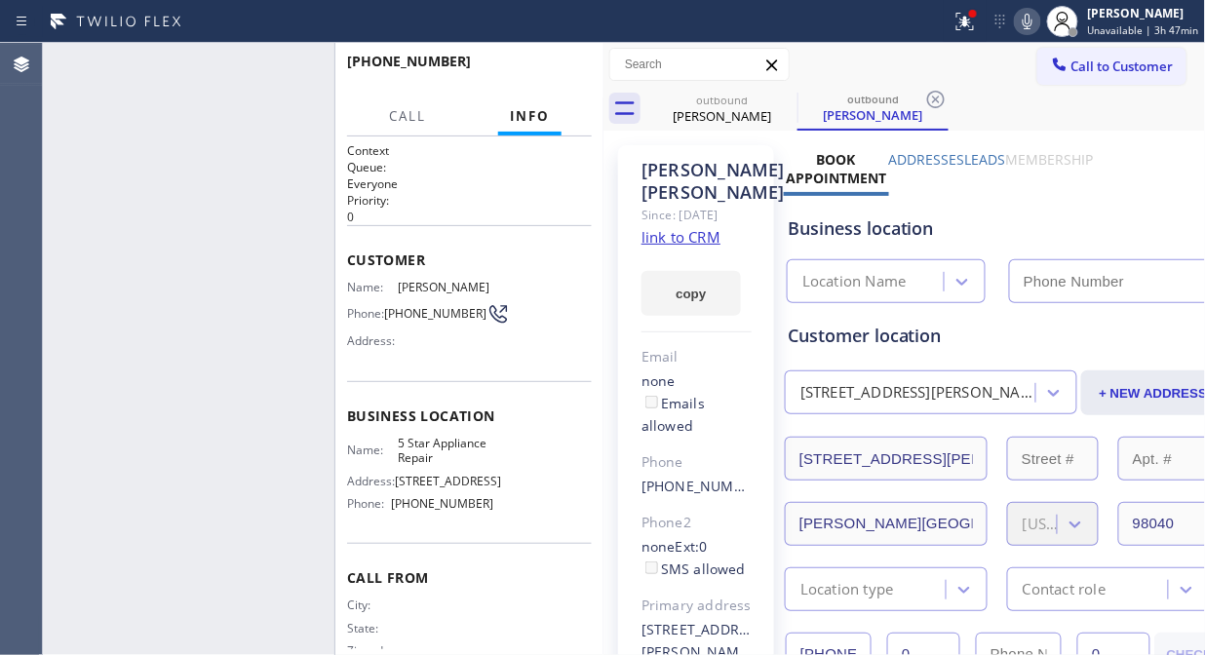
type input "[PHONE_NUMBER]"
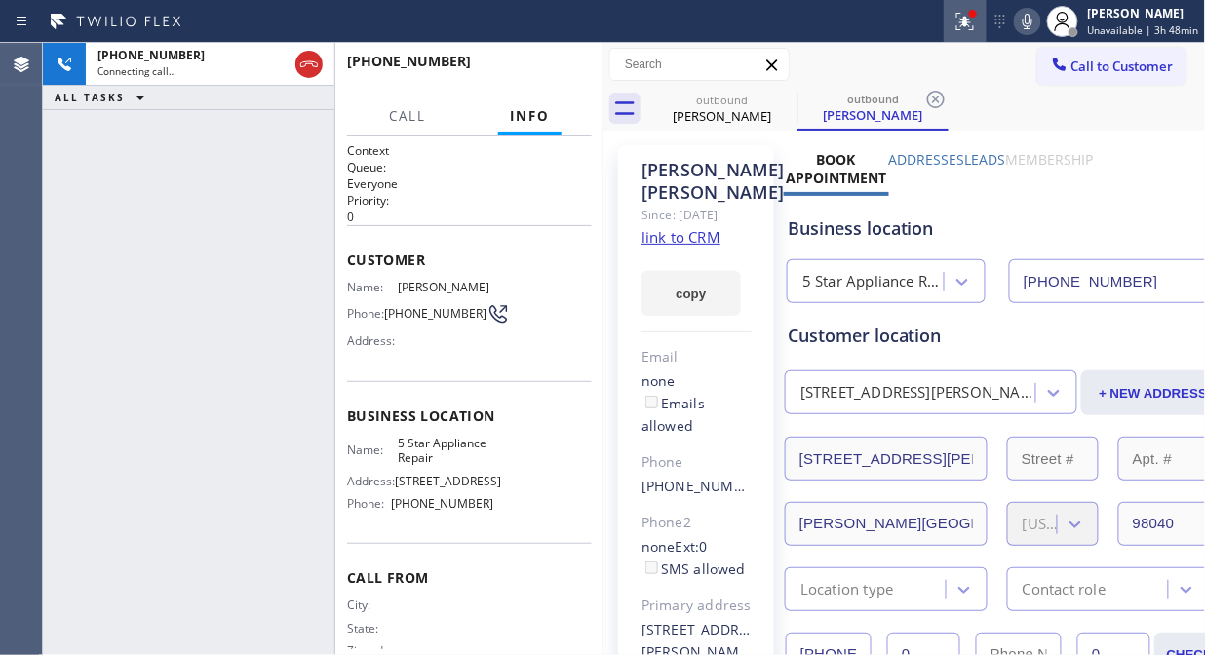
click at [968, 24] on icon at bounding box center [962, 20] width 12 height 14
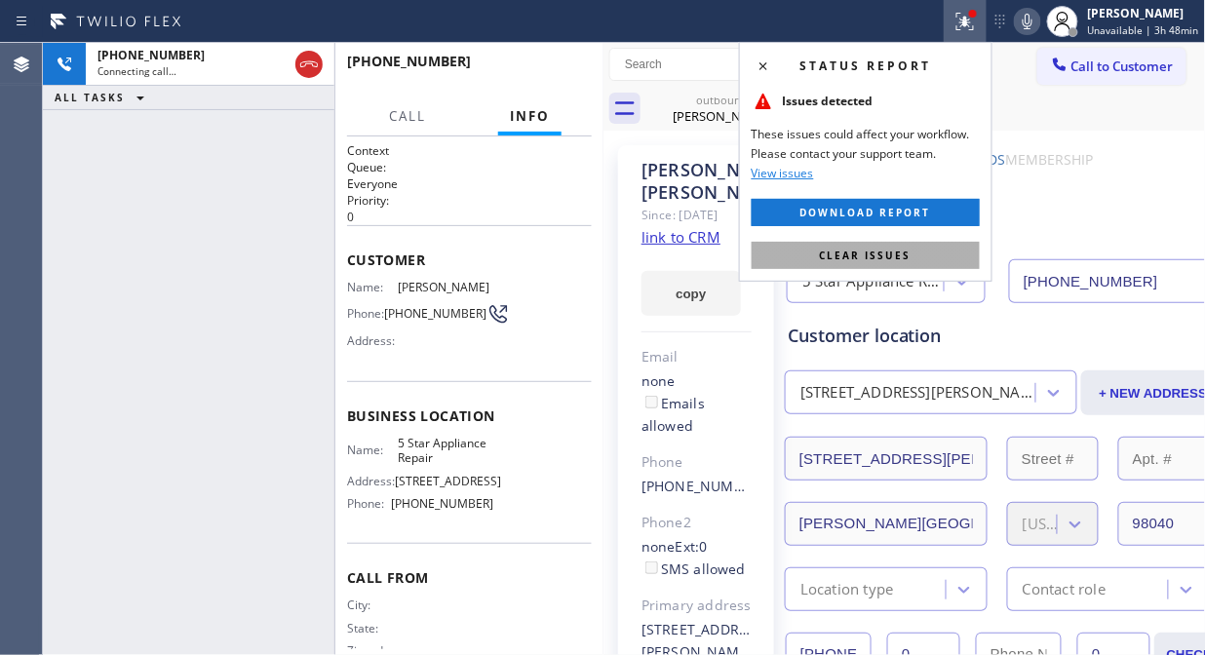
click at [928, 249] on button "Clear issues" at bounding box center [866, 255] width 228 height 27
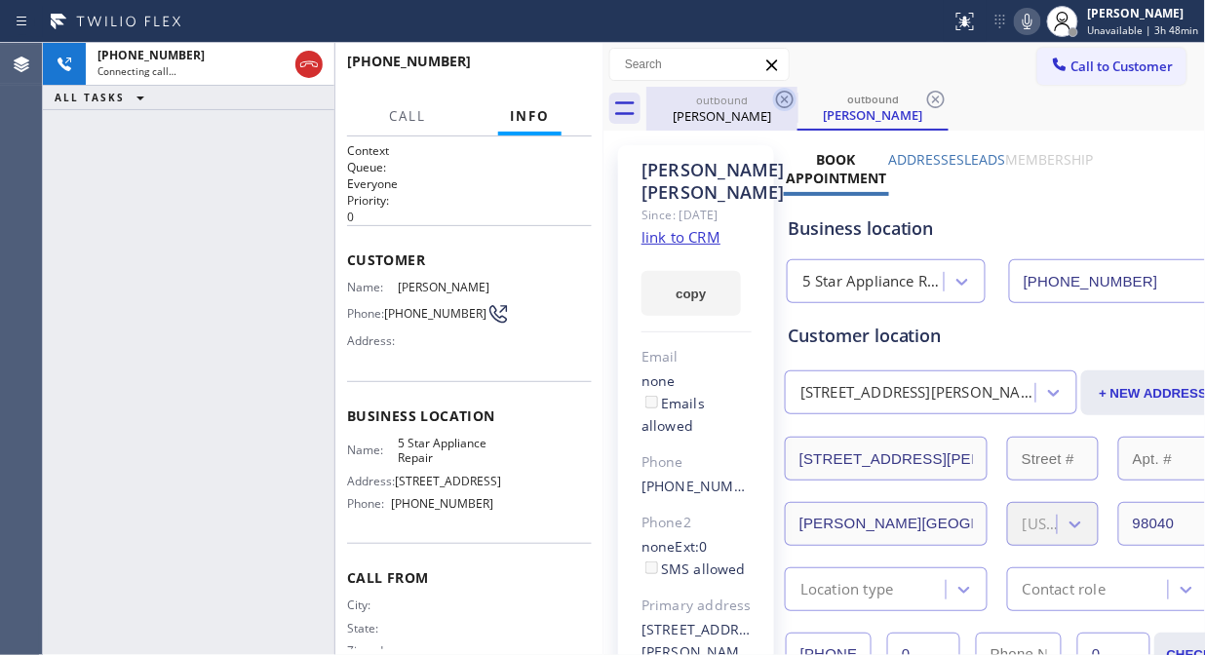
click at [788, 100] on icon at bounding box center [784, 99] width 23 height 23
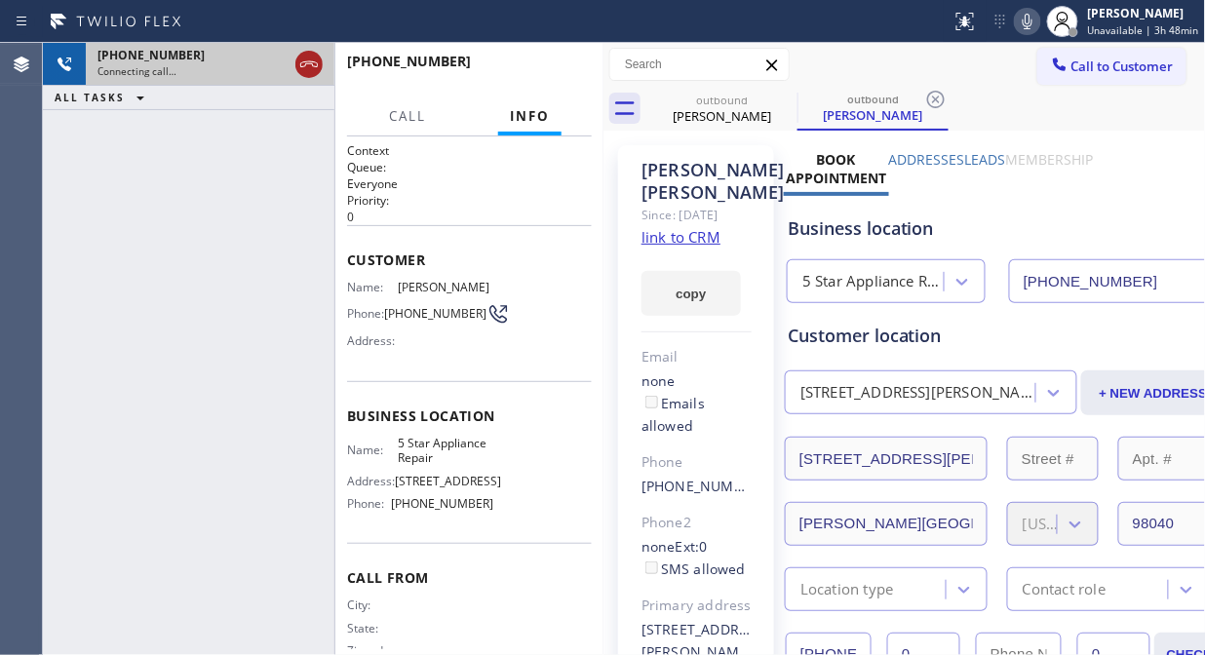
click at [305, 63] on icon at bounding box center [309, 64] width 18 height 6
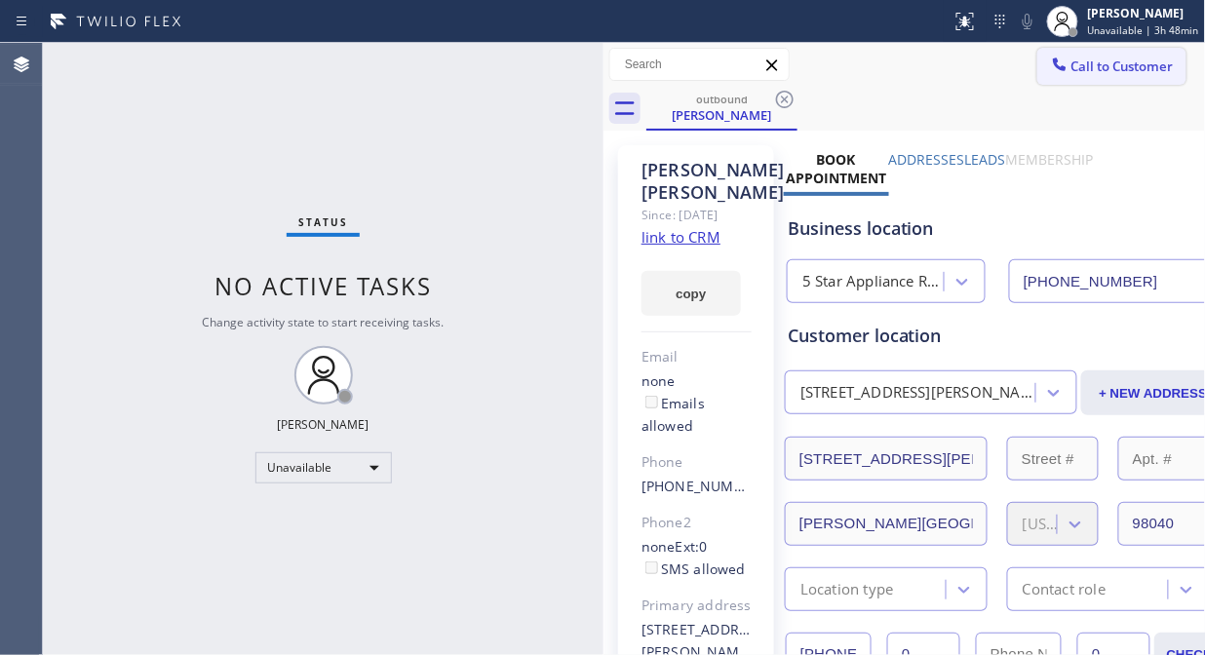
click at [1071, 66] on span "Call to Customer" at bounding box center [1122, 67] width 102 height 18
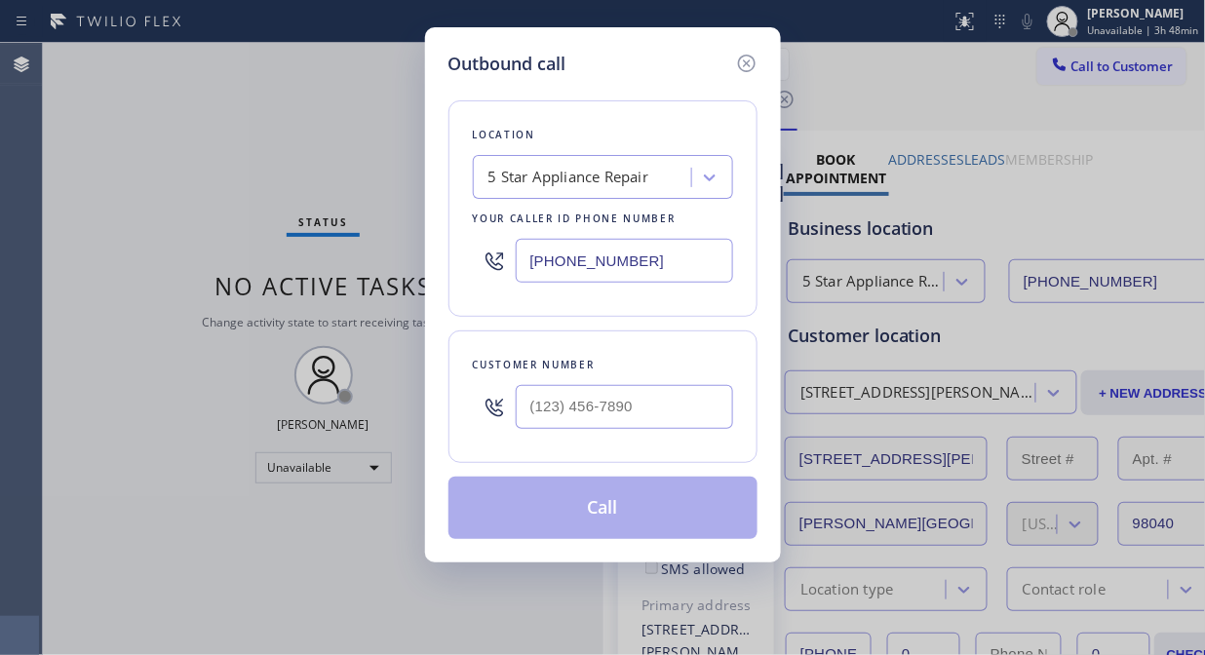
click at [626, 411] on input "text" at bounding box center [624, 407] width 217 height 44
paste input "415) 494-9797"
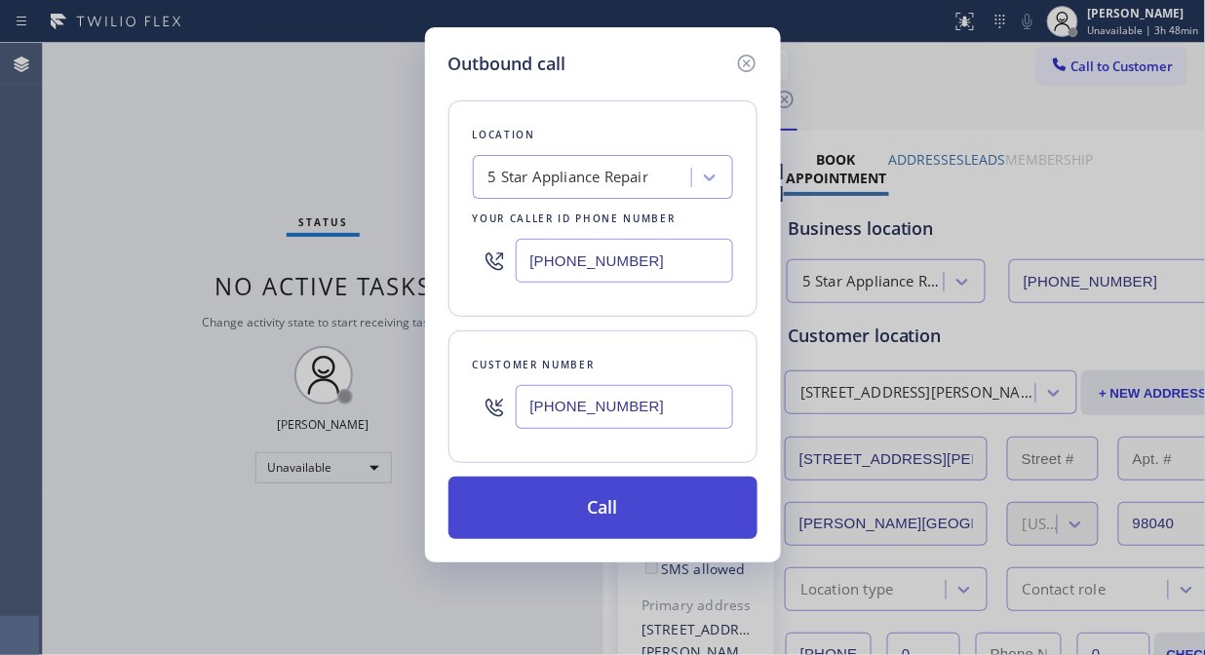
type input "[PHONE_NUMBER]"
click at [649, 513] on button "Call" at bounding box center [602, 508] width 309 height 62
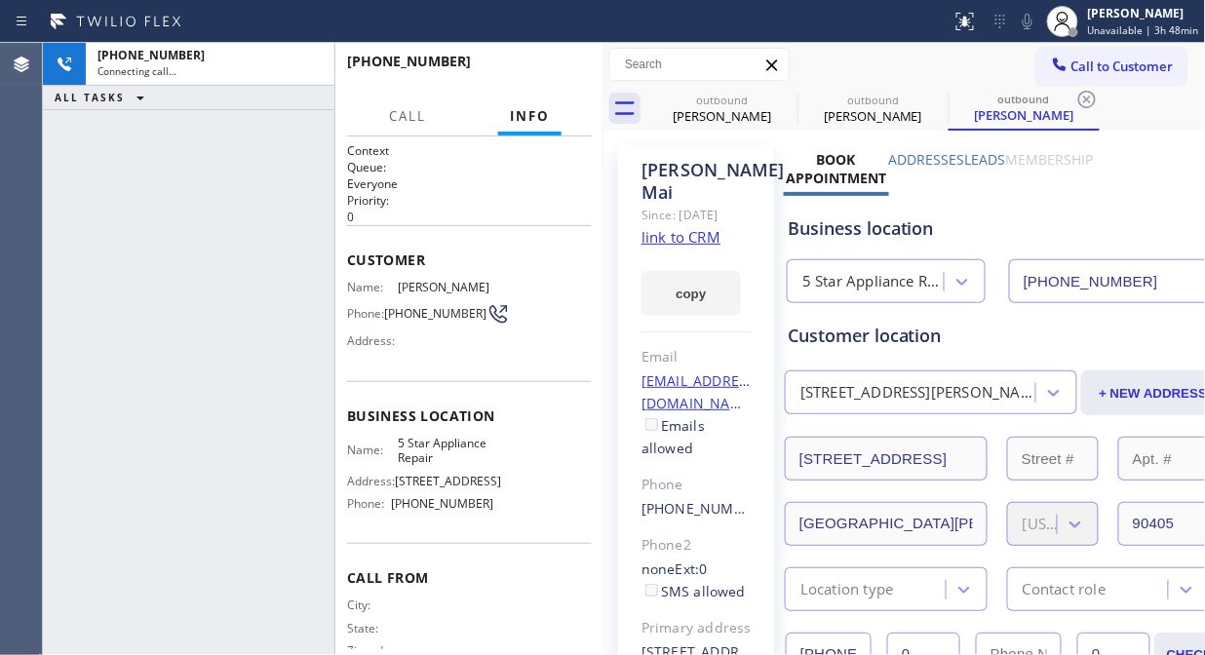
type input "[PHONE_NUMBER]"
drag, startPoint x: 265, startPoint y: 156, endPoint x: 280, endPoint y: 107, distance: 50.9
click at [265, 156] on div "[PHONE_NUMBER] Live | 00:08 ALL TASKS ALL TASKS ACTIVE TASKS TASKS IN WRAP UP" at bounding box center [188, 349] width 291 height 612
drag, startPoint x: 299, startPoint y: 62, endPoint x: 434, endPoint y: 62, distance: 134.5
click at [300, 62] on icon at bounding box center [308, 64] width 23 height 23
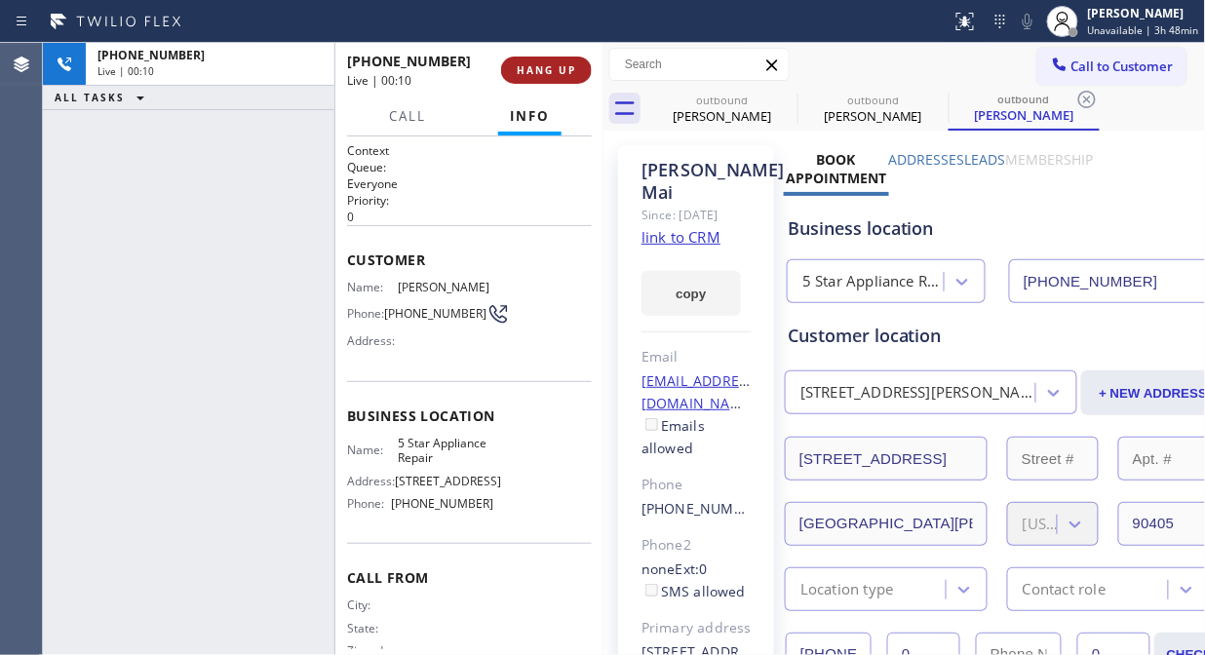
click at [524, 60] on button "HANG UP" at bounding box center [546, 70] width 91 height 27
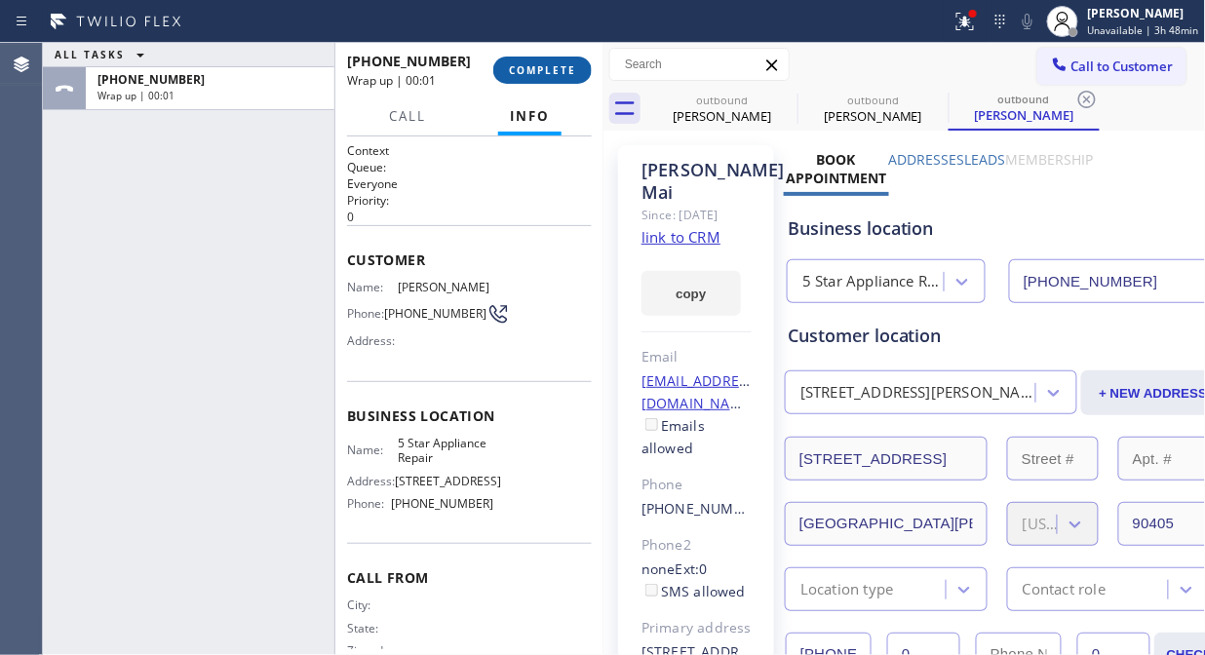
click at [528, 65] on span "COMPLETE" at bounding box center [542, 70] width 67 height 14
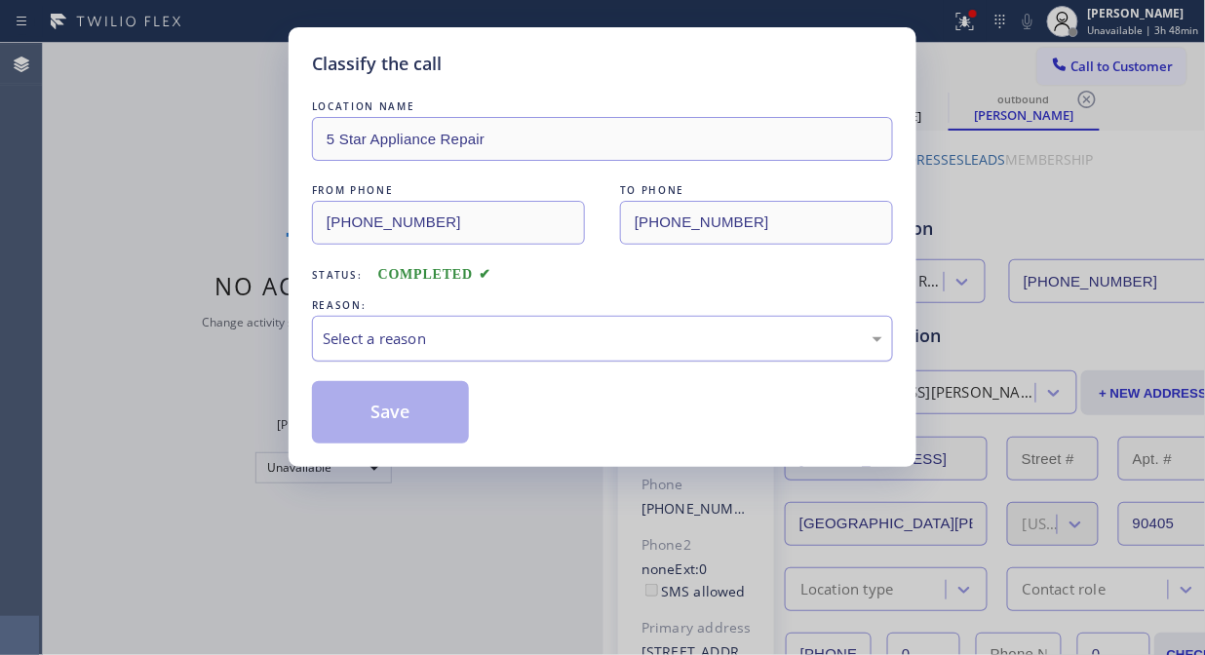
drag, startPoint x: 586, startPoint y: 341, endPoint x: 590, endPoint y: 351, distance: 10.5
click at [587, 341] on div "Select a reason" at bounding box center [603, 339] width 560 height 22
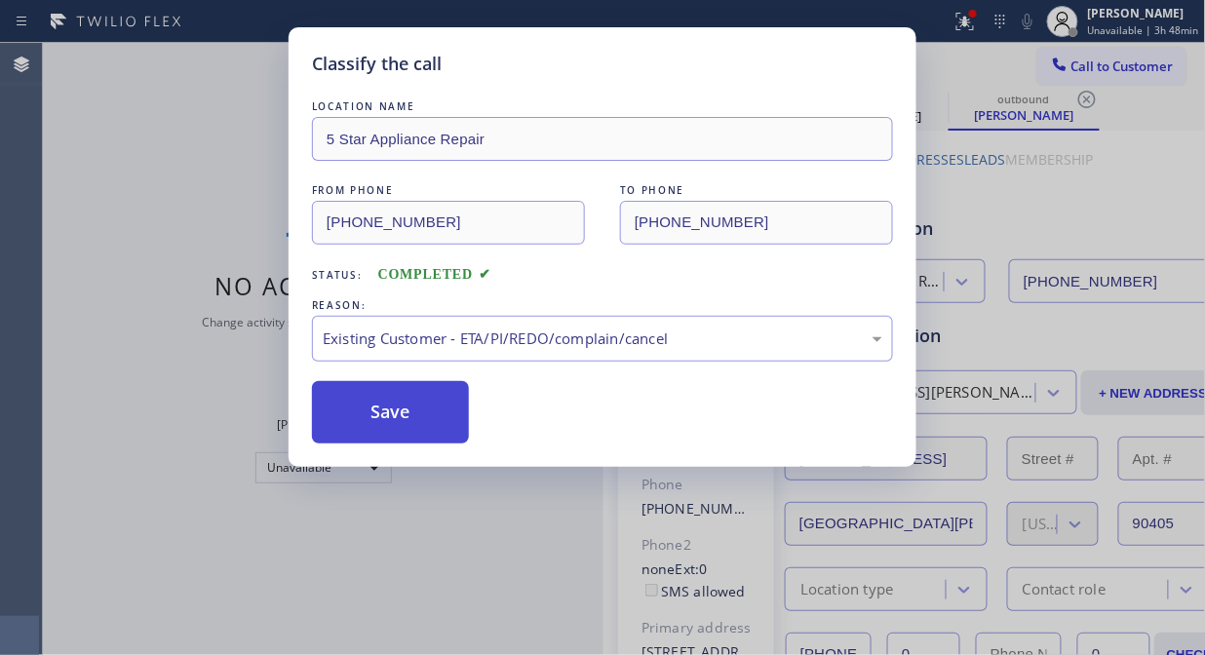
click at [402, 427] on button "Save" at bounding box center [390, 412] width 157 height 62
click at [1108, 65] on span "Call to Customer" at bounding box center [1122, 67] width 102 height 18
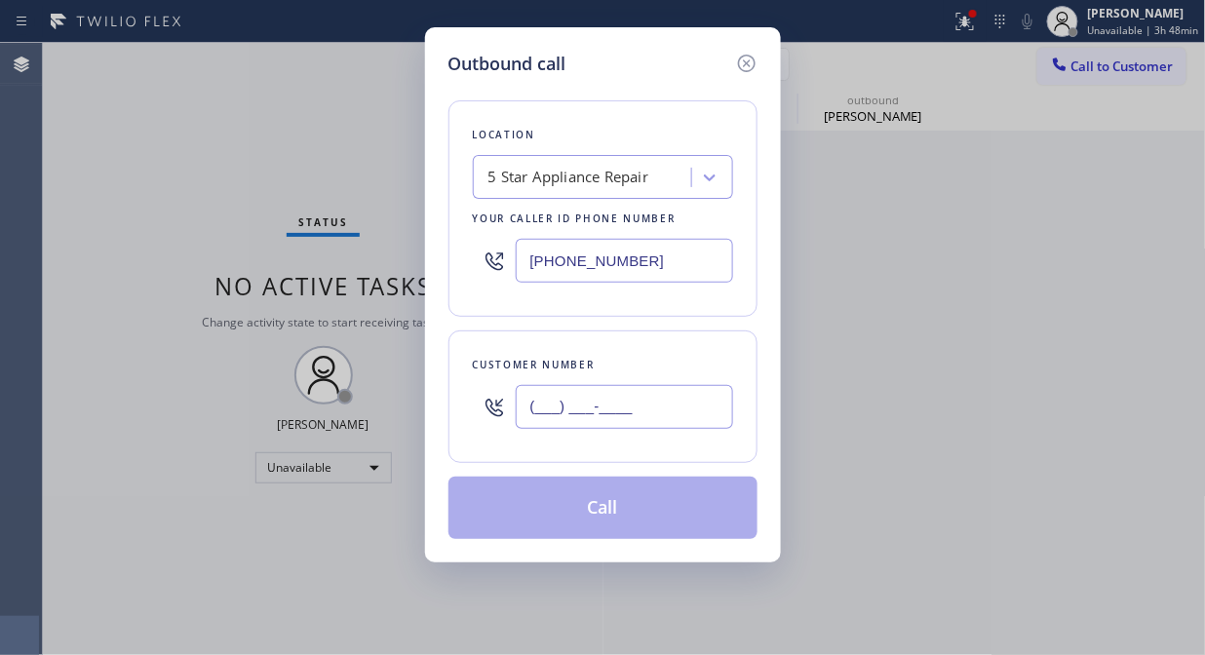
click at [666, 414] on input "(___) ___-____" at bounding box center [624, 407] width 217 height 44
paste input "714) 815-4575"
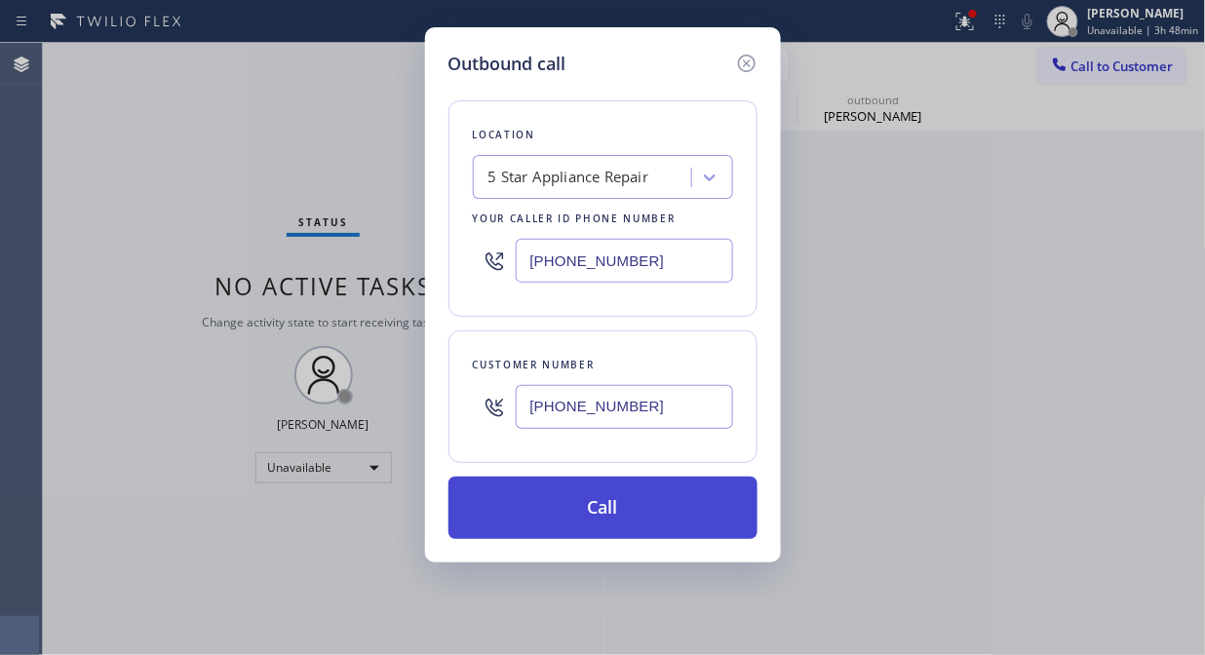
type input "[PHONE_NUMBER]"
click at [675, 521] on button "Call" at bounding box center [602, 508] width 309 height 62
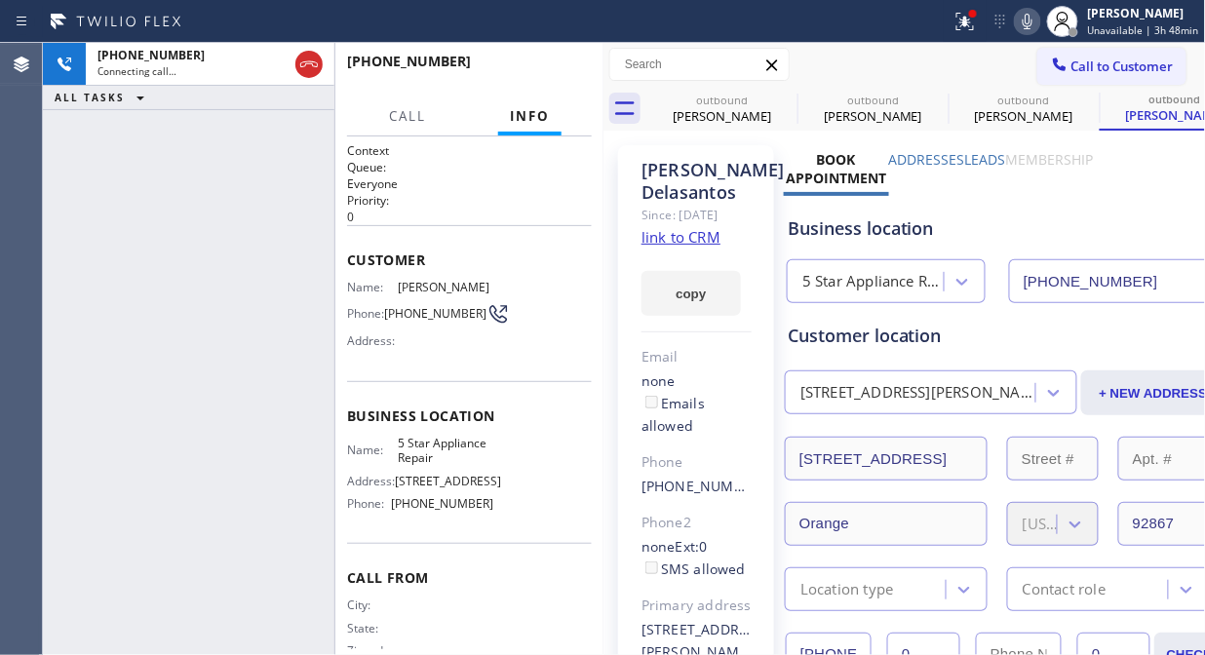
type input "[PHONE_NUMBER]"
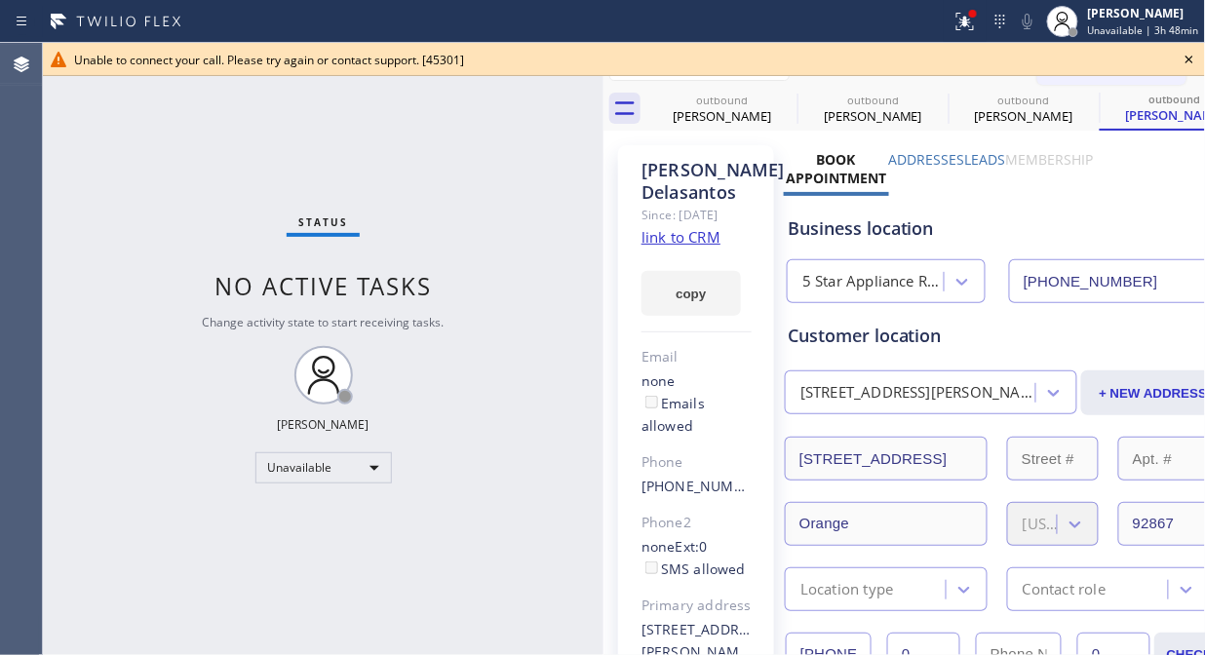
click at [1187, 58] on icon at bounding box center [1189, 60] width 8 height 8
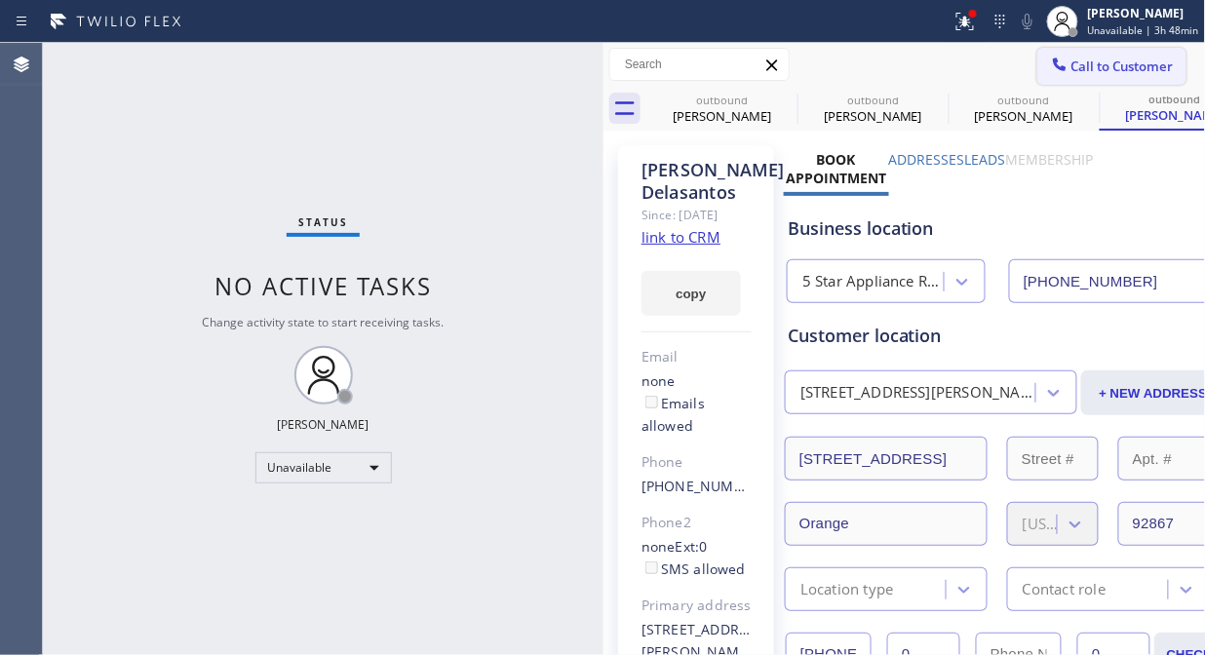
click at [1071, 68] on span "Call to Customer" at bounding box center [1122, 67] width 102 height 18
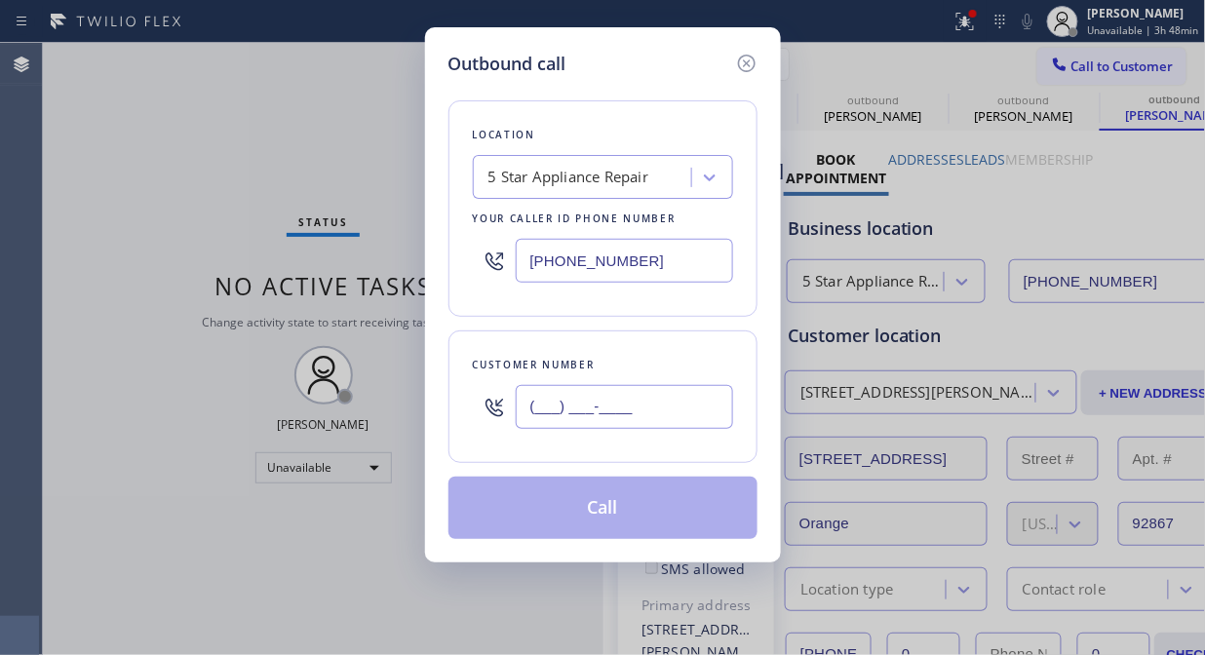
click at [611, 406] on input "(___) ___-____" at bounding box center [624, 407] width 217 height 44
paste input "310) 899-9405"
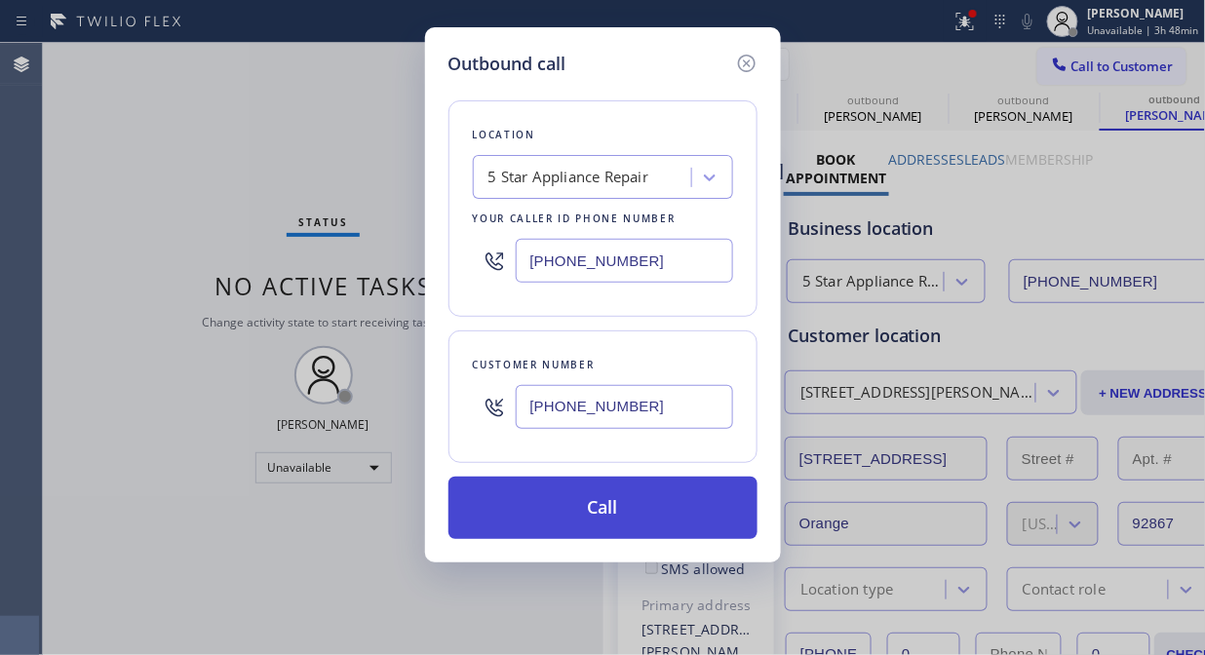
type input "[PHONE_NUMBER]"
click at [618, 507] on button "Call" at bounding box center [602, 508] width 309 height 62
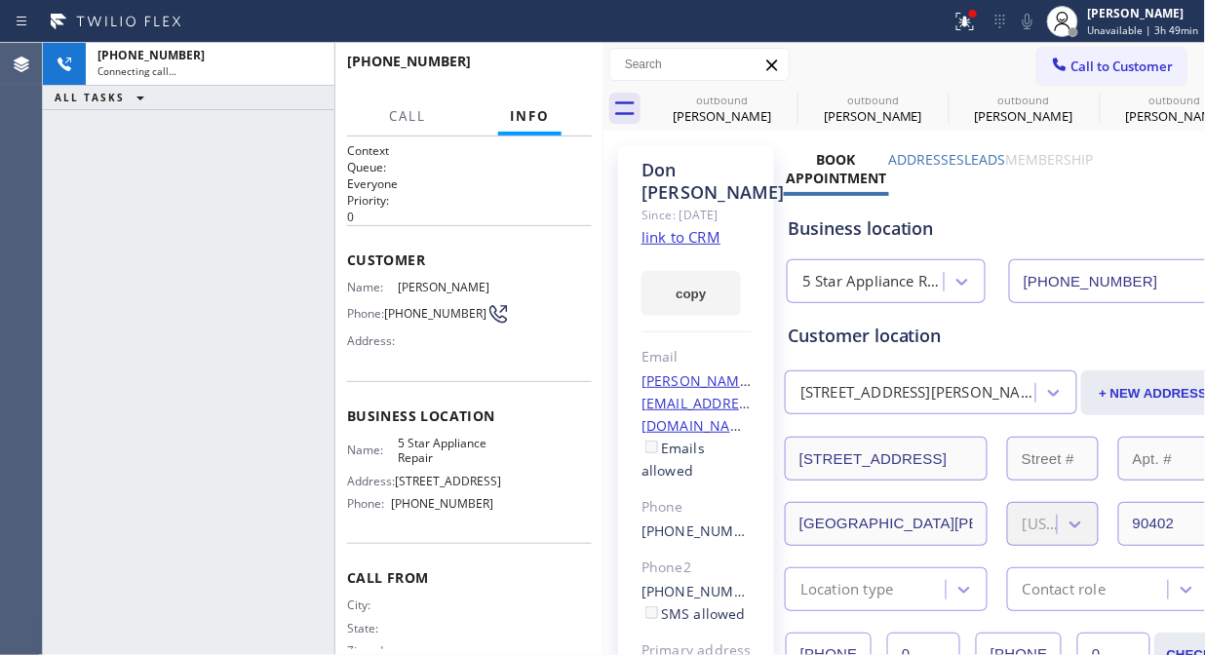
type input "[PHONE_NUMBER]"
click at [1031, 24] on icon at bounding box center [1027, 21] width 23 height 23
click at [971, 29] on icon at bounding box center [964, 21] width 23 height 23
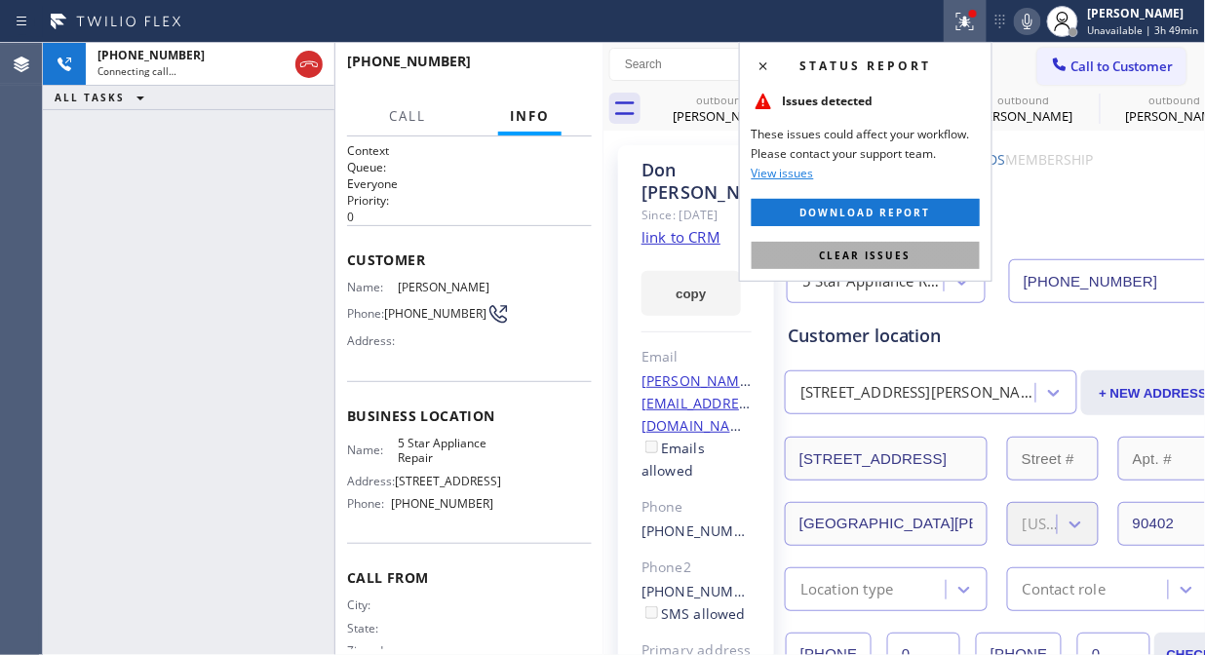
click at [891, 257] on span "Clear issues" at bounding box center [866, 256] width 92 height 14
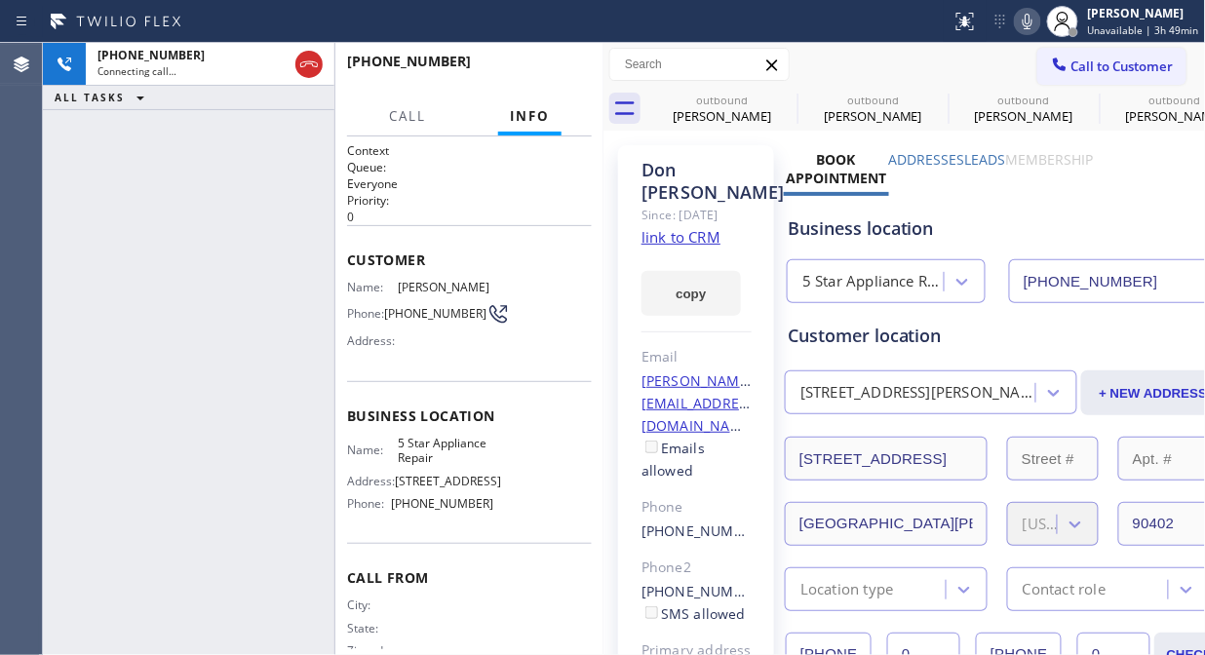
click at [1020, 27] on icon at bounding box center [1027, 21] width 23 height 23
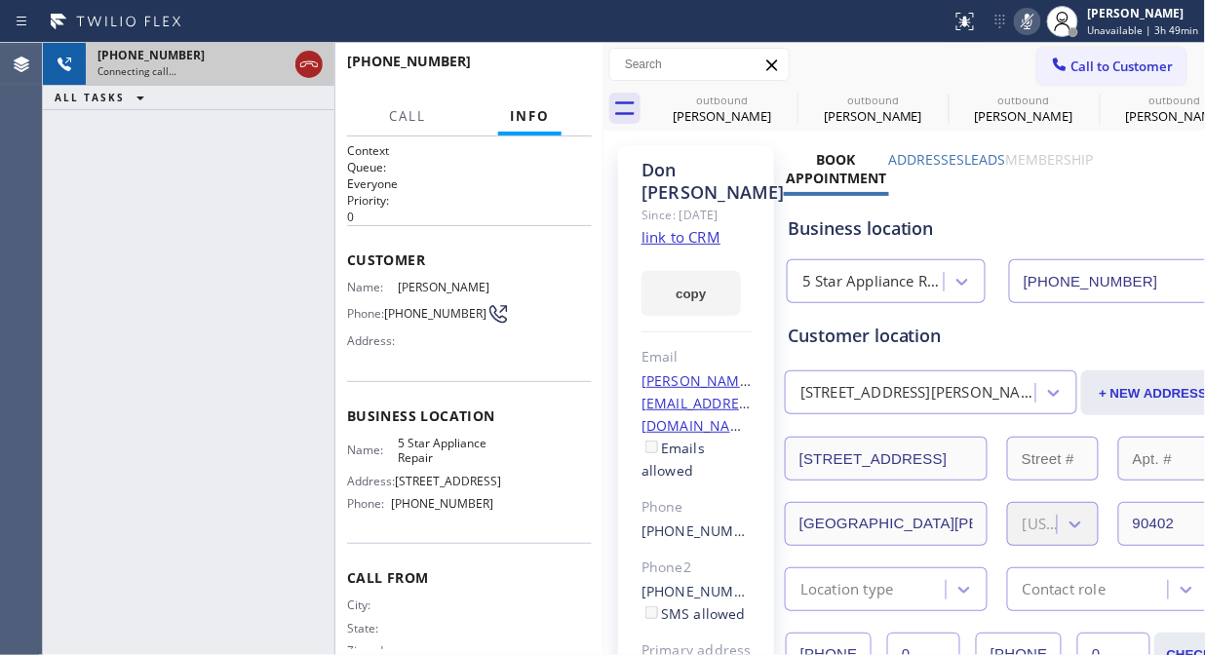
click at [307, 70] on icon at bounding box center [308, 64] width 23 height 23
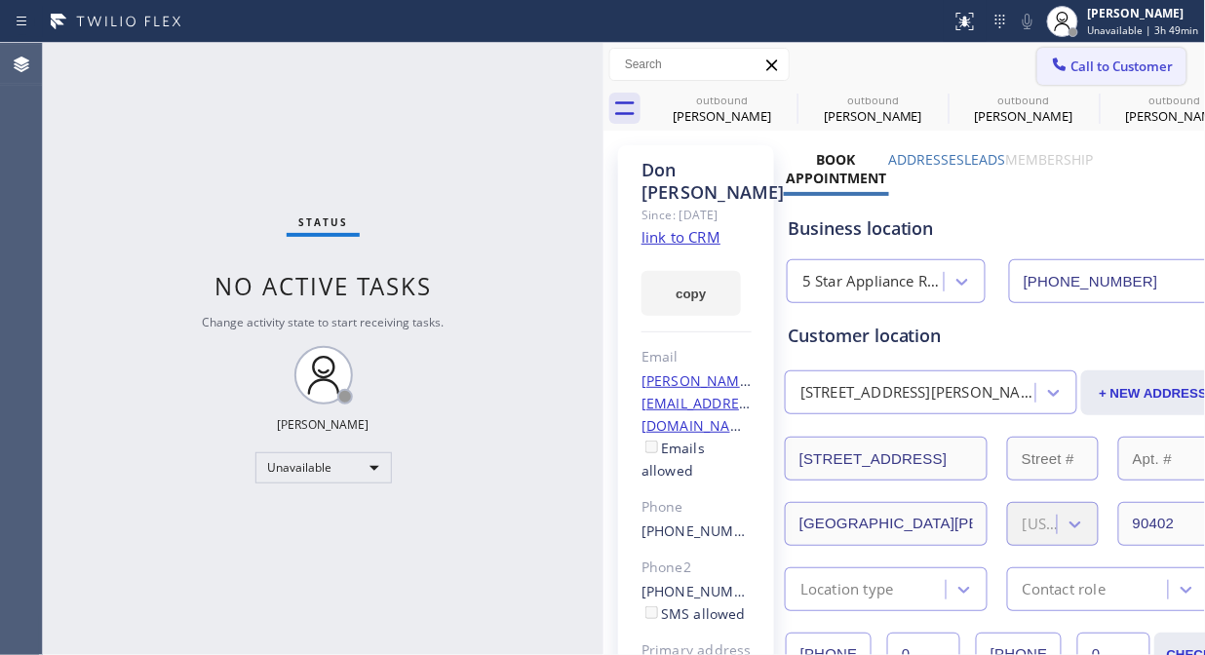
click at [1123, 74] on span "Call to Customer" at bounding box center [1122, 67] width 102 height 18
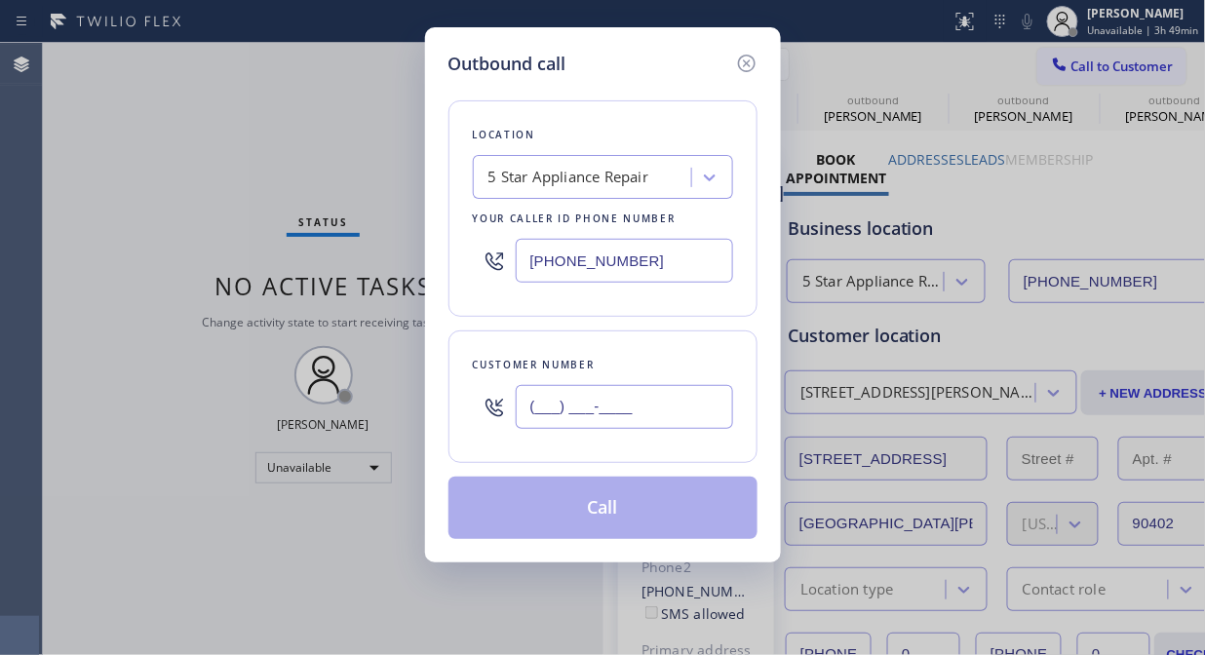
click at [637, 414] on input "(___) ___-____" at bounding box center [624, 407] width 217 height 44
paste input "310) 383-9690"
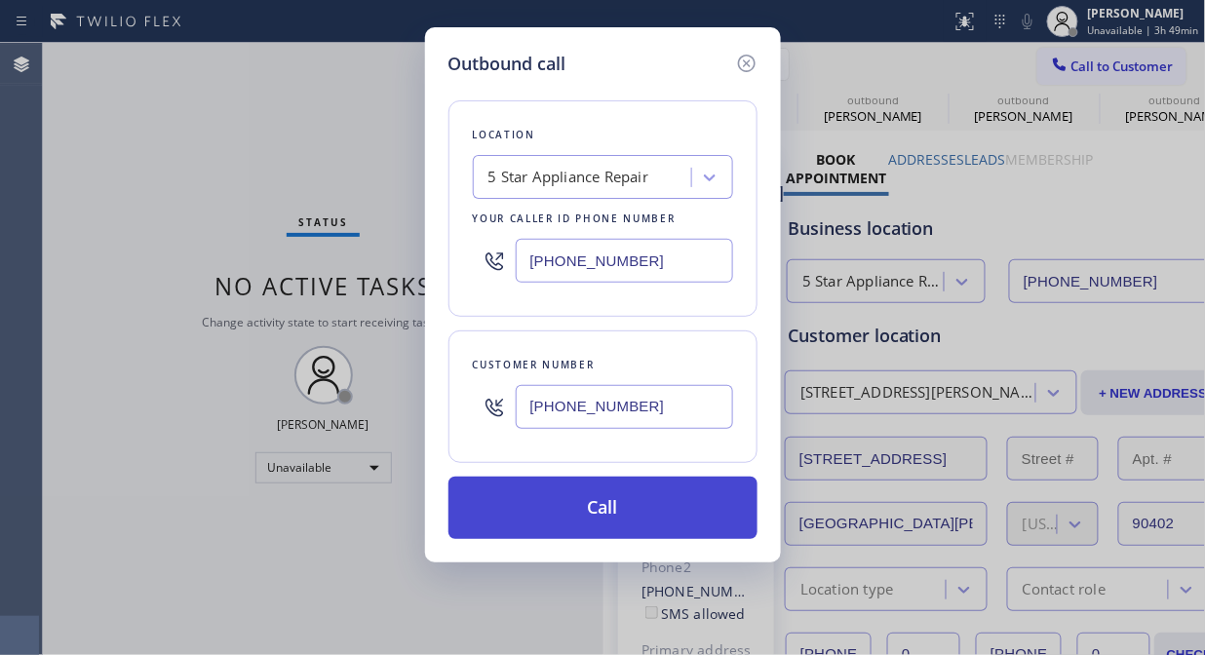
type input "[PHONE_NUMBER]"
click at [640, 510] on button "Call" at bounding box center [602, 508] width 309 height 62
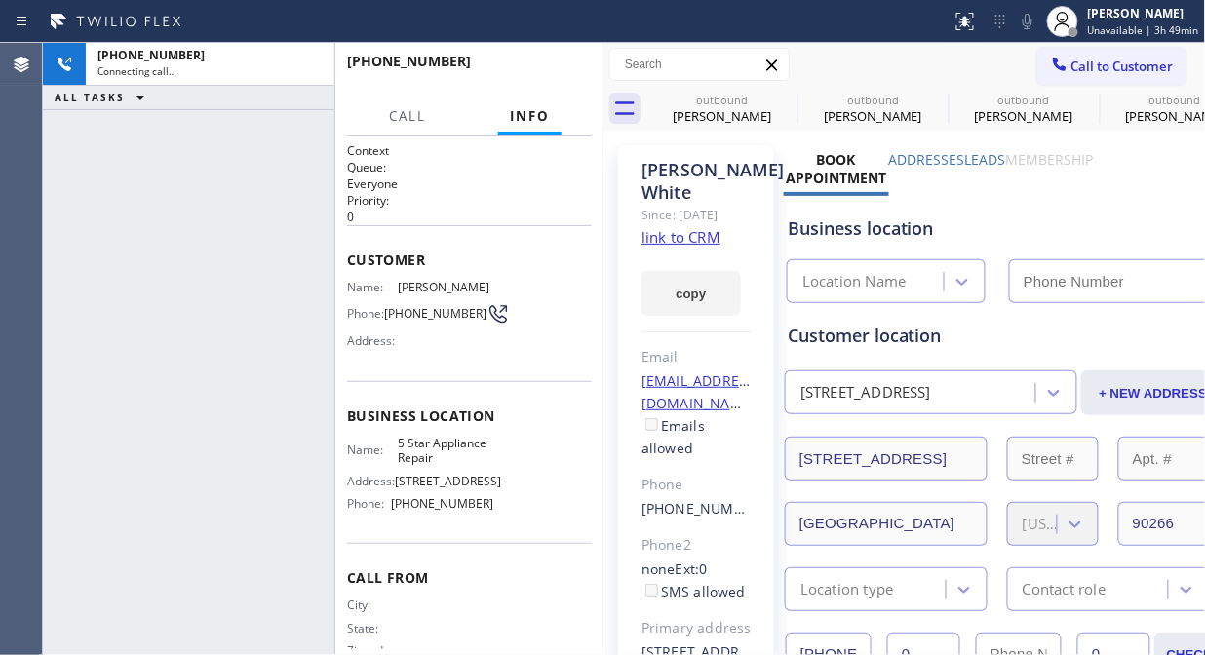
type input "[PHONE_NUMBER]"
click at [1039, 22] on icon at bounding box center [1027, 21] width 23 height 23
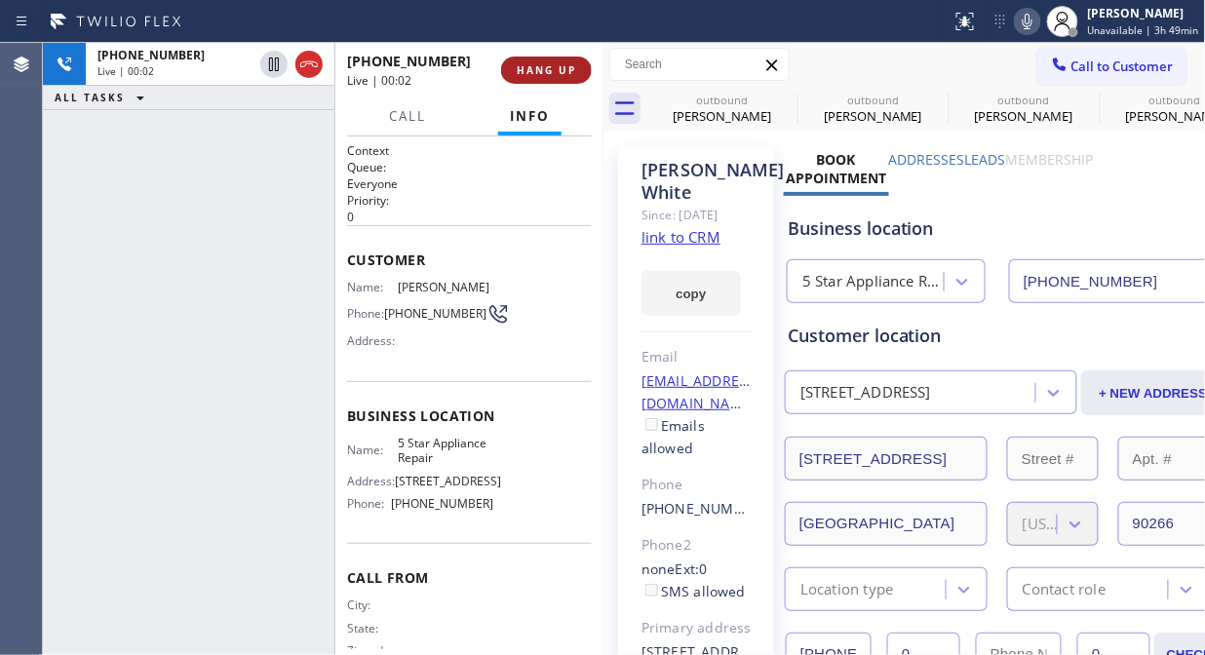
click at [542, 63] on button "HANG UP" at bounding box center [546, 70] width 91 height 27
click at [543, 63] on span "HANG UP" at bounding box center [546, 70] width 59 height 14
click at [543, 66] on span "HANG UP" at bounding box center [546, 70] width 59 height 14
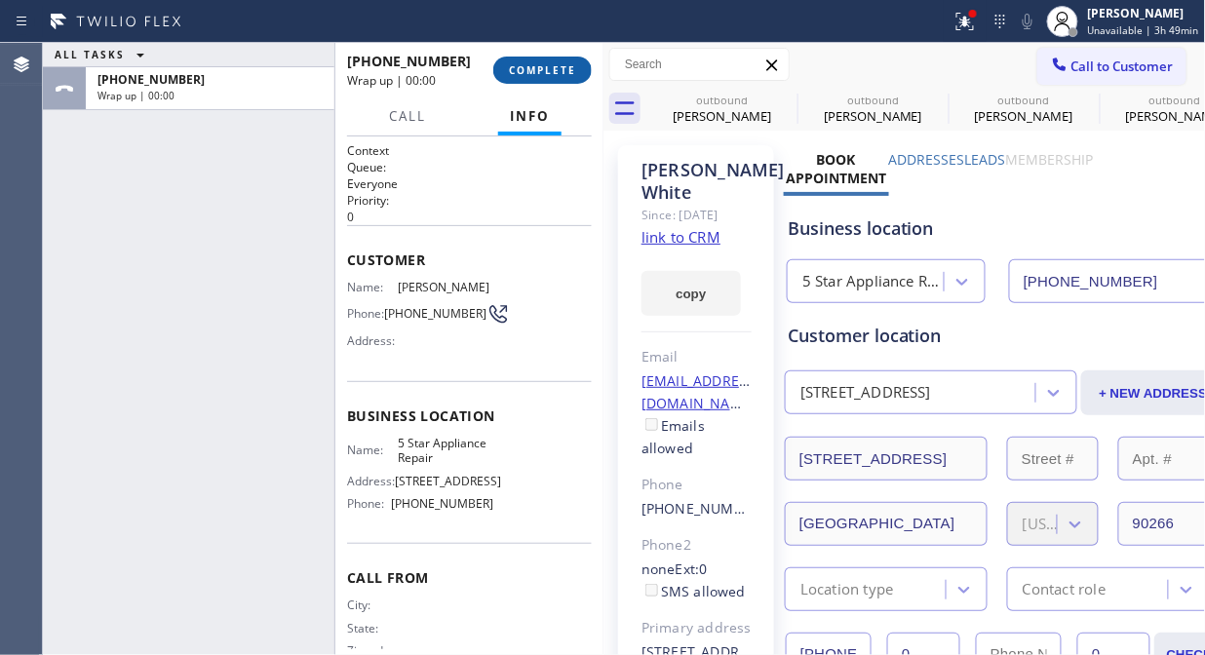
click at [542, 68] on span "COMPLETE" at bounding box center [542, 70] width 67 height 14
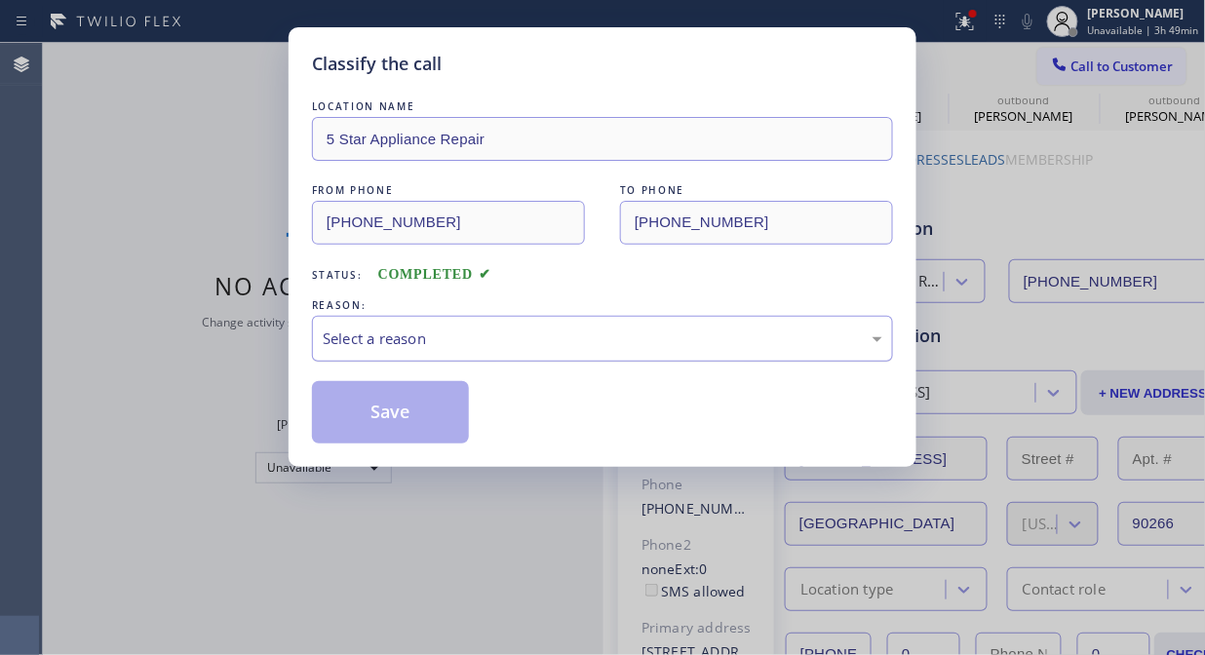
click at [577, 349] on div "Select a reason" at bounding box center [603, 339] width 560 height 22
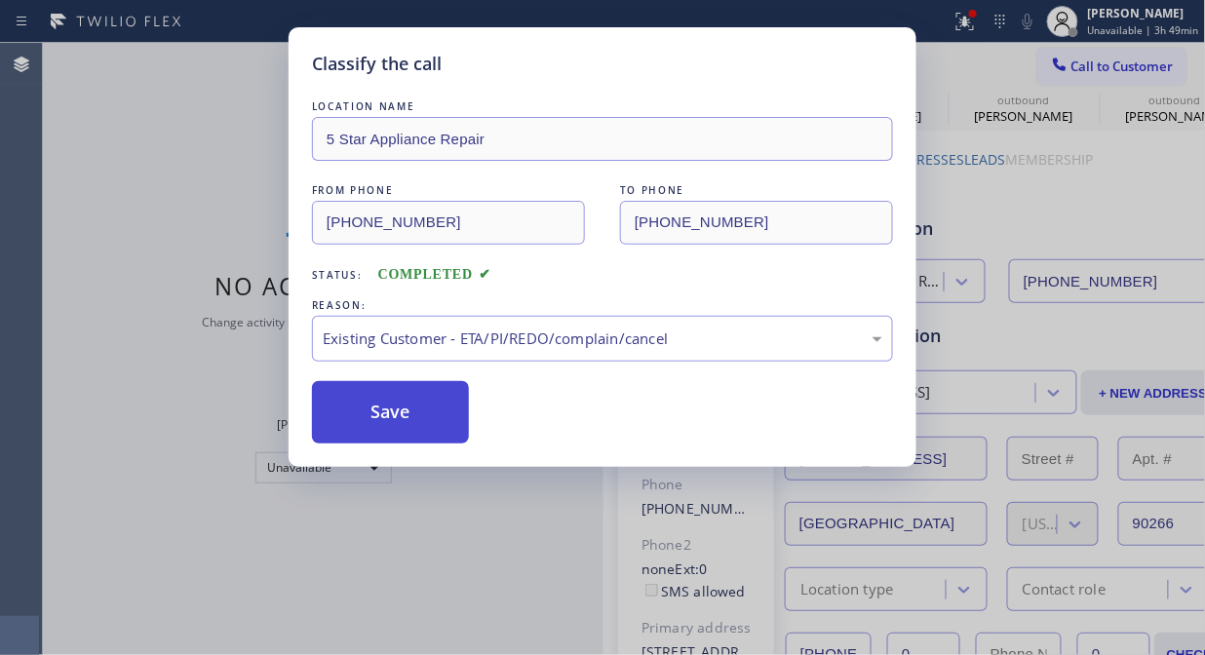
click at [448, 411] on button "Save" at bounding box center [390, 412] width 157 height 62
click at [1105, 63] on span "Call to Customer" at bounding box center [1122, 67] width 102 height 18
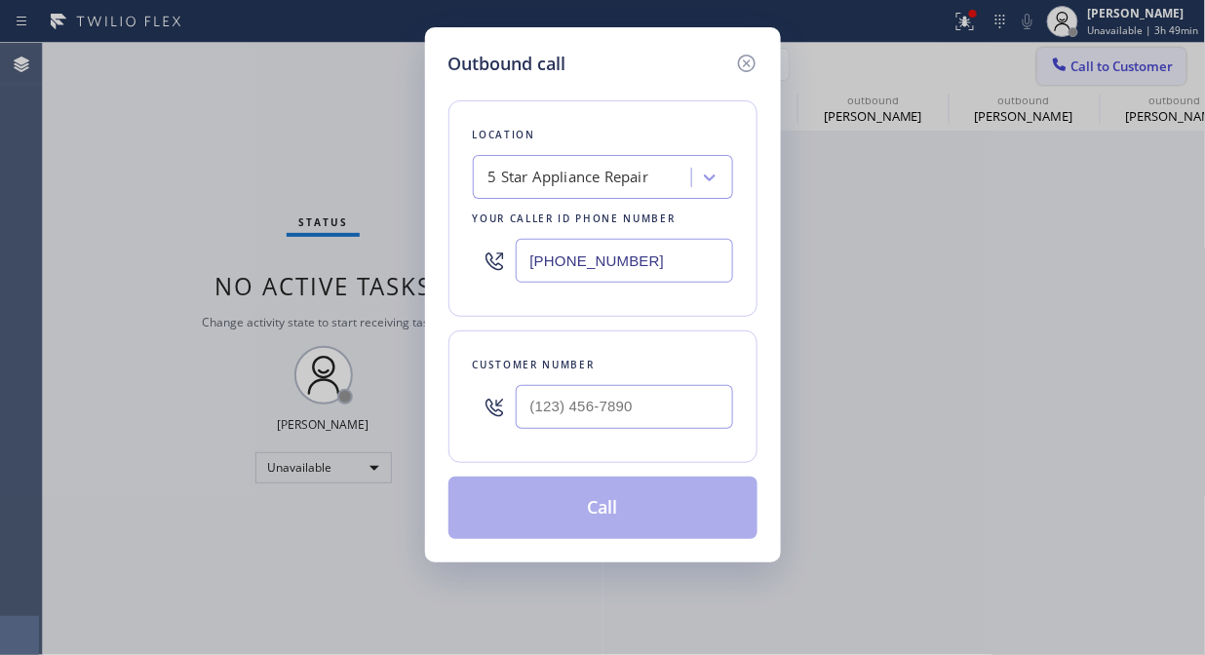
click at [1105, 63] on div "Outbound call Location 5 Star Appliance Repair Your caller id phone number [PHO…" at bounding box center [602, 327] width 1205 height 655
click at [670, 411] on input "(___) ___-____" at bounding box center [624, 407] width 217 height 44
paste input "714) 281-2151"
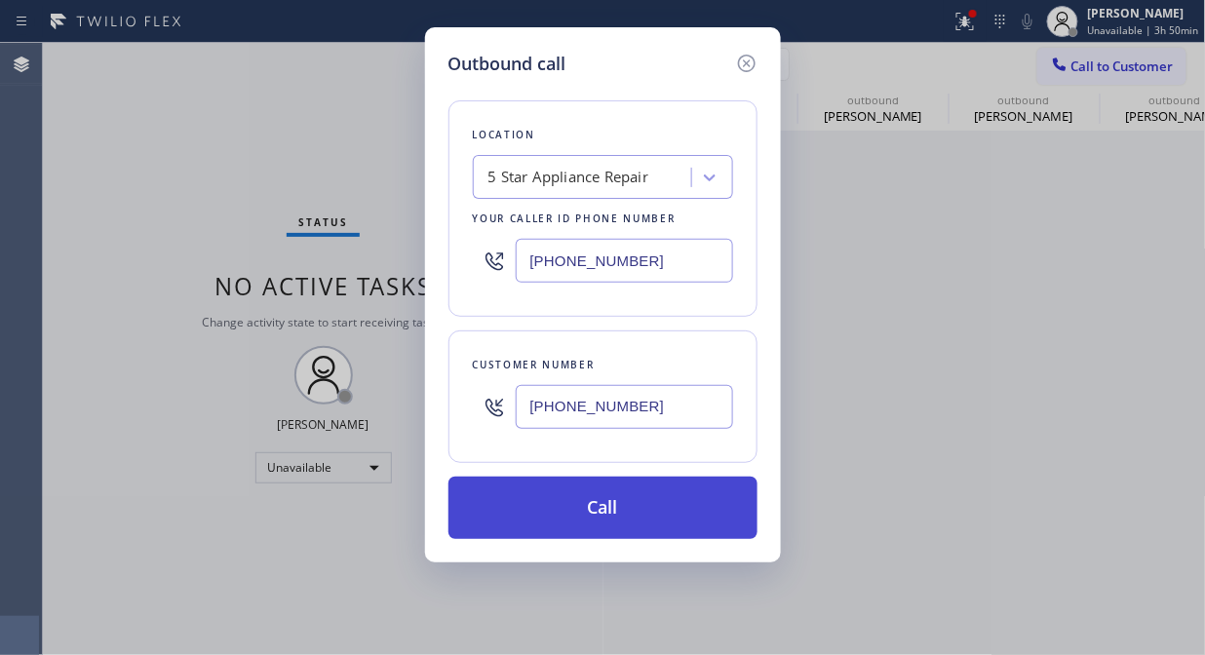
type input "[PHONE_NUMBER]"
click at [665, 507] on button "Call" at bounding box center [602, 508] width 309 height 62
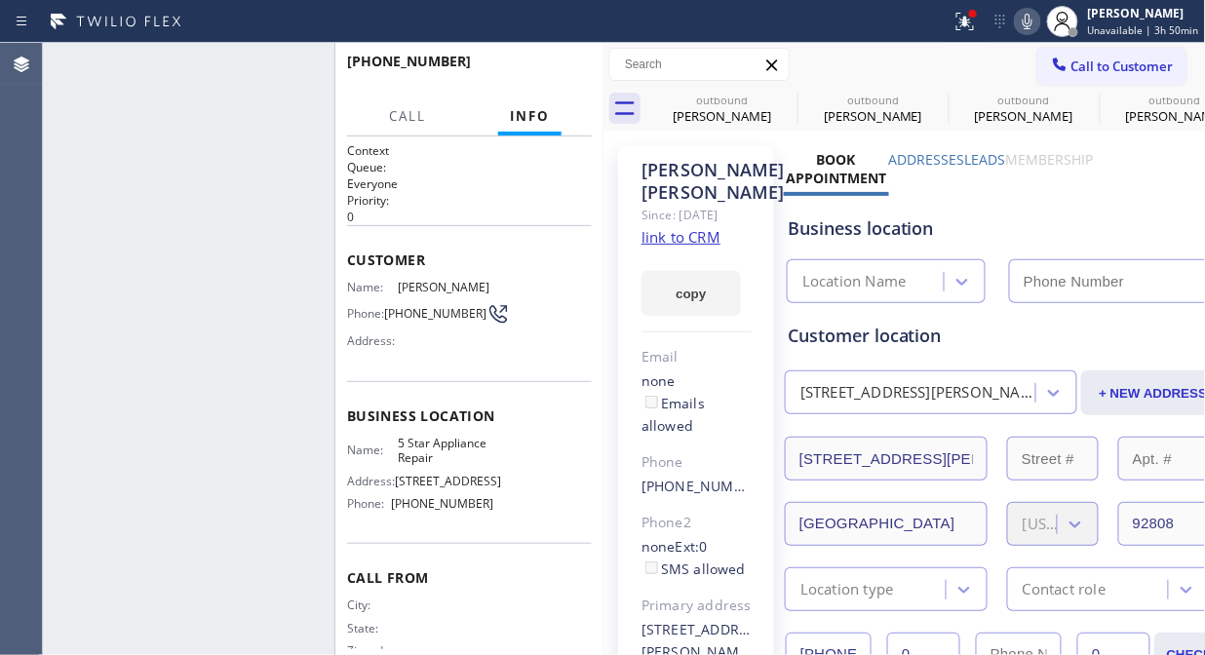
type input "[PHONE_NUMBER]"
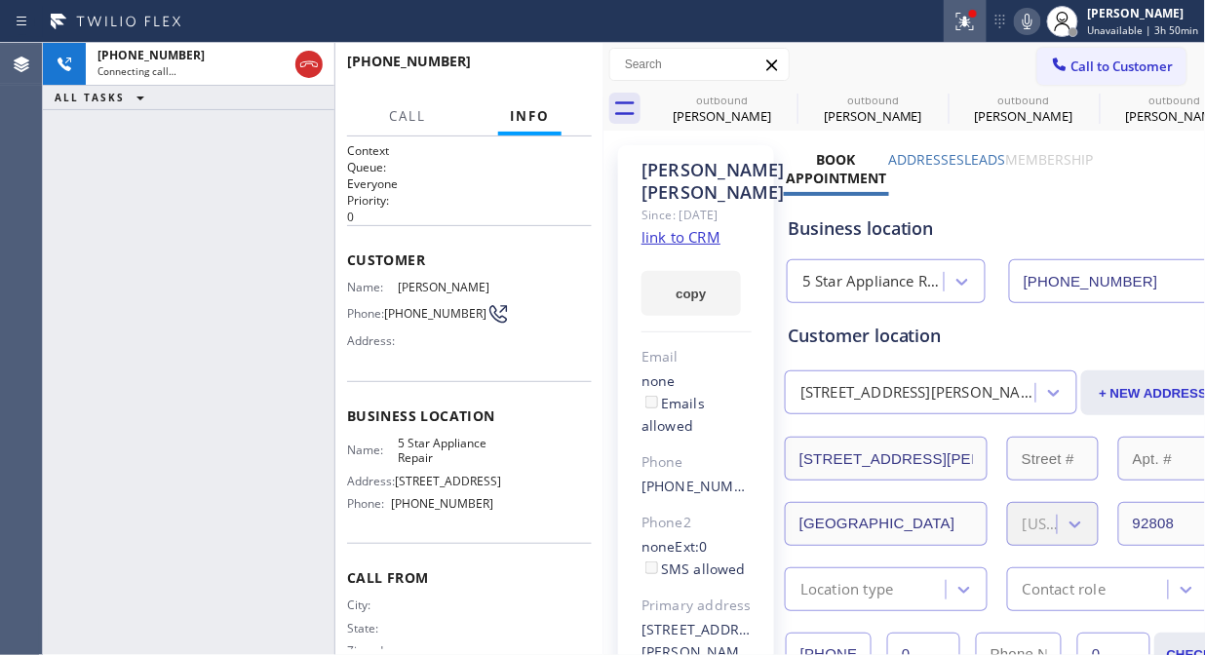
click at [970, 30] on icon at bounding box center [964, 21] width 23 height 23
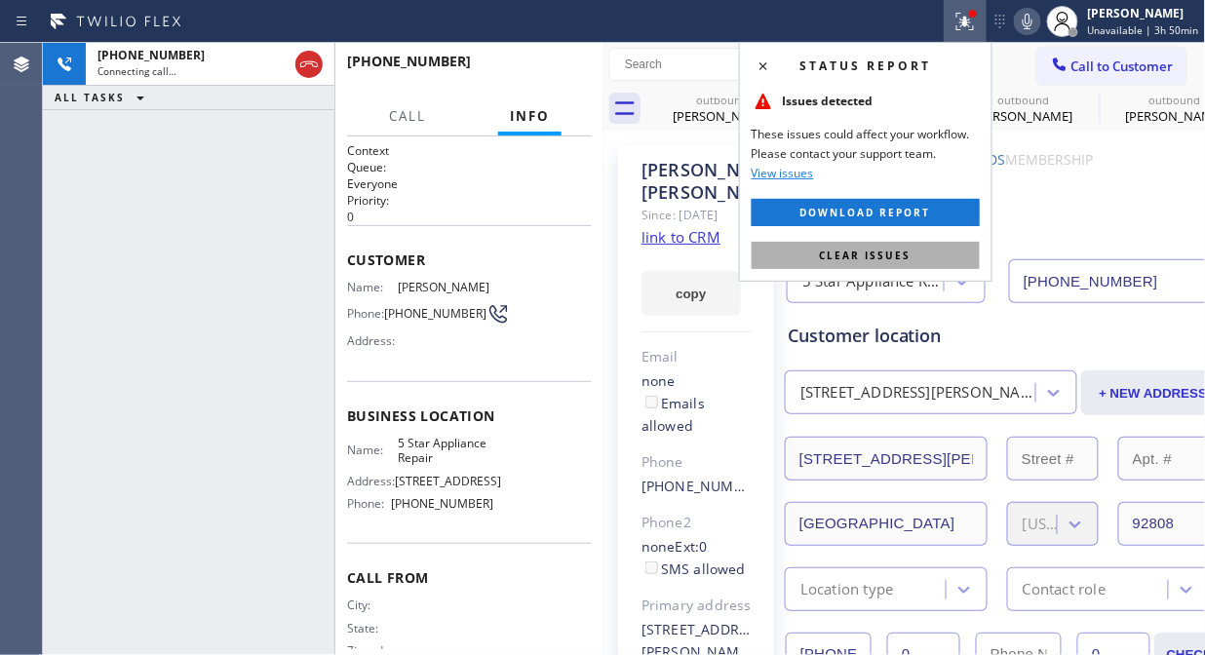
click at [938, 249] on button "Clear issues" at bounding box center [866, 255] width 228 height 27
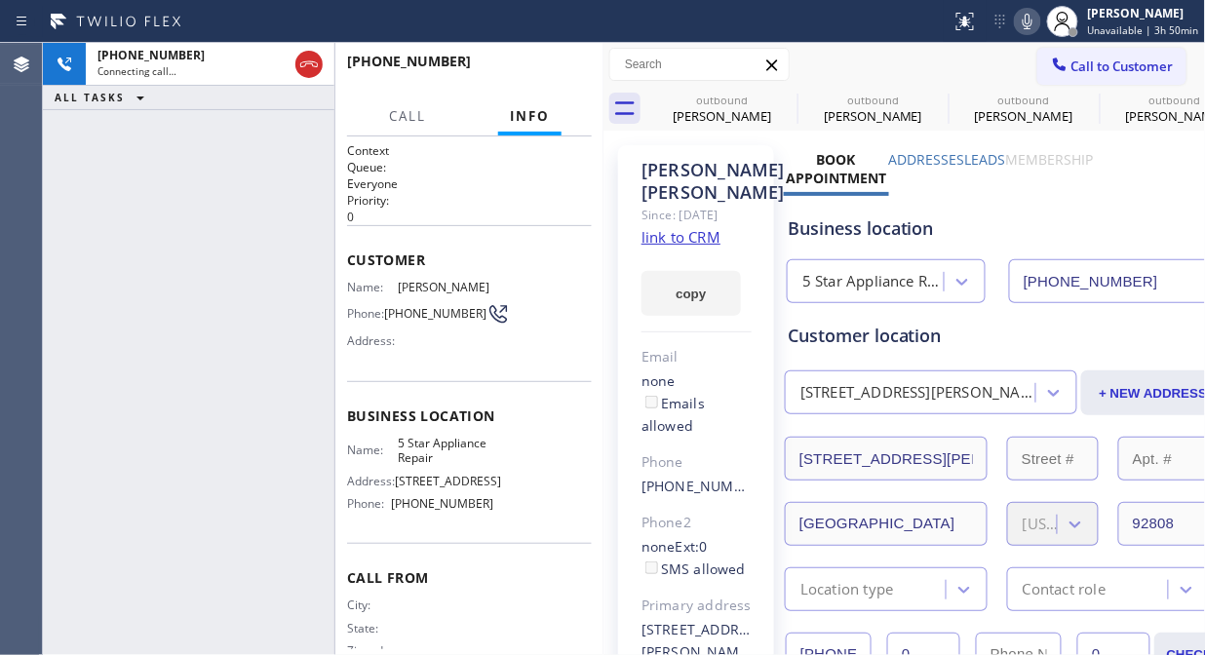
click at [1032, 20] on icon at bounding box center [1028, 22] width 10 height 16
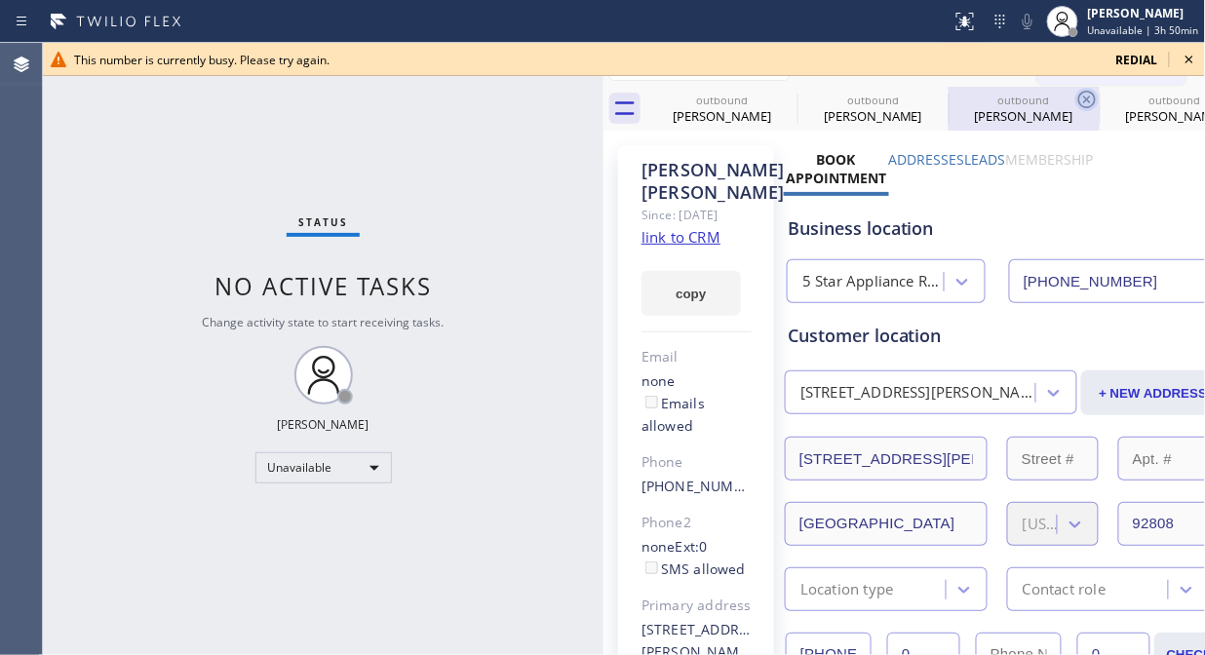
click at [1185, 63] on icon at bounding box center [1189, 59] width 23 height 23
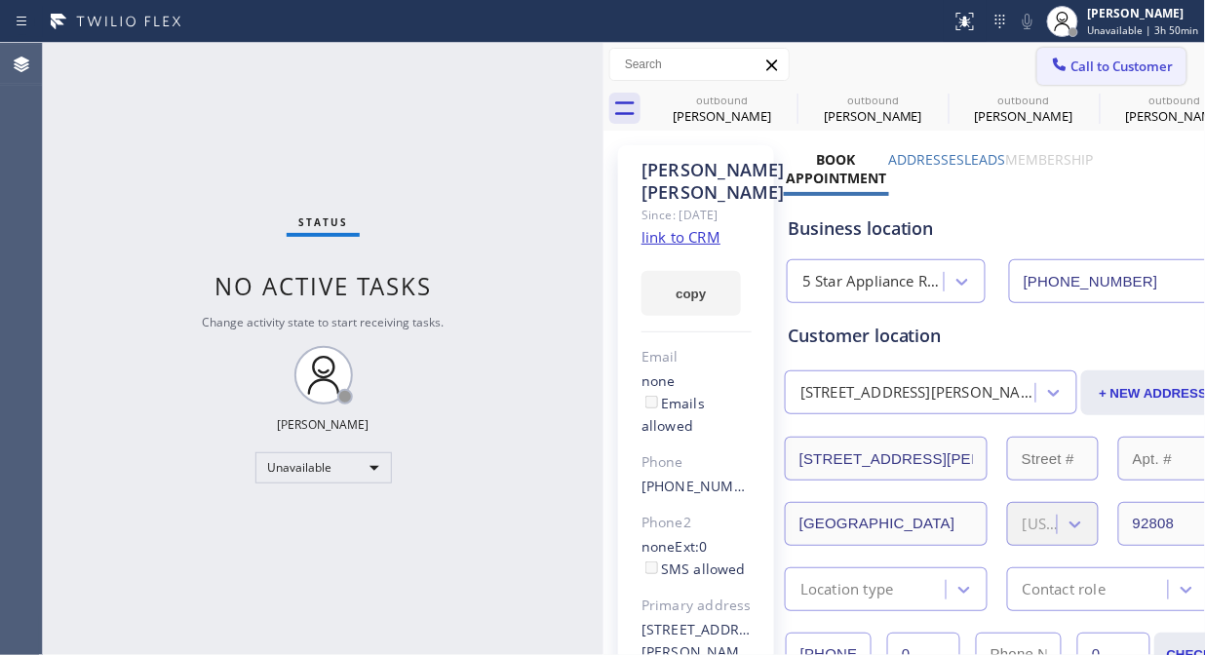
click at [1096, 71] on span "Call to Customer" at bounding box center [1122, 67] width 102 height 18
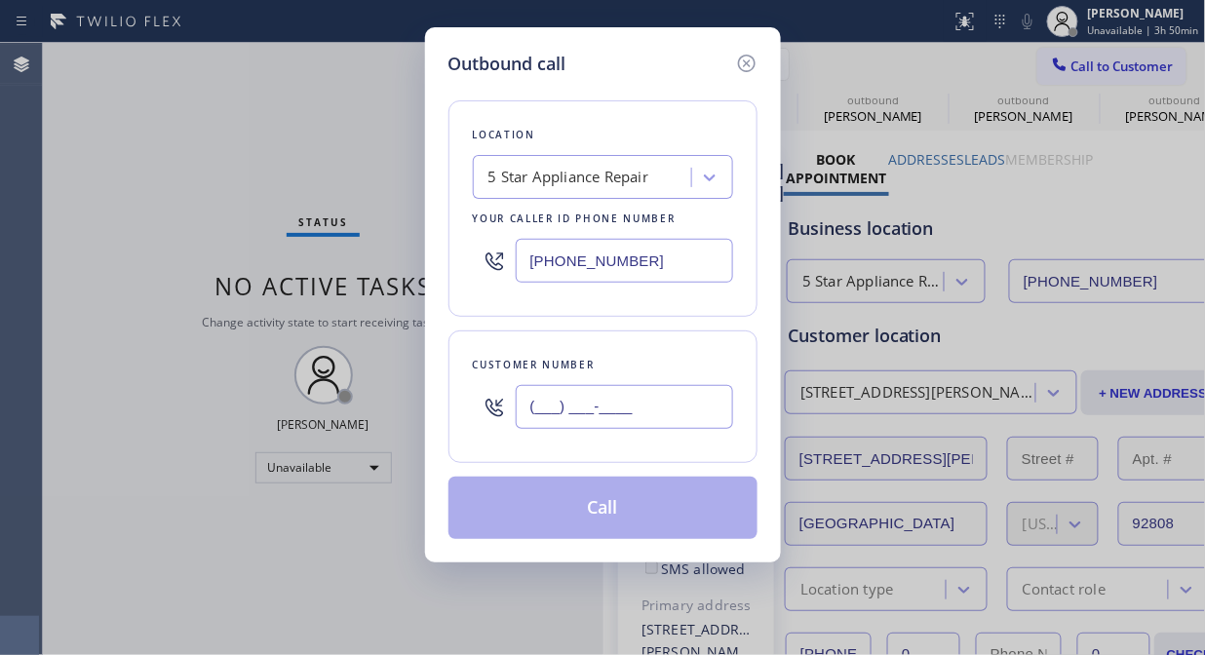
click at [649, 421] on input "(___) ___-____" at bounding box center [624, 407] width 217 height 44
paste input "818) 468-5990"
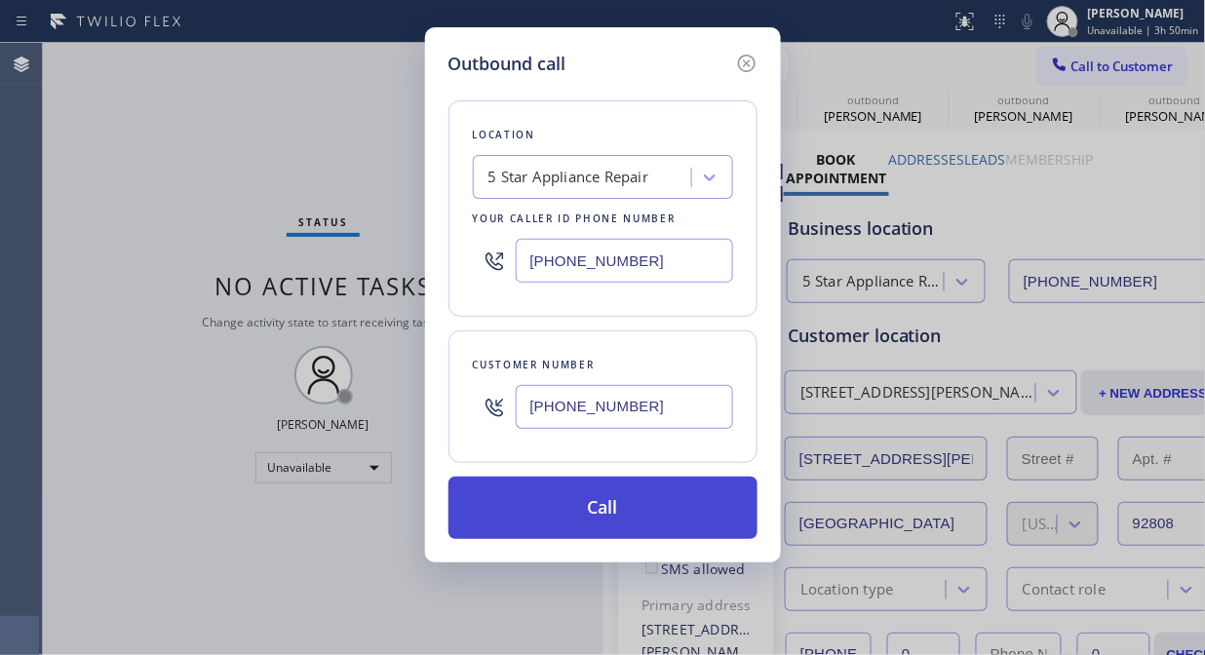
type input "[PHONE_NUMBER]"
click at [643, 524] on button "Call" at bounding box center [602, 508] width 309 height 62
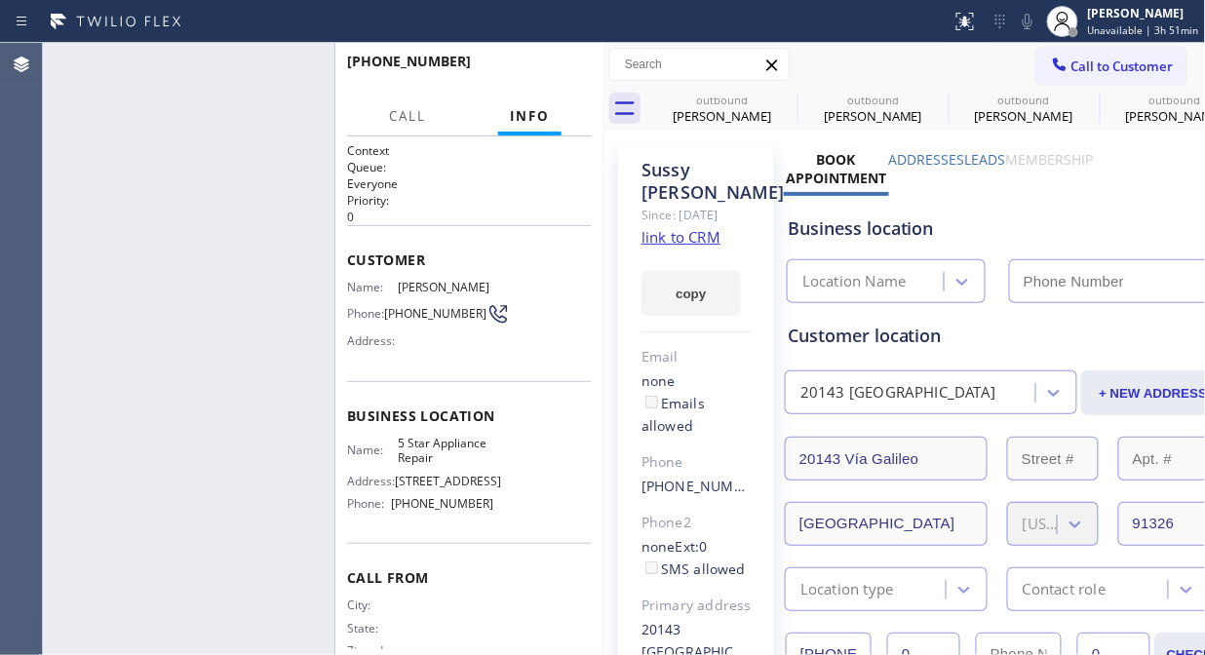
type input "[PHONE_NUMBER]"
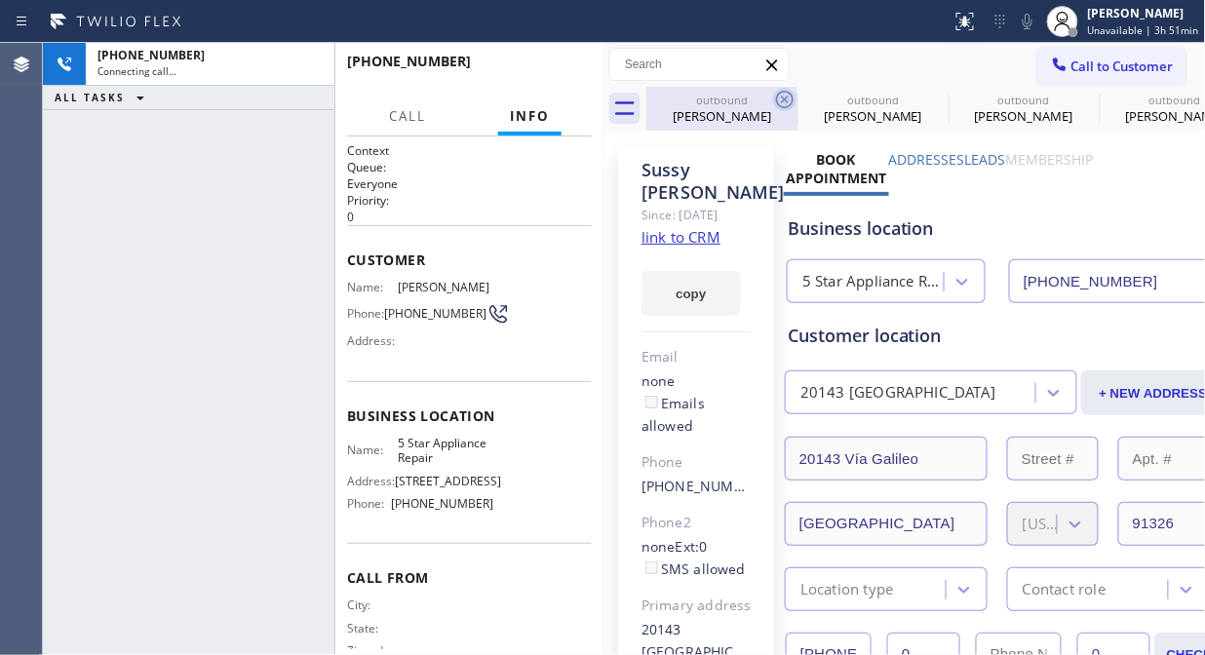
click at [775, 97] on icon at bounding box center [784, 99] width 23 height 23
click at [0, 0] on icon at bounding box center [0, 0] width 0 height 0
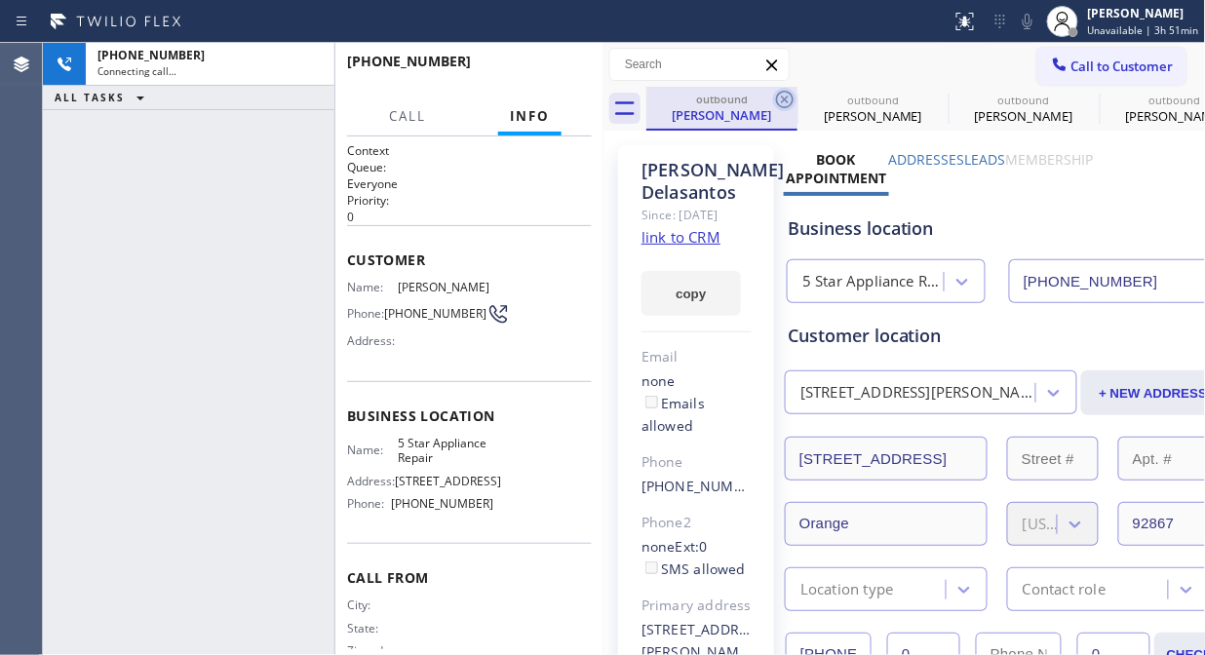
click at [776, 96] on icon at bounding box center [785, 100] width 18 height 18
click at [0, 0] on icon at bounding box center [0, 0] width 0 height 0
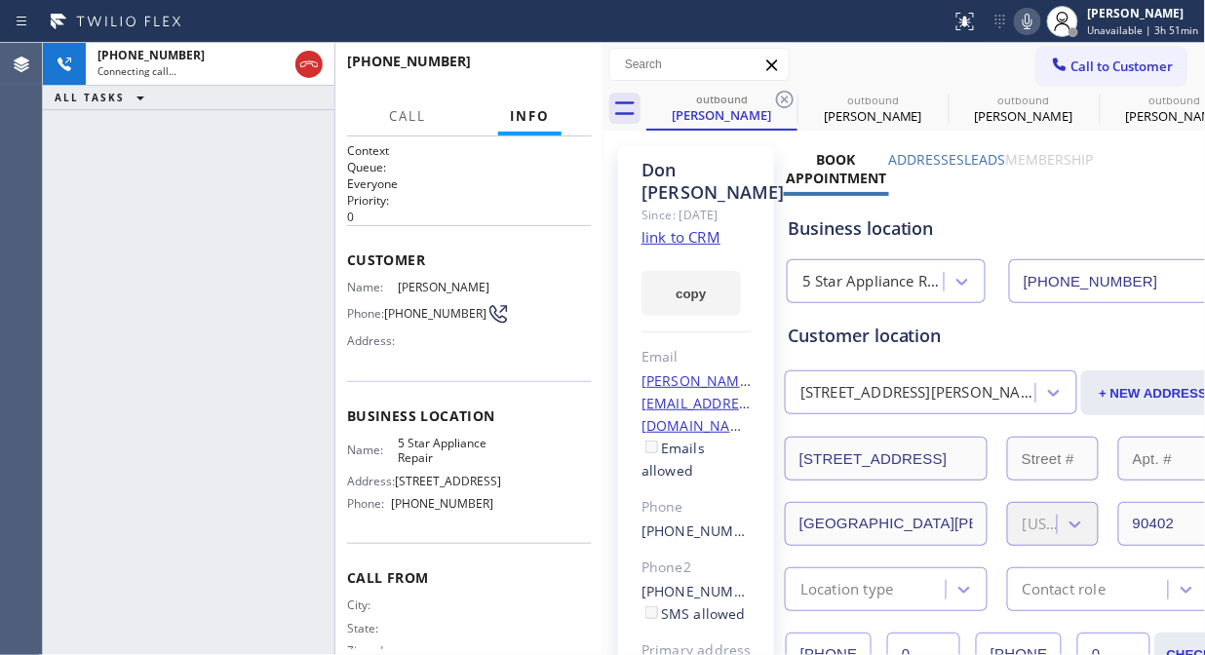
click at [776, 96] on icon at bounding box center [785, 100] width 18 height 18
click at [0, 0] on icon at bounding box center [0, 0] width 0 height 0
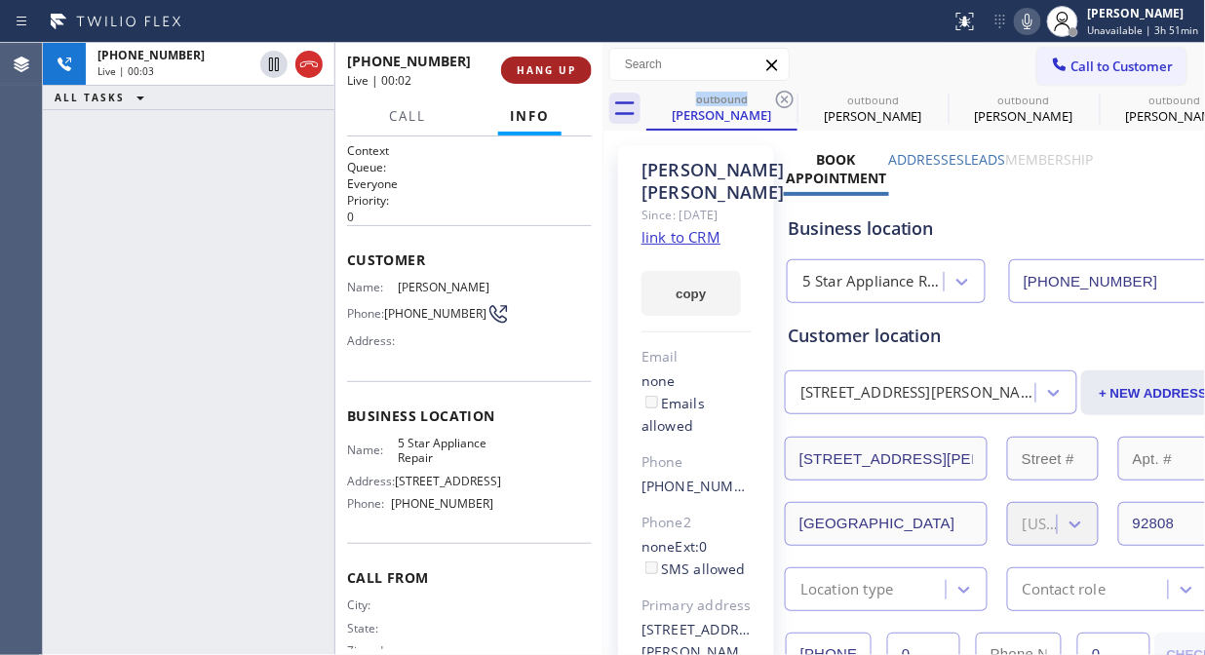
click at [559, 71] on span "HANG UP" at bounding box center [546, 70] width 59 height 14
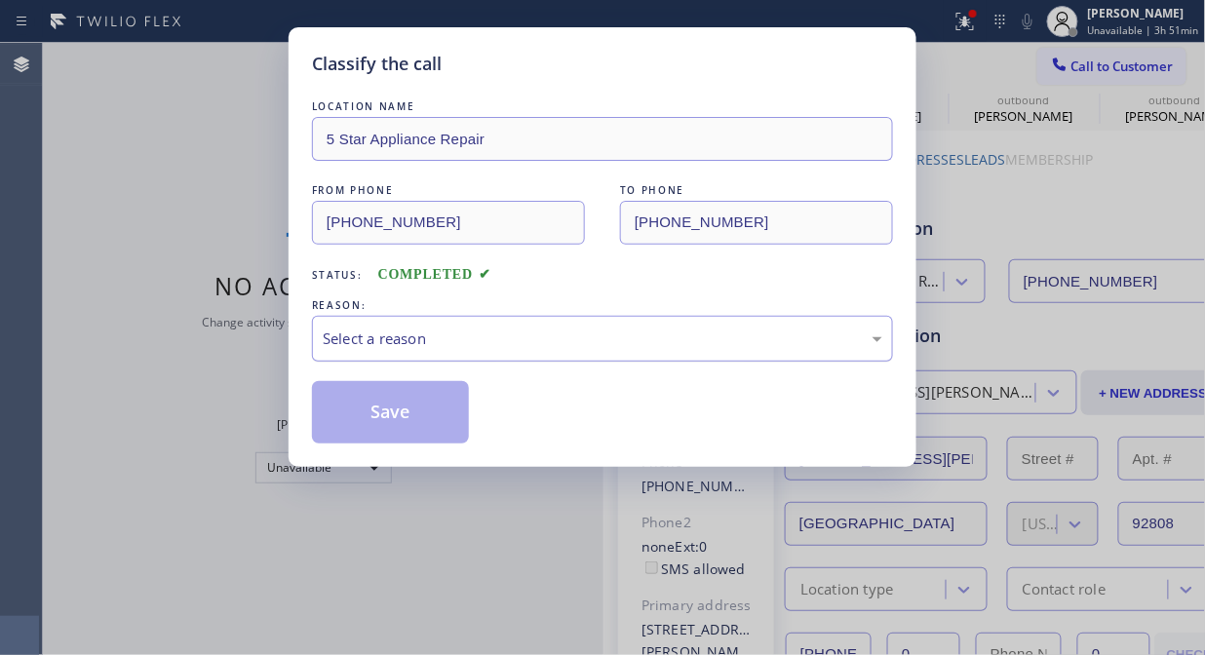
click at [599, 346] on div "Select a reason" at bounding box center [603, 339] width 560 height 22
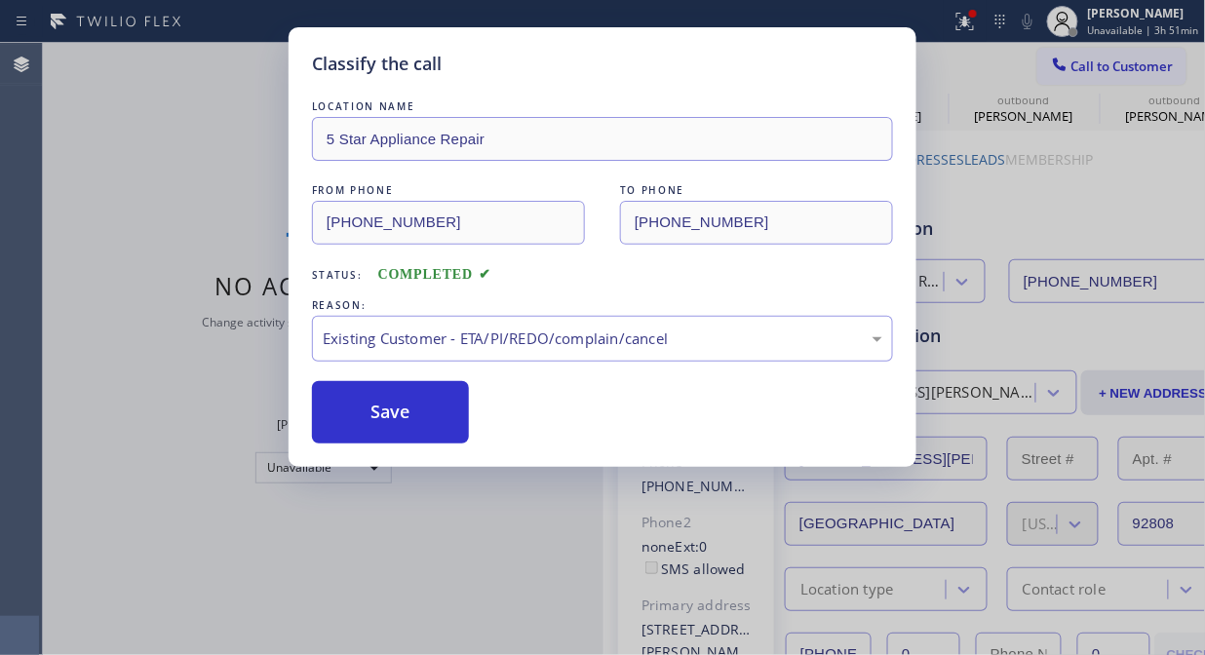
drag, startPoint x: 448, startPoint y: 412, endPoint x: 1027, endPoint y: 84, distance: 664.9
click at [446, 412] on button "Save" at bounding box center [390, 412] width 157 height 62
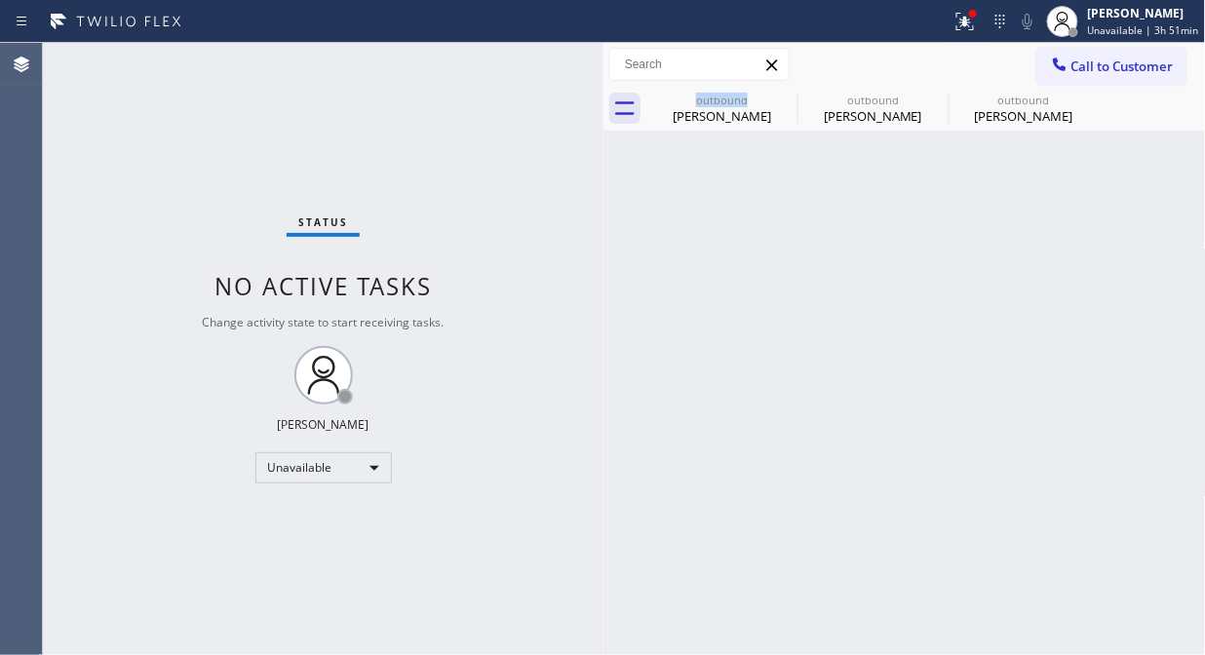
click at [1116, 64] on span "Call to Customer" at bounding box center [1122, 67] width 102 height 18
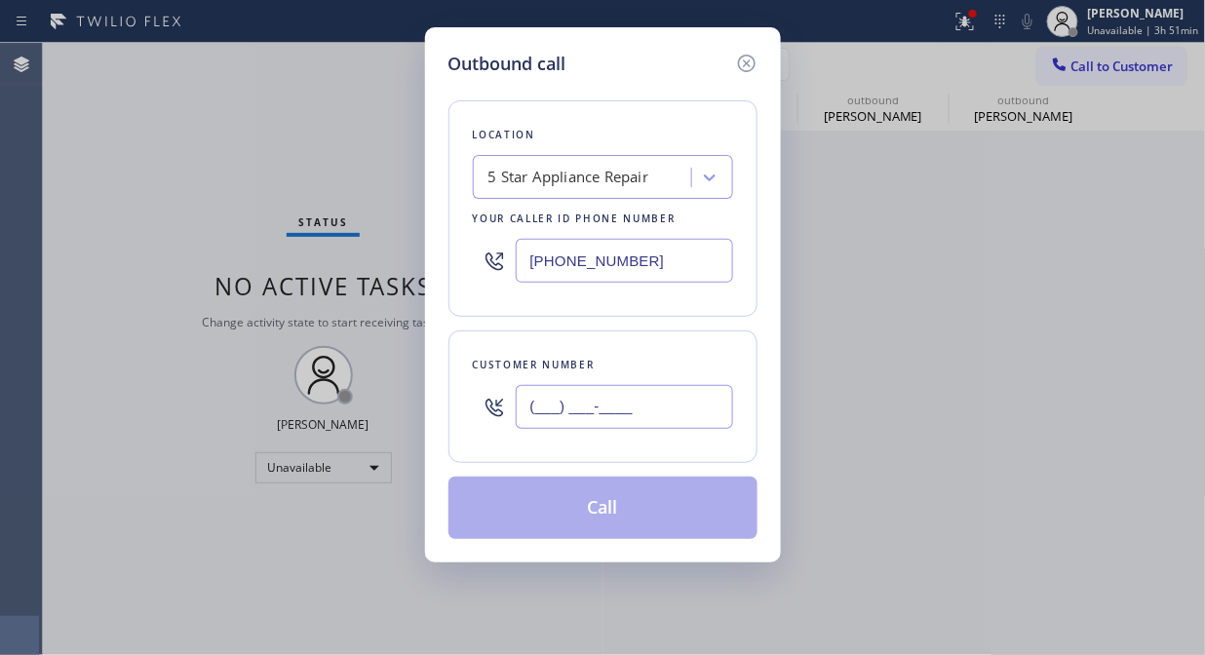
click at [614, 404] on input "(___) ___-____" at bounding box center [624, 407] width 217 height 44
paste input "310) 403-2191"
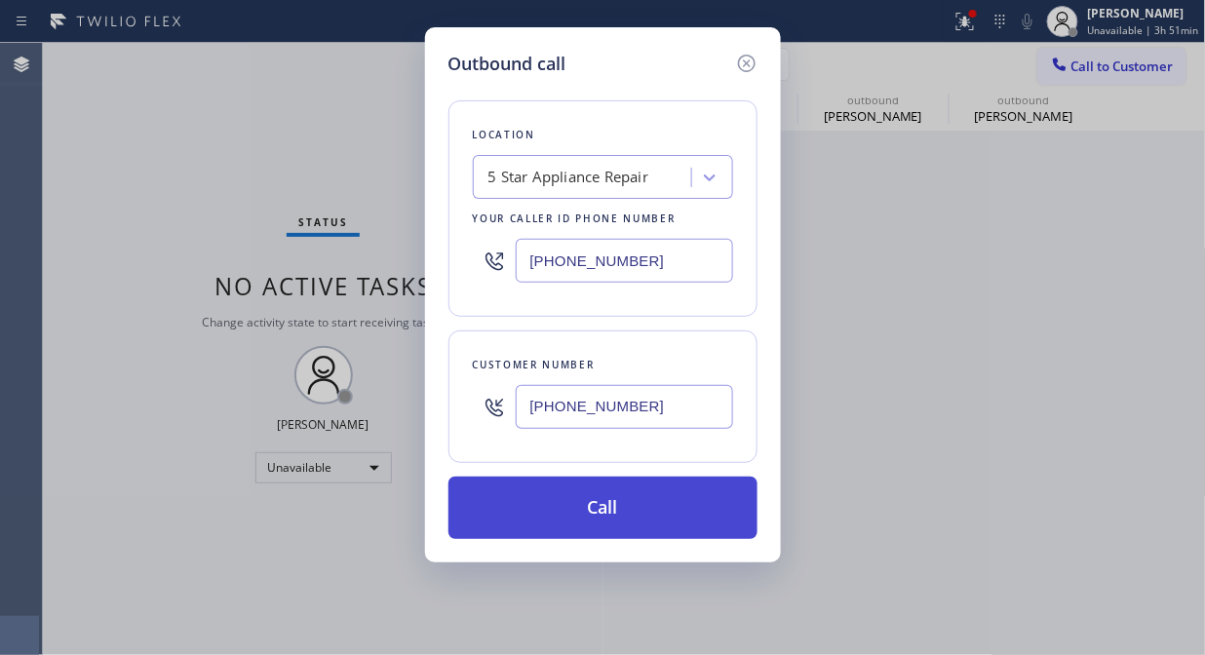
type input "[PHONE_NUMBER]"
click at [675, 515] on button "Call" at bounding box center [602, 508] width 309 height 62
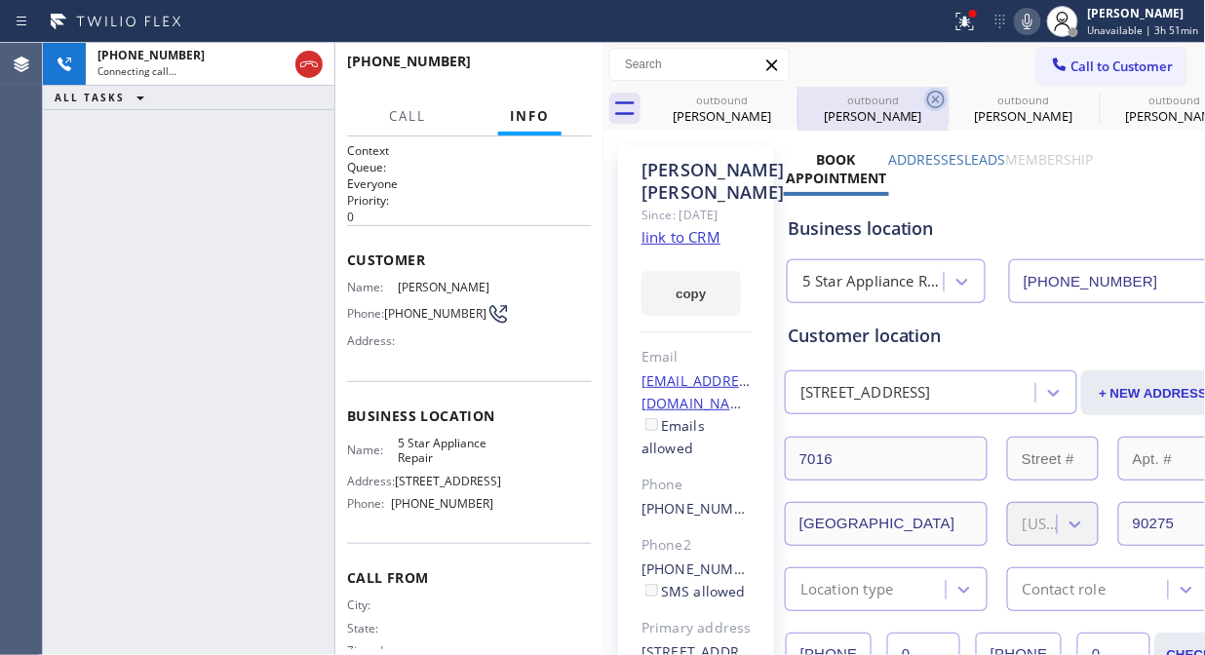
type input "[PHONE_NUMBER]"
click at [977, 30] on icon at bounding box center [964, 21] width 23 height 23
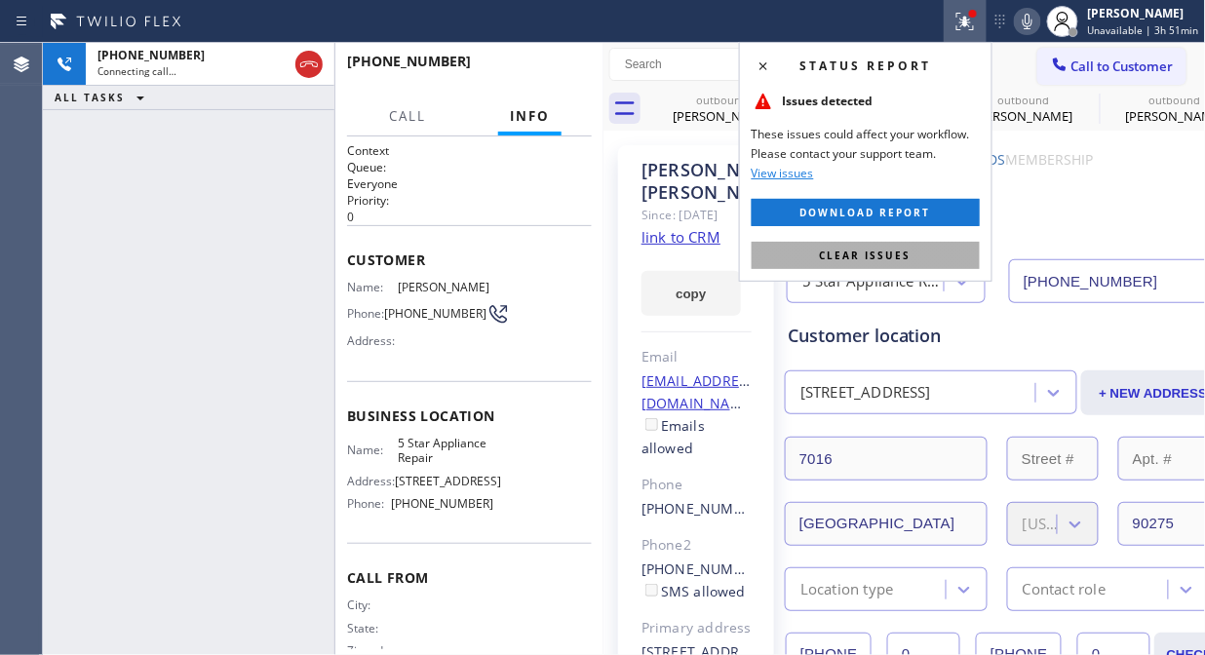
click at [926, 258] on button "Clear issues" at bounding box center [866, 255] width 228 height 27
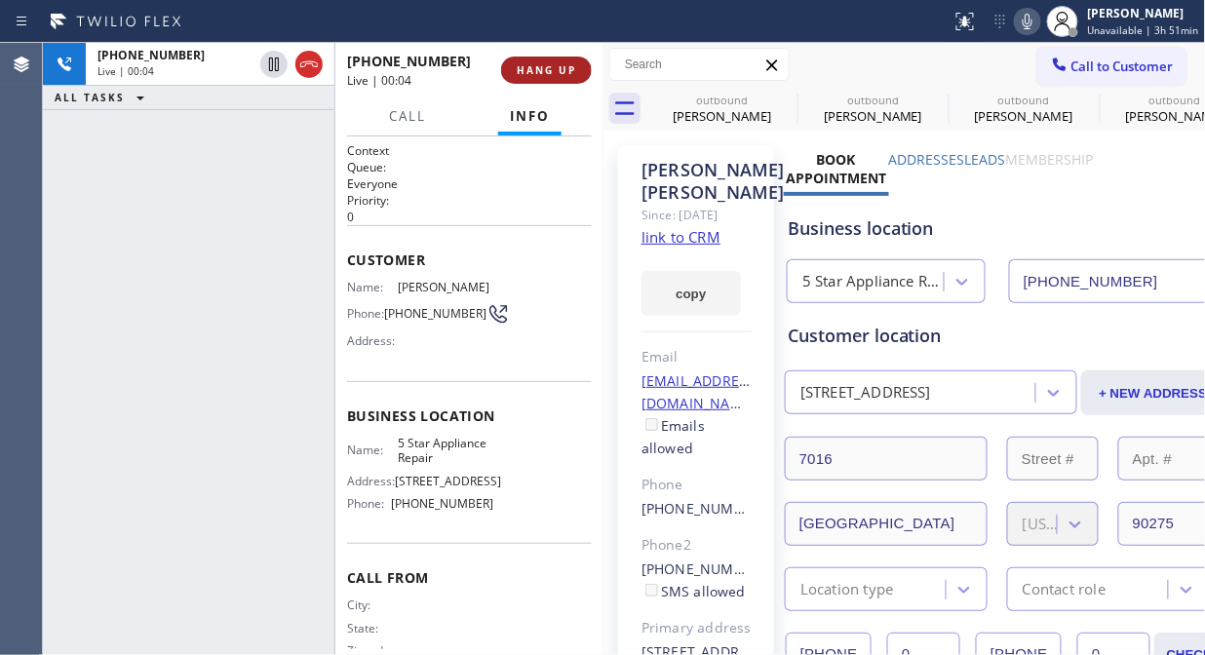
click at [553, 82] on button "HANG UP" at bounding box center [546, 70] width 91 height 27
click at [553, 78] on button "HANG UP" at bounding box center [546, 70] width 91 height 27
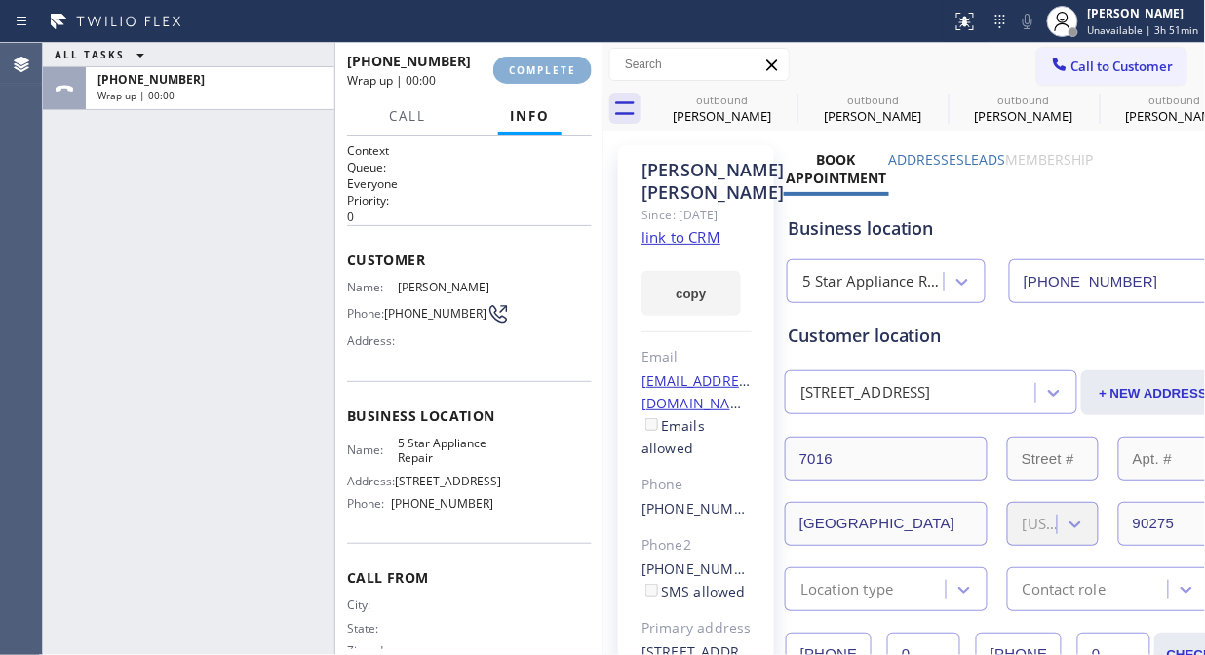
click at [553, 78] on button "COMPLETE" at bounding box center [542, 70] width 98 height 27
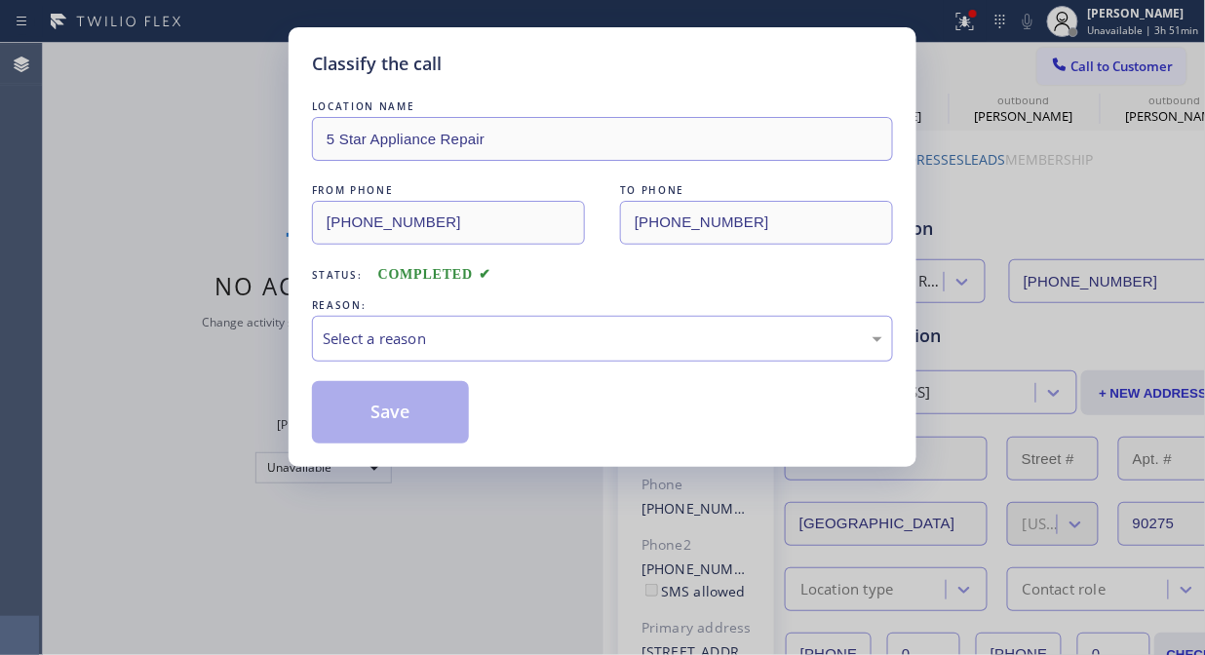
click at [553, 78] on div "LOCATION NAME 5 Star Appliance Repair FROM PHONE [PHONE_NUMBER] TO PHONE [PHONE…" at bounding box center [602, 260] width 581 height 367
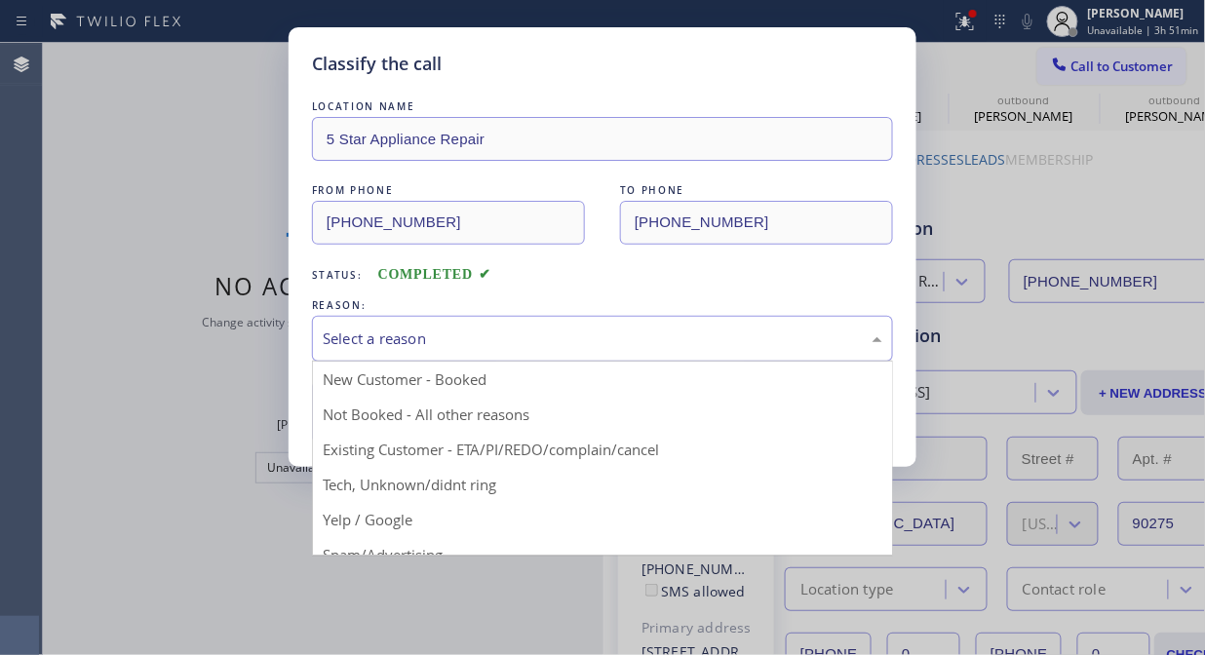
click at [654, 335] on div "Select a reason" at bounding box center [603, 339] width 560 height 22
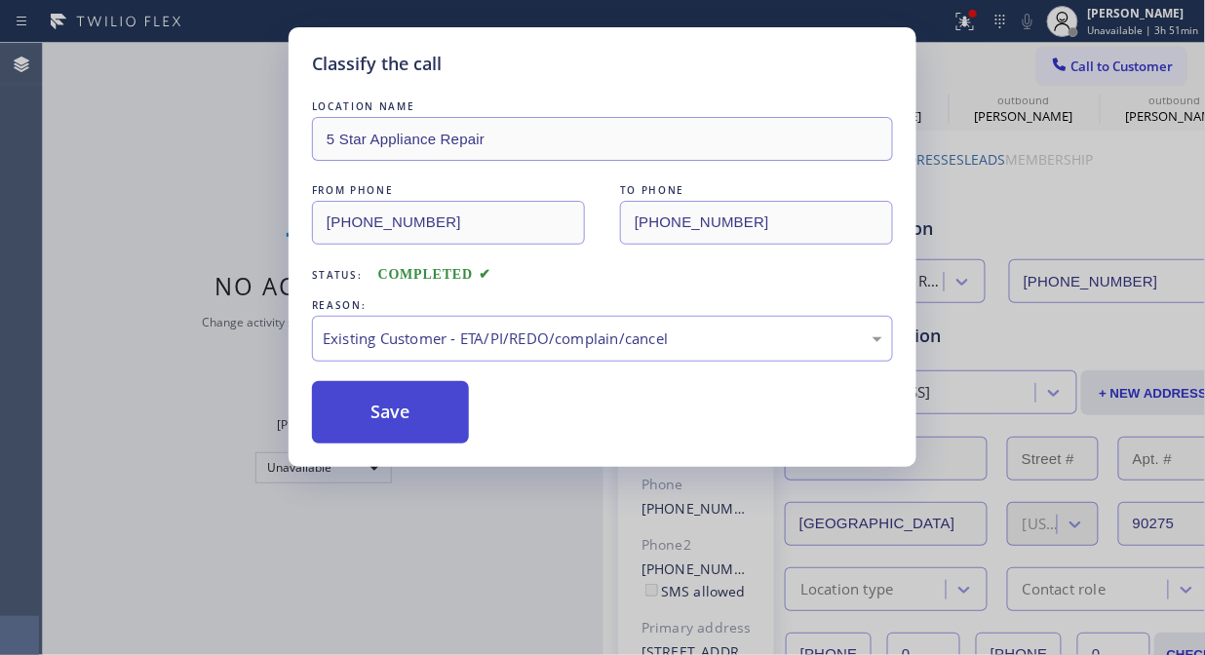
click at [436, 414] on button "Save" at bounding box center [390, 412] width 157 height 62
click at [1117, 64] on div "Classify the call LOCATION NAME 5 Star Appliance Repair FROM PHONE [PHONE_NUMBE…" at bounding box center [624, 349] width 1162 height 612
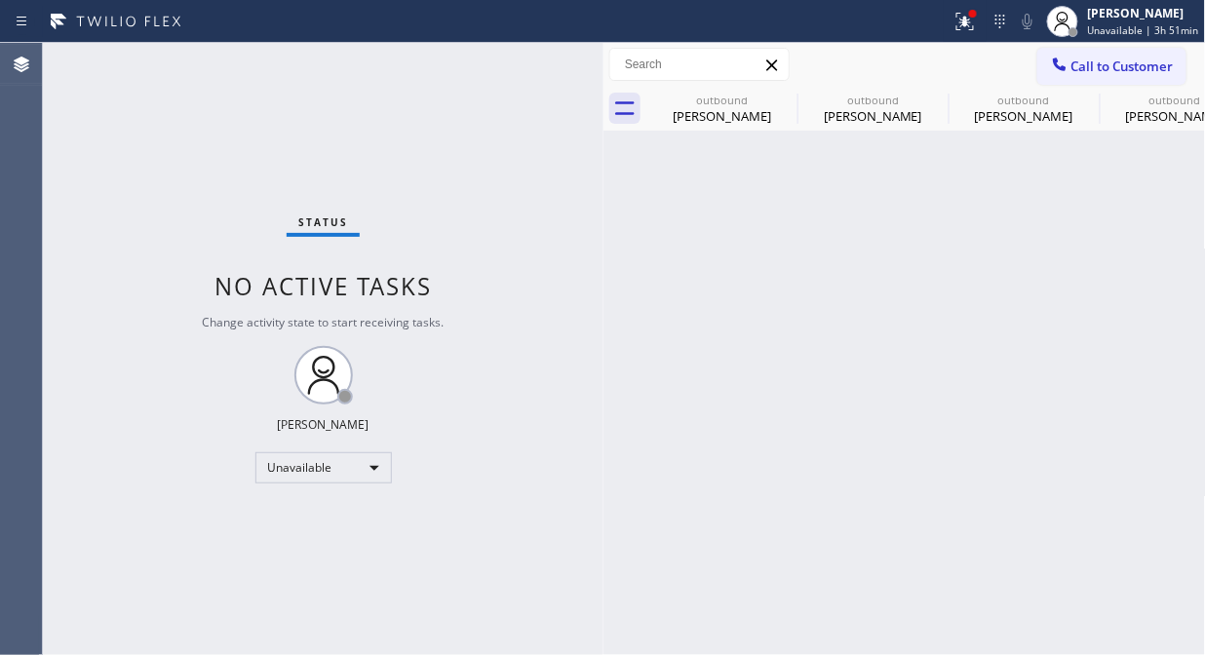
click at [1117, 64] on span "Call to Customer" at bounding box center [1122, 67] width 102 height 18
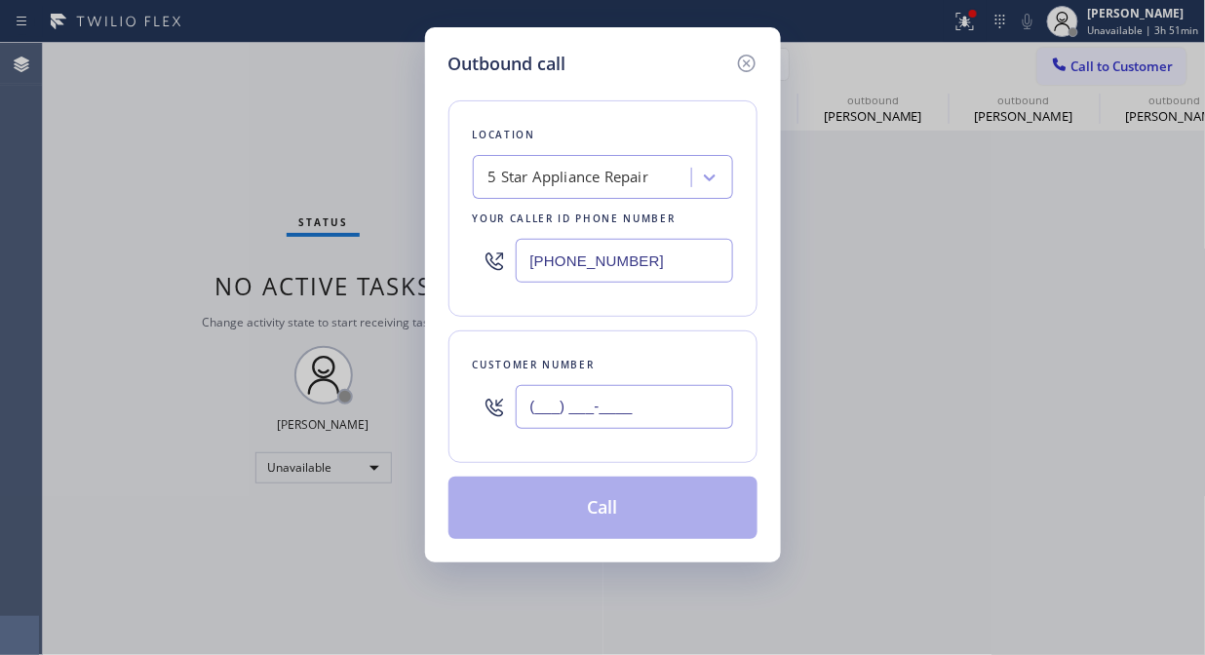
click at [664, 414] on input "(___) ___-____" at bounding box center [624, 407] width 217 height 44
paste input "510) 599-2677"
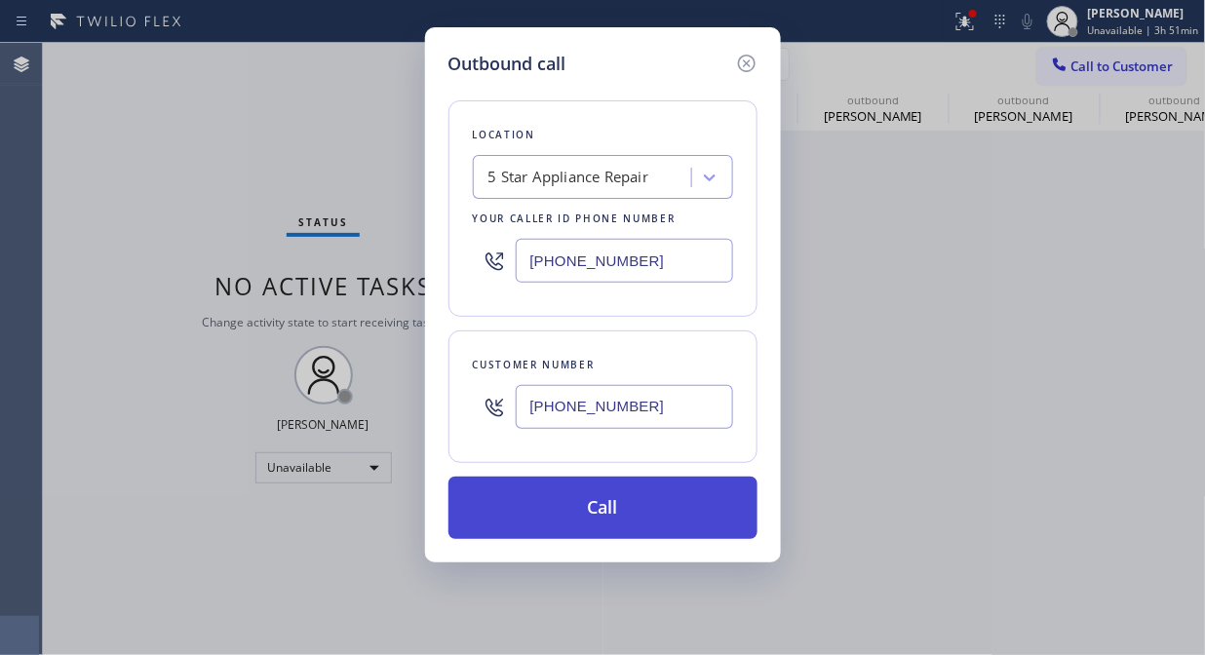
type input "[PHONE_NUMBER]"
click at [650, 504] on button "Call" at bounding box center [602, 508] width 309 height 62
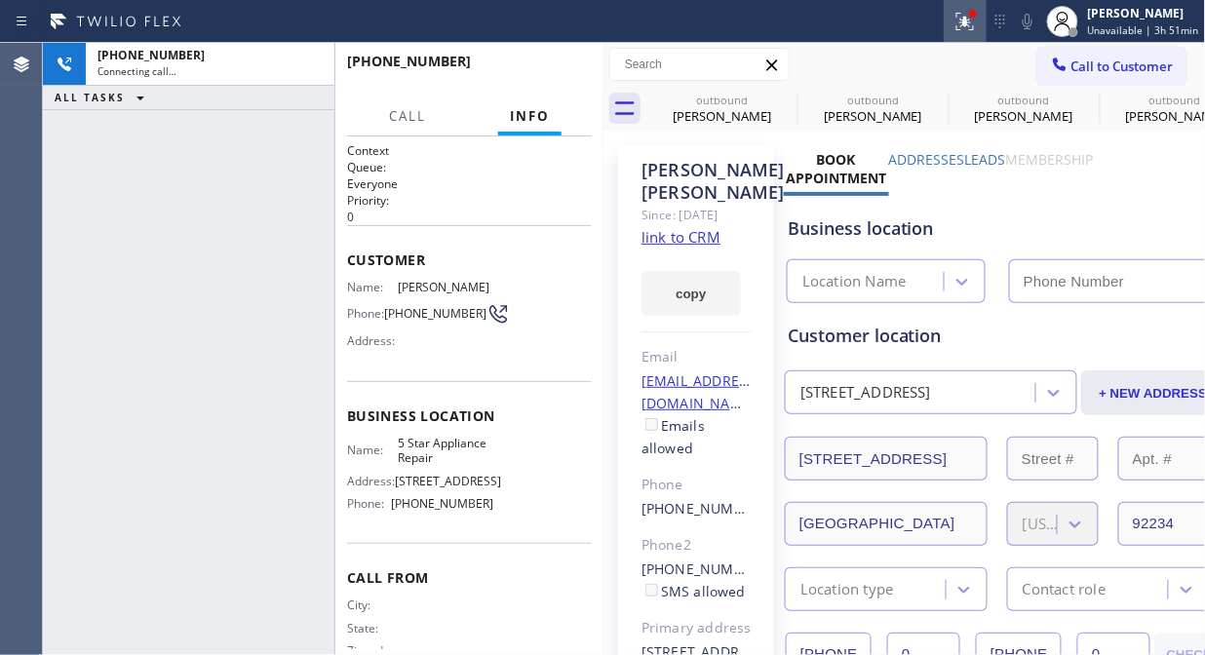
click at [966, 29] on icon at bounding box center [965, 22] width 18 height 18
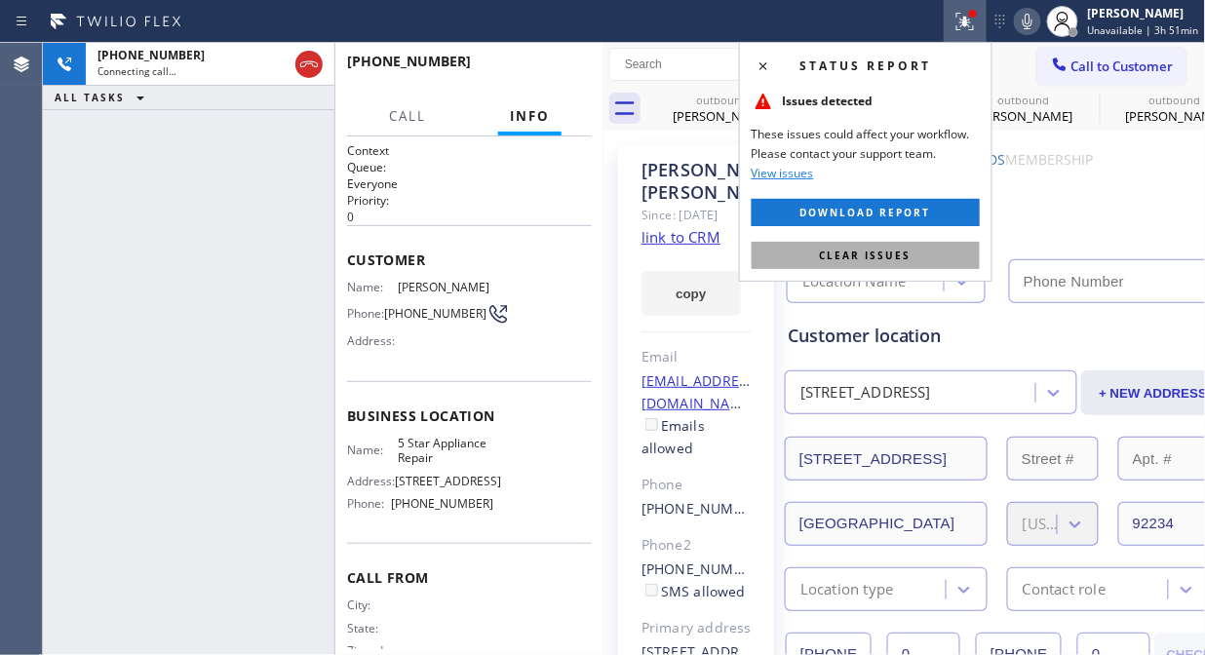
type input "[PHONE_NUMBER]"
click at [948, 257] on button "Clear issues" at bounding box center [866, 255] width 228 height 27
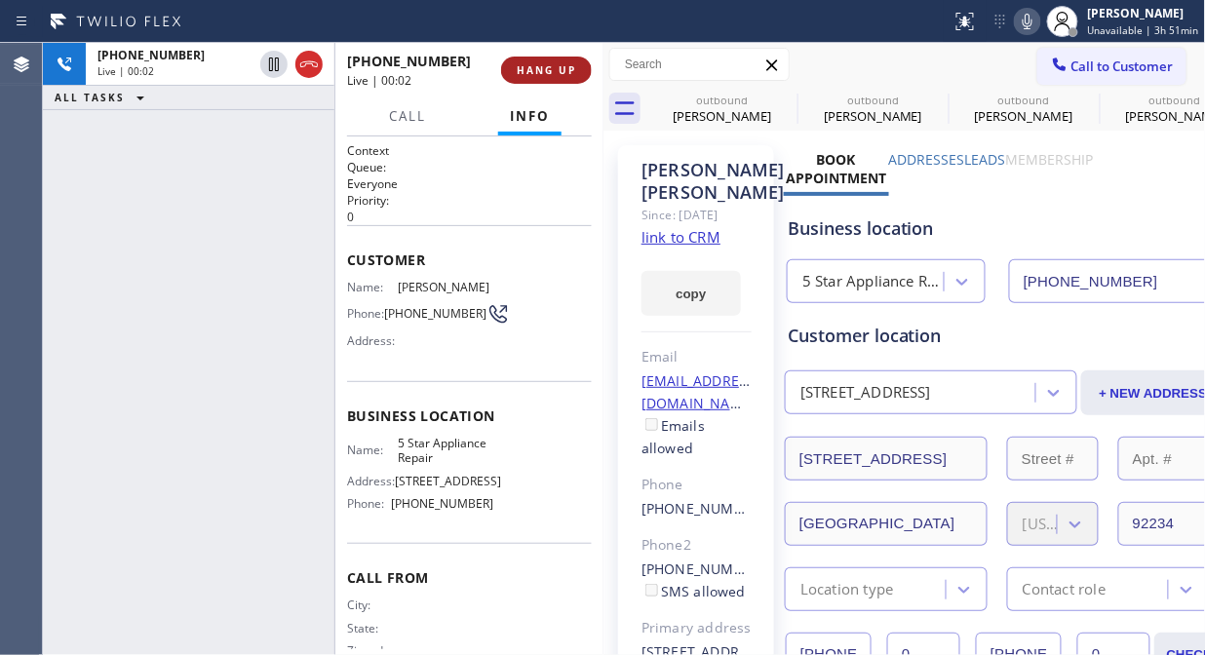
click at [567, 78] on button "HANG UP" at bounding box center [546, 70] width 91 height 27
click at [567, 76] on span "HANG UP" at bounding box center [546, 70] width 59 height 14
click at [567, 76] on span "COMPLETE" at bounding box center [542, 70] width 67 height 14
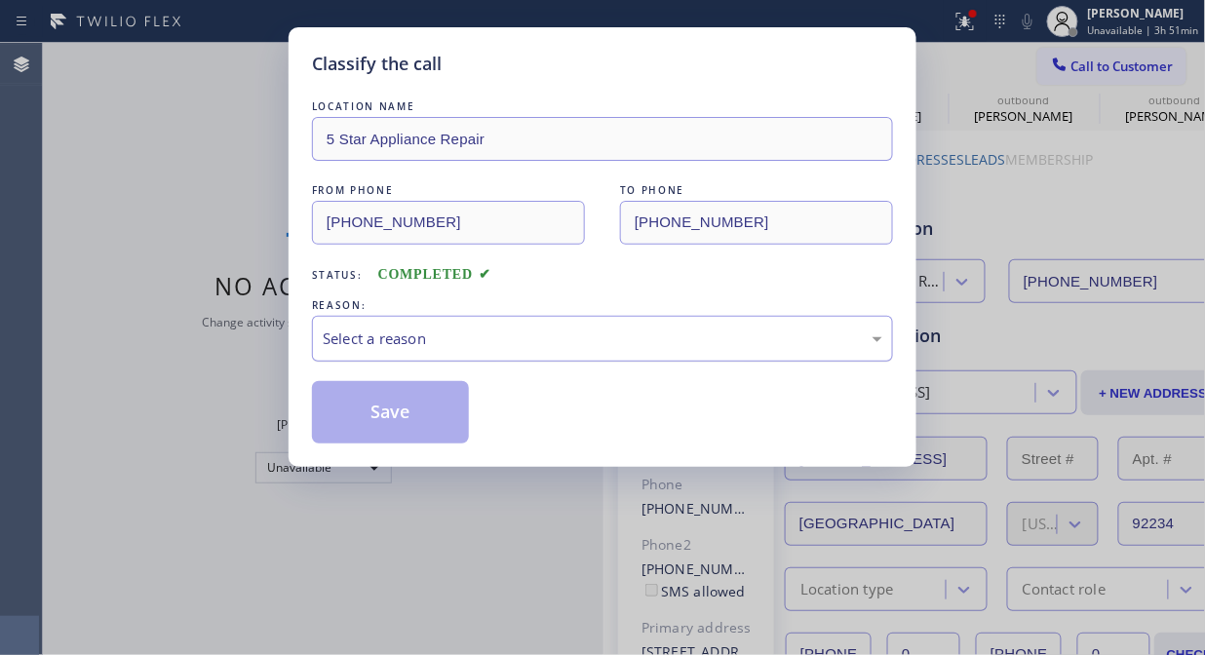
click at [624, 347] on div "Select a reason" at bounding box center [603, 339] width 560 height 22
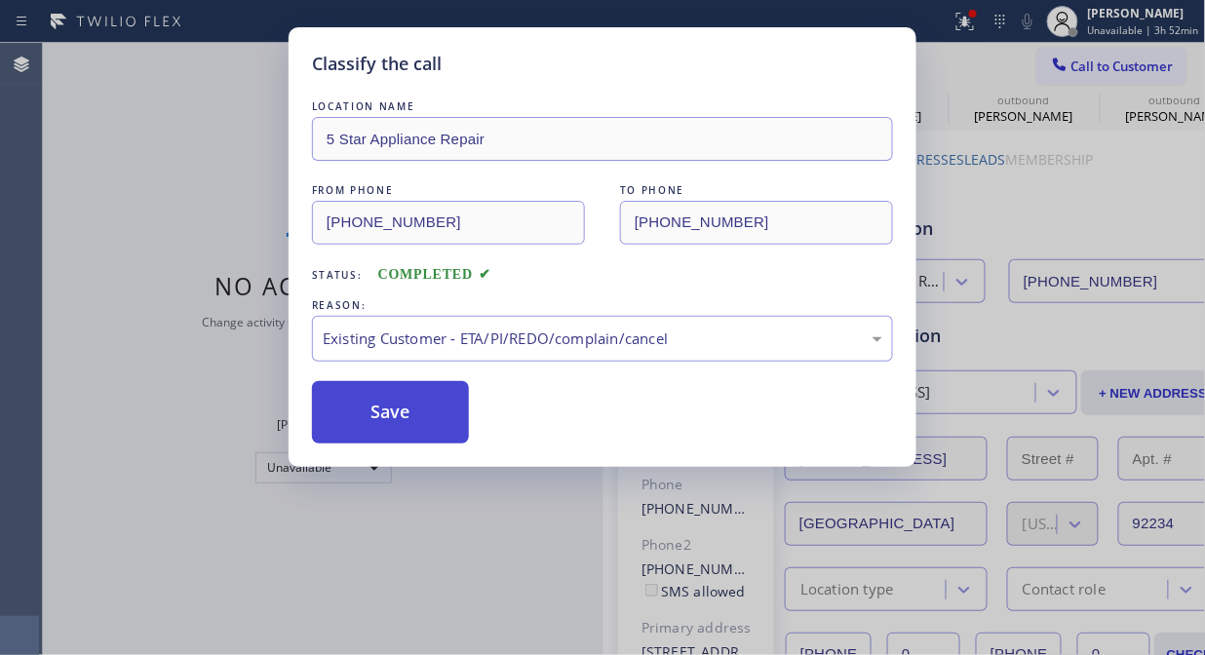
click at [412, 407] on button "Save" at bounding box center [390, 412] width 157 height 62
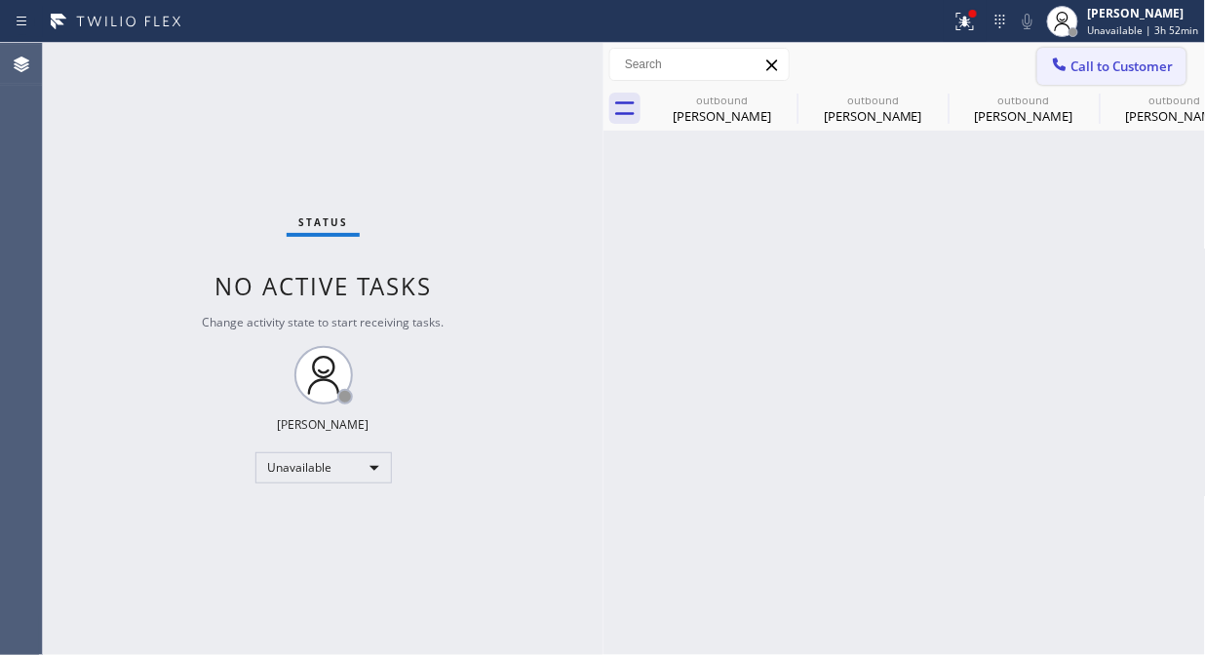
click at [1076, 76] on button "Call to Customer" at bounding box center [1111, 66] width 149 height 37
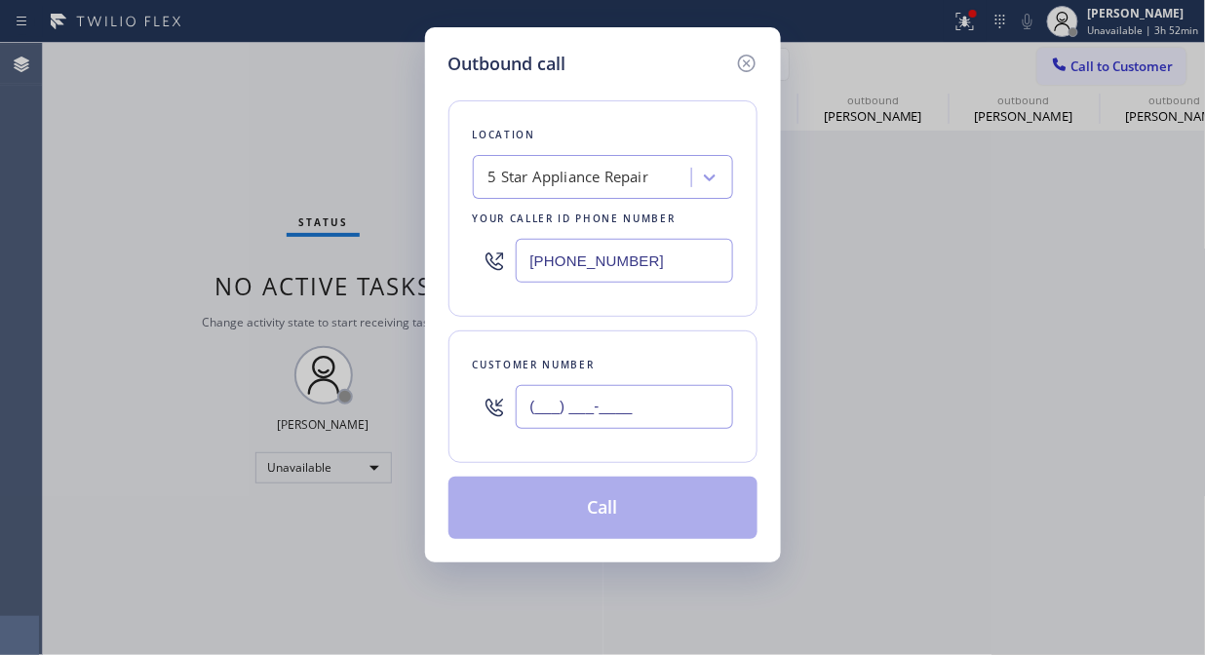
click at [709, 409] on input "(___) ___-____" at bounding box center [624, 407] width 217 height 44
paste input "917) 435-5537"
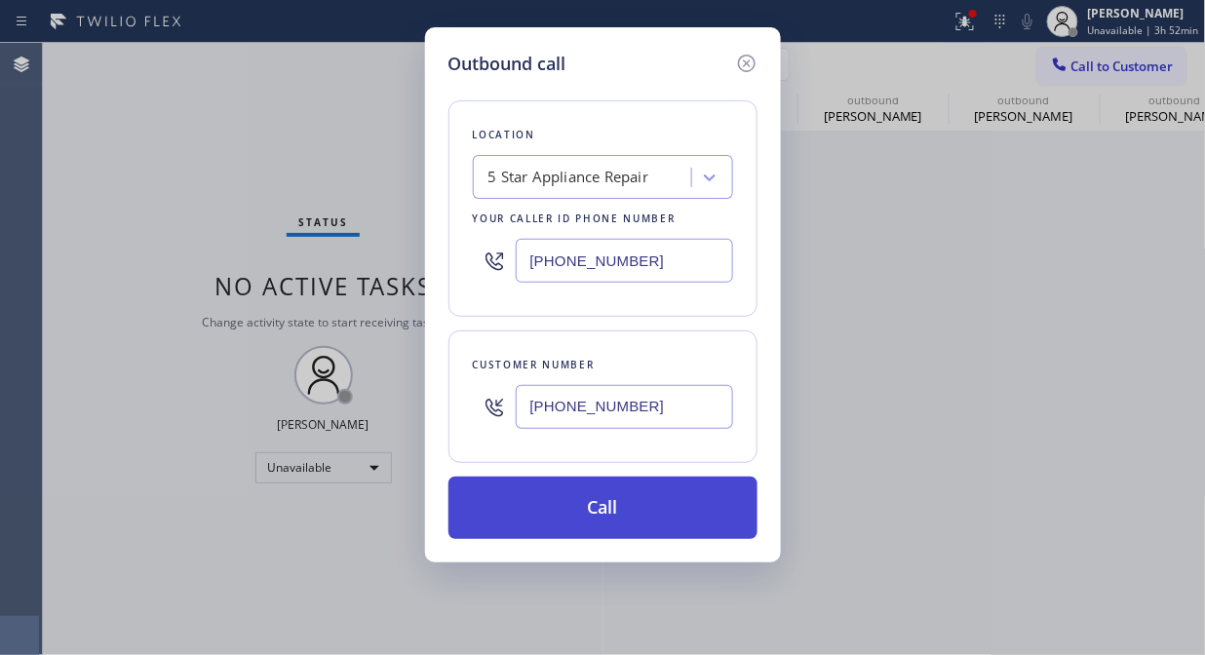
type input "[PHONE_NUMBER]"
click at [715, 517] on button "Call" at bounding box center [602, 508] width 309 height 62
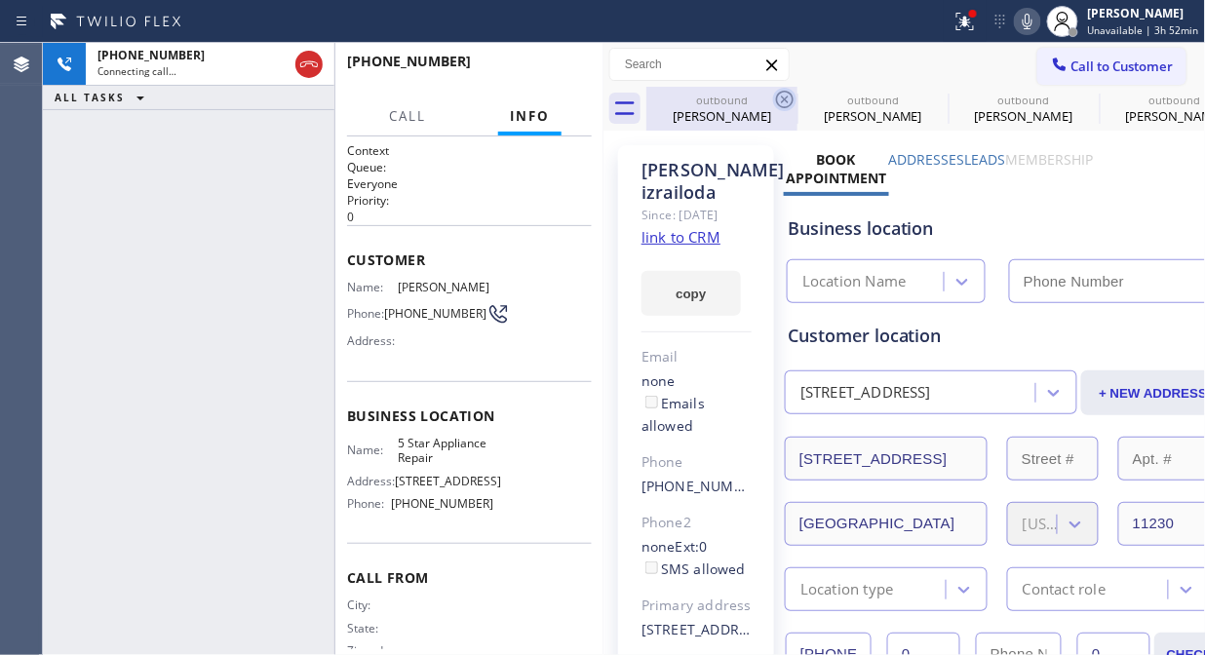
type input "[PHONE_NUMBER]"
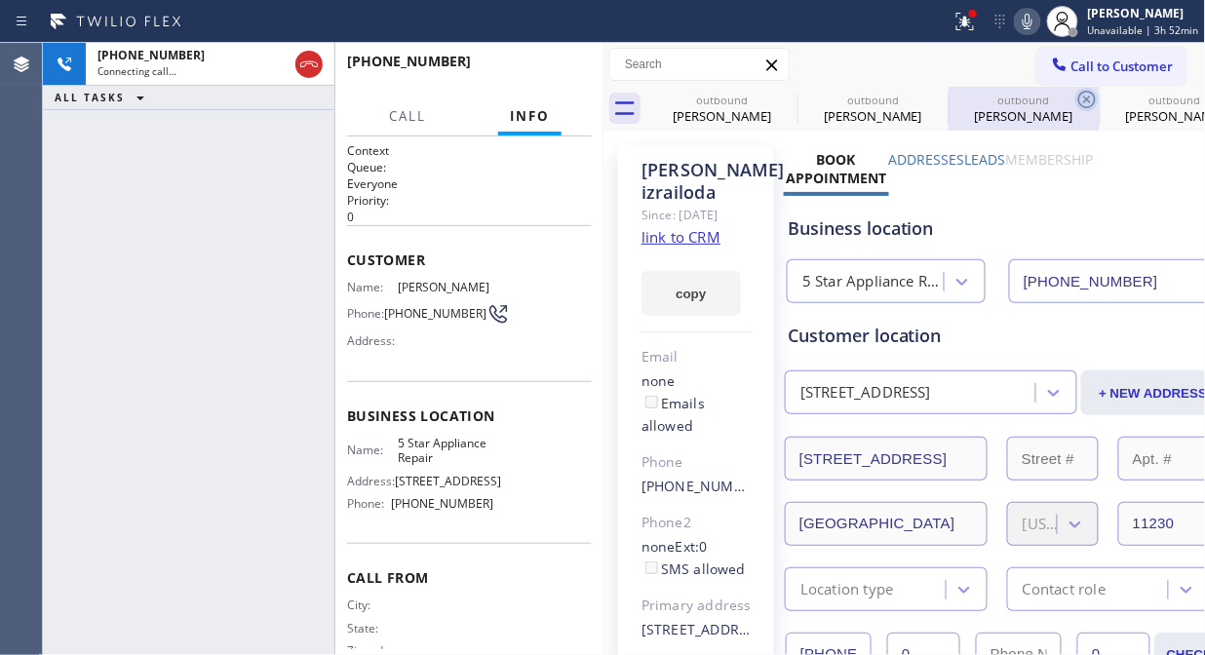
click at [0, 0] on icon at bounding box center [0, 0] width 0 height 0
click at [1075, 97] on icon at bounding box center [1086, 99] width 23 height 23
click at [0, 0] on icon at bounding box center [0, 0] width 0 height 0
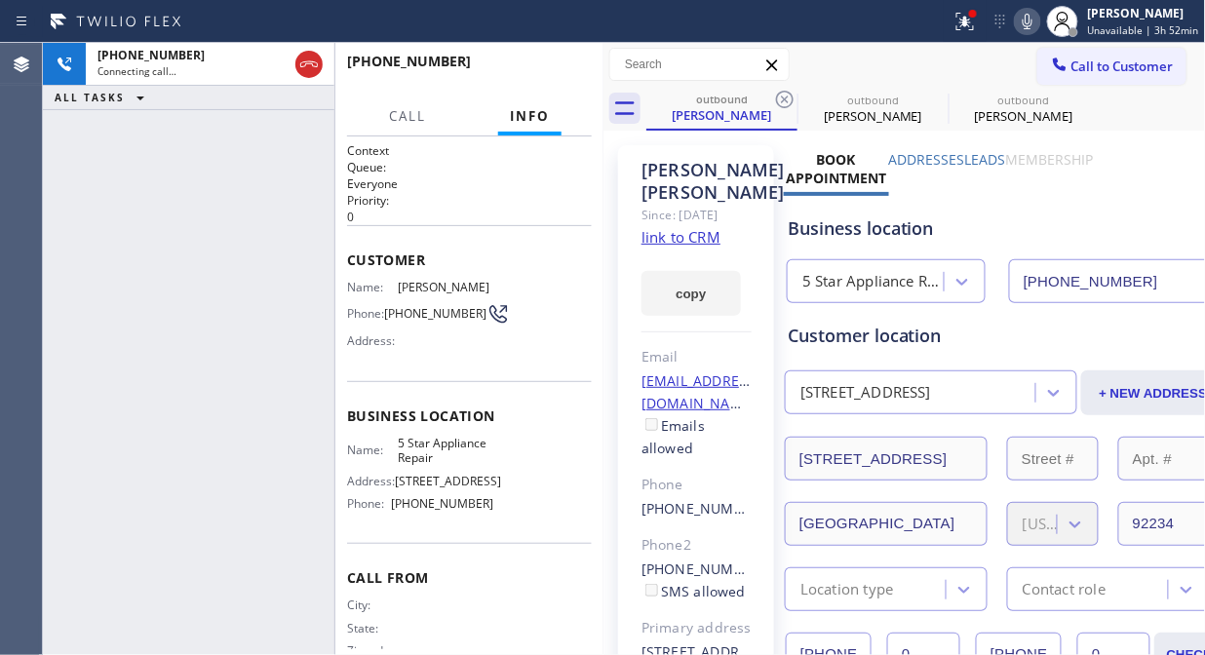
click at [781, 97] on icon at bounding box center [784, 99] width 23 height 23
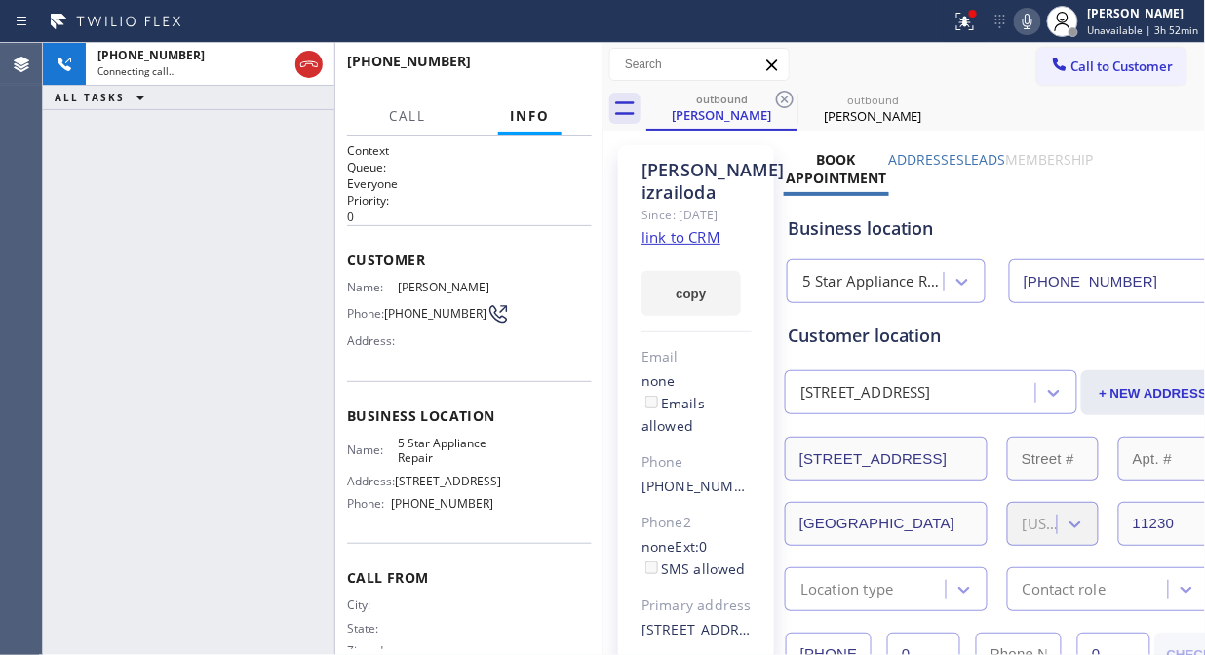
click at [781, 97] on icon at bounding box center [784, 99] width 23 height 23
click at [972, 24] on icon at bounding box center [964, 21] width 23 height 23
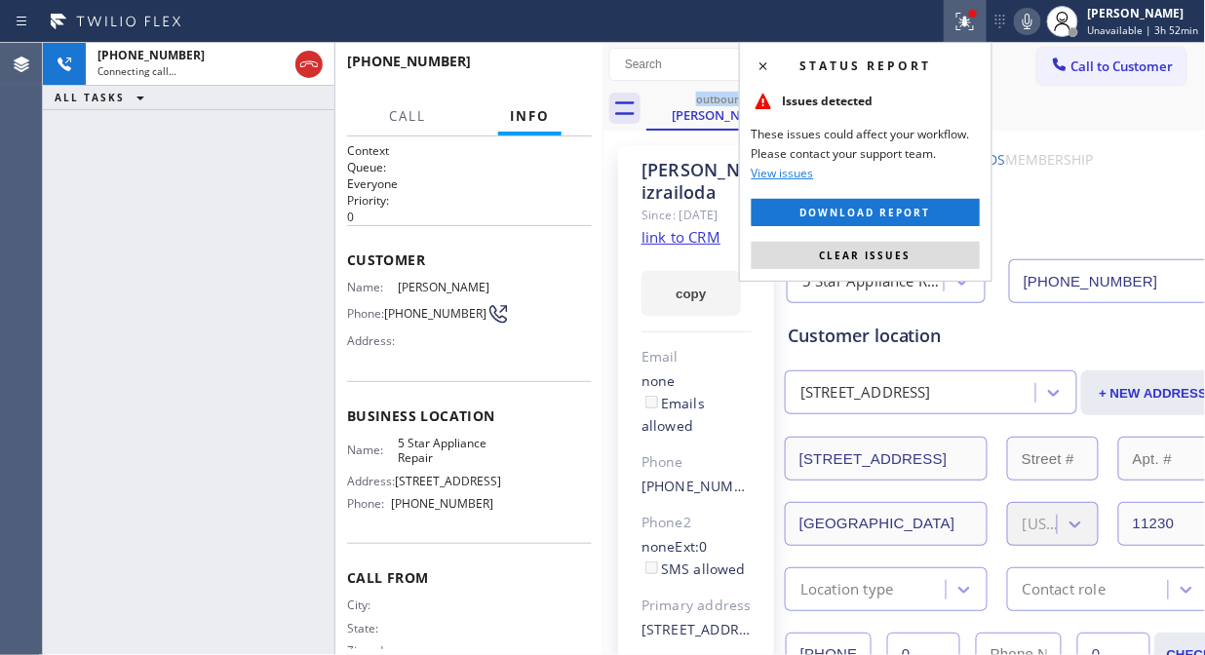
click at [916, 248] on button "Clear issues" at bounding box center [866, 255] width 228 height 27
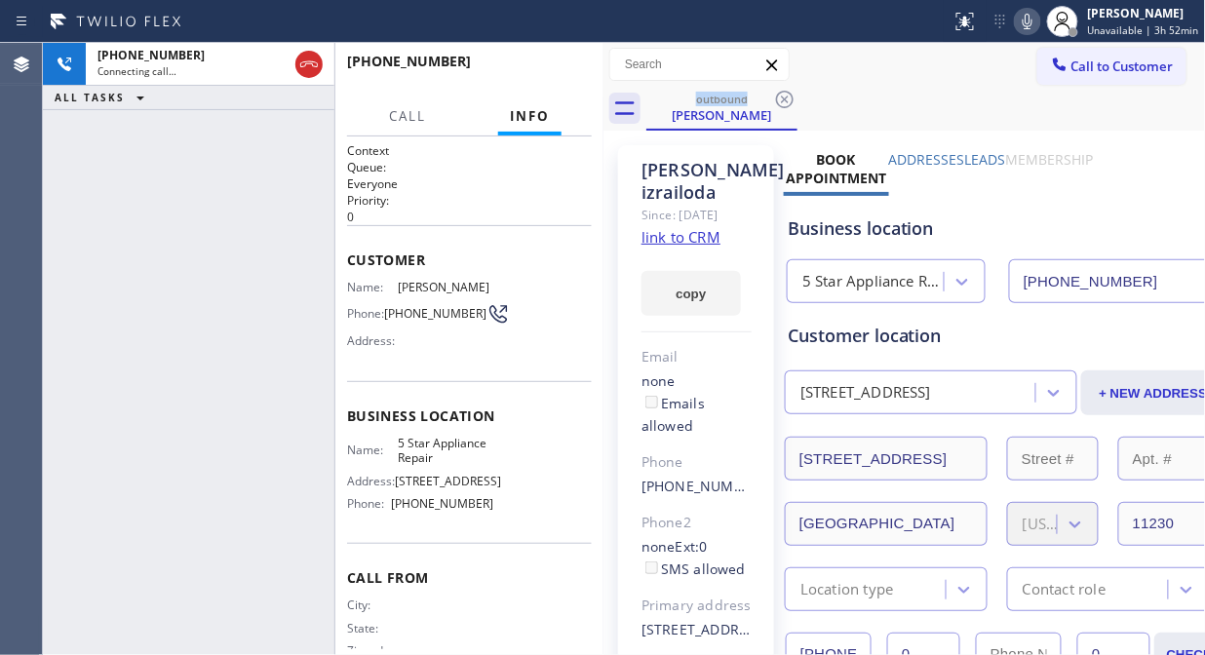
click at [912, 91] on div "outbound [PERSON_NAME]" at bounding box center [926, 109] width 560 height 44
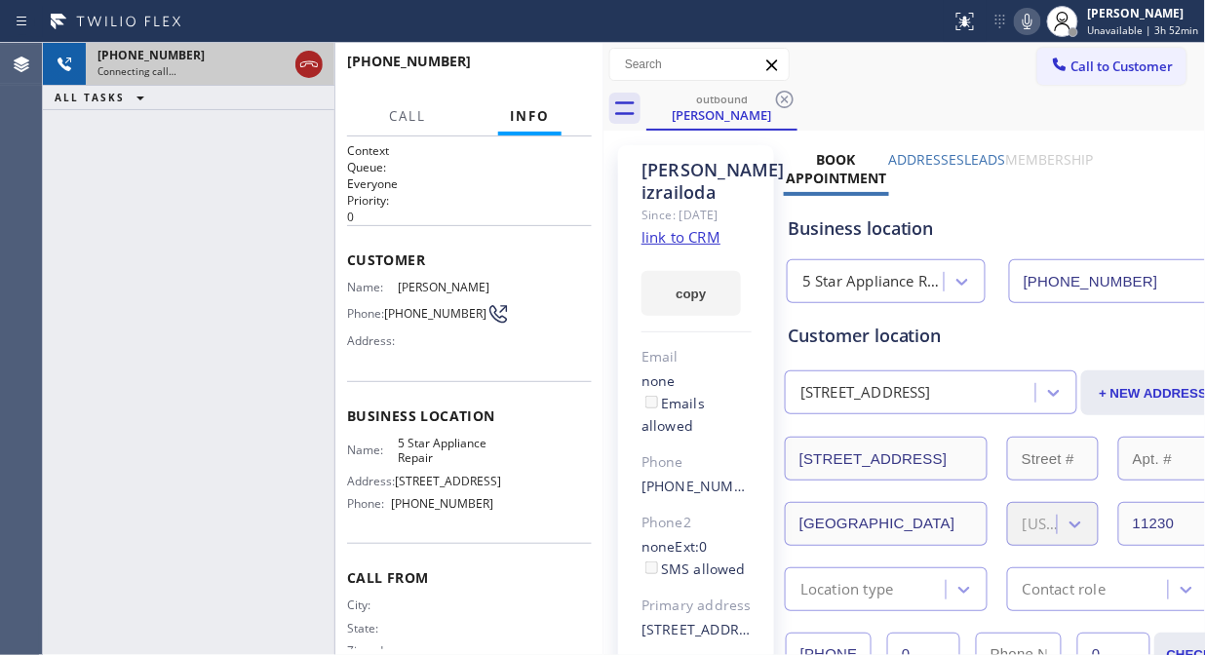
click at [307, 65] on icon at bounding box center [308, 64] width 23 height 23
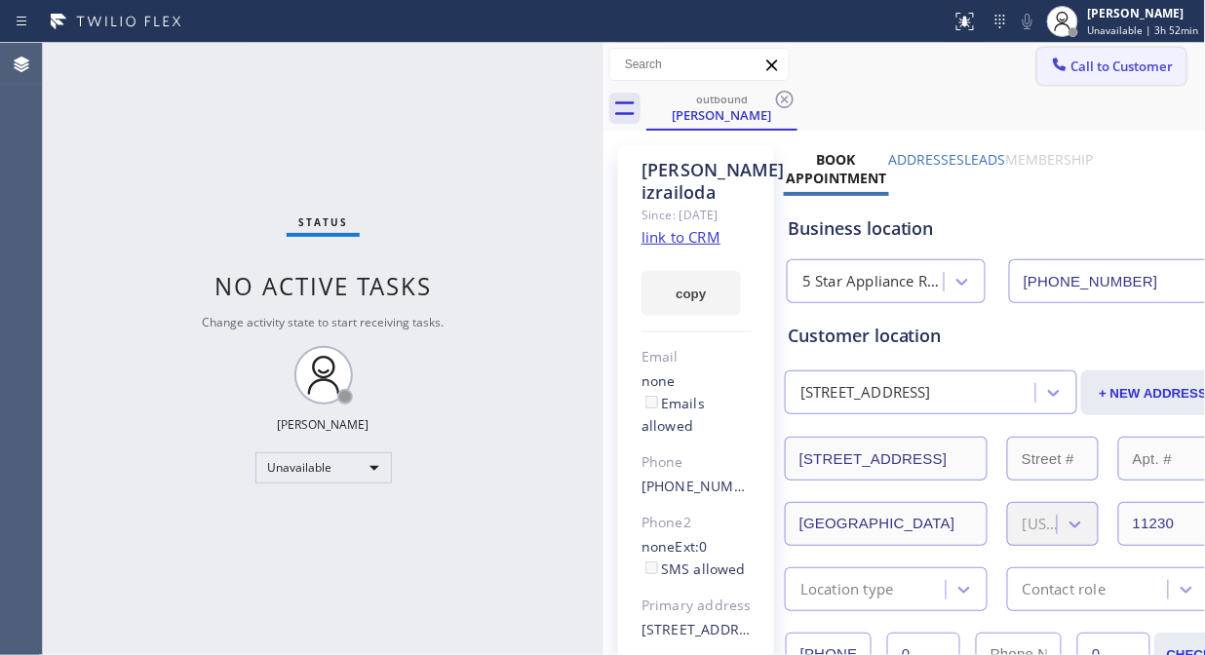
click at [1078, 70] on span "Call to Customer" at bounding box center [1122, 67] width 102 height 18
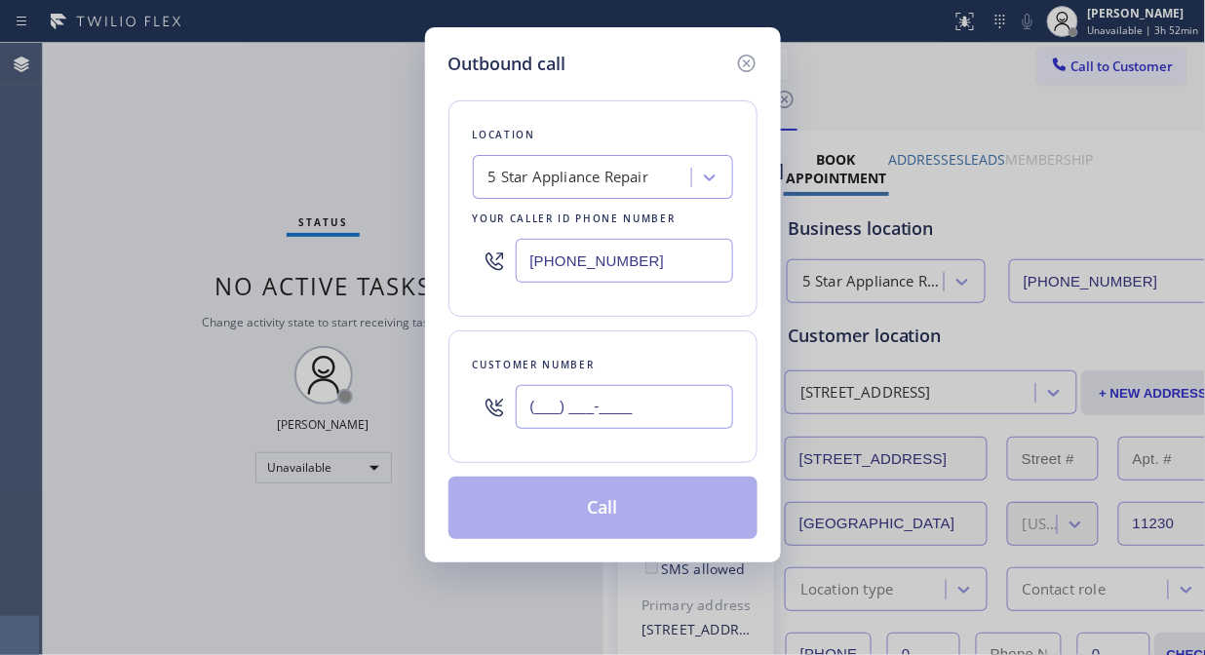
click at [627, 406] on input "(___) ___-____" at bounding box center [624, 407] width 217 height 44
paste input "562) 761-9001"
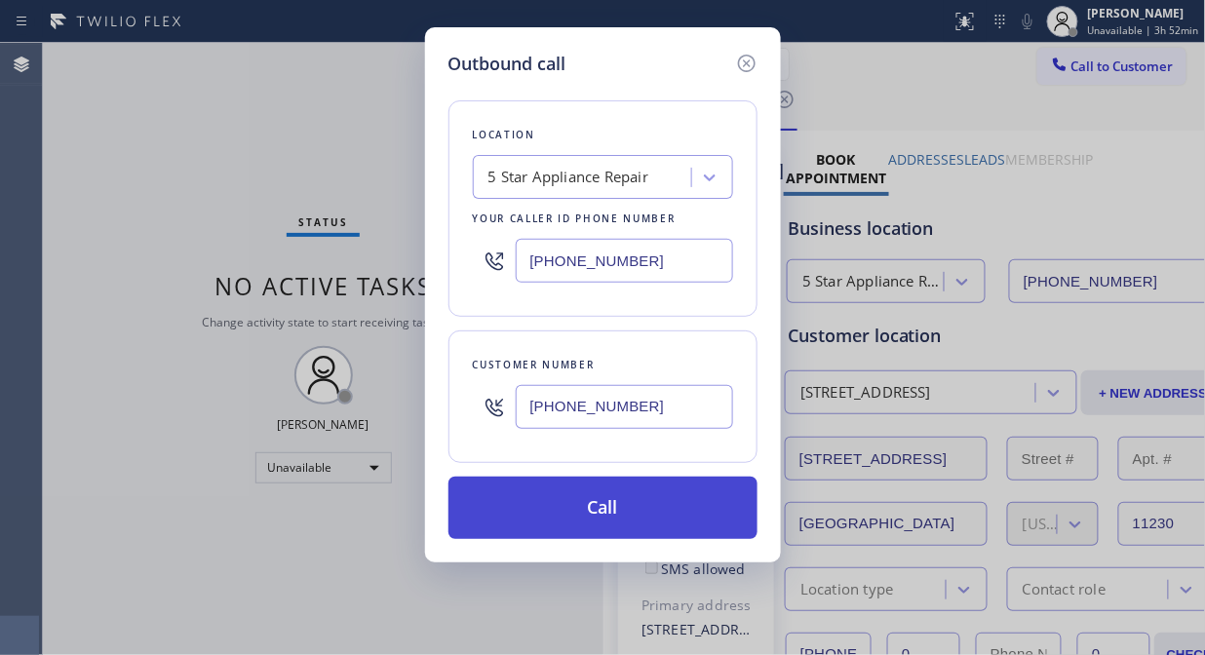
type input "[PHONE_NUMBER]"
click at [671, 508] on button "Call" at bounding box center [602, 508] width 309 height 62
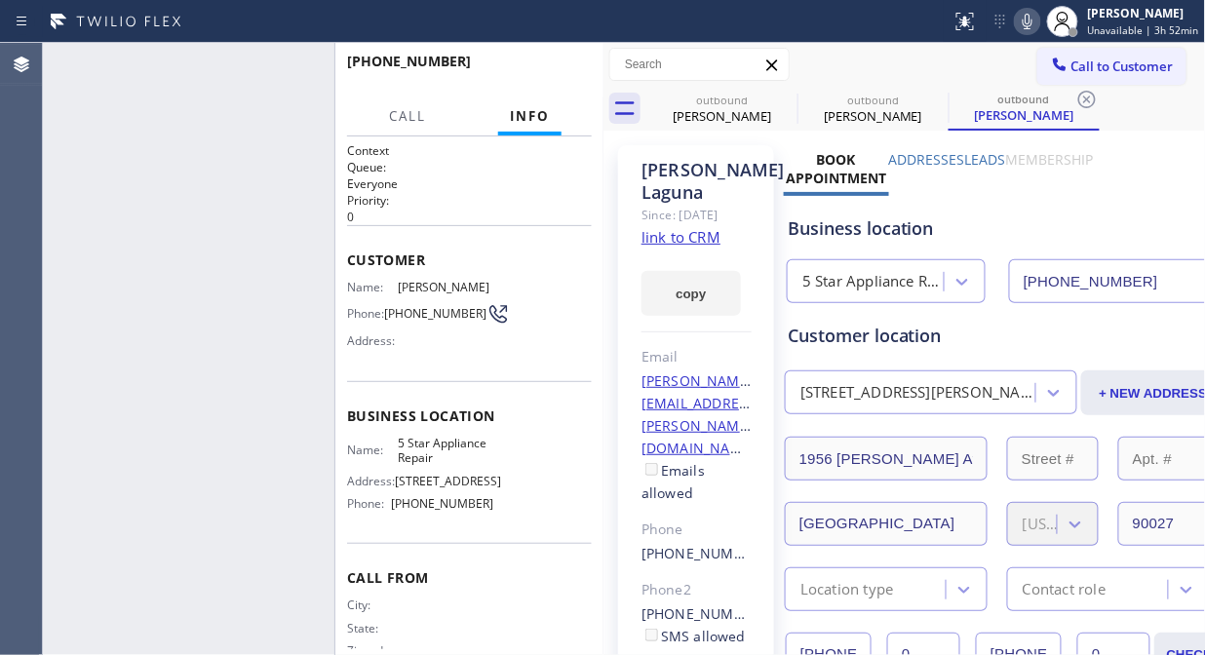
type input "[PHONE_NUMBER]"
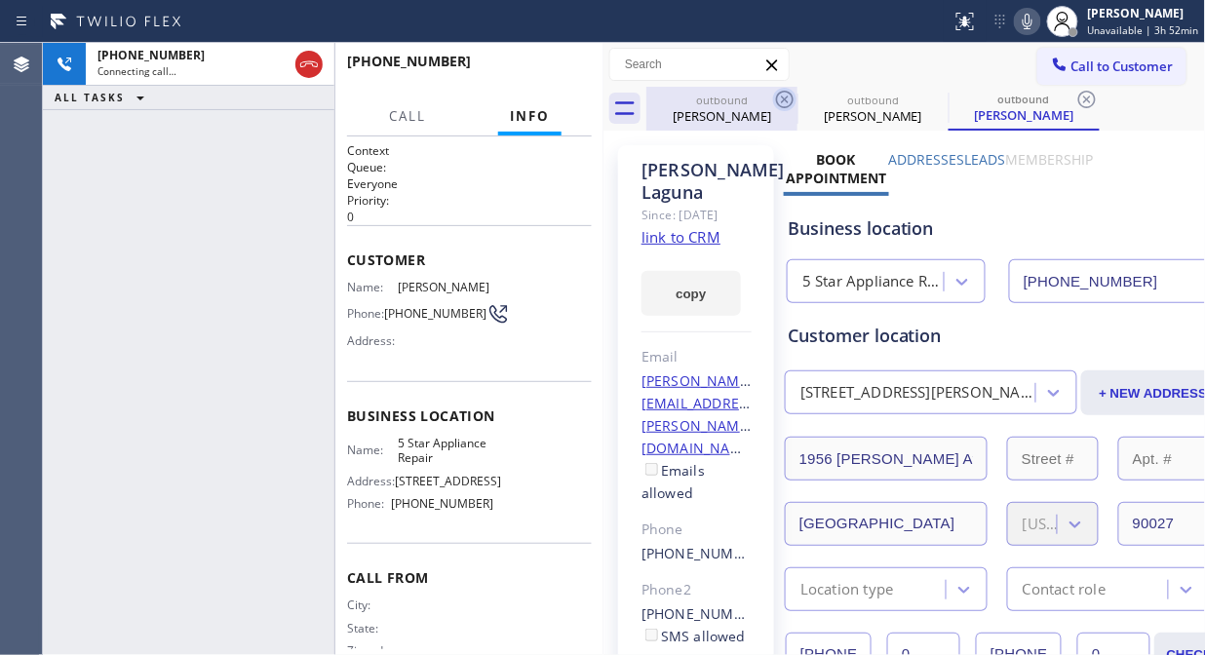
click at [791, 98] on icon at bounding box center [784, 99] width 23 height 23
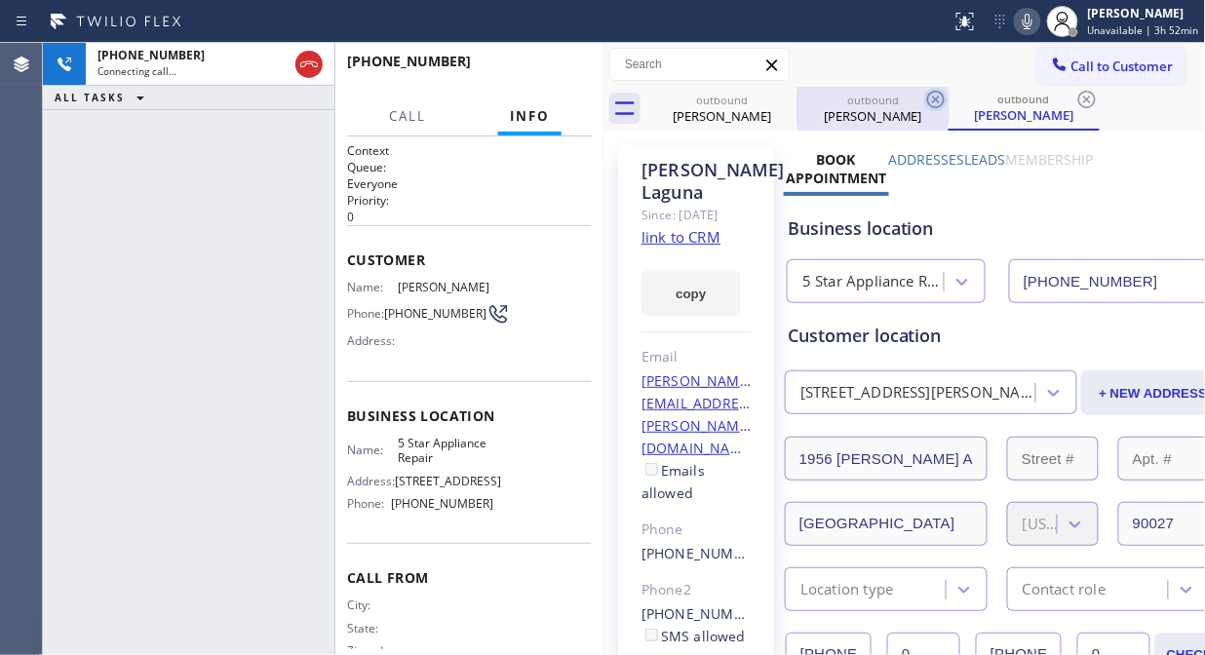
click at [924, 98] on icon at bounding box center [935, 99] width 23 height 23
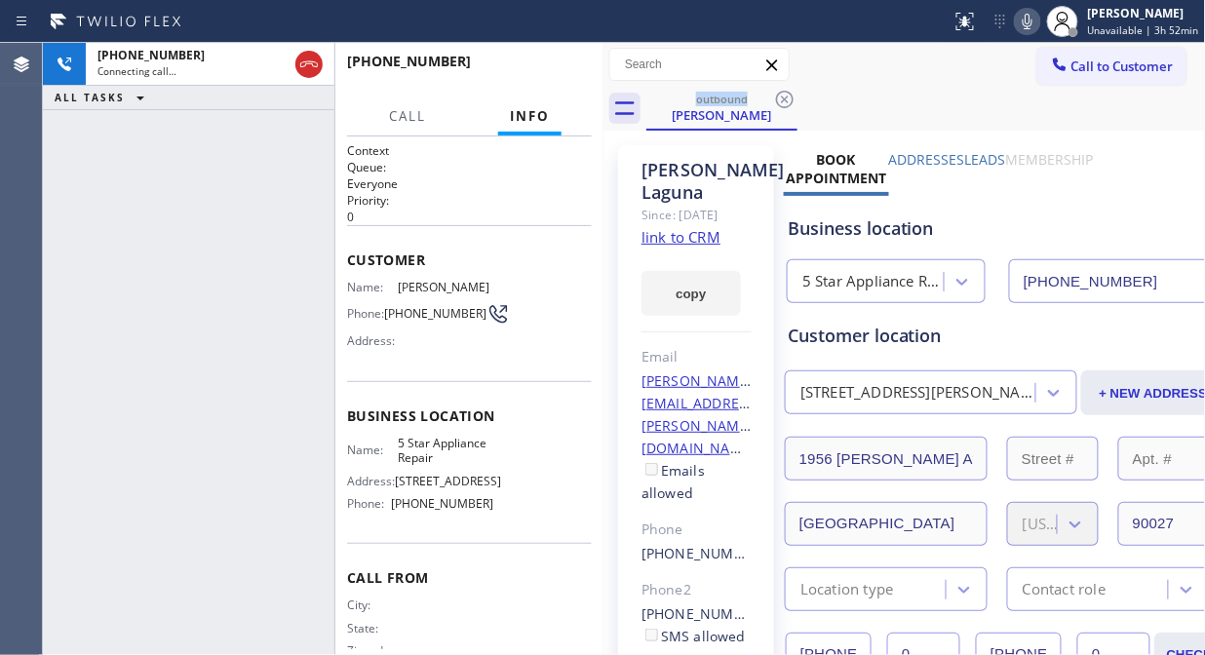
click at [902, 89] on div "outbound [PERSON_NAME]" at bounding box center [926, 109] width 560 height 44
click at [700, 247] on link "link to CRM" at bounding box center [680, 236] width 79 height 19
click at [1029, 18] on icon at bounding box center [1027, 21] width 23 height 23
click at [1028, 19] on icon at bounding box center [1028, 22] width 10 height 16
drag, startPoint x: 553, startPoint y: 85, endPoint x: 557, endPoint y: 70, distance: 15.1
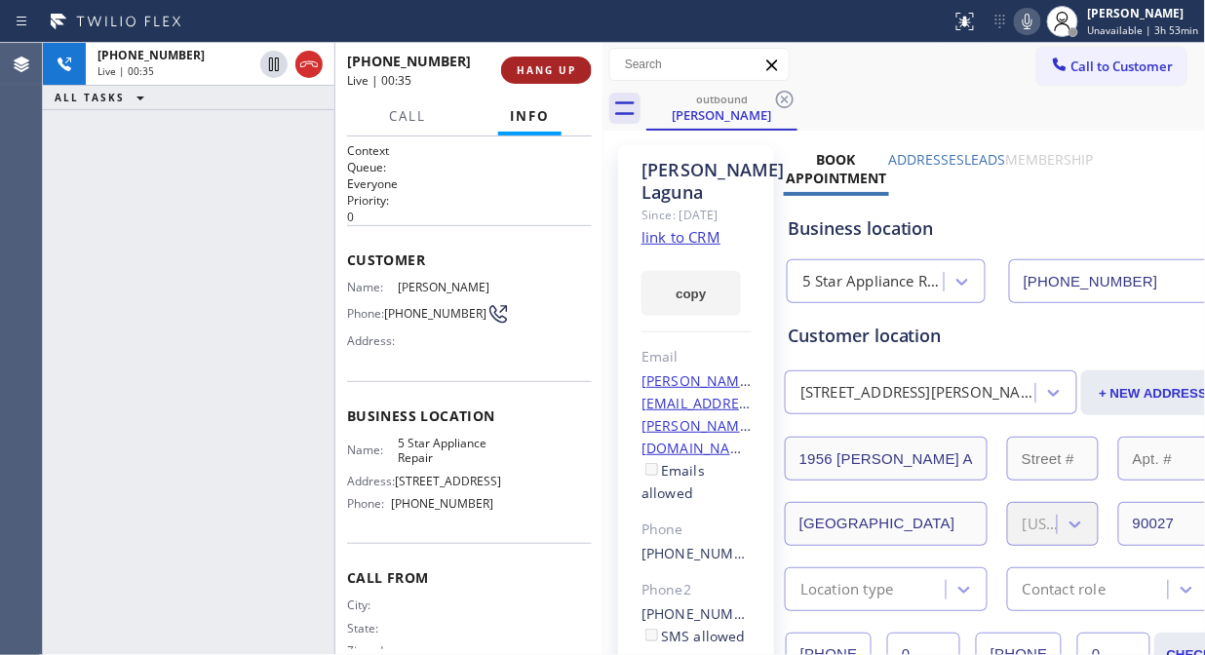
click at [557, 70] on div "[PHONE_NUMBER] Live | 00:35 HANG UP" at bounding box center [469, 70] width 245 height 51
click at [559, 59] on button "HANG UP" at bounding box center [546, 70] width 91 height 27
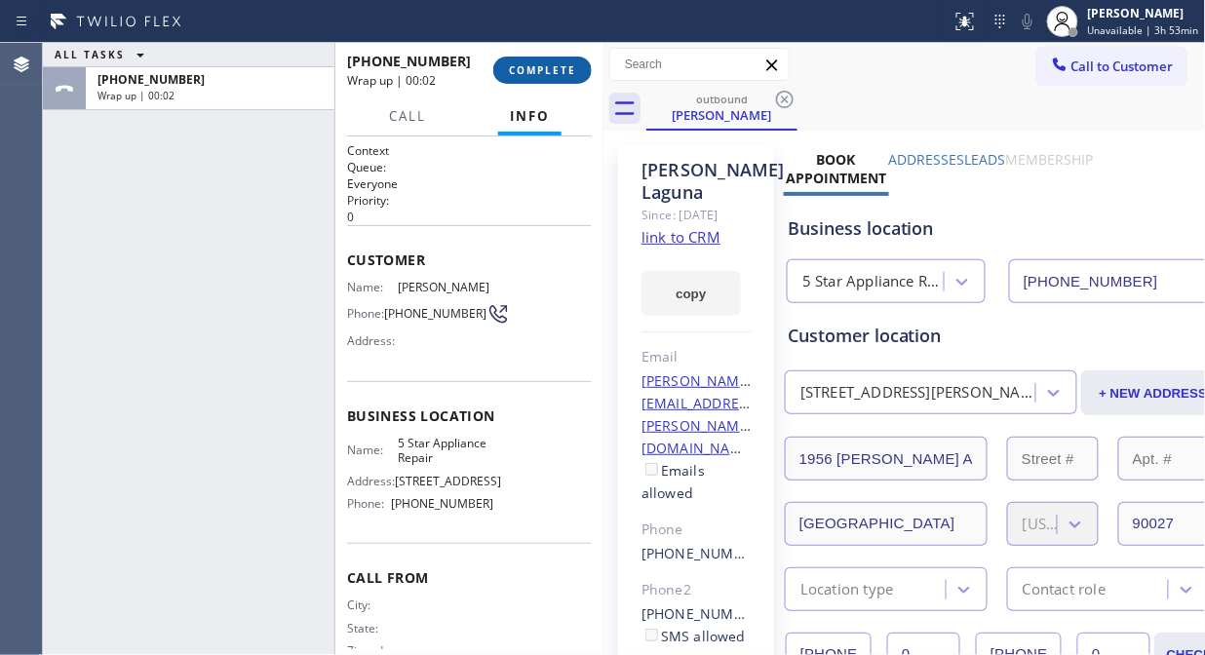
click at [566, 69] on span "COMPLETE" at bounding box center [542, 70] width 67 height 14
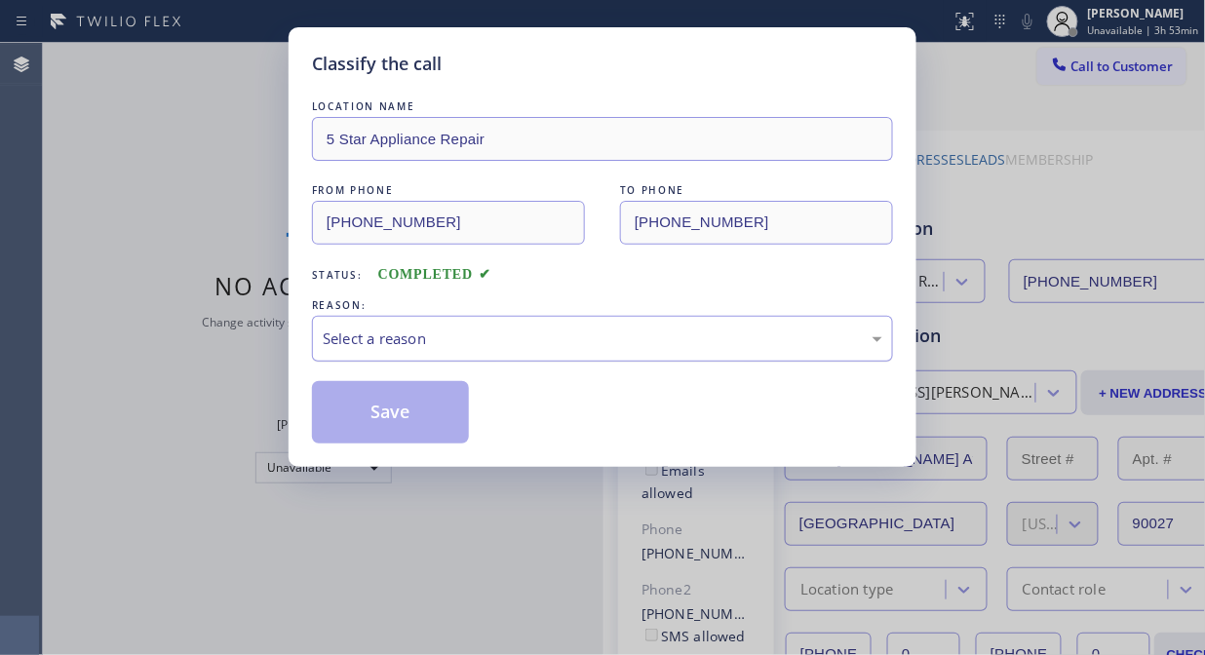
click at [573, 343] on div "Select a reason" at bounding box center [603, 339] width 560 height 22
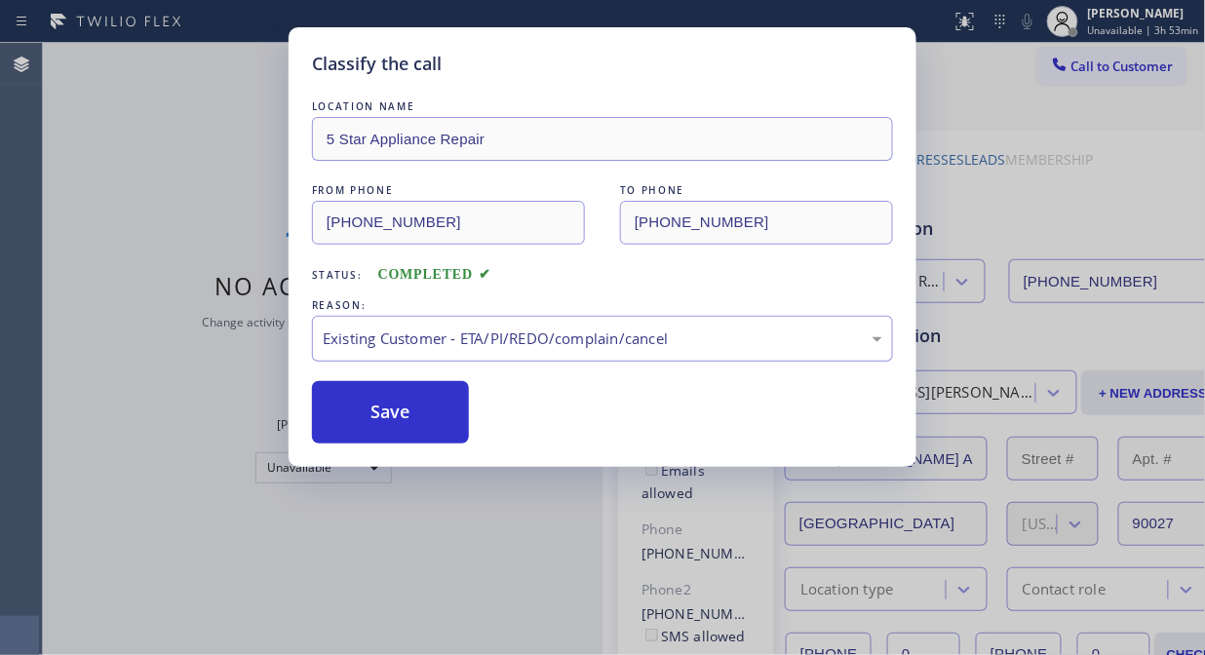
click at [397, 424] on button "Save" at bounding box center [390, 412] width 157 height 62
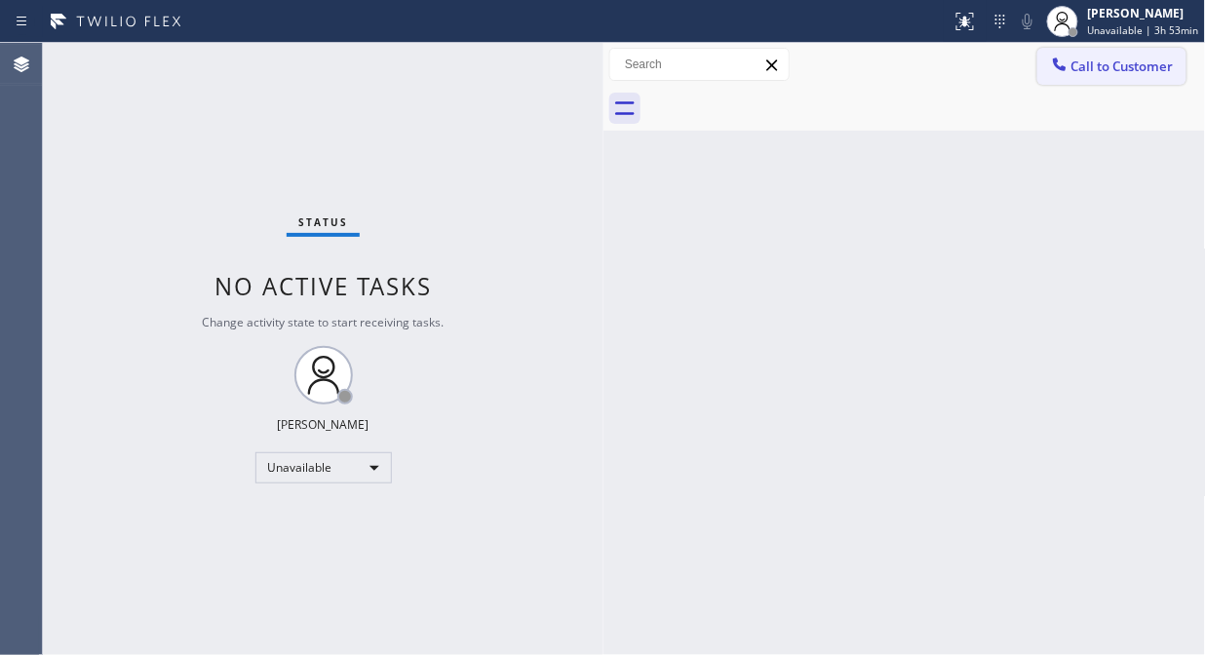
click at [1065, 61] on icon at bounding box center [1059, 64] width 19 height 19
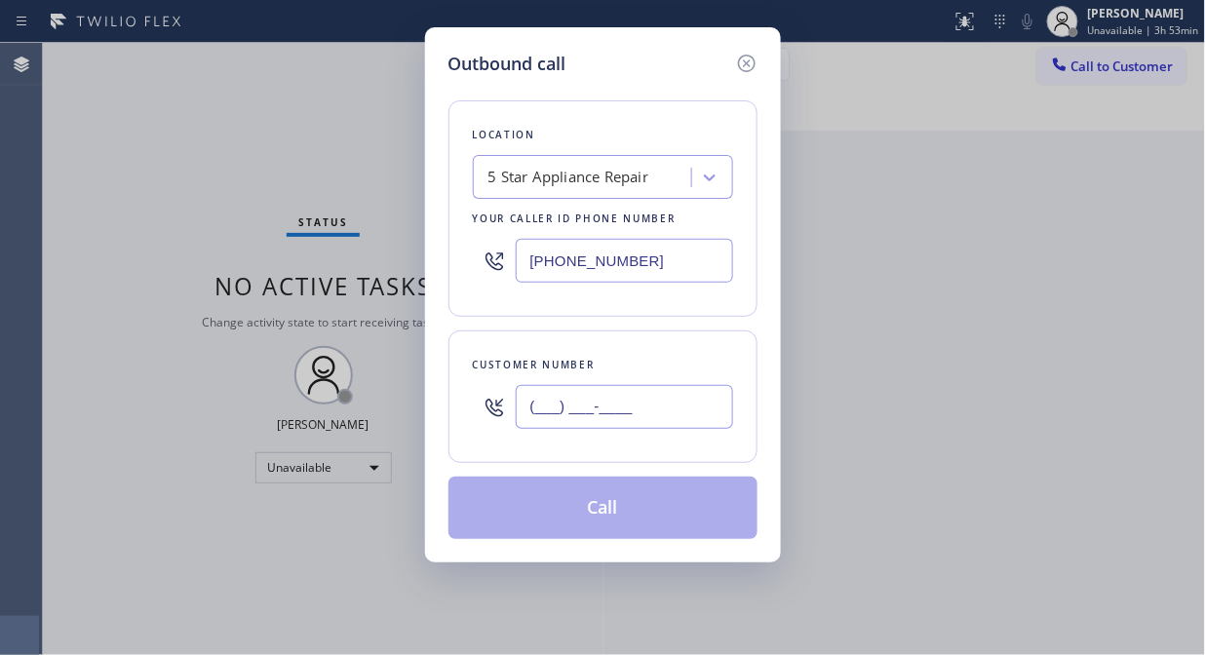
click at [615, 414] on input "(___) ___-____" at bounding box center [624, 407] width 217 height 44
paste input "818) 414-2131"
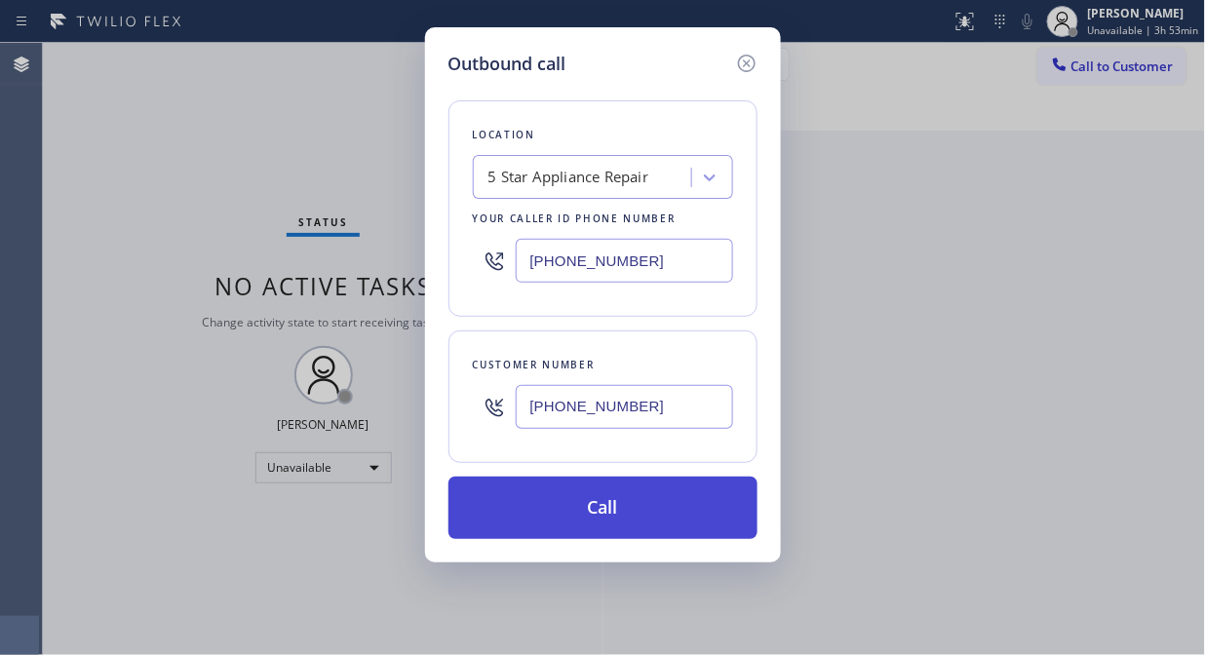
type input "[PHONE_NUMBER]"
click at [607, 521] on button "Call" at bounding box center [602, 508] width 309 height 62
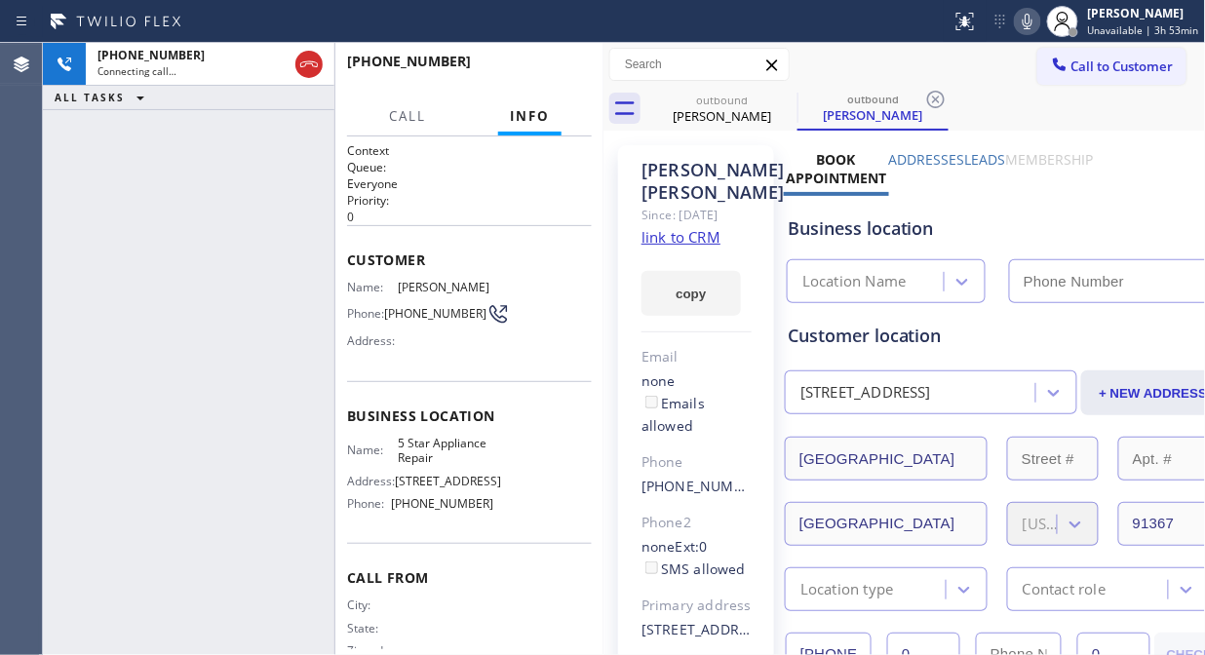
type input "[PHONE_NUMBER]"
click at [1030, 26] on icon at bounding box center [1027, 21] width 23 height 23
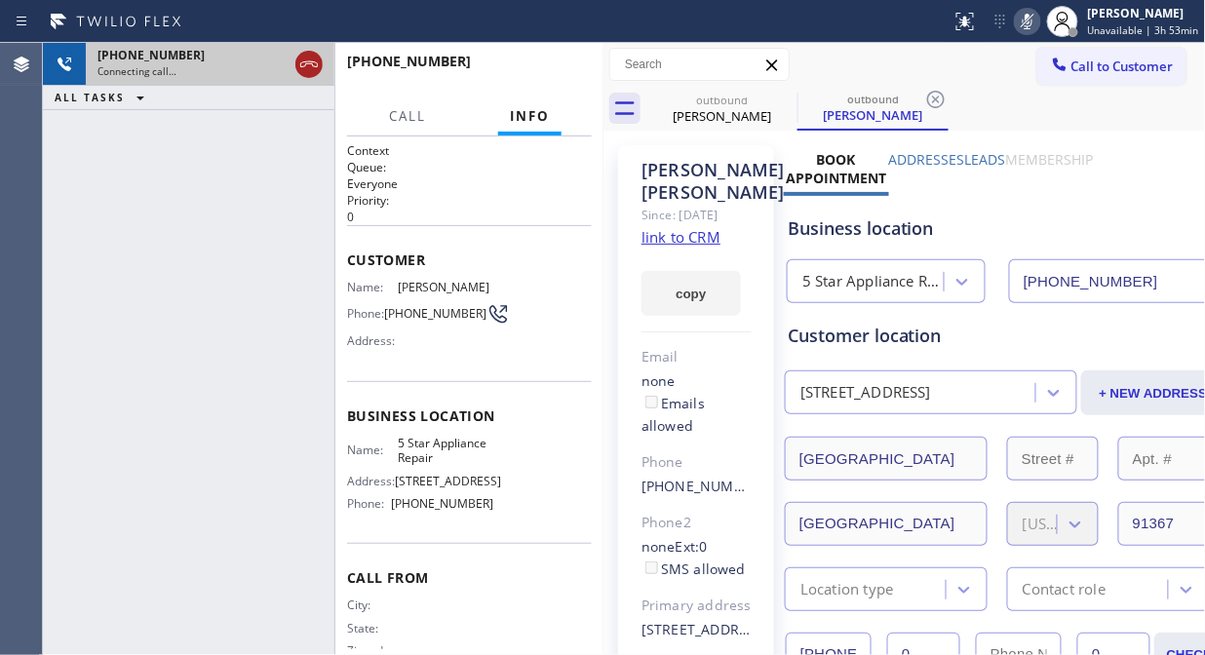
click at [312, 66] on icon at bounding box center [308, 64] width 23 height 23
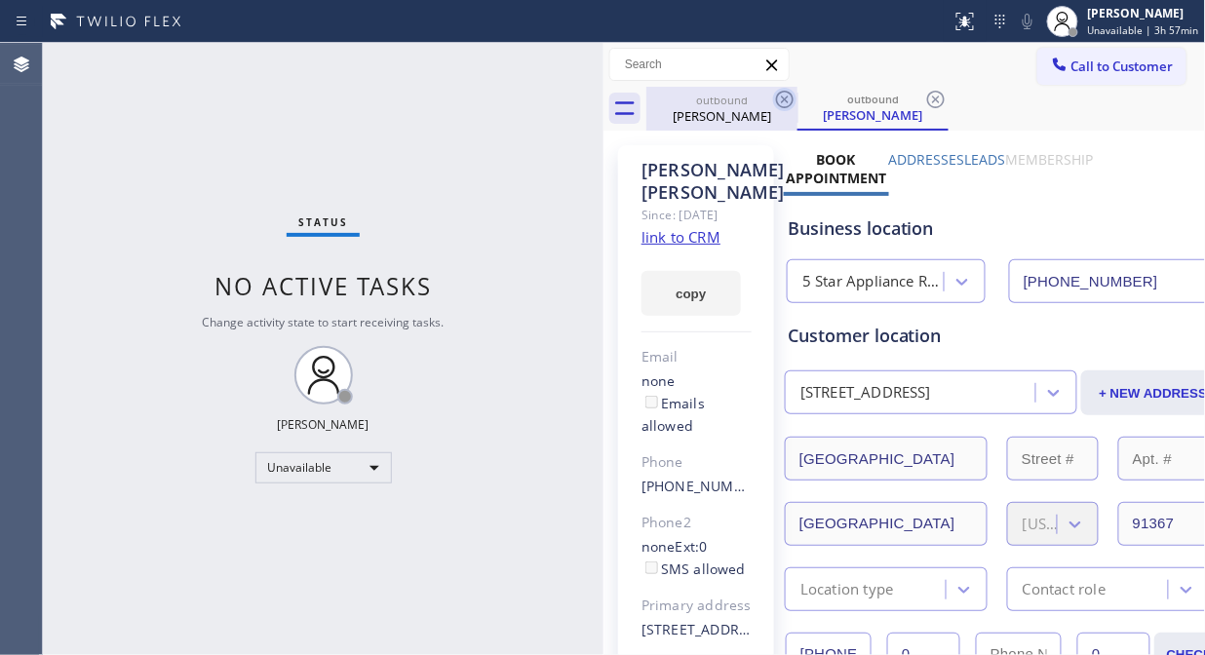
click at [777, 99] on icon at bounding box center [784, 99] width 23 height 23
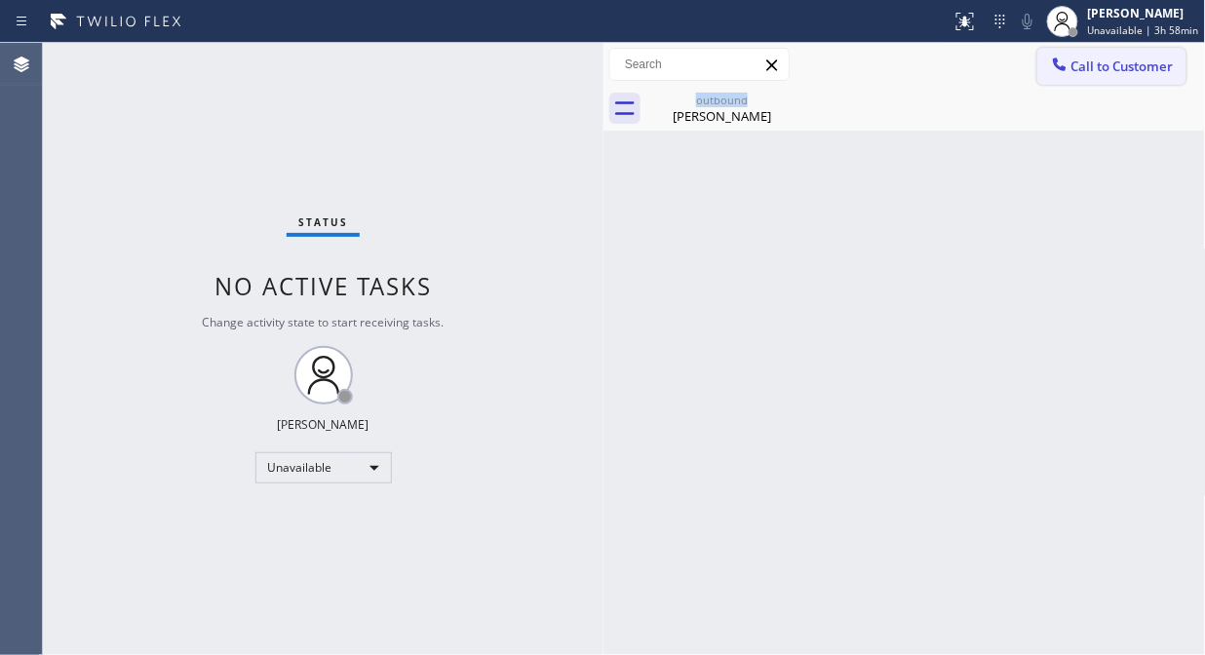
click at [1064, 63] on icon at bounding box center [1059, 64] width 19 height 19
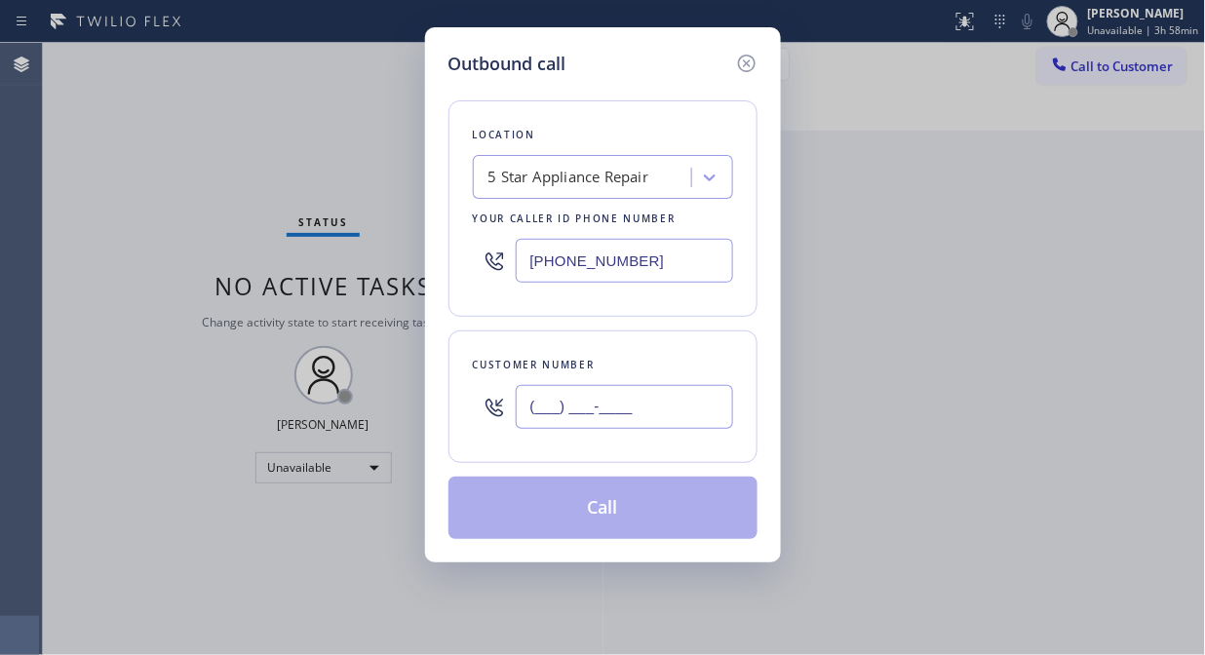
click at [639, 429] on input "(___) ___-____" at bounding box center [624, 407] width 217 height 44
paste input "559) 313-1038"
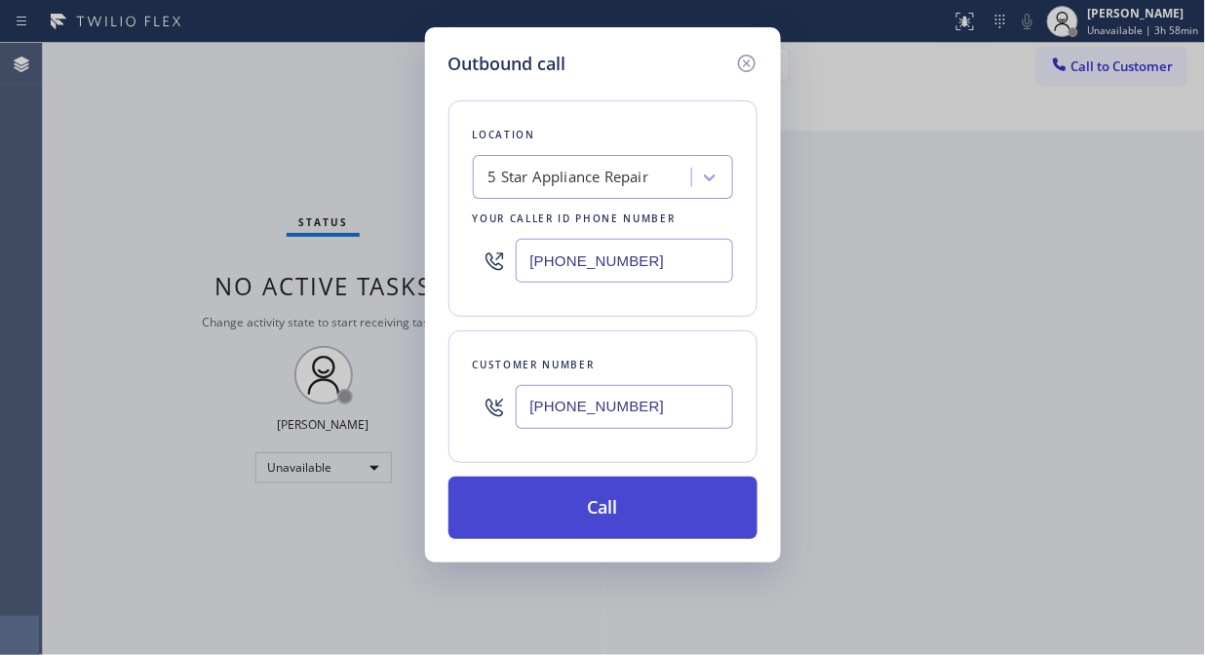
type input "[PHONE_NUMBER]"
click at [637, 515] on button "Call" at bounding box center [602, 508] width 309 height 62
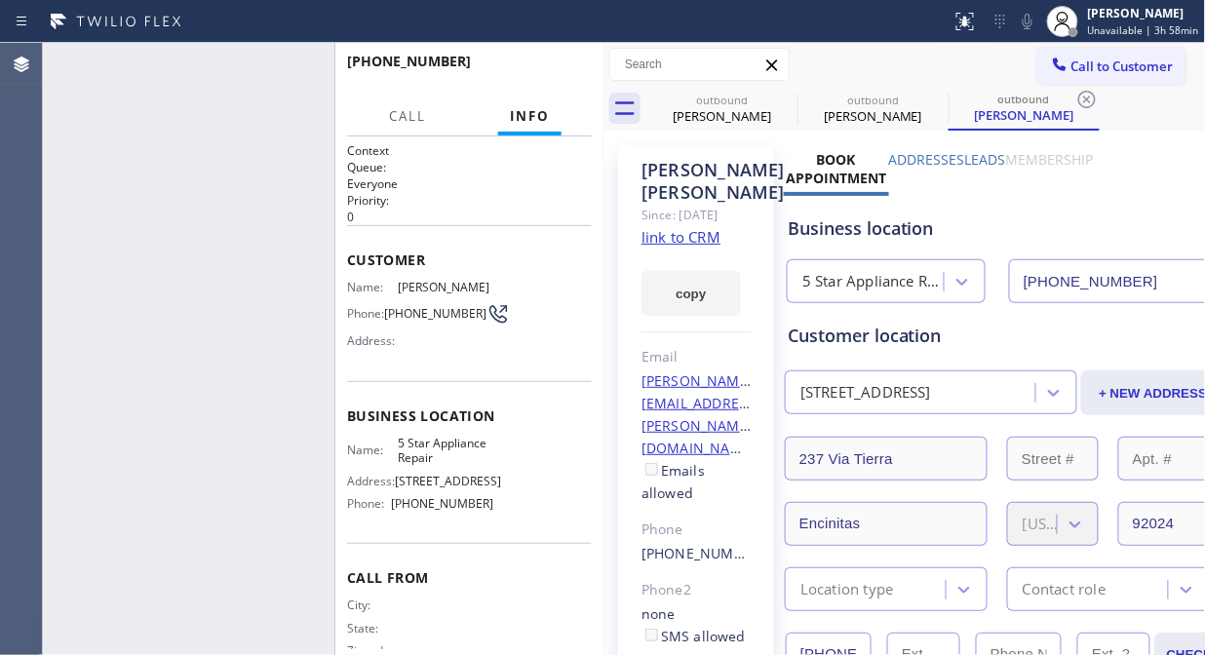
type input "[PHONE_NUMBER]"
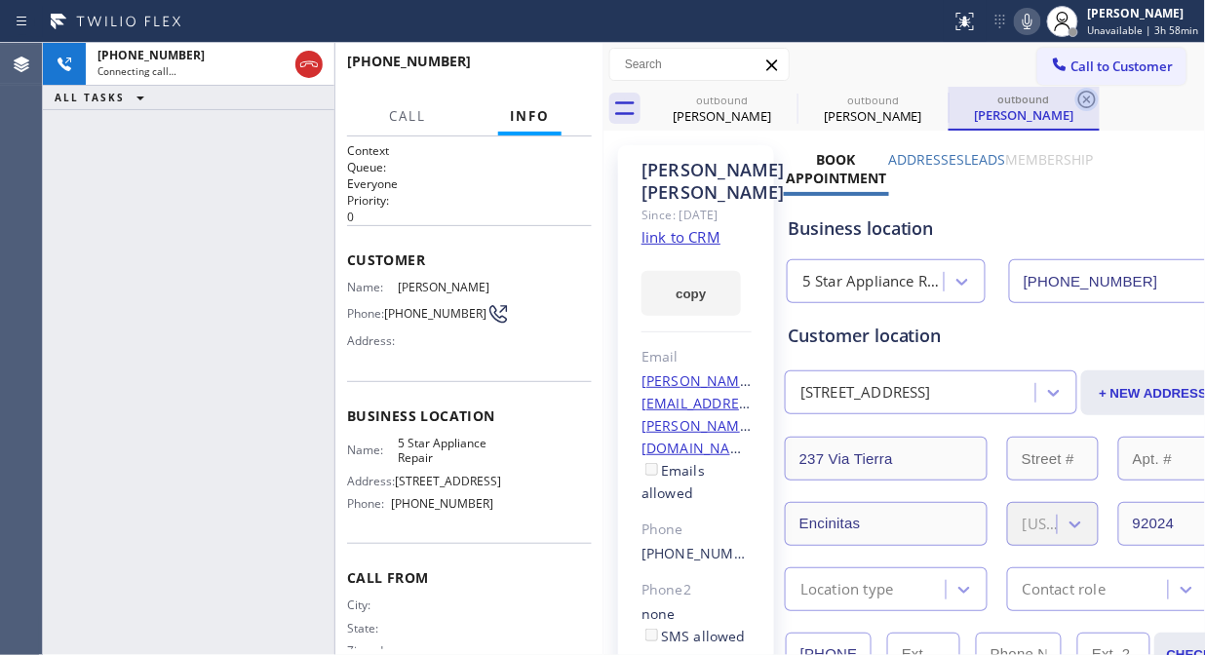
click at [0, 0] on icon at bounding box center [0, 0] width 0 height 0
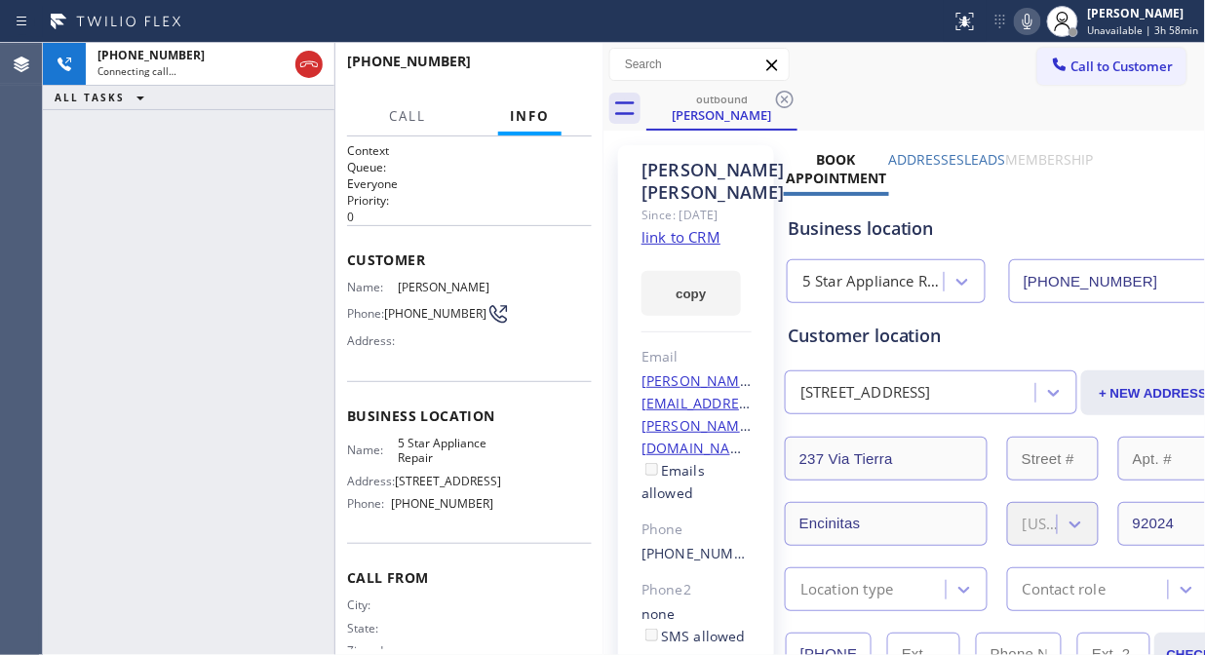
click at [261, 241] on div "[PHONE_NUMBER] Connecting call… ALL TASKS ALL TASKS ACTIVE TASKS TASKS IN WRAP …" at bounding box center [188, 349] width 291 height 612
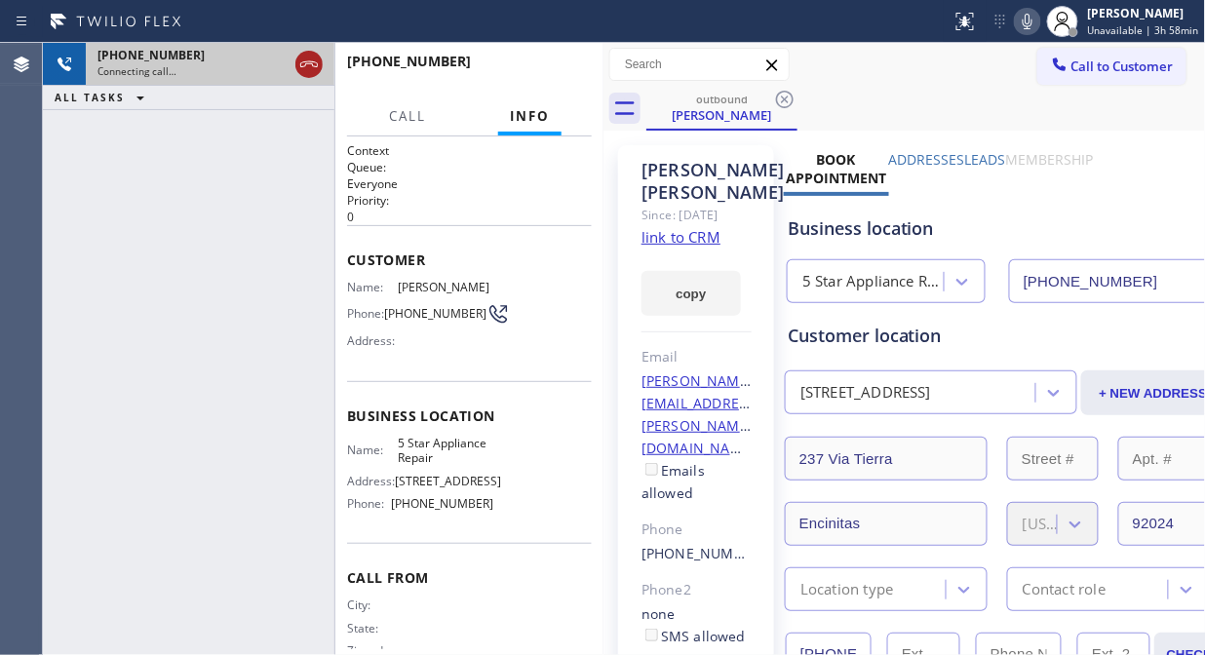
click at [306, 66] on icon at bounding box center [308, 64] width 23 height 23
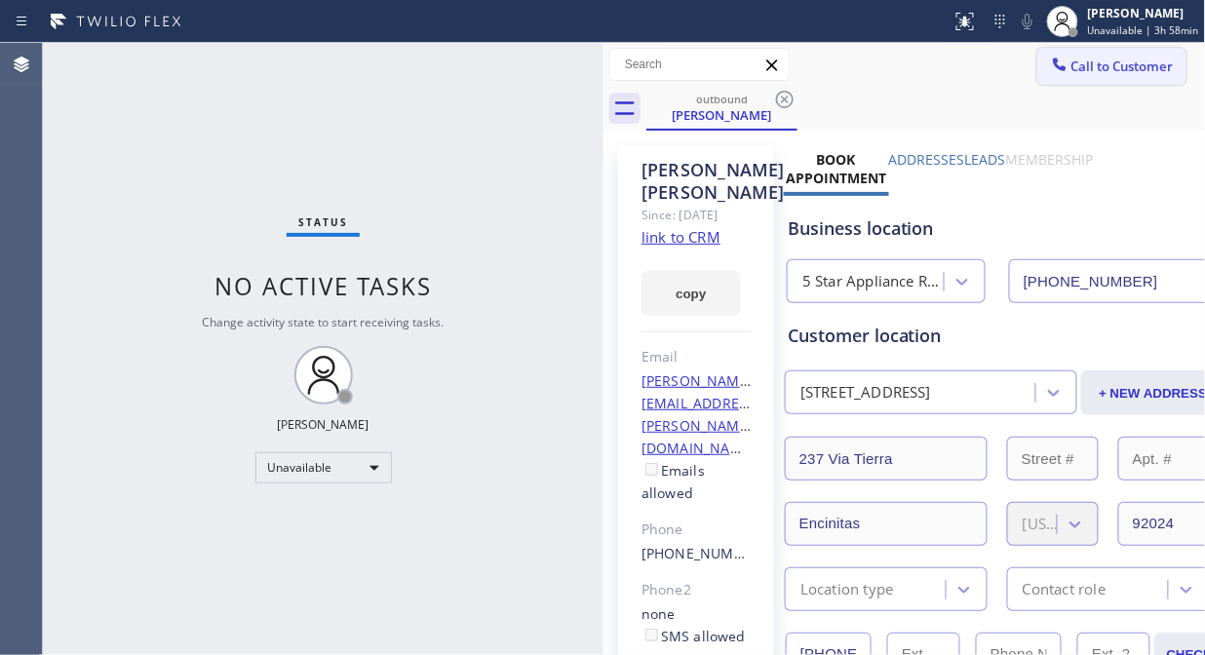
click at [1063, 53] on button "Call to Customer" at bounding box center [1111, 66] width 149 height 37
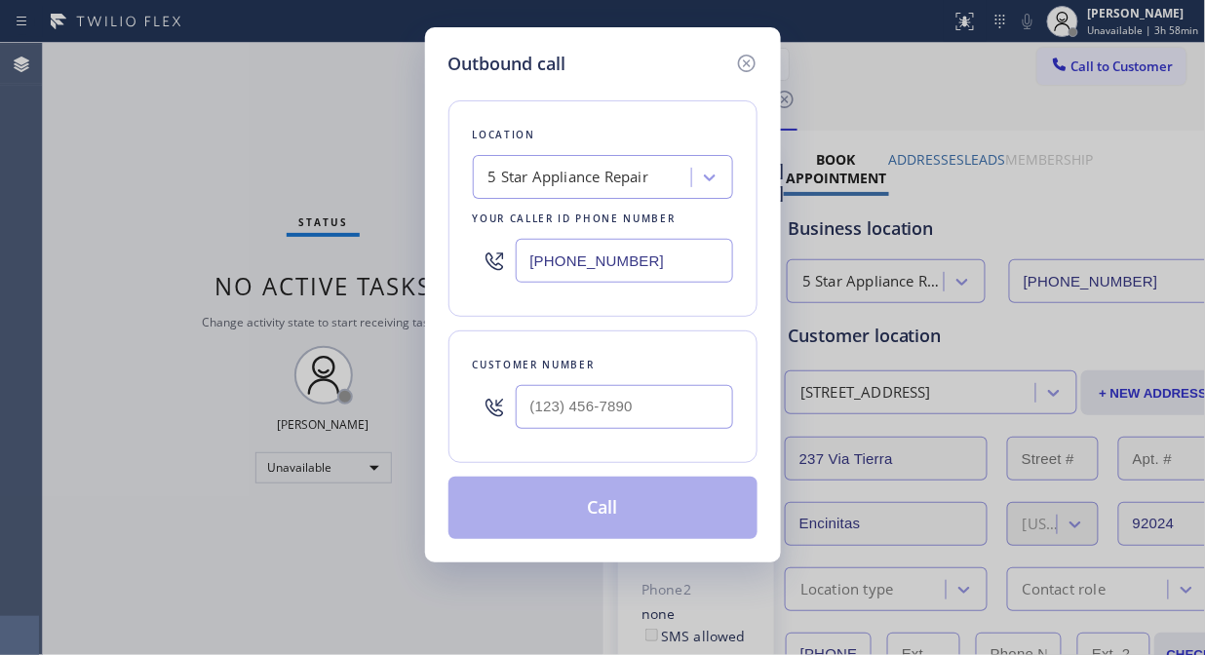
click at [605, 410] on input "text" at bounding box center [624, 407] width 217 height 44
click at [534, 407] on input "(___) ___-____" at bounding box center [624, 407] width 217 height 44
paste input "858) 454-7056"
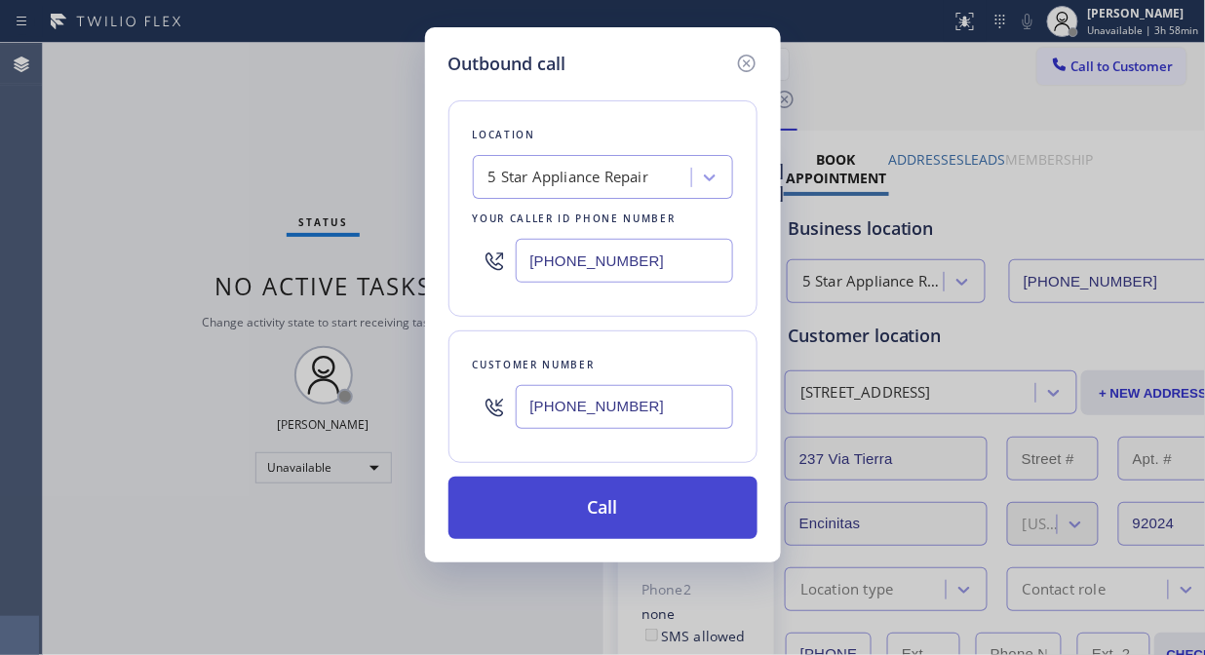
type input "[PHONE_NUMBER]"
click at [614, 507] on button "Call" at bounding box center [602, 508] width 309 height 62
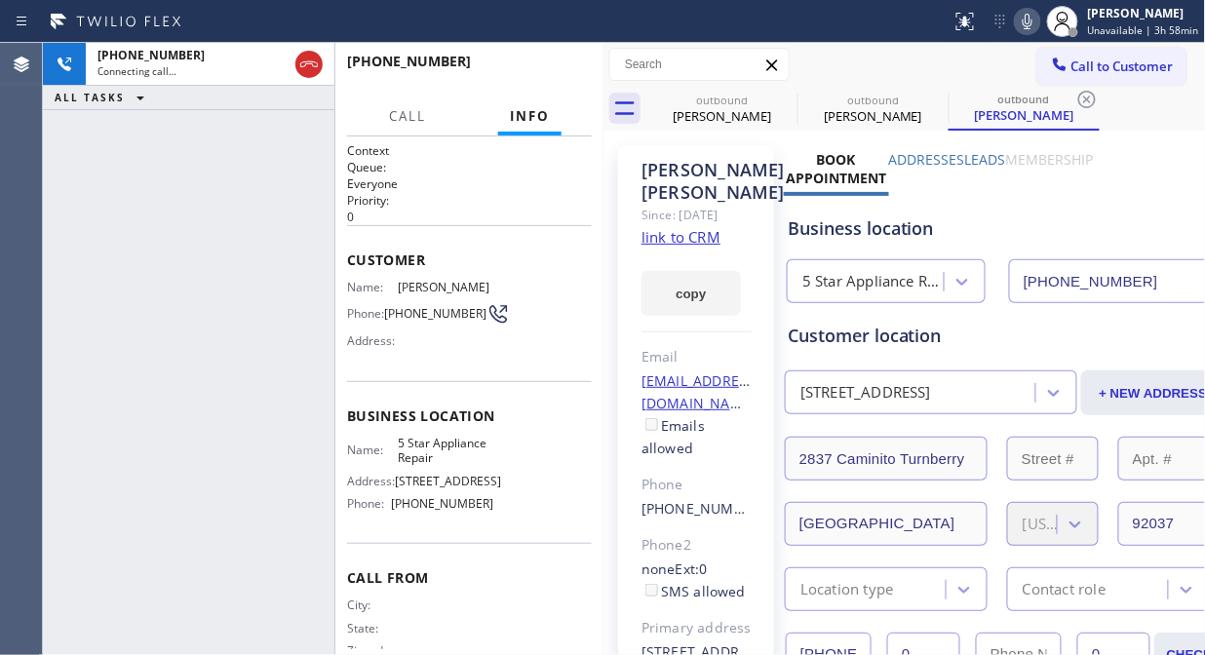
type input "[PHONE_NUMBER]"
click at [503, 65] on button "HANG UP" at bounding box center [546, 70] width 91 height 27
click at [513, 65] on button "HANG UP" at bounding box center [546, 70] width 91 height 27
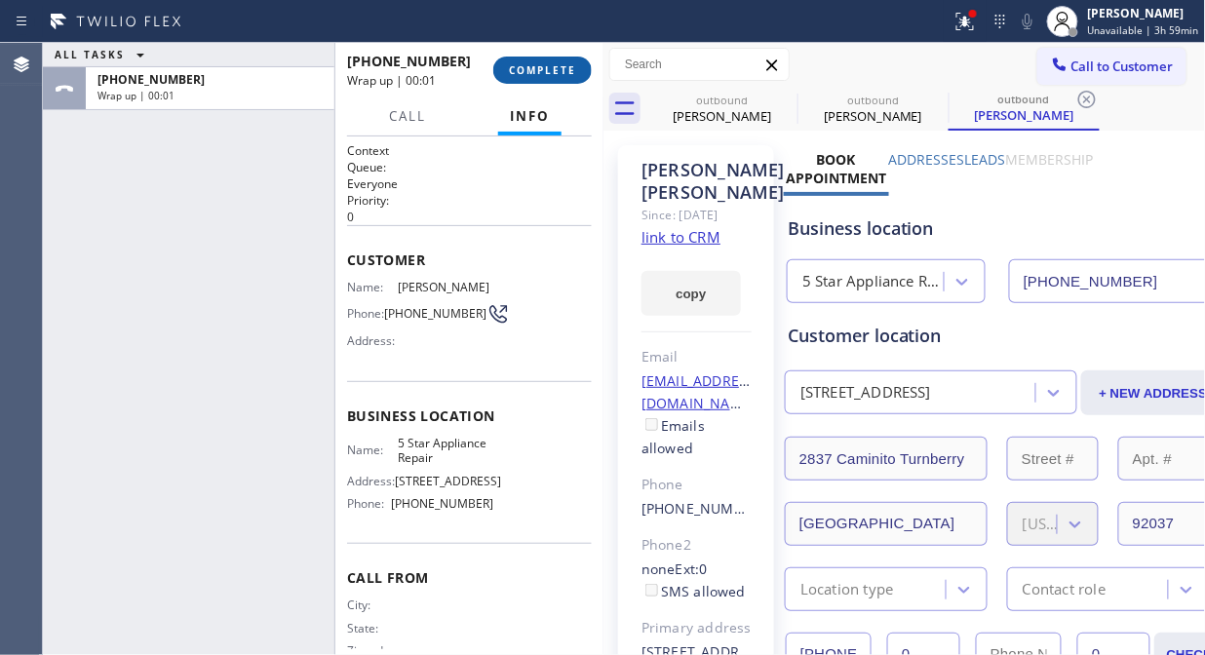
click at [514, 65] on span "COMPLETE" at bounding box center [542, 70] width 67 height 14
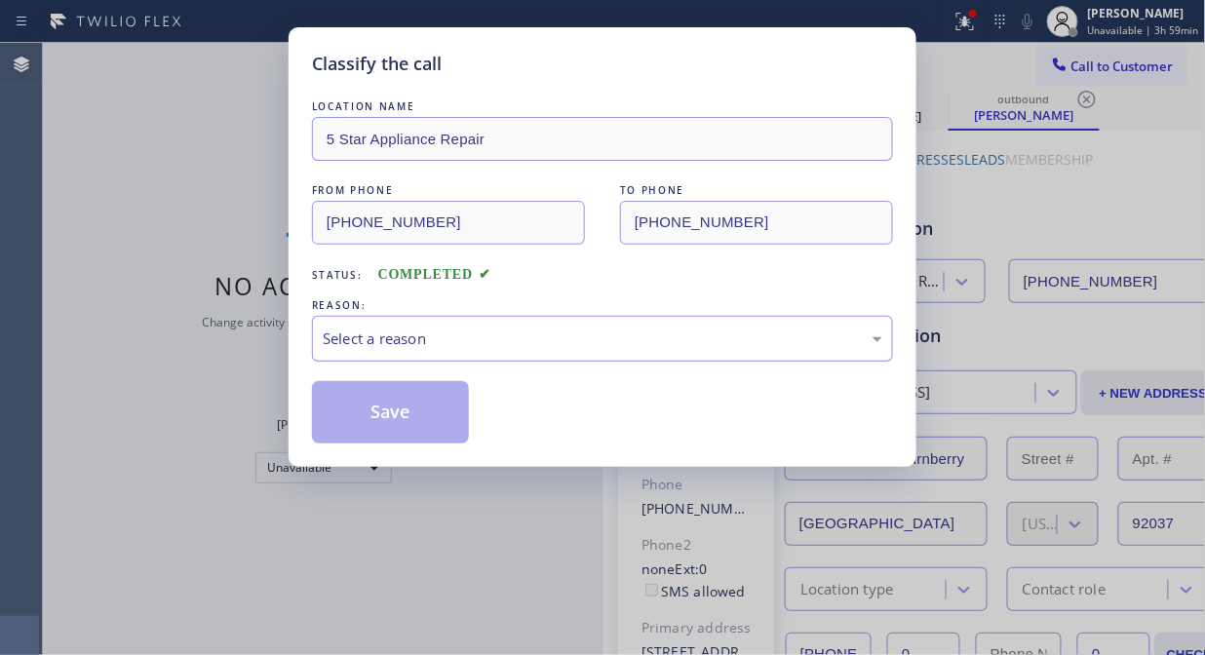
click at [513, 336] on div "Select a reason" at bounding box center [603, 339] width 560 height 22
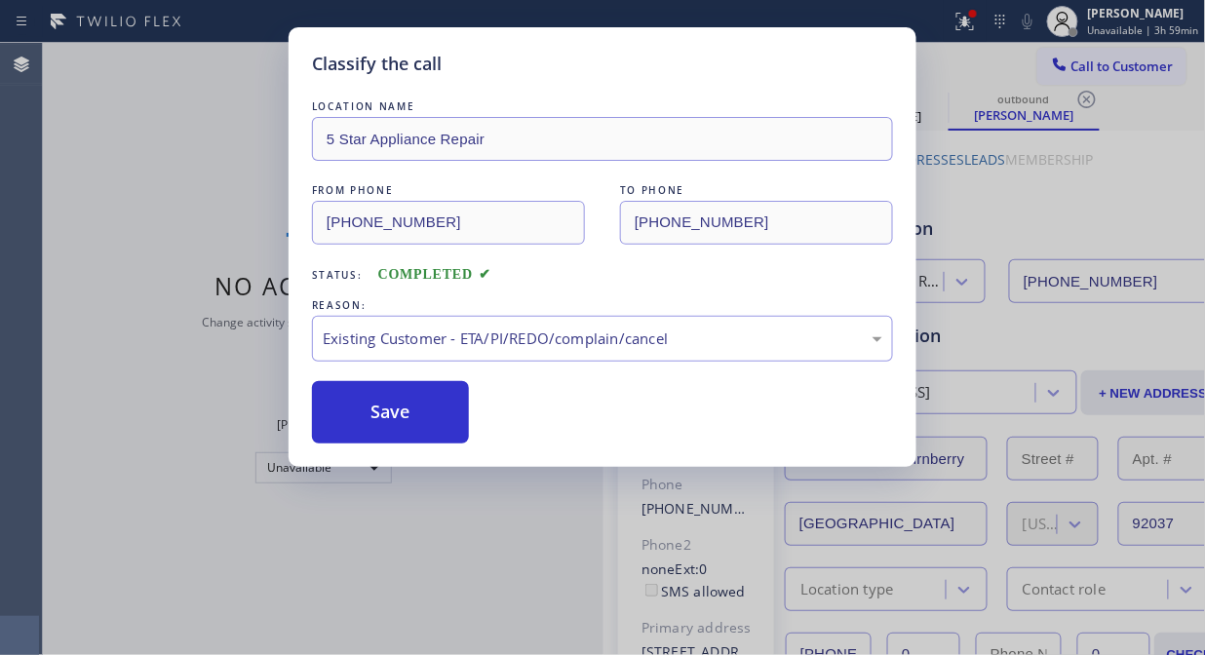
click at [450, 411] on button "Save" at bounding box center [390, 412] width 157 height 62
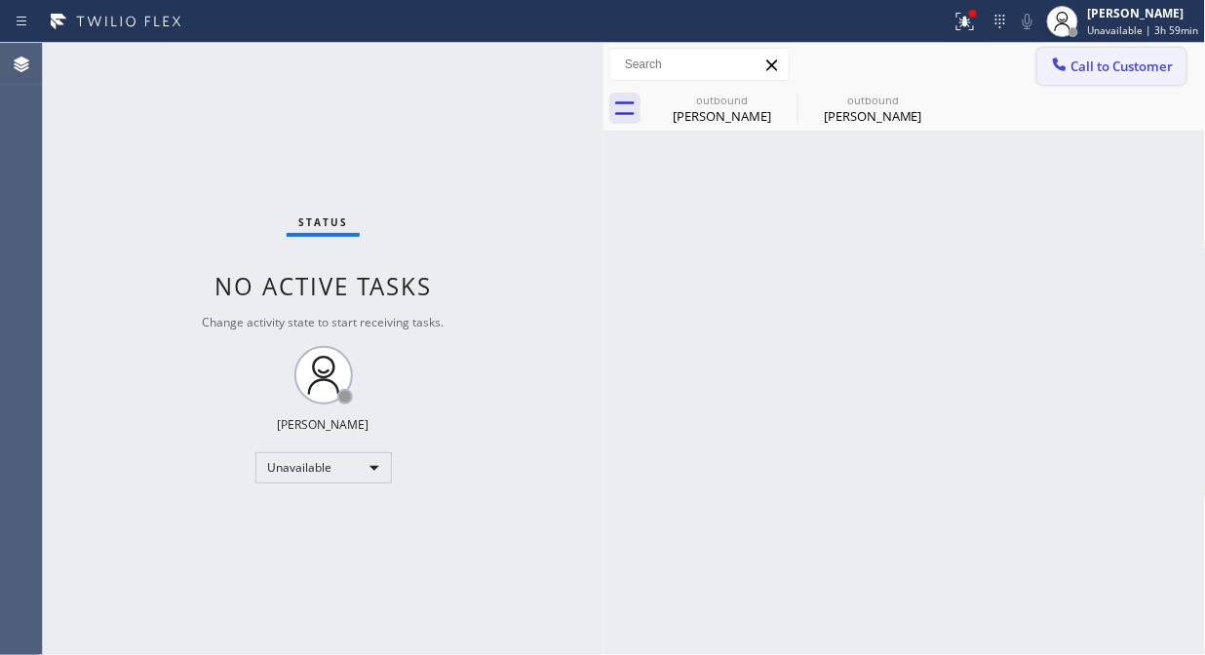
click at [1113, 71] on span "Call to Customer" at bounding box center [1122, 67] width 102 height 18
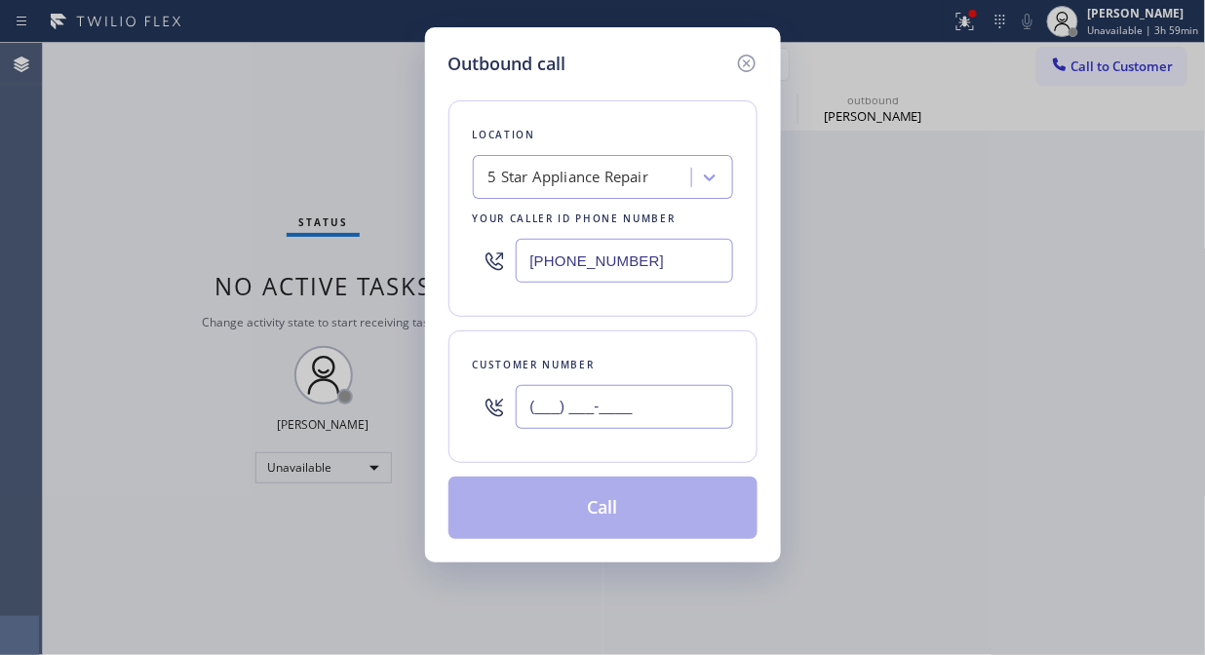
click at [702, 398] on input "(___) ___-____" at bounding box center [624, 407] width 217 height 44
paste input "305) 606-9267"
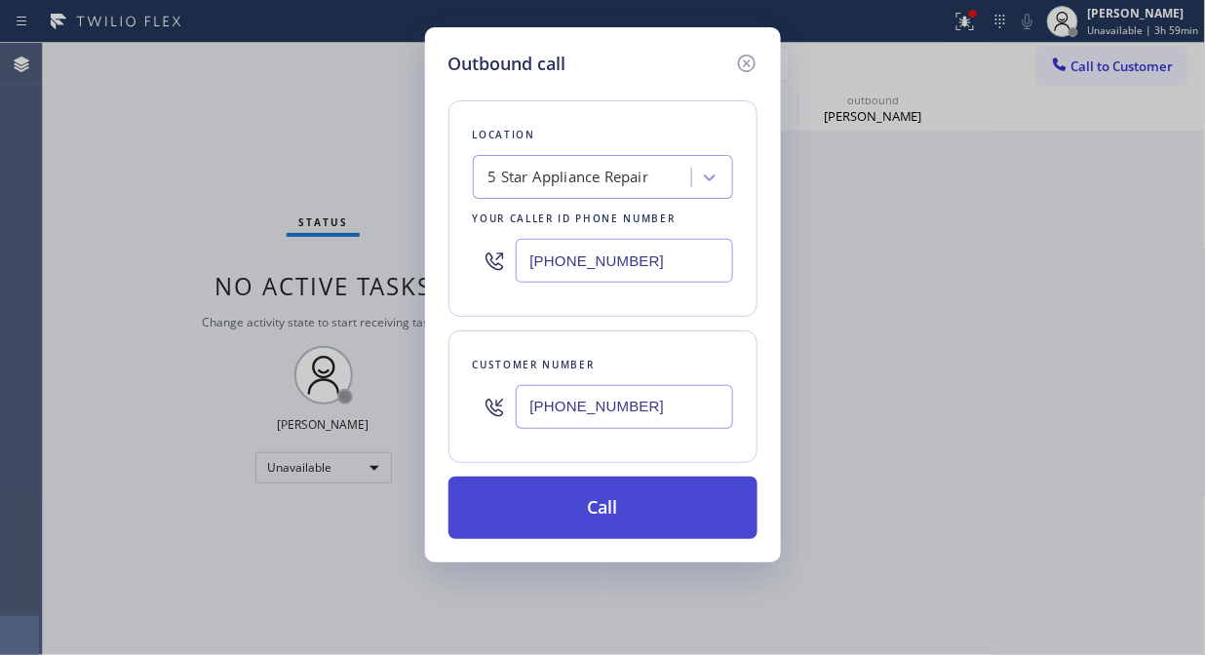
type input "[PHONE_NUMBER]"
click at [659, 509] on button "Call" at bounding box center [602, 508] width 309 height 62
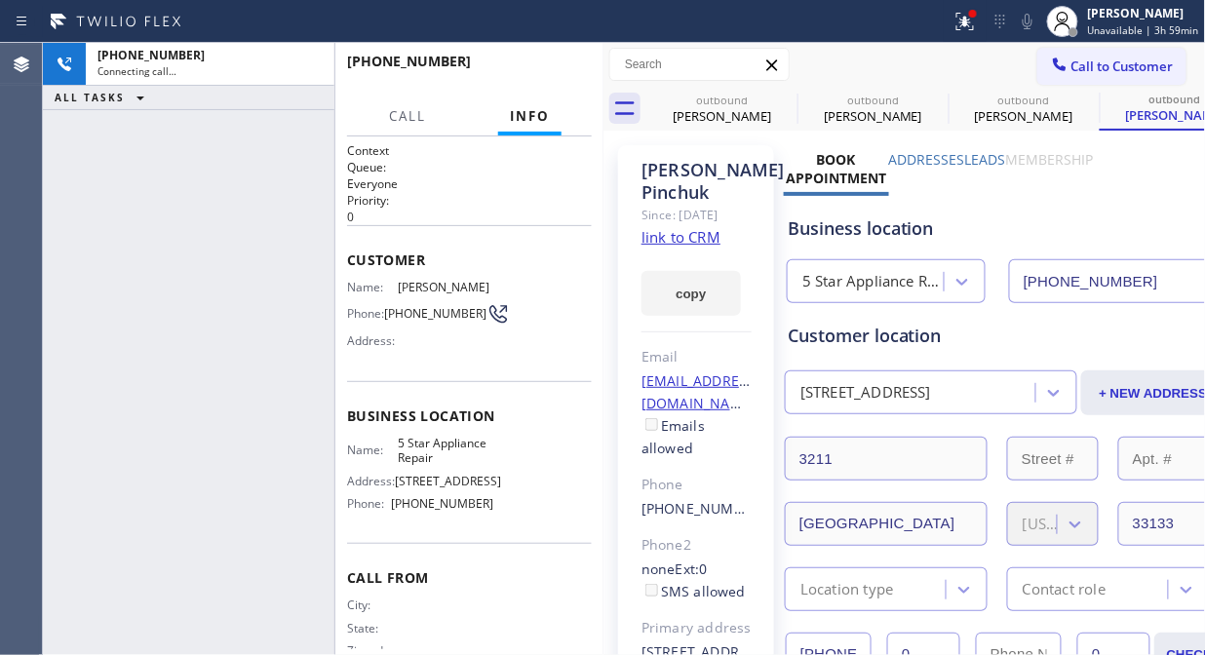
type input "[PHONE_NUMBER]"
drag, startPoint x: 298, startPoint y: 63, endPoint x: 449, endPoint y: 13, distance: 159.4
click at [299, 63] on icon at bounding box center [308, 64] width 23 height 23
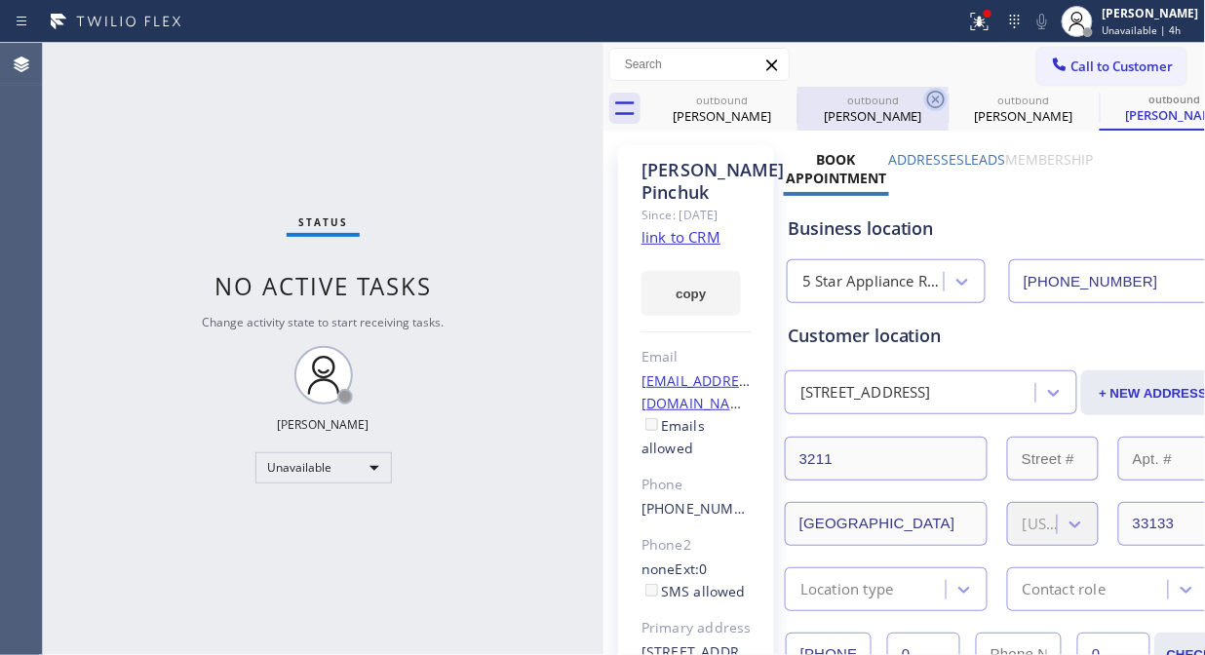
click at [0, 0] on icon at bounding box center [0, 0] width 0 height 0
click at [924, 100] on icon at bounding box center [935, 99] width 23 height 23
click at [0, 0] on icon at bounding box center [0, 0] width 0 height 0
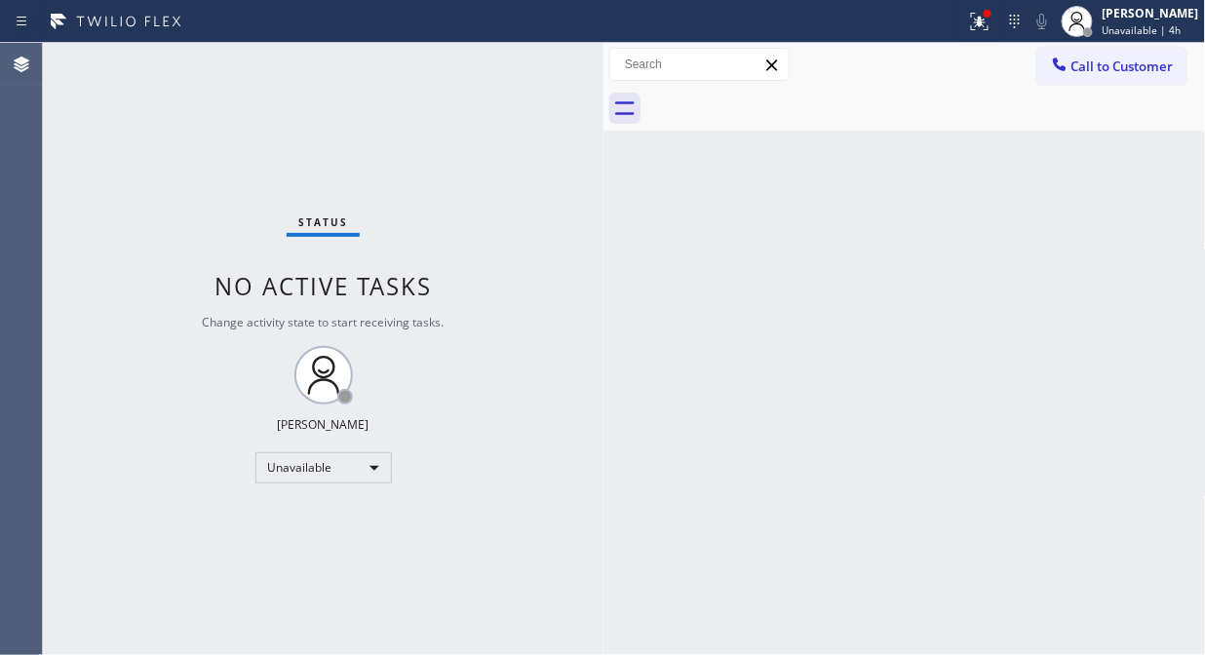
click at [777, 100] on div at bounding box center [926, 109] width 560 height 44
click at [778, 100] on div at bounding box center [926, 109] width 560 height 44
click at [991, 23] on icon at bounding box center [979, 21] width 23 height 23
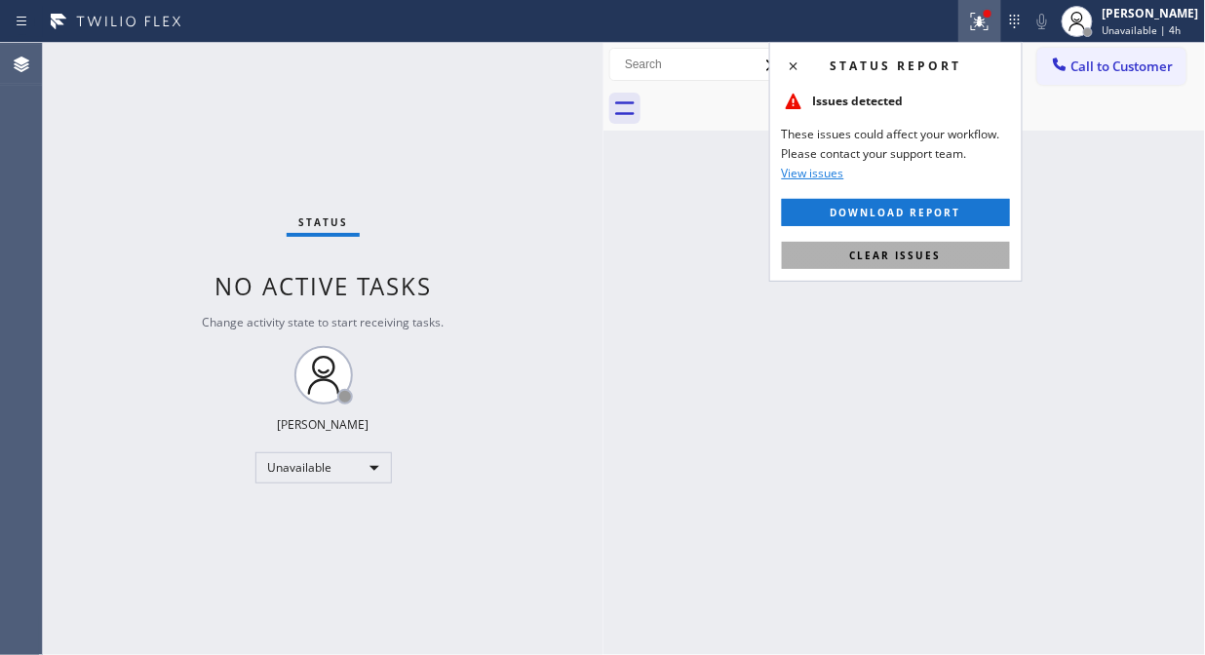
click at [949, 247] on button "Clear issues" at bounding box center [896, 255] width 228 height 27
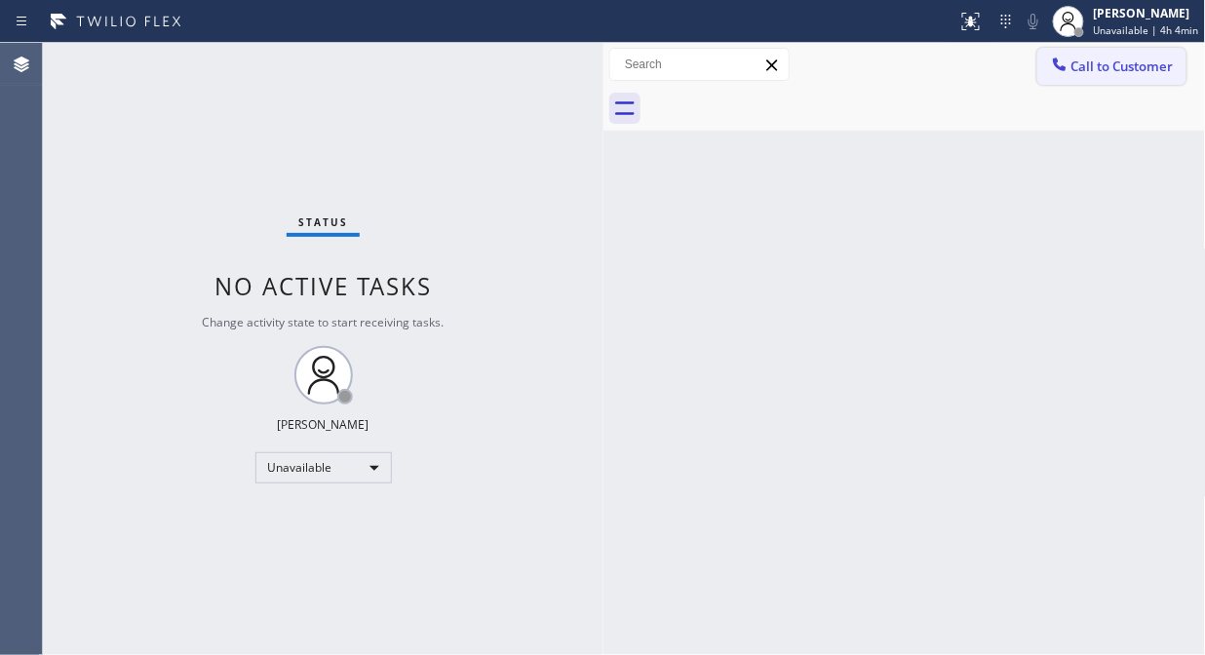
click at [1089, 58] on span "Call to Customer" at bounding box center [1122, 67] width 102 height 18
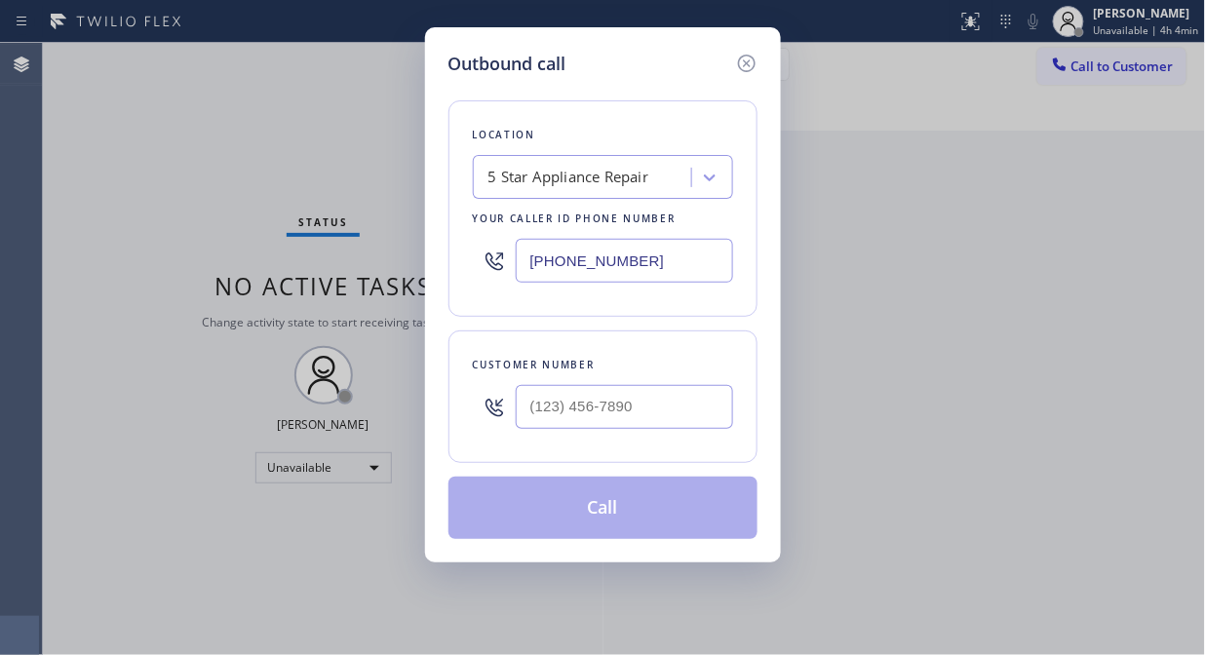
click at [523, 263] on input "[PHONE_NUMBER]" at bounding box center [624, 261] width 217 height 44
paste input "310) 307-3623"
type input "[PHONE_NUMBER]"
click at [532, 403] on input "(___) ___-____" at bounding box center [624, 407] width 217 height 44
paste input "917) 403-1831"
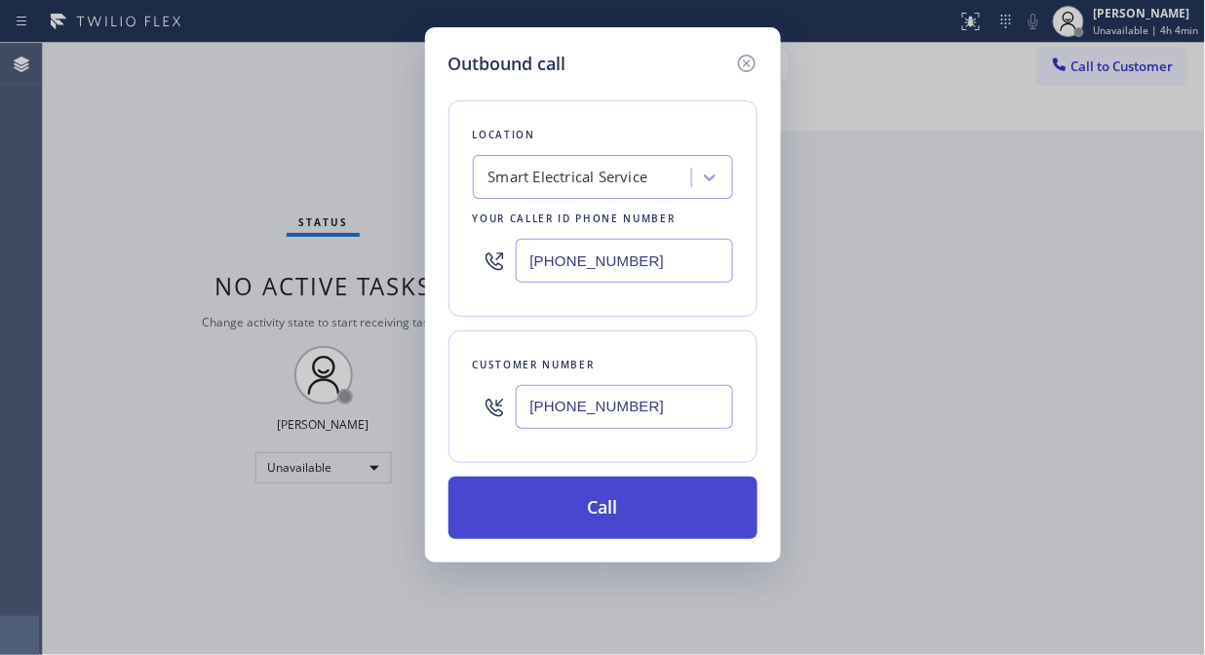
type input "[PHONE_NUMBER]"
click at [611, 511] on button "Call" at bounding box center [602, 508] width 309 height 62
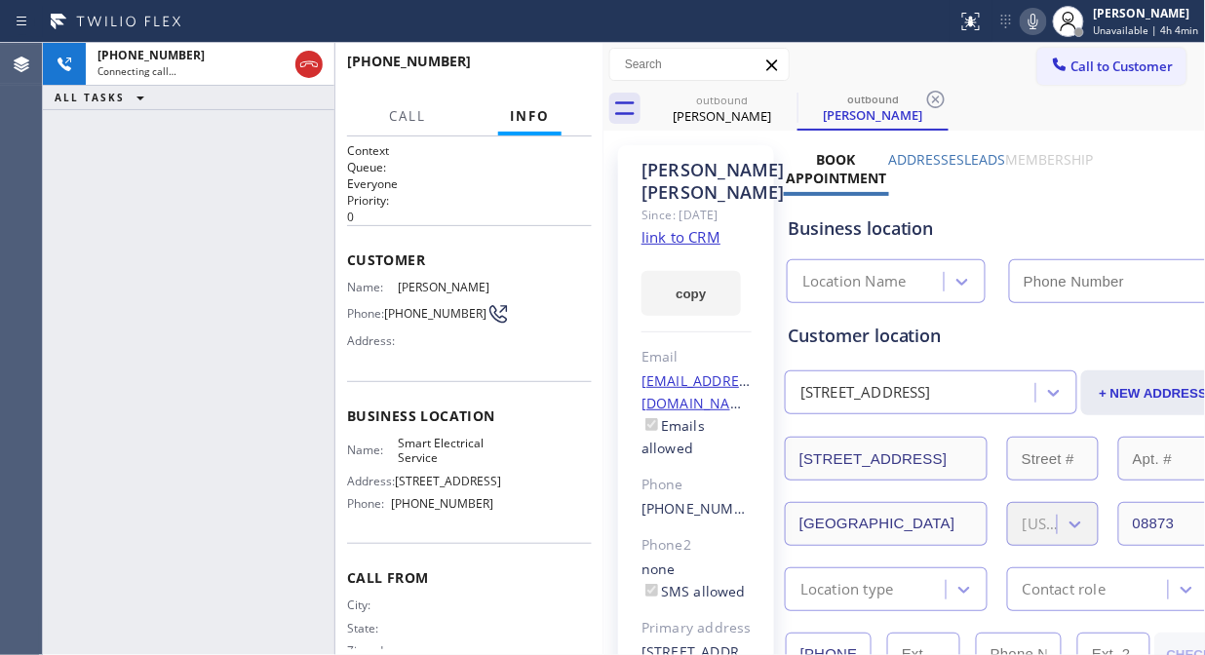
type input "[PHONE_NUMBER]"
click at [1038, 25] on icon at bounding box center [1033, 22] width 10 height 16
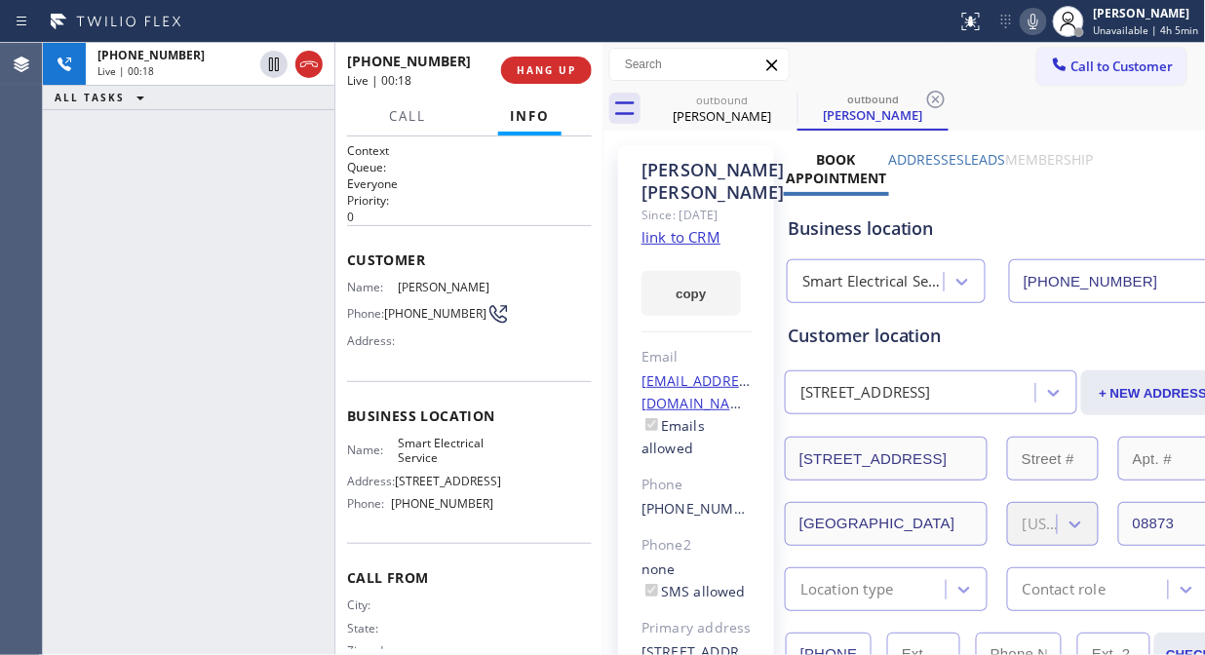
click at [1038, 25] on icon at bounding box center [1033, 22] width 10 height 16
click at [508, 72] on button "HANG UP" at bounding box center [546, 70] width 91 height 27
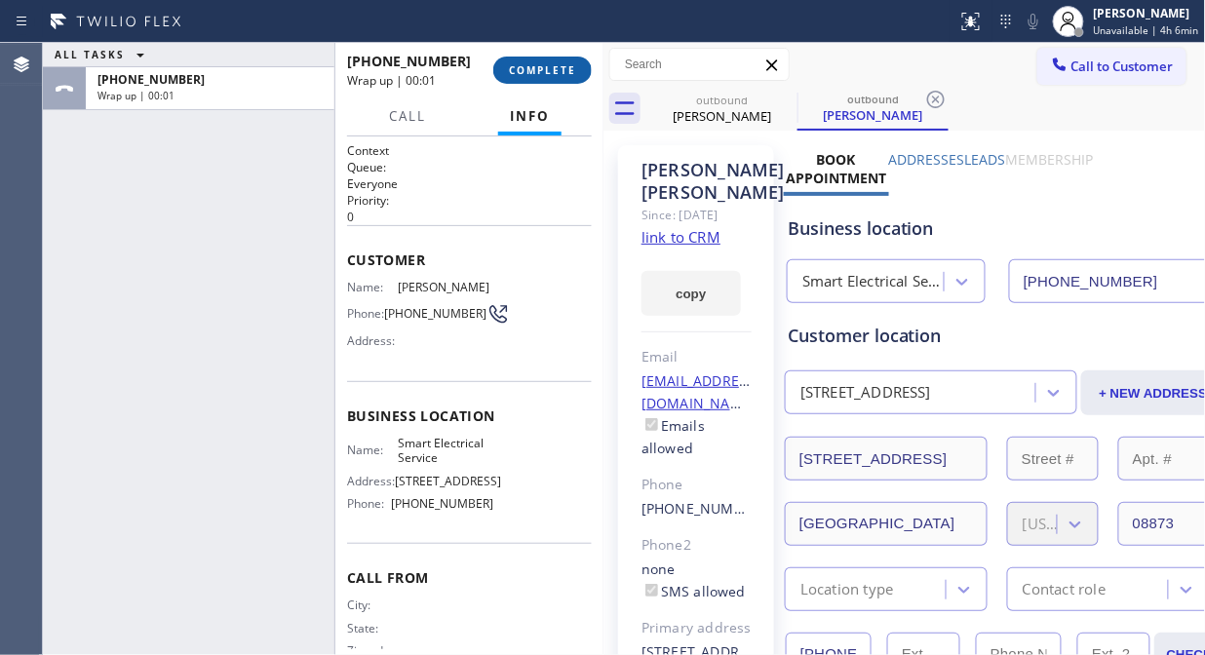
click at [533, 72] on span "COMPLETE" at bounding box center [542, 70] width 67 height 14
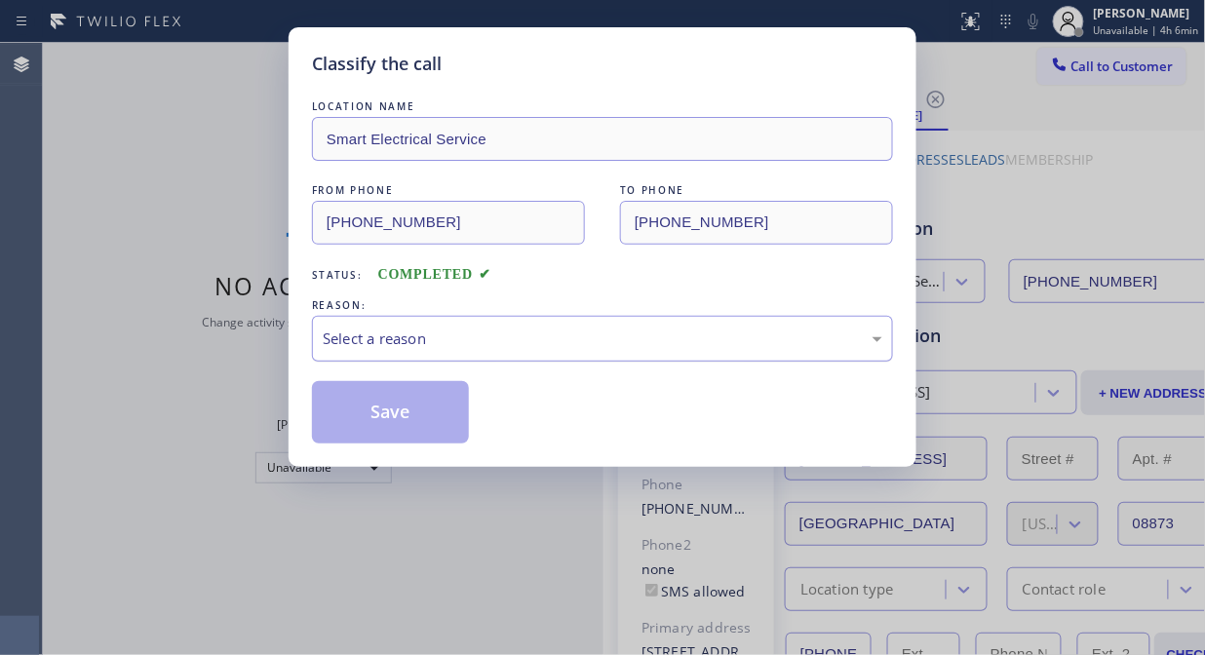
click at [530, 346] on div "Select a reason" at bounding box center [603, 339] width 560 height 22
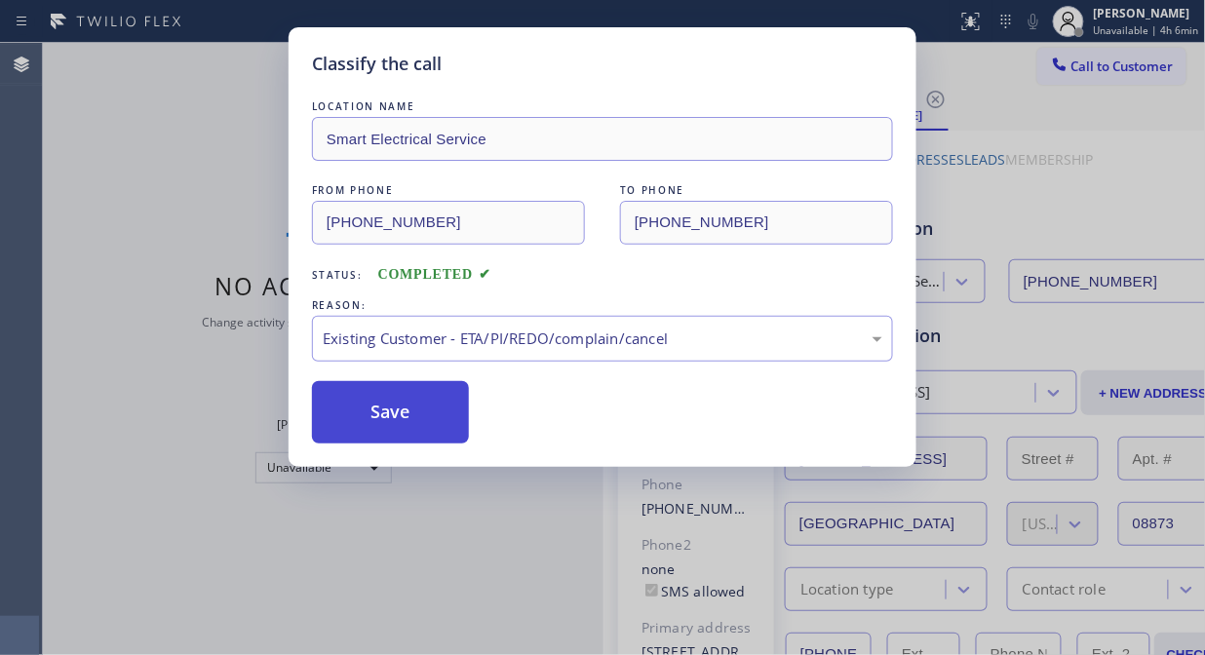
click at [426, 423] on button "Save" at bounding box center [390, 412] width 157 height 62
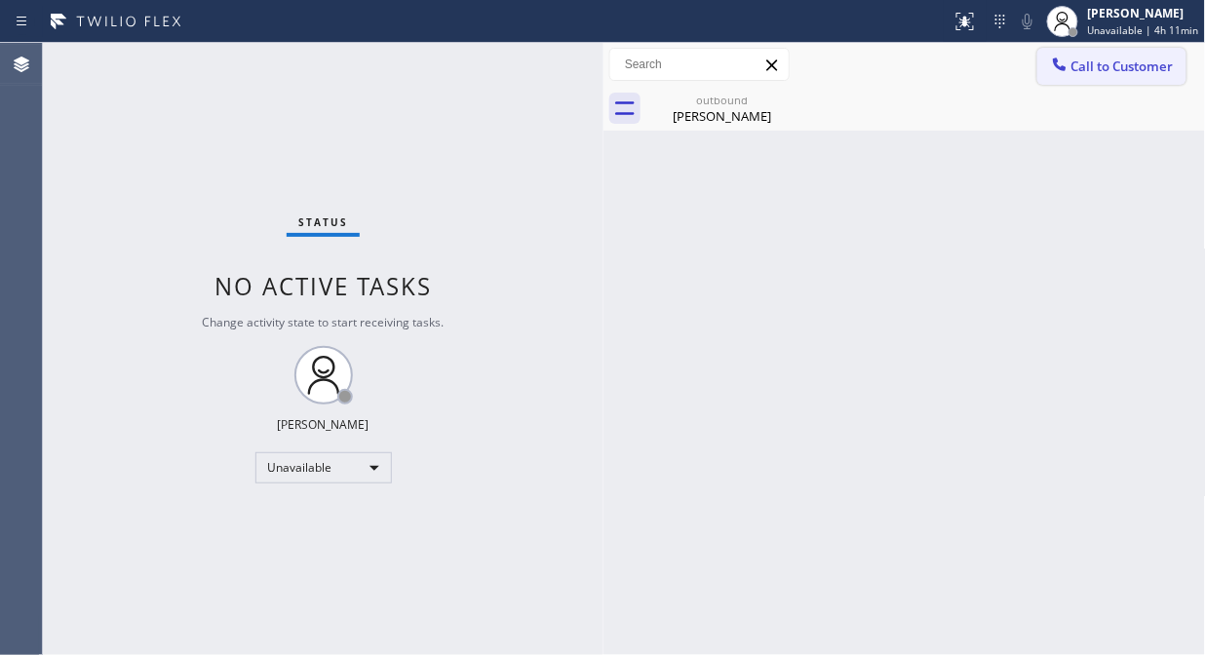
click at [1085, 74] on span "Call to Customer" at bounding box center [1122, 67] width 102 height 18
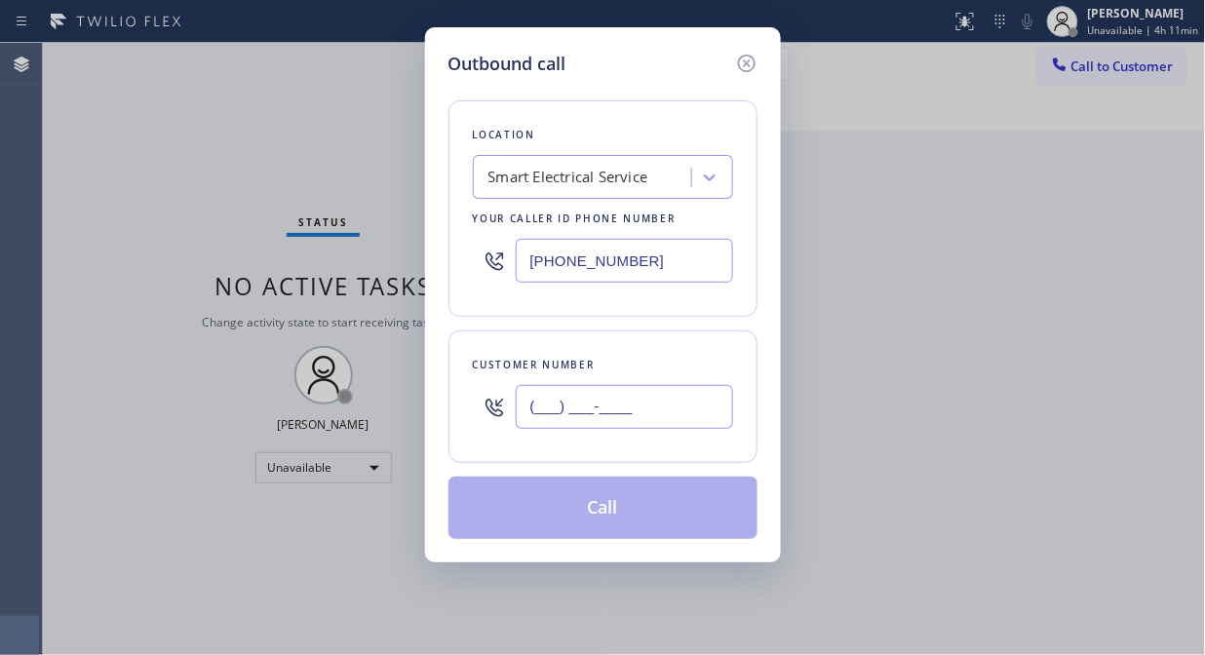
click at [566, 409] on input "(___) ___-____" at bounding box center [624, 407] width 217 height 44
paste input "917) 403-1831"
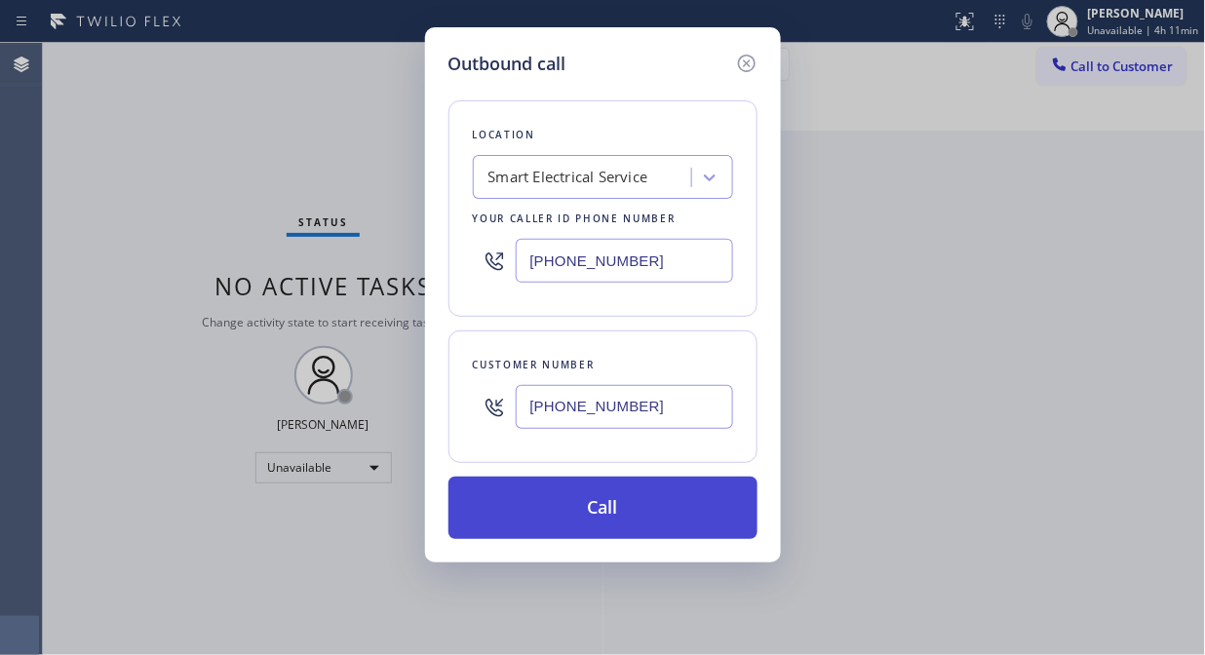
type input "[PHONE_NUMBER]"
click at [601, 497] on button "Call" at bounding box center [602, 508] width 309 height 62
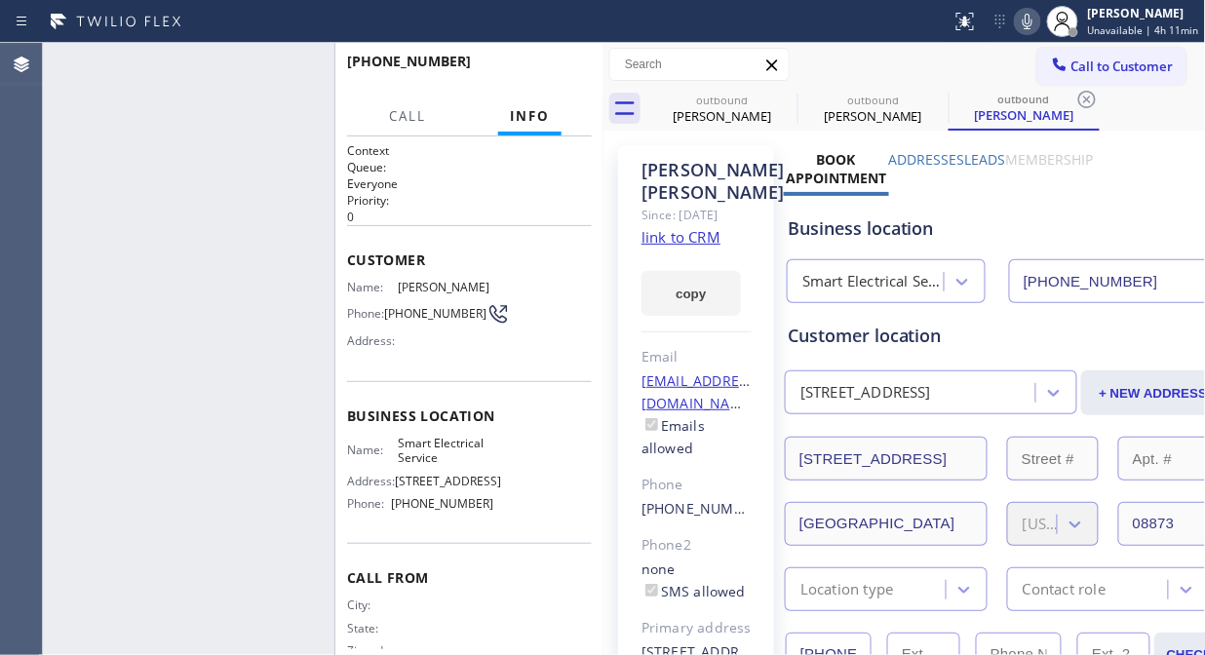
type input "[PHONE_NUMBER]"
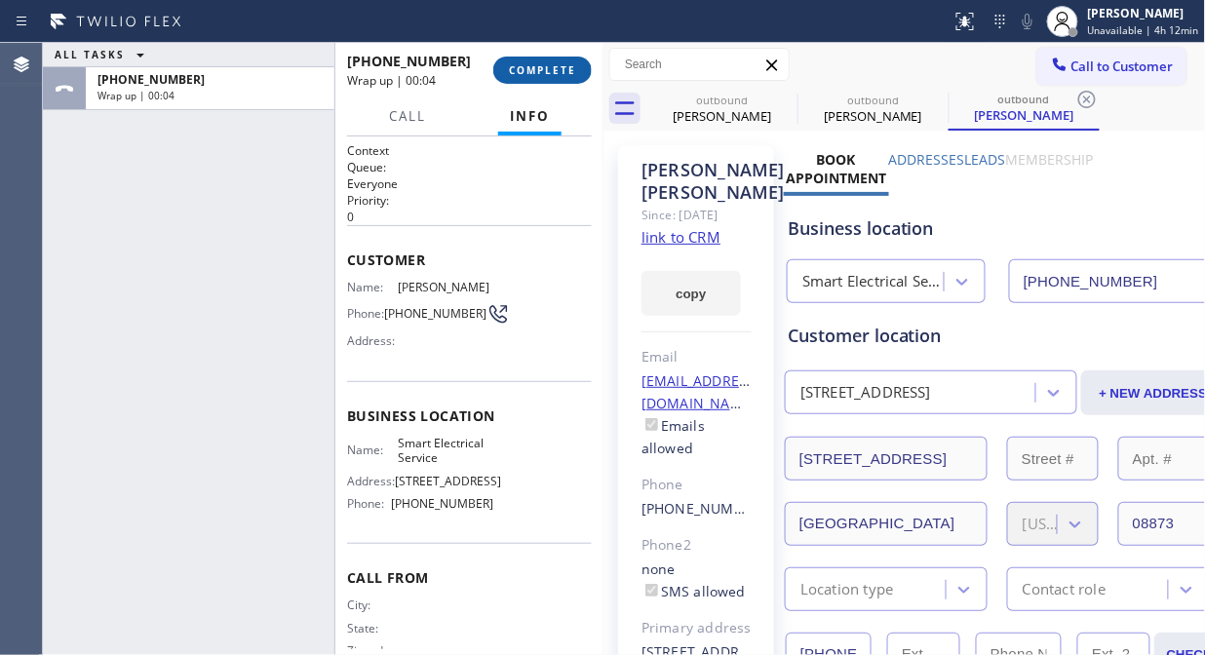
click at [541, 65] on span "COMPLETE" at bounding box center [542, 70] width 67 height 14
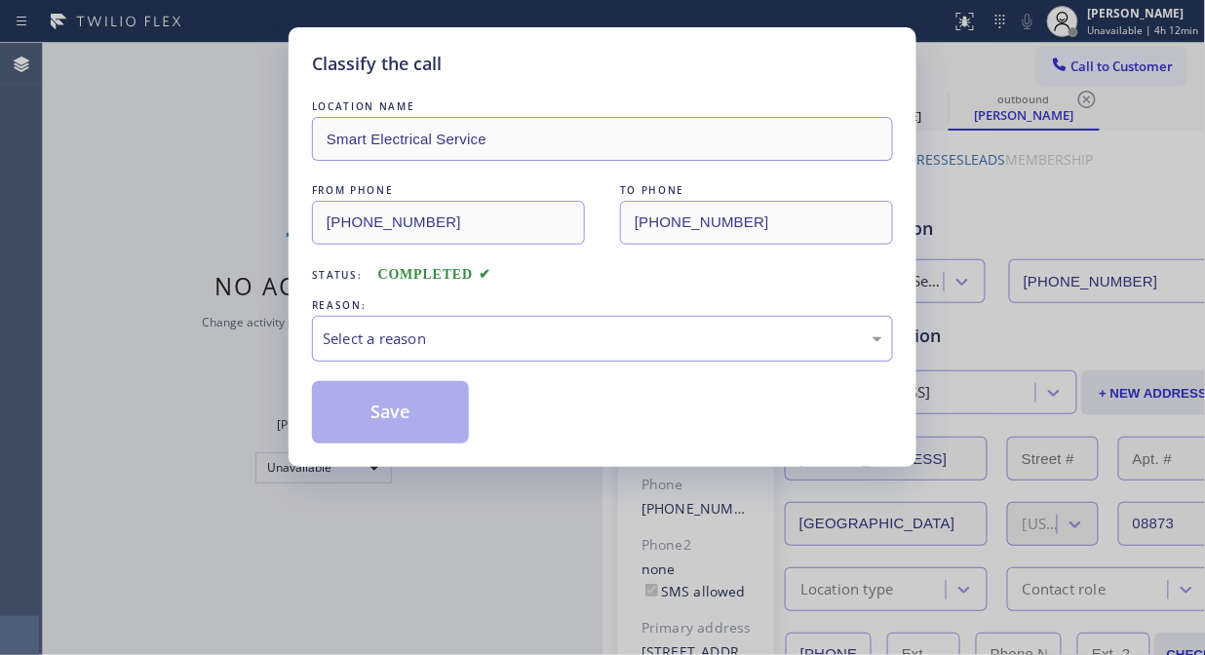
click at [524, 343] on div "Select a reason" at bounding box center [603, 339] width 560 height 22
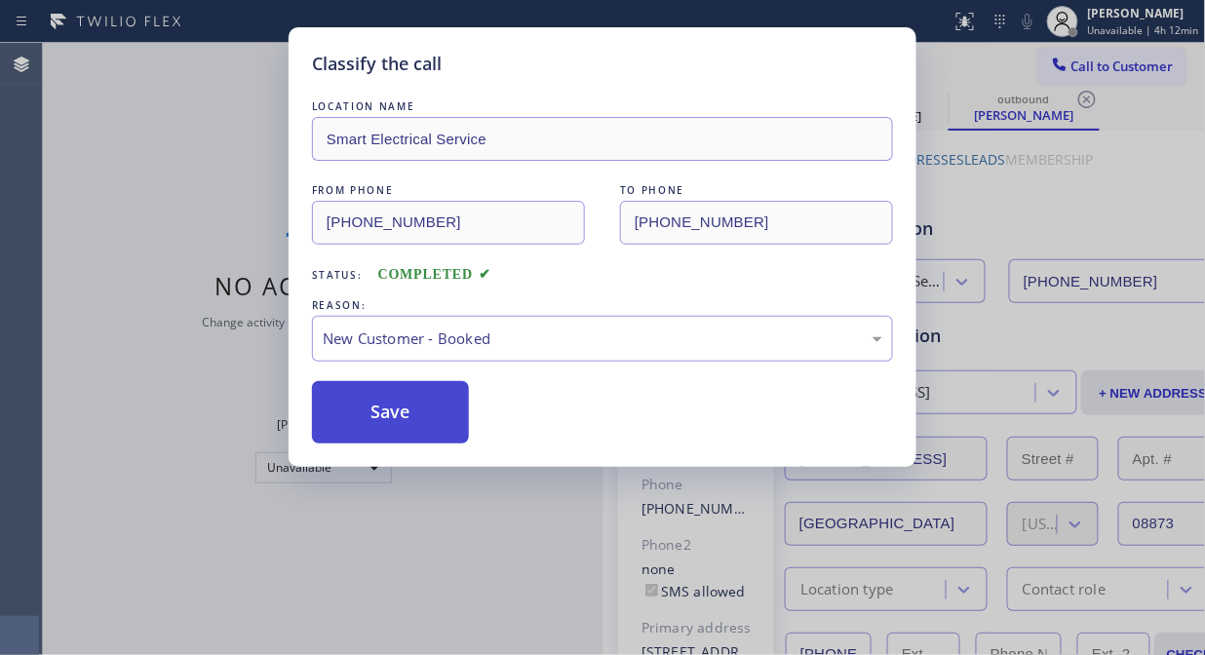
click at [416, 421] on button "Save" at bounding box center [390, 412] width 157 height 62
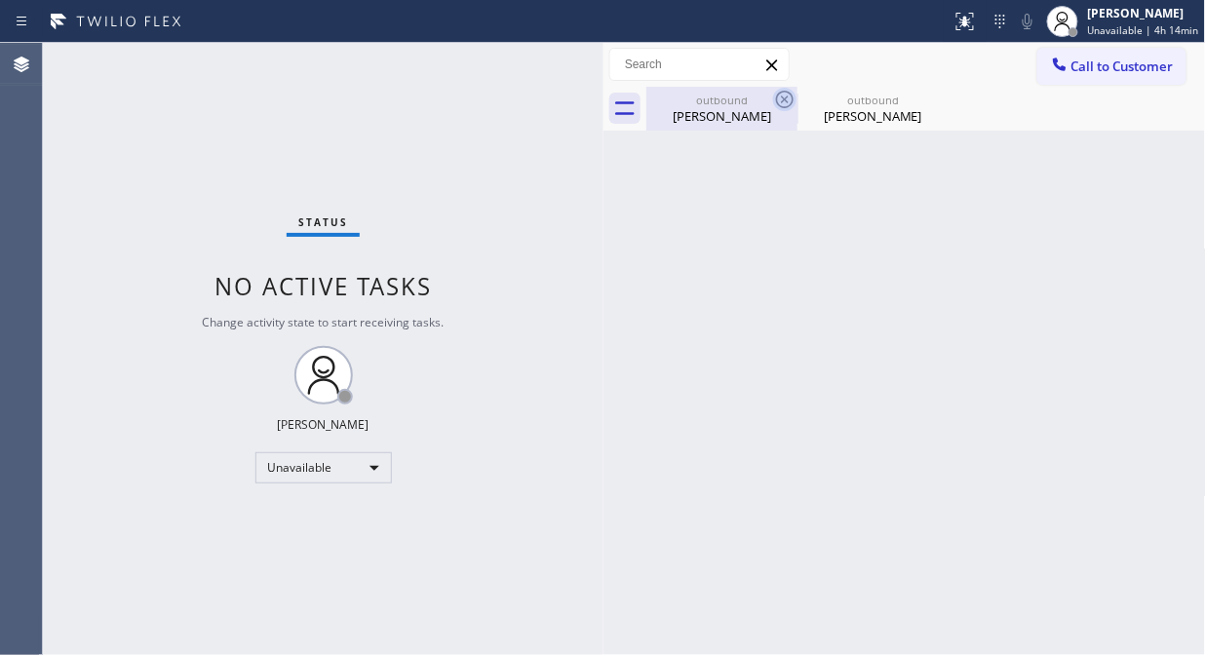
click at [795, 102] on icon at bounding box center [784, 99] width 23 height 23
click at [0, 0] on icon at bounding box center [0, 0] width 0 height 0
click at [795, 102] on div at bounding box center [926, 109] width 560 height 44
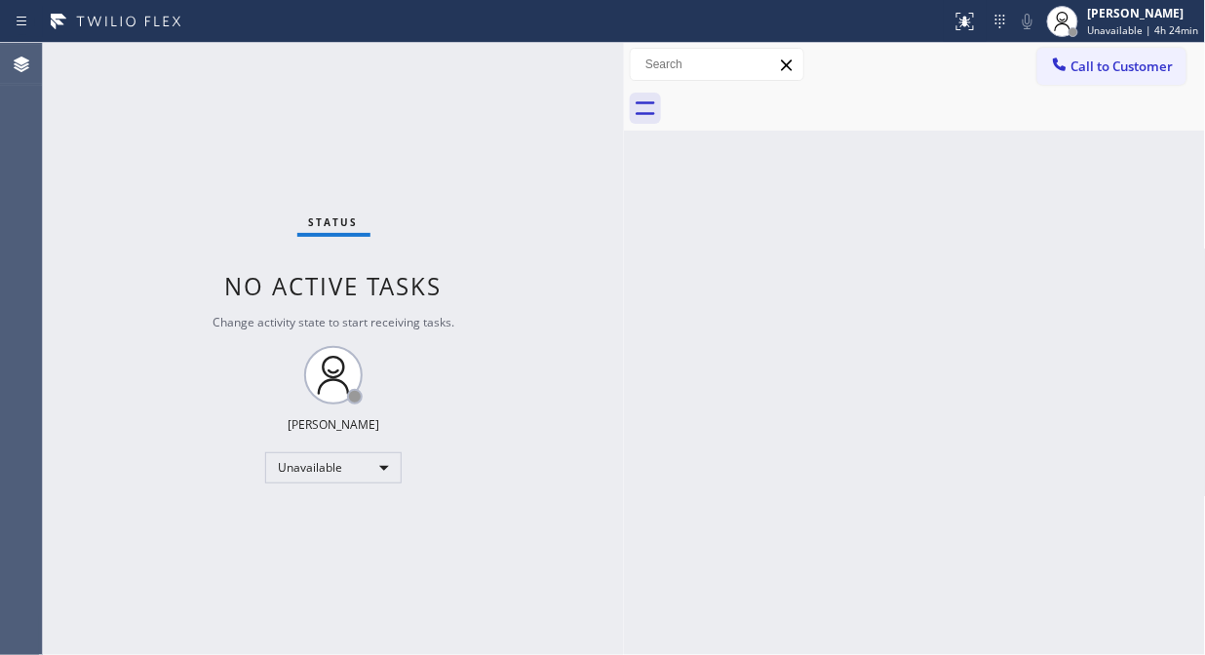
drag, startPoint x: 601, startPoint y: 149, endPoint x: 624, endPoint y: 163, distance: 26.2
click at [624, 163] on div at bounding box center [624, 349] width 0 height 612
click at [199, 173] on div "Status No active tasks Change activity state to start receiving tasks. [PERSON_…" at bounding box center [334, 349] width 583 height 612
click at [351, 475] on div "Unavailable" at bounding box center [334, 467] width 136 height 31
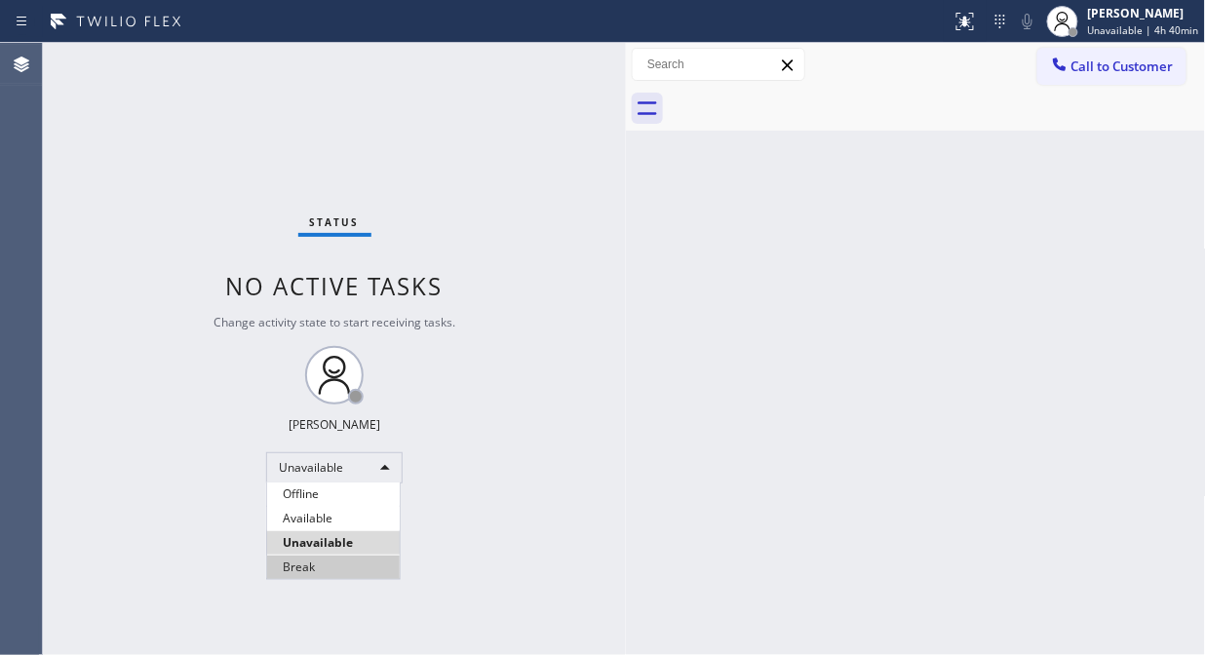
click at [339, 565] on li "Break" at bounding box center [333, 567] width 133 height 23
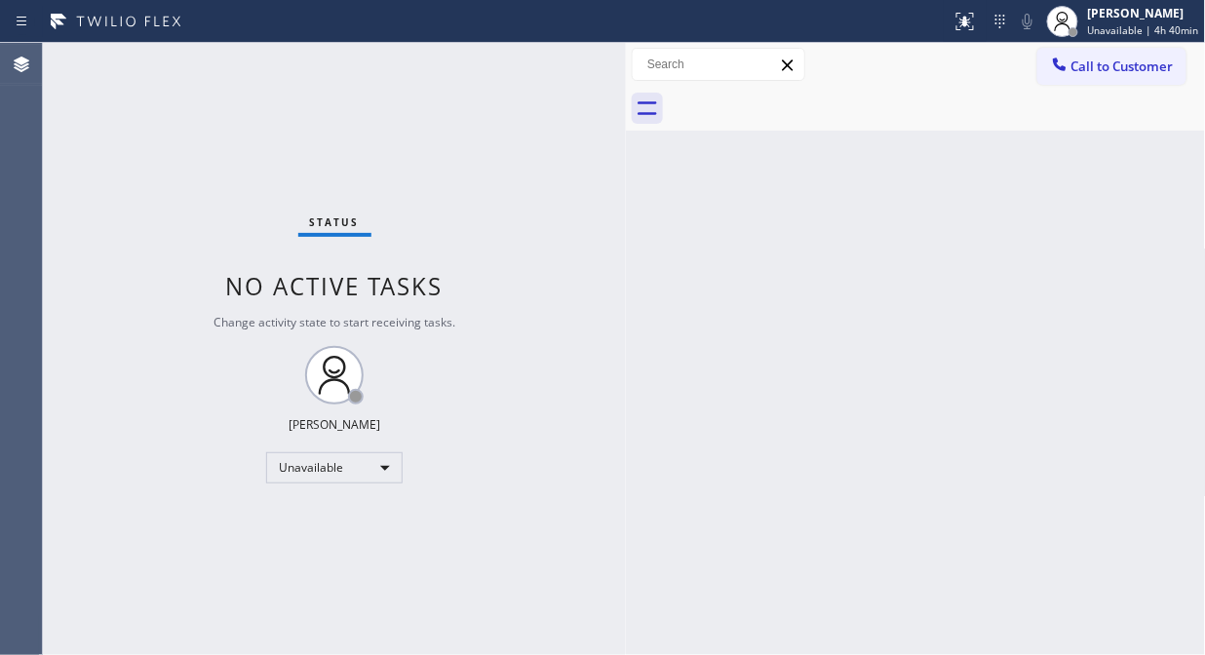
click at [723, 507] on div "Back to Dashboard Change Sender ID Customers Technicians Select a contact Outbo…" at bounding box center [916, 349] width 580 height 612
click at [959, 270] on div "Back to Dashboard Change Sender ID Customers Technicians Select a contact Outbo…" at bounding box center [916, 349] width 580 height 612
